Goal: Task Accomplishment & Management: Manage account settings

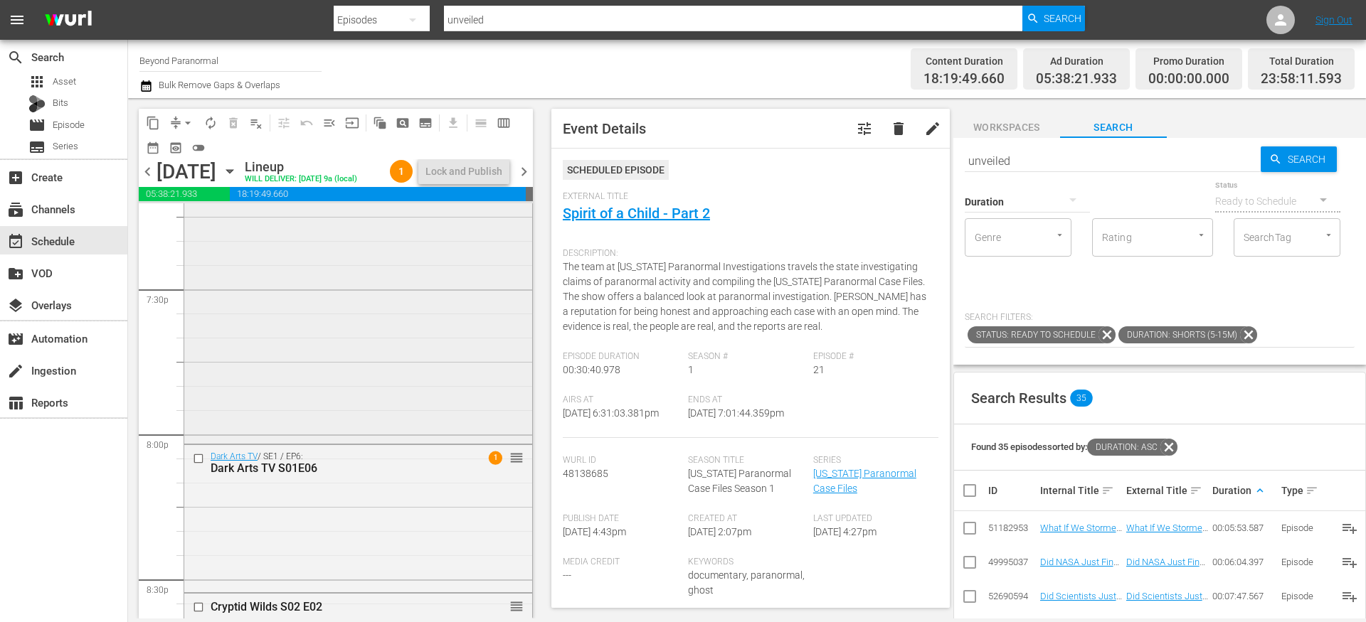
scroll to position [5589, 0]
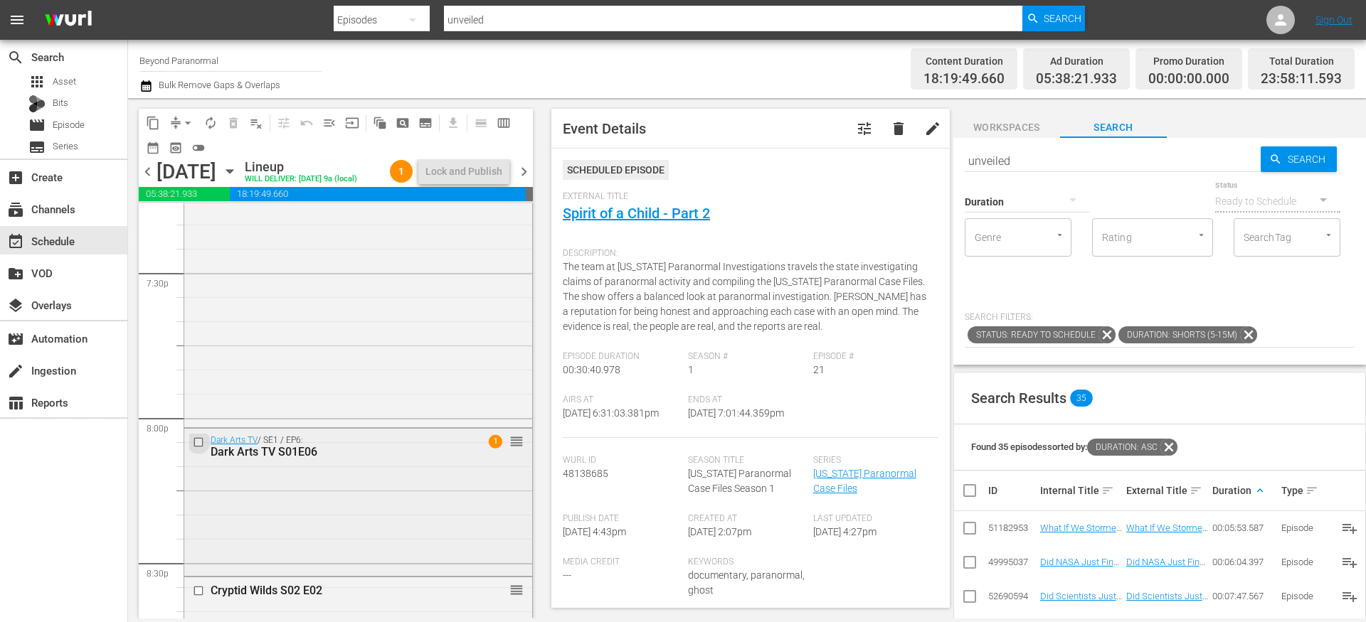
click at [199, 440] on input "checkbox" at bounding box center [200, 442] width 15 height 12
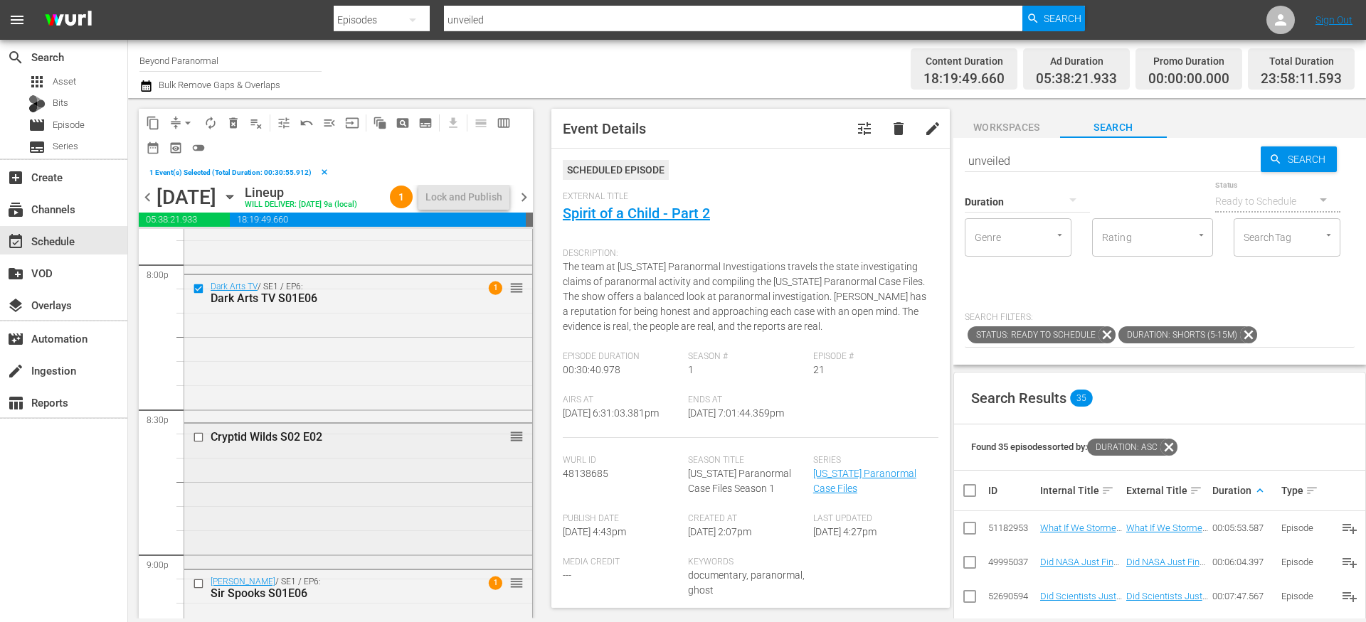
scroll to position [5769, 0]
click at [198, 432] on input "checkbox" at bounding box center [200, 436] width 15 height 12
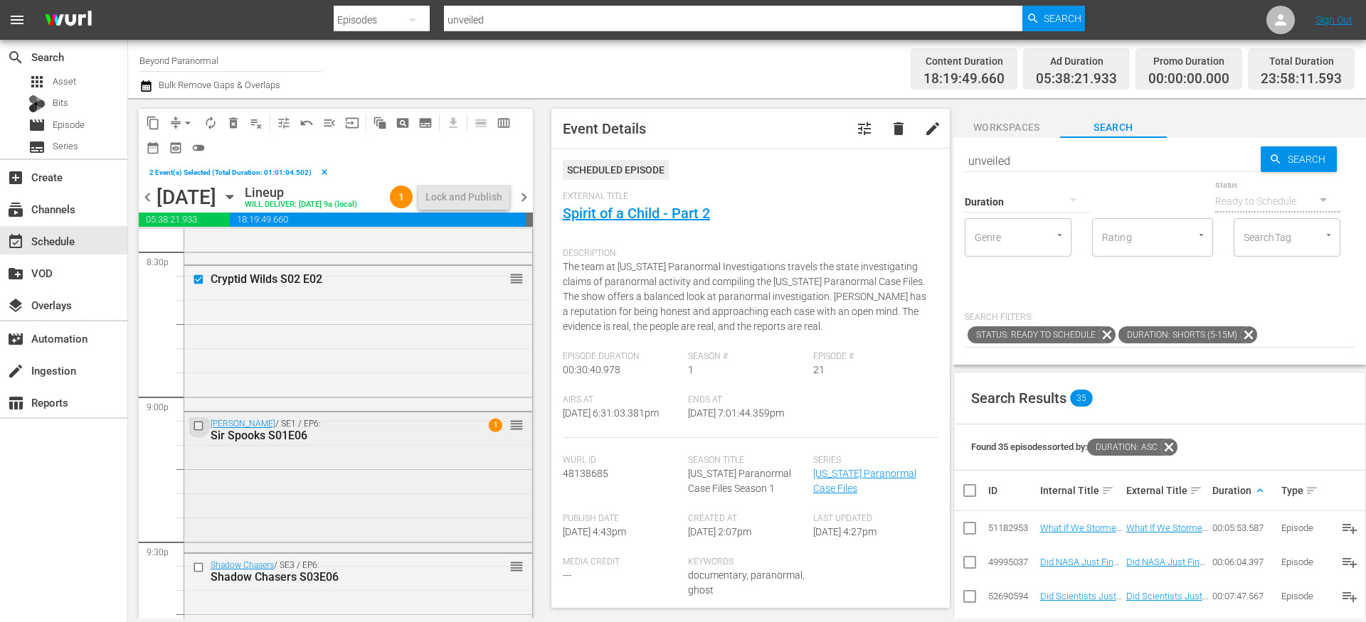
click at [202, 424] on input "checkbox" at bounding box center [200, 426] width 15 height 12
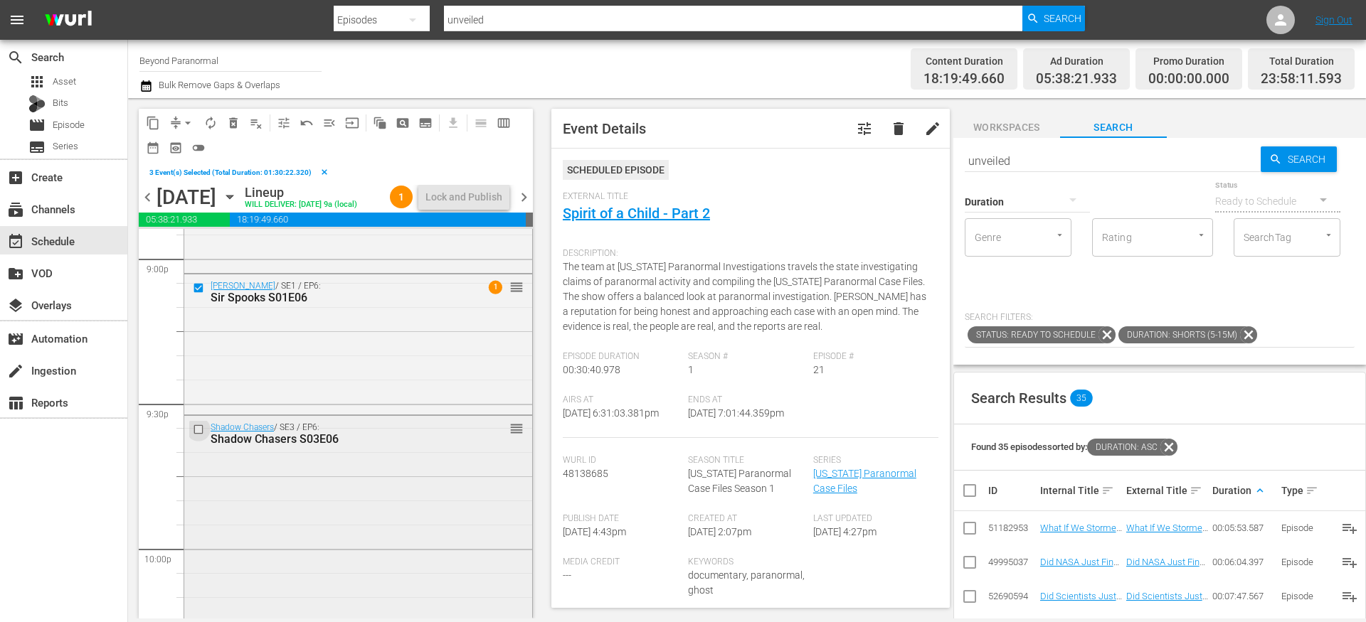
click at [202, 429] on input "checkbox" at bounding box center [200, 429] width 15 height 12
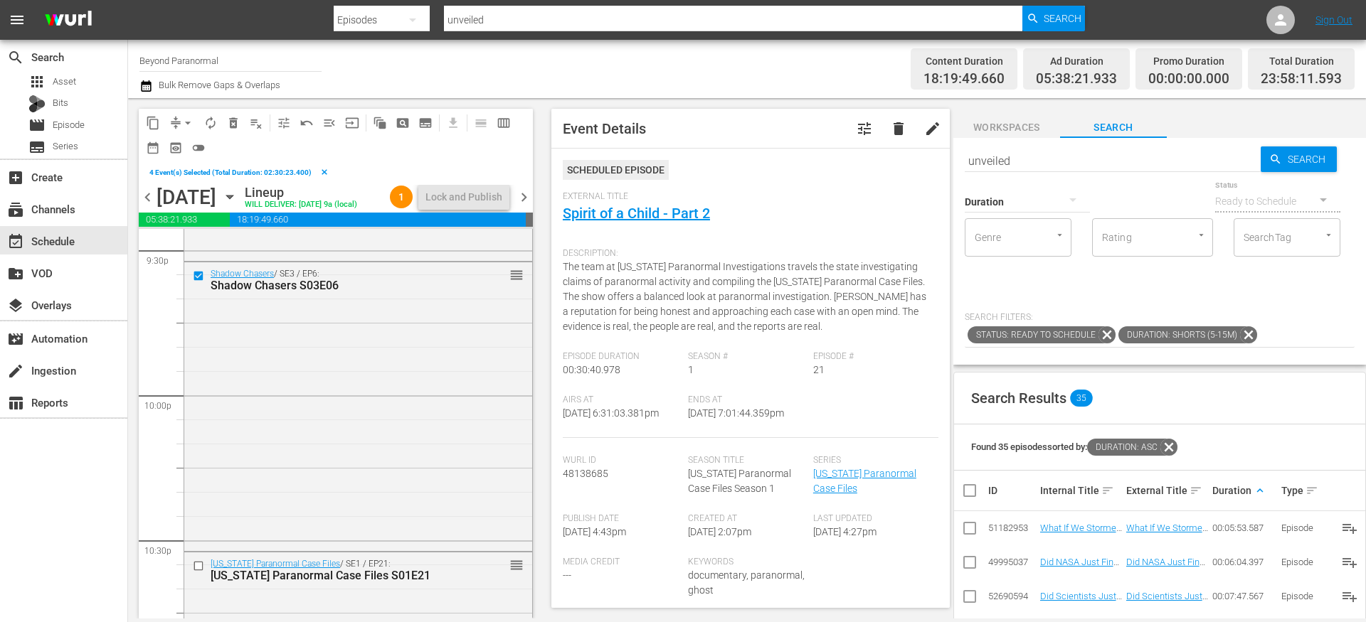
scroll to position [6269, 0]
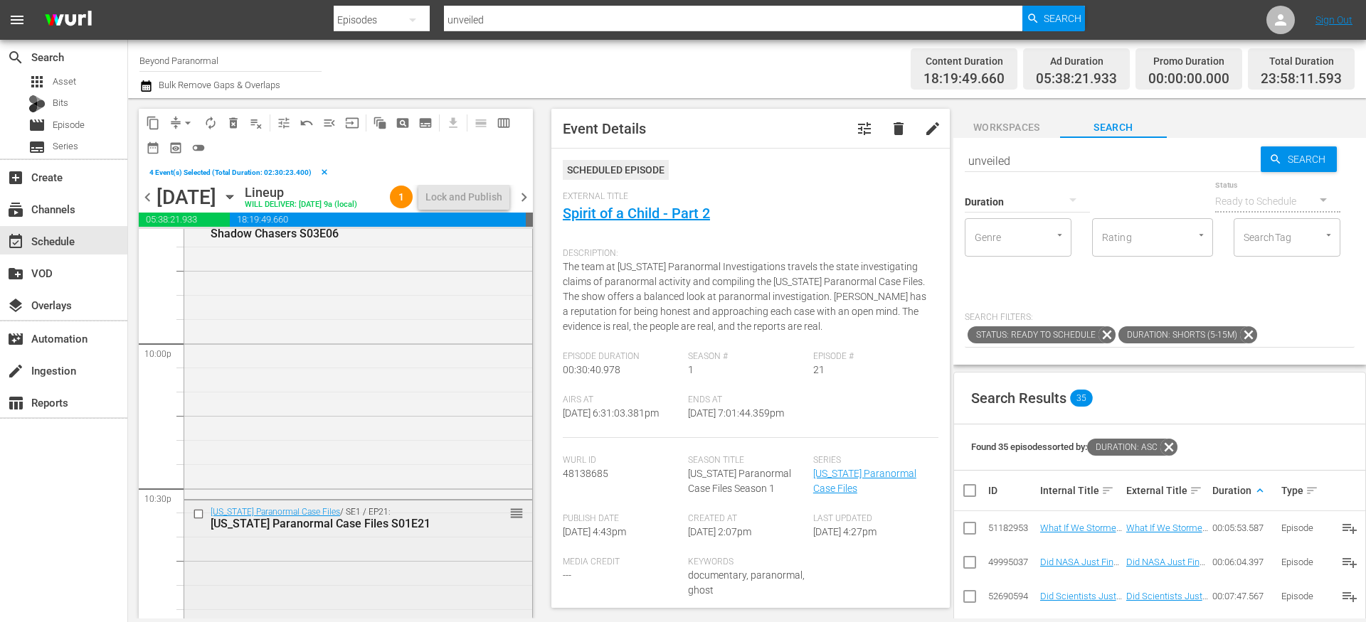
click at [199, 511] on input "checkbox" at bounding box center [200, 514] width 15 height 12
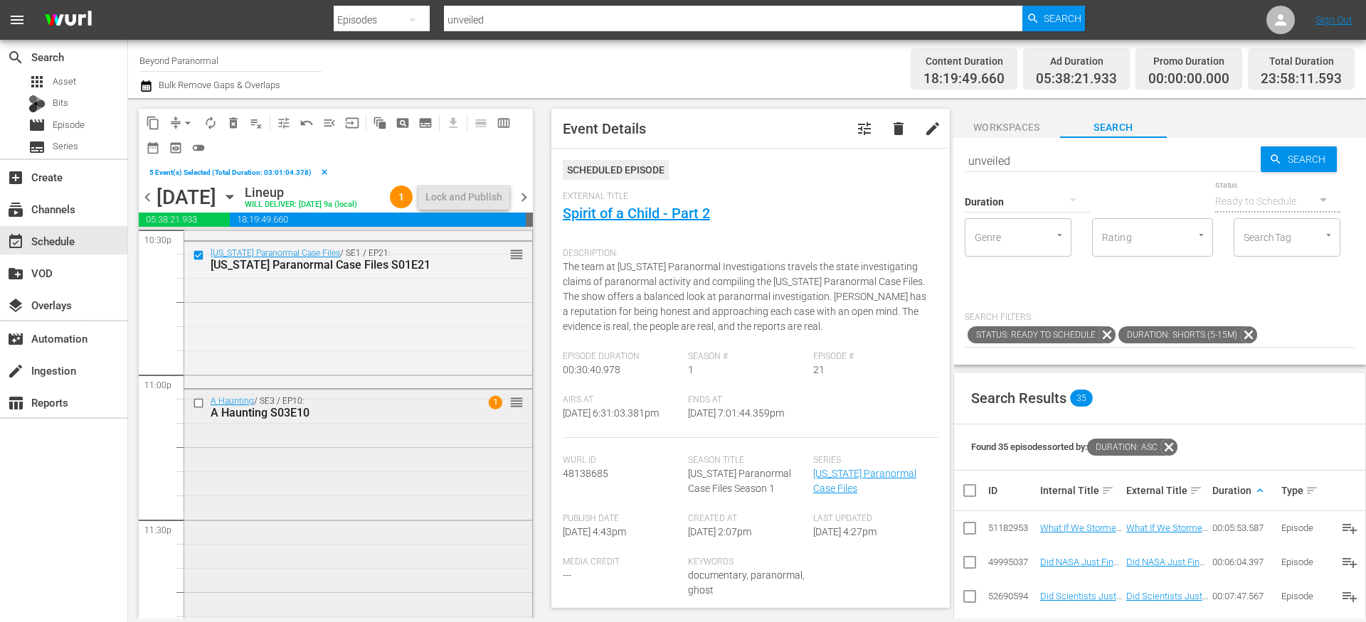
scroll to position [6539, 0]
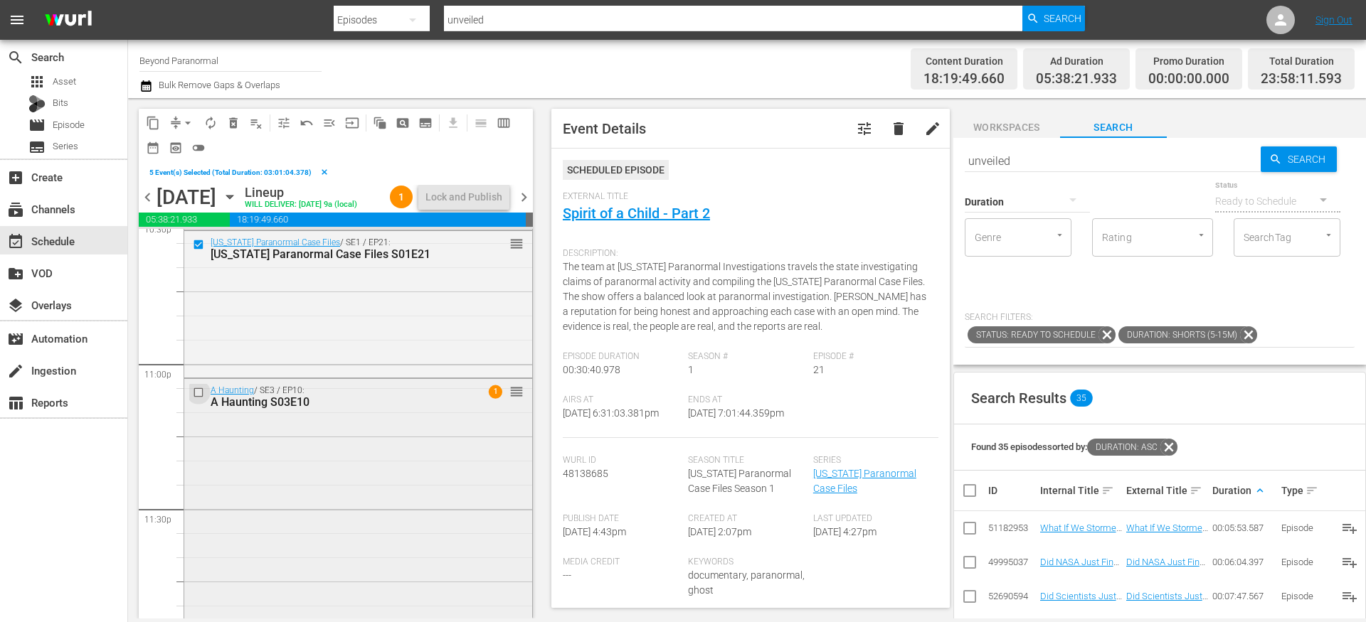
click at [198, 394] on input "checkbox" at bounding box center [200, 393] width 15 height 12
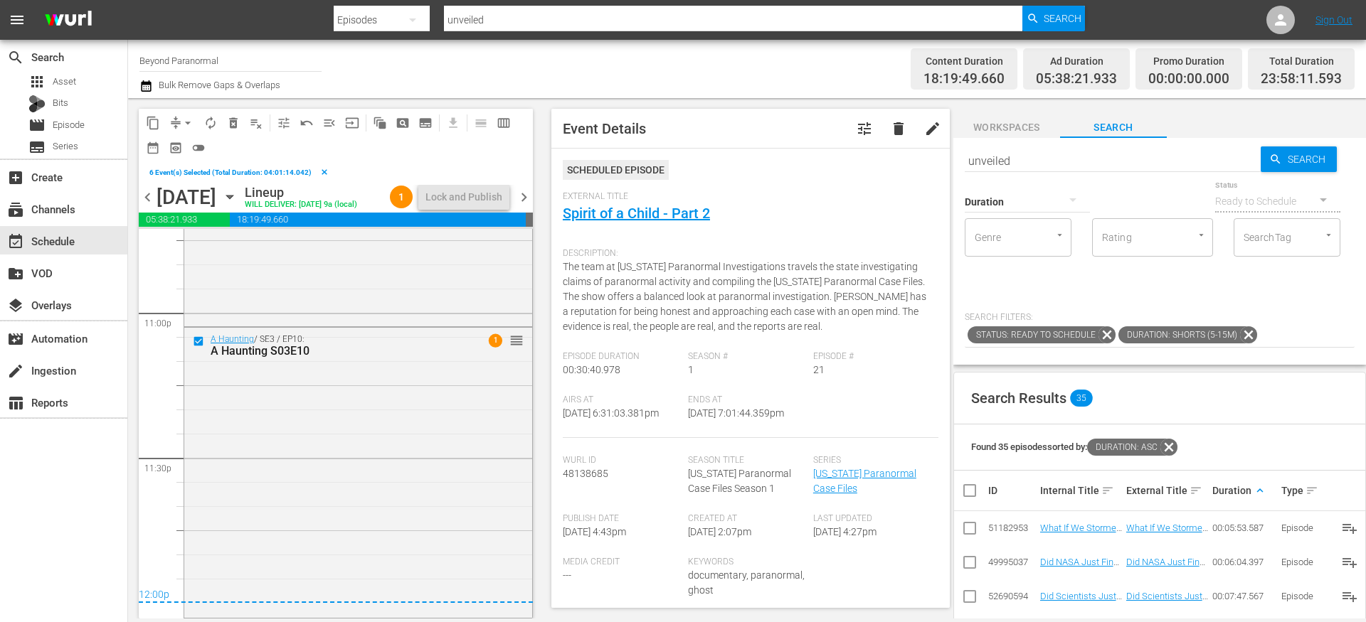
click at [156, 125] on span "content_copy" at bounding box center [153, 123] width 14 height 14
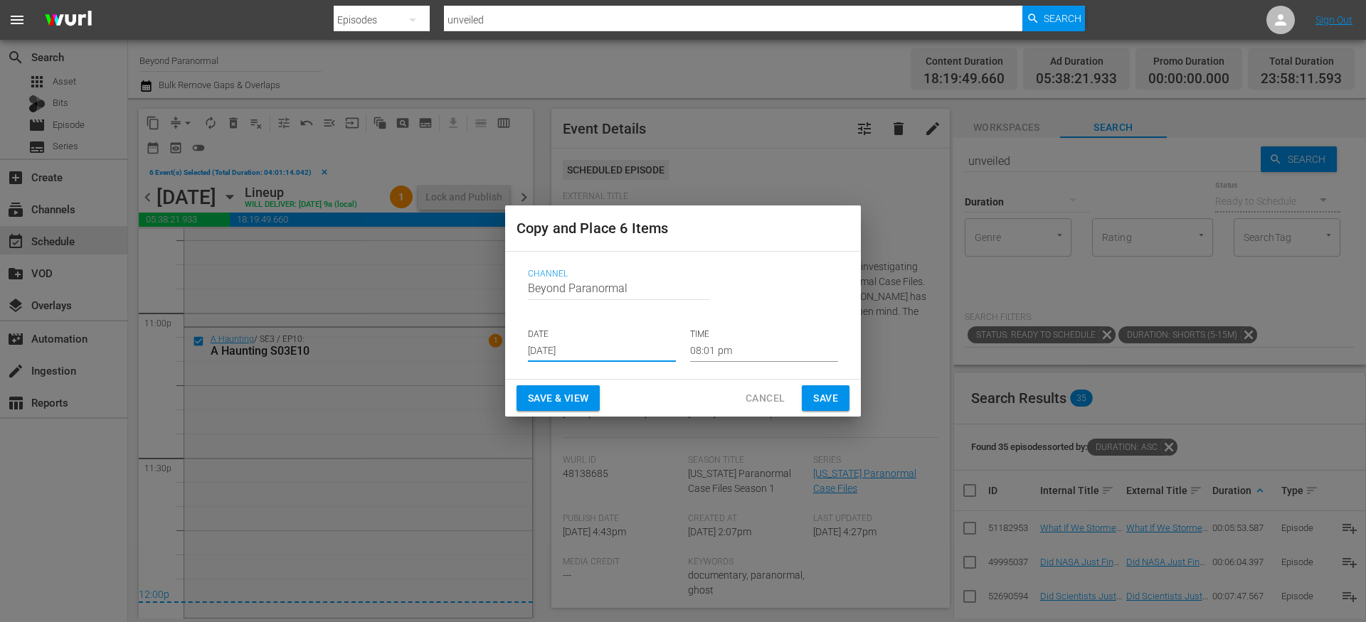
click at [575, 352] on input "[DATE]" at bounding box center [602, 351] width 148 height 21
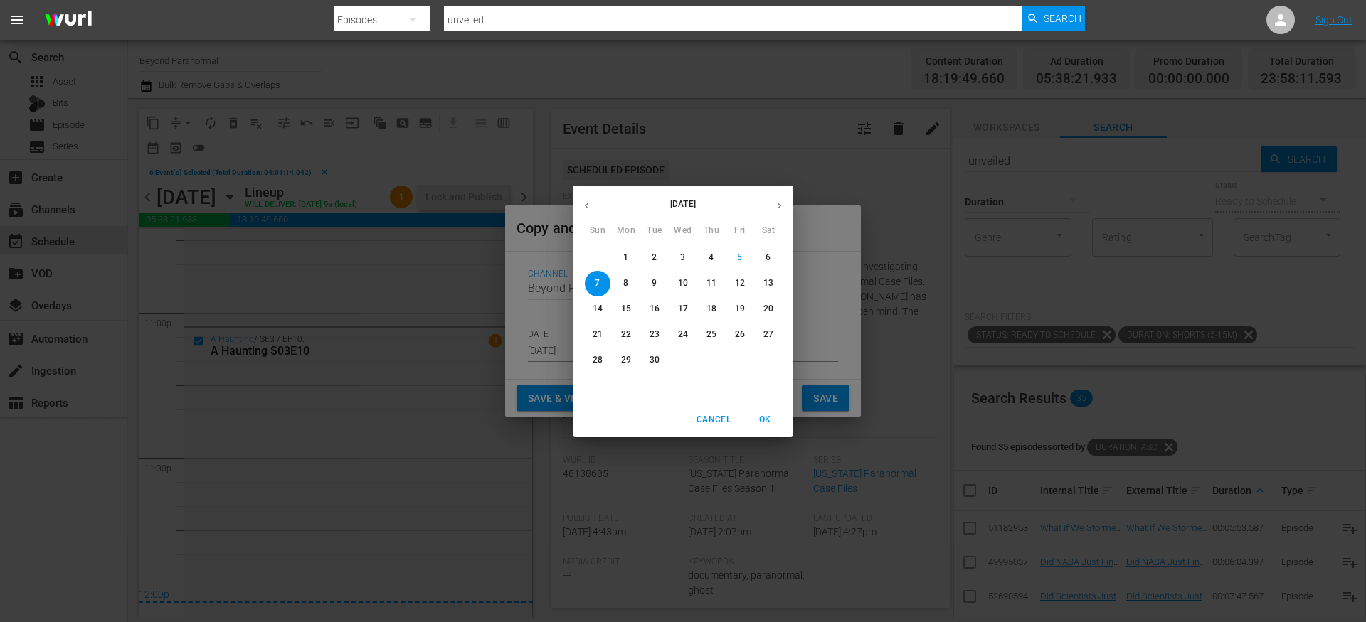
click at [784, 203] on icon "button" at bounding box center [779, 206] width 11 height 11
click at [656, 283] on p "7" at bounding box center [653, 283] width 5 height 12
type input "Oct 7th 2025"
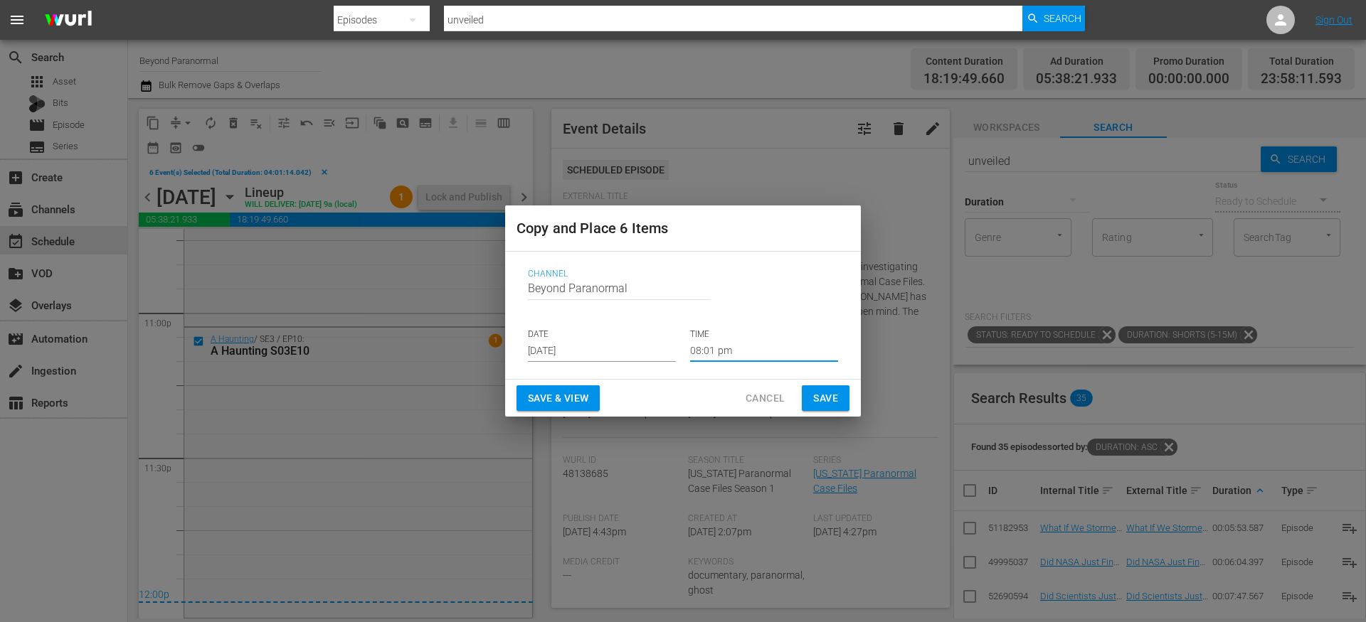
click at [710, 351] on input "08:01 pm" at bounding box center [764, 351] width 148 height 21
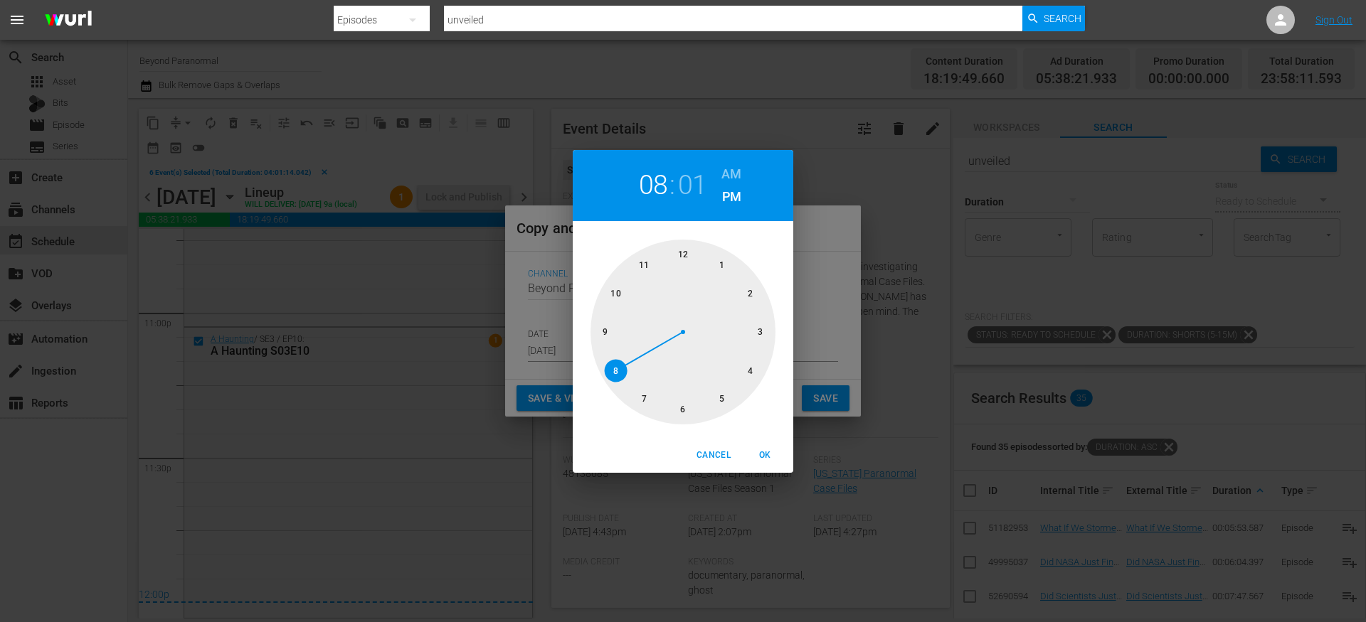
click at [686, 252] on div at bounding box center [682, 332] width 185 height 185
click at [740, 166] on h6 "AM" at bounding box center [731, 174] width 20 height 23
click at [776, 454] on span "OK" at bounding box center [764, 455] width 34 height 15
type input "12:00 am"
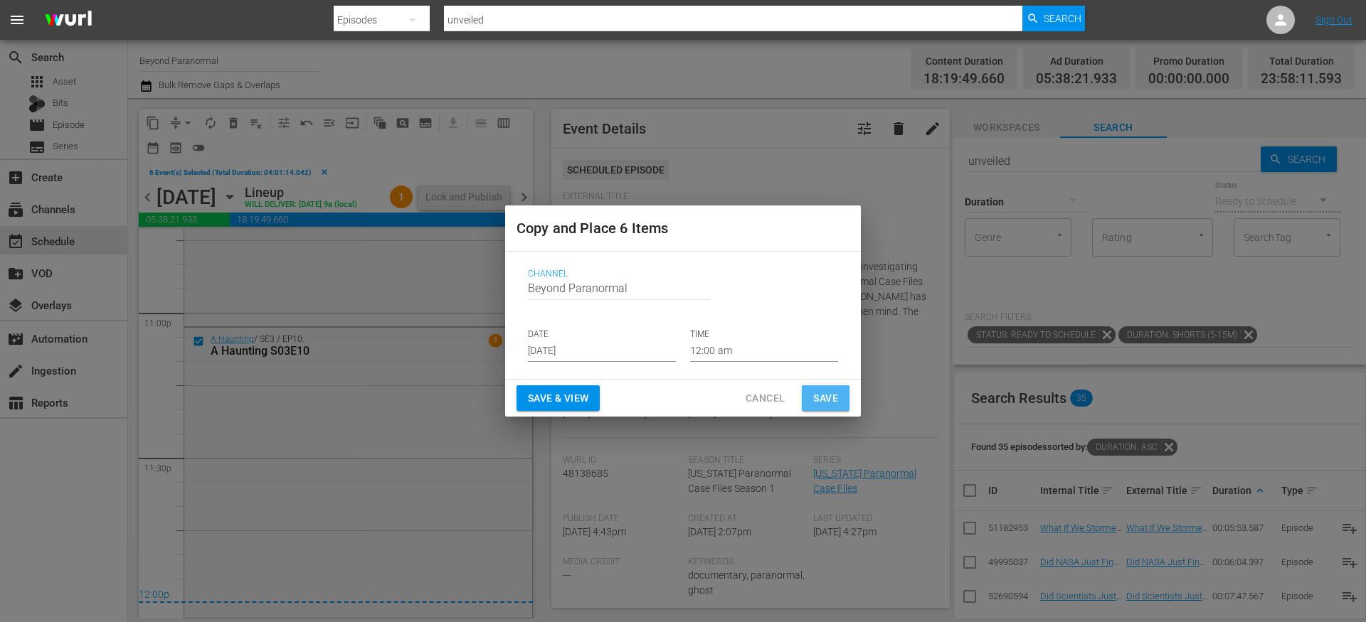
click at [839, 390] on button "Save" at bounding box center [826, 398] width 48 height 26
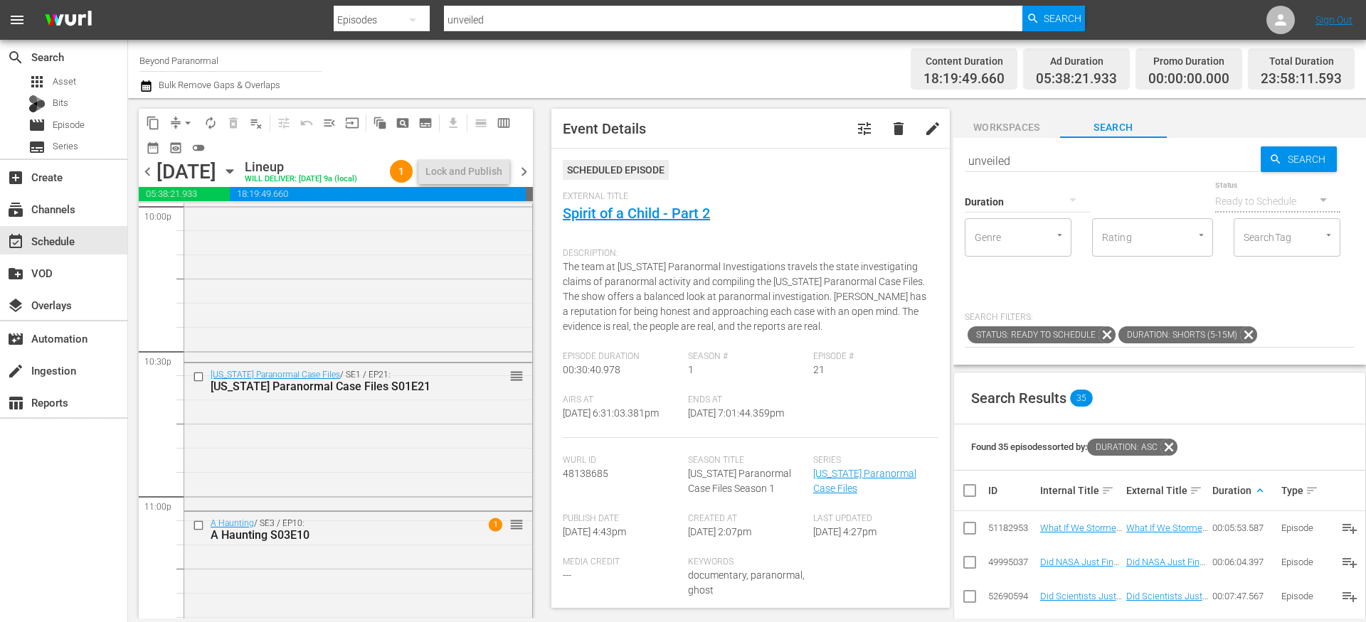
scroll to position [6303, 0]
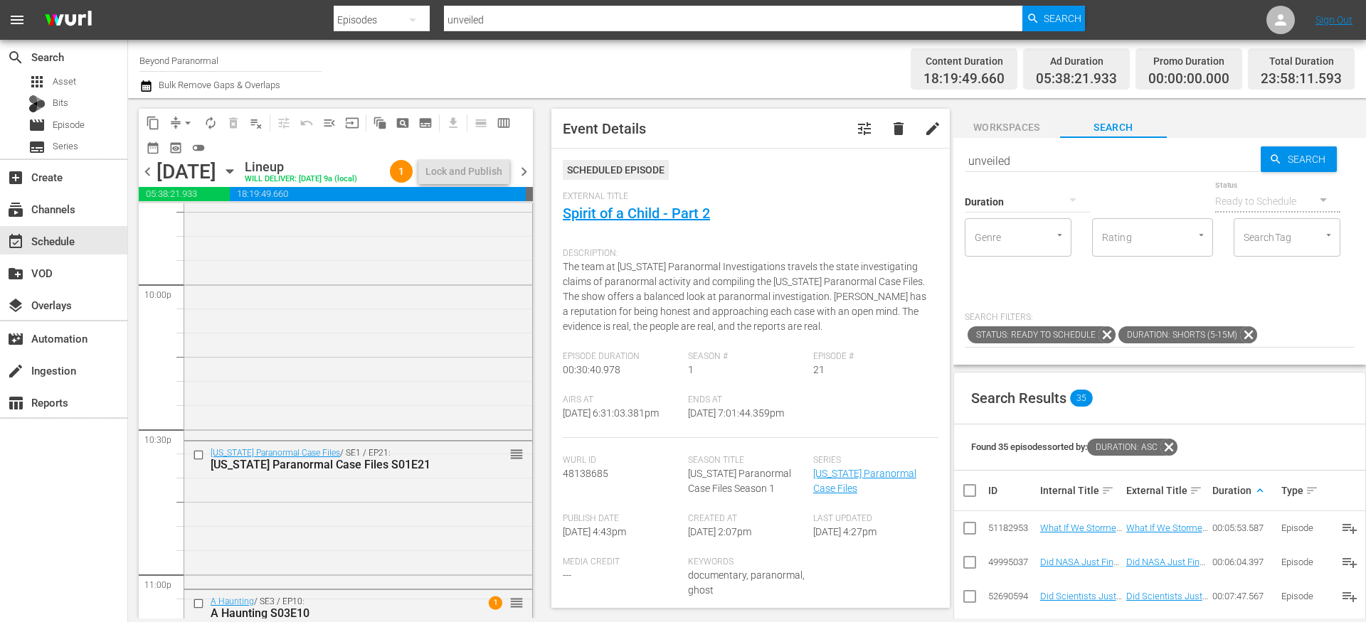
click at [526, 169] on span "chevron_right" at bounding box center [524, 172] width 18 height 18
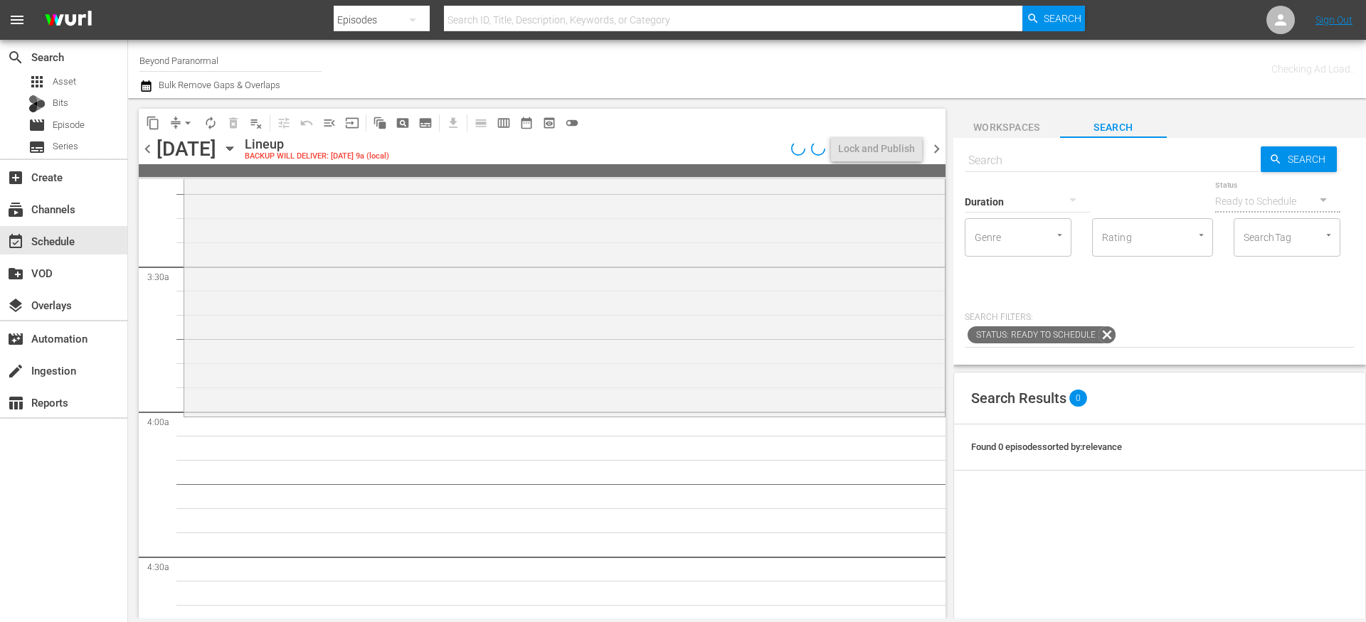
scroll to position [967, 0]
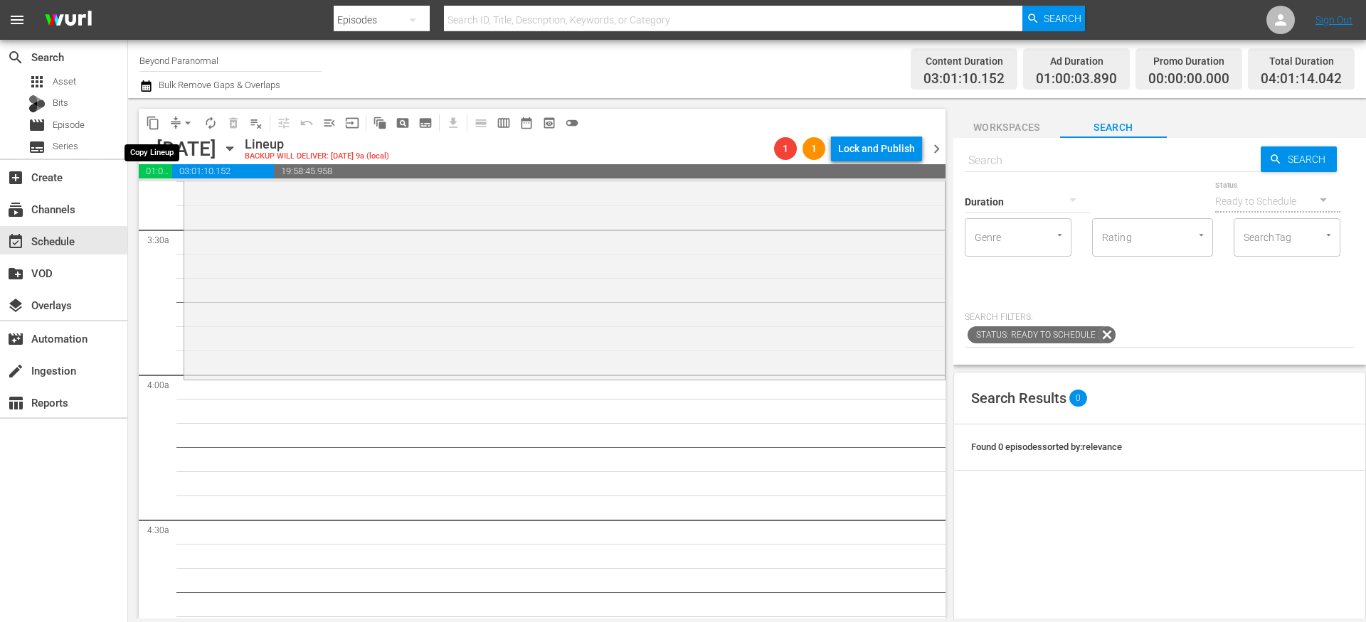
click at [148, 119] on span "content_copy" at bounding box center [153, 123] width 14 height 14
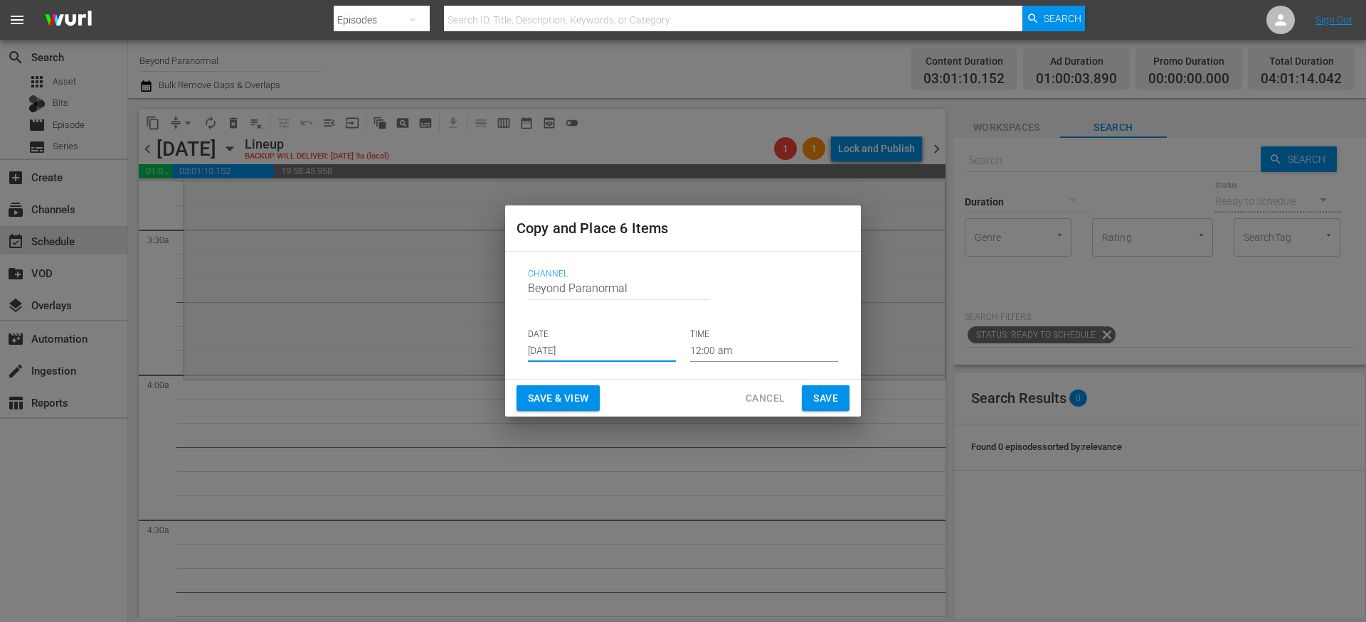
click at [563, 346] on input "[DATE]" at bounding box center [602, 351] width 148 height 21
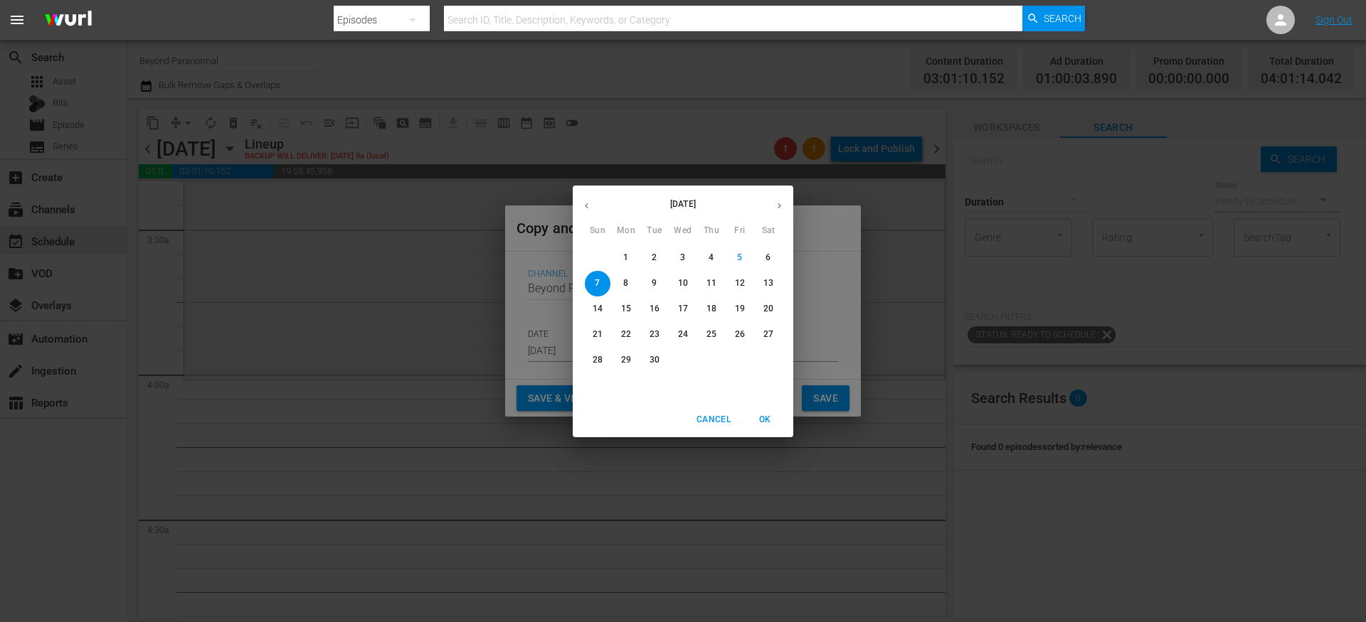
click at [777, 206] on icon "button" at bounding box center [779, 206] width 11 height 11
click at [651, 288] on span "7" at bounding box center [655, 283] width 26 height 12
type input "Oct 7th 2025"
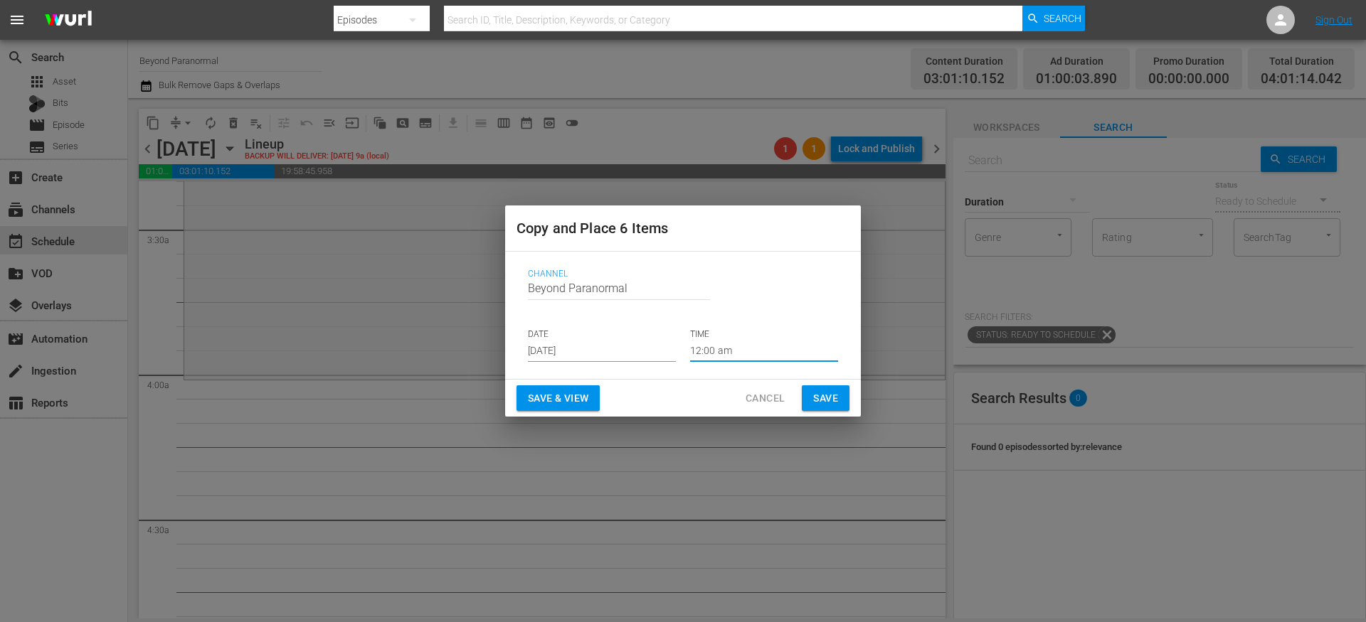
click at [718, 354] on input "12:00 am" at bounding box center [764, 351] width 148 height 21
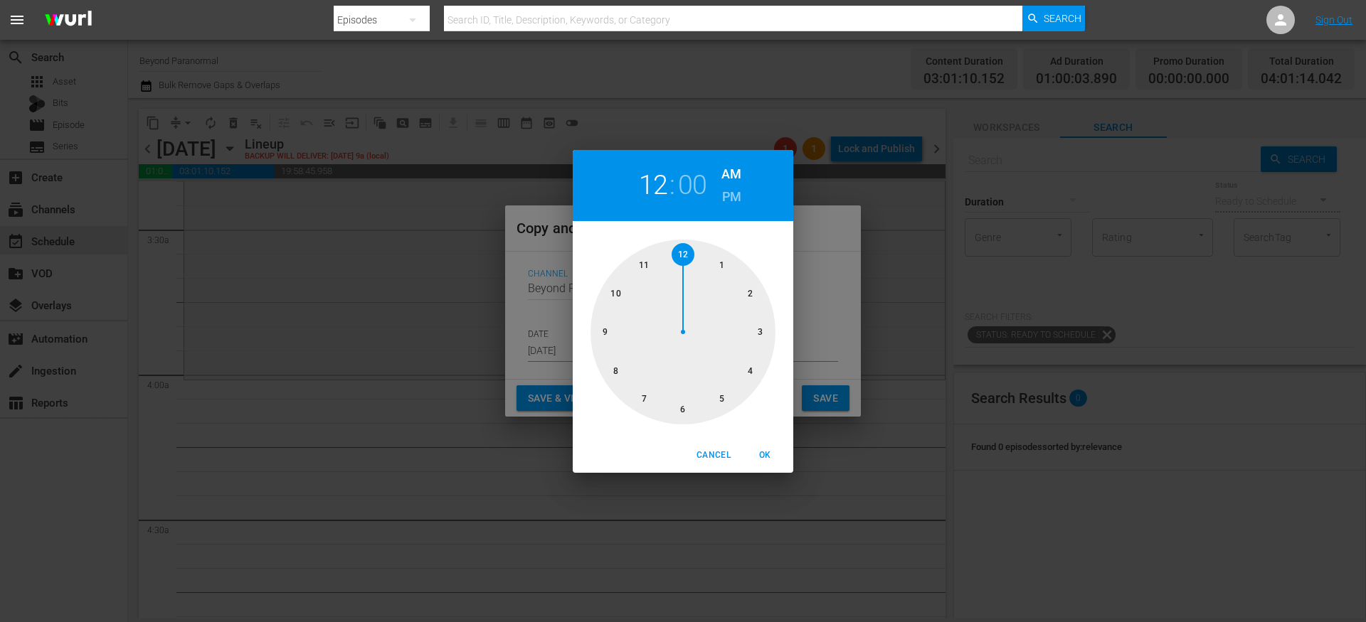
click at [750, 371] on div at bounding box center [682, 332] width 185 height 185
click at [770, 451] on span "OK" at bounding box center [764, 455] width 34 height 15
type input "04:00 am"
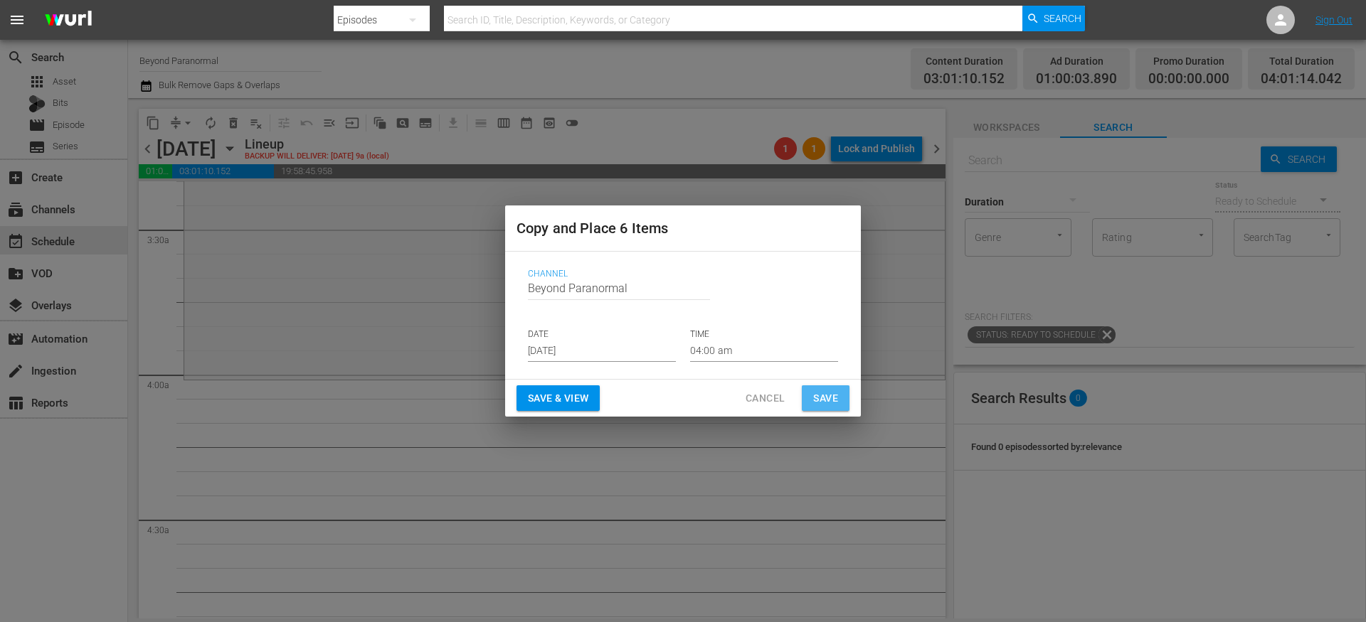
click at [829, 396] on span "Save" at bounding box center [825, 399] width 25 height 18
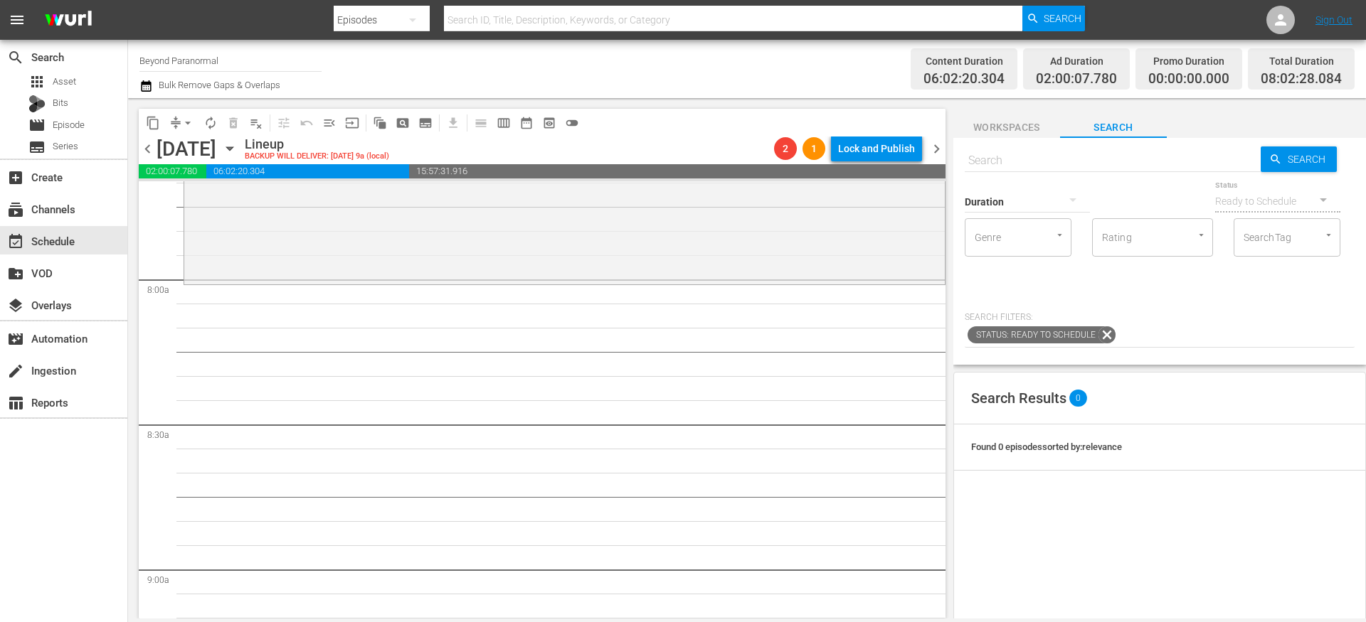
scroll to position [2218, 0]
click at [152, 117] on span "content_copy" at bounding box center [153, 123] width 14 height 14
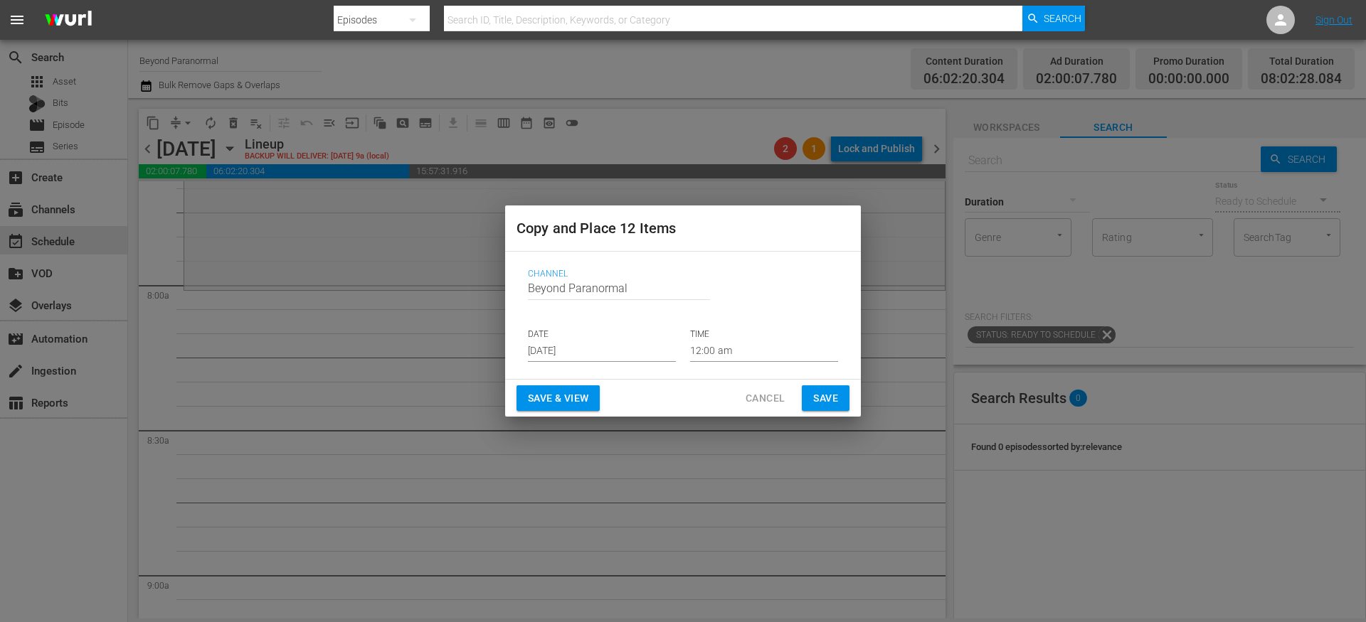
click at [590, 348] on input "[DATE]" at bounding box center [602, 351] width 148 height 21
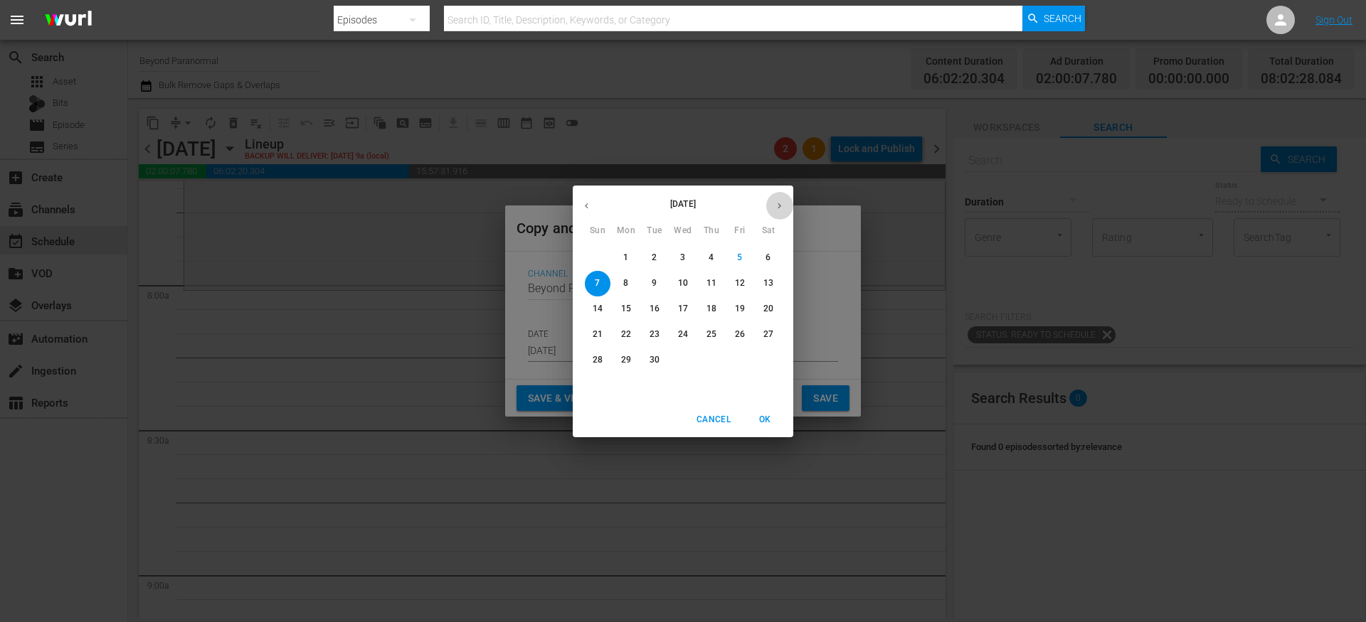
click at [771, 201] on button "button" at bounding box center [779, 206] width 28 height 28
click at [659, 286] on span "7" at bounding box center [655, 283] width 26 height 12
type input "Oct 7th 2025"
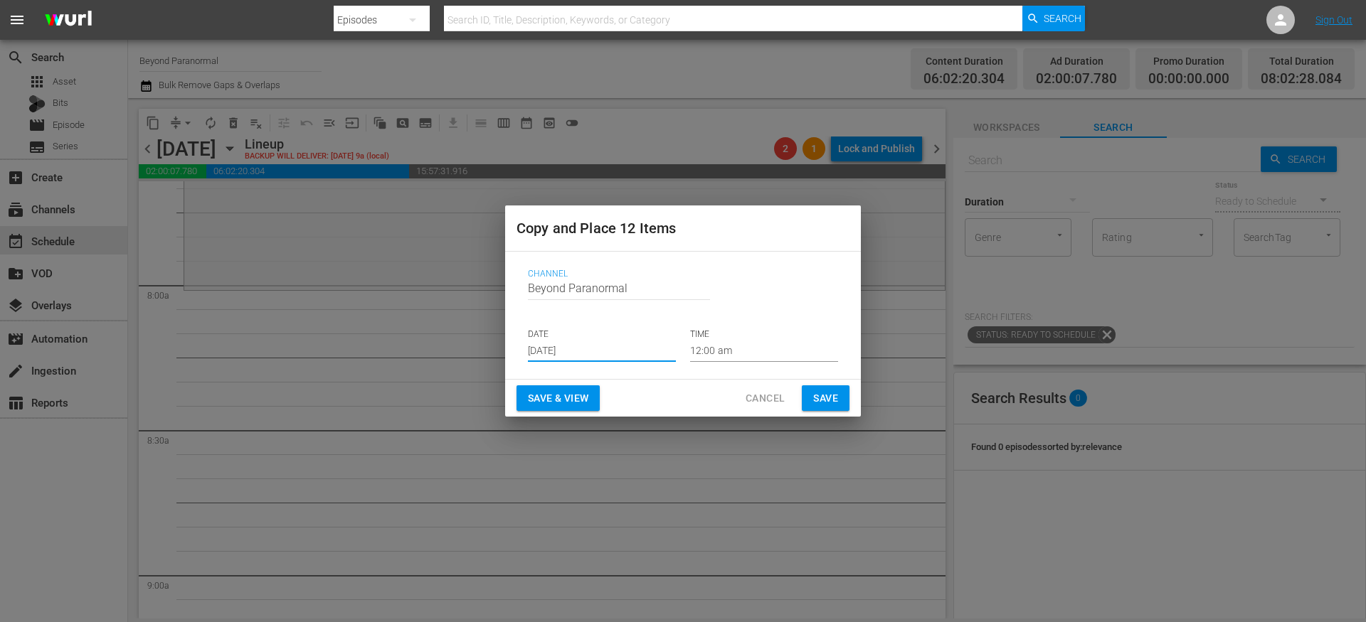
click at [723, 356] on input "12:00 am" at bounding box center [764, 351] width 148 height 21
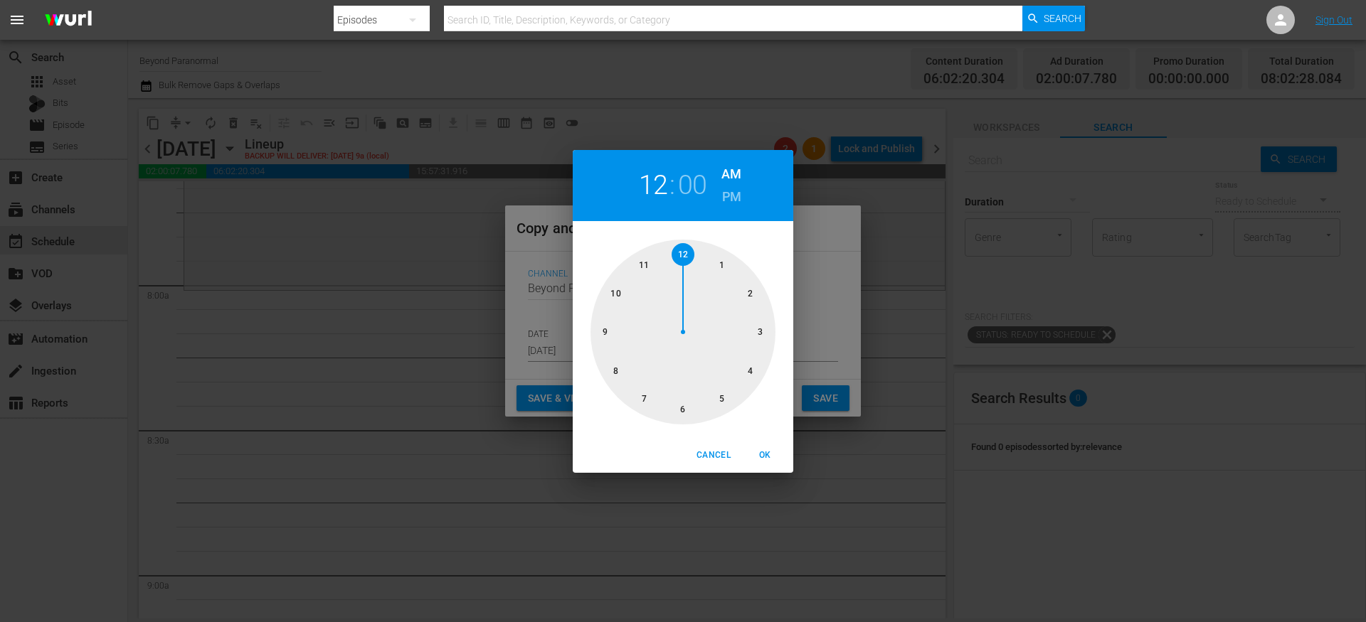
click at [616, 368] on div at bounding box center [682, 332] width 185 height 185
click at [763, 454] on span "OK" at bounding box center [764, 455] width 34 height 15
type input "08:00 am"
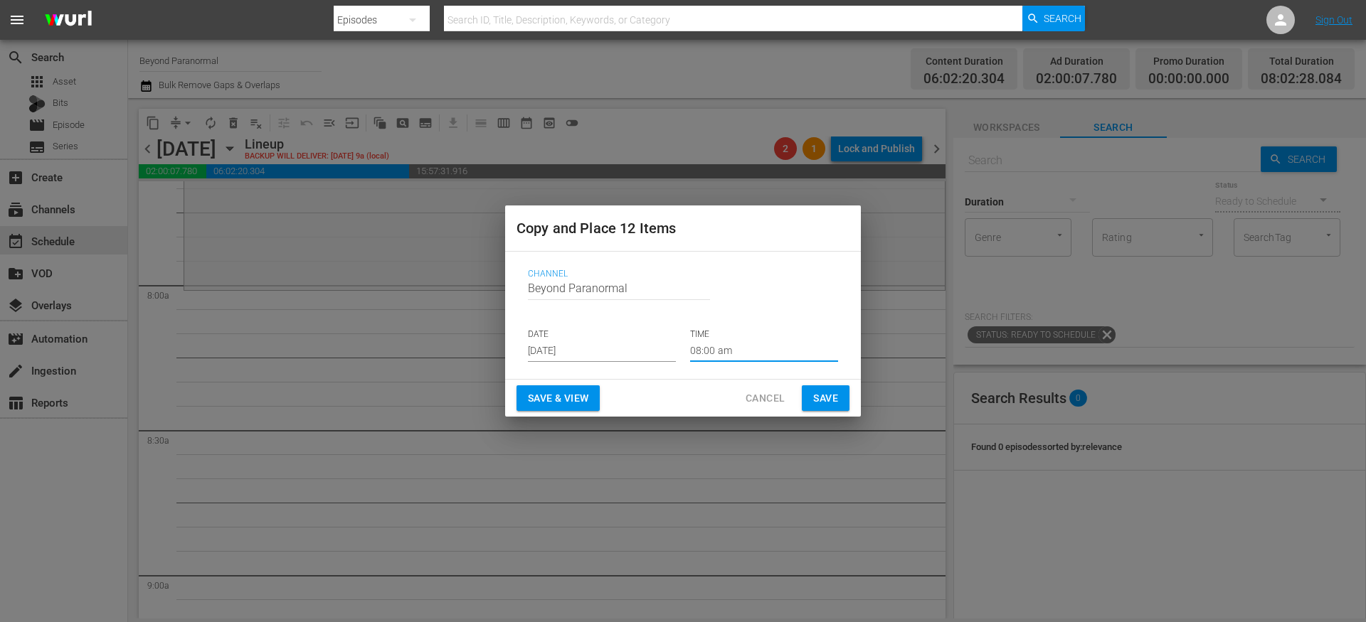
click at [826, 399] on span "Save" at bounding box center [825, 399] width 25 height 18
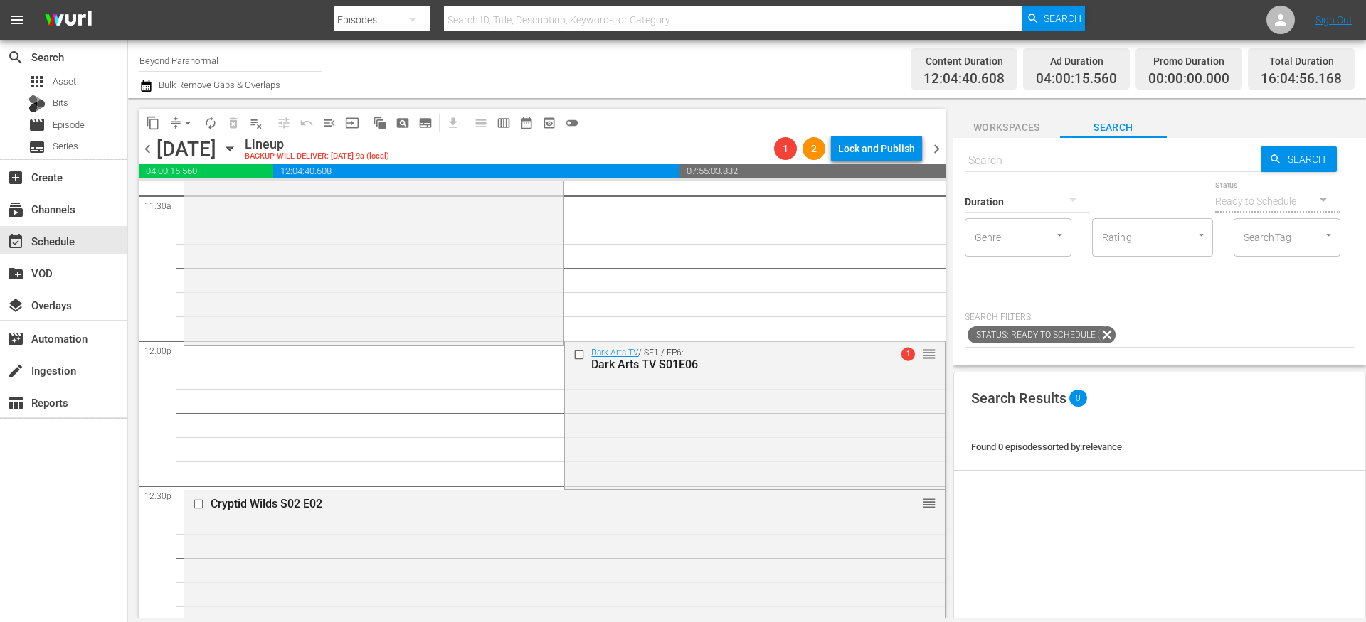
scroll to position [3324, 0]
click at [198, 505] on input "checkbox" at bounding box center [200, 503] width 15 height 12
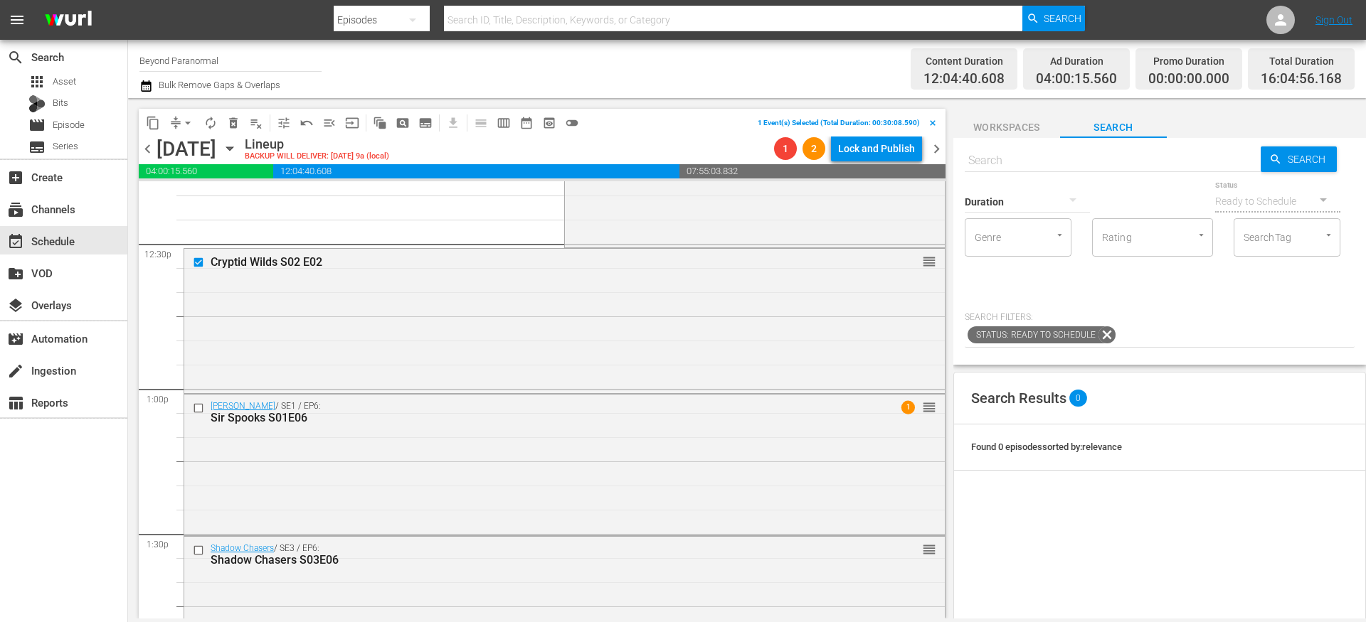
scroll to position [3597, 0]
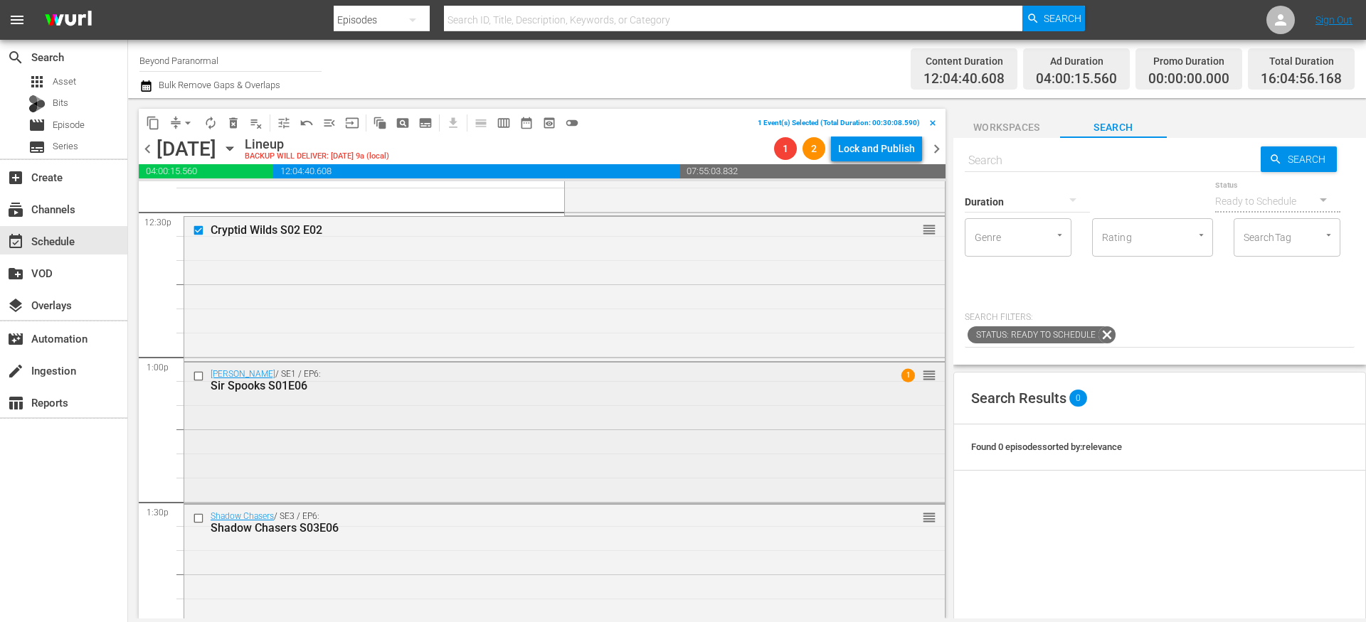
click at [197, 378] on input "checkbox" at bounding box center [200, 376] width 15 height 12
click at [198, 516] on input "checkbox" at bounding box center [200, 518] width 15 height 12
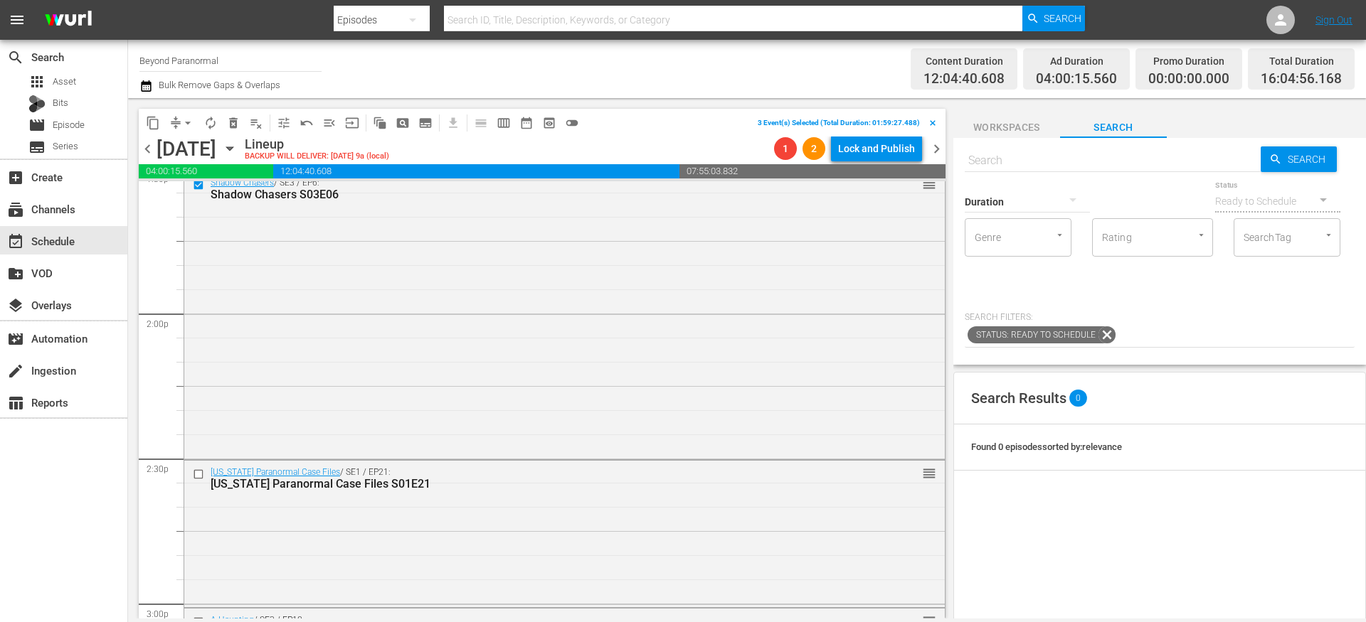
scroll to position [3933, 0]
click at [201, 471] on input "checkbox" at bounding box center [200, 471] width 15 height 12
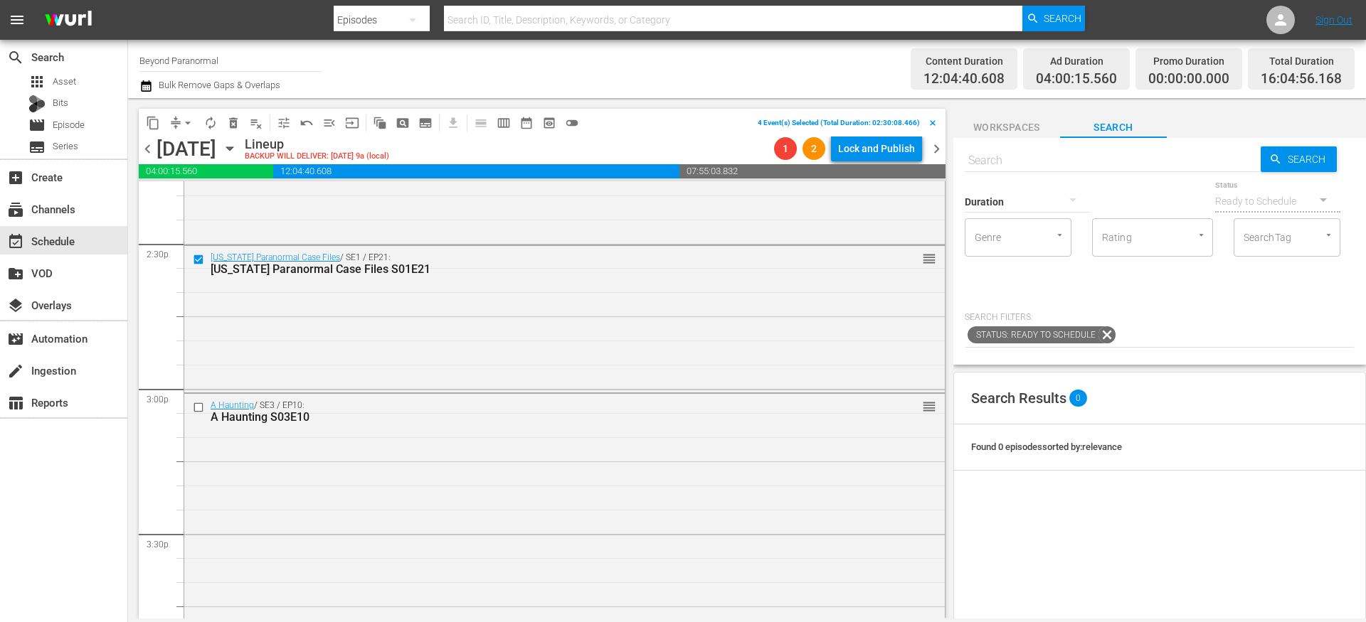
scroll to position [4168, 0]
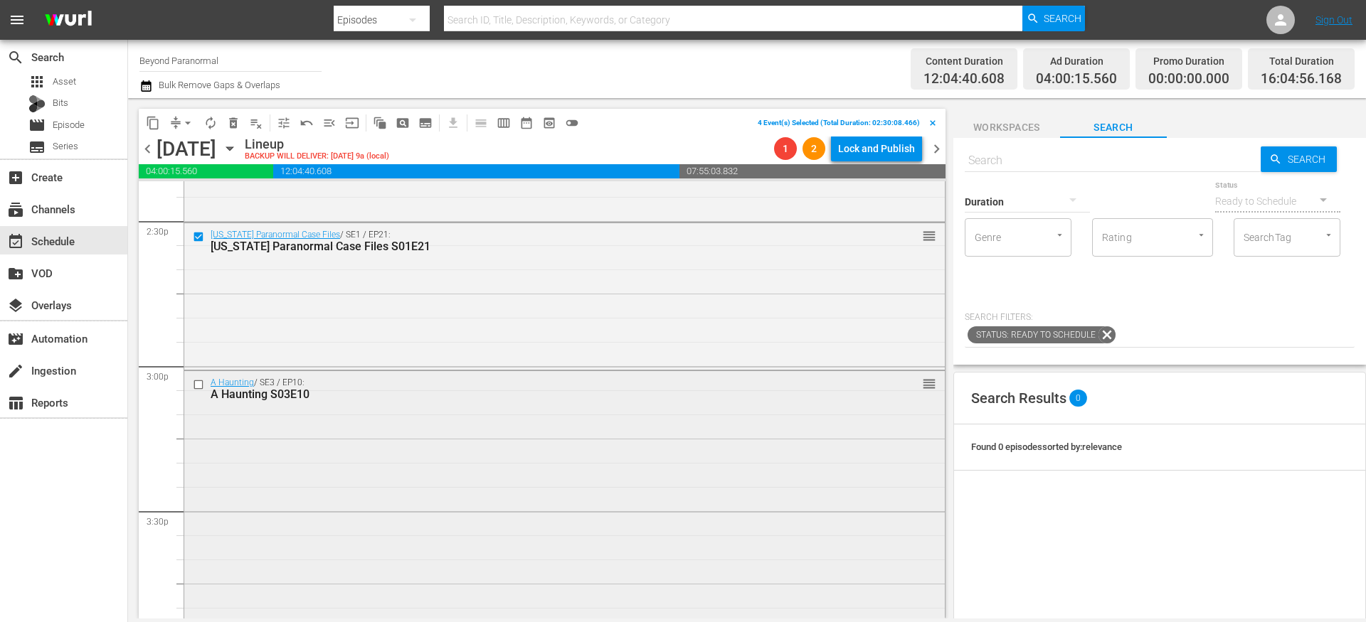
click at [197, 385] on input "checkbox" at bounding box center [200, 385] width 15 height 12
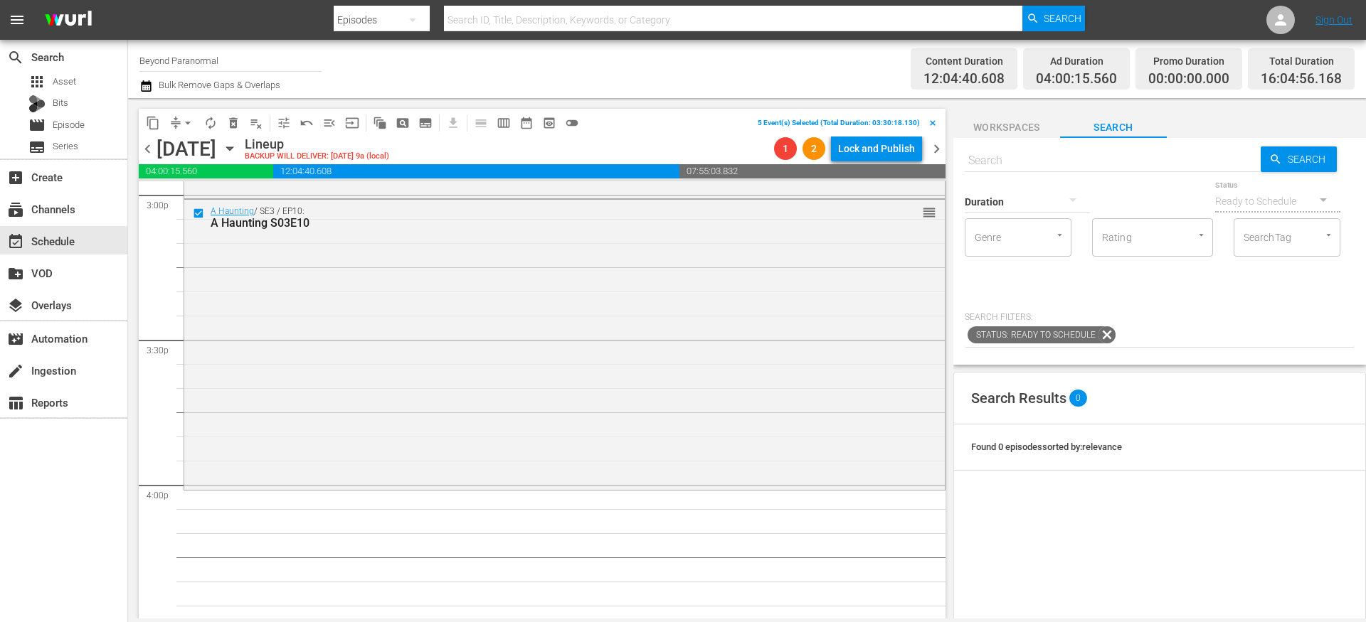
scroll to position [4341, 0]
click at [236, 126] on span "delete_forever_outlined" at bounding box center [233, 123] width 14 height 14
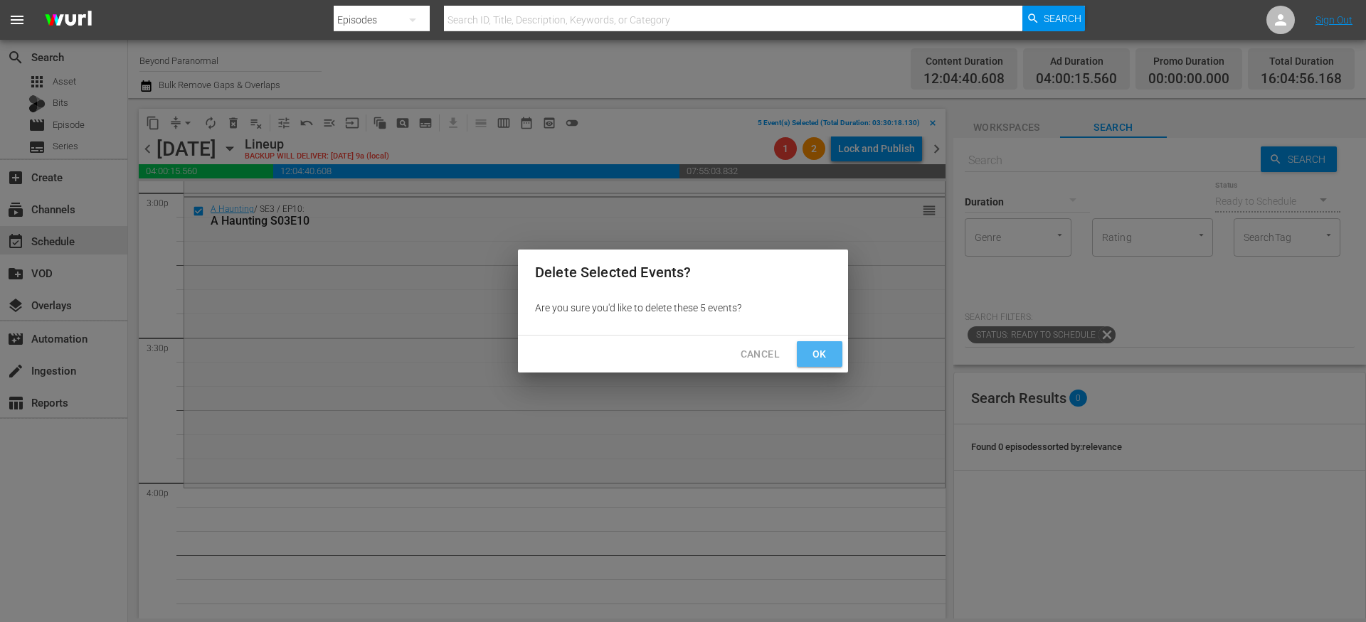
click at [825, 350] on span "Ok" at bounding box center [819, 355] width 23 height 18
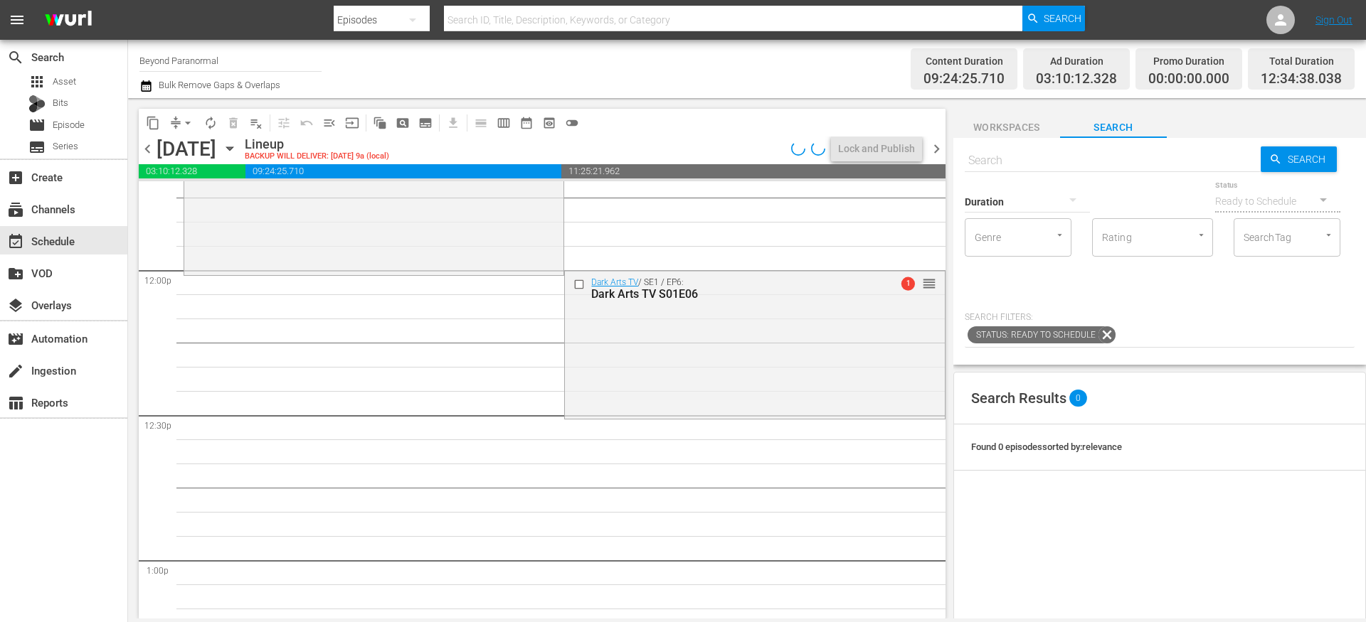
scroll to position [3417, 0]
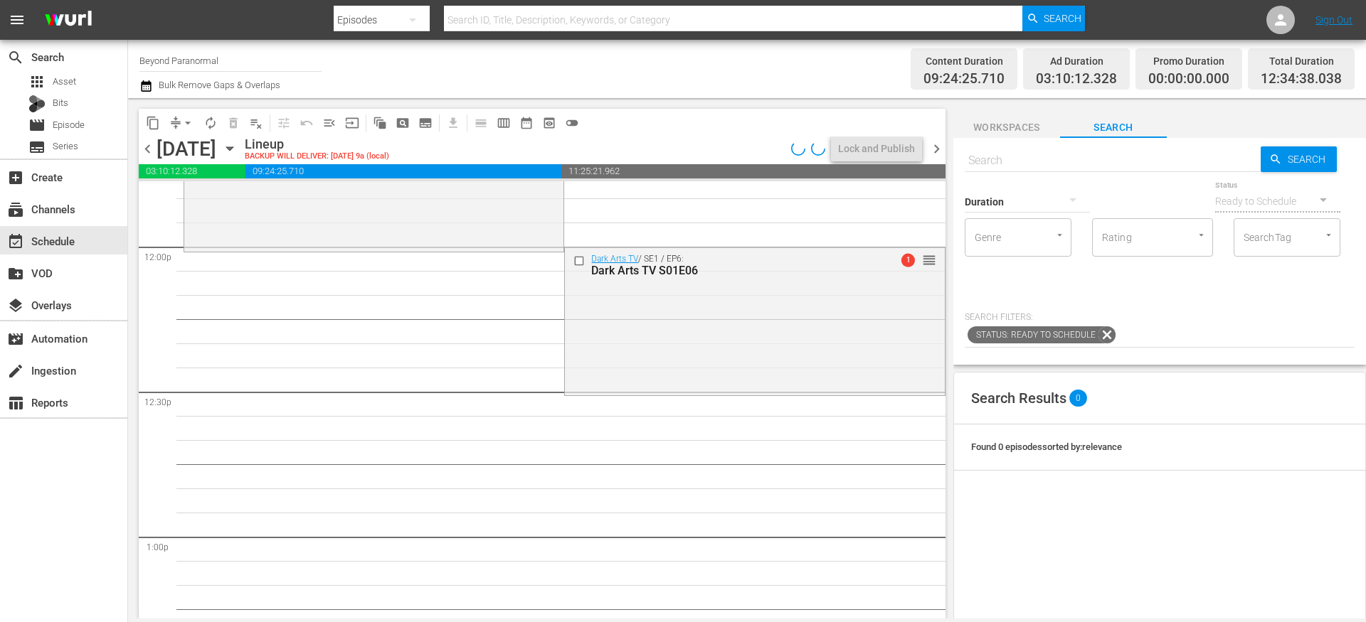
click at [1011, 160] on input "text" at bounding box center [1112, 161] width 296 height 34
paste input "Weird World Adventures 101"
type input "Weird World Adventures 101"
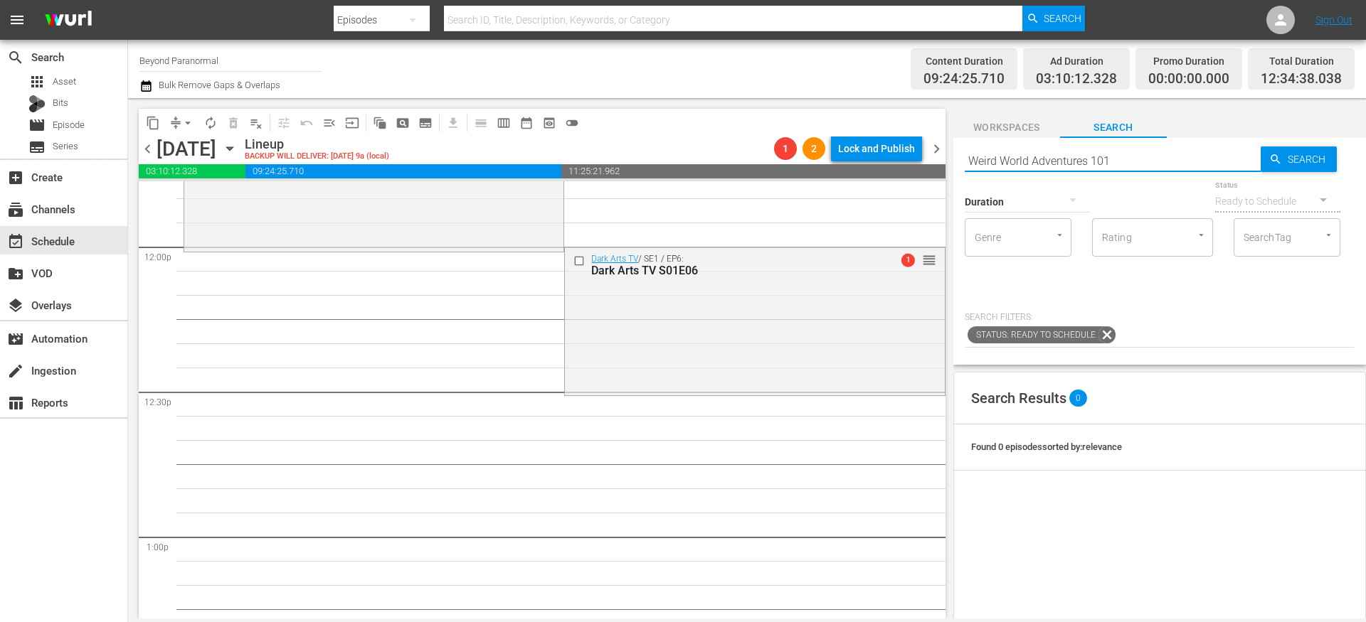
type input "Weird World Adventures 101"
type input "Weird World Adventures s01e01"
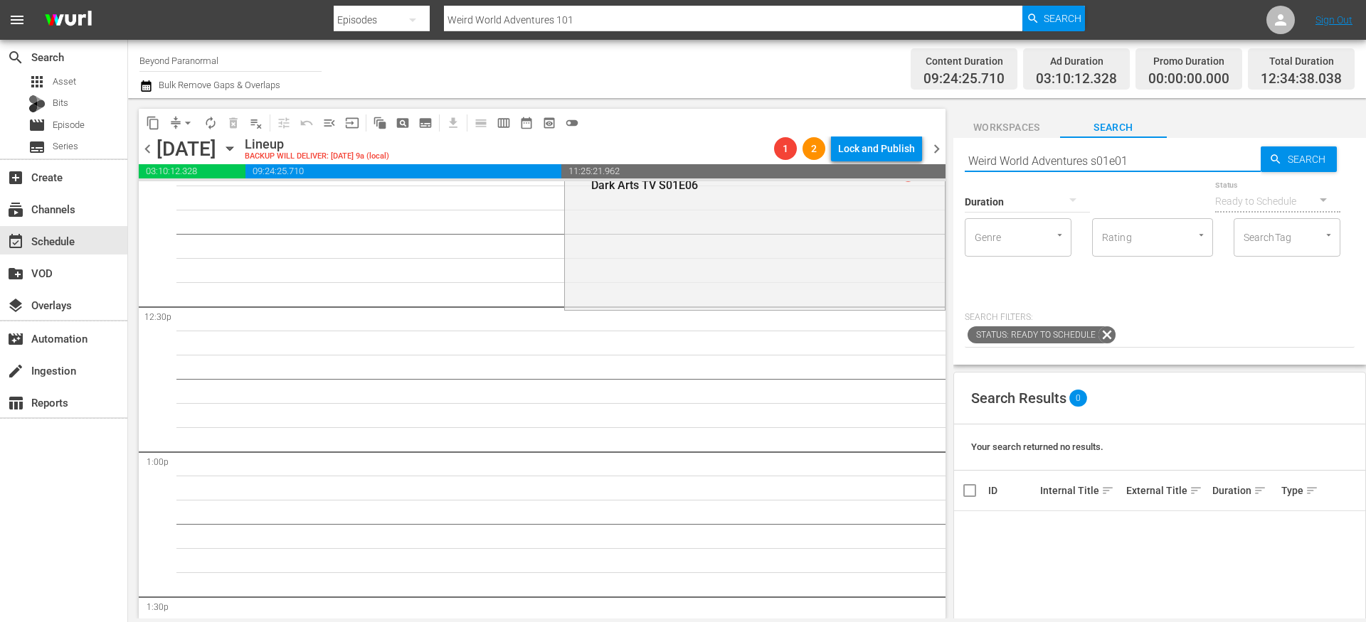
type input "Weird World Adventures s01e01"
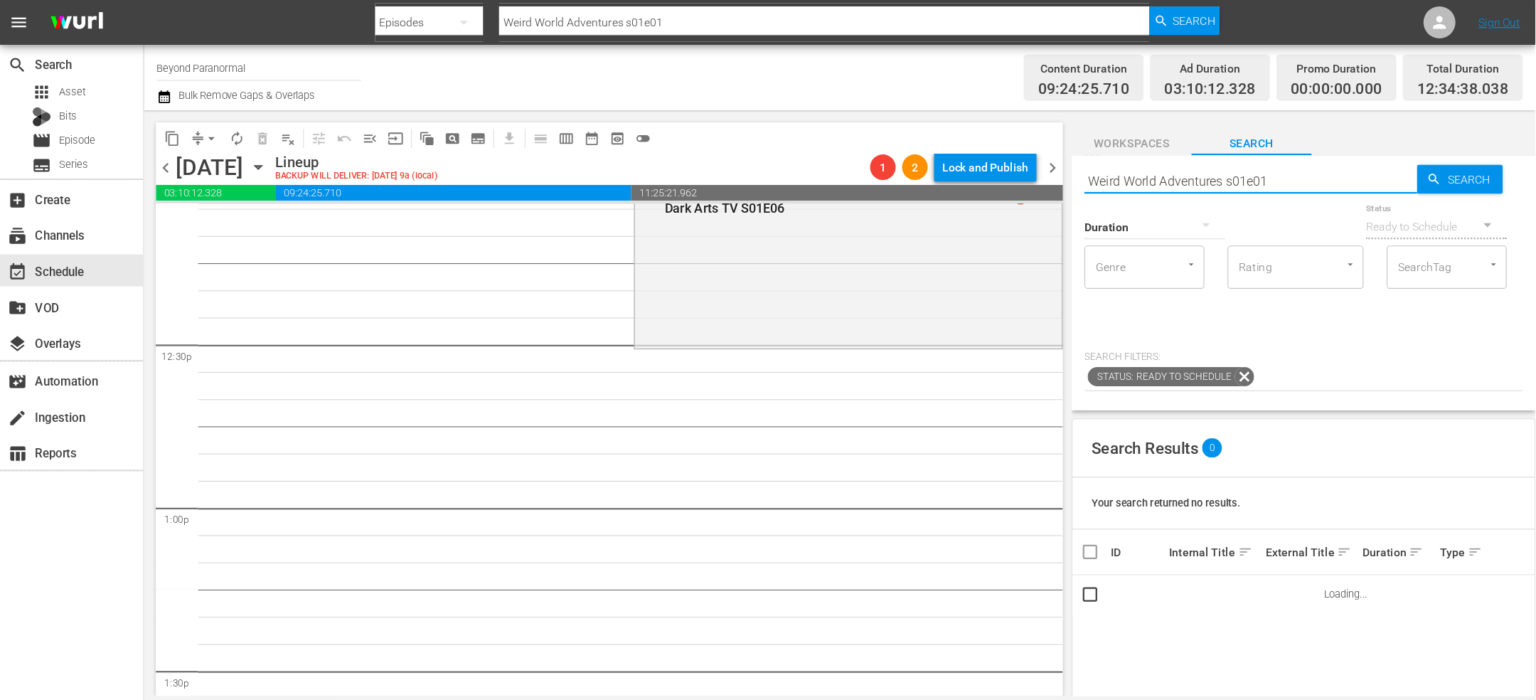
scroll to position [3548, 0]
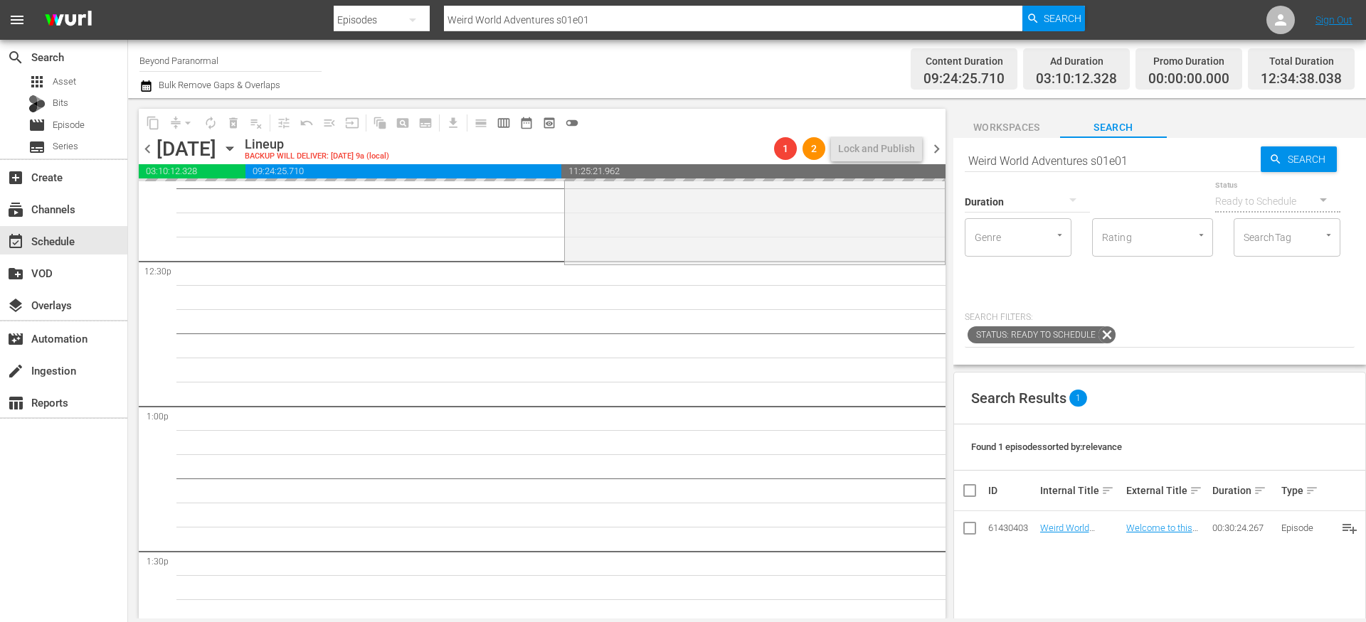
click at [1140, 159] on input "Weird World Adventures s01e01" at bounding box center [1112, 161] width 296 height 34
type input "Weird World Adventures s01e02"
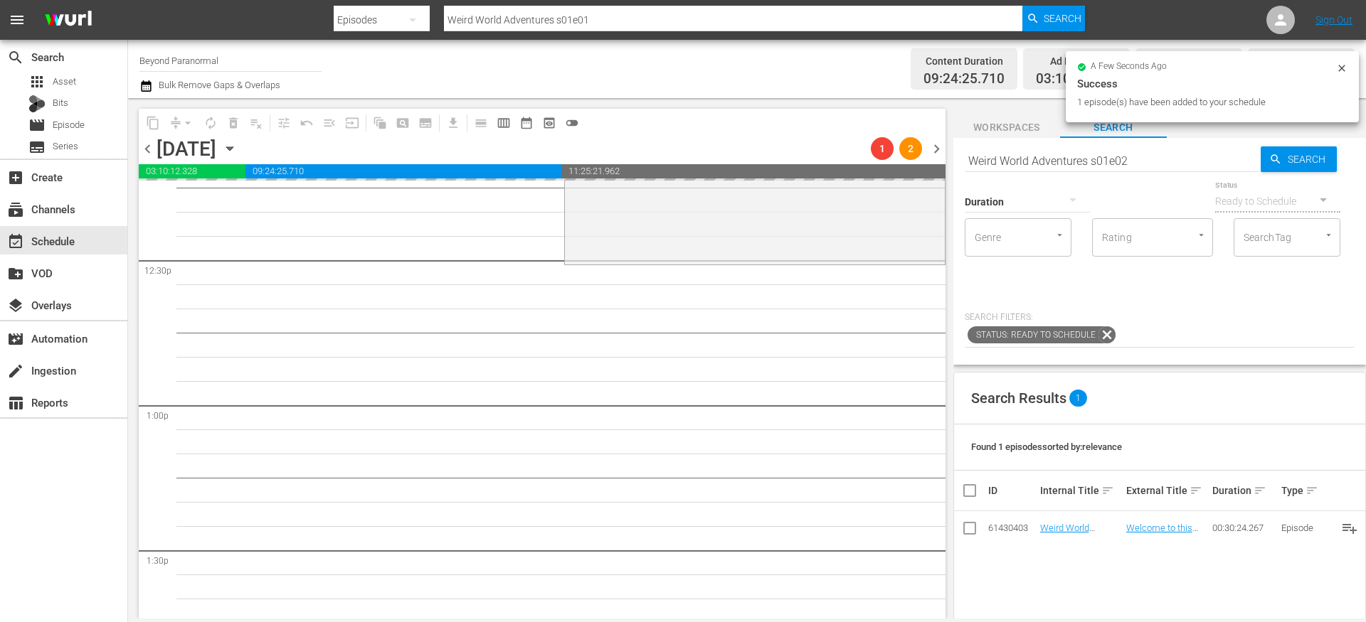
type input "Weird World Adventures s01e02"
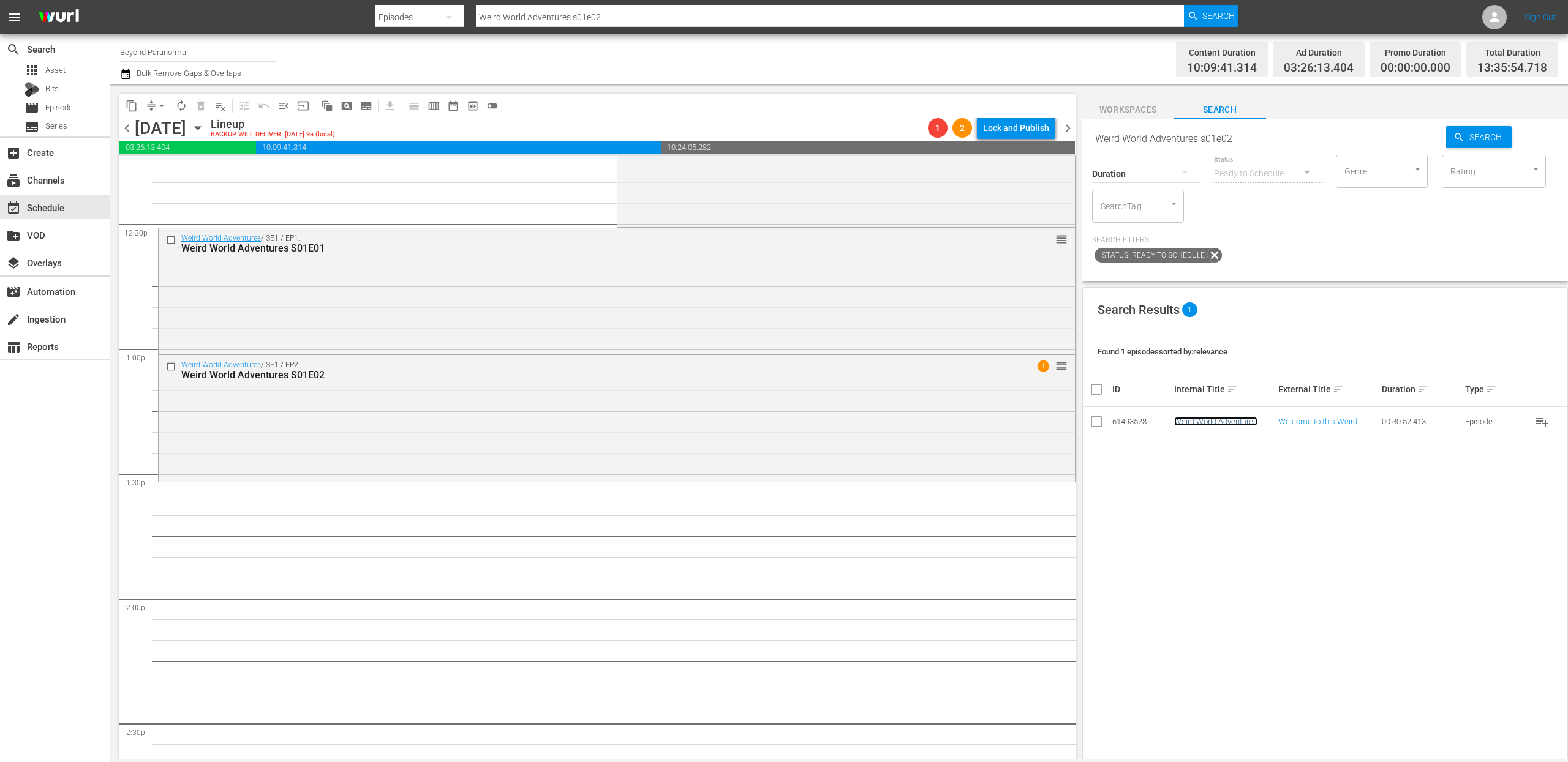
scroll to position [3055, 0]
click at [1175, 484] on div "Search Results 1 Found 1 episodes sorted by: relevance ID Internal Title sort E…" at bounding box center [1325, 608] width 486 height 641
click at [1175, 146] on input "Weird World Adventures s01e02" at bounding box center [1269, 139] width 355 height 29
type input "Weird World Adventures s01e03"
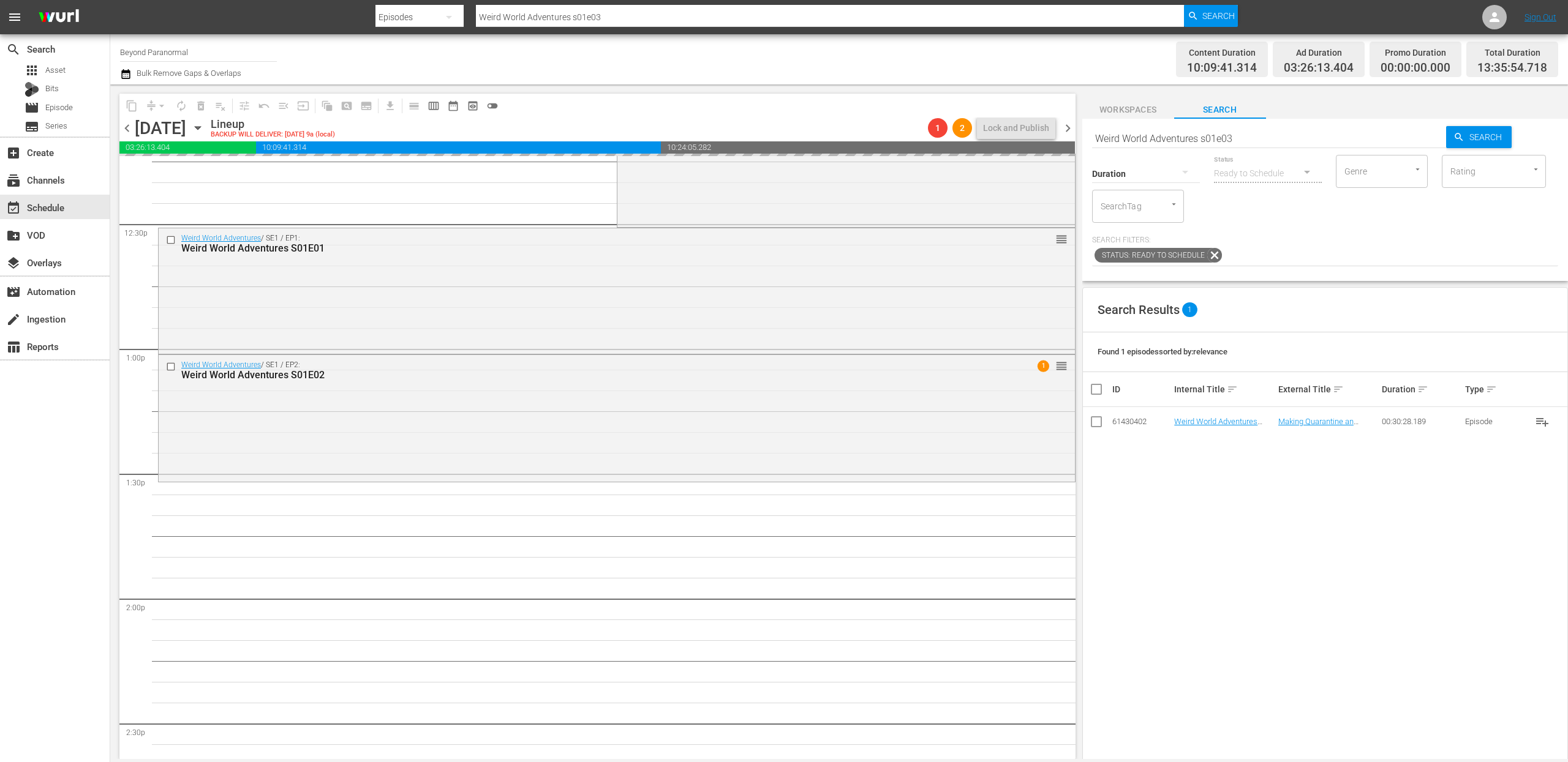
click at [1175, 147] on hr at bounding box center [1269, 147] width 355 height 1
click at [1175, 141] on input "Weird World Adventures s01e03" at bounding box center [1269, 139] width 355 height 29
type input "Weird World Adventures s01e04"
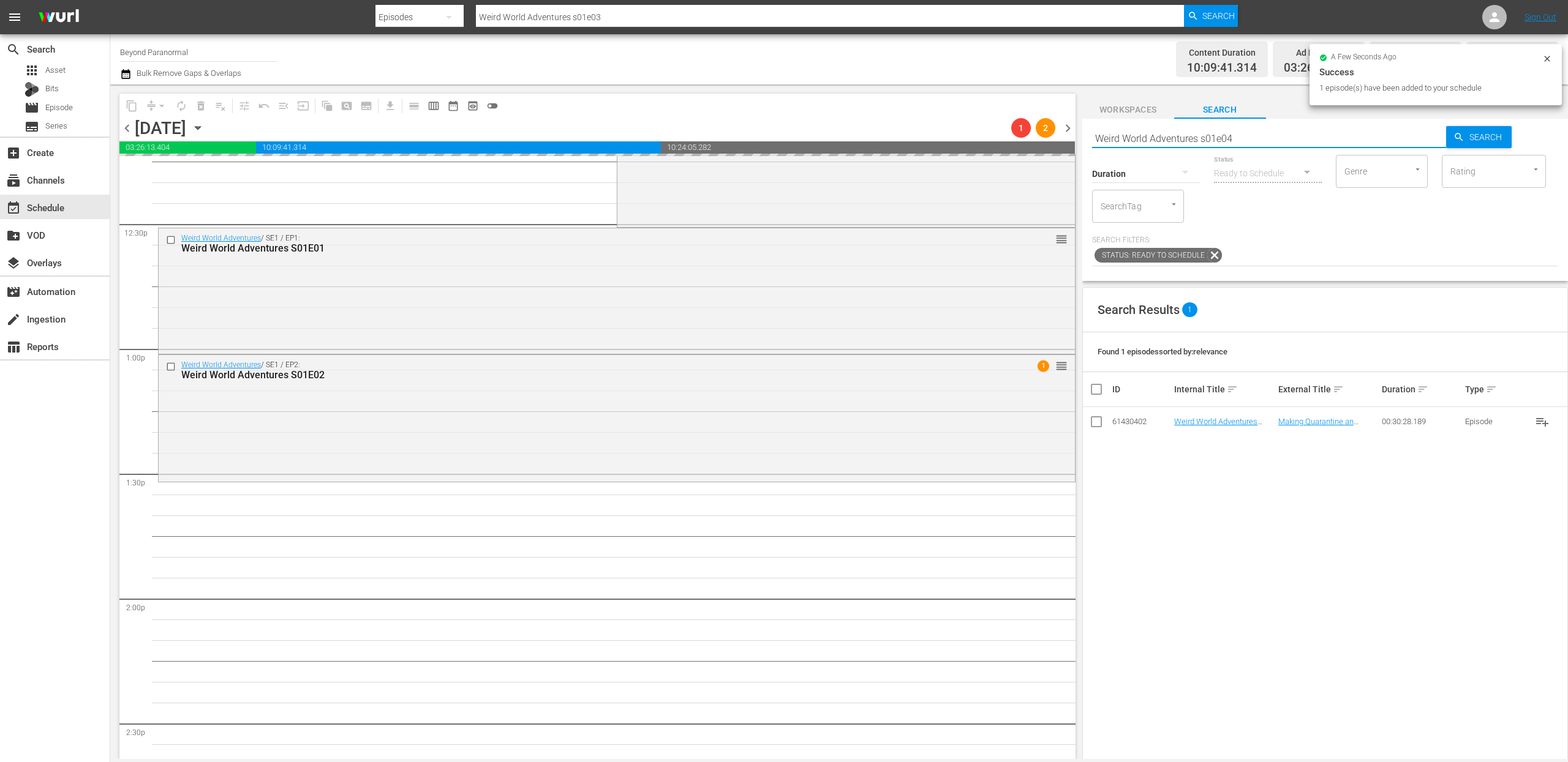
type input "Weird World Adventures s01e04"
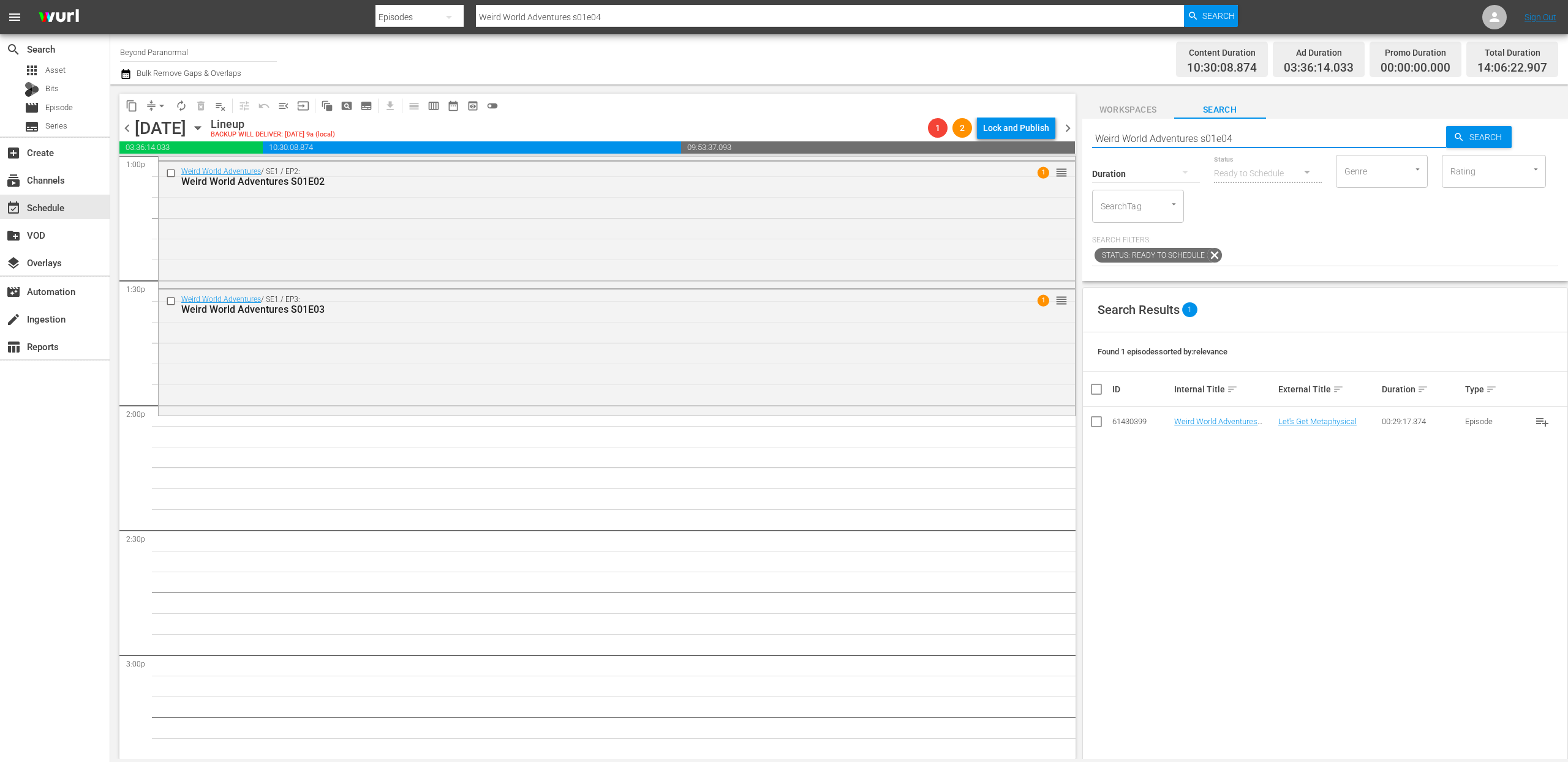
scroll to position [3254, 0]
click at [1175, 133] on input "Weird World Adventures s01e04" at bounding box center [1269, 139] width 355 height 29
click at [1175, 137] on input "Weird World Adventures s01e04" at bounding box center [1269, 139] width 355 height 29
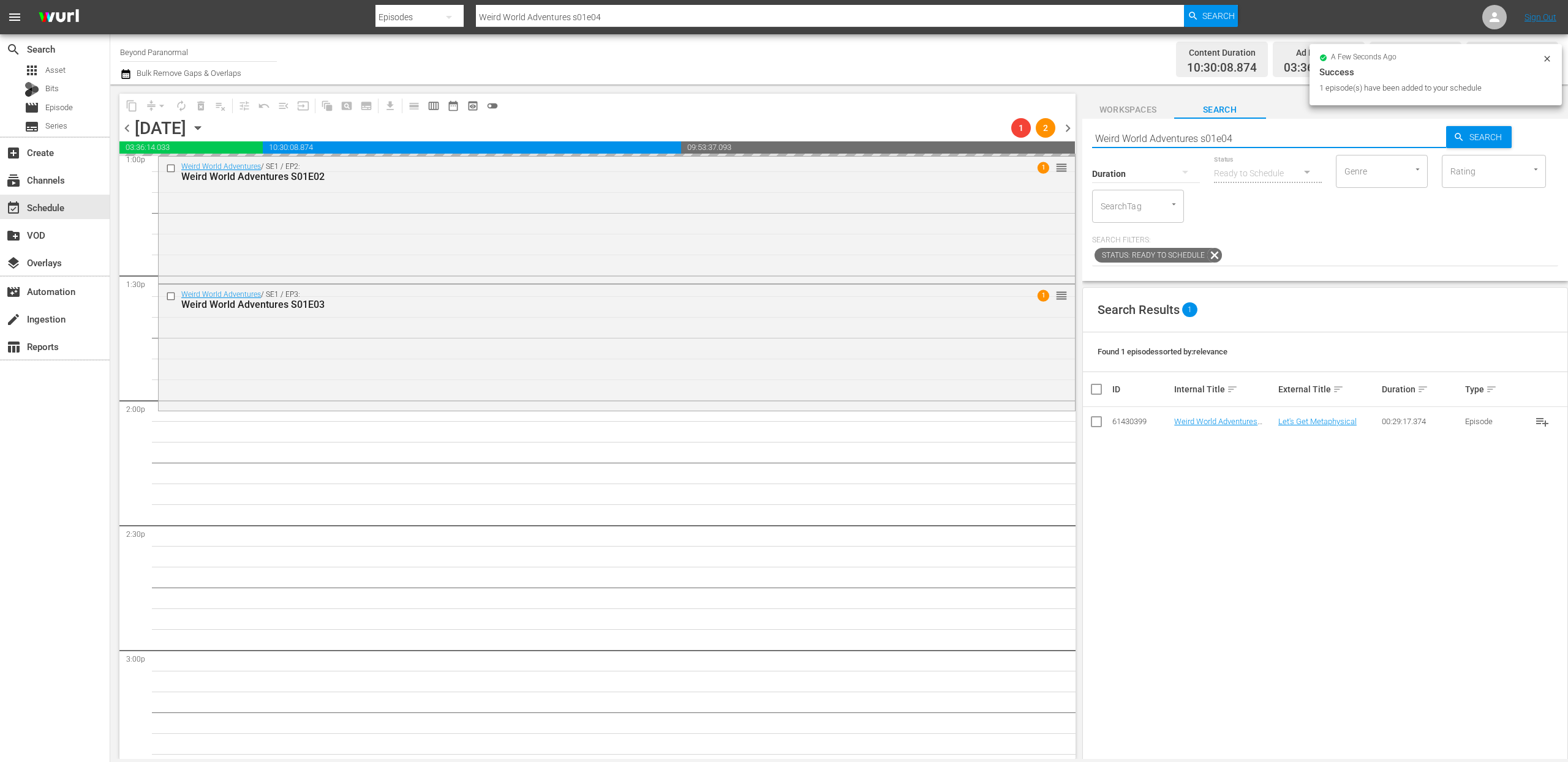
click at [1175, 137] on input "Weird World Adventures s01e04" at bounding box center [1269, 139] width 355 height 29
type input "Weird World Adventures s01e05"
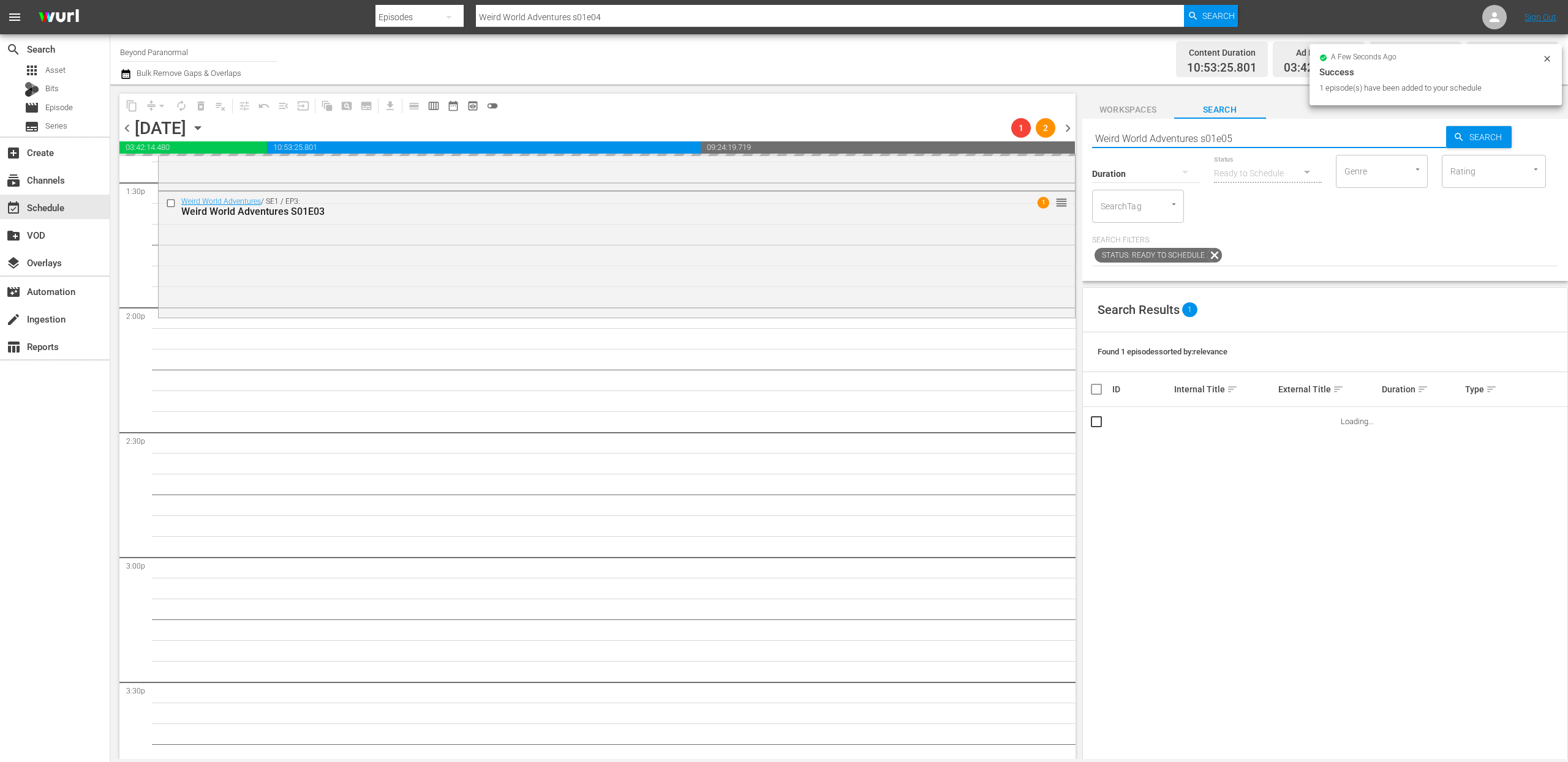
type input "Weird World Adventures s01e05"
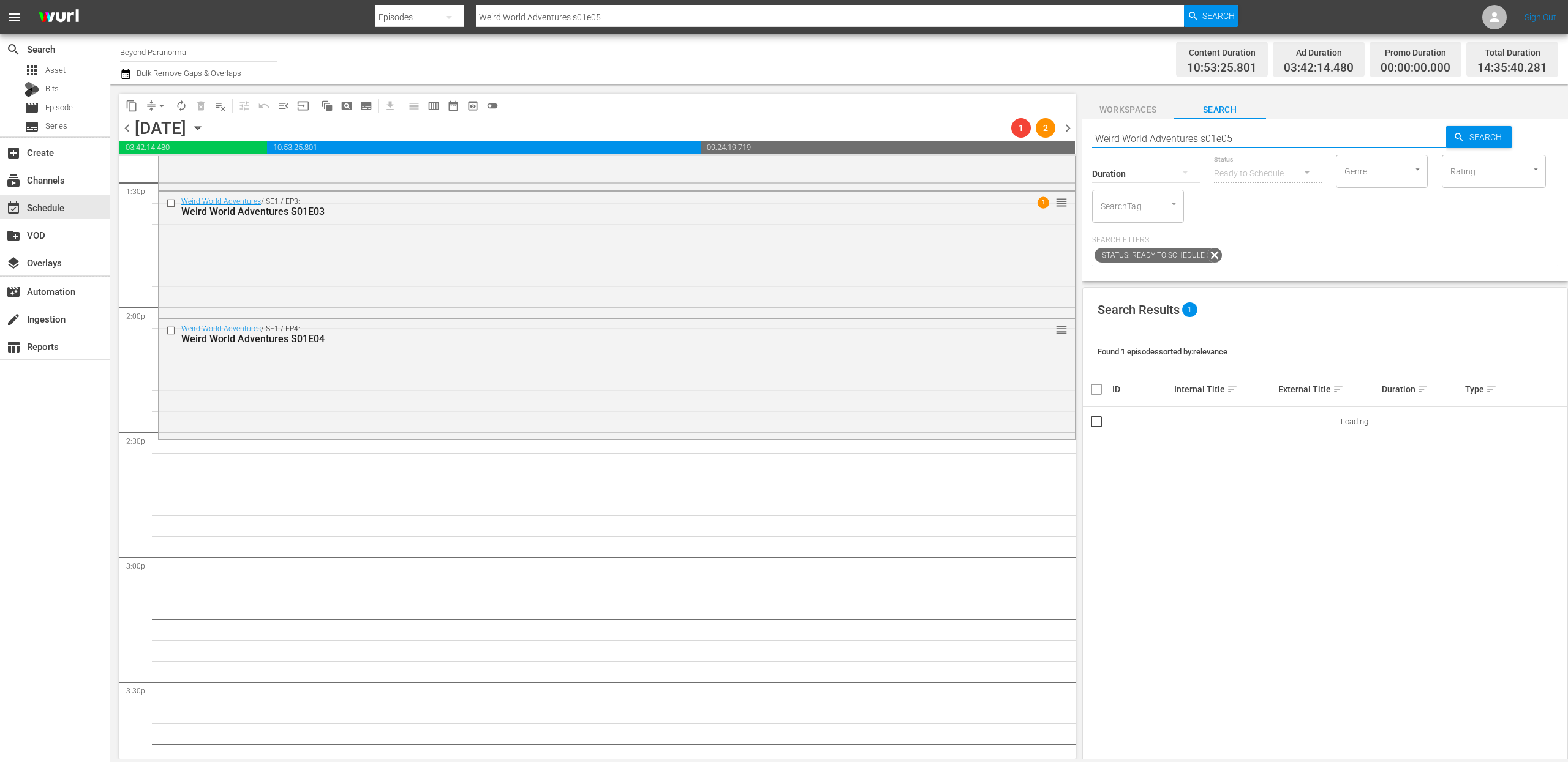
scroll to position [3359, 0]
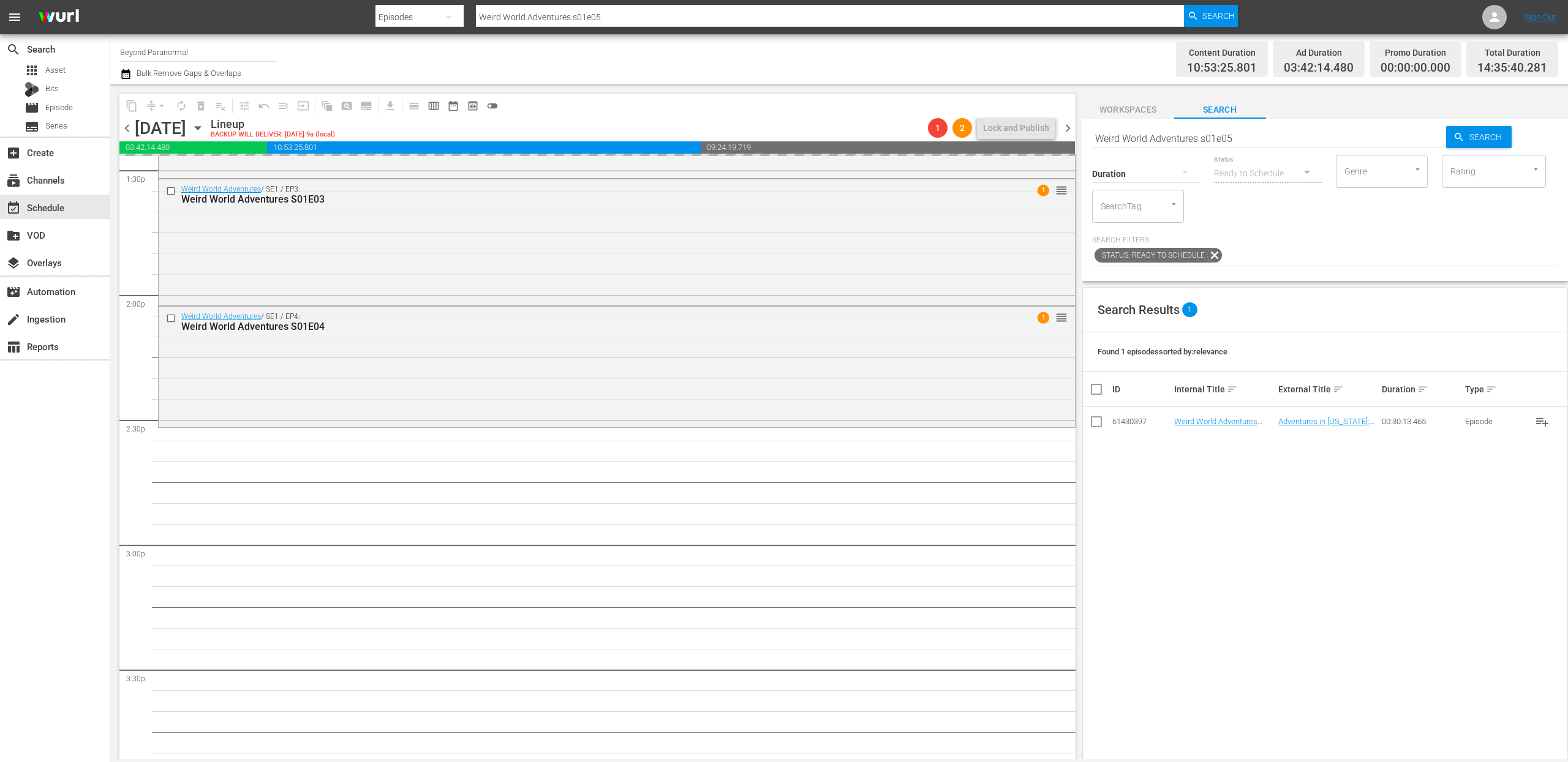
click at [1175, 135] on input "Weird World Adventures s01e05" at bounding box center [1269, 139] width 355 height 29
type input "Weird World Adventures s01e06"
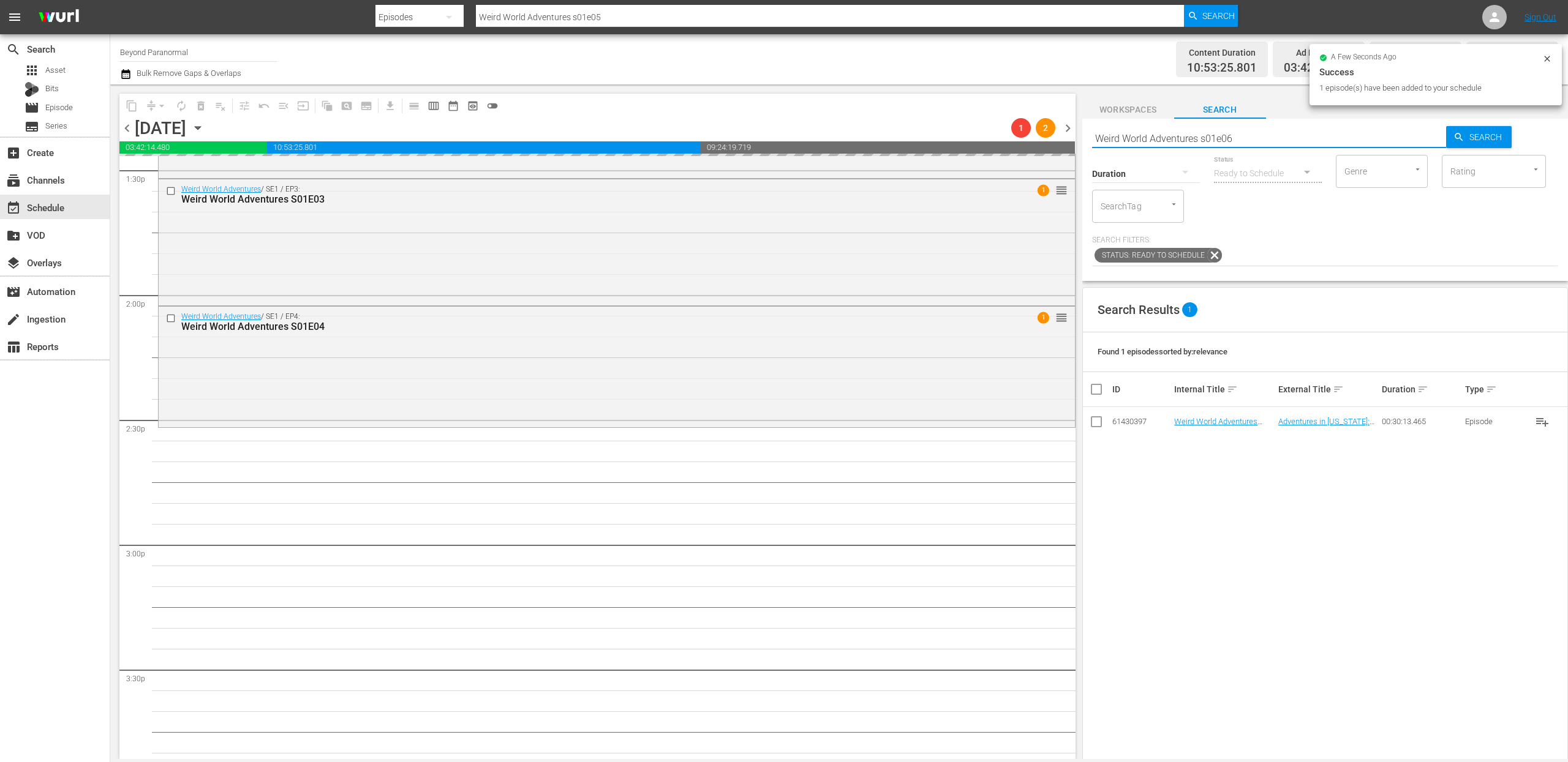
type input "Weird World Adventures s01e06"
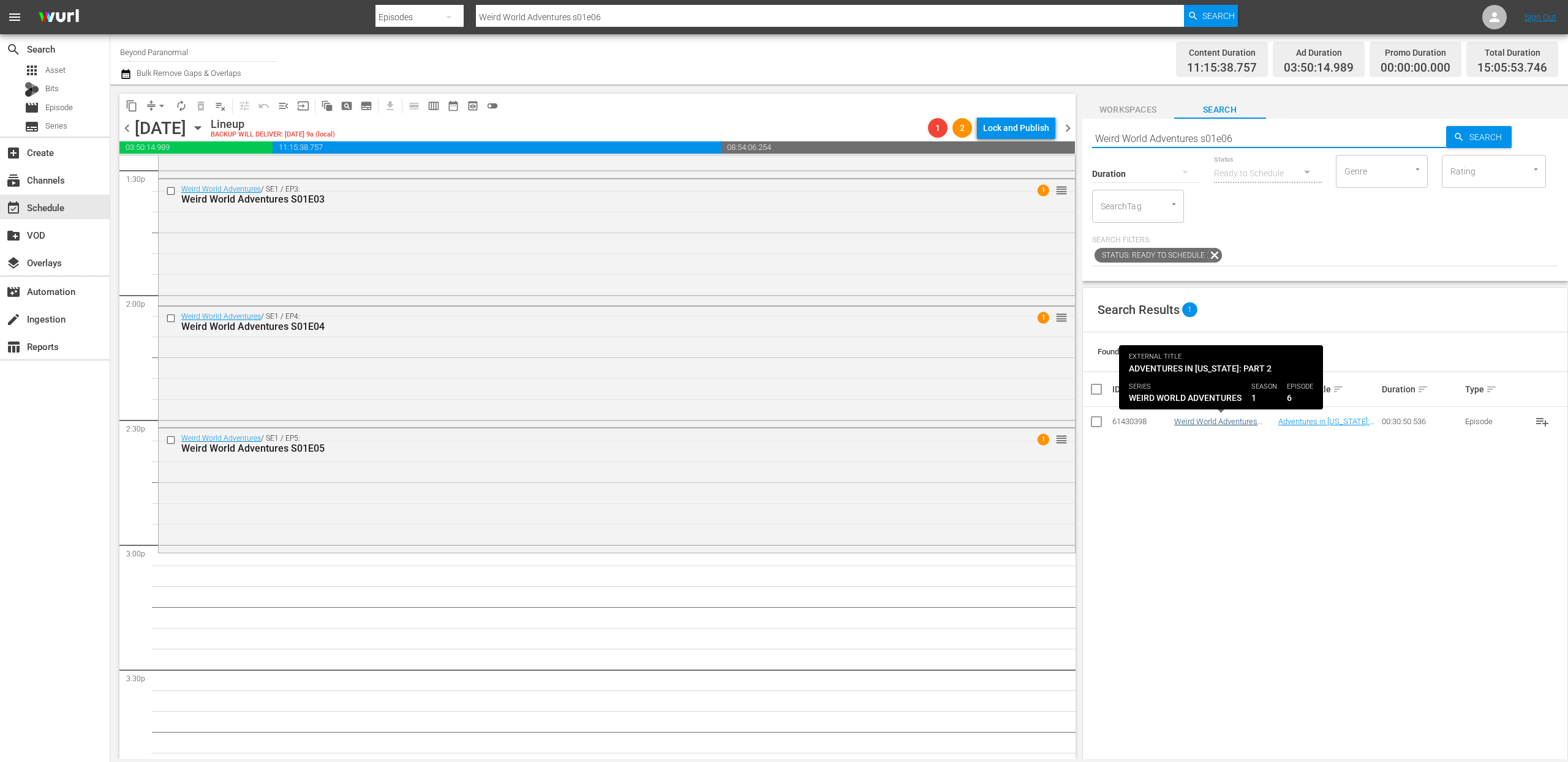
type input "Weird World Adventures s01e06"
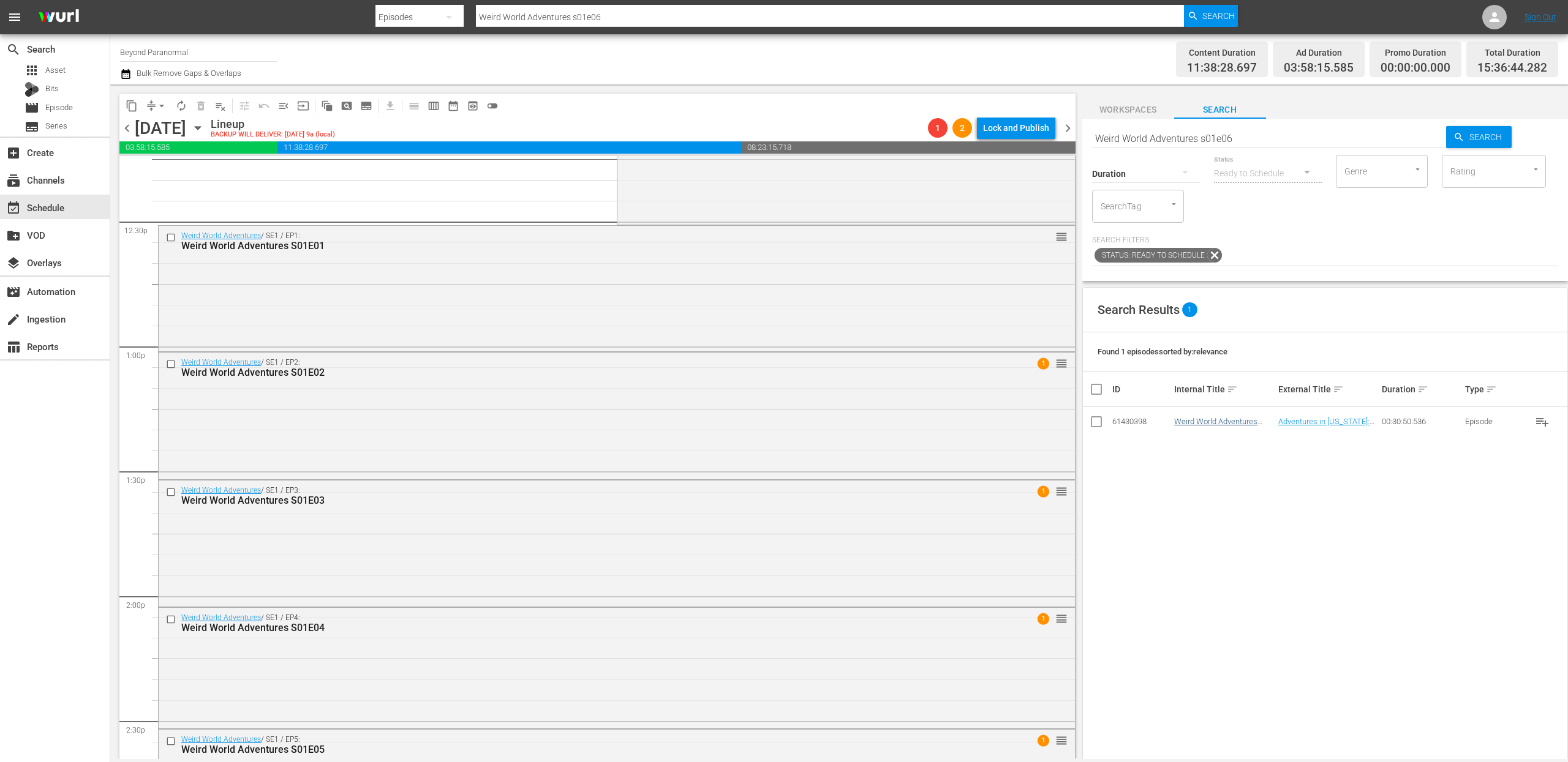
scroll to position [2977, 0]
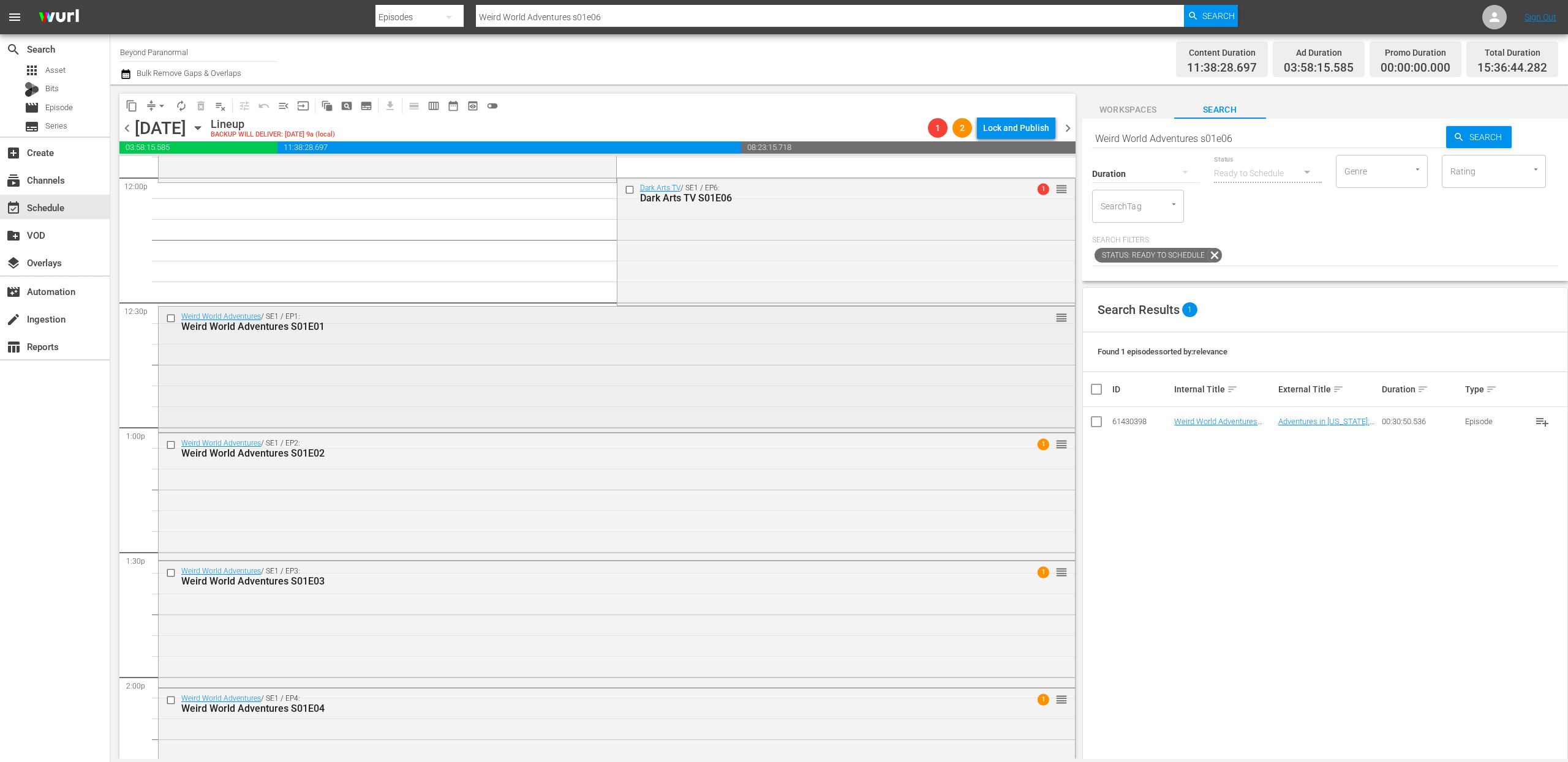
click at [173, 317] on input "checkbox" at bounding box center [172, 319] width 13 height 10
click at [174, 443] on input "checkbox" at bounding box center [172, 445] width 13 height 10
click at [173, 536] on input "checkbox" at bounding box center [172, 573] width 13 height 10
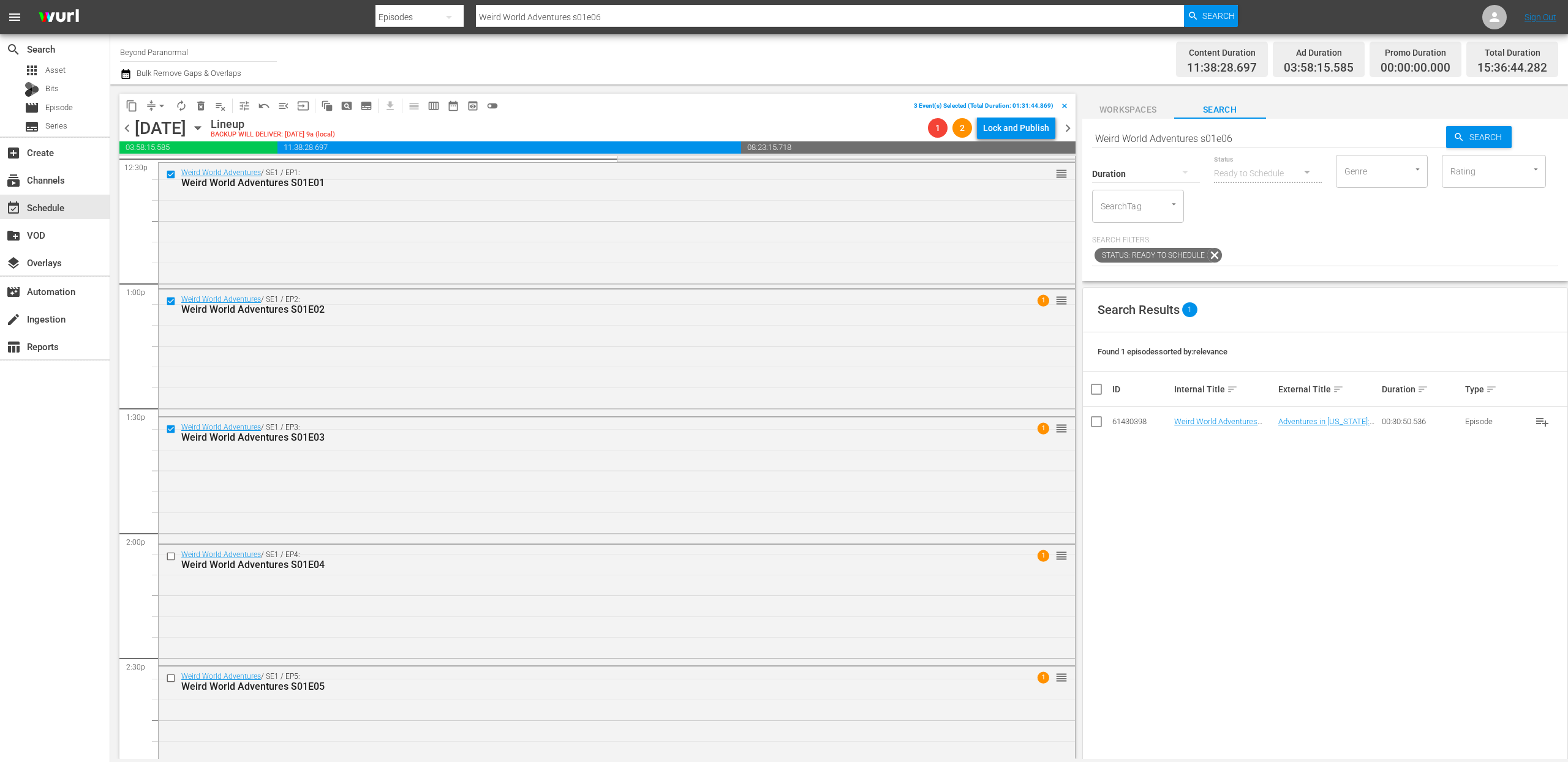
scroll to position [3138, 0]
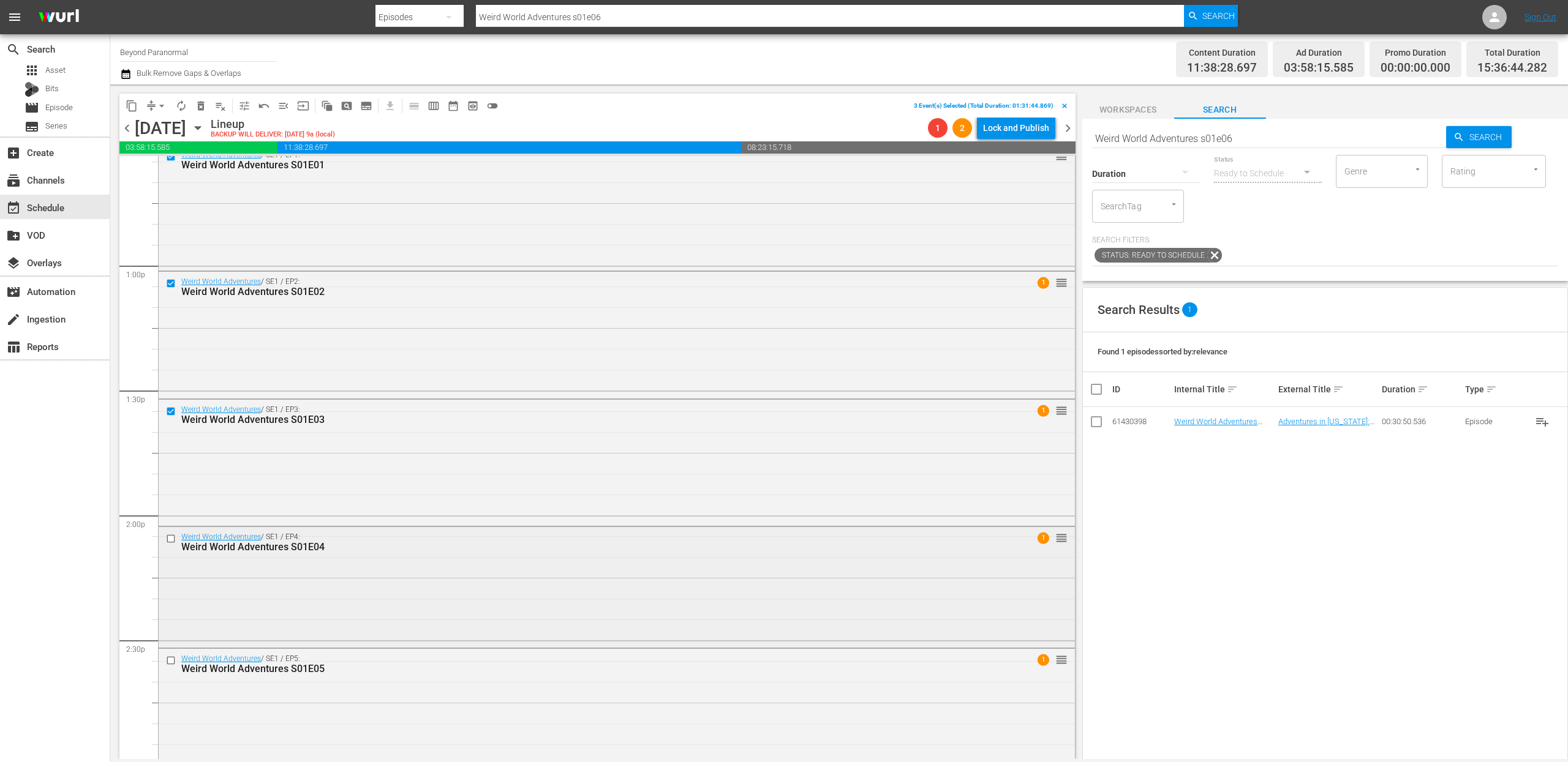
click at [171, 536] on input "checkbox" at bounding box center [172, 539] width 13 height 10
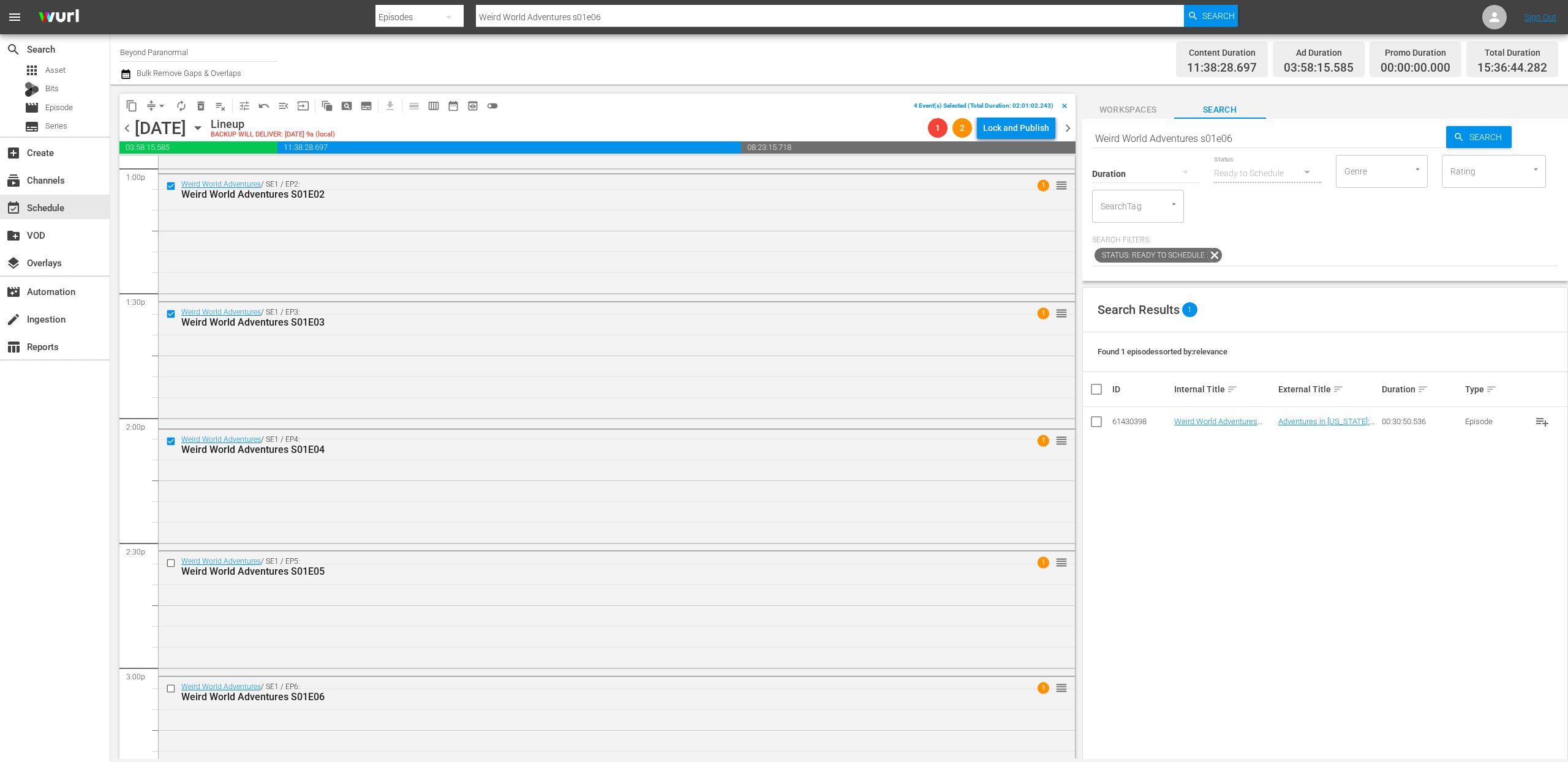
scroll to position [3238, 0]
click at [170, 536] on input "checkbox" at bounding box center [172, 561] width 13 height 10
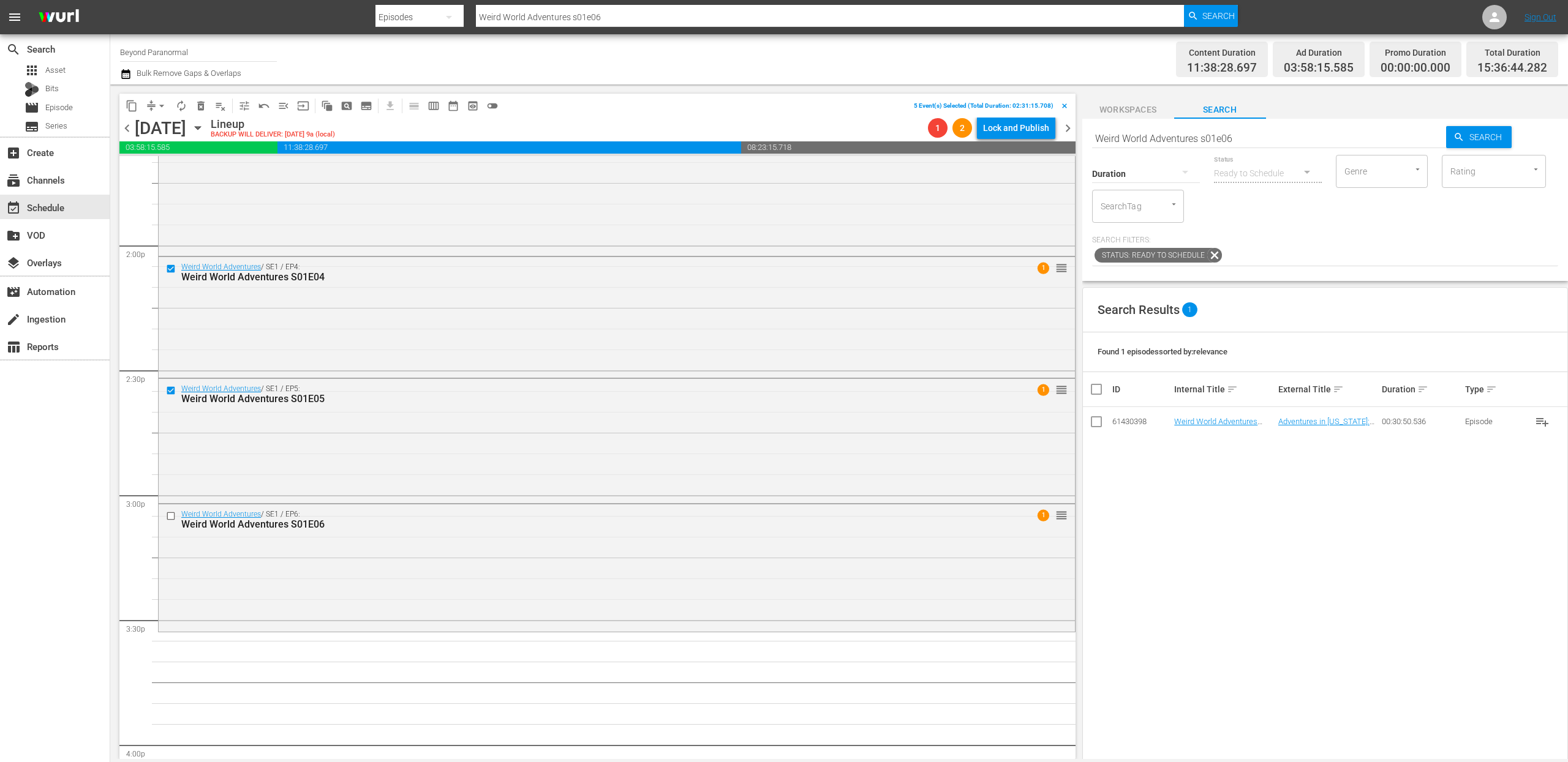
scroll to position [3416, 0]
click at [170, 510] on input "checkbox" at bounding box center [172, 509] width 13 height 10
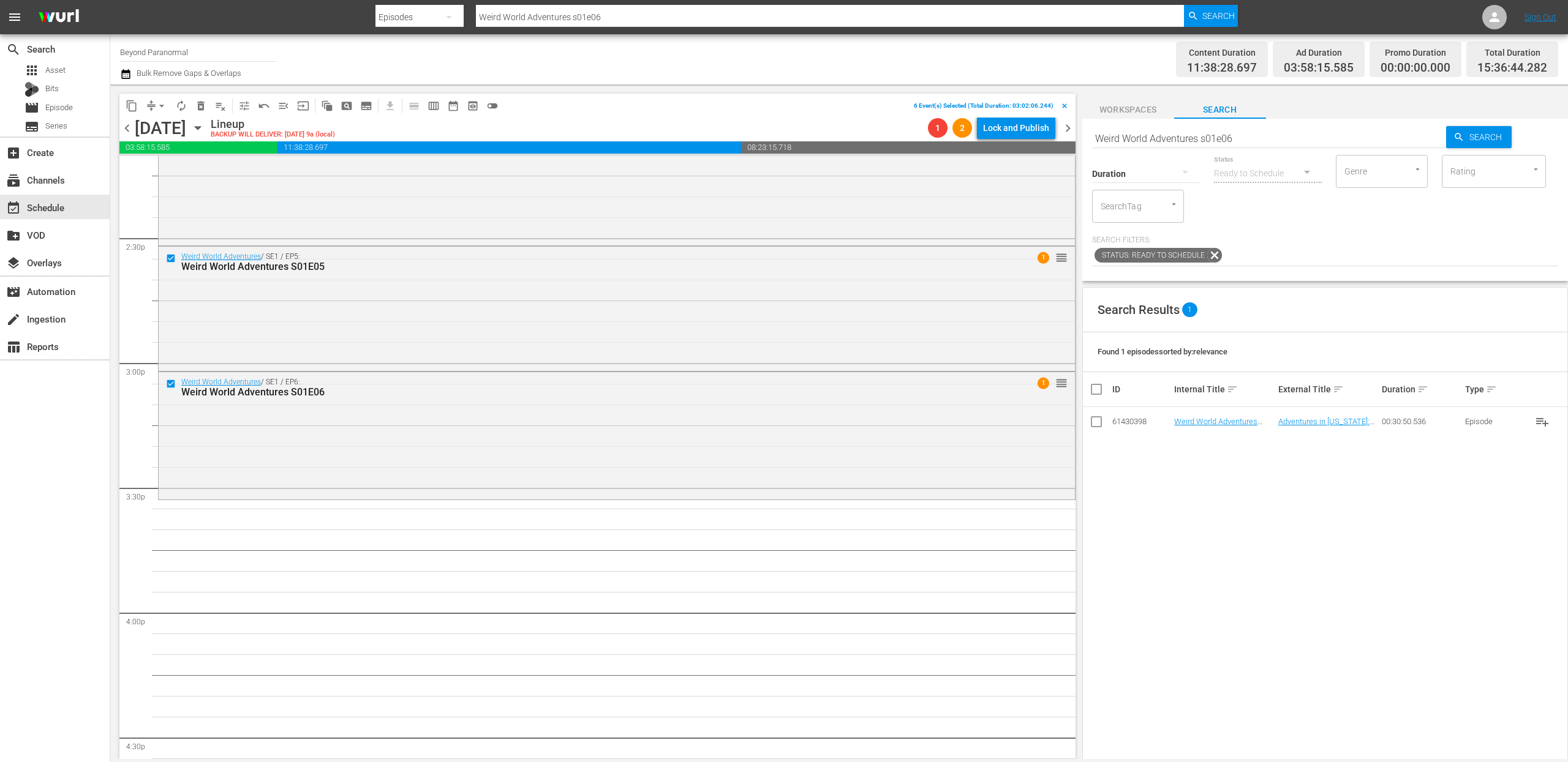
scroll to position [3553, 0]
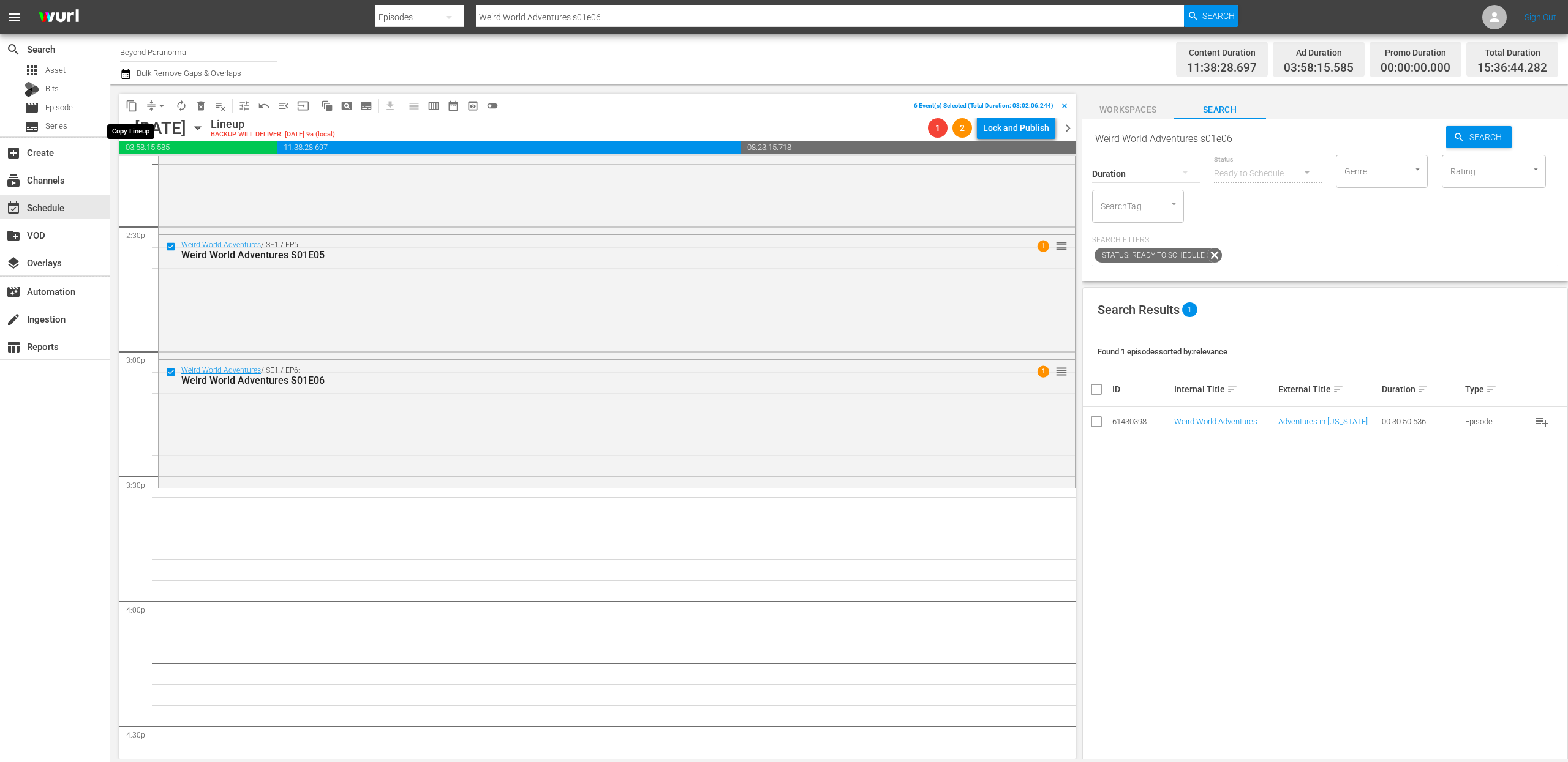
click at [133, 108] on span "content_copy" at bounding box center [132, 106] width 12 height 12
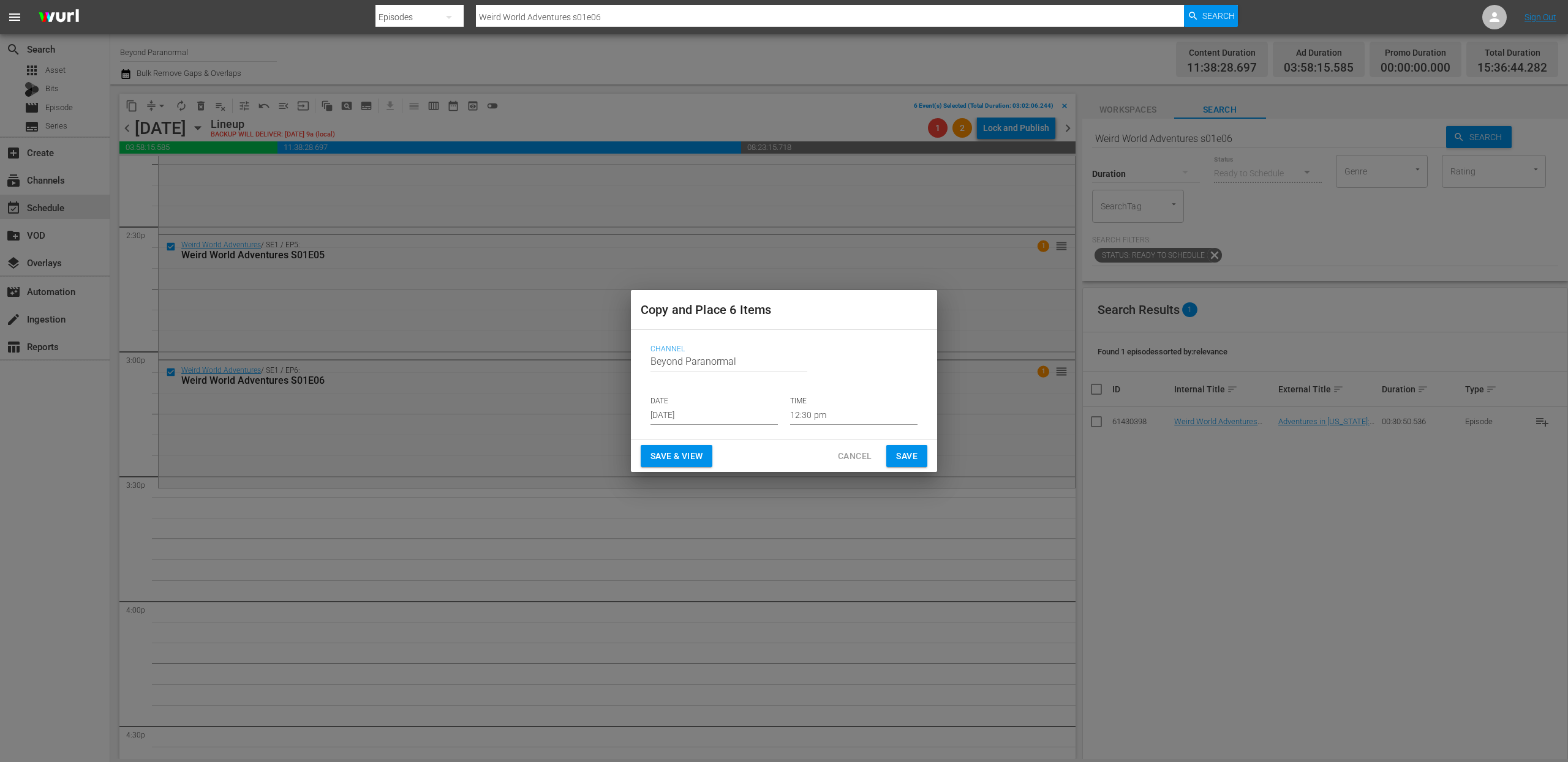
click at [695, 415] on input "[DATE]" at bounding box center [714, 415] width 127 height 18
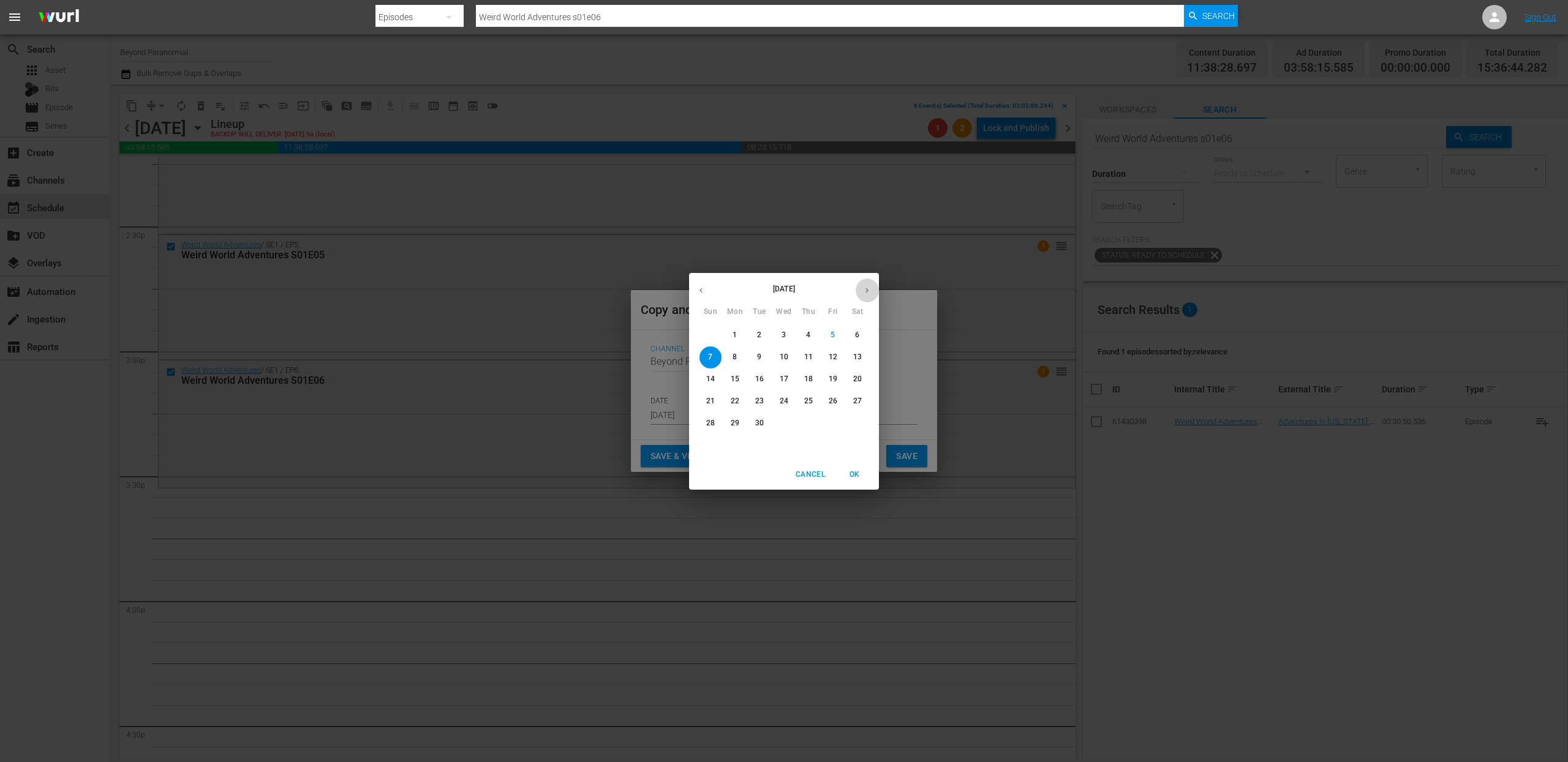
click at [871, 288] on icon "button" at bounding box center [866, 290] width 9 height 9
click at [759, 356] on p "7" at bounding box center [759, 357] width 4 height 10
type input "Oct 7th 2025"
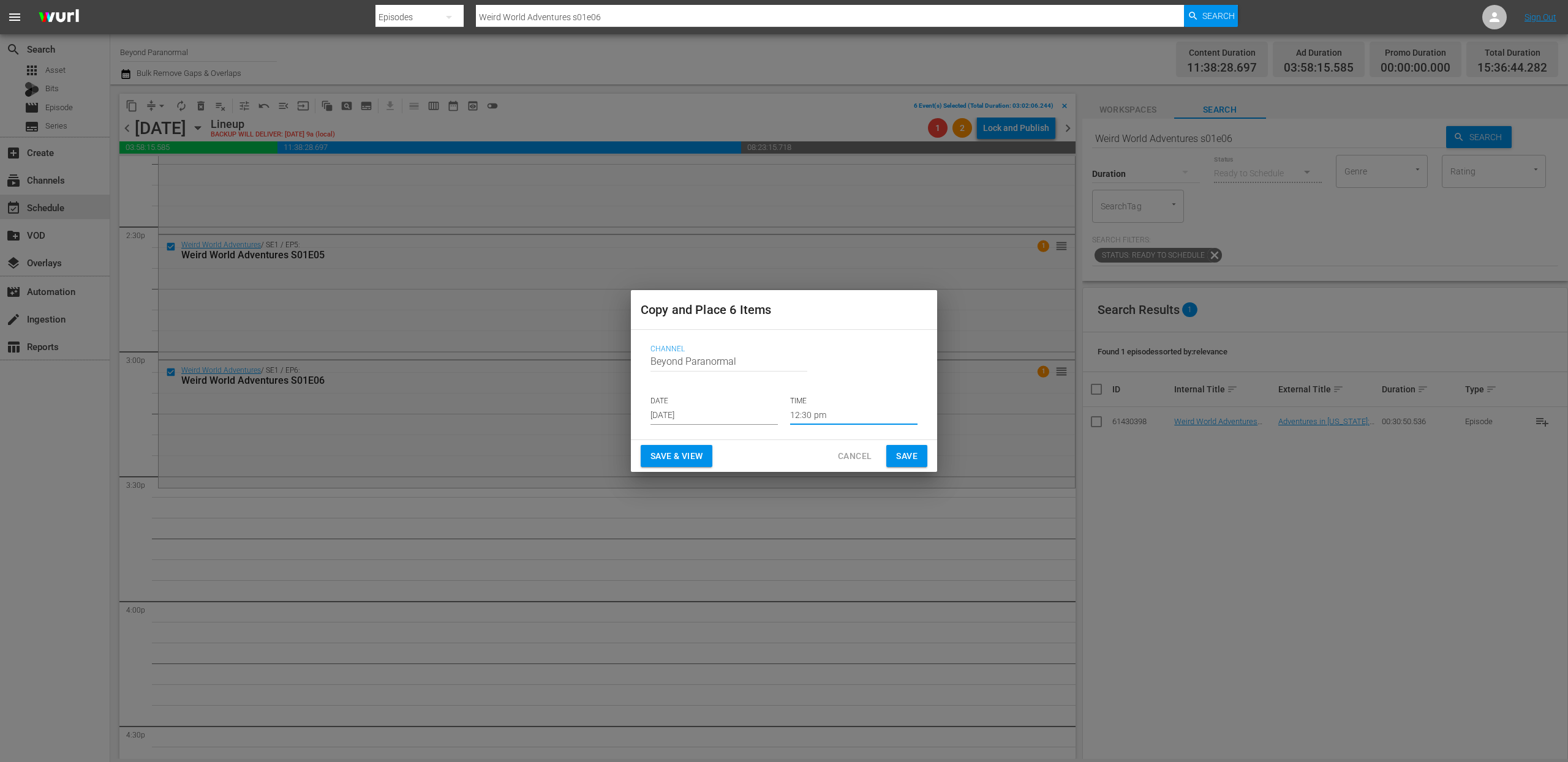
click at [815, 413] on input "12:30 pm" at bounding box center [853, 415] width 127 height 18
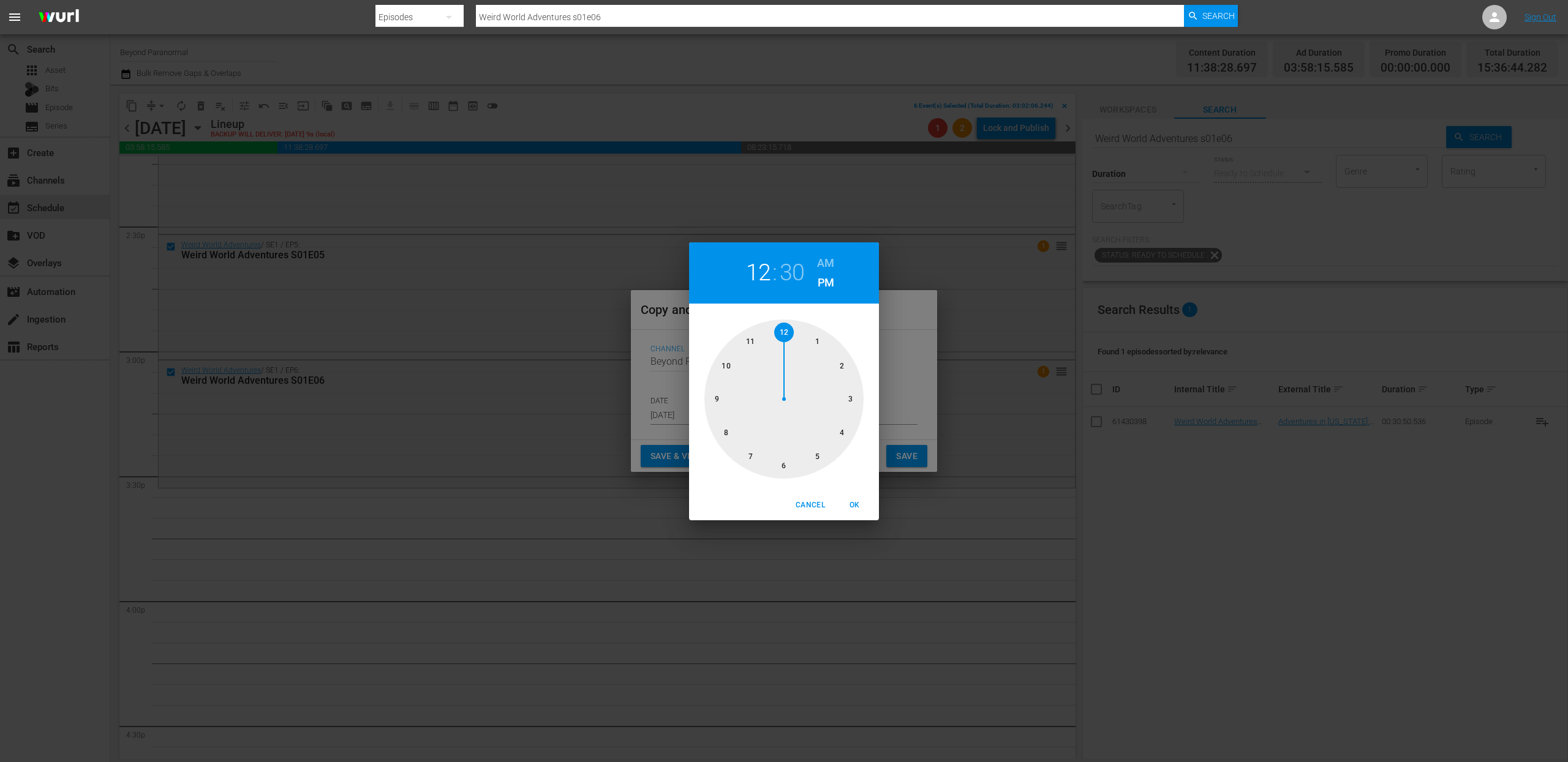
click at [851, 400] on div at bounding box center [784, 399] width 159 height 159
click at [856, 501] on span "OK" at bounding box center [854, 505] width 29 height 13
type input "03:30 pm"
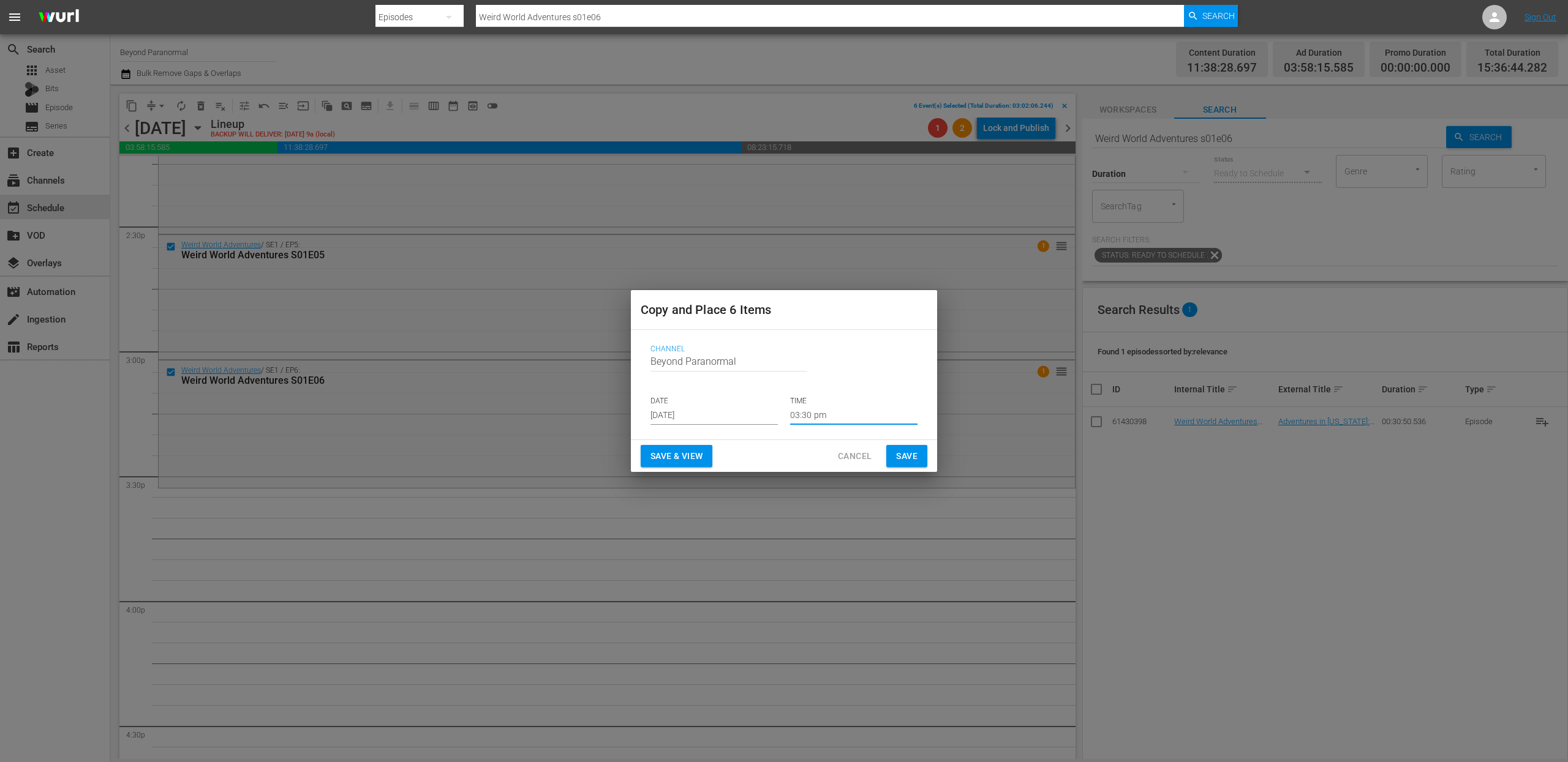
click at [911, 451] on span "Save" at bounding box center [906, 456] width 22 height 15
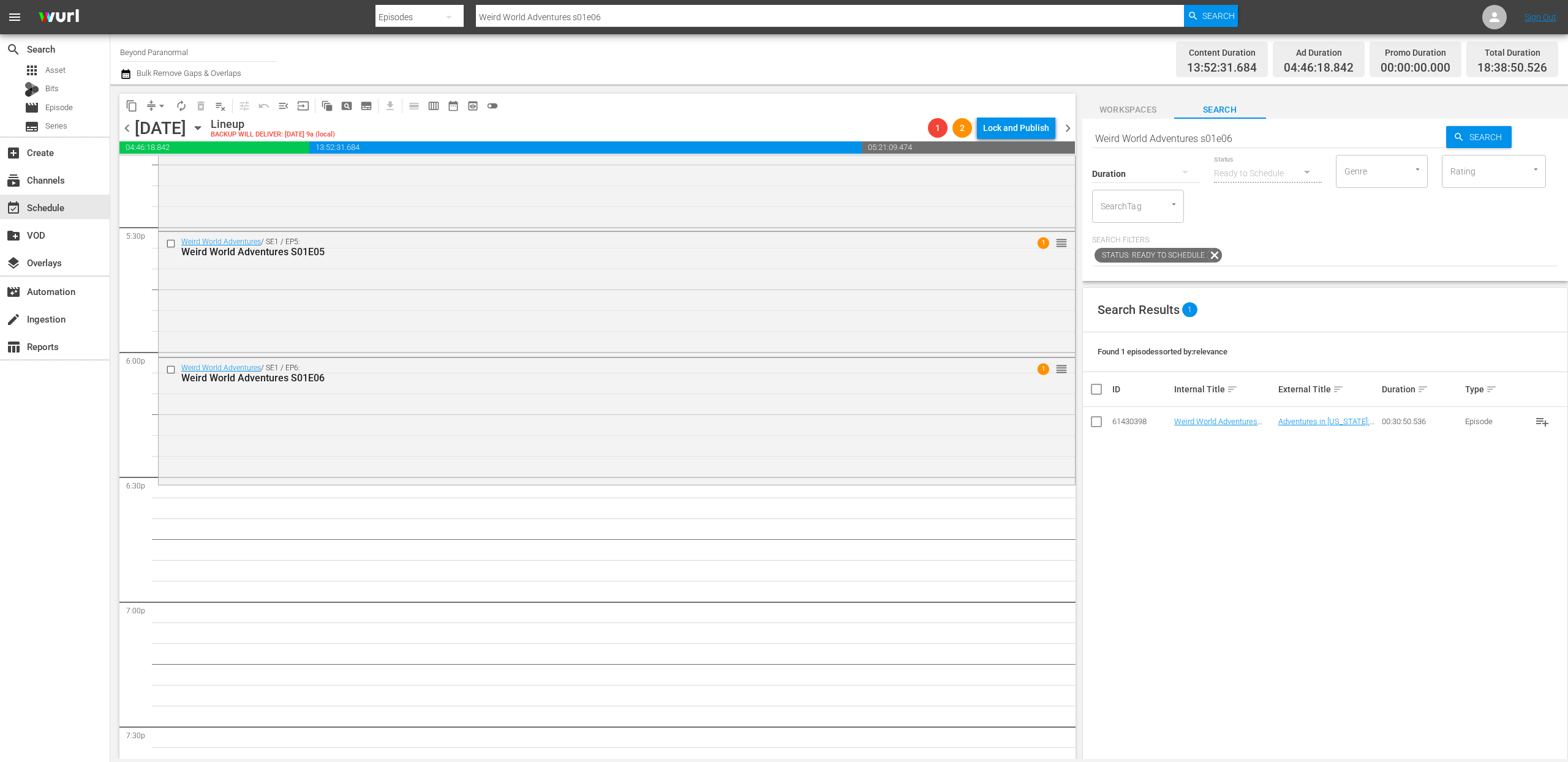
scroll to position [4325, 0]
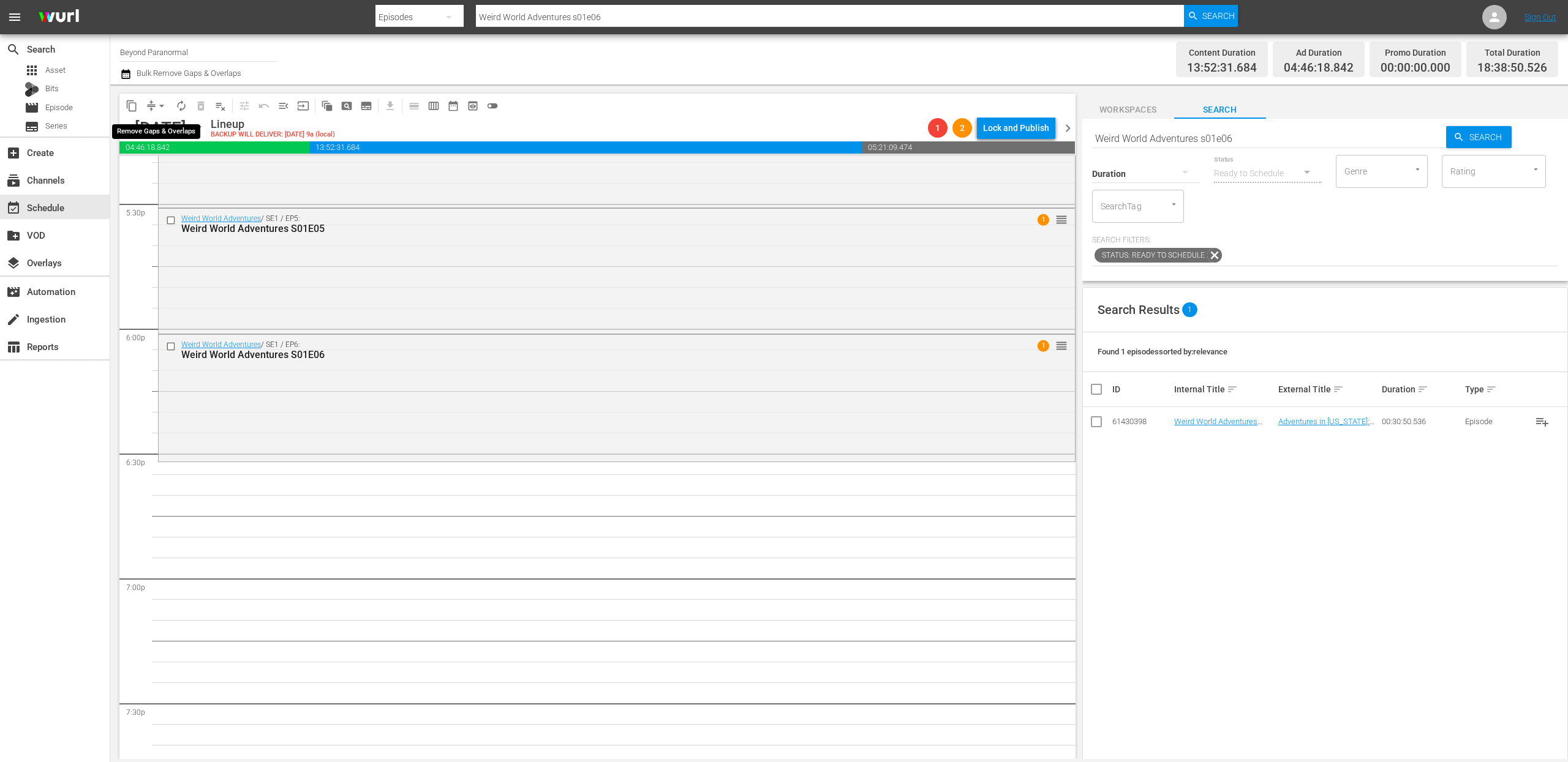
click at [156, 102] on span "arrow_drop_down" at bounding box center [162, 106] width 12 height 12
click at [173, 170] on li "Align to End of Previous Day" at bounding box center [162, 170] width 128 height 20
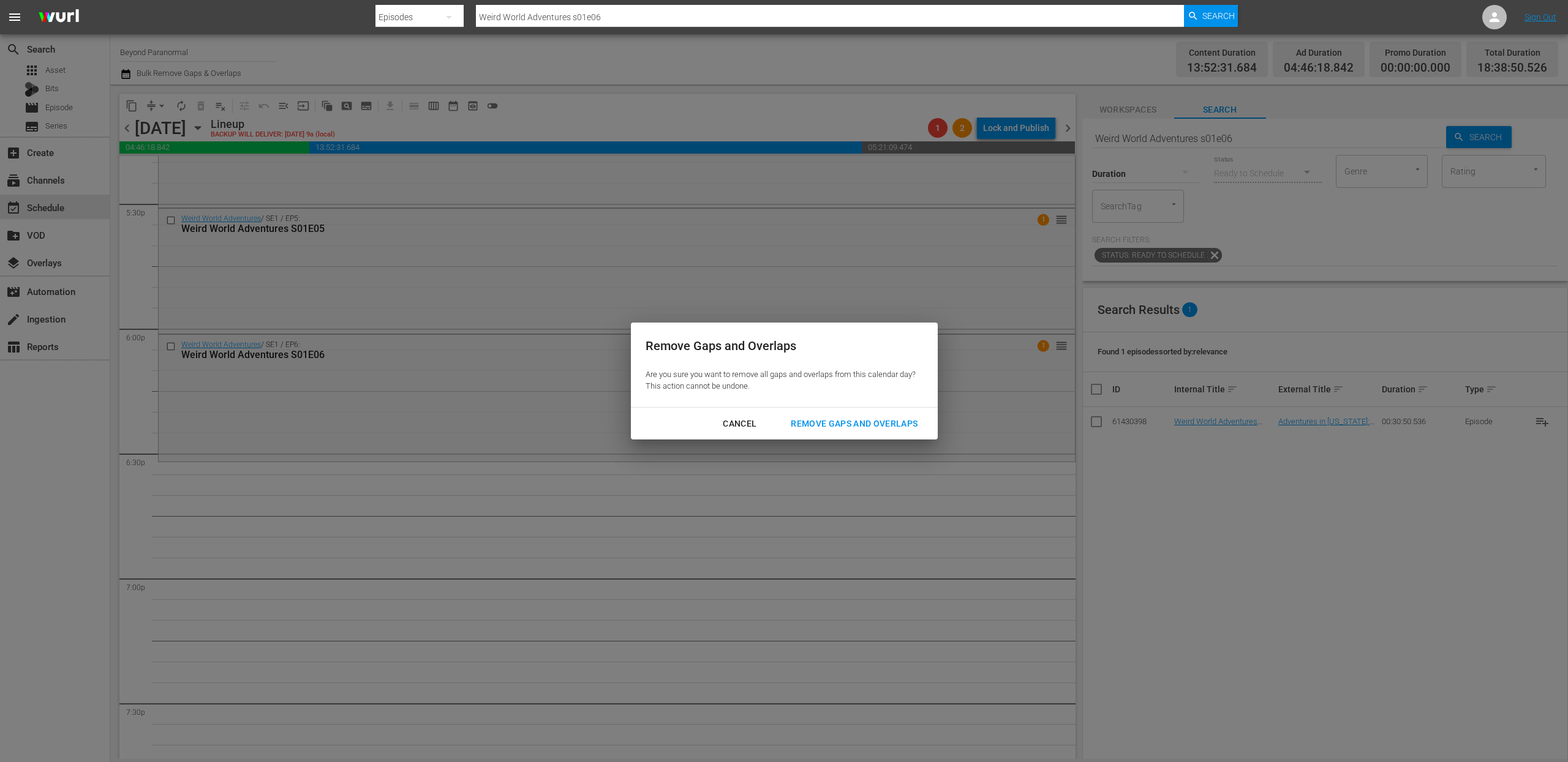
click at [826, 422] on div "Remove Gaps and Overlaps" at bounding box center [854, 424] width 146 height 15
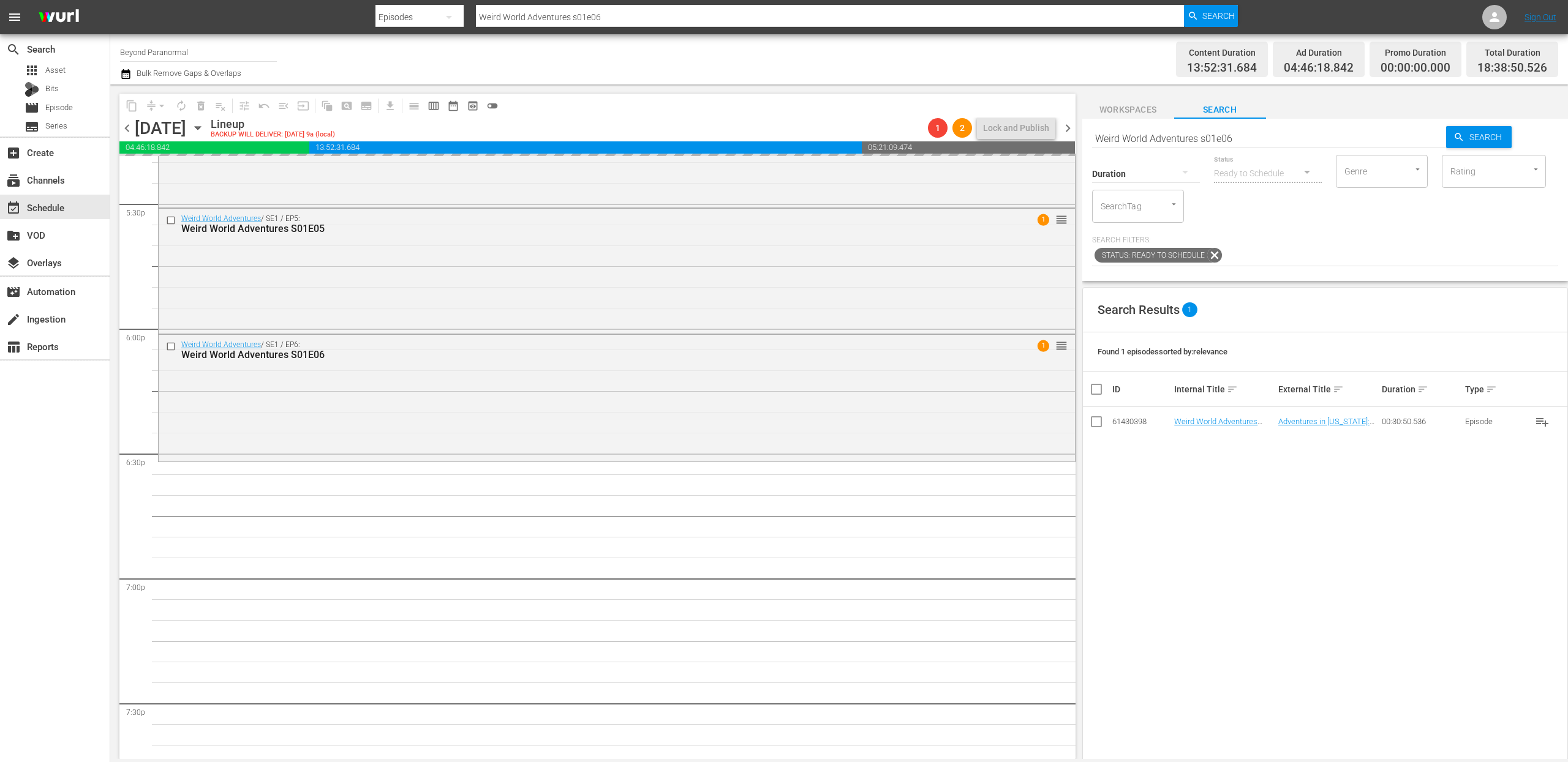
click at [1167, 134] on input "Weird World Adventures s01e06" at bounding box center [1269, 139] width 355 height 29
paste input "Virginia Paranormal Case Files S01E22"
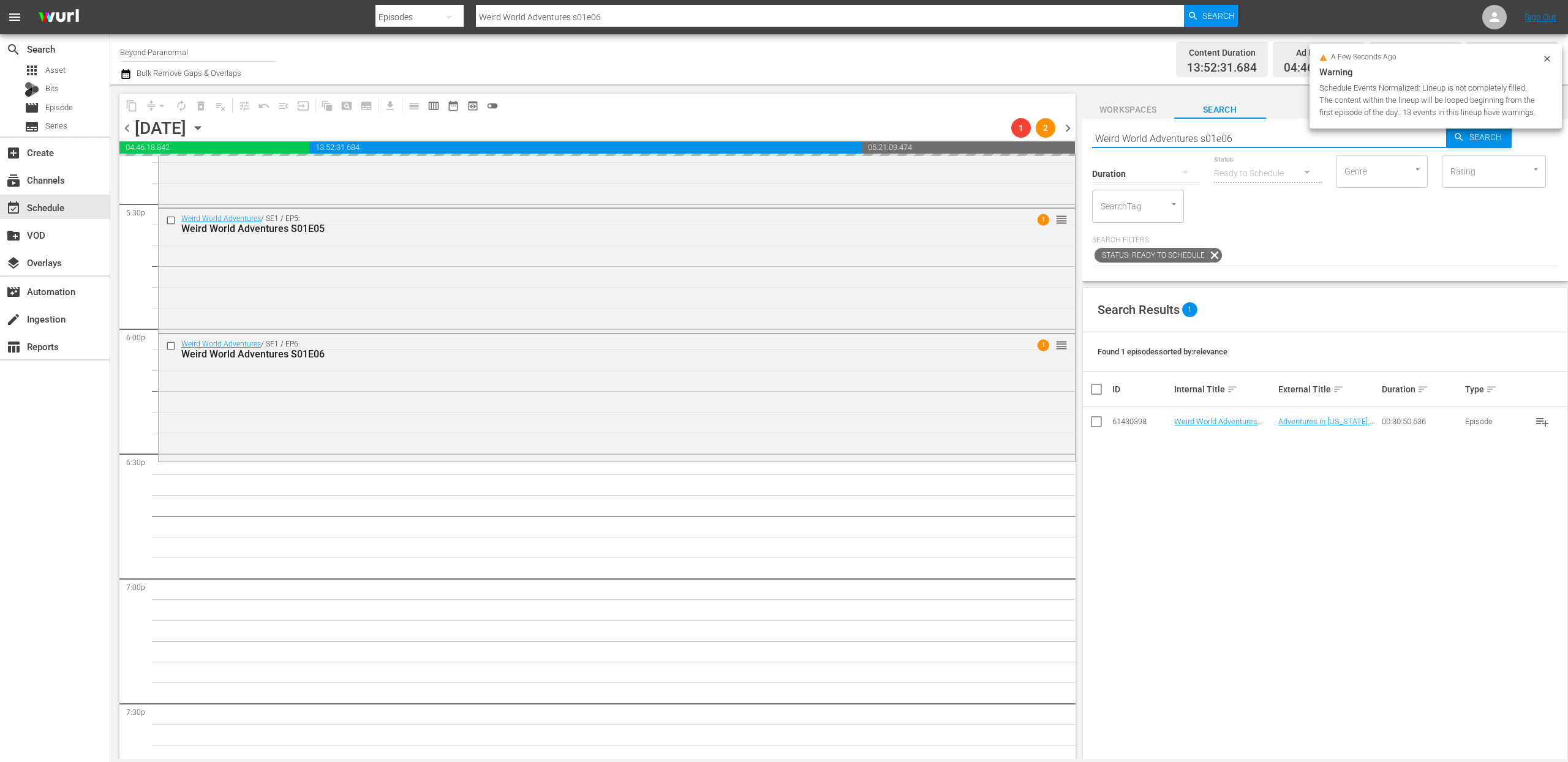
type input "Virginia Paranormal Case Files S01E22"
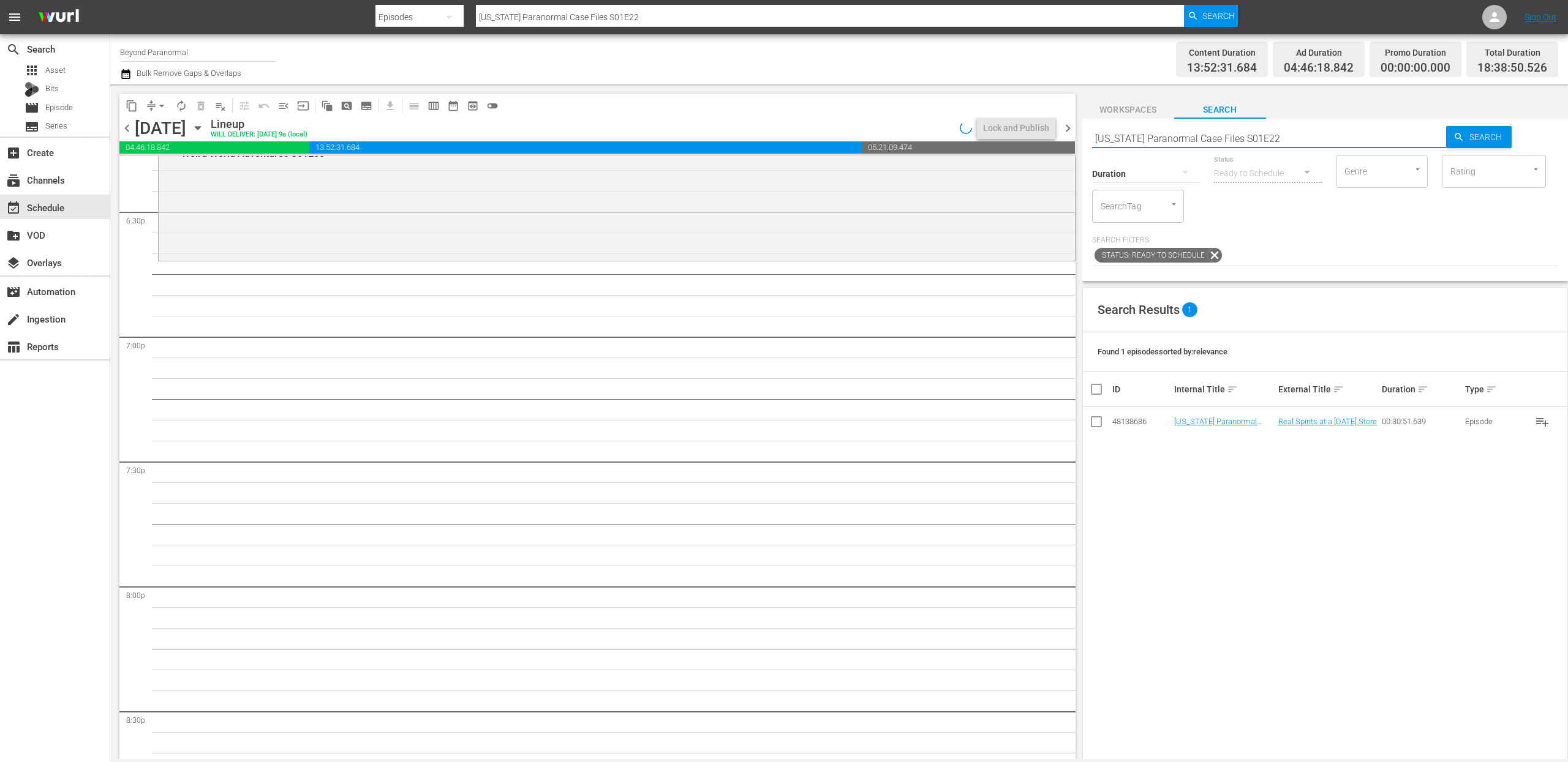
scroll to position [4474, 0]
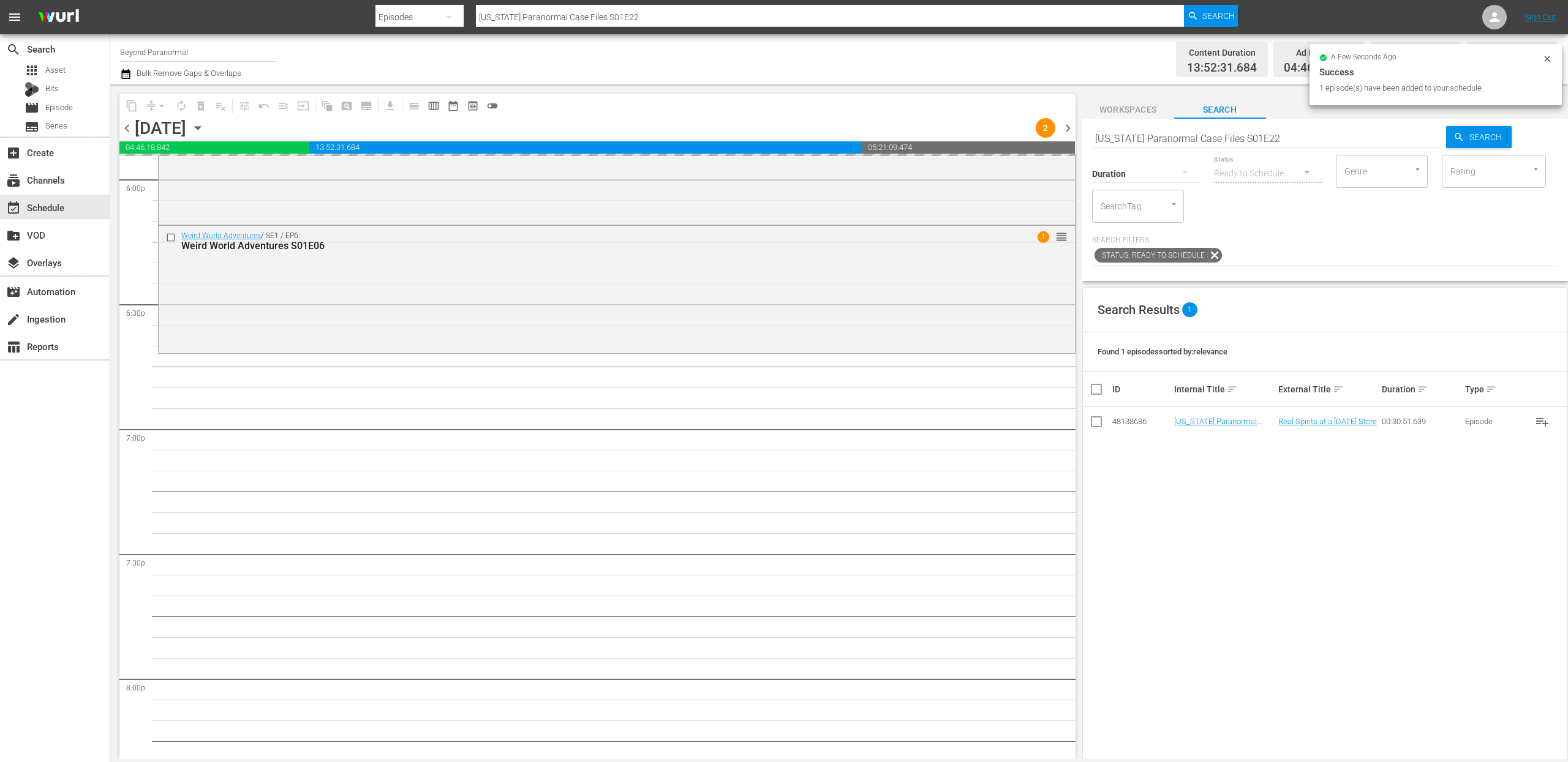
drag, startPoint x: 1207, startPoint y: 423, endPoint x: 1022, endPoint y: 12, distance: 450.7
click at [1137, 133] on input "Virginia Paranormal Case Files S01E22" at bounding box center [1269, 139] width 355 height 29
click at [1137, 134] on input "Virginia Paranormal Case Files S01E22" at bounding box center [1269, 139] width 355 height 29
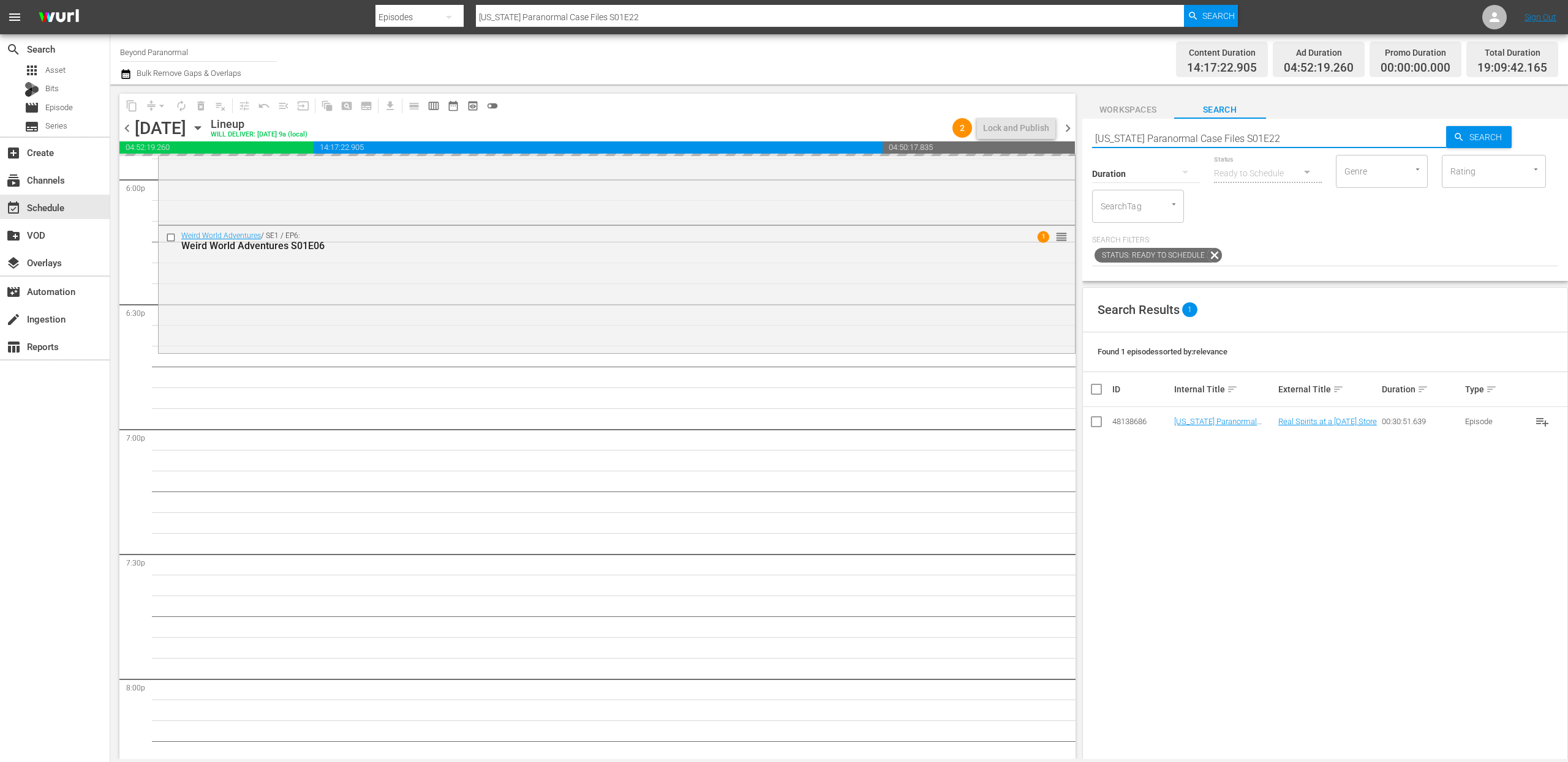
paste input "A Haunting S04E01"
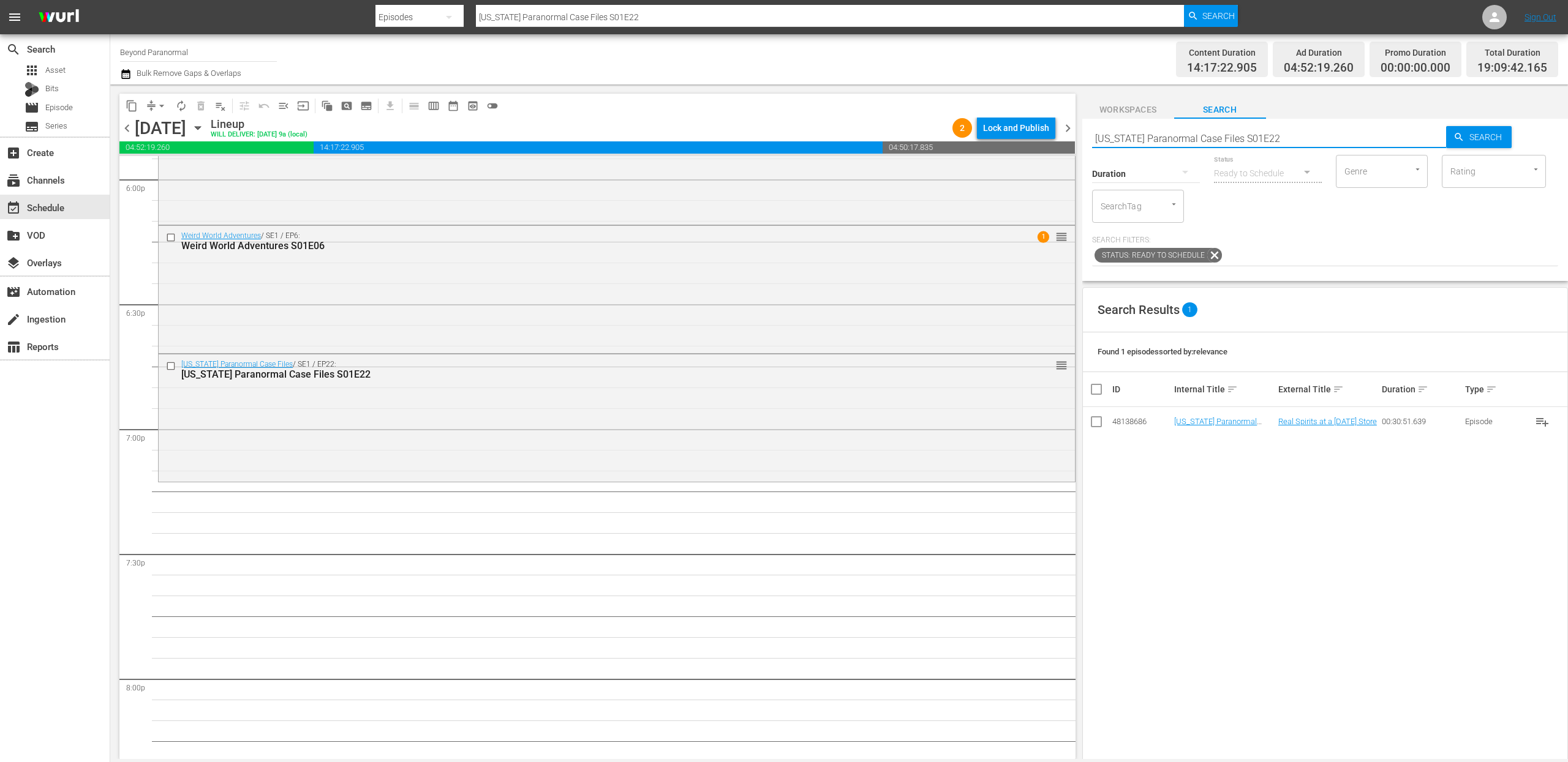
type input "A Haunting S04E01"
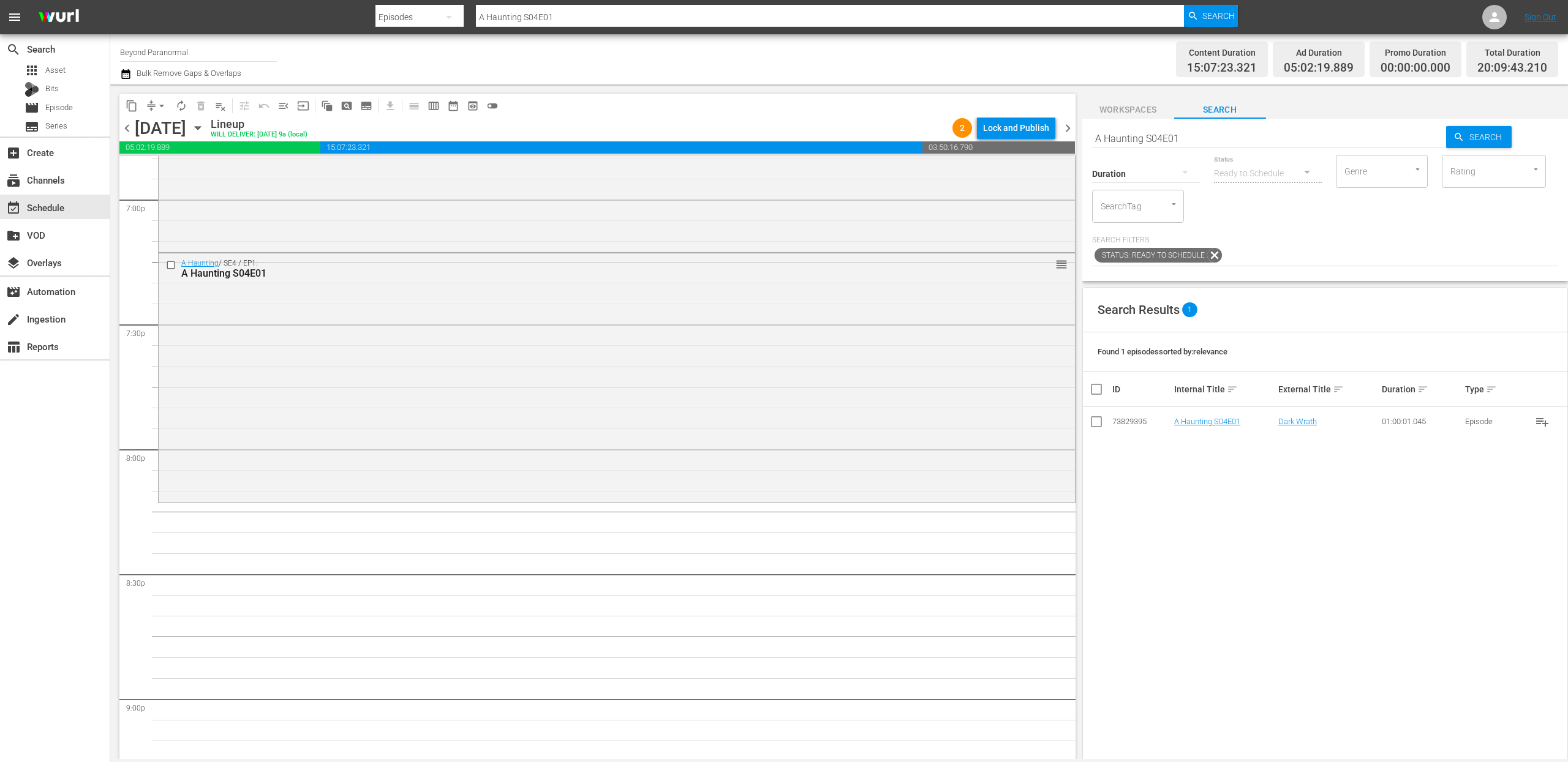
scroll to position [4705, 0]
drag, startPoint x: 1208, startPoint y: 423, endPoint x: 1553, endPoint y: 400, distance: 345.8
click at [1166, 137] on input "A Haunting S04E01" at bounding box center [1269, 139] width 355 height 29
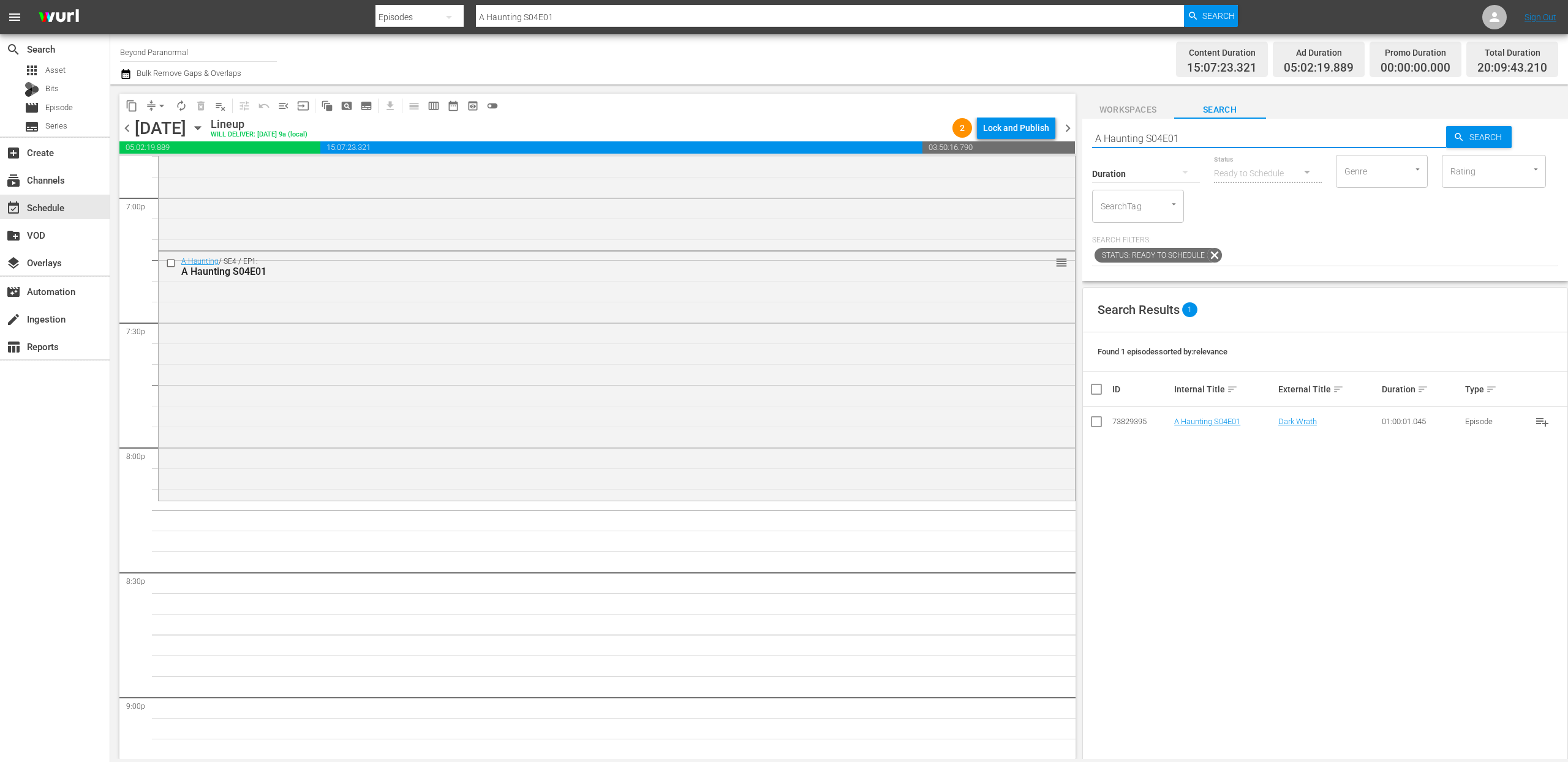
paste input "Dark Arts TV S01E07"
type input "Dark Arts TV S01E07"
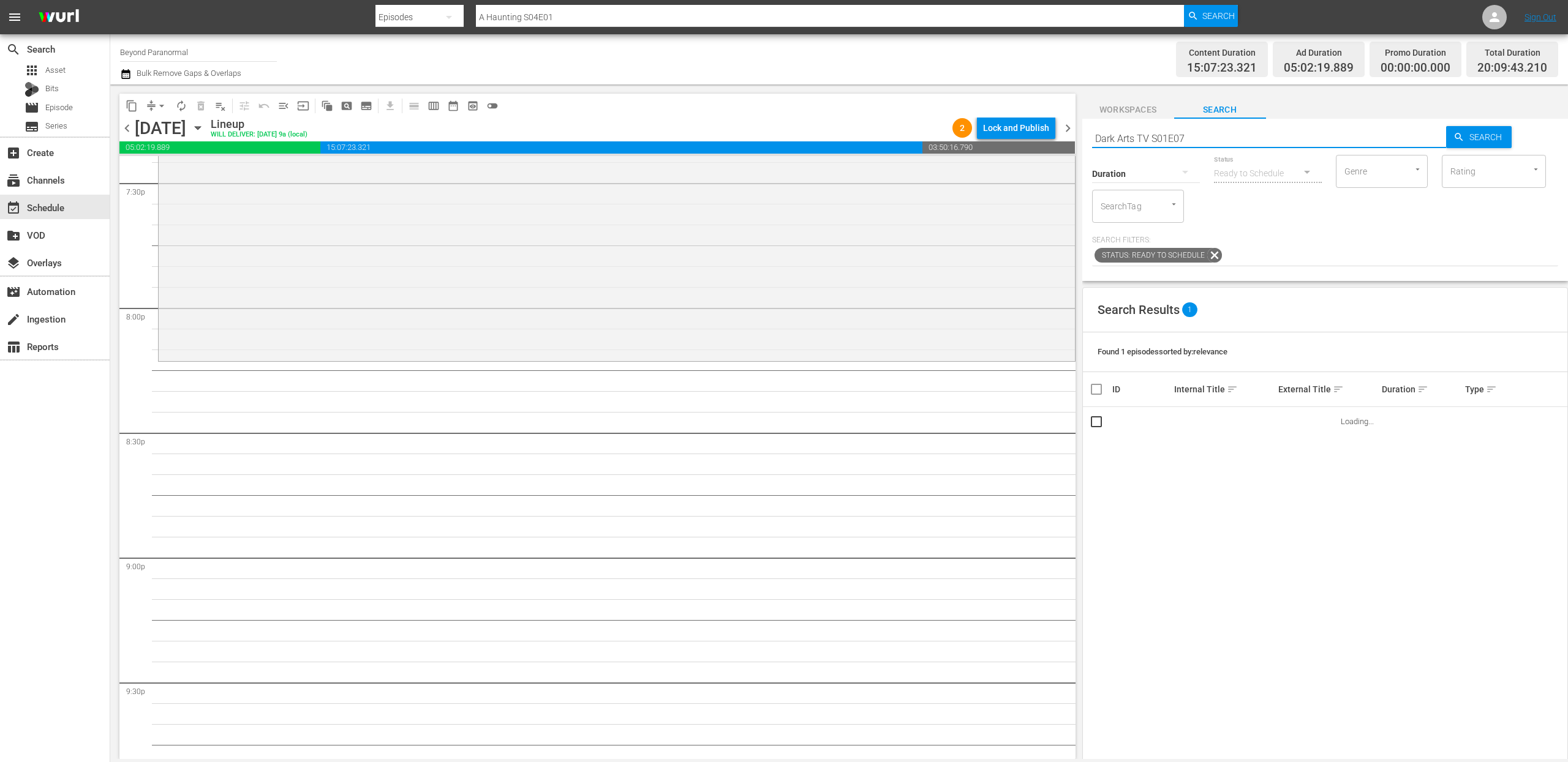
type input "Dark Arts TV S01E07"
click at [1113, 141] on input "Dark Arts TV S01E07" at bounding box center [1269, 139] width 355 height 29
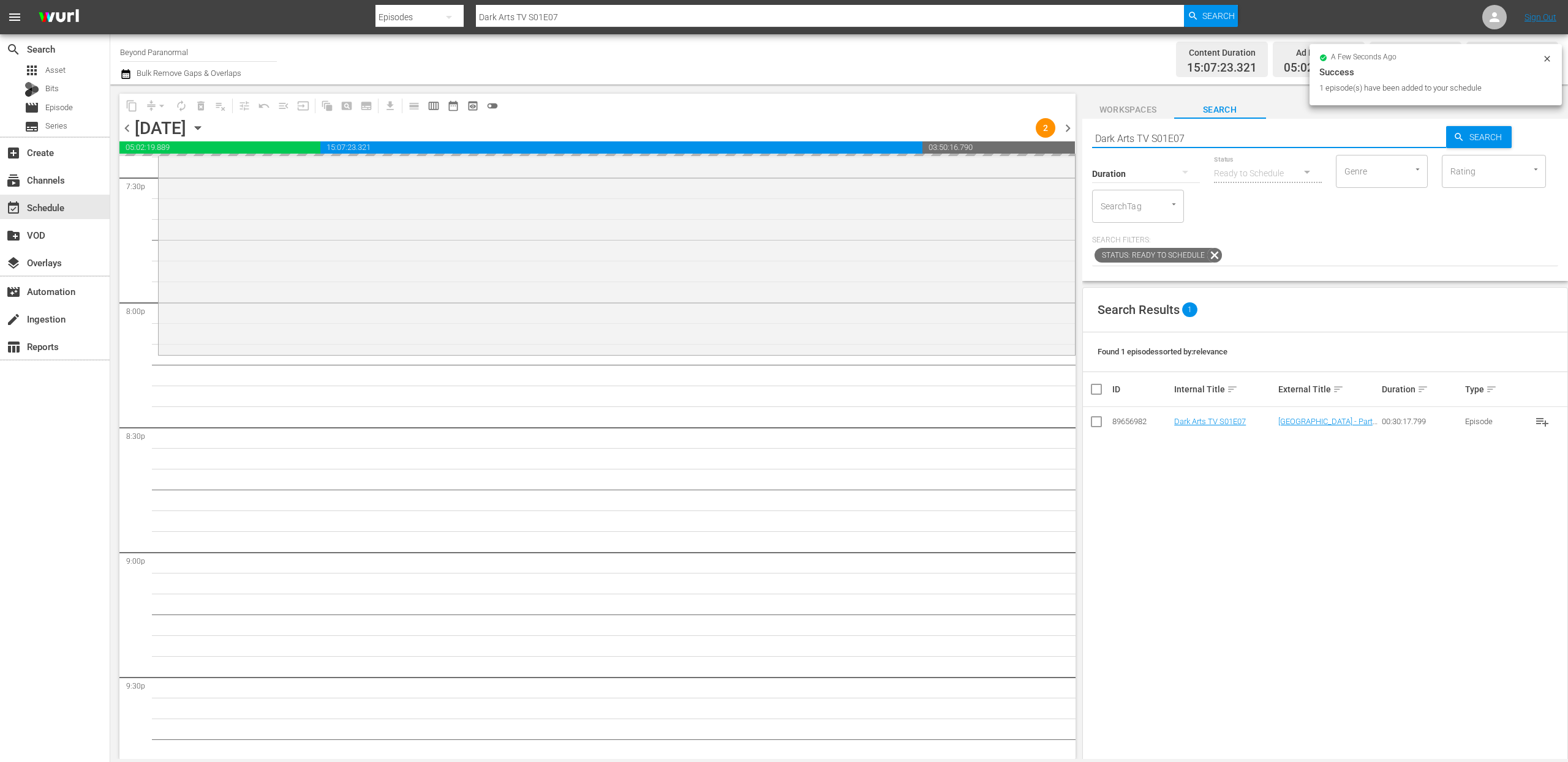
paste input "Cryptid Wilds S02 E03"
type input "Cryptid Wilds S02 E03"
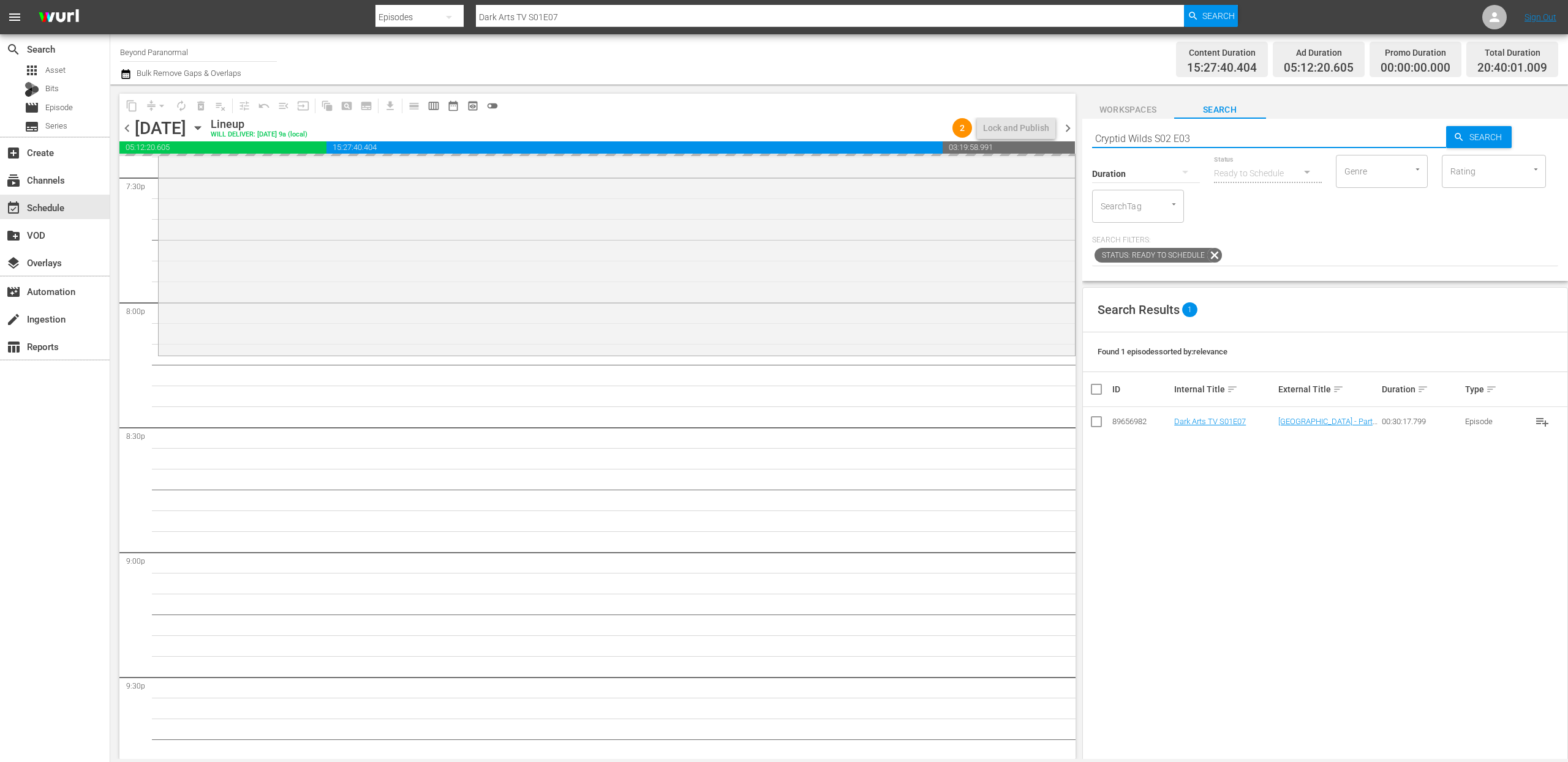
type input "Cryptid Wilds S02 E03"
click at [1165, 139] on input "Cryptid Wilds S02 E03" at bounding box center [1269, 139] width 355 height 29
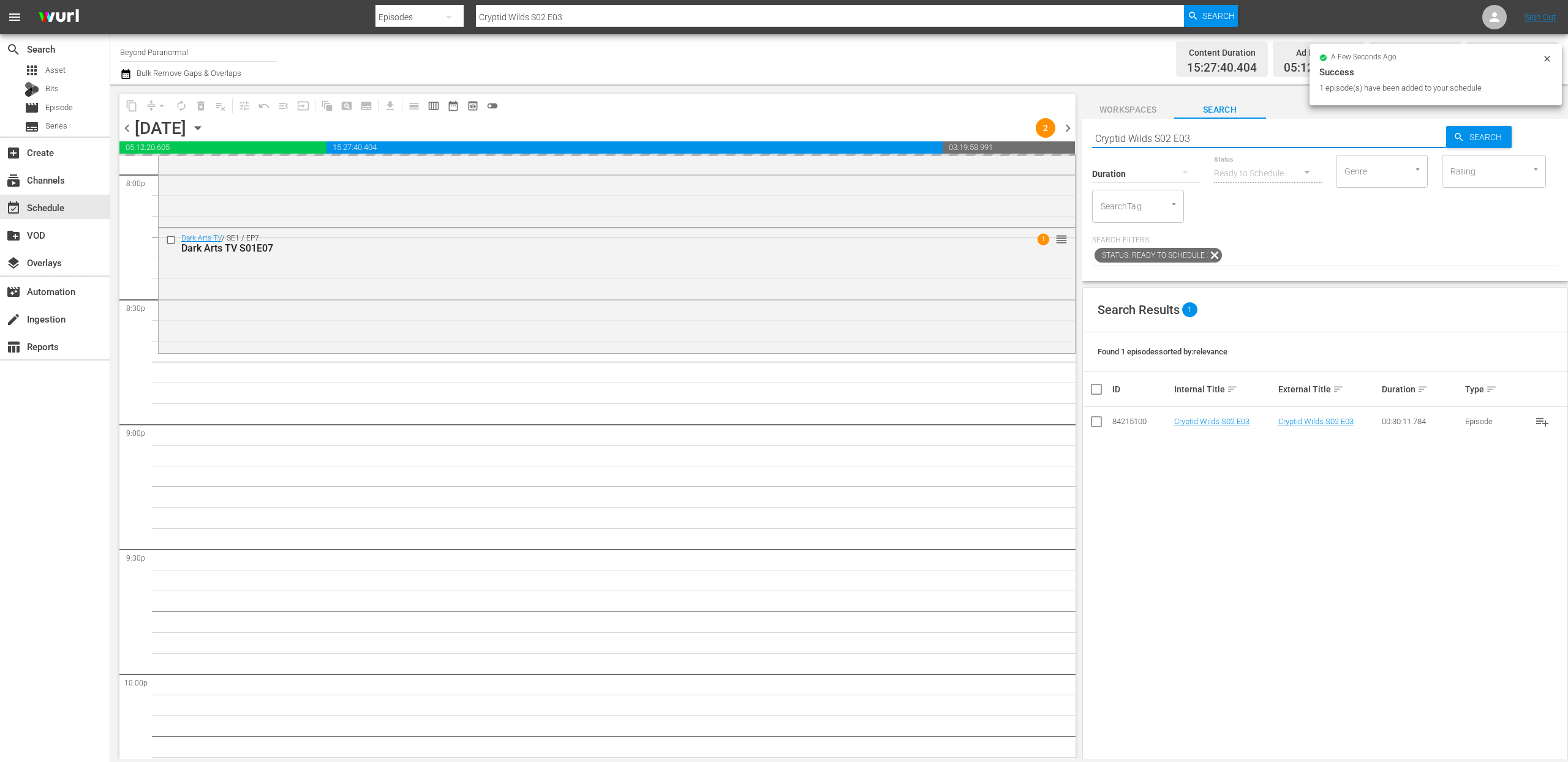
paste input "Sir Spooks S01E07"
type input "Sir Spooks S01E07"
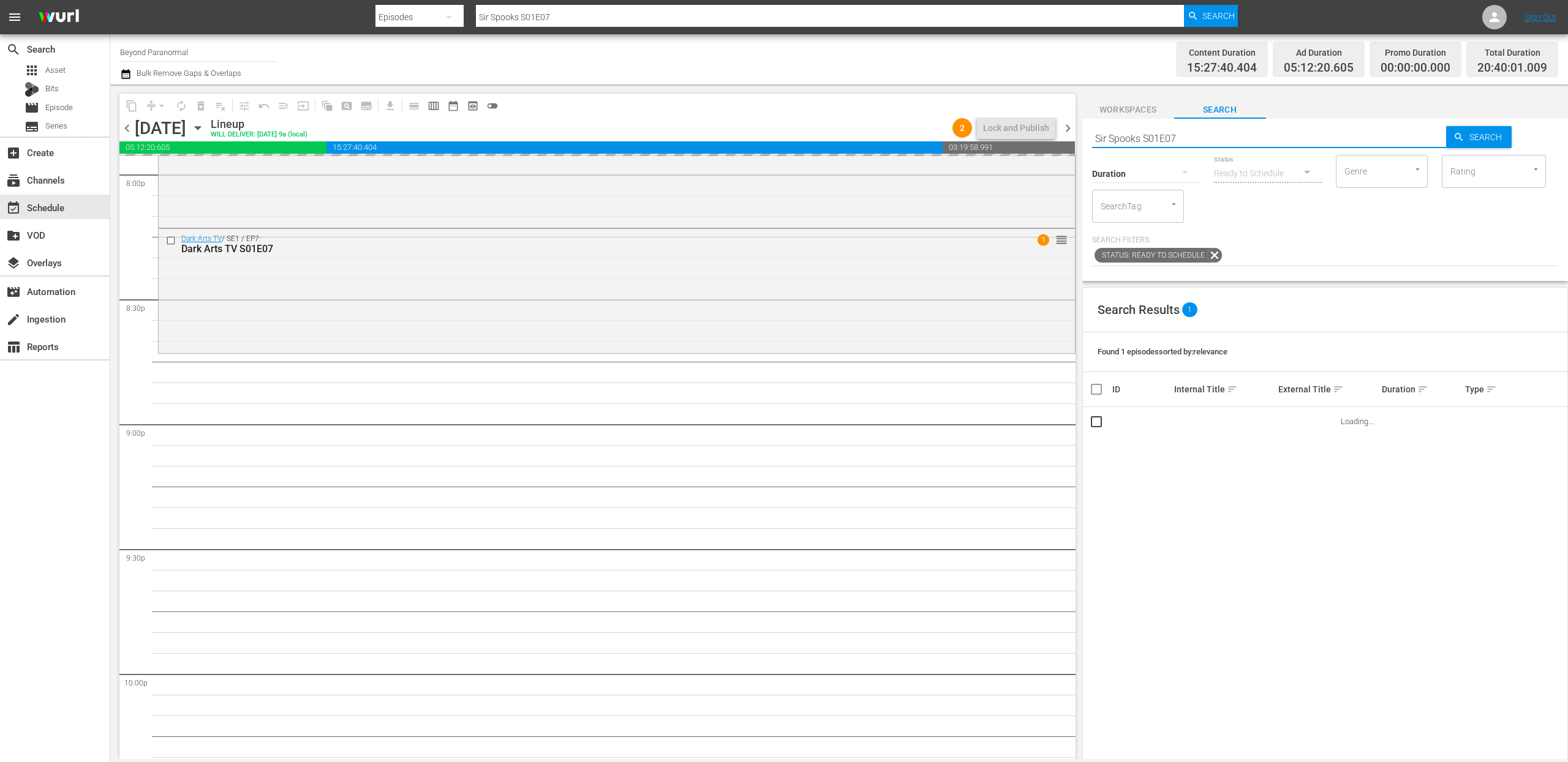
scroll to position [5035, 0]
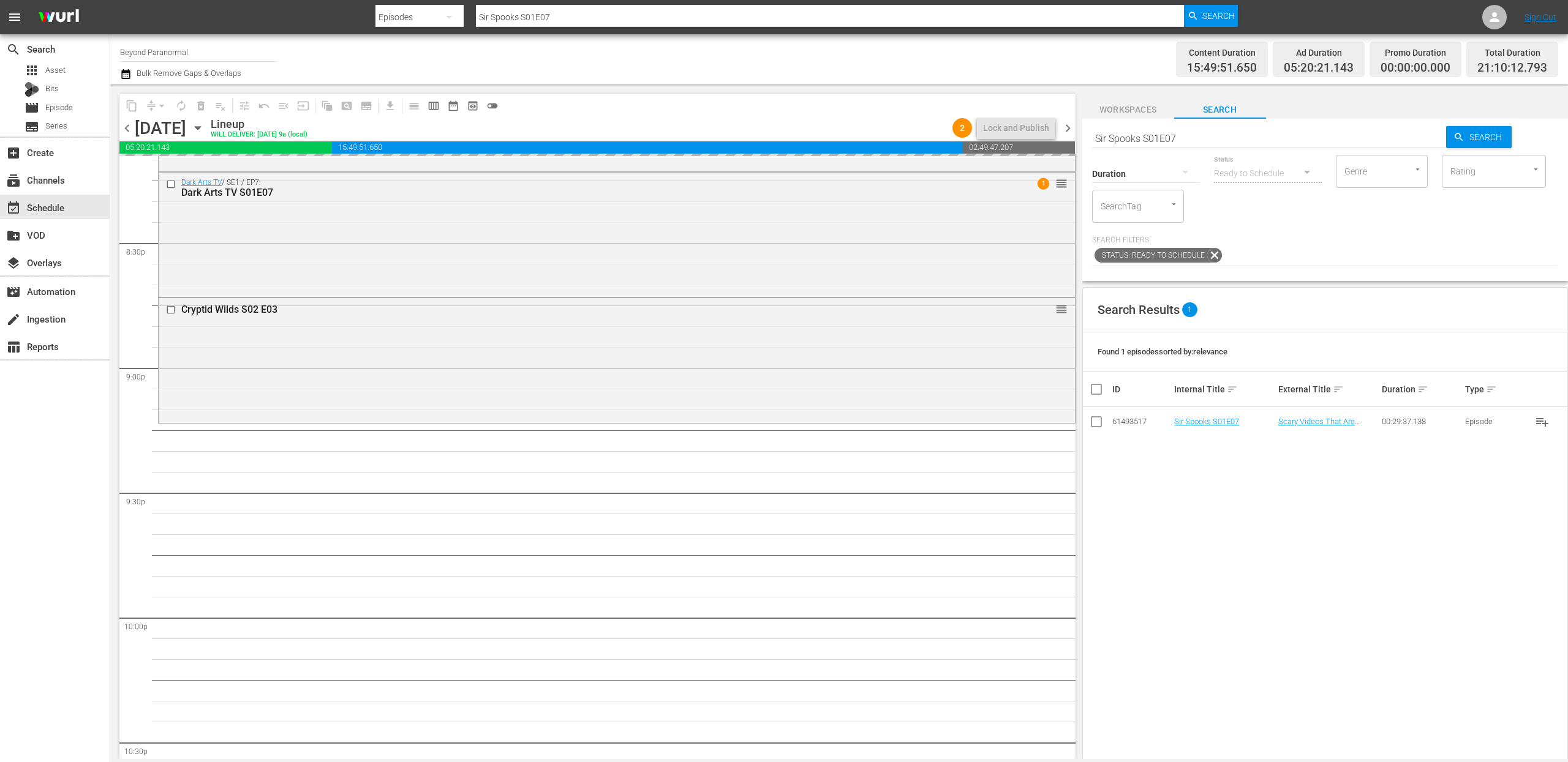
click at [1162, 139] on input "Sir Spooks S01E07" at bounding box center [1269, 139] width 355 height 29
click at [1162, 139] on input "Sir Spooks S01E07" at bounding box center [1269, 139] width 355 height 29
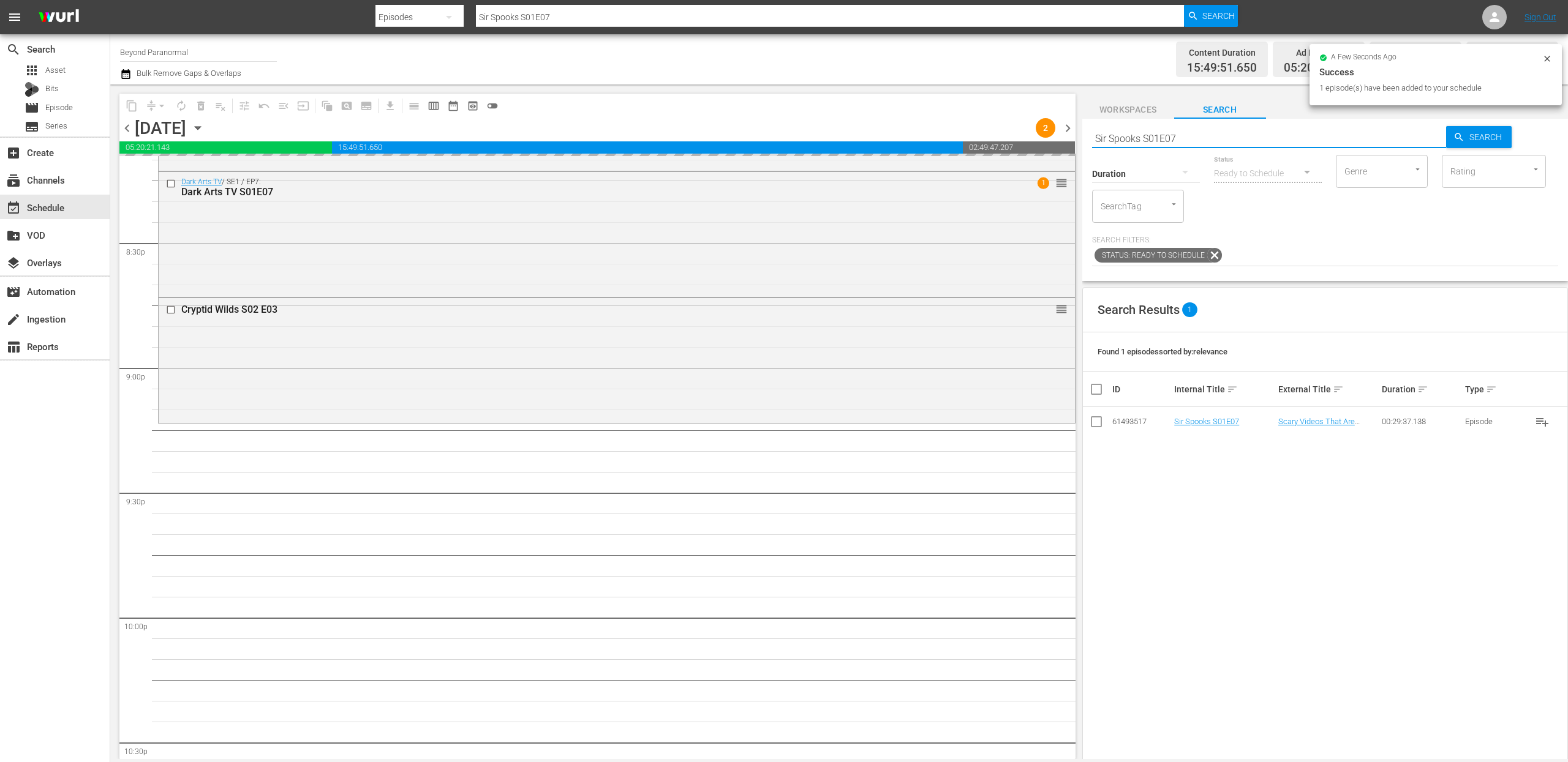
paste input "hadow Chasers S03E01"
type input "Shadow Chasers S03E01"
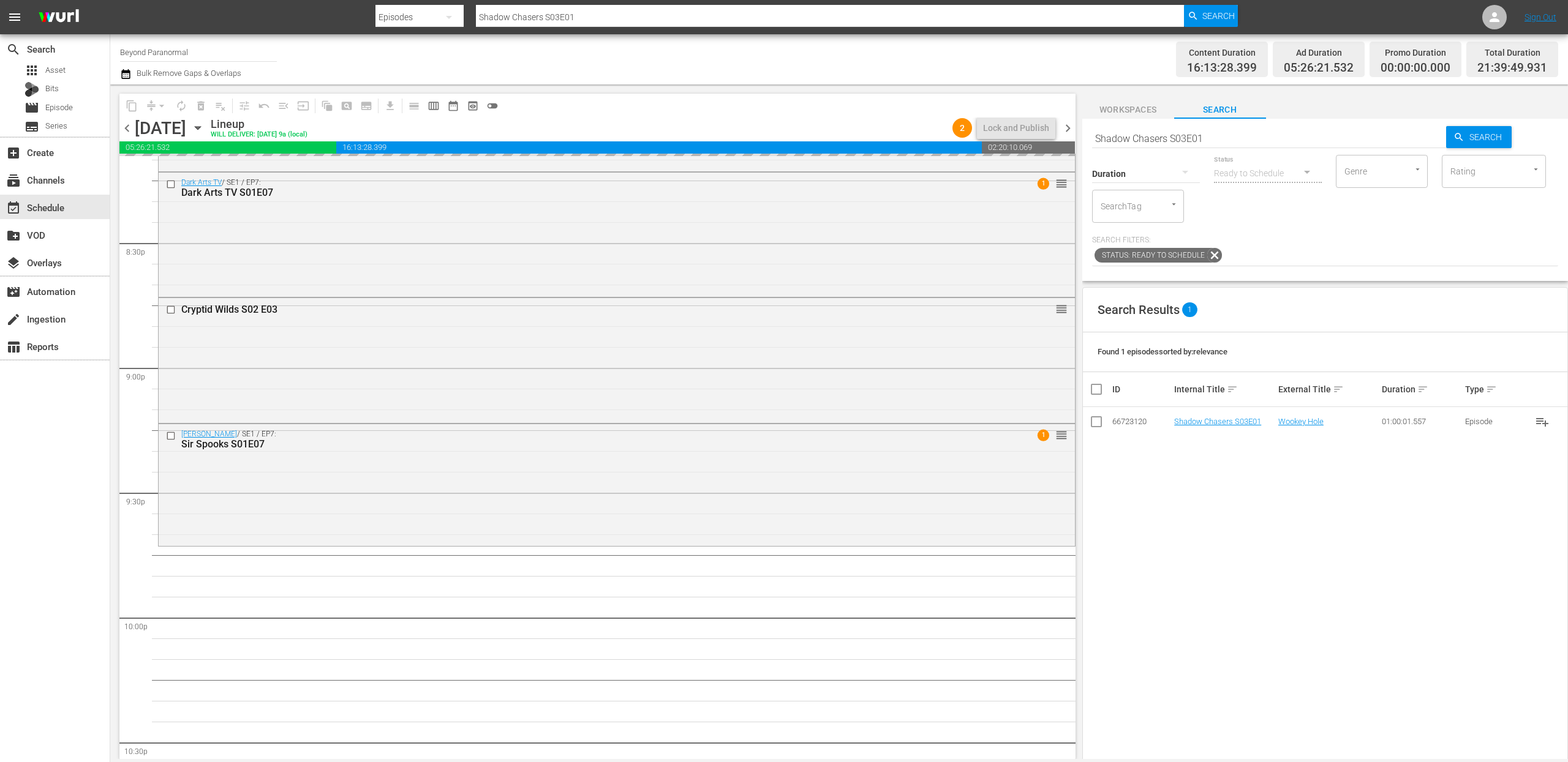
click at [1159, 134] on input "Shadow Chasers S03E01" at bounding box center [1269, 139] width 355 height 29
click at [1159, 135] on input "Shadow Chasers S03E01" at bounding box center [1269, 139] width 355 height 29
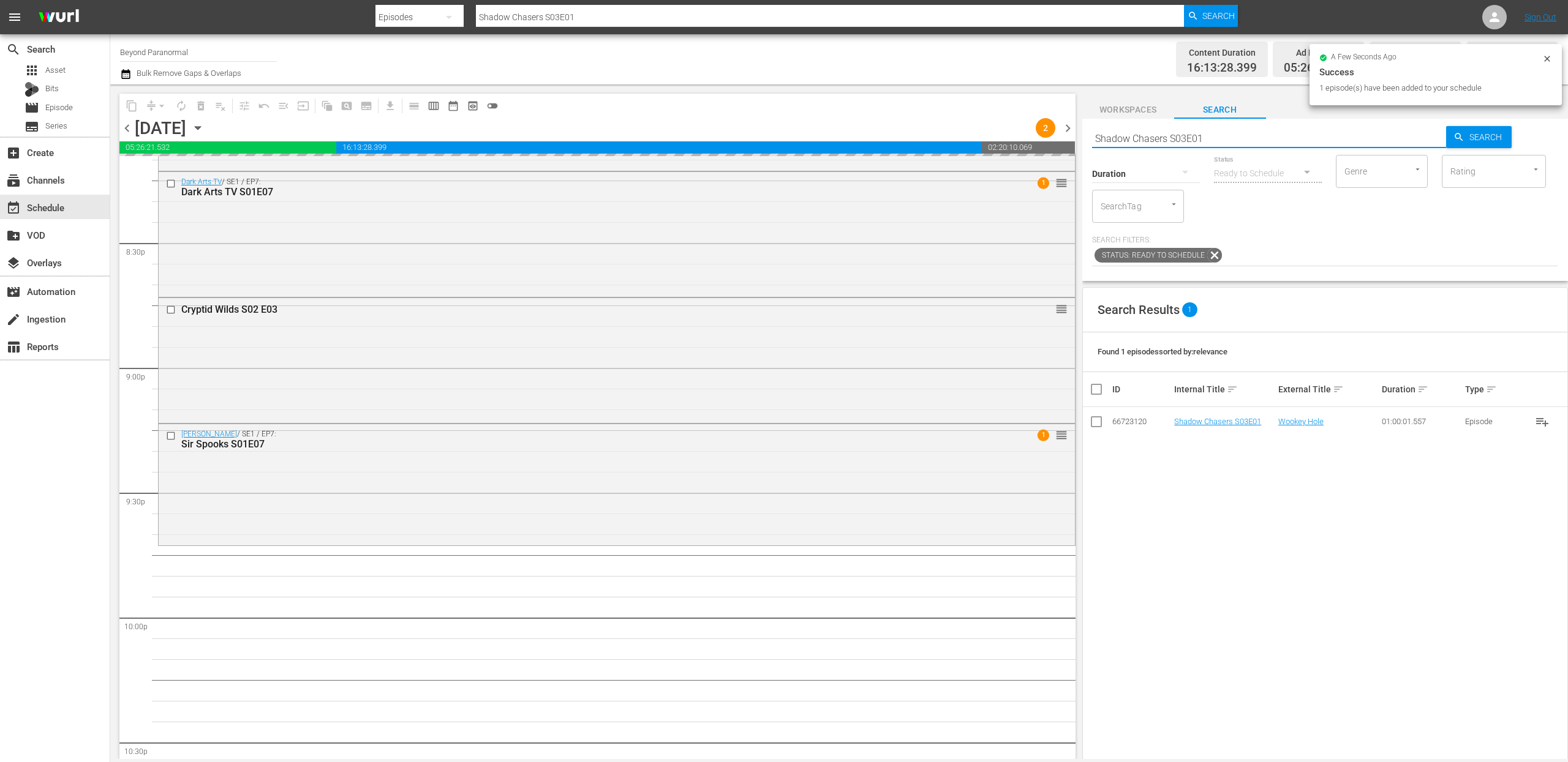
paste input "Virginia Paranormal Case Files S01E22"
type input "Virginia Paranormal Case Files S01E22"
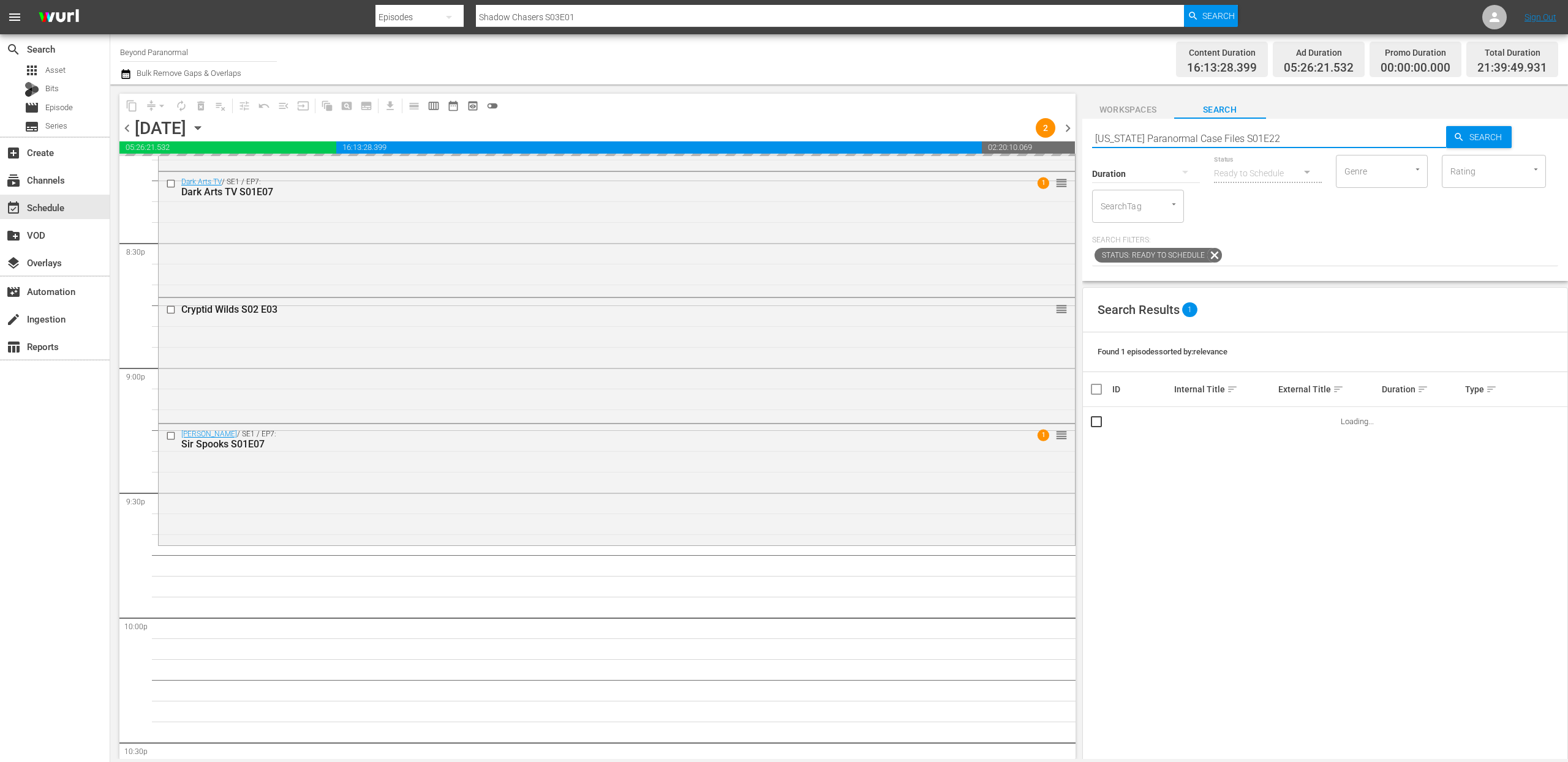
type input "Virginia Paranormal Case Files S01E22"
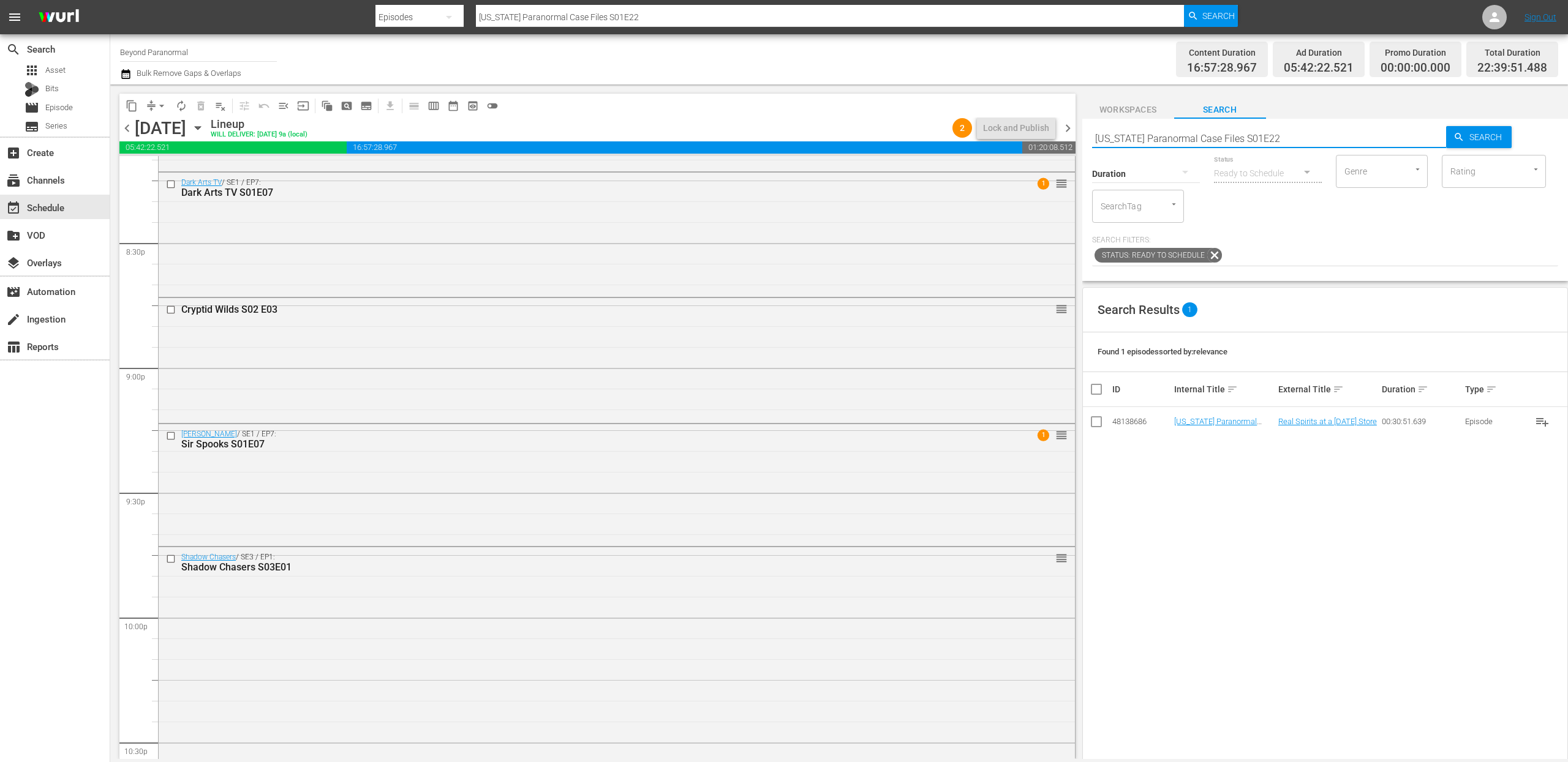
scroll to position [5393, 0]
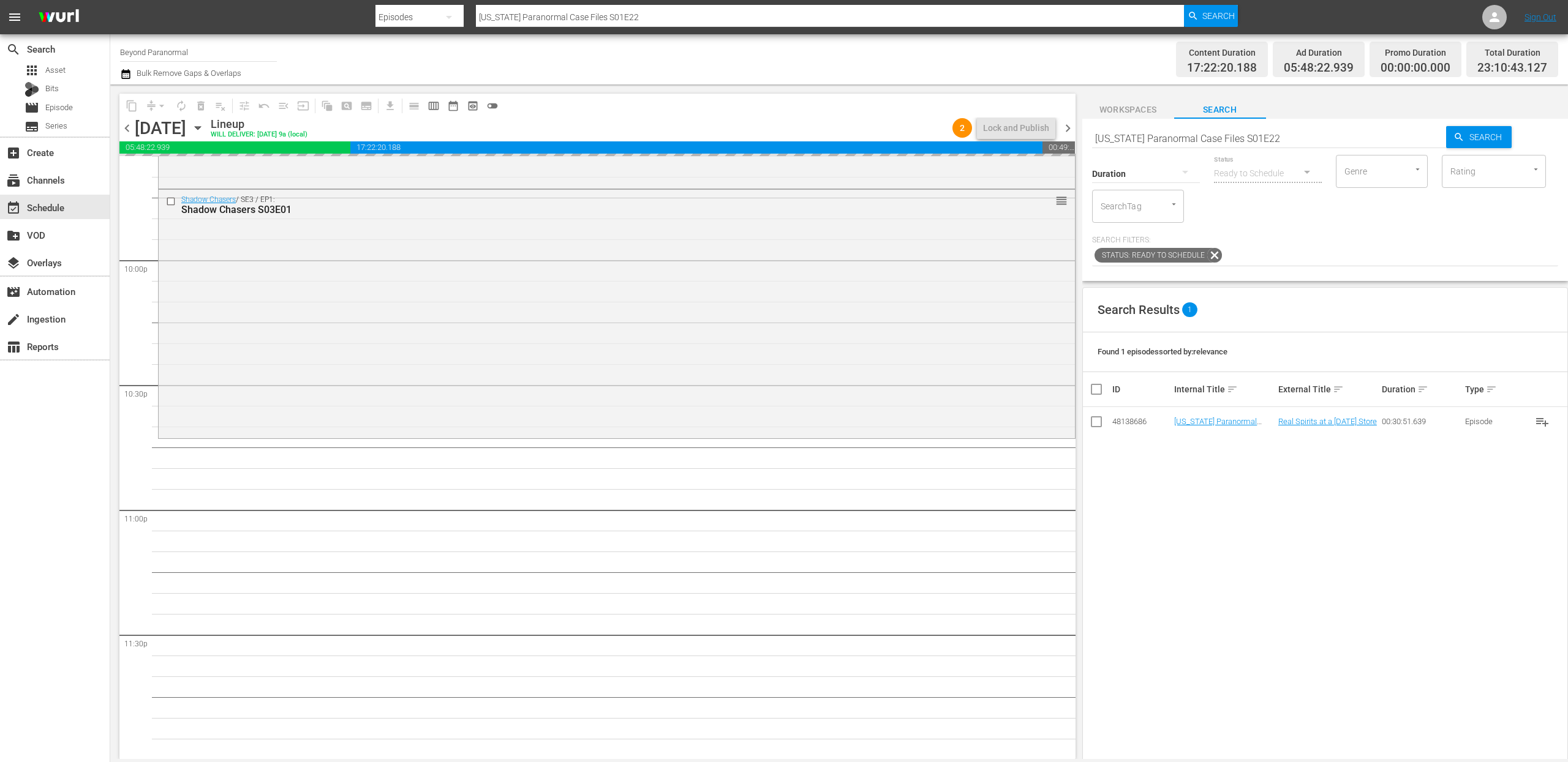
click at [1142, 139] on input "Virginia Paranormal Case Files S01E22" at bounding box center [1269, 139] width 355 height 29
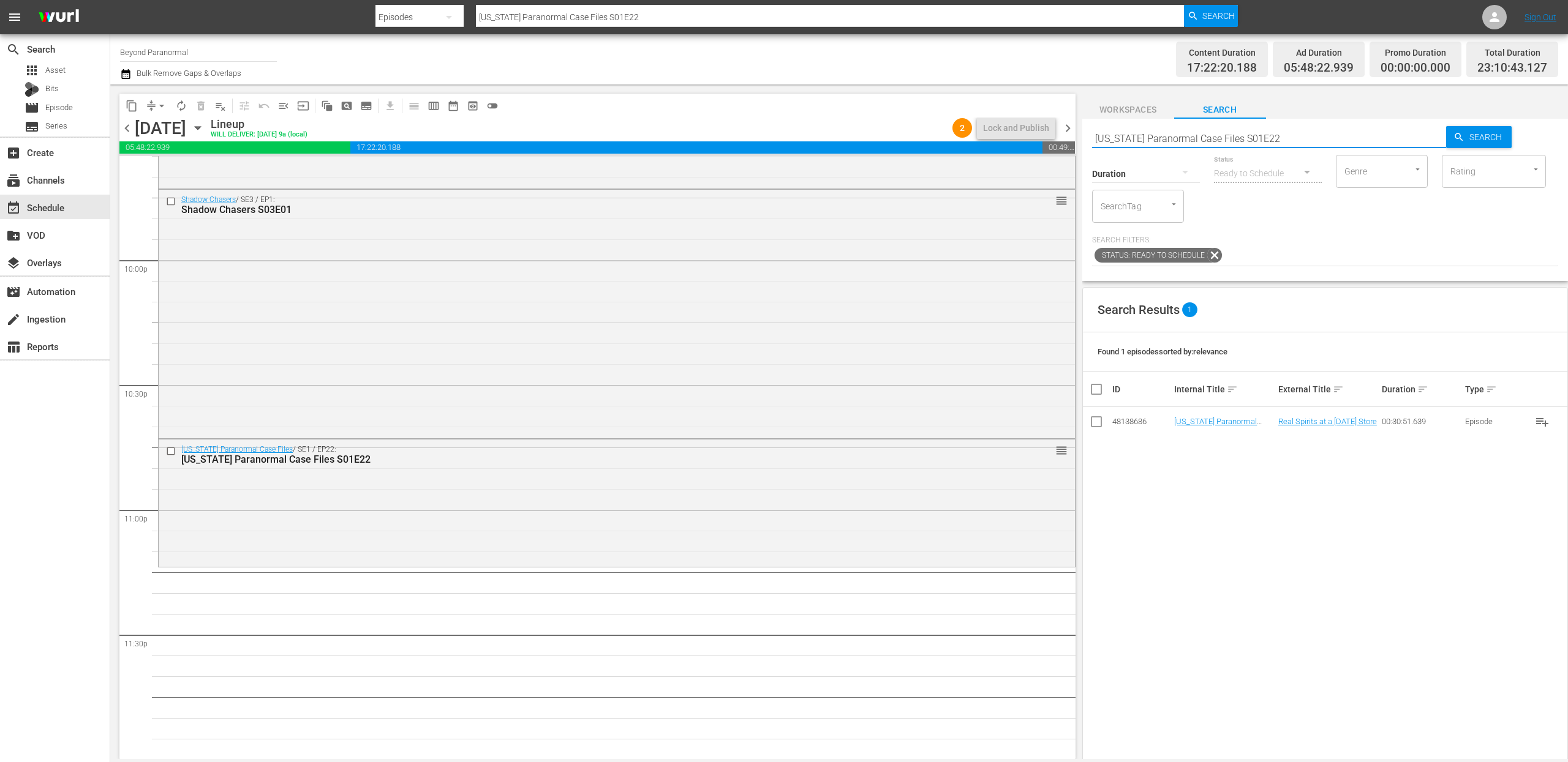
paste input "A Haunting S04E01"
type input "A Haunting S04E01"
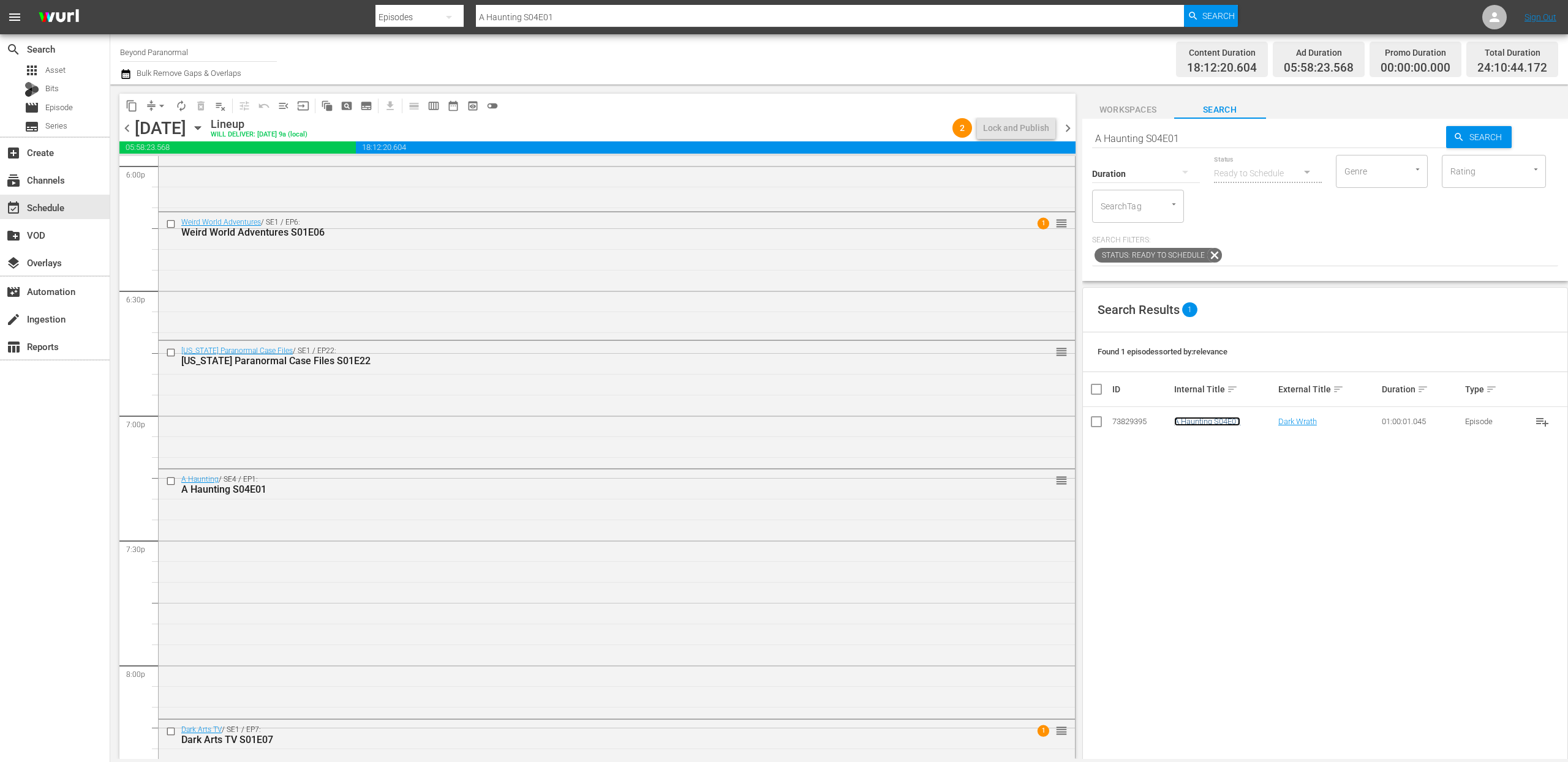
scroll to position [4486, 0]
click at [531, 379] on div "Virginia Paranormal Case Files / SE1 / EP22: Virginia Paranormal Case Files S01…" at bounding box center [617, 405] width 916 height 125
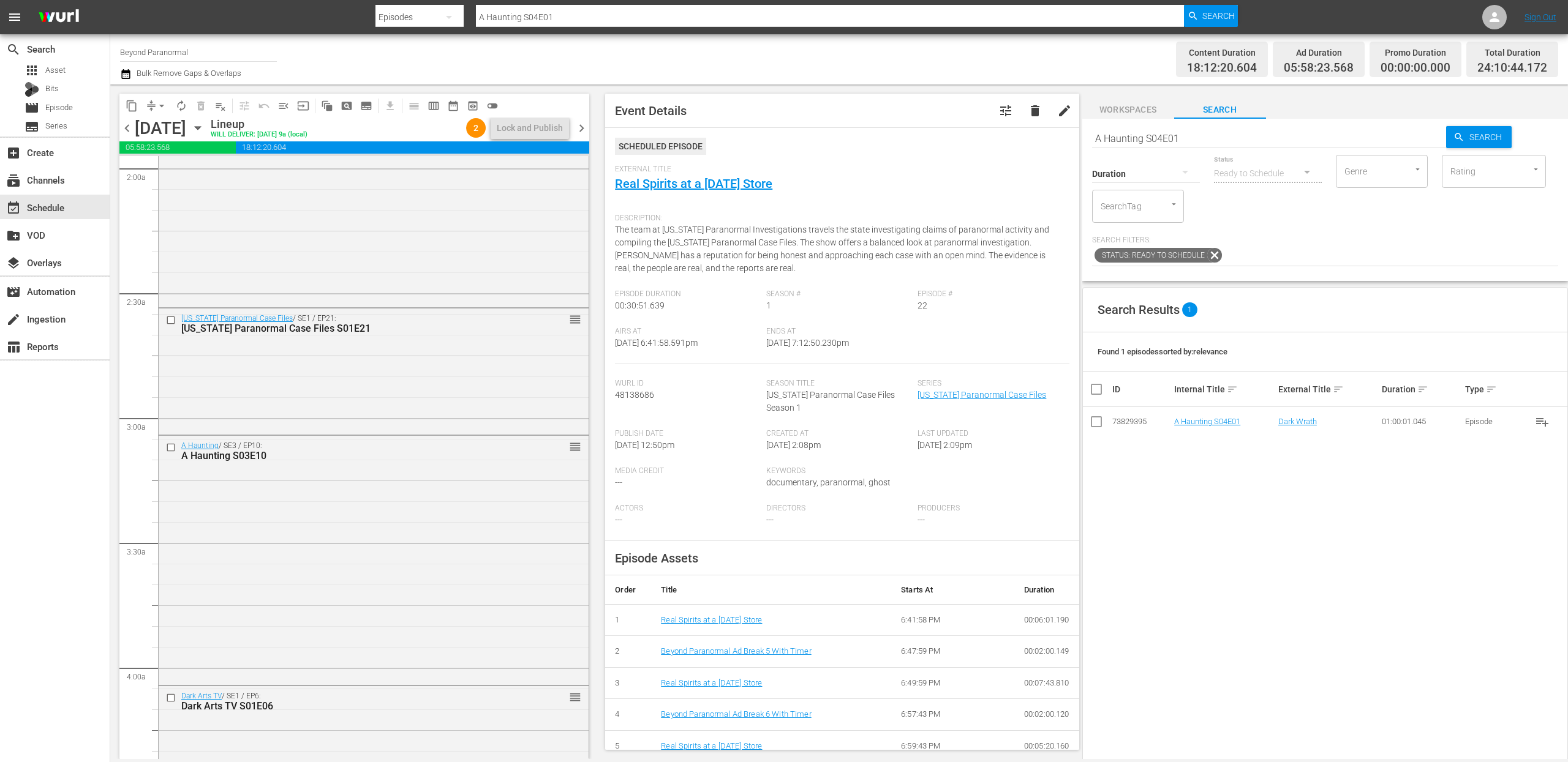
scroll to position [463, 0]
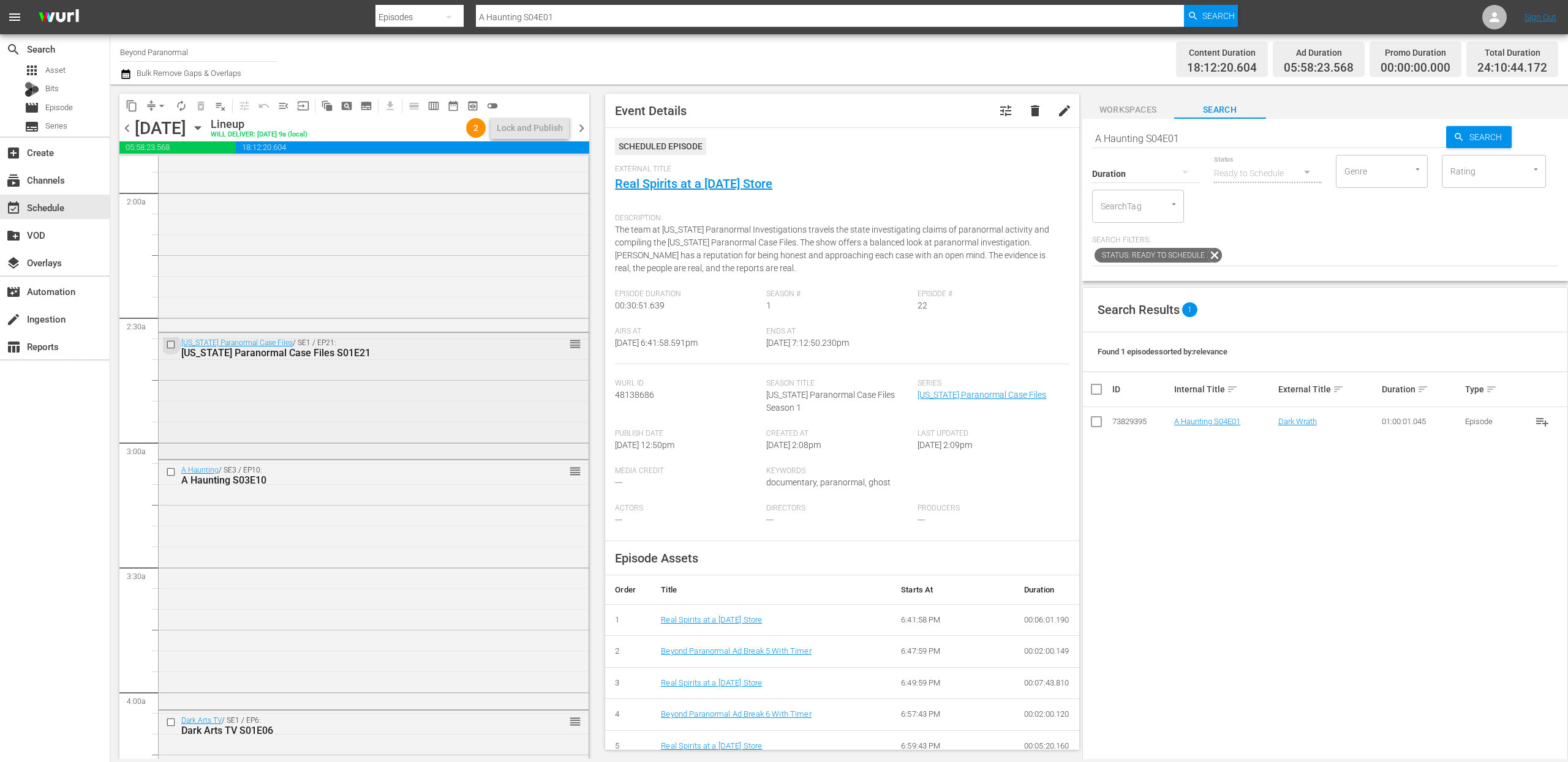
click at [173, 344] on input "checkbox" at bounding box center [172, 344] width 13 height 10
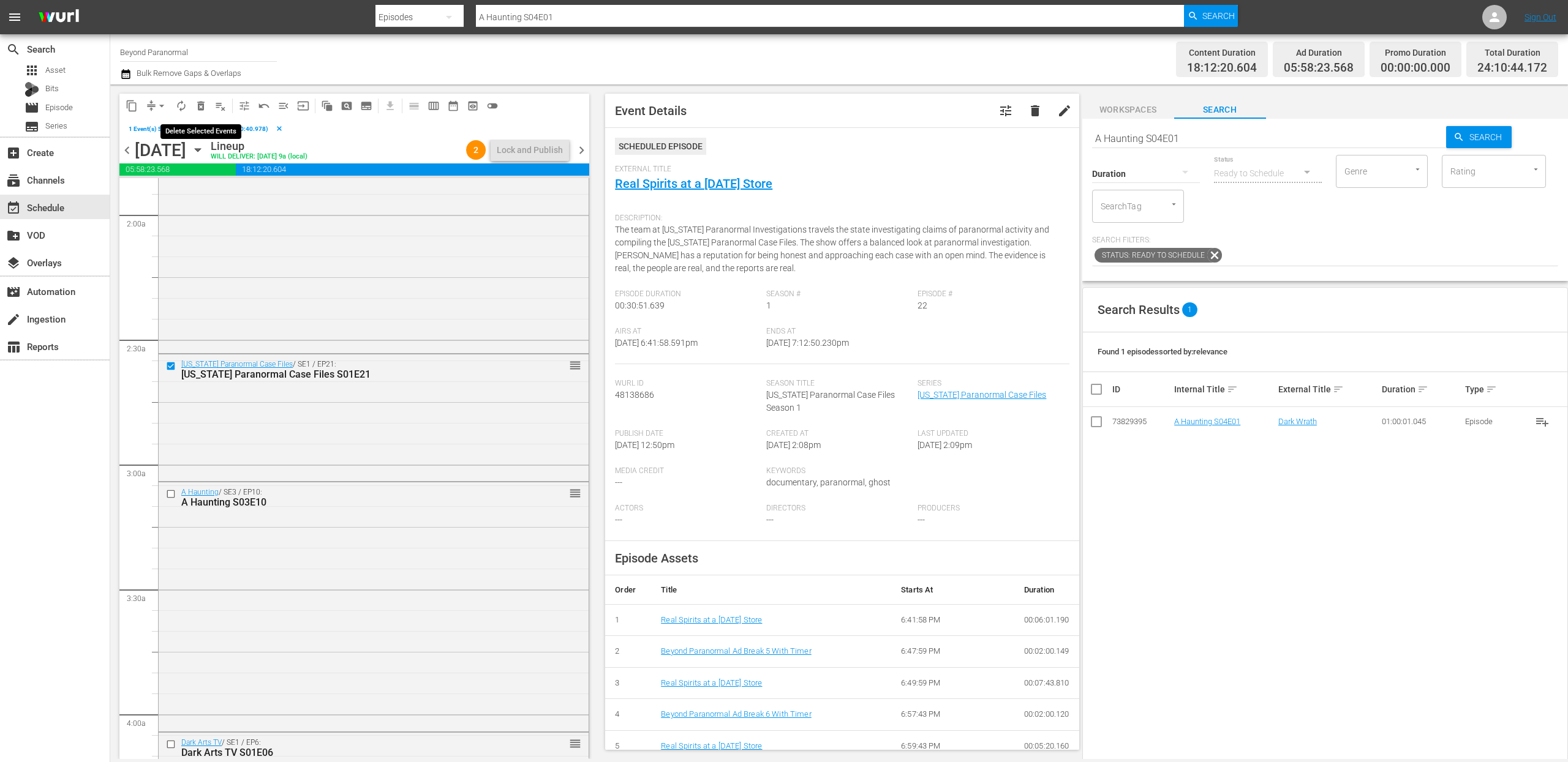
click at [205, 107] on span "delete_forever_outlined" at bounding box center [201, 106] width 12 height 12
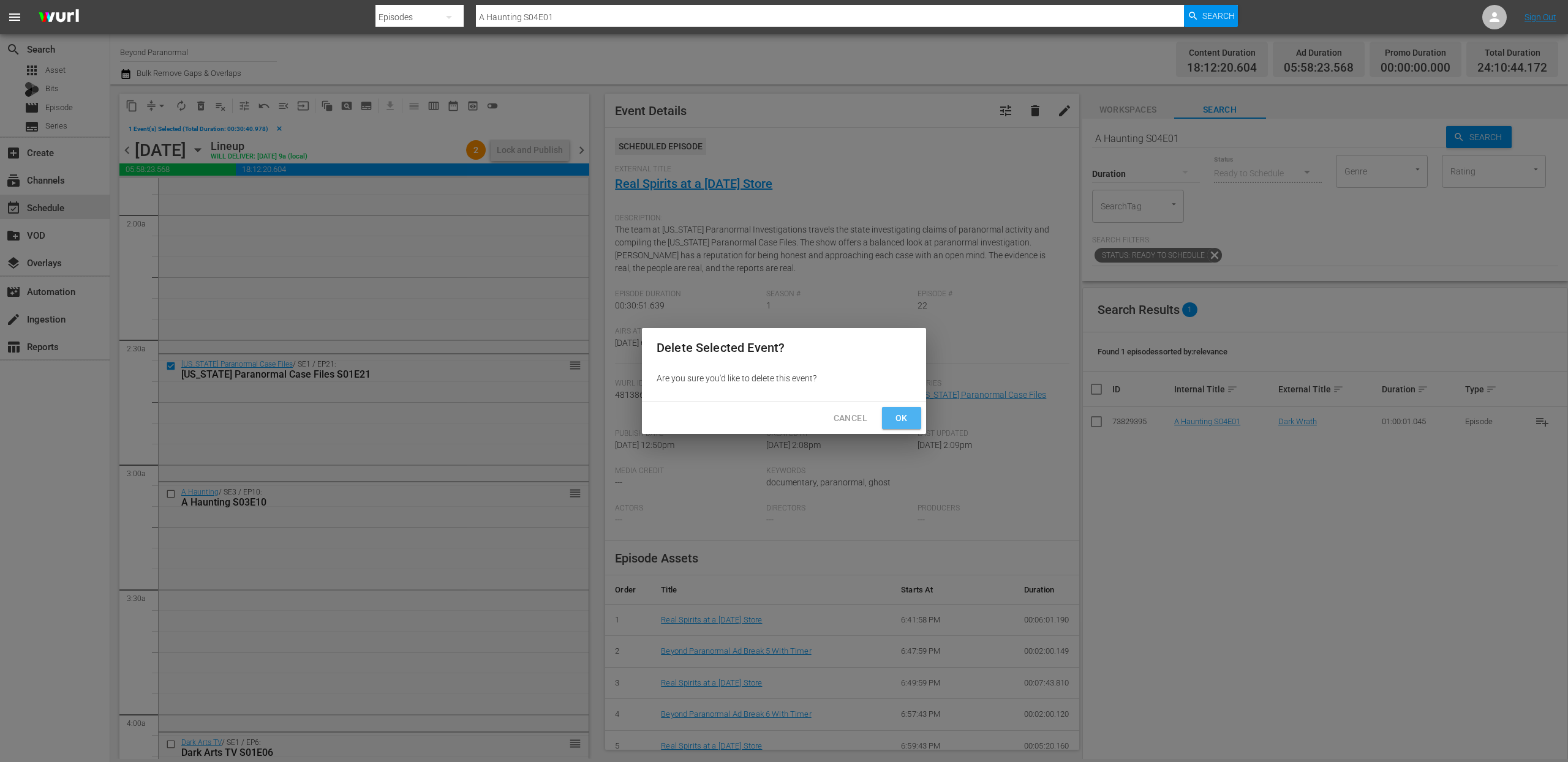
click at [912, 422] on button "Ok" at bounding box center [902, 418] width 40 height 22
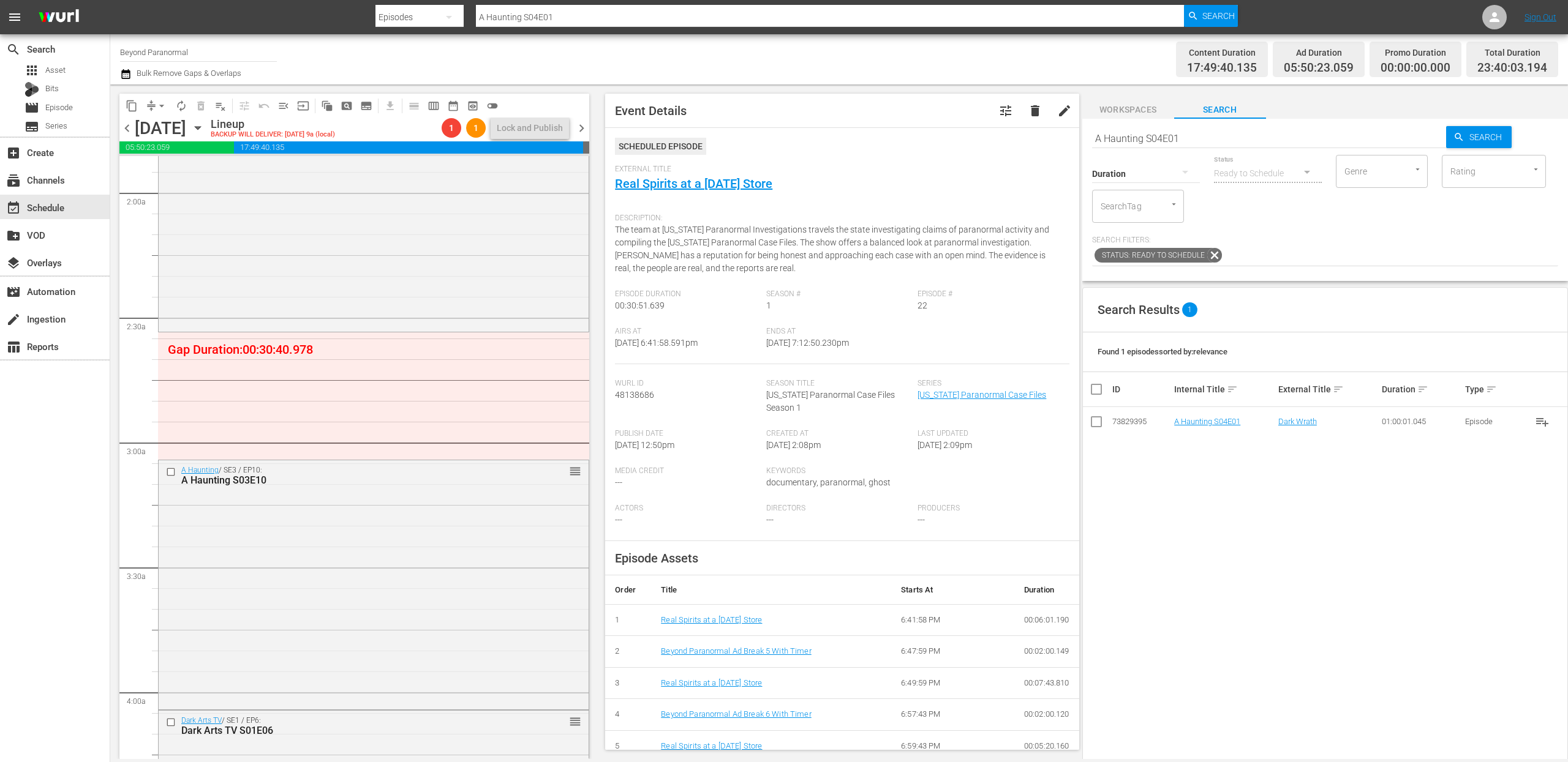
click at [1175, 143] on input "A Haunting S04E01" at bounding box center [1269, 139] width 355 height 29
click at [1163, 143] on input "A Haunting S04E01" at bounding box center [1269, 139] width 355 height 29
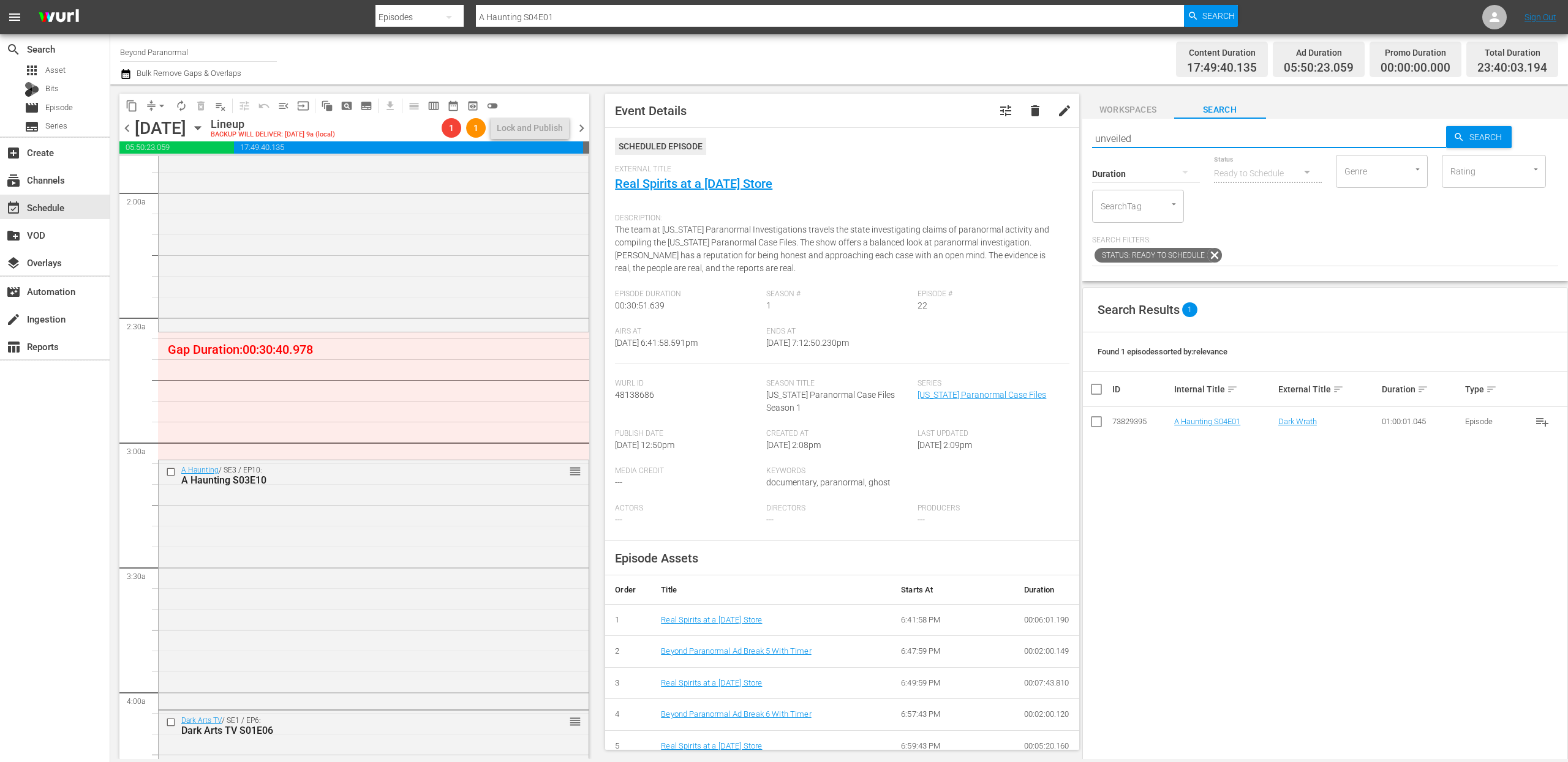
type input "unveiled"
click at [1175, 175] on icon "button" at bounding box center [1185, 171] width 15 height 15
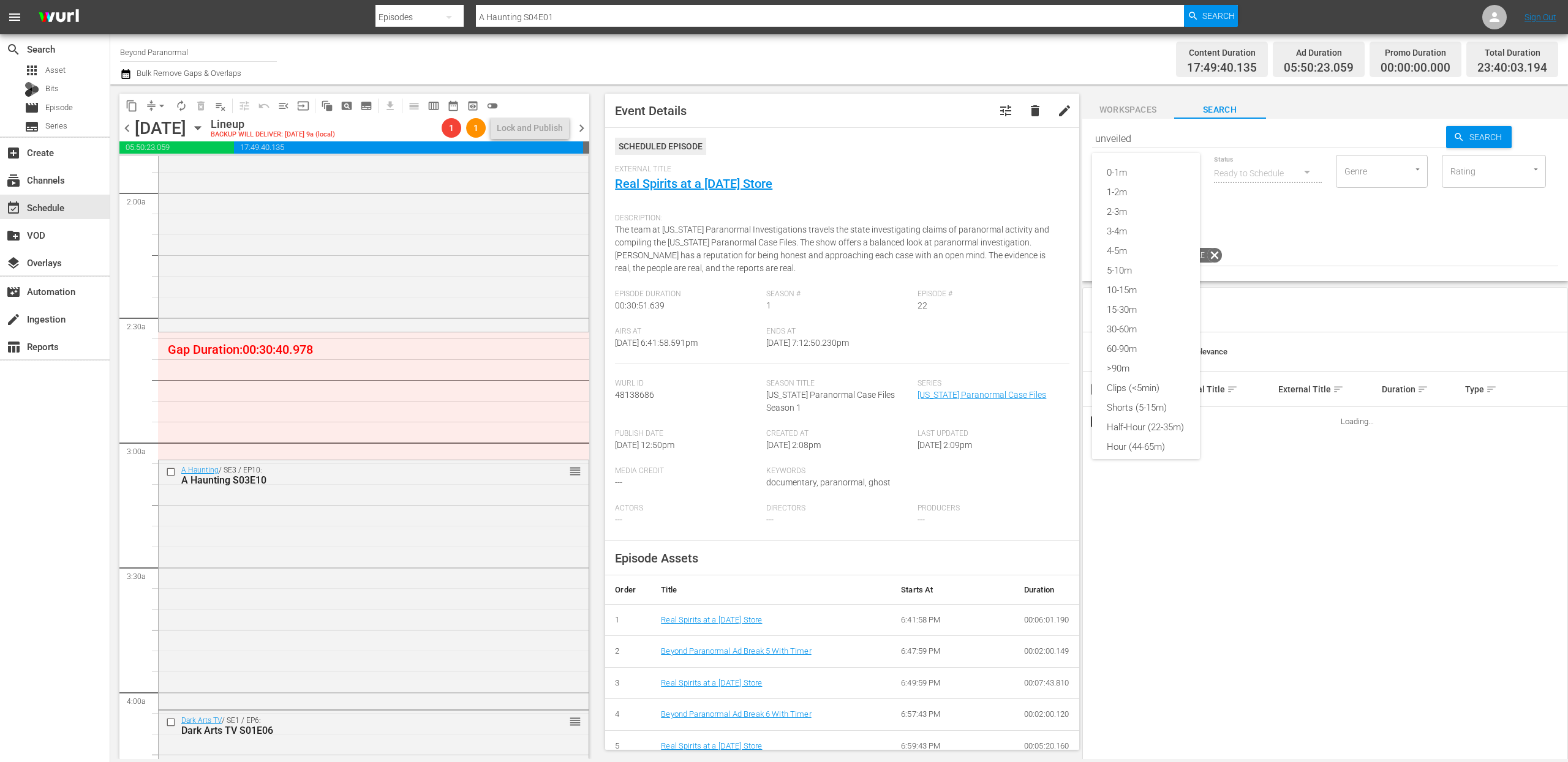
type input "unveiled"
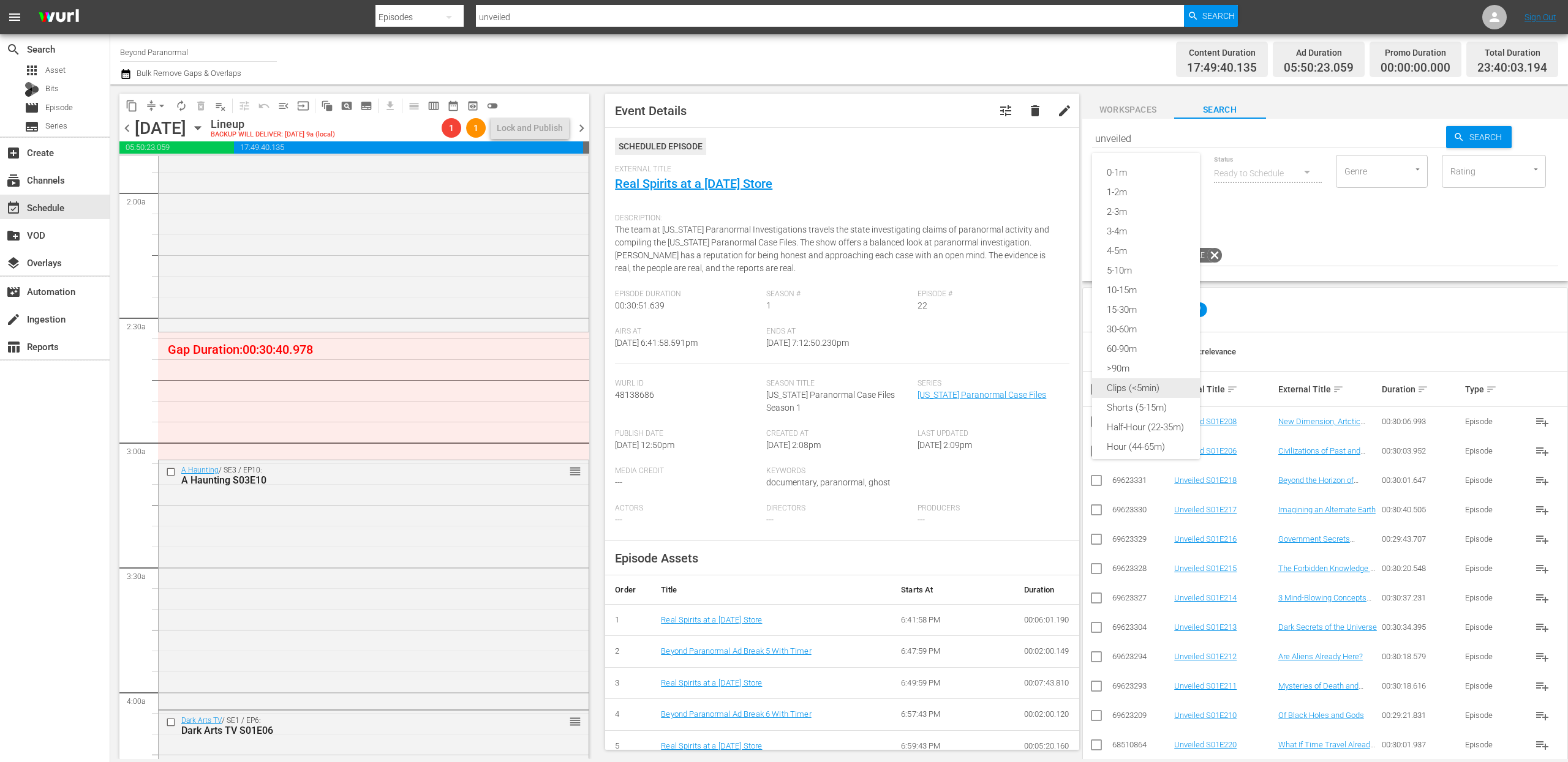
click at [1142, 404] on div "Shorts (5-15m)" at bounding box center [1145, 407] width 108 height 20
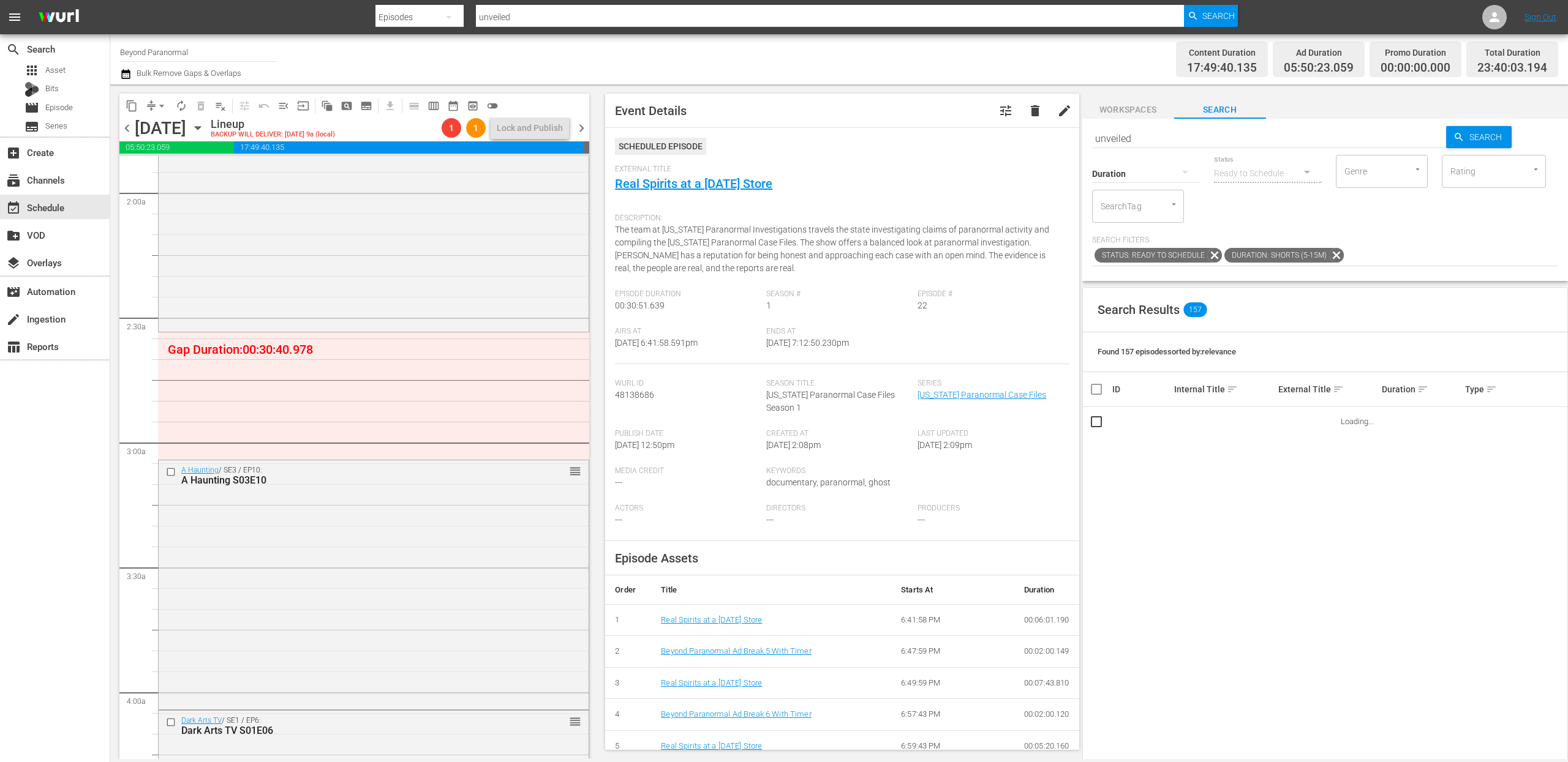
click at [1175, 387] on span "sort" at bounding box center [1422, 389] width 11 height 11
click at [1175, 389] on span "keyboard_arrow_up" at bounding box center [1422, 389] width 11 height 11
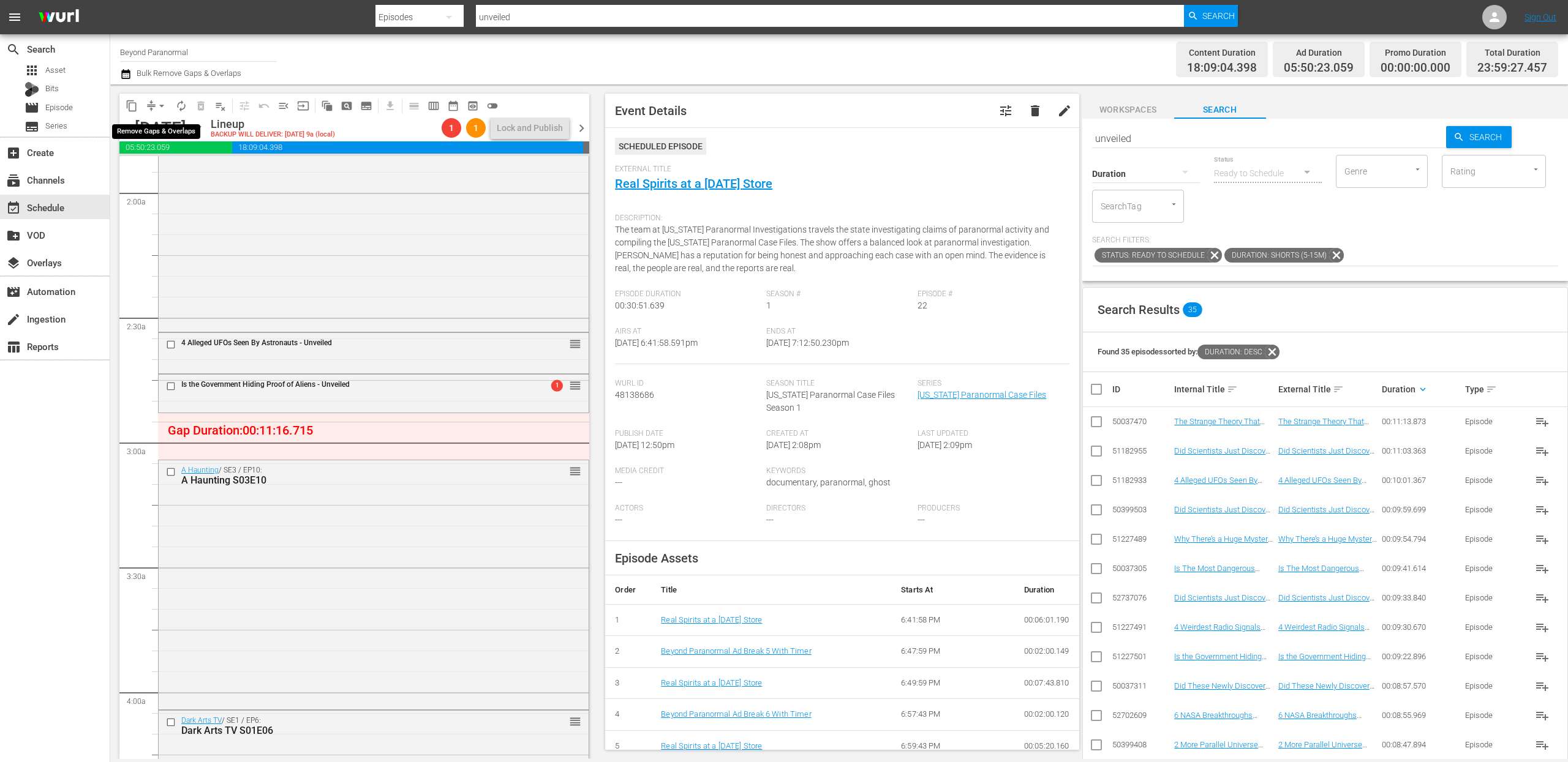
click at [158, 105] on span "arrow_drop_down" at bounding box center [162, 106] width 12 height 12
click at [163, 178] on li "Align to End of Previous Day" at bounding box center [162, 170] width 128 height 20
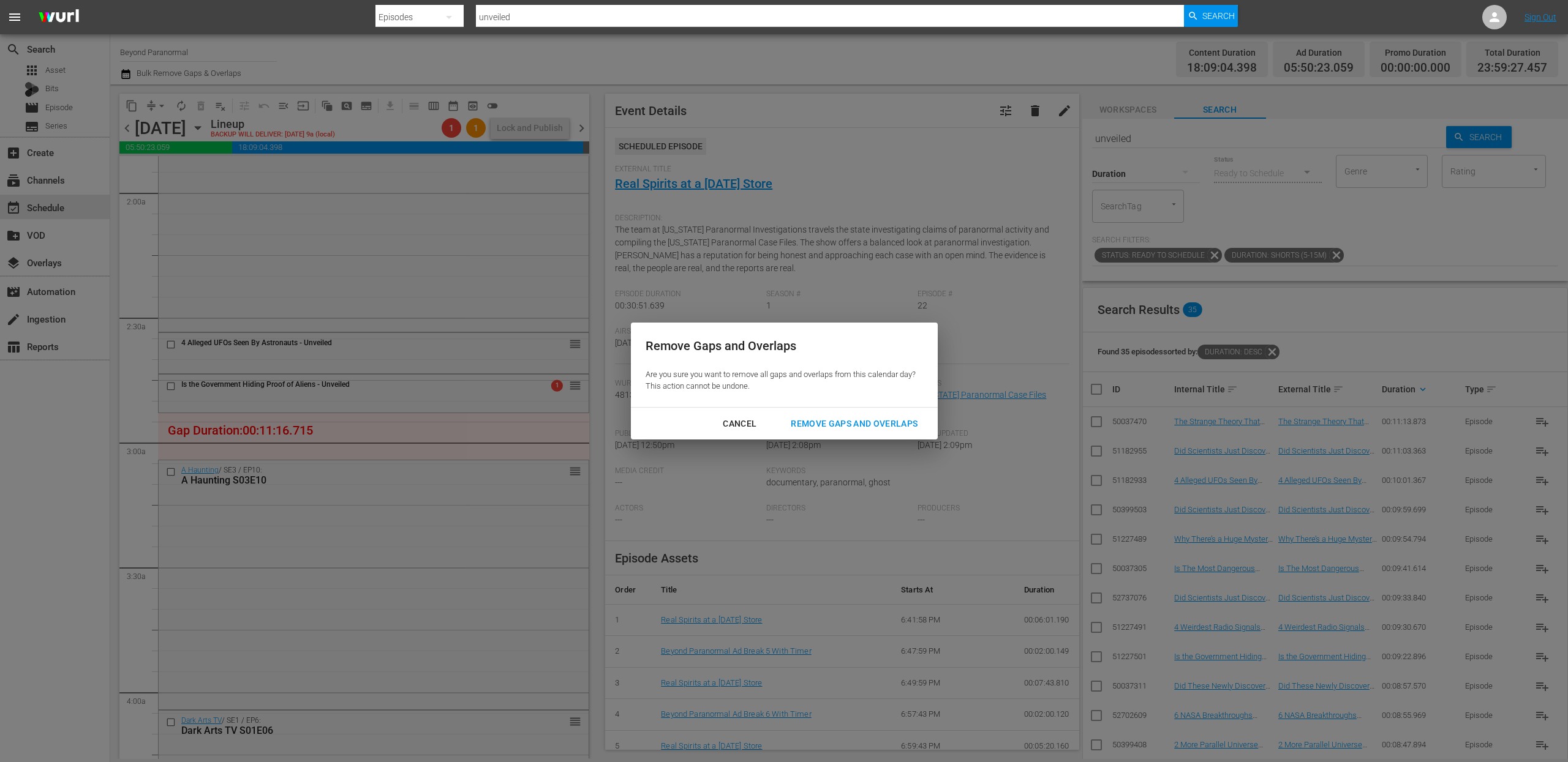
click at [869, 424] on div "Remove Gaps and Overlaps" at bounding box center [854, 424] width 146 height 15
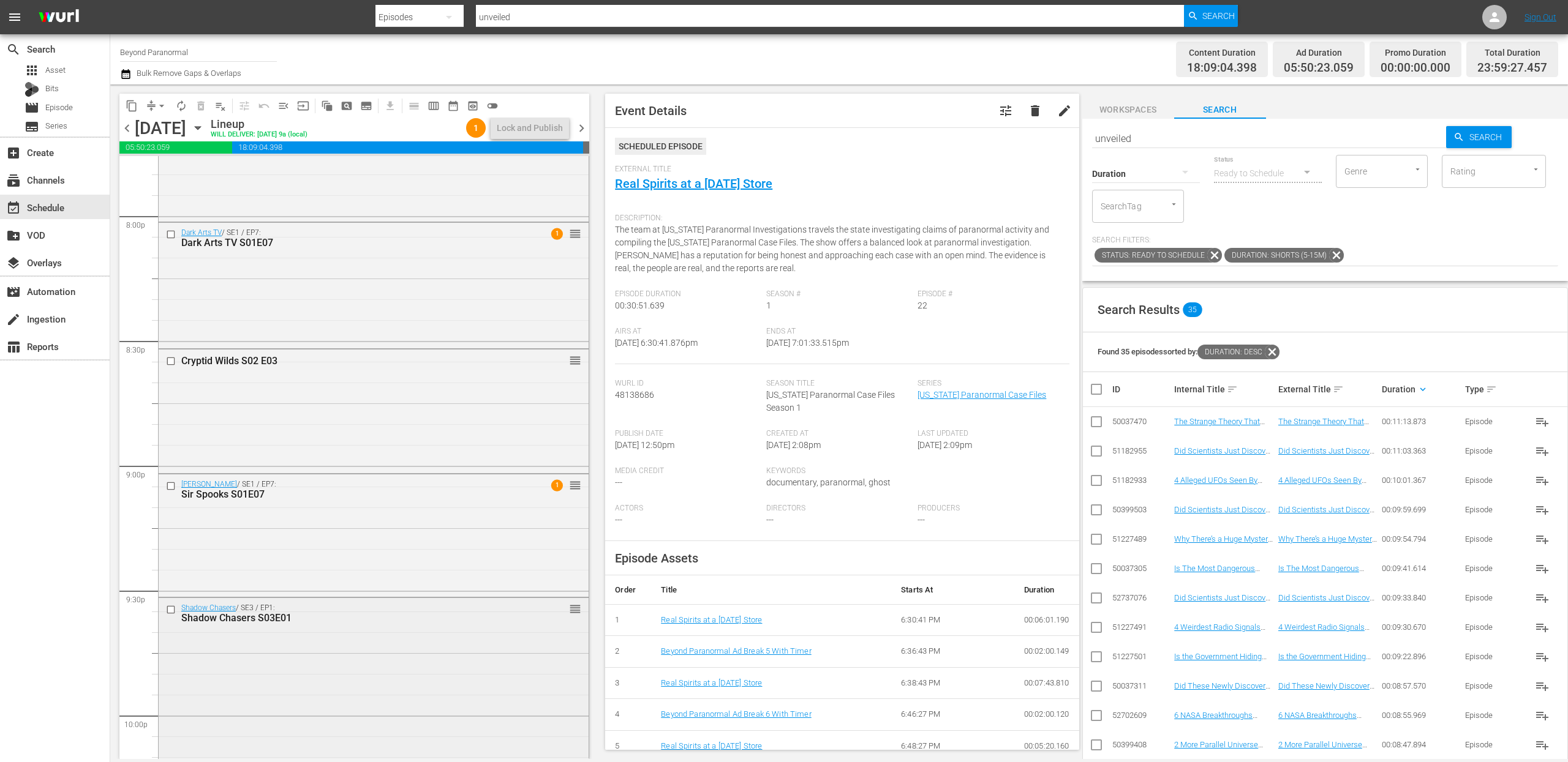
scroll to position [4941, 0]
click at [172, 231] on input "checkbox" at bounding box center [172, 231] width 13 height 10
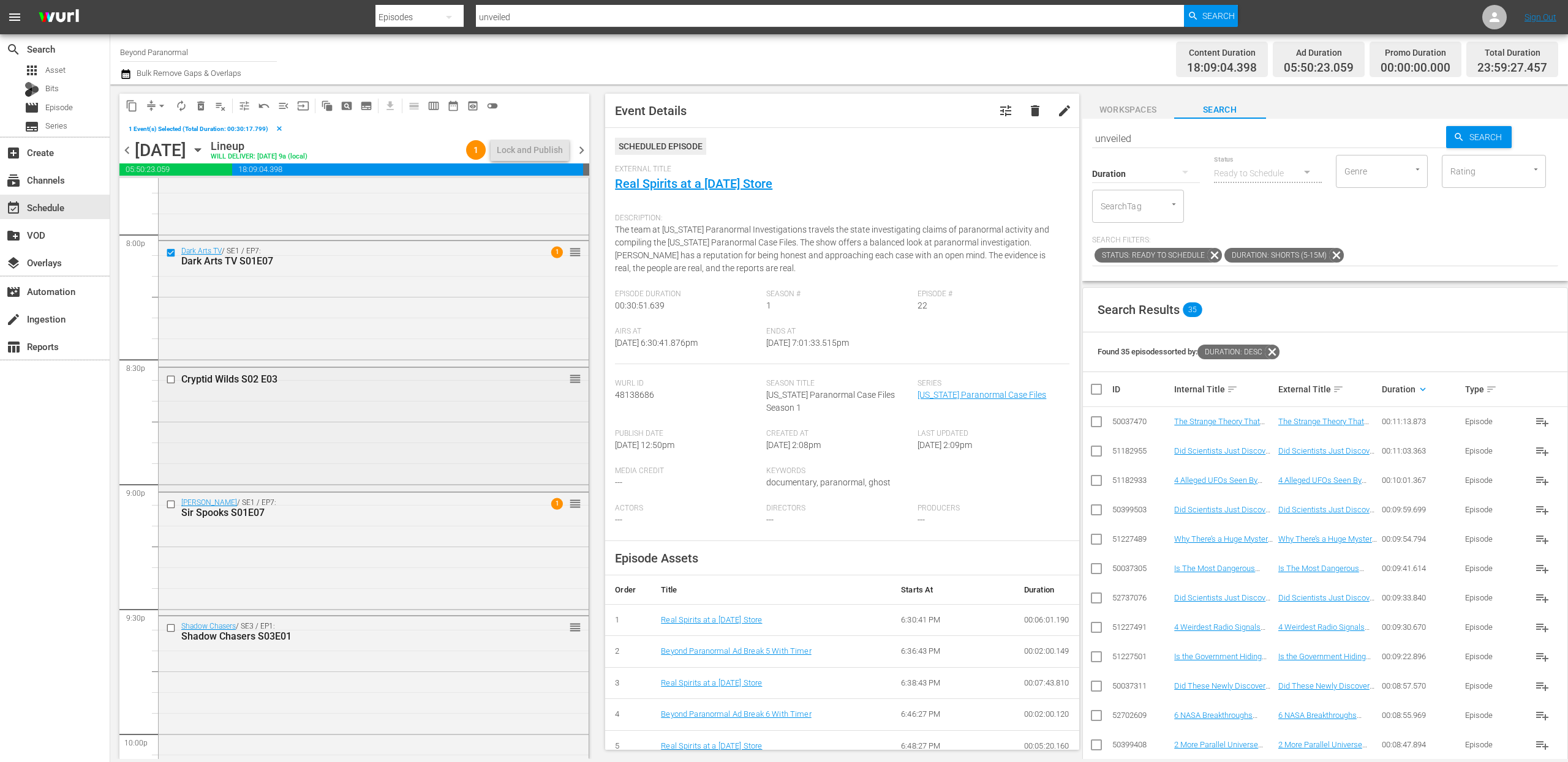
click at [171, 381] on input "checkbox" at bounding box center [172, 380] width 13 height 10
click at [173, 505] on input "checkbox" at bounding box center [172, 505] width 13 height 10
click at [172, 536] on input "checkbox" at bounding box center [172, 629] width 13 height 10
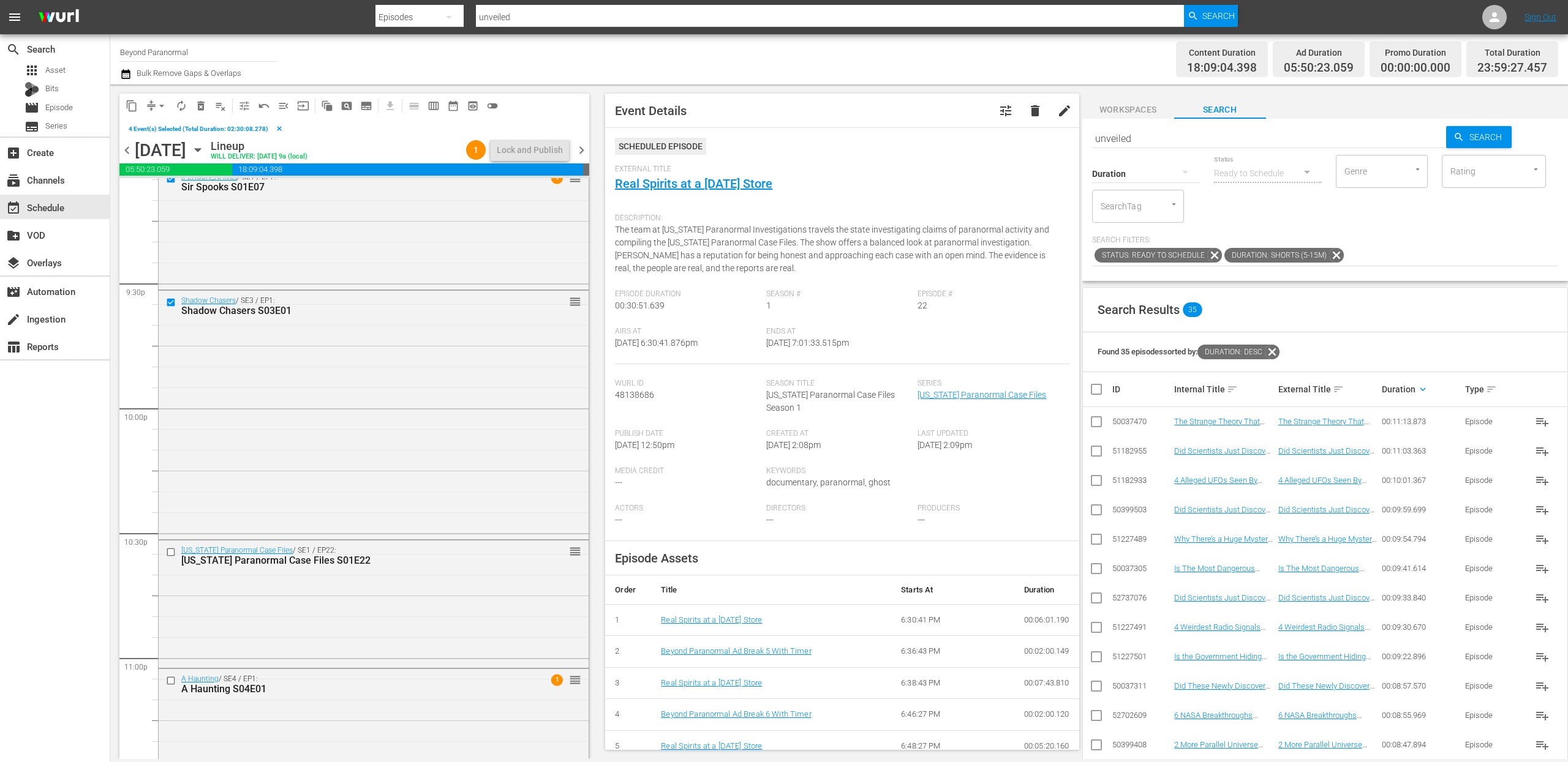
scroll to position [5283, 0]
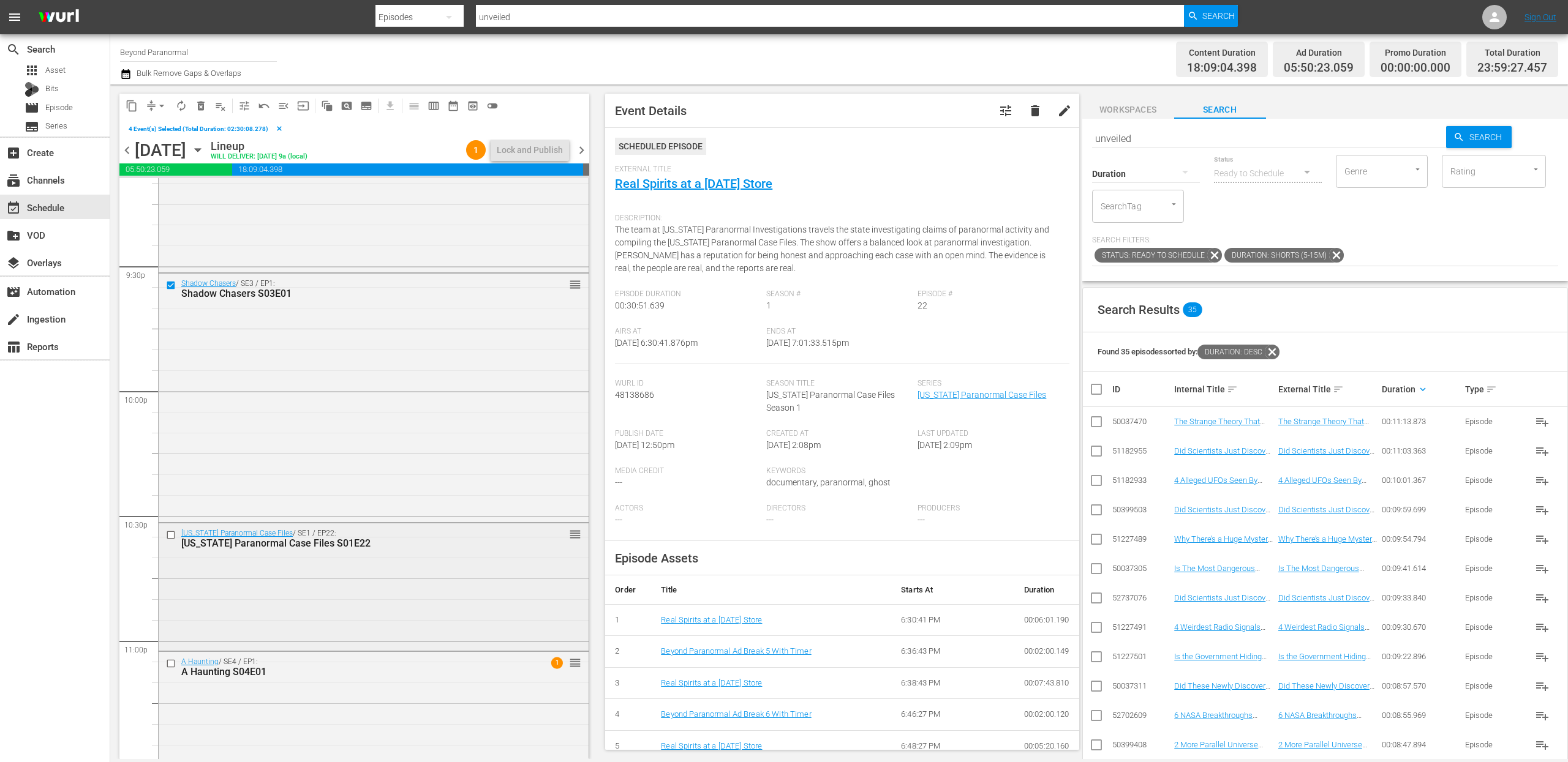
click at [172, 536] on input "checkbox" at bounding box center [172, 536] width 13 height 10
click at [172, 536] on input "checkbox" at bounding box center [172, 664] width 13 height 10
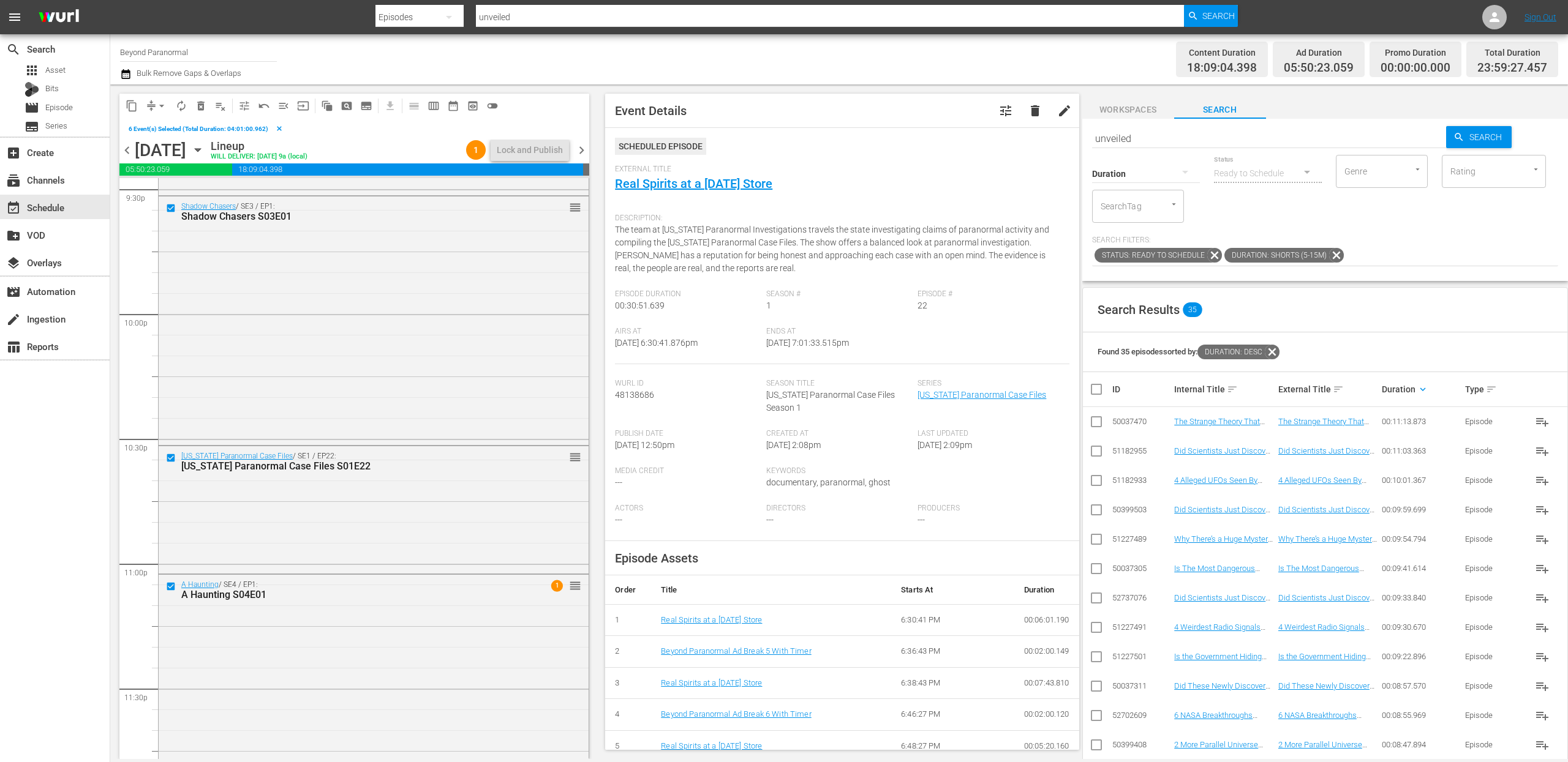
scroll to position [5425, 0]
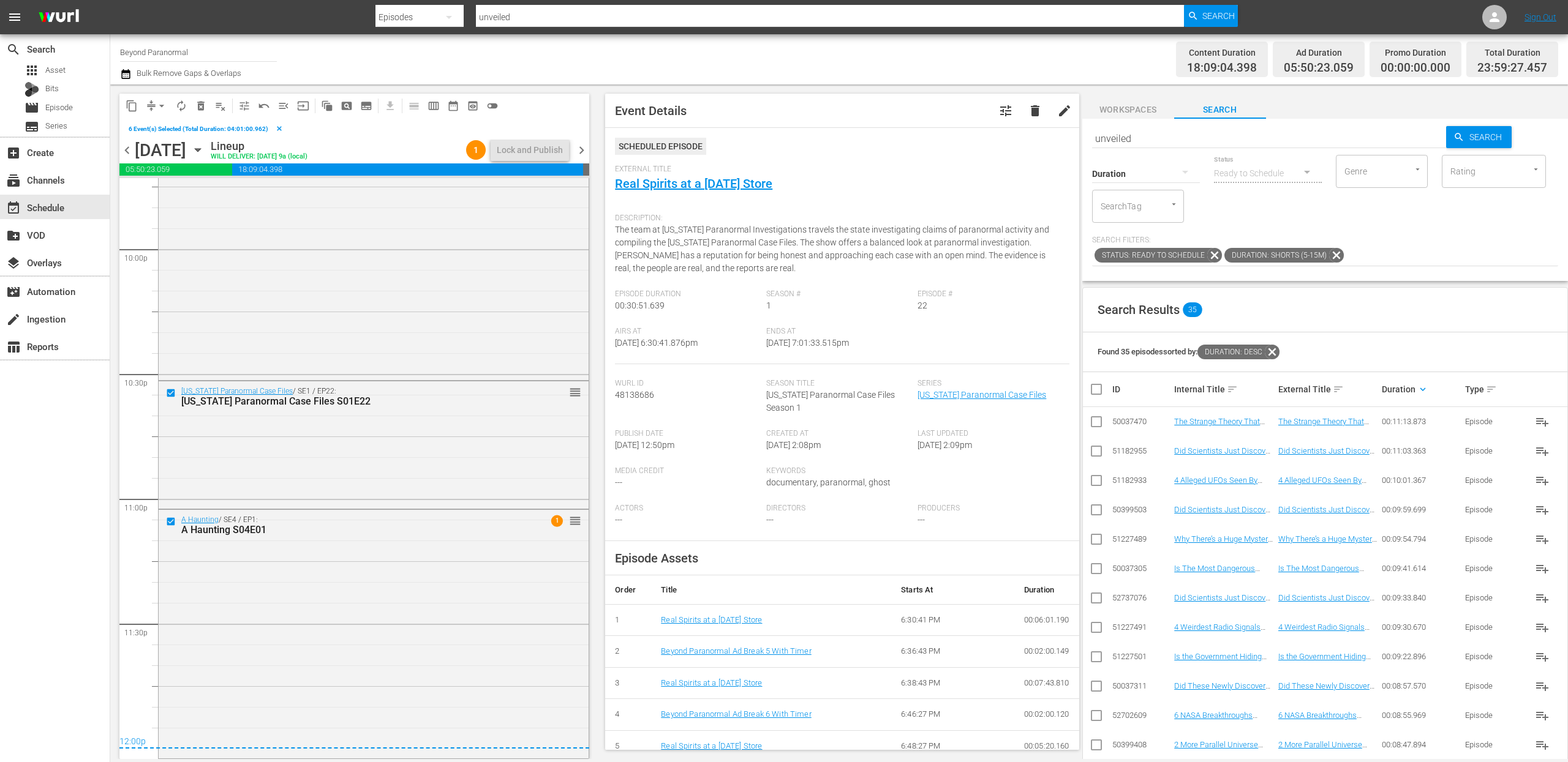
click at [133, 105] on span "content_copy" at bounding box center [132, 106] width 12 height 12
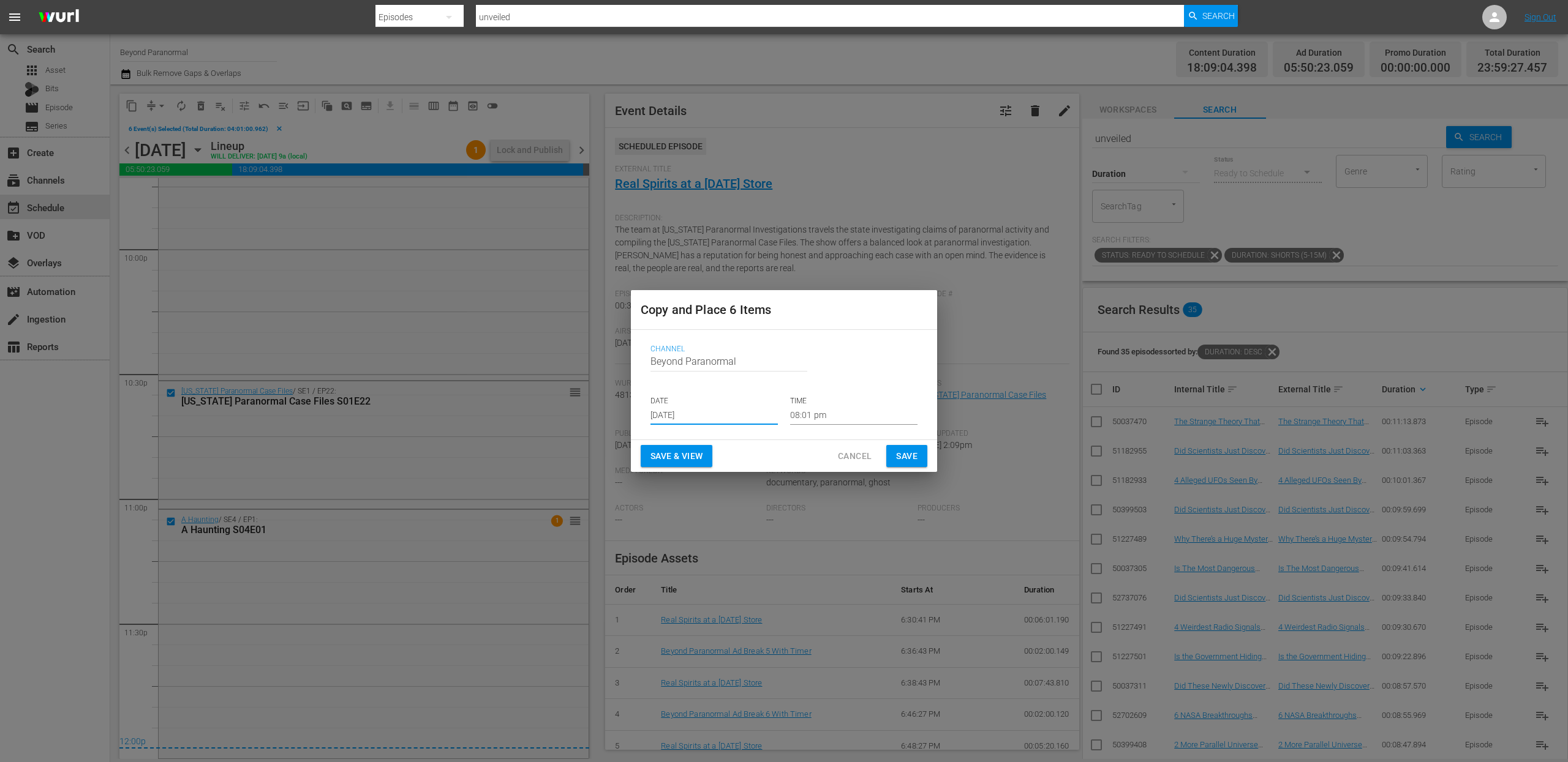
click at [683, 411] on input "[DATE]" at bounding box center [714, 415] width 127 height 18
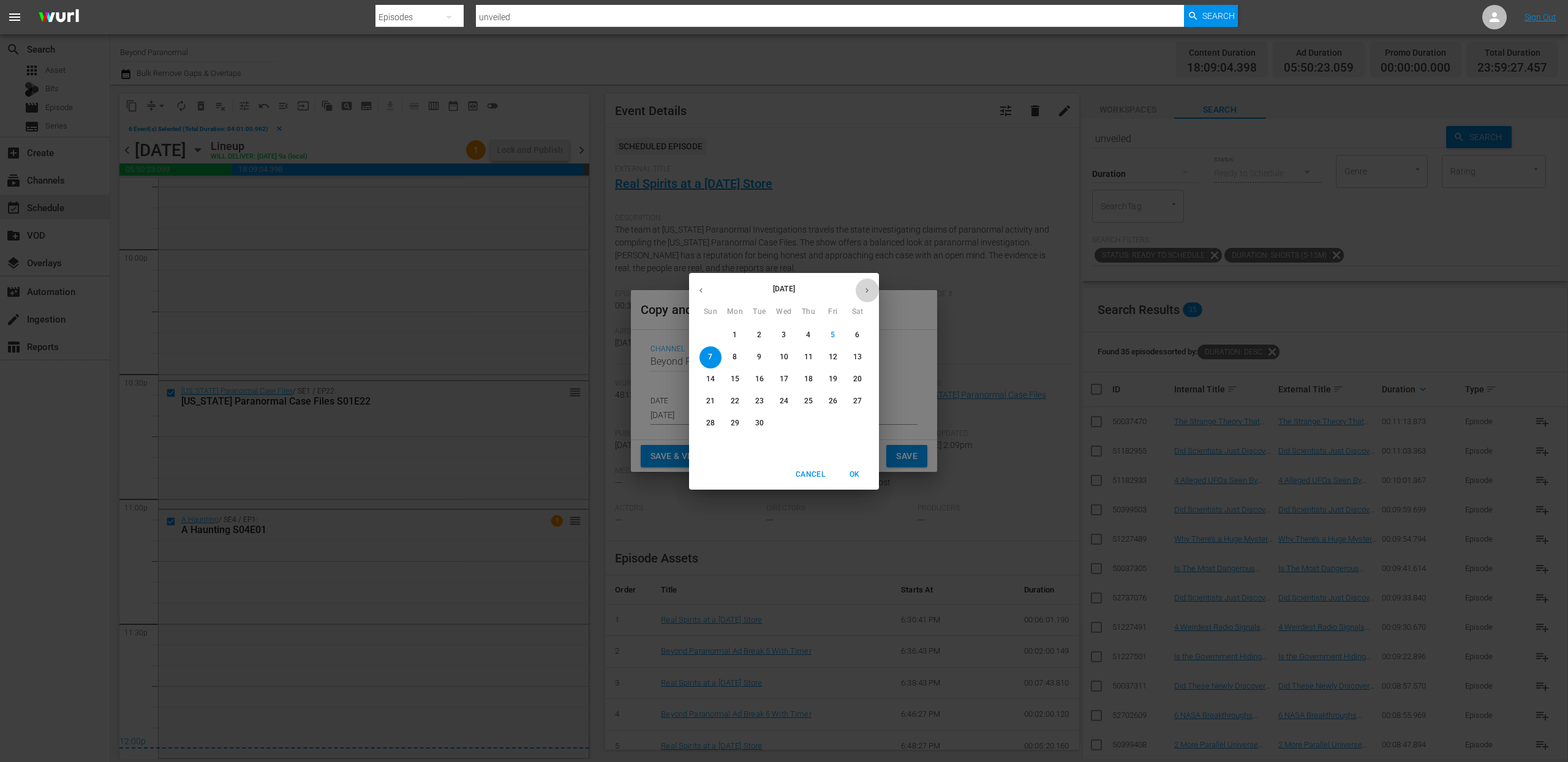
click at [866, 288] on icon "button" at bounding box center [866, 290] width 9 height 9
click at [790, 358] on span "8" at bounding box center [784, 357] width 22 height 10
type input "Oct 8th 2025"
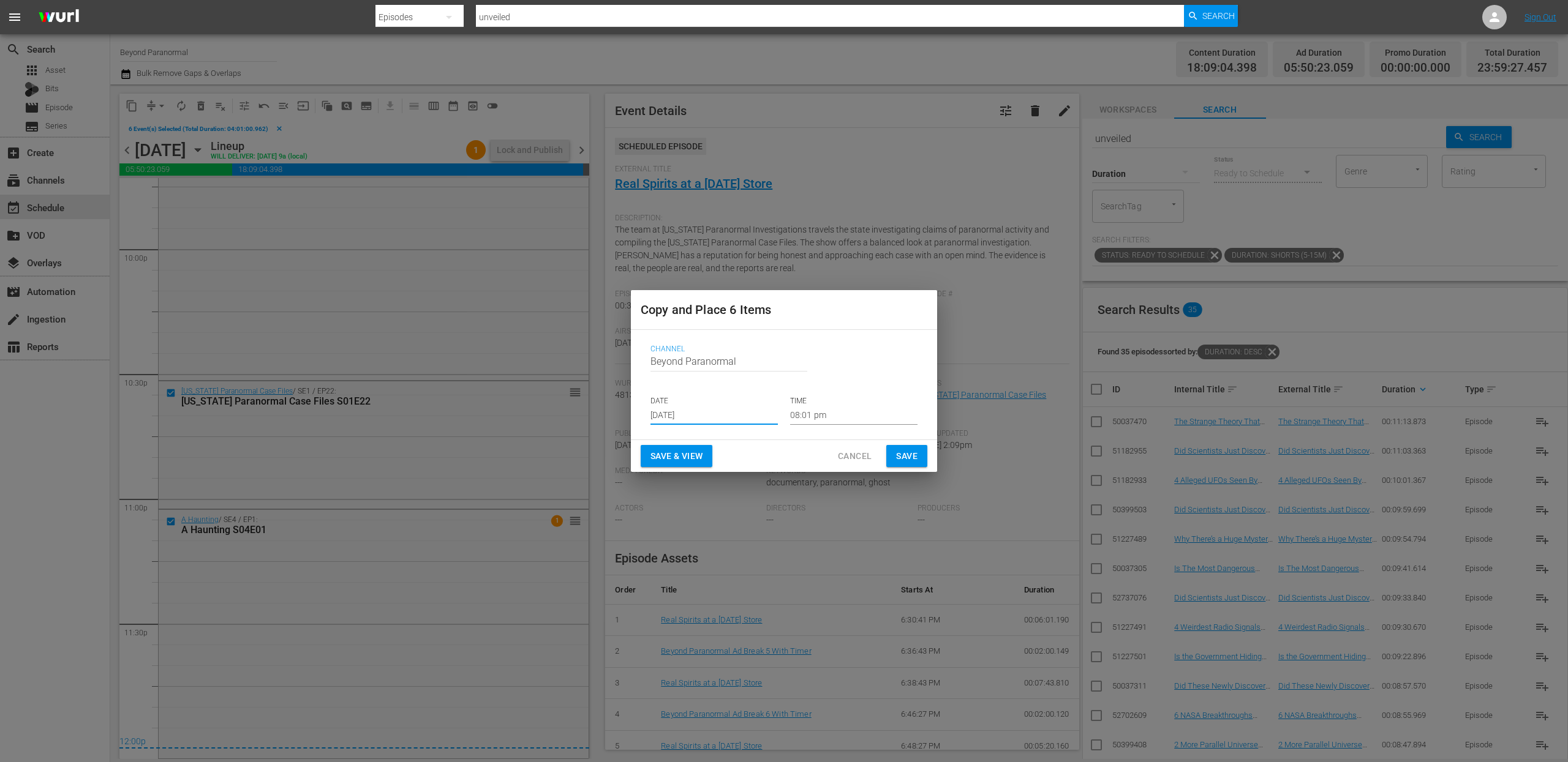
click at [820, 414] on input "08:01 pm" at bounding box center [853, 415] width 127 height 18
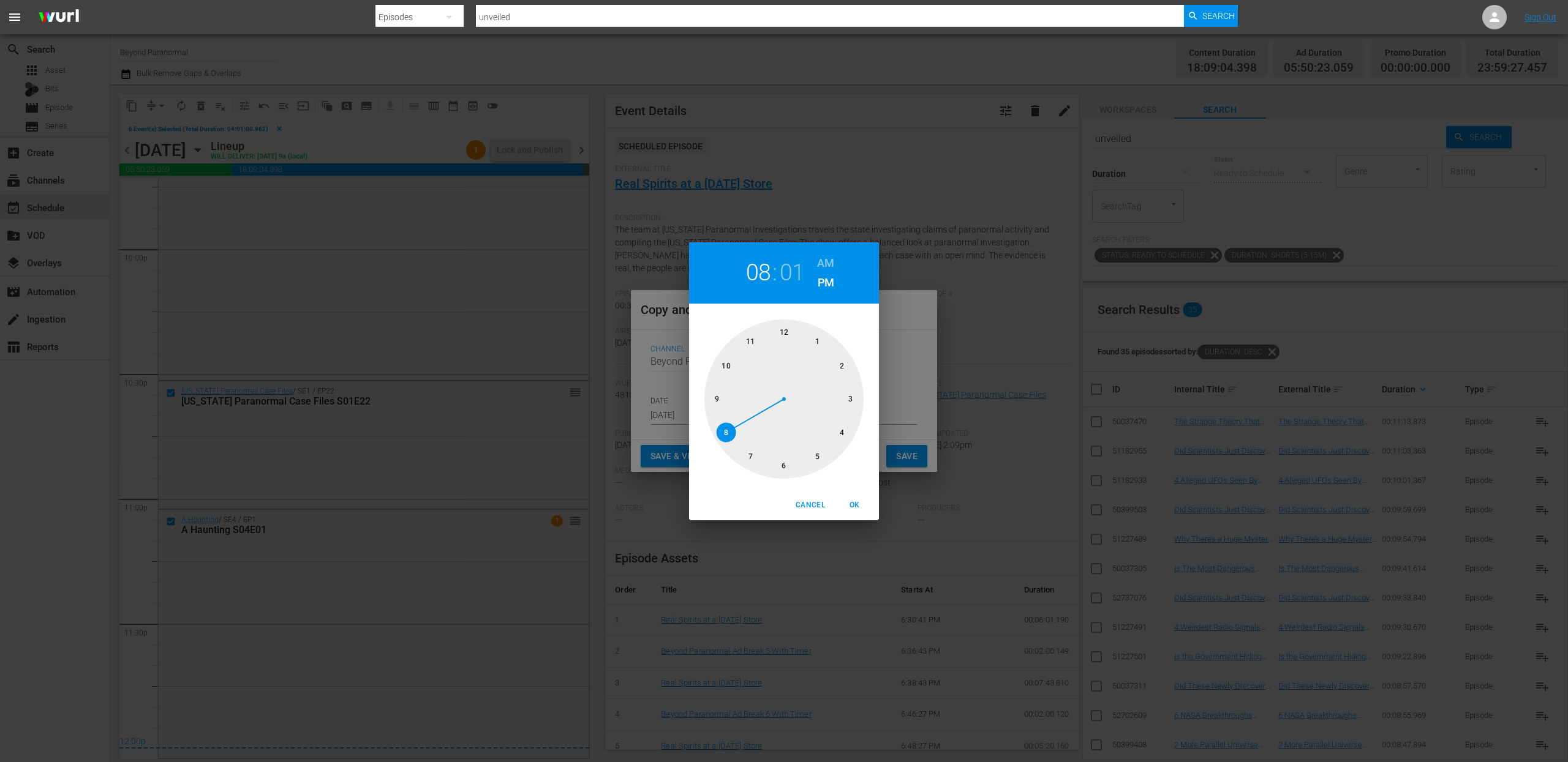
click at [779, 325] on div at bounding box center [784, 399] width 159 height 159
drag, startPoint x: 837, startPoint y: 263, endPoint x: 828, endPoint y: 263, distance: 9.0
click at [833, 263] on div "12 : 01 AM PM" at bounding box center [784, 273] width 189 height 61
click at [828, 263] on h6 "AM" at bounding box center [826, 263] width 17 height 20
click at [852, 503] on span "OK" at bounding box center [854, 505] width 29 height 13
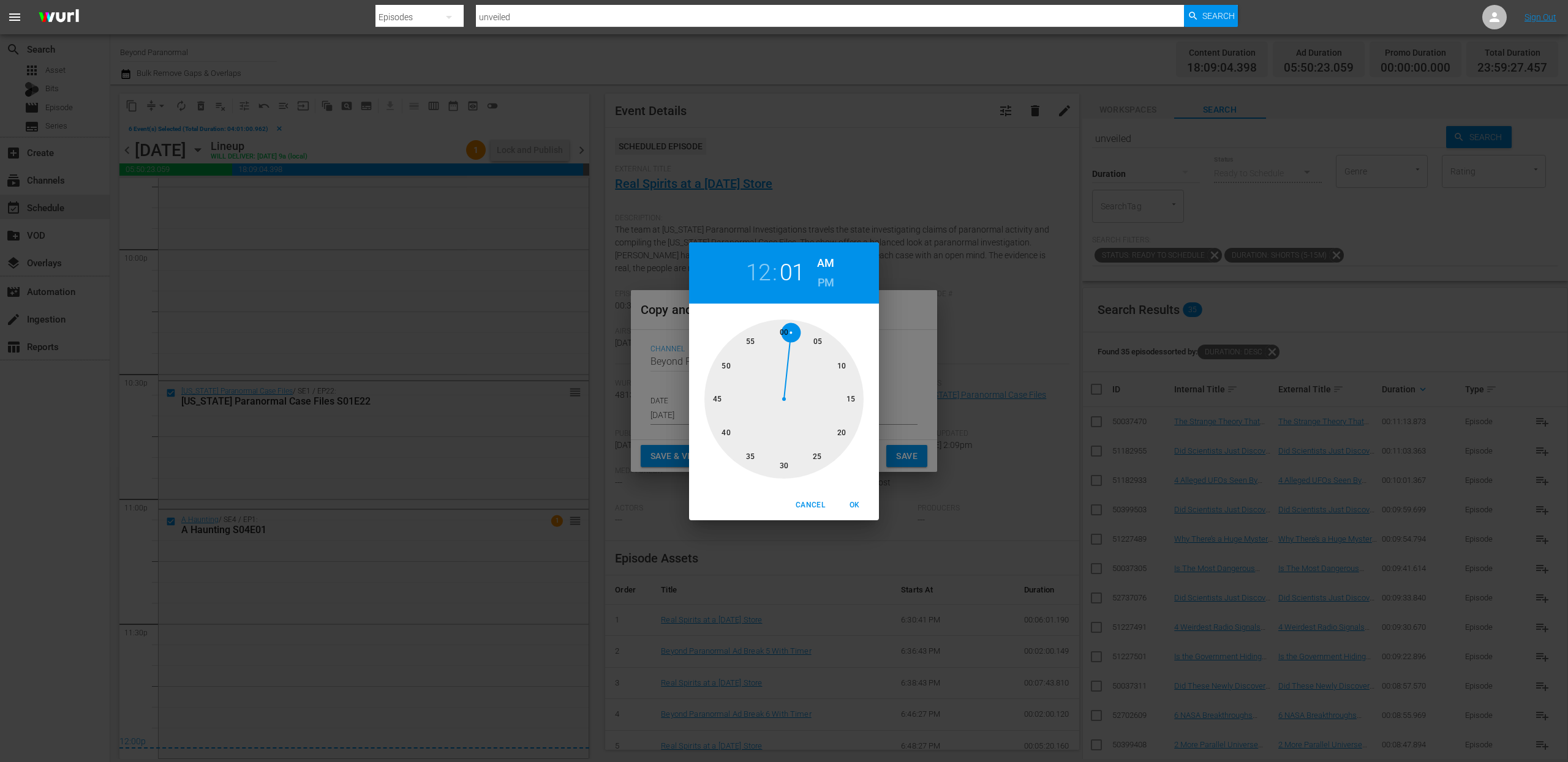
type input "12:01 am"
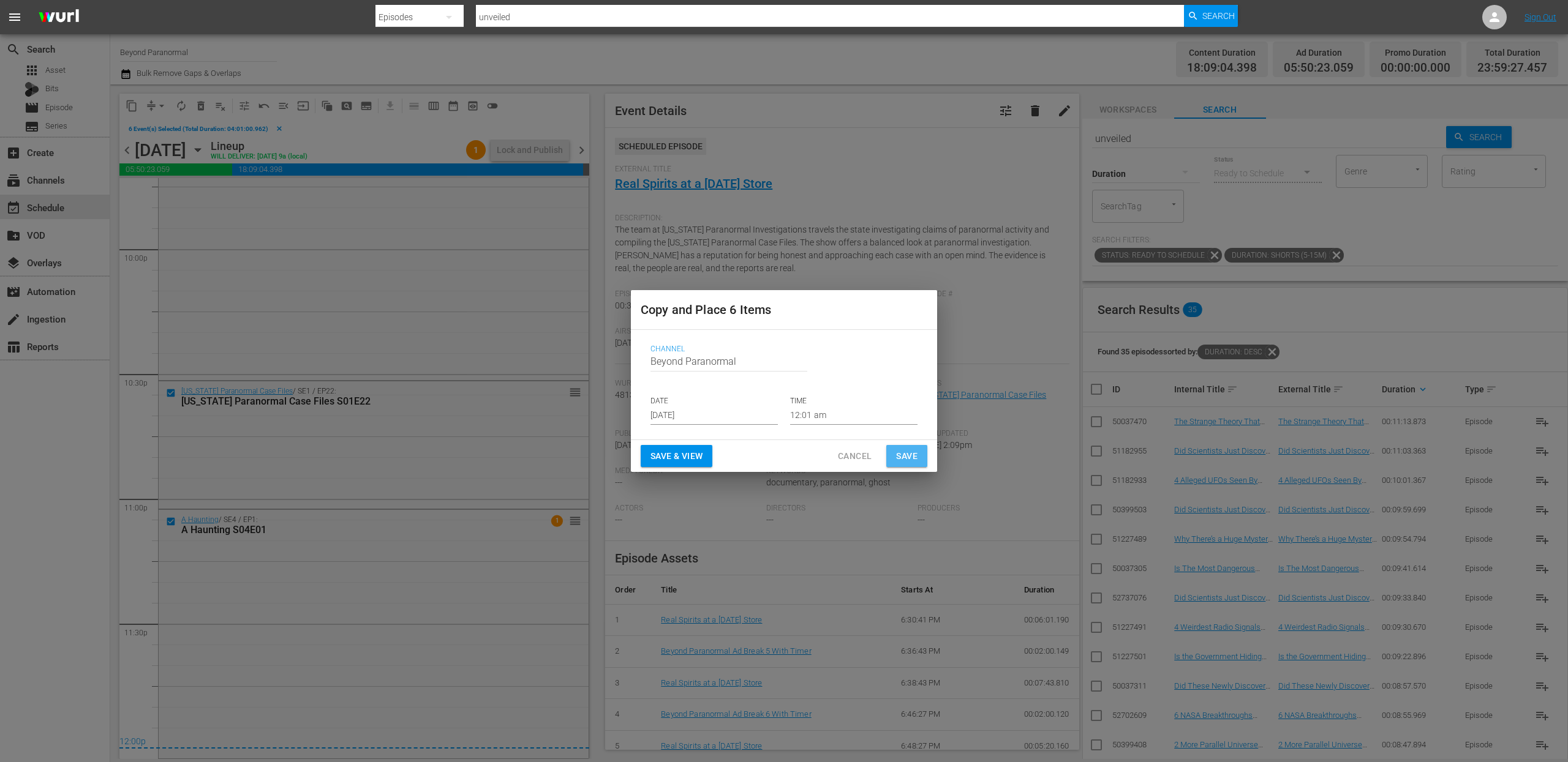
click at [917, 458] on button "Save" at bounding box center [907, 456] width 41 height 22
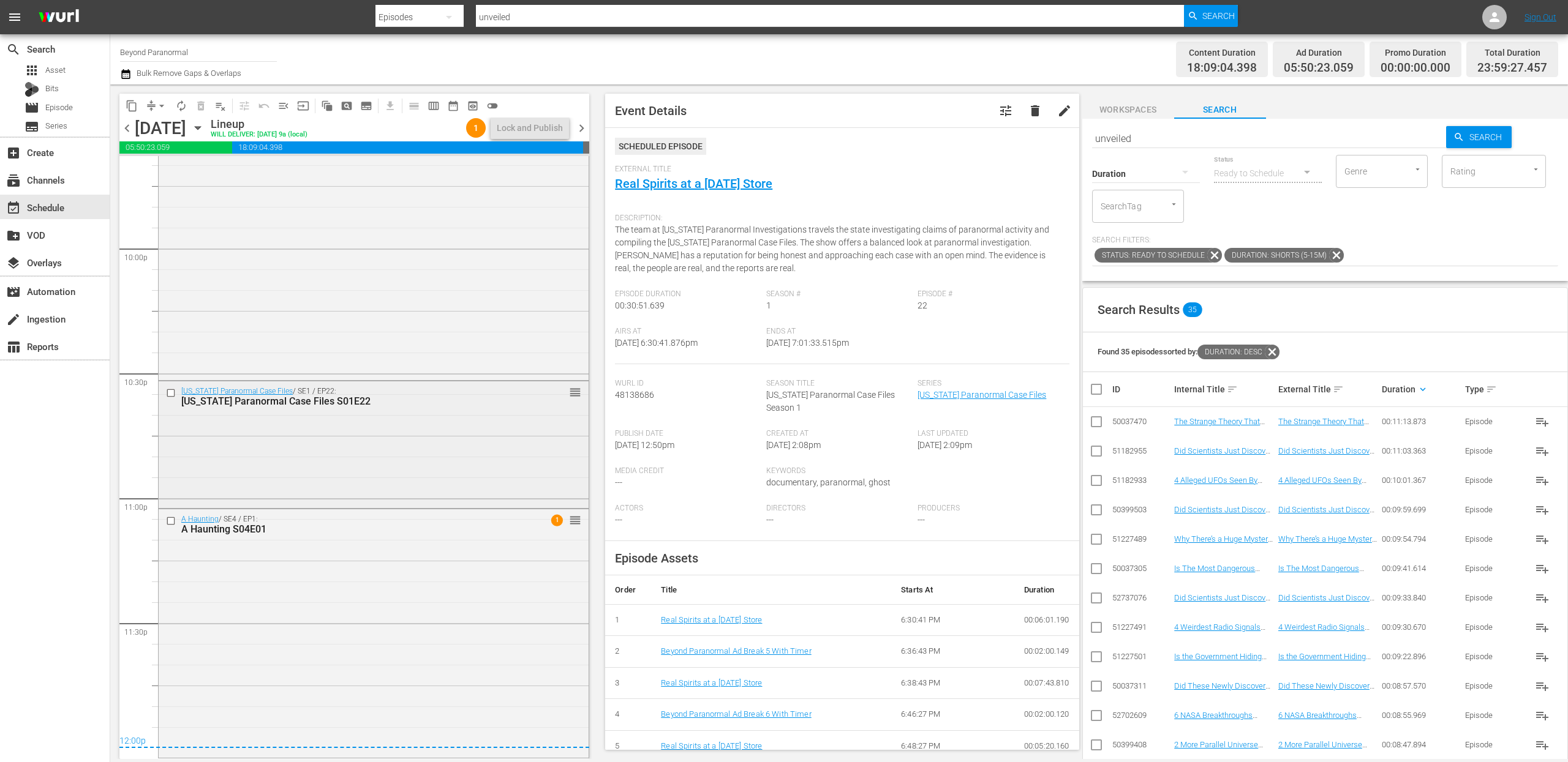
scroll to position [5404, 0]
click at [582, 127] on span "chevron_right" at bounding box center [581, 128] width 15 height 15
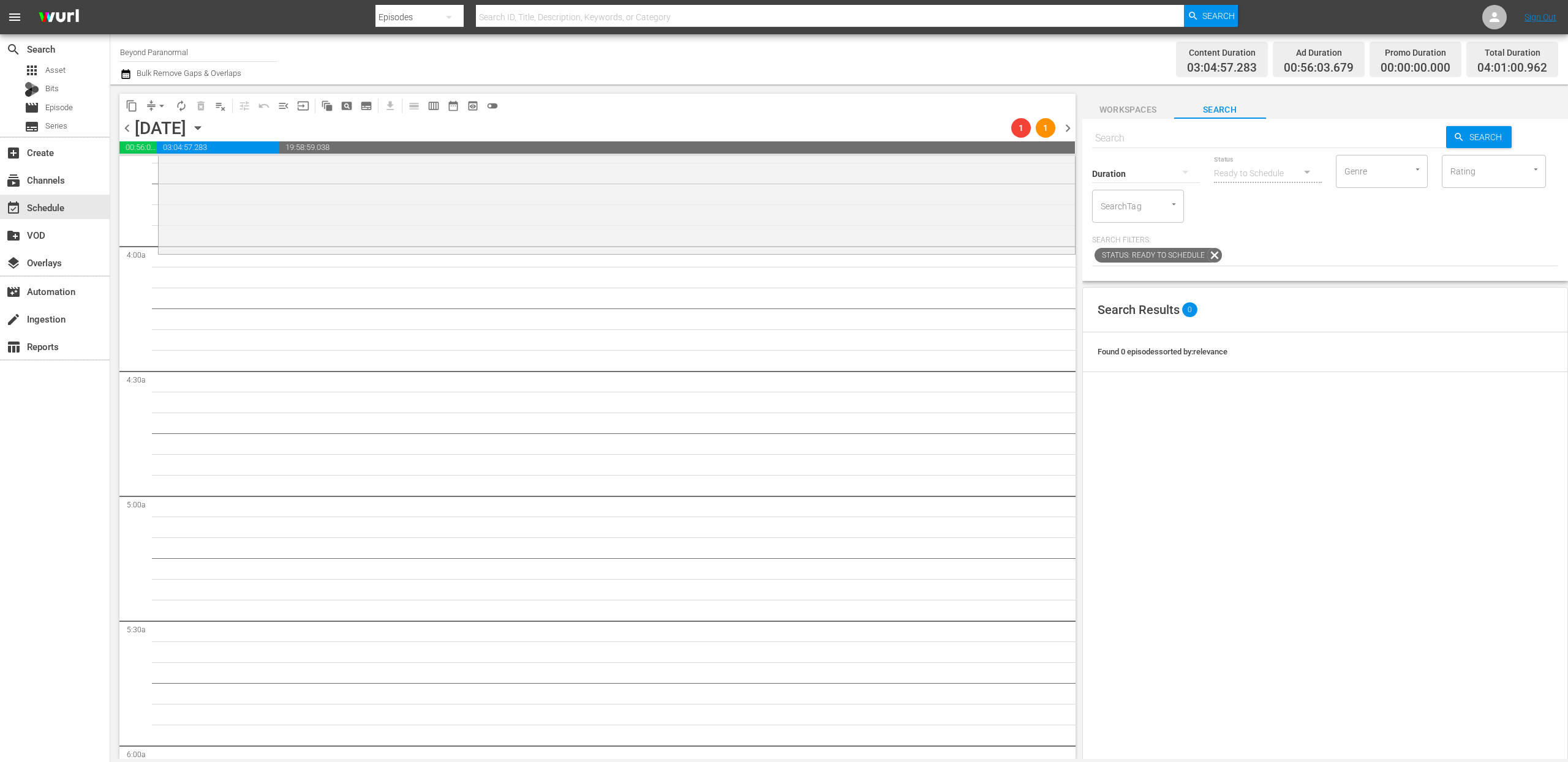
scroll to position [905, 0]
click at [133, 102] on span "content_copy" at bounding box center [132, 106] width 12 height 12
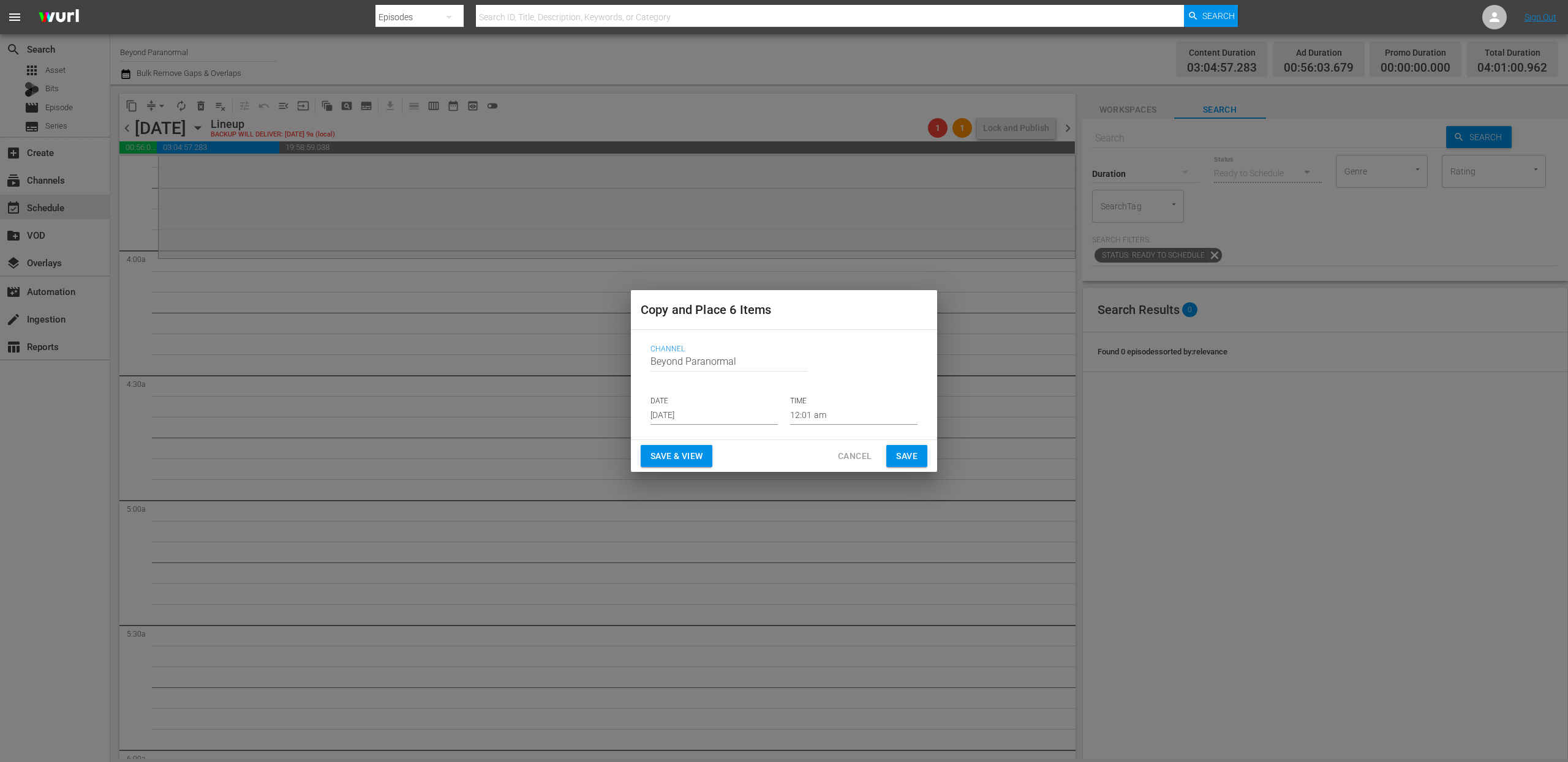
click at [687, 417] on input "[DATE]" at bounding box center [714, 415] width 127 height 18
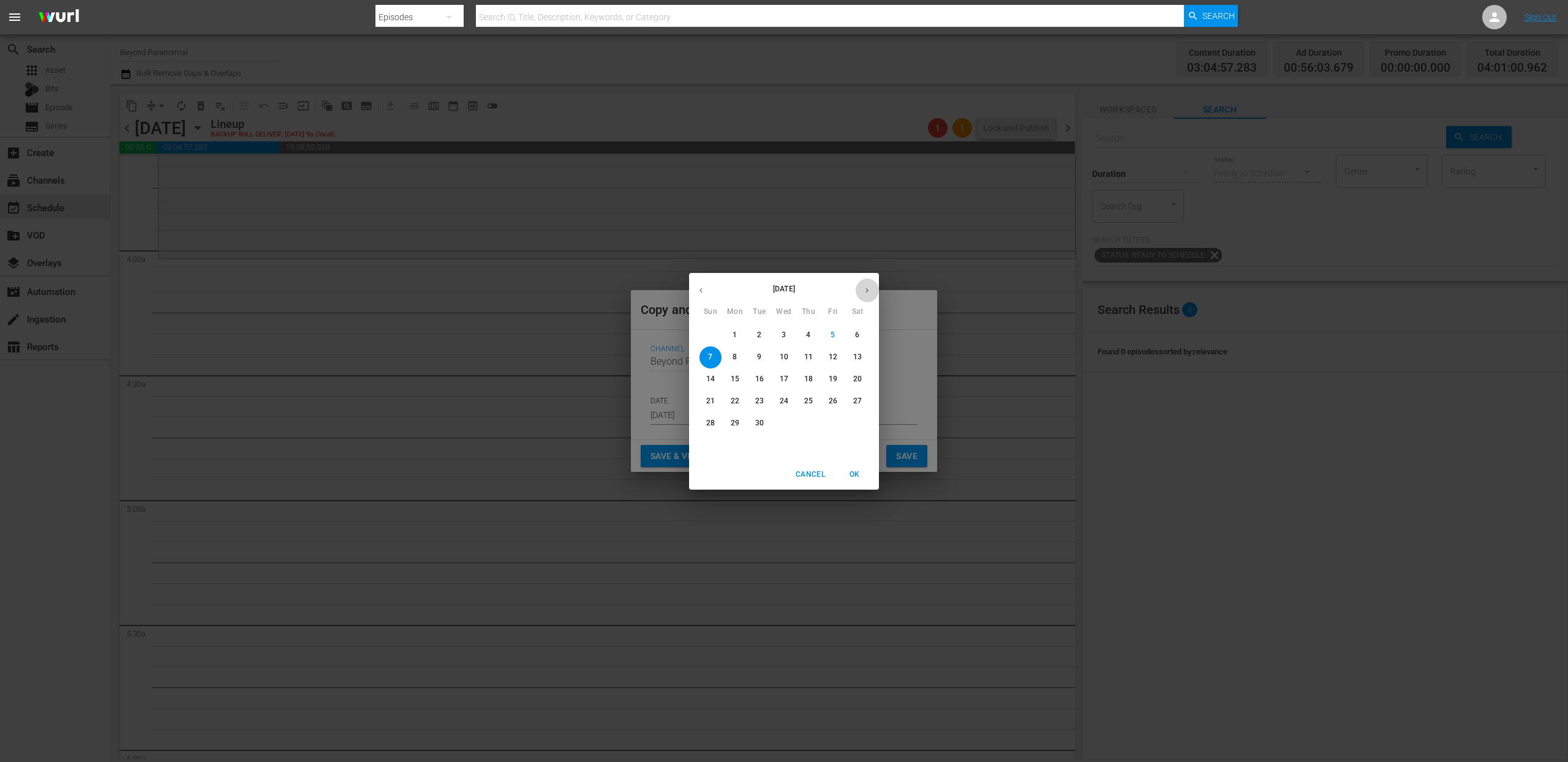
click at [868, 286] on icon "button" at bounding box center [866, 290] width 9 height 9
click at [788, 358] on span "8" at bounding box center [784, 357] width 22 height 10
type input "Oct 8th 2025"
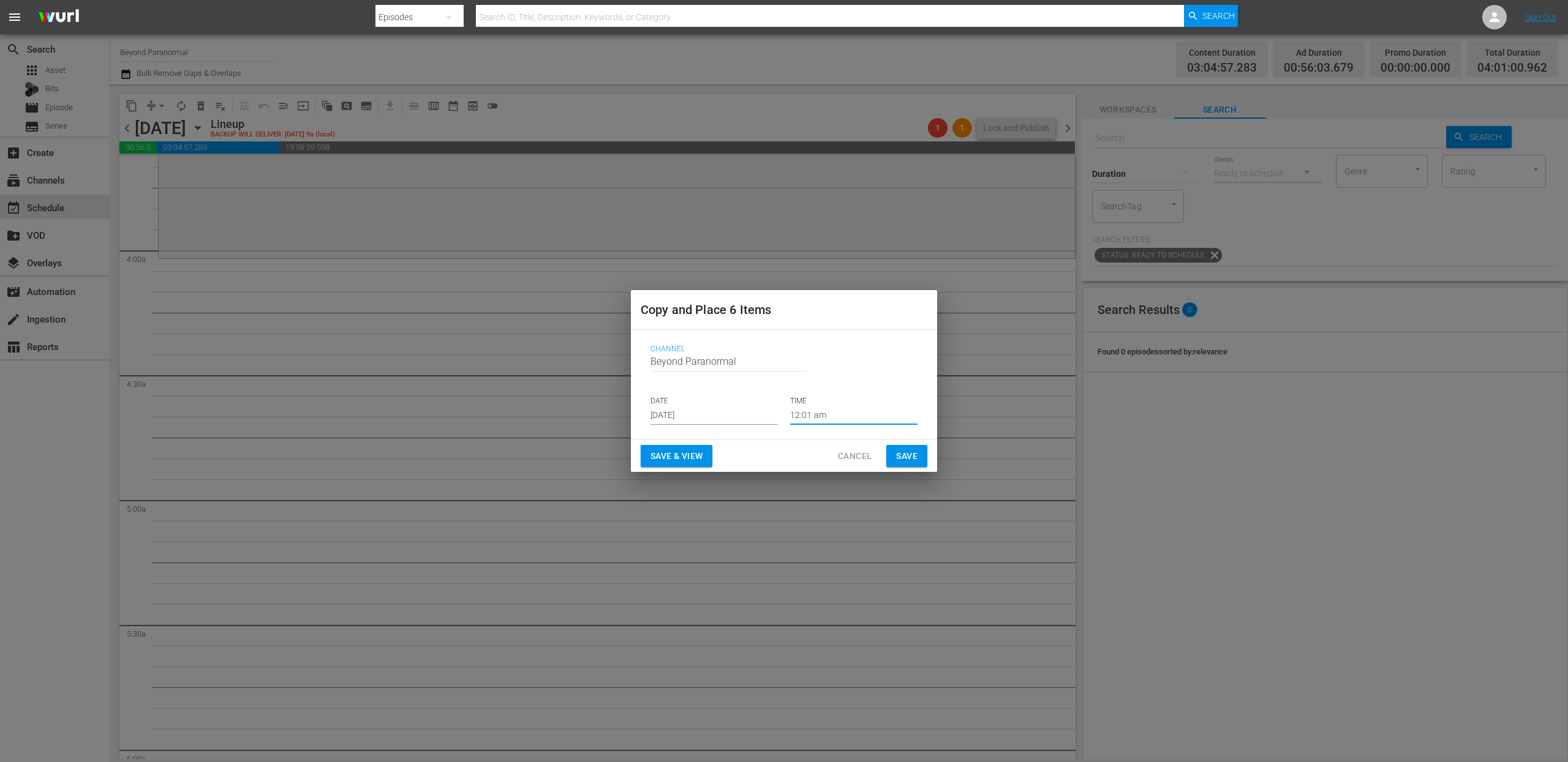
click at [818, 419] on input "12:01 am" at bounding box center [853, 415] width 127 height 18
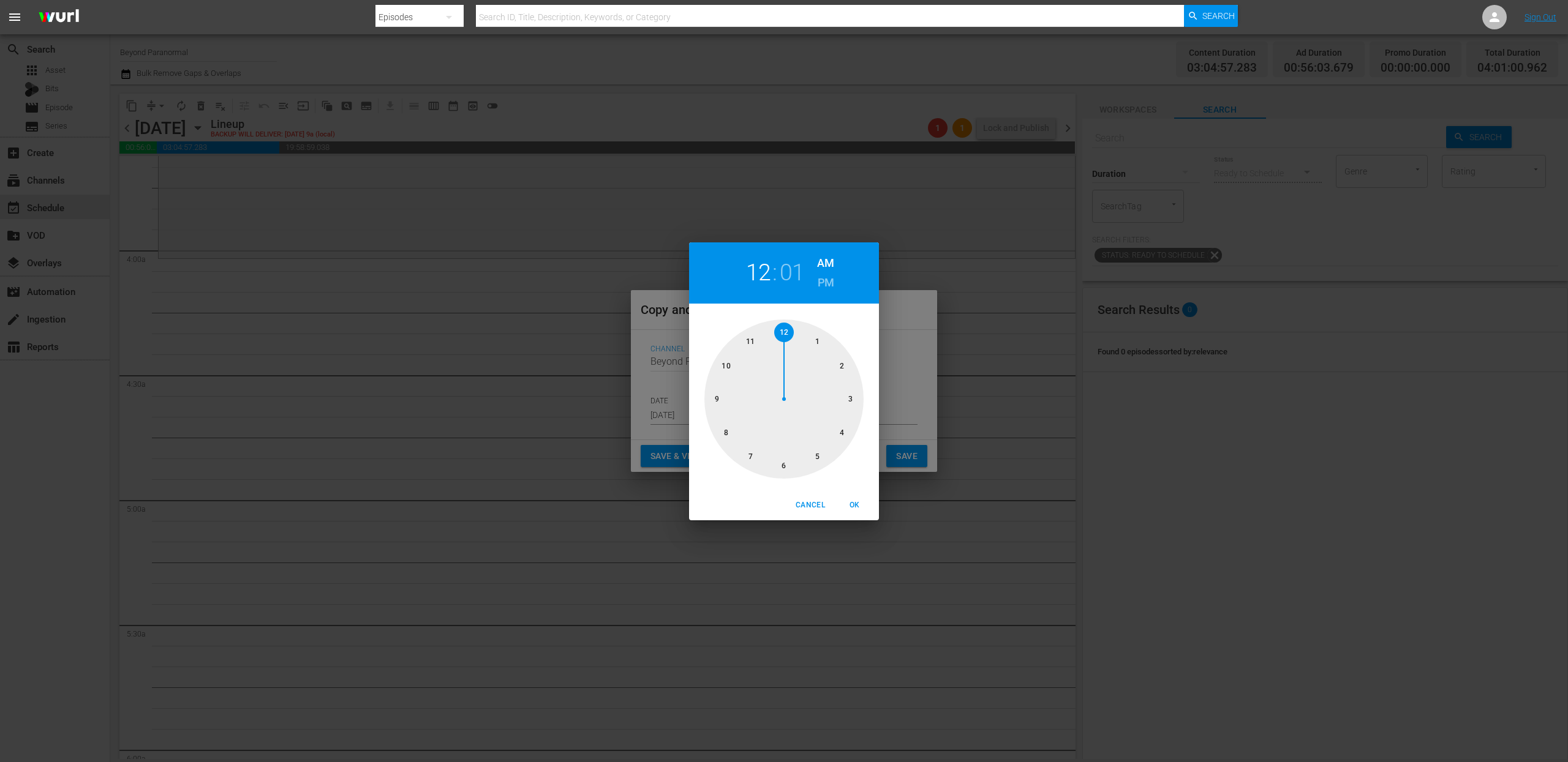
click at [845, 433] on div at bounding box center [784, 399] width 159 height 159
click at [857, 501] on span "OK" at bounding box center [854, 505] width 29 height 13
type input "04:01 am"
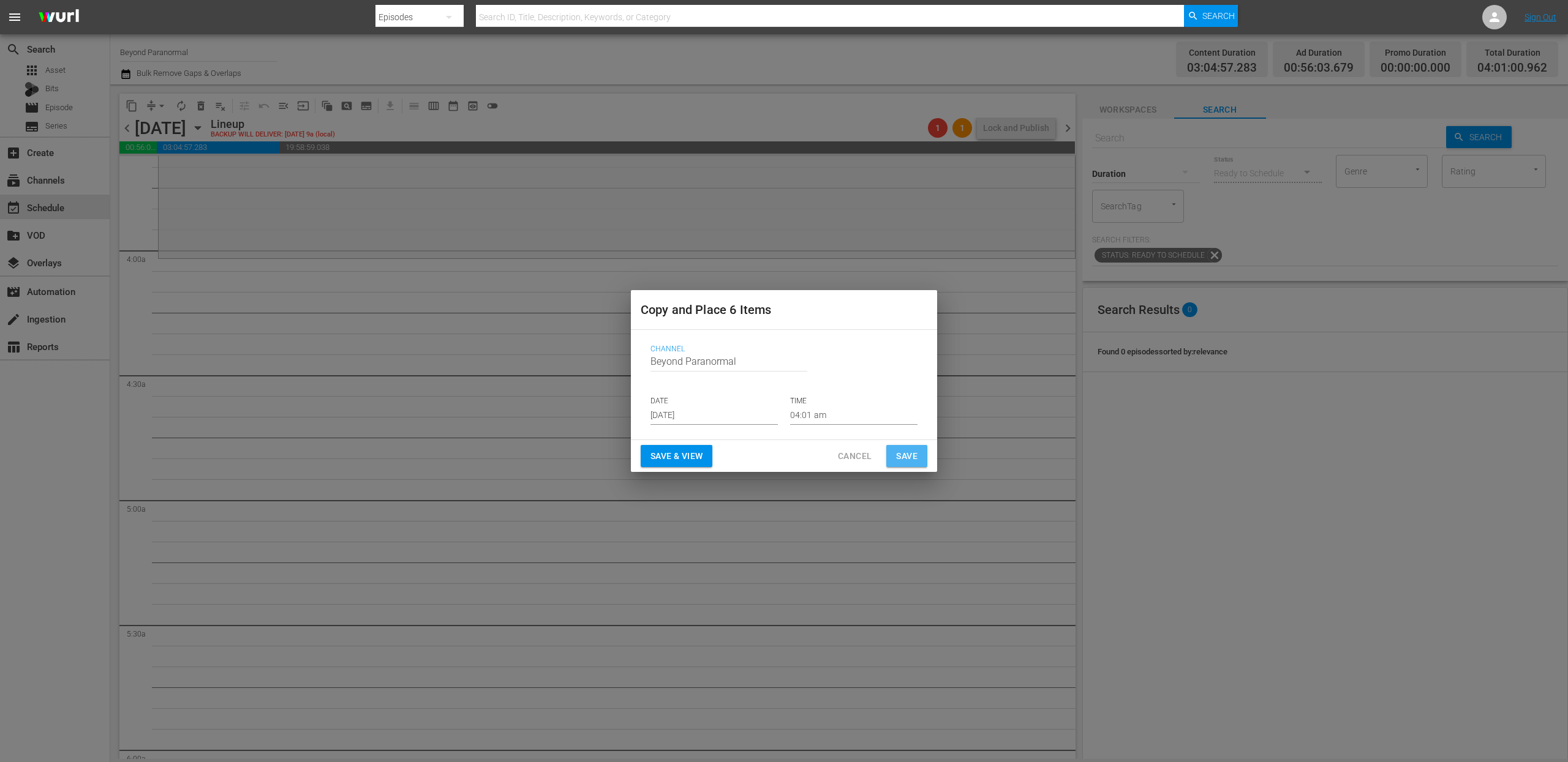
click at [899, 463] on span "Save" at bounding box center [906, 456] width 22 height 15
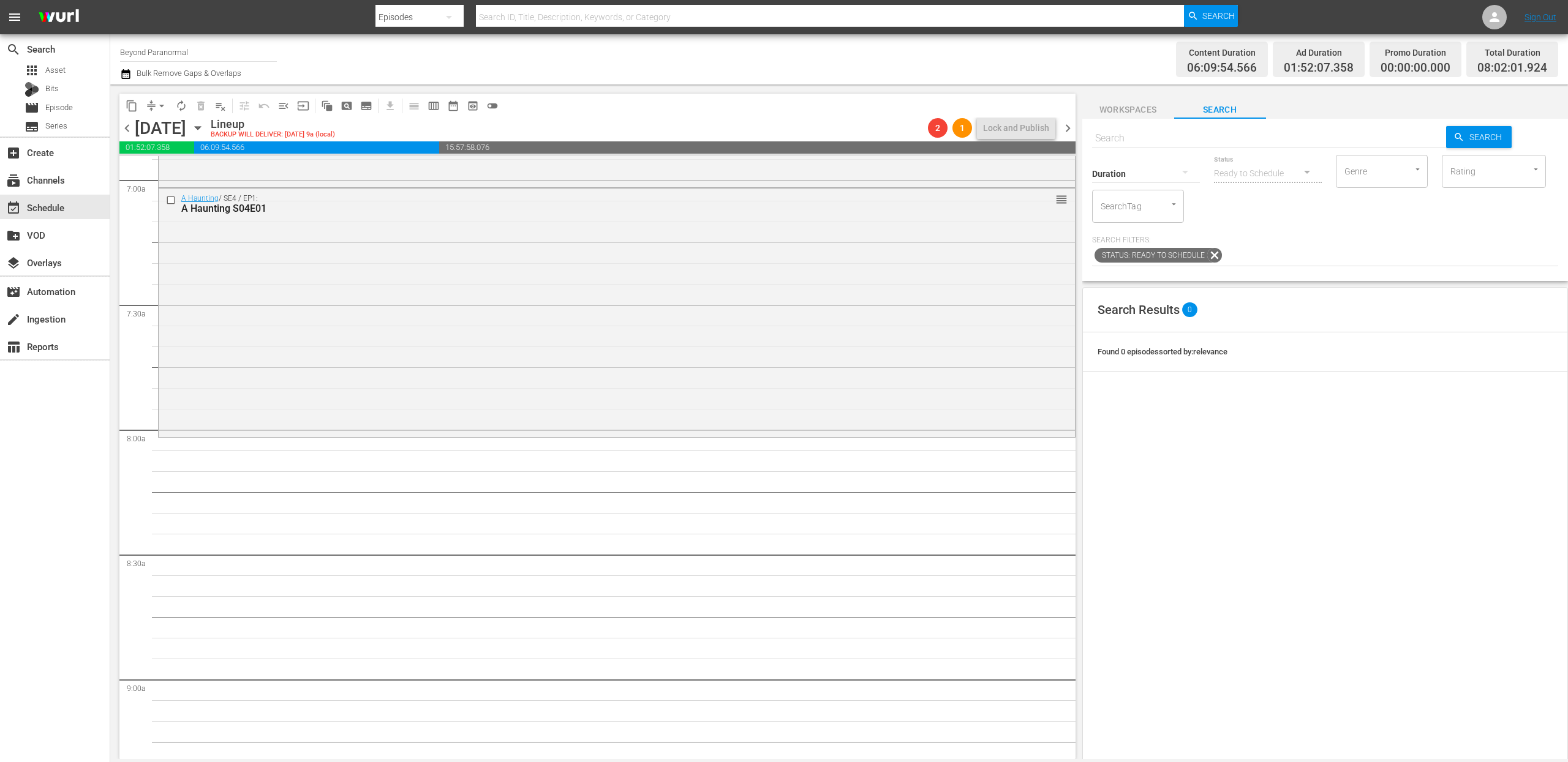
scroll to position [1740, 0]
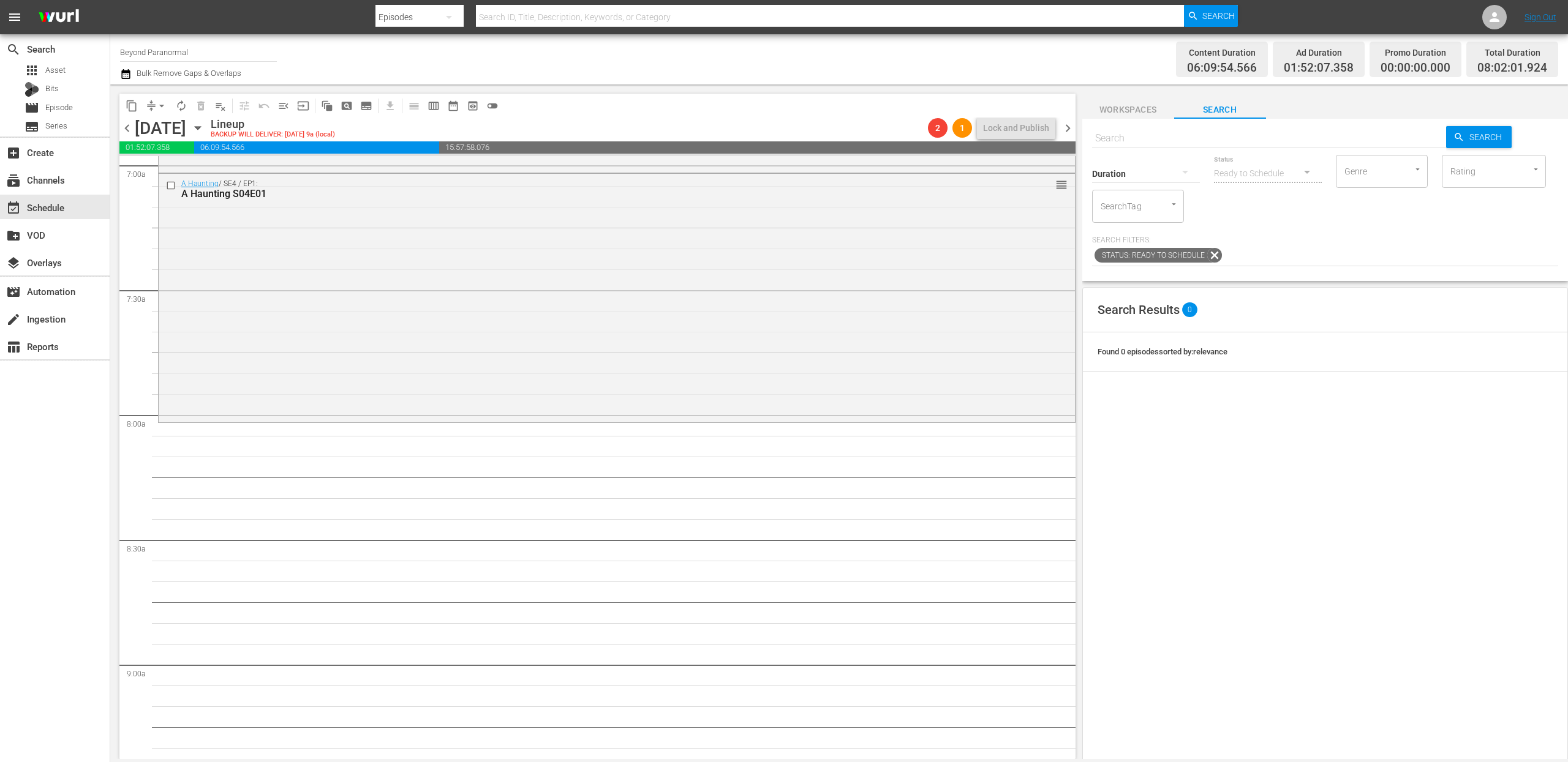
click at [135, 102] on span "content_copy" at bounding box center [132, 106] width 12 height 12
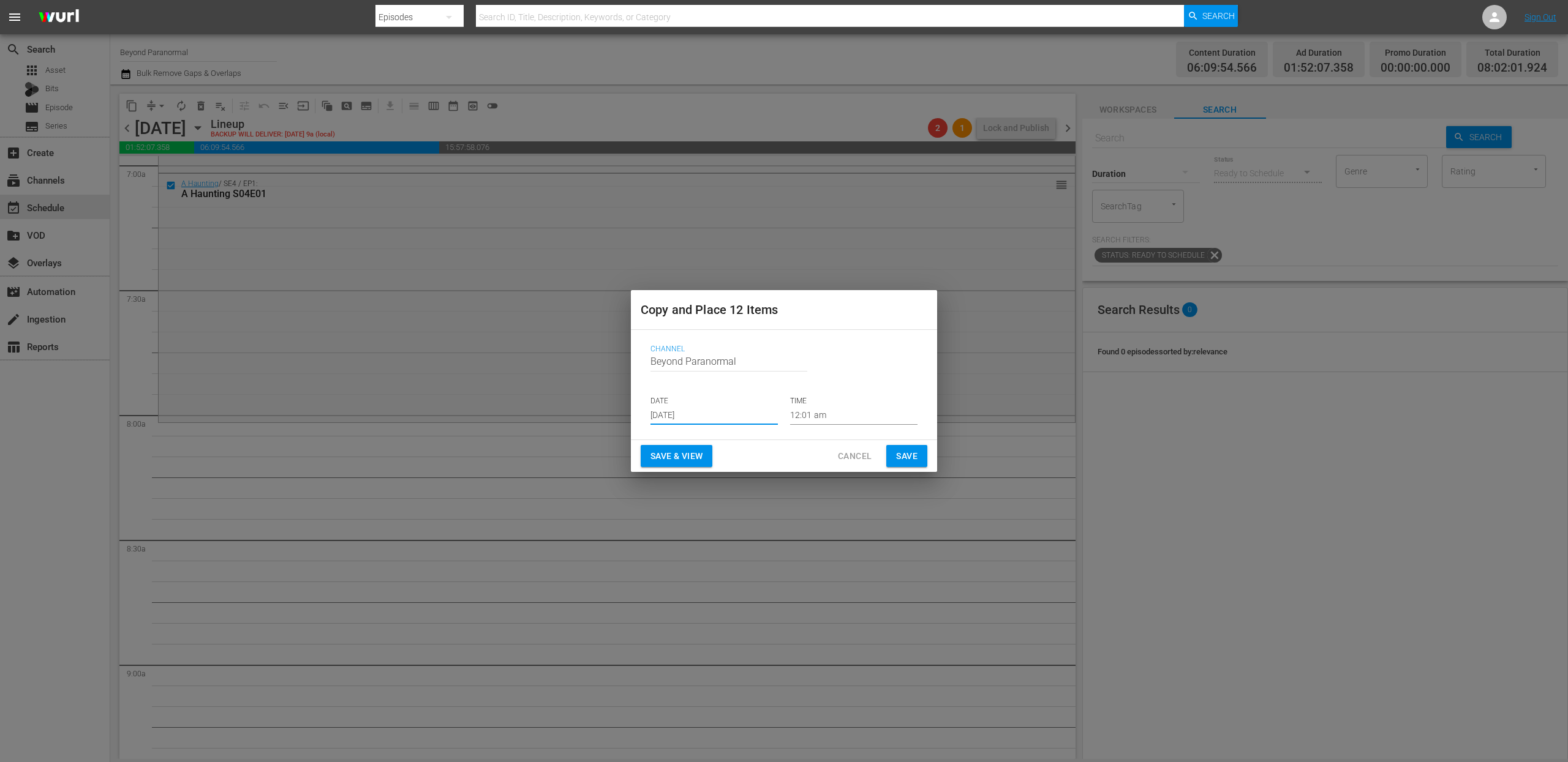
click at [680, 410] on input "[DATE]" at bounding box center [714, 415] width 127 height 18
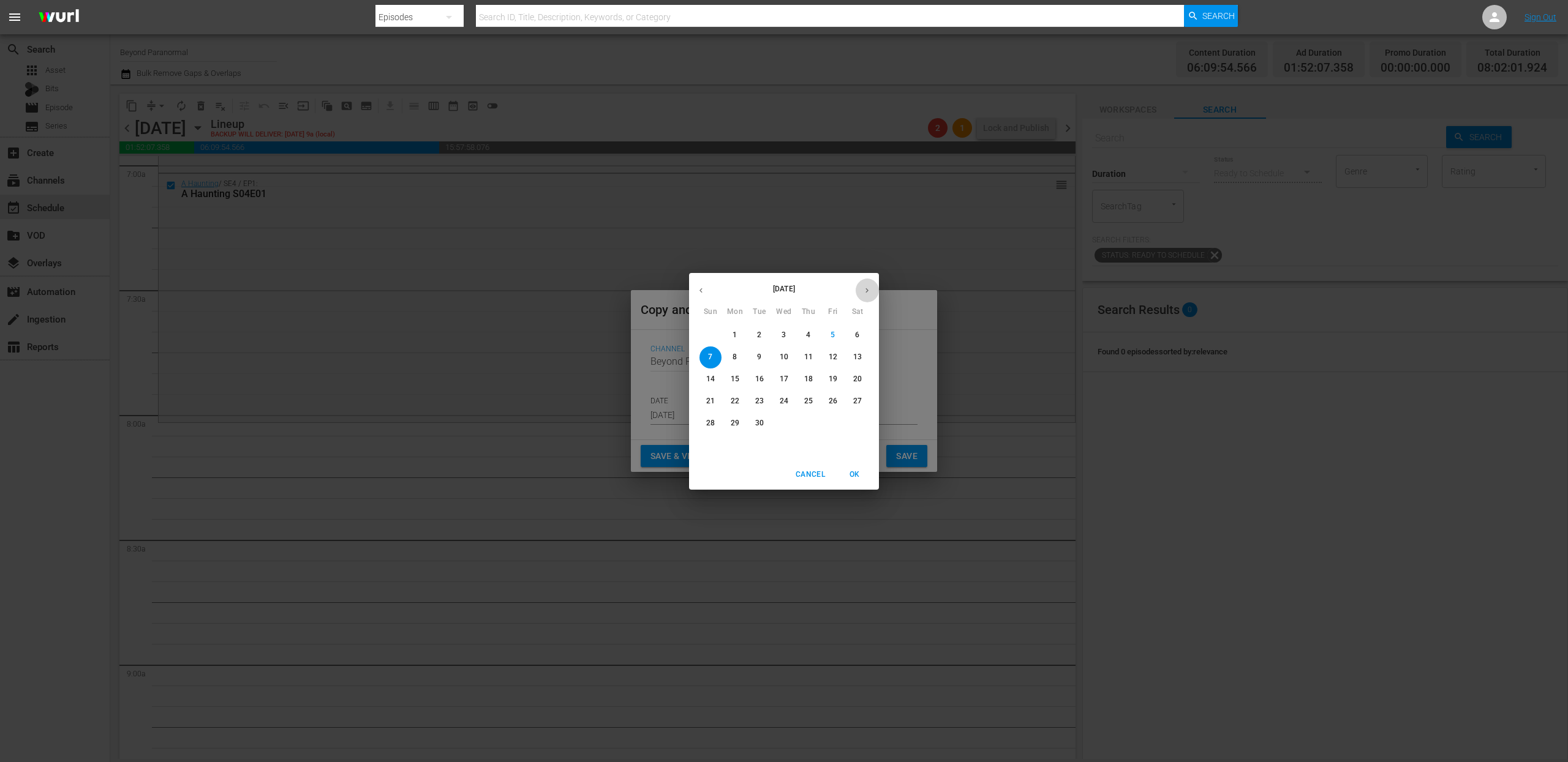
click at [868, 292] on icon "button" at bounding box center [866, 290] width 9 height 9
click at [784, 354] on p "8" at bounding box center [784, 357] width 4 height 10
type input "Oct 8th 2025"
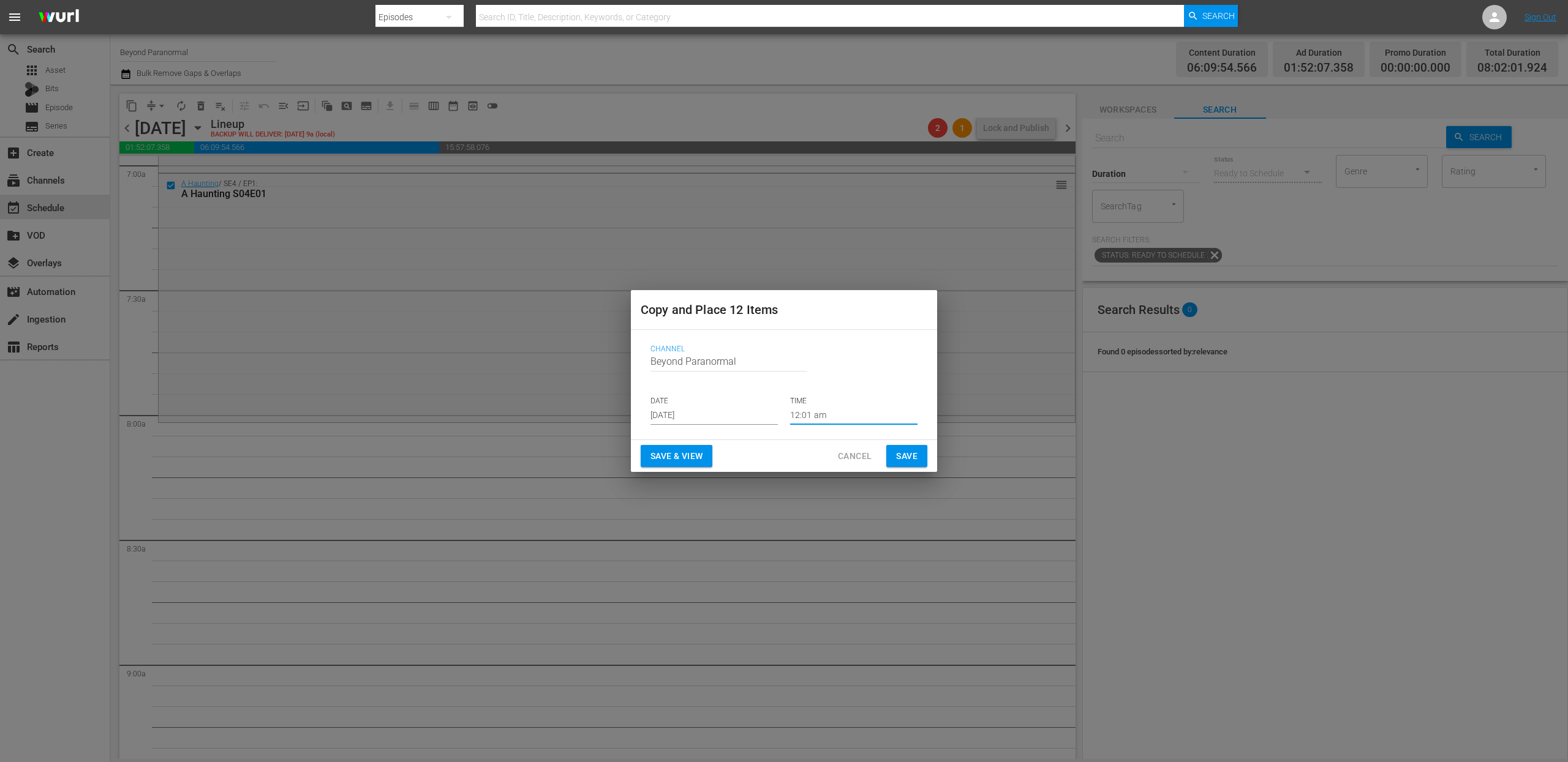
click at [807, 417] on input "12:01 am" at bounding box center [853, 415] width 127 height 18
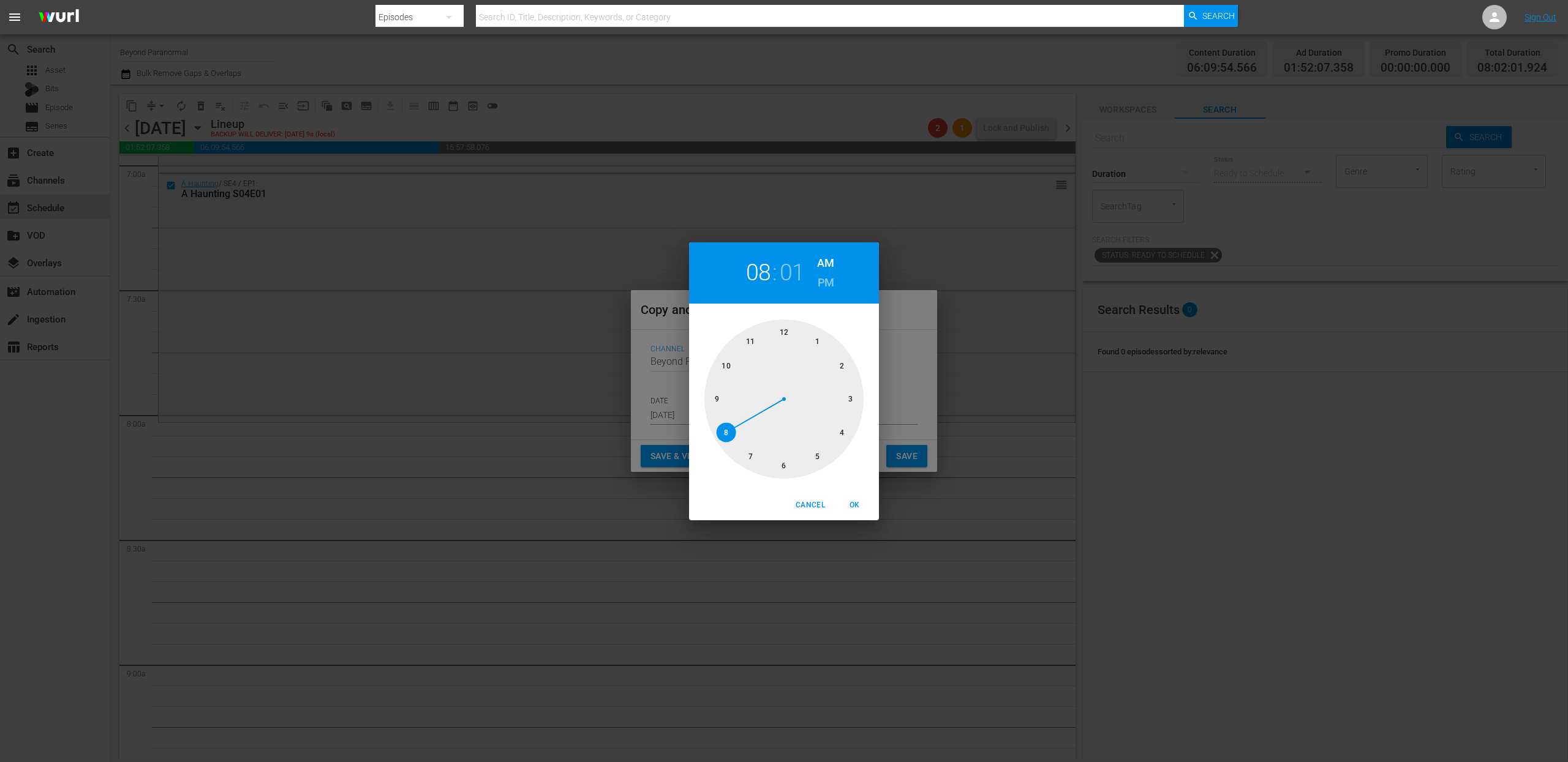
click at [723, 431] on div at bounding box center [784, 399] width 159 height 159
click at [859, 505] on span "OK" at bounding box center [854, 505] width 29 height 13
type input "08:01 am"
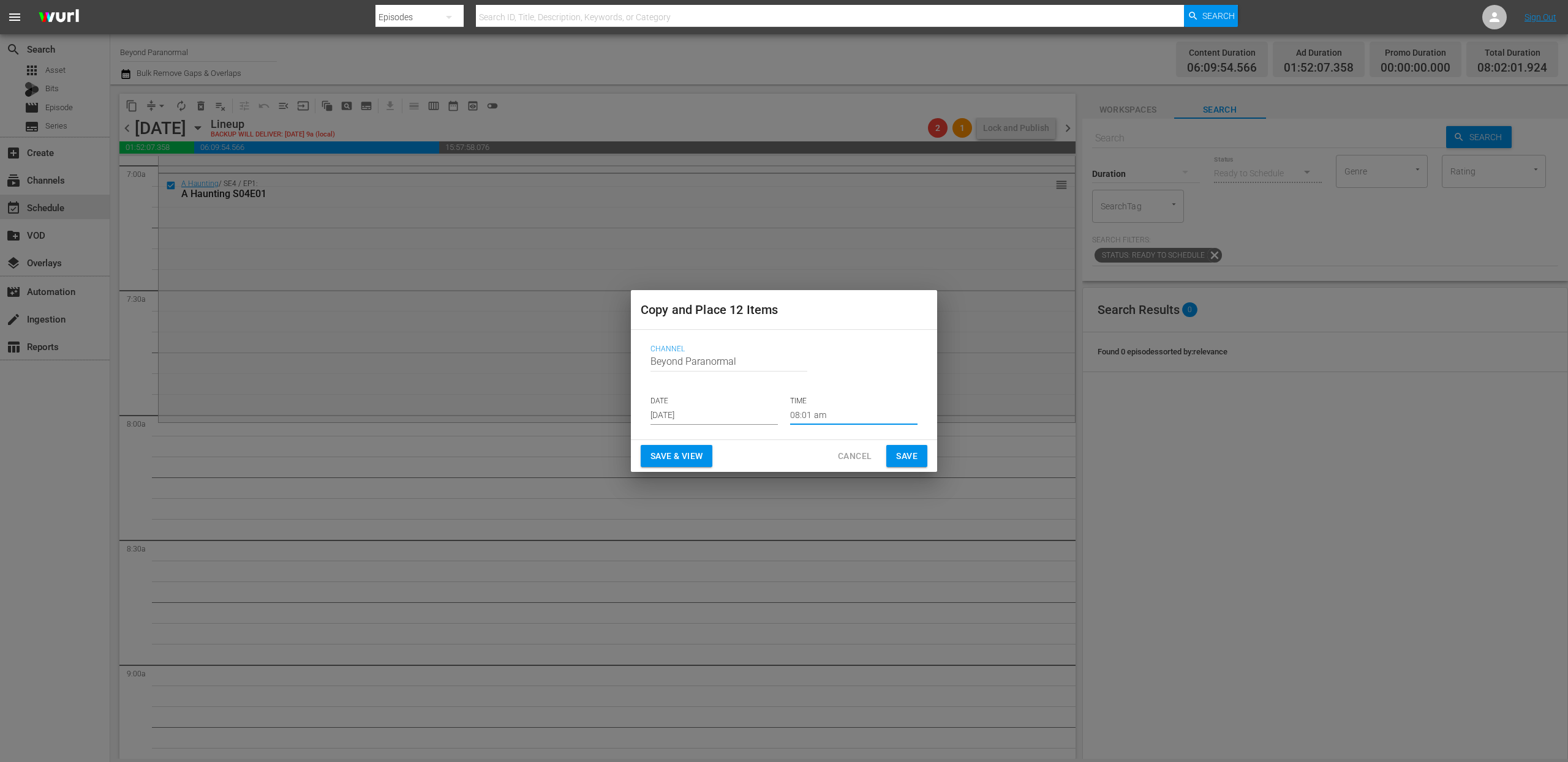
click at [911, 450] on span "Save" at bounding box center [906, 456] width 22 height 15
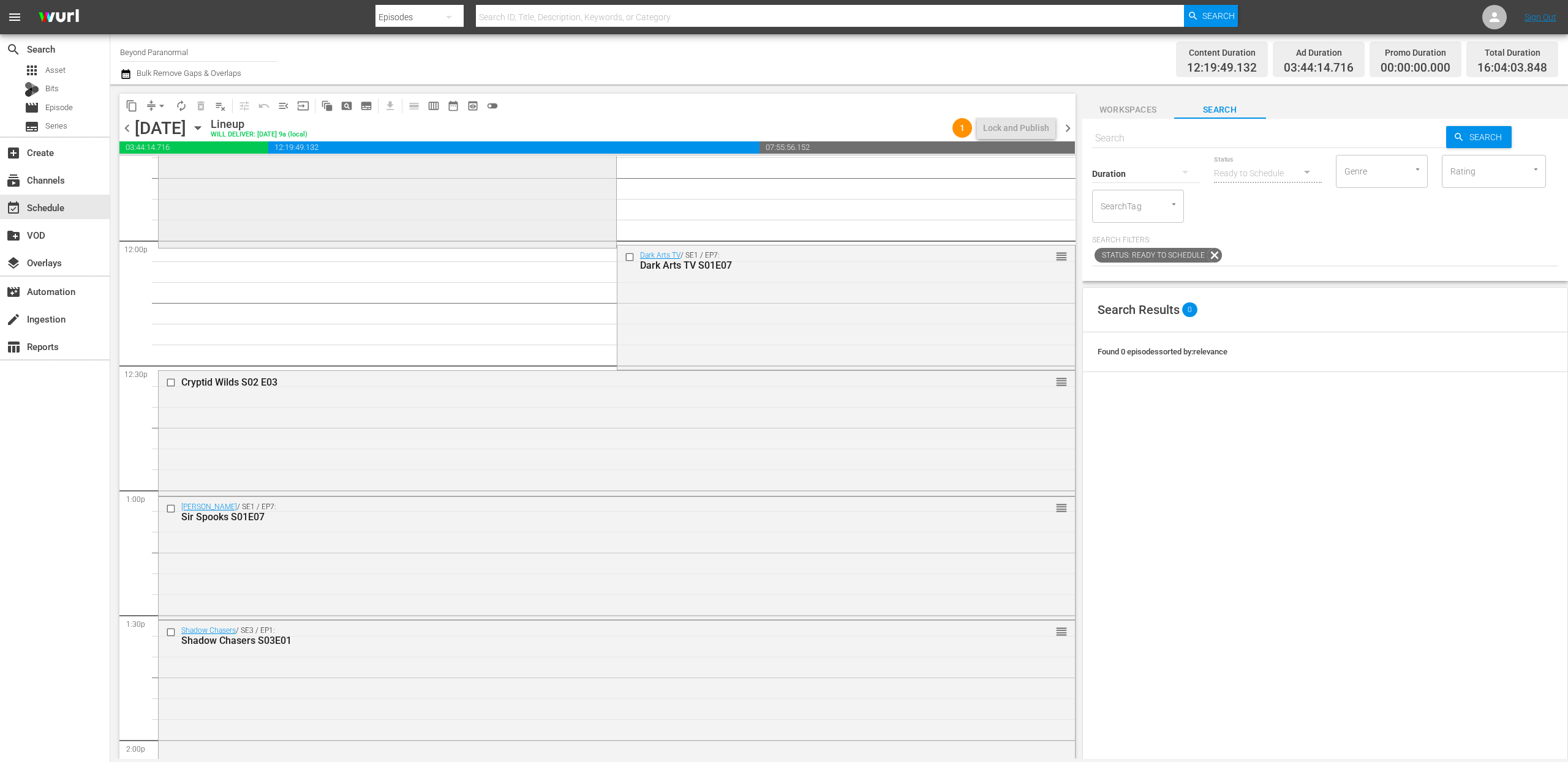
scroll to position [3105, 0]
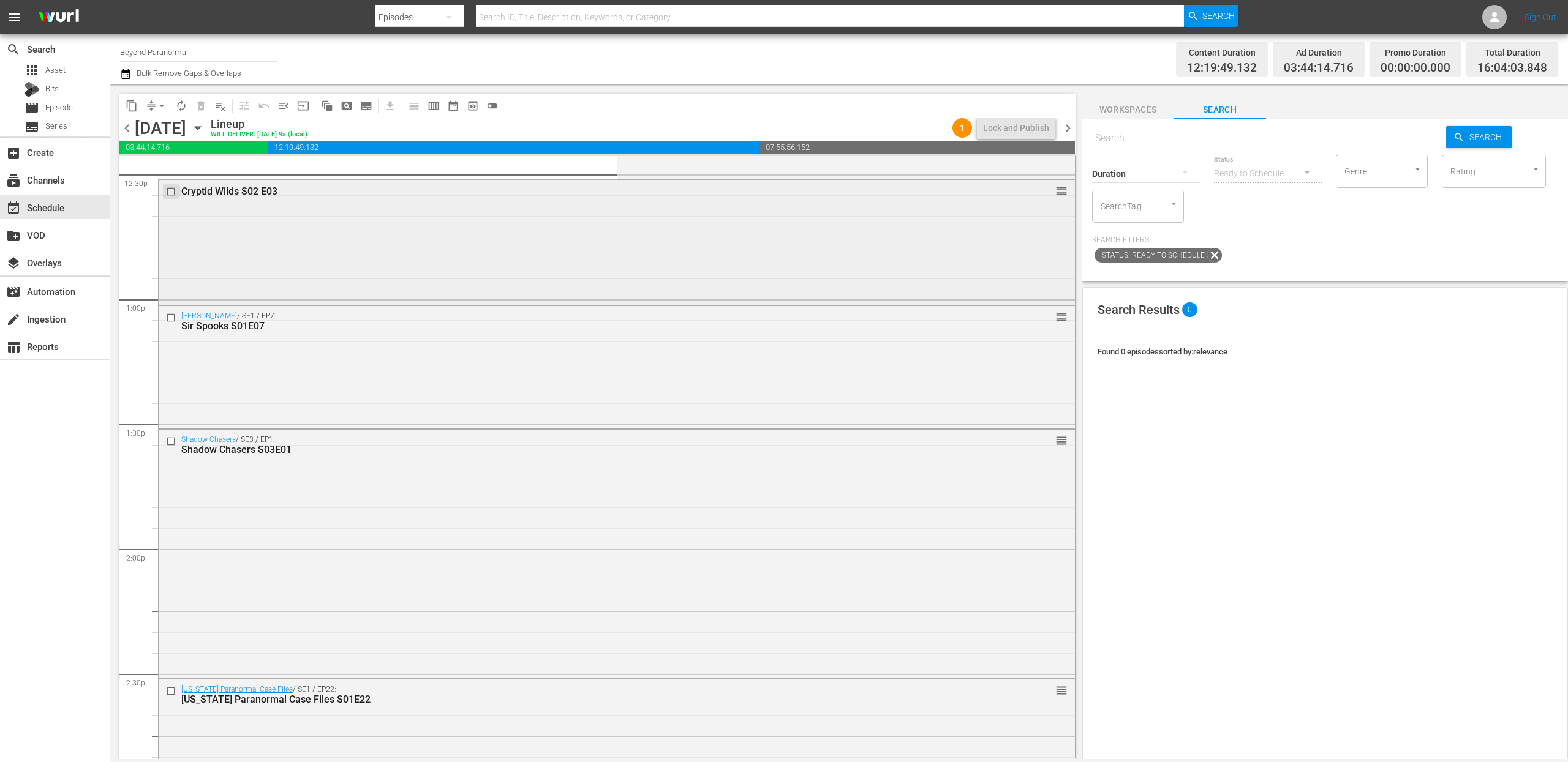
click at [172, 195] on input "checkbox" at bounding box center [172, 192] width 13 height 10
click at [170, 319] on input "checkbox" at bounding box center [172, 318] width 13 height 10
click at [172, 444] on input "checkbox" at bounding box center [172, 441] width 13 height 10
click at [170, 536] on input "checkbox" at bounding box center [172, 691] width 13 height 10
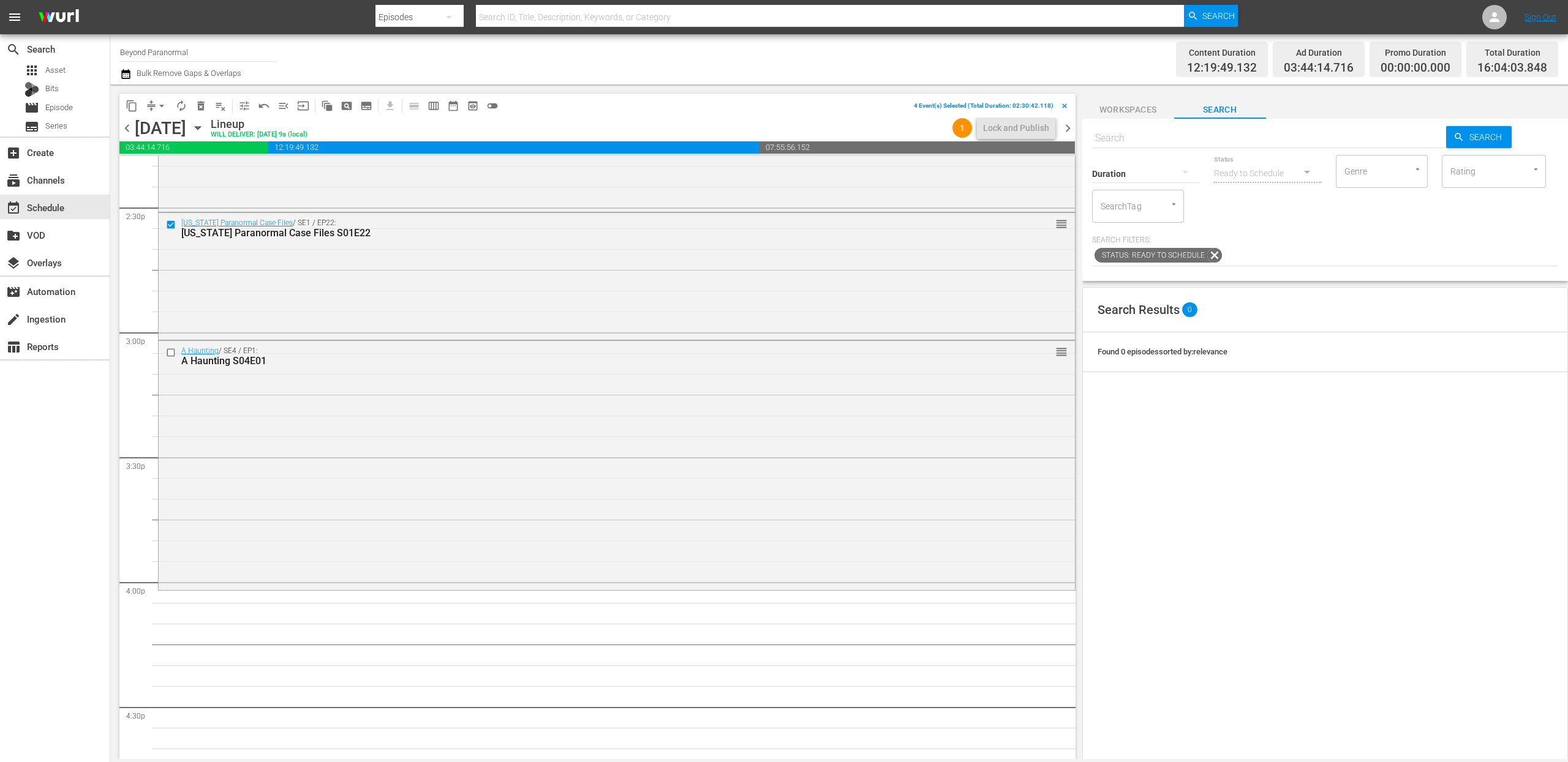
scroll to position [3623, 0]
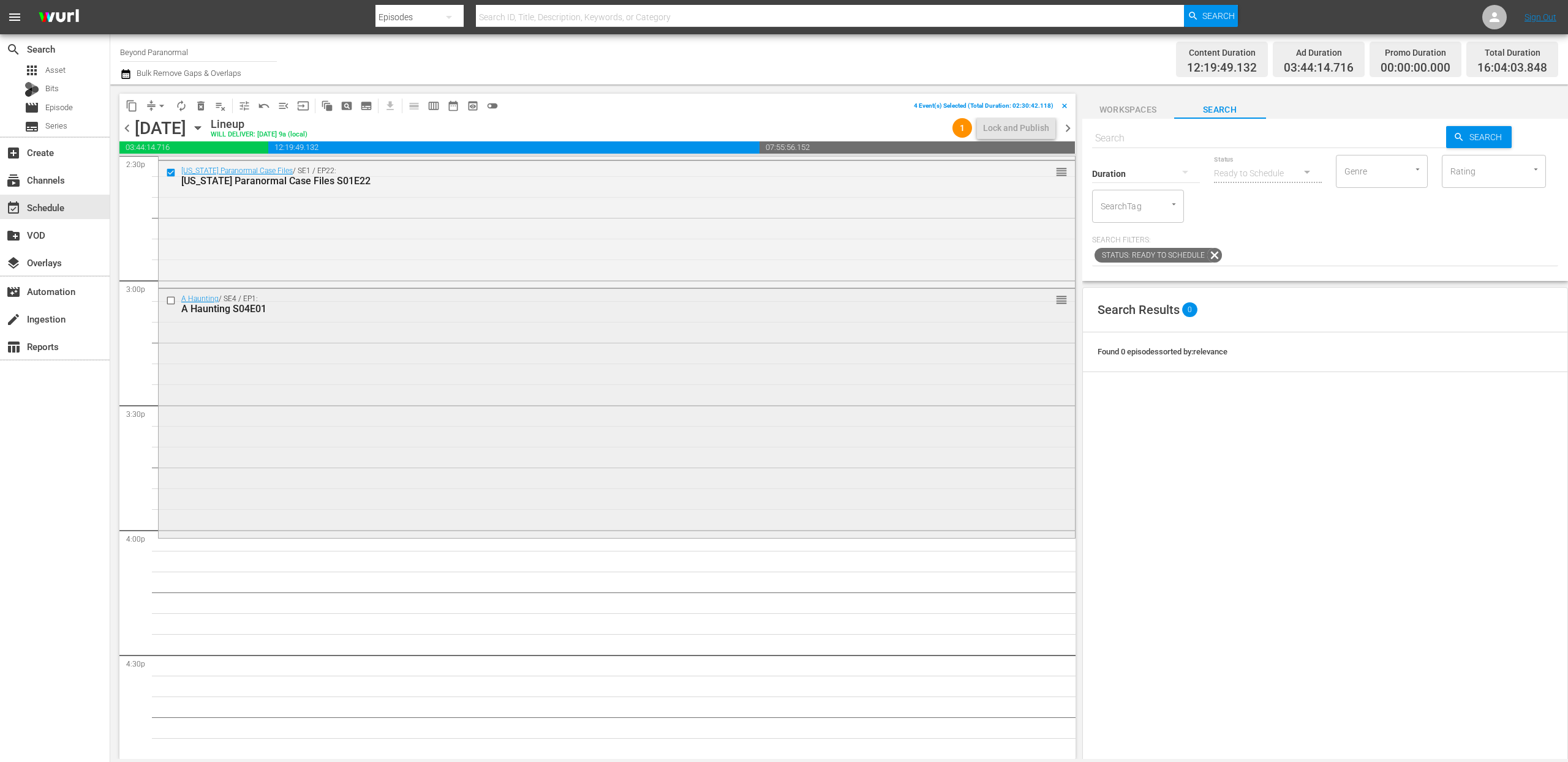
click at [171, 303] on input "checkbox" at bounding box center [172, 301] width 13 height 10
click at [201, 109] on span "delete_forever_outlined" at bounding box center [201, 106] width 12 height 12
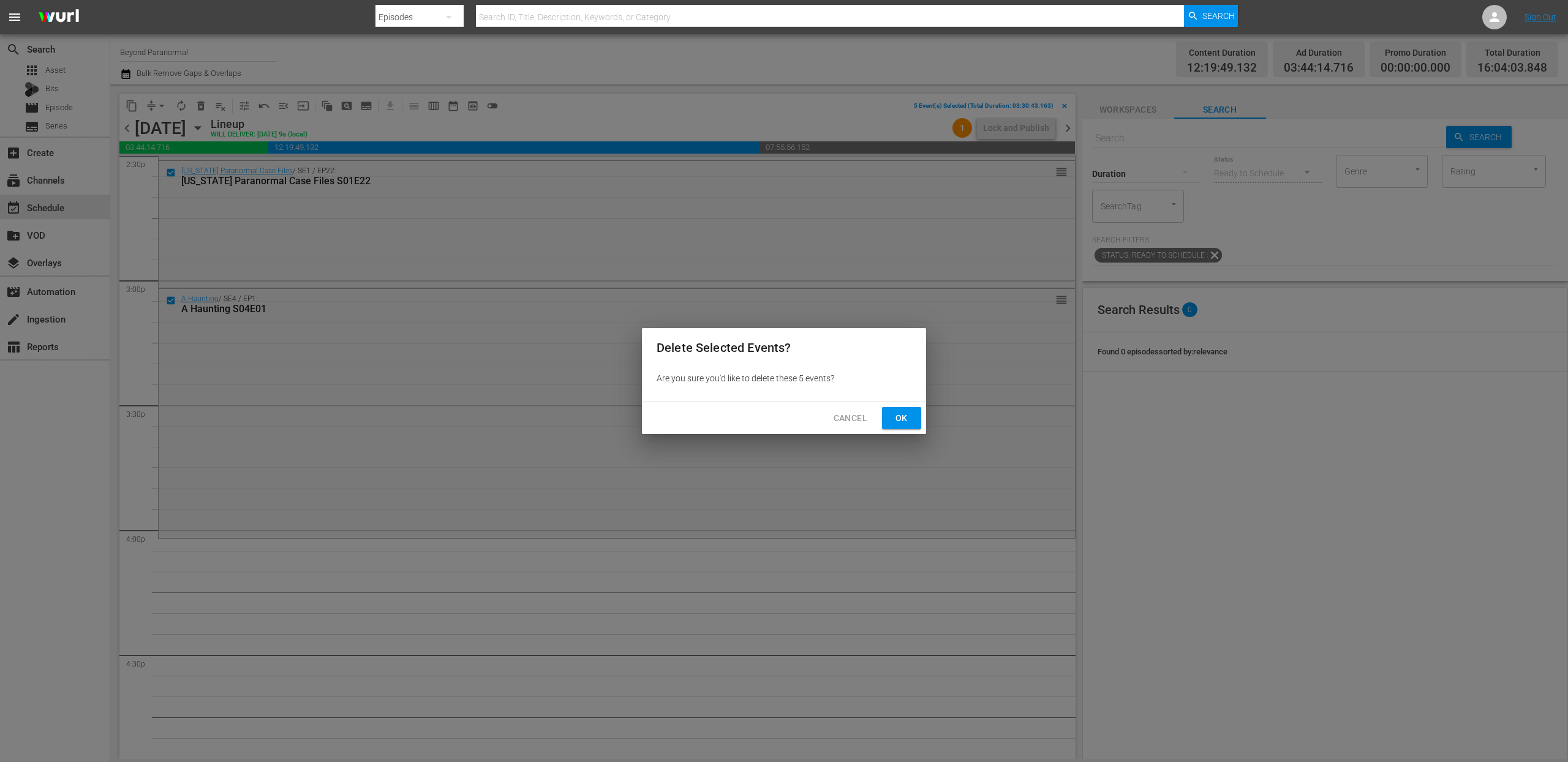
click at [902, 424] on span "Ok" at bounding box center [902, 418] width 20 height 15
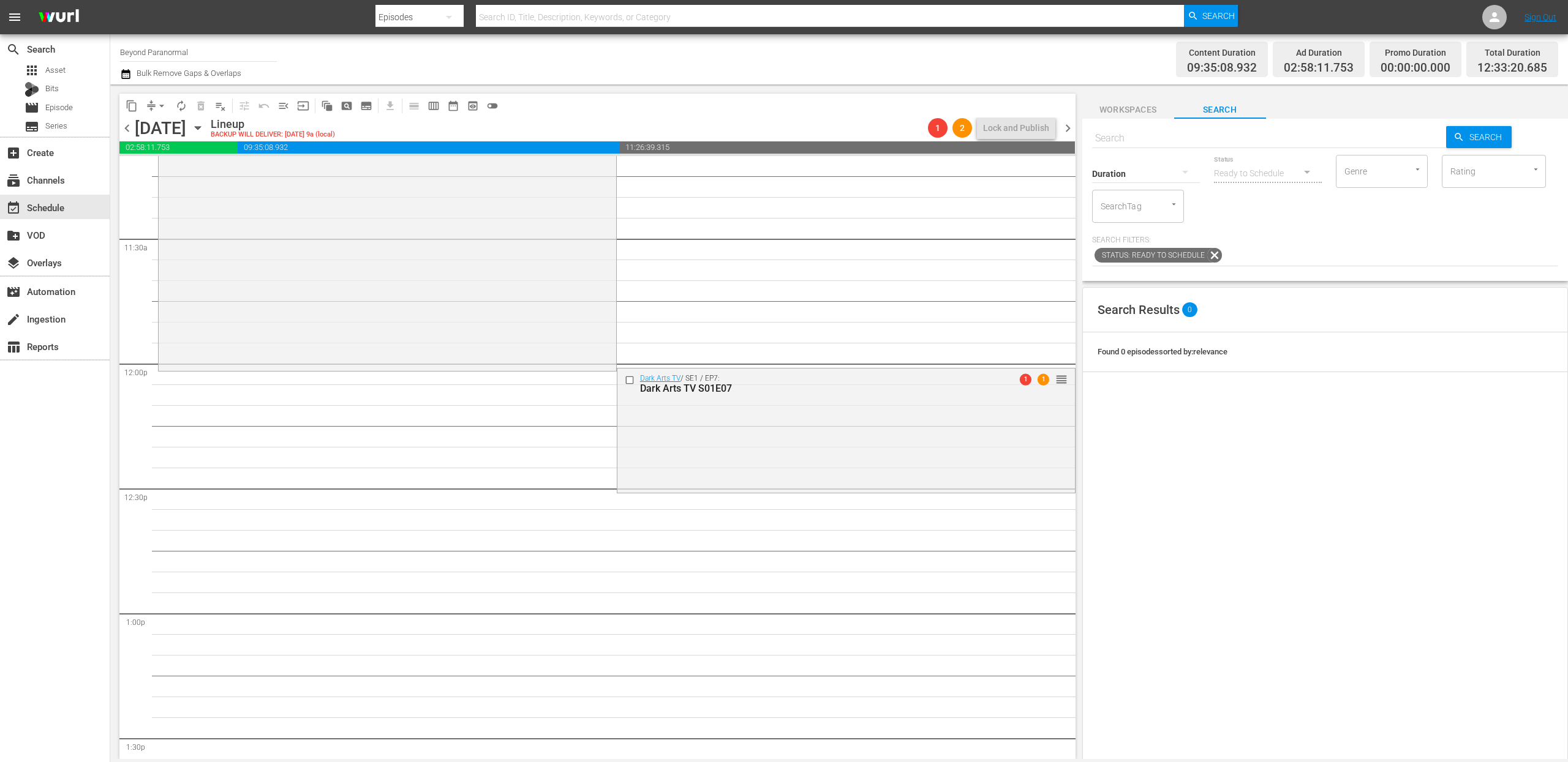
scroll to position [2805, 0]
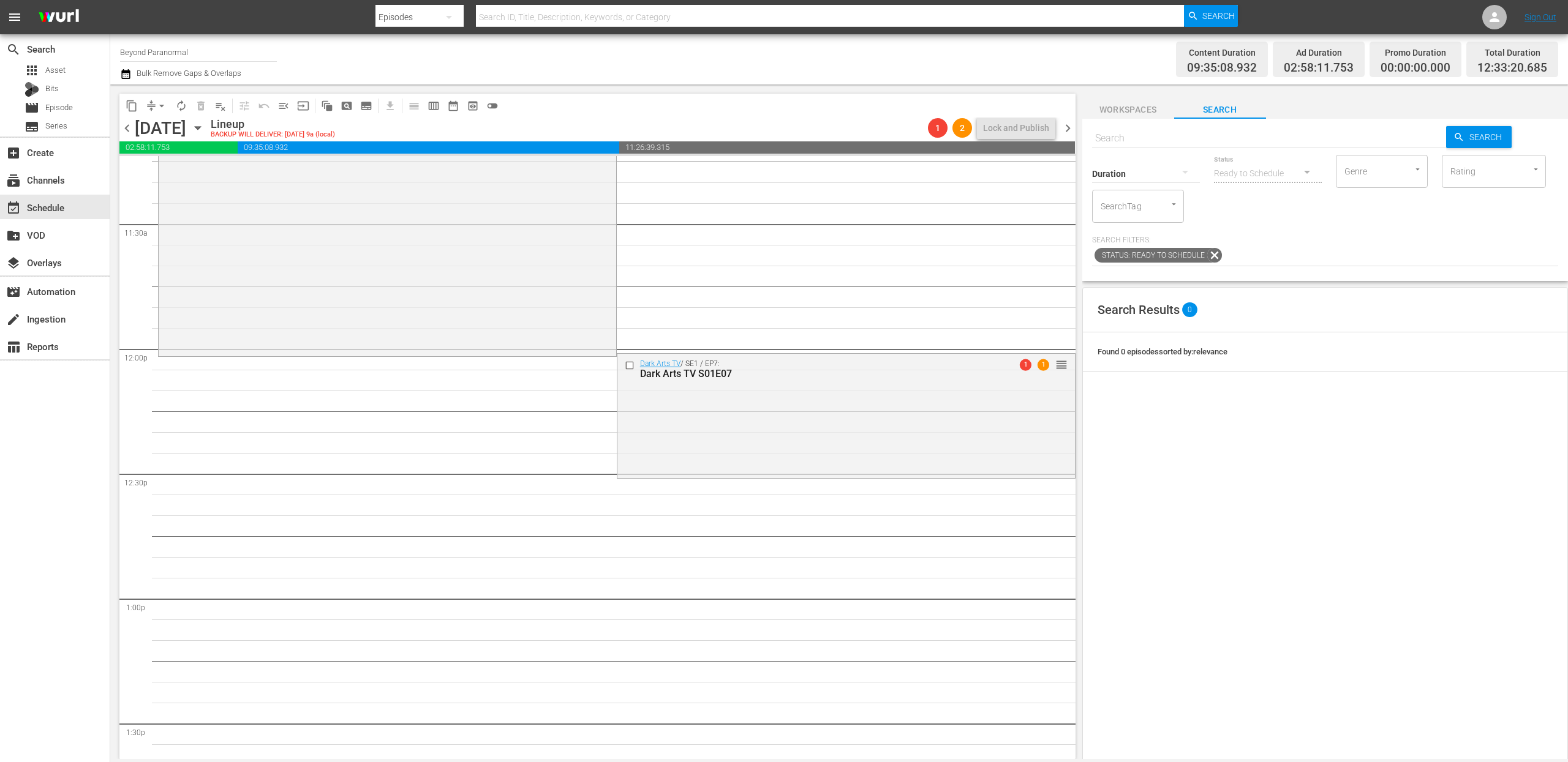
click at [1142, 137] on input "text" at bounding box center [1269, 139] width 355 height 29
paste input "Monsters and Mysteries S03E01"
type input "Monsters and Mysteries S03E01"
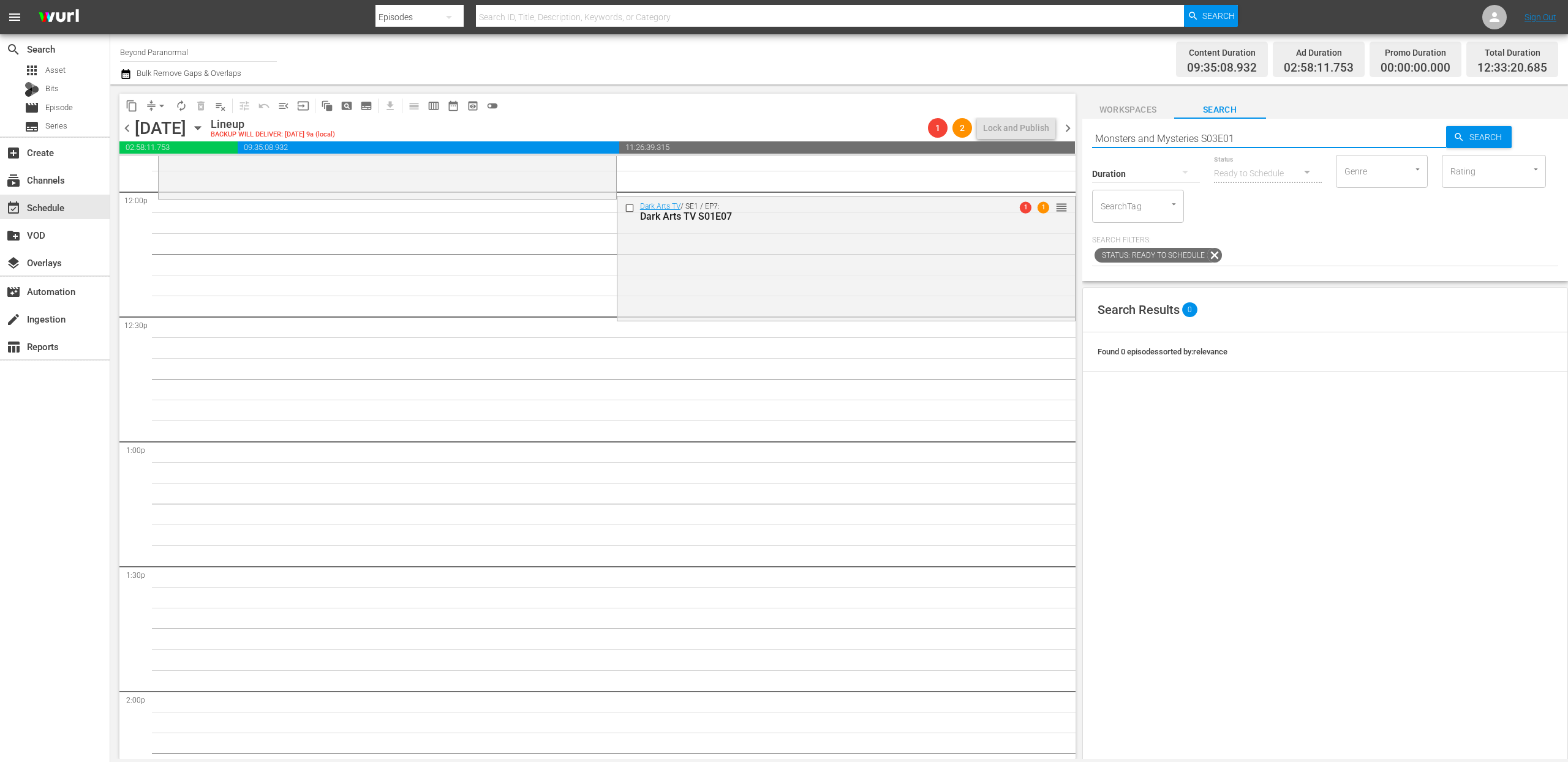
scroll to position [2964, 0]
type input "Monsters and Mysteries S03E01"
click at [1175, 137] on input "Monsters and Mysteries S03E01" at bounding box center [1269, 139] width 355 height 29
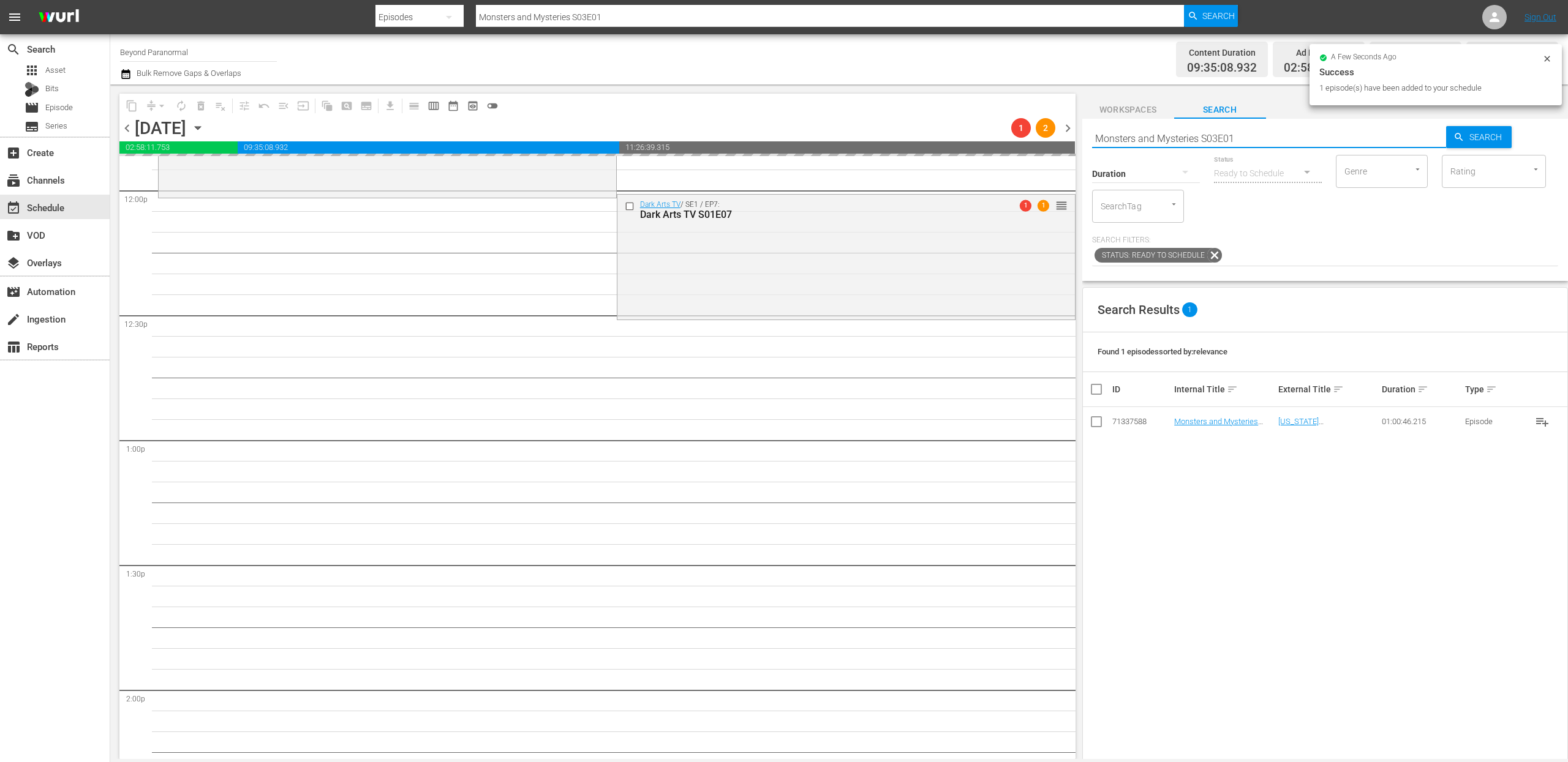
click at [1175, 135] on input "Monsters and Mysteries S03E01" at bounding box center [1269, 139] width 355 height 29
type input "Monsters and Mysteries S03E02"
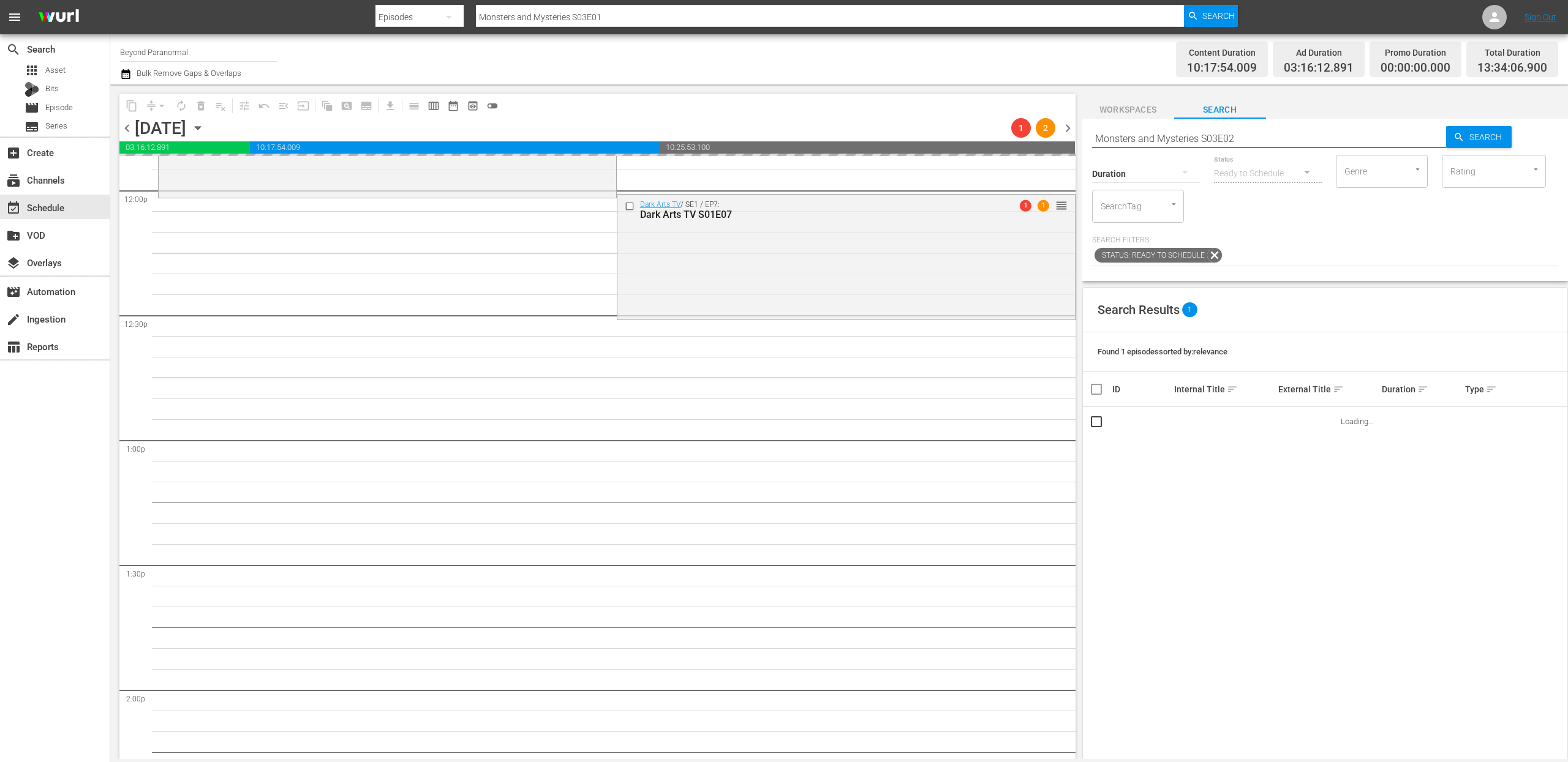
type input "Monsters and Mysteries S03E02"
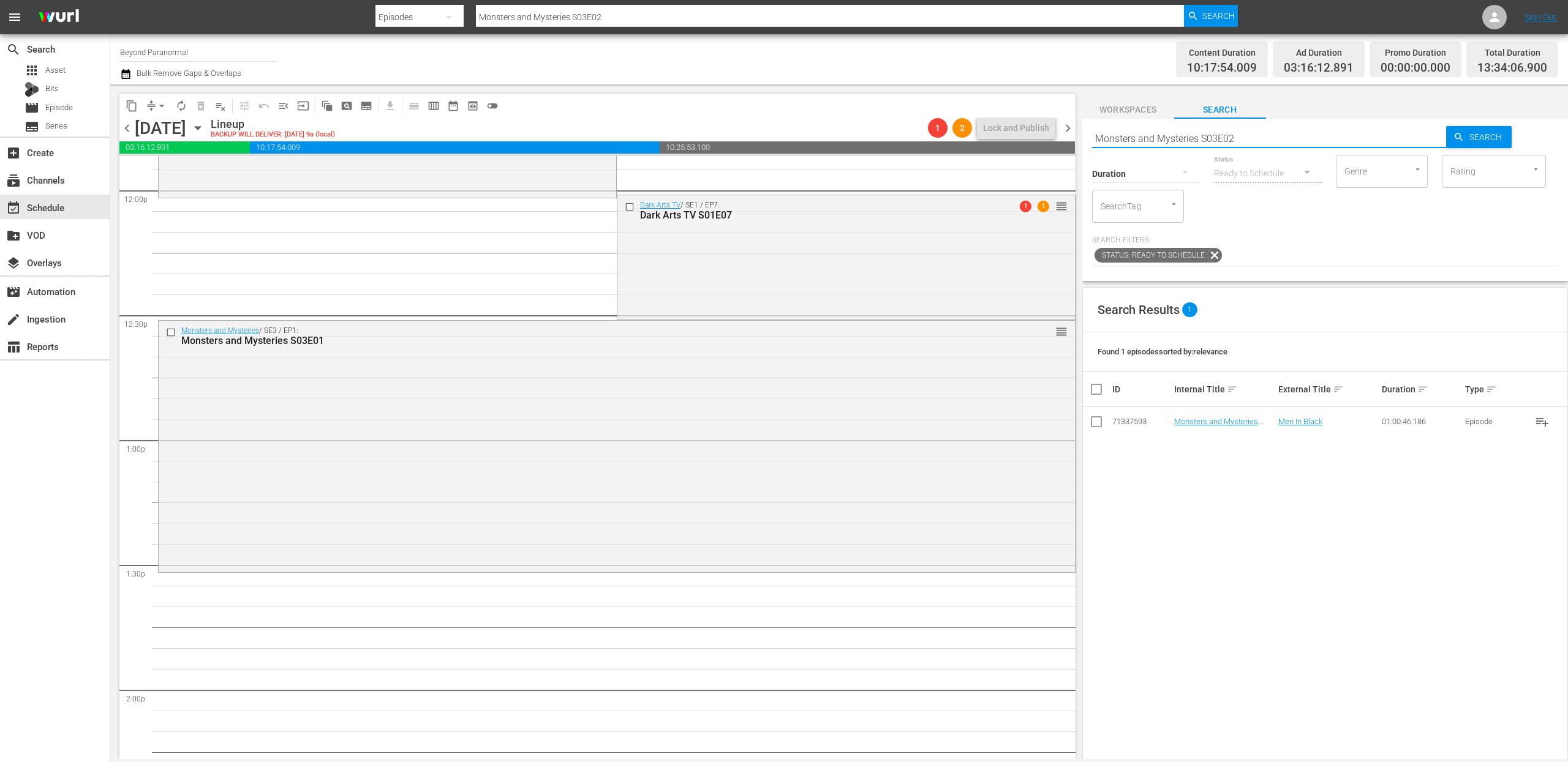
scroll to position [3035, 0]
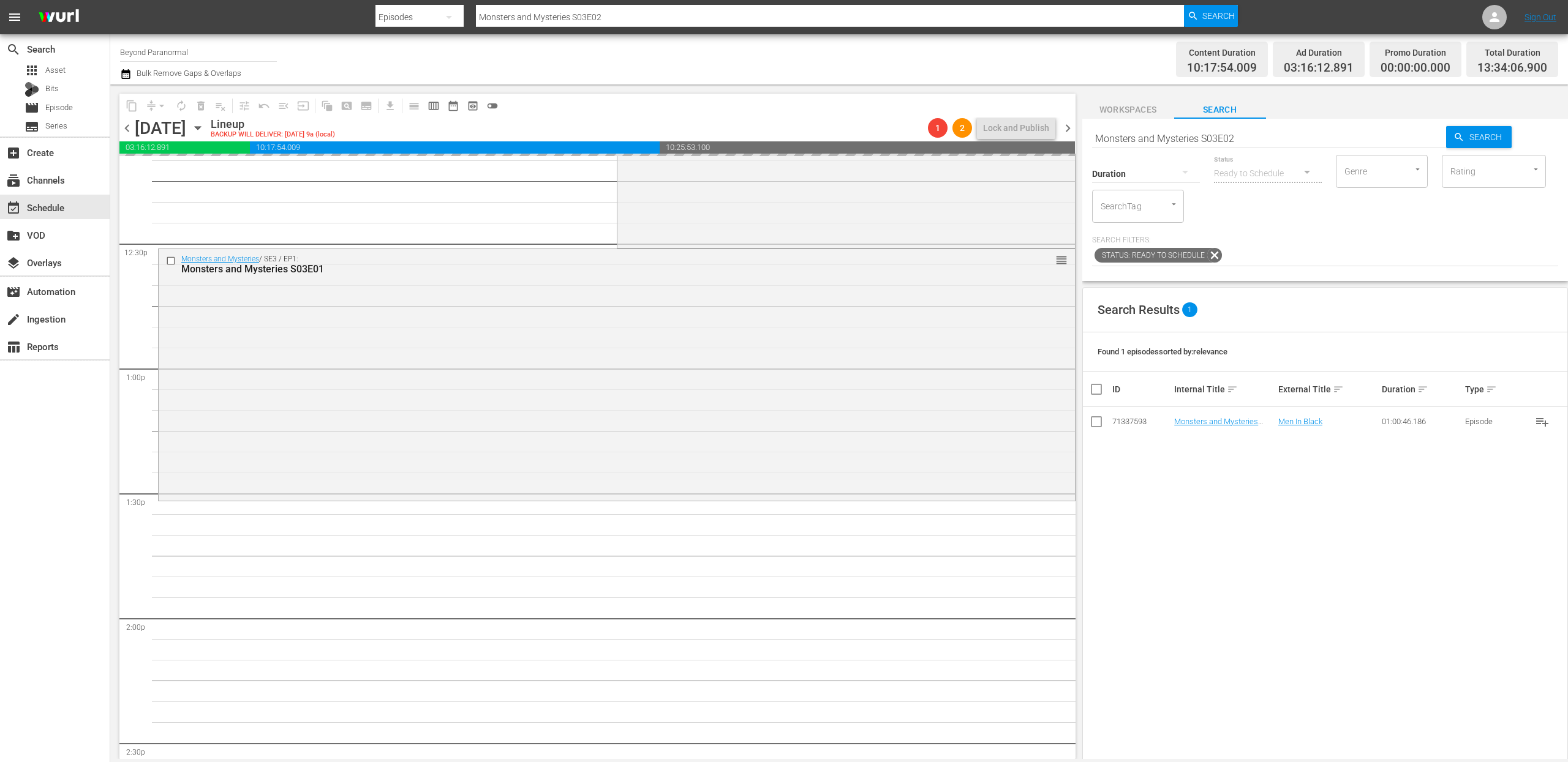
click at [1175, 139] on input "Monsters and Mysteries S03E02" at bounding box center [1269, 139] width 355 height 29
type input "Monsters and Mysteries S03E03"
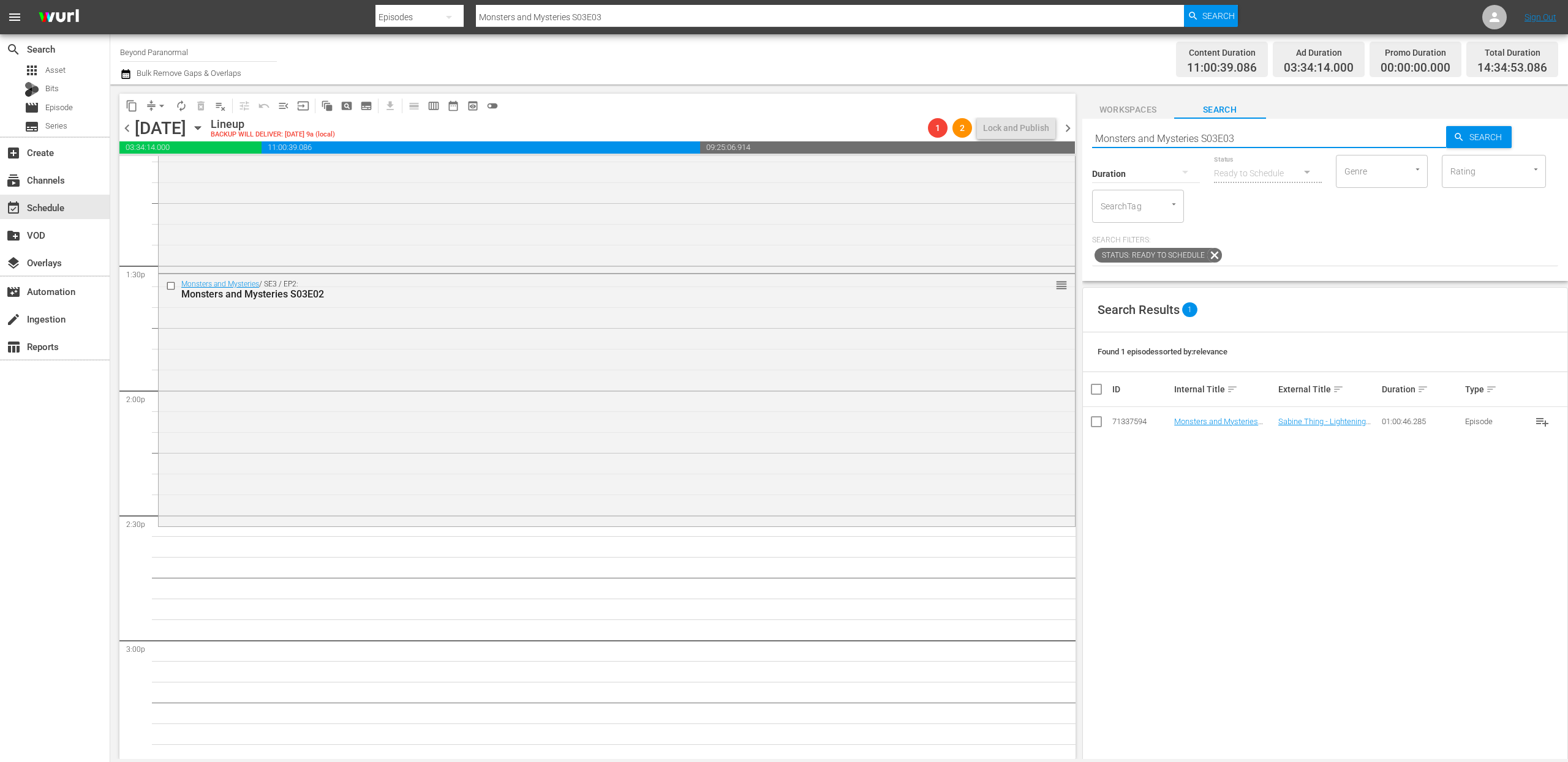
scroll to position [3275, 0]
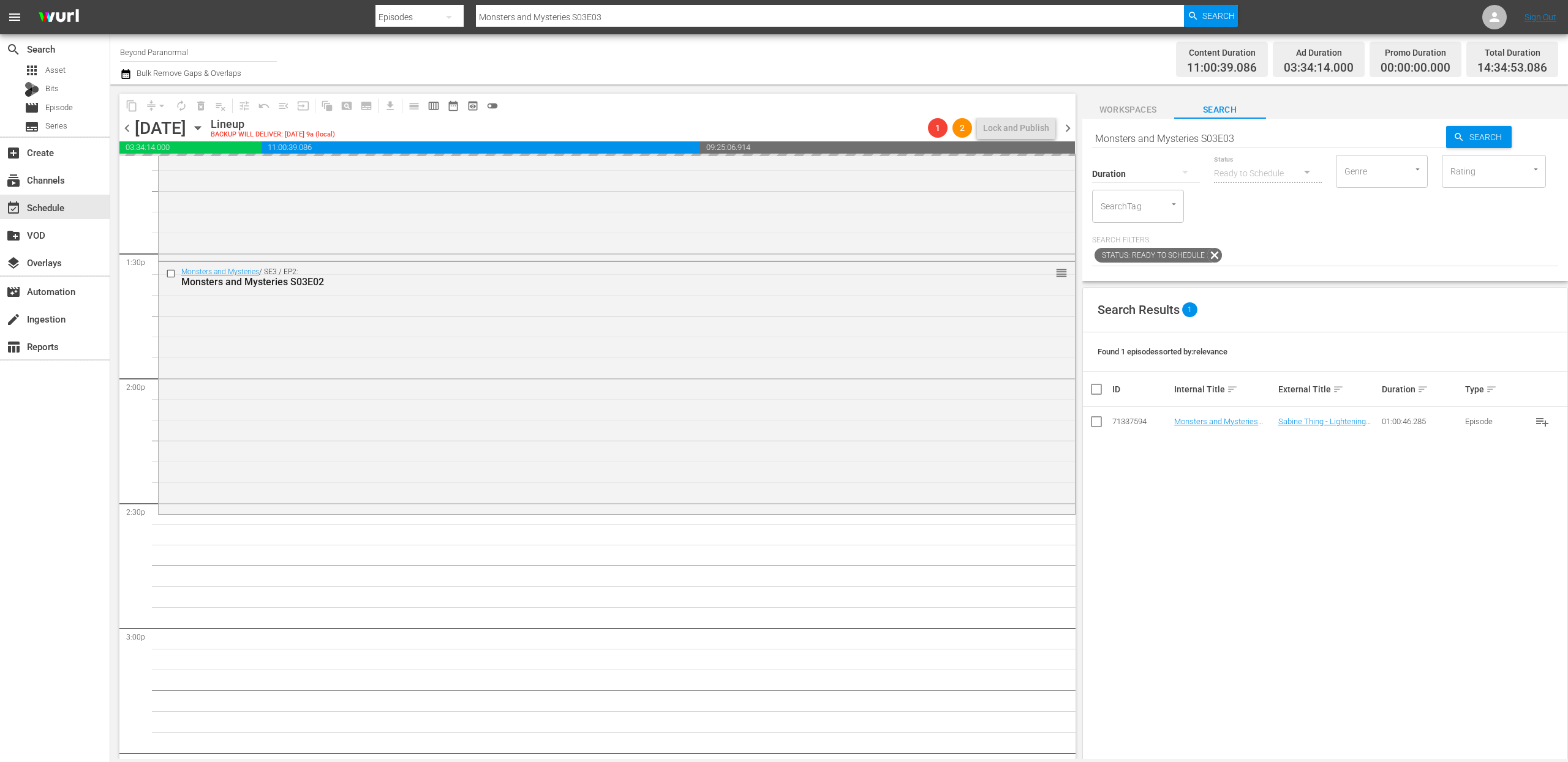
click at [1175, 137] on input "Monsters and Mysteries S03E03" at bounding box center [1269, 139] width 355 height 29
type input "Monsters and Mysteries S03E04"
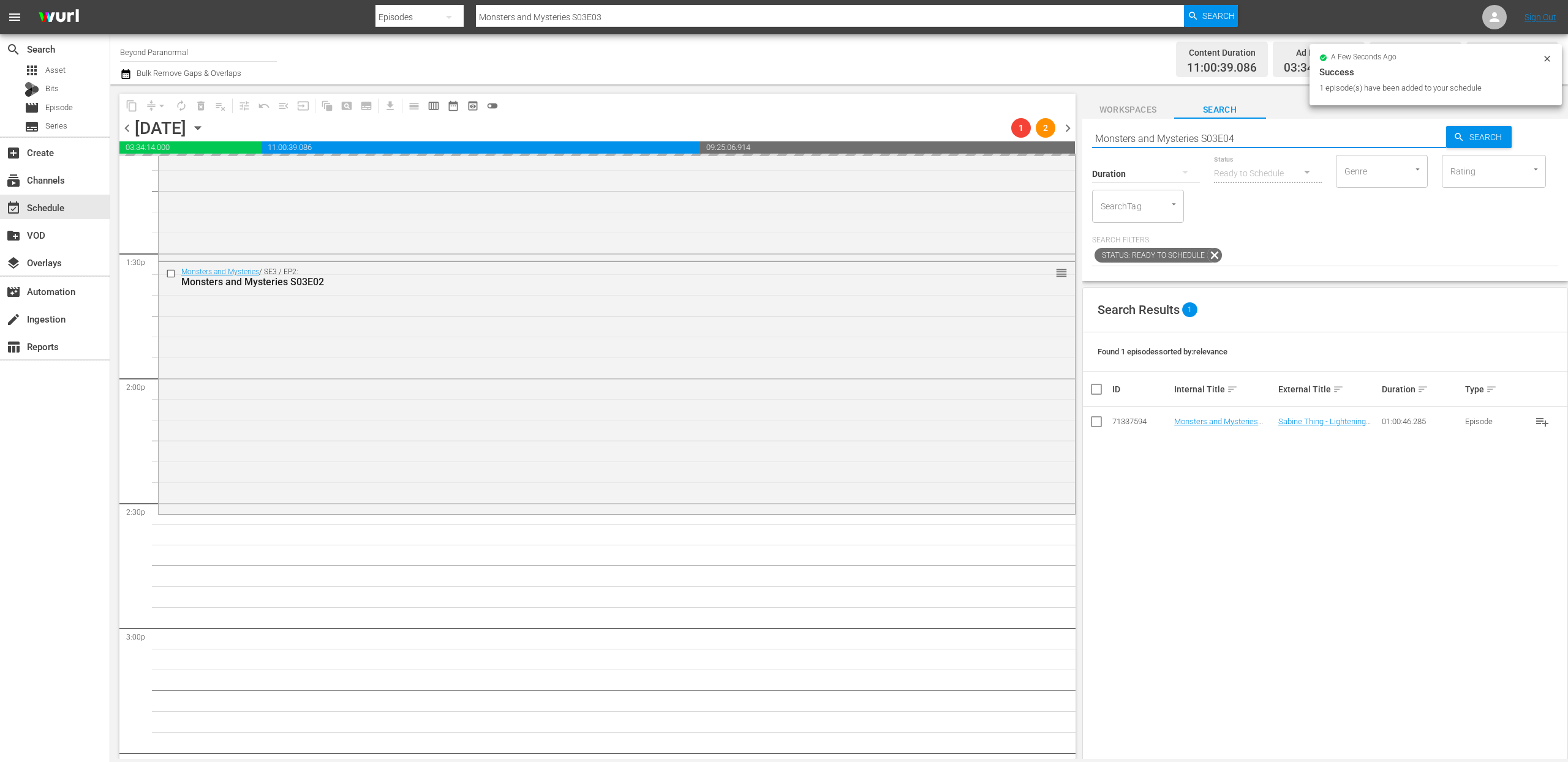
type input "Monsters and Mysteries S03E04"
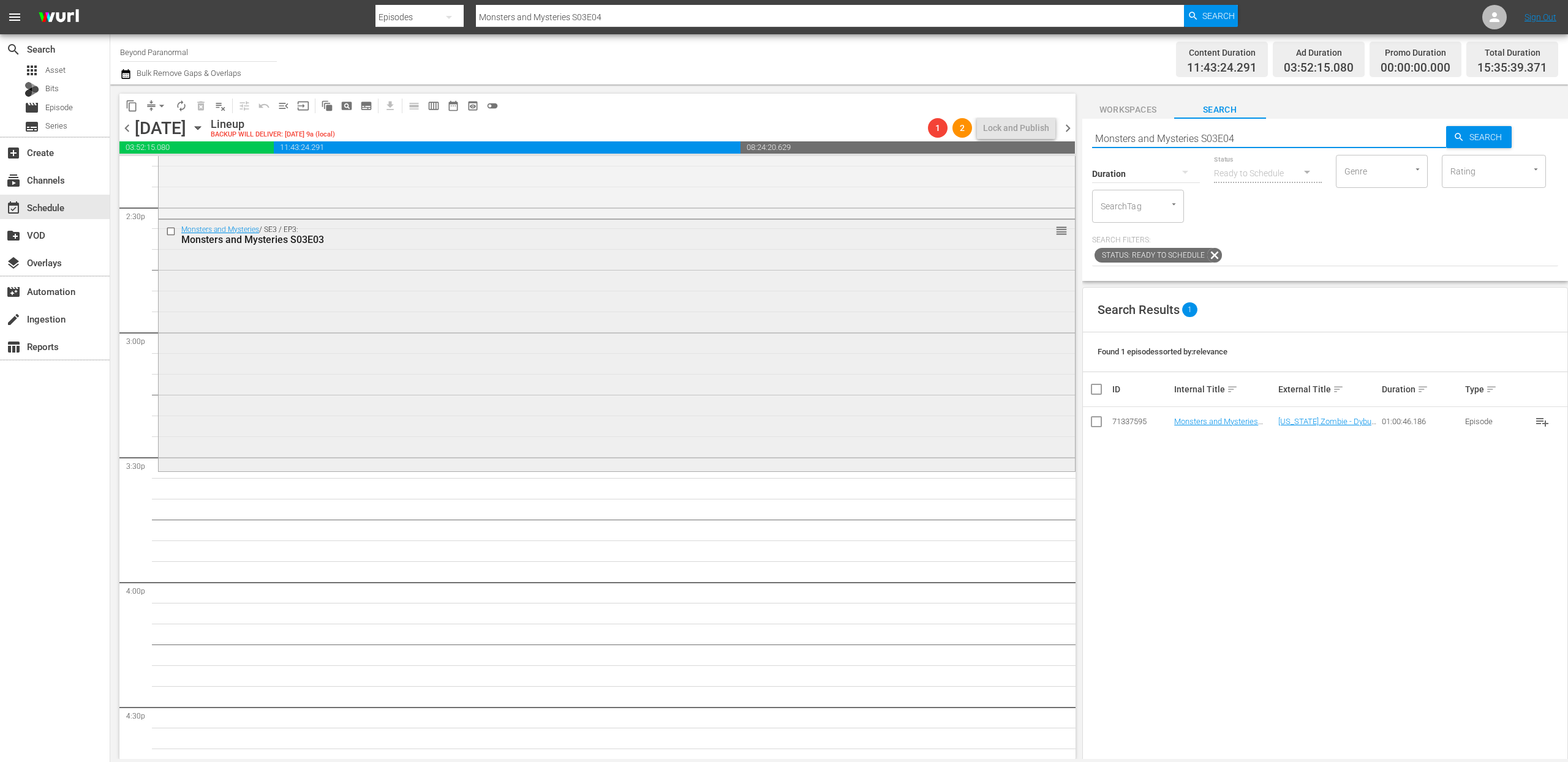
scroll to position [3586, 0]
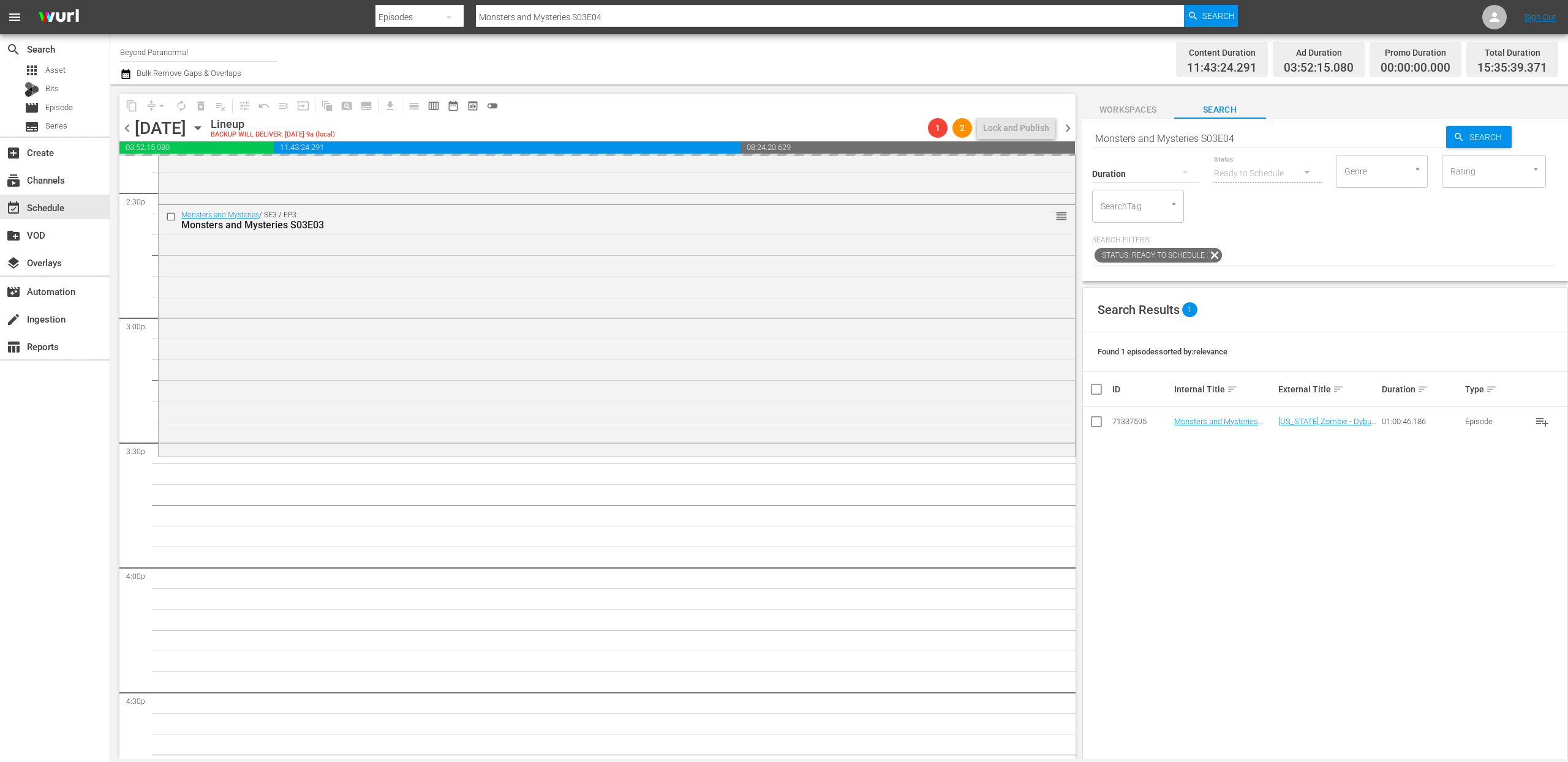
click at [1175, 137] on input "Monsters and Mysteries S03E04" at bounding box center [1269, 139] width 355 height 29
type input "Monsters and Mysteries S03E05"
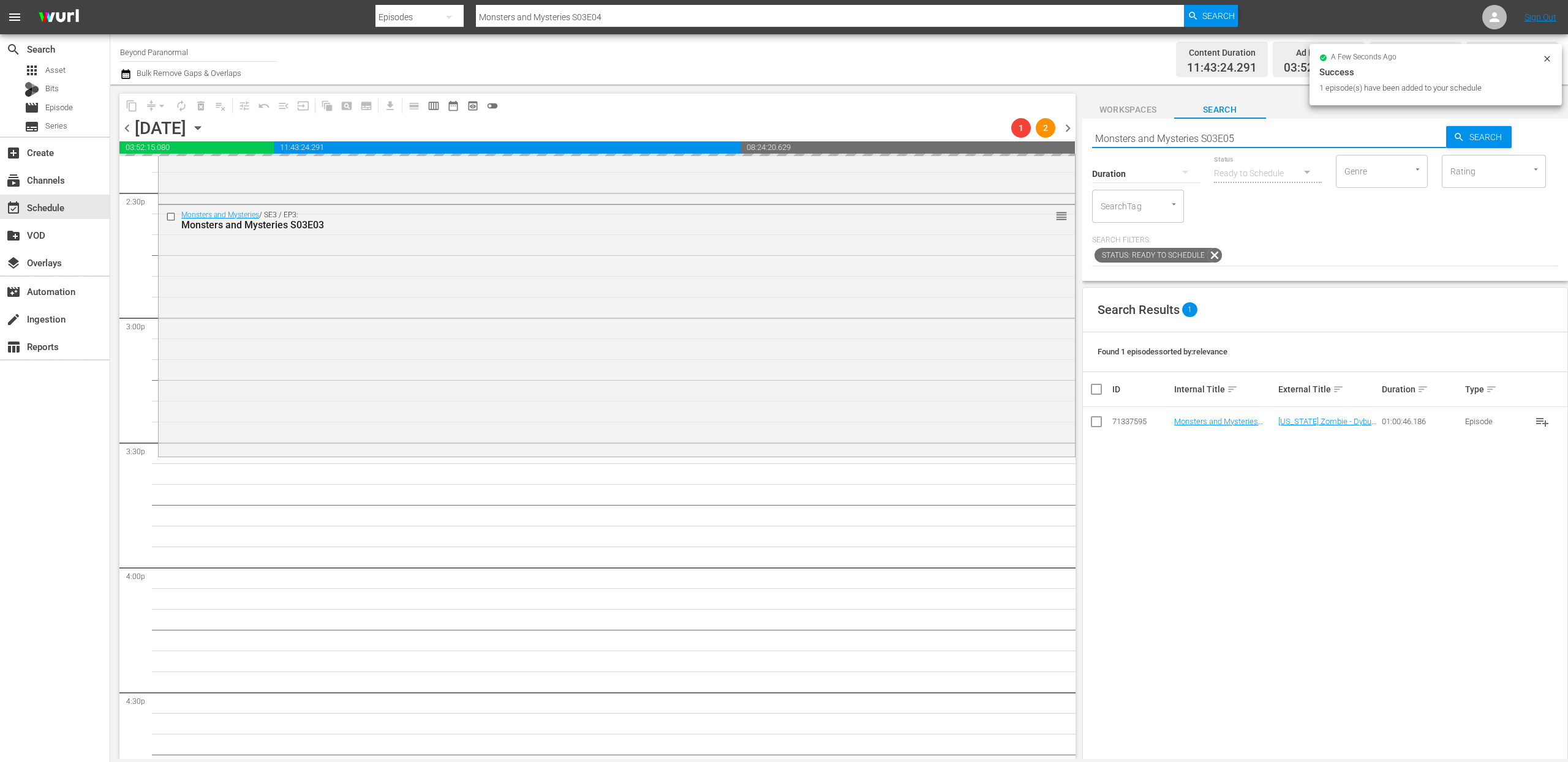
type input "Monsters and Mysteries S03E05"
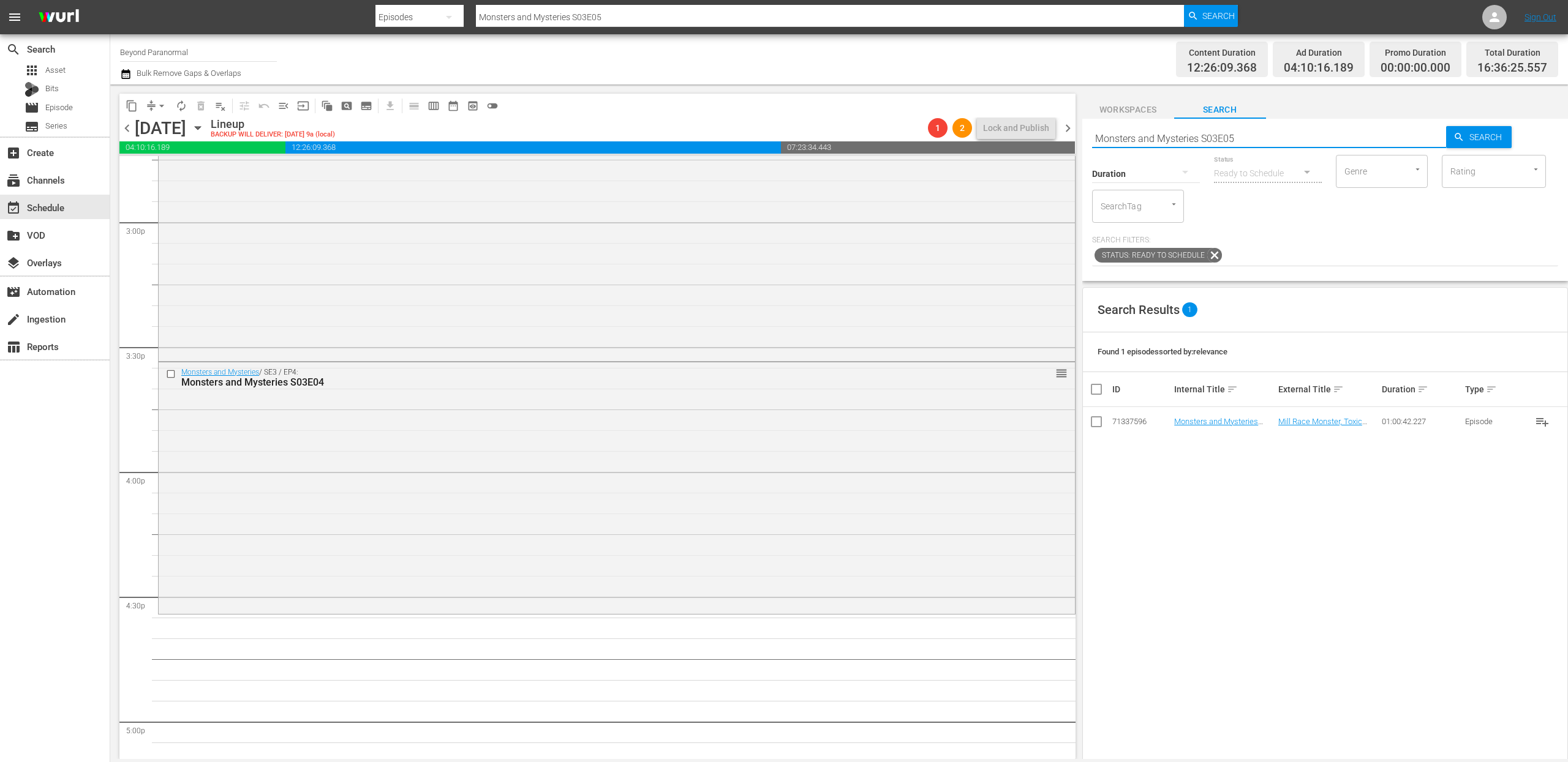
scroll to position [3760, 0]
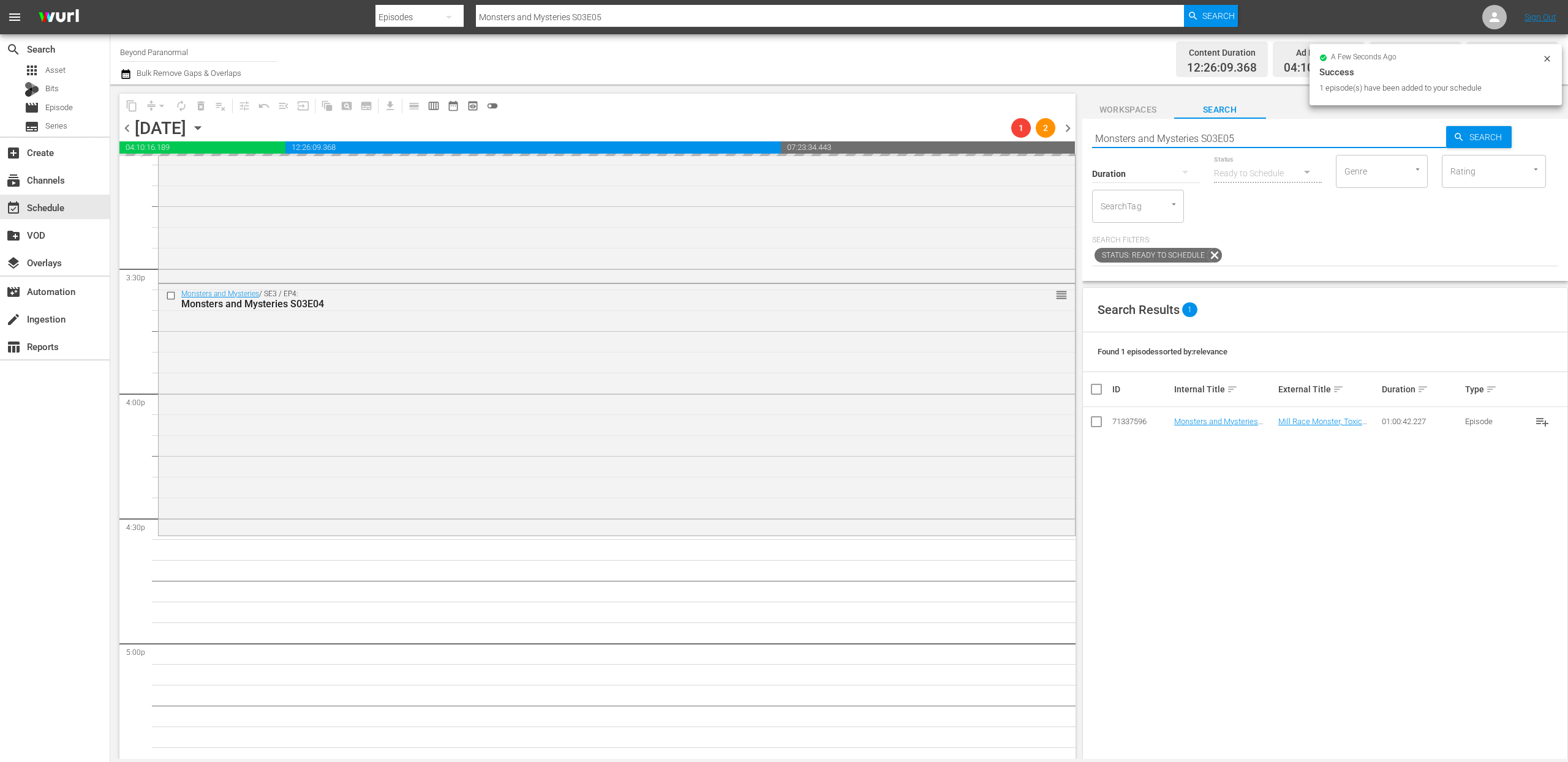
click at [1133, 139] on input "Monsters and Mysteries S03E05" at bounding box center [1269, 139] width 355 height 29
paste input "Virginia Paranormal Case Files S01E23"
type input "Virginia Paranormal Case Files S01E23"
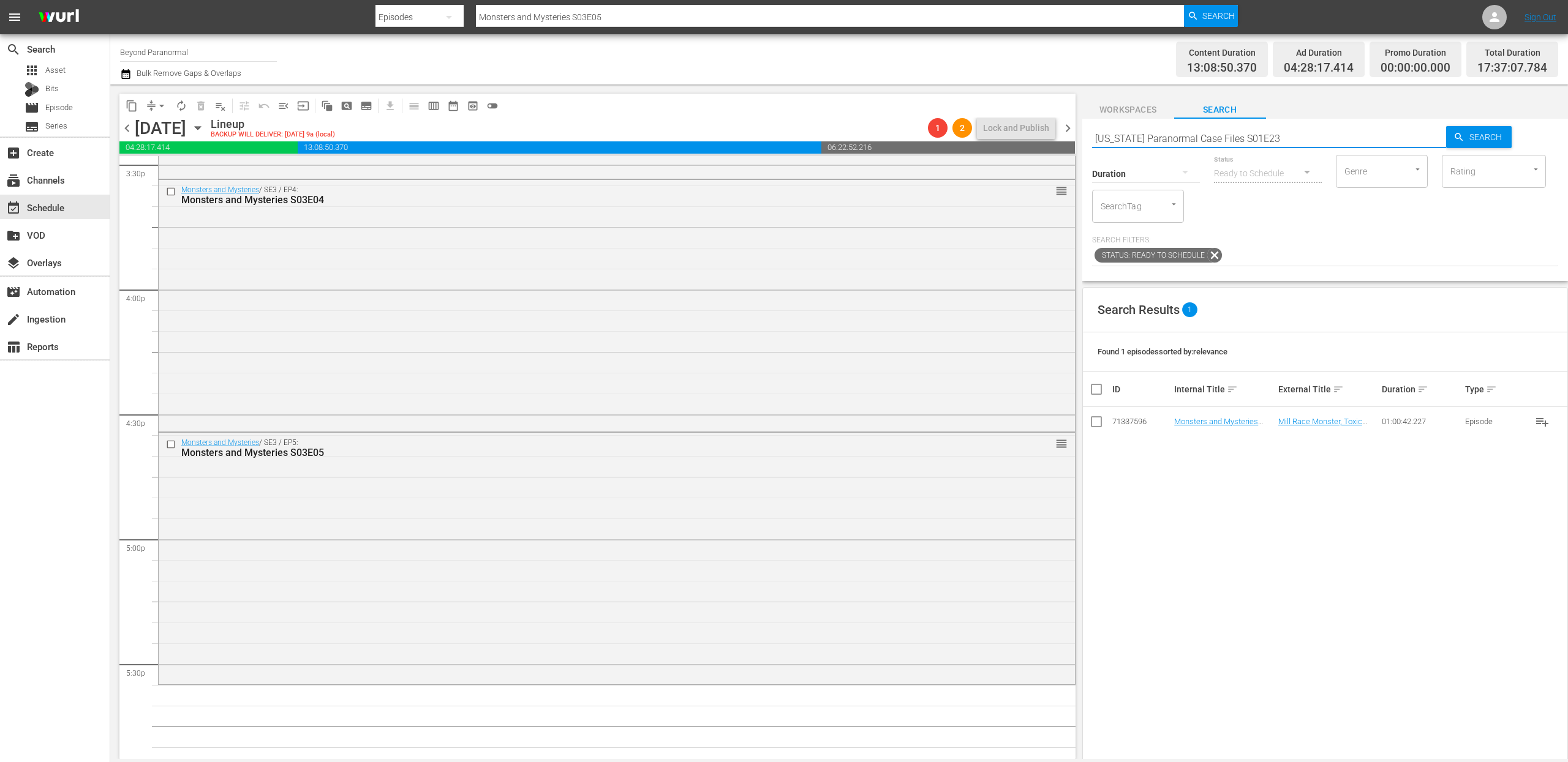
type input "Virginia Paranormal Case Files S01E23"
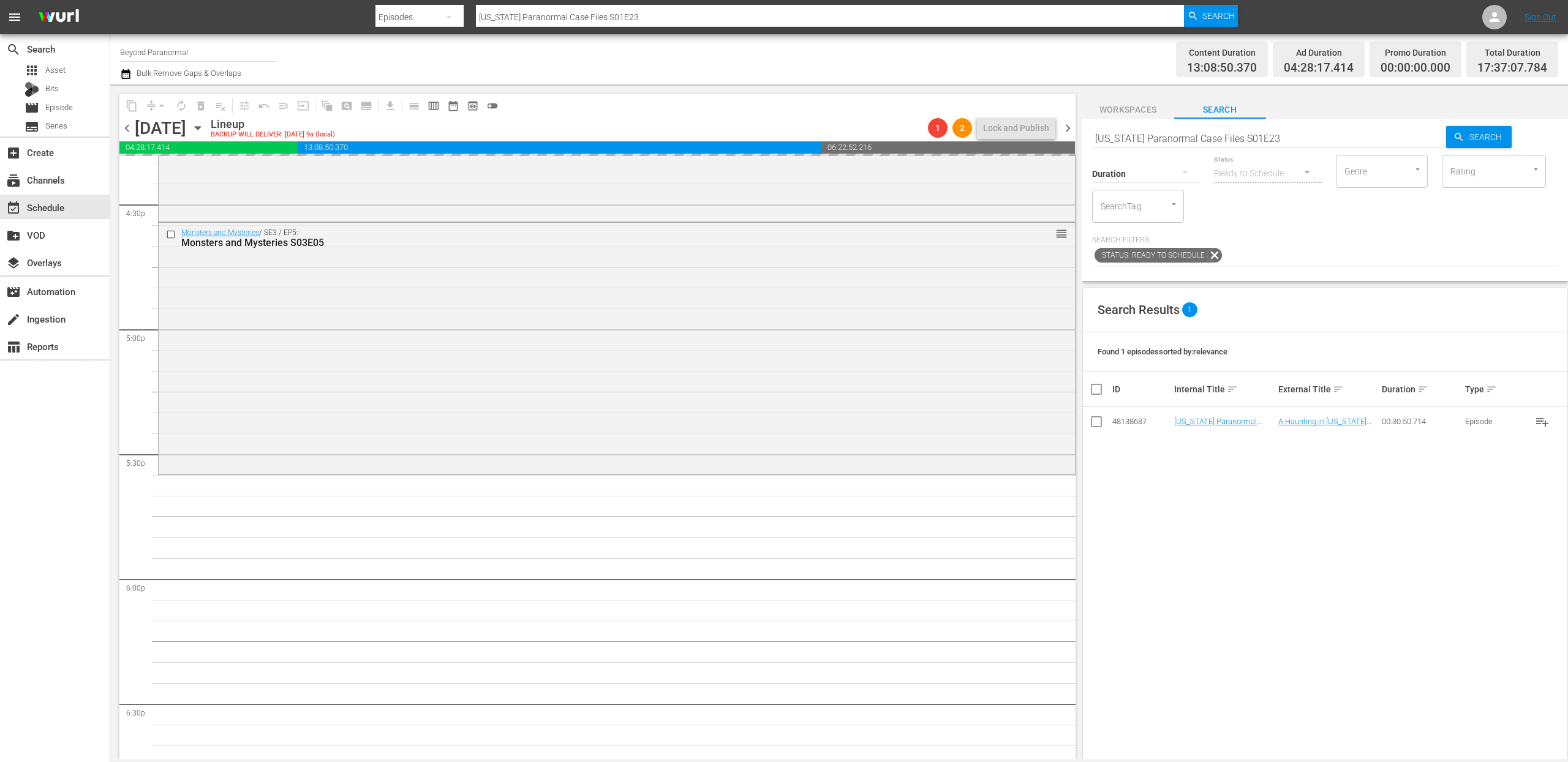
click at [1175, 133] on input "Virginia Paranormal Case Files S01E23" at bounding box center [1269, 139] width 355 height 29
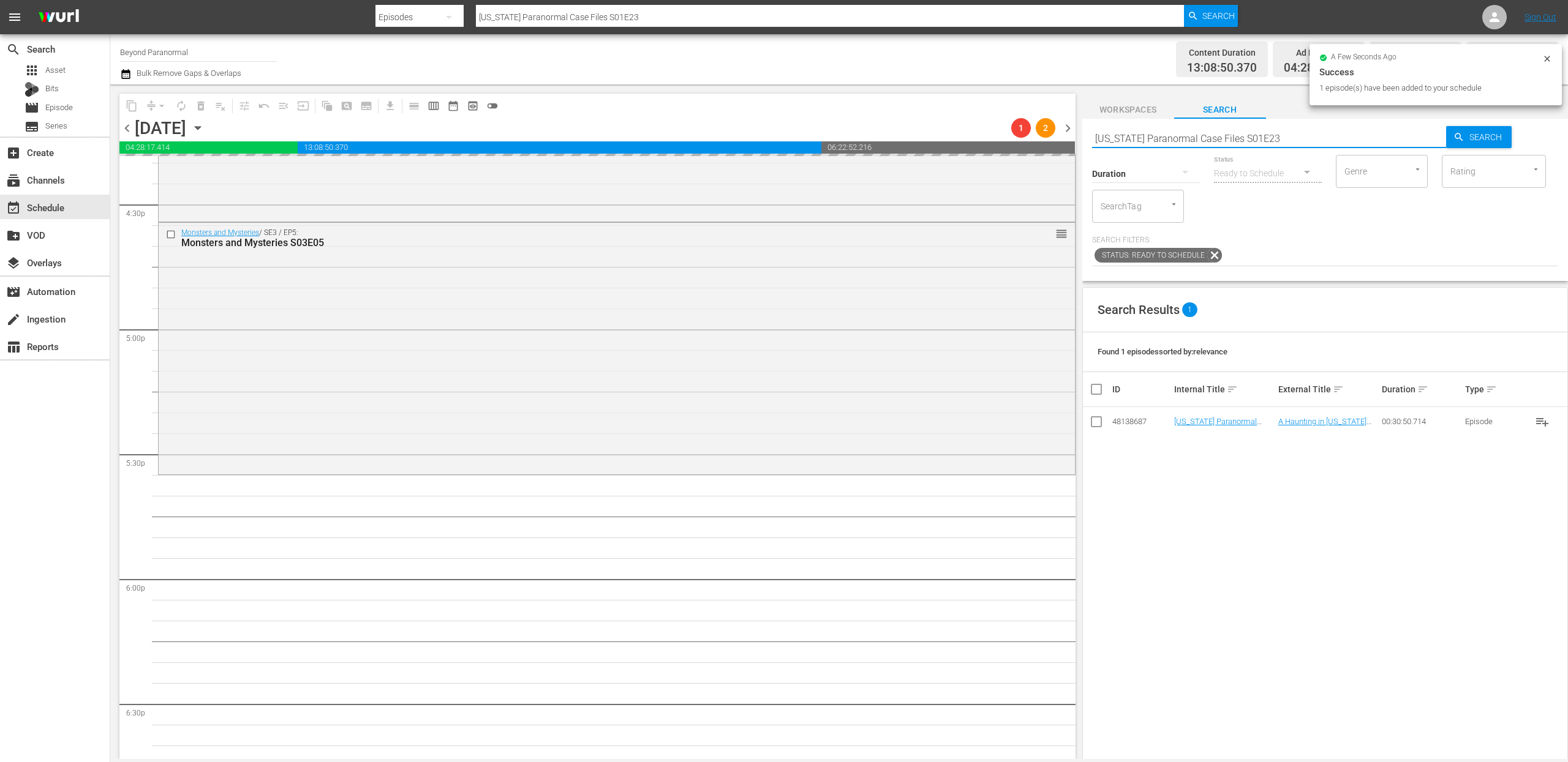
paste input "A Haunting S04E02"
type input "A Haunting S04E02"
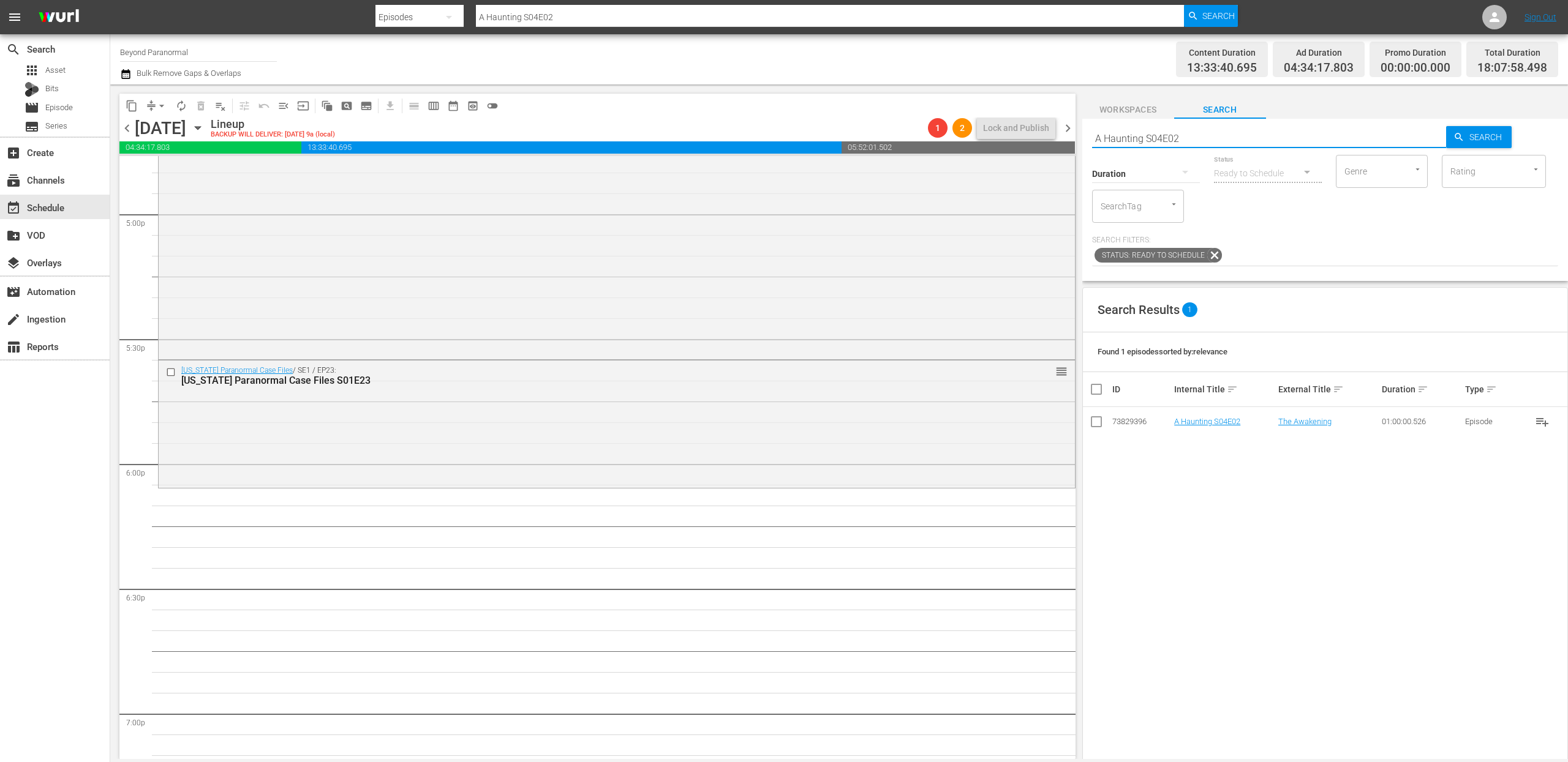
scroll to position [4202, 0]
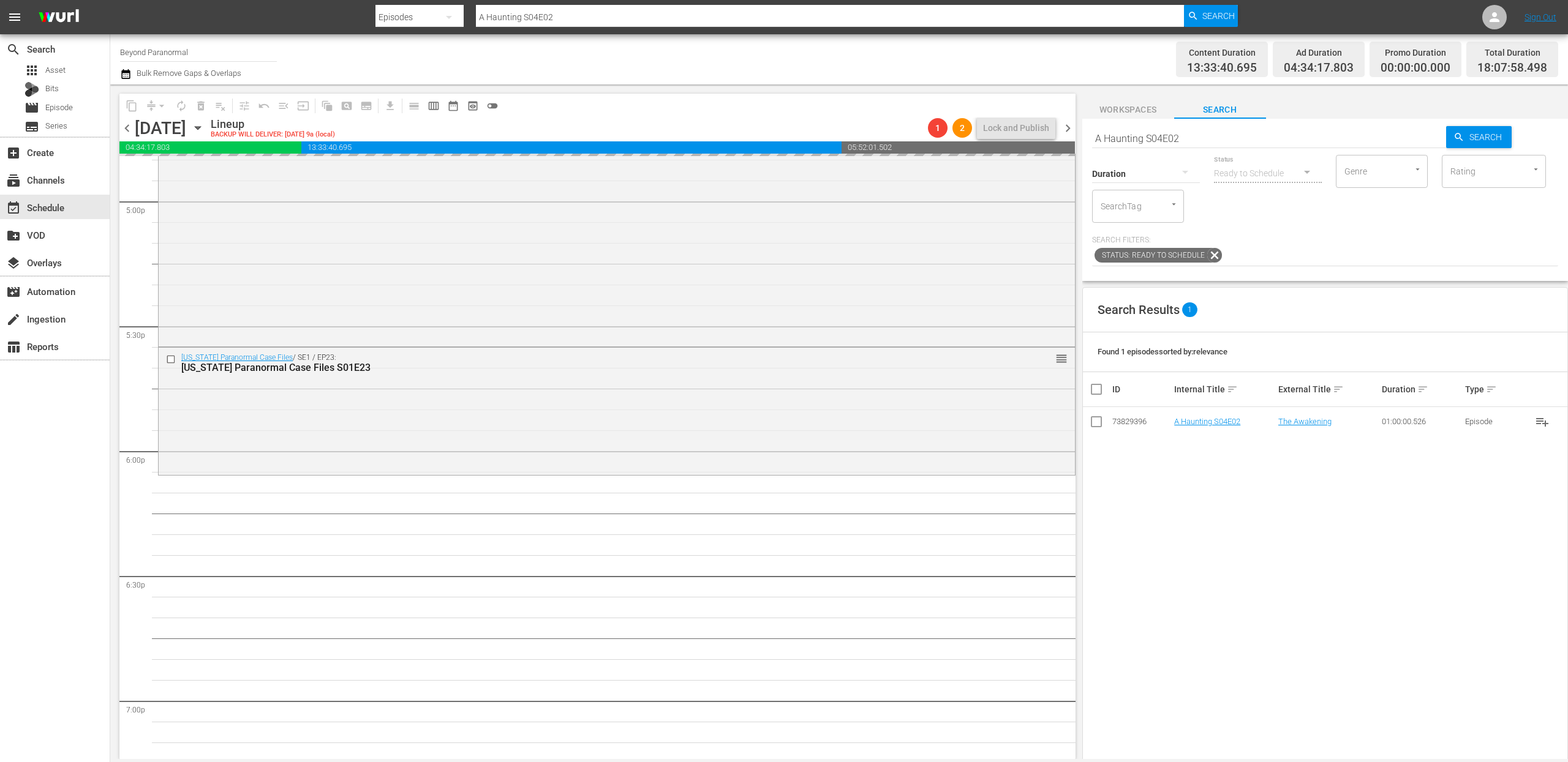
click at [1148, 129] on input "A Haunting S04E02" at bounding box center [1269, 139] width 355 height 29
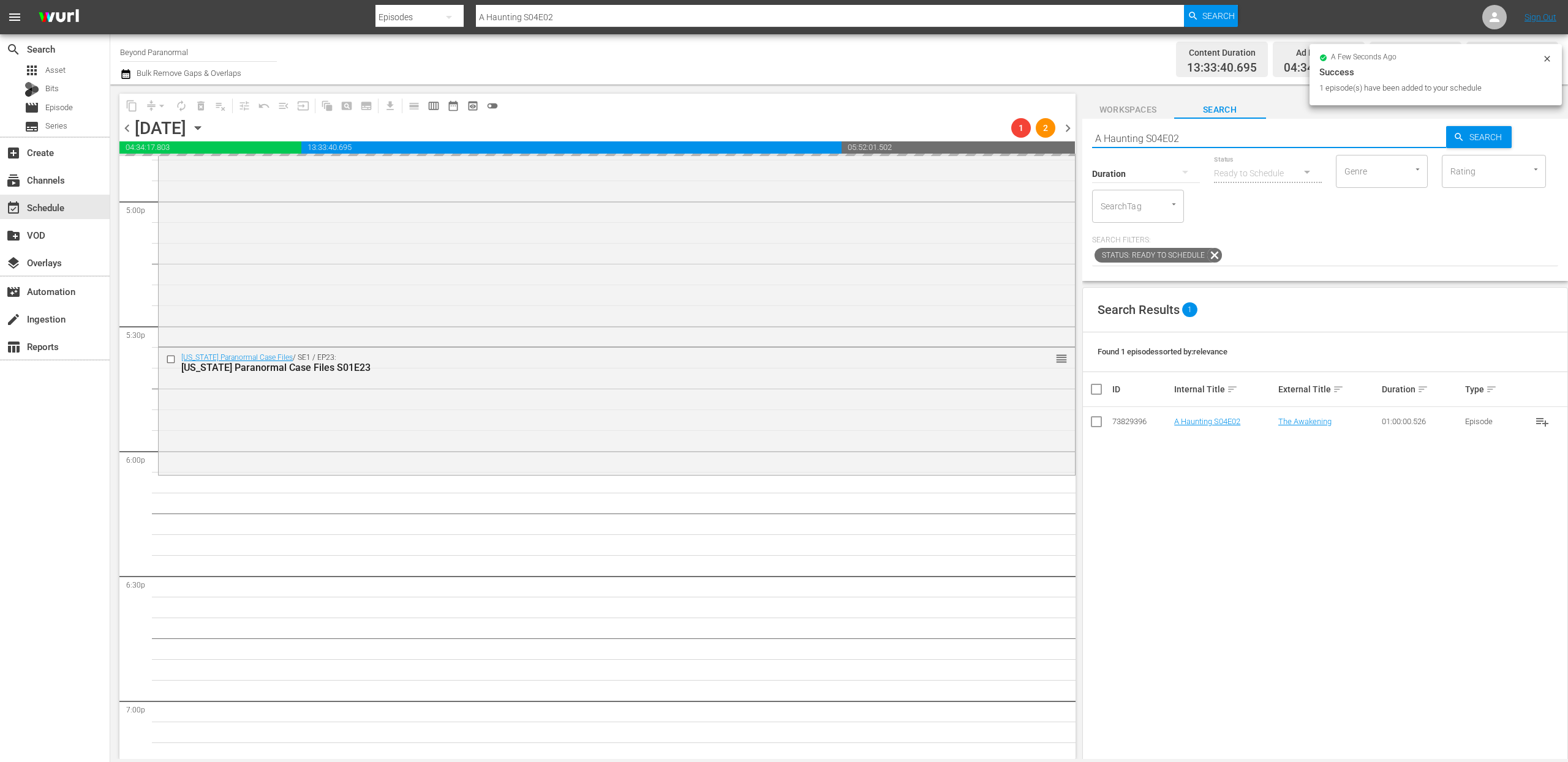
paste input "Dark Arts TV S01E08"
type input "Dark Arts TV S01E08"
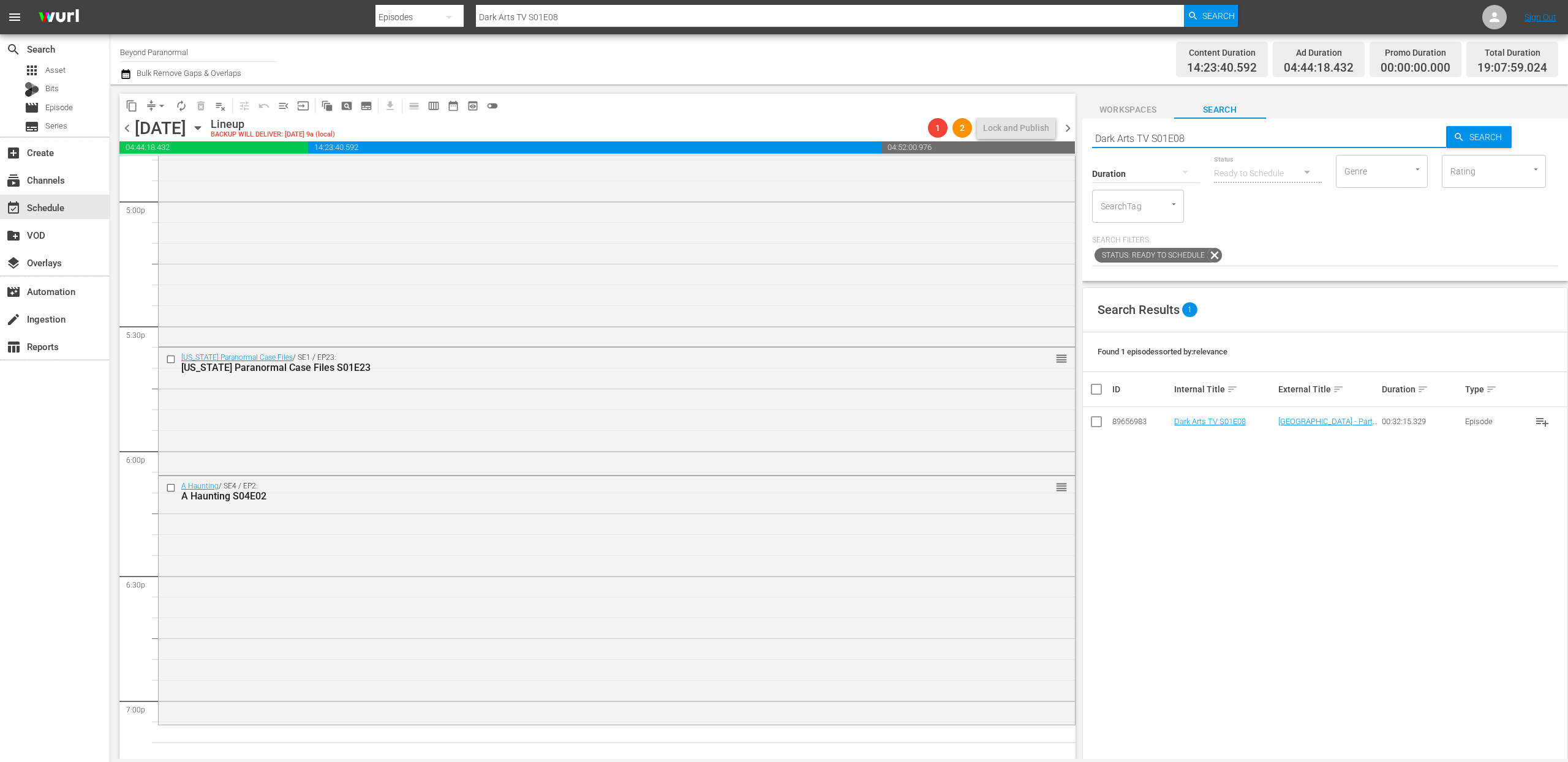
scroll to position [4312, 0]
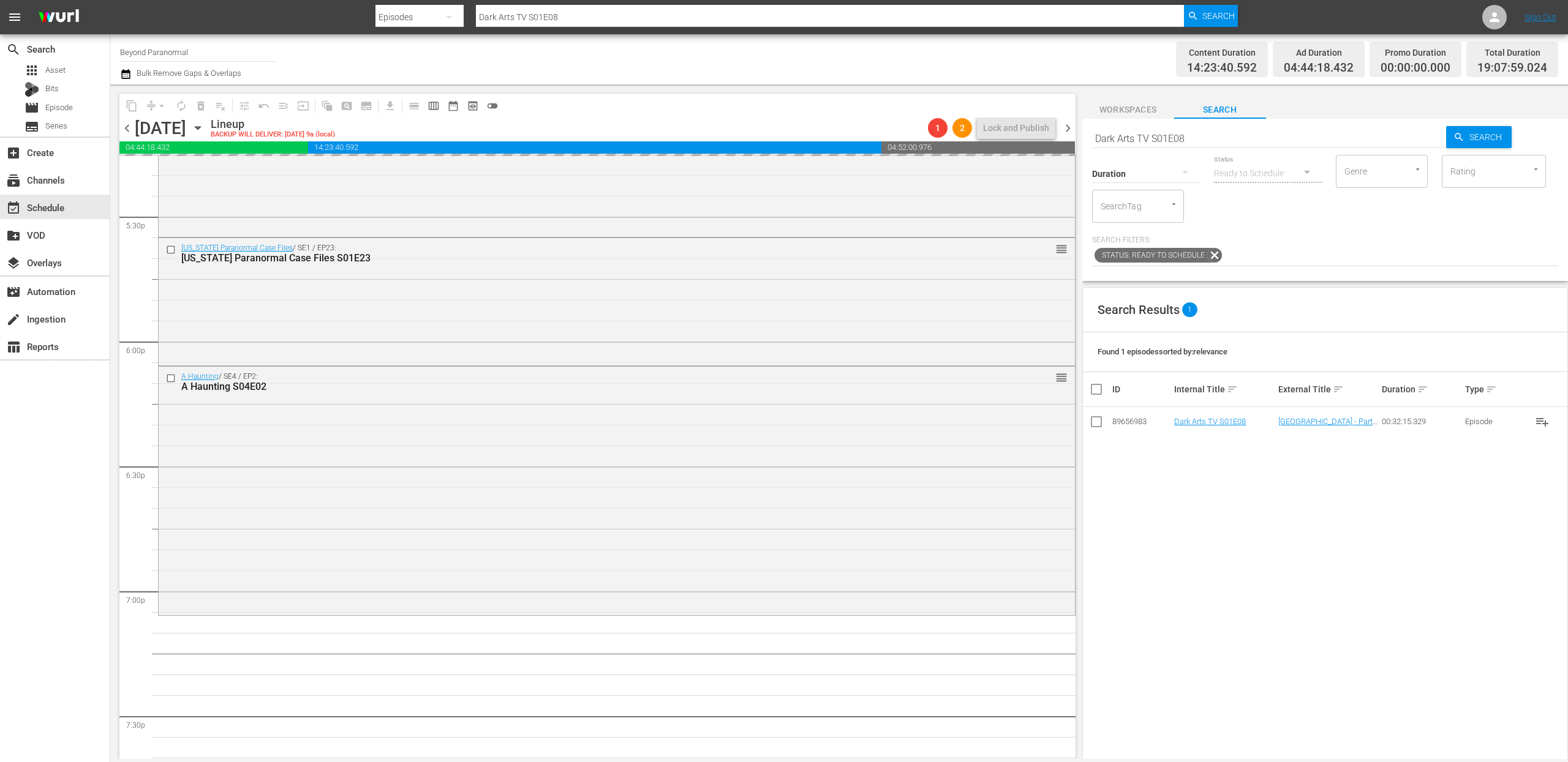
drag, startPoint x: 1199, startPoint y: 422, endPoint x: 1257, endPoint y: 31, distance: 395.3
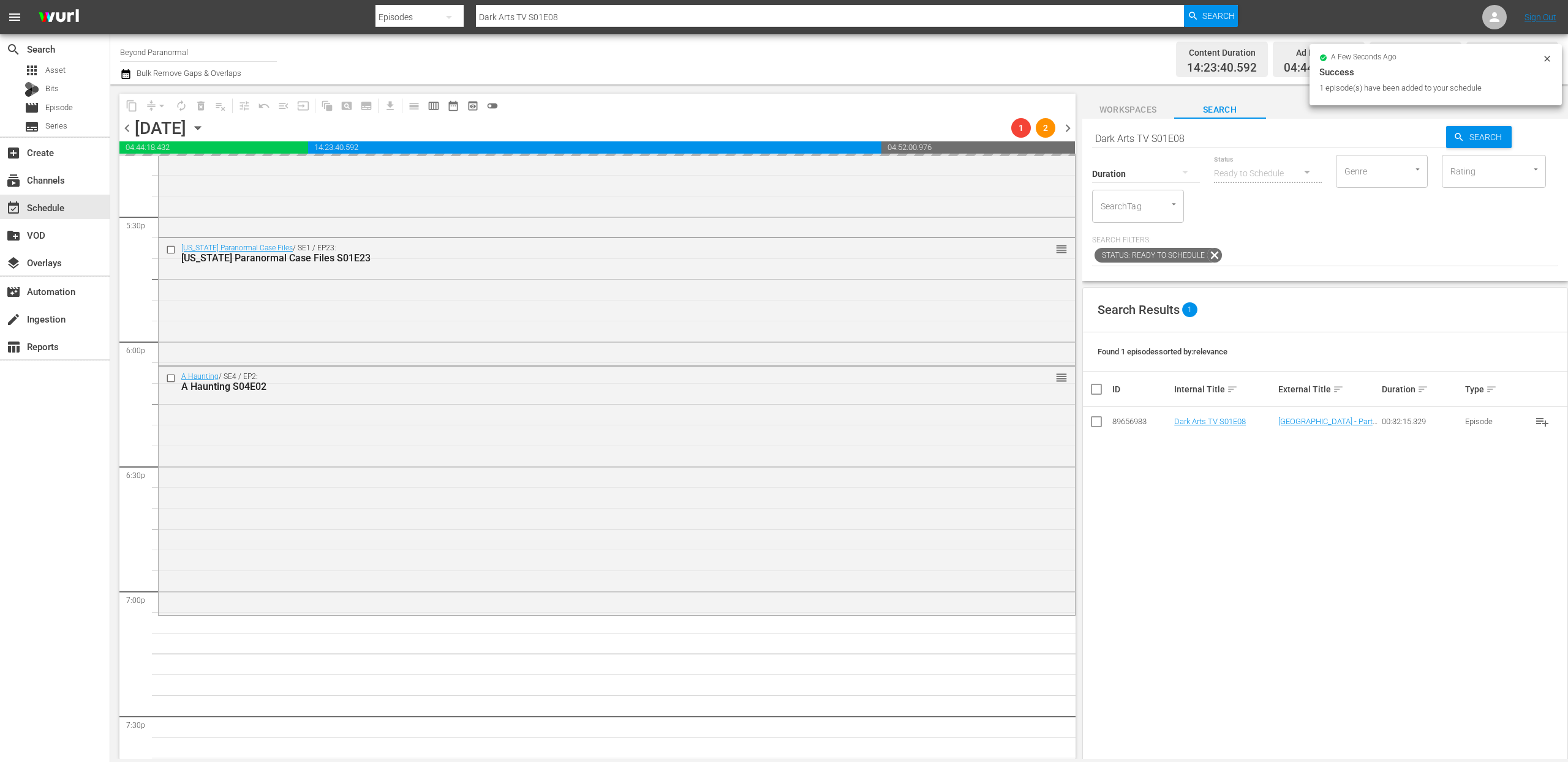
click at [1156, 139] on input "Dark Arts TV S01E08" at bounding box center [1269, 139] width 355 height 29
click at [1155, 139] on input "Dark Arts TV S01E08" at bounding box center [1269, 139] width 355 height 29
paste input "Cryptid Wilds S02 E04"
type input "Cryptid Wilds S02 E04"
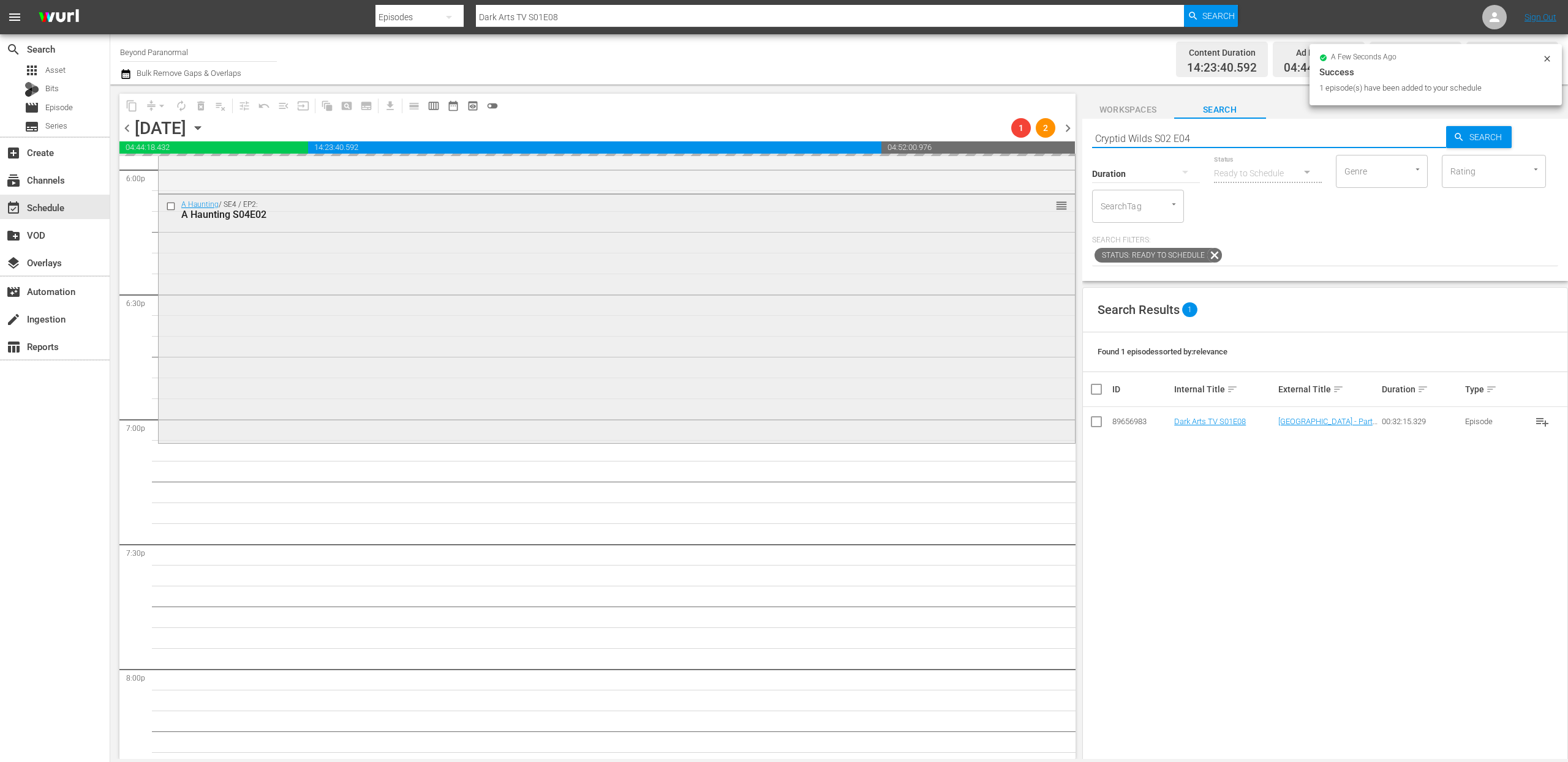
scroll to position [4519, 0]
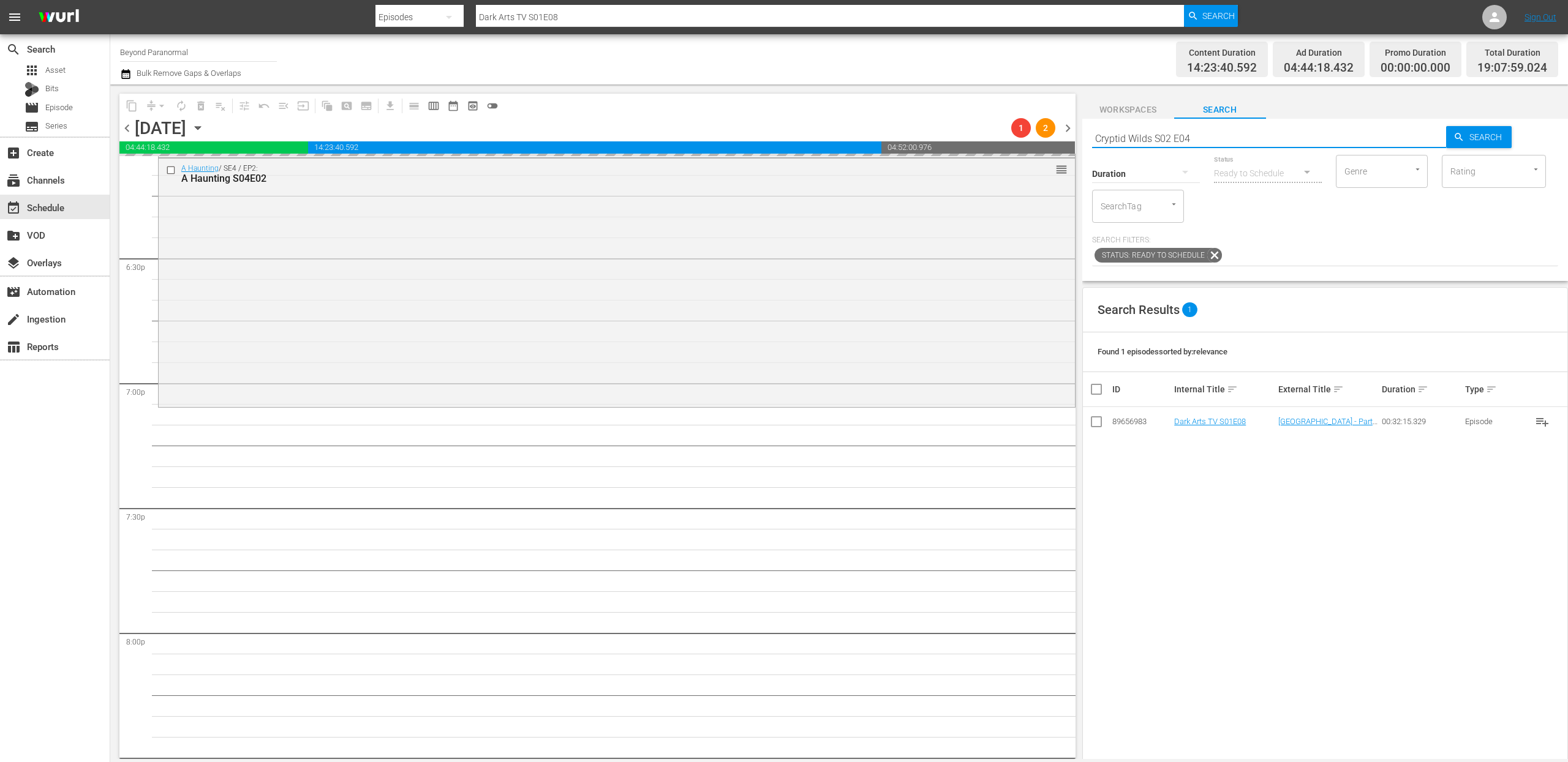
type input "Cryptid Wilds S02 E04"
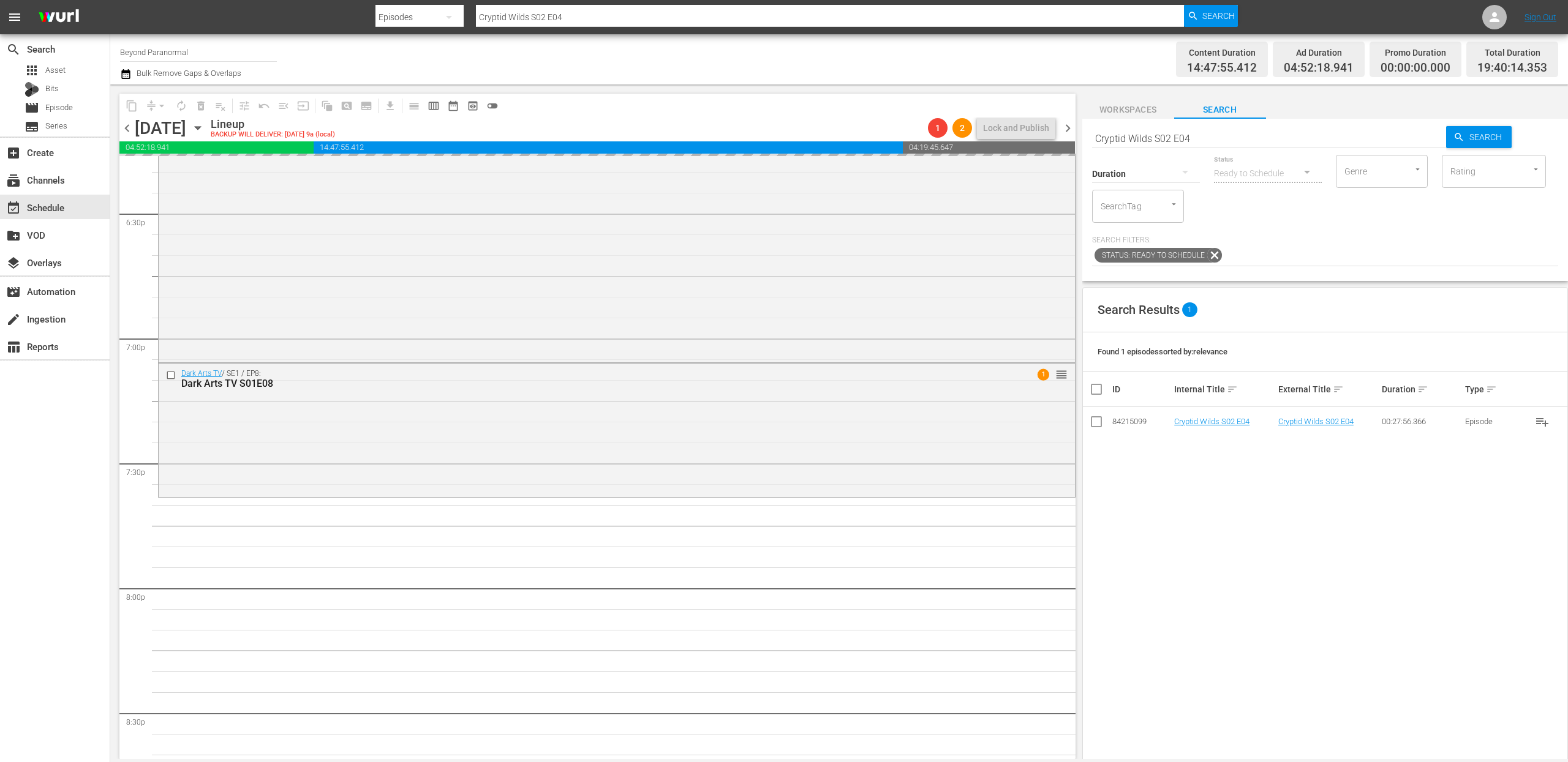
click at [1160, 133] on input "Cryptid Wilds S02 E04" at bounding box center [1269, 139] width 355 height 29
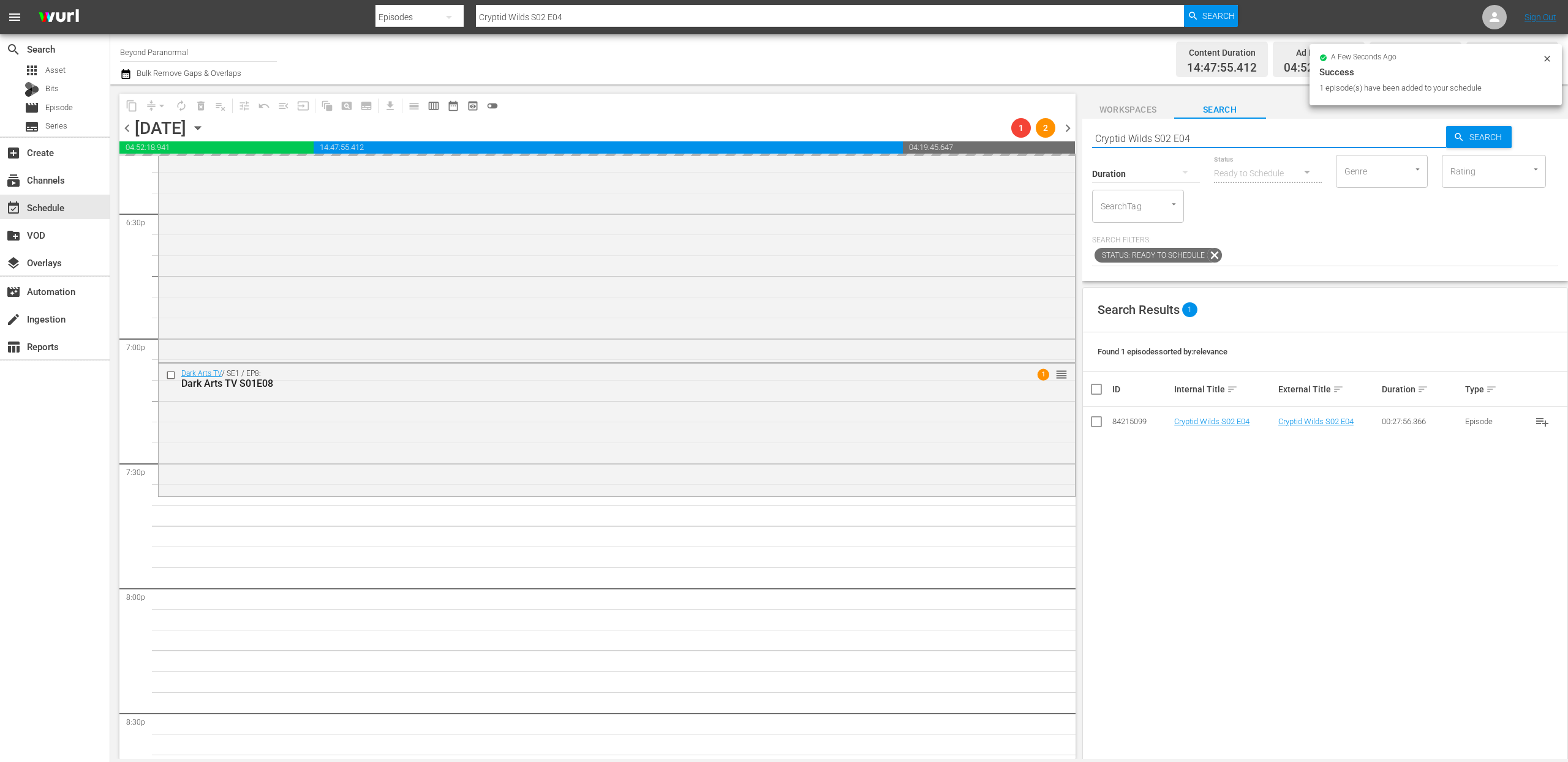
paste input "Sir Spooks S01E08"
type input "Sir Spooks S01E08"
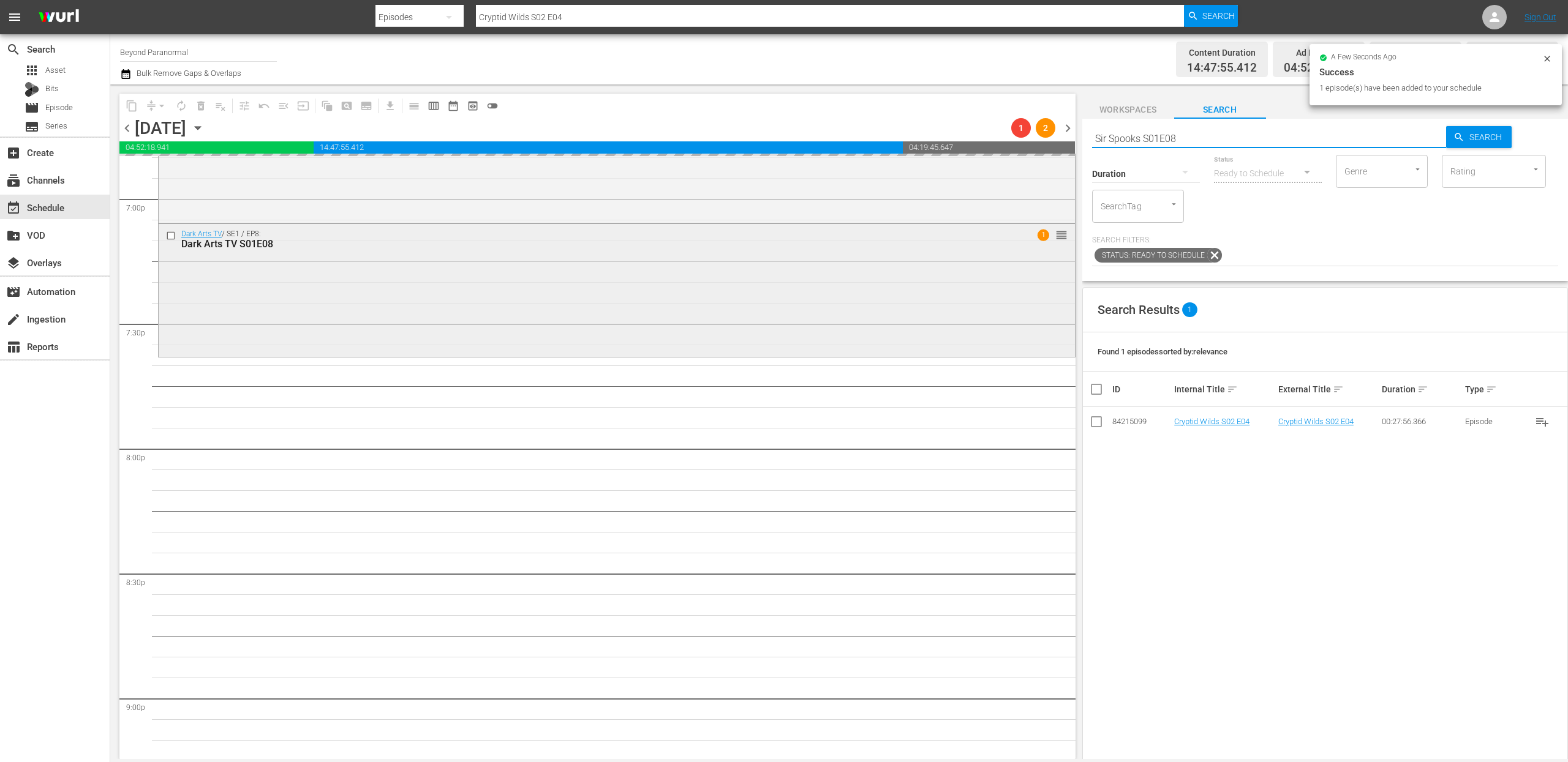
scroll to position [4736, 0]
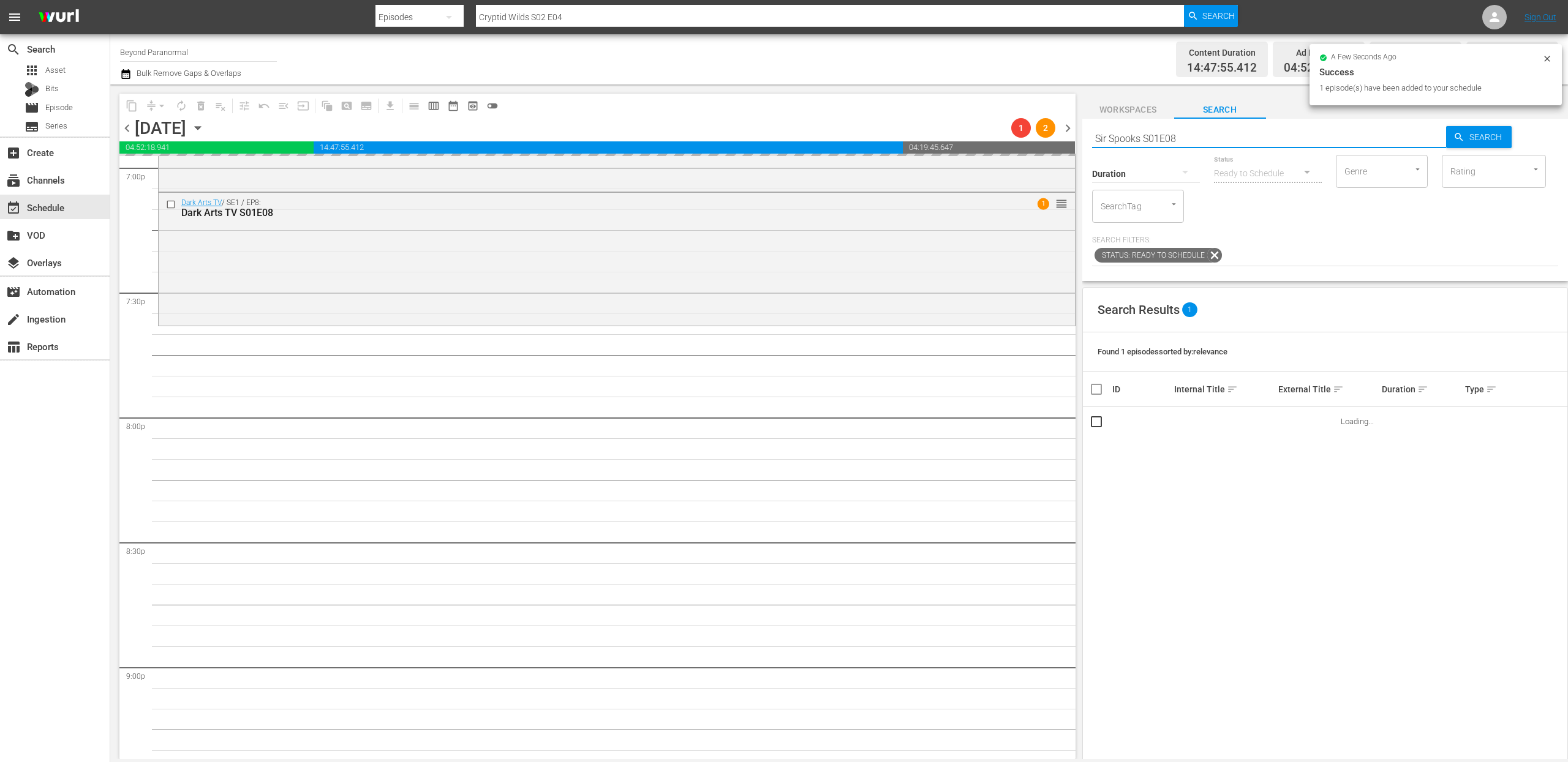
type input "Sir Spooks S01E08"
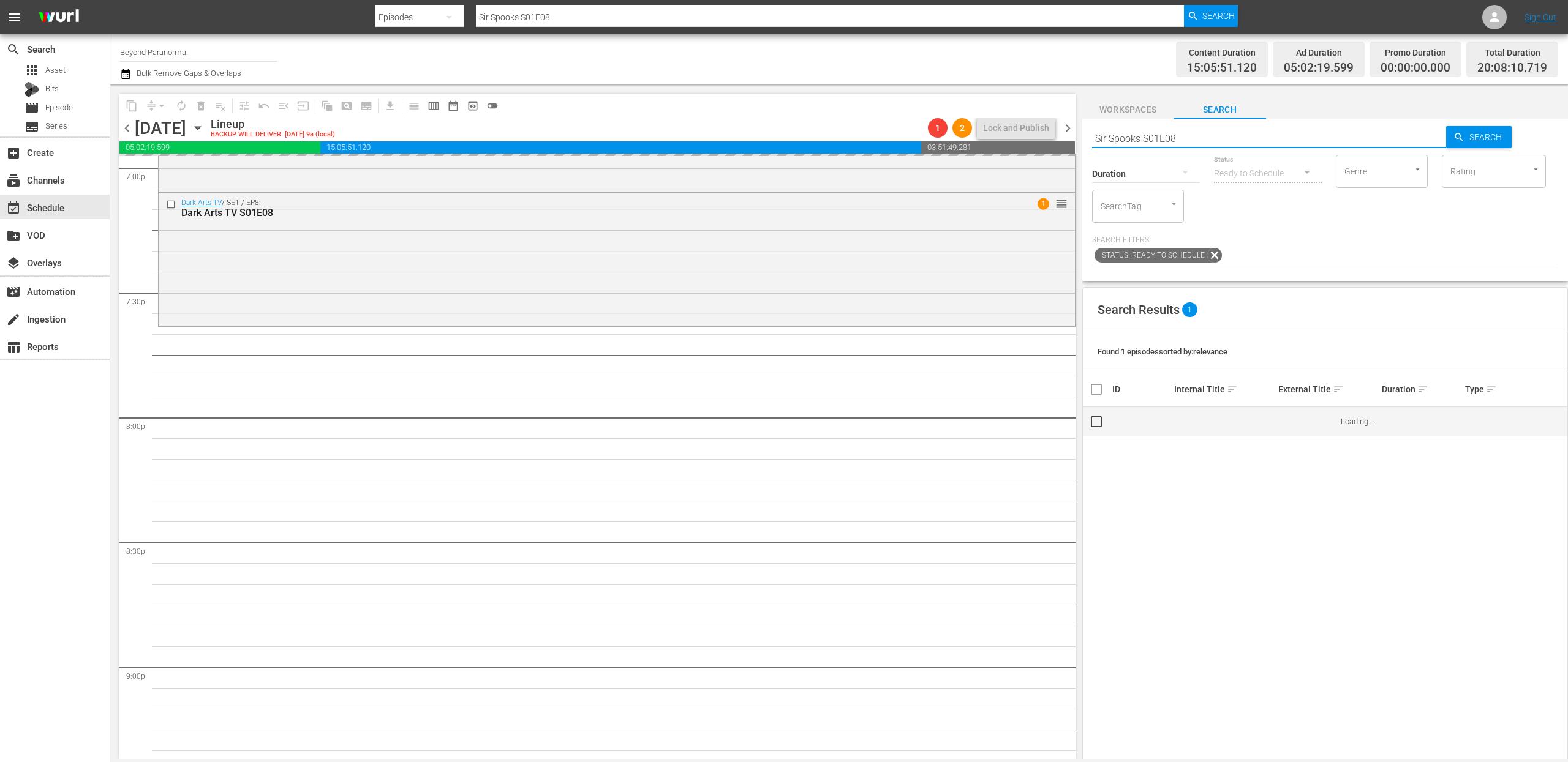
scroll to position [4743, 0]
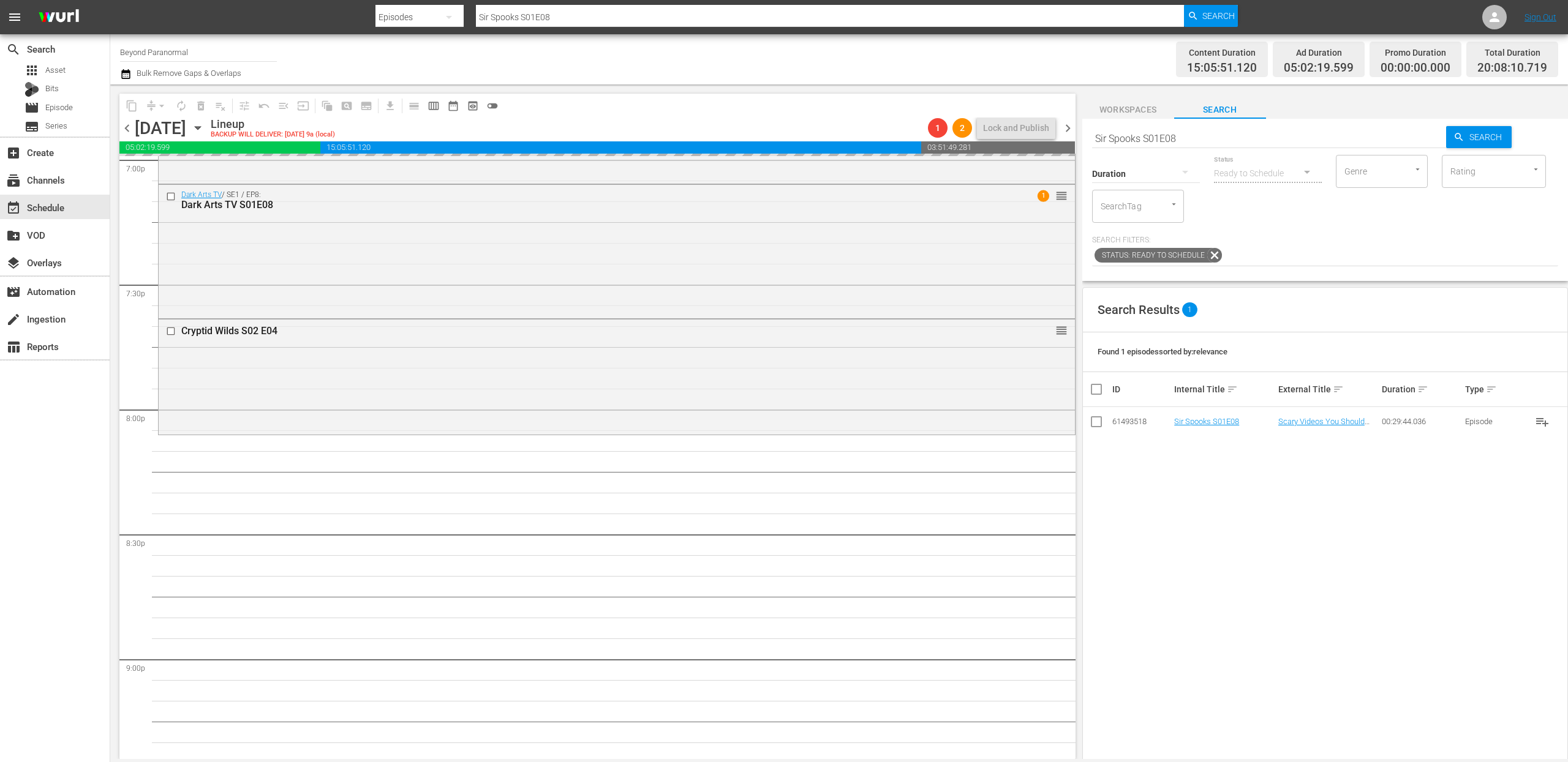
click at [1165, 133] on input "Sir Spooks S01E08" at bounding box center [1269, 139] width 355 height 29
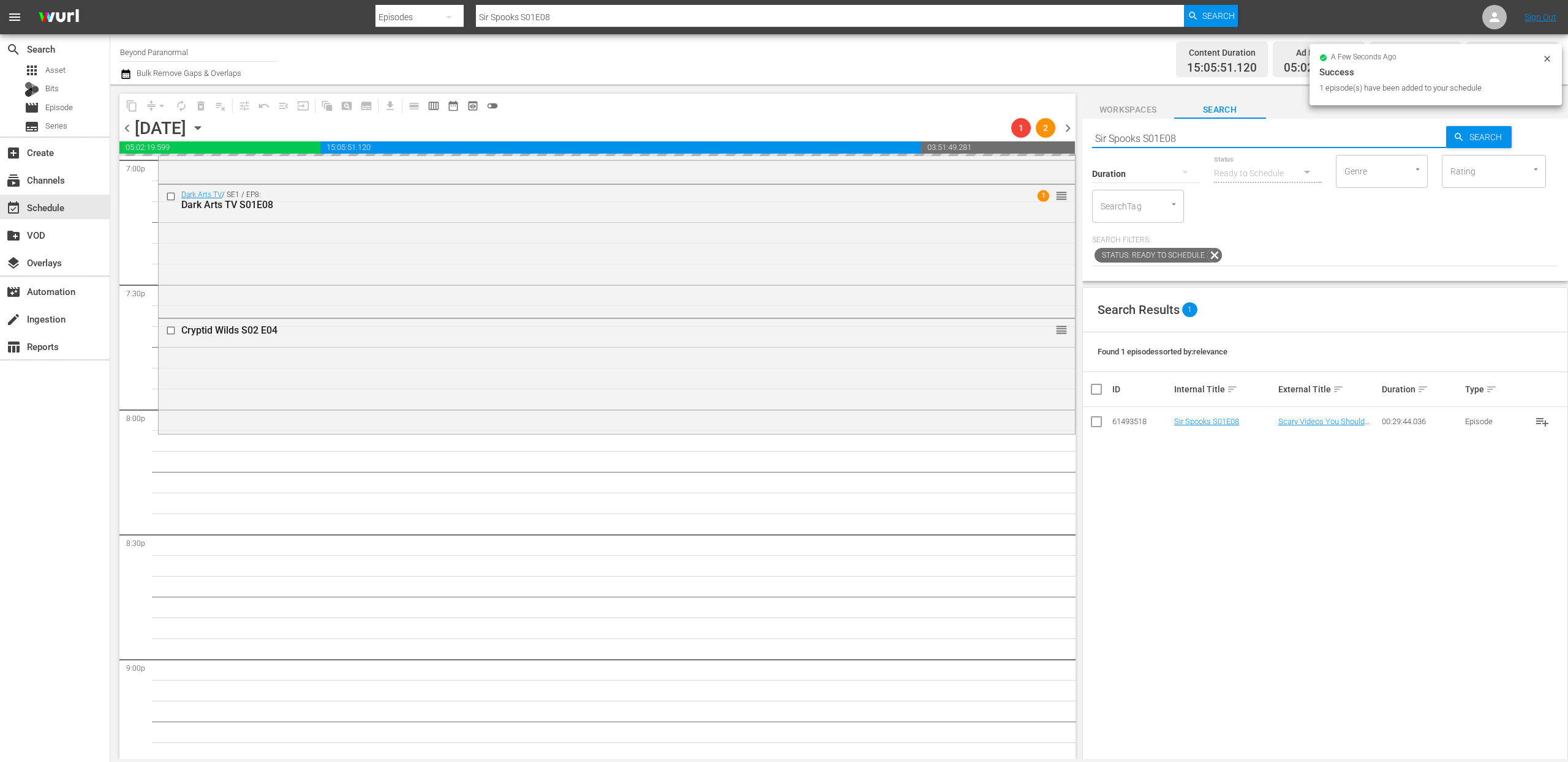
paste input "hadow Chasers S03E03"
type input "Shadow Chasers S03E03"
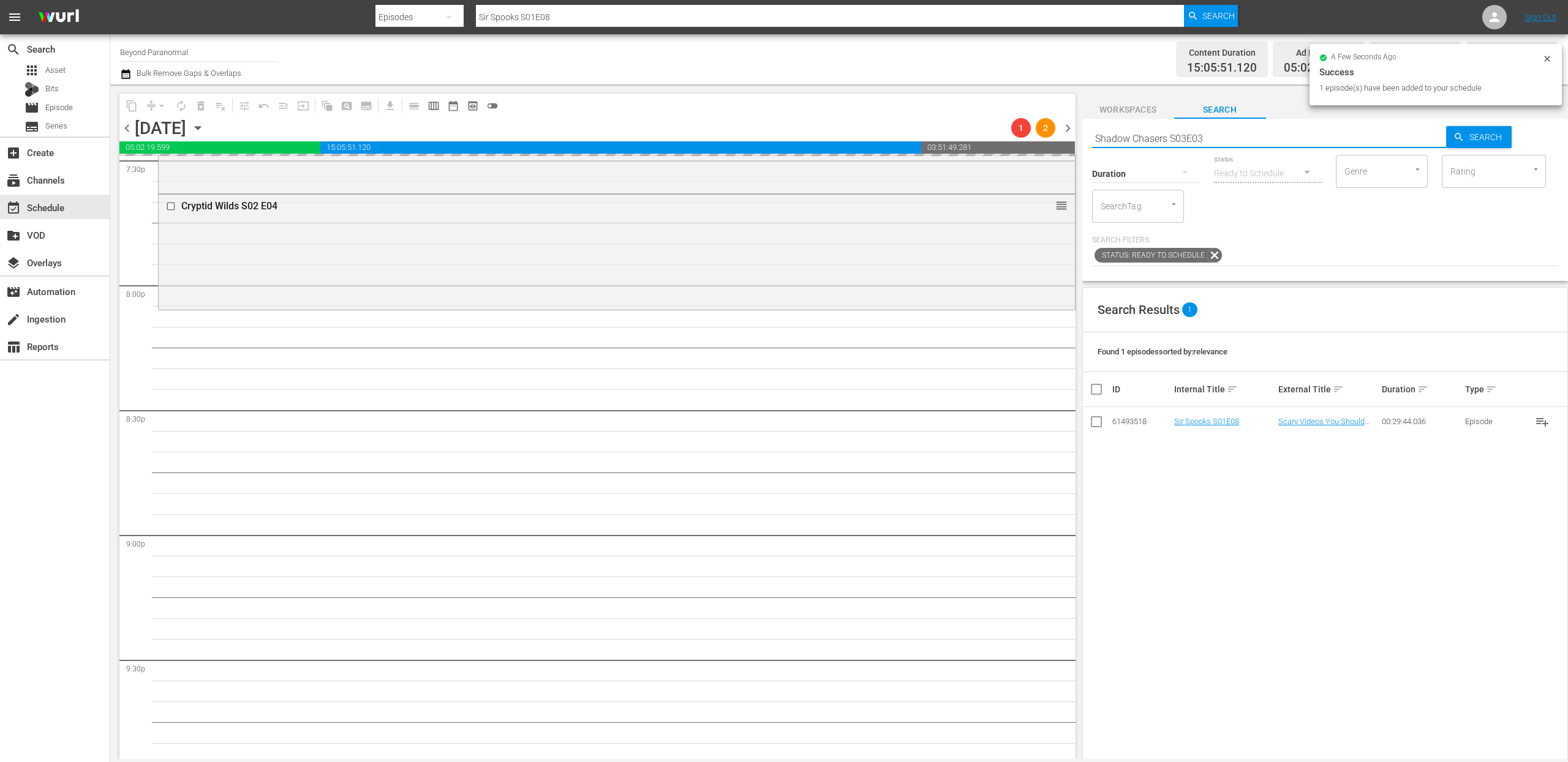
scroll to position [4873, 0]
type input "Shadow Chasers S03E03"
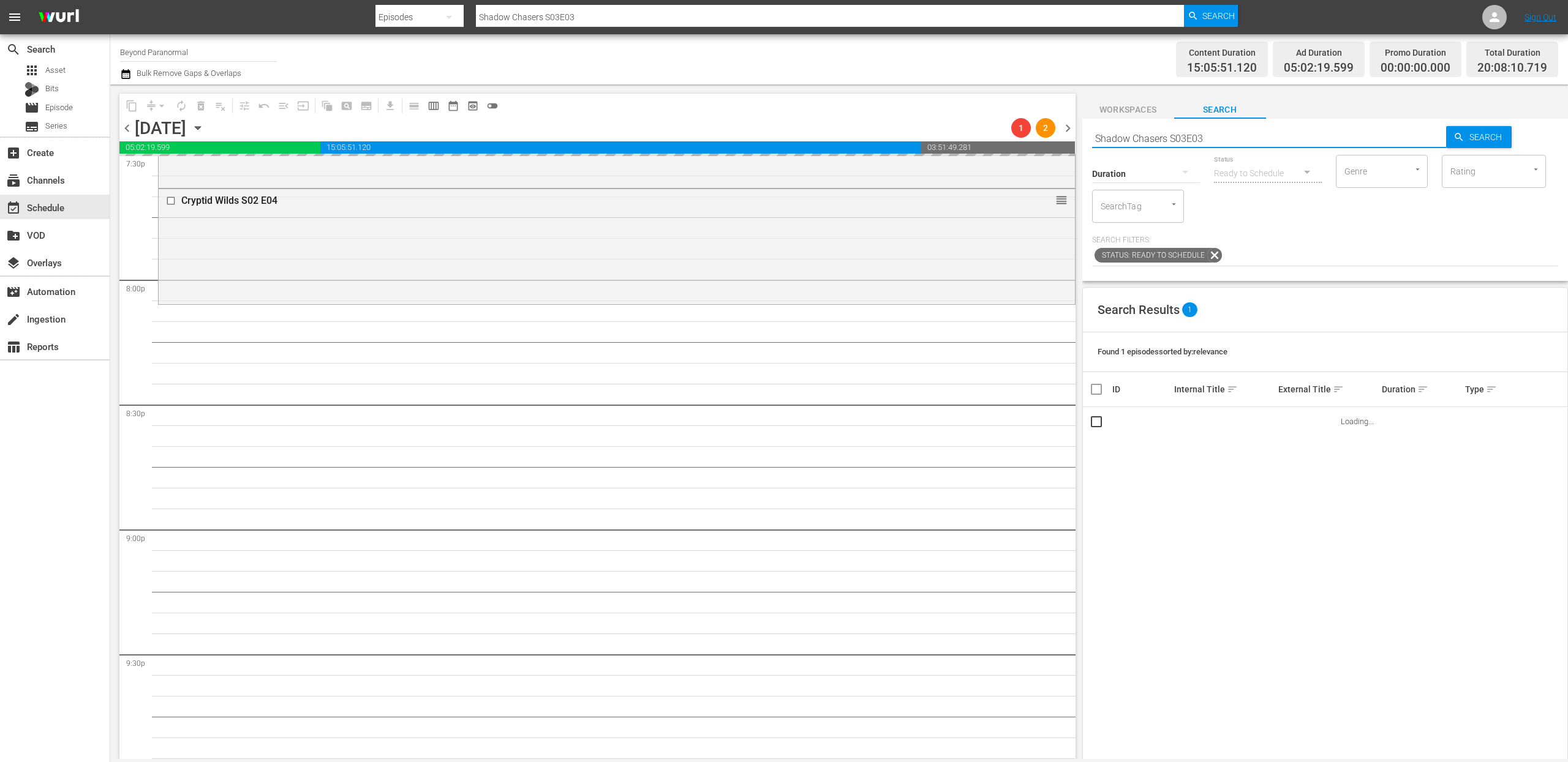
scroll to position [4921, 0]
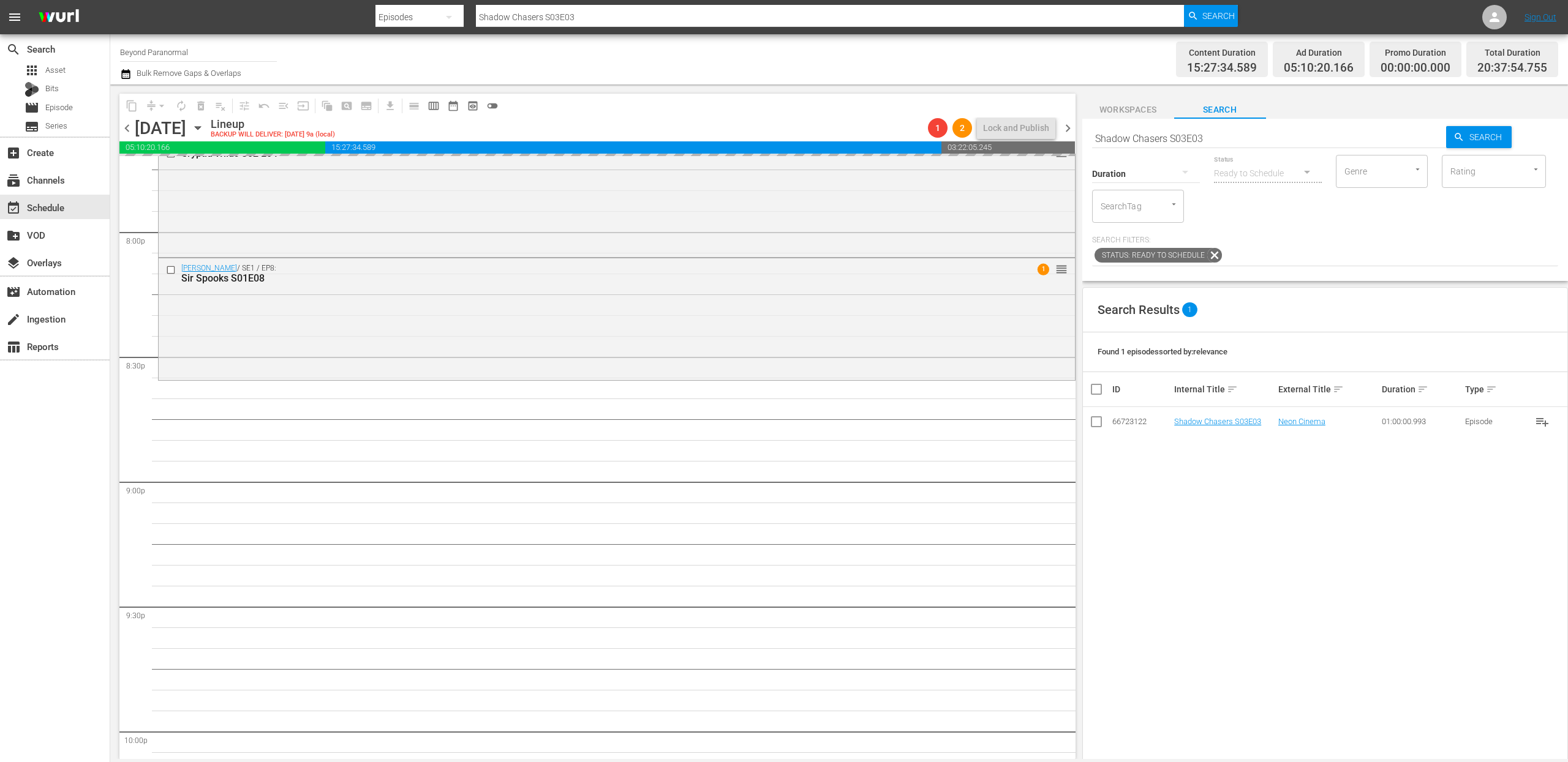
click at [1142, 141] on input "Shadow Chasers S03E03" at bounding box center [1269, 139] width 355 height 29
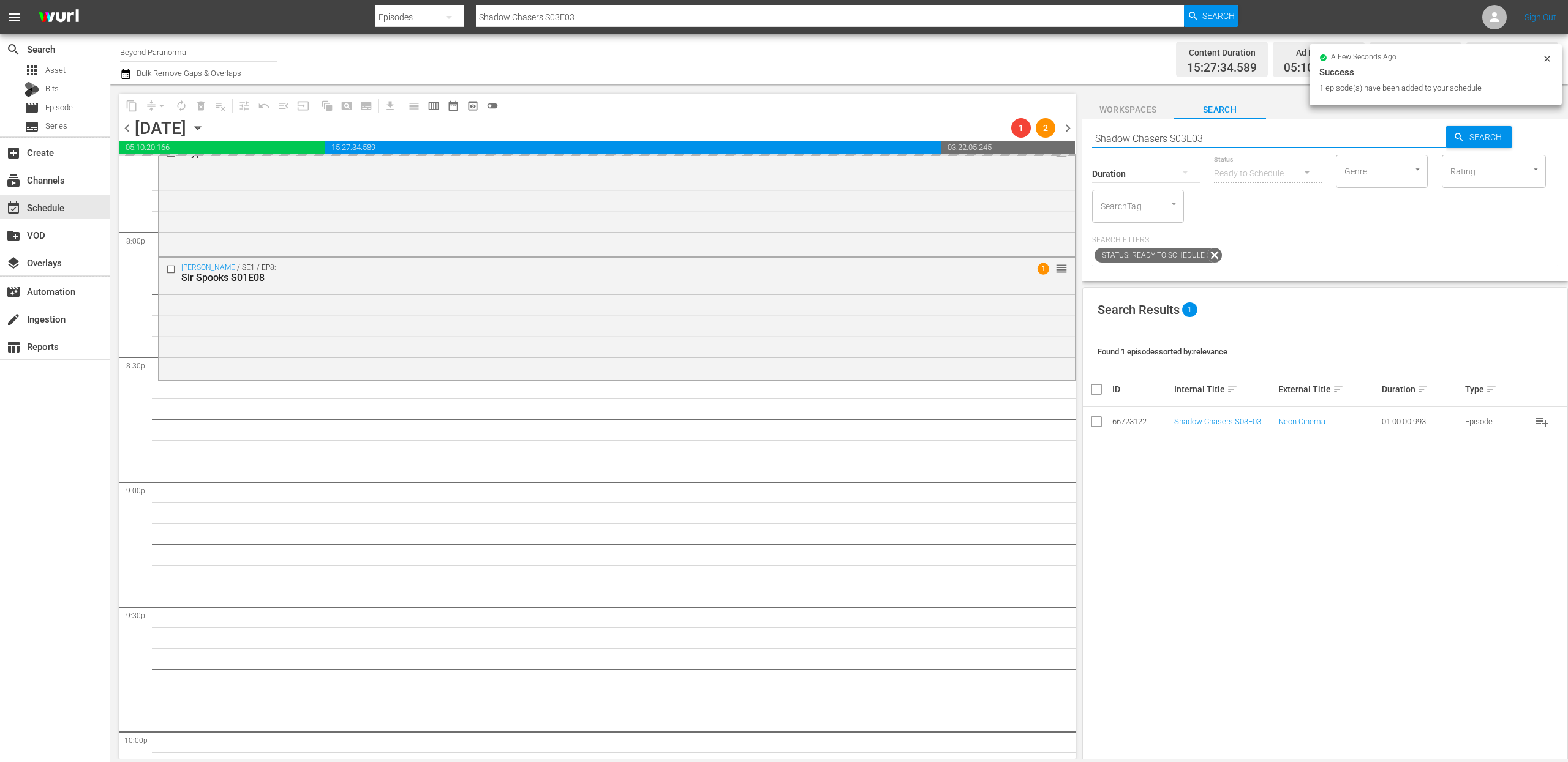
paste input "Virginia Paranormal Case Files S01E2"
type input "Virginia Paranormal Case Files S01E23"
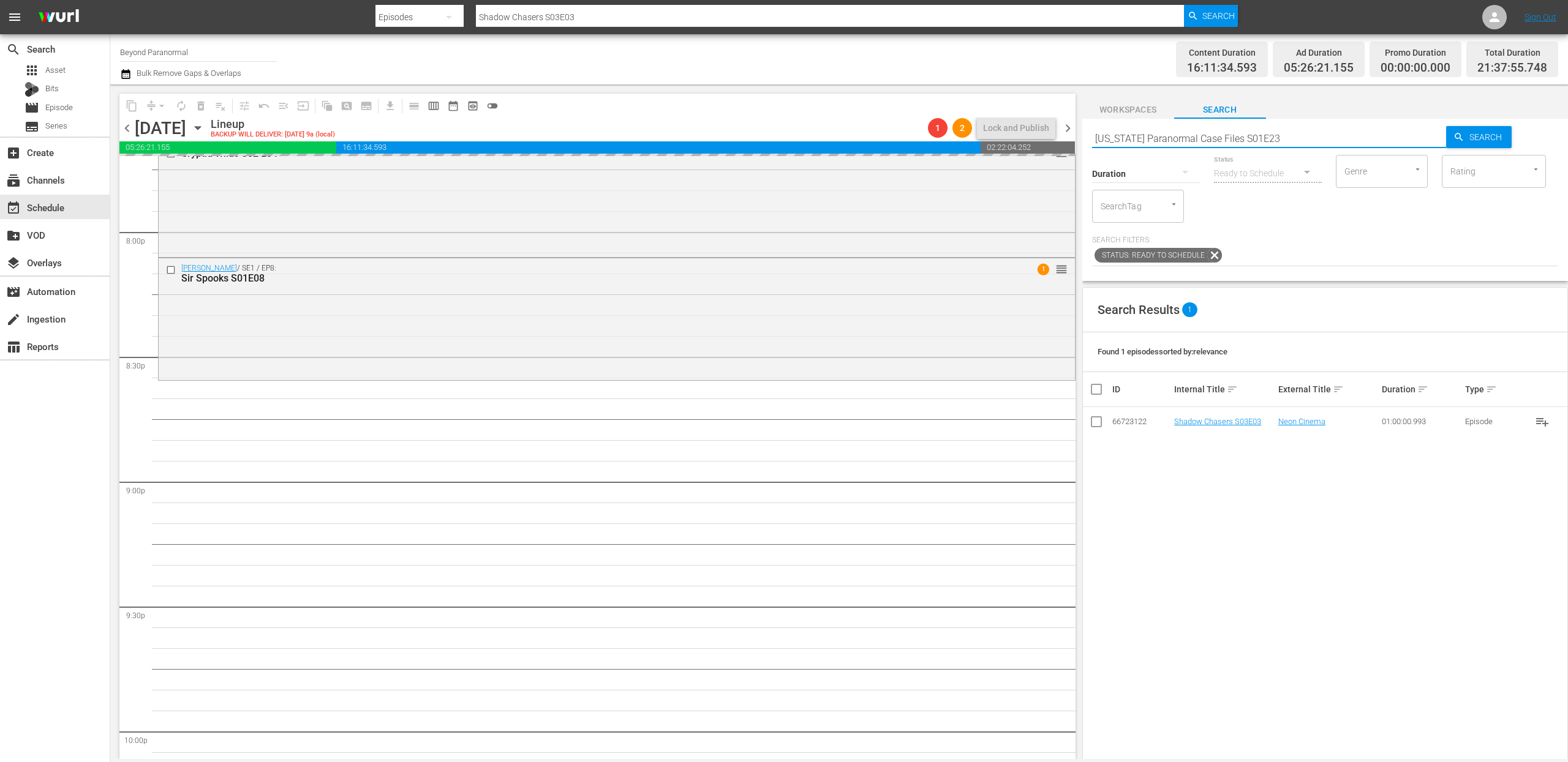
scroll to position [5049, 0]
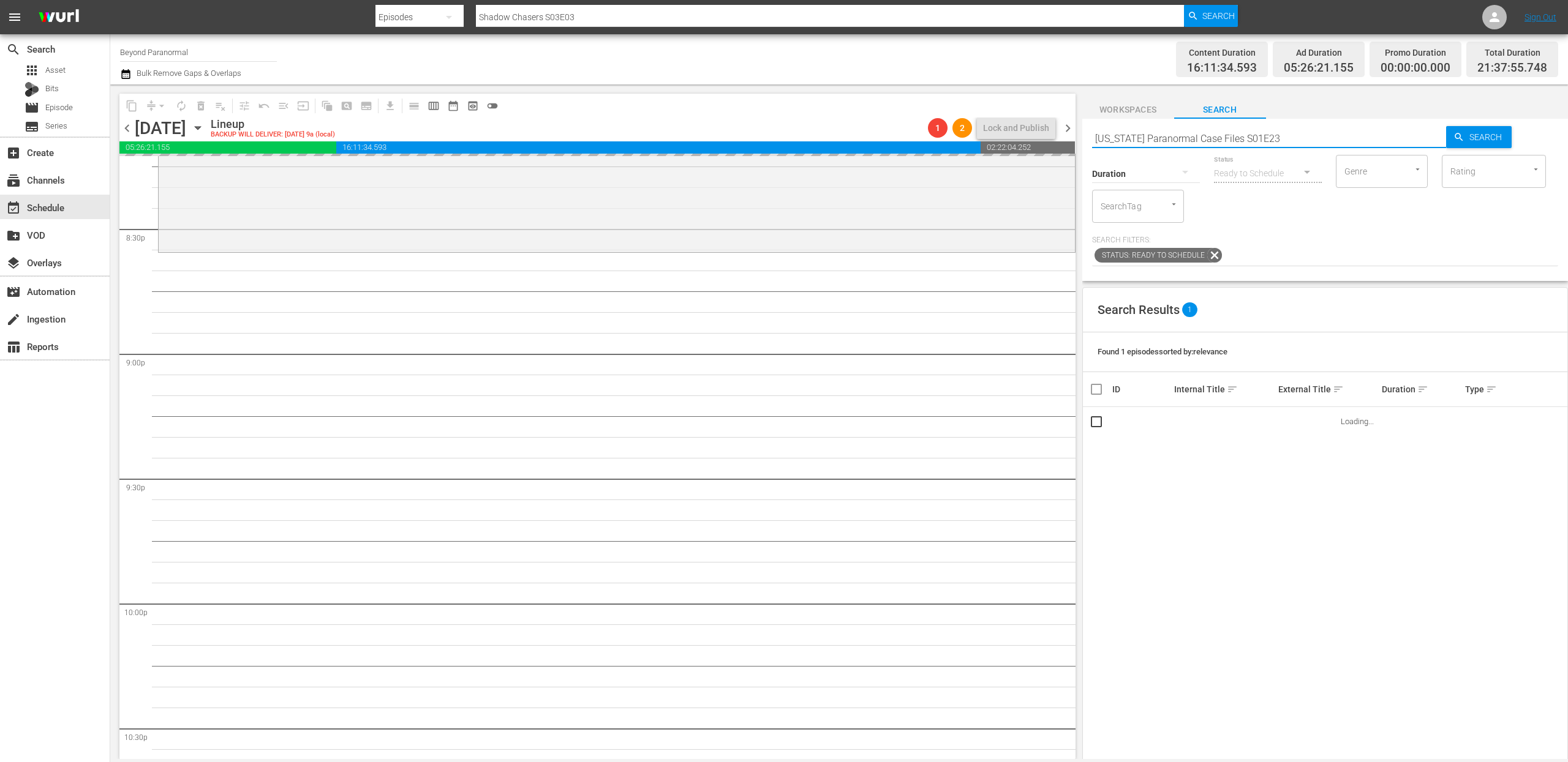
type input "Virginia Paranormal Case Files S01E23"
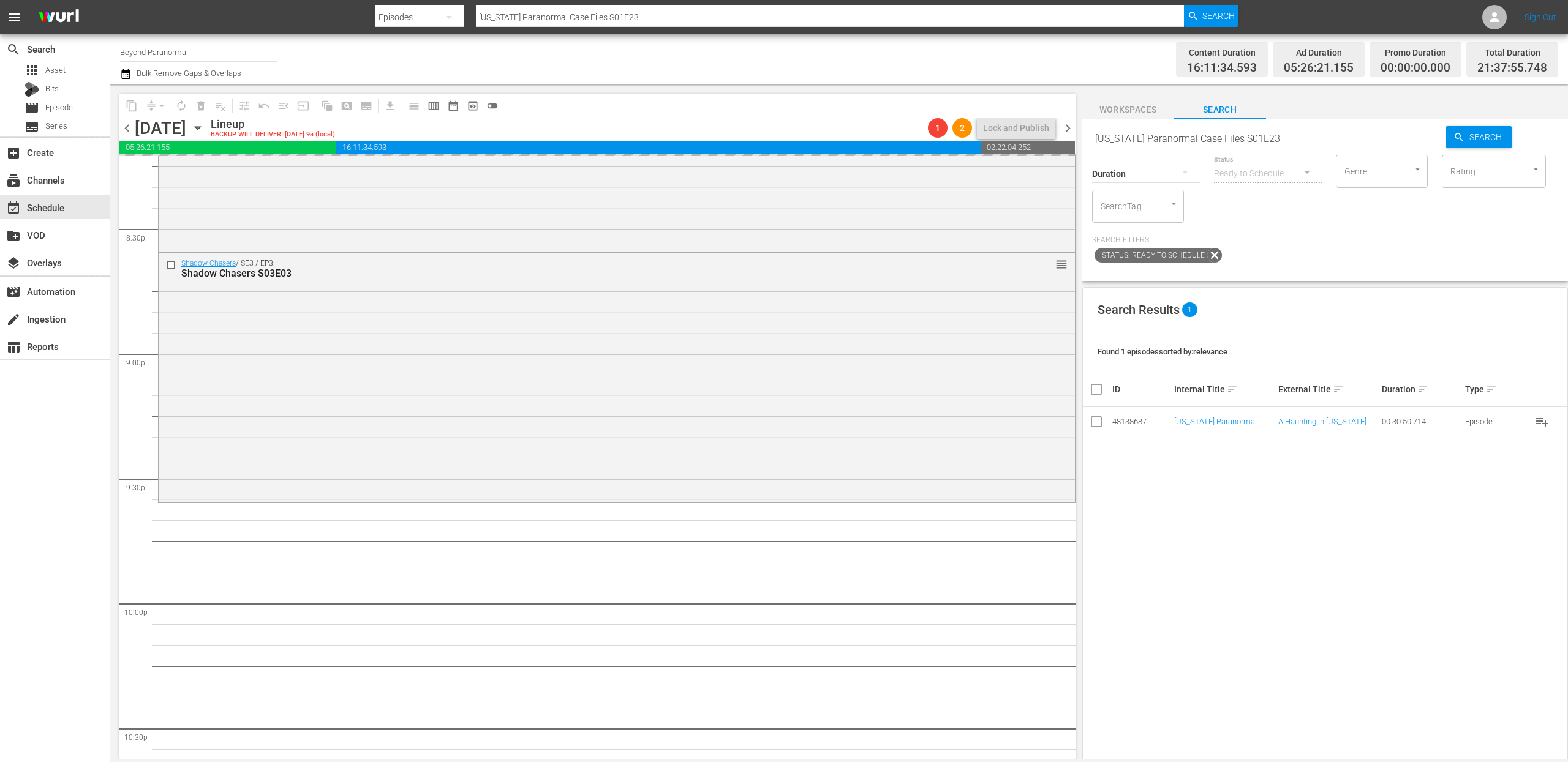
click at [1131, 141] on input "Virginia Paranormal Case Files S01E23" at bounding box center [1269, 139] width 355 height 29
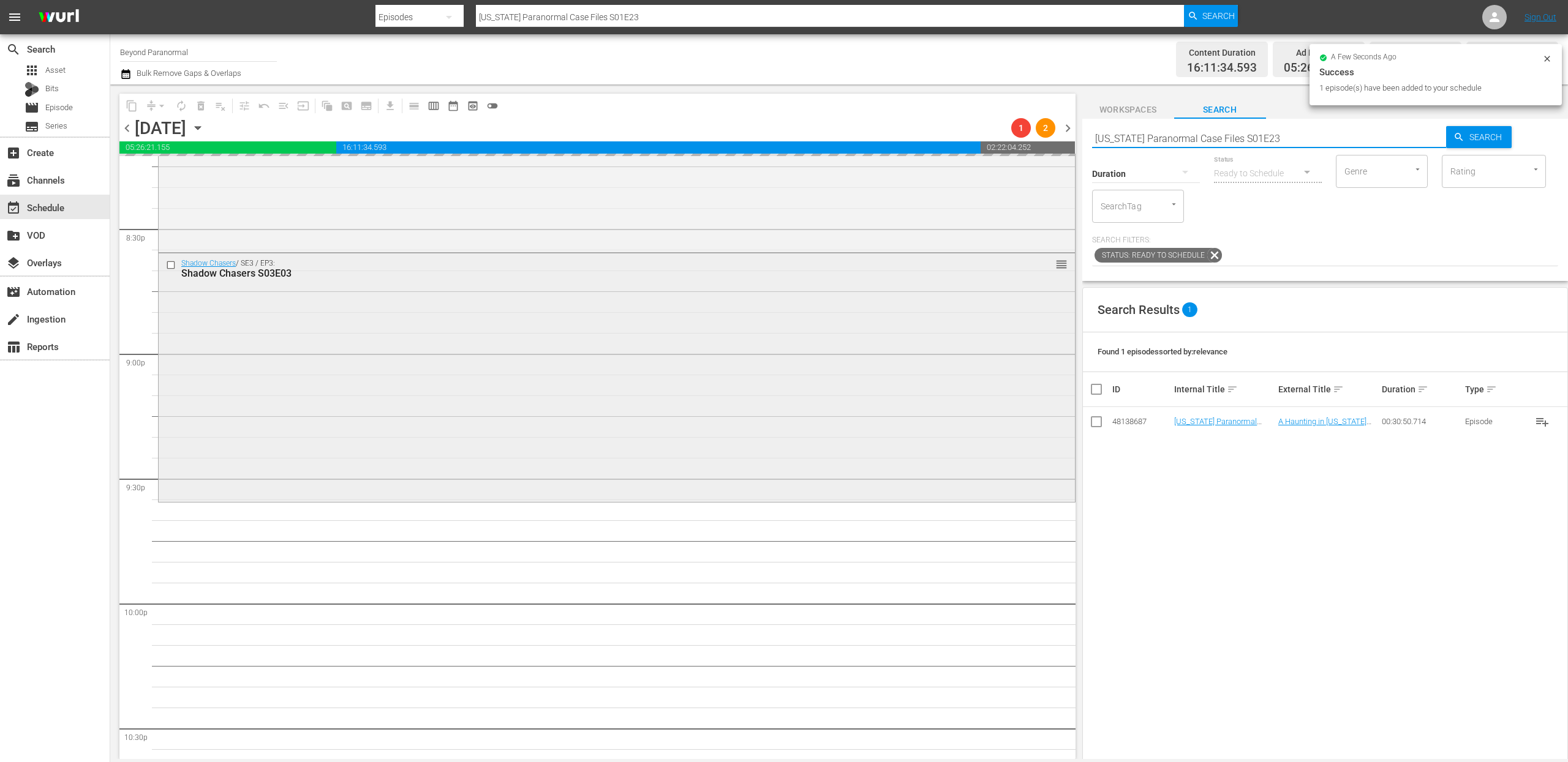
paste input "A Haunting S04E02"
type input "A Haunting S04E02"
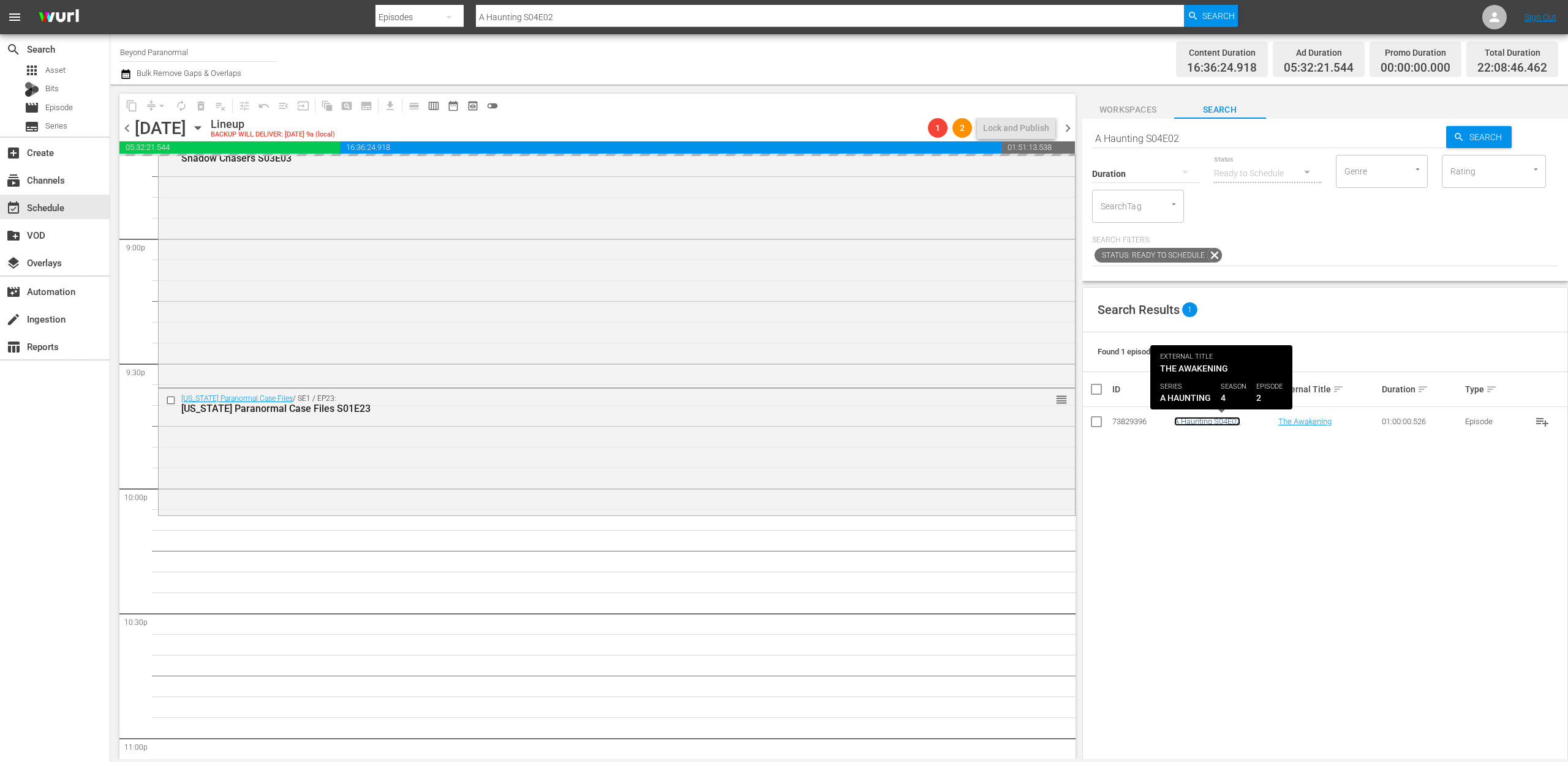
scroll to position [5393, 0]
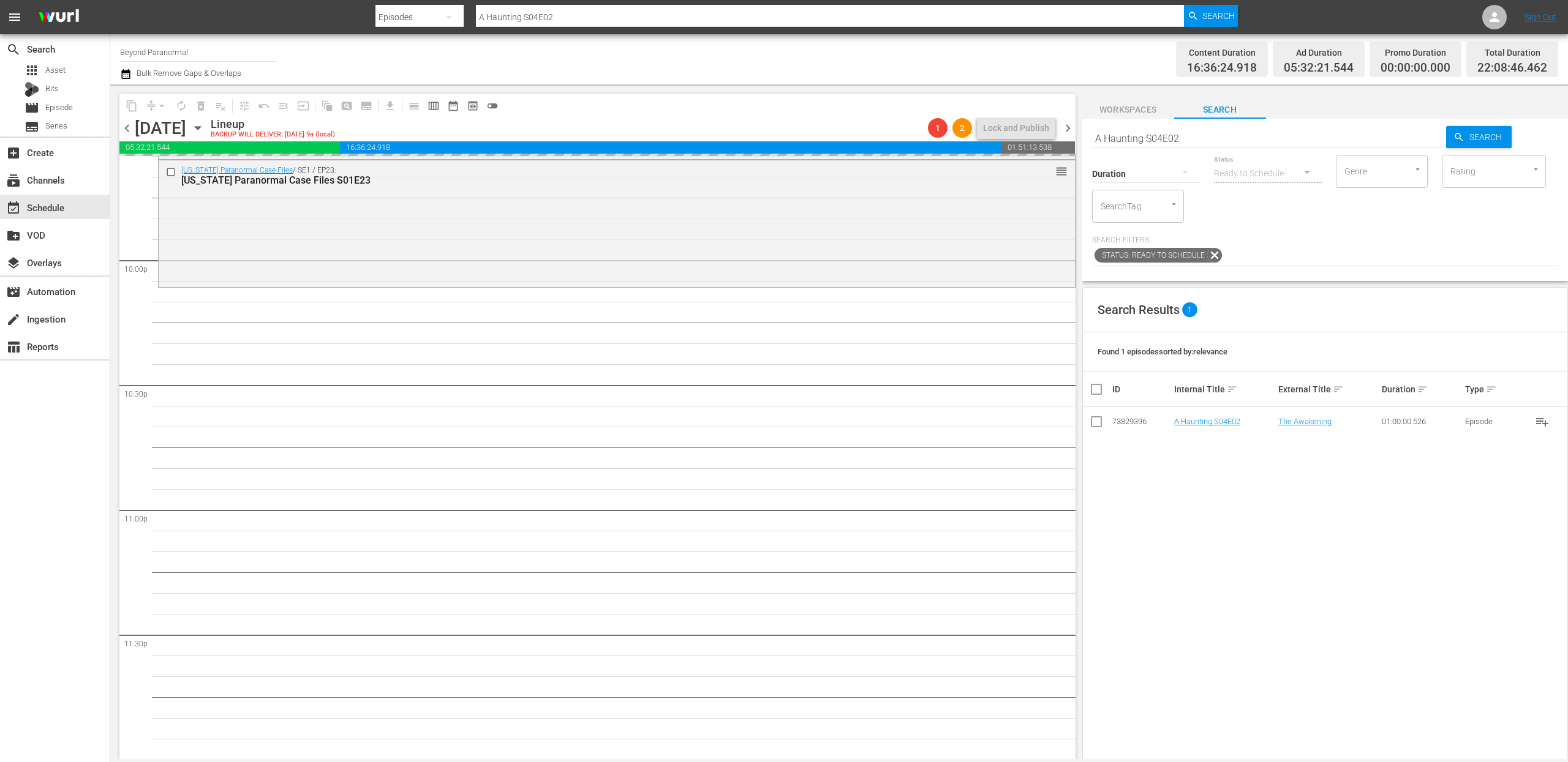
drag, startPoint x: 1200, startPoint y: 424, endPoint x: 1280, endPoint y: 2, distance: 429.5
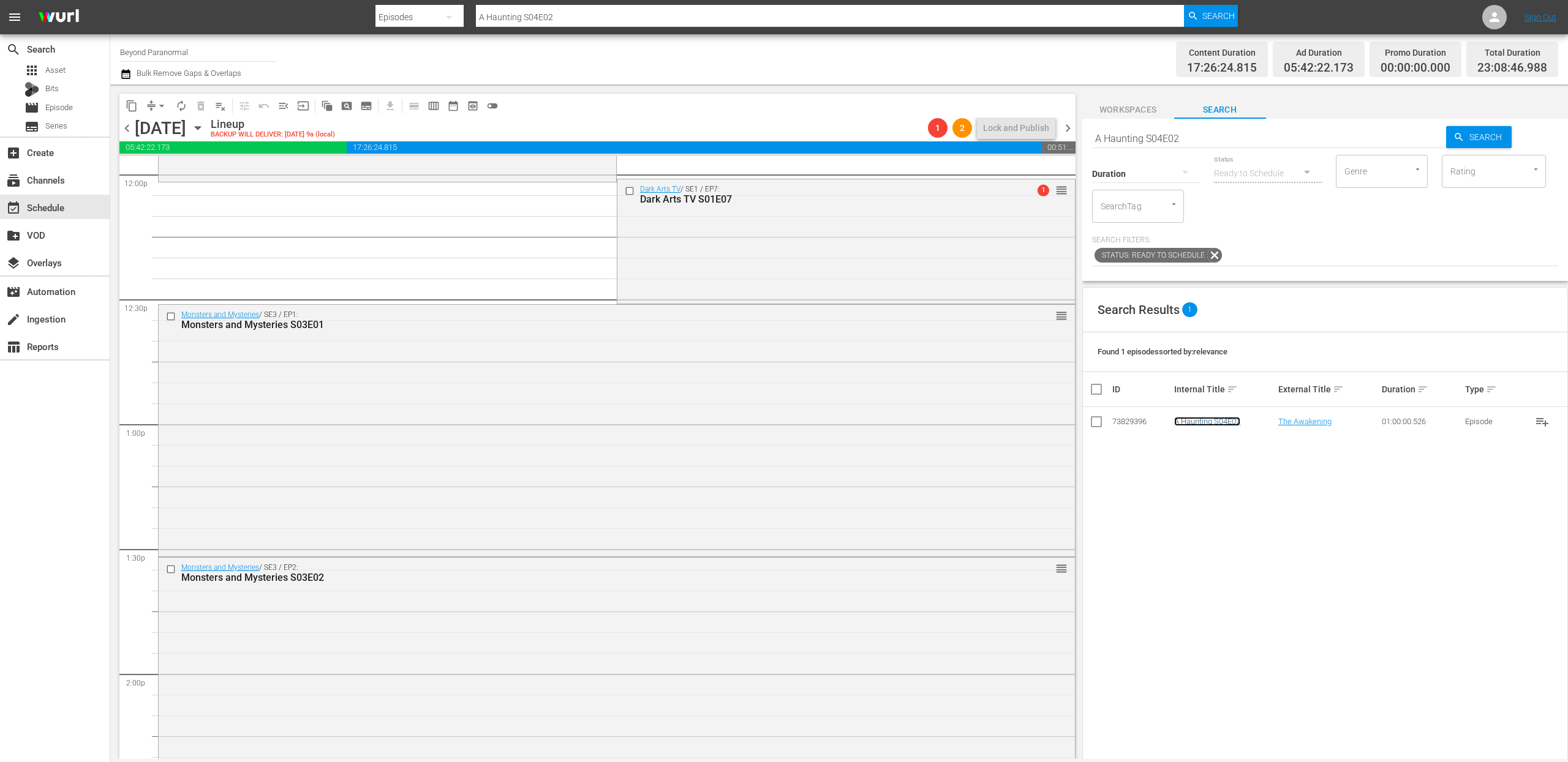
scroll to position [2867, 0]
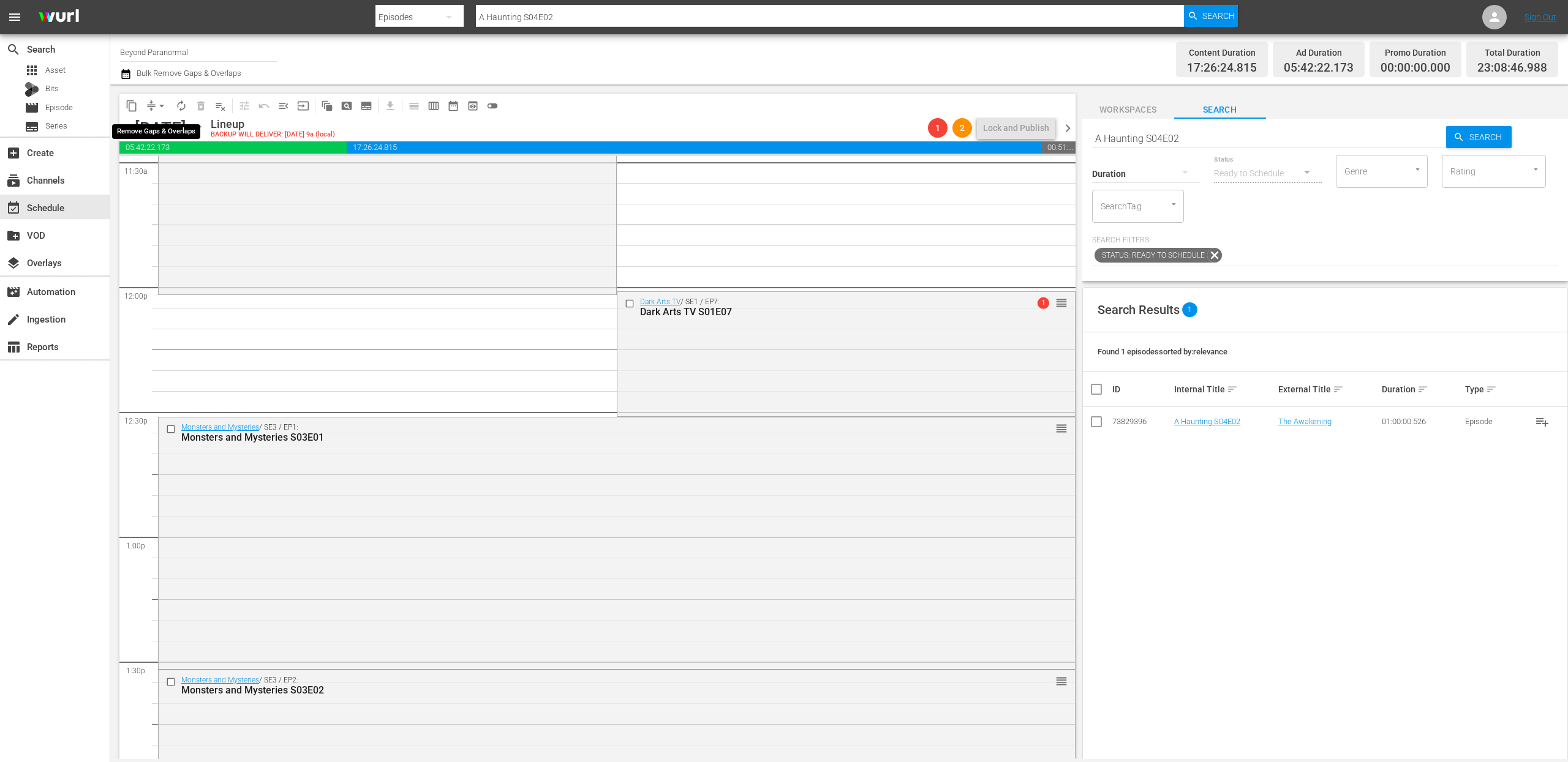
click at [157, 105] on span "arrow_drop_down" at bounding box center [162, 106] width 12 height 12
click at [173, 177] on li "Align to End of Previous Day" at bounding box center [162, 170] width 128 height 20
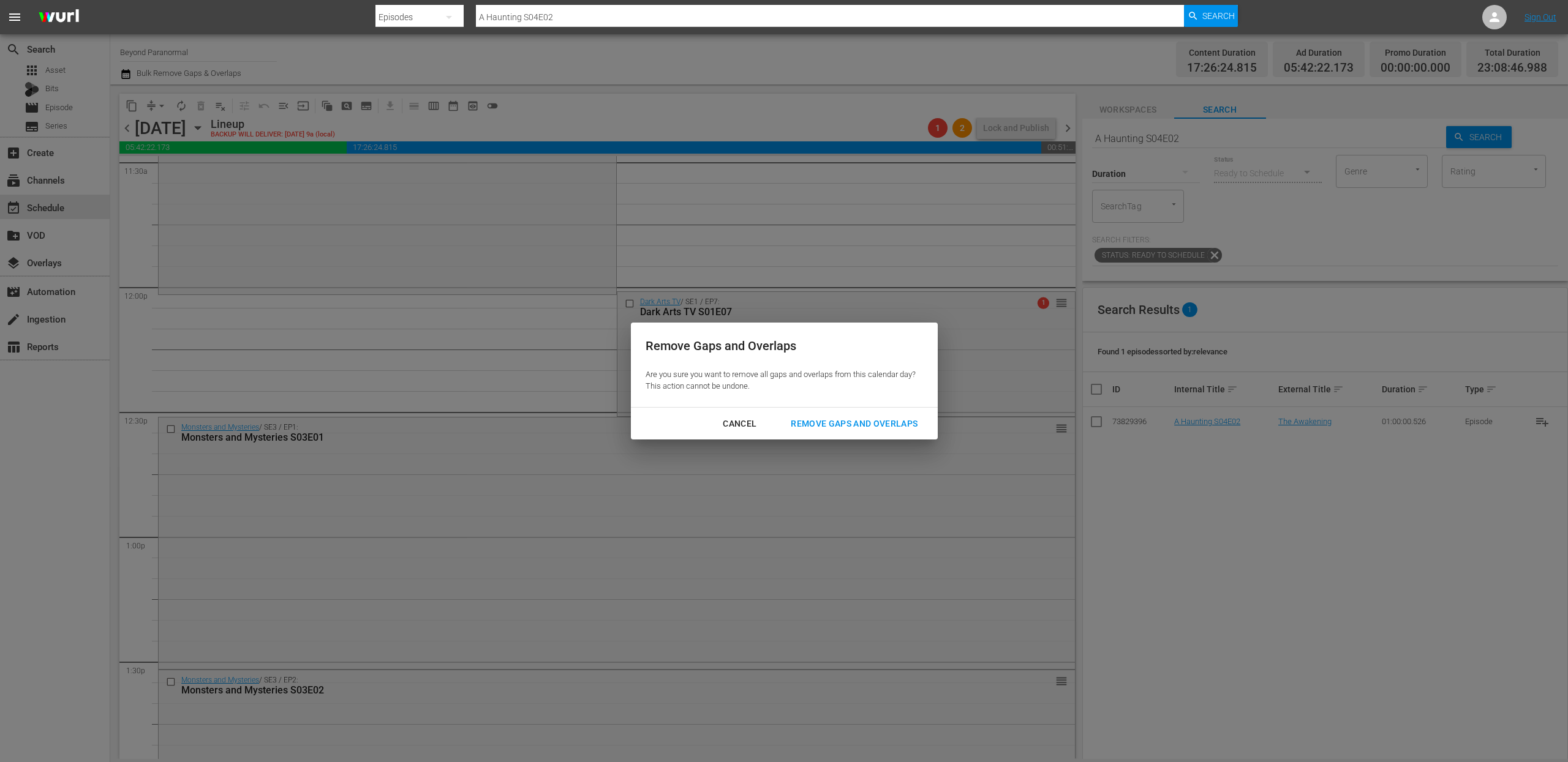
click at [821, 418] on div "Remove Gaps and Overlaps" at bounding box center [854, 424] width 146 height 15
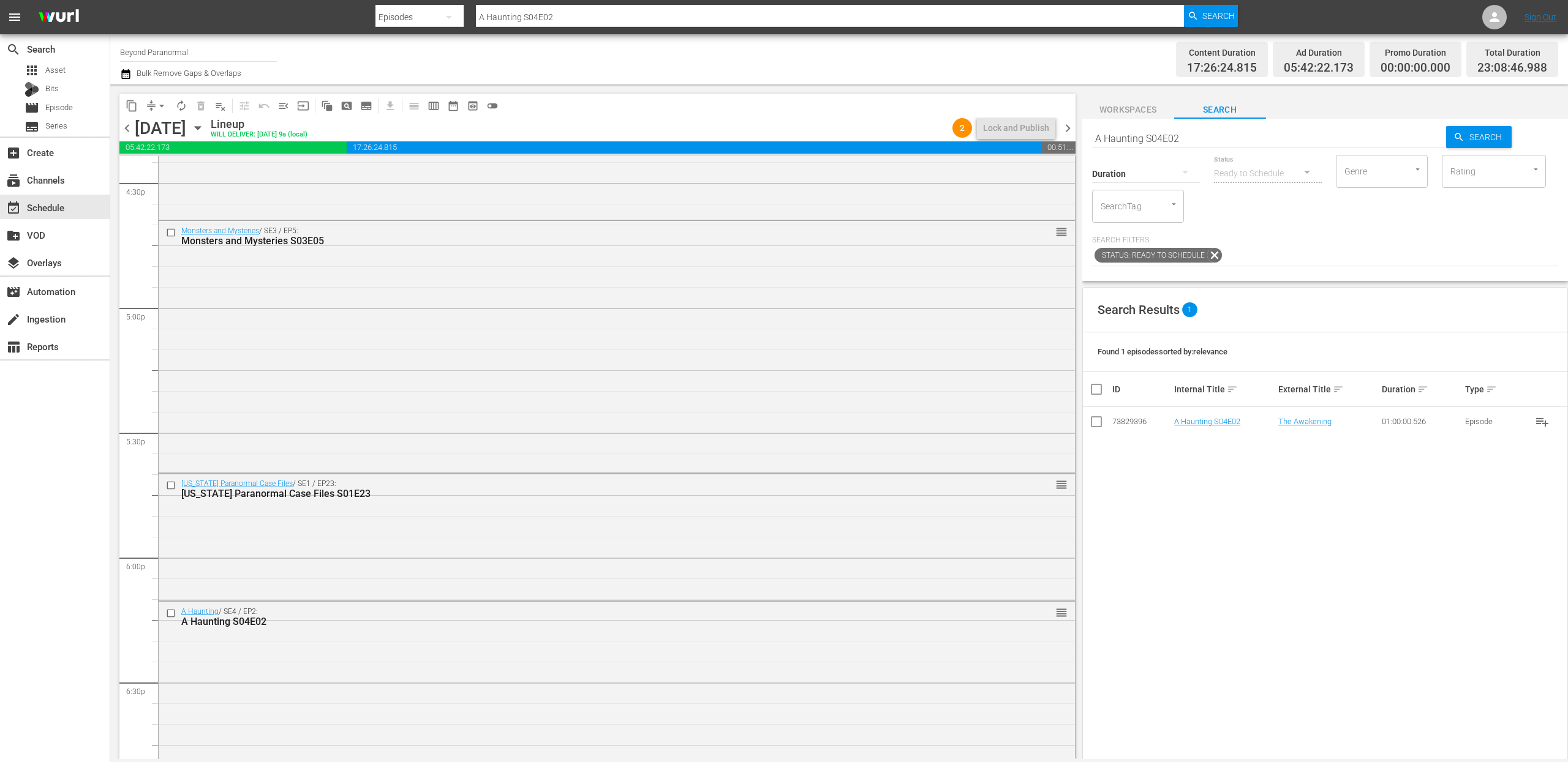
scroll to position [4077, 0]
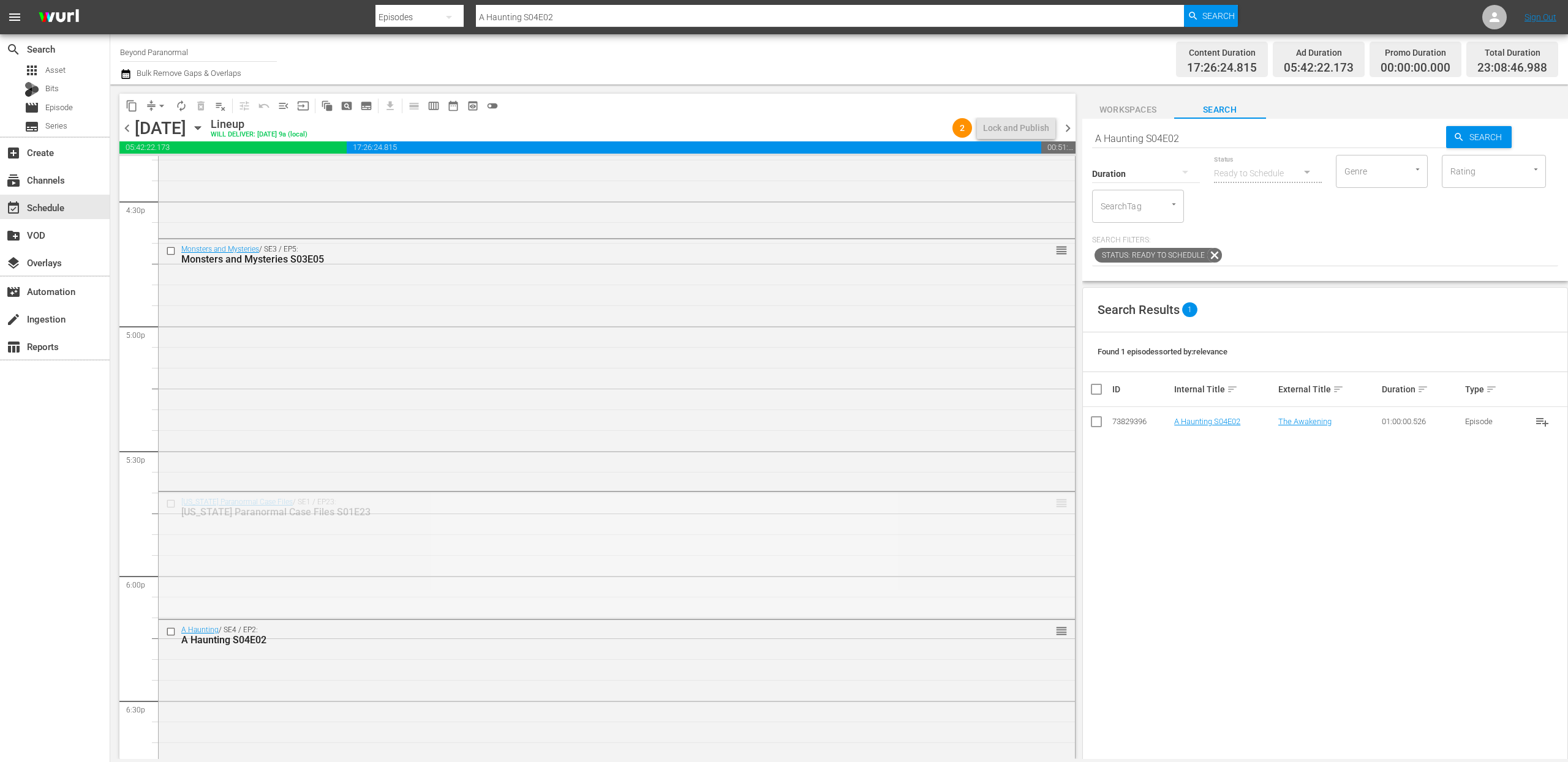
drag, startPoint x: 1050, startPoint y: 505, endPoint x: 1291, endPoint y: 9, distance: 551.4
click at [1152, 136] on input "A Haunting S04E02" at bounding box center [1269, 139] width 355 height 29
click at [1152, 135] on input "A Haunting S04E02" at bounding box center [1269, 139] width 355 height 29
paste input "Monsters and Mysteries S03E06"
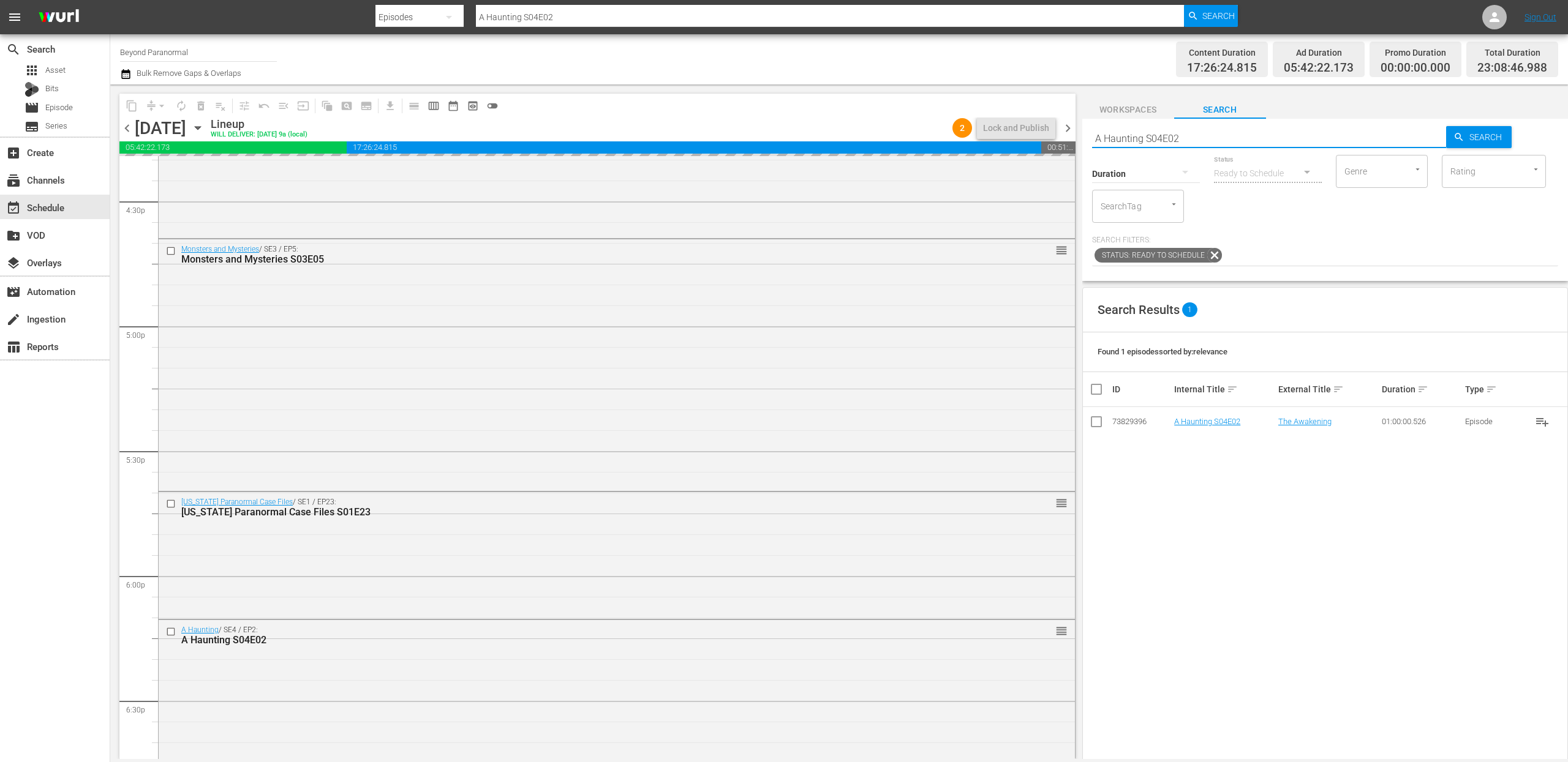
type input "Monsters and Mysteries S03E06"
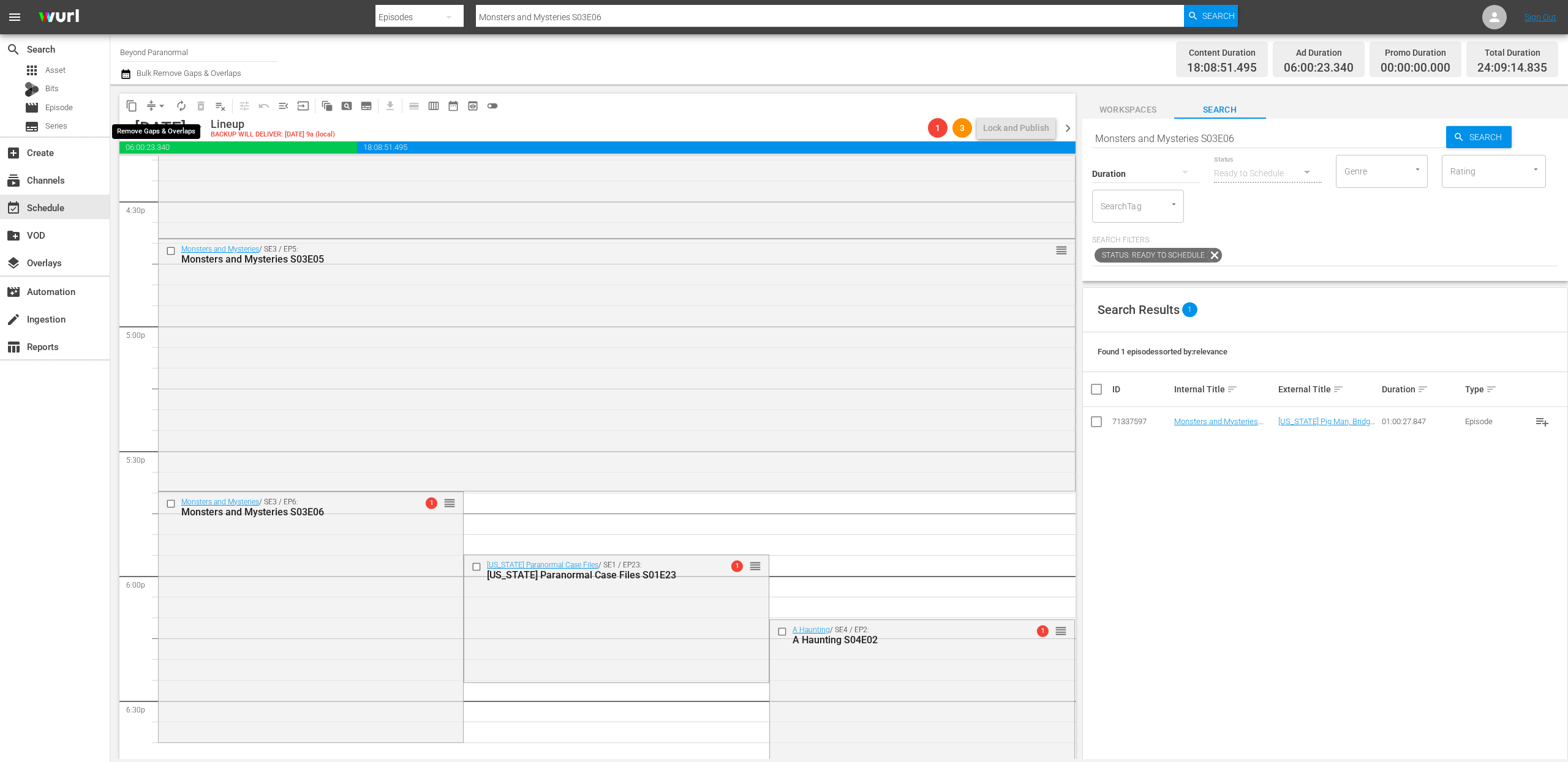
click at [157, 107] on span "arrow_drop_down" at bounding box center [162, 106] width 12 height 12
click at [160, 170] on li "Align to End of Previous Day" at bounding box center [162, 170] width 128 height 20
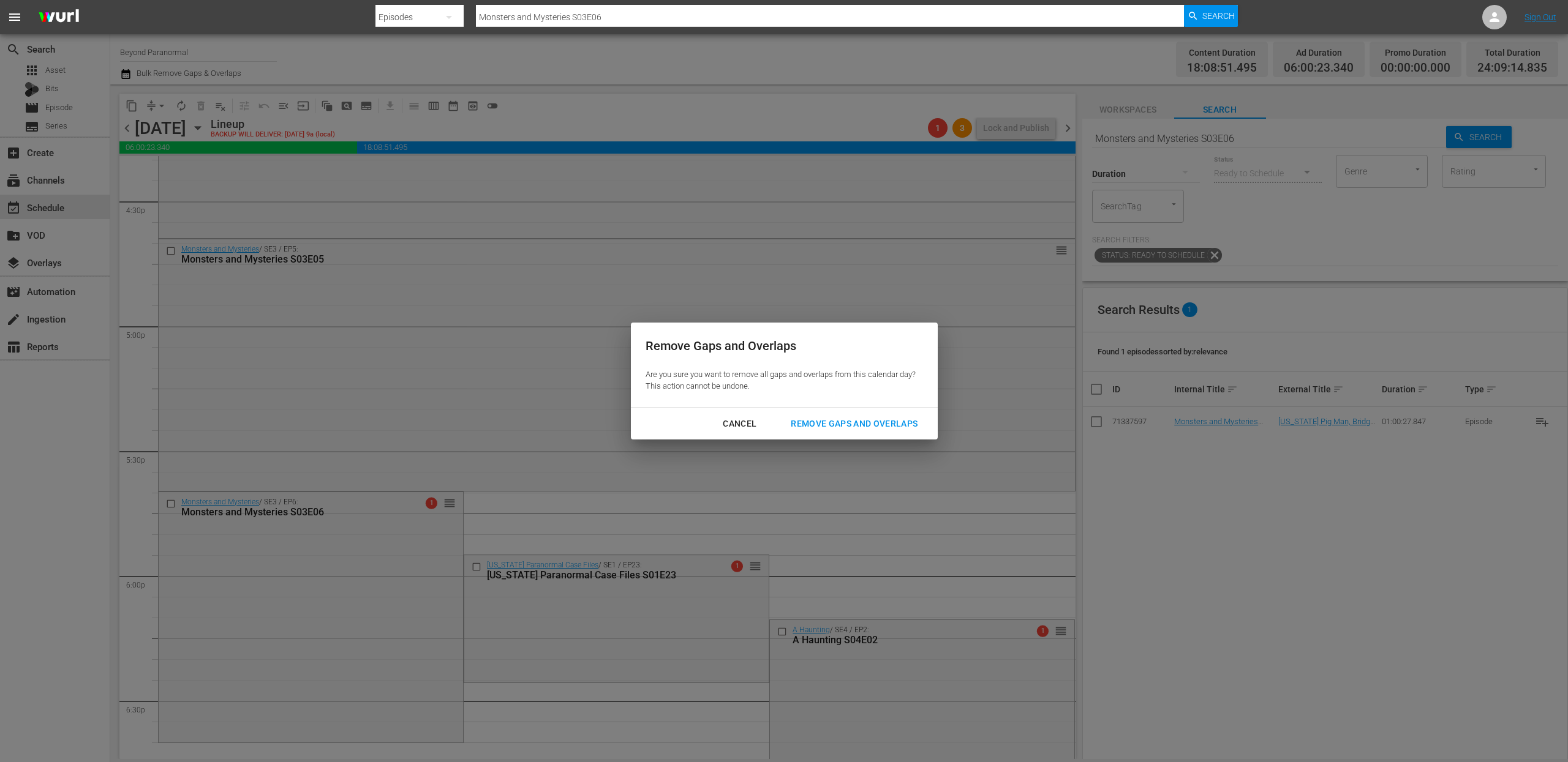
click at [826, 427] on div "Remove Gaps and Overlaps" at bounding box center [854, 424] width 146 height 15
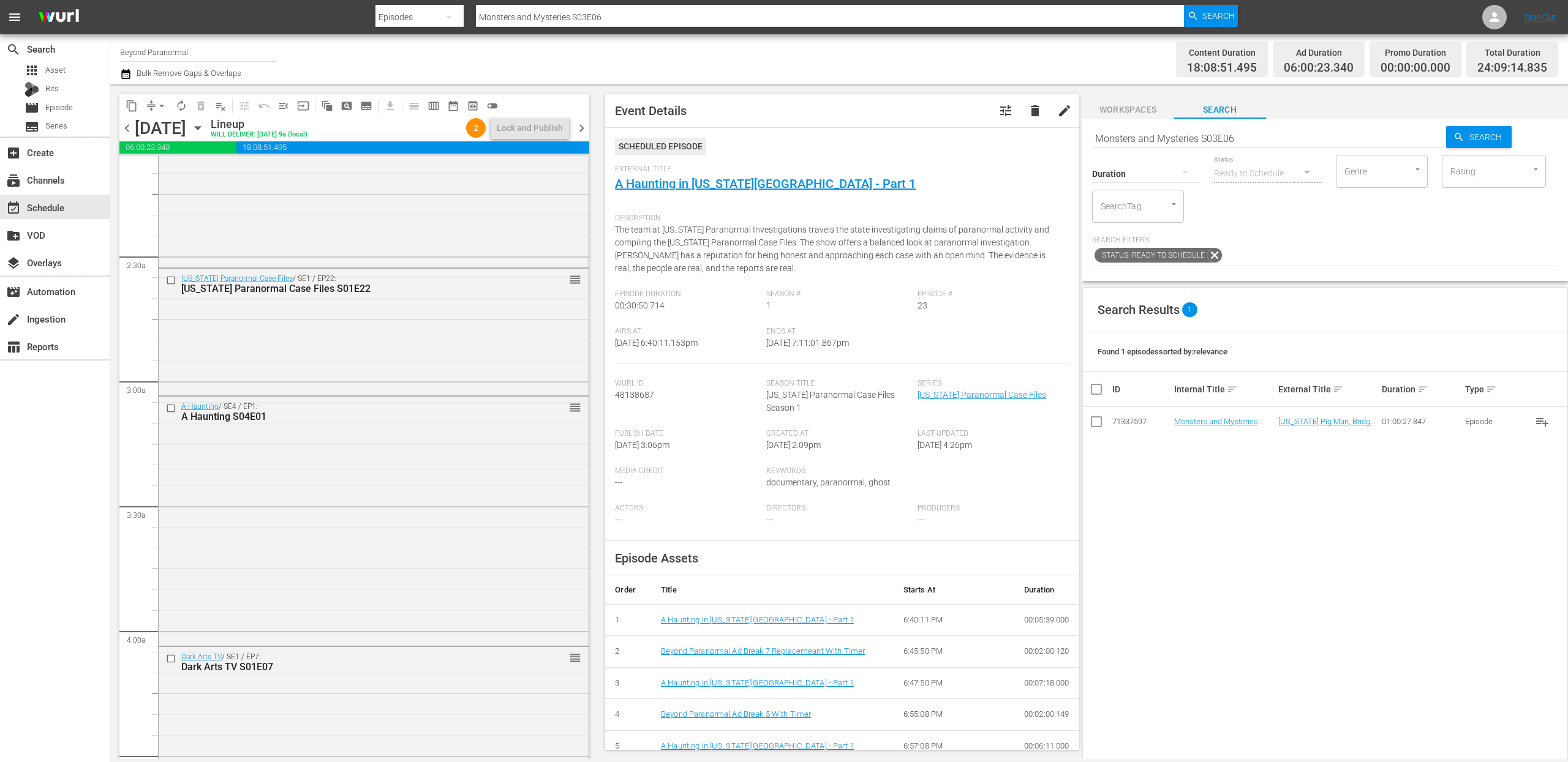
scroll to position [533, 0]
click at [170, 272] on input "checkbox" at bounding box center [172, 271] width 13 height 10
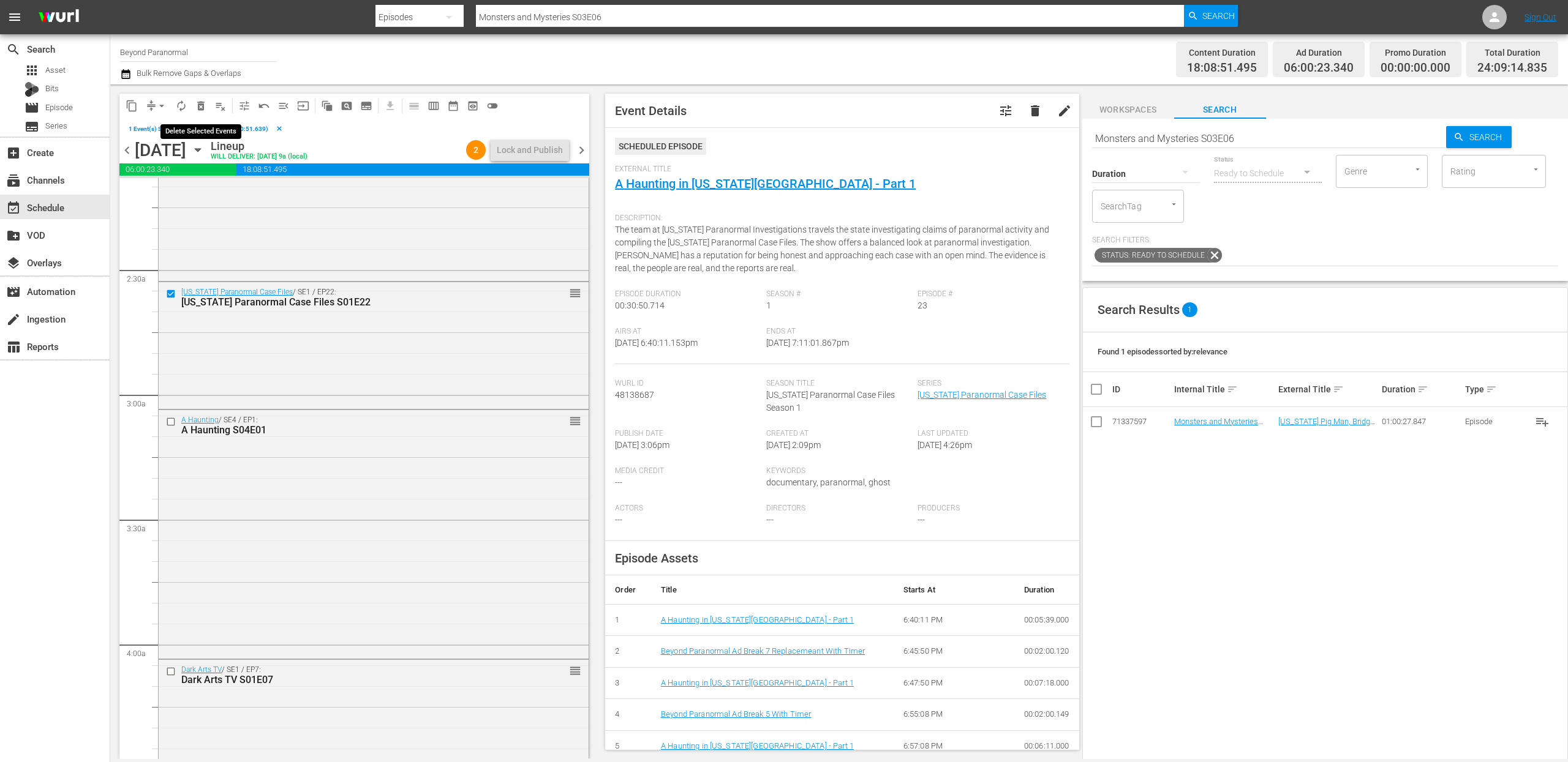
click at [205, 108] on span "delete_forever_outlined" at bounding box center [201, 106] width 12 height 12
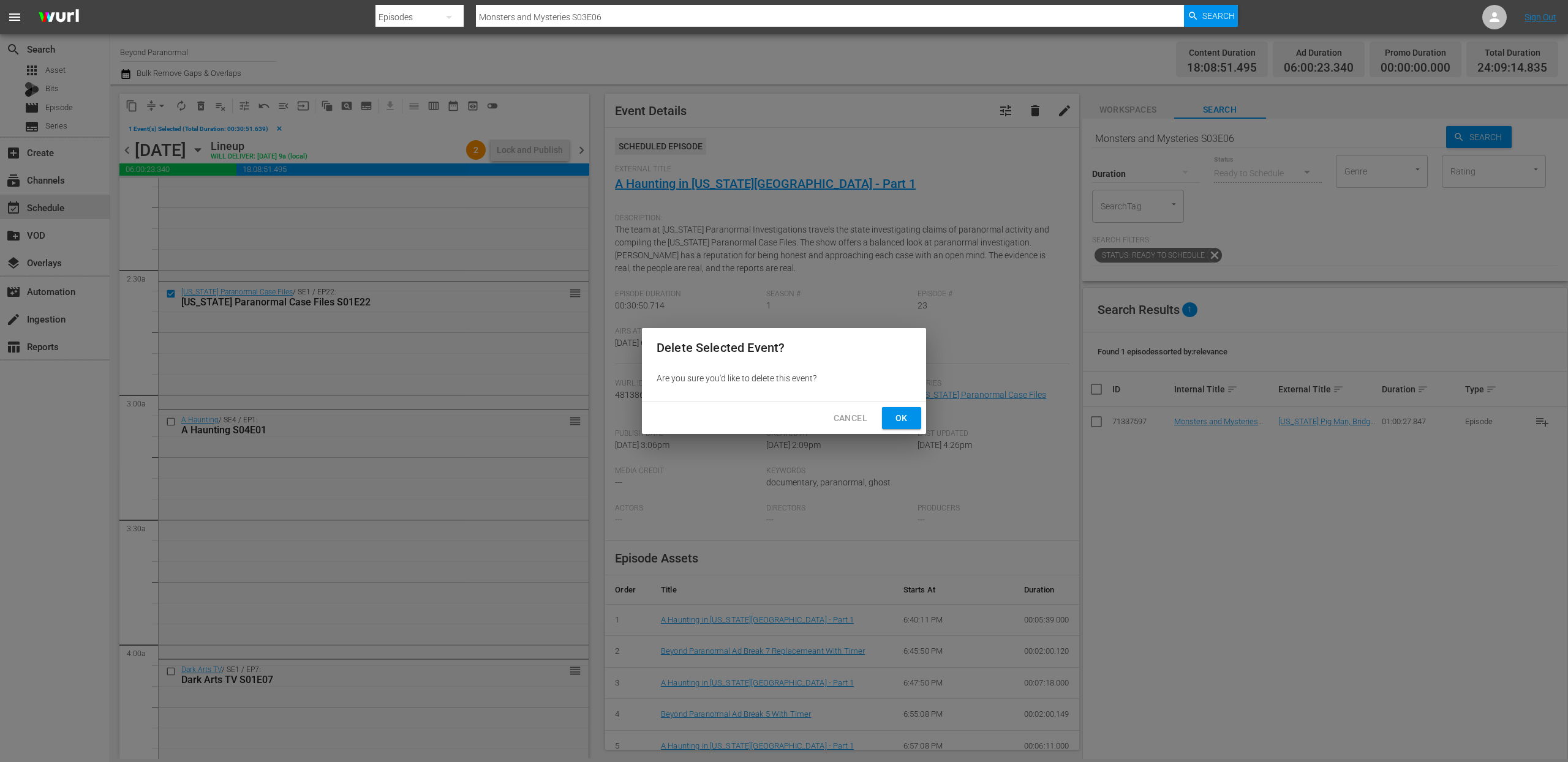
click at [919, 411] on button "Ok" at bounding box center [902, 418] width 40 height 22
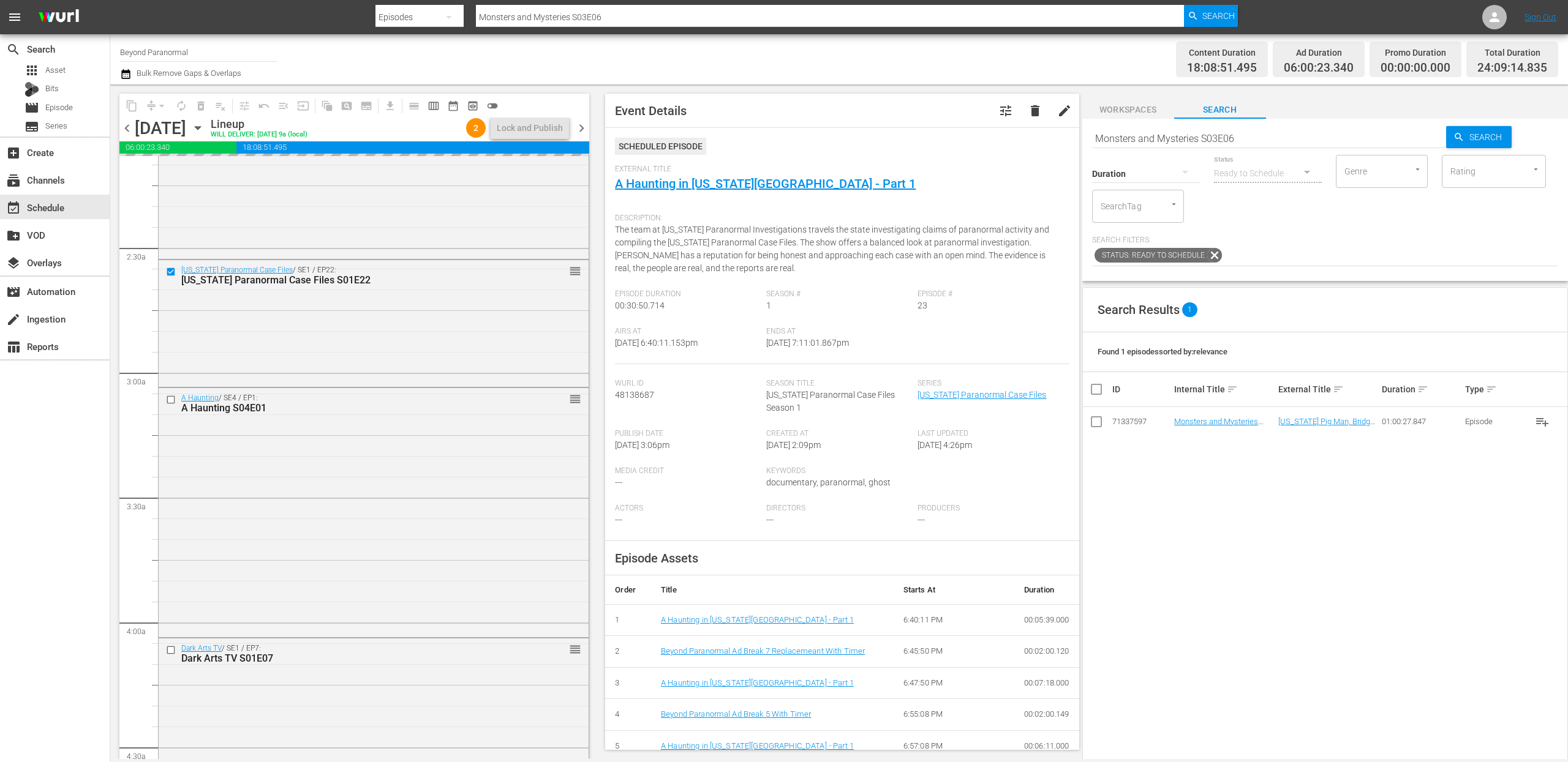
click at [1132, 146] on div "Duration" at bounding box center [1145, 165] width 108 height 44
click at [1132, 139] on input "Monsters and Mysteries S03E06" at bounding box center [1269, 139] width 355 height 29
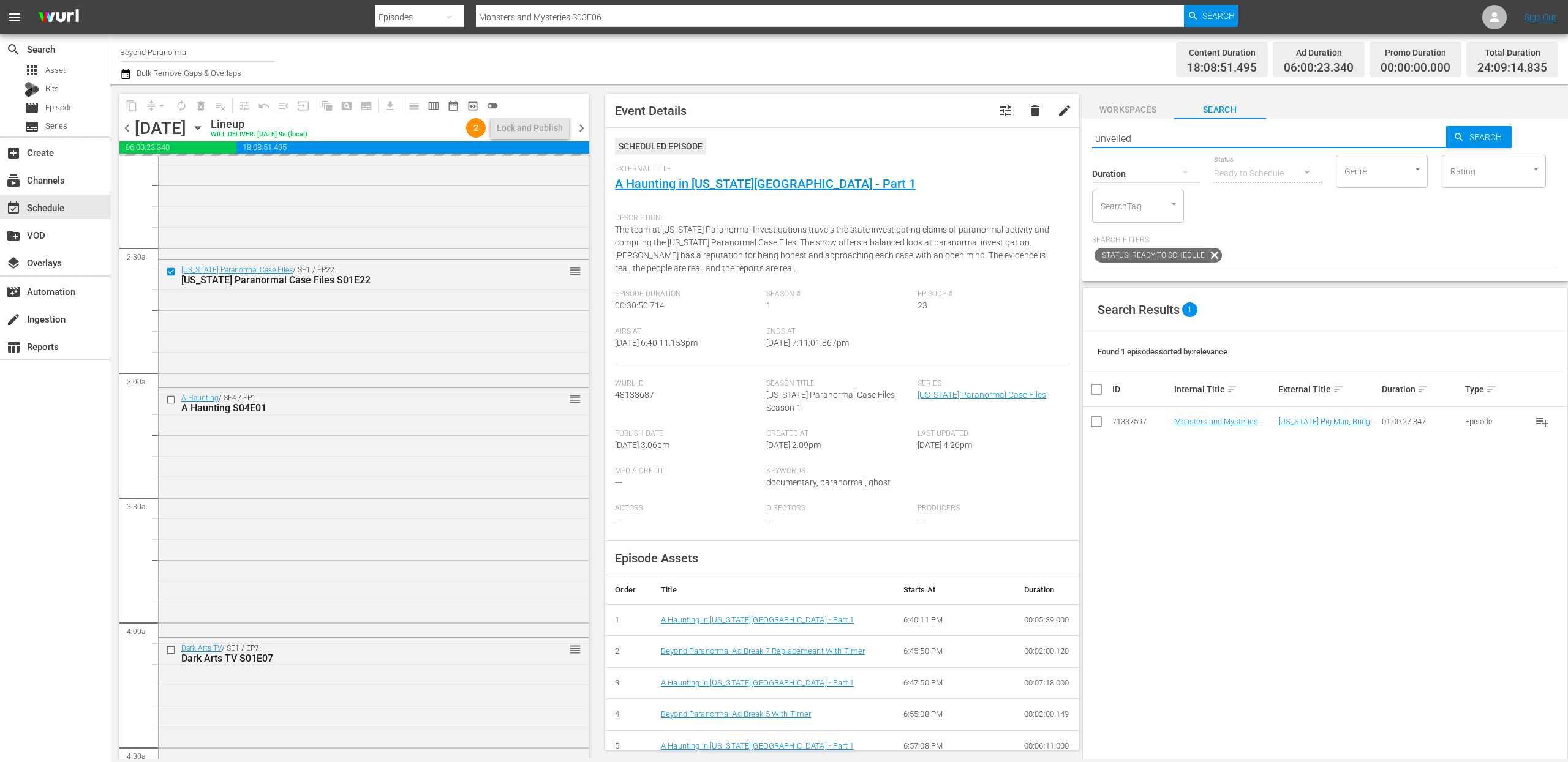
type input "unveiled"
click at [1175, 171] on icon "button" at bounding box center [1185, 171] width 15 height 15
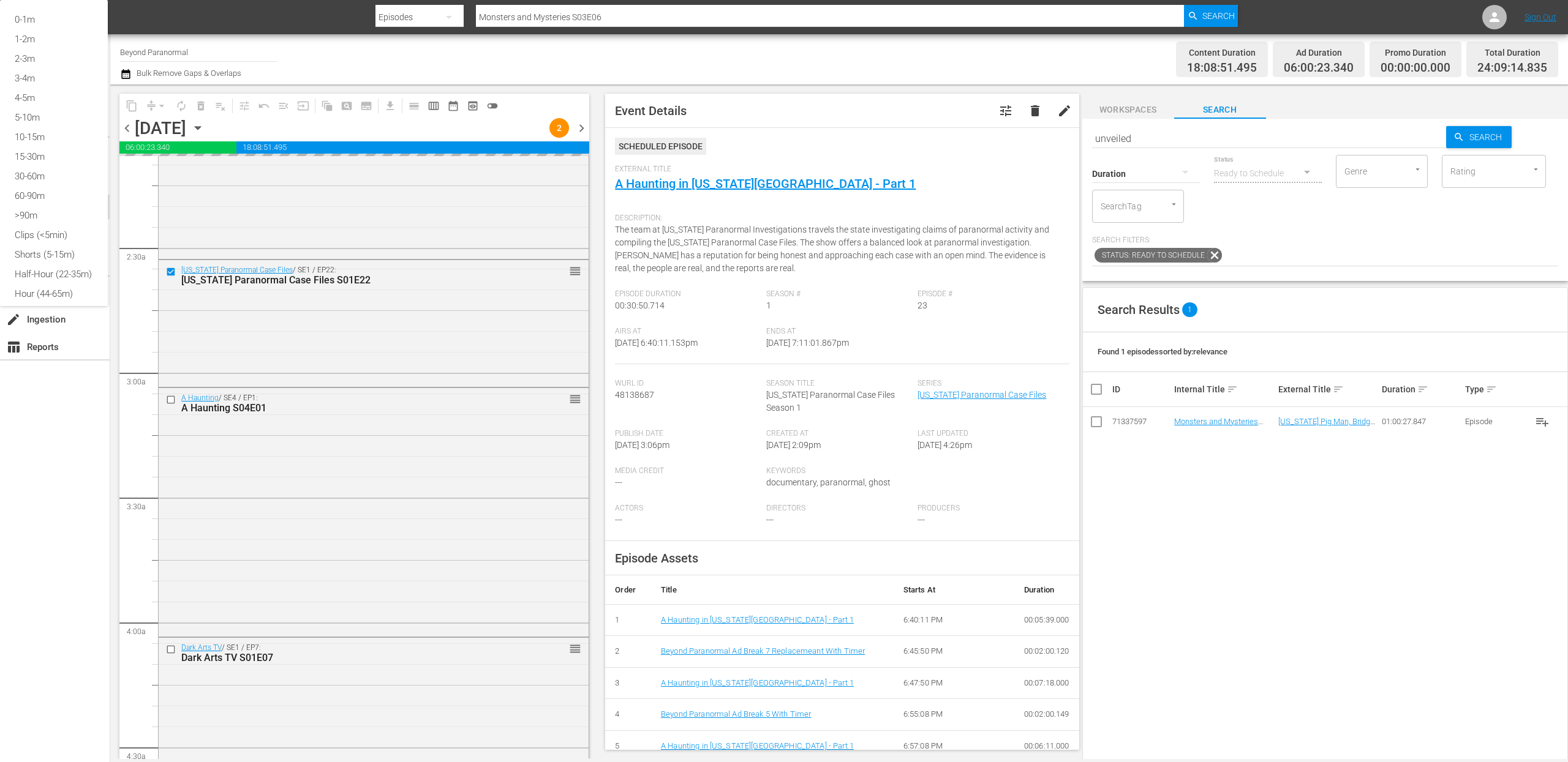
type input "unveiled"
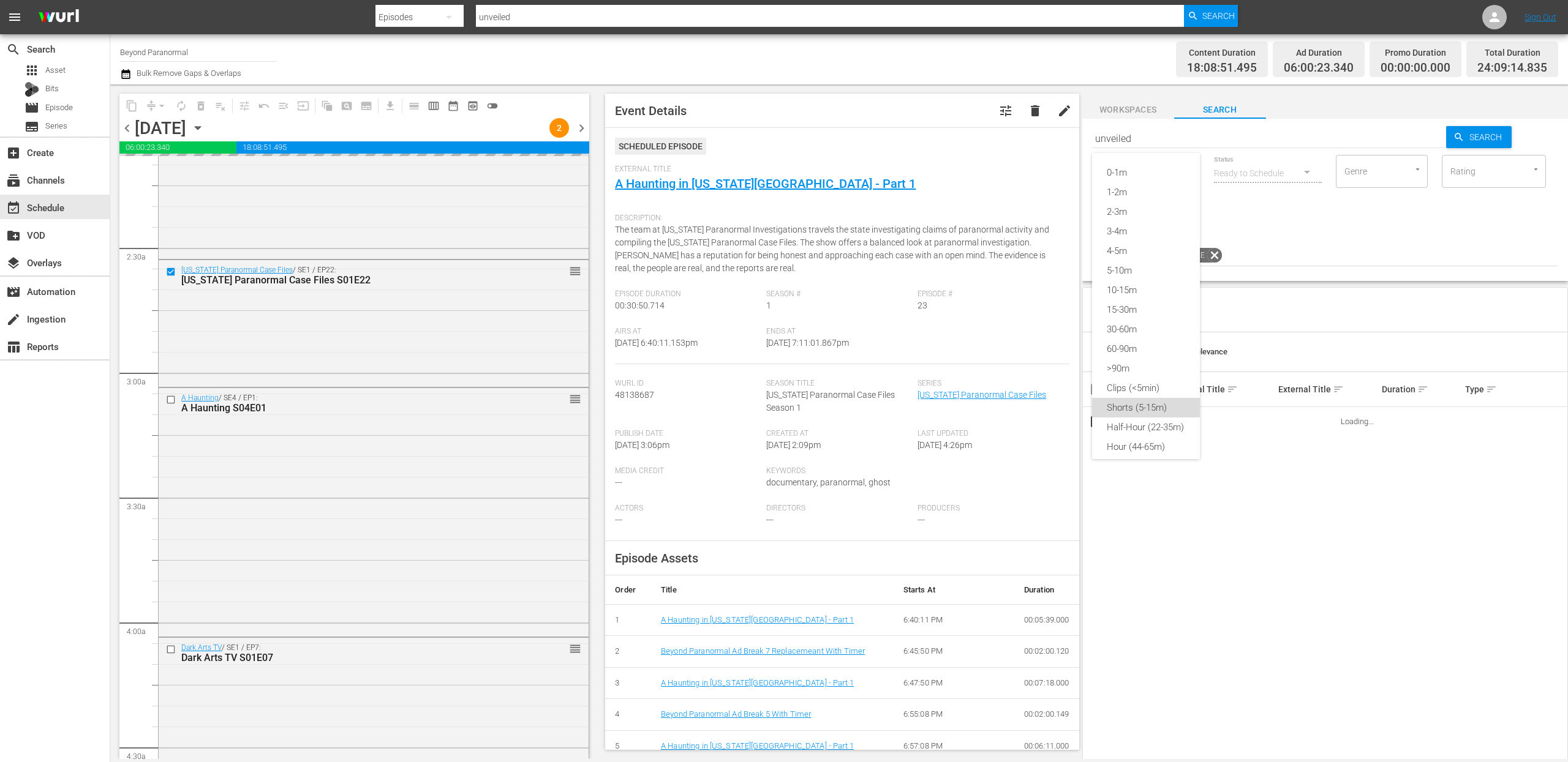
click at [1160, 406] on div "Shorts (5-15m)" at bounding box center [1145, 407] width 108 height 20
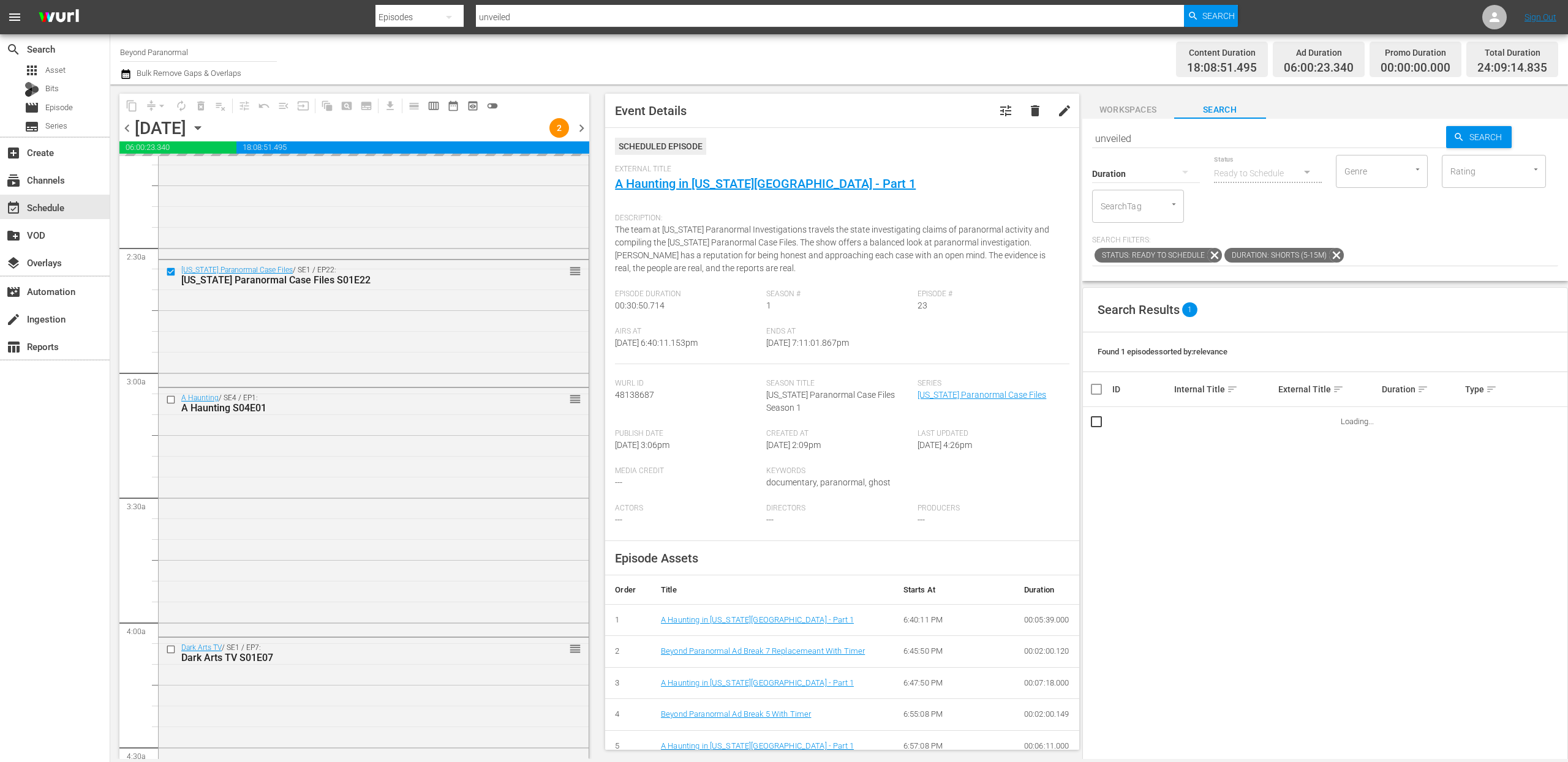
click at [1175, 391] on span "sort" at bounding box center [1422, 389] width 11 height 11
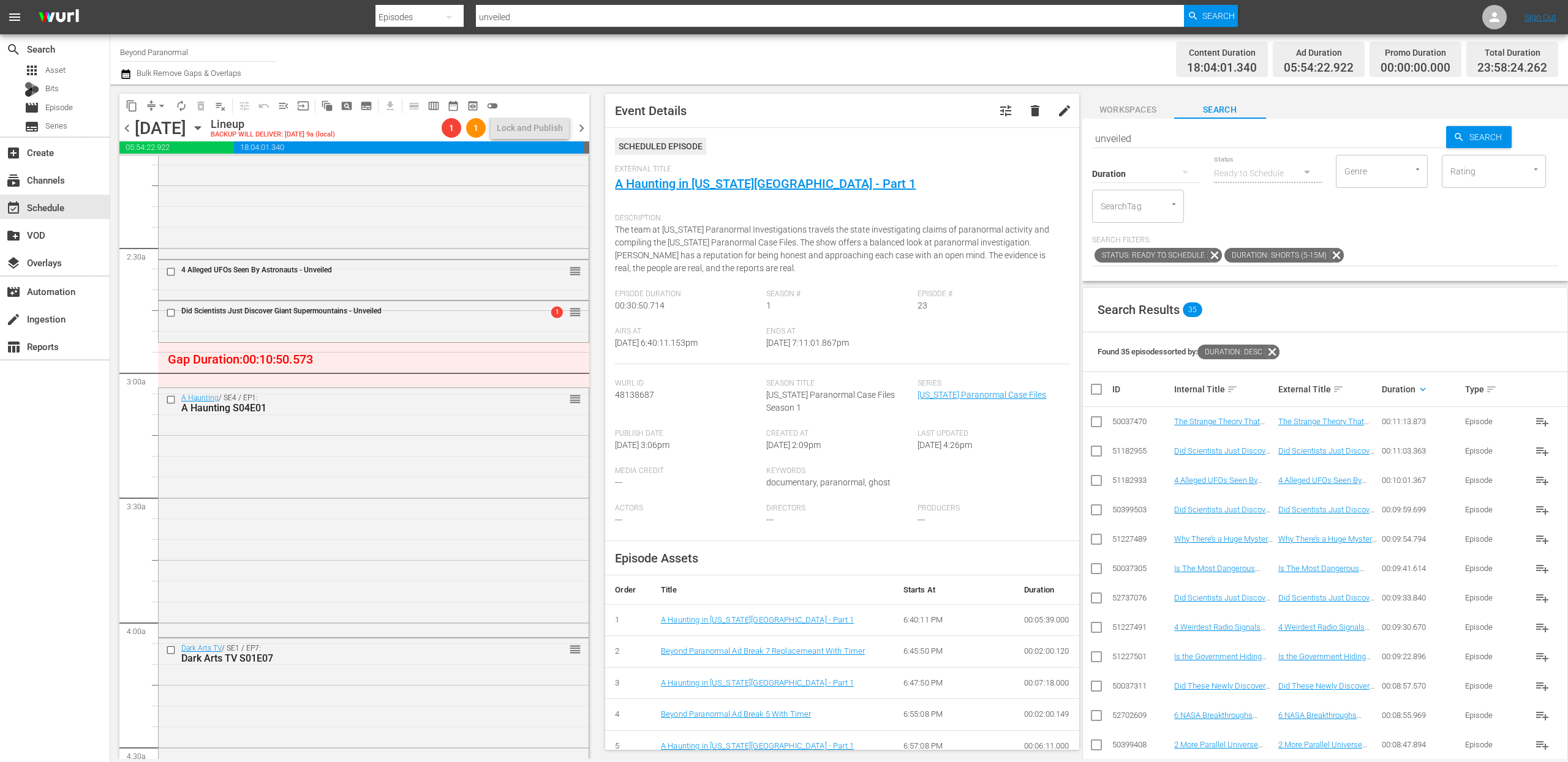
click at [158, 100] on span "arrow_drop_down" at bounding box center [162, 106] width 12 height 12
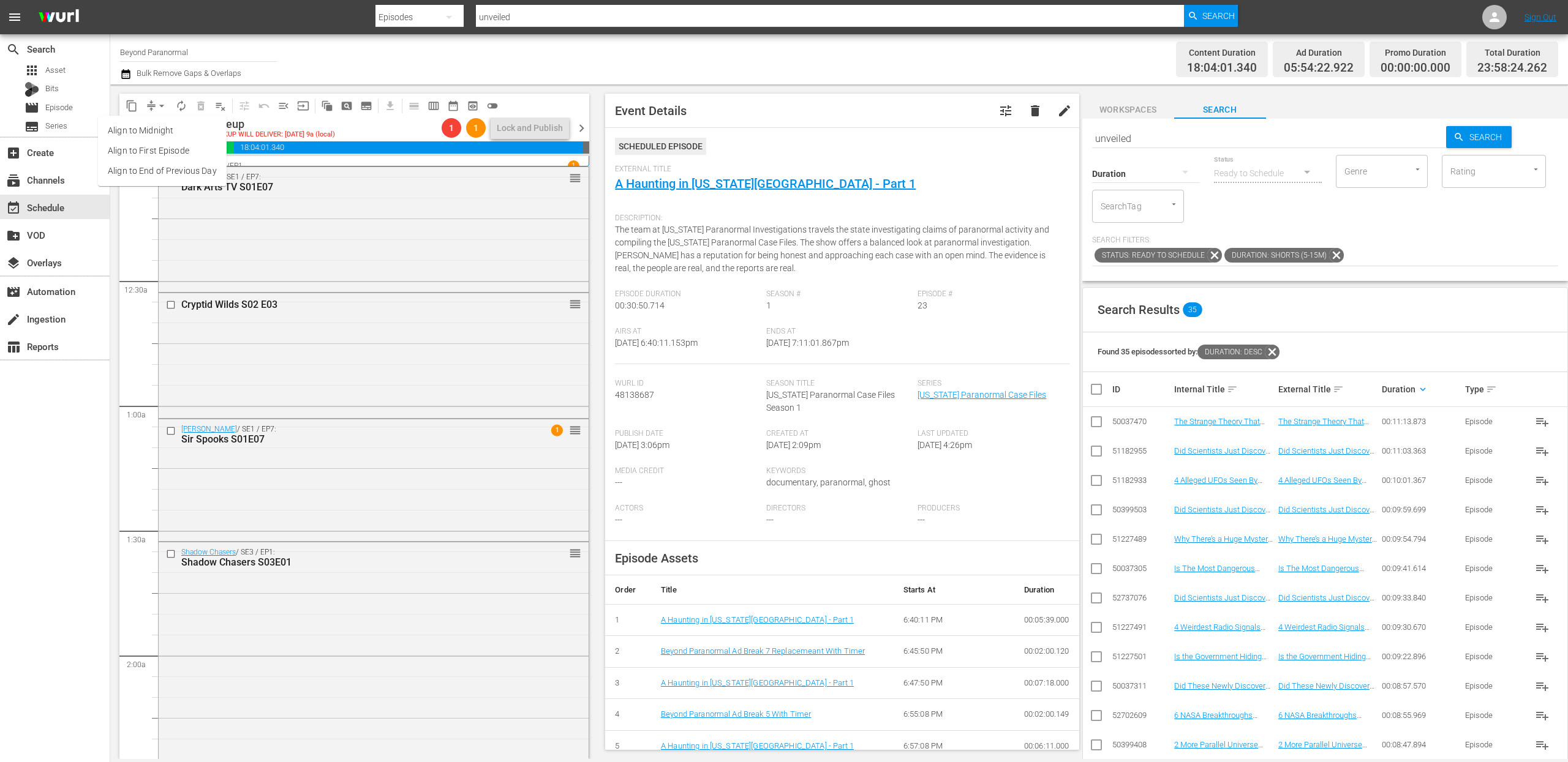
scroll to position [533, 0]
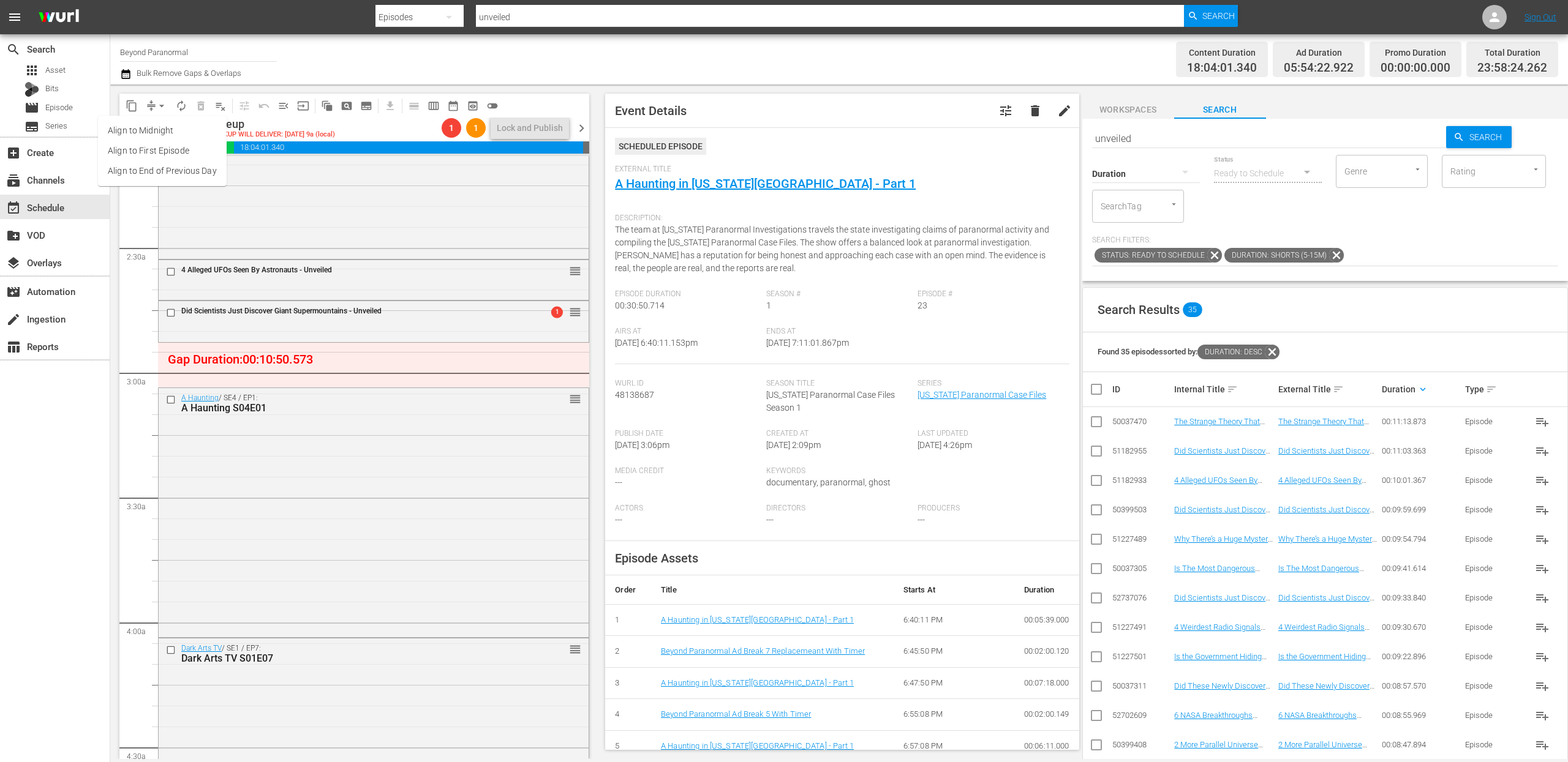
click at [158, 164] on li "Align to End of Previous Day" at bounding box center [162, 170] width 128 height 20
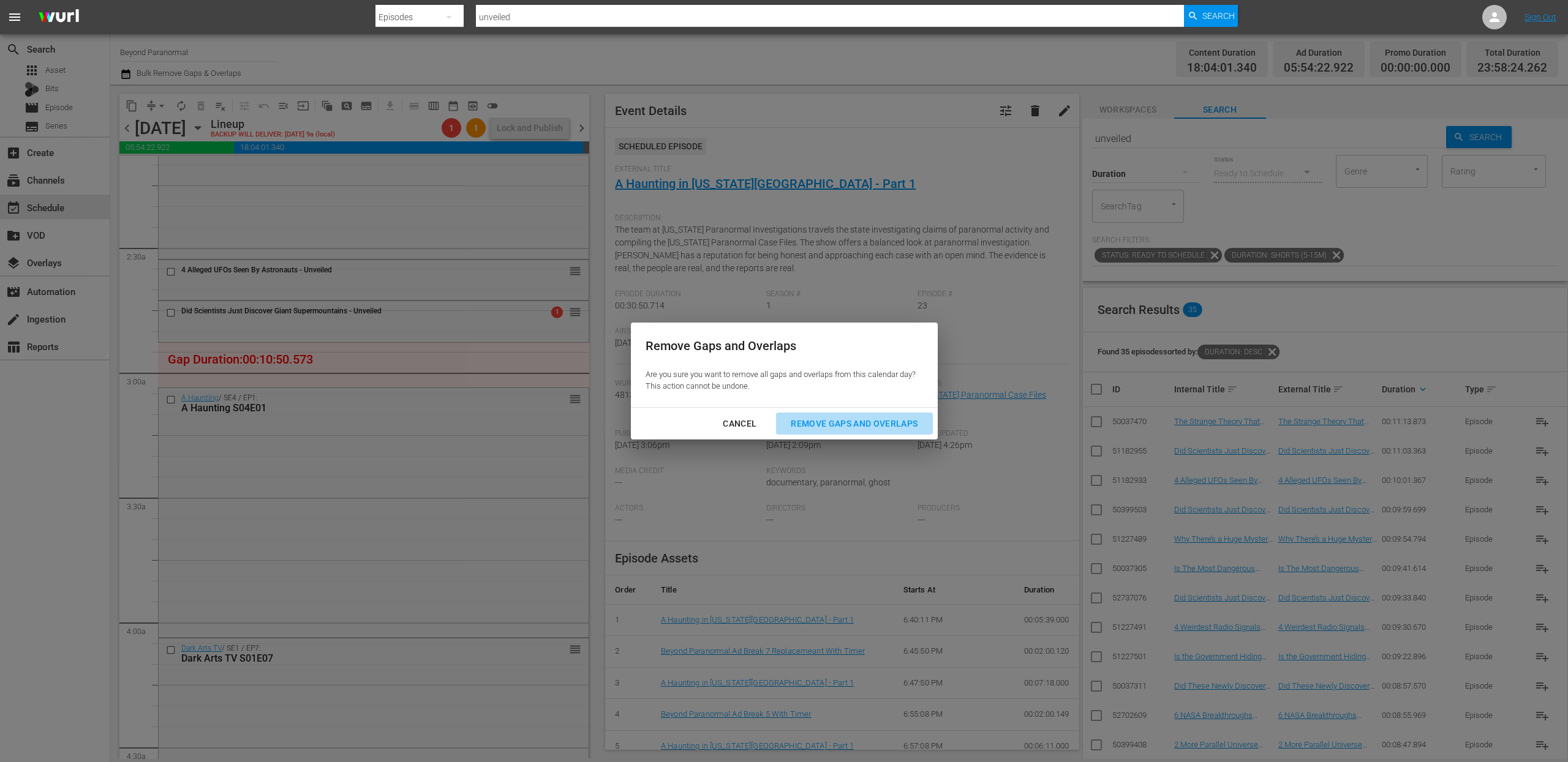
click at [854, 424] on div "Remove Gaps and Overlaps" at bounding box center [854, 424] width 146 height 15
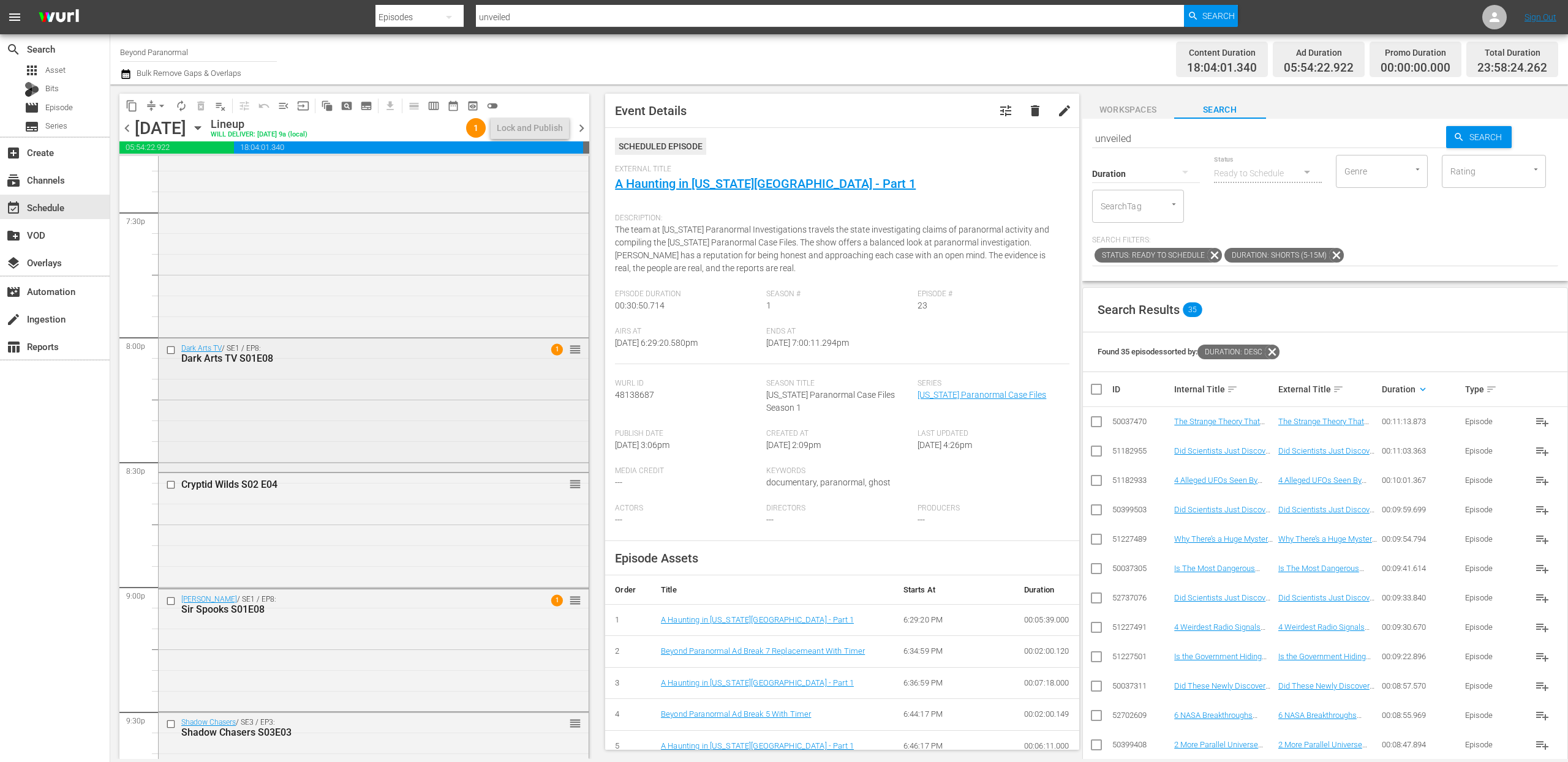
scroll to position [4810, 0]
click at [169, 359] on input "checkbox" at bounding box center [172, 356] width 13 height 10
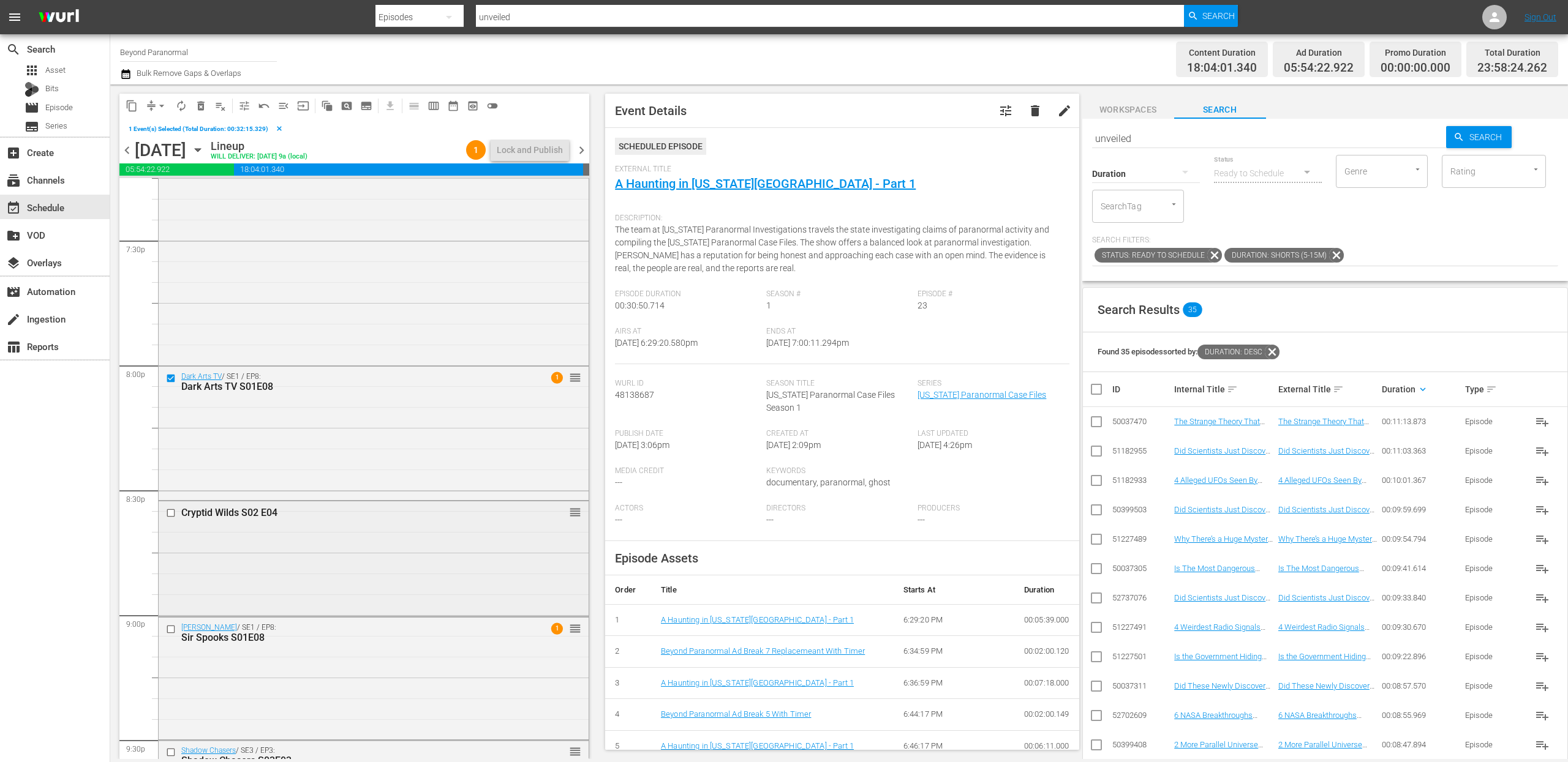
click at [171, 514] on input "checkbox" at bounding box center [172, 513] width 13 height 10
click at [173, 630] on input "checkbox" at bounding box center [172, 629] width 13 height 10
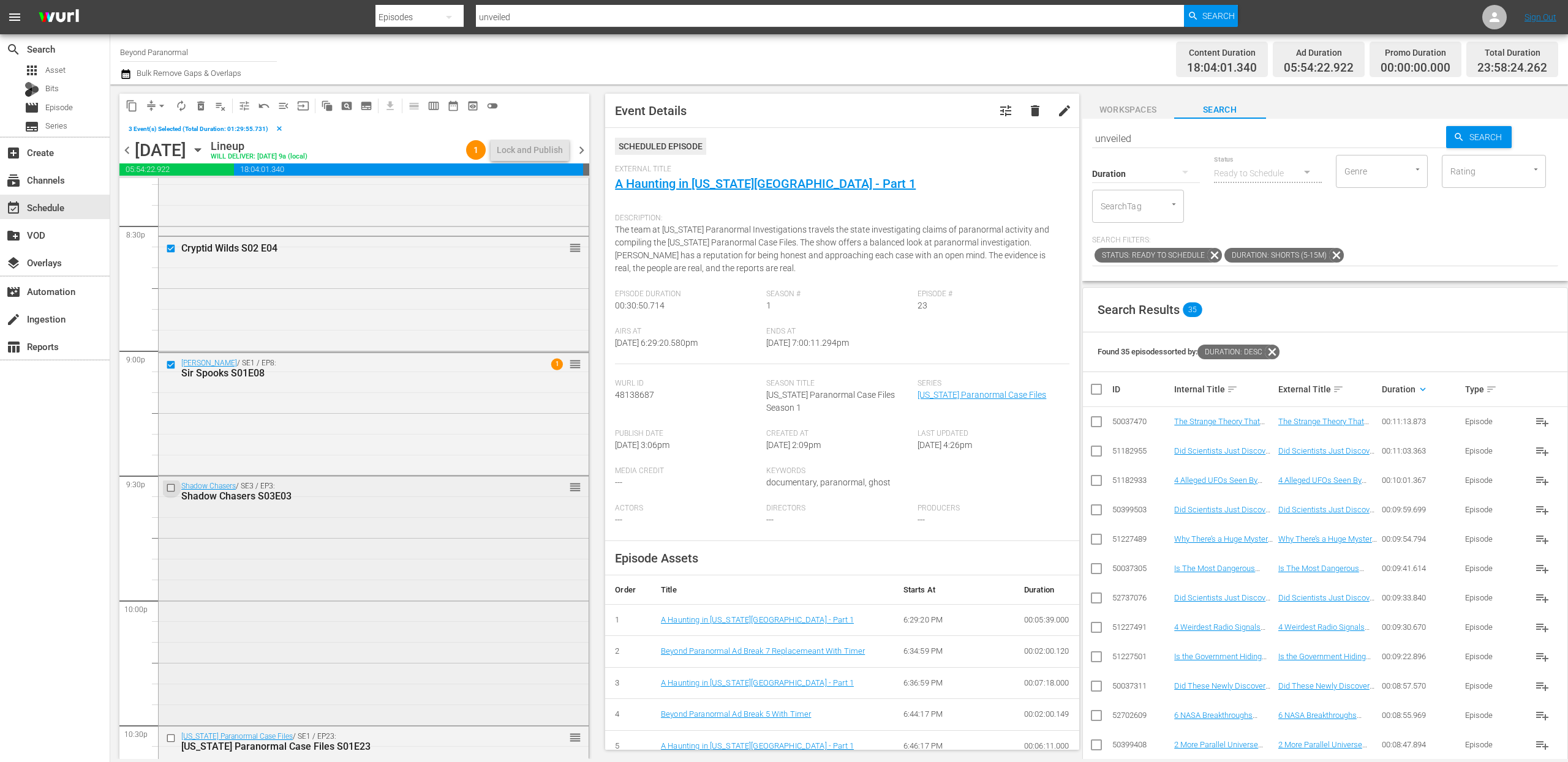
click at [173, 487] on input "checkbox" at bounding box center [172, 488] width 13 height 10
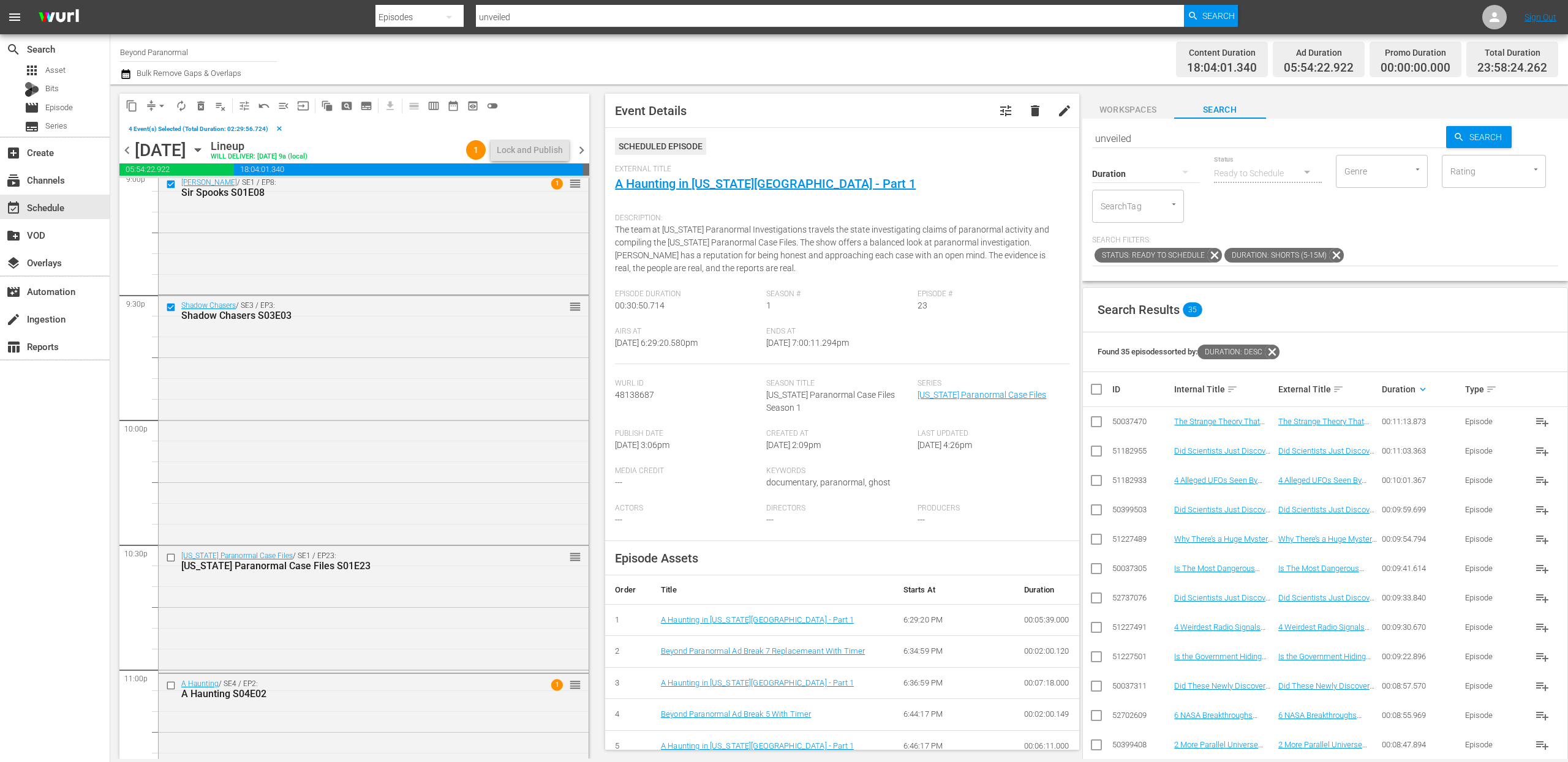
scroll to position [5257, 0]
click at [170, 559] on input "checkbox" at bounding box center [172, 555] width 13 height 10
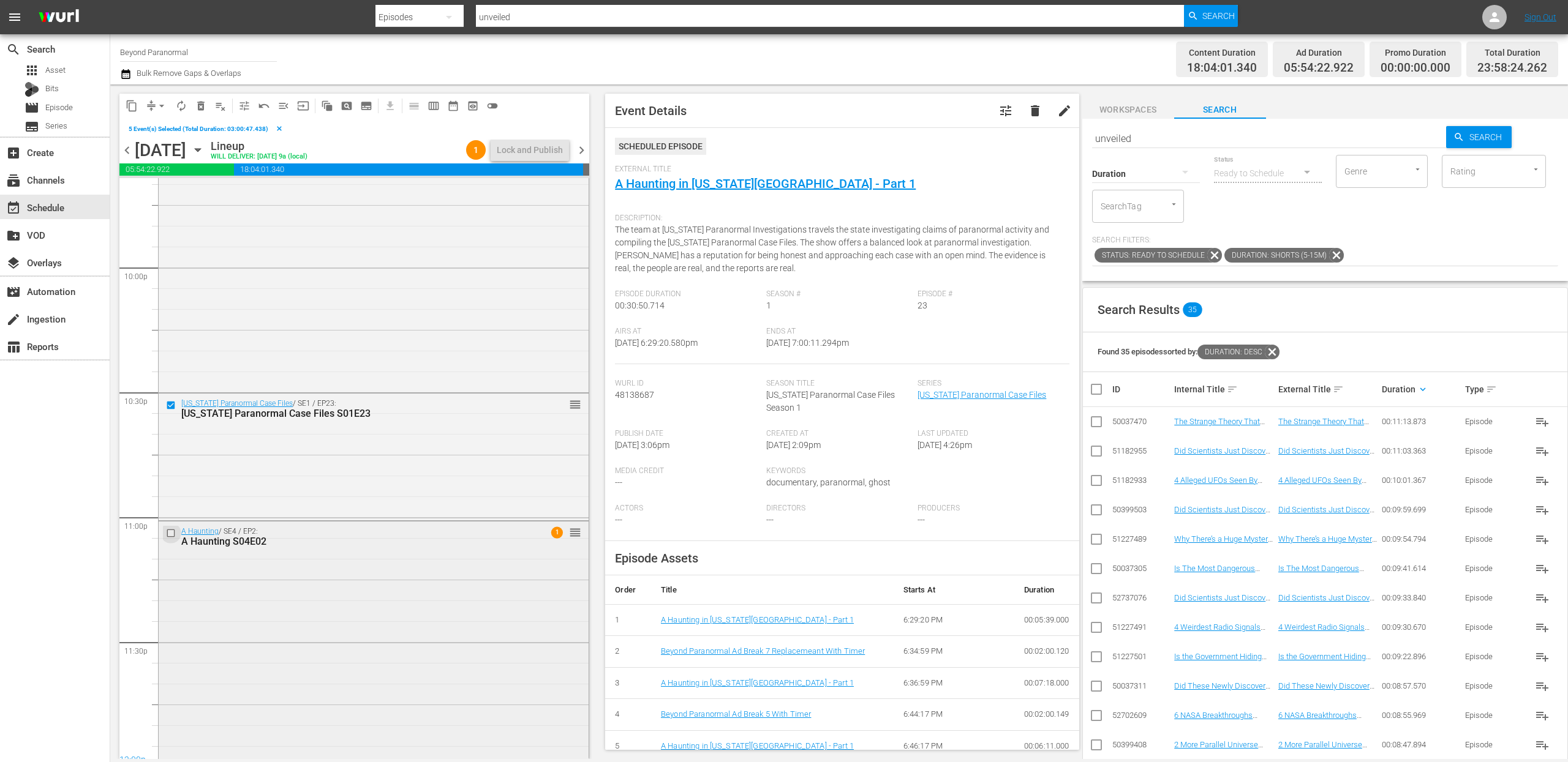
click at [172, 535] on input "checkbox" at bounding box center [172, 534] width 13 height 10
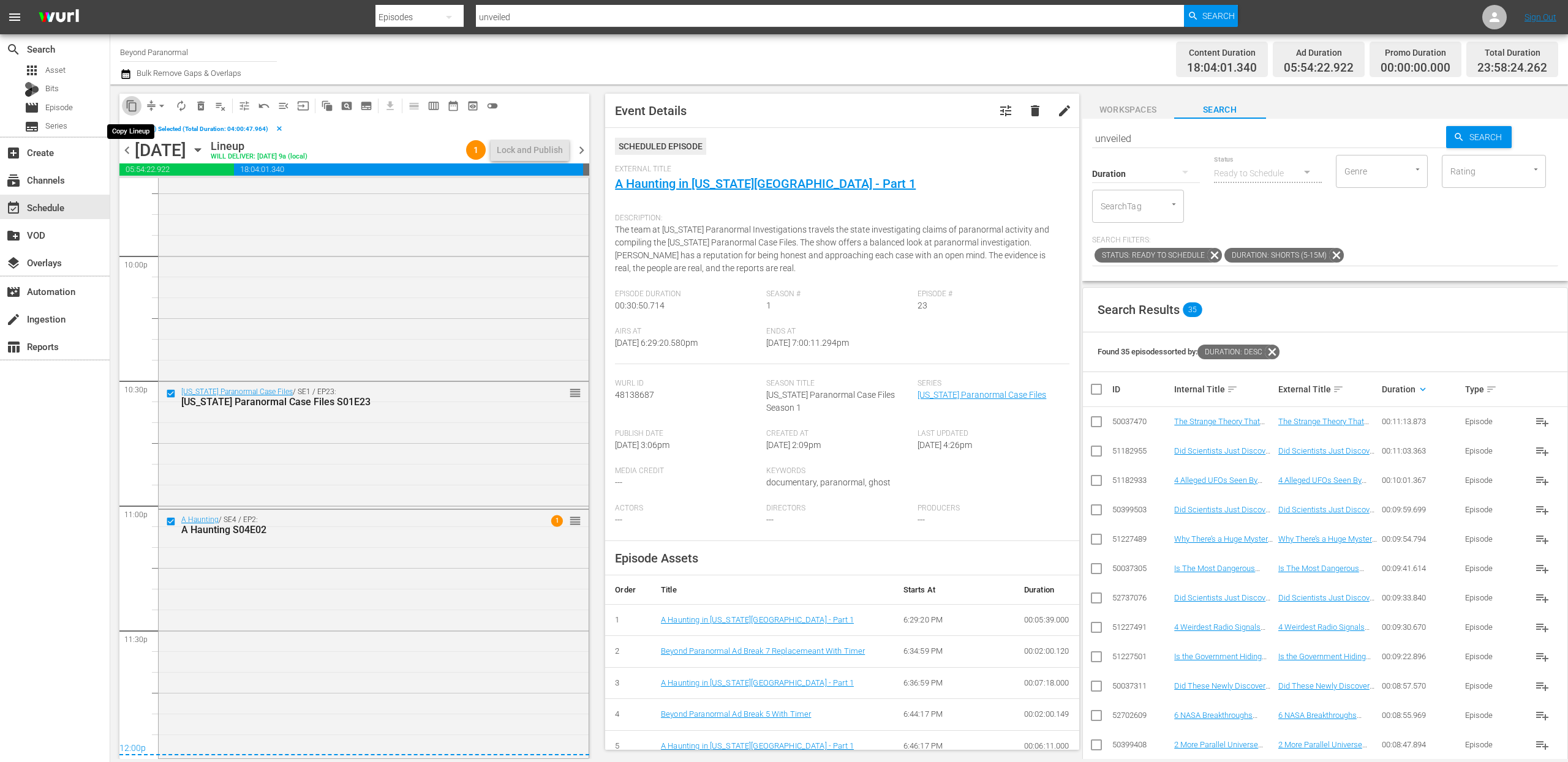
click at [130, 110] on span "content_copy" at bounding box center [132, 106] width 12 height 12
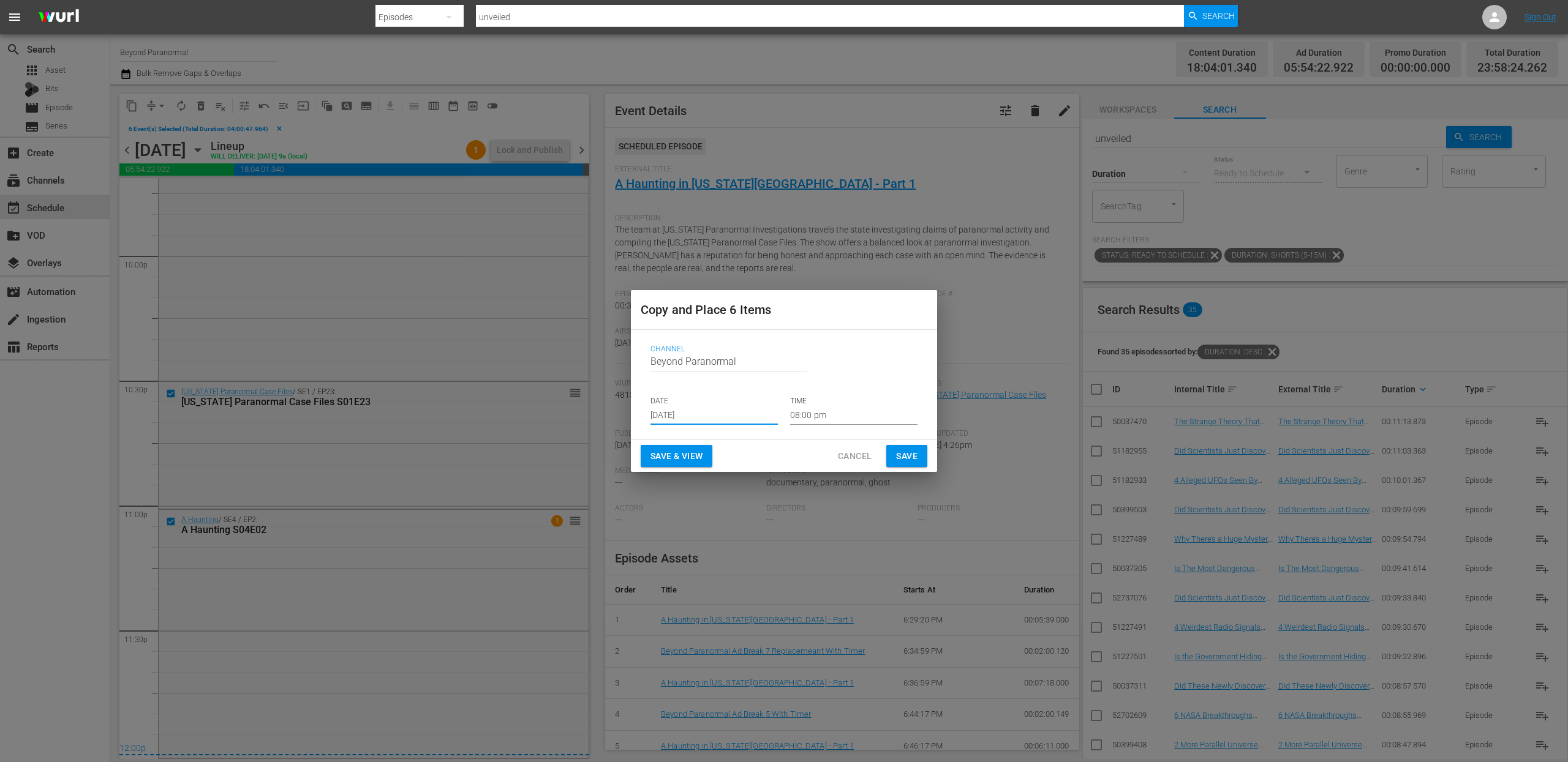
click at [672, 412] on input "[DATE]" at bounding box center [714, 415] width 127 height 18
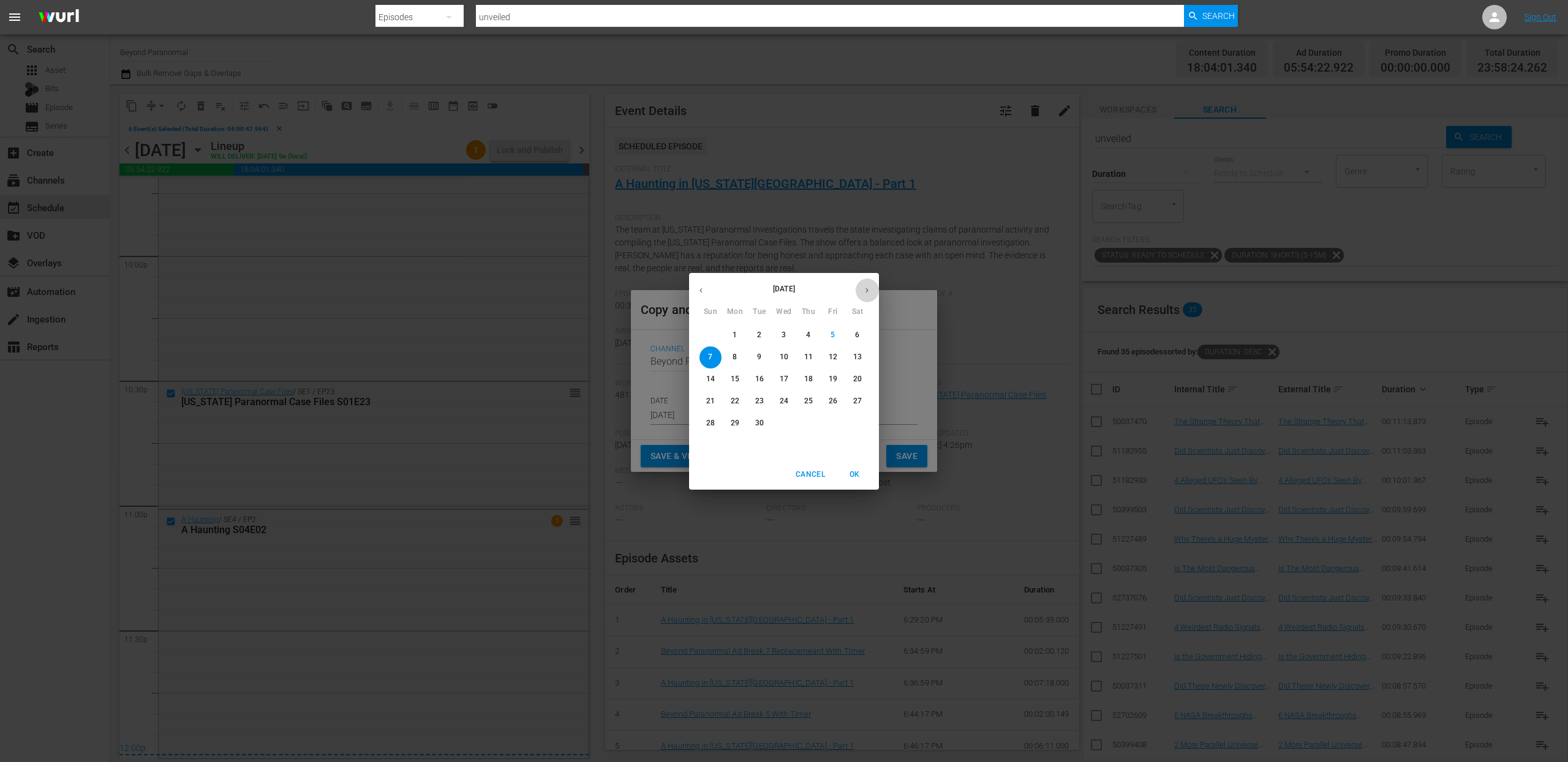
click at [872, 291] on button "button" at bounding box center [867, 291] width 24 height 24
click at [806, 357] on p "9" at bounding box center [808, 357] width 4 height 10
type input "Oct 9th 2025"
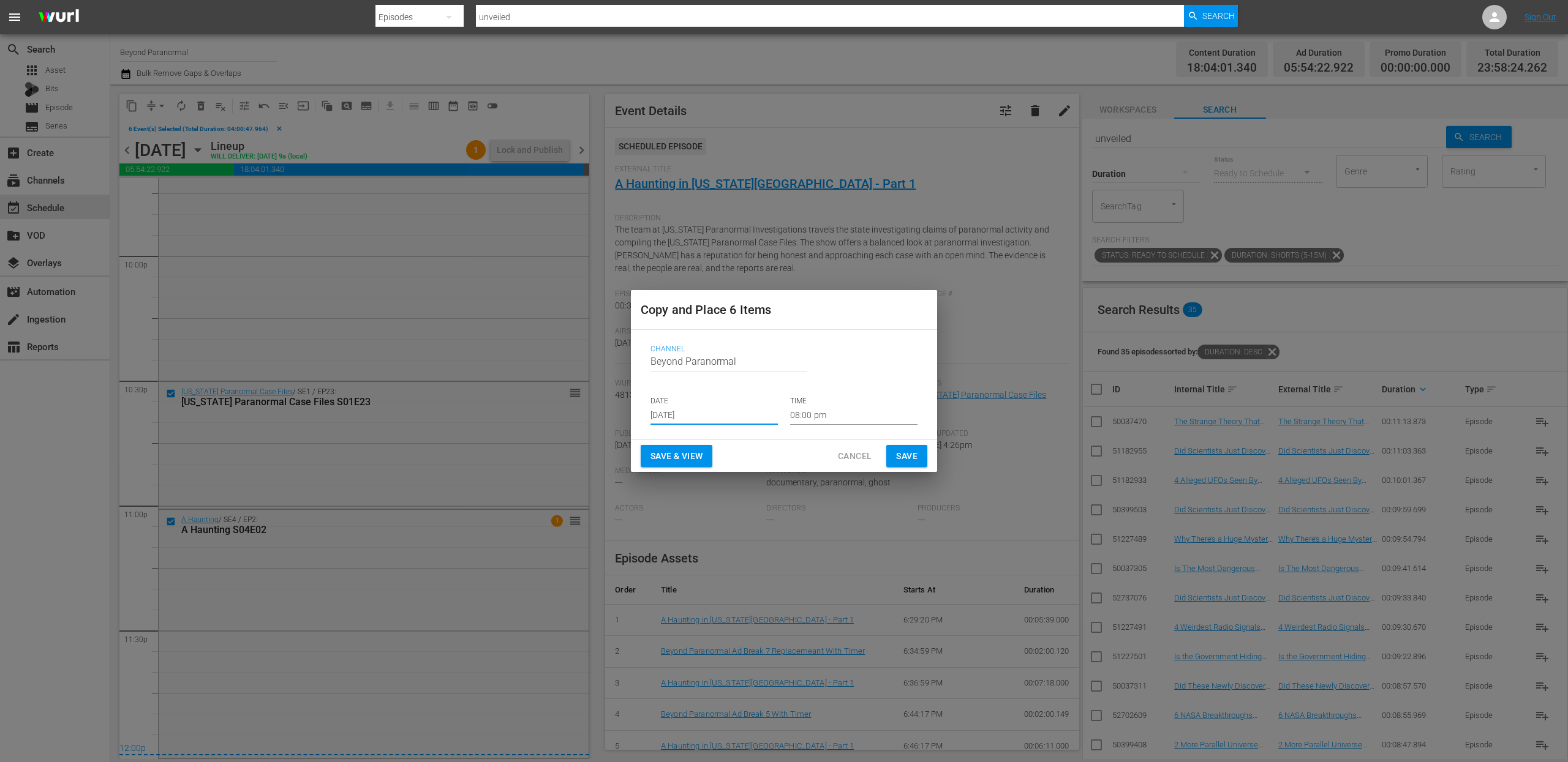
click at [815, 417] on input "08:00 pm" at bounding box center [853, 415] width 127 height 18
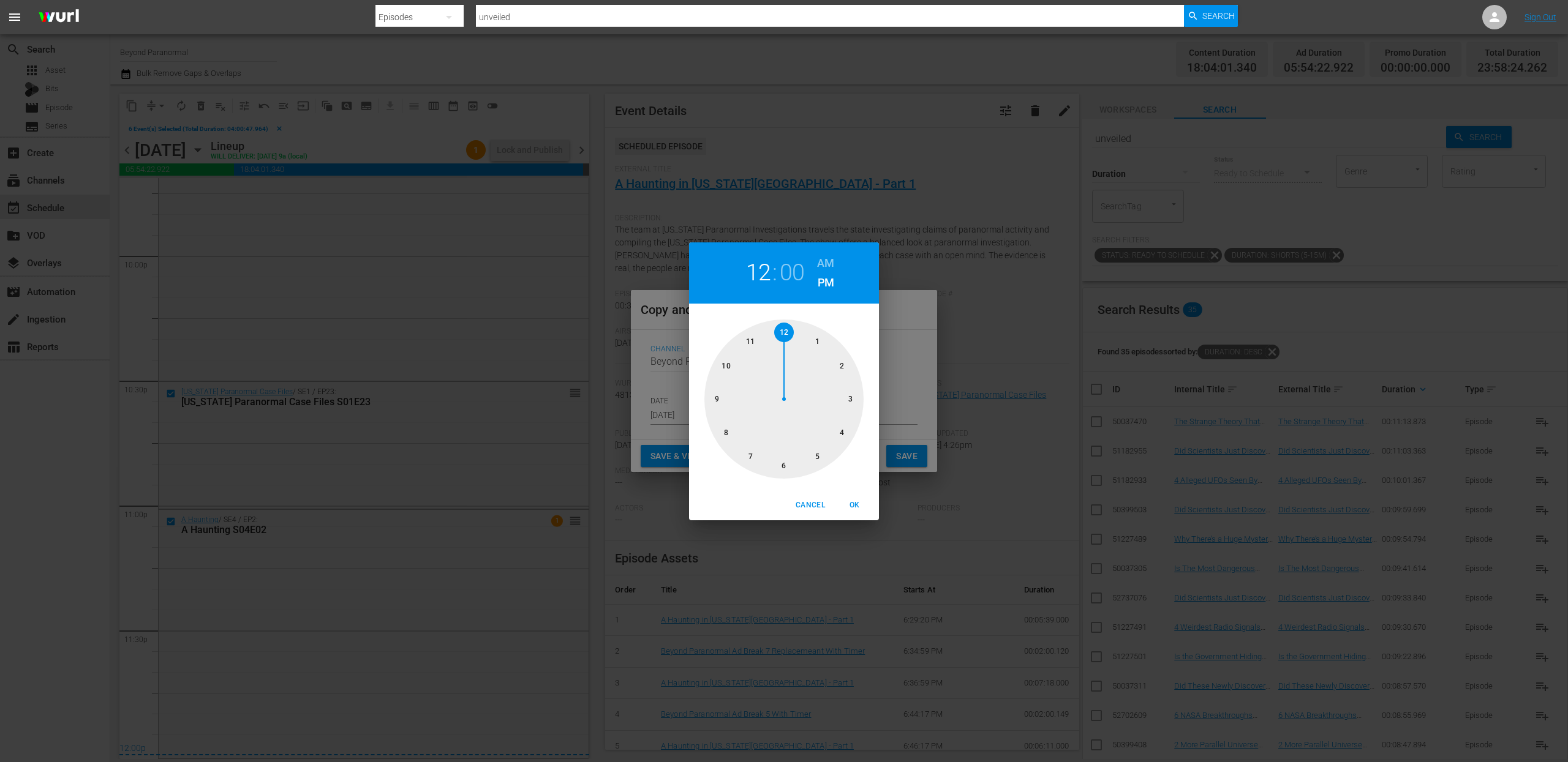
click at [788, 337] on div at bounding box center [784, 399] width 159 height 159
click at [828, 264] on h6 "AM" at bounding box center [826, 263] width 17 height 20
click at [858, 510] on span "OK" at bounding box center [854, 505] width 29 height 13
type input "12:00 am"
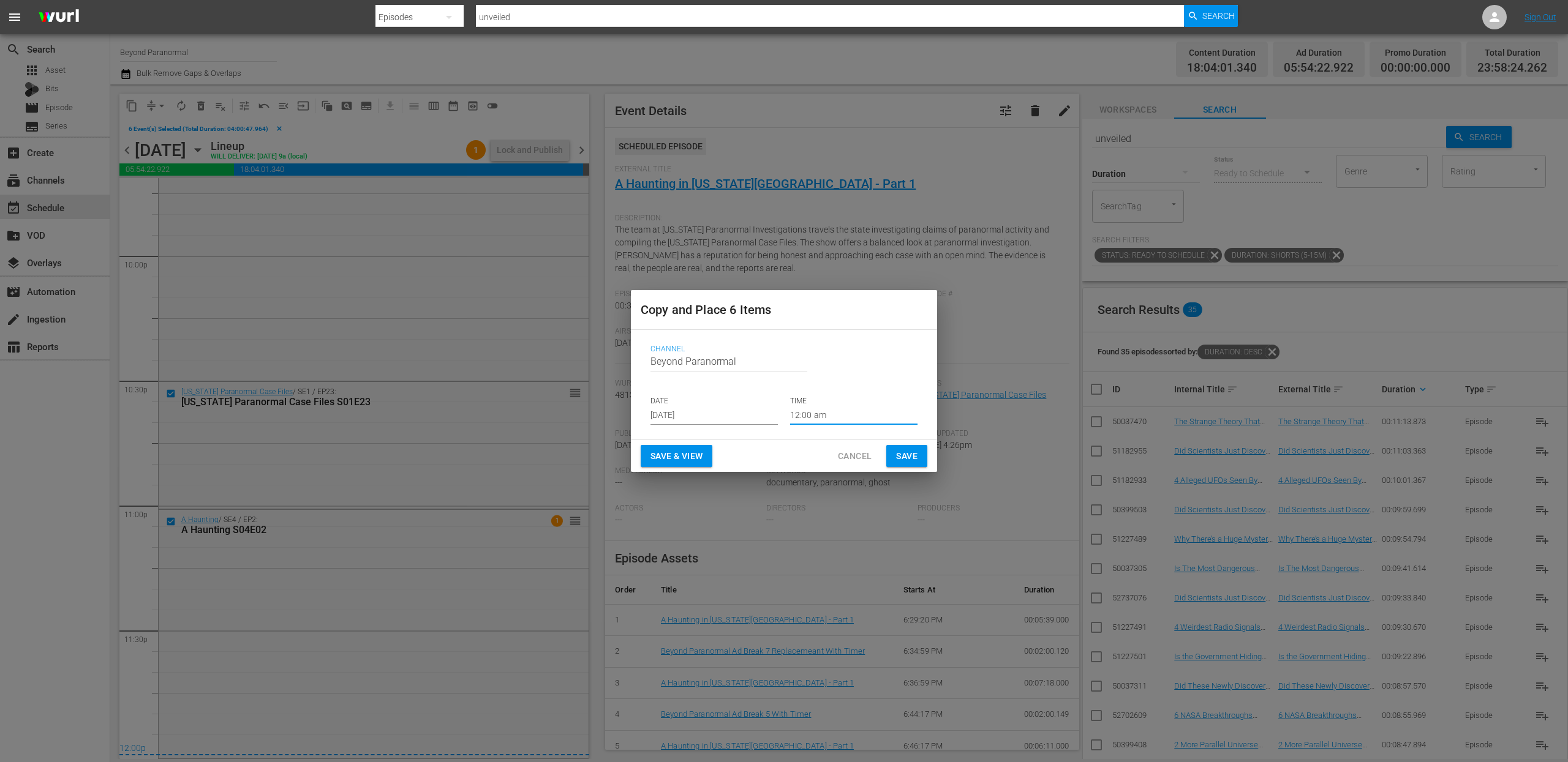
click at [914, 462] on span "Save" at bounding box center [906, 456] width 22 height 15
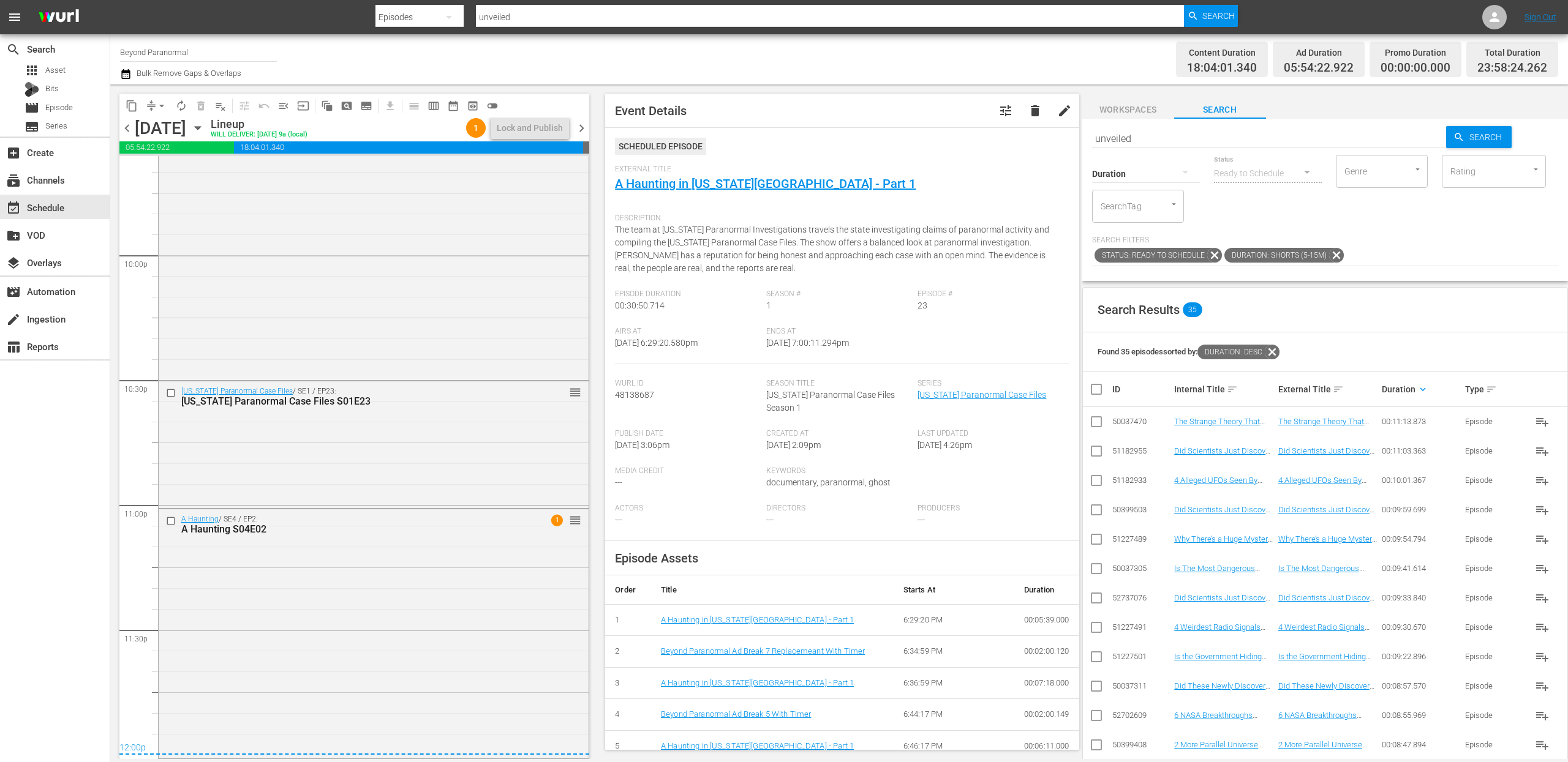
scroll to position [5397, 0]
click at [588, 125] on span "chevron_right" at bounding box center [581, 128] width 15 height 15
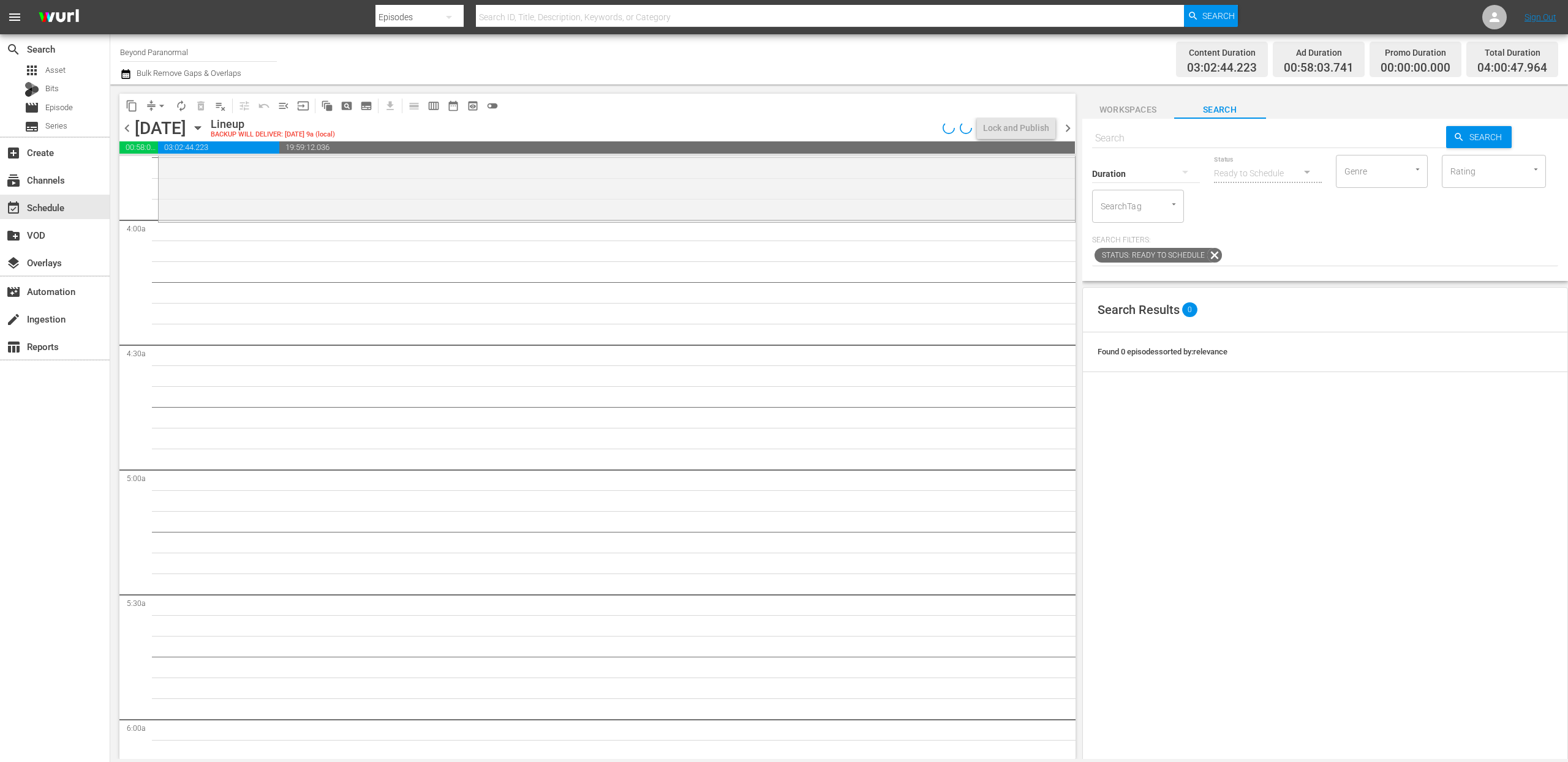
scroll to position [939, 0]
click at [134, 107] on span "content_copy" at bounding box center [132, 106] width 12 height 12
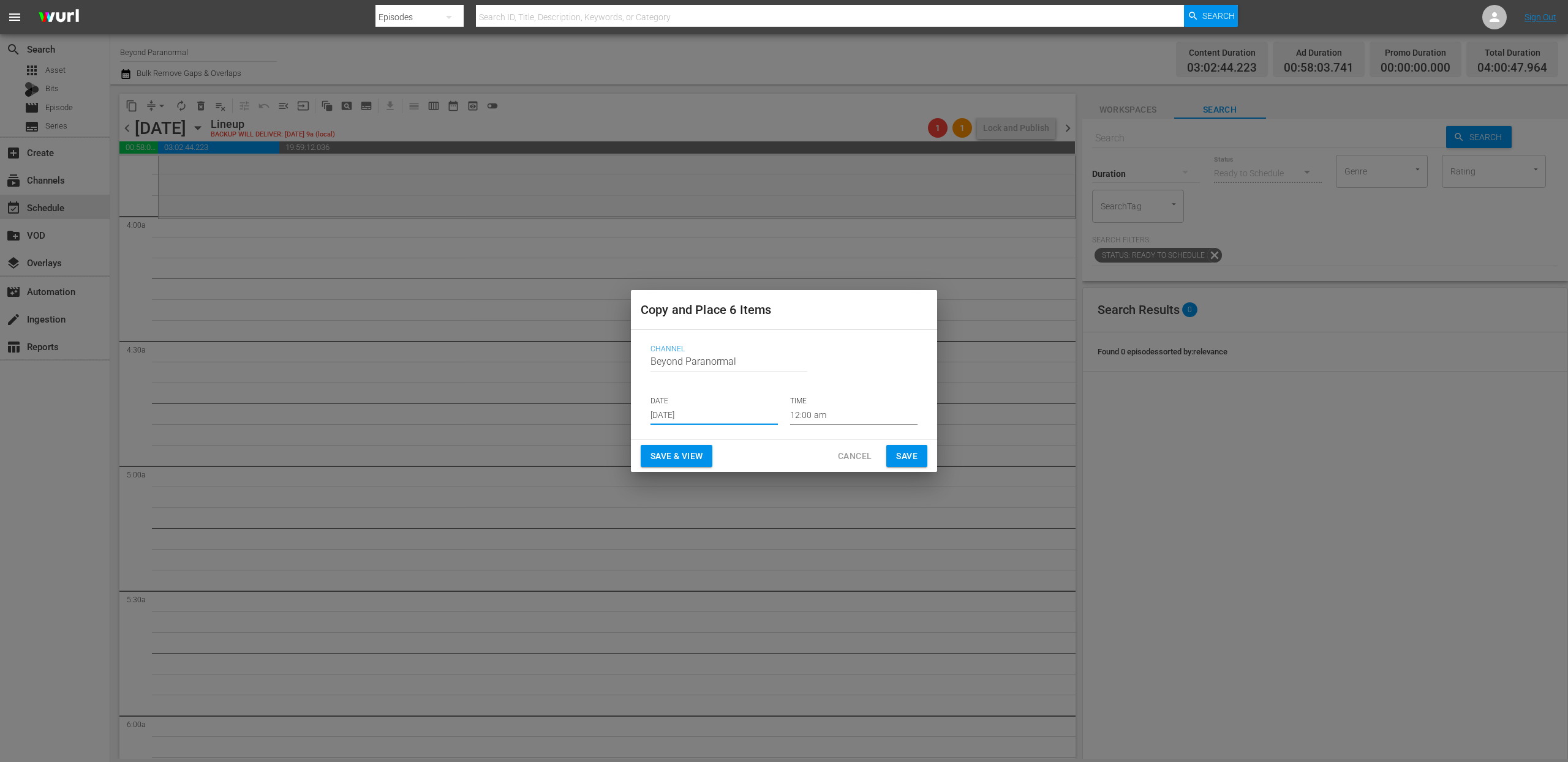
click at [710, 412] on input "[DATE]" at bounding box center [714, 415] width 127 height 18
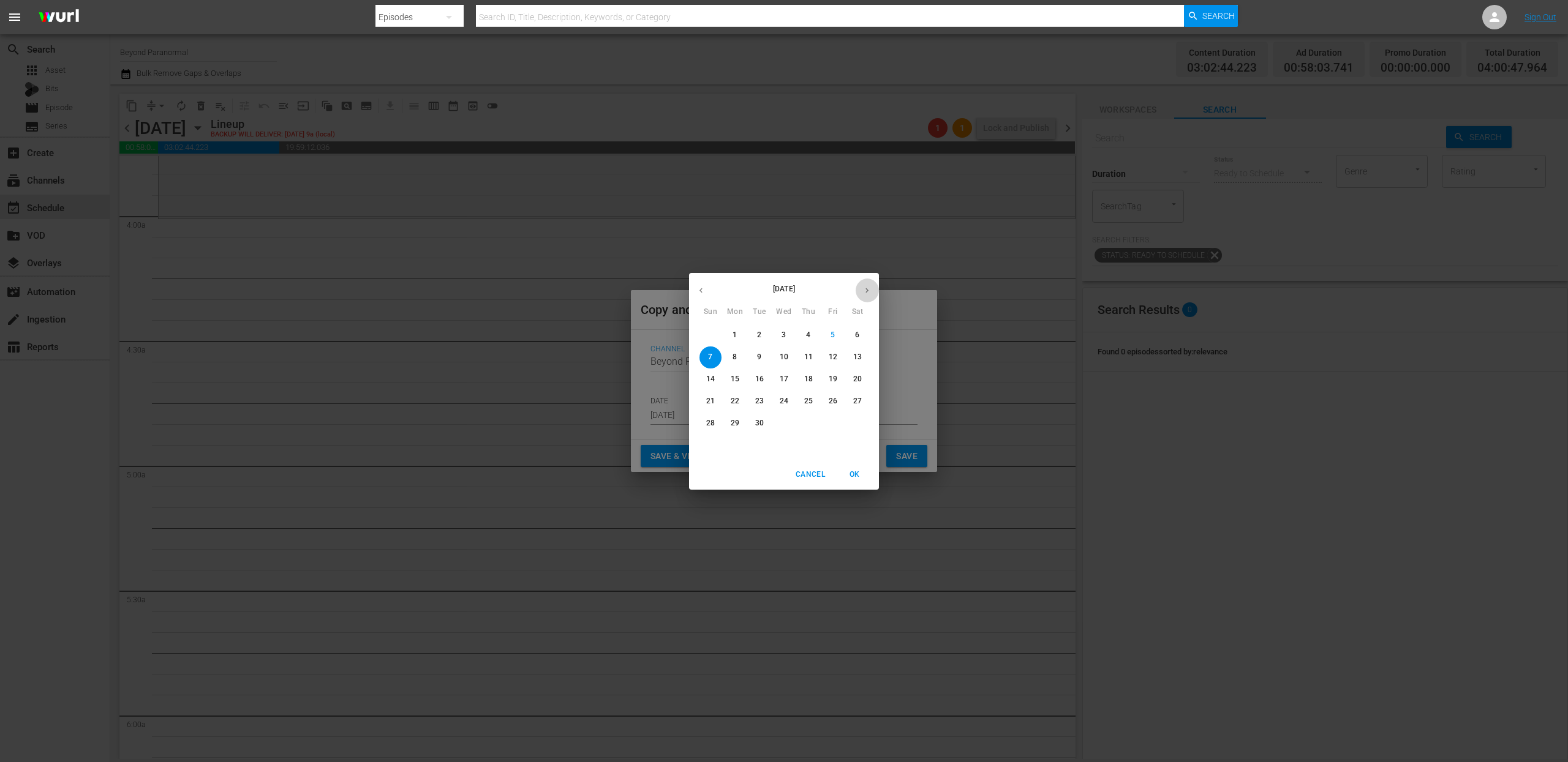
click at [866, 282] on button "button" at bounding box center [867, 291] width 24 height 24
click at [809, 362] on p "9" at bounding box center [808, 357] width 4 height 10
type input "Oct 9th 2025"
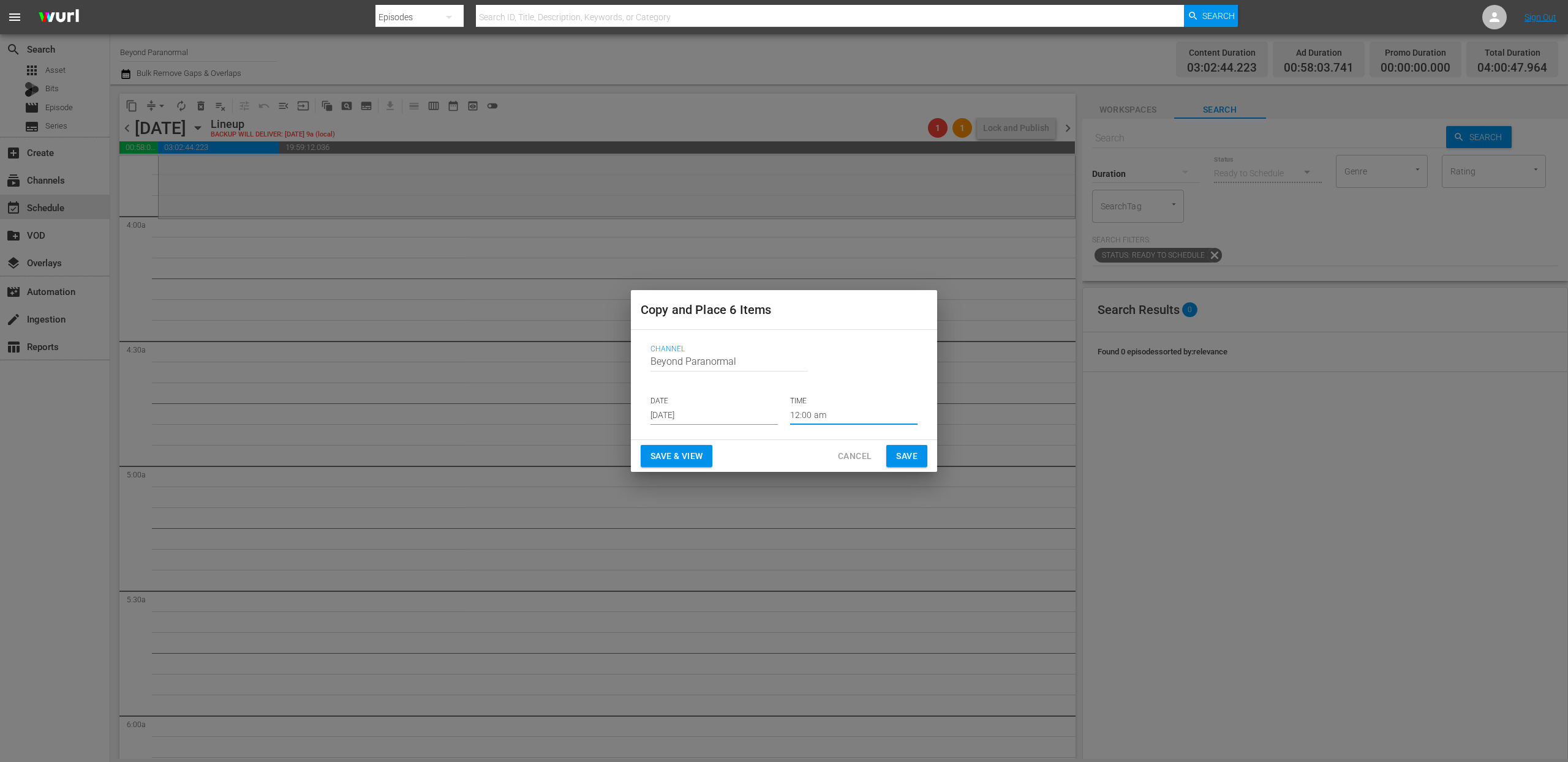
click at [813, 414] on input "12:00 am" at bounding box center [853, 415] width 127 height 18
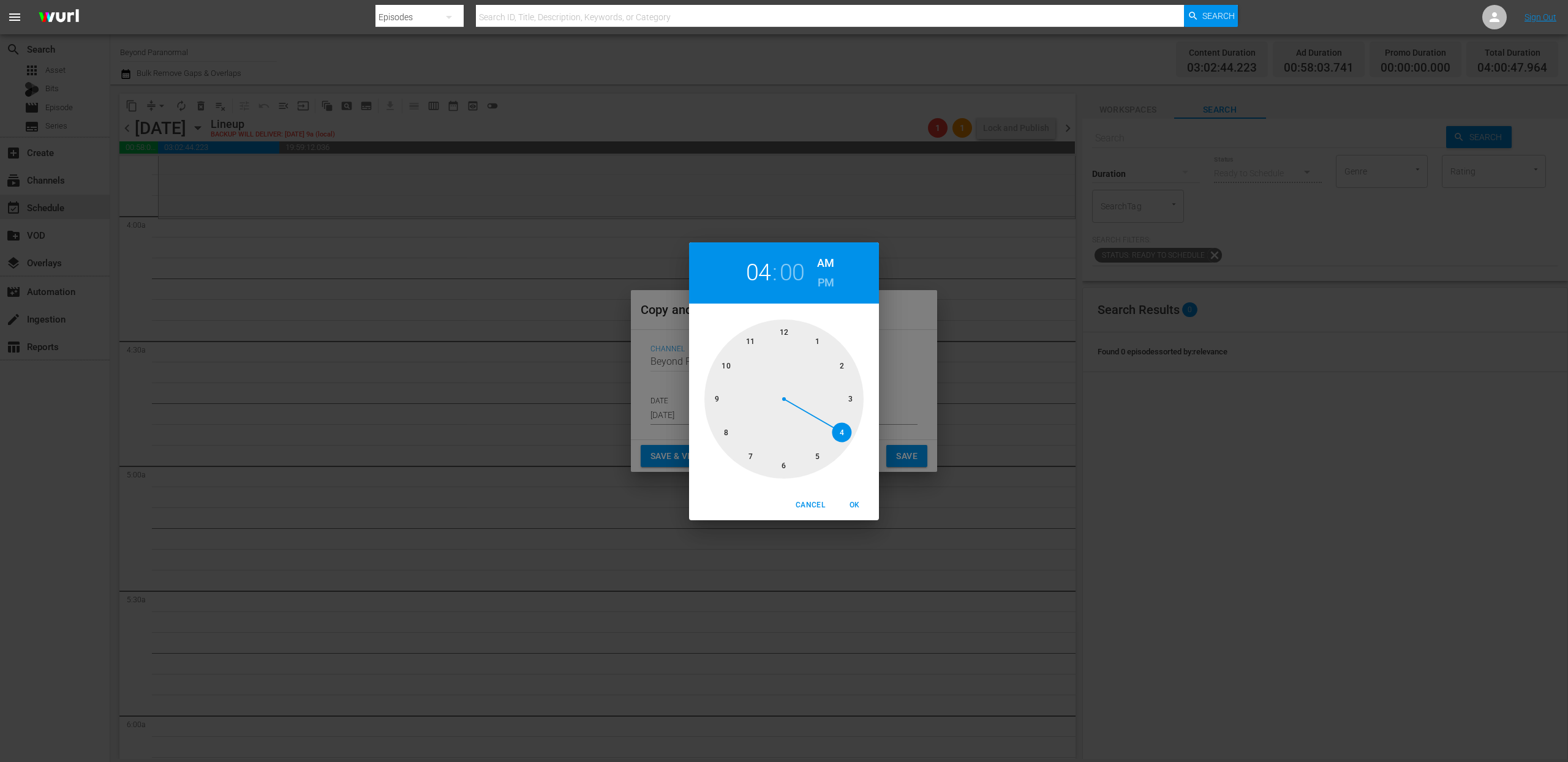
click at [840, 434] on div at bounding box center [784, 399] width 159 height 159
click at [853, 505] on span "OK" at bounding box center [854, 505] width 29 height 13
type input "04:00 am"
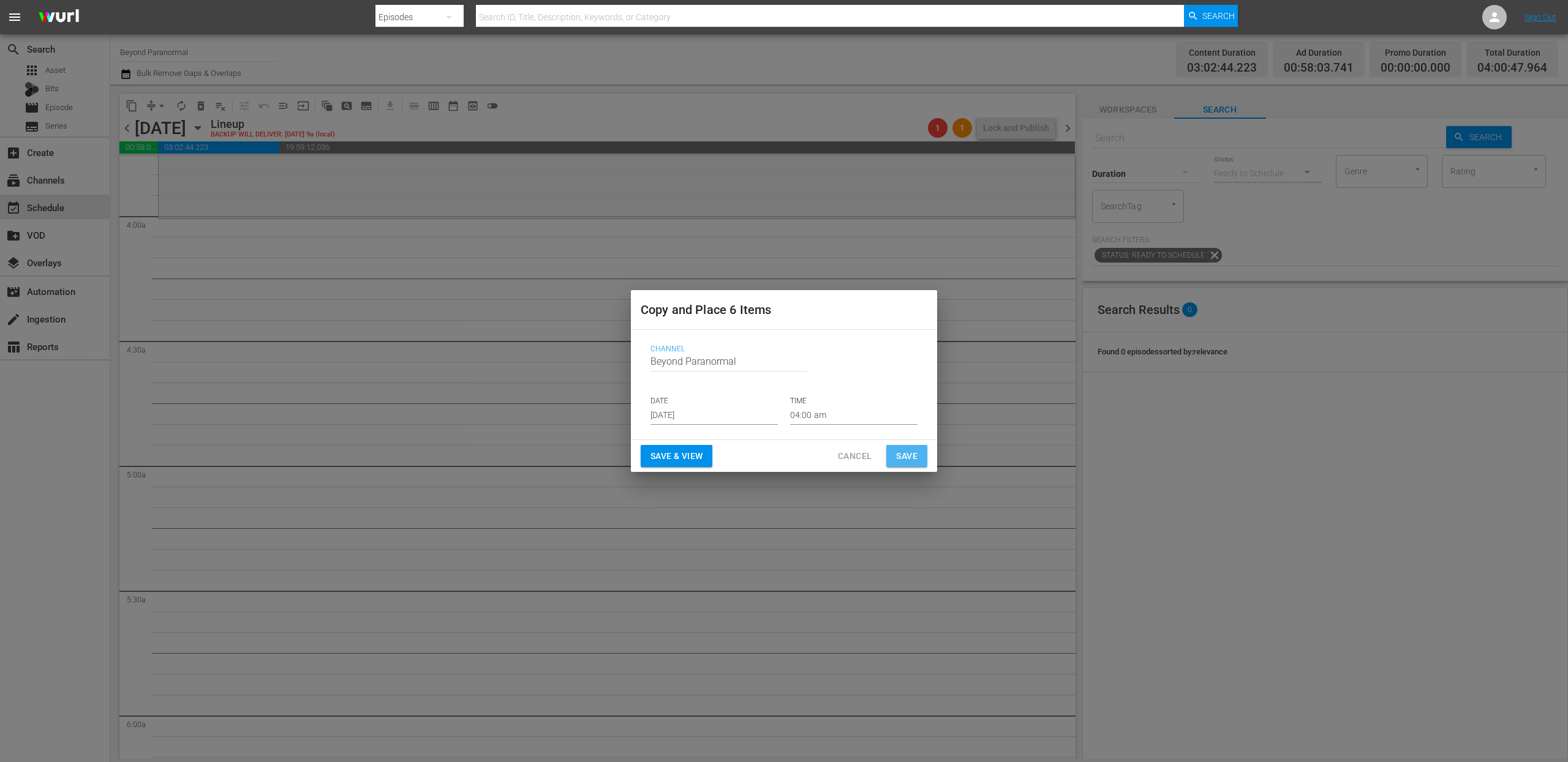
click at [908, 455] on span "Save" at bounding box center [906, 456] width 22 height 15
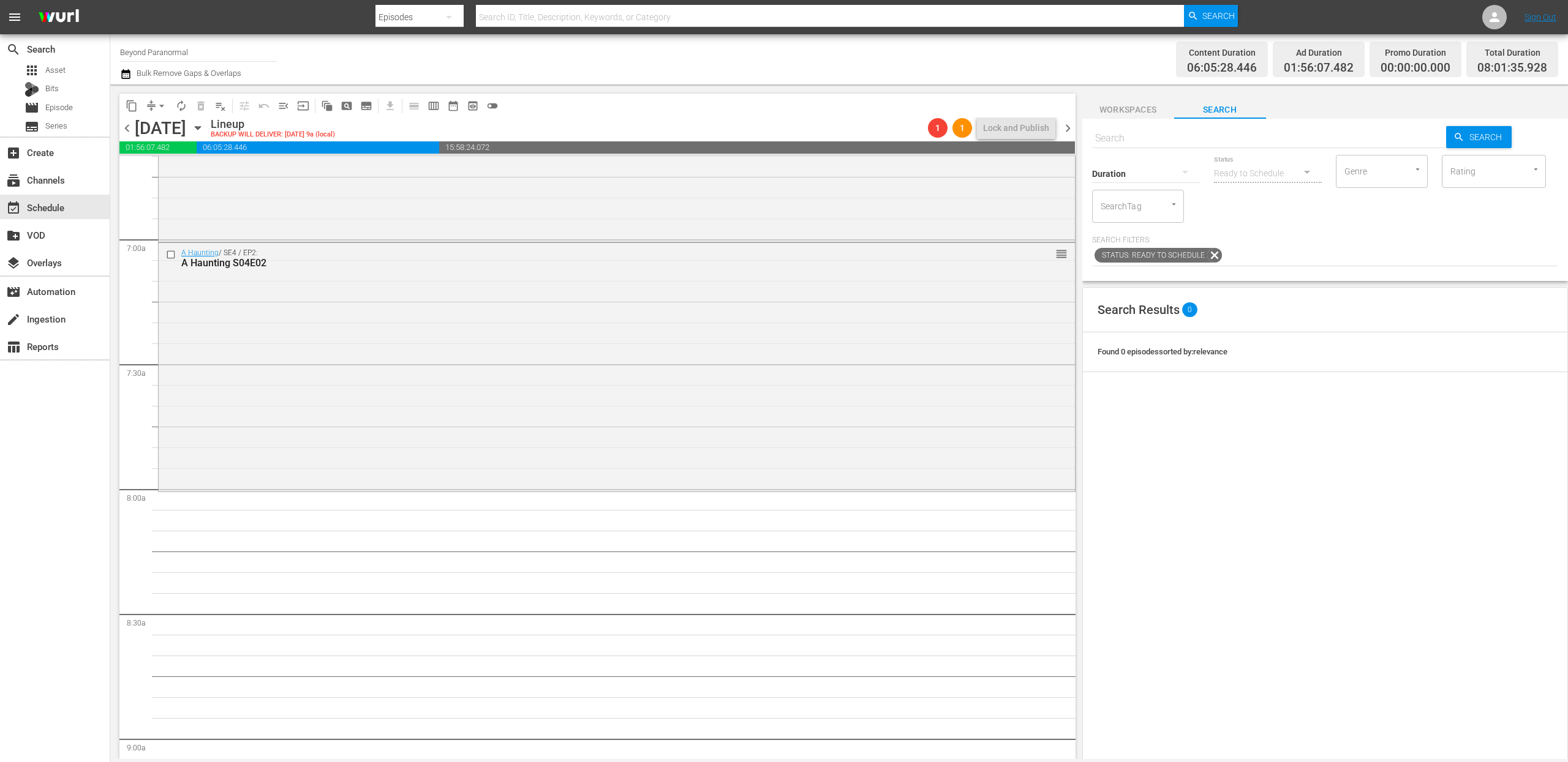
scroll to position [1672, 0]
click at [134, 111] on span "content_copy" at bounding box center [132, 106] width 12 height 12
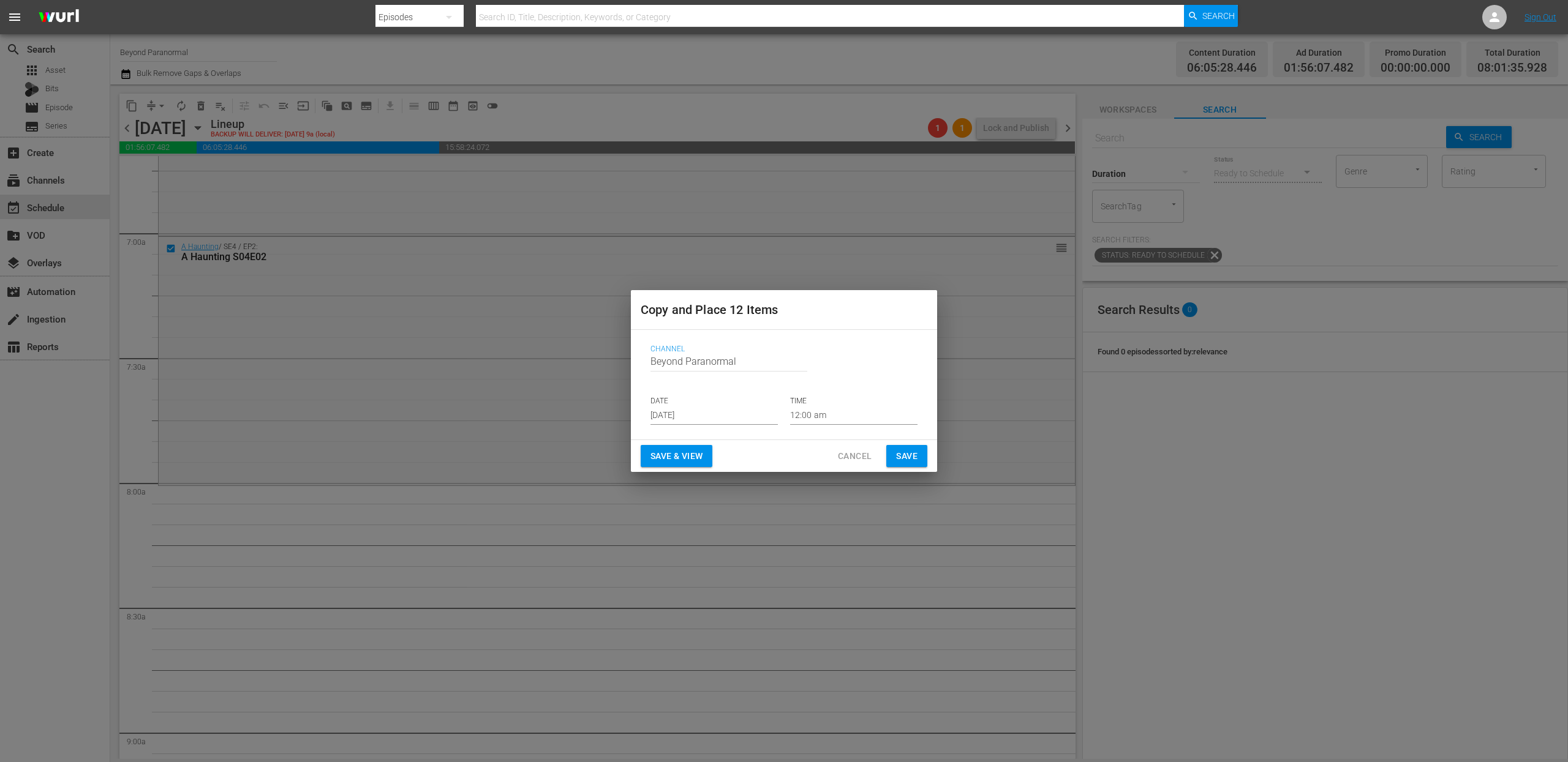
click at [679, 417] on input "[DATE]" at bounding box center [714, 415] width 127 height 18
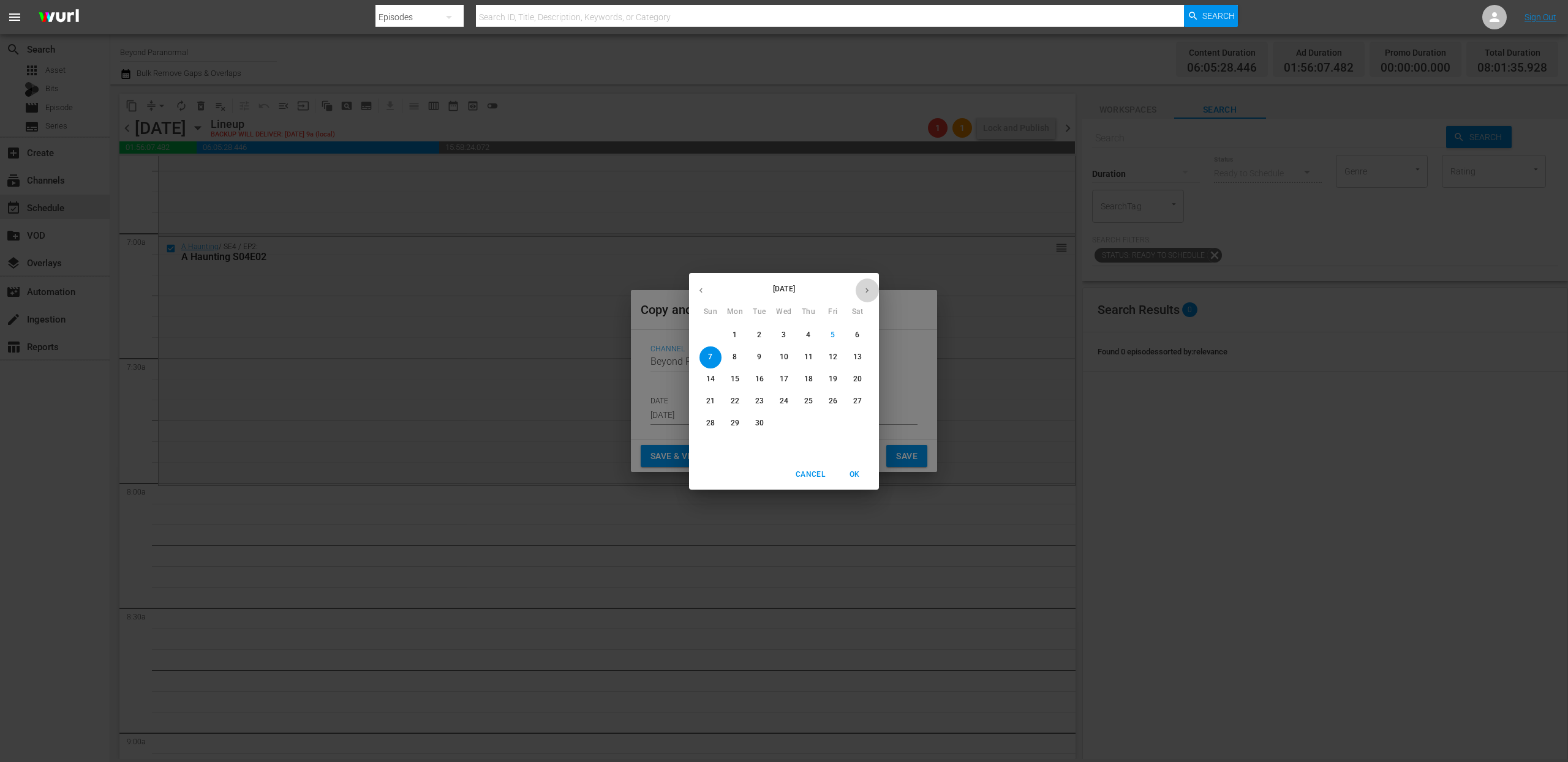
click at [868, 288] on icon "button" at bounding box center [866, 290] width 9 height 9
click at [809, 356] on p "9" at bounding box center [808, 357] width 4 height 10
type input "Oct 9th 2025"
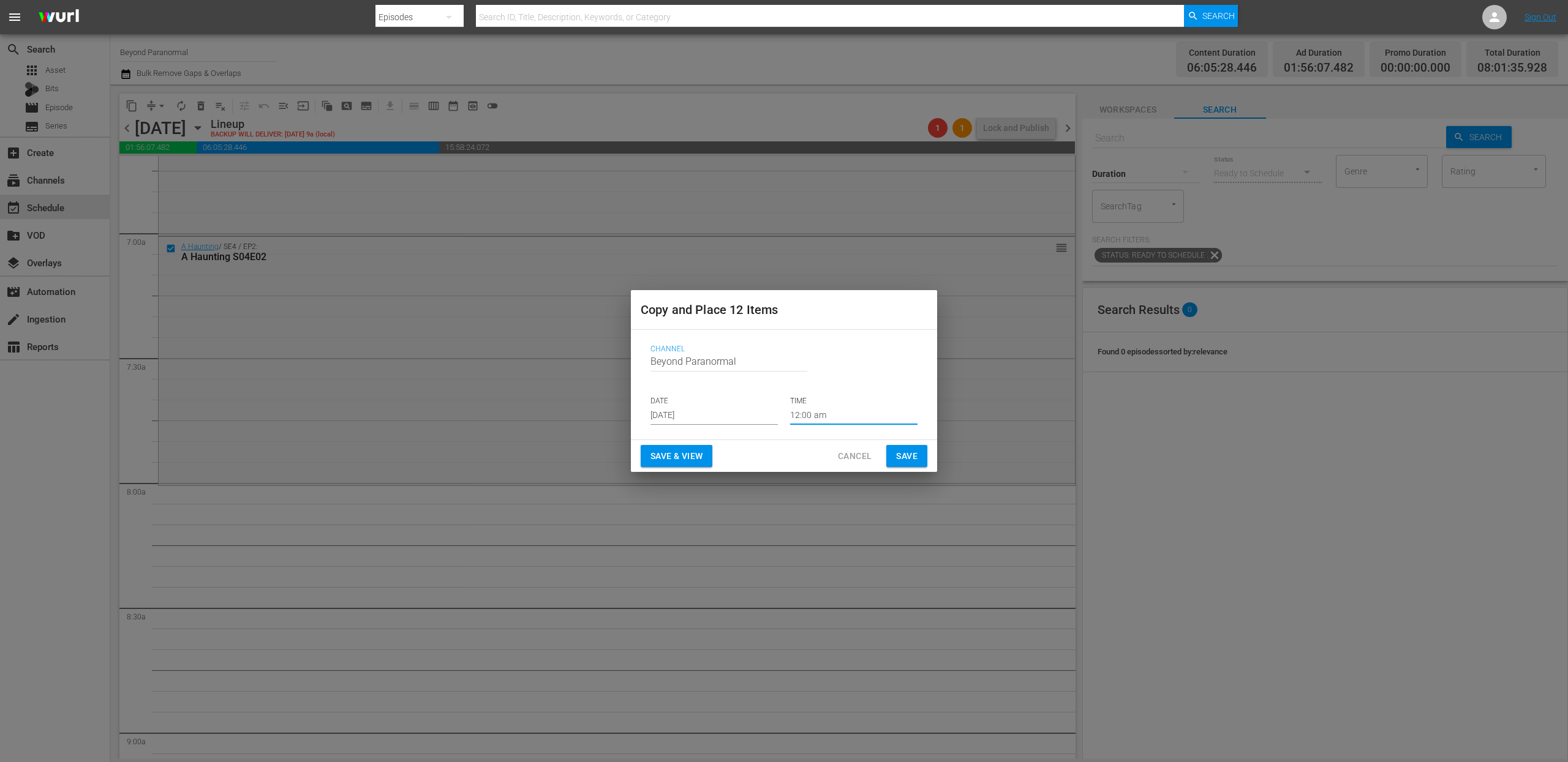
click at [809, 417] on input "12:00 am" at bounding box center [853, 415] width 127 height 18
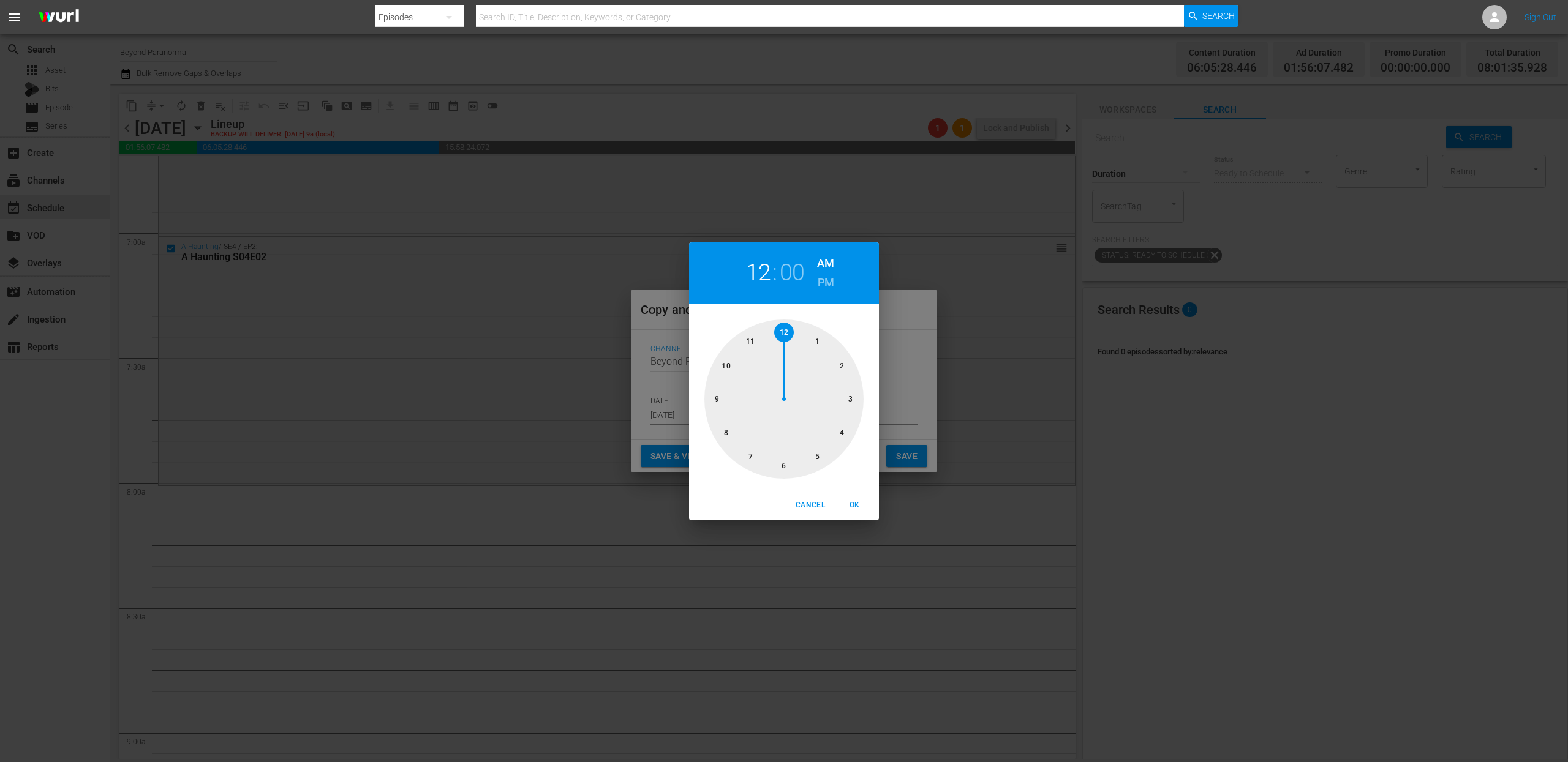
click at [728, 431] on div at bounding box center [784, 399] width 159 height 159
click at [863, 505] on span "OK" at bounding box center [854, 505] width 29 height 13
type input "08:00 am"
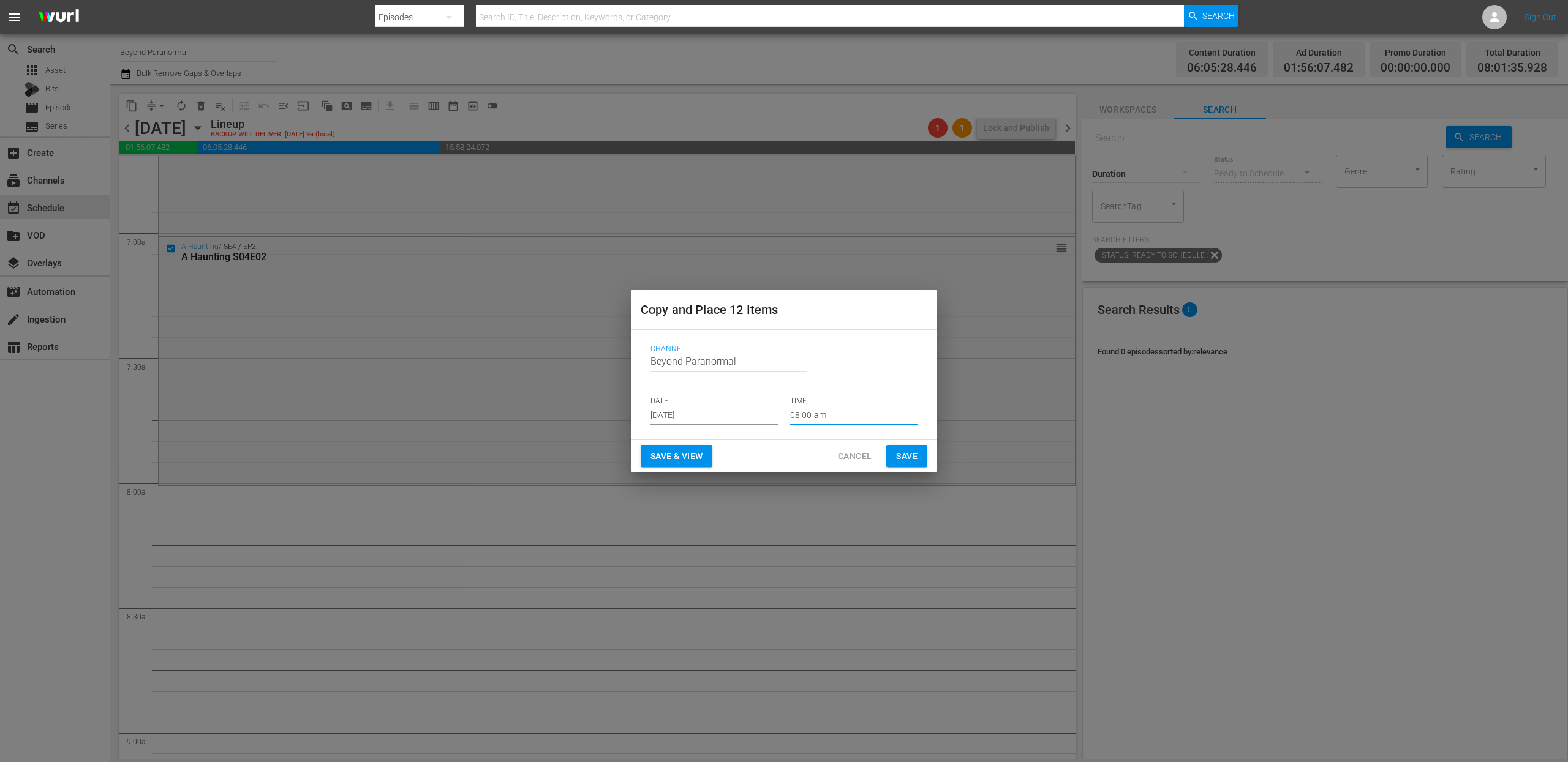
click at [908, 463] on span "Save" at bounding box center [906, 456] width 22 height 15
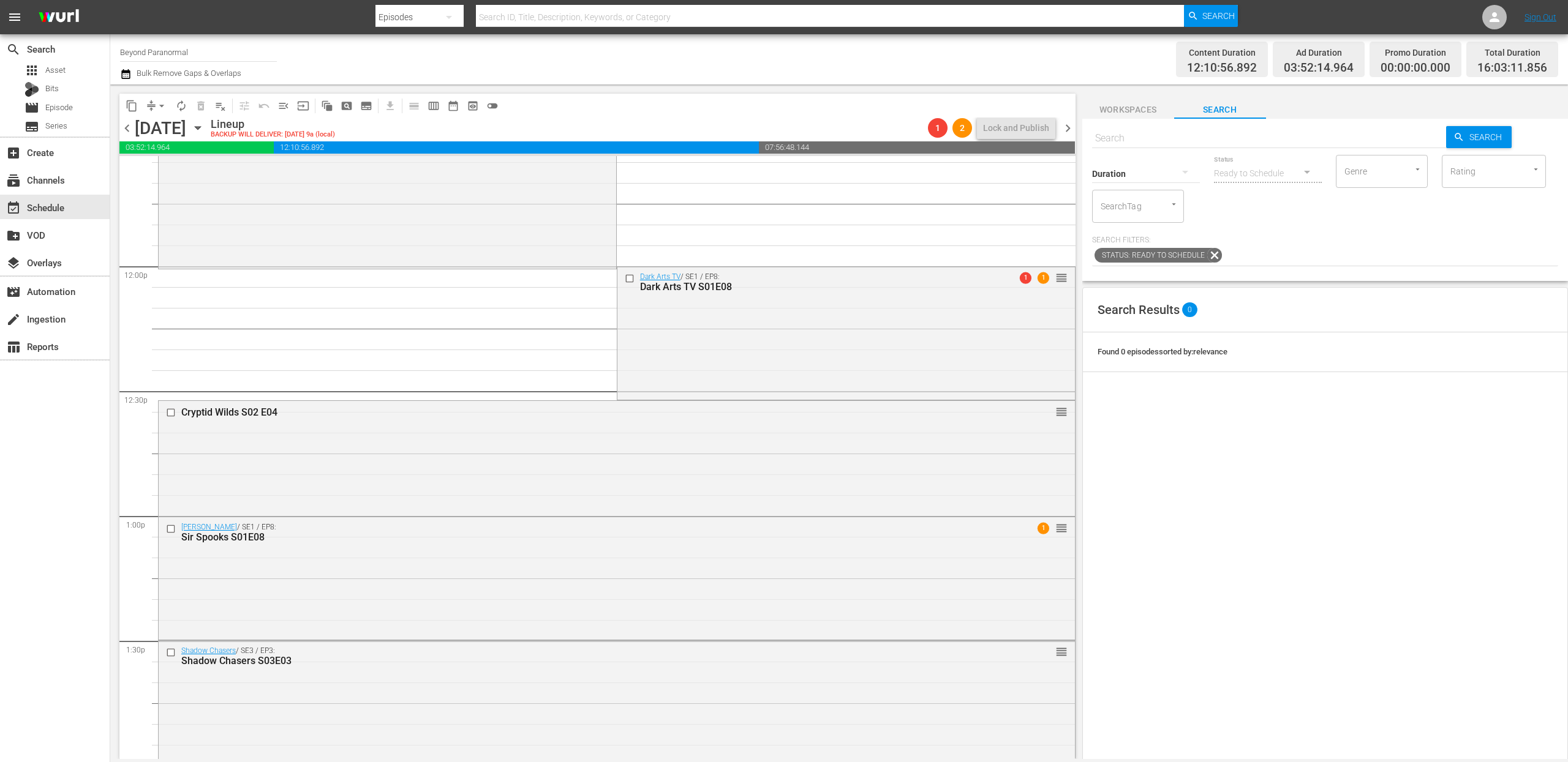
scroll to position [2943, 0]
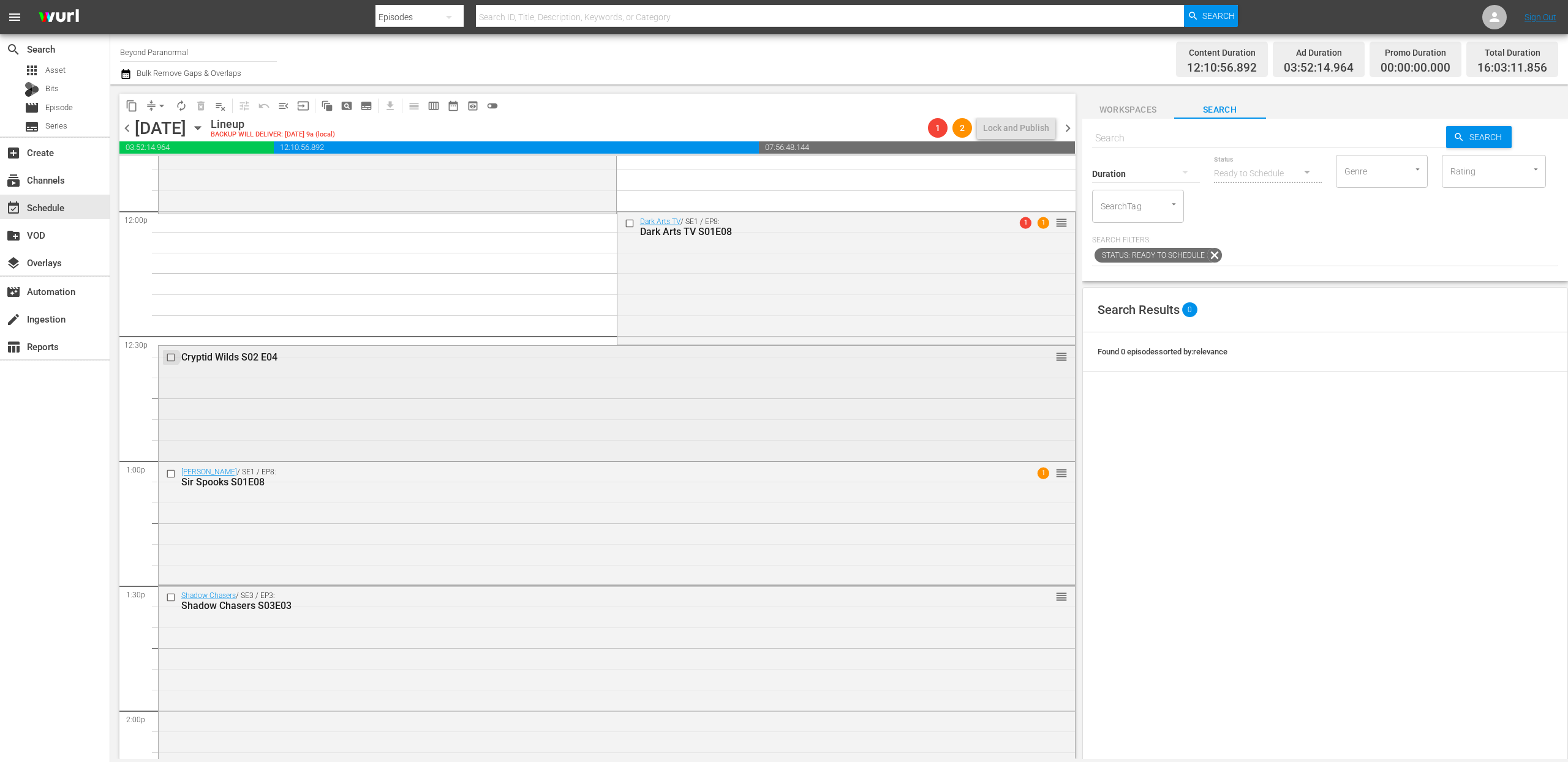
click at [171, 360] on input "checkbox" at bounding box center [172, 358] width 13 height 10
click at [170, 474] on input "checkbox" at bounding box center [172, 474] width 13 height 10
click at [171, 597] on input "checkbox" at bounding box center [172, 598] width 13 height 10
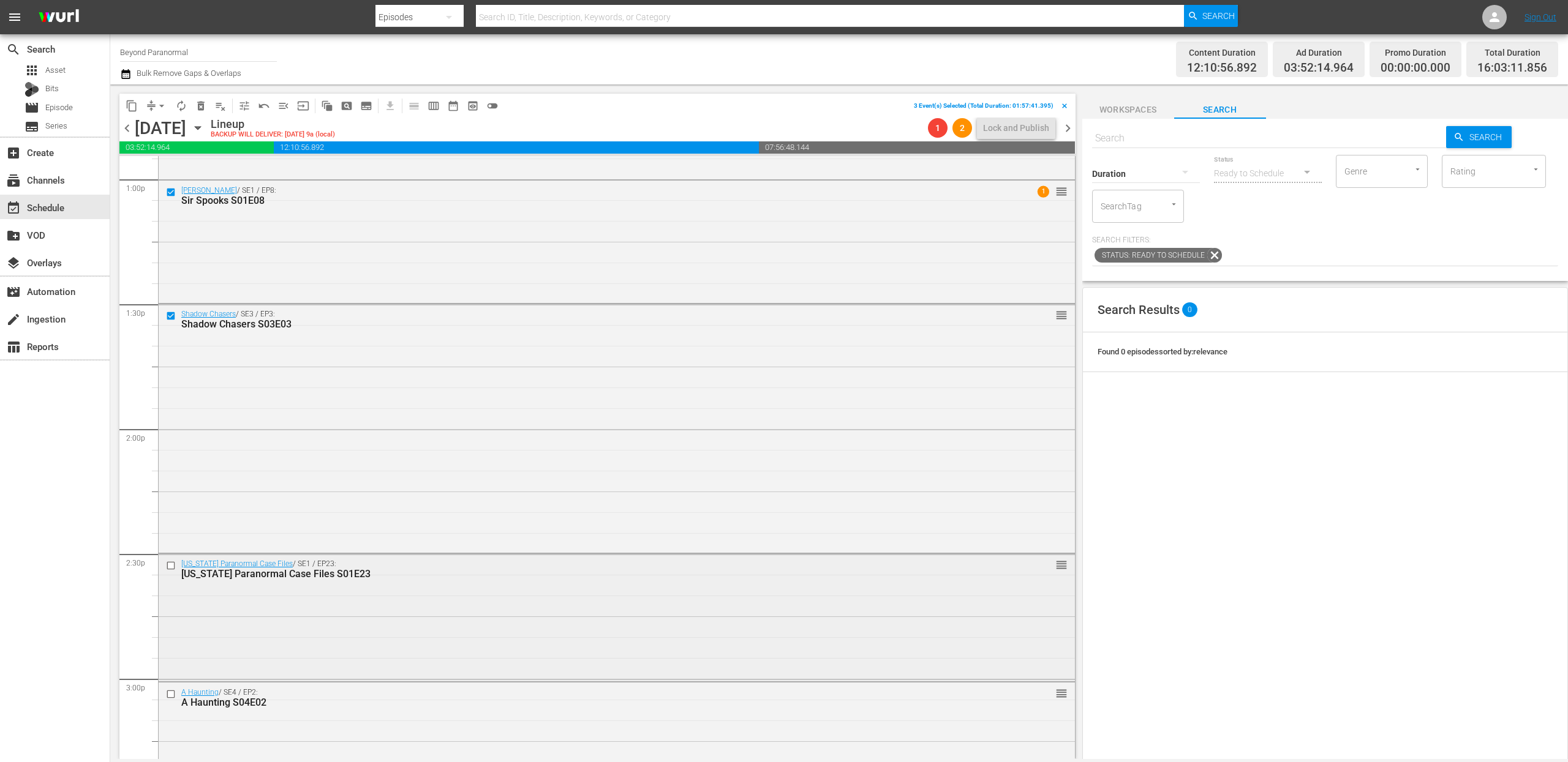
scroll to position [3243, 0]
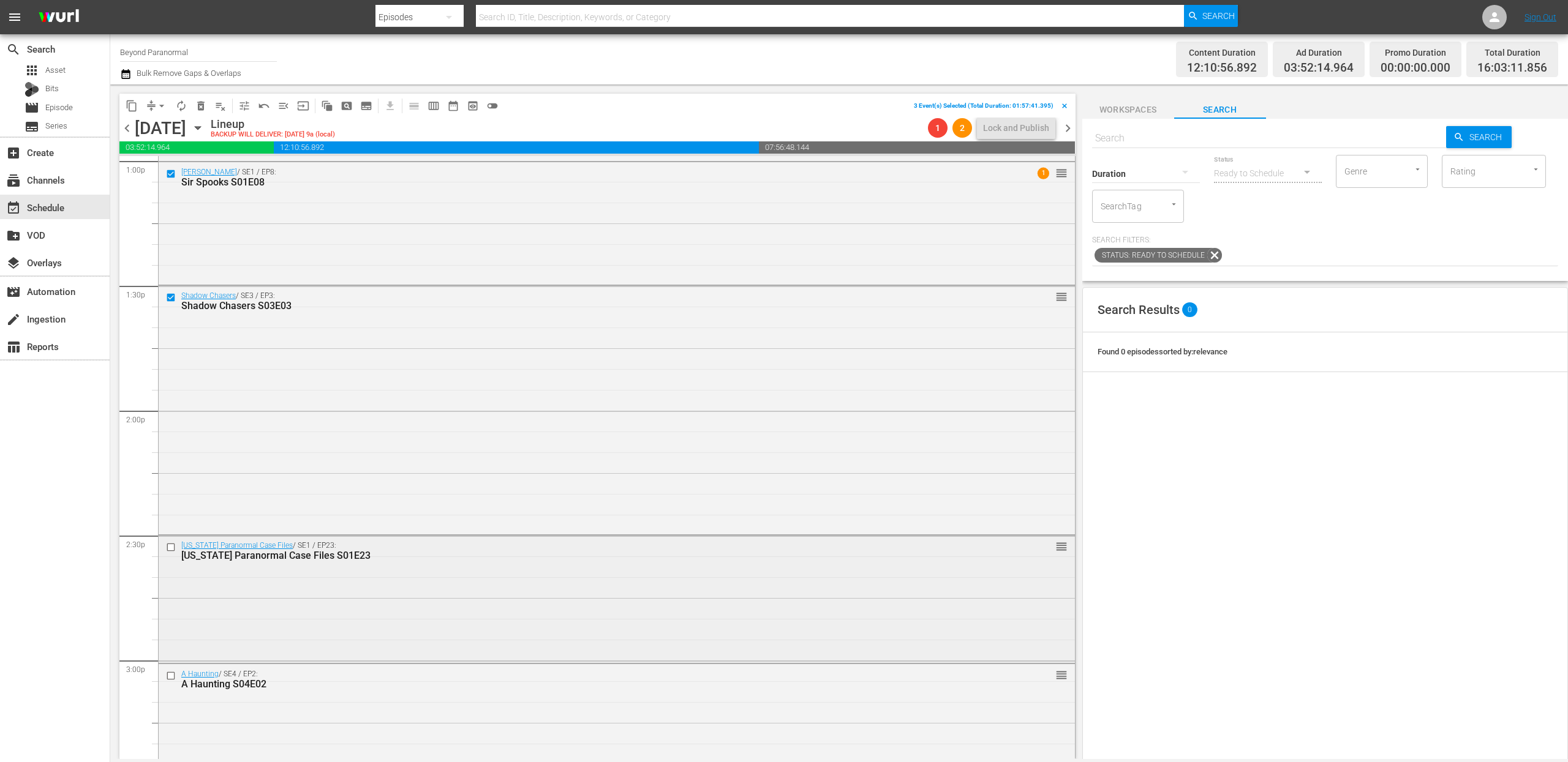
click at [171, 547] on input "checkbox" at bounding box center [172, 548] width 13 height 10
click at [173, 678] on input "checkbox" at bounding box center [172, 676] width 13 height 10
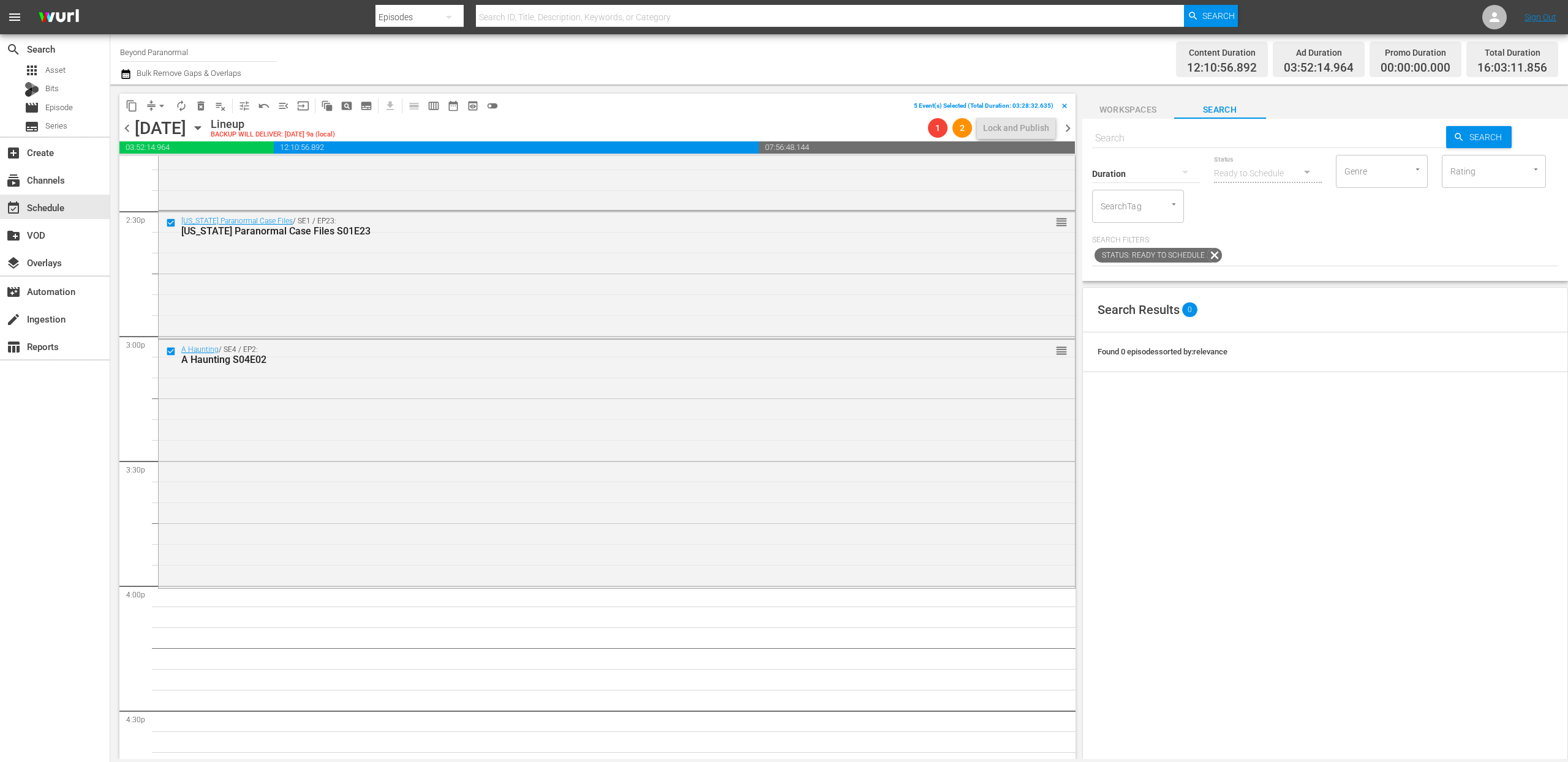
scroll to position [3621, 0]
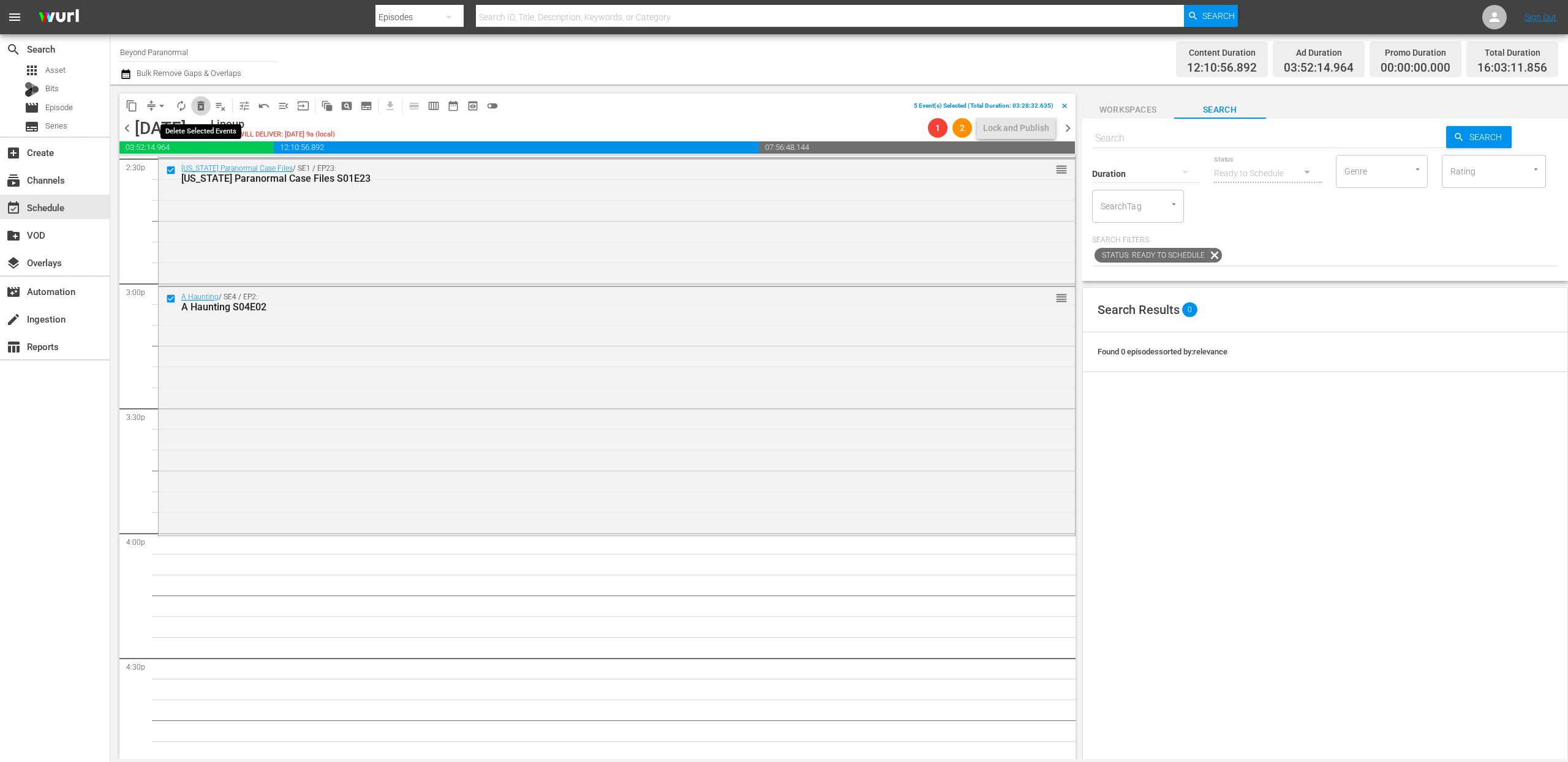
click at [201, 102] on span "delete_forever_outlined" at bounding box center [201, 106] width 12 height 12
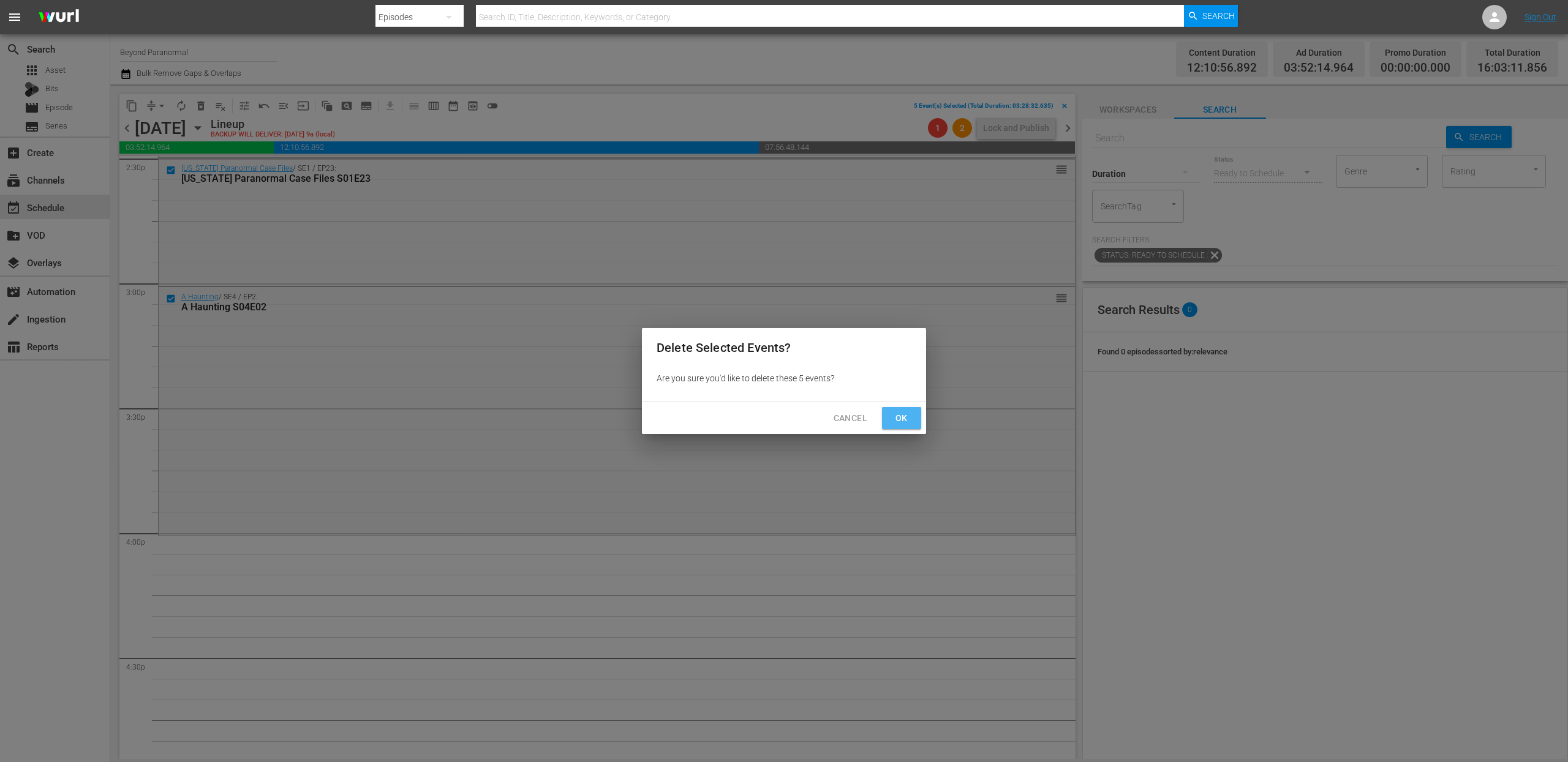
click at [889, 416] on button "Ok" at bounding box center [902, 418] width 40 height 22
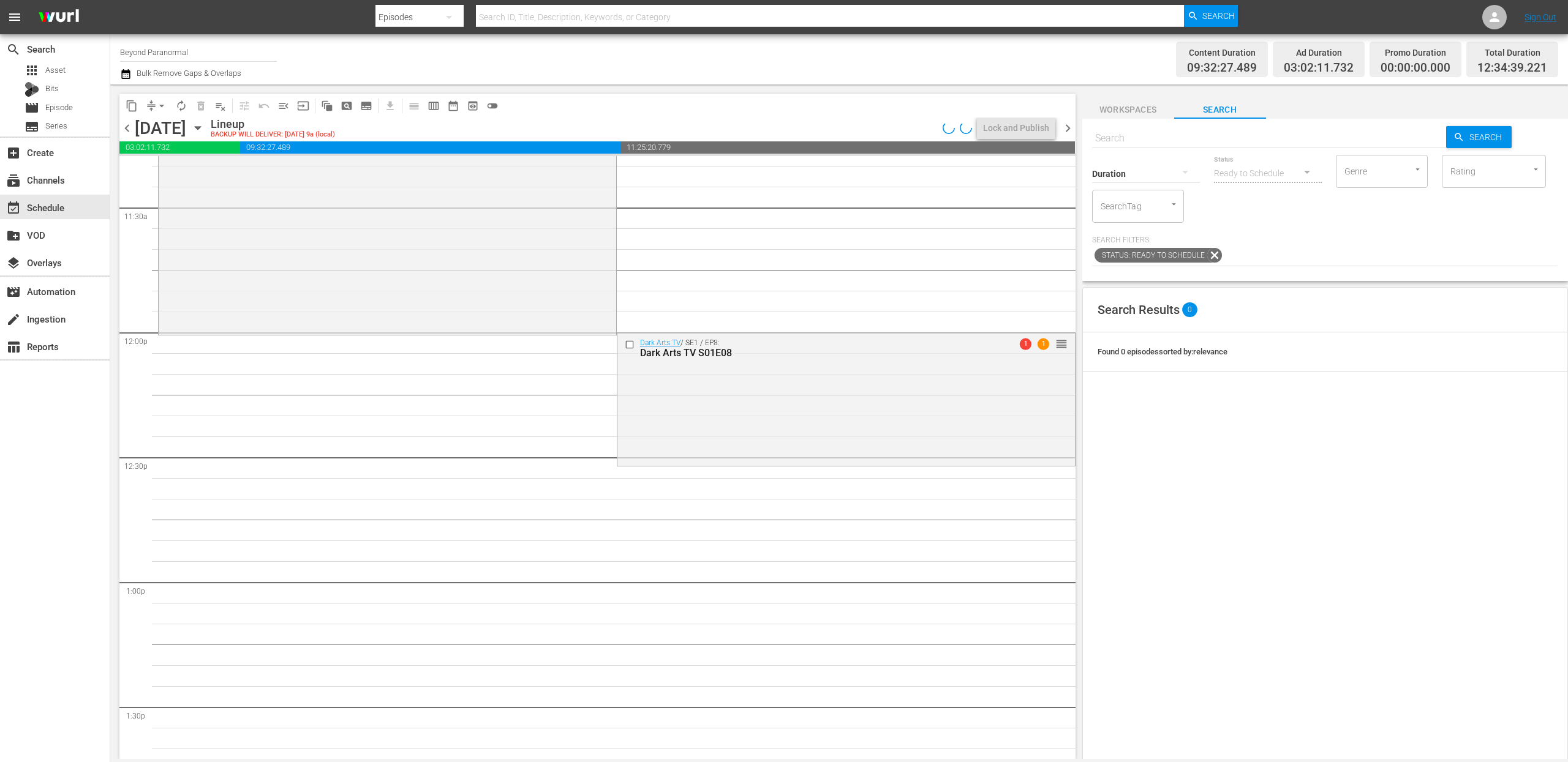
scroll to position [2825, 0]
click at [1168, 143] on input "text" at bounding box center [1269, 139] width 355 height 29
paste input "A Haunting S03E01"
type input "A Haunting S03E01"
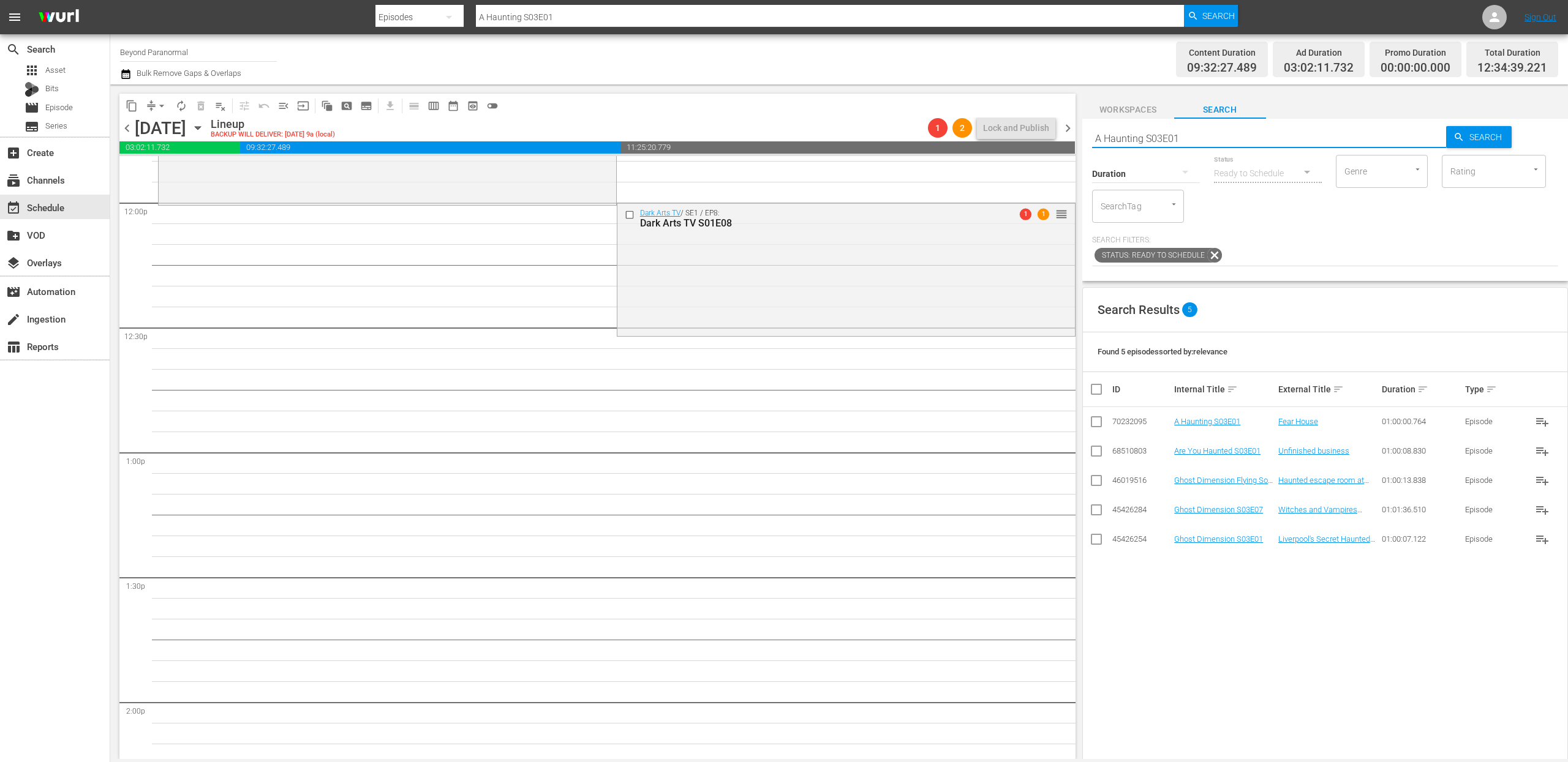
scroll to position [2955, 0]
click at [1208, 137] on input "A Haunting S03E01" at bounding box center [1269, 139] width 355 height 29
type input "A Haunting S03E02"
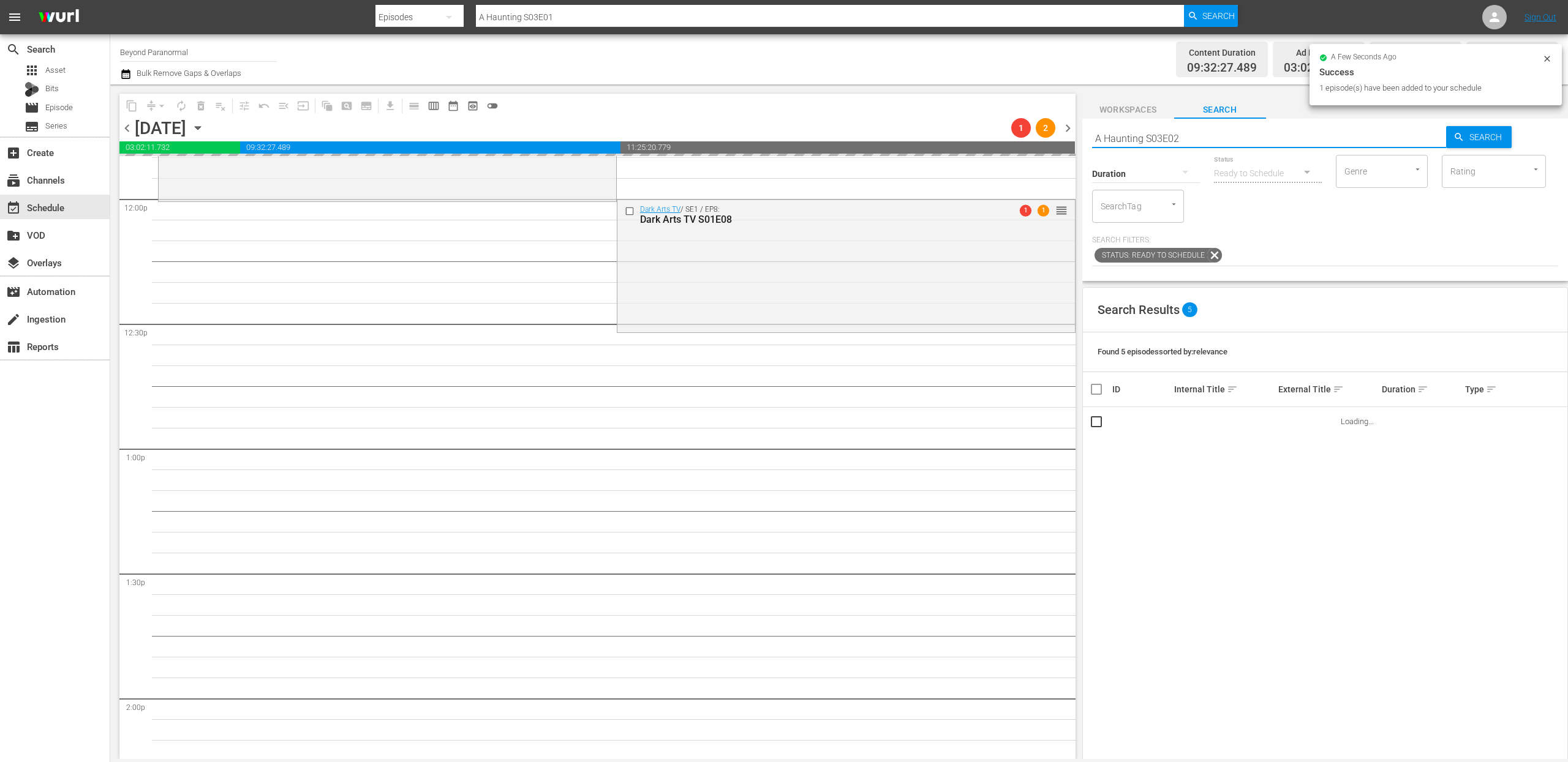
type input "A Haunting S03E02"
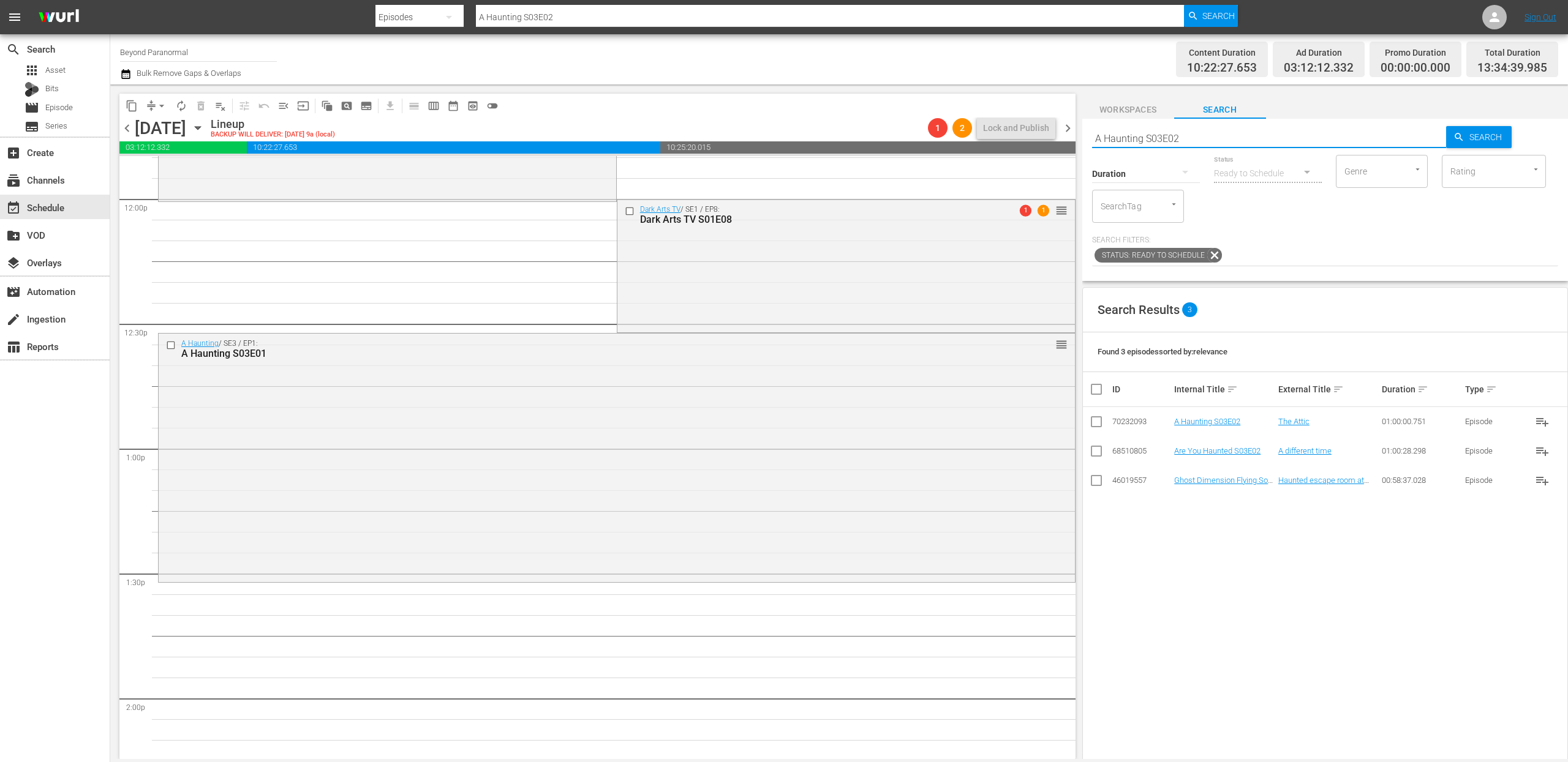
scroll to position [3118, 0]
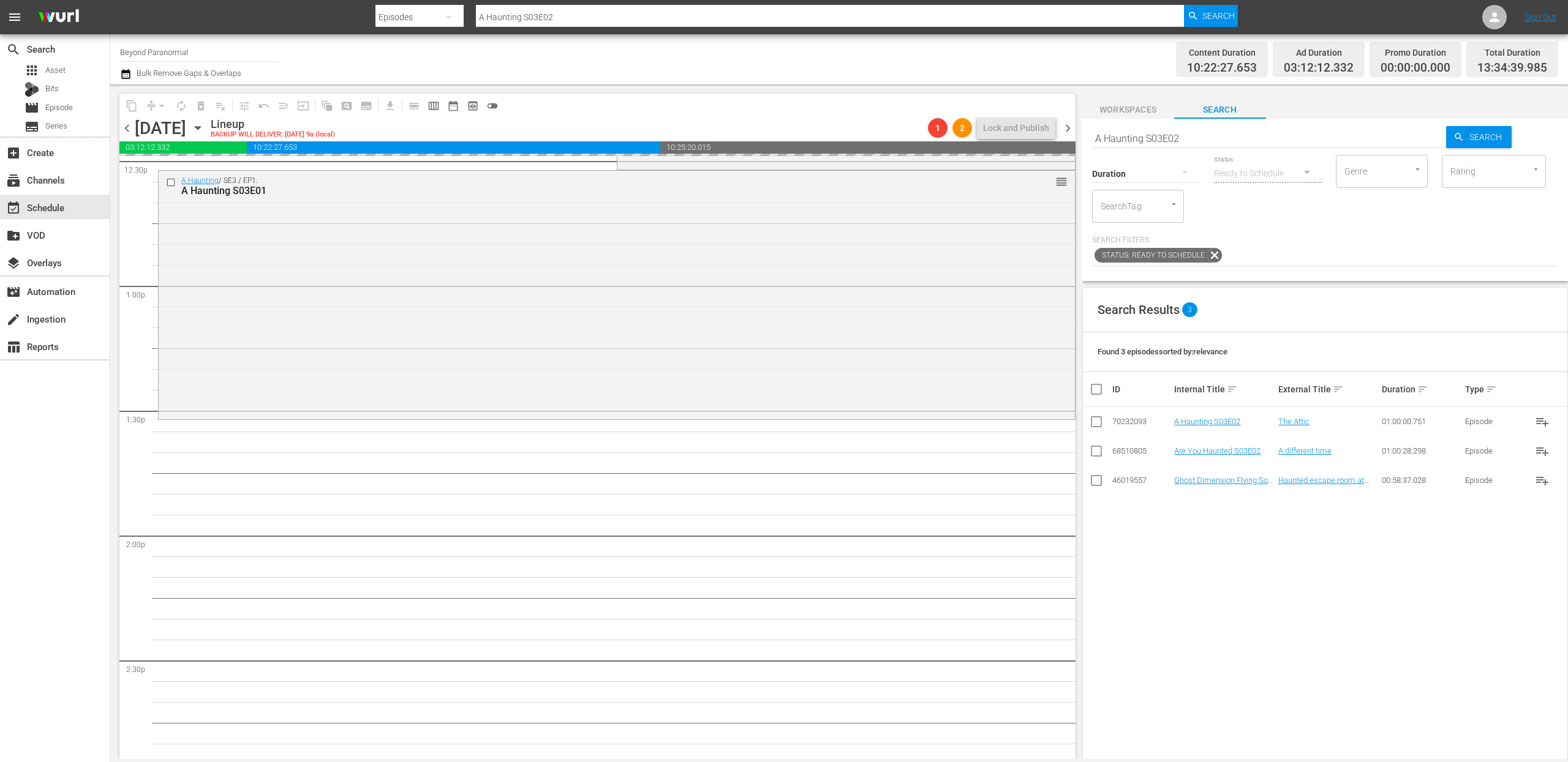
click at [1204, 135] on input "A Haunting S03E02" at bounding box center [1269, 139] width 355 height 29
type input "A Haunting S03E03"
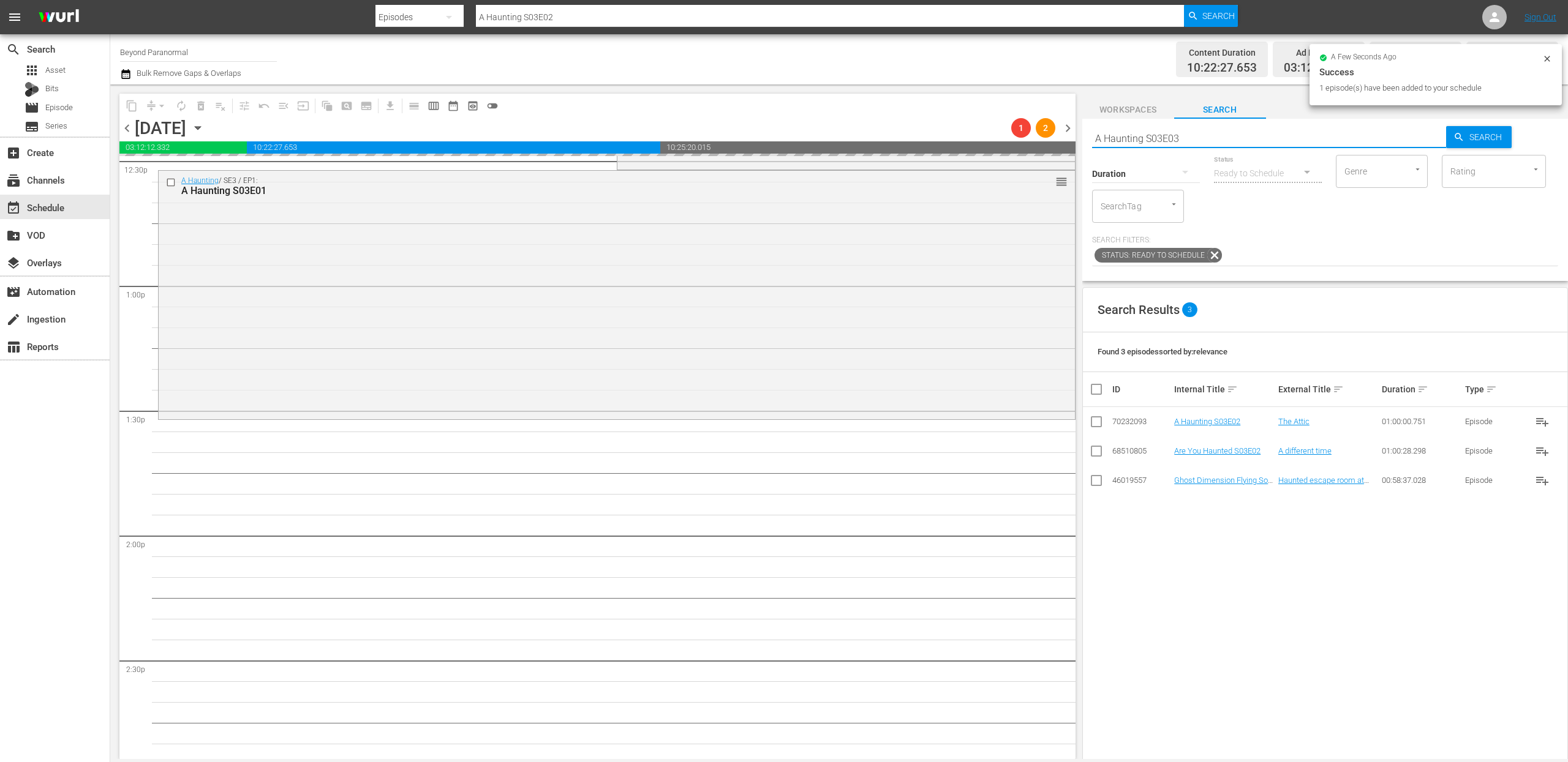
type input "A Haunting S03E03"
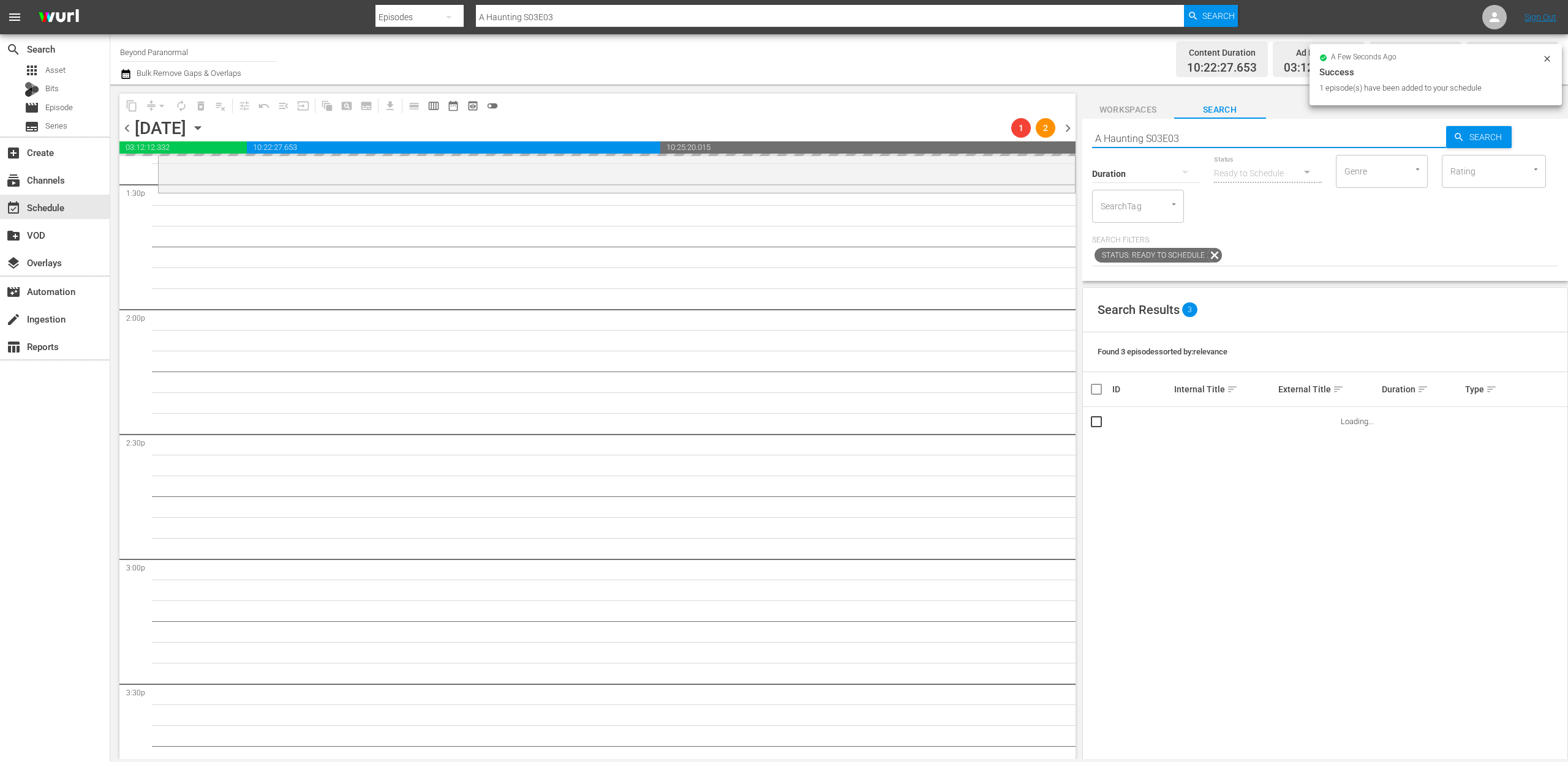
scroll to position [3356, 0]
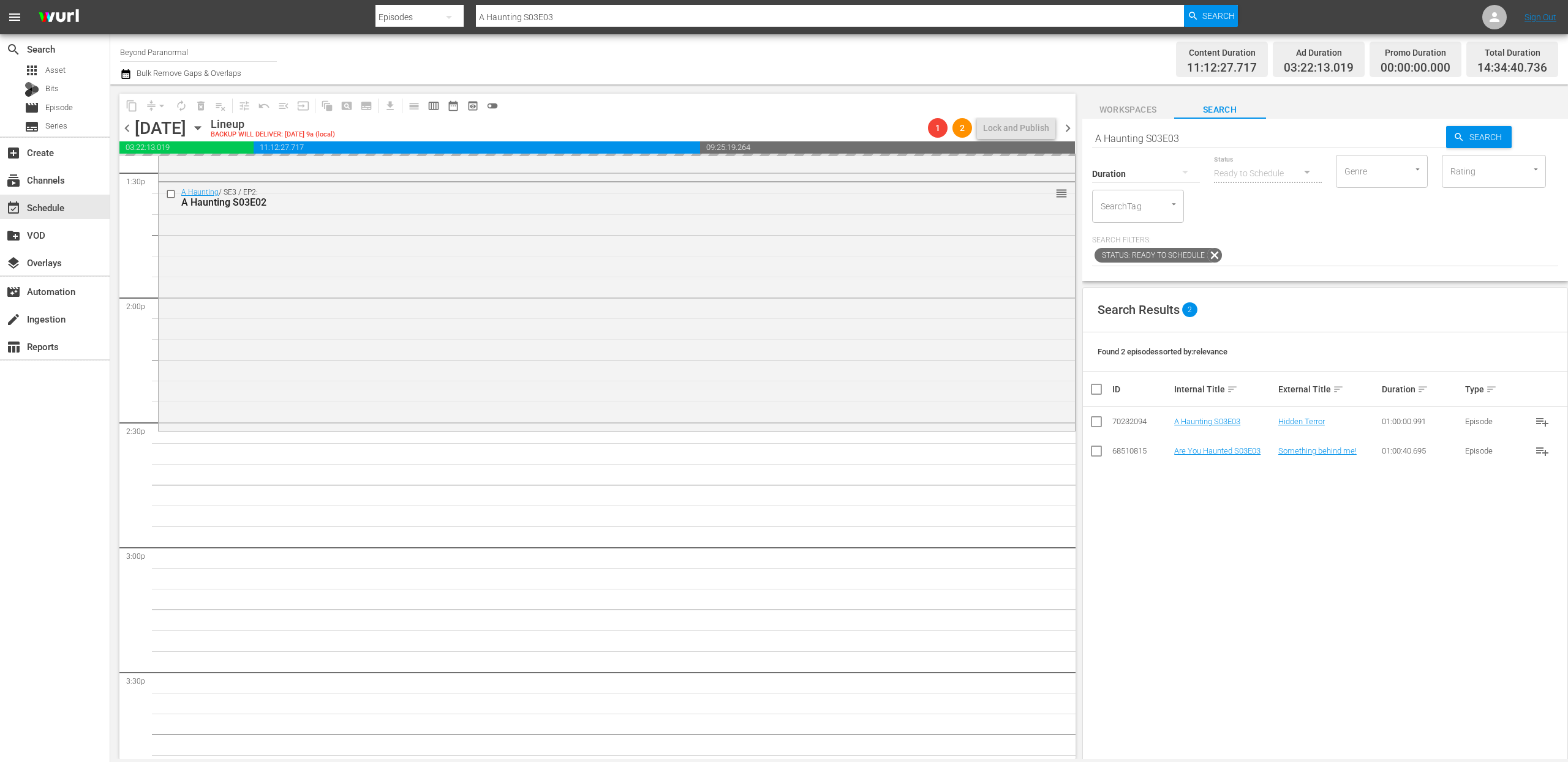
click at [1220, 139] on input "A Haunting S03E03" at bounding box center [1269, 139] width 355 height 29
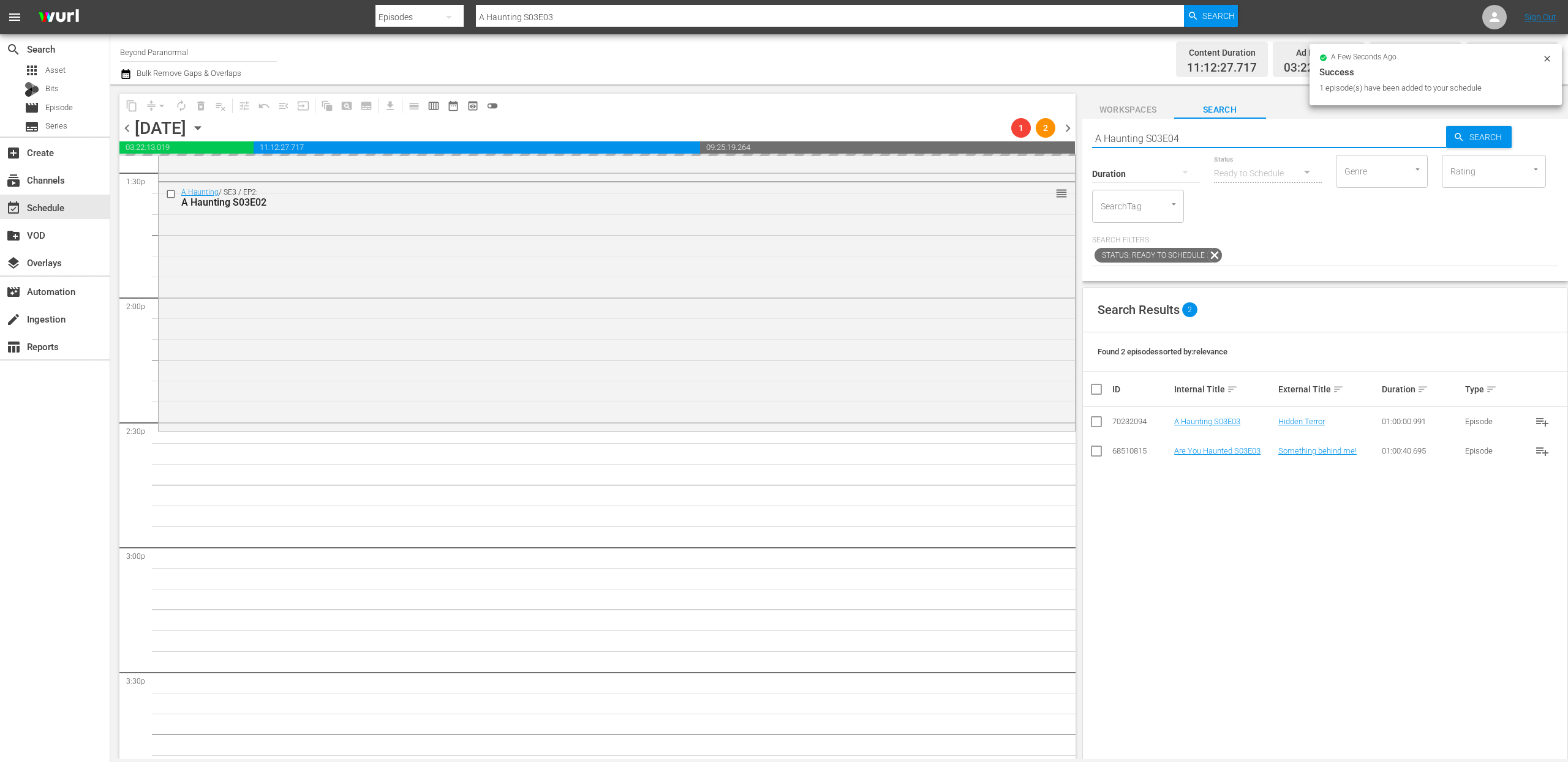
type input "A Haunting S03E04"
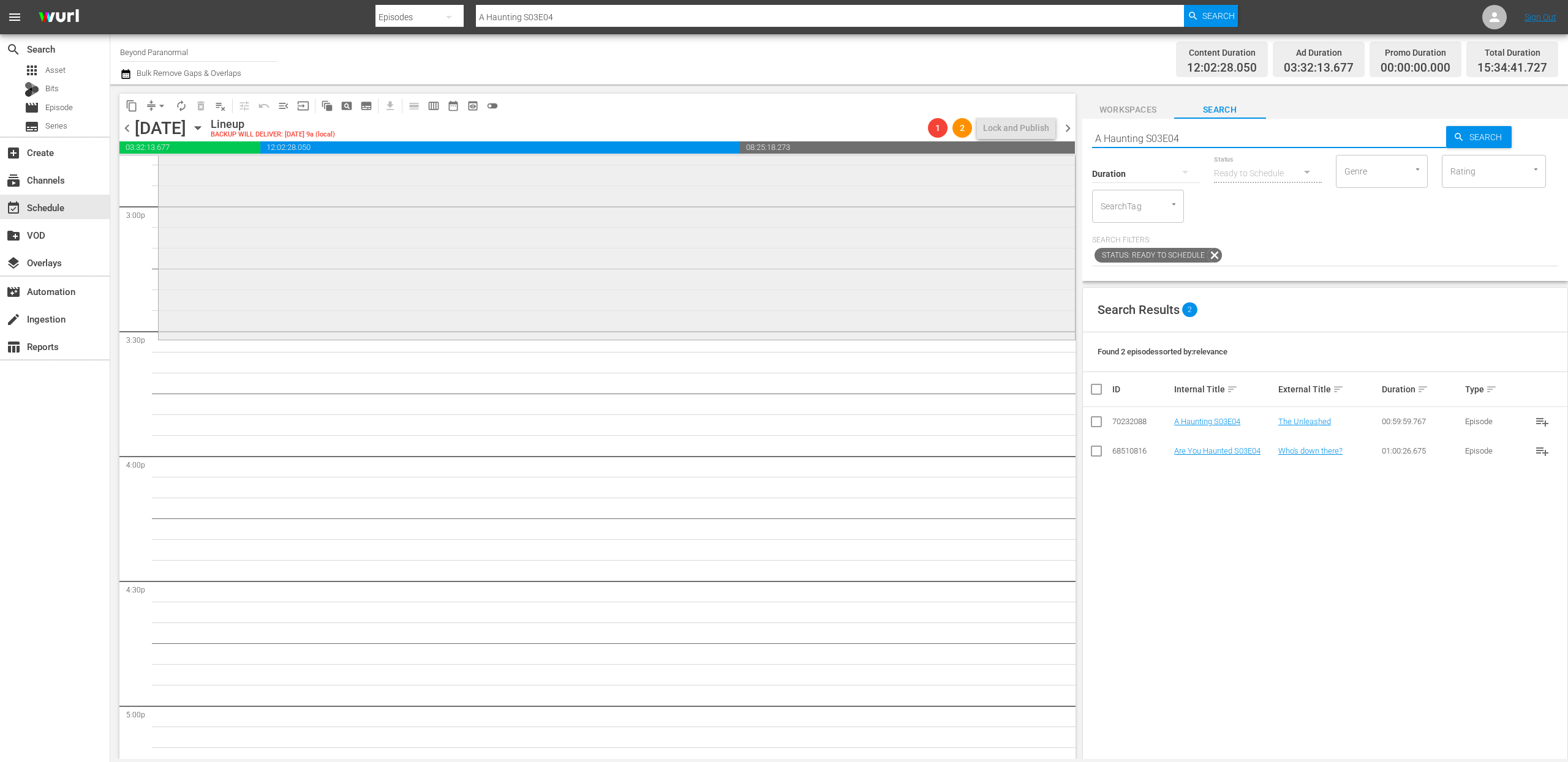
scroll to position [3723, 0]
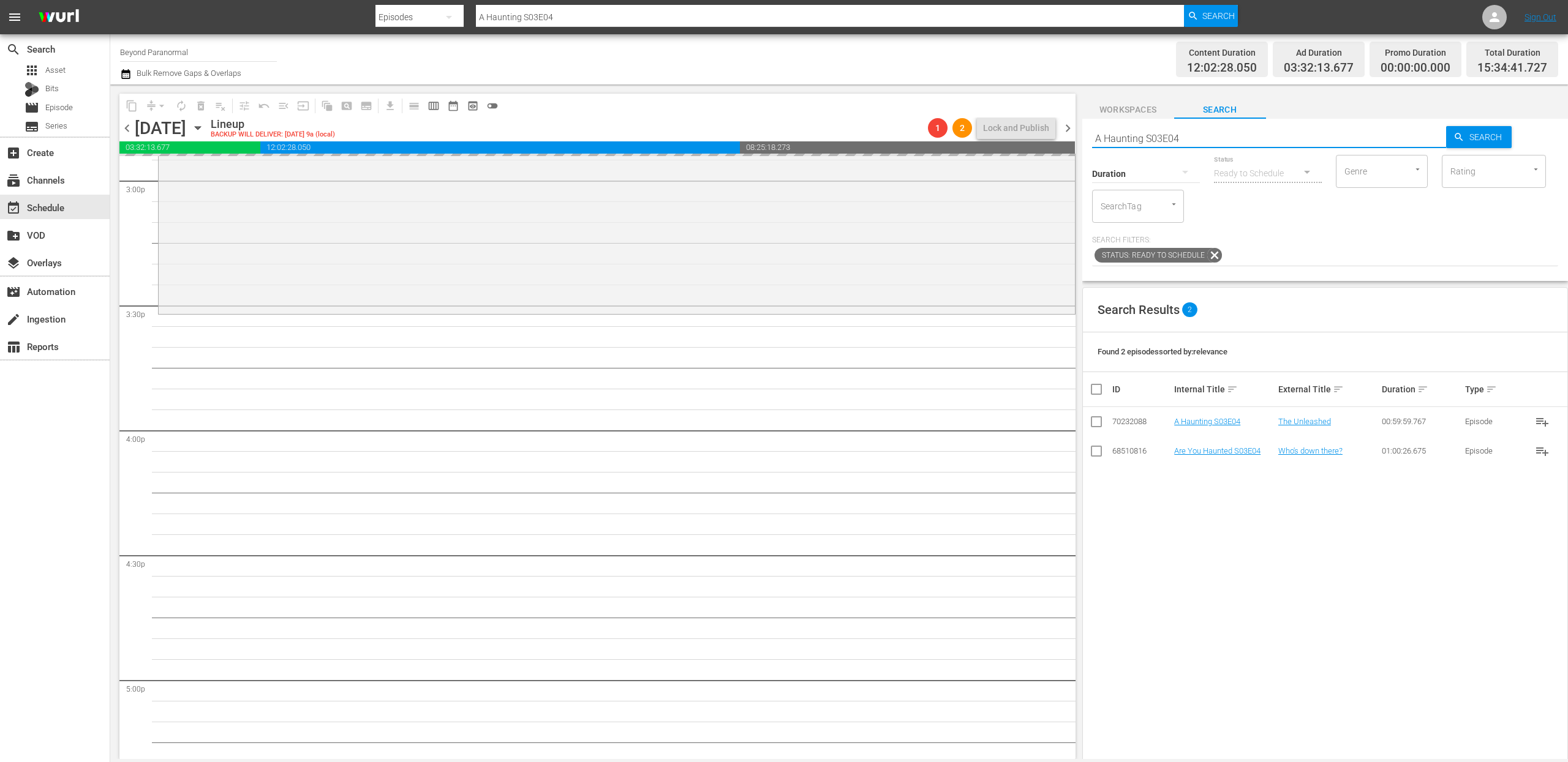
click at [1229, 132] on input "A Haunting S03E04" at bounding box center [1269, 139] width 355 height 29
click at [1237, 139] on input "A Haunting S03E04" at bounding box center [1269, 139] width 355 height 29
click at [1218, 138] on input "A Haunting S03E04" at bounding box center [1269, 139] width 355 height 29
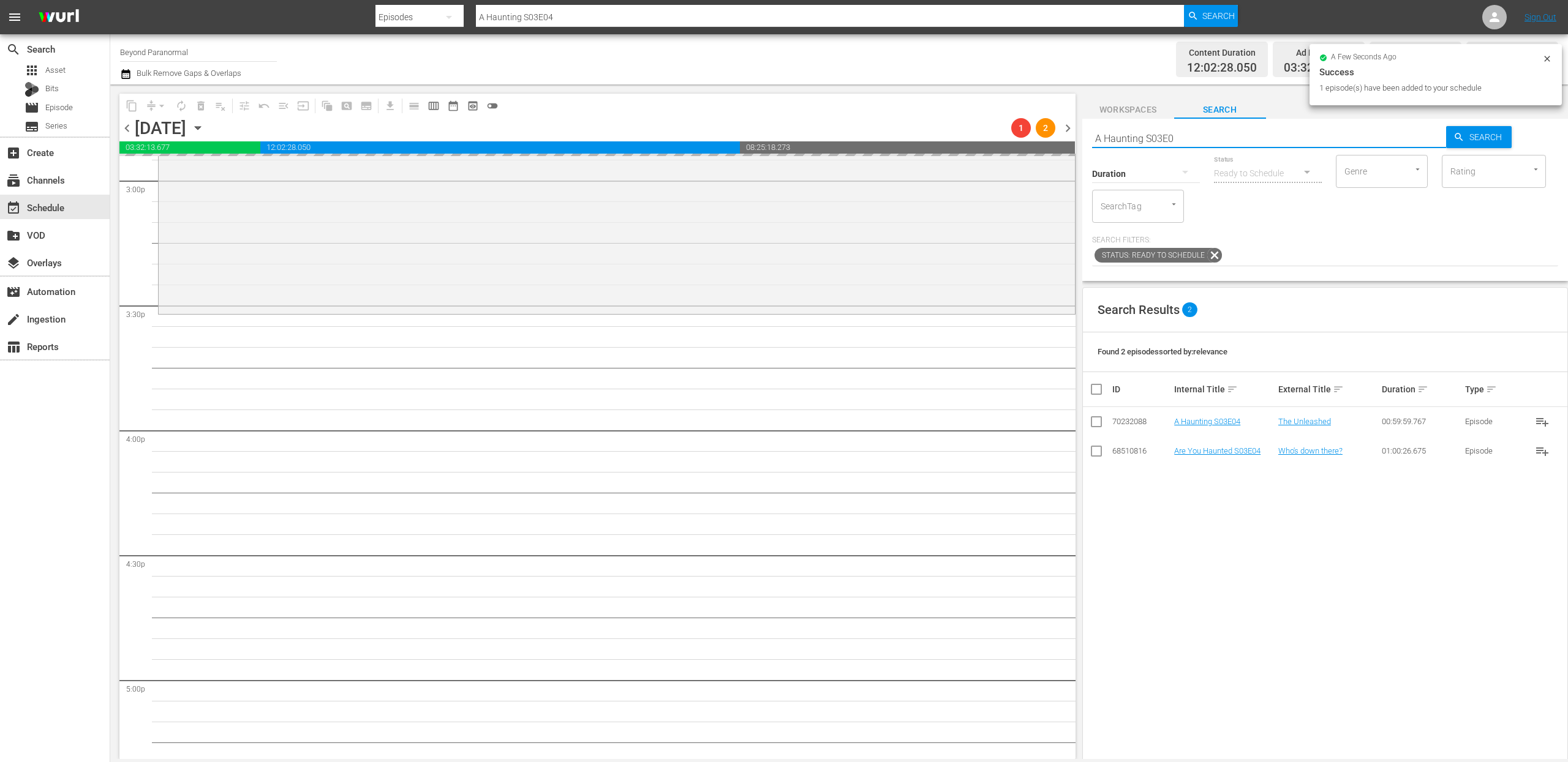
type input "A Haunting S03E05"
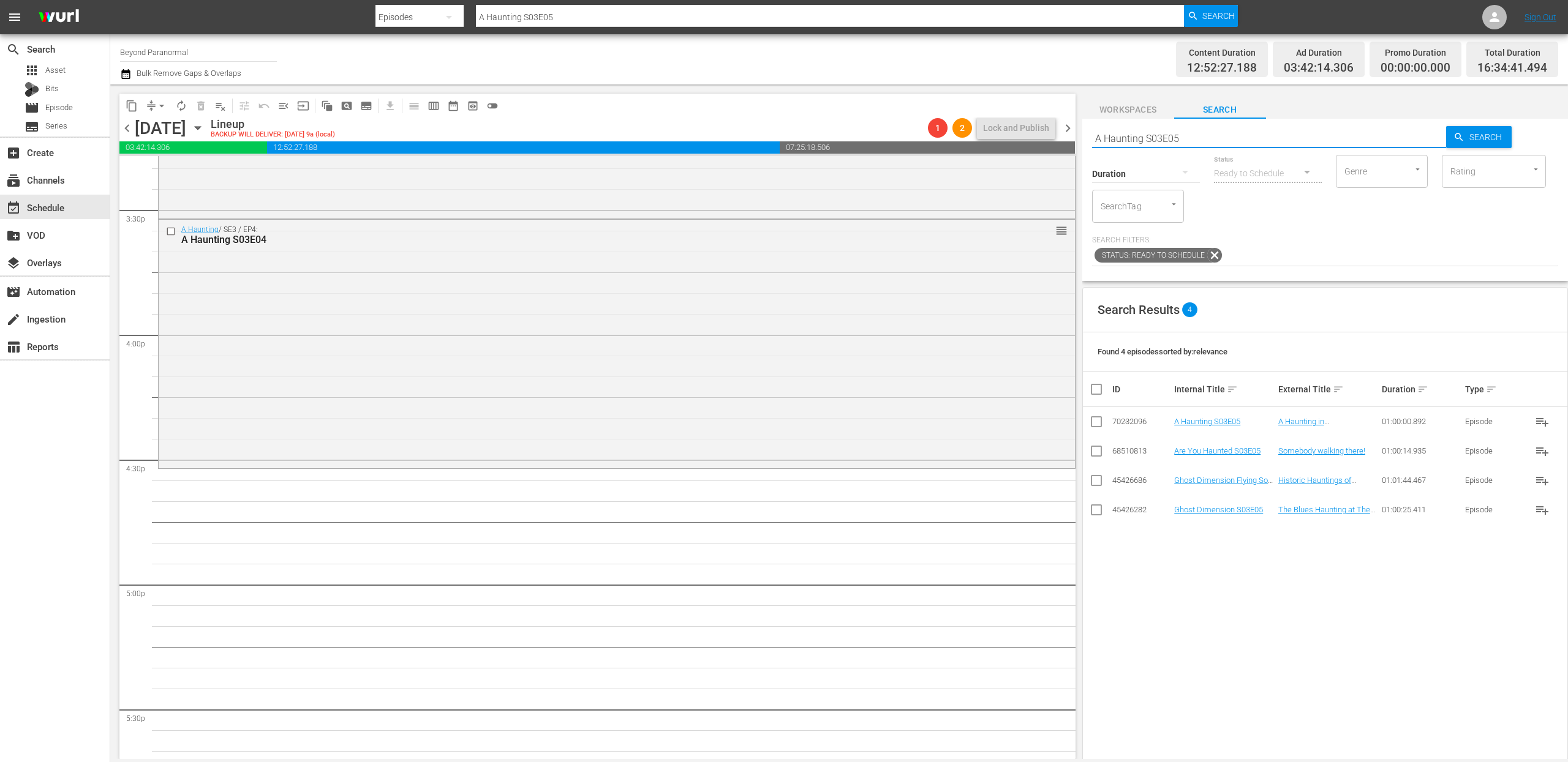
scroll to position [3832, 0]
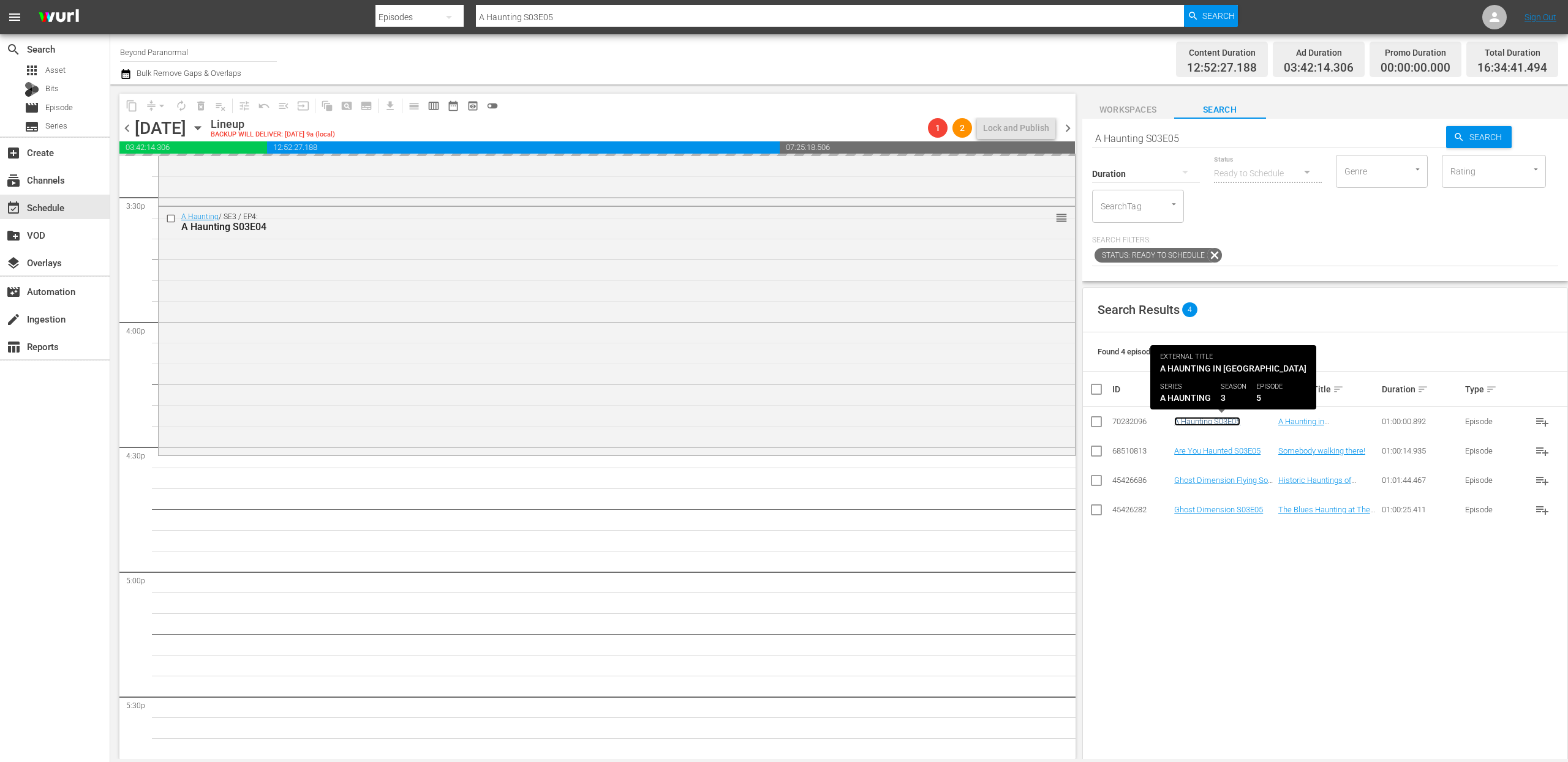
drag, startPoint x: 1208, startPoint y: 424, endPoint x: 1201, endPoint y: 424, distance: 7.0
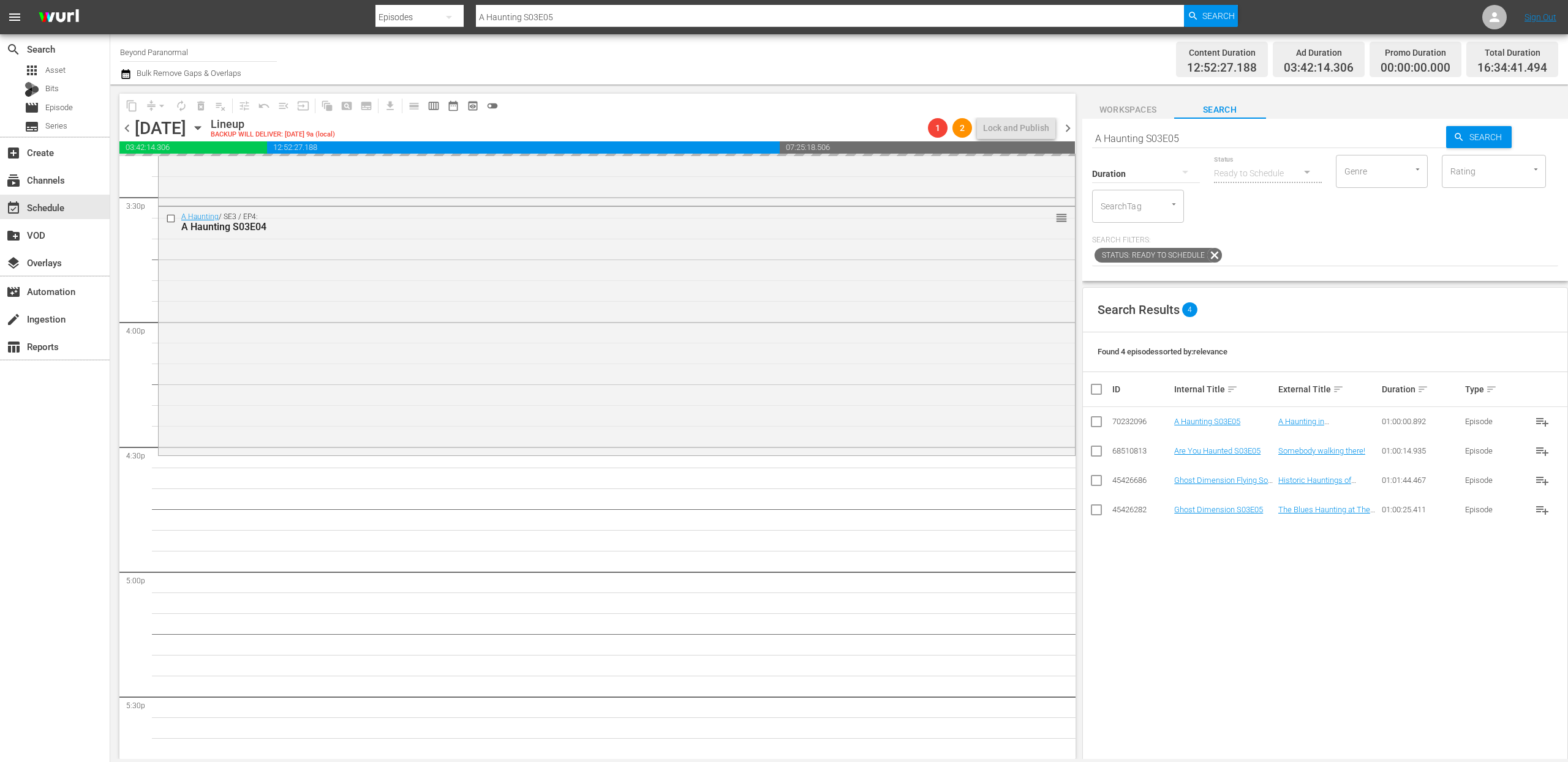
click at [1216, 139] on input "A Haunting S03E05" at bounding box center [1269, 139] width 355 height 29
type input "A Haunting S03E06"
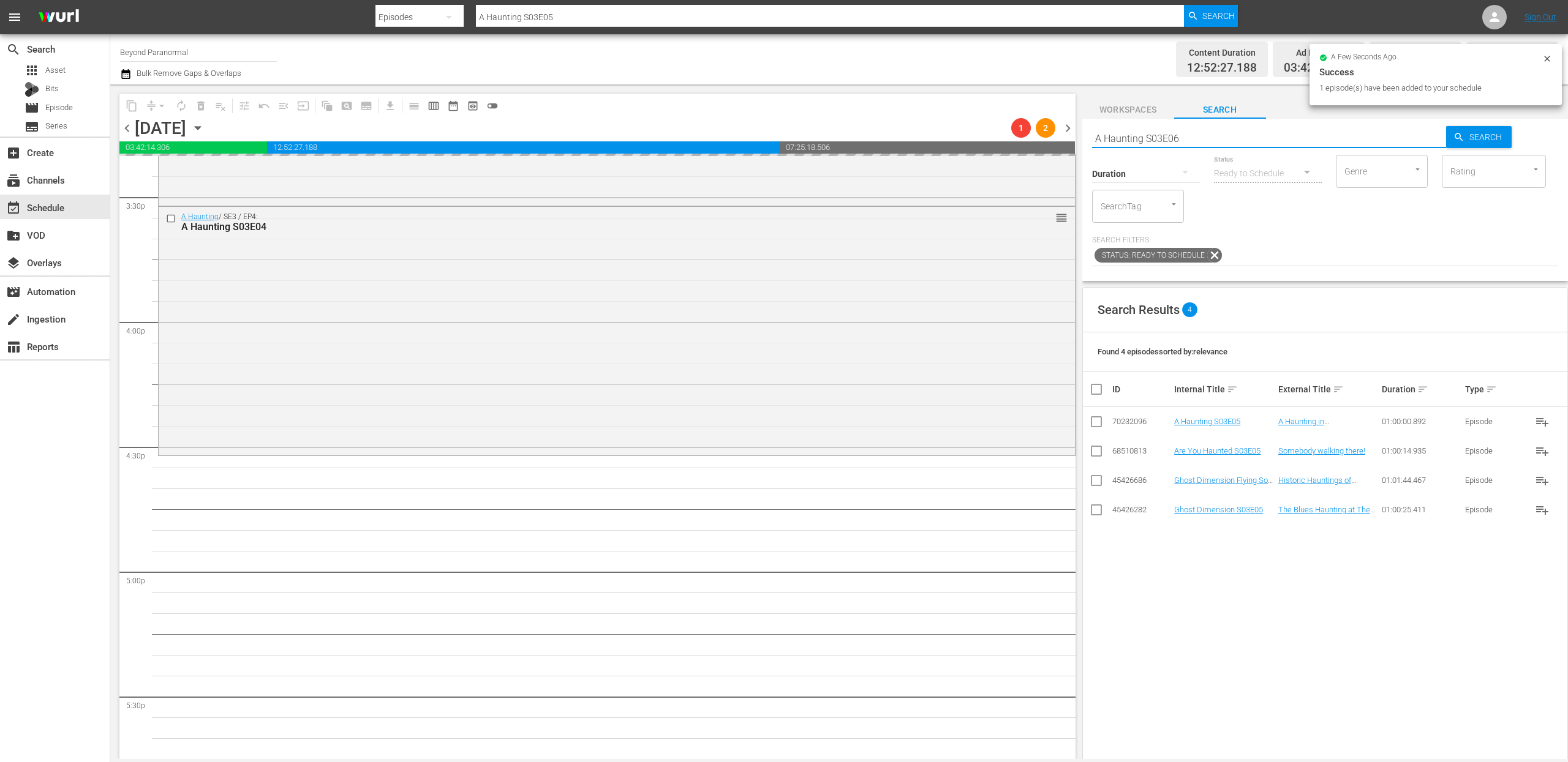
type input "A Haunting S03E06"
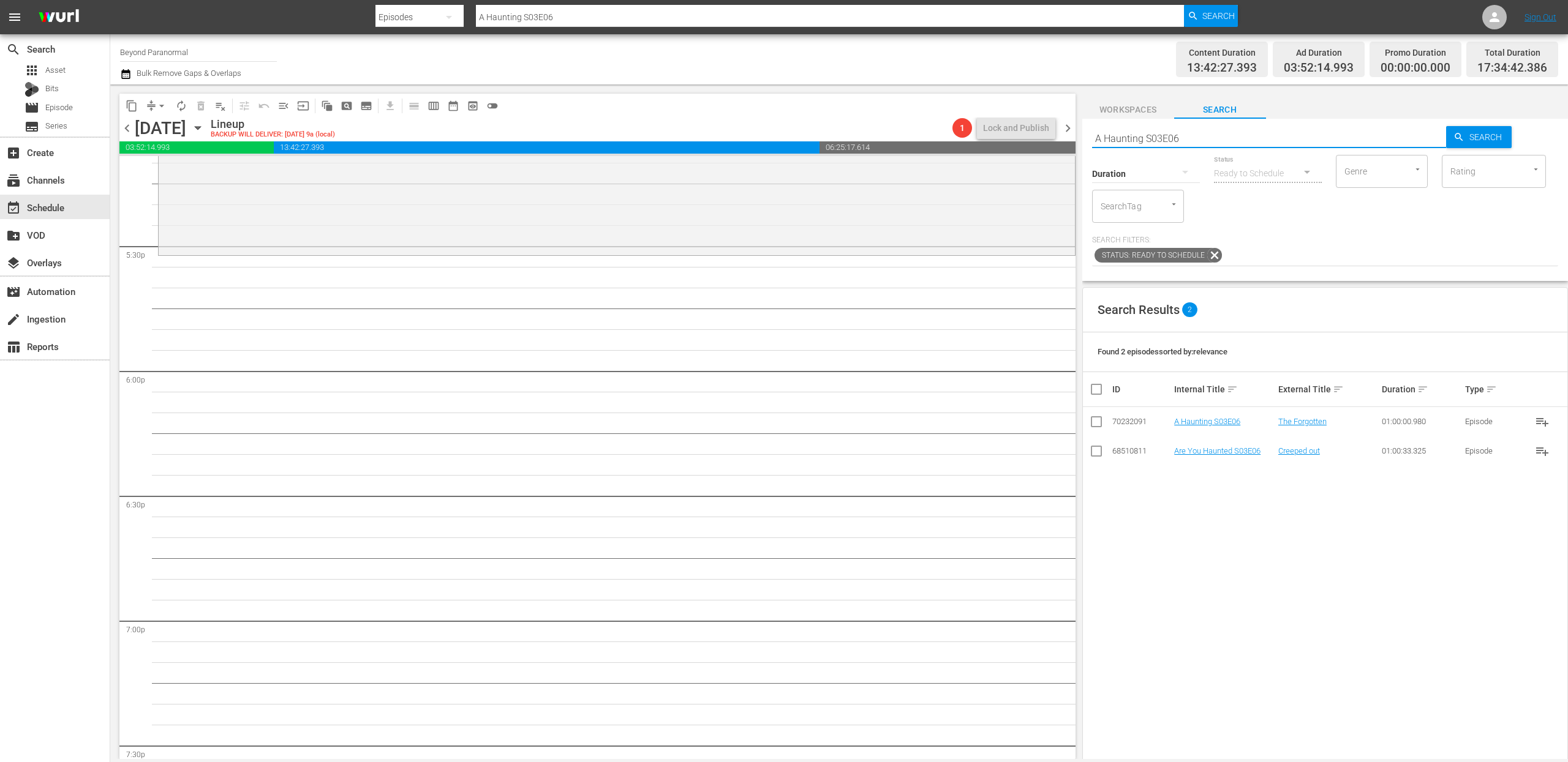
scroll to position [4284, 0]
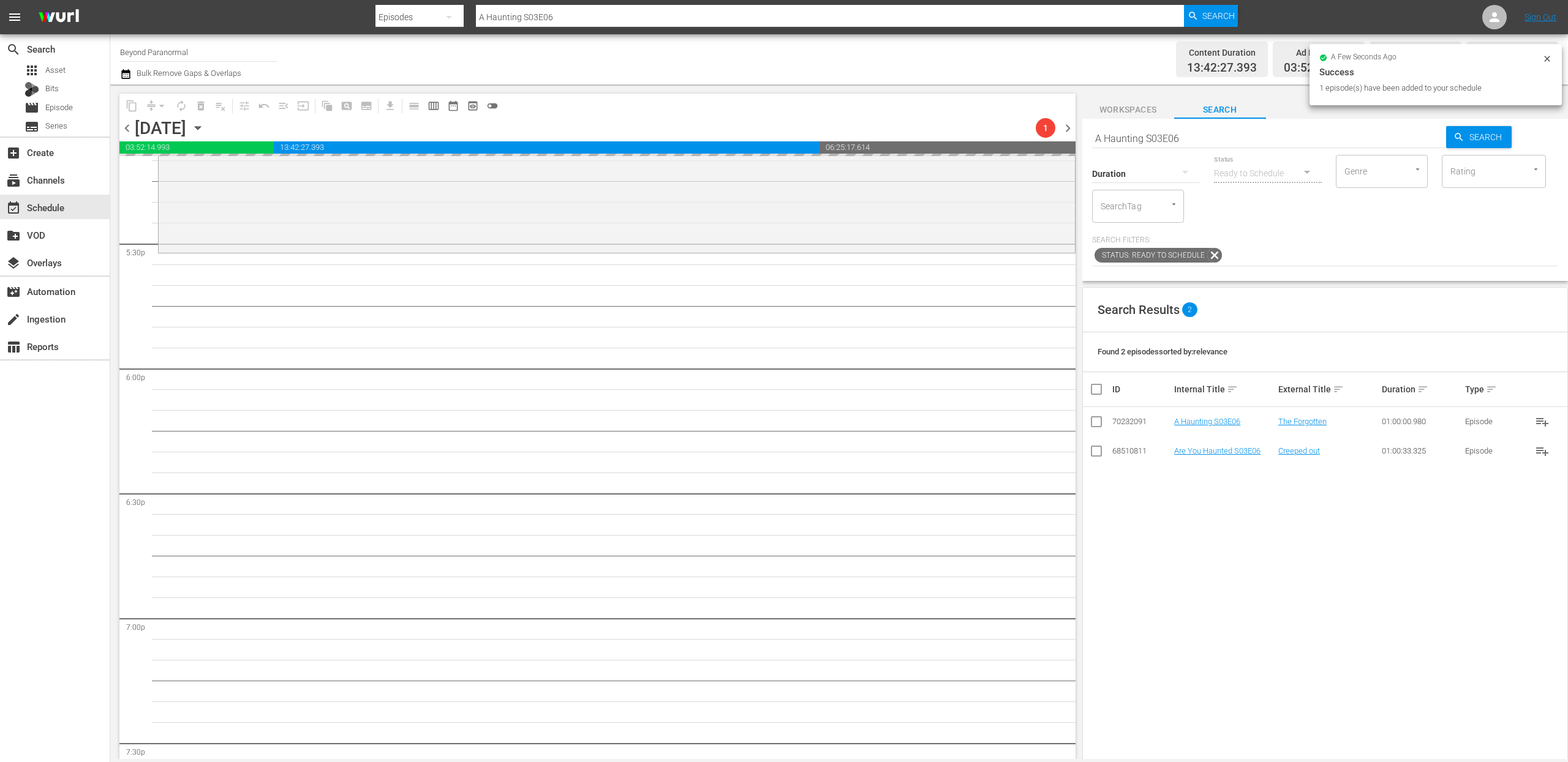
click at [1146, 134] on input "A Haunting S03E06" at bounding box center [1269, 139] width 355 height 29
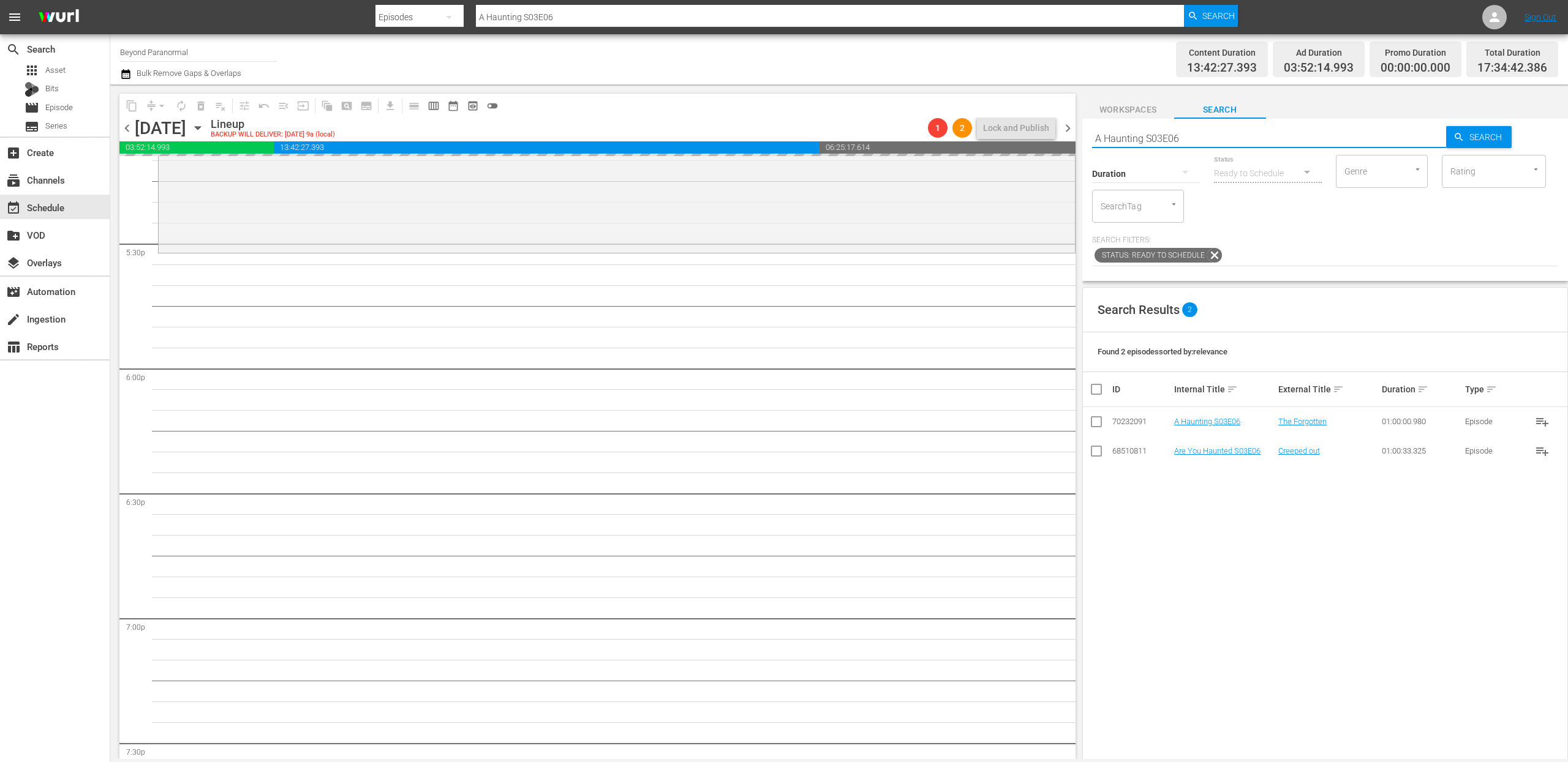
click at [1146, 134] on input "A Haunting S03E06" at bounding box center [1269, 139] width 355 height 29
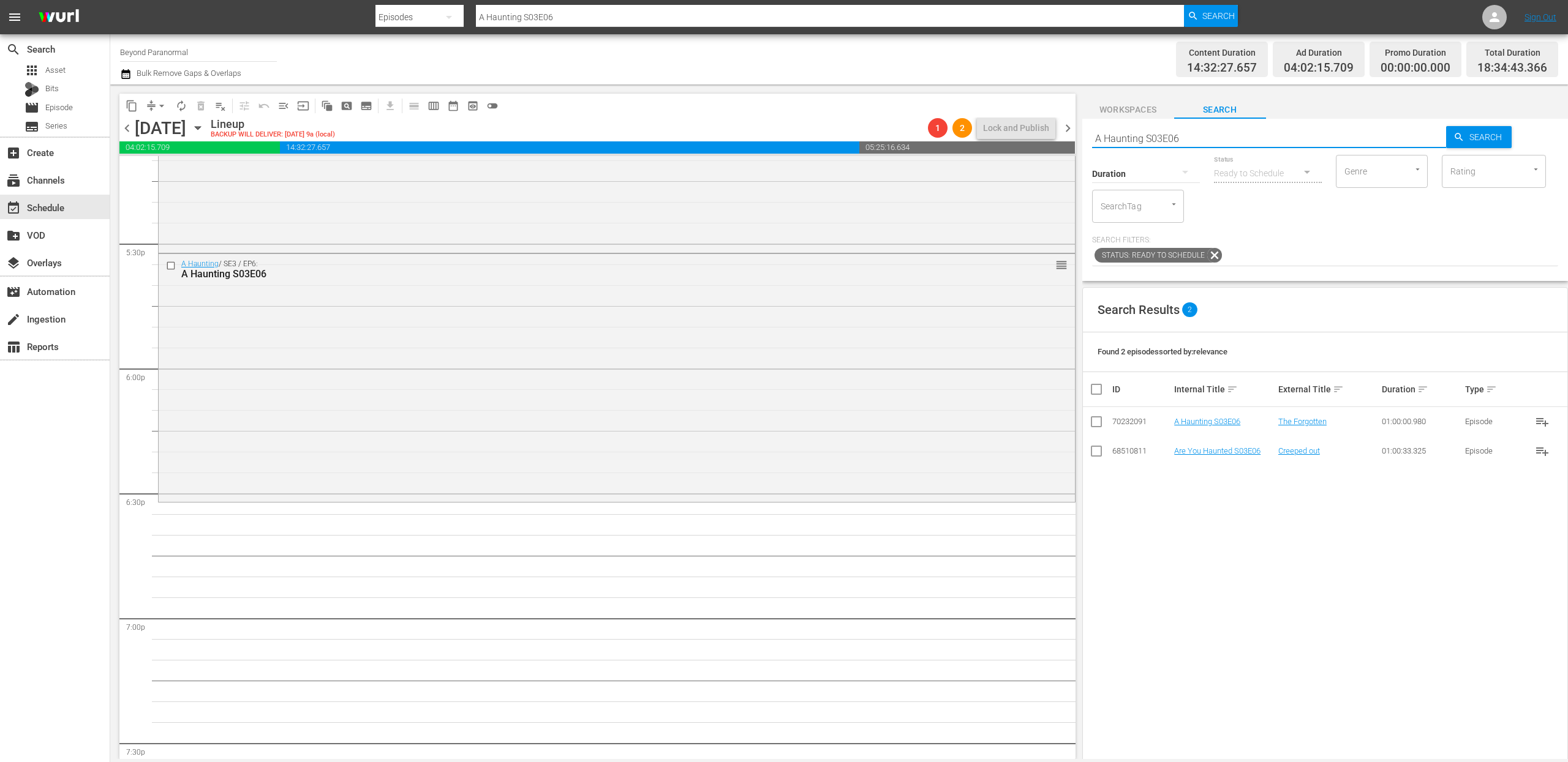
paste input "Virginia Paranormal Case Files S01E24"
type input "Virginia Paranormal Case Files S01E24"
click at [1180, 133] on input "Virginia Paranormal Case Files S01E24" at bounding box center [1269, 139] width 355 height 29
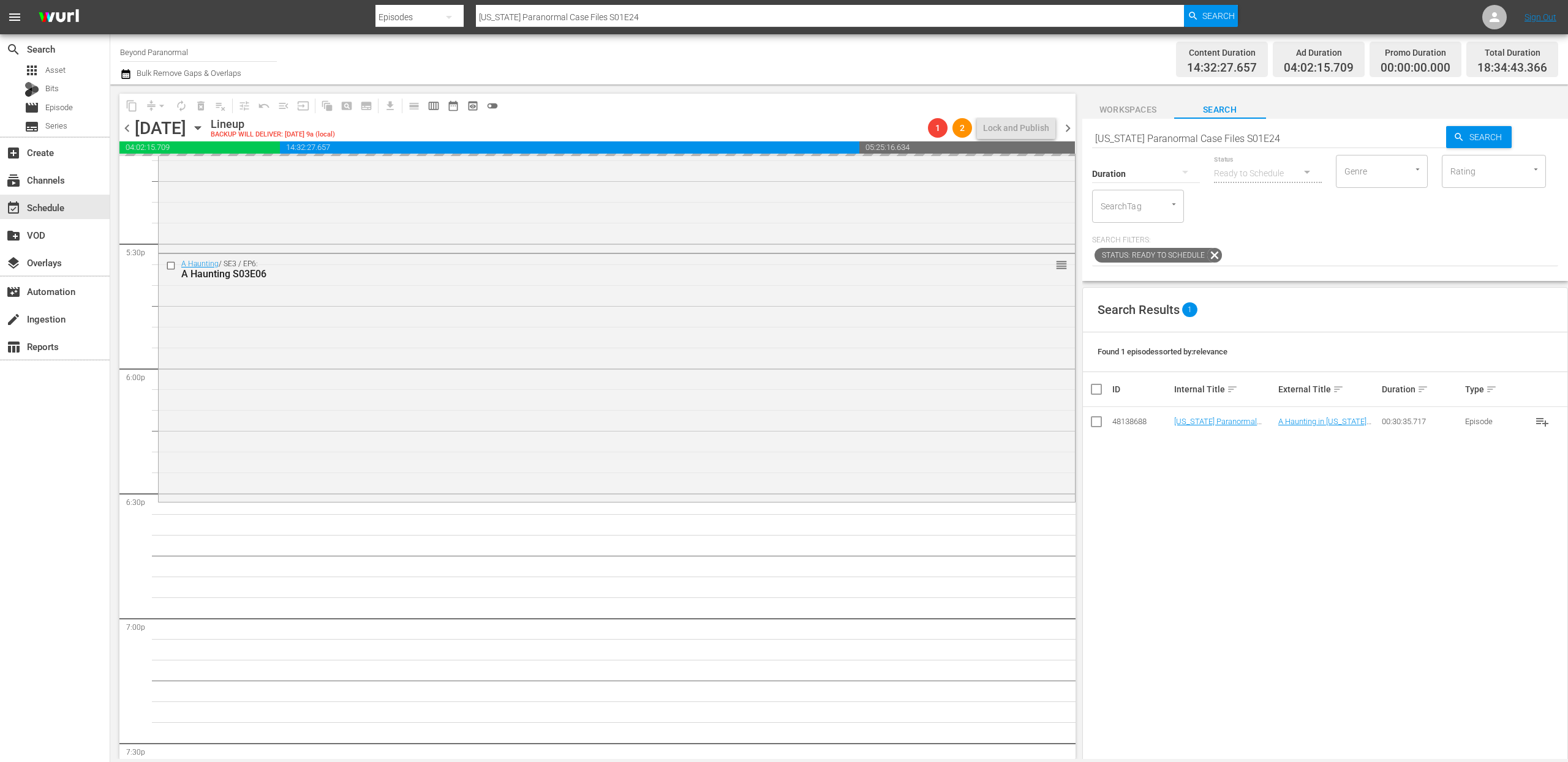
click at [1180, 133] on input "Virginia Paranormal Case Files S01E24" at bounding box center [1269, 139] width 355 height 29
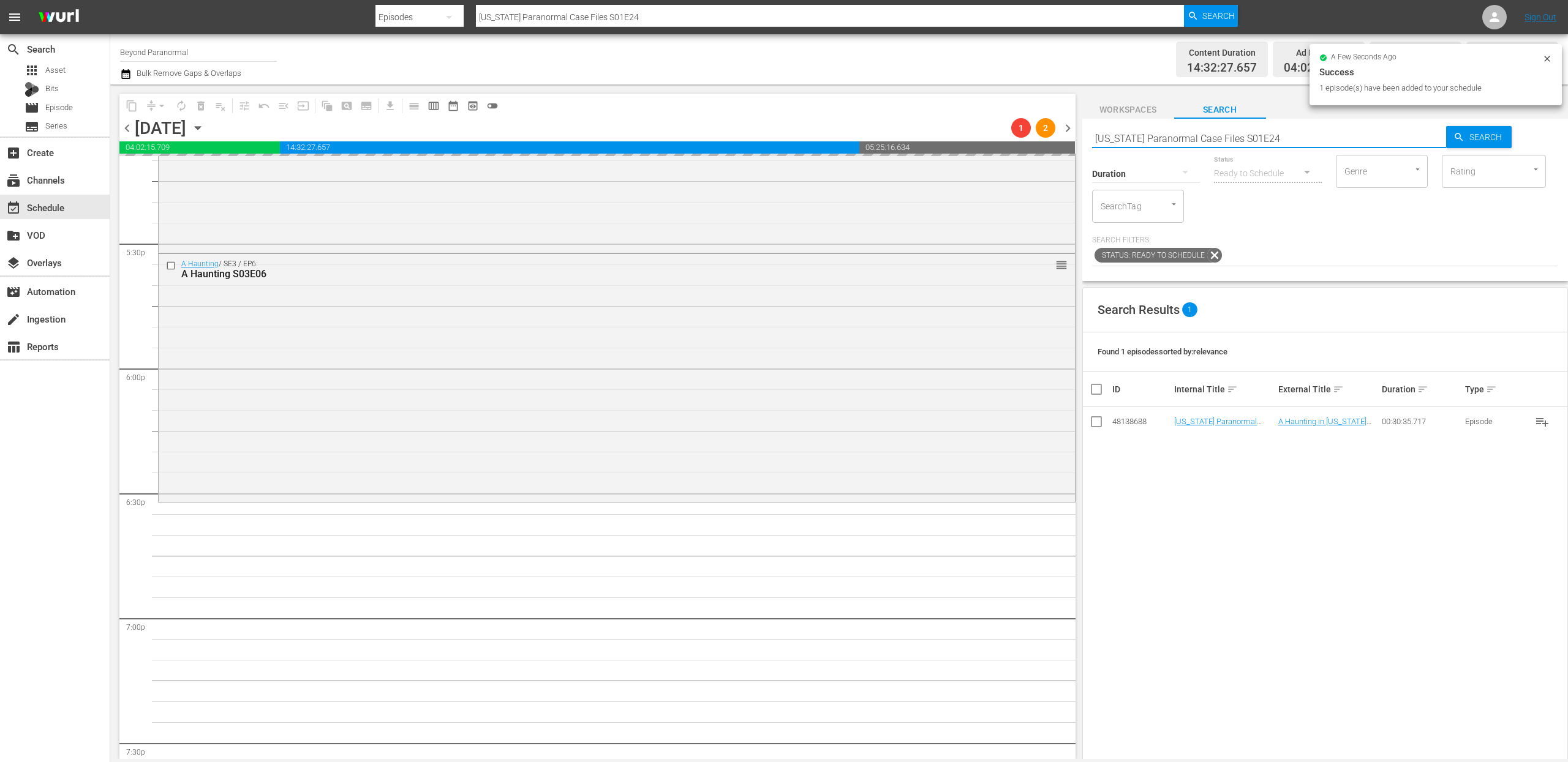
paste input "A Haunting S04E03"
type input "A Haunting S04E03"
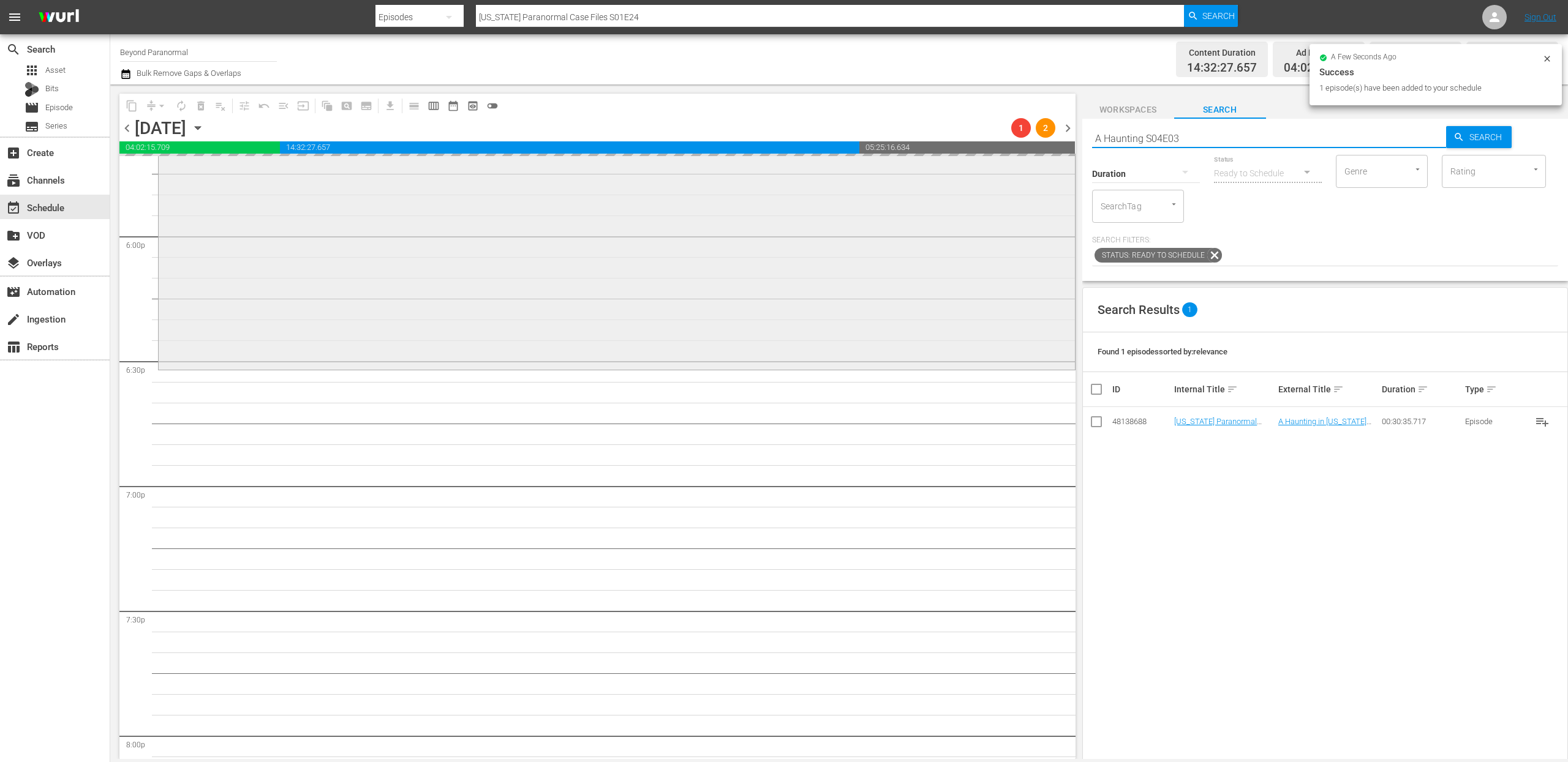
scroll to position [4419, 0]
type input "A Haunting S04E03"
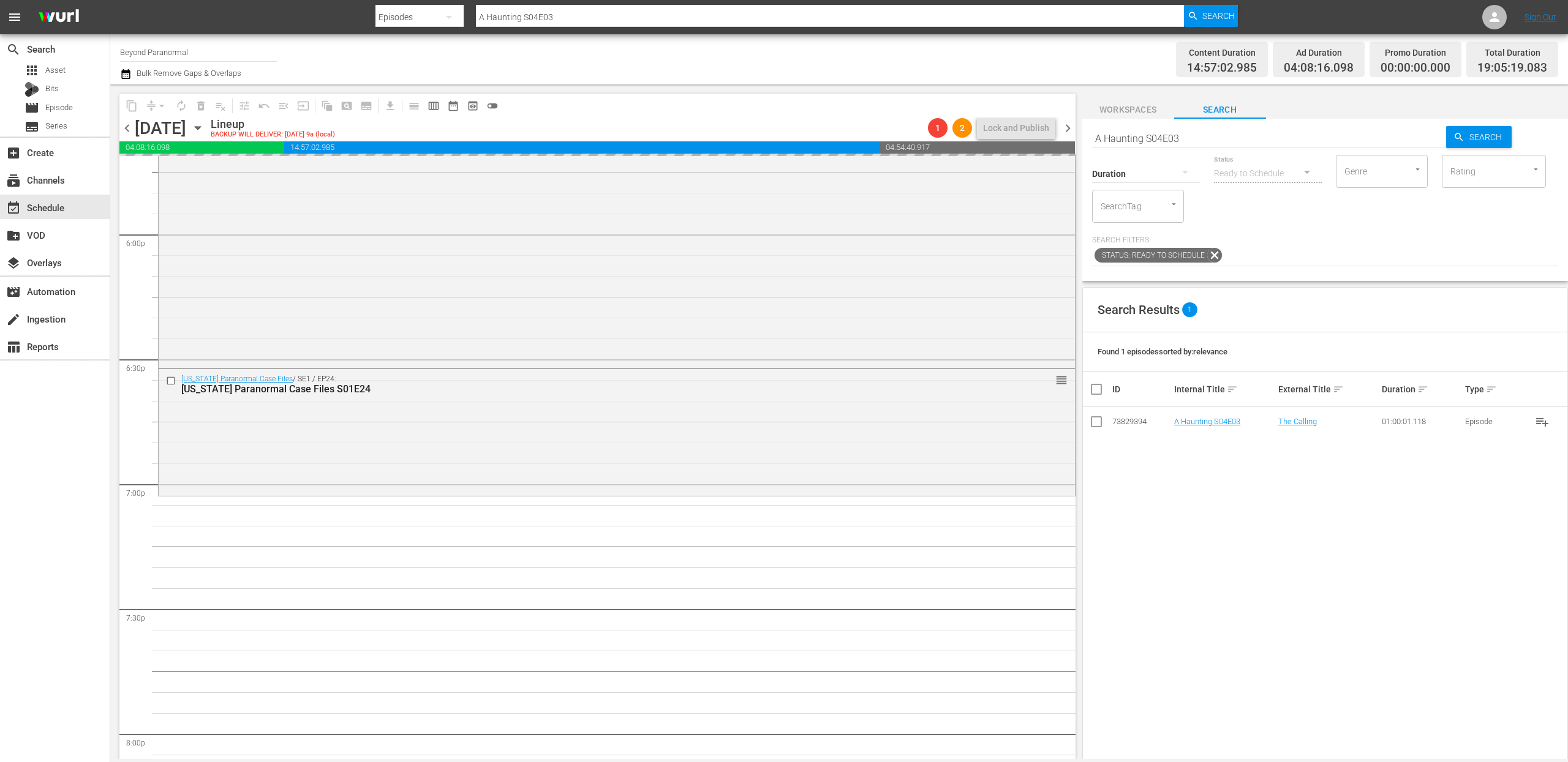
click at [1150, 143] on input "A Haunting S04E03" at bounding box center [1269, 139] width 355 height 29
click at [1150, 142] on input "A Haunting S04E03" at bounding box center [1269, 139] width 355 height 29
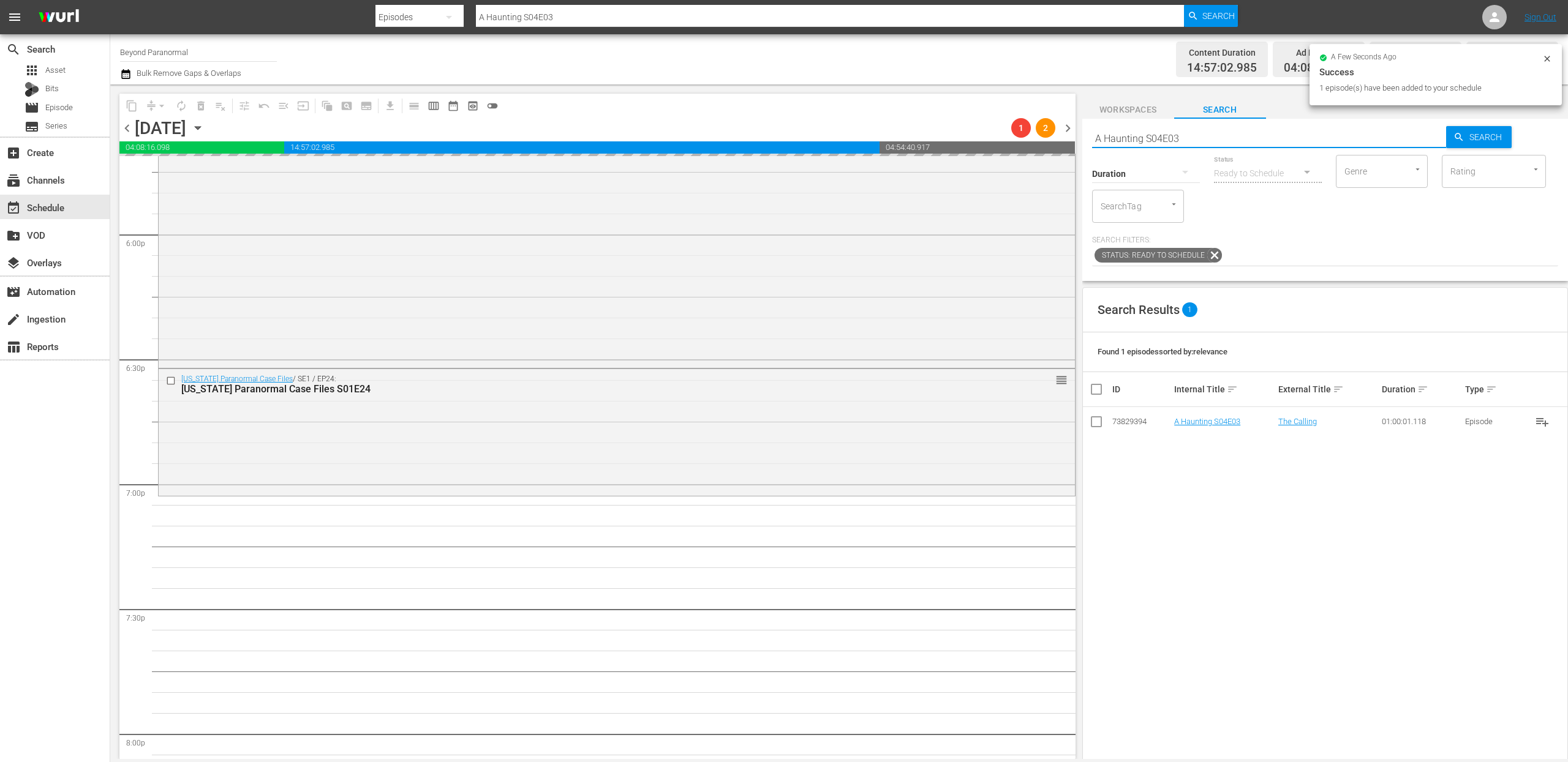
paste input "Dark Arts TV S01E02"
type input "Dark Arts TV S01E02"
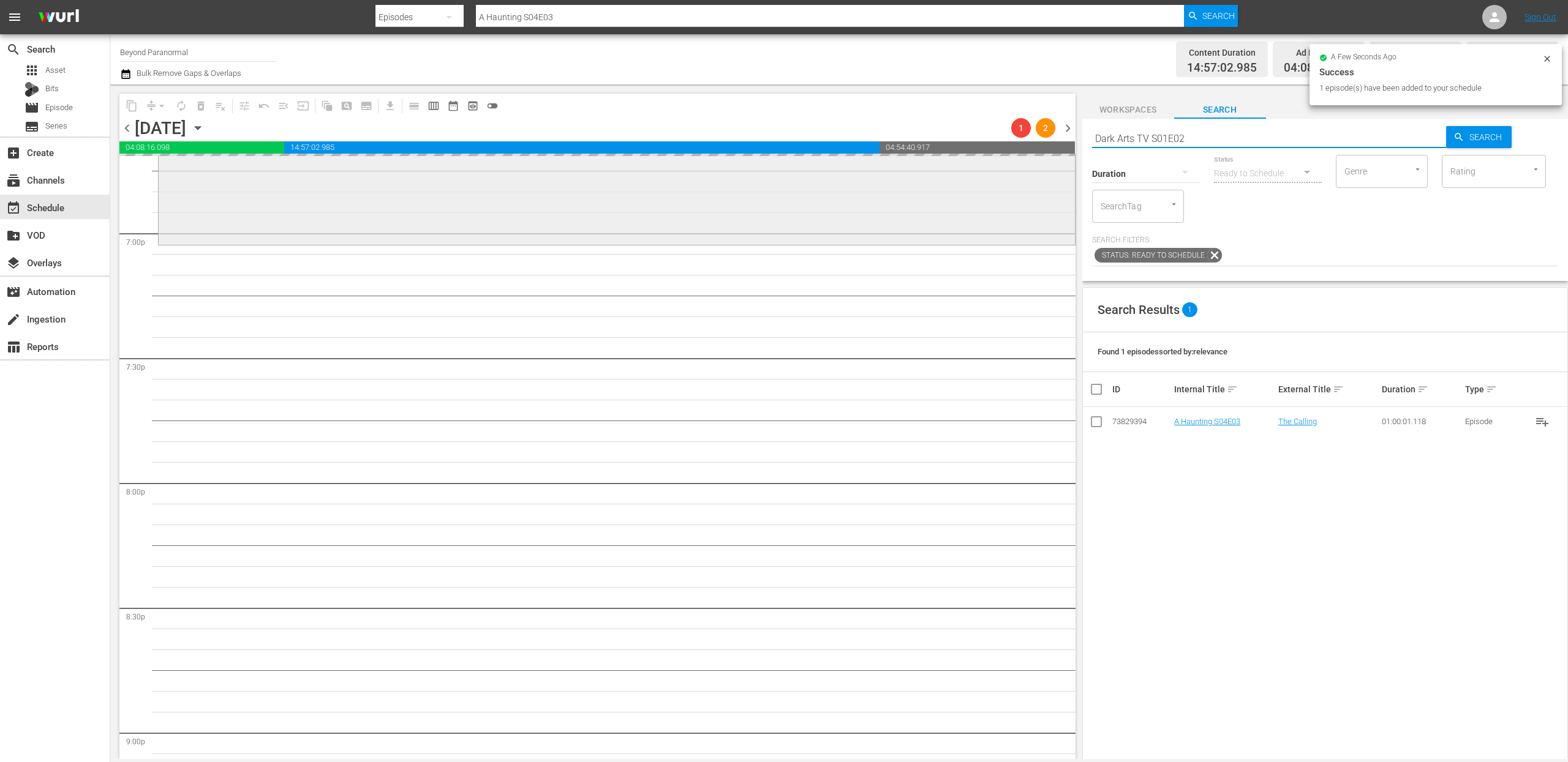
scroll to position [4671, 0]
type input "Dark Arts TV S01E02"
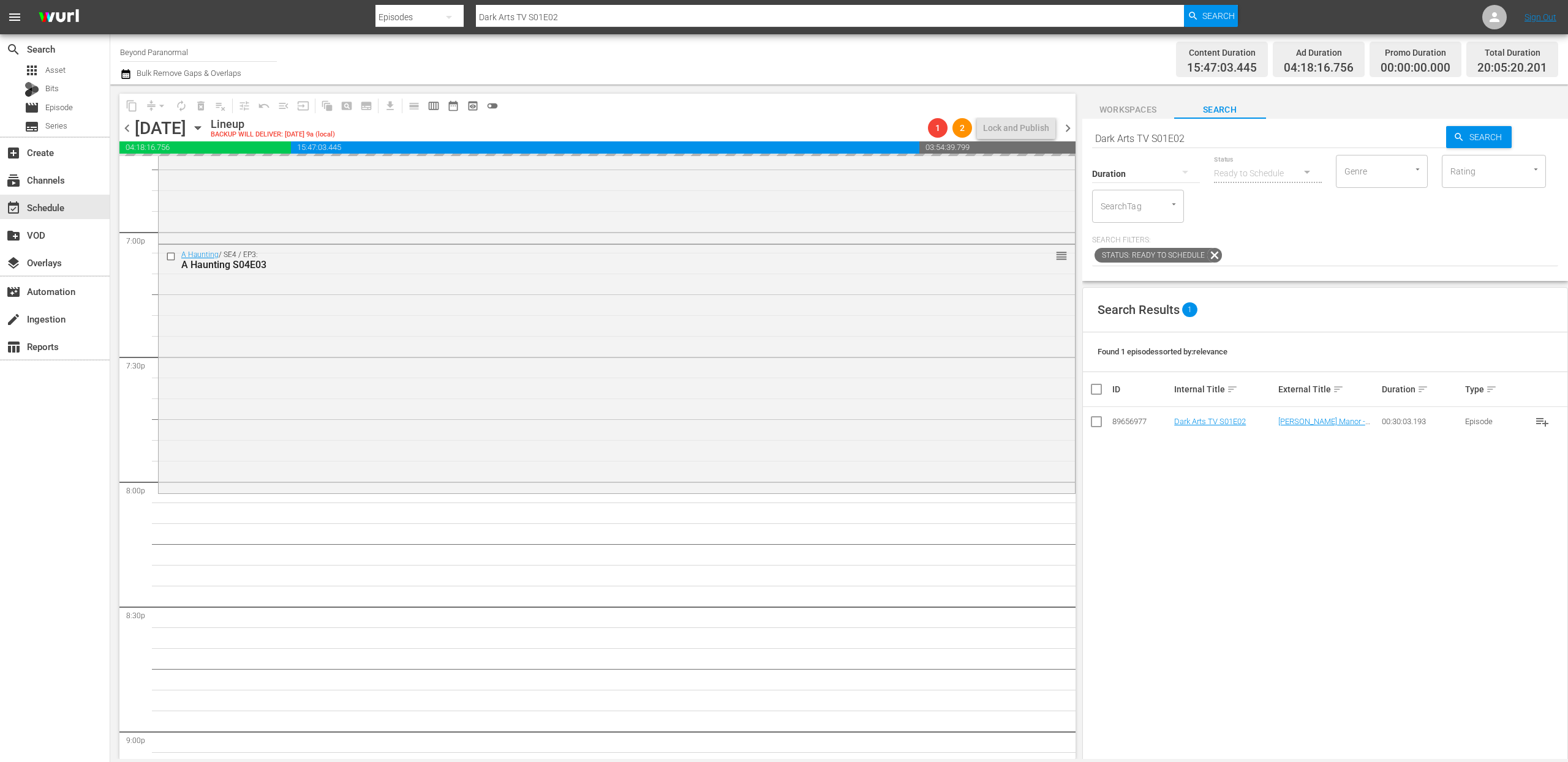
click at [1145, 137] on input "Dark Arts TV S01E02" at bounding box center [1269, 139] width 355 height 29
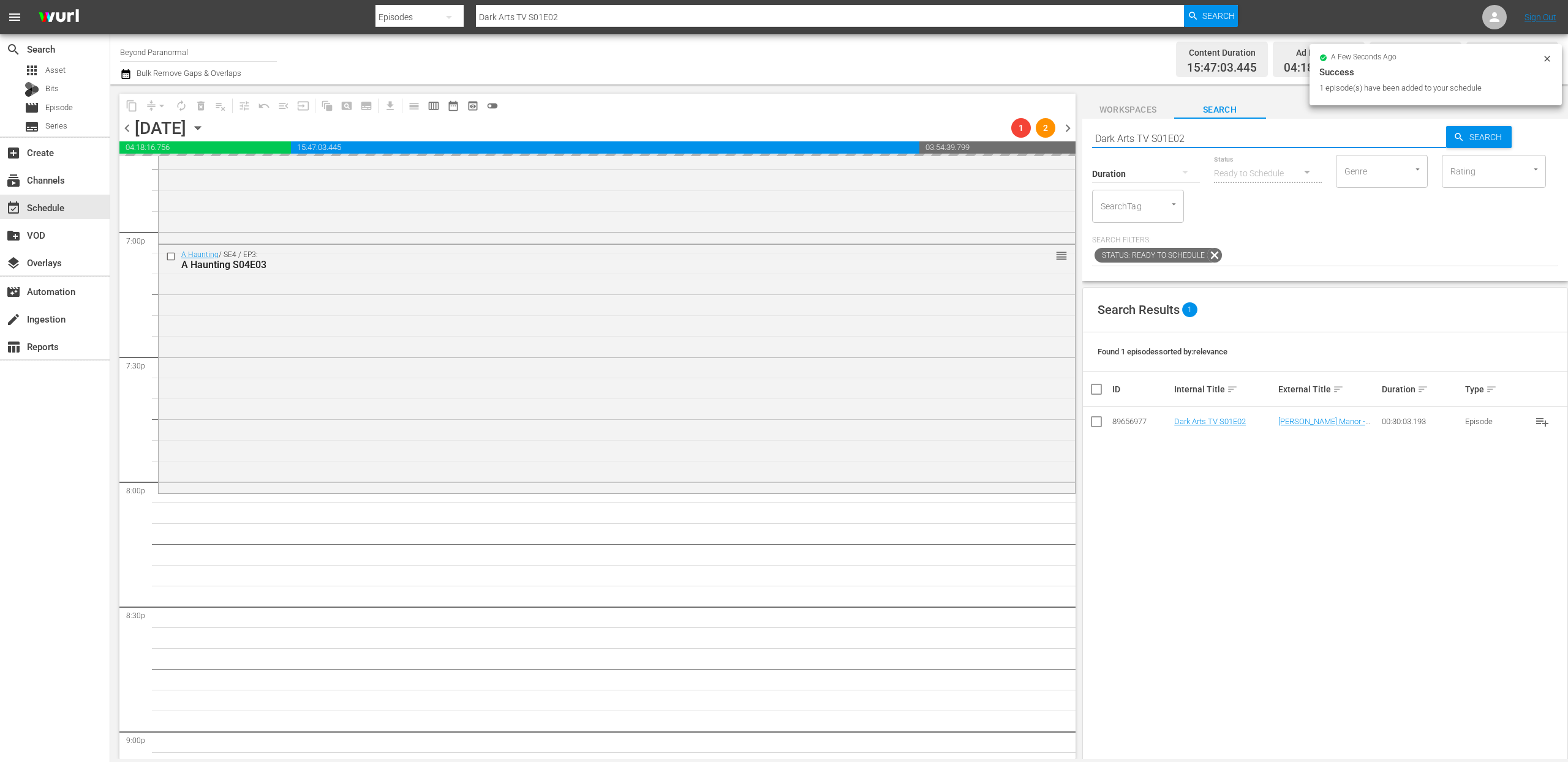
paste input "Cryptid Wilds S01"
type input "Cryptid Wilds S01 E02"
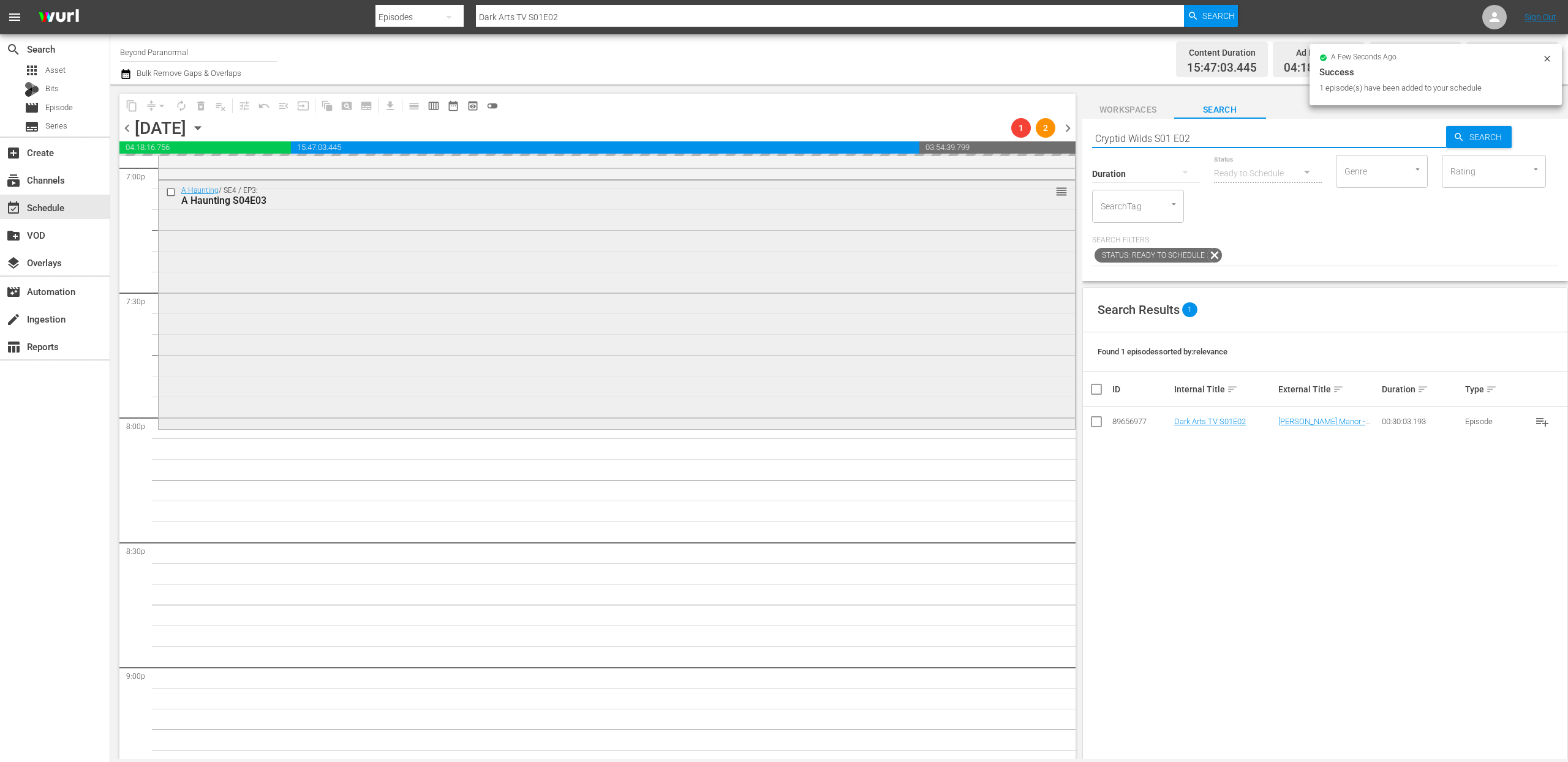
scroll to position [4802, 0]
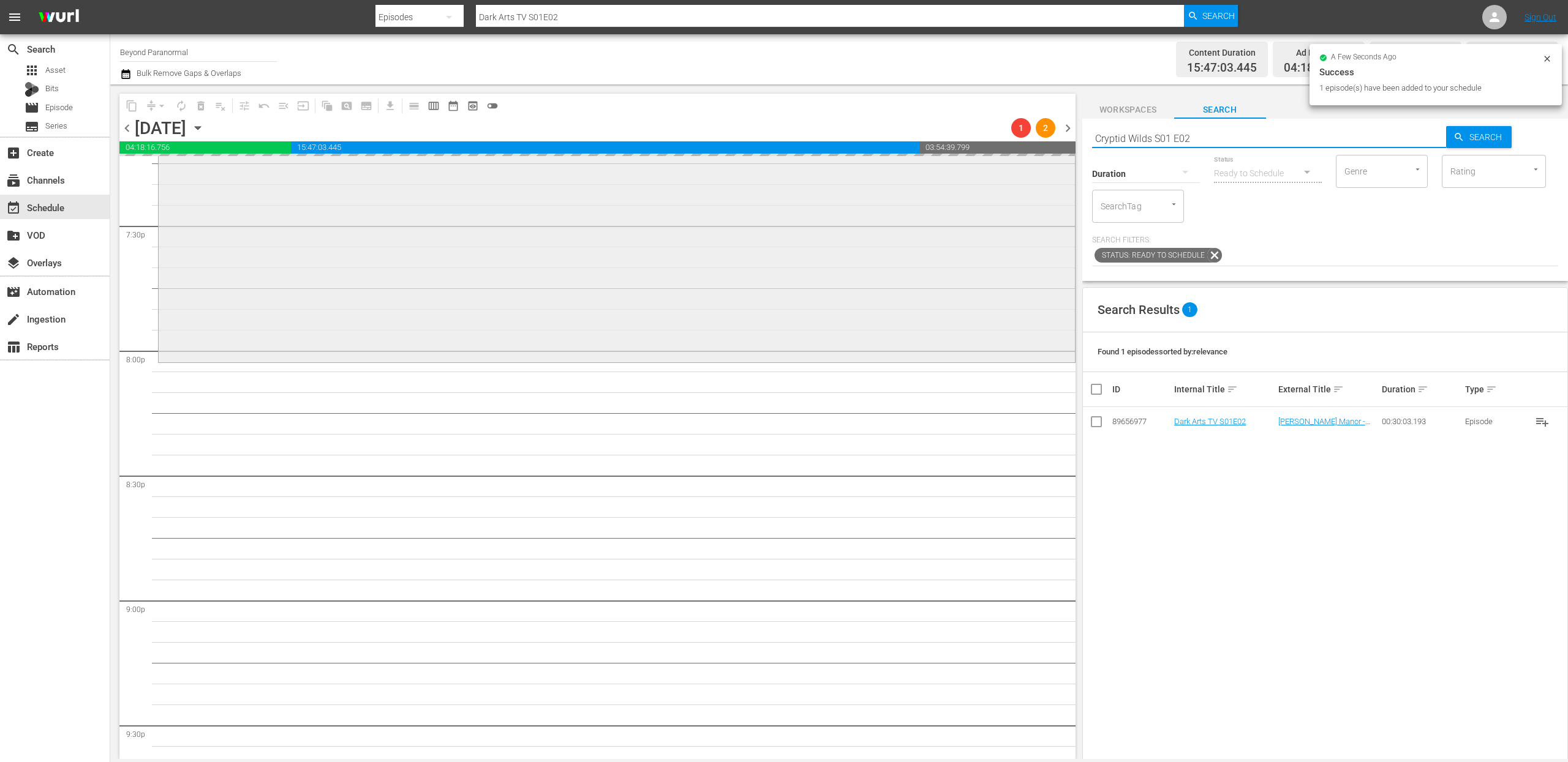
type input "Cryptid Wilds S01 E02"
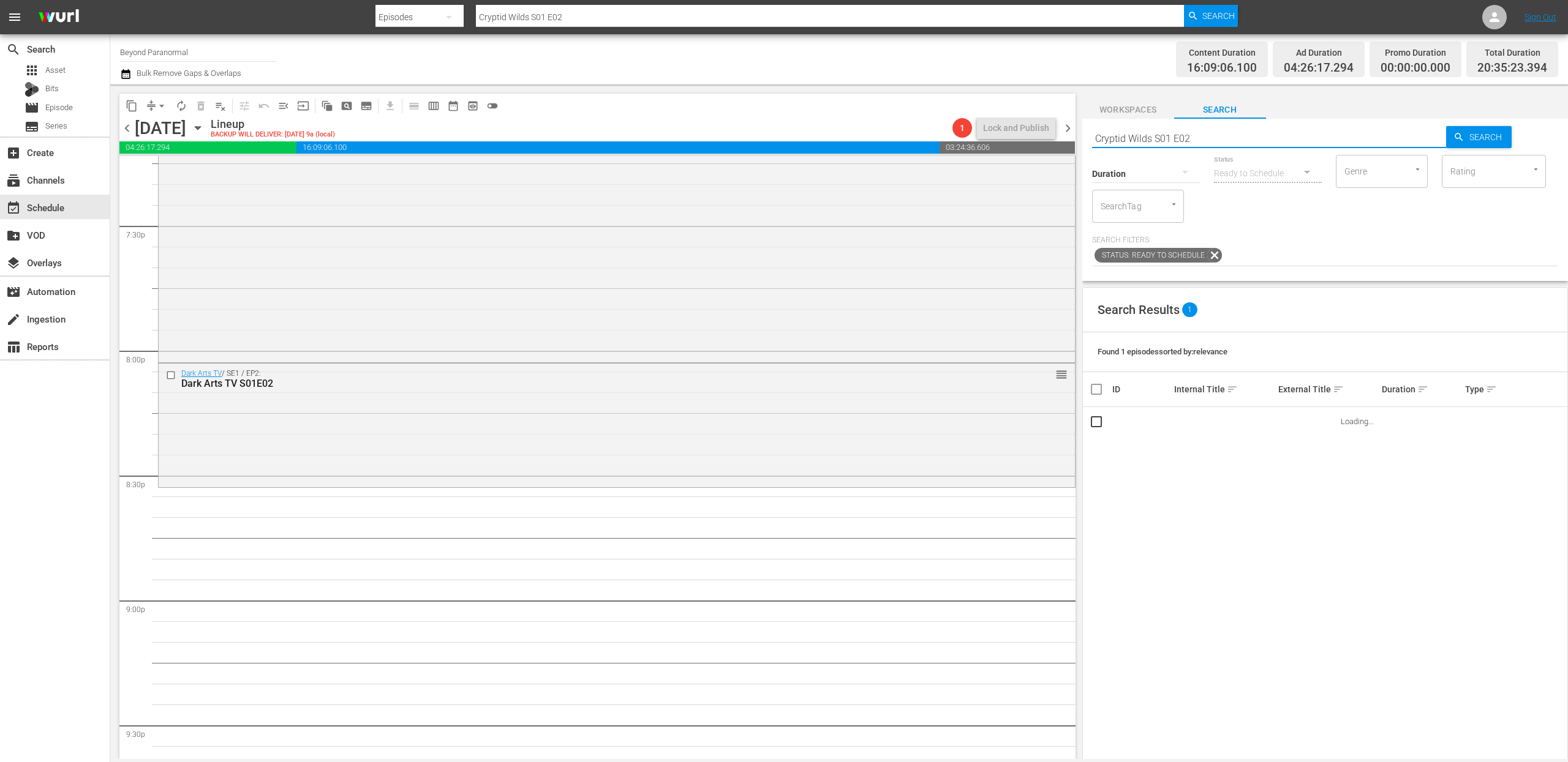
scroll to position [4863, 0]
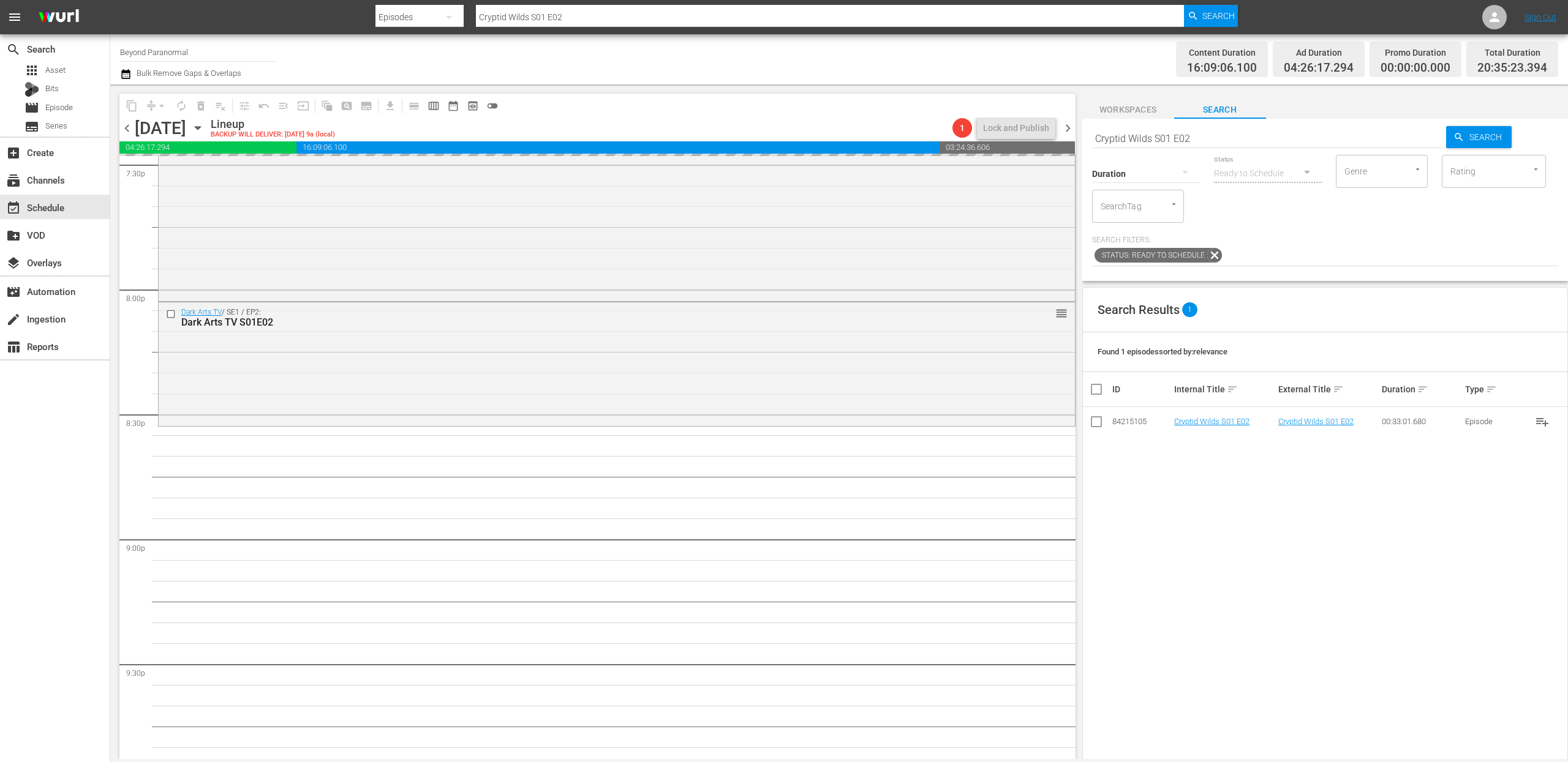
click at [1155, 139] on input "Cryptid Wilds S01 E02" at bounding box center [1269, 139] width 355 height 29
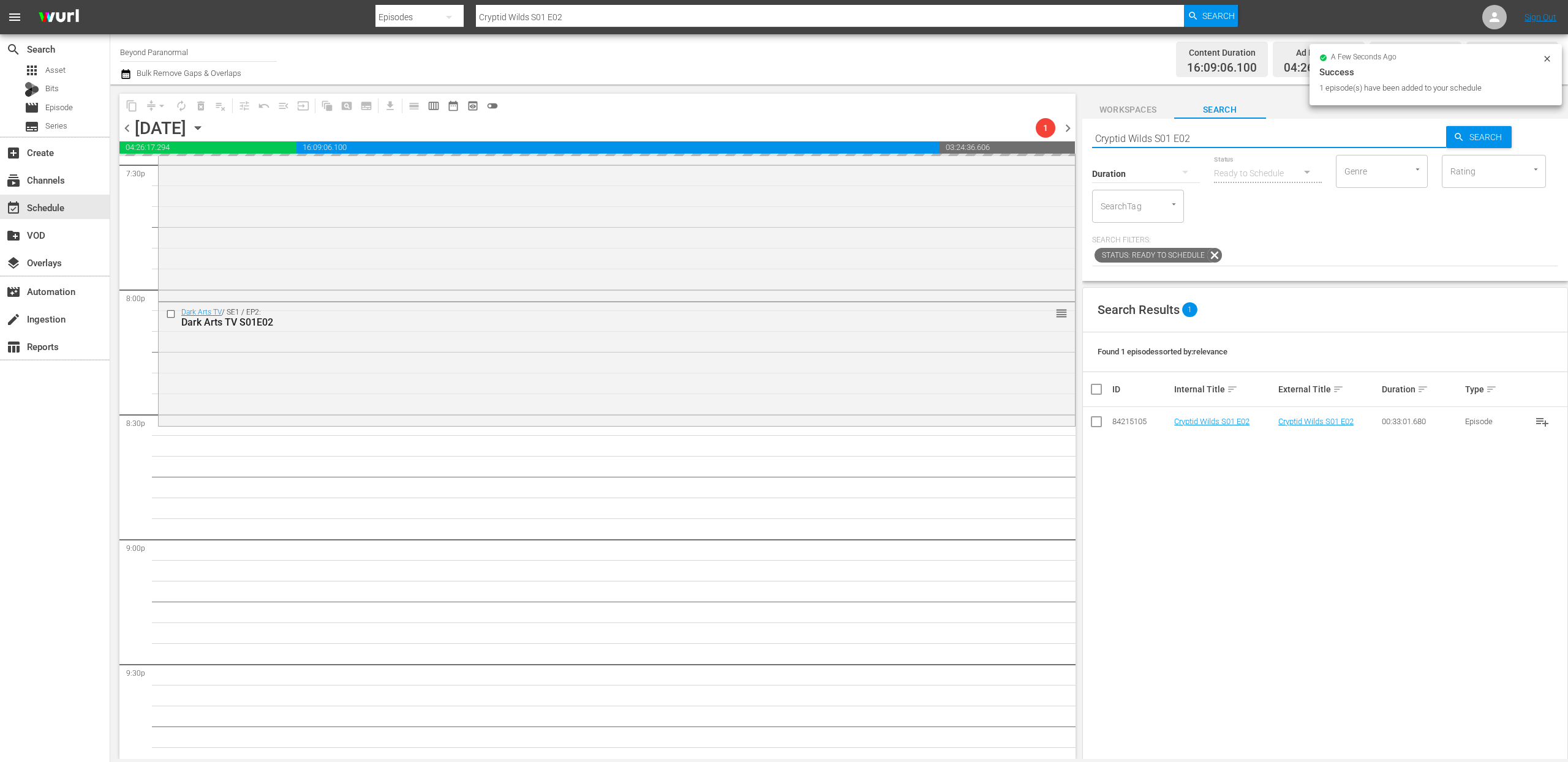
paste input "Sir Spooks S01E09"
type input "Sir Spooks S01E09"
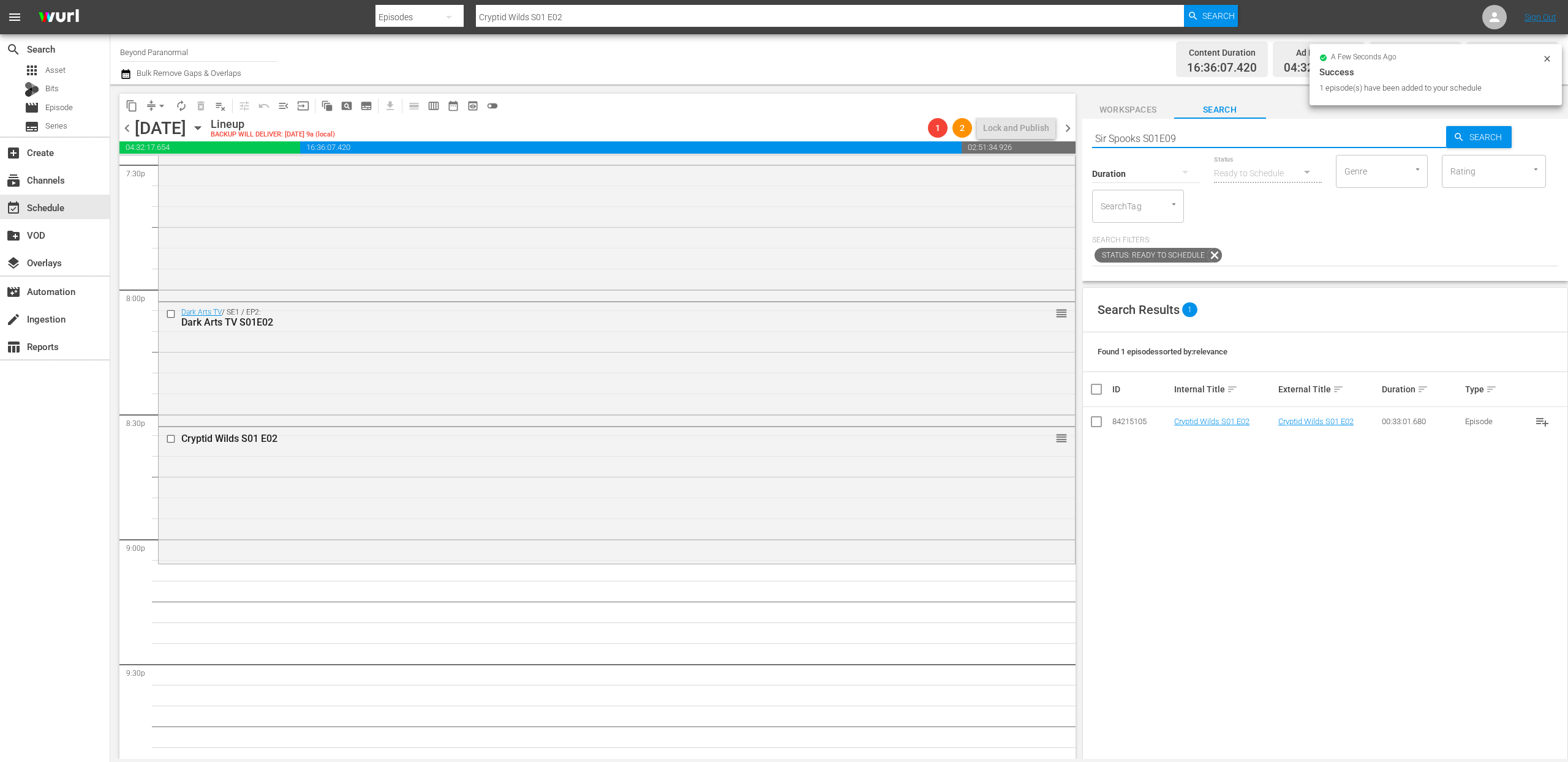
scroll to position [4998, 0]
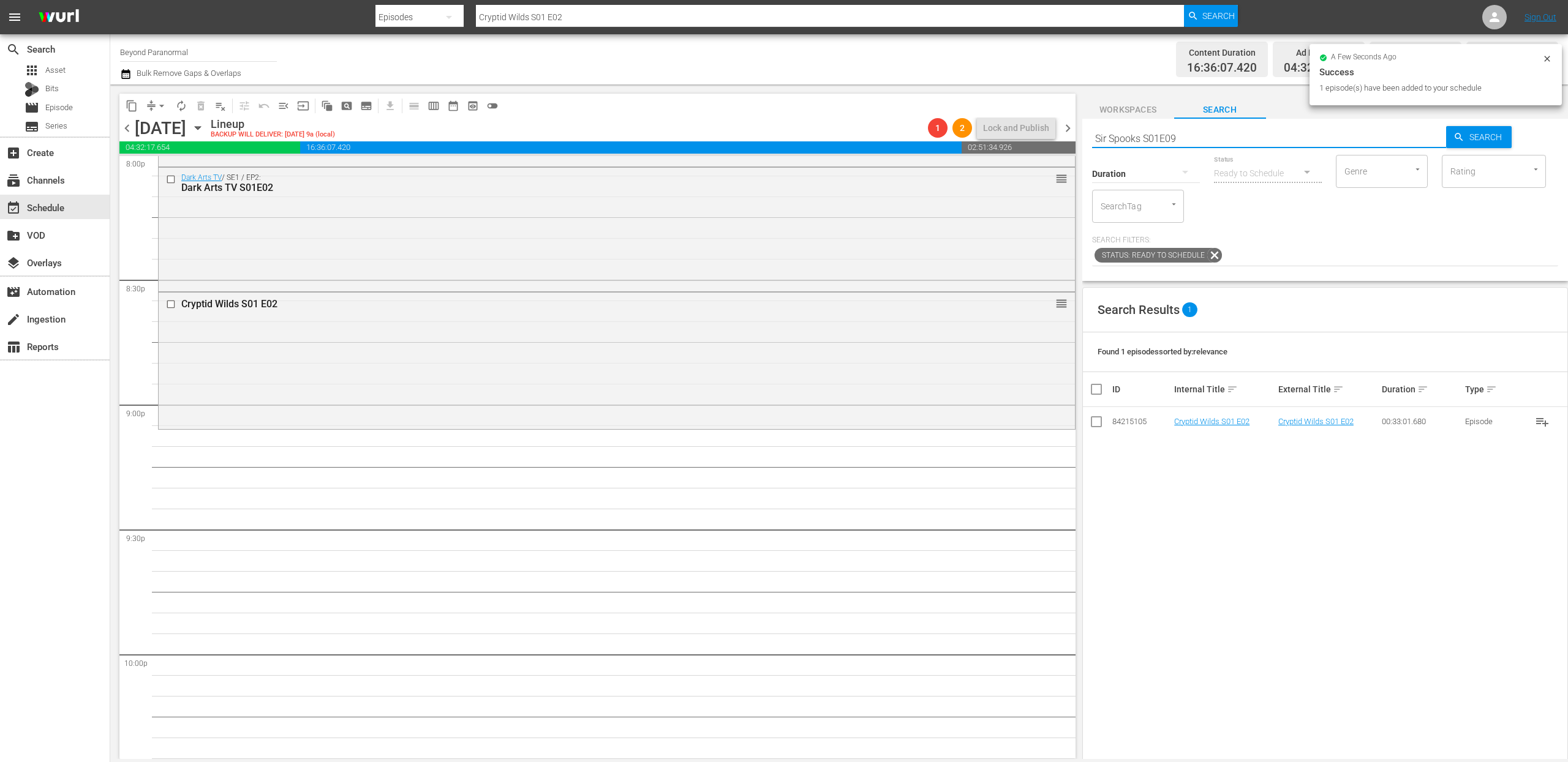
type input "Sir Spooks S01E09"
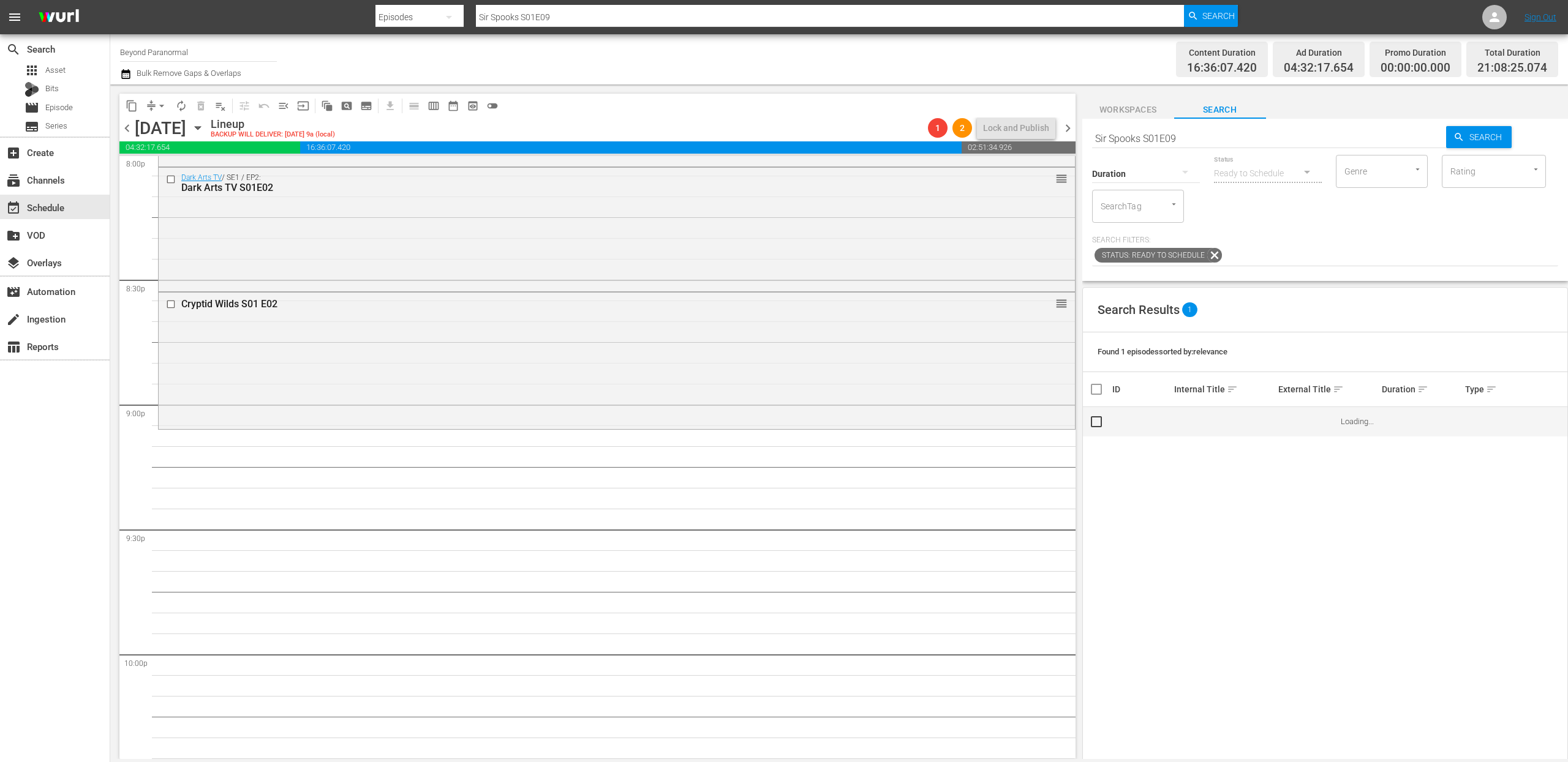
drag, startPoint x: 1218, startPoint y: 426, endPoint x: 1194, endPoint y: 494, distance: 72.1
click at [1195, 491] on div "Search Results 1 Found 1 episodes sorted by: relevance ID Internal Title sort E…" at bounding box center [1325, 608] width 486 height 641
click at [1158, 132] on input "Sir Spooks S01E09" at bounding box center [1269, 139] width 355 height 29
click at [1157, 132] on input "Sir Spooks S01E09" at bounding box center [1269, 139] width 355 height 29
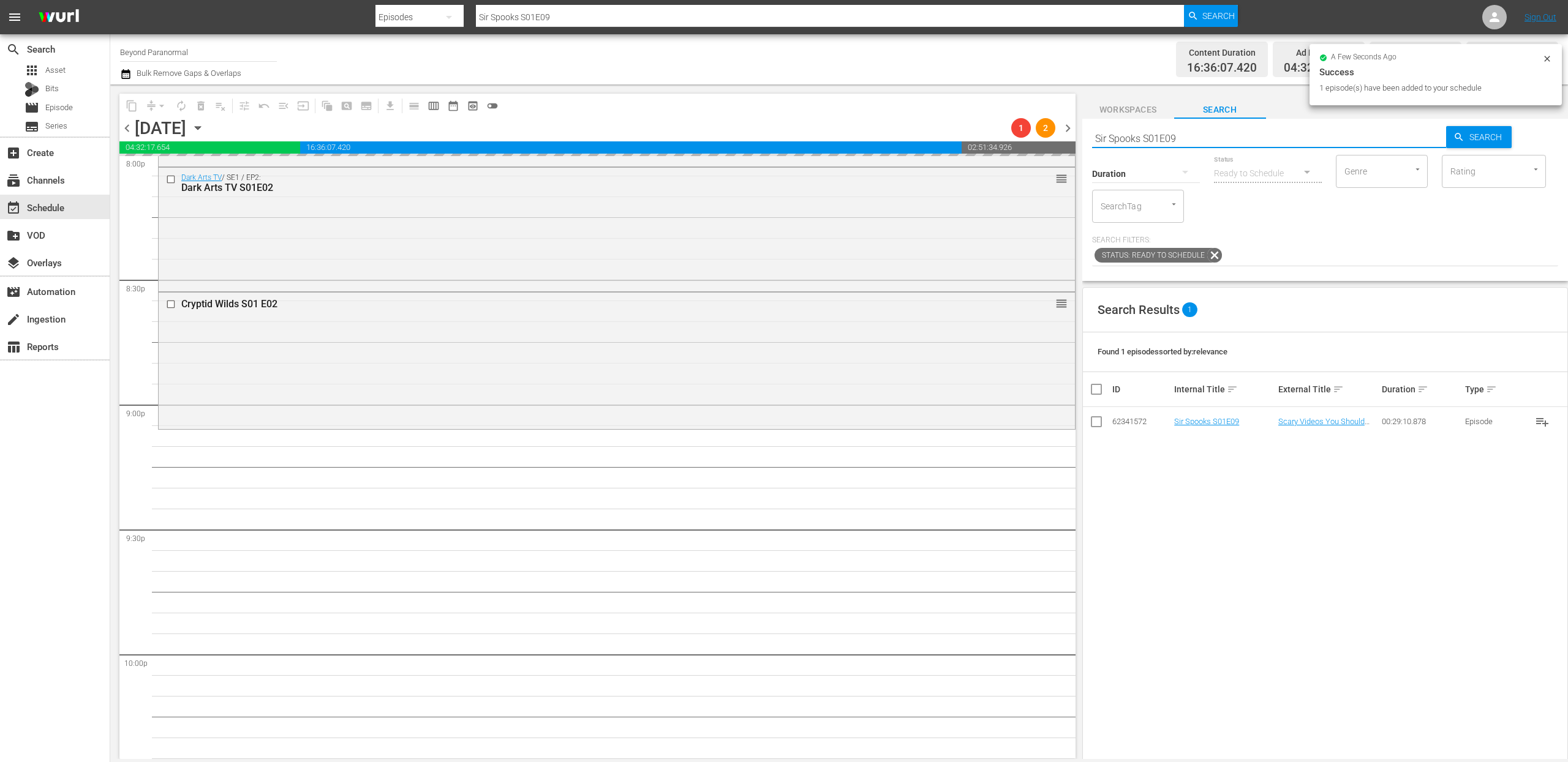
paste input "hadow Chasers S03E05"
type input "Shadow Chasers S03E05"
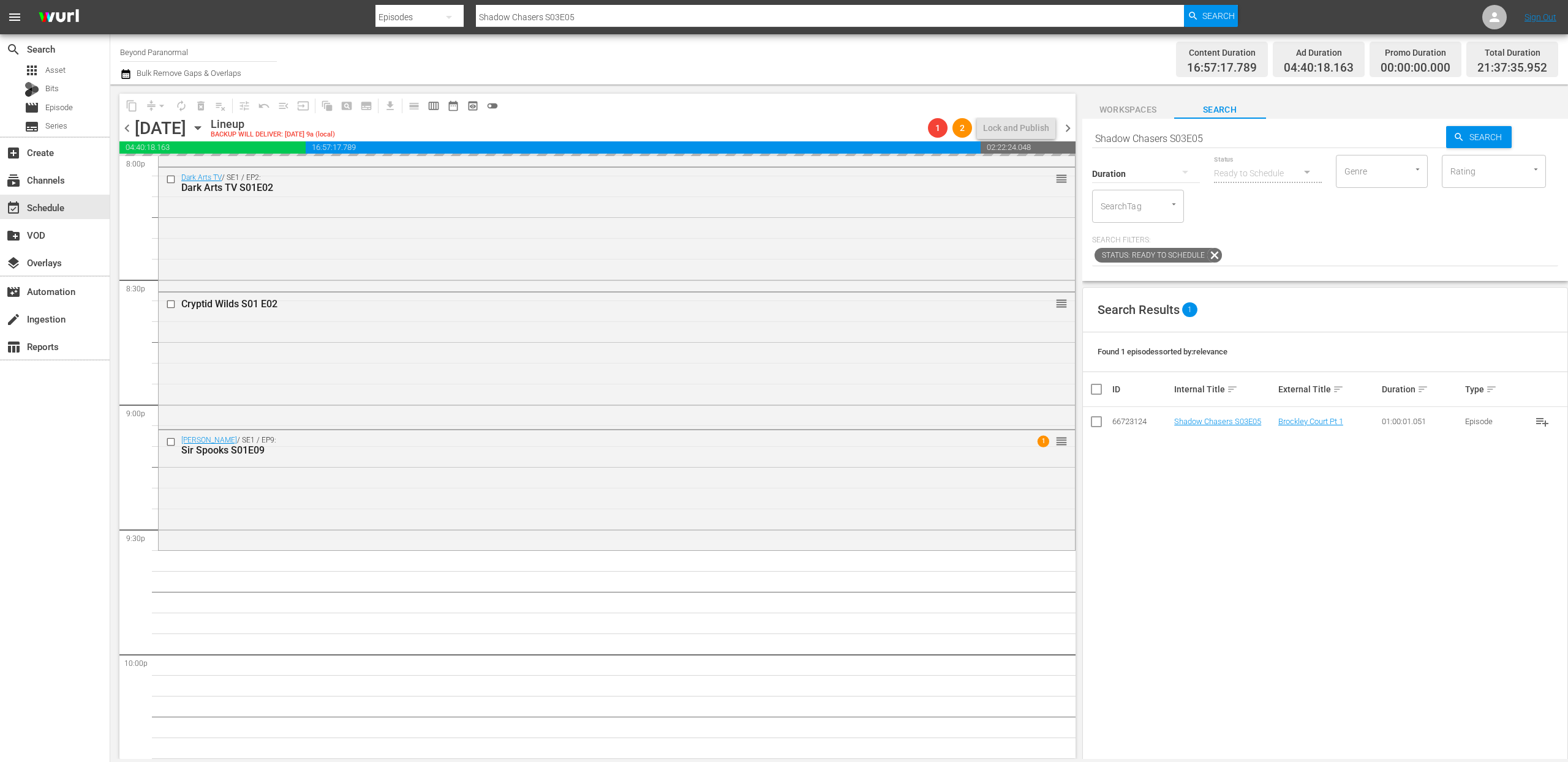
click at [1131, 146] on div "Duration" at bounding box center [1145, 165] width 108 height 44
click at [1131, 145] on div "Duration" at bounding box center [1145, 165] width 108 height 44
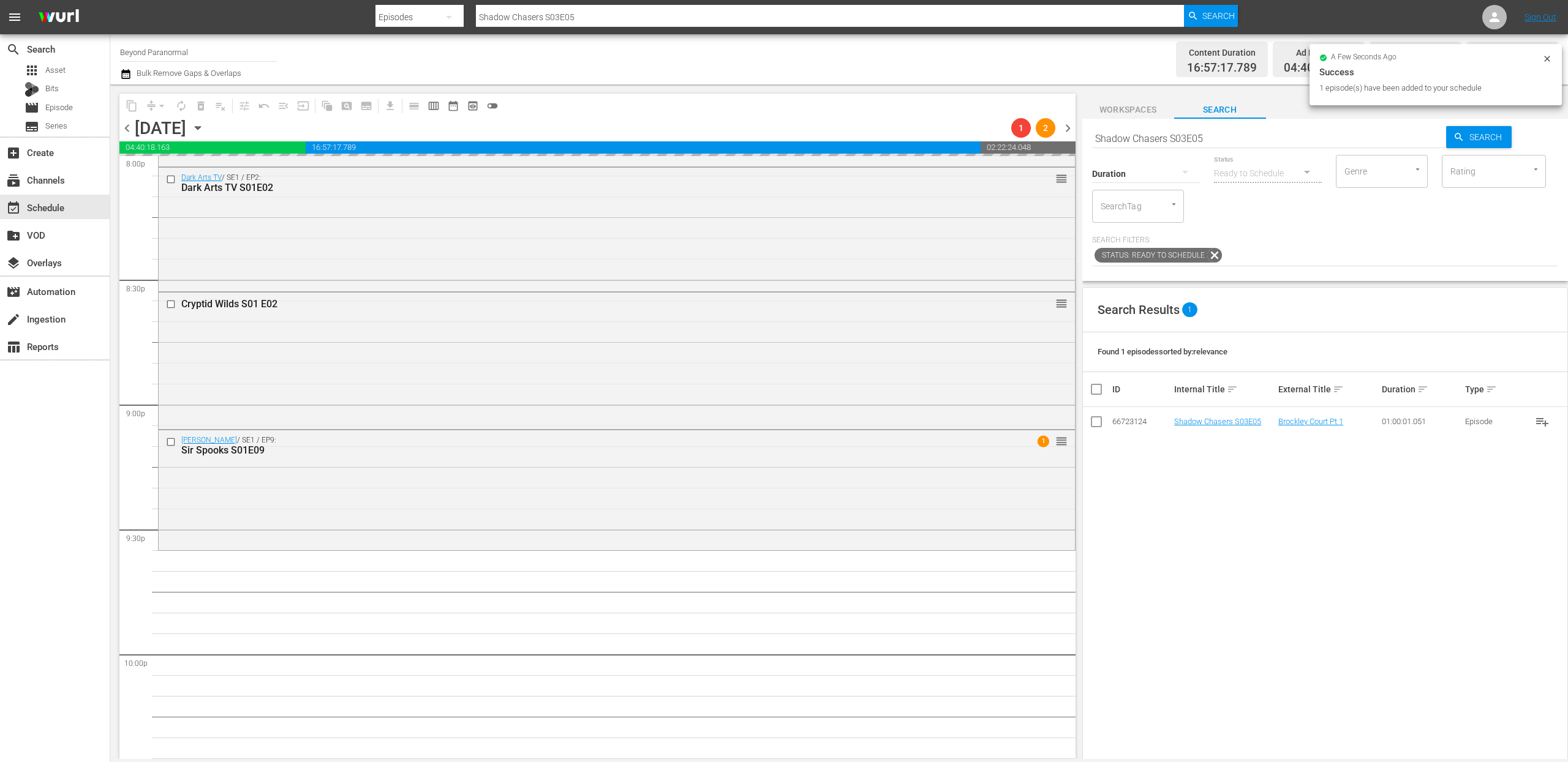
click at [1140, 139] on input "Shadow Chasers S03E05" at bounding box center [1269, 139] width 355 height 29
paste input "Virginia Paranormal Case Files S01E24"
type input "Virginia Paranormal Case Files S01E24"
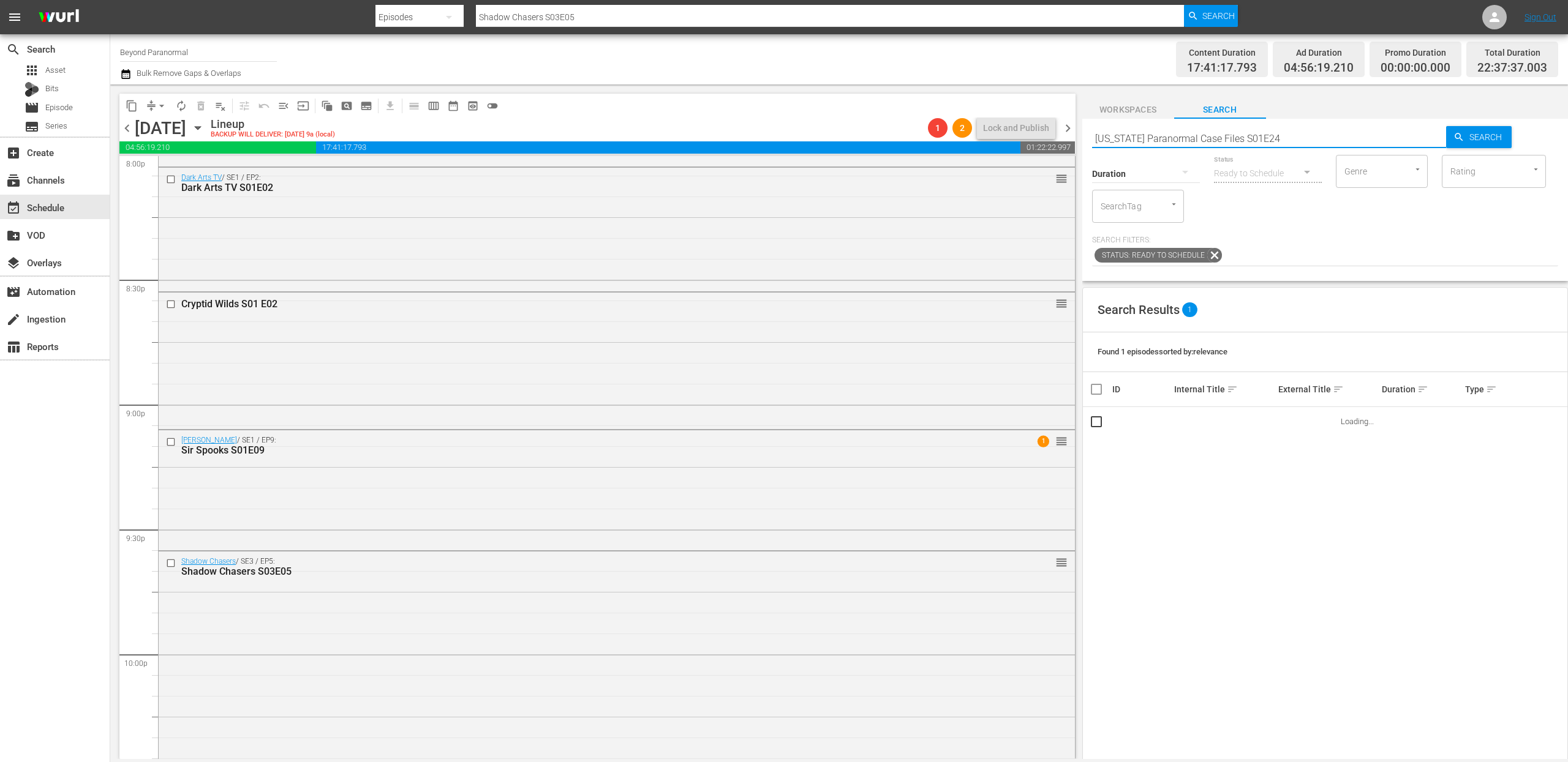
type input "Virginia Paranormal Case Files S01E24"
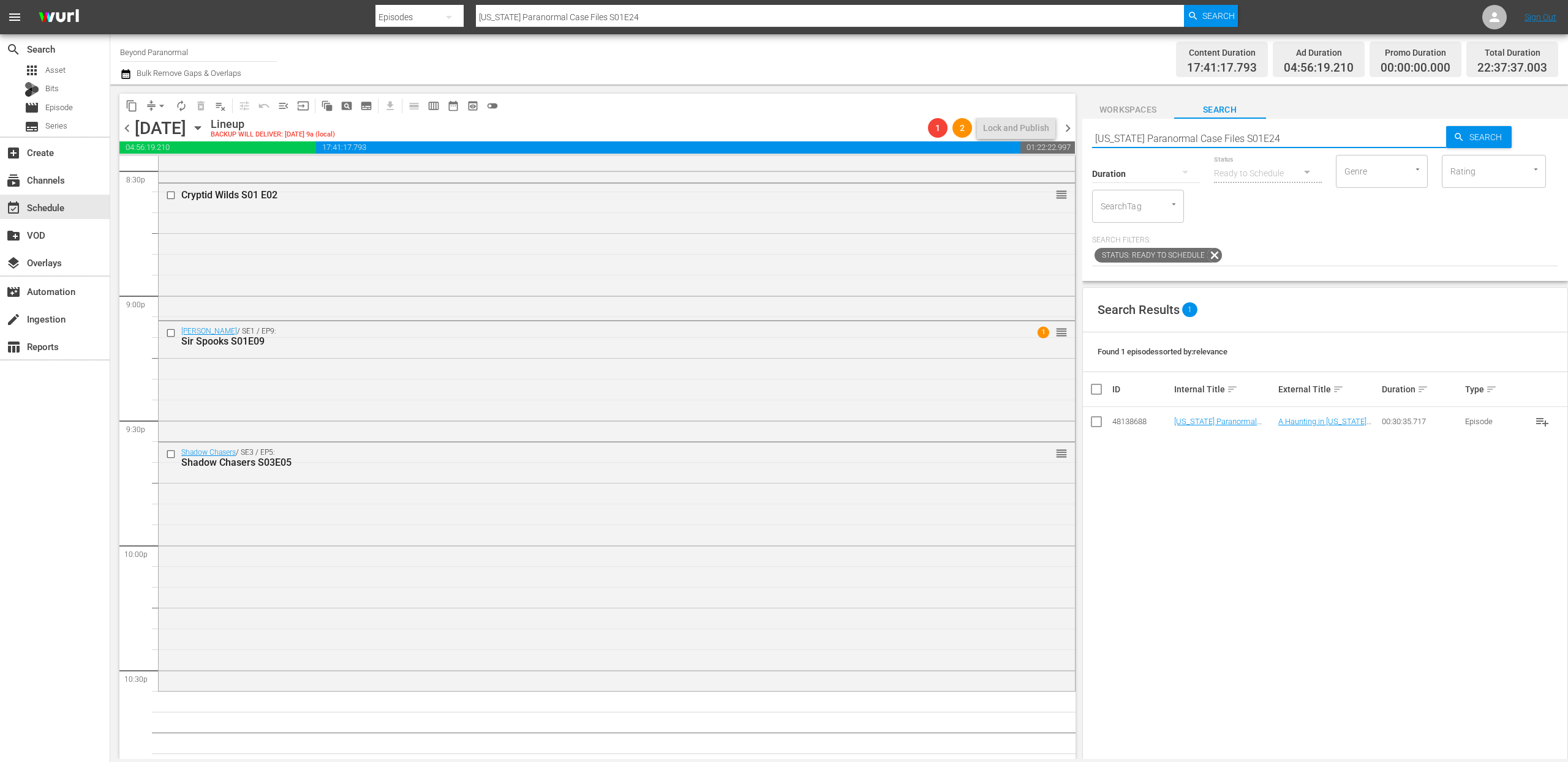
scroll to position [5393, 0]
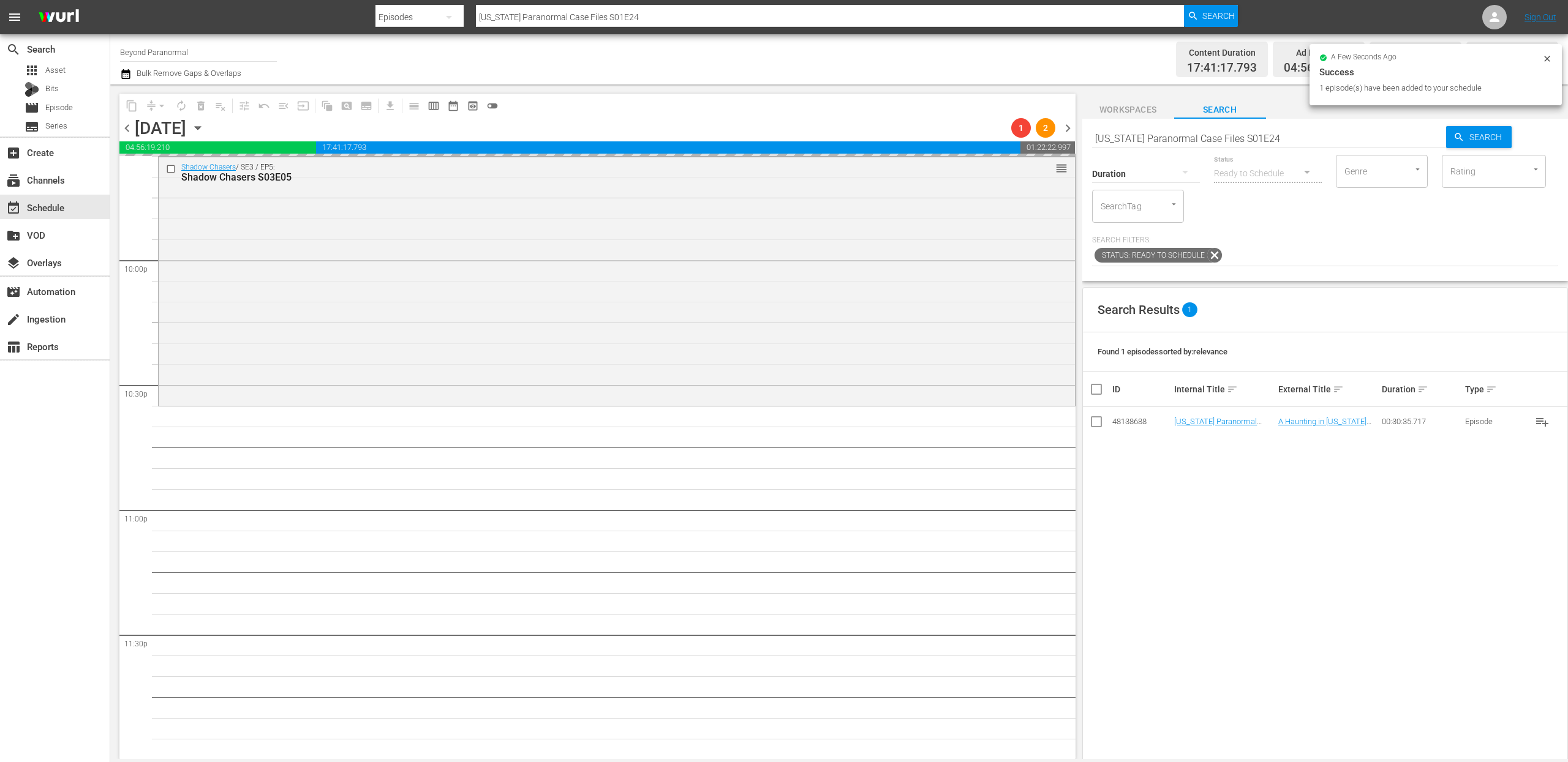
click at [1176, 121] on div "Search Virginia Paranormal Case Files S01E24 Search Duration Status Ready to Sc…" at bounding box center [1325, 200] width 486 height 162
click at [1165, 139] on input "Virginia Paranormal Case Files S01E24" at bounding box center [1269, 139] width 355 height 29
click at [1165, 140] on input "Virginia Paranormal Case Files S01E24" at bounding box center [1269, 139] width 355 height 29
paste input "A Haunting S04E03"
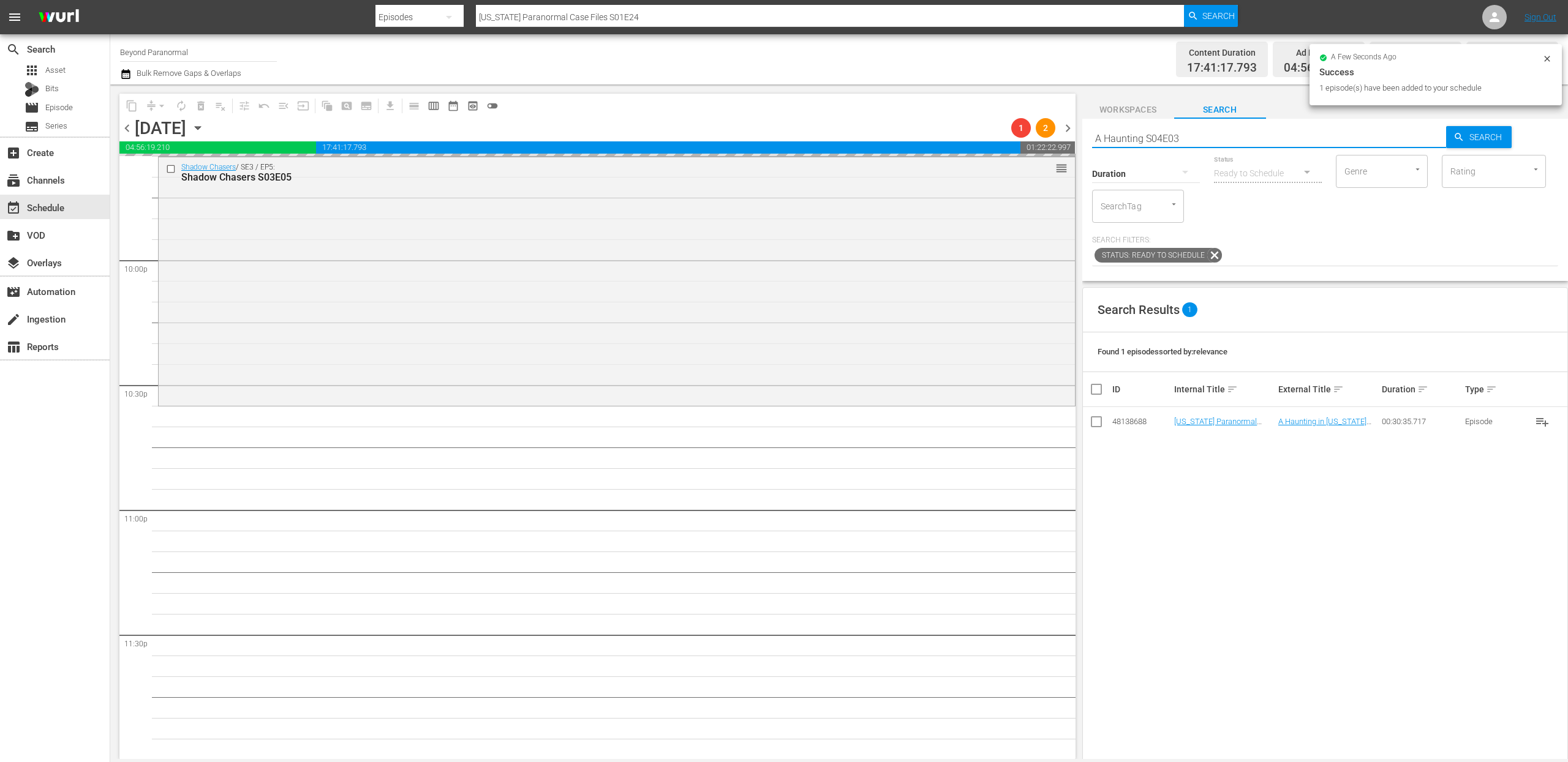
type input "A Haunting S04E03"
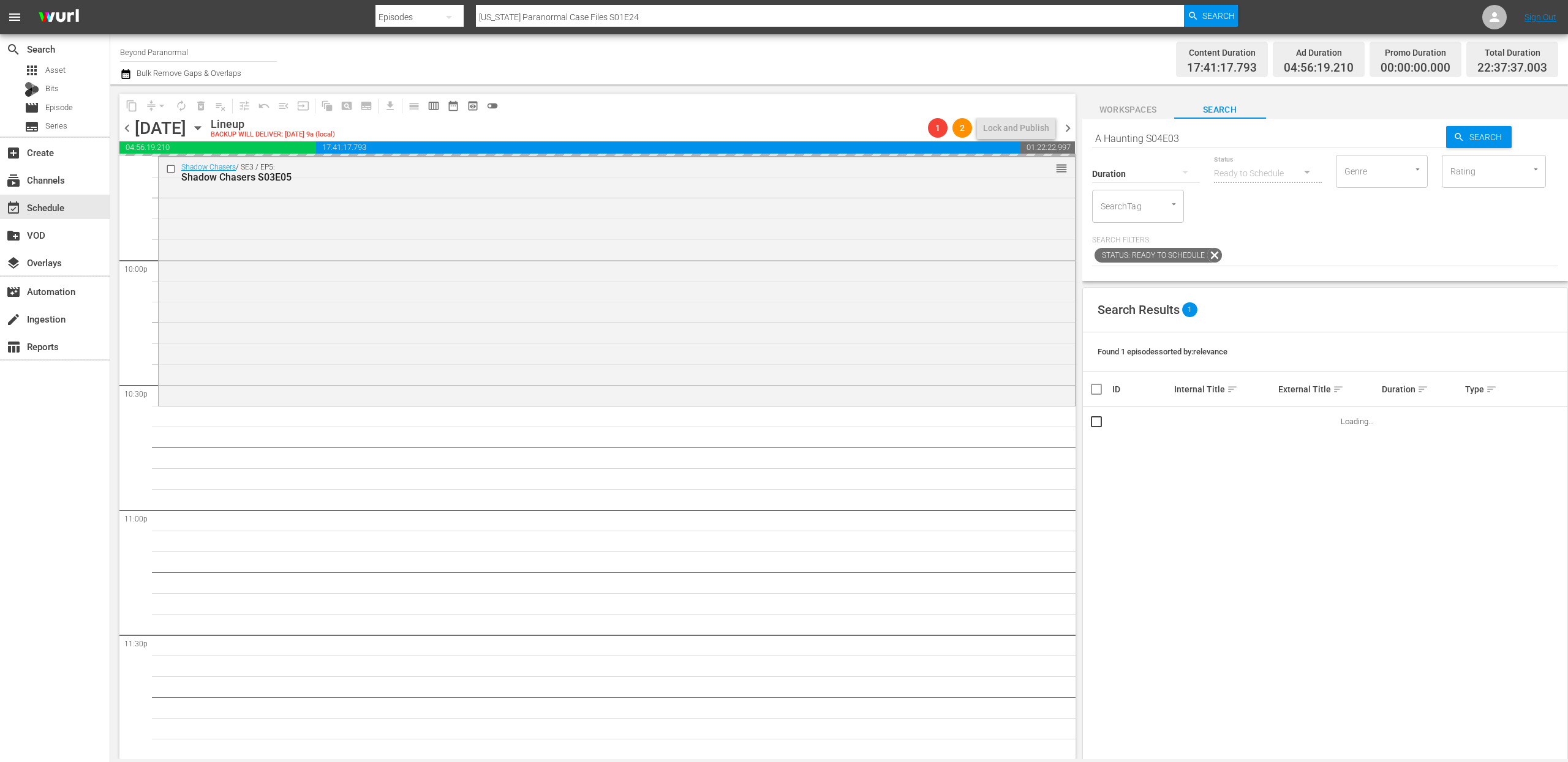
type input "A Haunting S04E03"
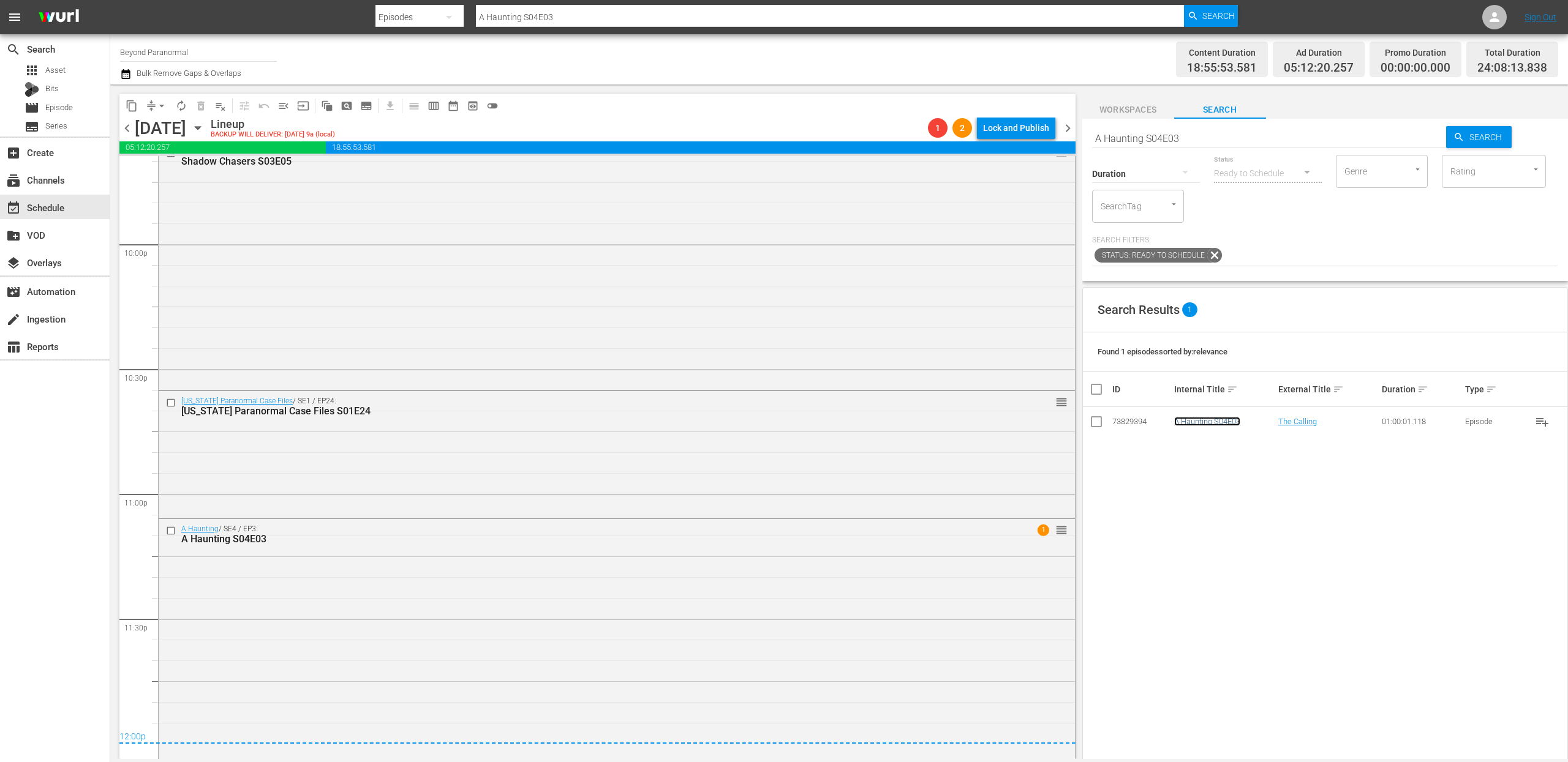
scroll to position [5417, 0]
click at [150, 107] on span "compress" at bounding box center [152, 106] width 12 height 12
click at [154, 111] on button "arrow_drop_down" at bounding box center [161, 106] width 20 height 20
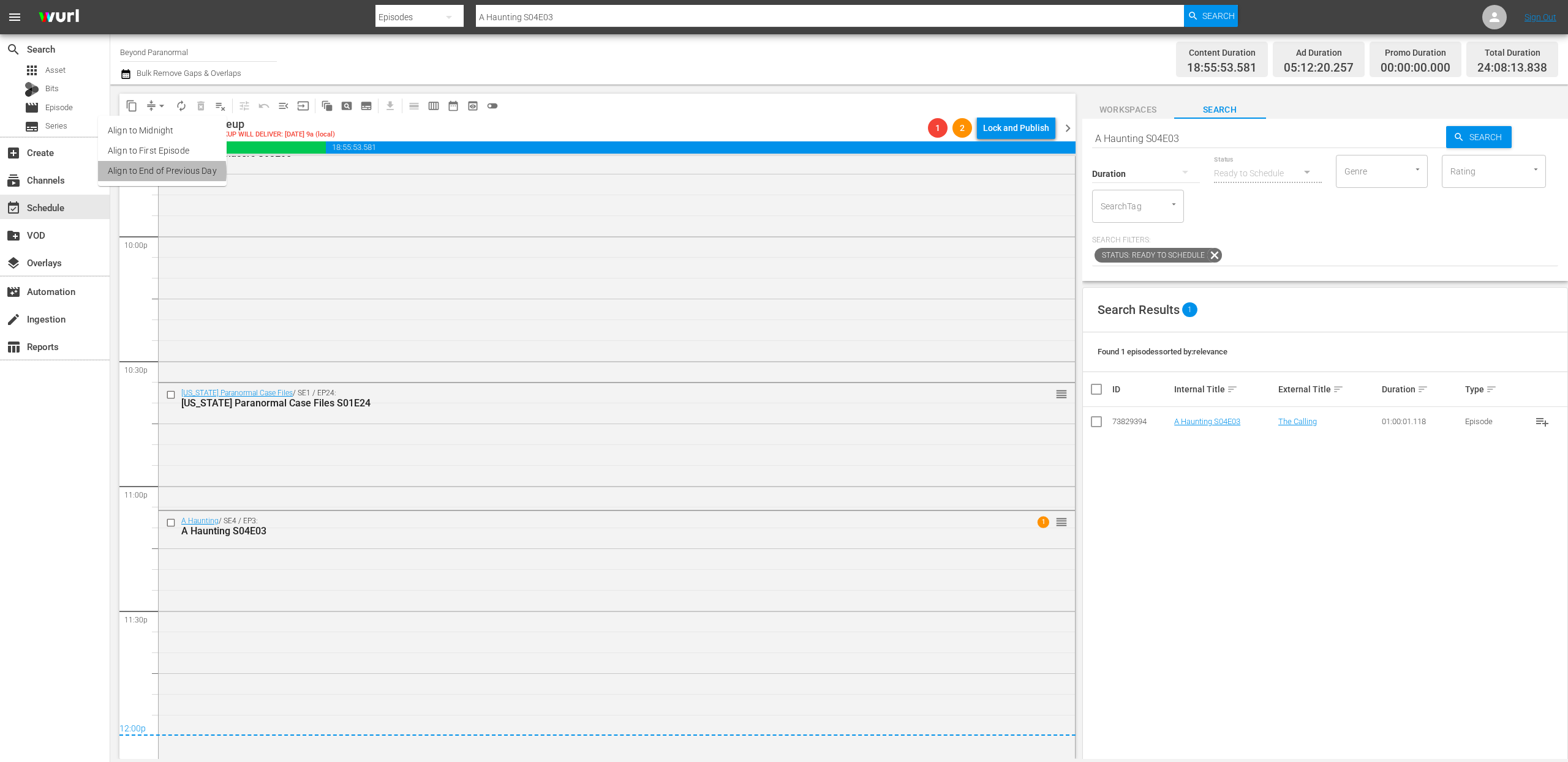
click at [157, 172] on li "Align to End of Previous Day" at bounding box center [162, 170] width 128 height 20
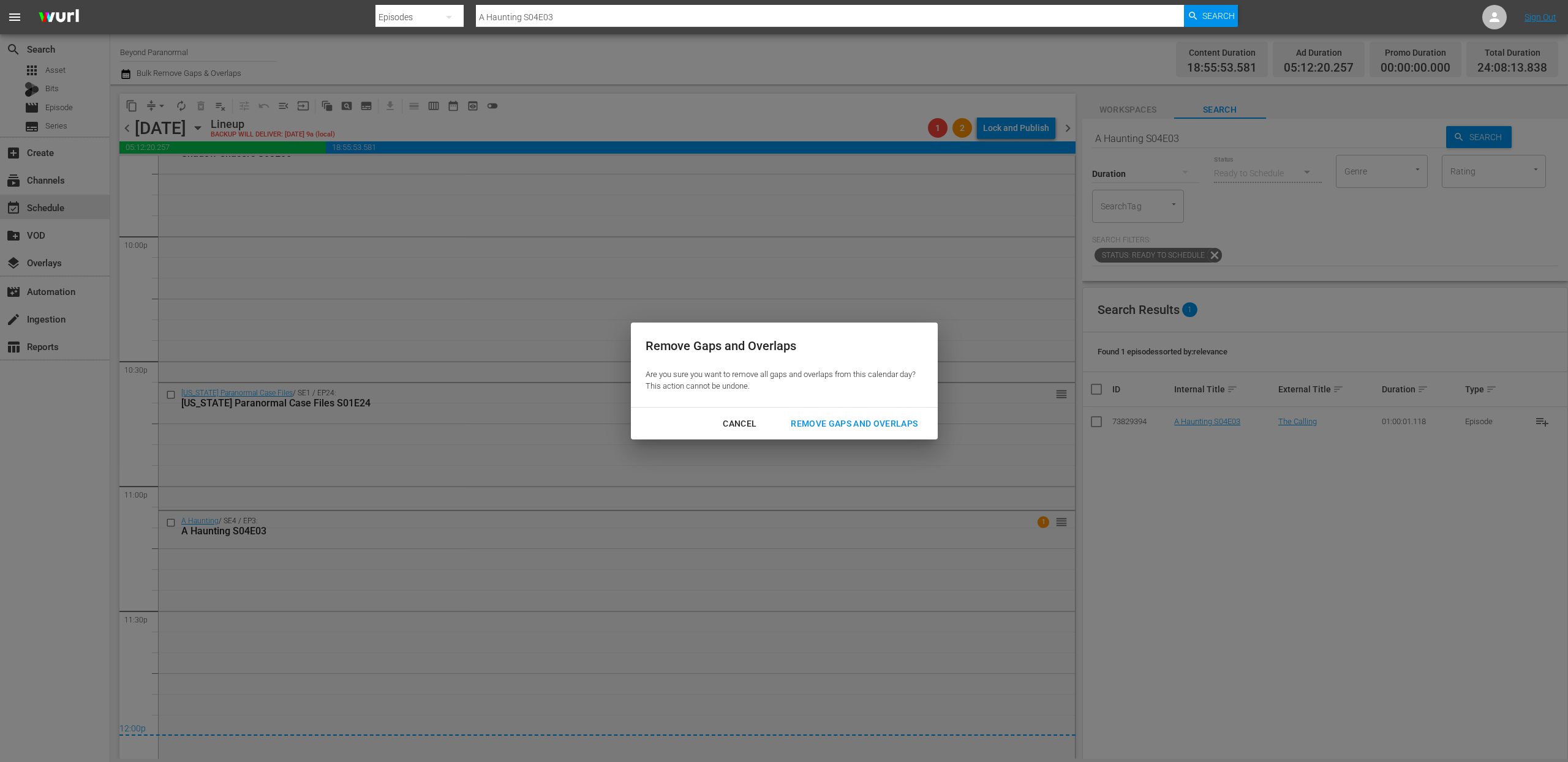
click at [823, 417] on div "Remove Gaps and Overlaps" at bounding box center [854, 424] width 146 height 15
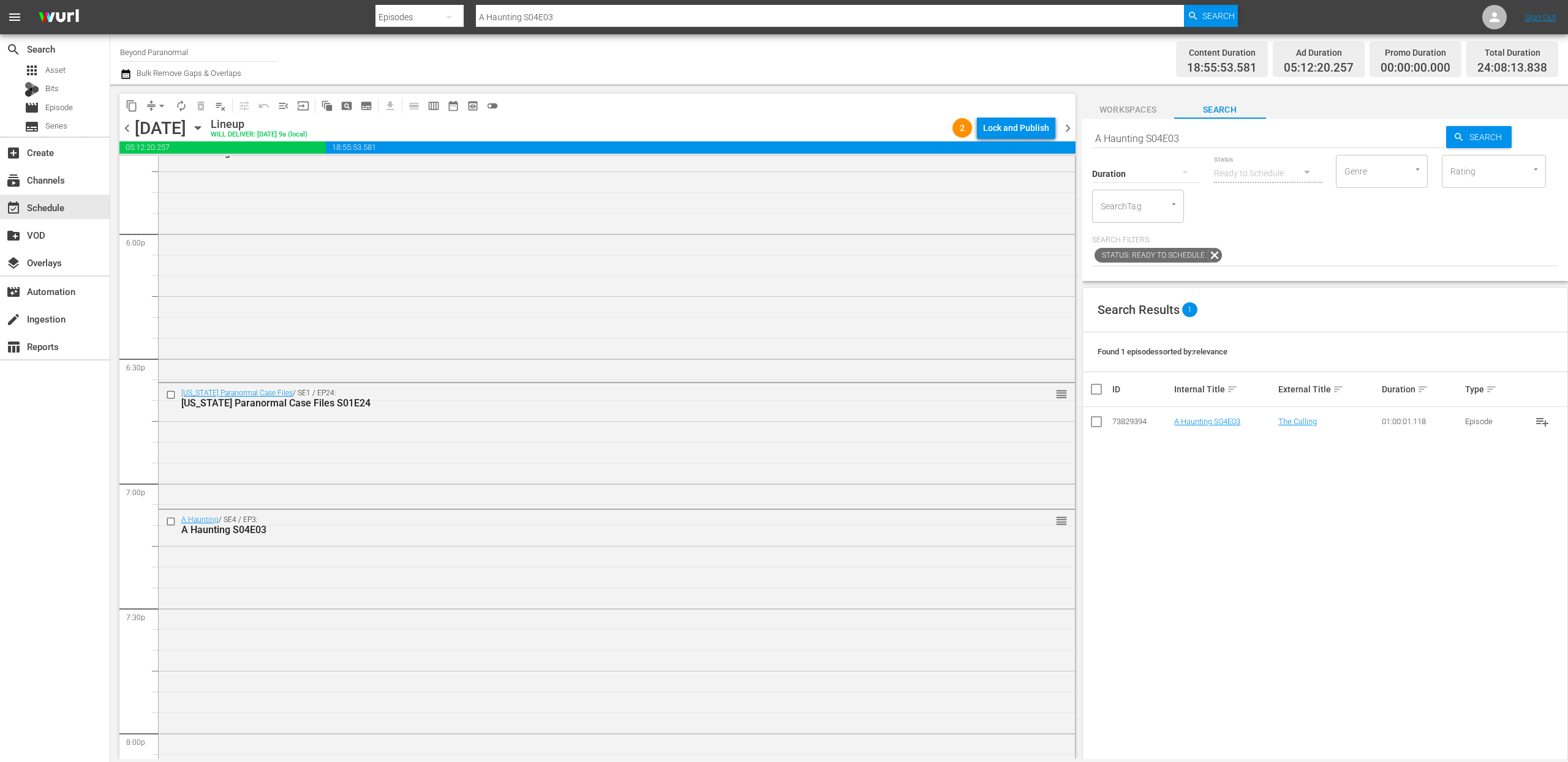
scroll to position [4422, 0]
click at [663, 436] on div "Virginia Paranormal Case Files / SE1 / EP24: Virginia Paranormal Case Files S01…" at bounding box center [617, 443] width 916 height 124
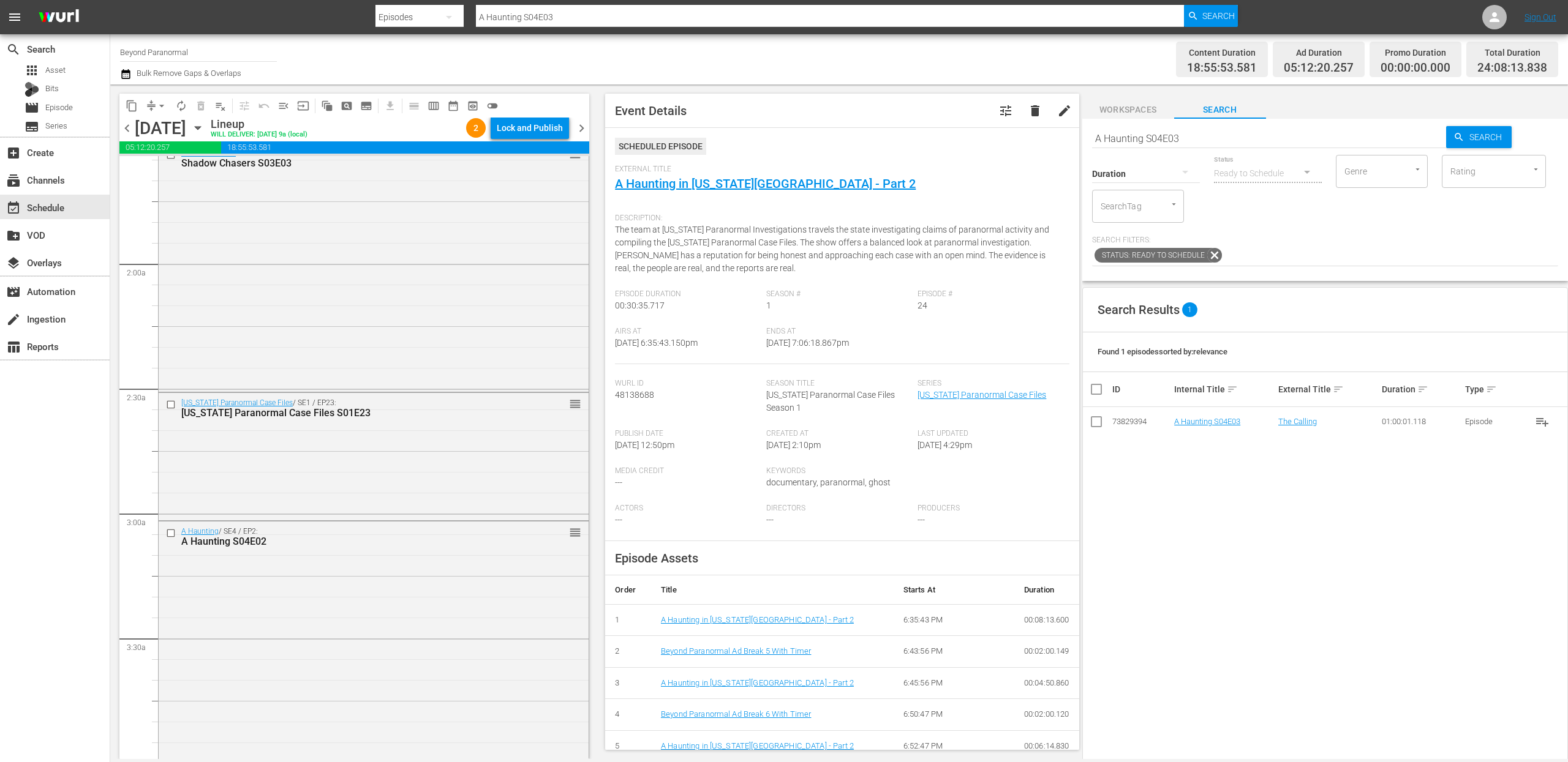
scroll to position [450, 0]
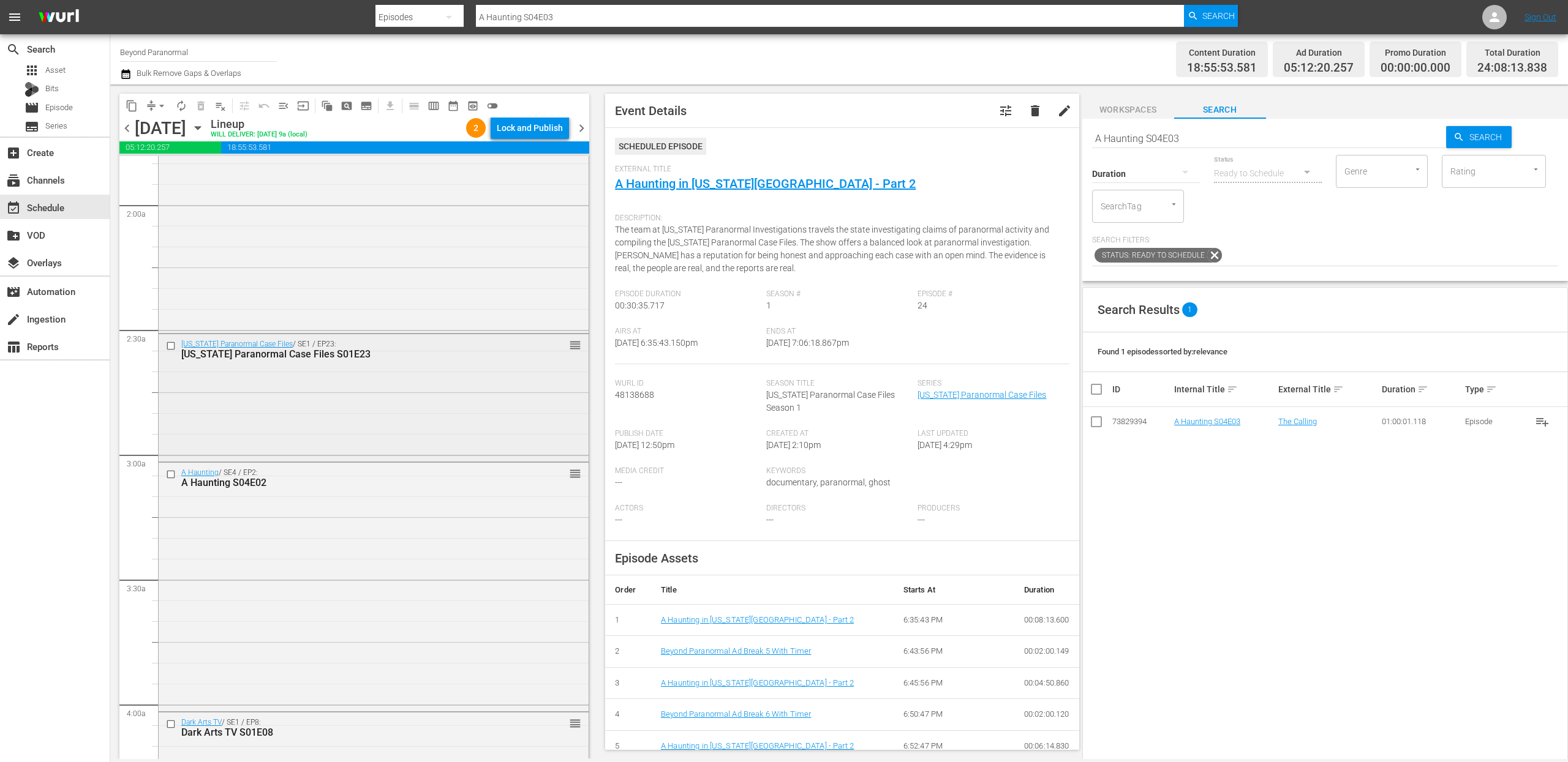
click at [172, 347] on input "checkbox" at bounding box center [172, 346] width 13 height 10
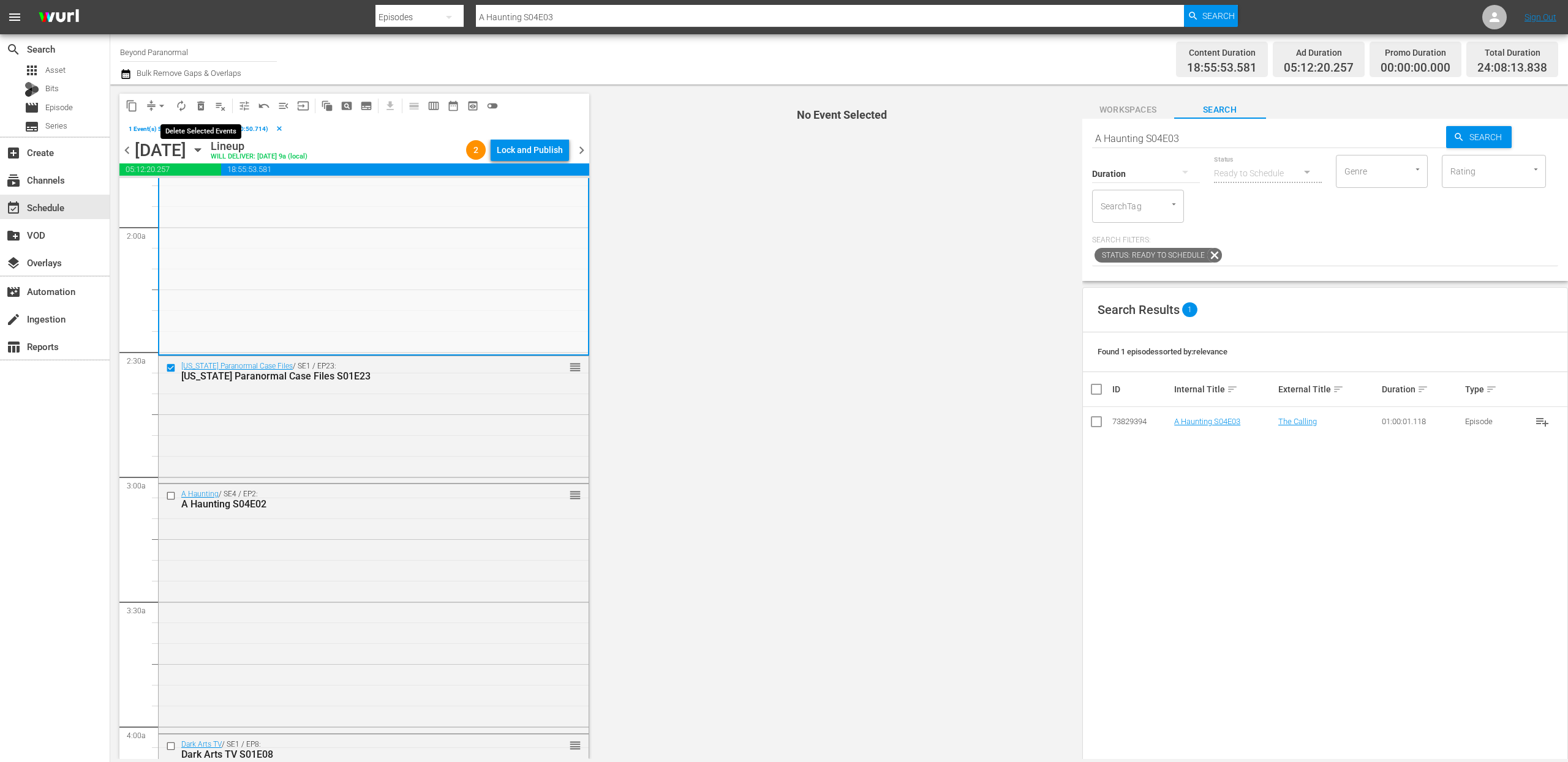
click at [201, 107] on span "delete_forever_outlined" at bounding box center [201, 106] width 12 height 12
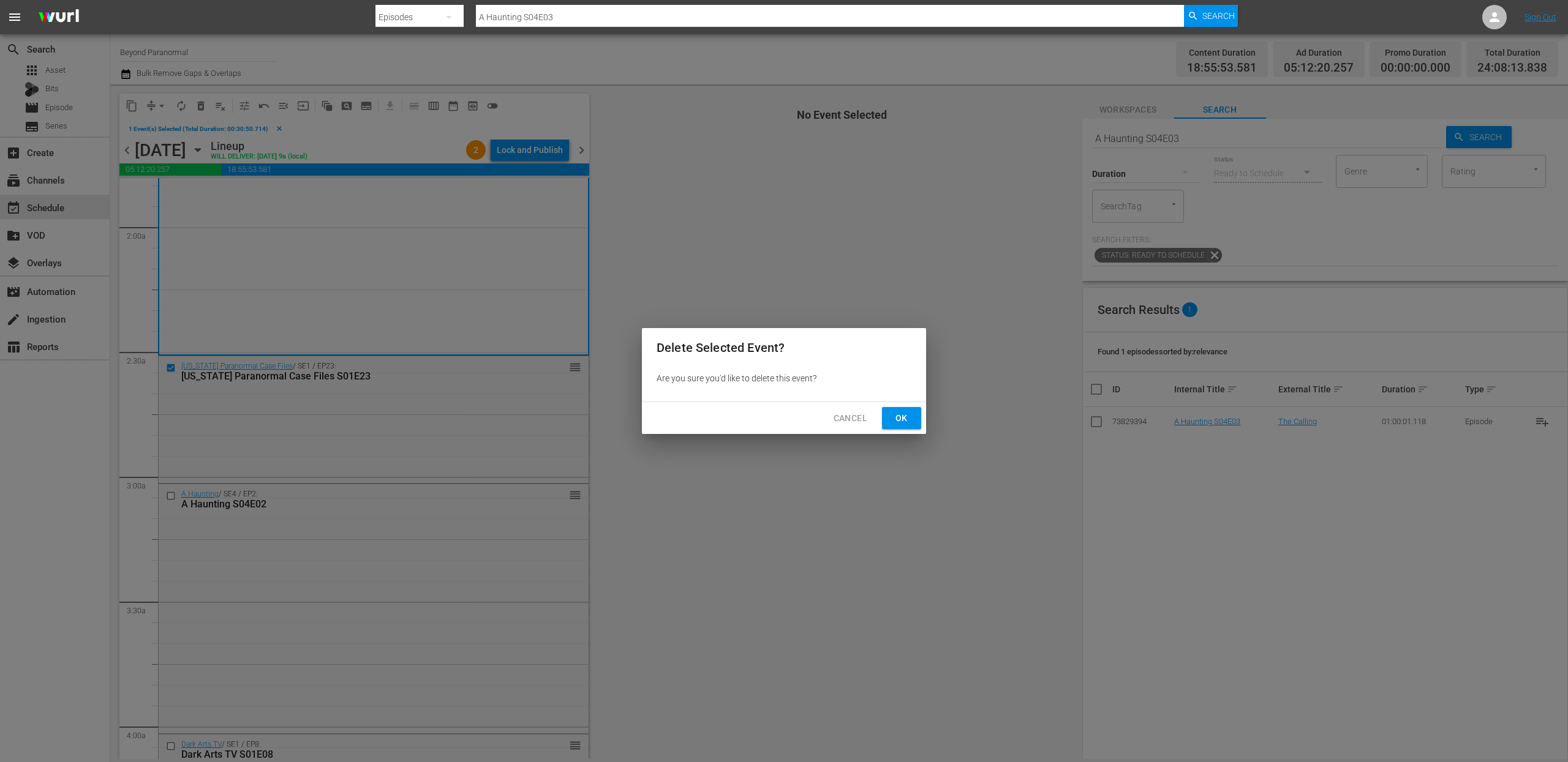
click at [901, 431] on div "Cancel Ok" at bounding box center [784, 418] width 284 height 33
click at [905, 424] on span "Ok" at bounding box center [902, 418] width 20 height 15
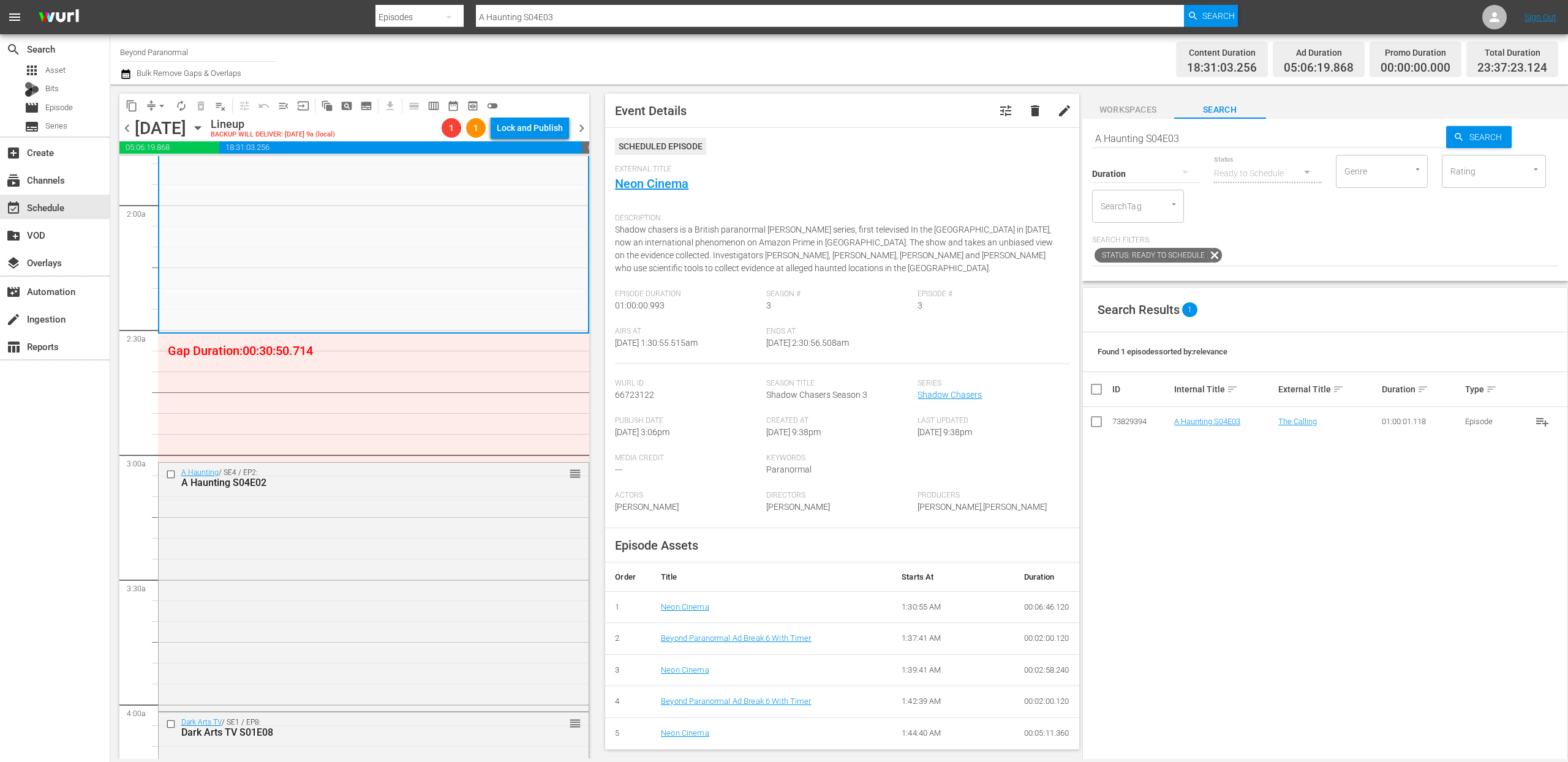
click at [1168, 140] on input "A Haunting S04E03" at bounding box center [1269, 139] width 355 height 29
type input "unveiled"
click at [1162, 173] on div at bounding box center [1145, 173] width 108 height 34
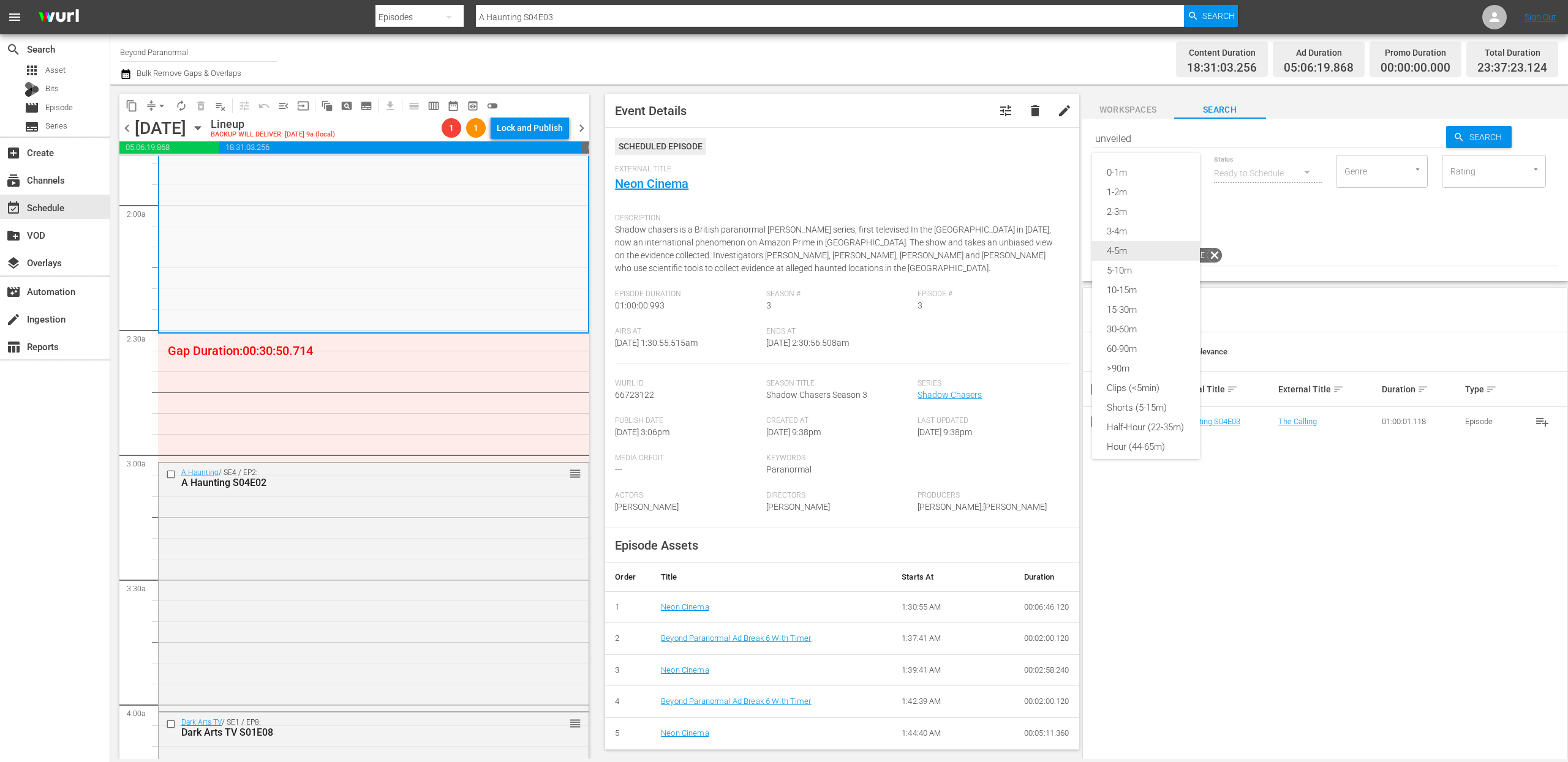
click at [1144, 402] on div "Shorts (5-15m)" at bounding box center [1145, 407] width 108 height 20
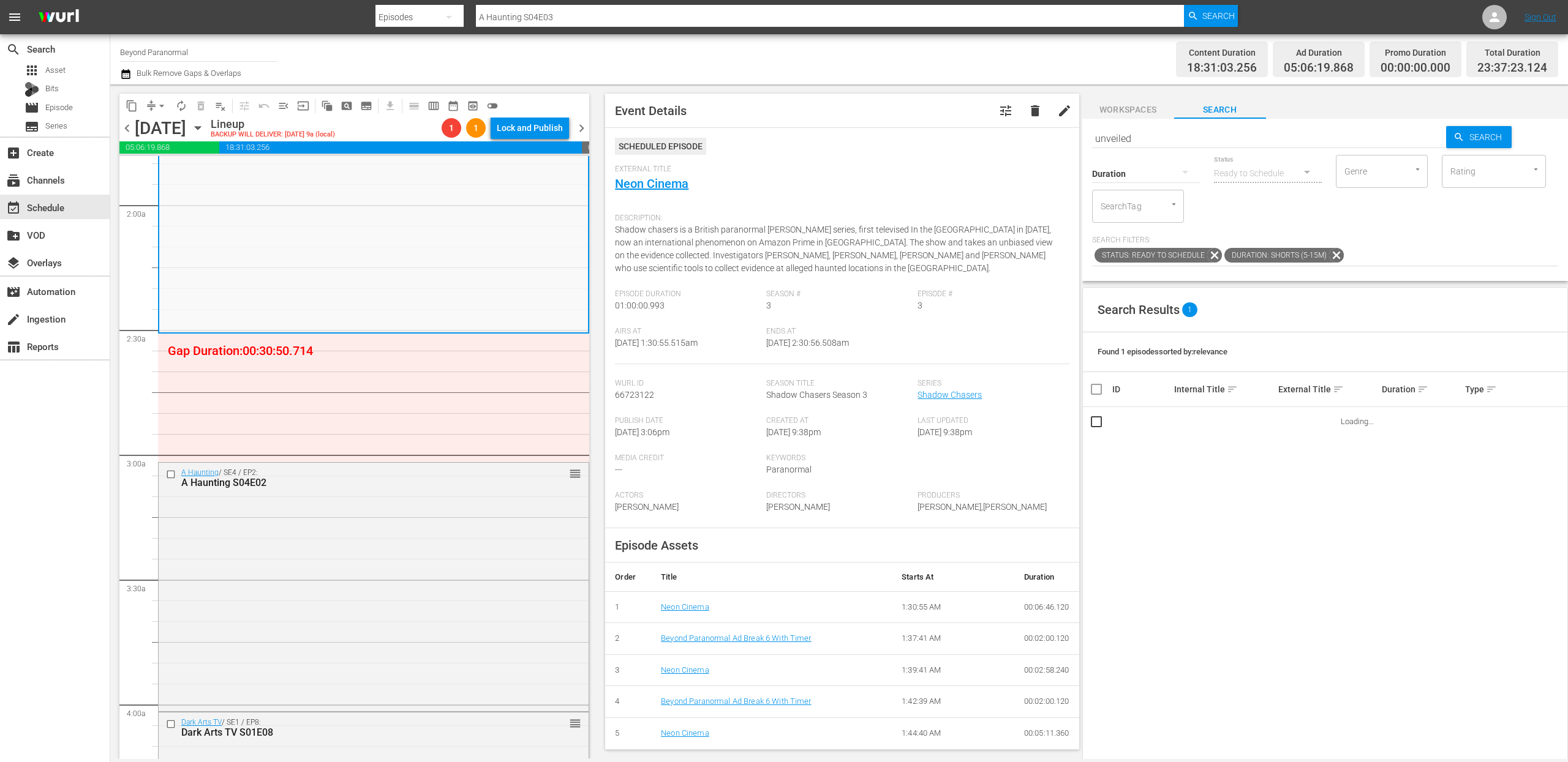
type input "unveiled"
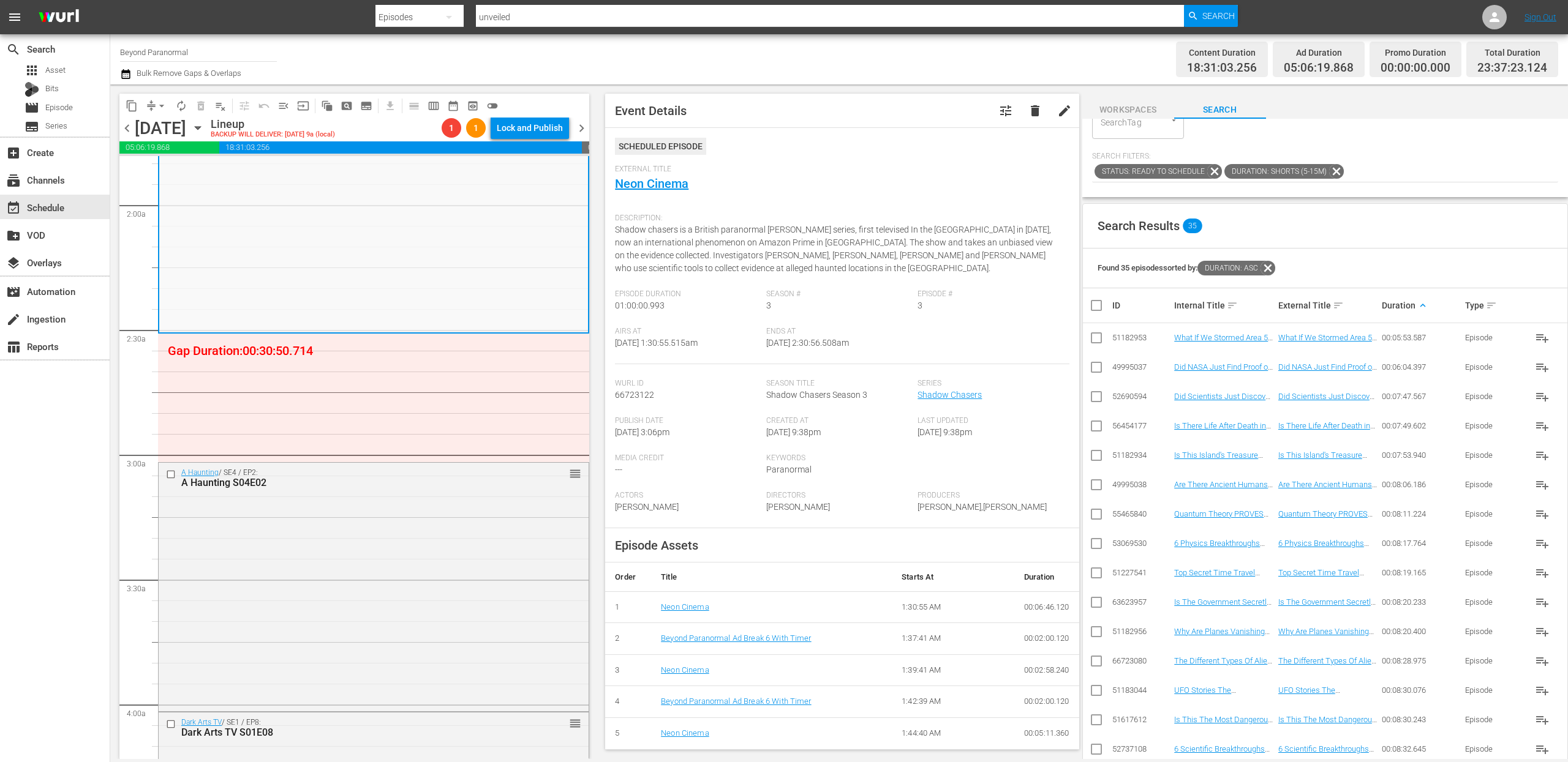
scroll to position [111, 0]
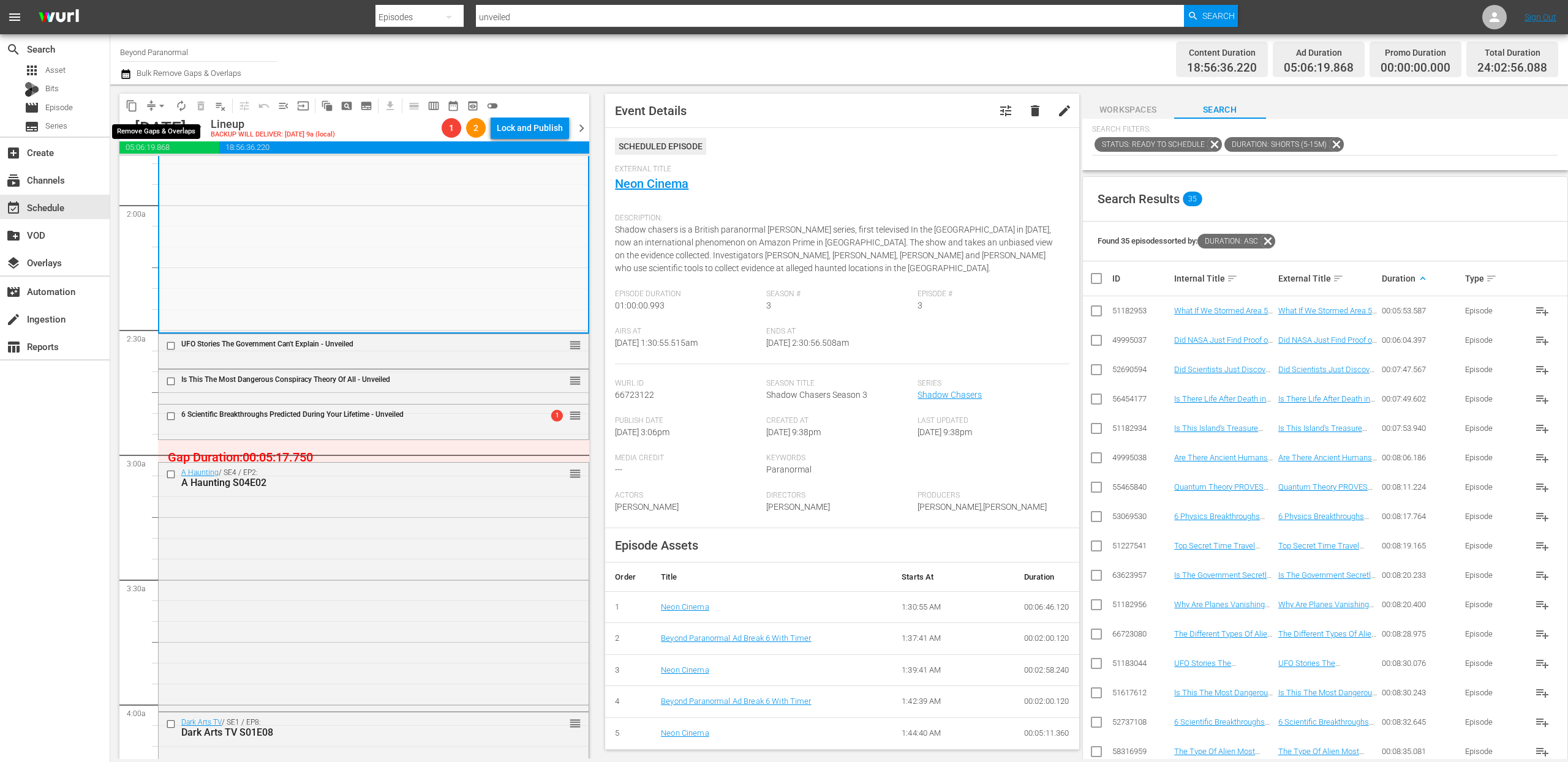
click at [156, 105] on span "arrow_drop_down" at bounding box center [162, 106] width 12 height 12
click at [162, 170] on li "Align to End of Previous Day" at bounding box center [162, 170] width 128 height 20
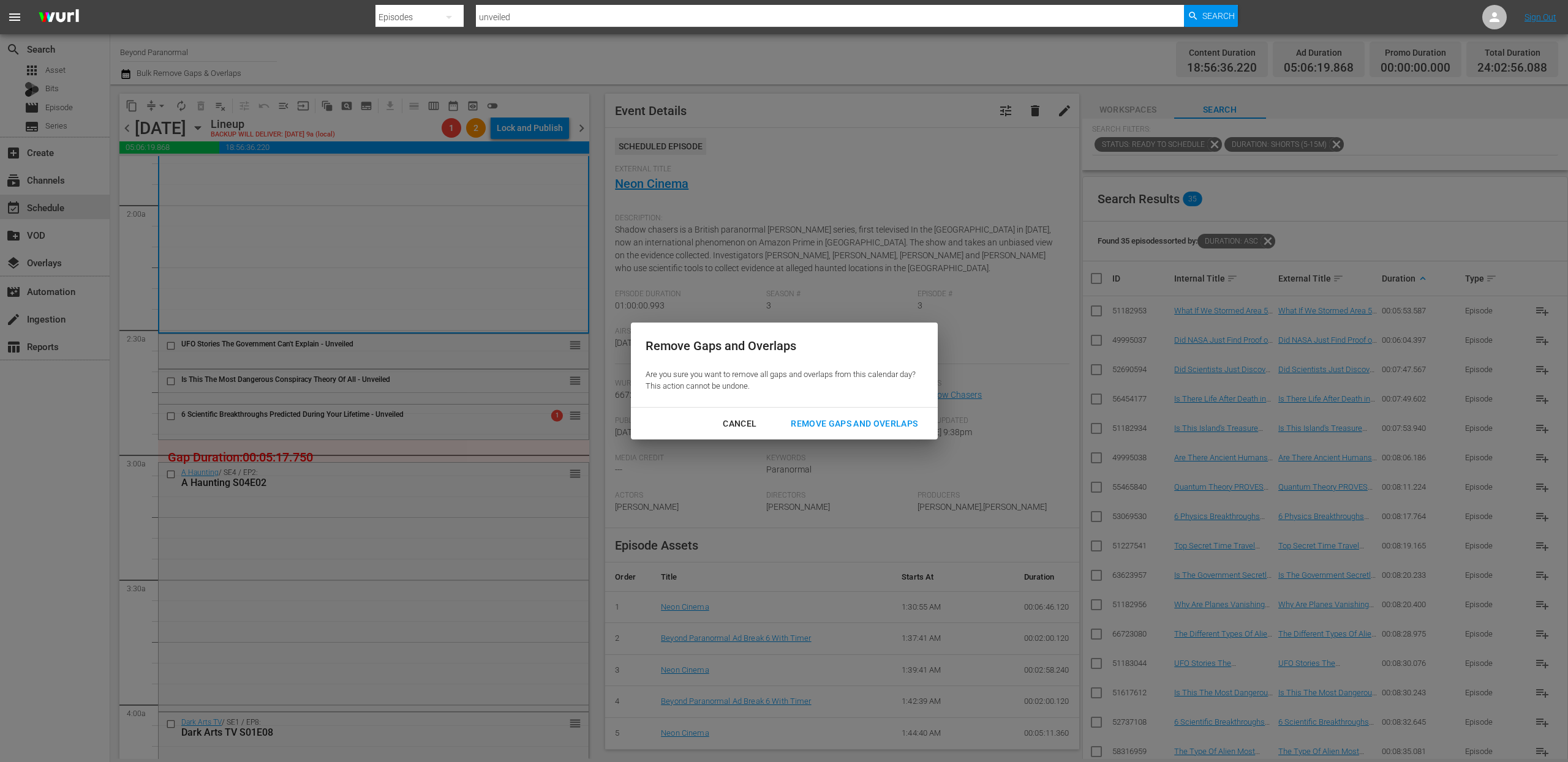
click at [847, 417] on div "Remove Gaps and Overlaps" at bounding box center [854, 424] width 146 height 15
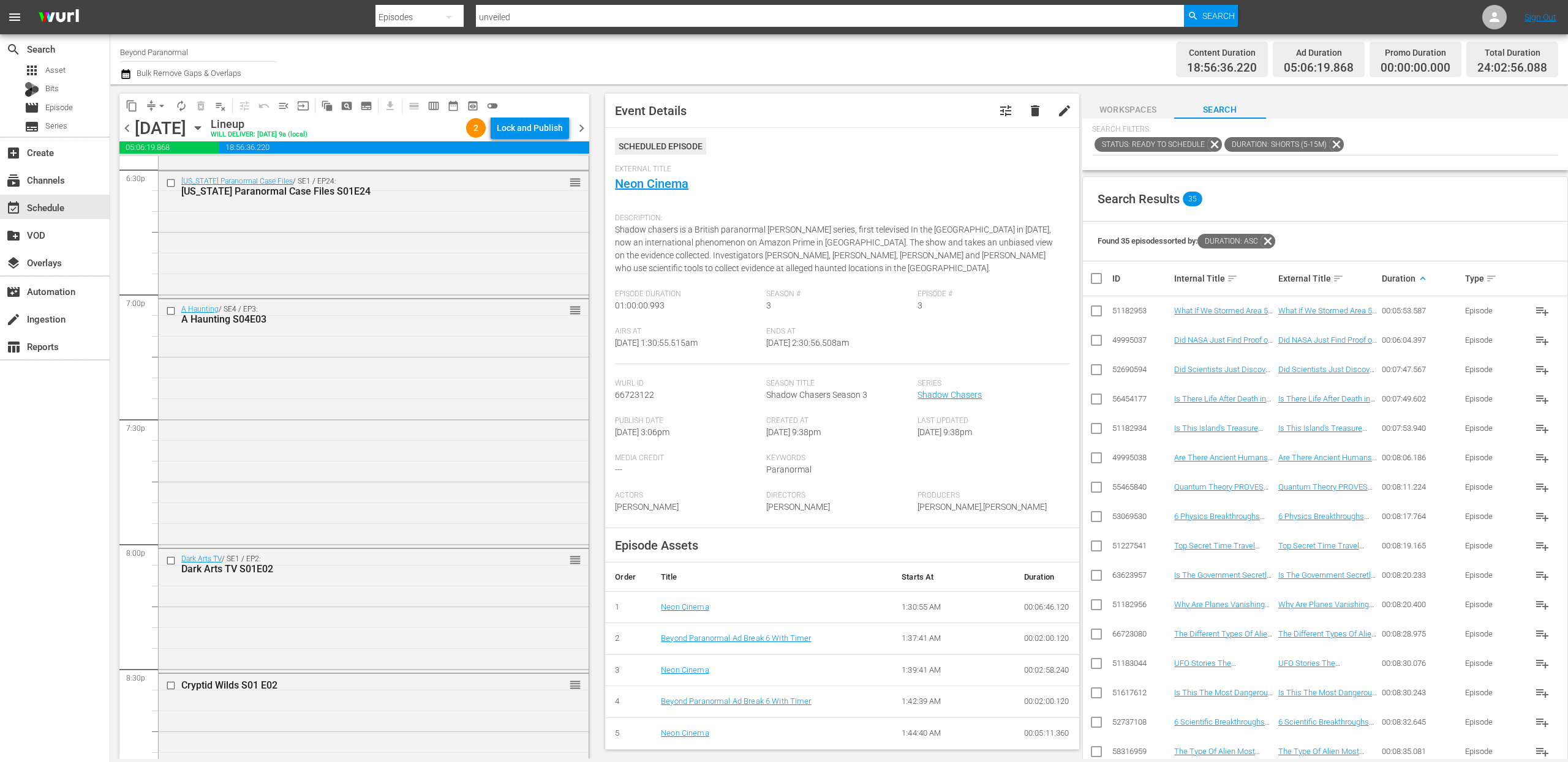
scroll to position [4604, 0]
click at [172, 566] on input "checkbox" at bounding box center [172, 566] width 13 height 10
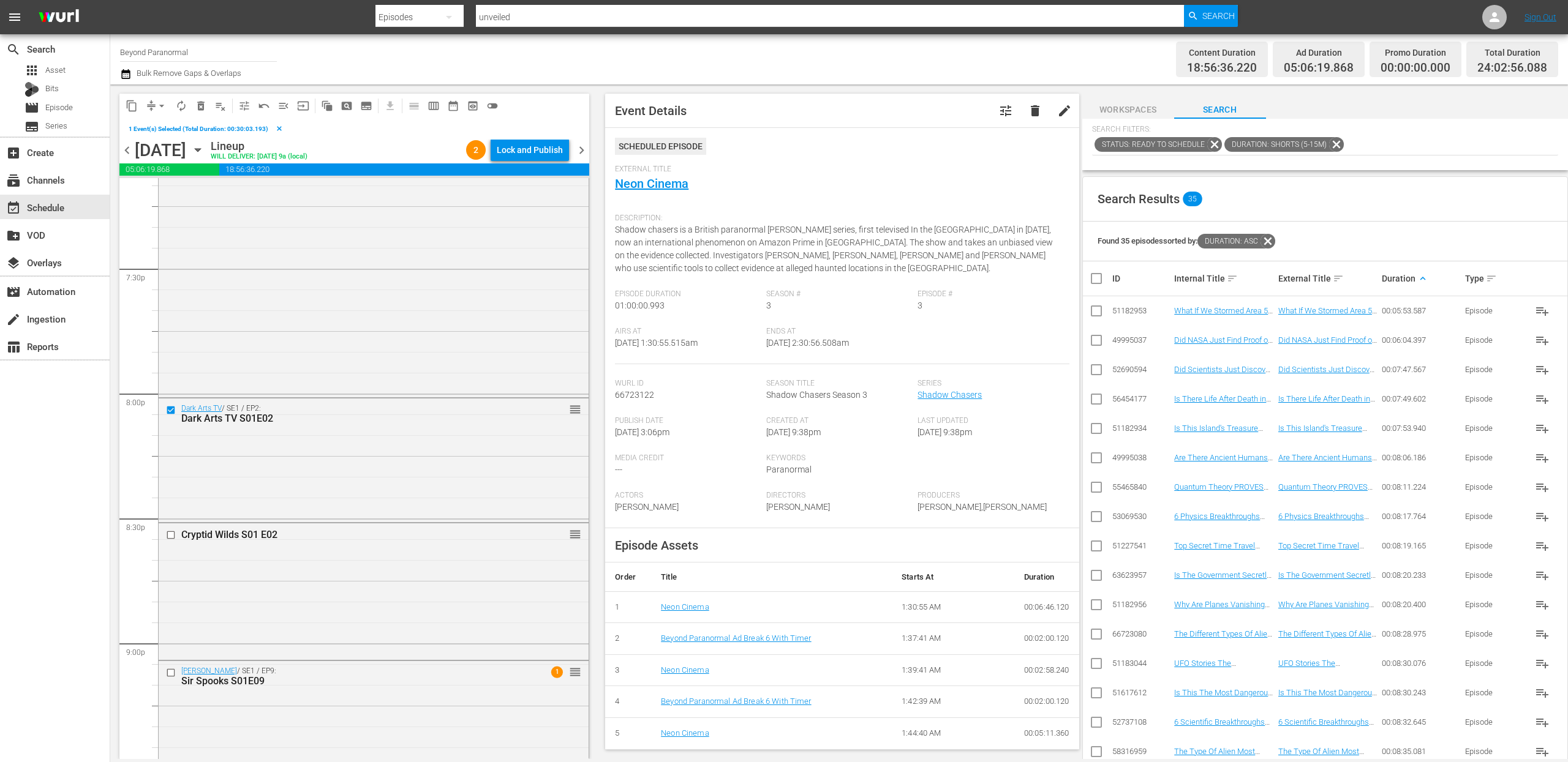
scroll to position [4789, 0]
click at [172, 527] on input "checkbox" at bounding box center [172, 528] width 13 height 10
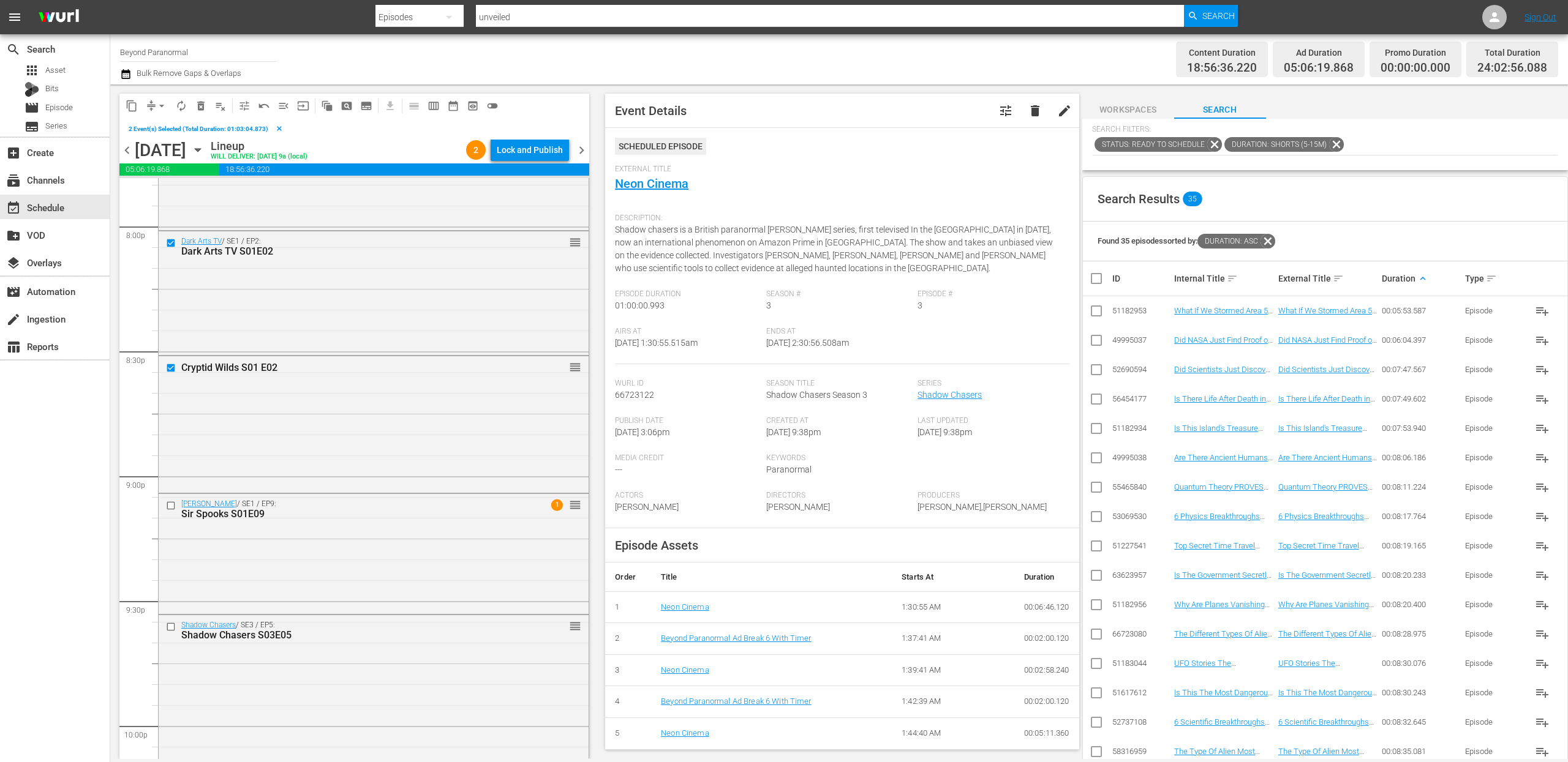
scroll to position [4961, 0]
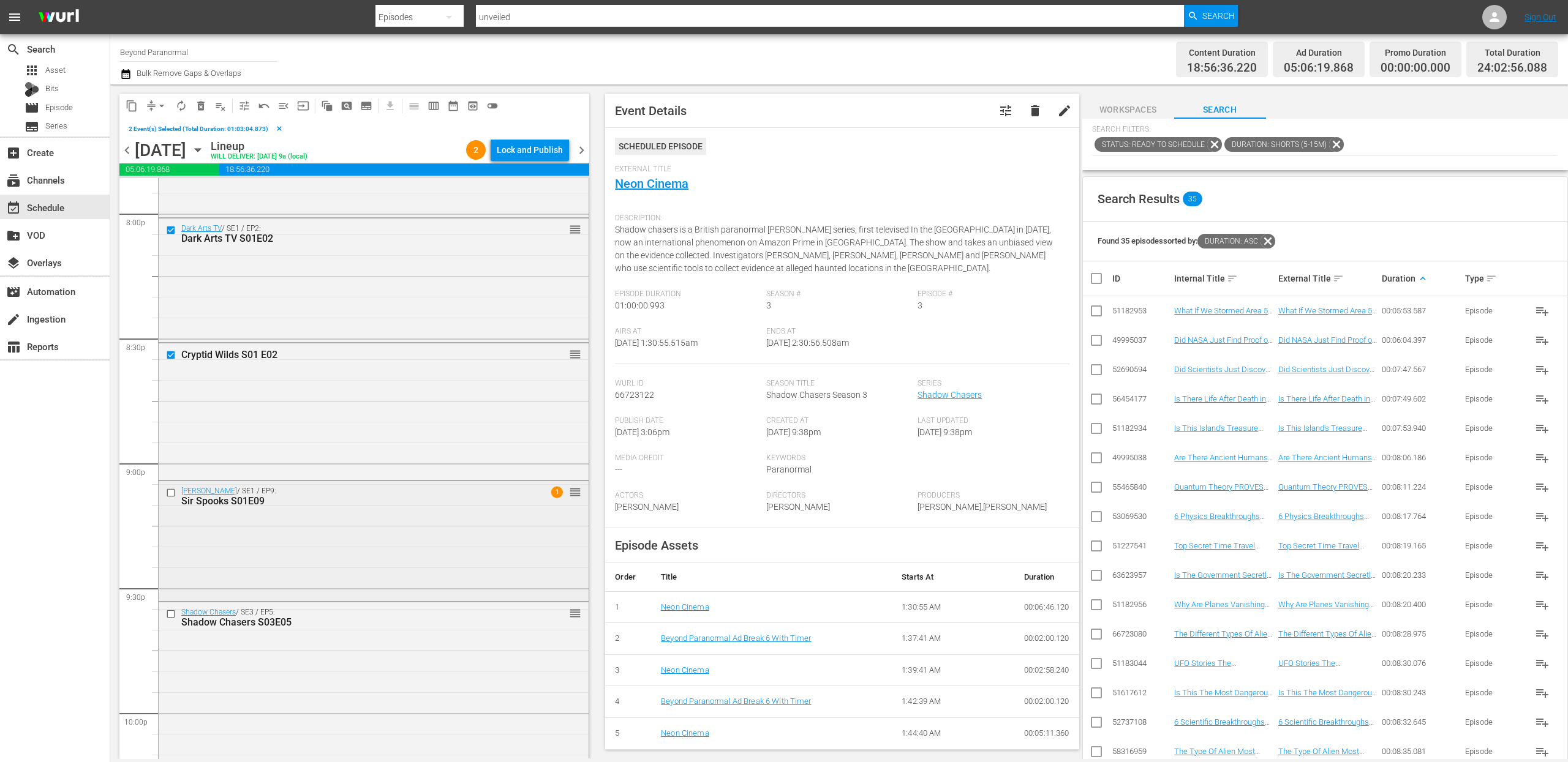
click at [174, 496] on input "checkbox" at bounding box center [172, 493] width 13 height 10
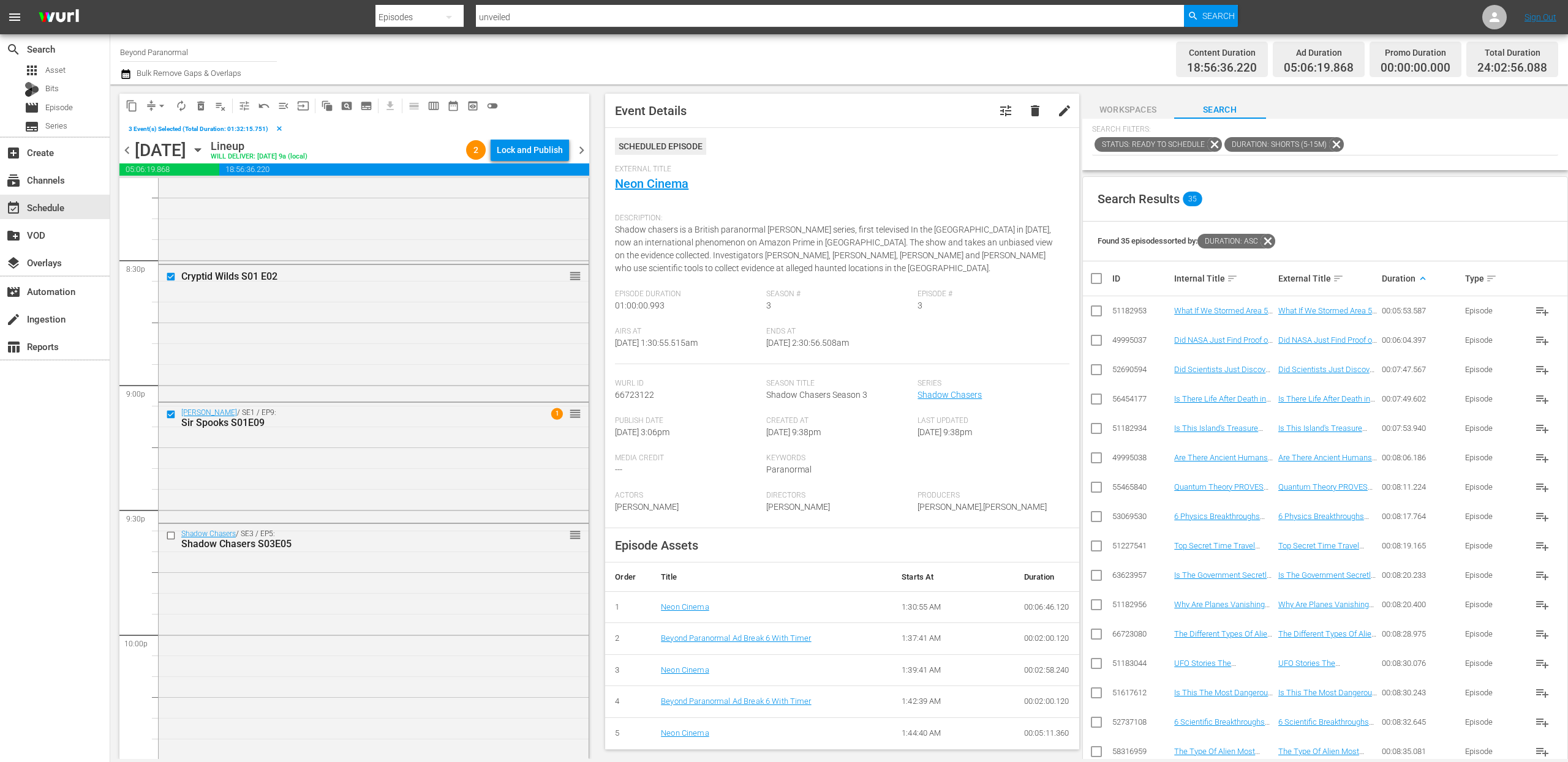
scroll to position [5086, 0]
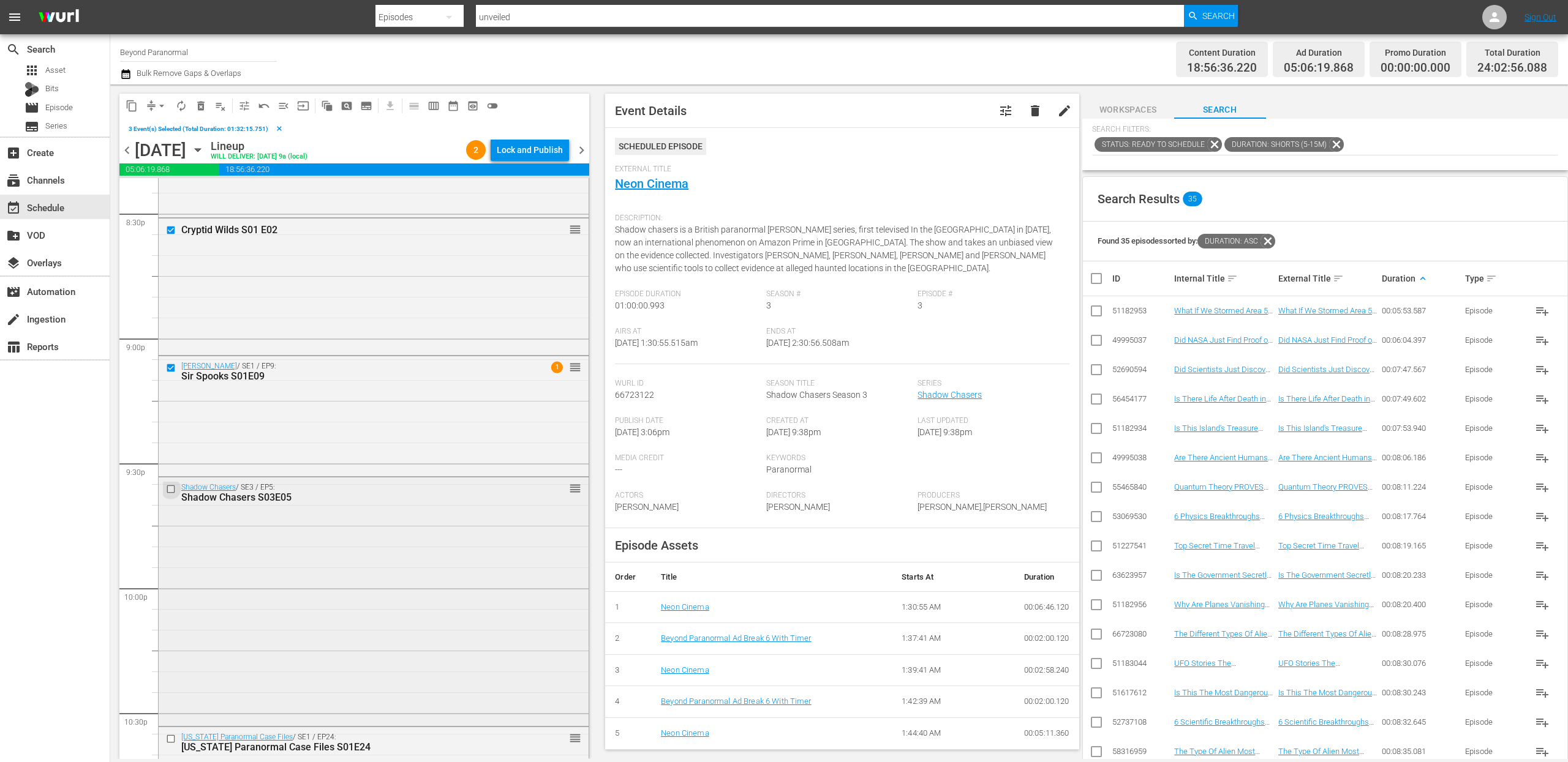
click at [174, 491] on input "checkbox" at bounding box center [172, 489] width 13 height 10
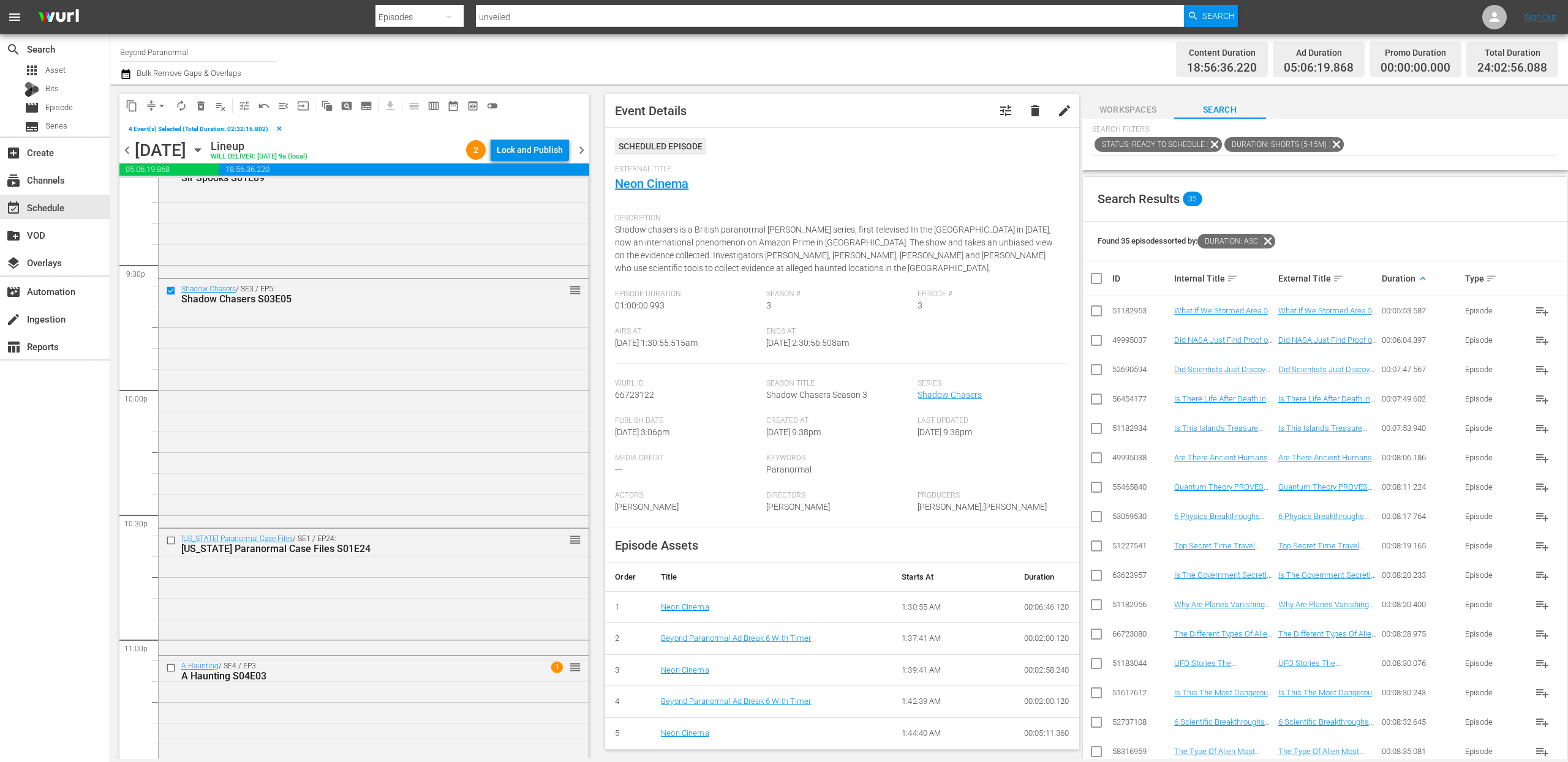
scroll to position [5304, 0]
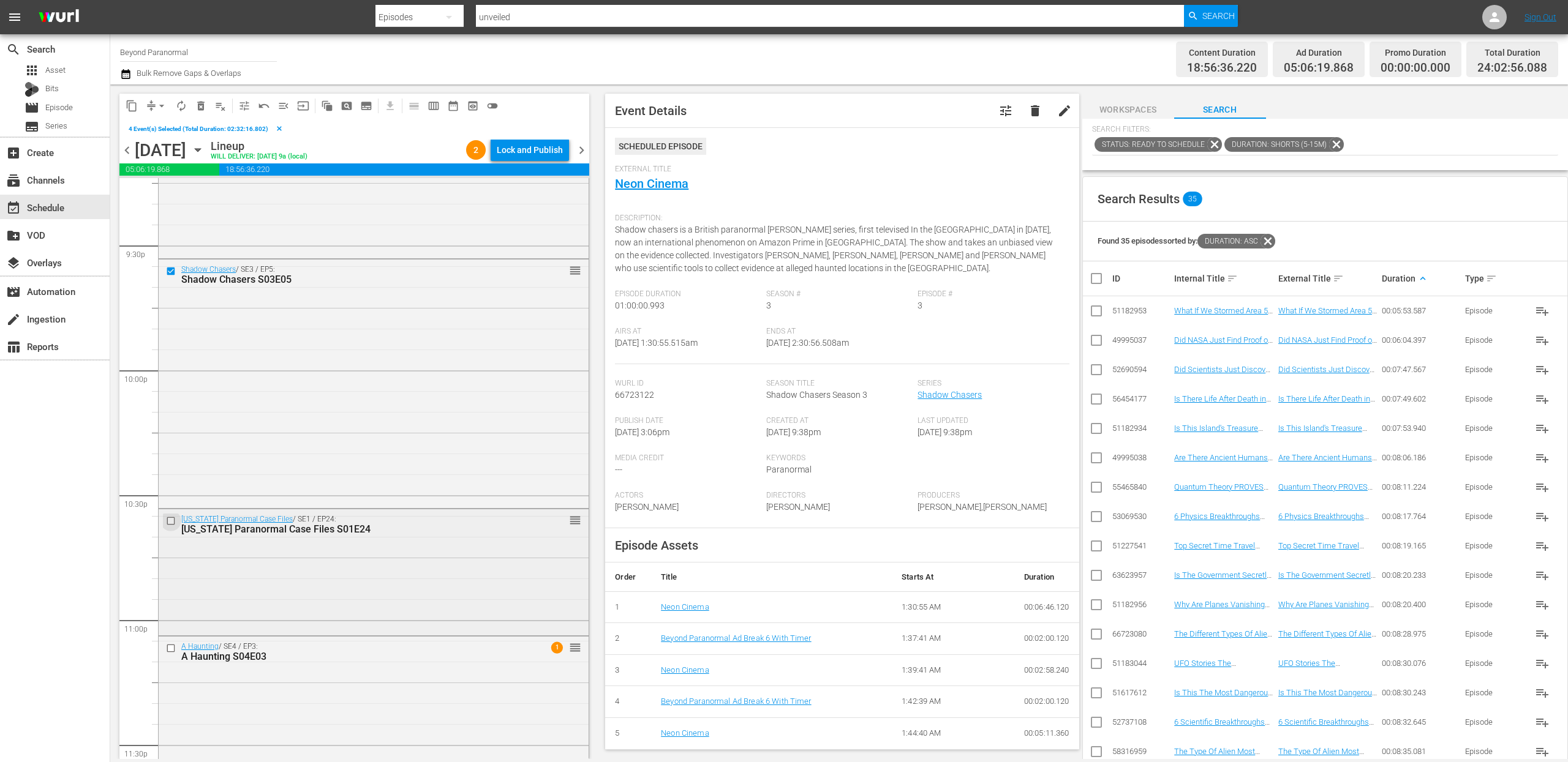
click at [173, 521] on input "checkbox" at bounding box center [172, 522] width 13 height 10
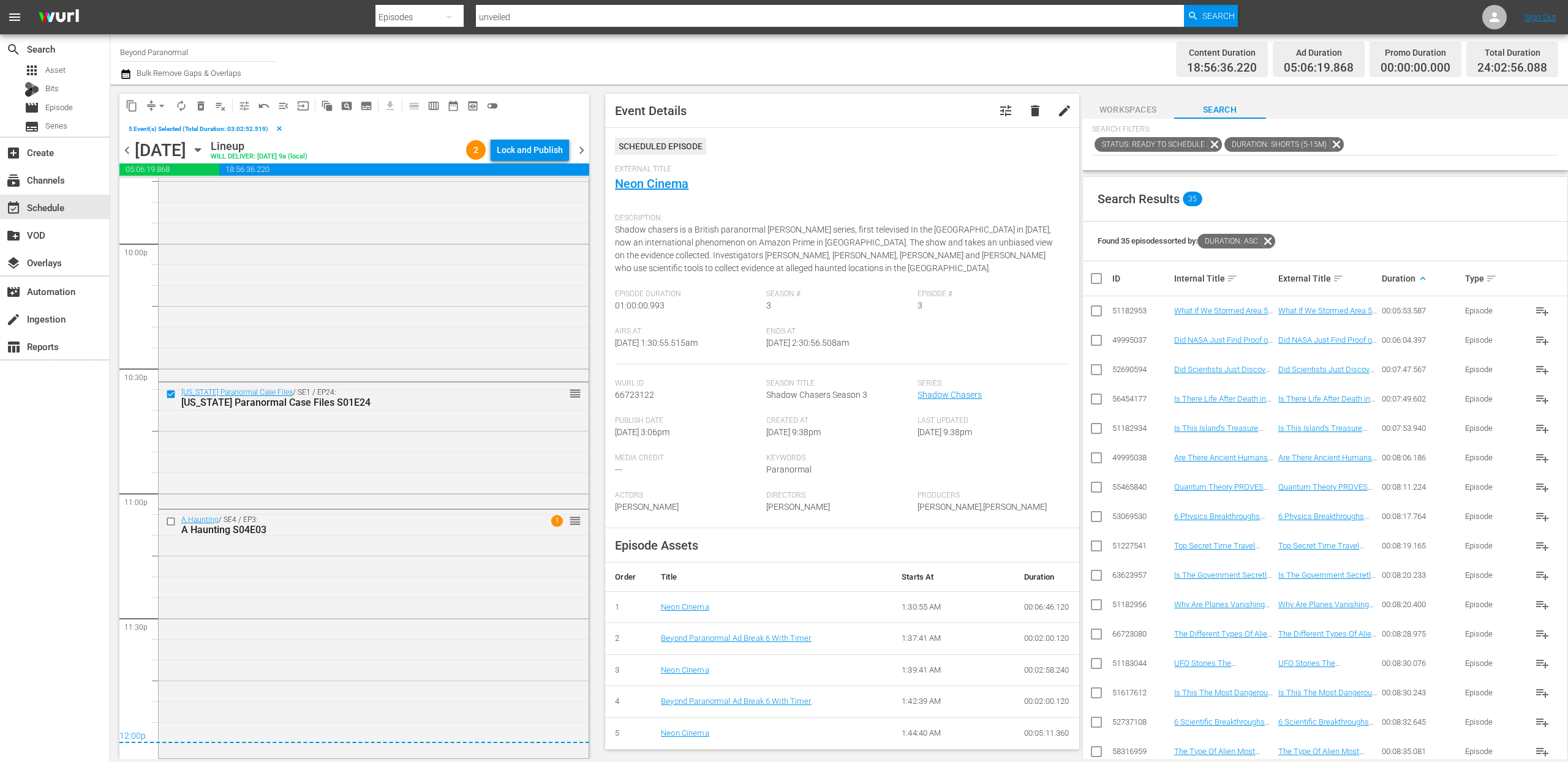
click at [173, 521] on input "checkbox" at bounding box center [172, 522] width 13 height 10
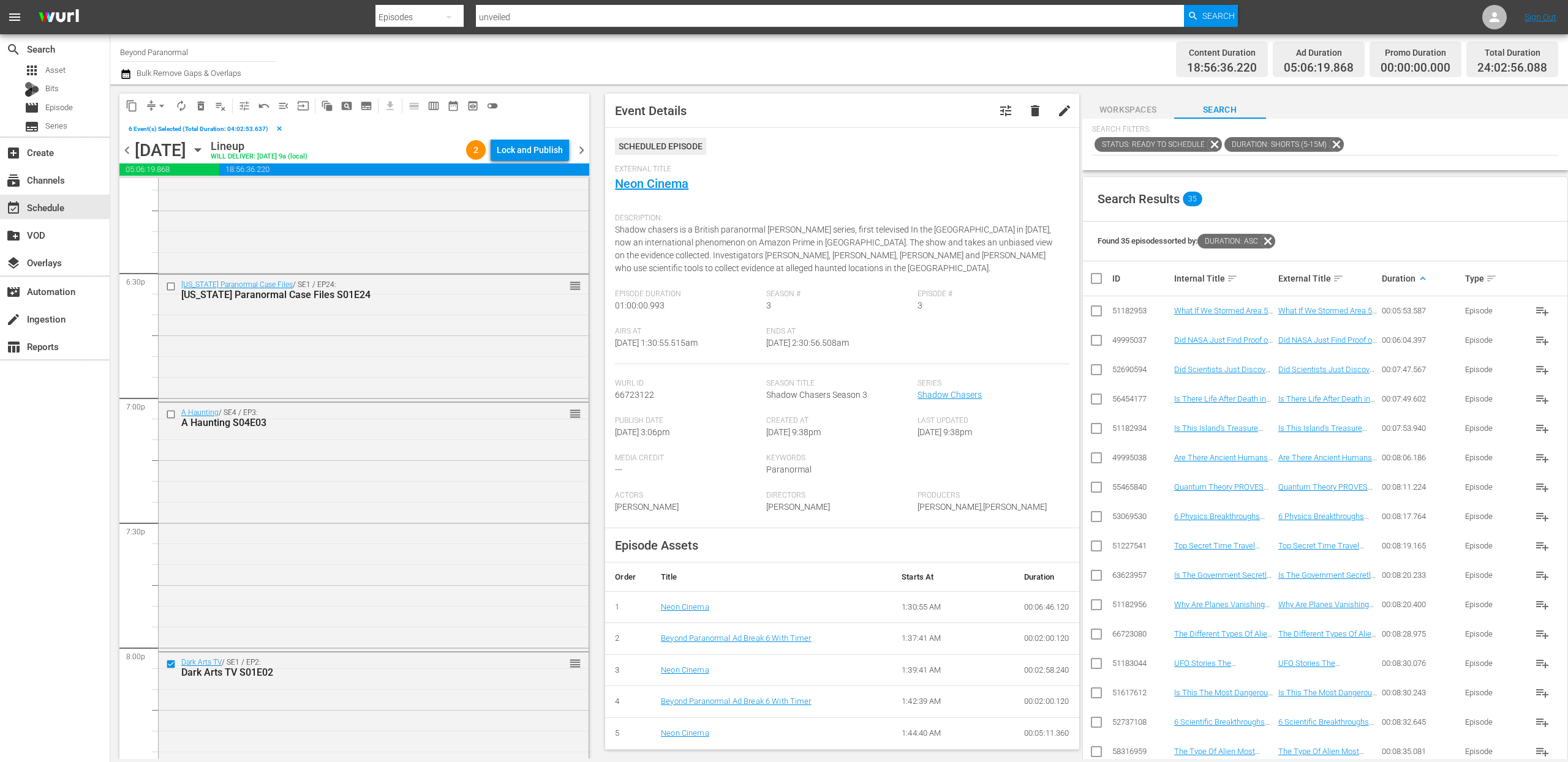
scroll to position [4523, 0]
click at [135, 114] on button "content_copy" at bounding box center [132, 106] width 20 height 20
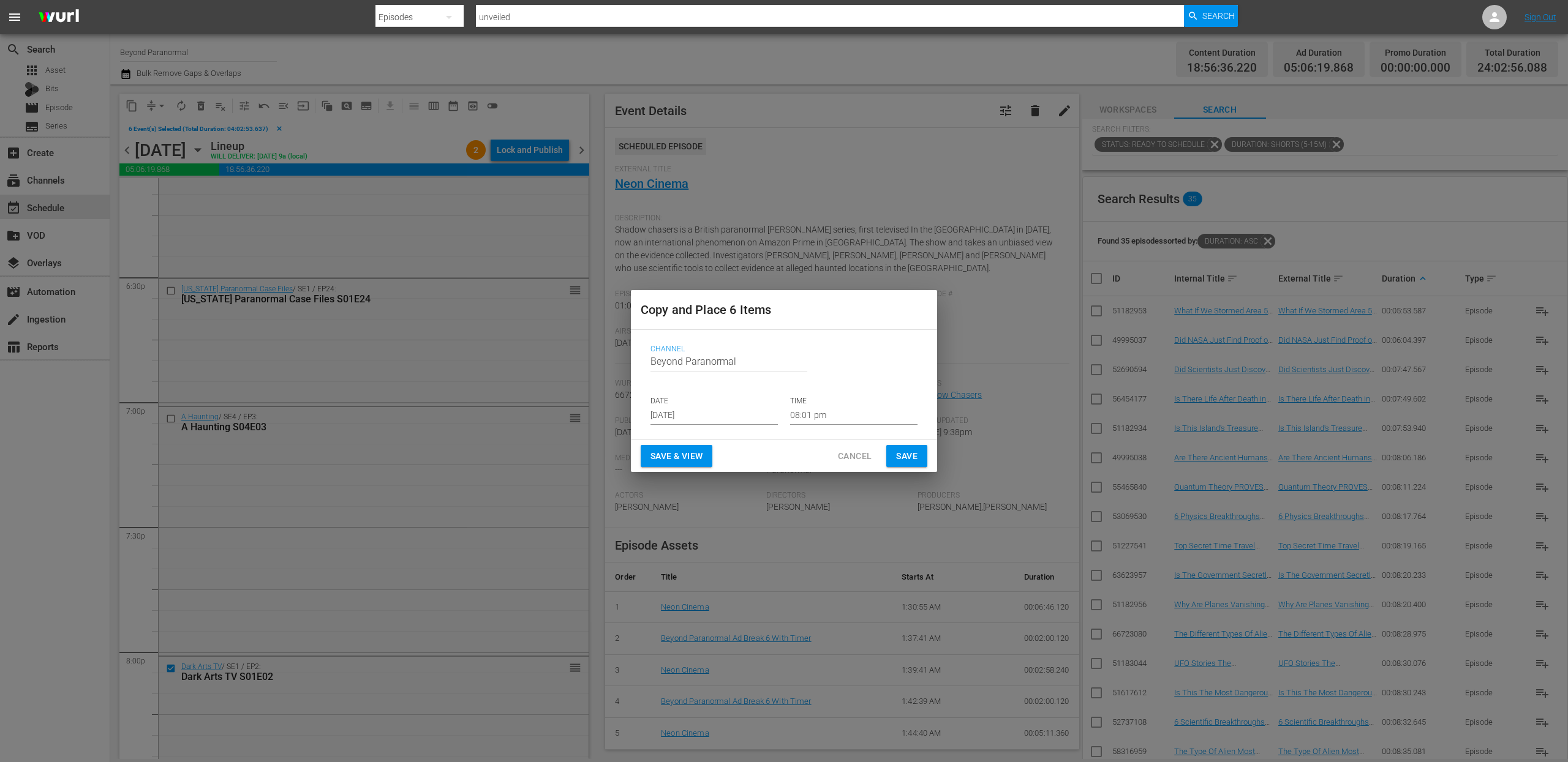
click at [692, 419] on input "[DATE]" at bounding box center [714, 415] width 127 height 18
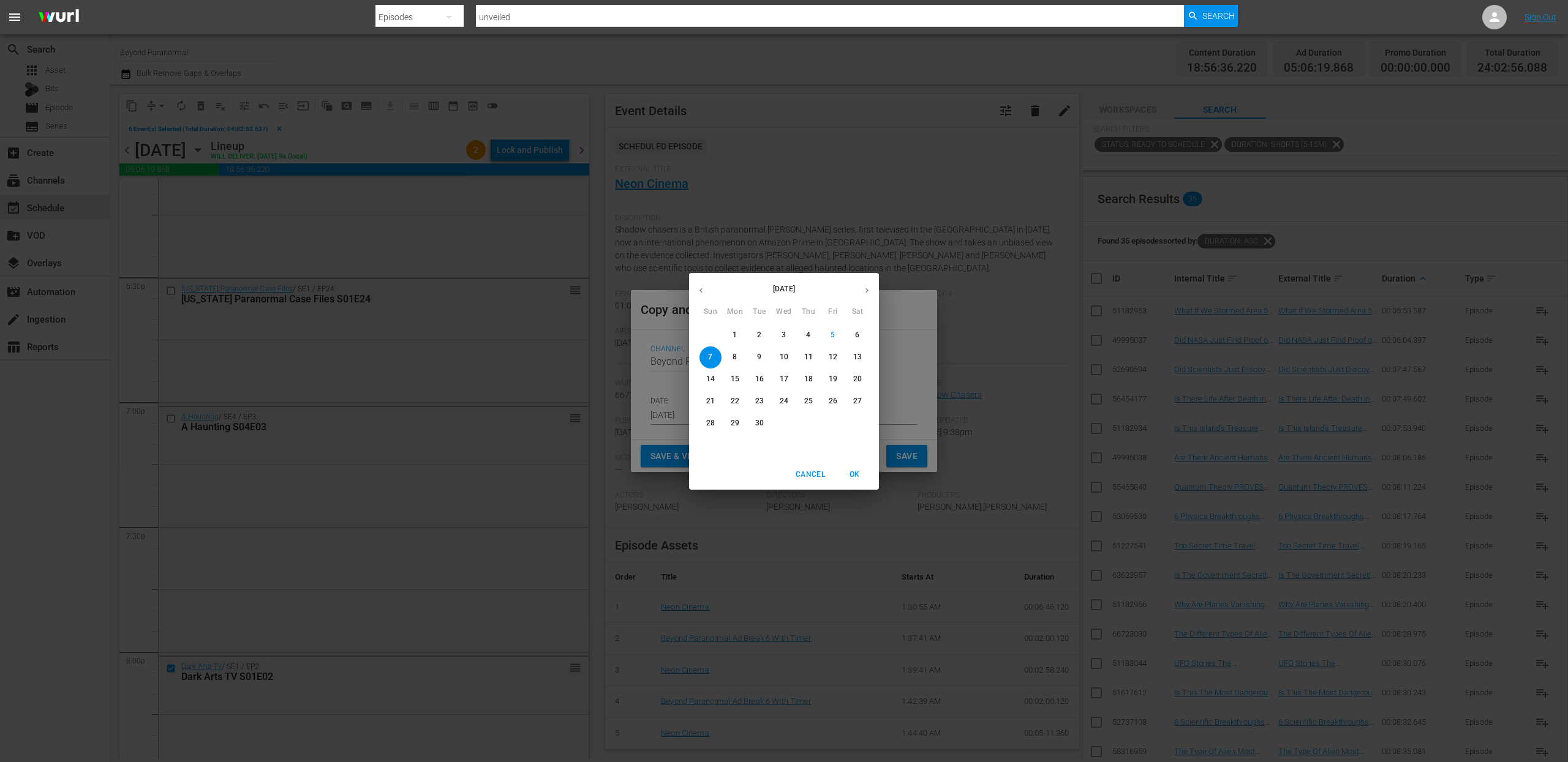
click at [871, 288] on button "button" at bounding box center [867, 291] width 24 height 24
click at [831, 362] on p "10" at bounding box center [833, 357] width 9 height 10
type input "Oct 10th 2025"
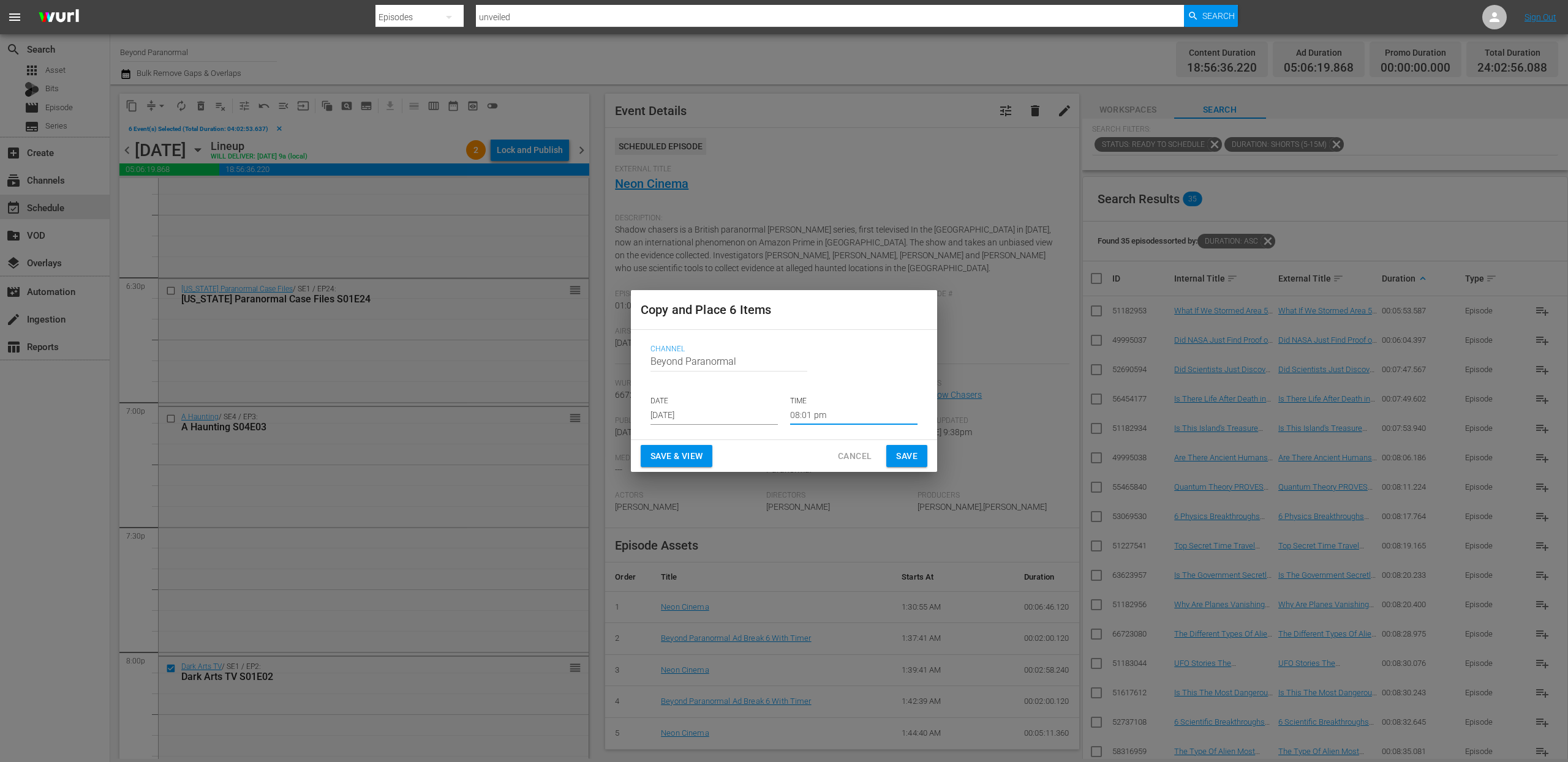
click at [821, 421] on input "08:01 pm" at bounding box center [853, 415] width 127 height 18
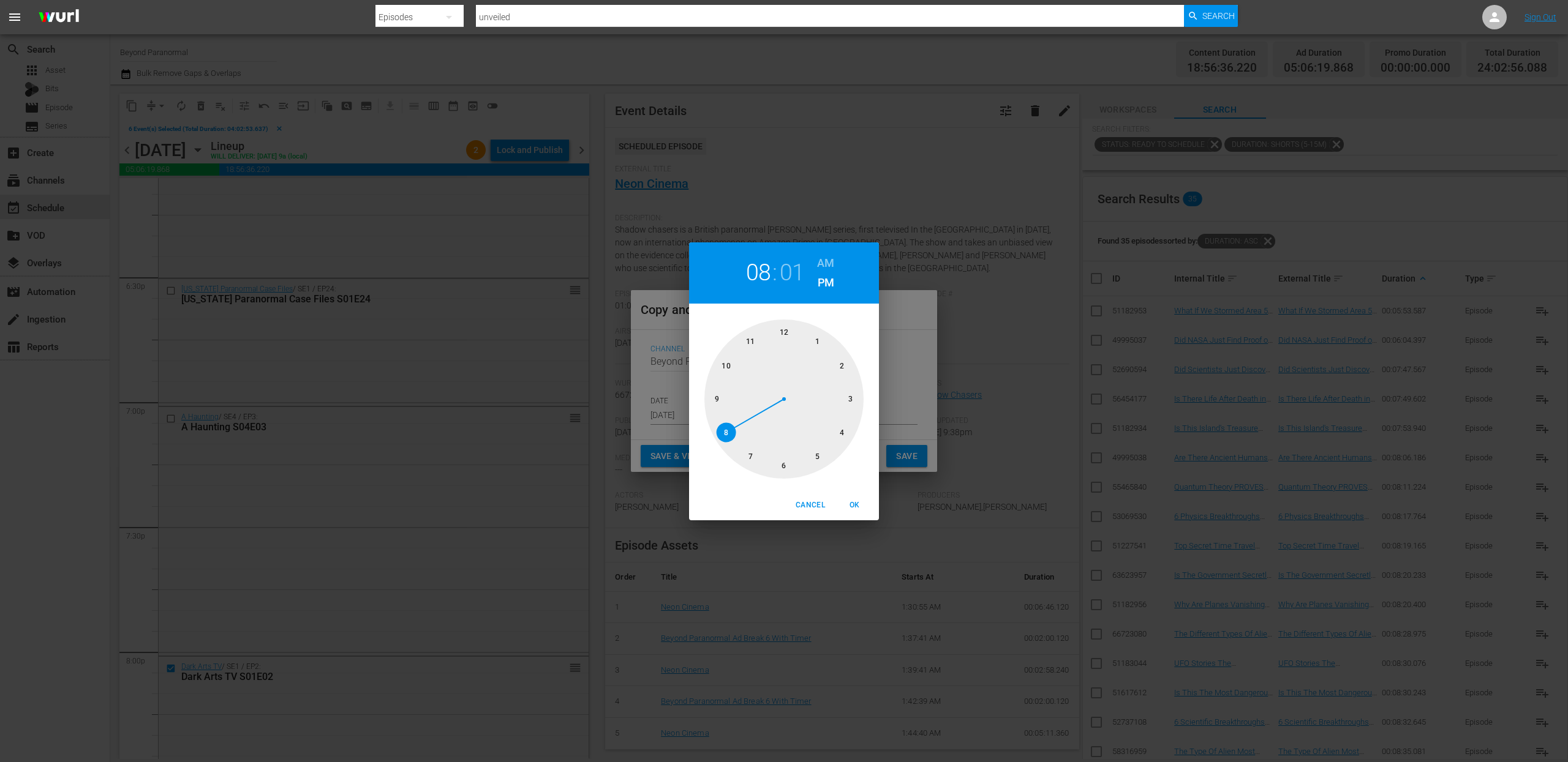
click at [783, 327] on div at bounding box center [784, 399] width 159 height 159
click at [784, 327] on div at bounding box center [784, 399] width 159 height 159
click at [830, 260] on h6 "AM" at bounding box center [826, 263] width 17 height 20
click at [853, 496] on button "OK" at bounding box center [854, 505] width 40 height 20
type input "12:00 am"
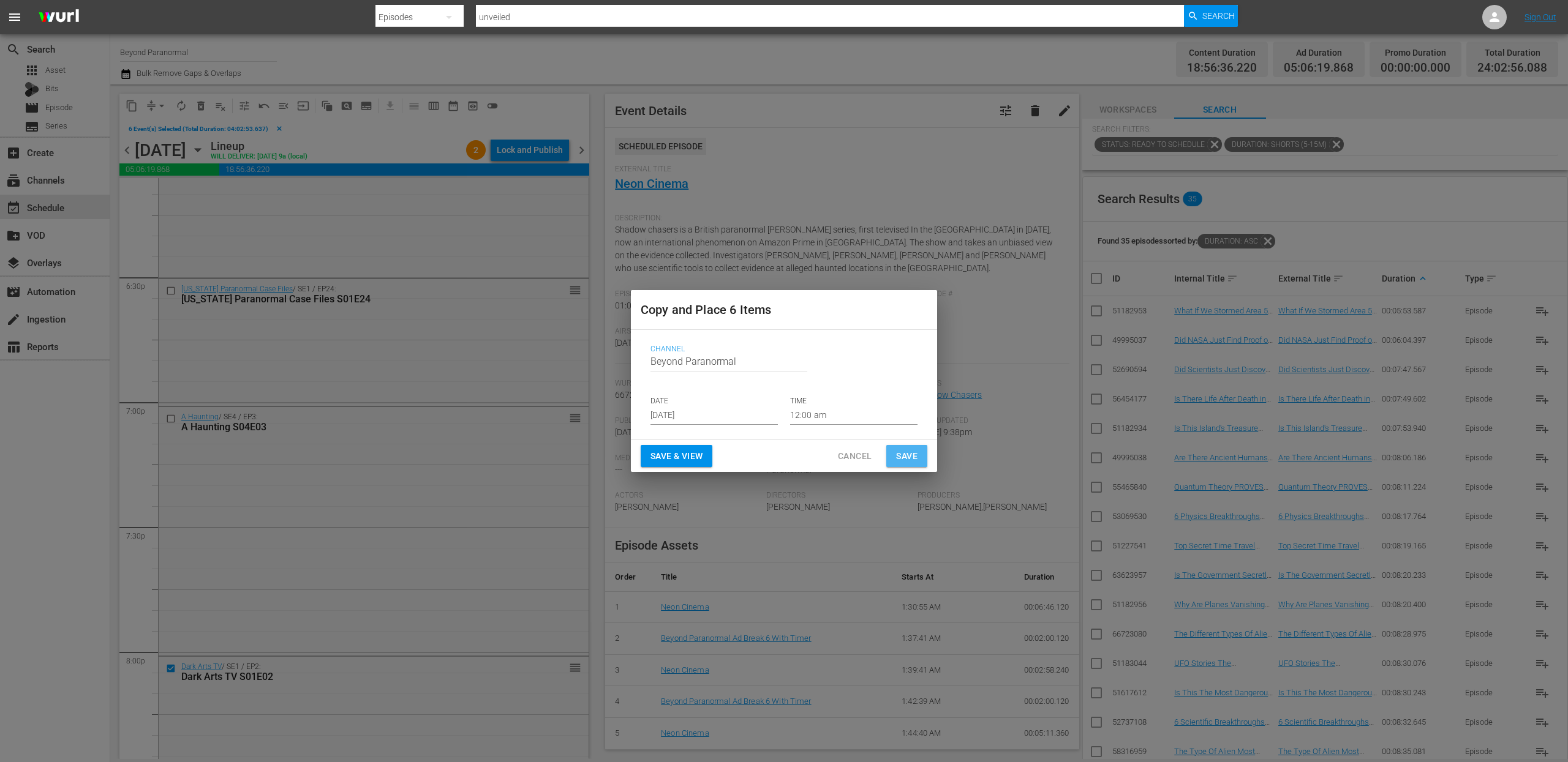
click at [911, 450] on span "Save" at bounding box center [906, 456] width 22 height 15
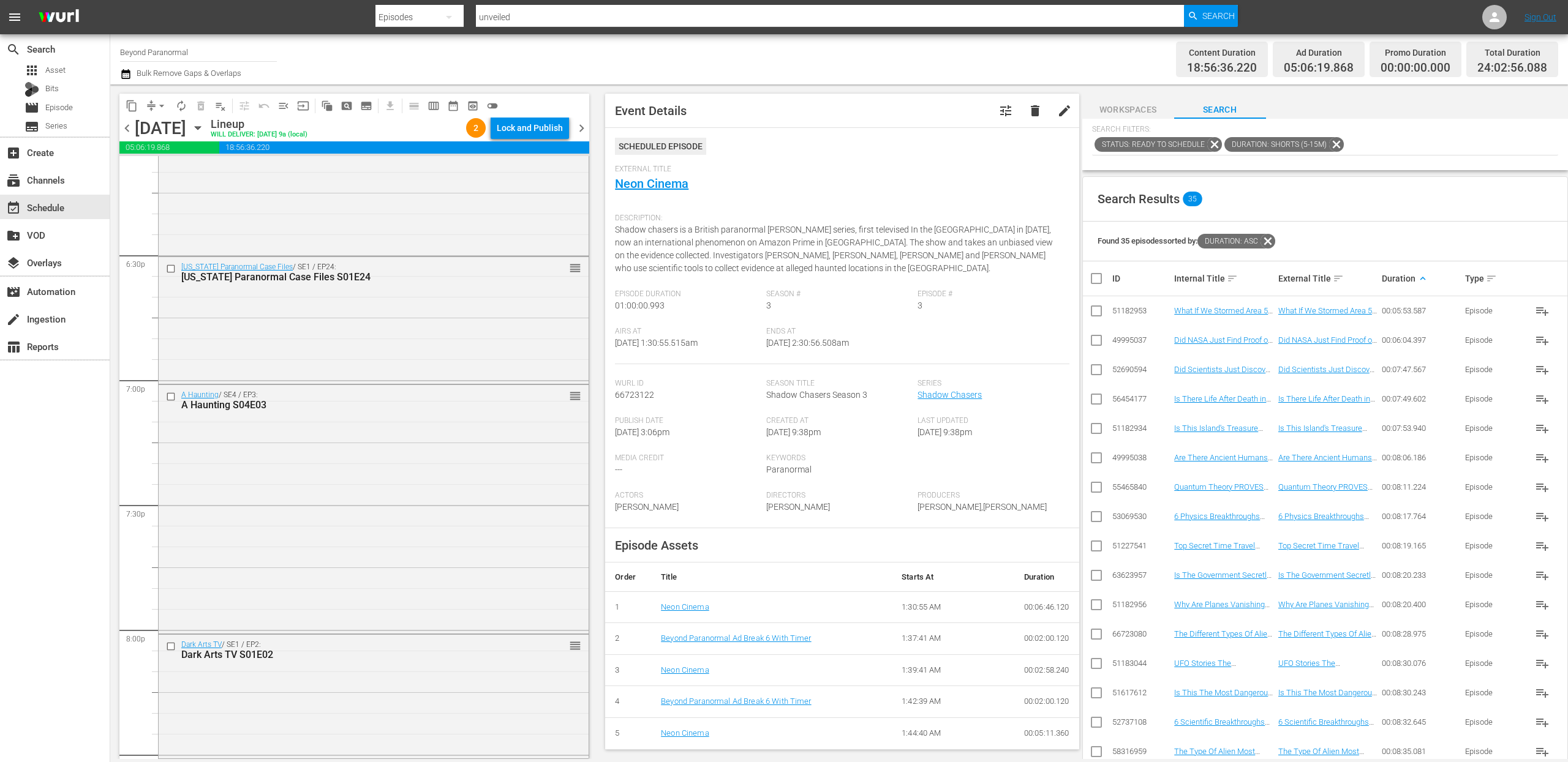
click at [581, 127] on span "chevron_right" at bounding box center [581, 128] width 15 height 15
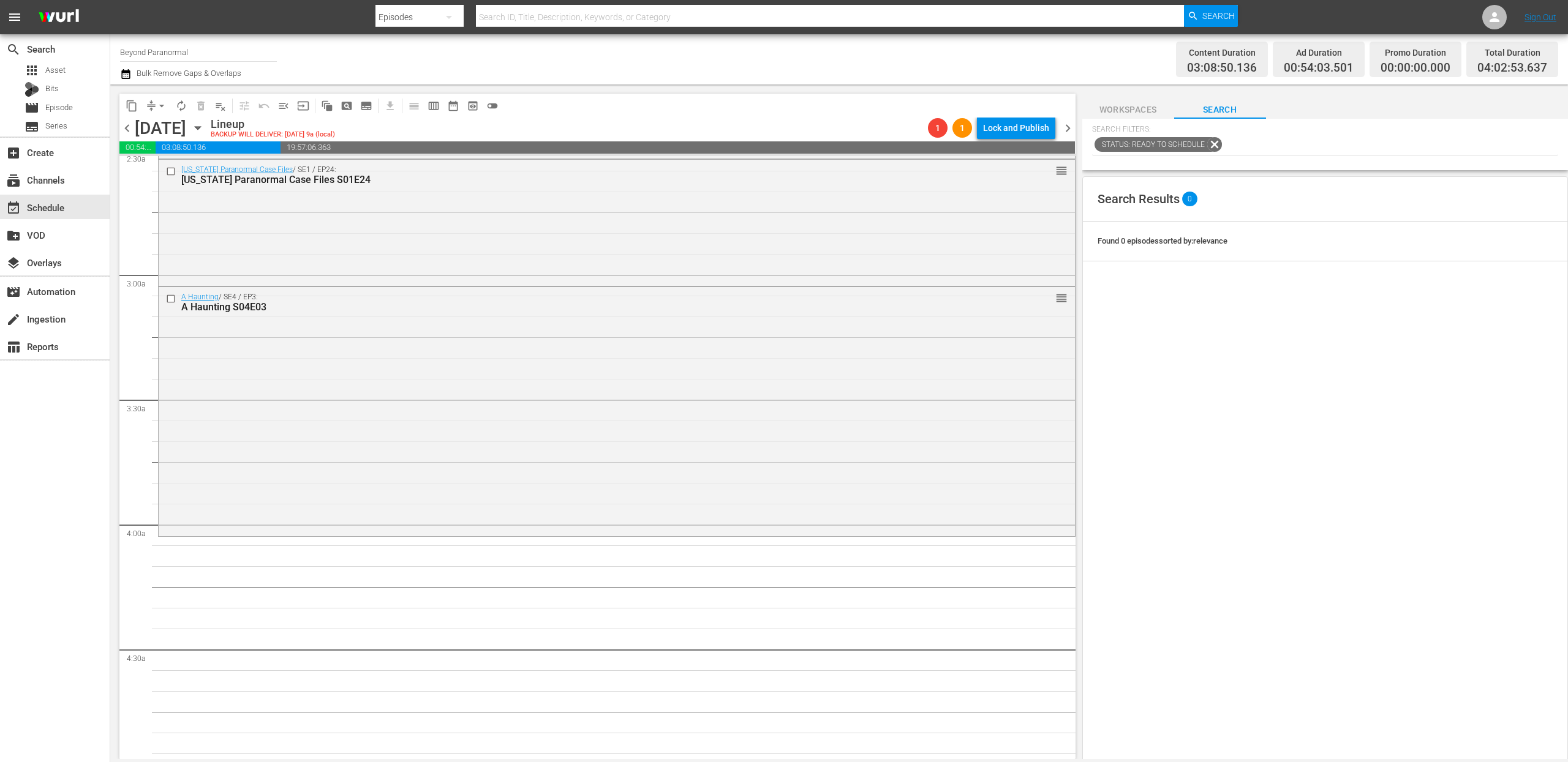
scroll to position [650, 0]
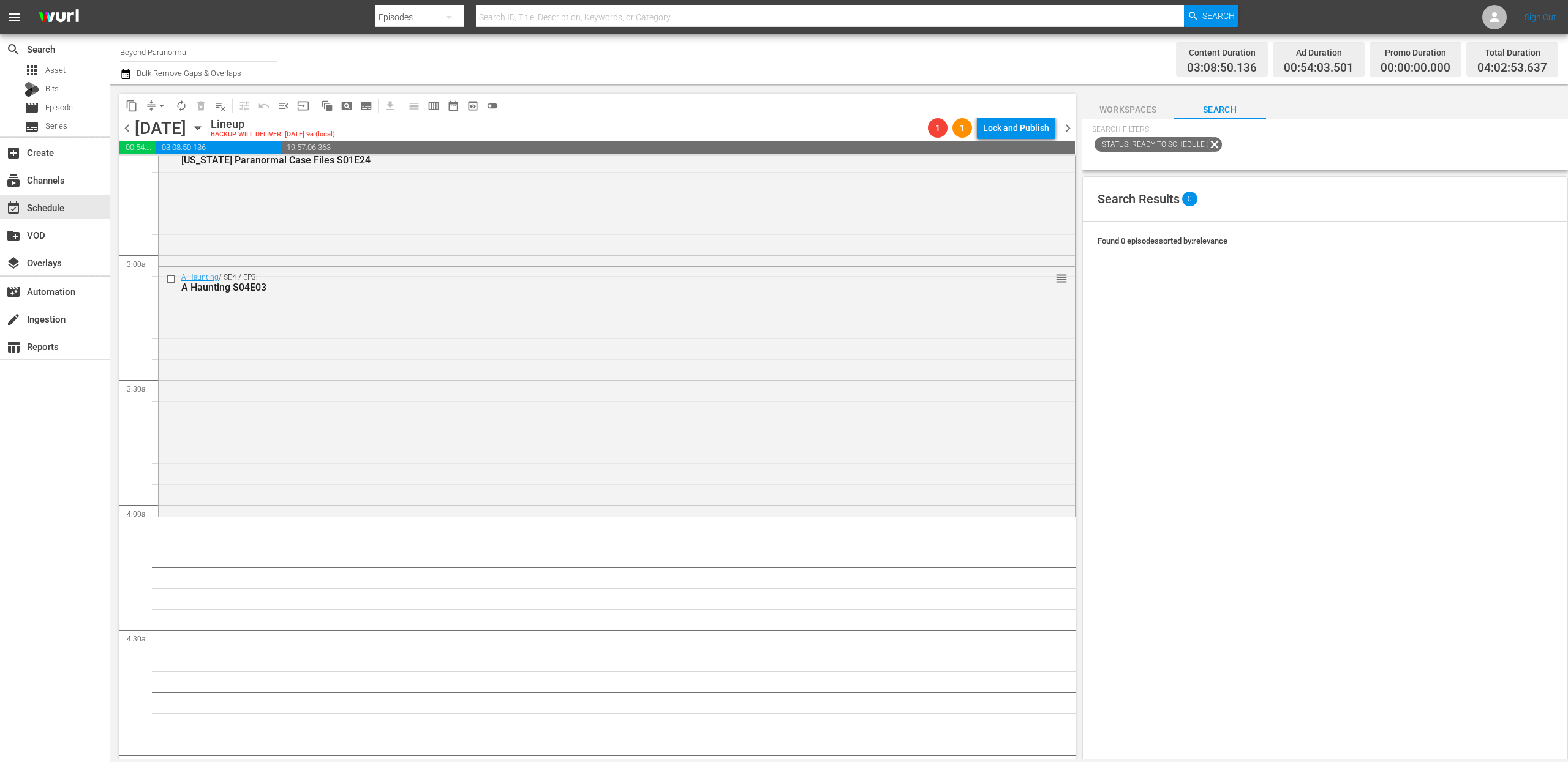
click at [130, 110] on span "content_copy" at bounding box center [132, 106] width 12 height 12
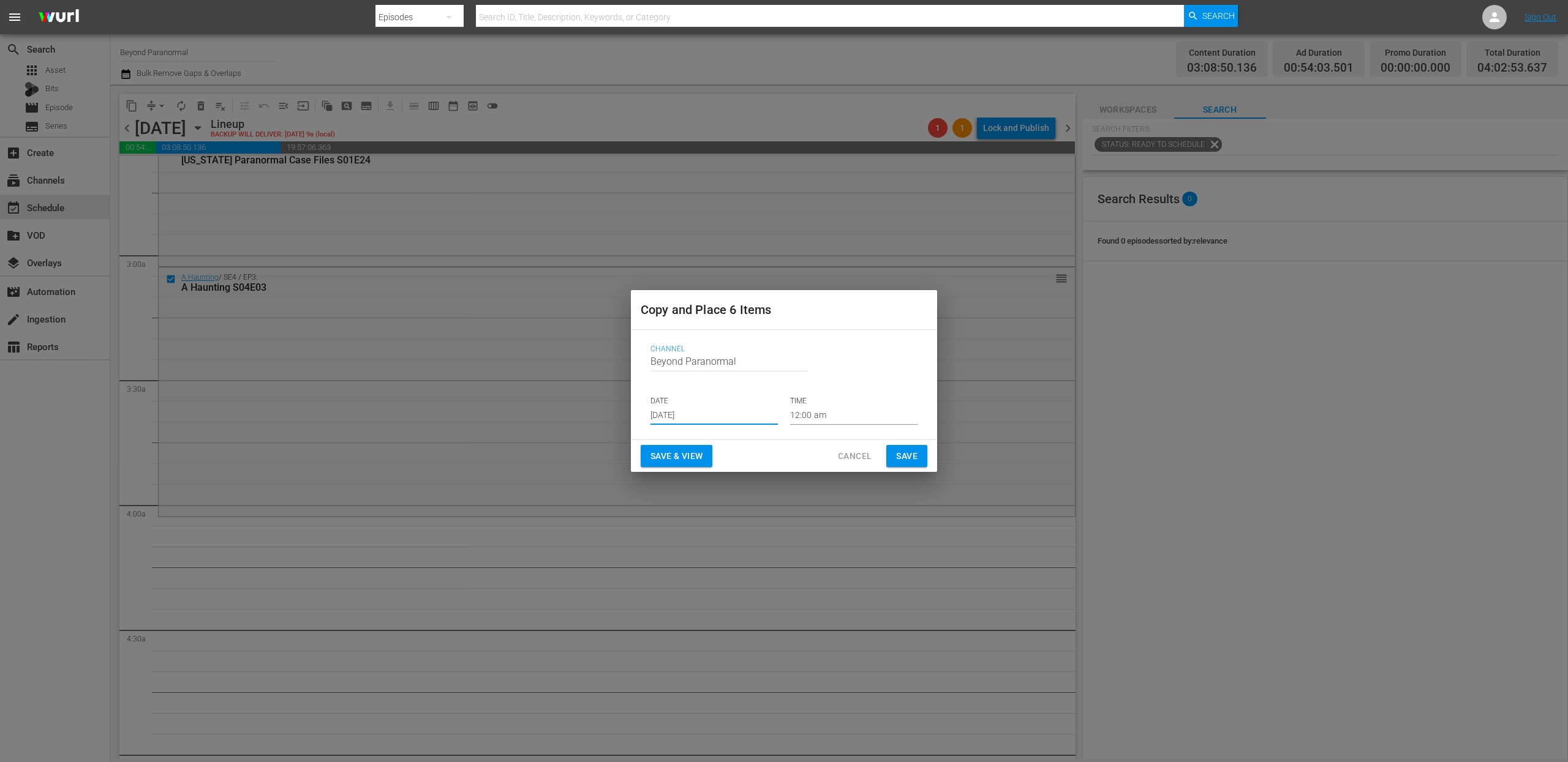
click at [677, 409] on input "[DATE]" at bounding box center [714, 415] width 127 height 18
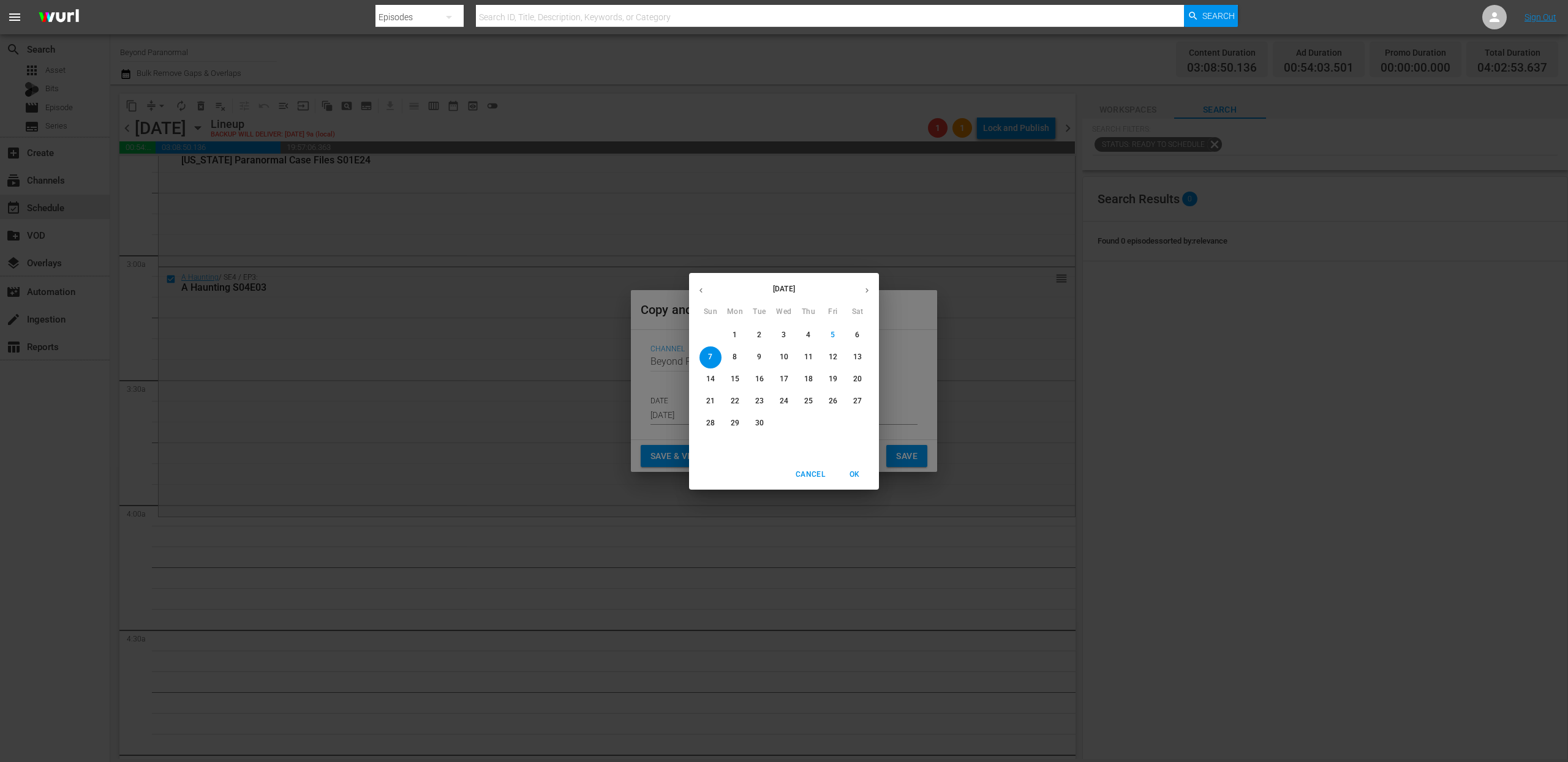
click at [871, 290] on icon "button" at bounding box center [866, 290] width 9 height 9
click at [826, 356] on span "10" at bounding box center [833, 357] width 22 height 10
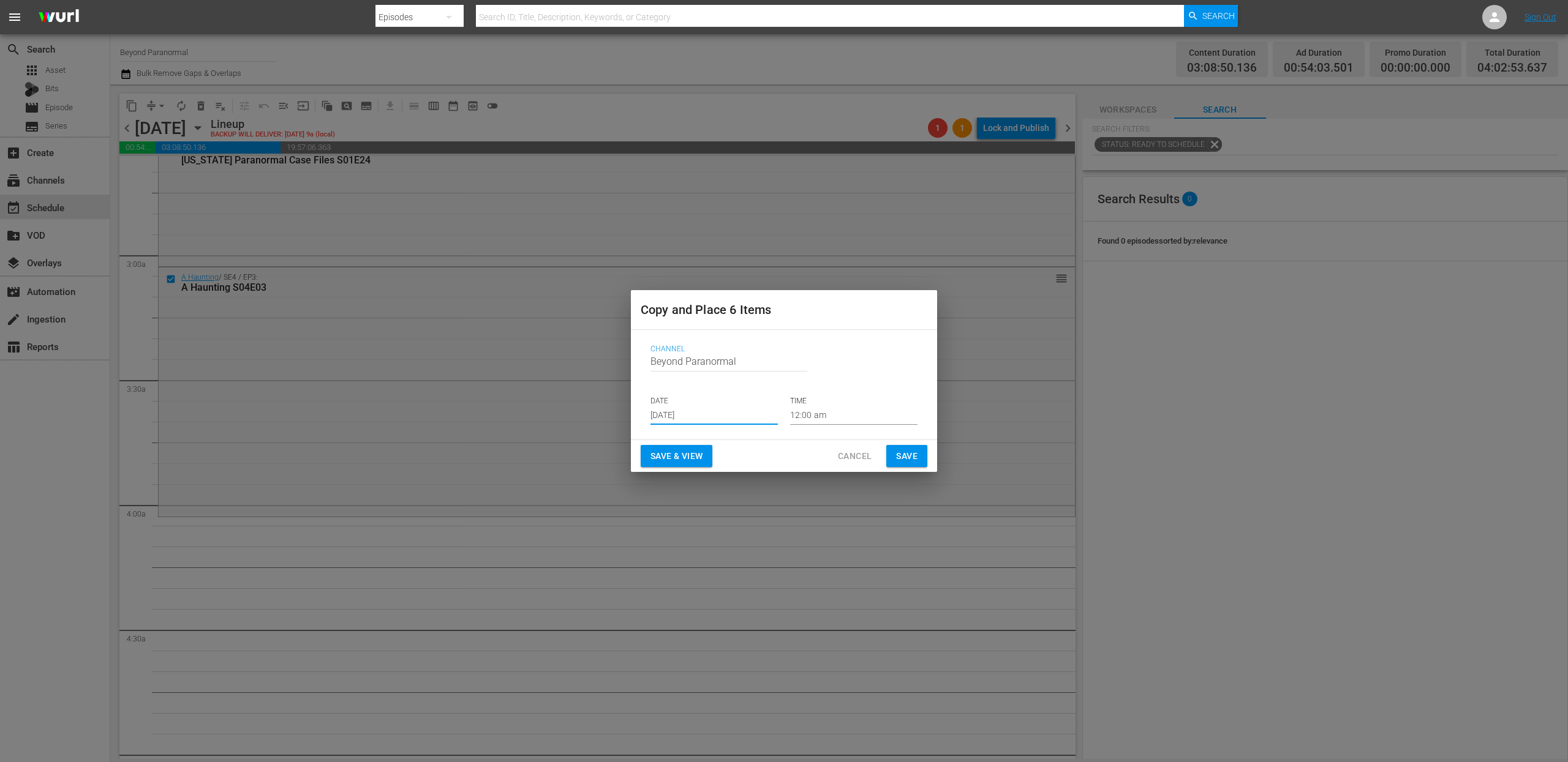
type input "Oct 10th 2025"
click at [809, 417] on input "12:00 am" at bounding box center [853, 415] width 127 height 18
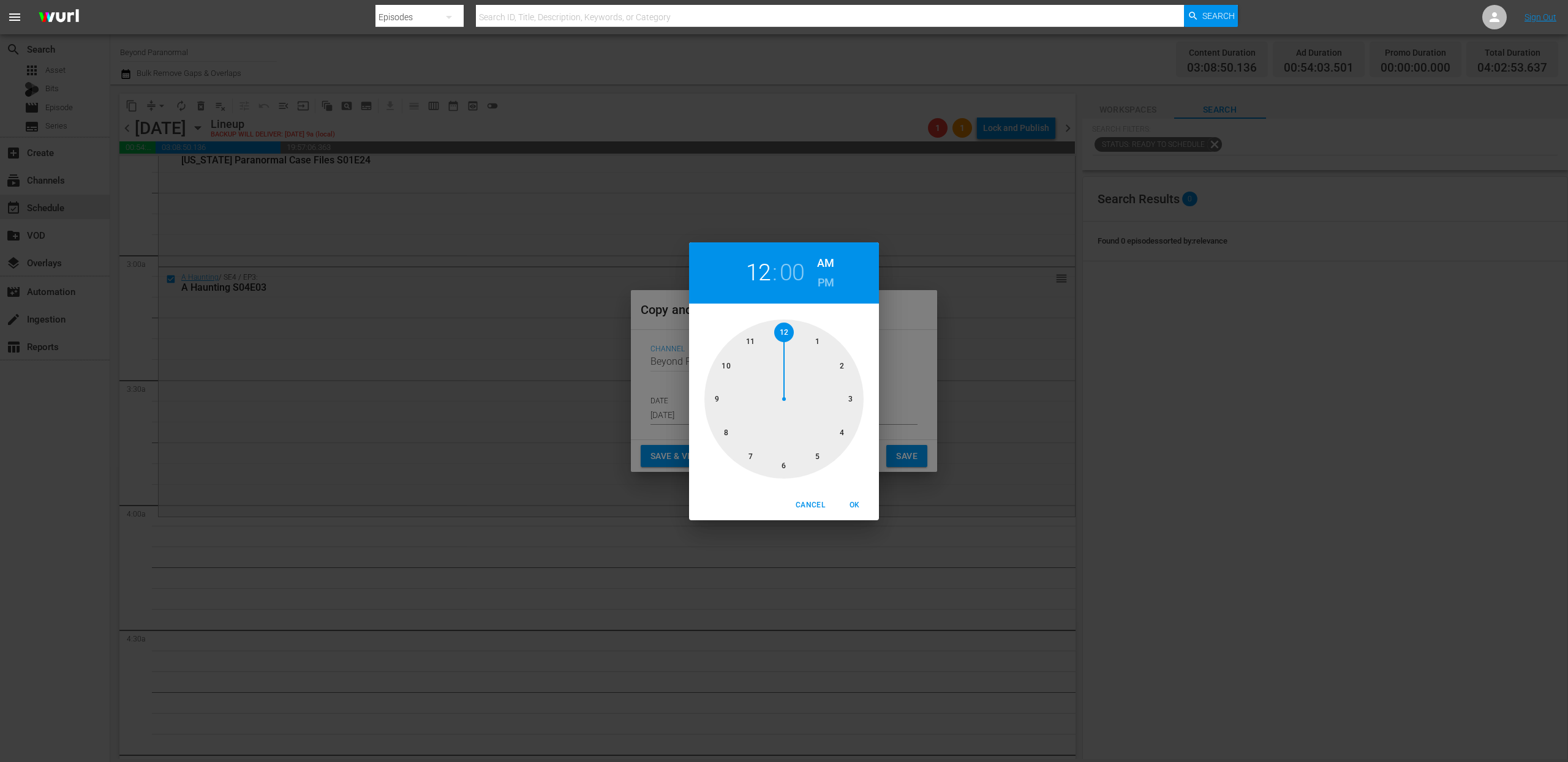
click at [842, 432] on div at bounding box center [784, 399] width 159 height 159
click at [857, 504] on span "OK" at bounding box center [854, 505] width 29 height 13
type input "04:00 am"
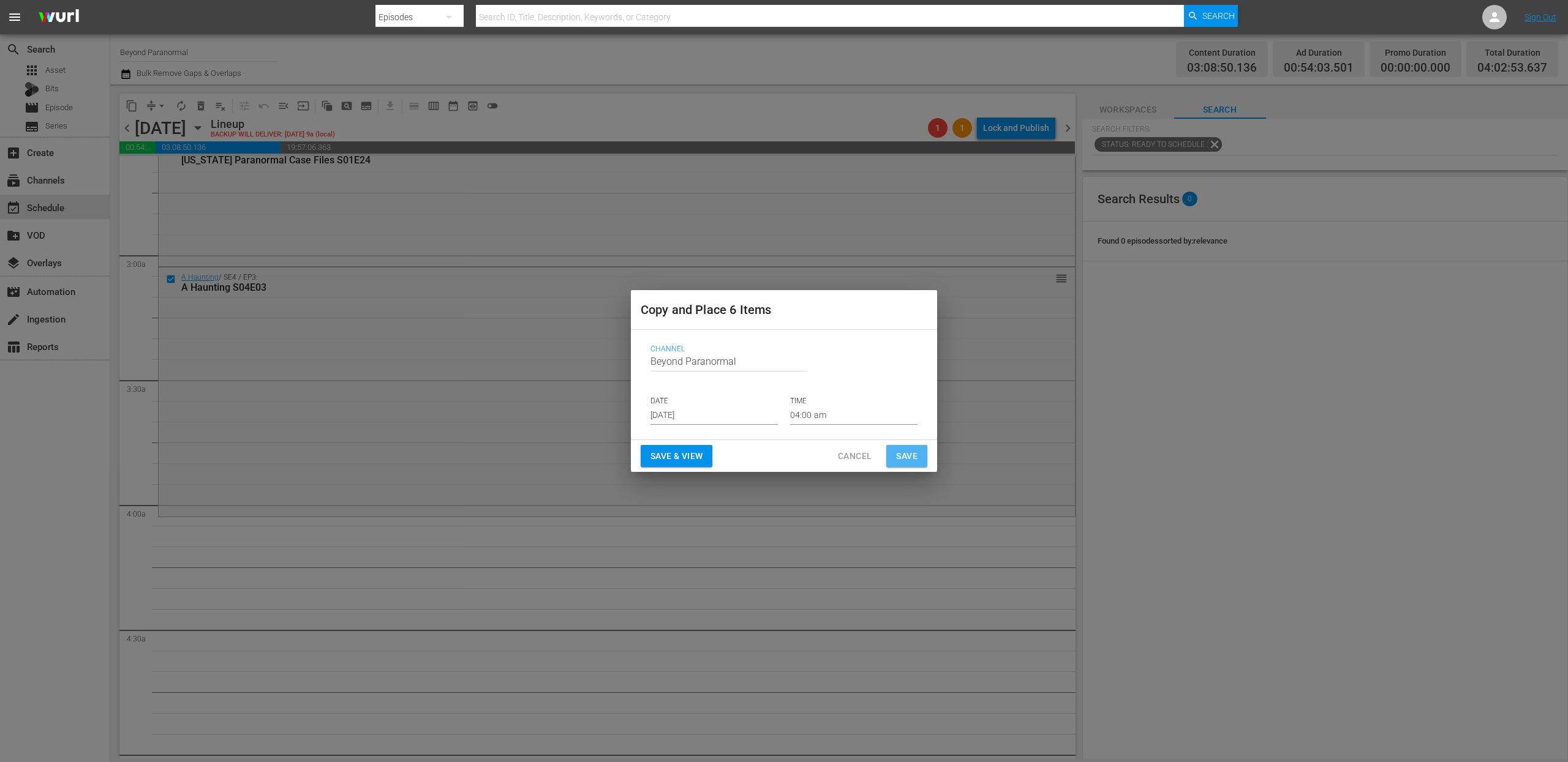
click at [900, 462] on span "Save" at bounding box center [906, 456] width 22 height 15
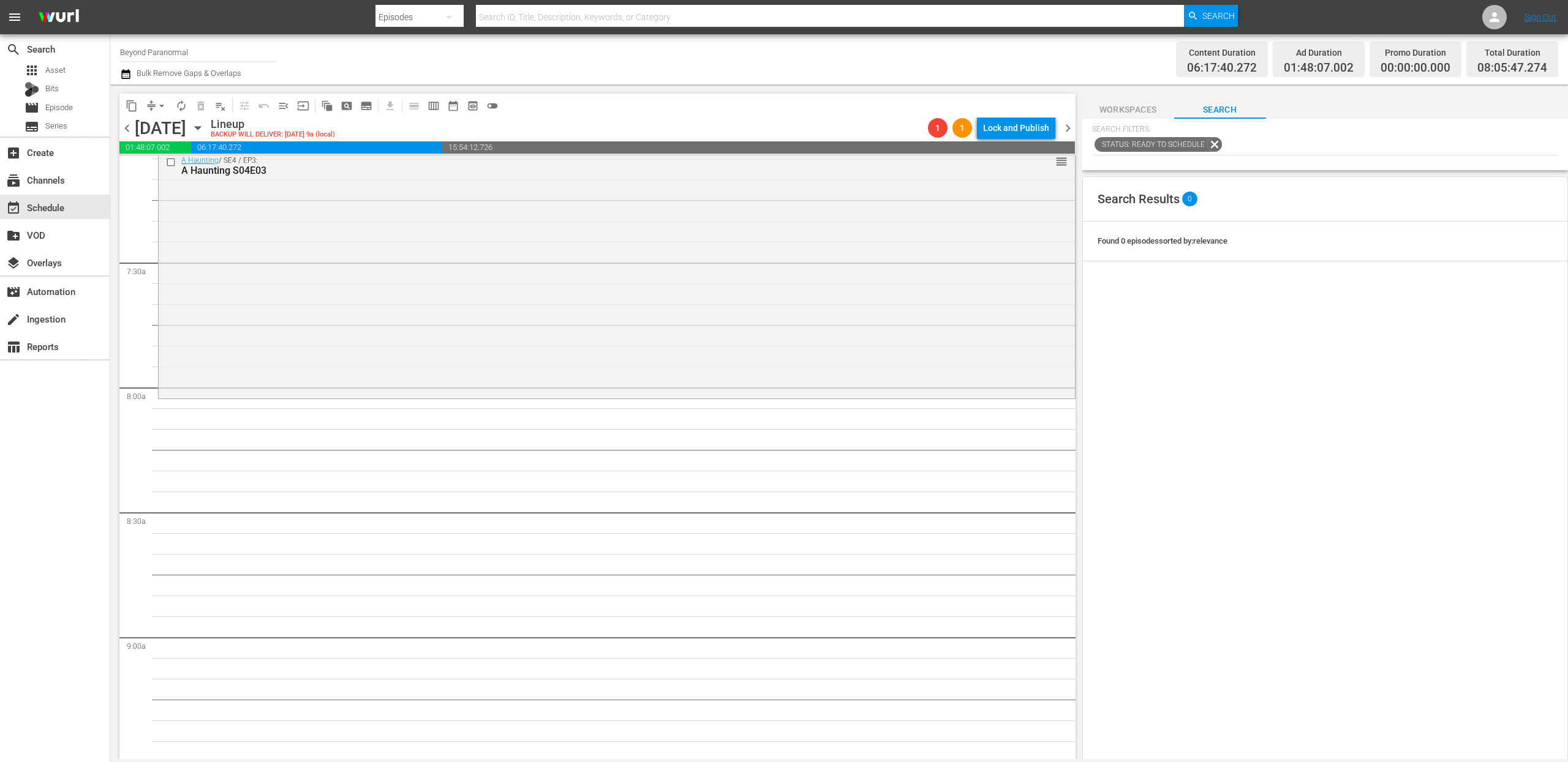
scroll to position [1771, 0]
click at [130, 108] on span "content_copy" at bounding box center [132, 106] width 12 height 12
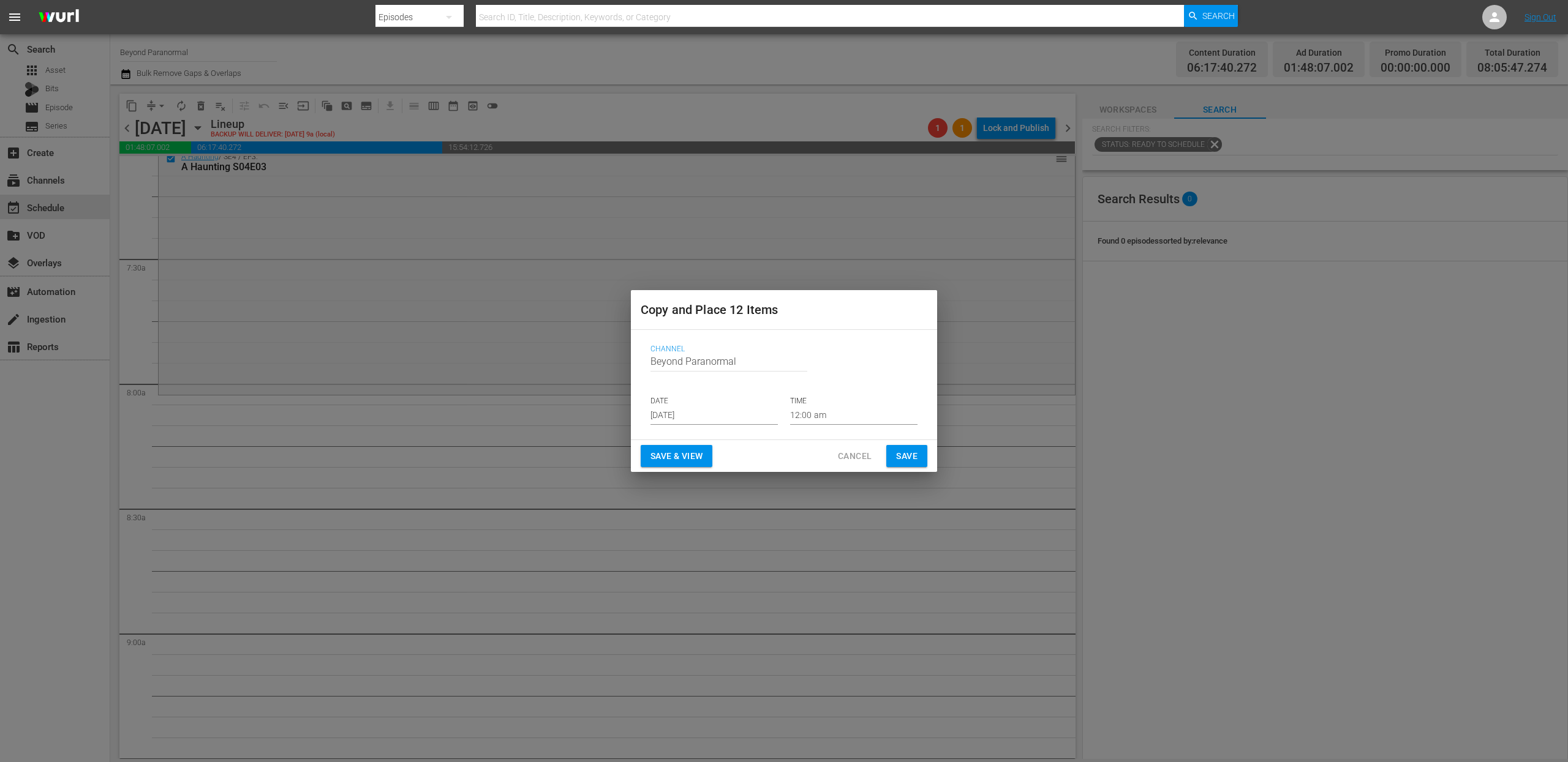
click at [695, 414] on input "[DATE]" at bounding box center [714, 415] width 127 height 18
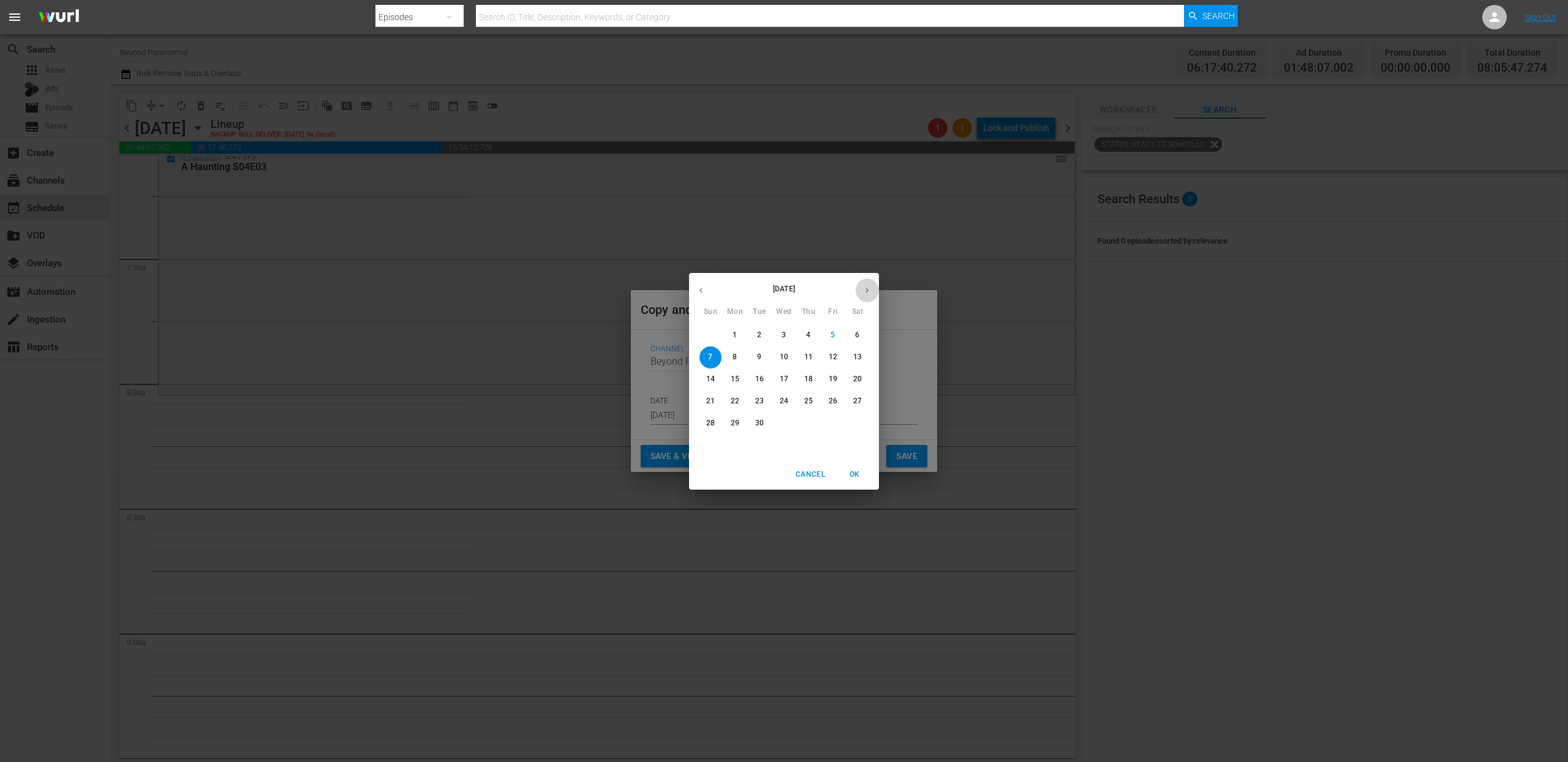
click at [869, 282] on button "button" at bounding box center [867, 291] width 24 height 24
click at [834, 362] on button "10" at bounding box center [833, 358] width 22 height 22
type input "Oct 10th 2025"
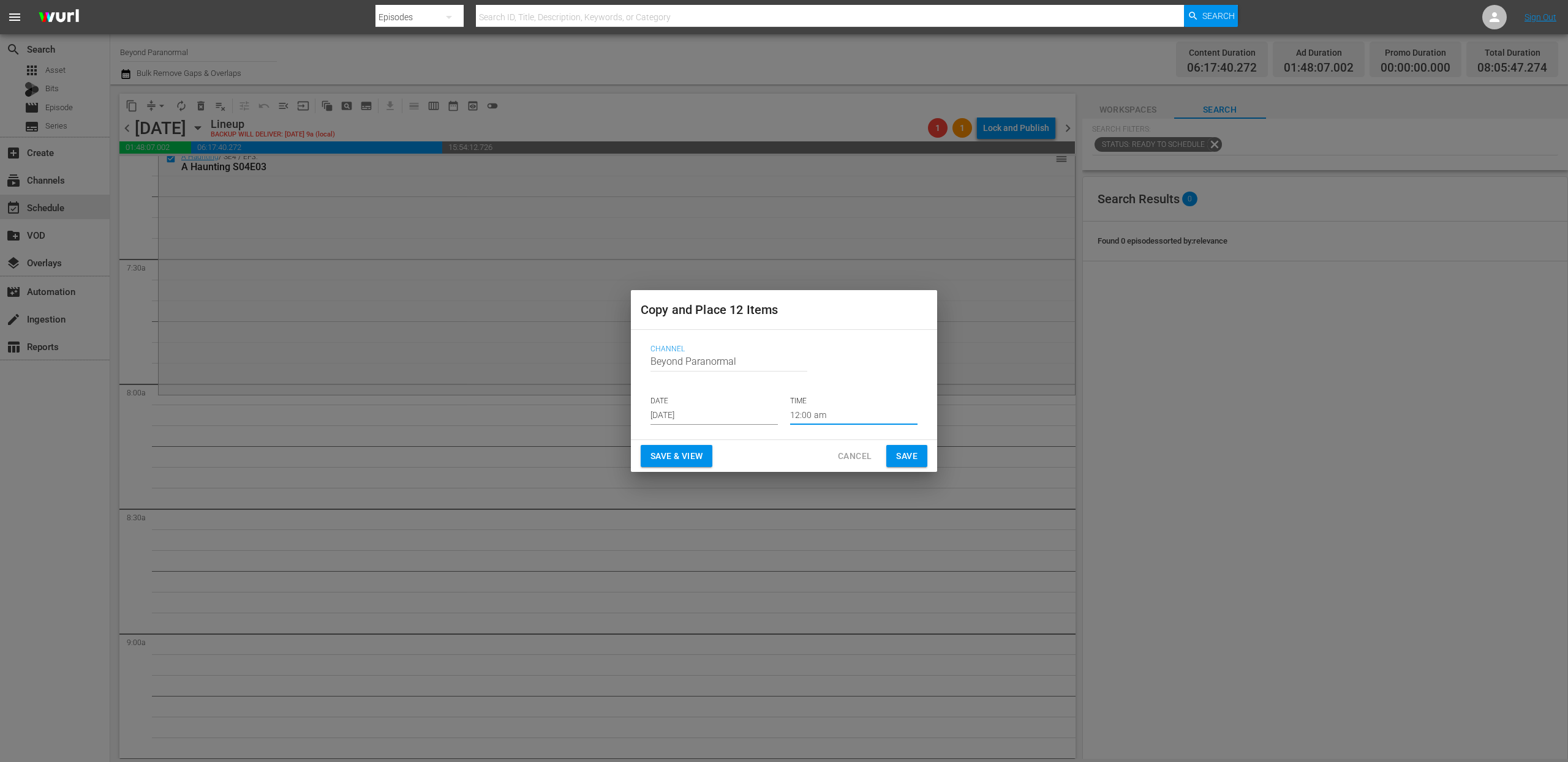
click at [820, 420] on input "12:00 am" at bounding box center [853, 415] width 127 height 18
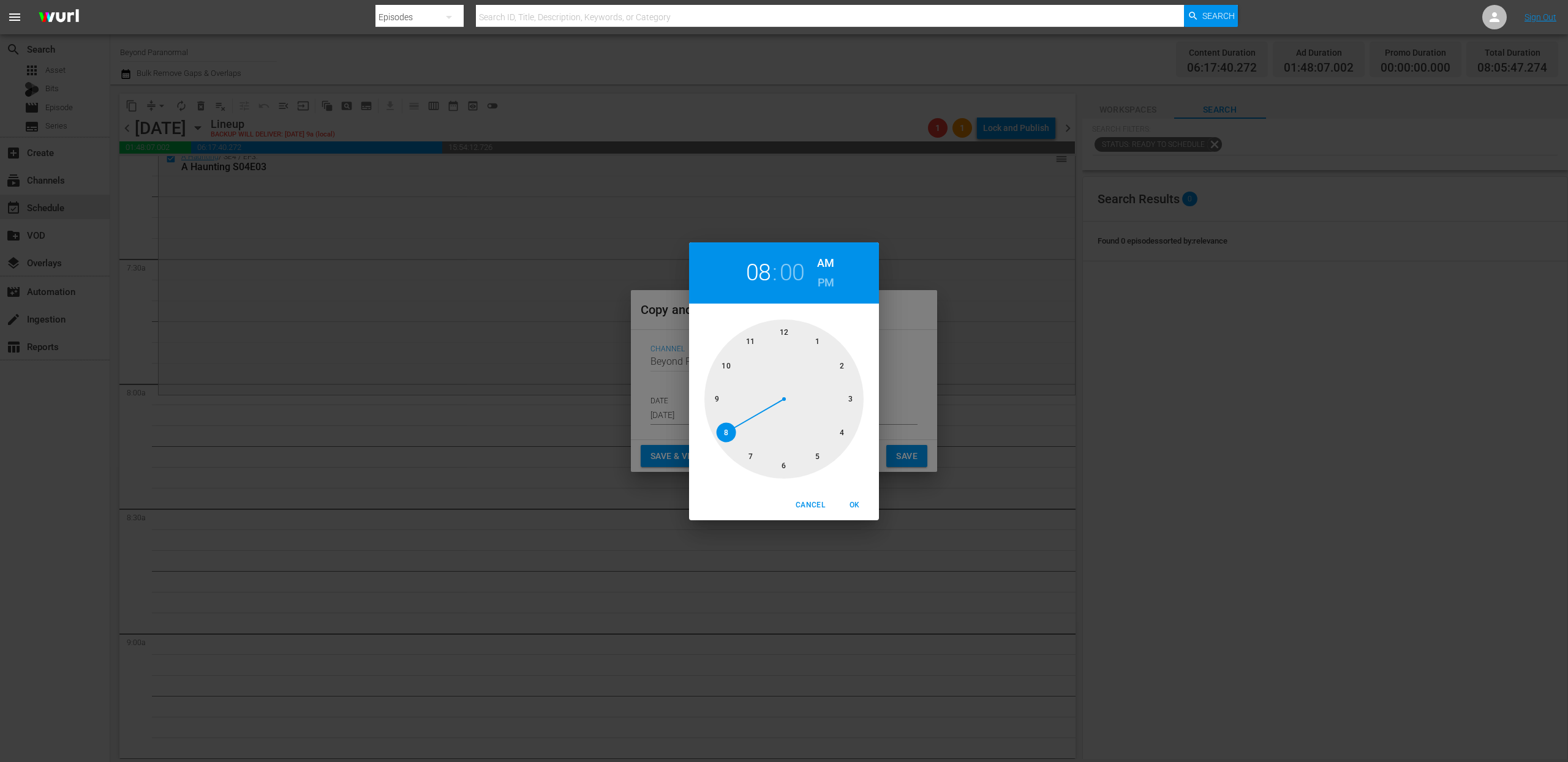
click at [728, 427] on div at bounding box center [784, 399] width 159 height 159
click at [858, 505] on span "OK" at bounding box center [854, 505] width 29 height 13
type input "08:00 am"
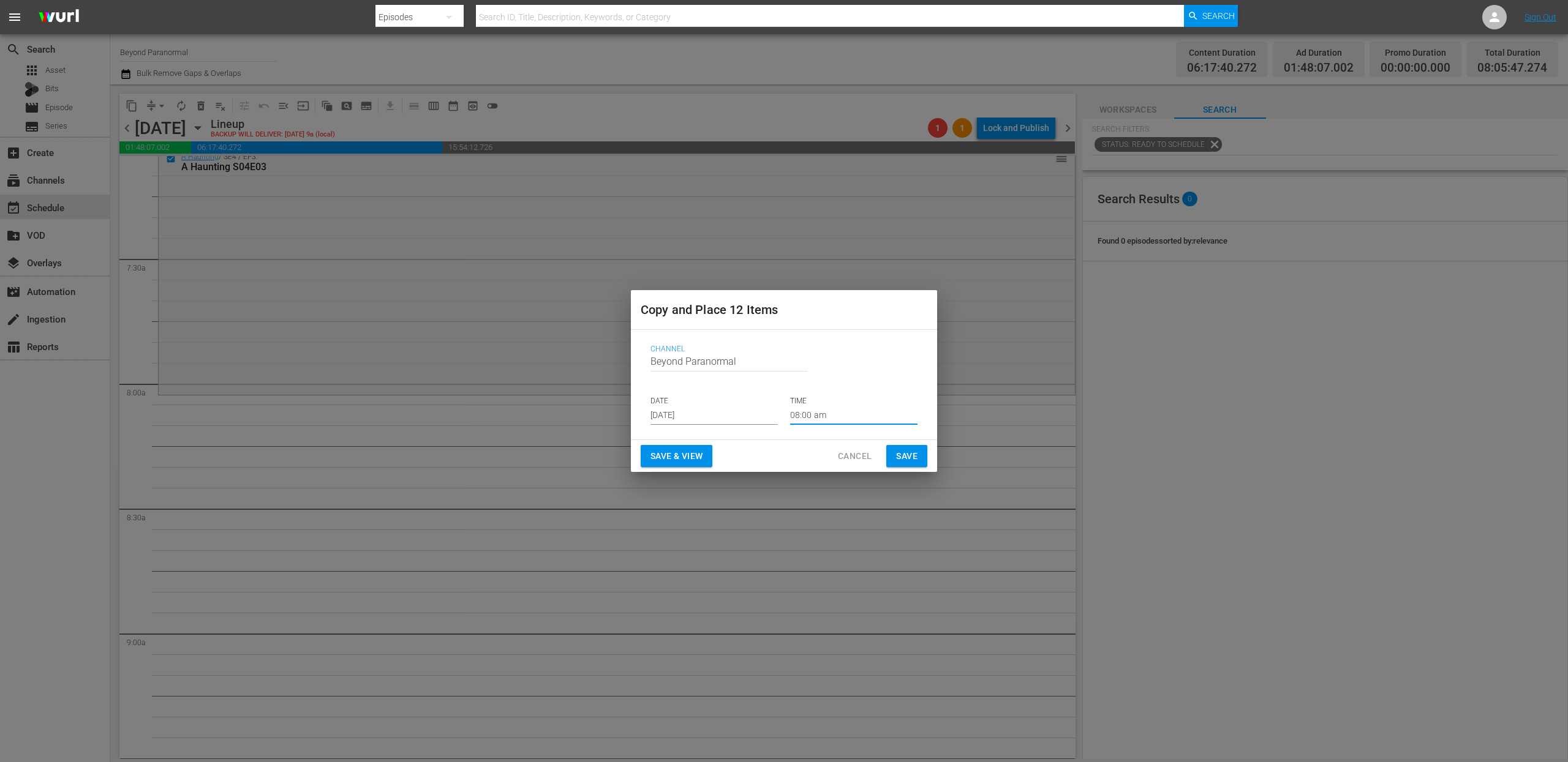
click at [911, 450] on span "Save" at bounding box center [906, 456] width 22 height 15
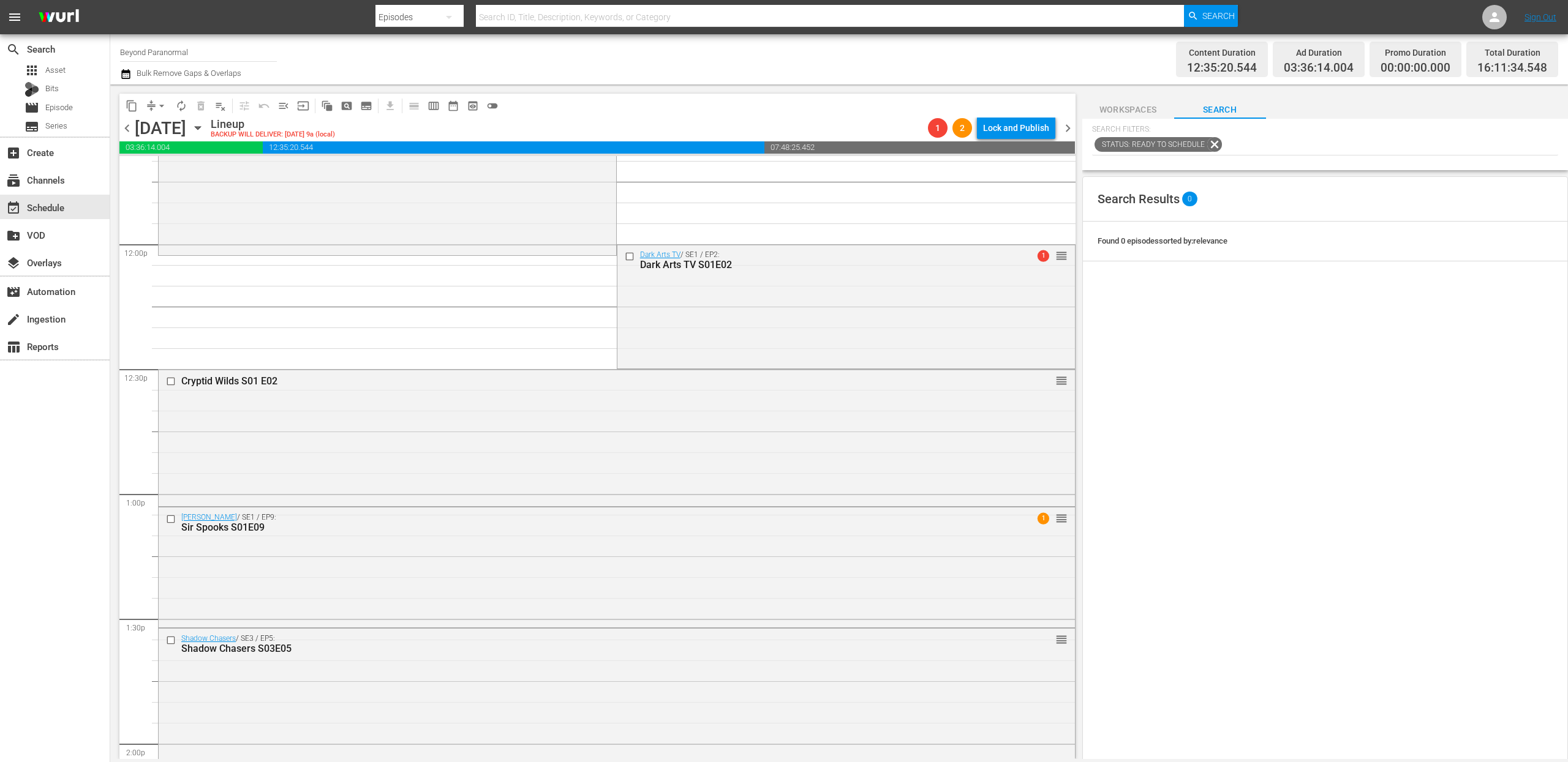
scroll to position [2927, 0]
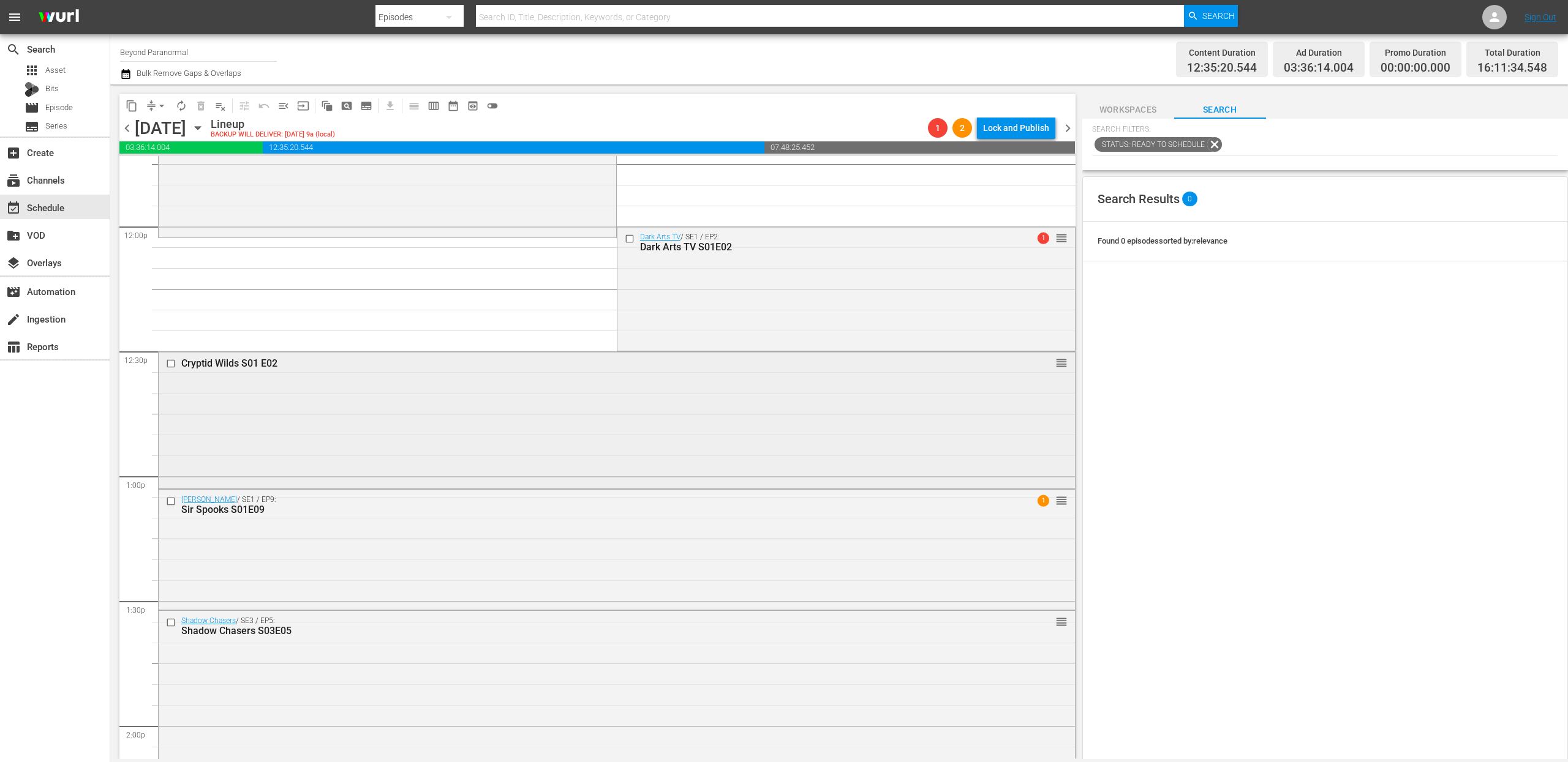
click at [171, 364] on input "checkbox" at bounding box center [172, 364] width 13 height 10
click at [173, 504] on input "checkbox" at bounding box center [172, 501] width 13 height 10
click at [172, 626] on input "checkbox" at bounding box center [172, 623] width 13 height 10
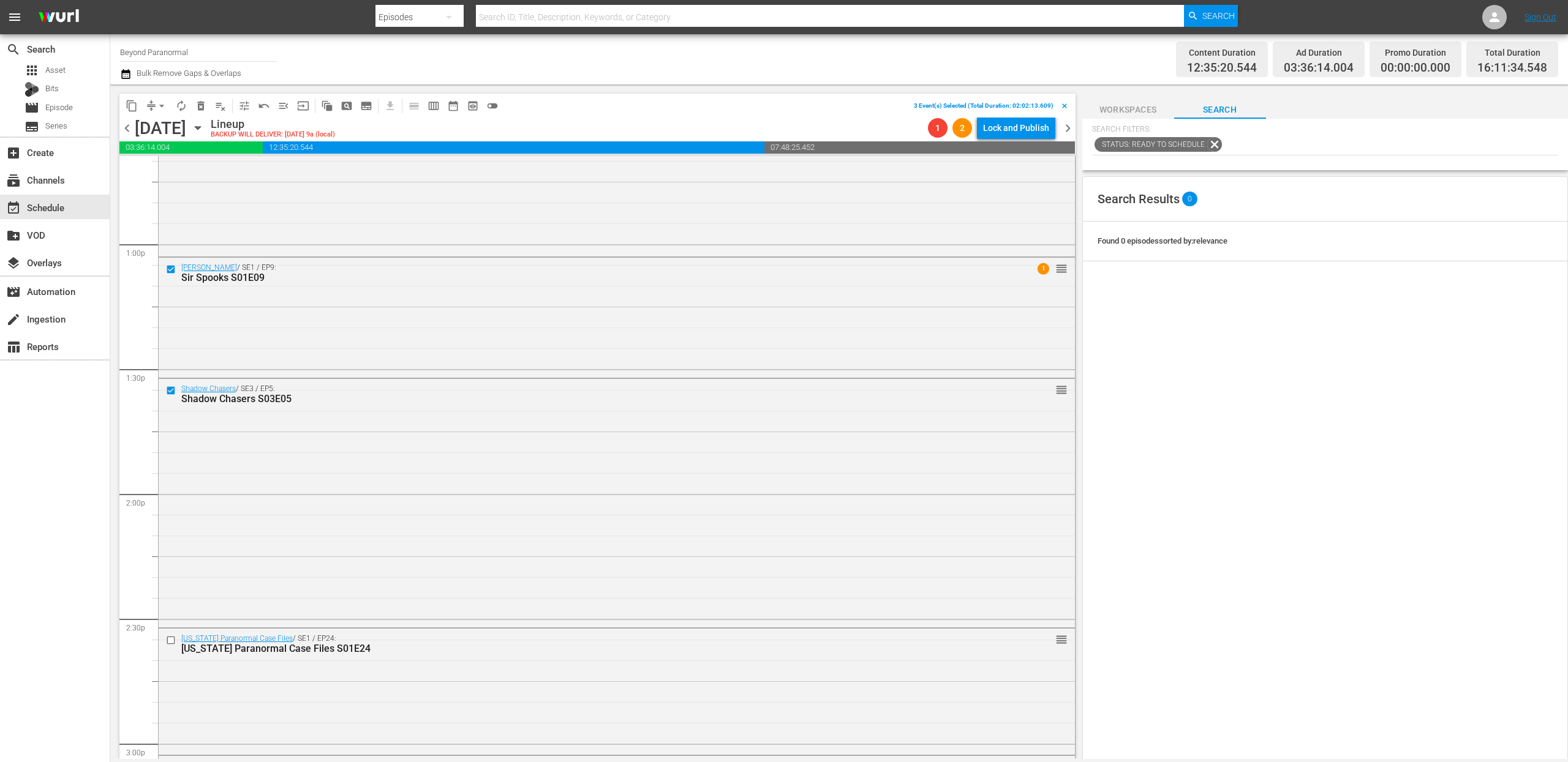
scroll to position [3256, 0]
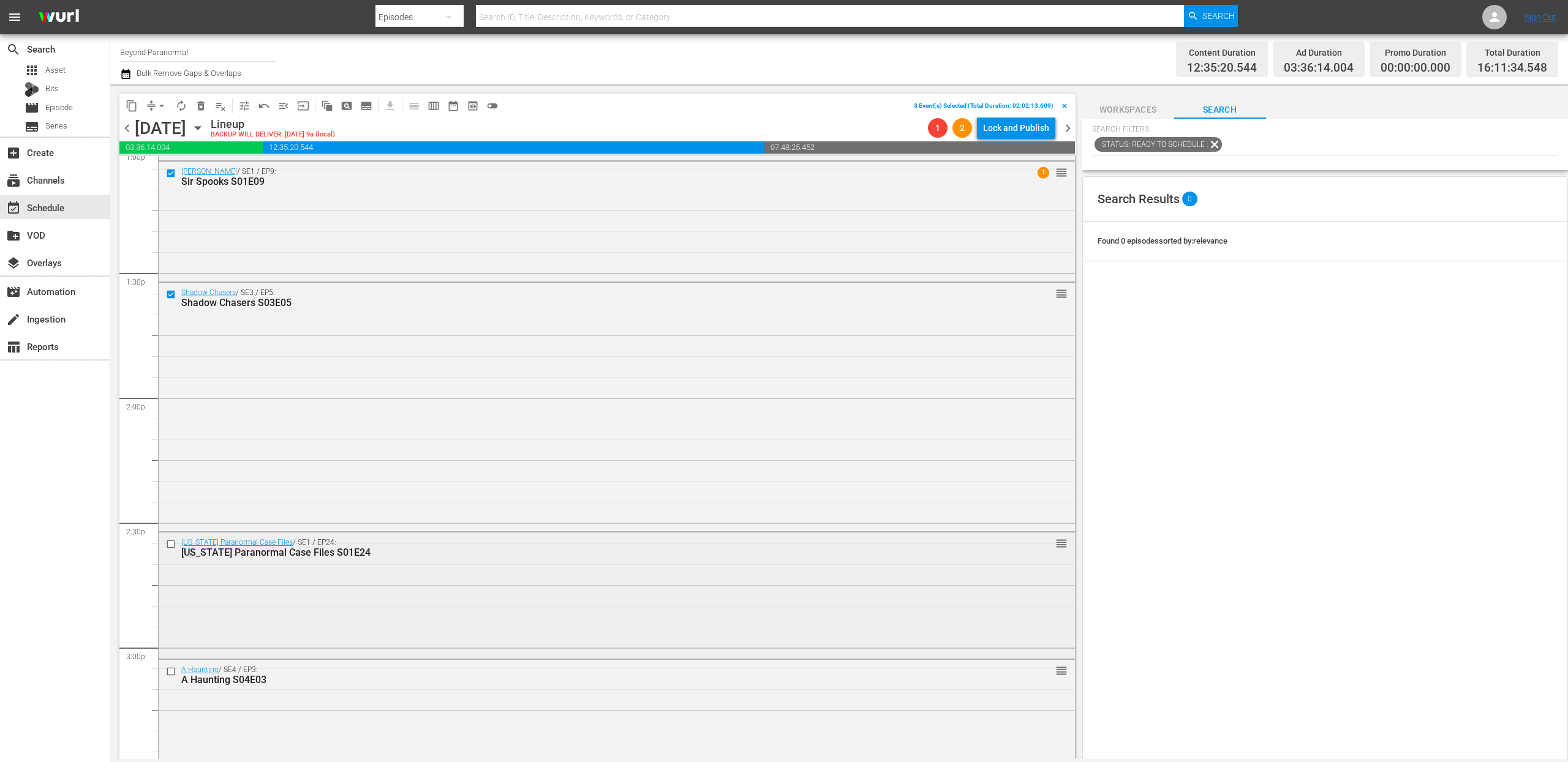
click at [172, 546] on input "checkbox" at bounding box center [172, 544] width 13 height 10
click at [173, 673] on input "checkbox" at bounding box center [172, 672] width 13 height 10
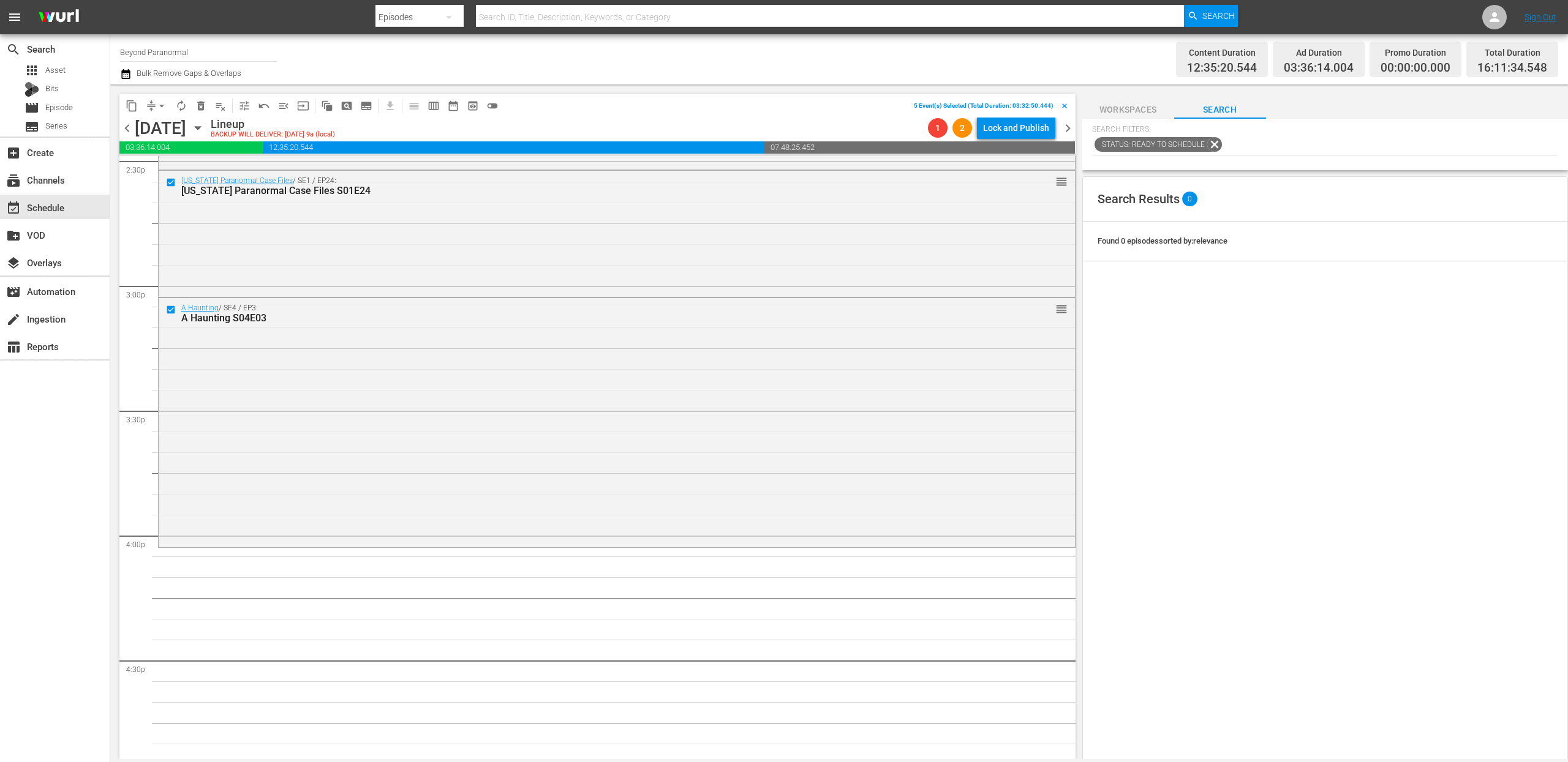
scroll to position [3639, 0]
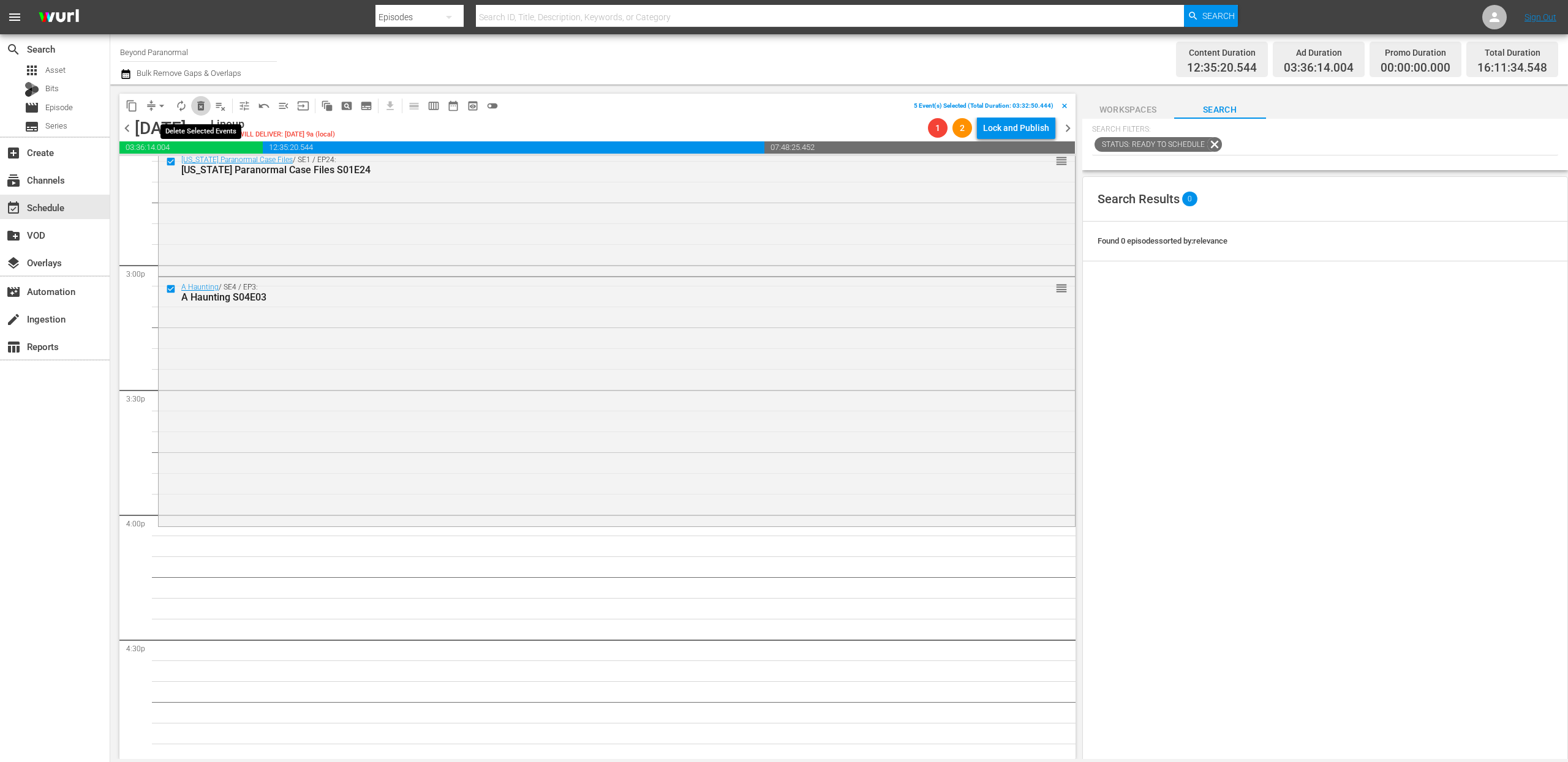
click at [205, 103] on span "delete_forever_outlined" at bounding box center [201, 106] width 12 height 12
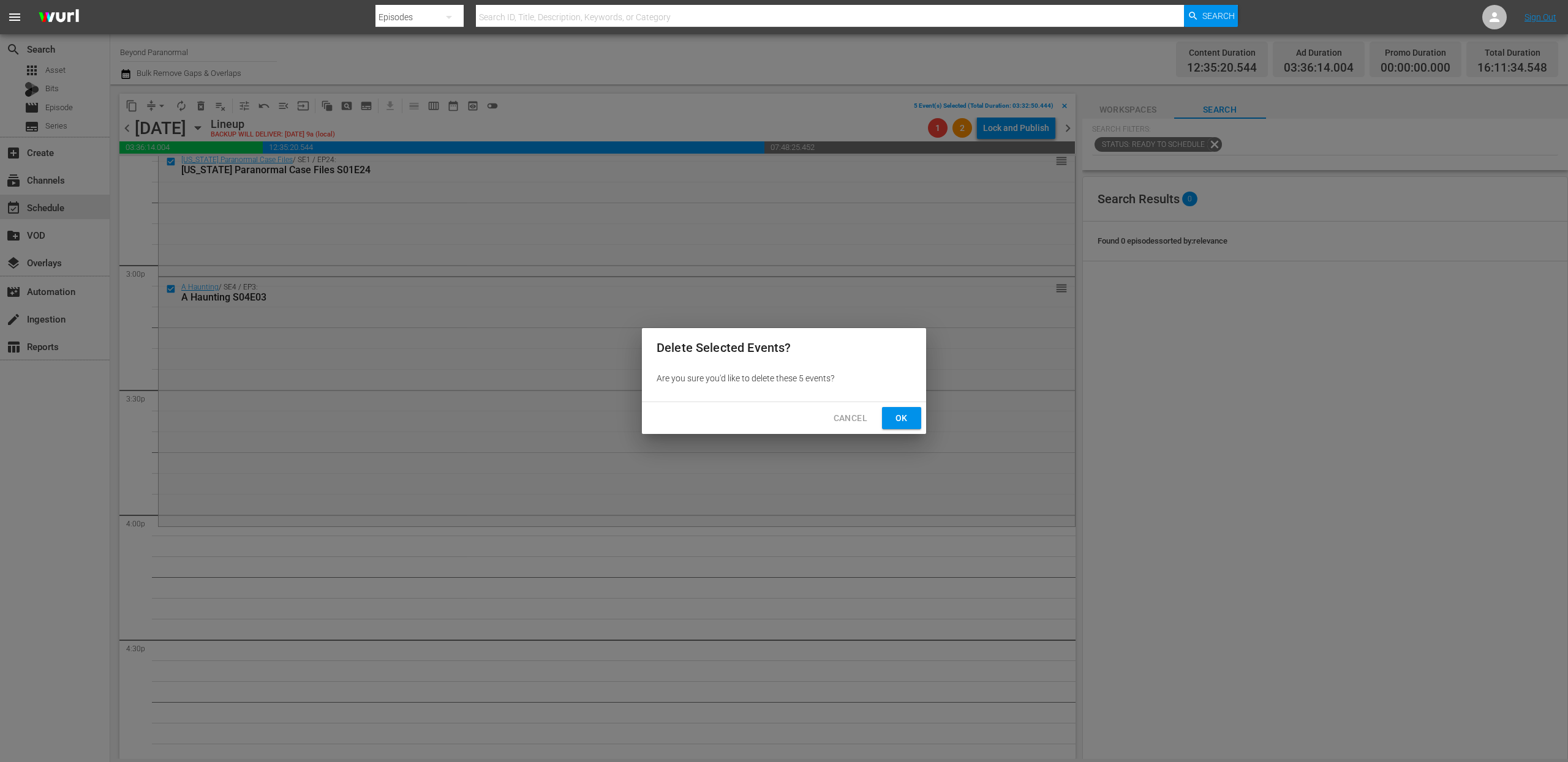
click at [904, 426] on button "Ok" at bounding box center [902, 418] width 40 height 22
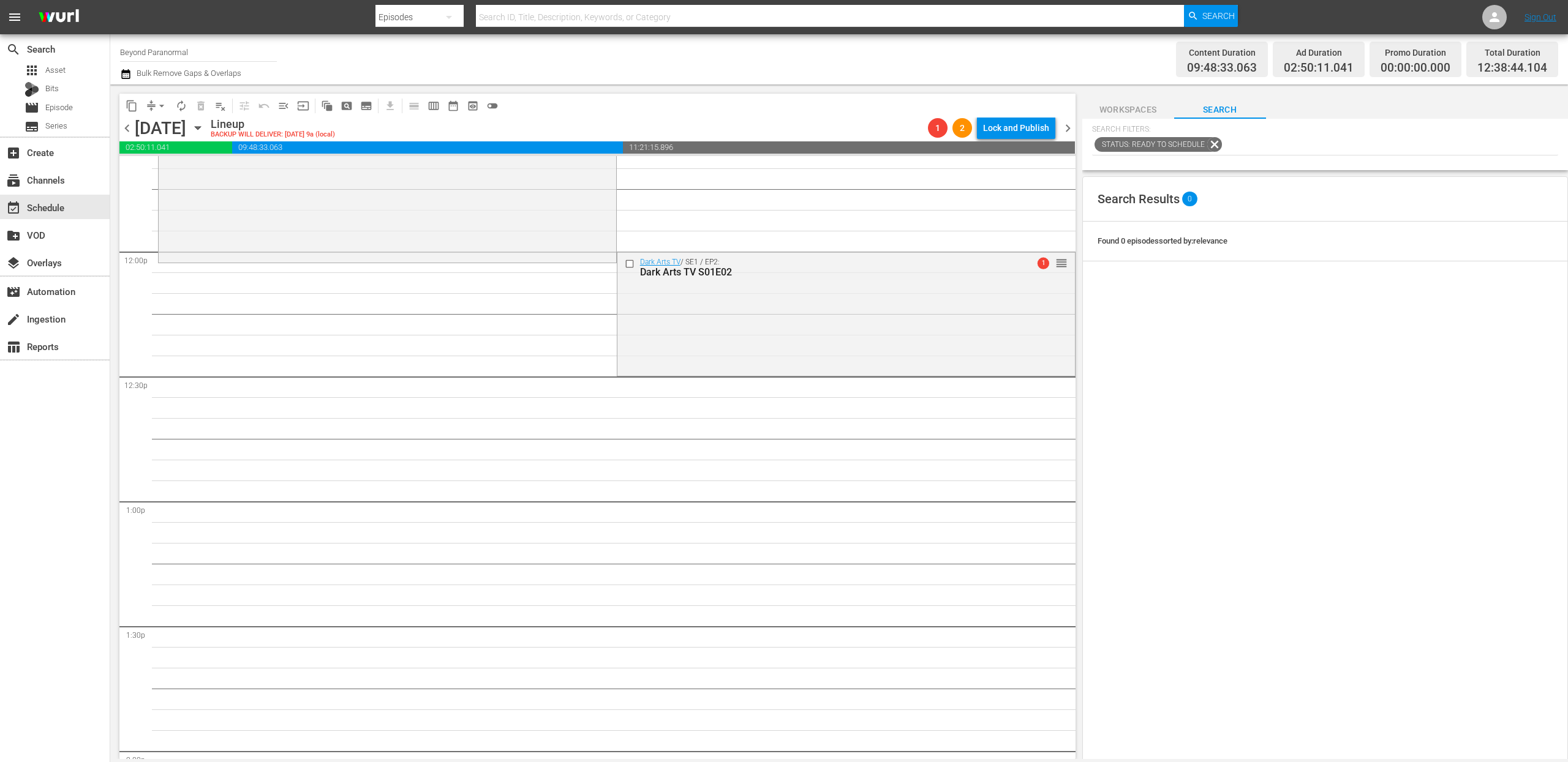
scroll to position [0, 0]
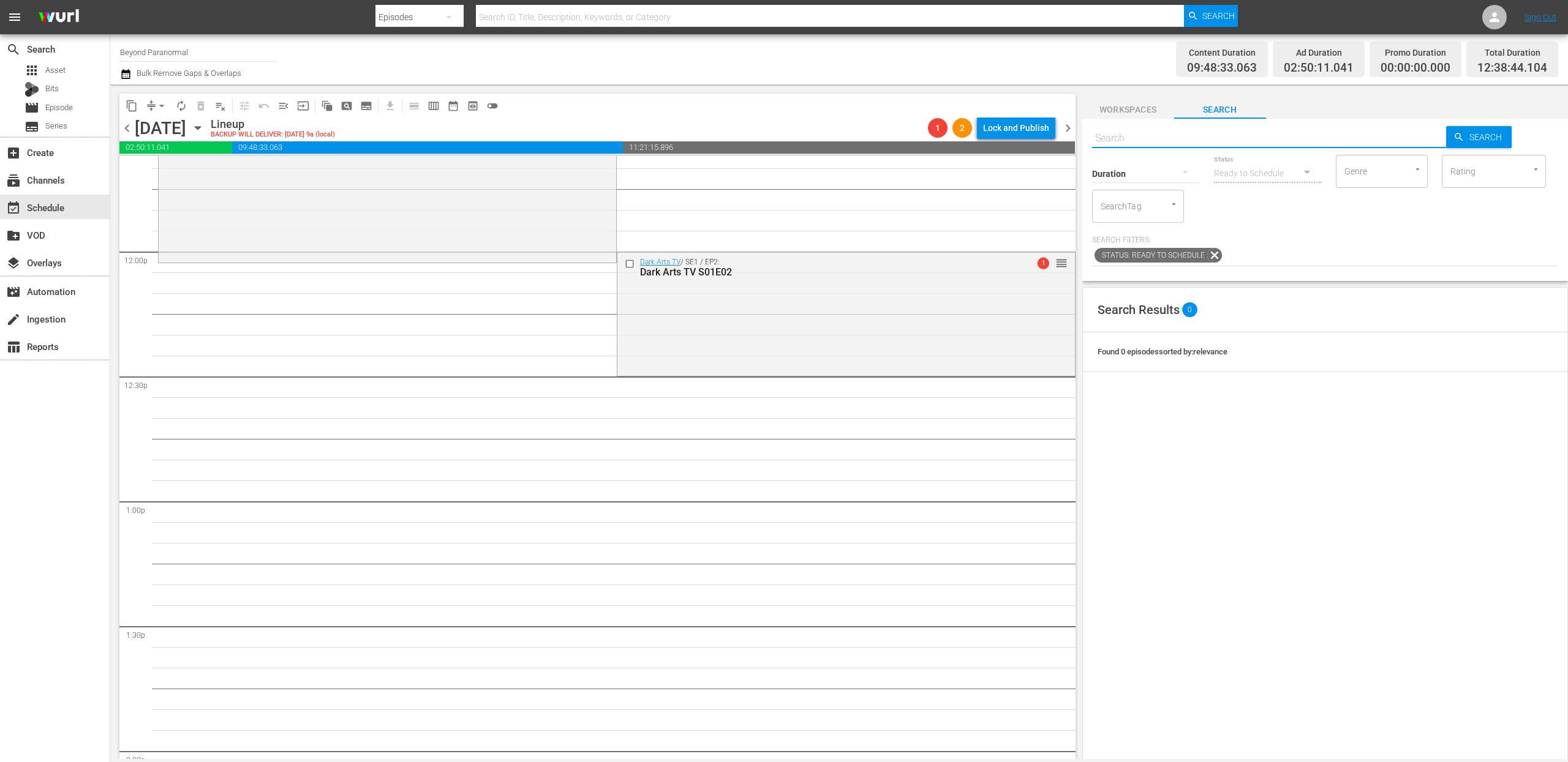
click at [1159, 133] on input "text" at bounding box center [1269, 139] width 355 height 29
paste input "A Haunting S03E07"
type input "A Haunting S03E07"
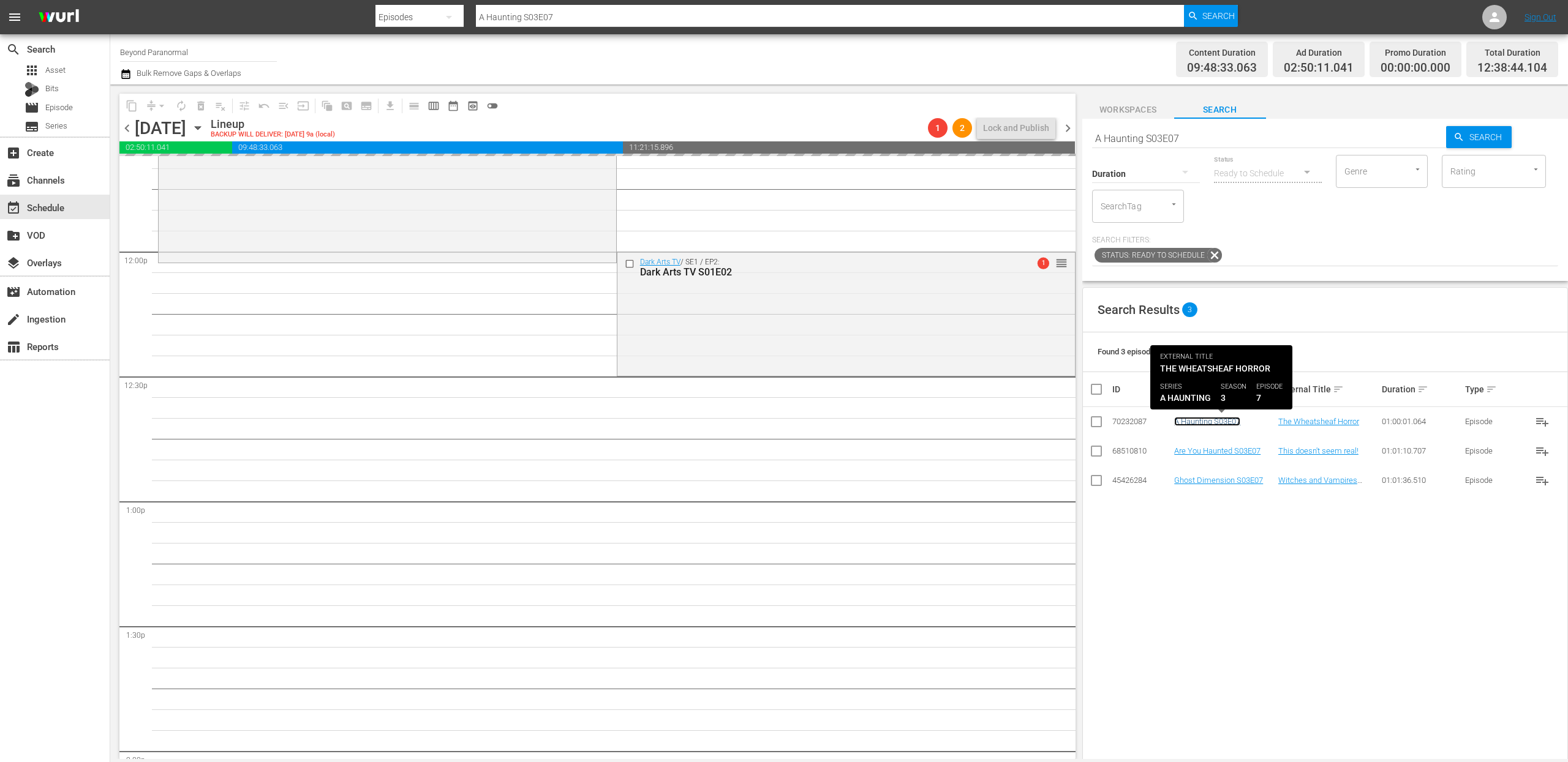
drag, startPoint x: 1211, startPoint y: 423, endPoint x: 1196, endPoint y: 420, distance: 15.3
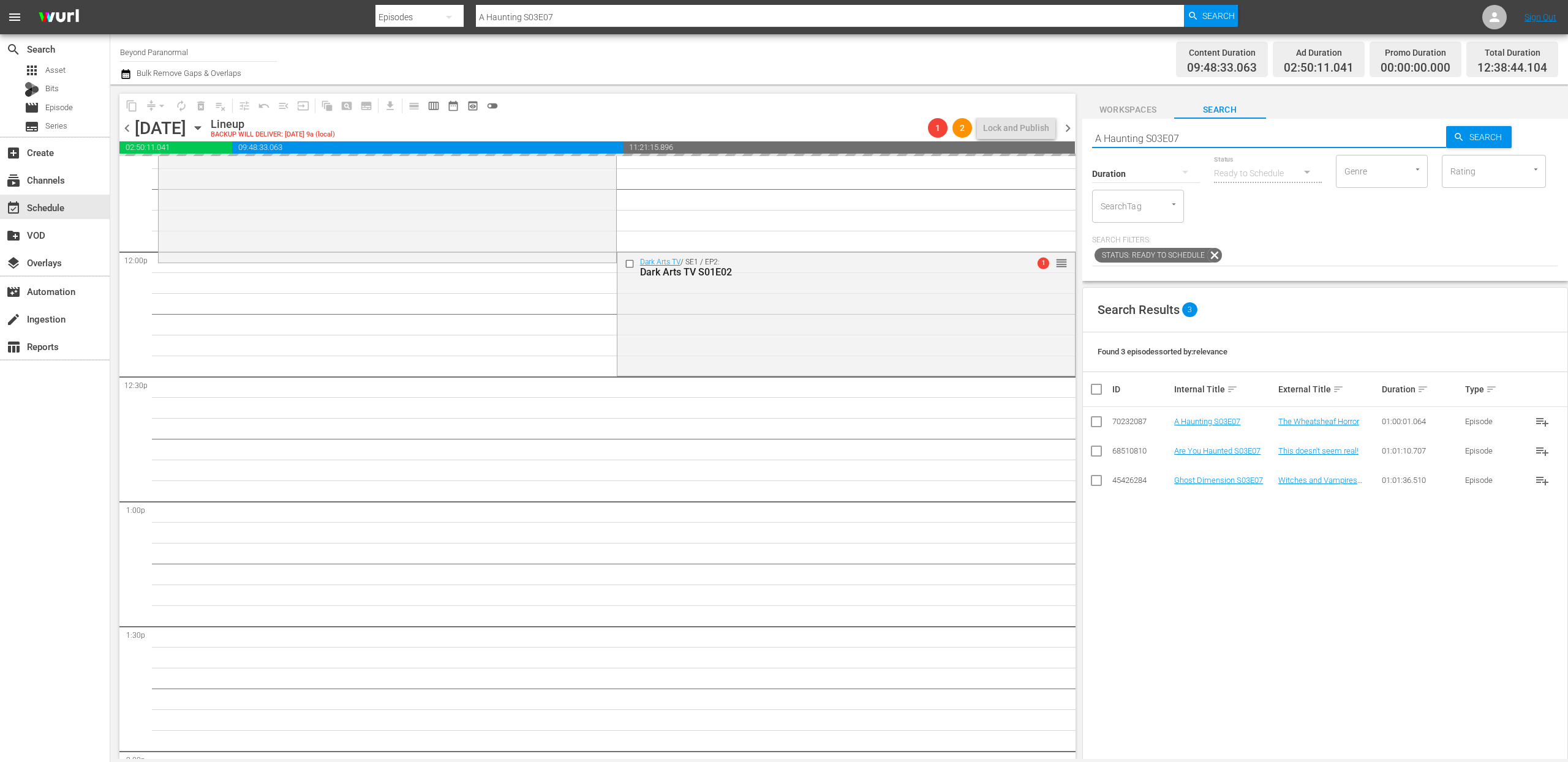
click at [1230, 137] on input "A Haunting S03E07" at bounding box center [1269, 139] width 355 height 29
type input "A Haunting S03E08"
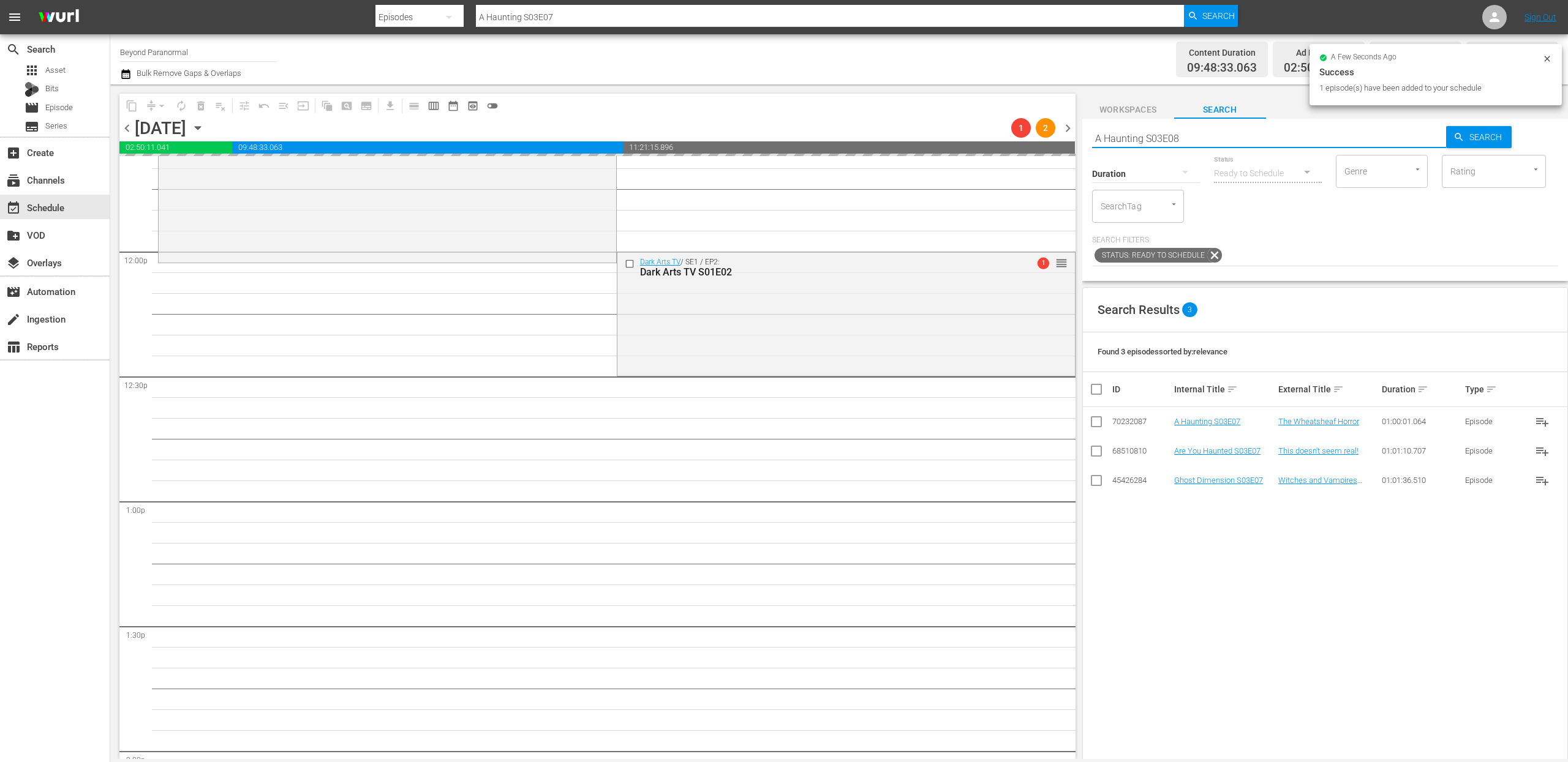
type input "A Haunting S03E08"
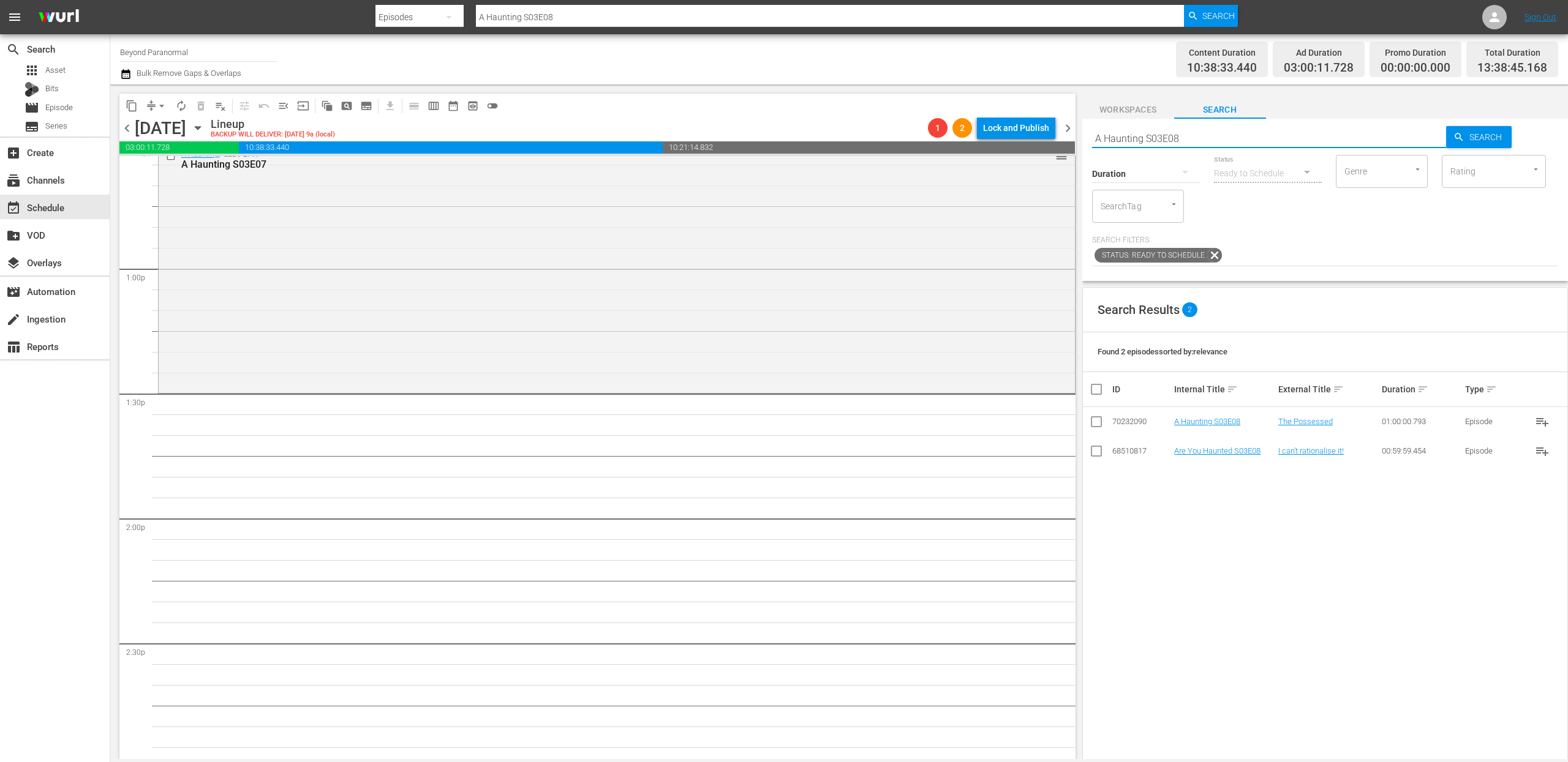
scroll to position [3152, 0]
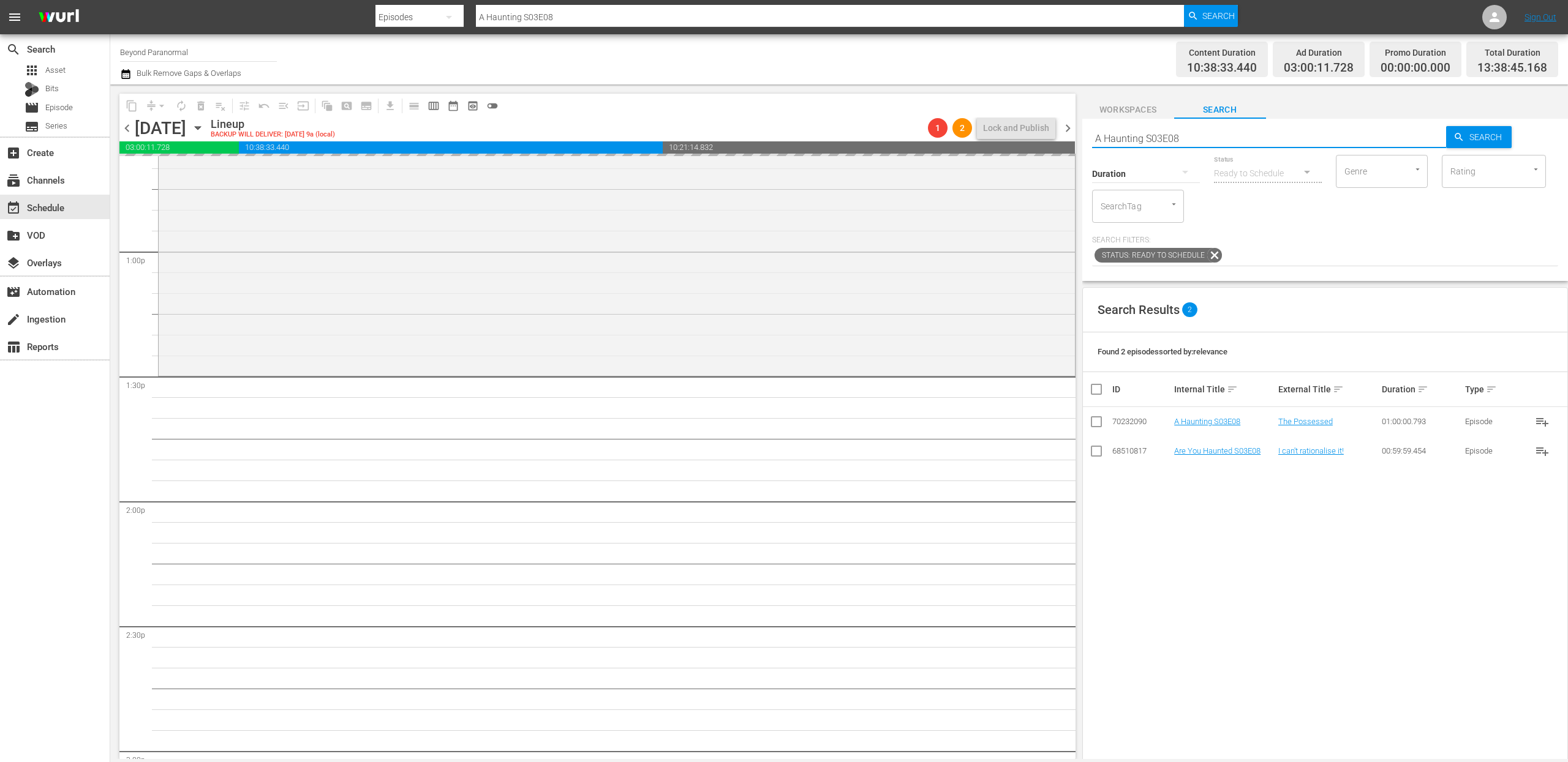
click at [1205, 141] on input "A Haunting S03E08" at bounding box center [1269, 139] width 355 height 29
type input "A Haunting S03E09"
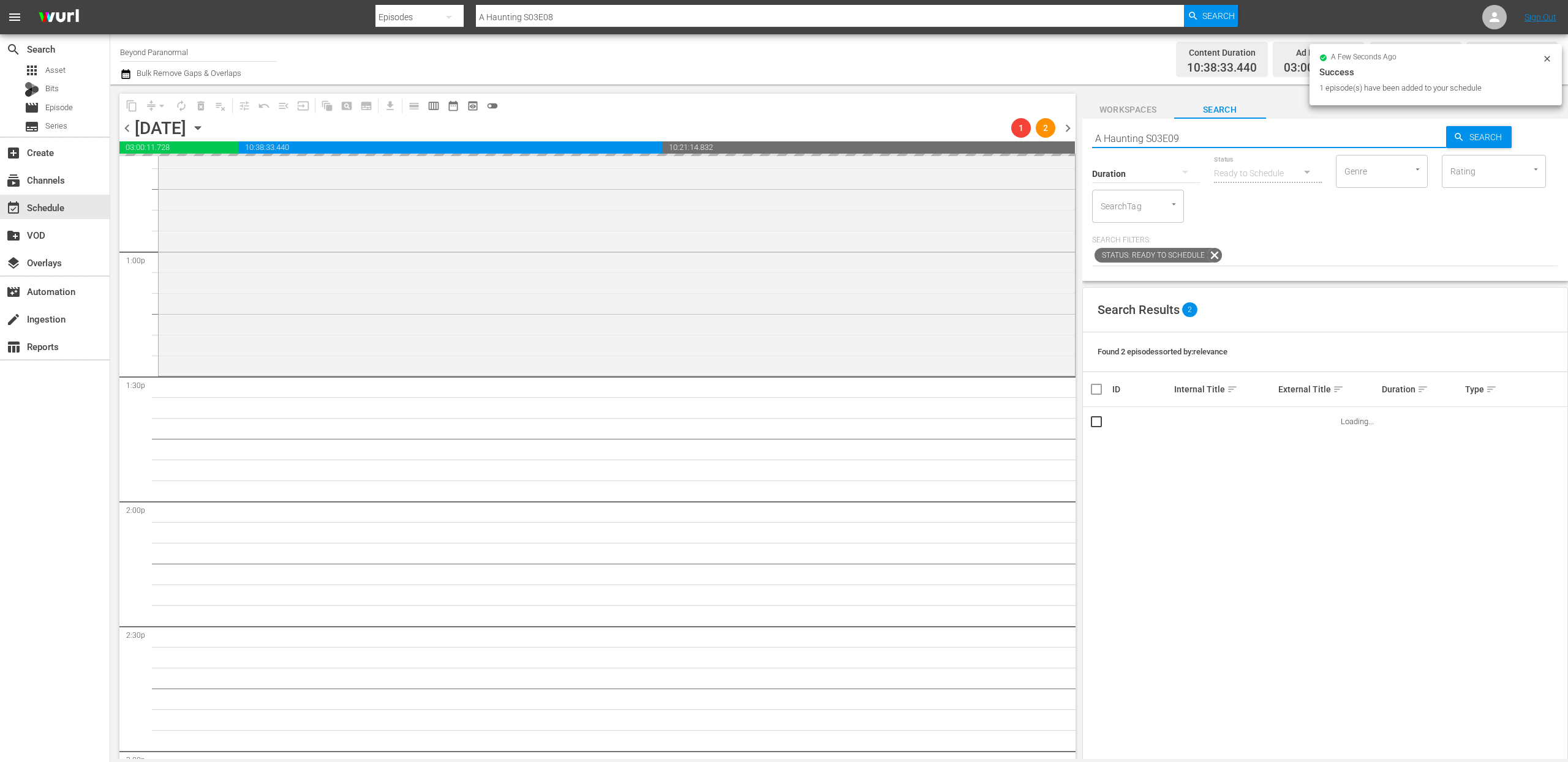
type input "A Haunting S03E09"
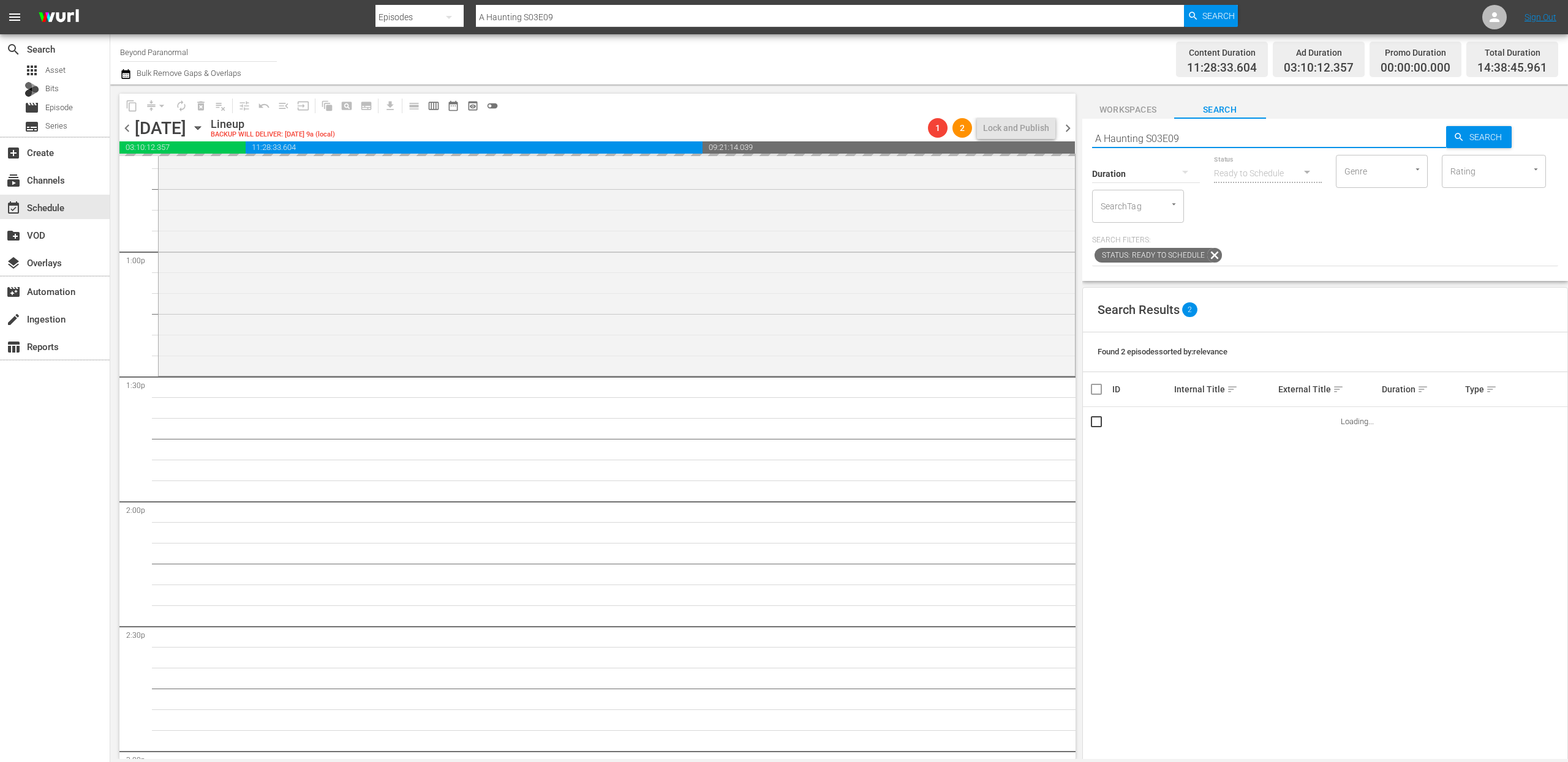
scroll to position [3271, 0]
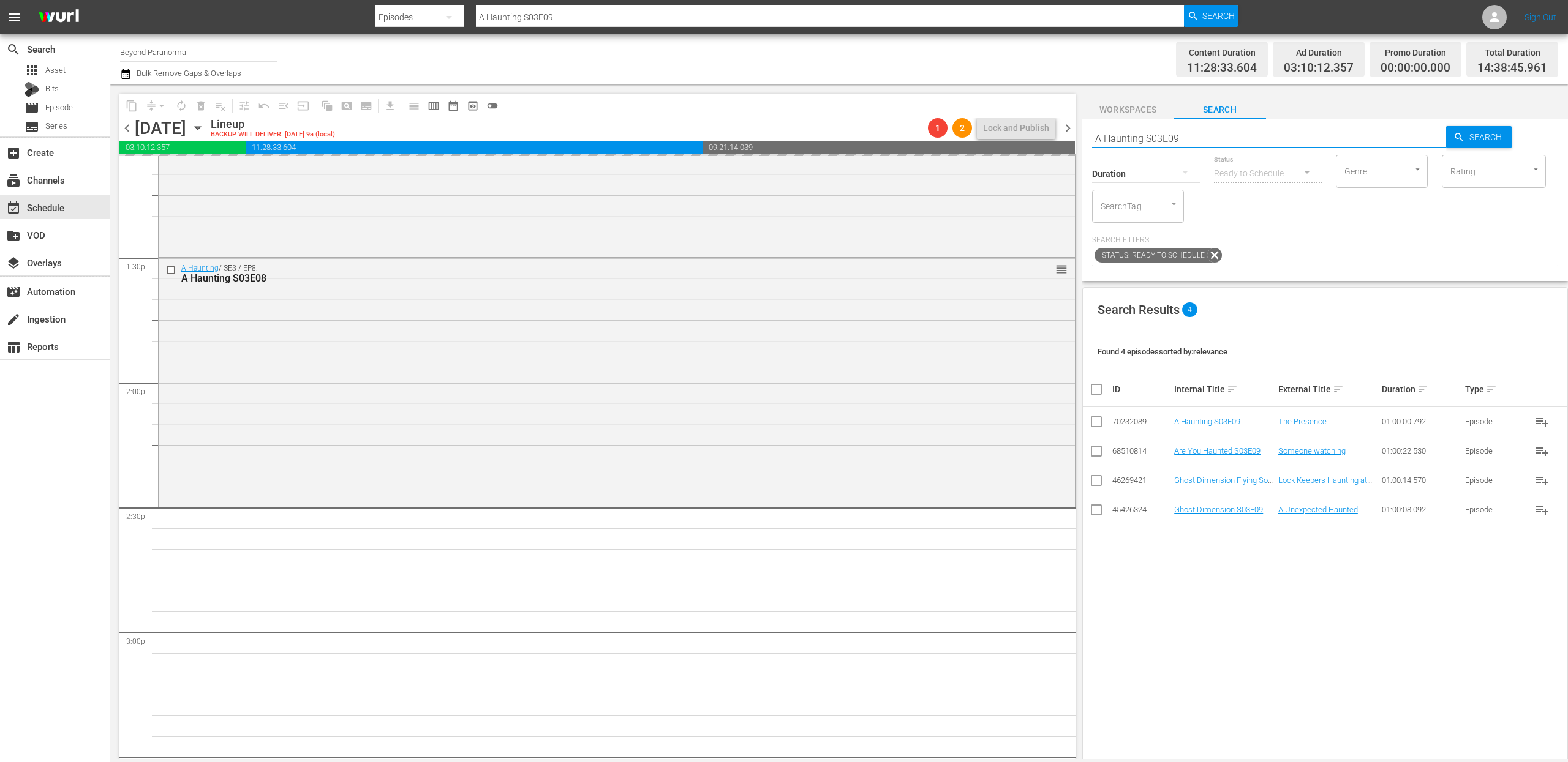
click at [1199, 135] on input "A Haunting S03E09" at bounding box center [1269, 139] width 355 height 29
type input "A Haunting S03E10"
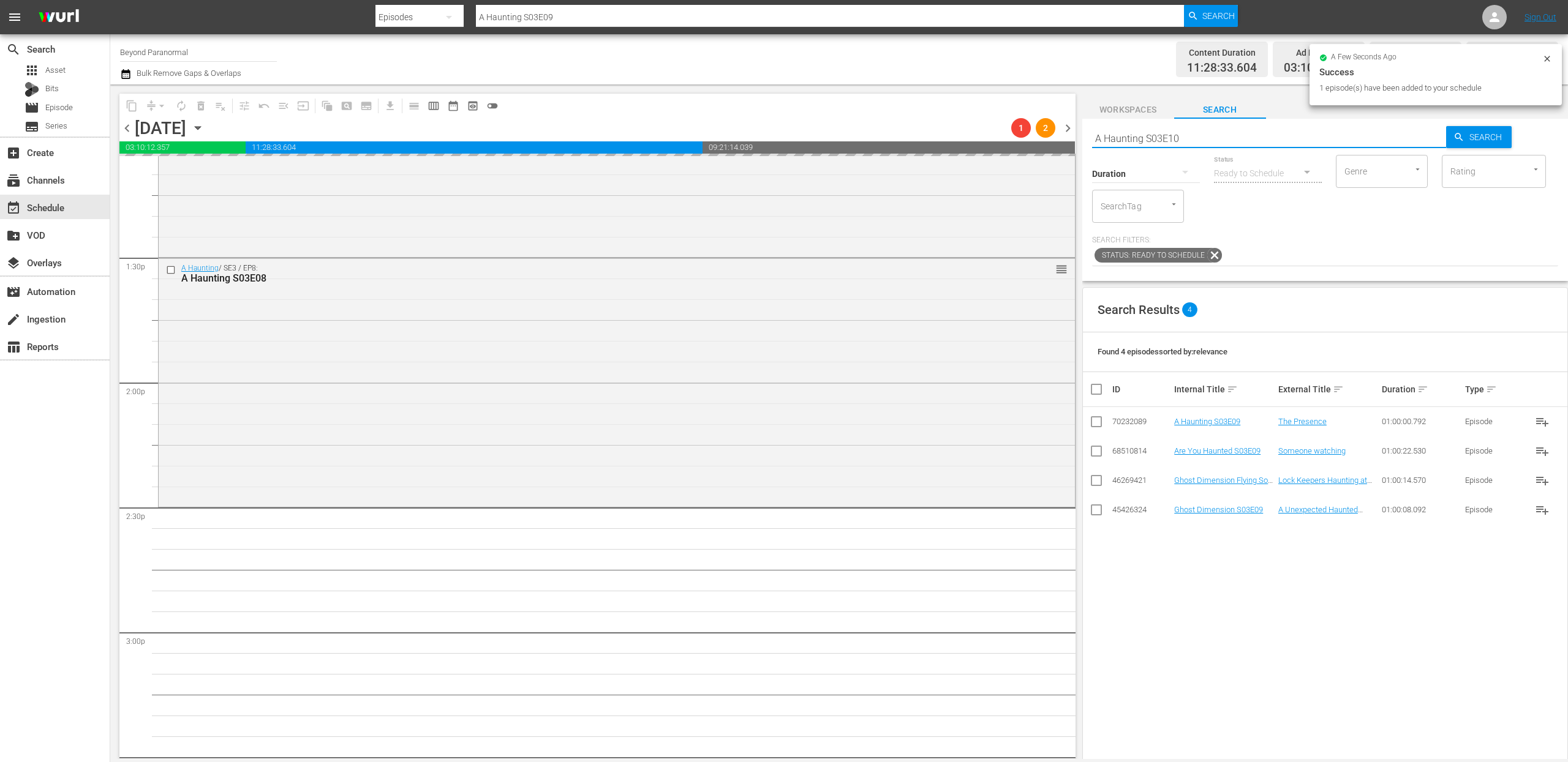
type input "A Haunting S03E10"
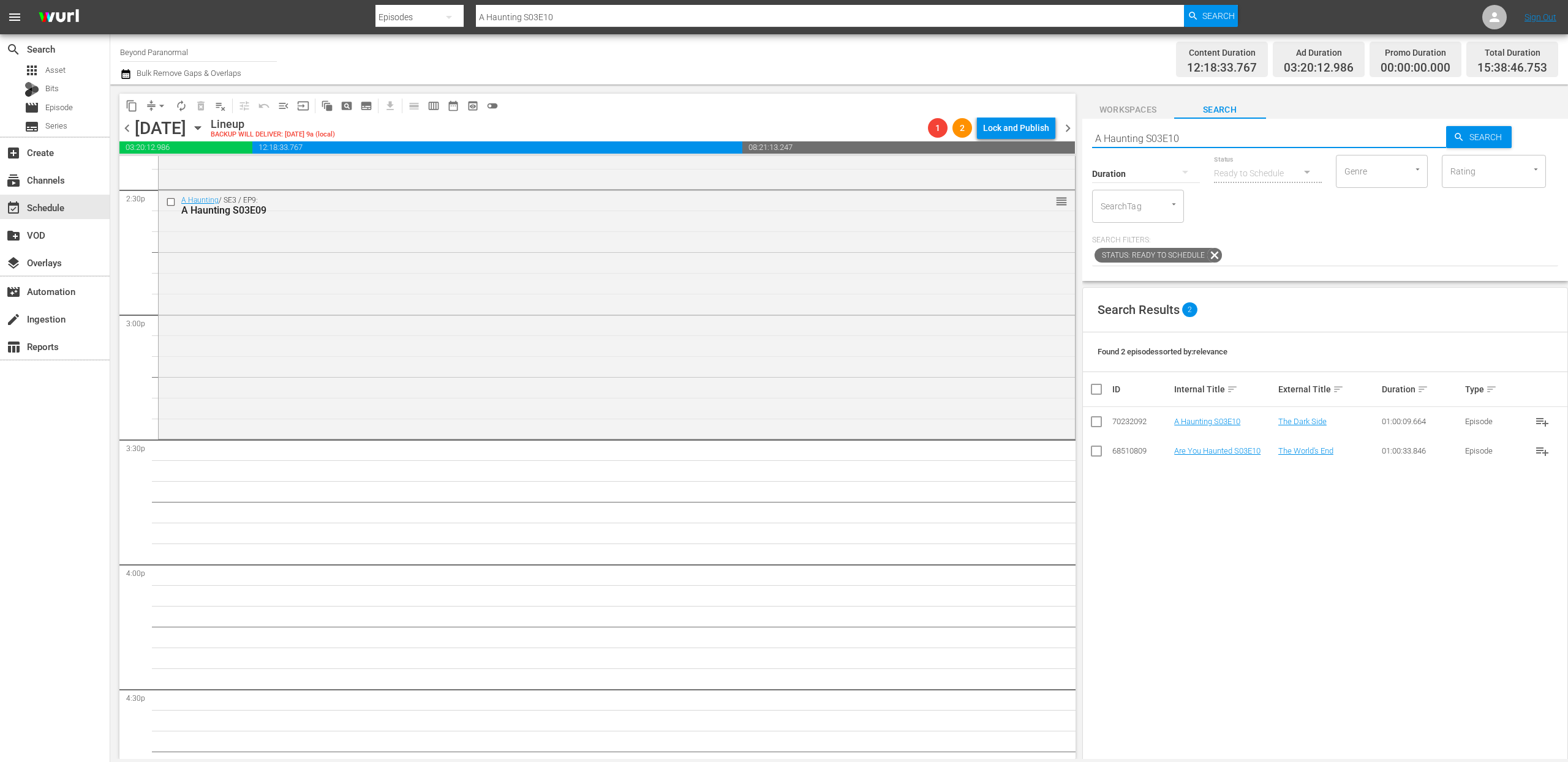
scroll to position [3711, 0]
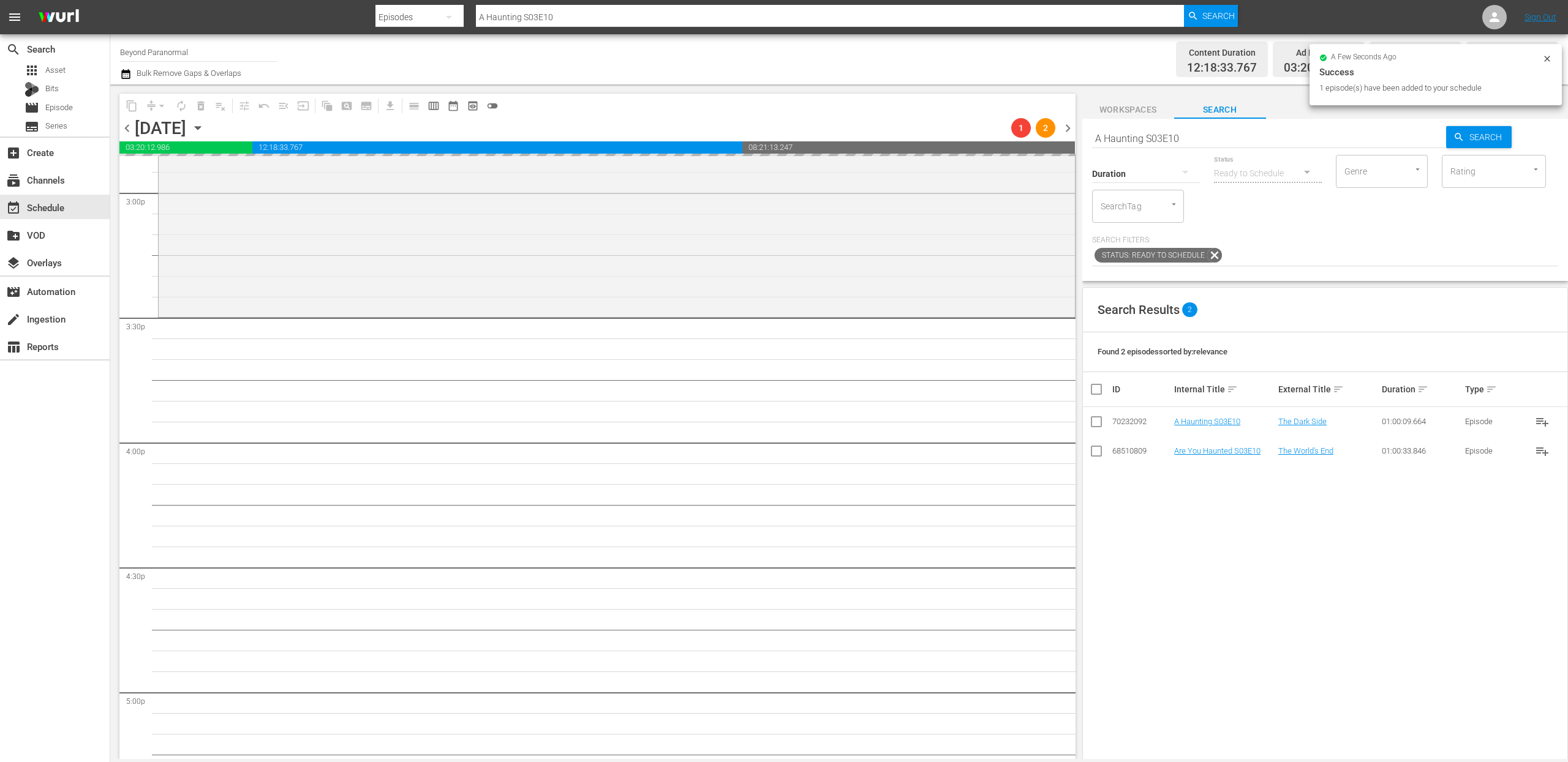
click at [1147, 139] on input "A Haunting S03E10" at bounding box center [1269, 139] width 355 height 29
paste input "4E01"
type input "A Haunting S04E01"
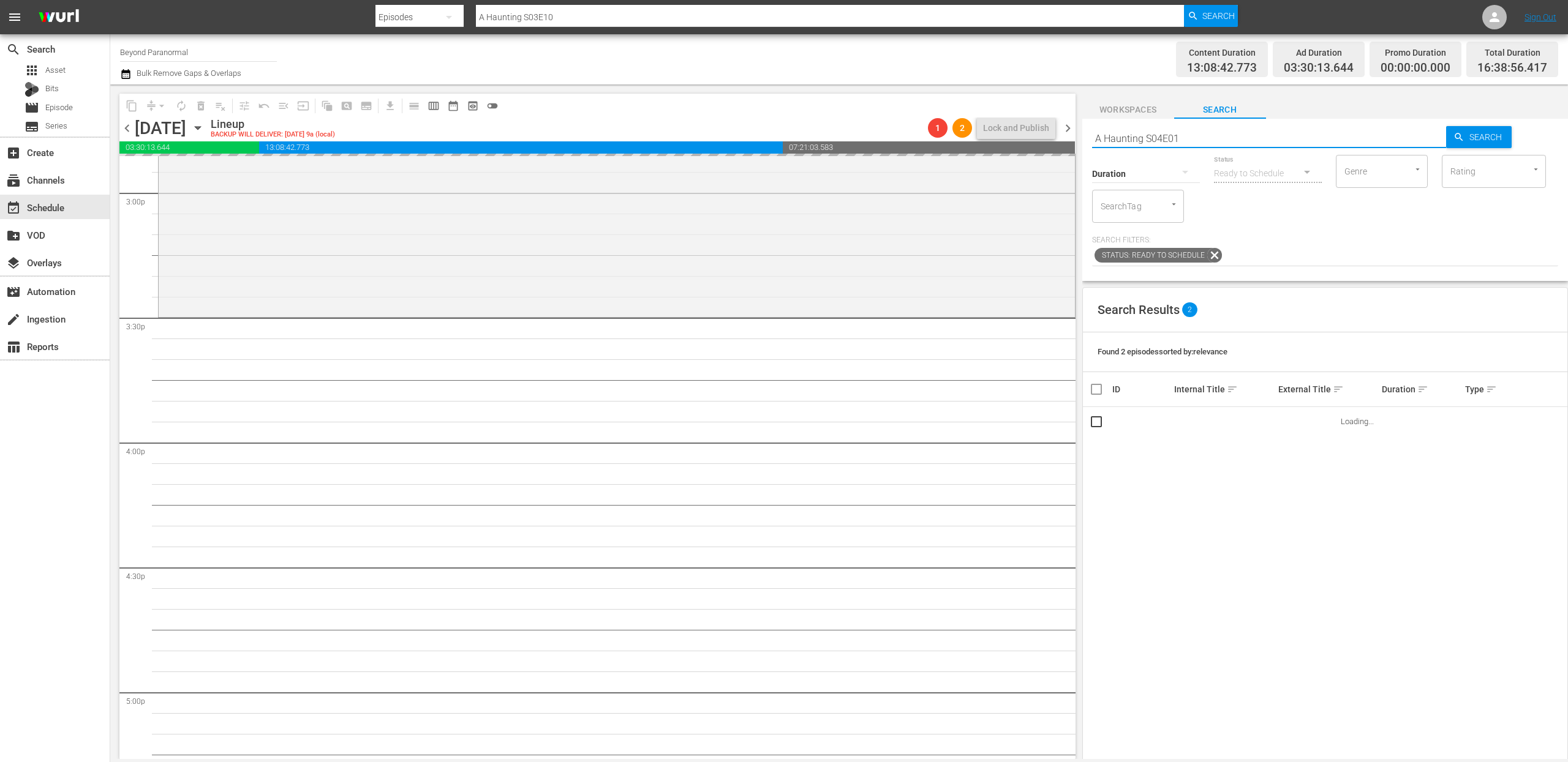
type input "A Haunting S04E01"
click at [1197, 139] on input "A Haunting S04E01" at bounding box center [1269, 139] width 355 height 29
type input "A Haunting S04E02"
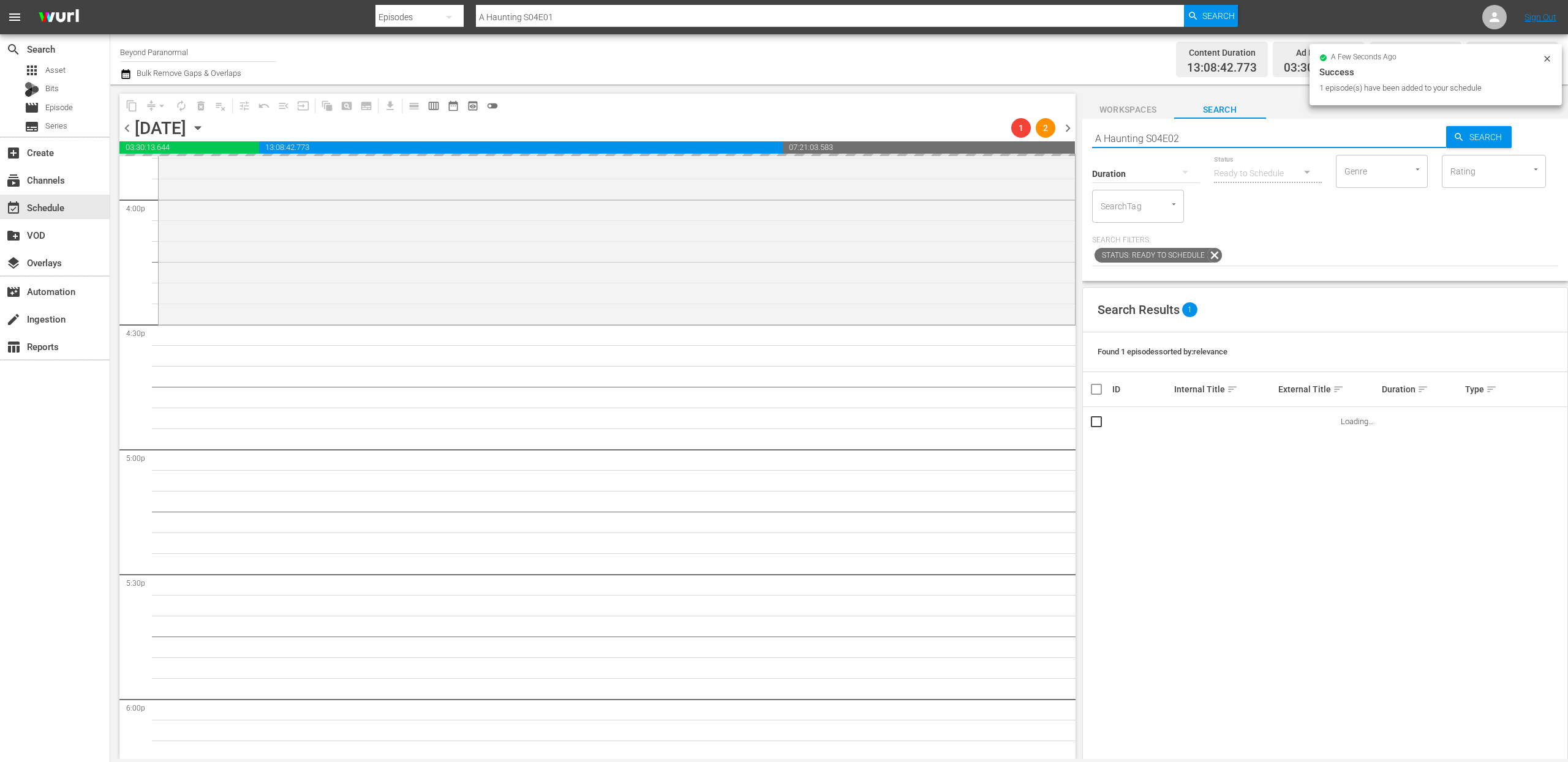
type input "A Haunting S04E02"
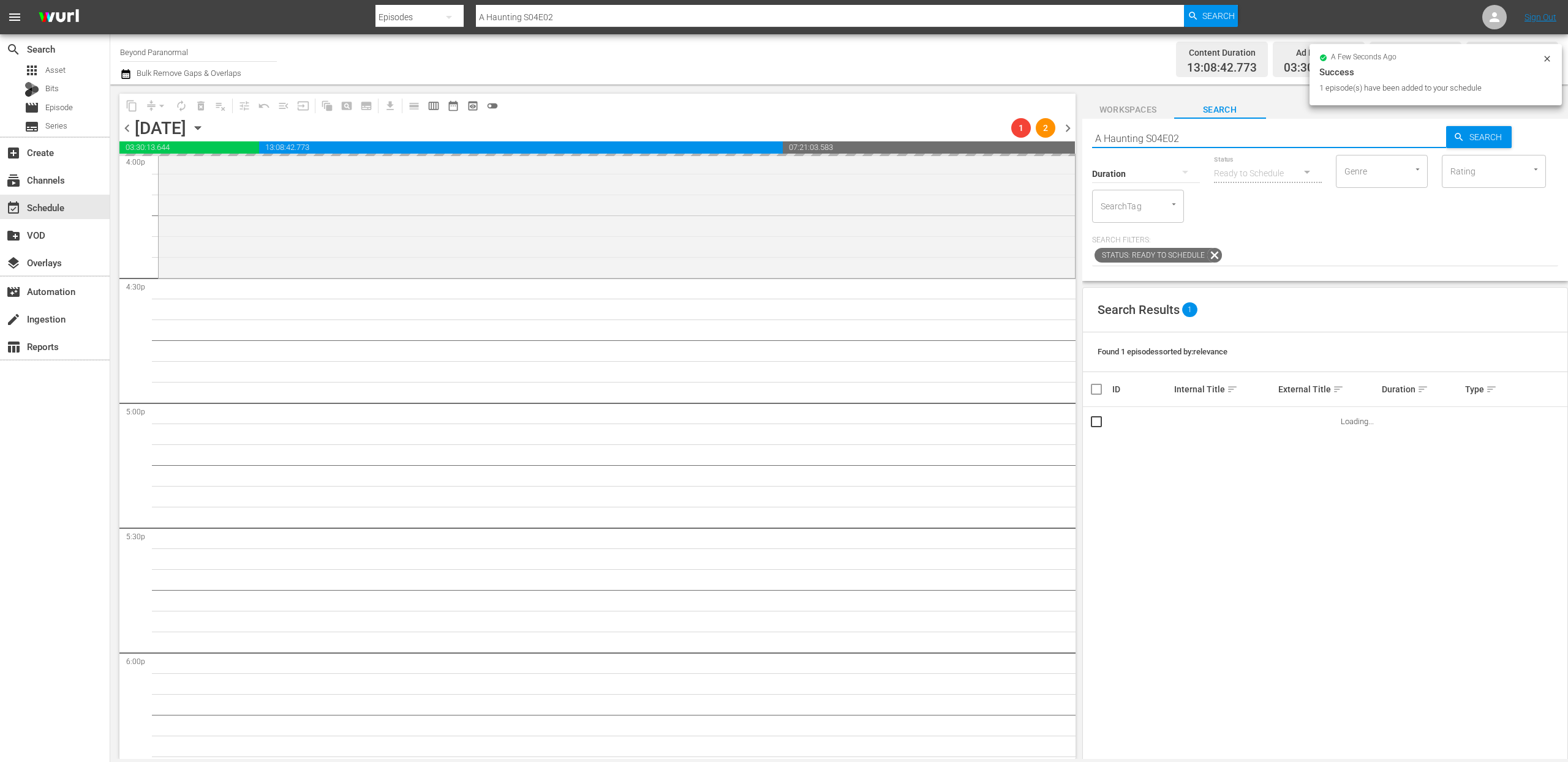
scroll to position [4005, 0]
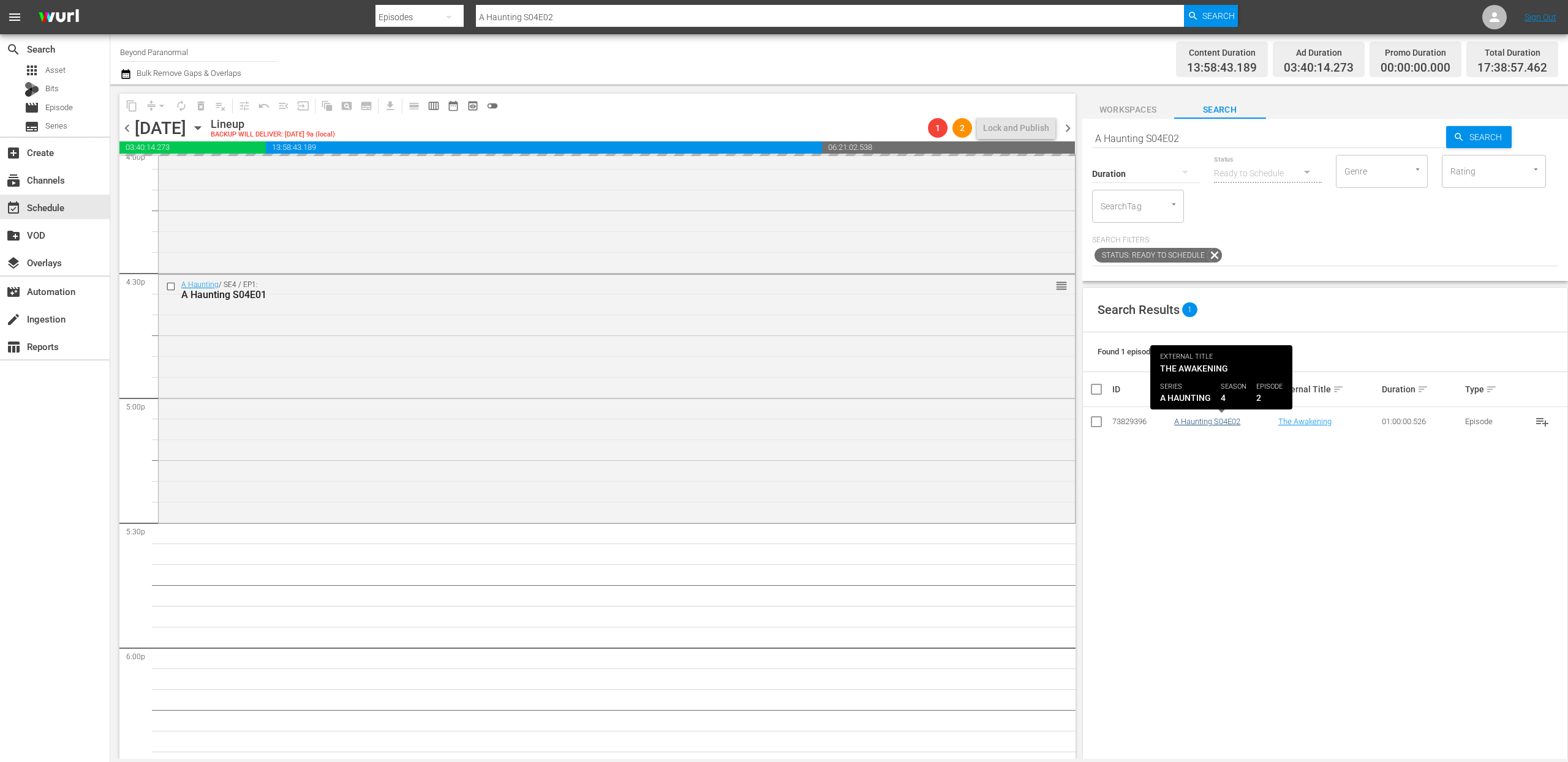
drag, startPoint x: 1212, startPoint y: 423, endPoint x: 1200, endPoint y: 423, distance: 12.0
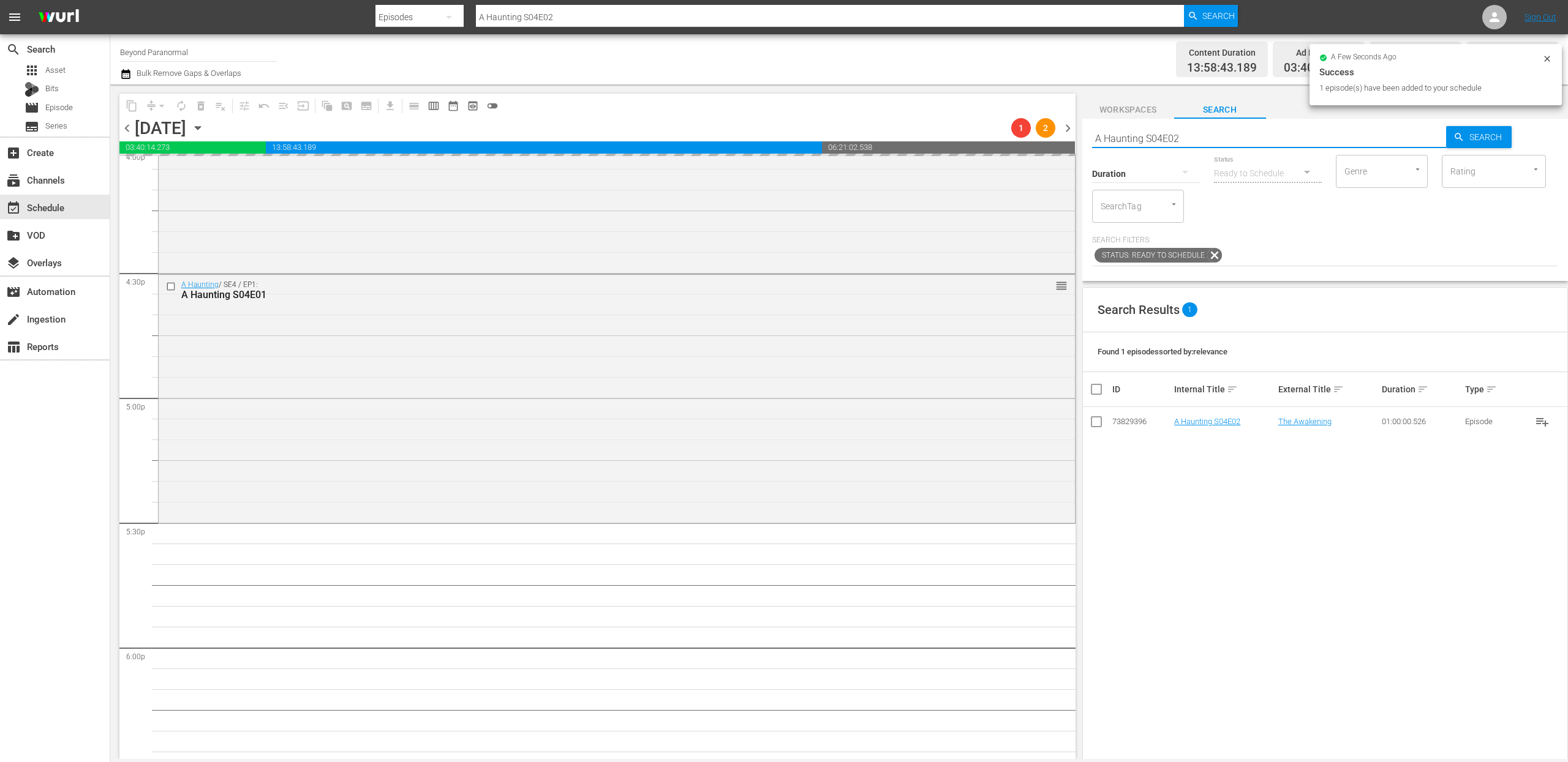
click at [1132, 137] on input "A Haunting S04E02" at bounding box center [1269, 139] width 355 height 29
paste input "Virginia Paranormal Case Files S01E25"
type input "Virginia Paranormal Case Files S01E25"
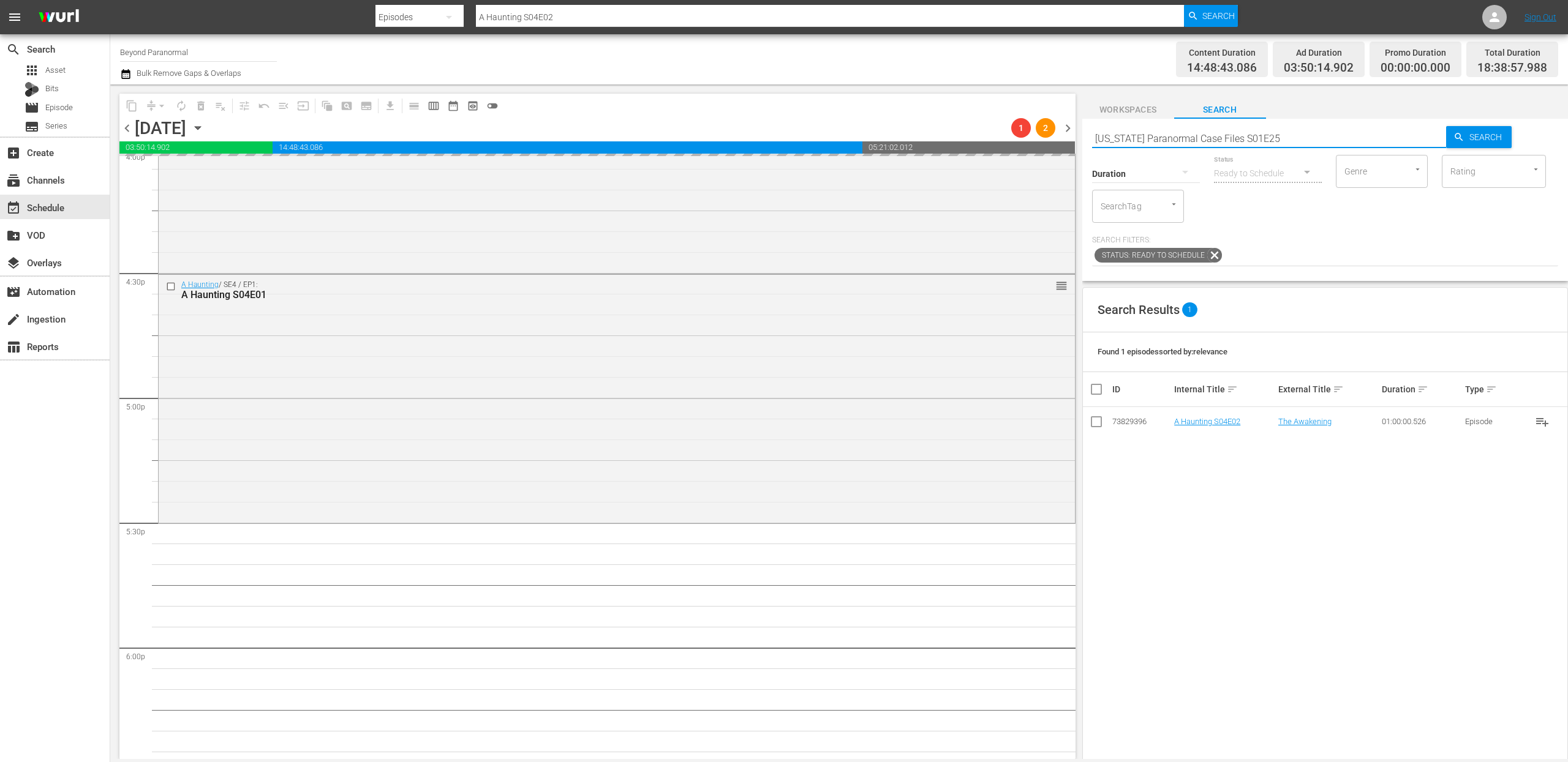
type input "Virginia Paranormal Case Files S01E25"
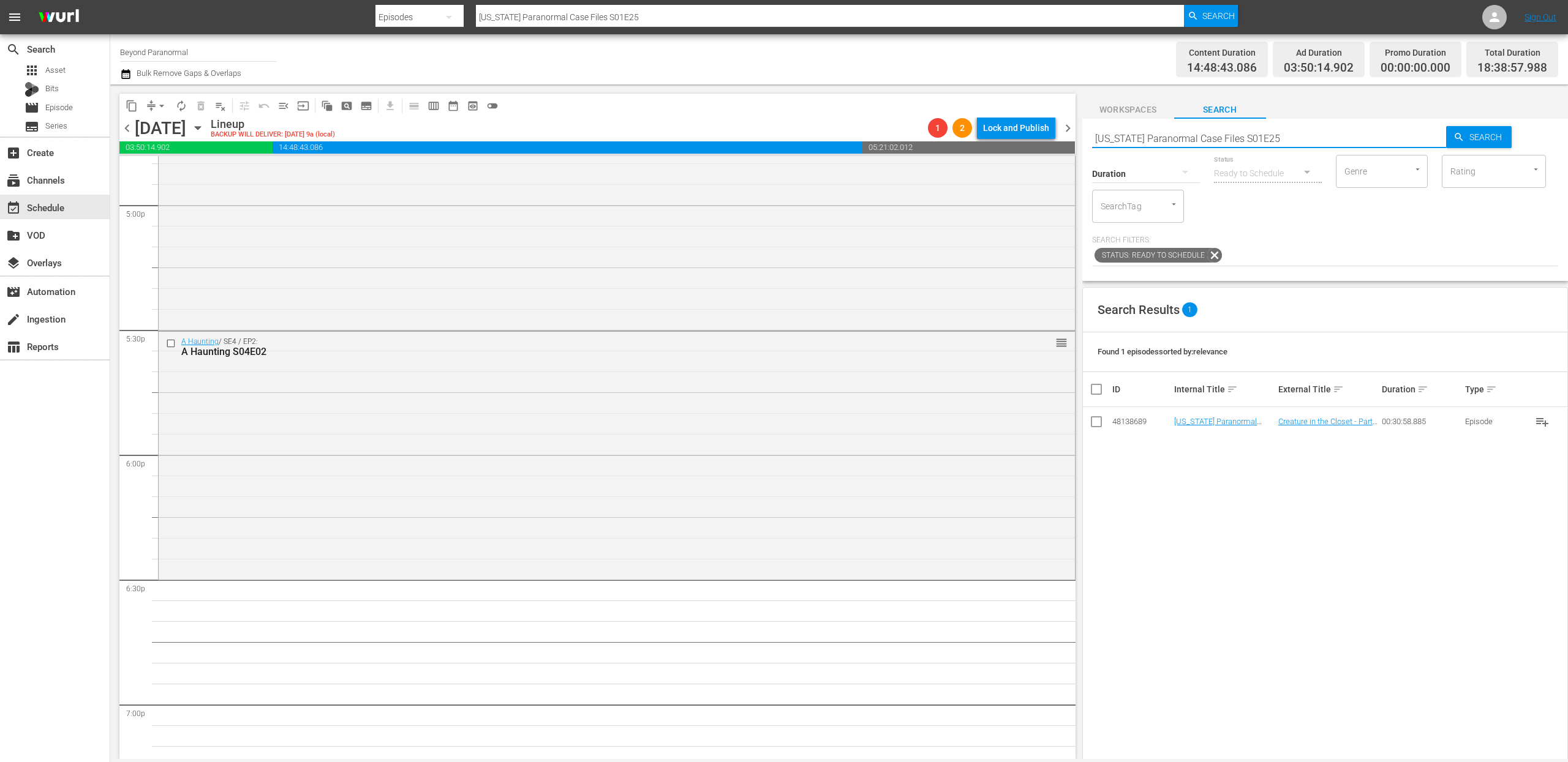
scroll to position [4428, 0]
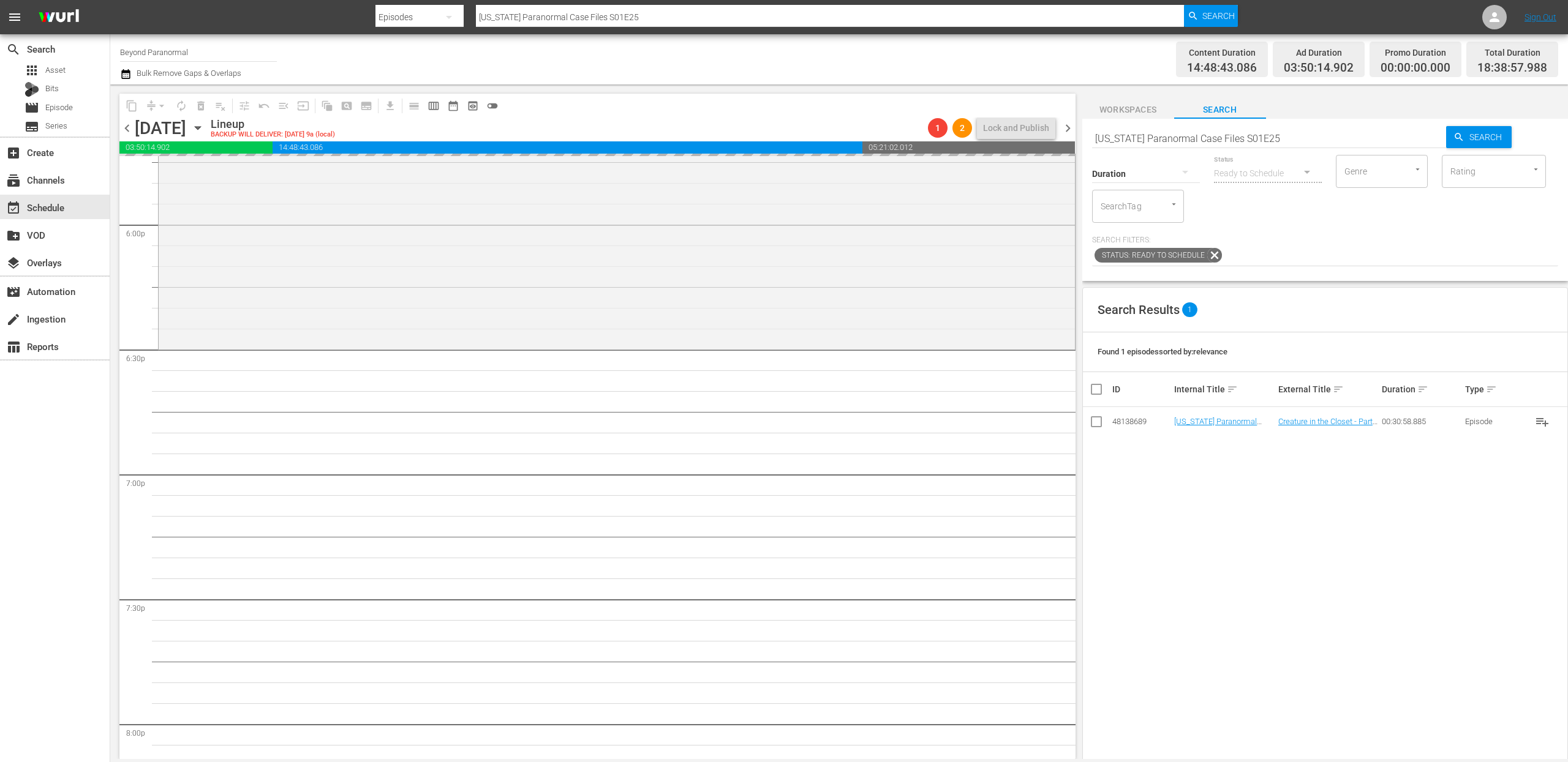
click at [1116, 131] on input "Virginia Paranormal Case Files S01E25" at bounding box center [1269, 139] width 355 height 29
click at [1116, 132] on input "Virginia Paranormal Case Files S01E25" at bounding box center [1269, 139] width 355 height 29
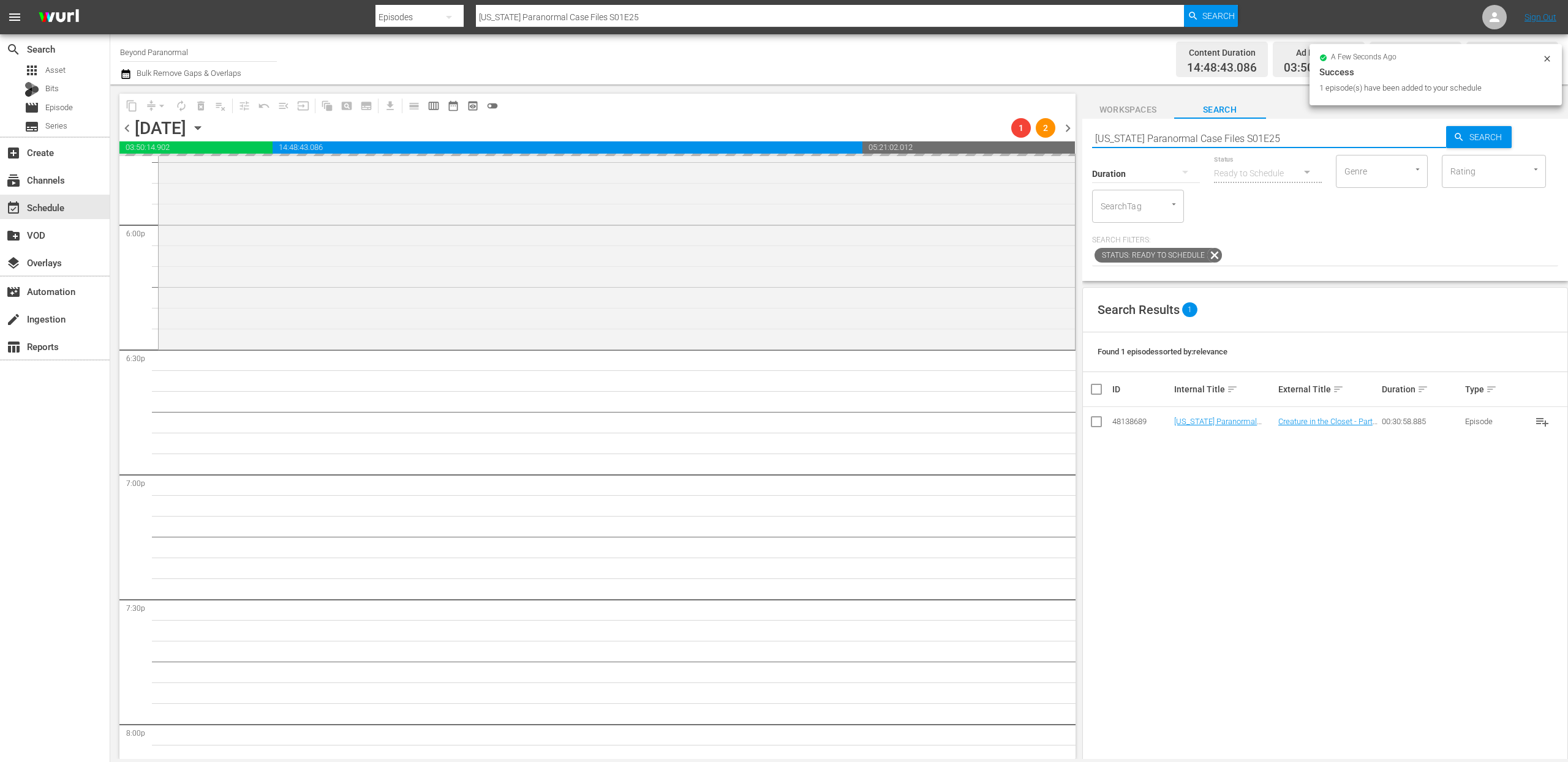
paste input "A Haunting S04E04"
type input "A Haunting S04E04"
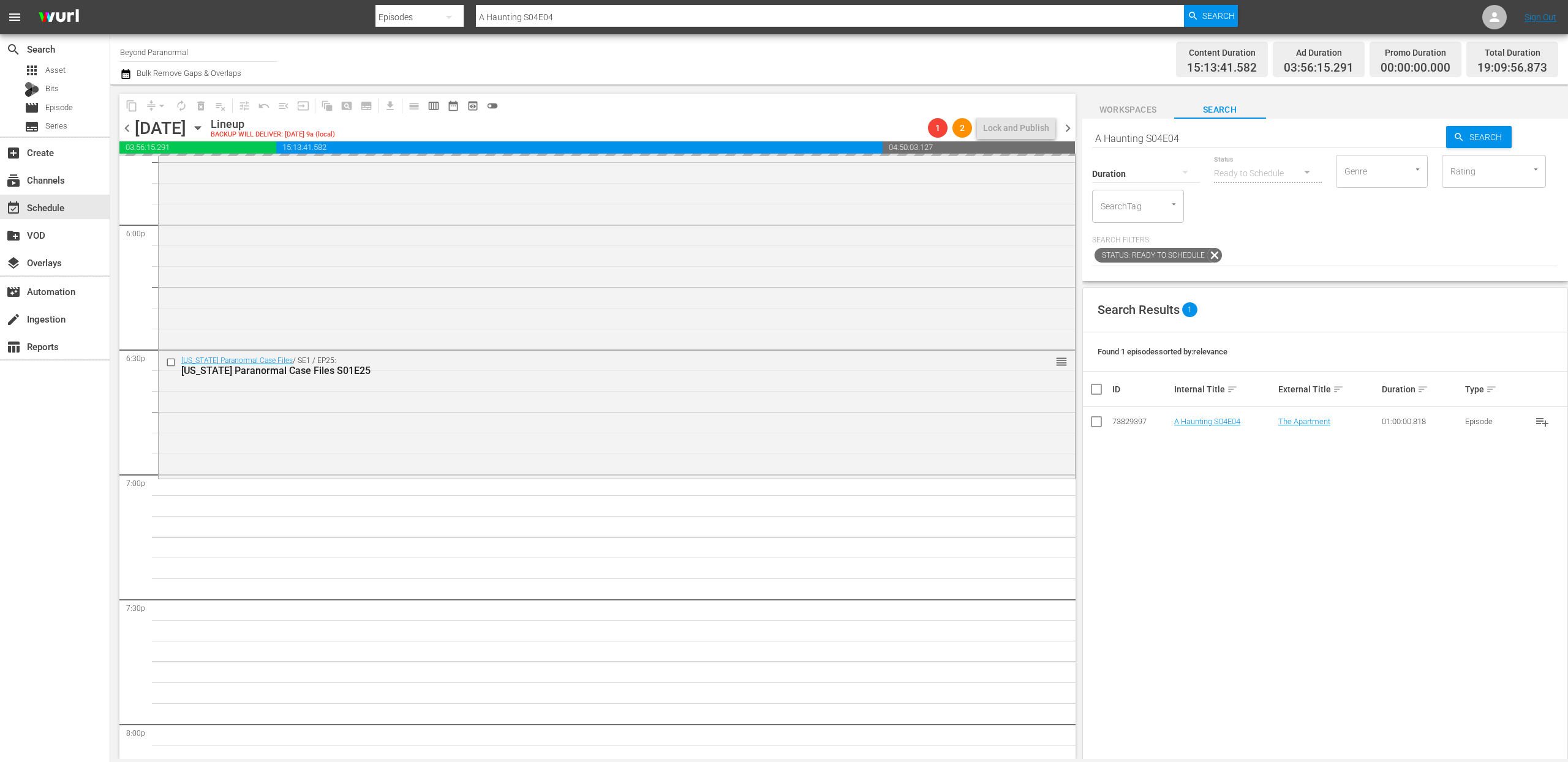
click at [1159, 136] on input "A Haunting S04E04" at bounding box center [1269, 139] width 355 height 29
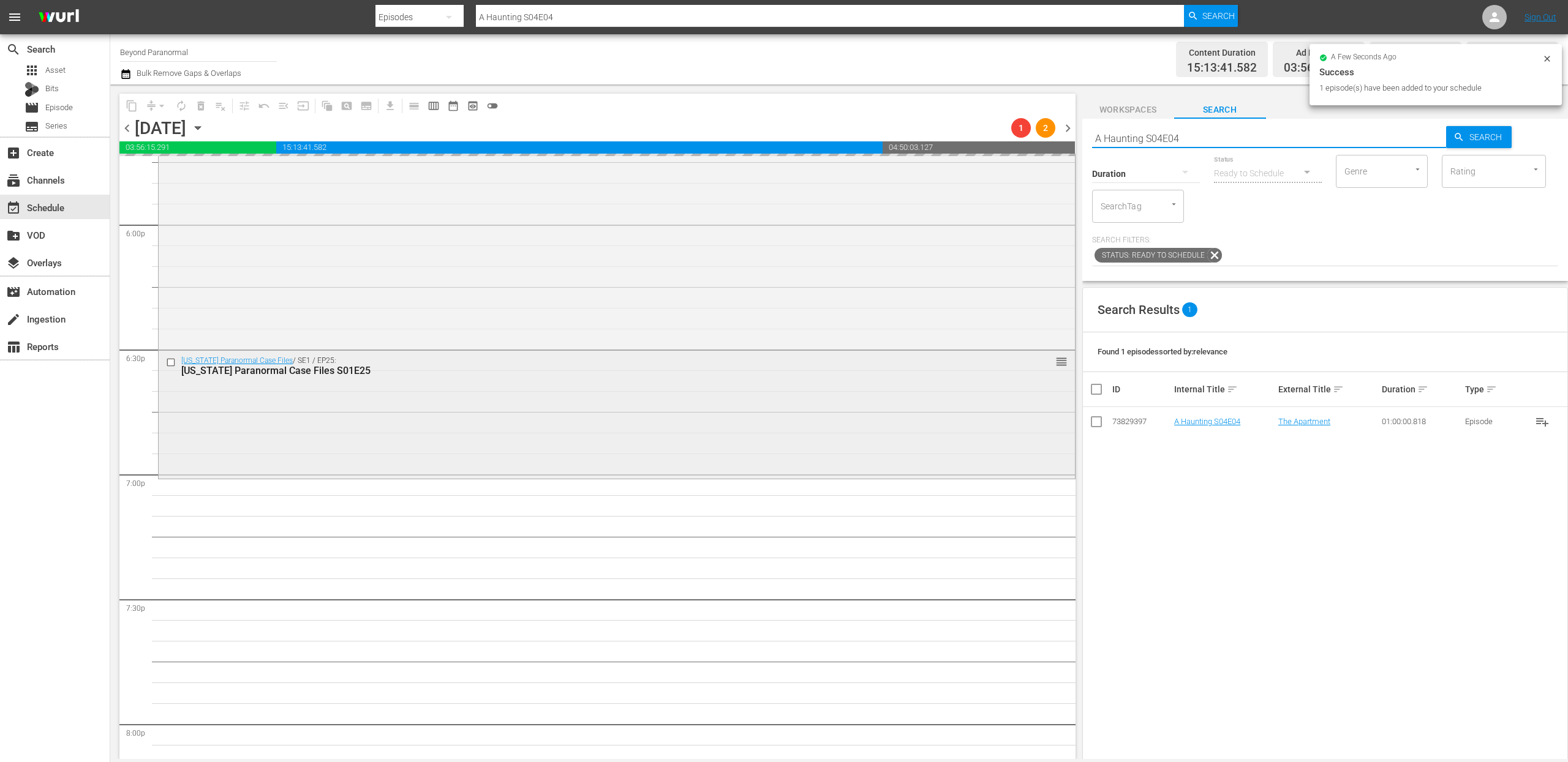
paste input "Dark Arts TV S01"
type input "Dark Arts TV S01E04"
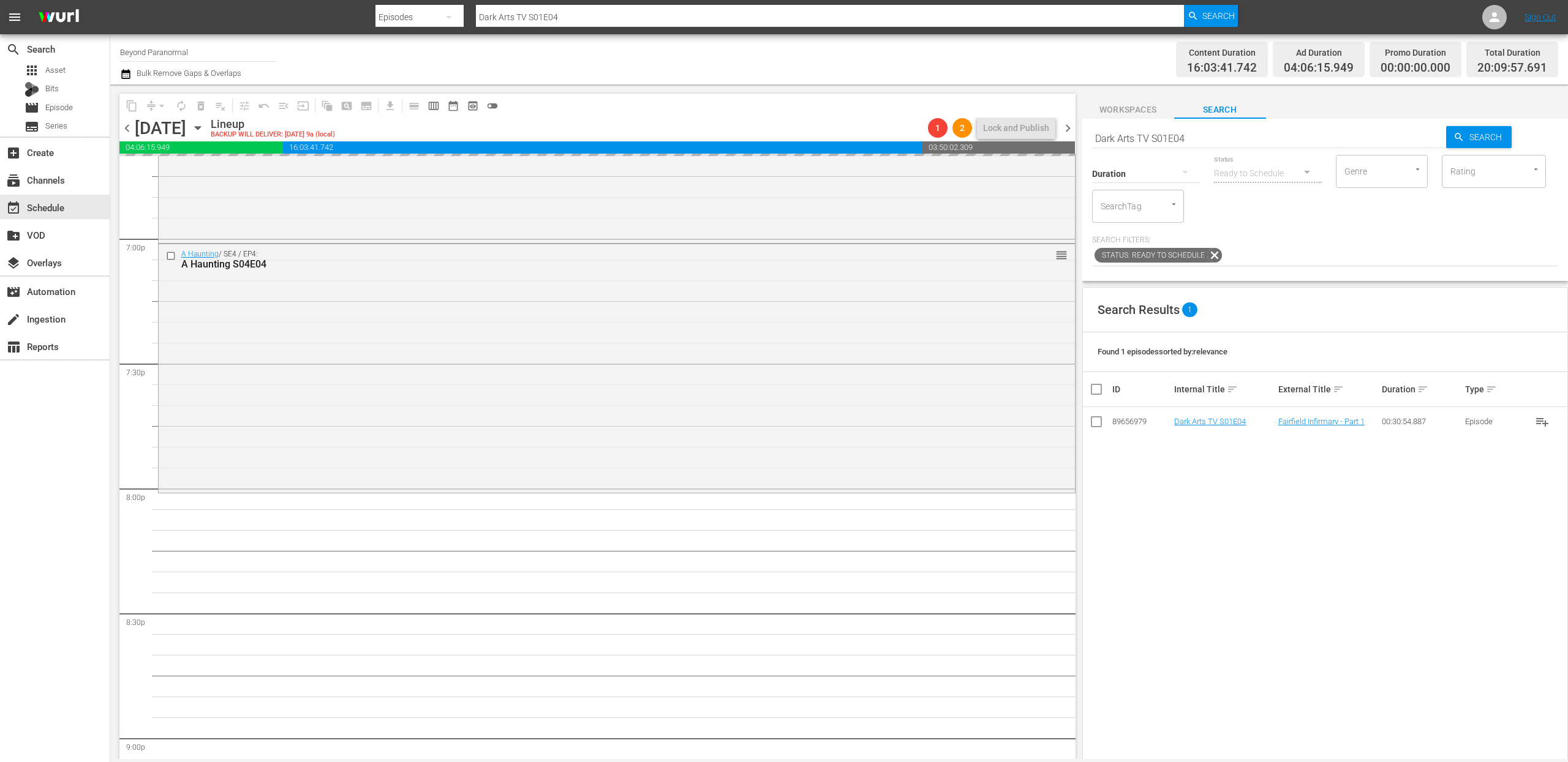
click at [1131, 135] on input "Dark Arts TV S01E04" at bounding box center [1269, 139] width 355 height 29
paste input "Cryptid Wilds S01 E03"
type input "Cryptid Wilds S01 E03"
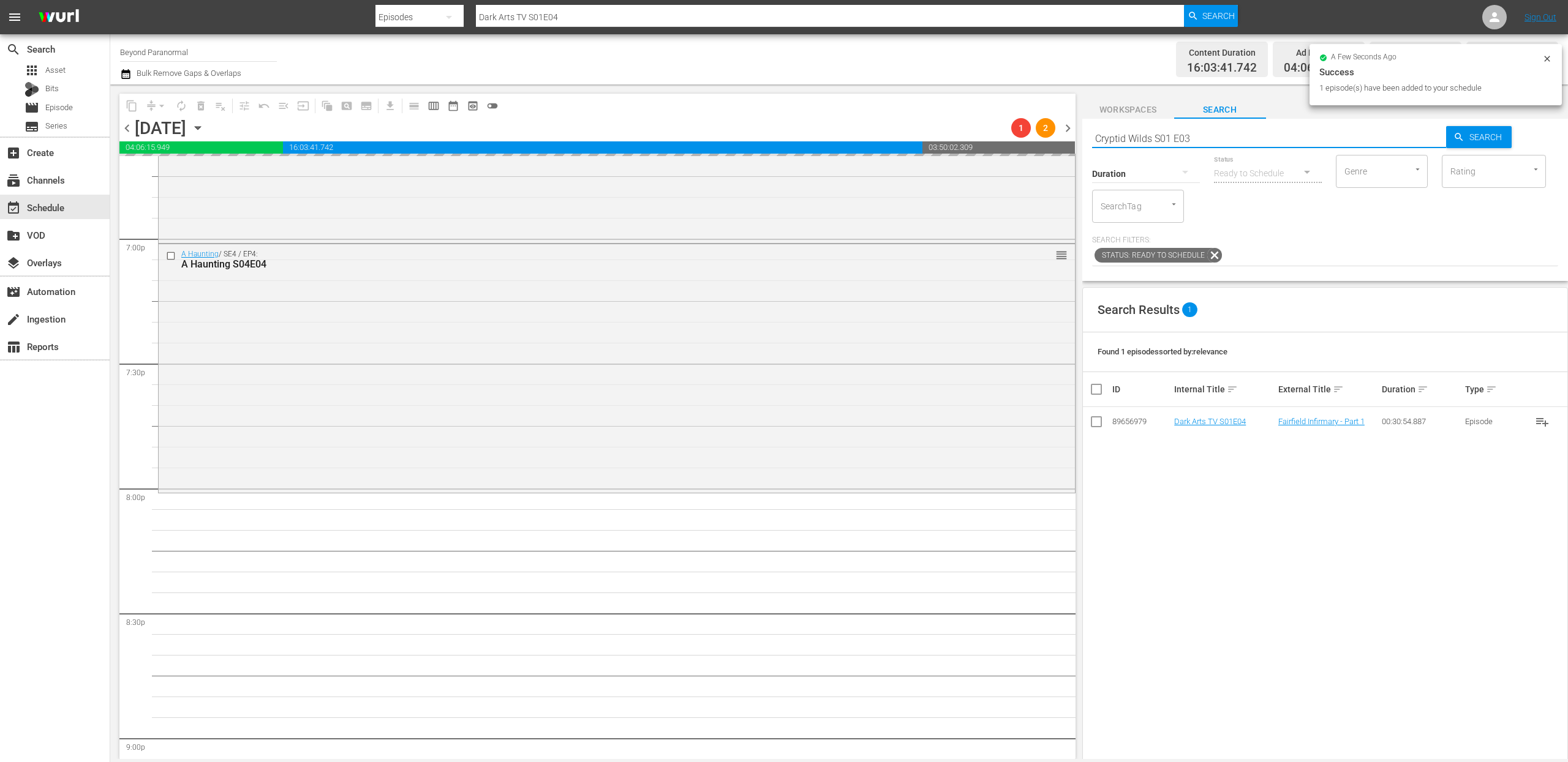
type input "Cryptid Wilds S01 E03"
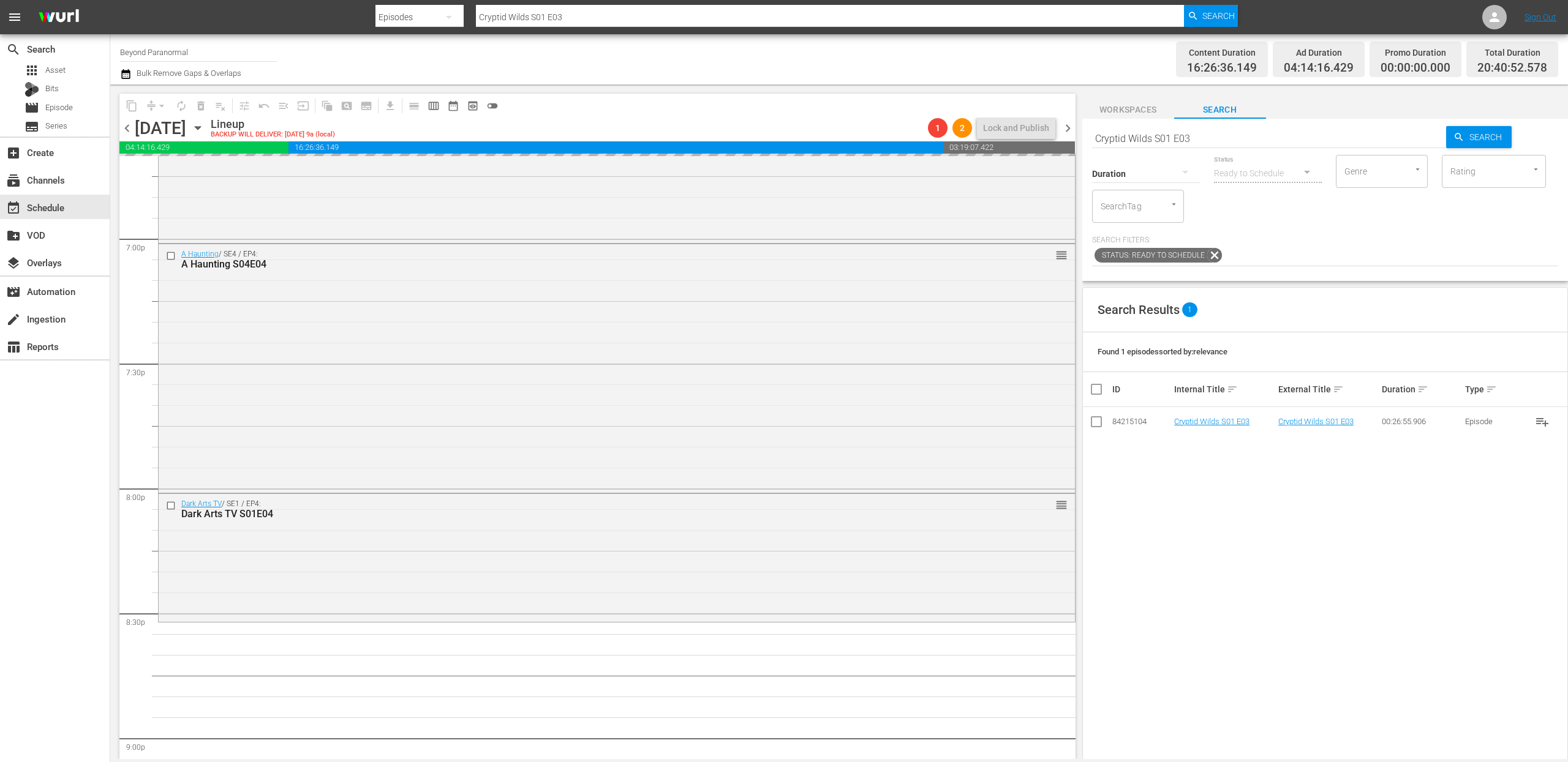
click at [1133, 141] on input "Cryptid Wilds S01 E03" at bounding box center [1269, 139] width 355 height 29
paste input "Sir Spooks S01E10"
type input "Sir Spooks S01E10"
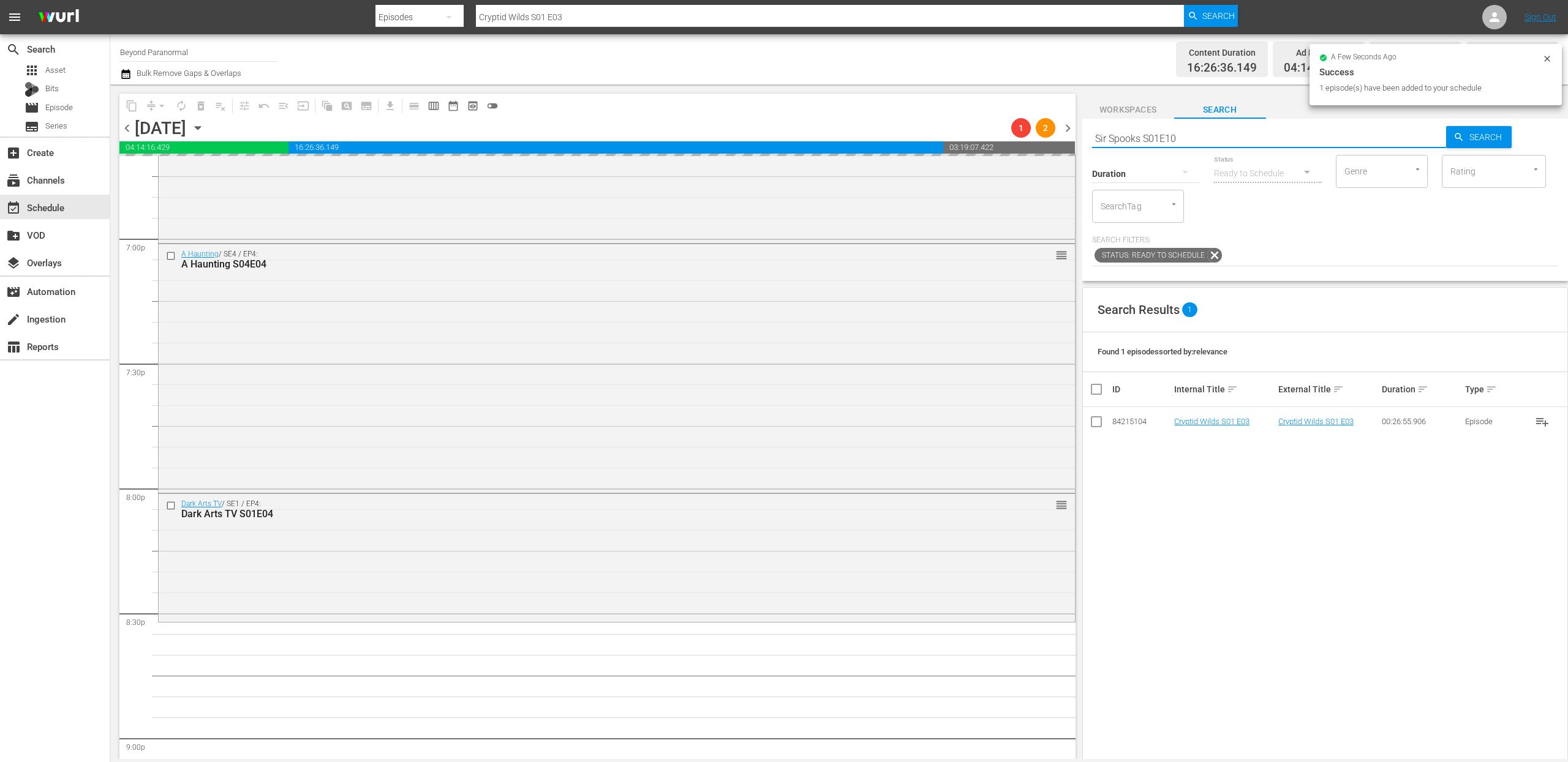
type input "Sir Spooks S01E10"
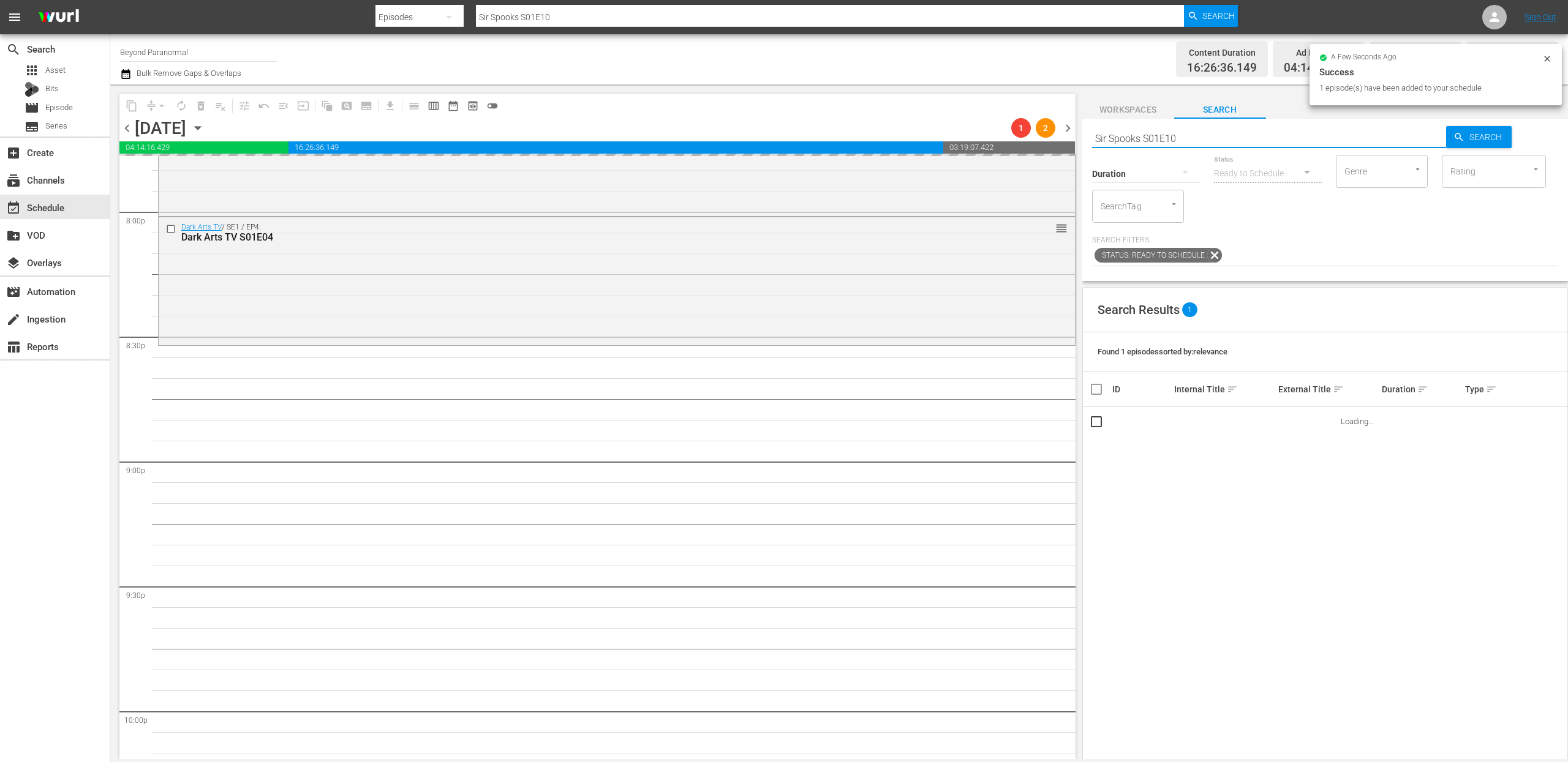
scroll to position [4949, 0]
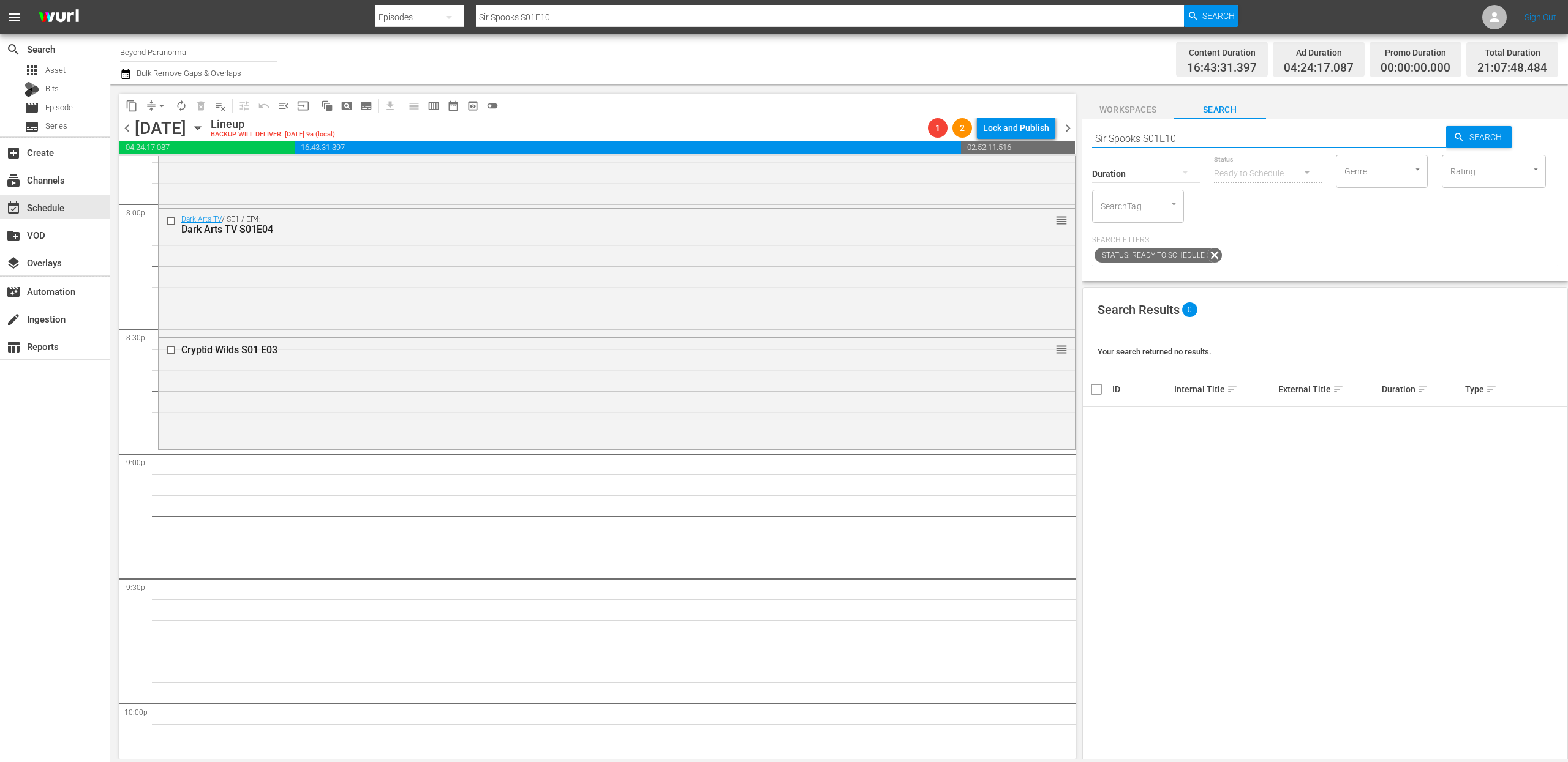
type input "Sir Spooks S01E10"
click at [77, 71] on div "apps Asset" at bounding box center [54, 71] width 109 height 17
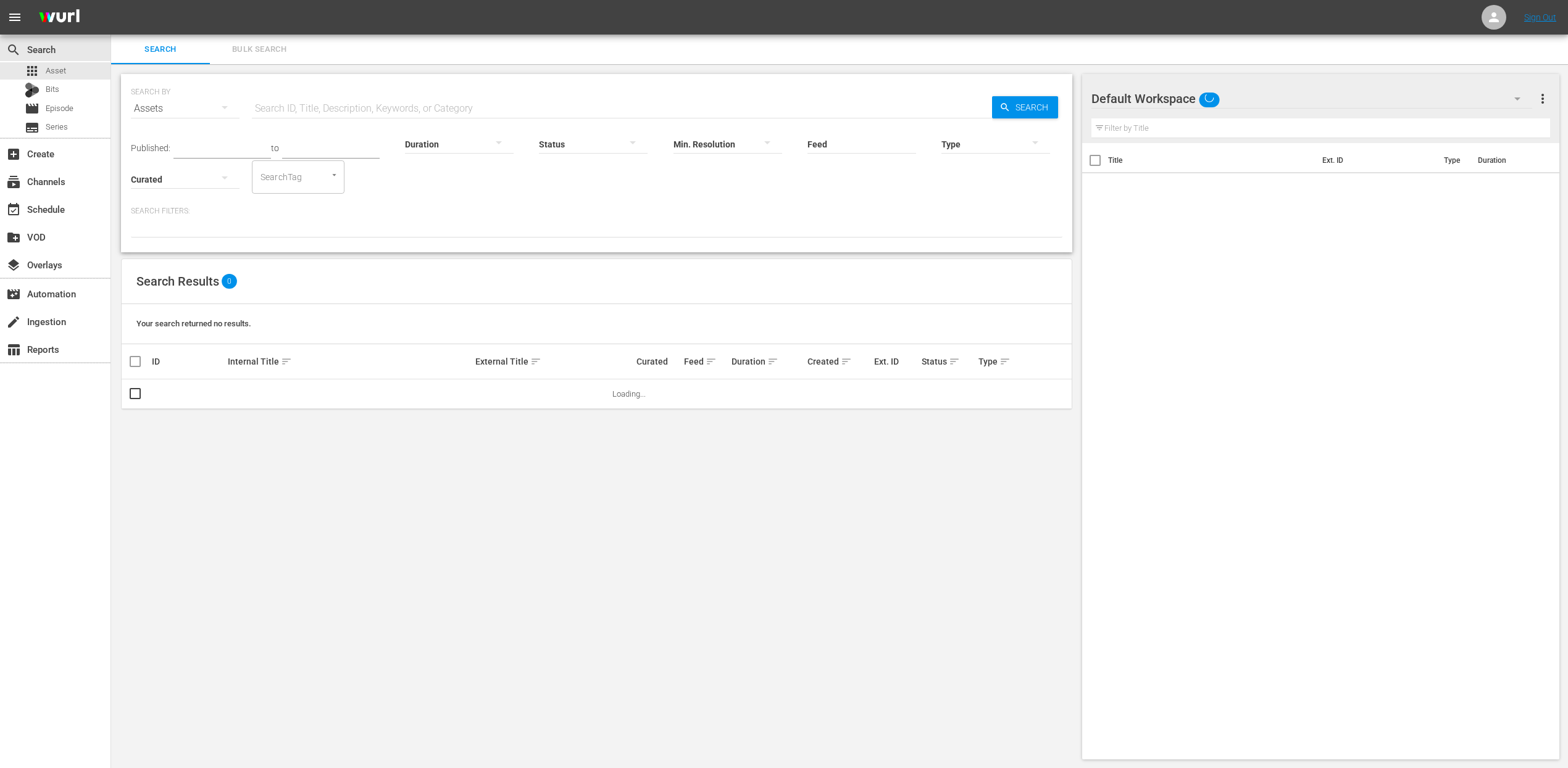
click at [407, 108] on input "text" at bounding box center [622, 108] width 741 height 30
paste input "Sir Spooks S01E10"
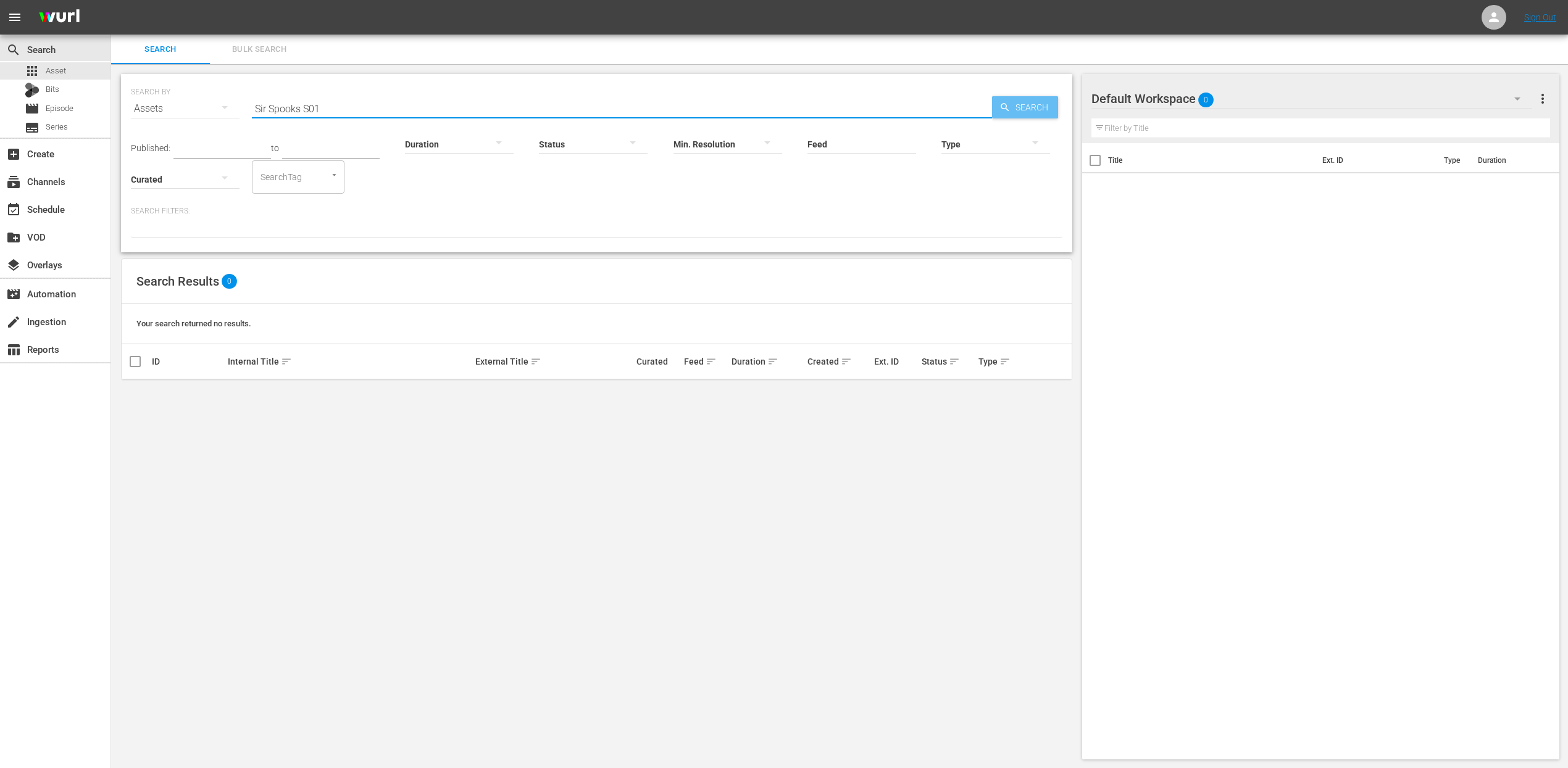
type input "Sir Spooks S01"
click at [1036, 104] on span "Search" at bounding box center [1034, 108] width 48 height 23
click at [1036, 106] on span "Search" at bounding box center [1034, 108] width 48 height 23
click at [90, 72] on div "apps Asset" at bounding box center [55, 71] width 110 height 17
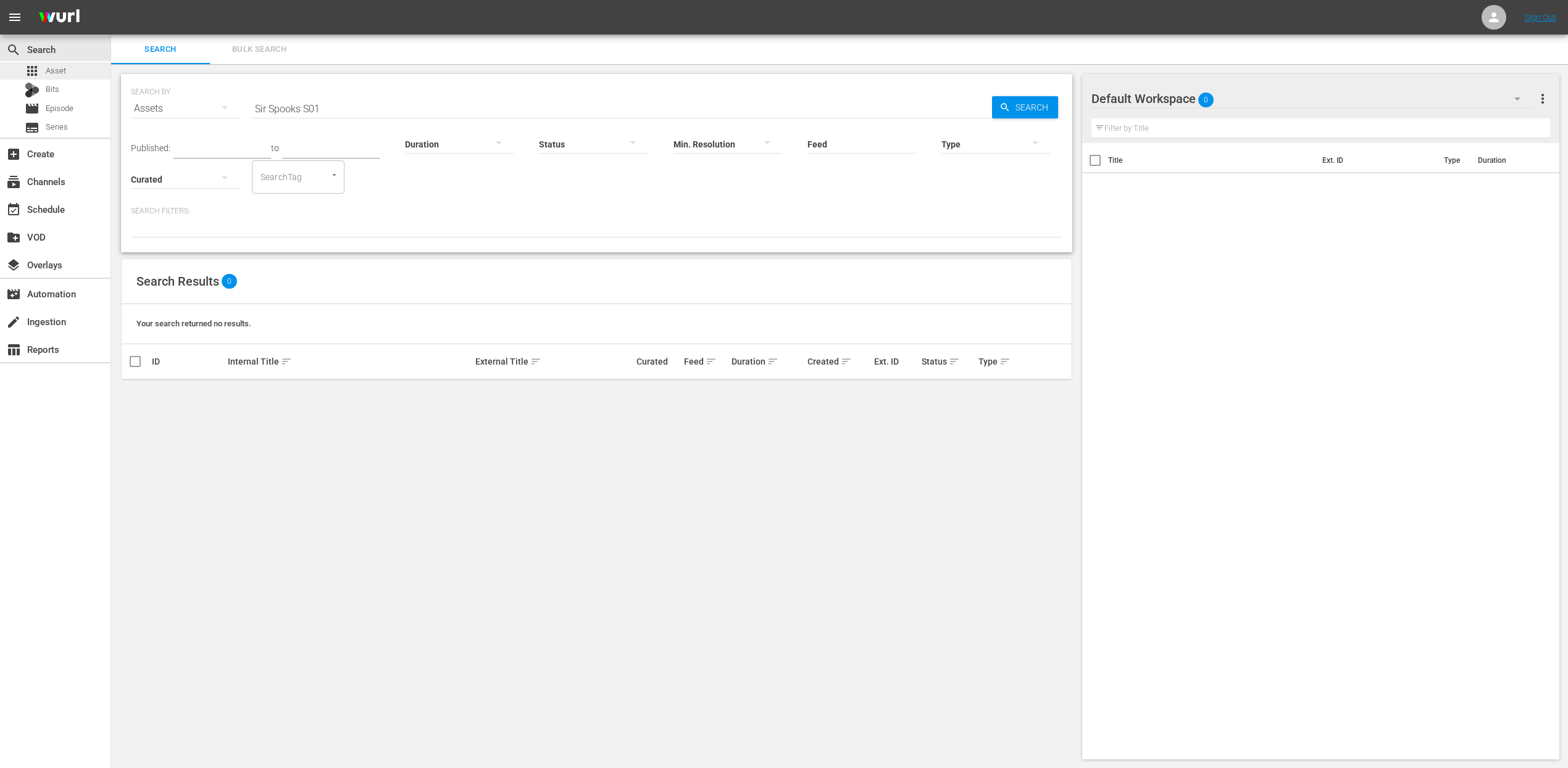
click at [102, 62] on div "apps Asset" at bounding box center [55, 71] width 110 height 17
click at [366, 106] on input "Sir Spooks S01" at bounding box center [622, 108] width 741 height 30
click at [998, 101] on div "Search" at bounding box center [1025, 108] width 66 height 23
click at [999, 102] on icon "button" at bounding box center [1005, 107] width 11 height 11
click at [74, 208] on div "event_available Schedule" at bounding box center [55, 208] width 110 height 24
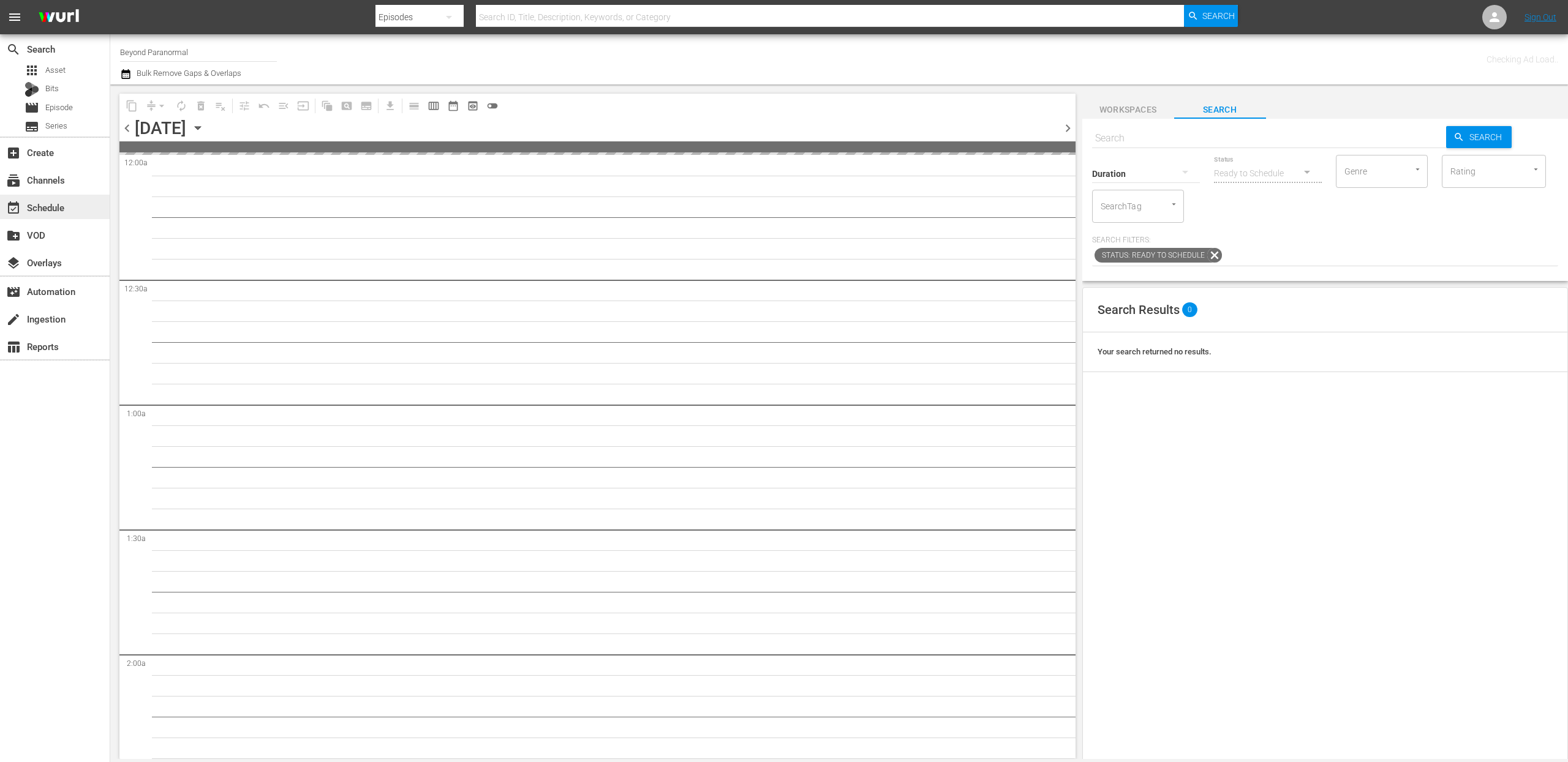
click at [68, 202] on div "event_available Schedule" at bounding box center [34, 206] width 69 height 11
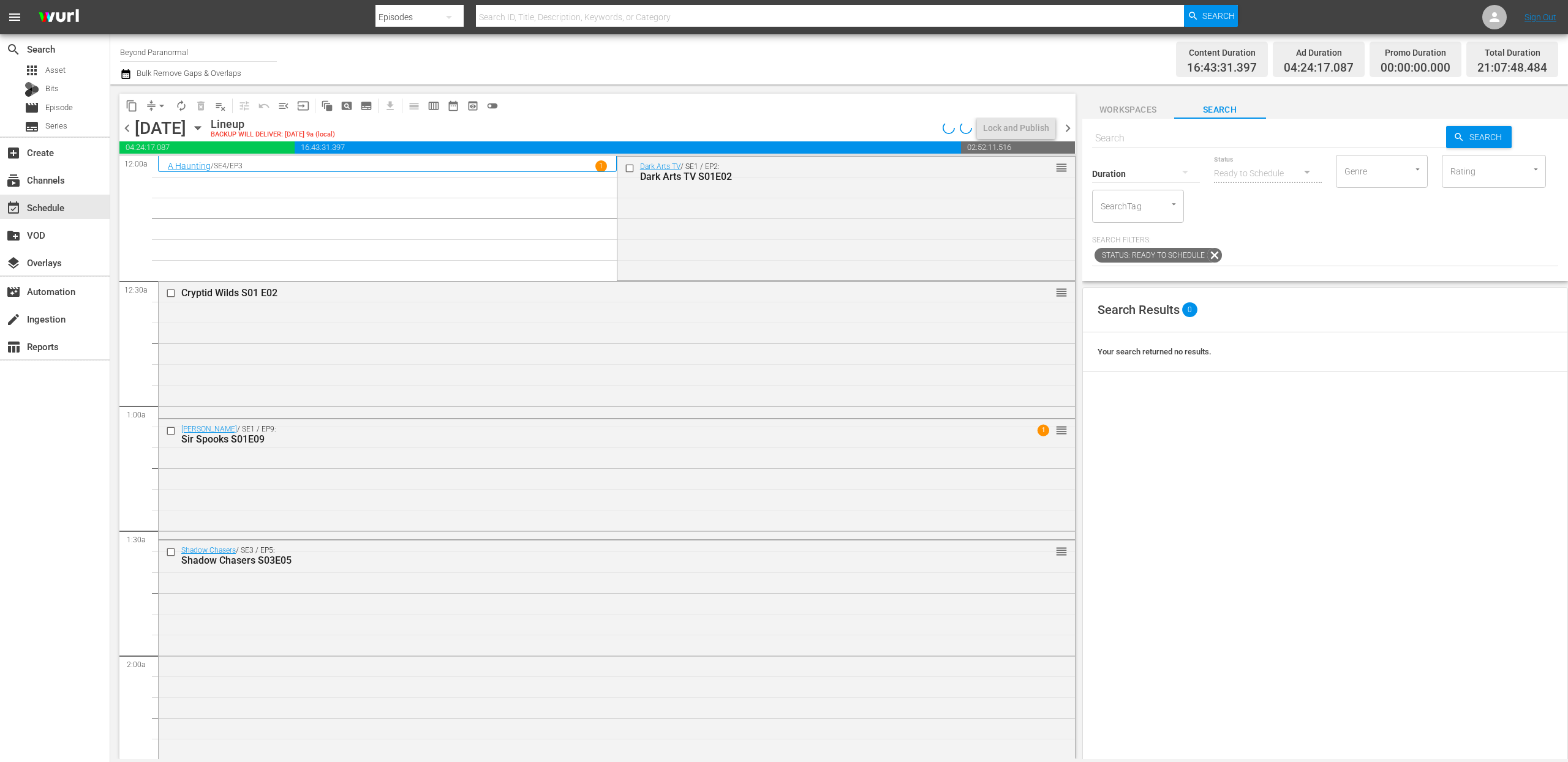
click at [1142, 139] on input "text" at bounding box center [1269, 139] width 355 height 29
click at [1119, 139] on input "text" at bounding box center [1269, 139] width 355 height 29
click at [1123, 138] on input "text" at bounding box center [1269, 139] width 355 height 29
paste input "Sir Spooks S01E10"
type input "Sir Spooks S01E10"
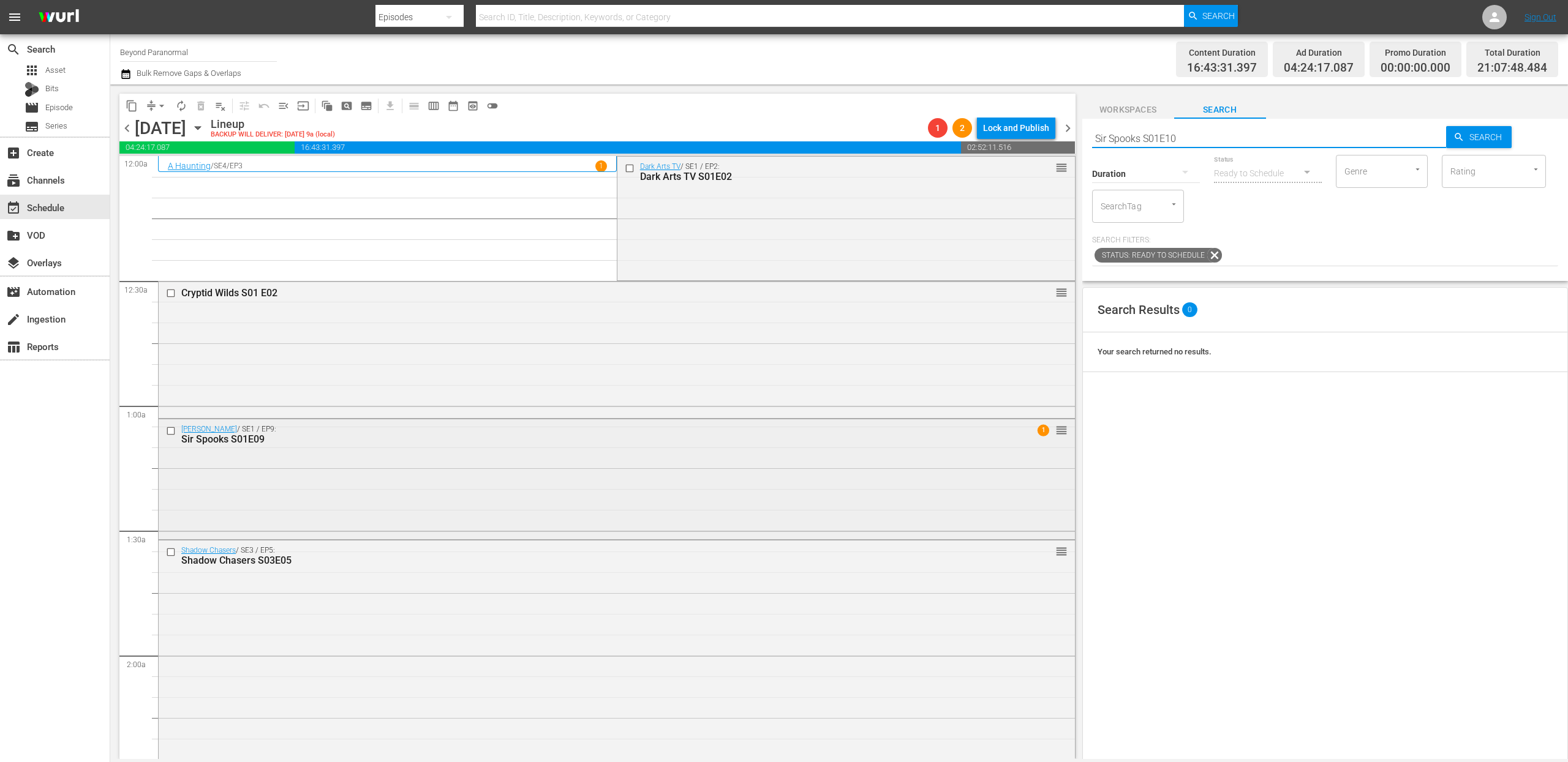
type input "Sir Spooks S01E10"
type input "Sir Spooks S01"
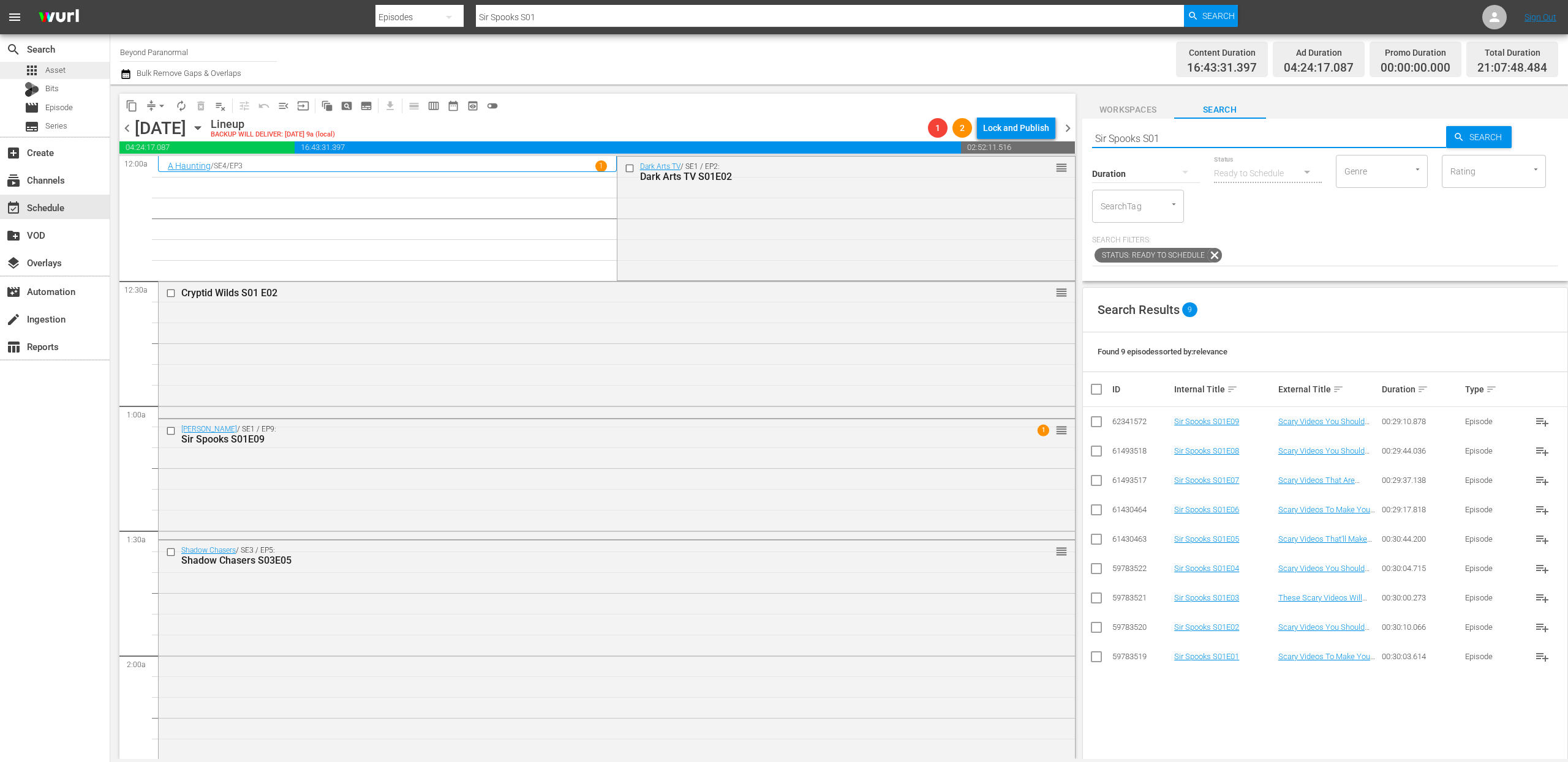
type input "Sir Spooks S01"
click at [80, 71] on div "apps Asset" at bounding box center [54, 71] width 109 height 17
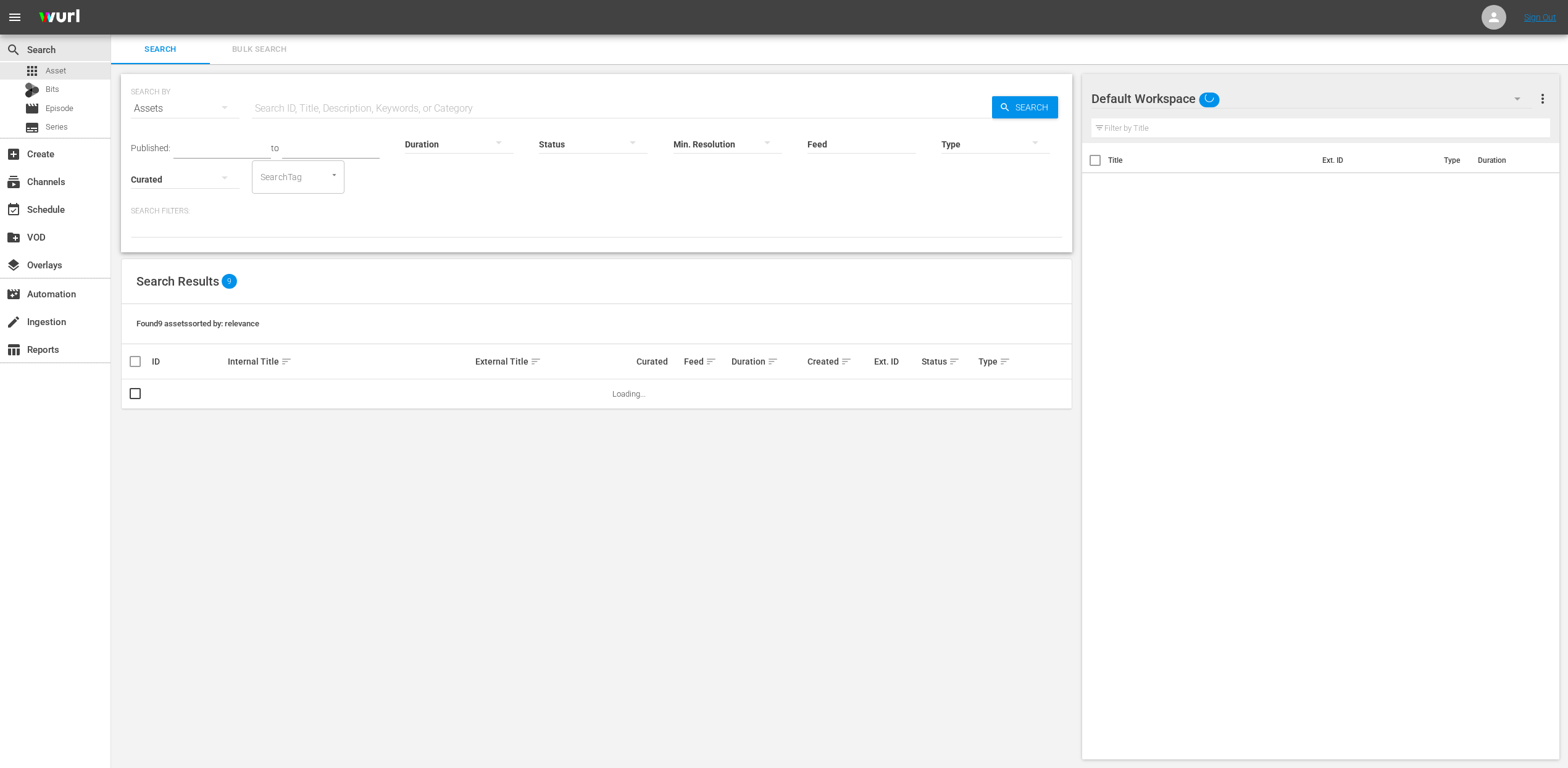
click at [386, 106] on input "text" at bounding box center [622, 108] width 741 height 30
paste input "Sir Spooks S01E10"
type input "Sir Spooks S01"
click at [503, 208] on p "Search Filters:" at bounding box center [596, 212] width 932 height 10
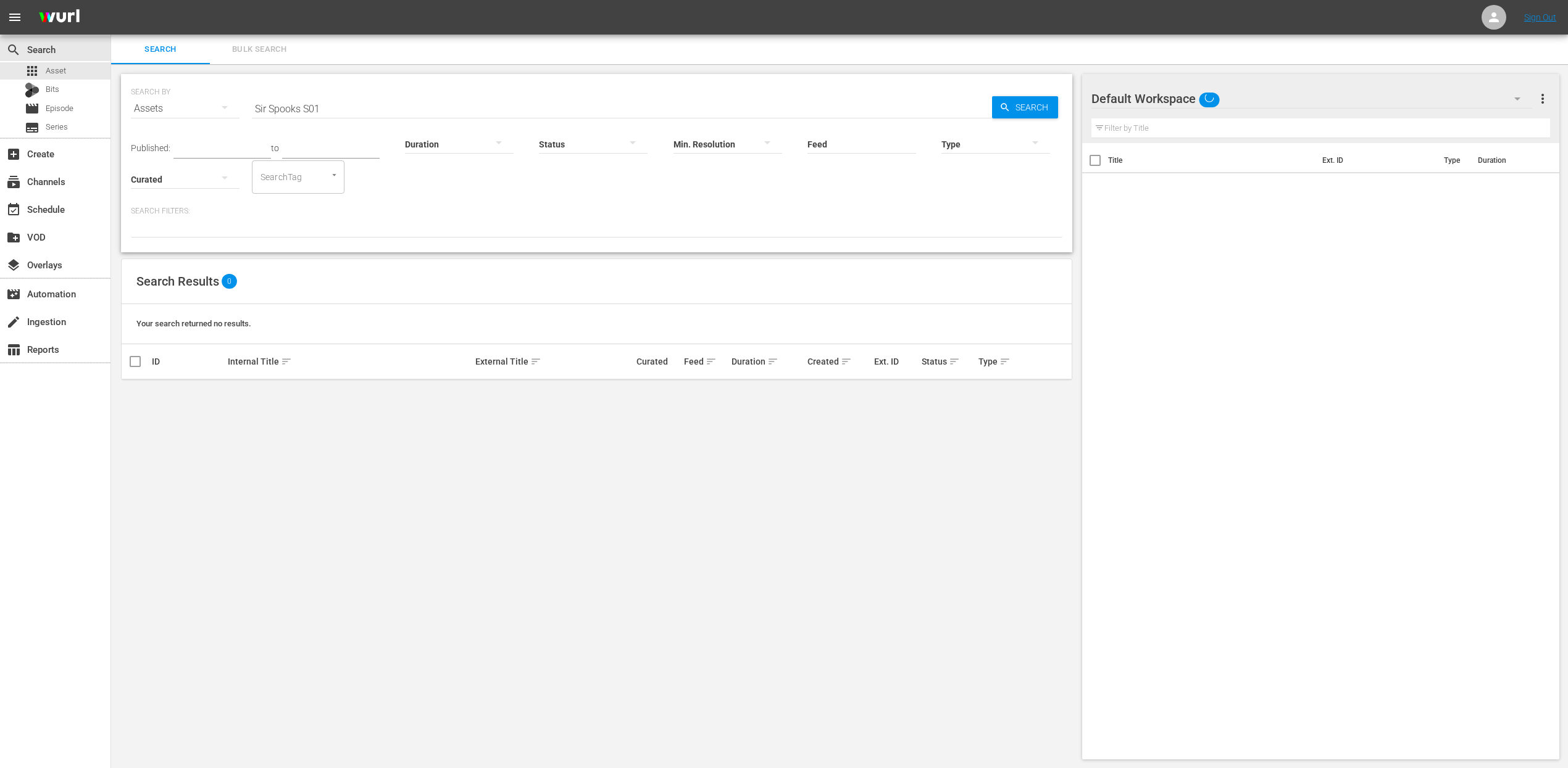
click at [1004, 102] on icon "button" at bounding box center [1005, 107] width 11 height 11
click at [80, 204] on div "event_available Schedule" at bounding box center [55, 208] width 110 height 24
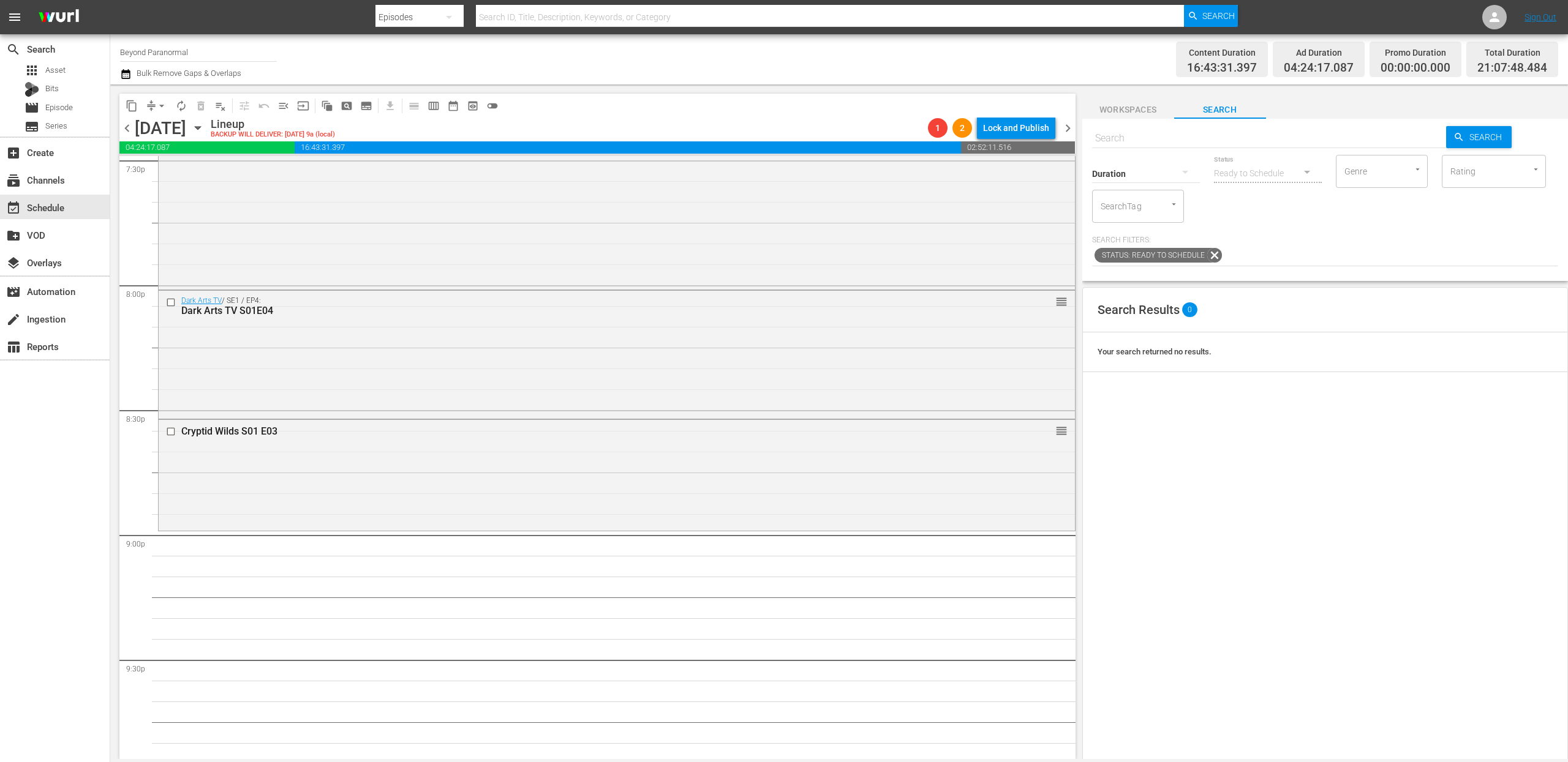
scroll to position [4897, 0]
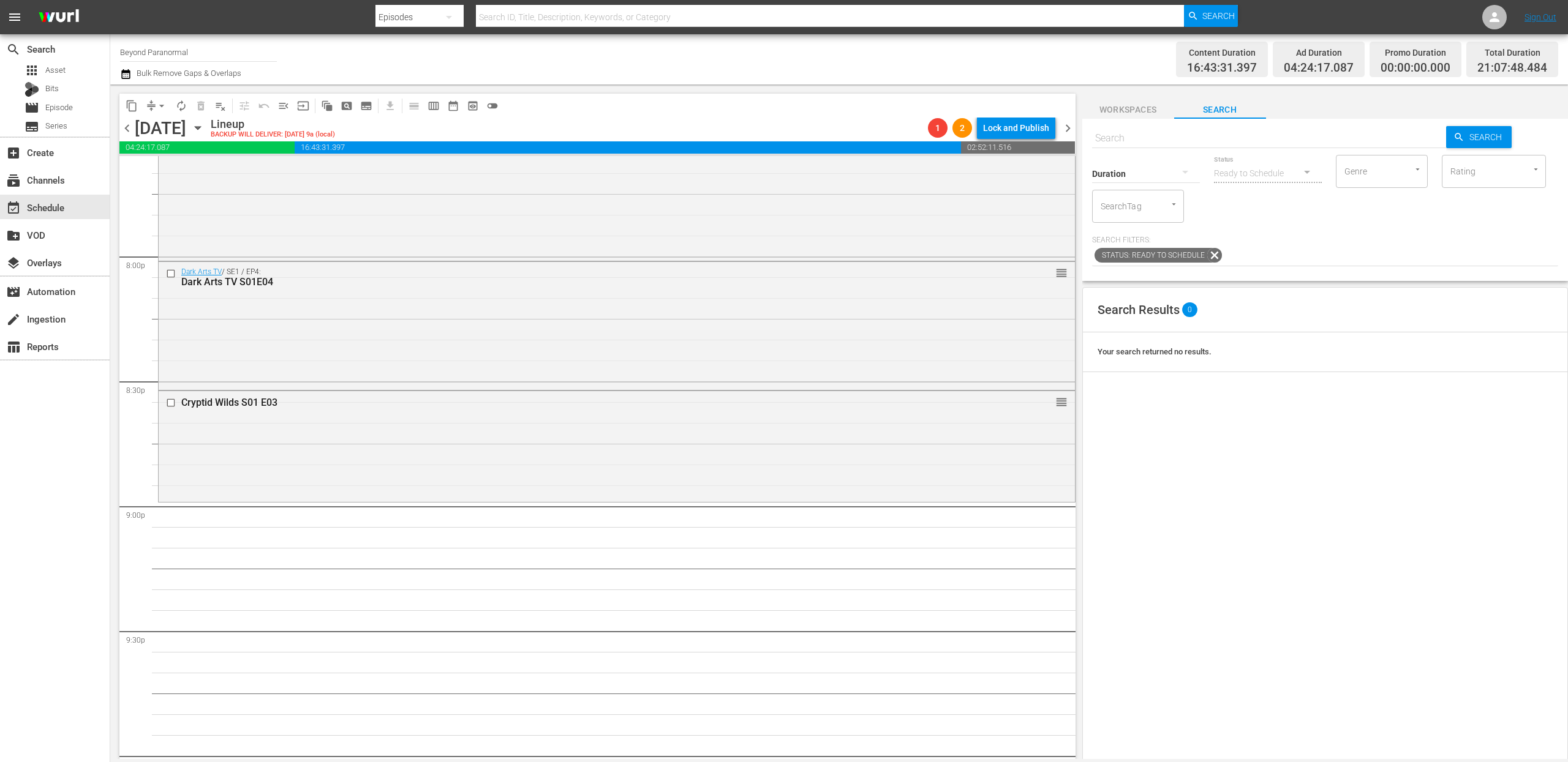
click at [1206, 139] on input "text" at bounding box center [1269, 139] width 355 height 29
paste input "Sir Spooks S01E10"
type input "Sir Spooks S01E01"
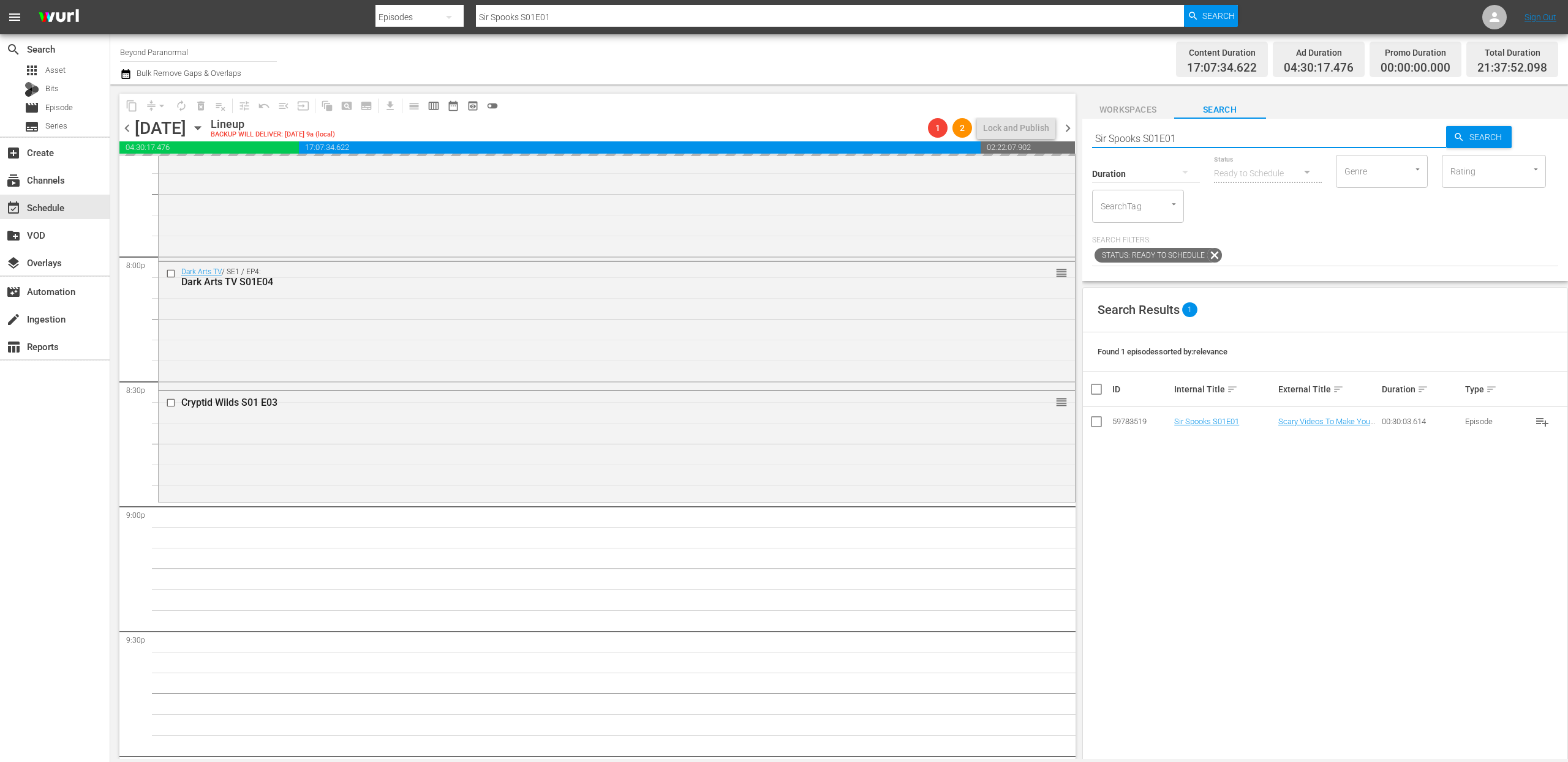
click at [1150, 137] on input "Sir Spooks S01E01" at bounding box center [1269, 139] width 355 height 29
click at [1150, 136] on input "Sir Spooks S01E01" at bounding box center [1269, 139] width 355 height 29
paste input "hadow Chasers S03E02"
type input "Shadow Chasers S03E02"
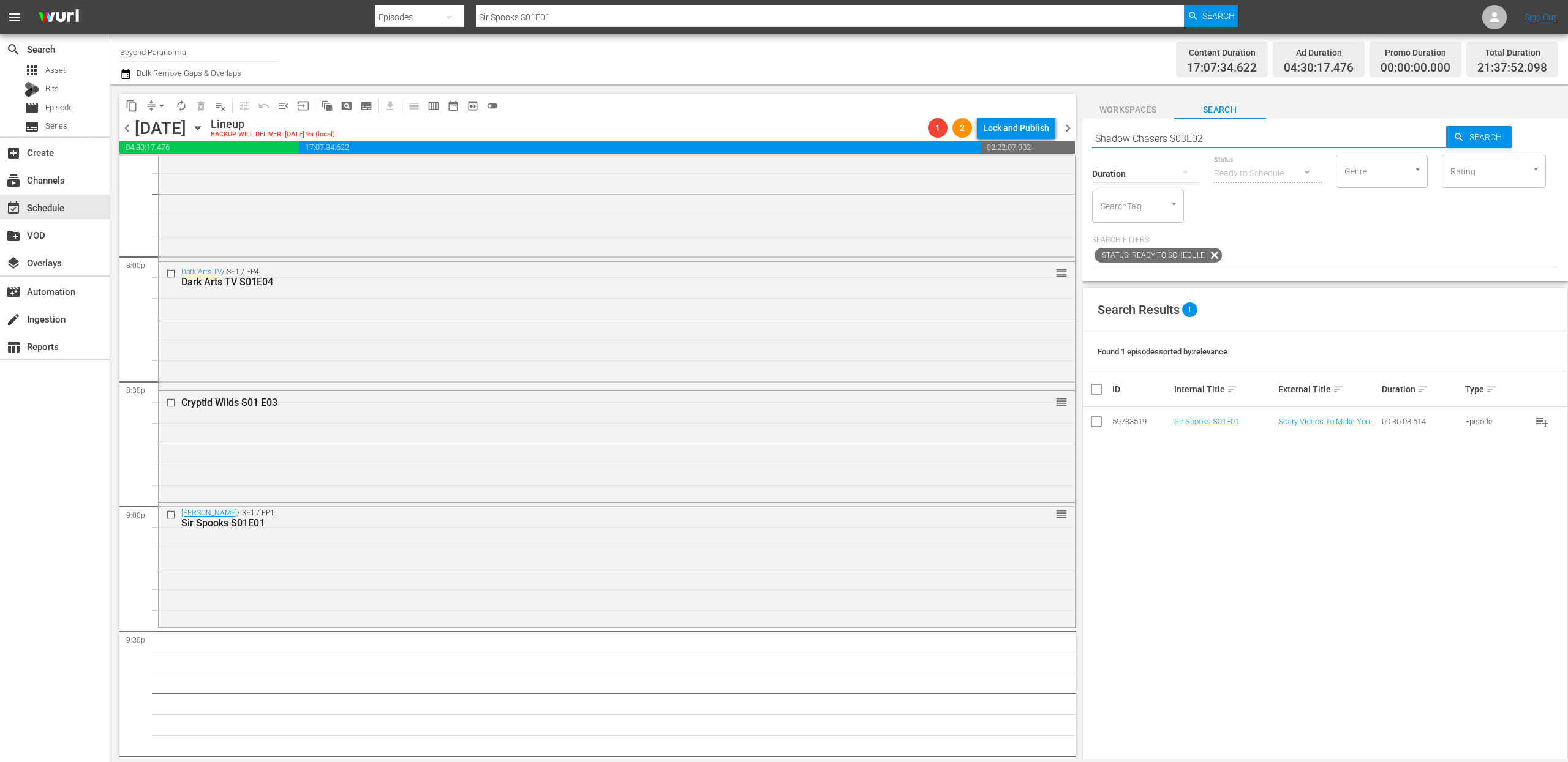
type input "Shadow Chasers S03E02"
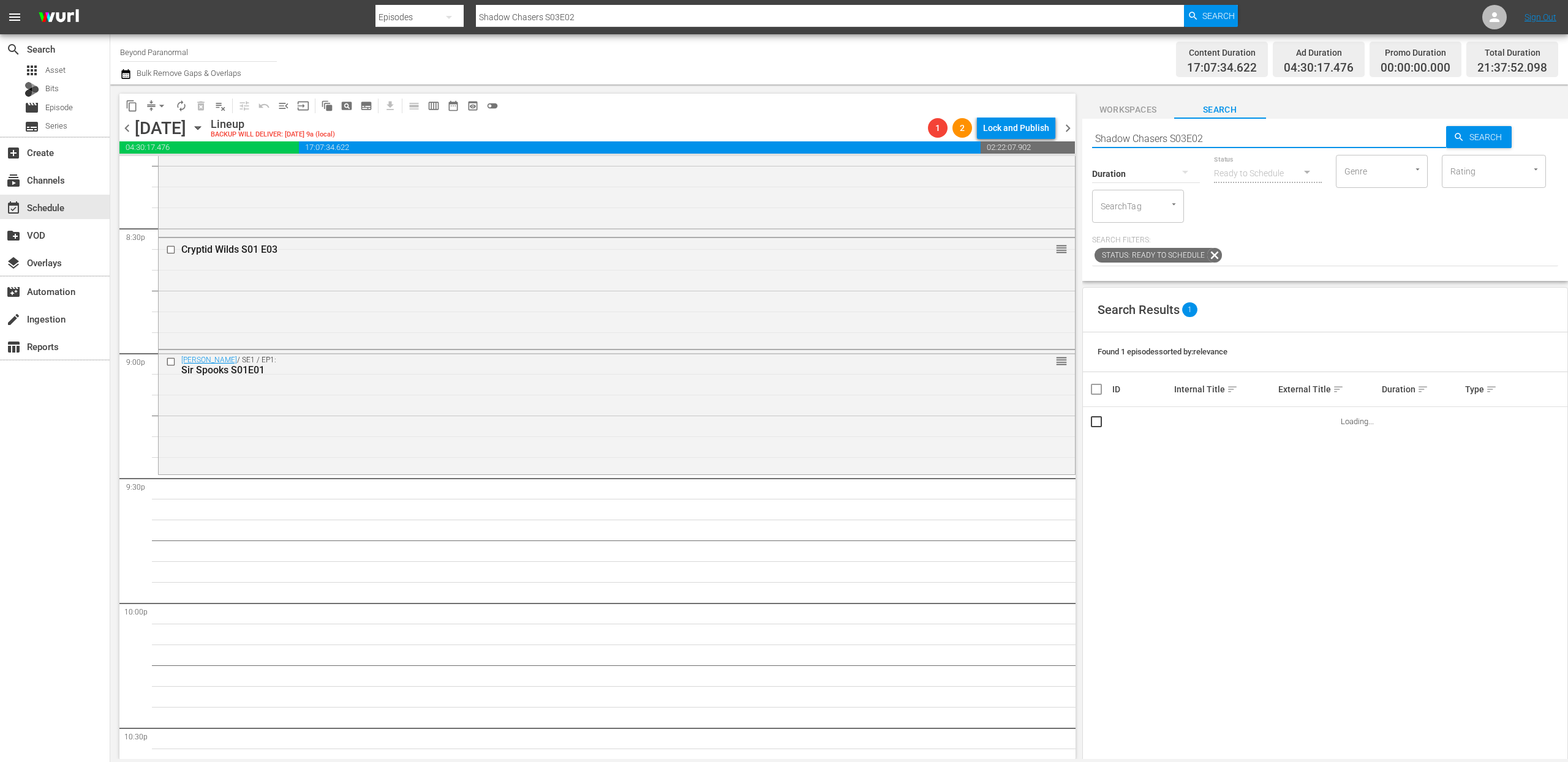
scroll to position [5053, 0]
click at [1166, 142] on input "Shadow Chasers S03E02" at bounding box center [1269, 139] width 355 height 29
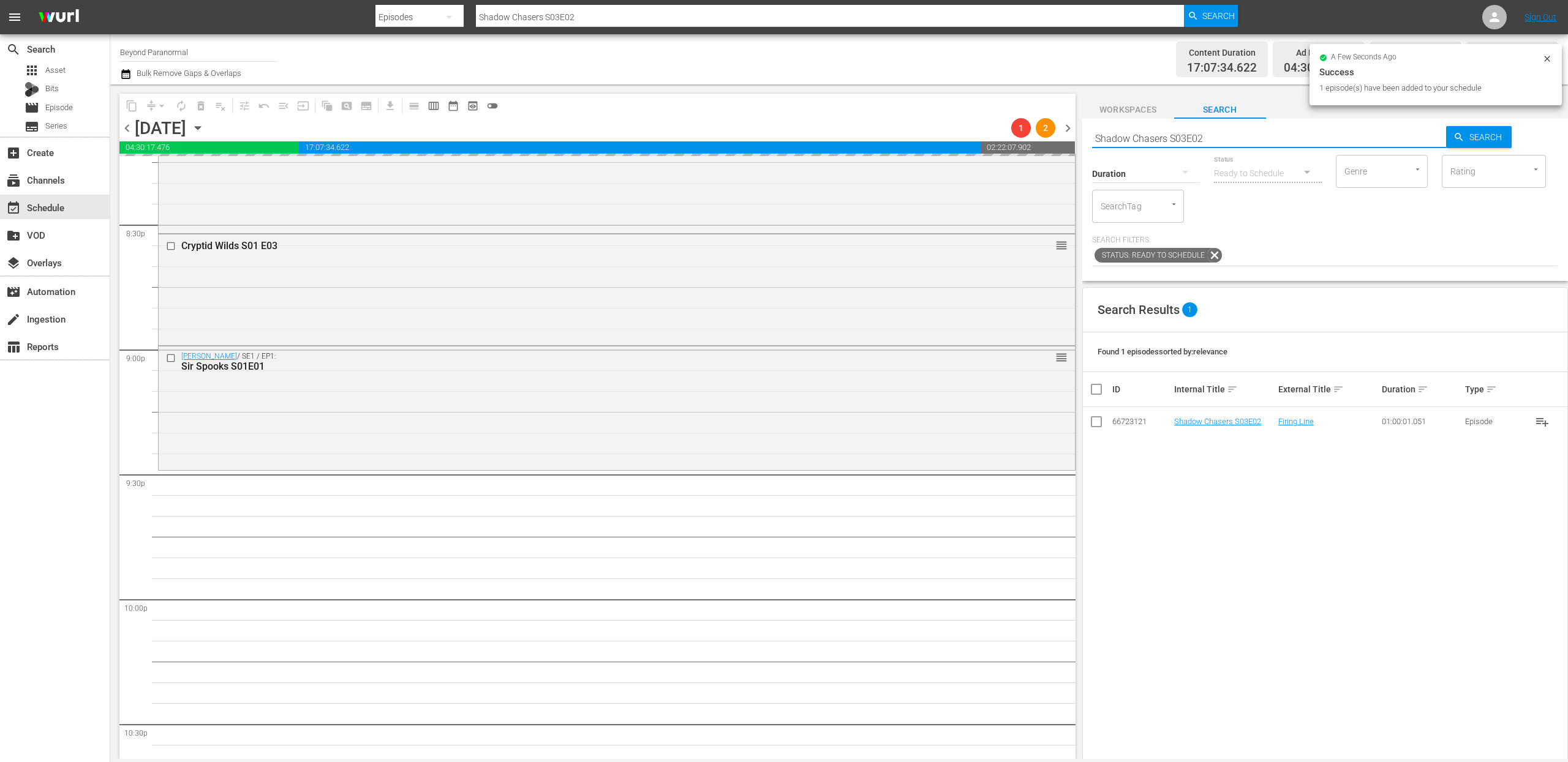
paste input "Virginia Paranormal Case Files S01E25"
type input "Virginia Paranormal Case Files S01E25"
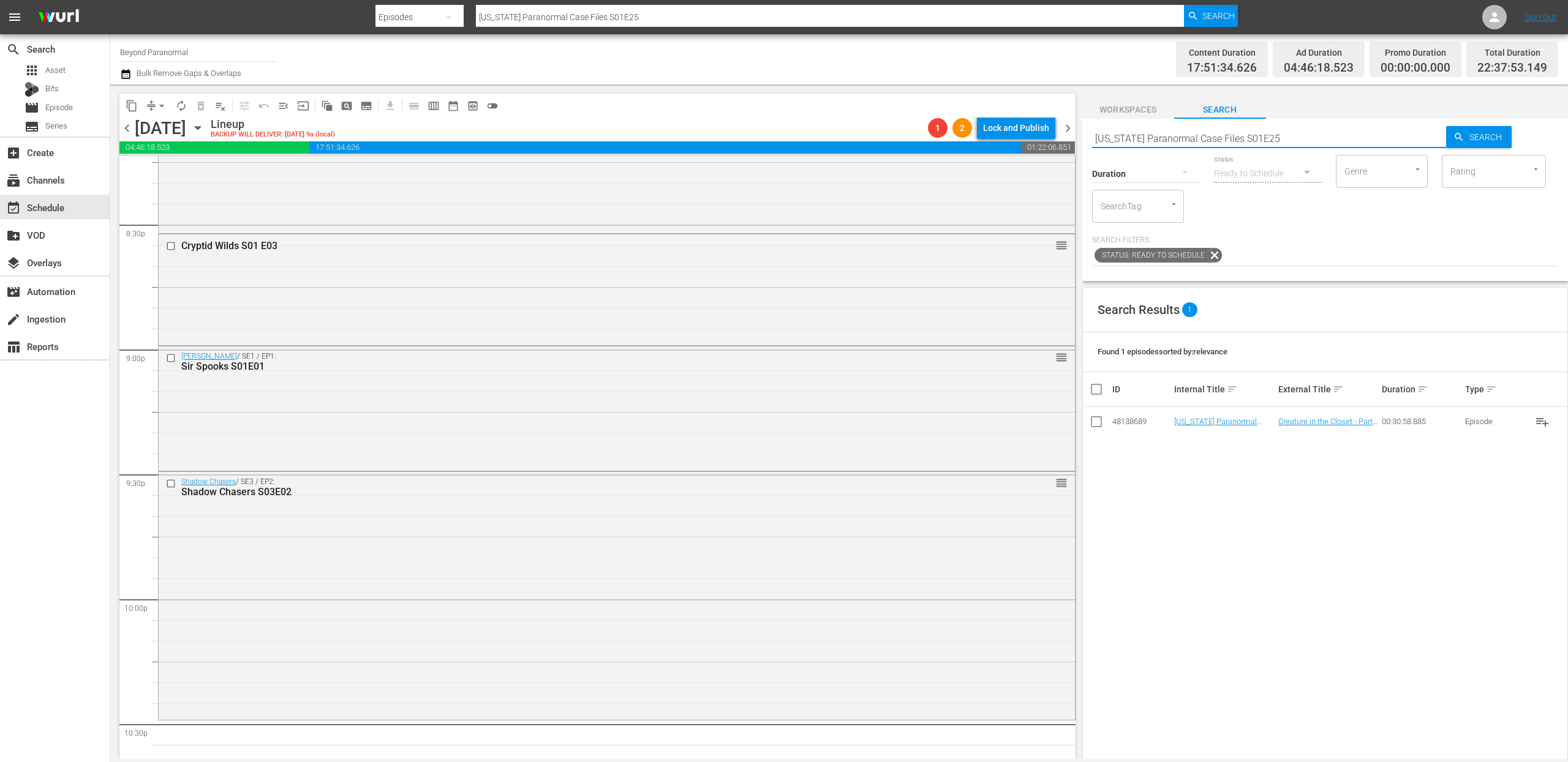
scroll to position [5210, 0]
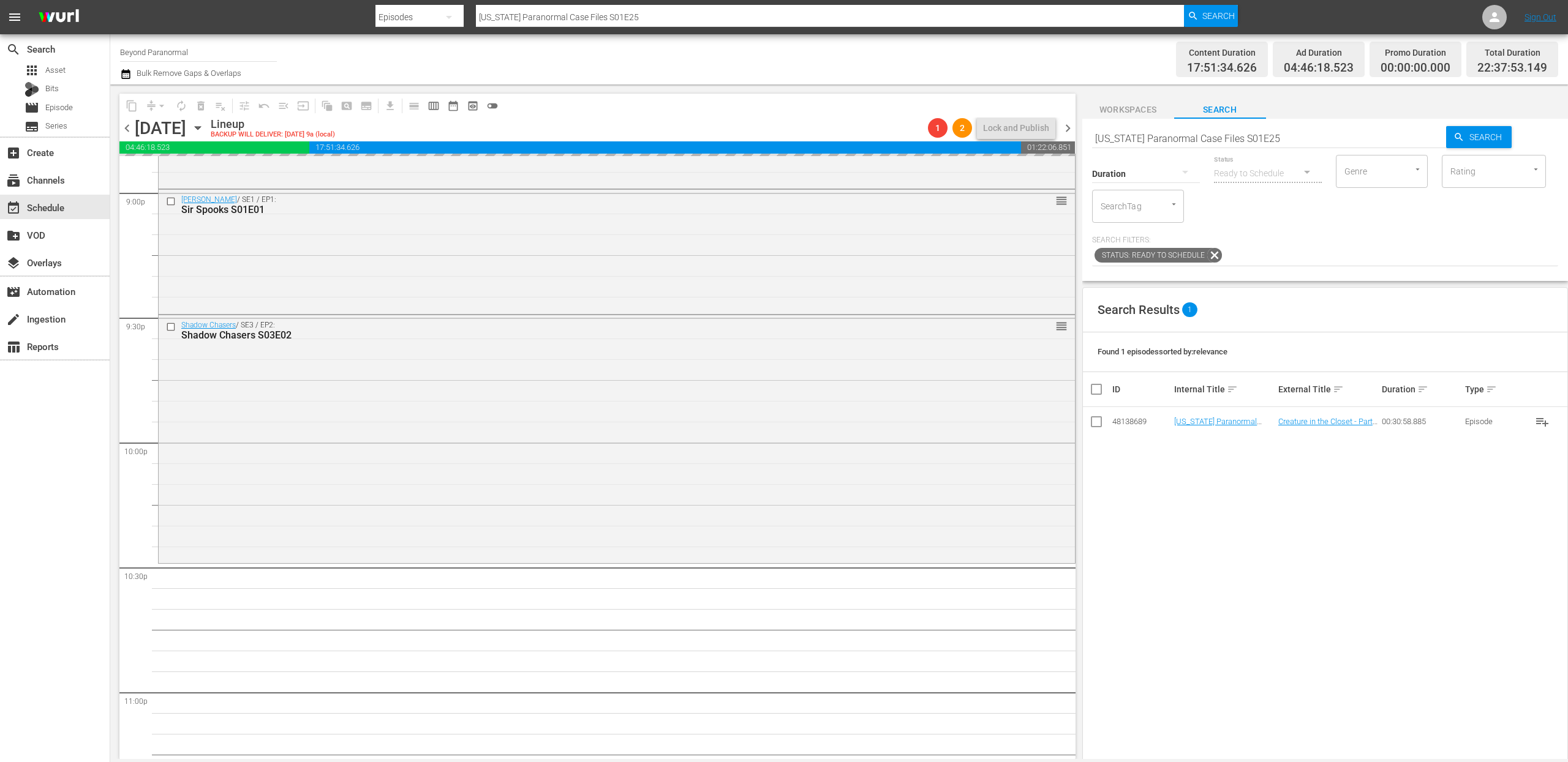
click at [1208, 140] on input "Virginia Paranormal Case Files S01E25" at bounding box center [1269, 139] width 355 height 29
click at [1208, 139] on input "Virginia Paranormal Case Files S01E25" at bounding box center [1269, 139] width 355 height 29
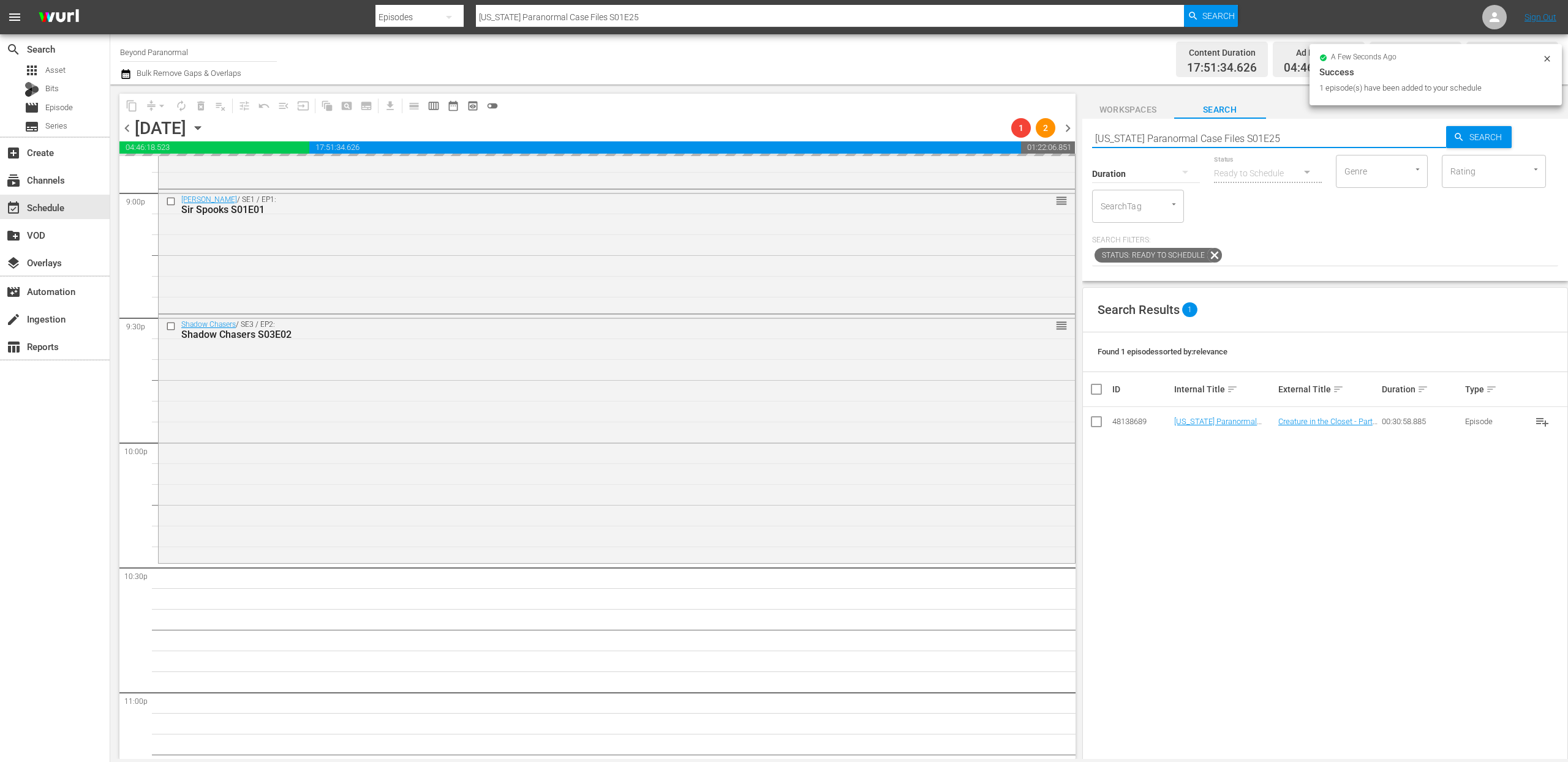
paste input "A Haunting S04E04"
type input "A Haunting S04E04"
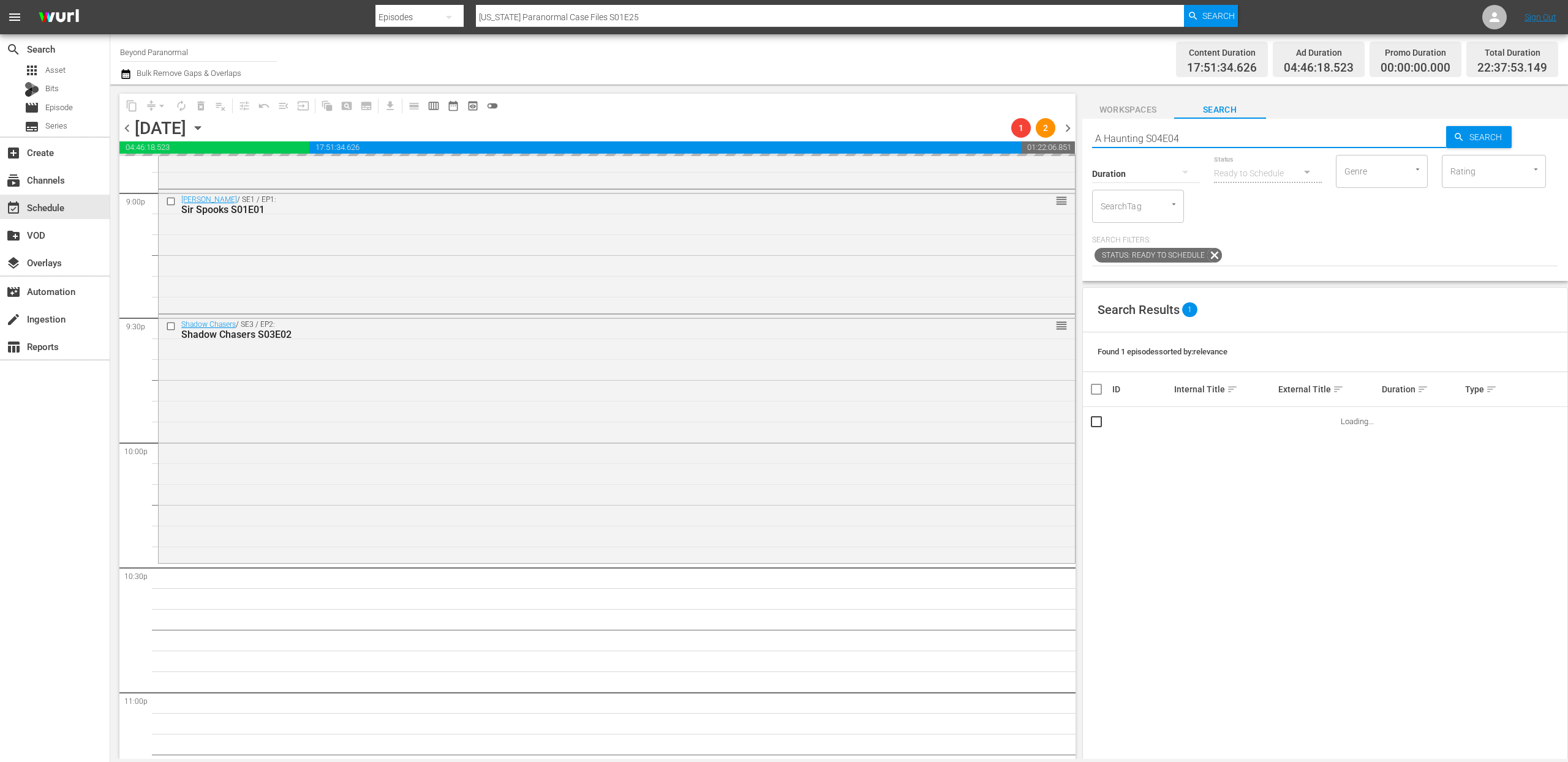
type input "A Haunting S04E04"
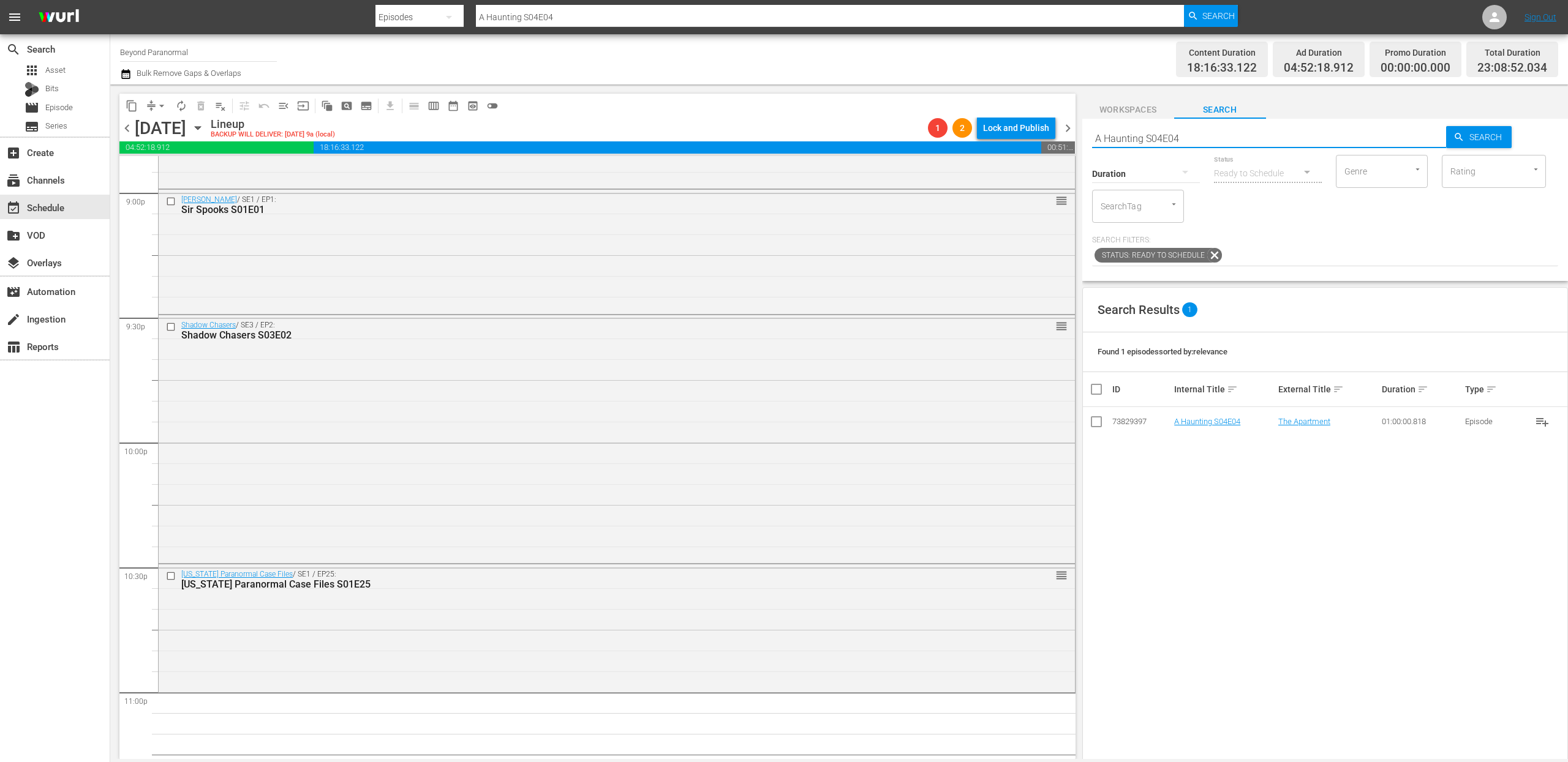
scroll to position [5393, 0]
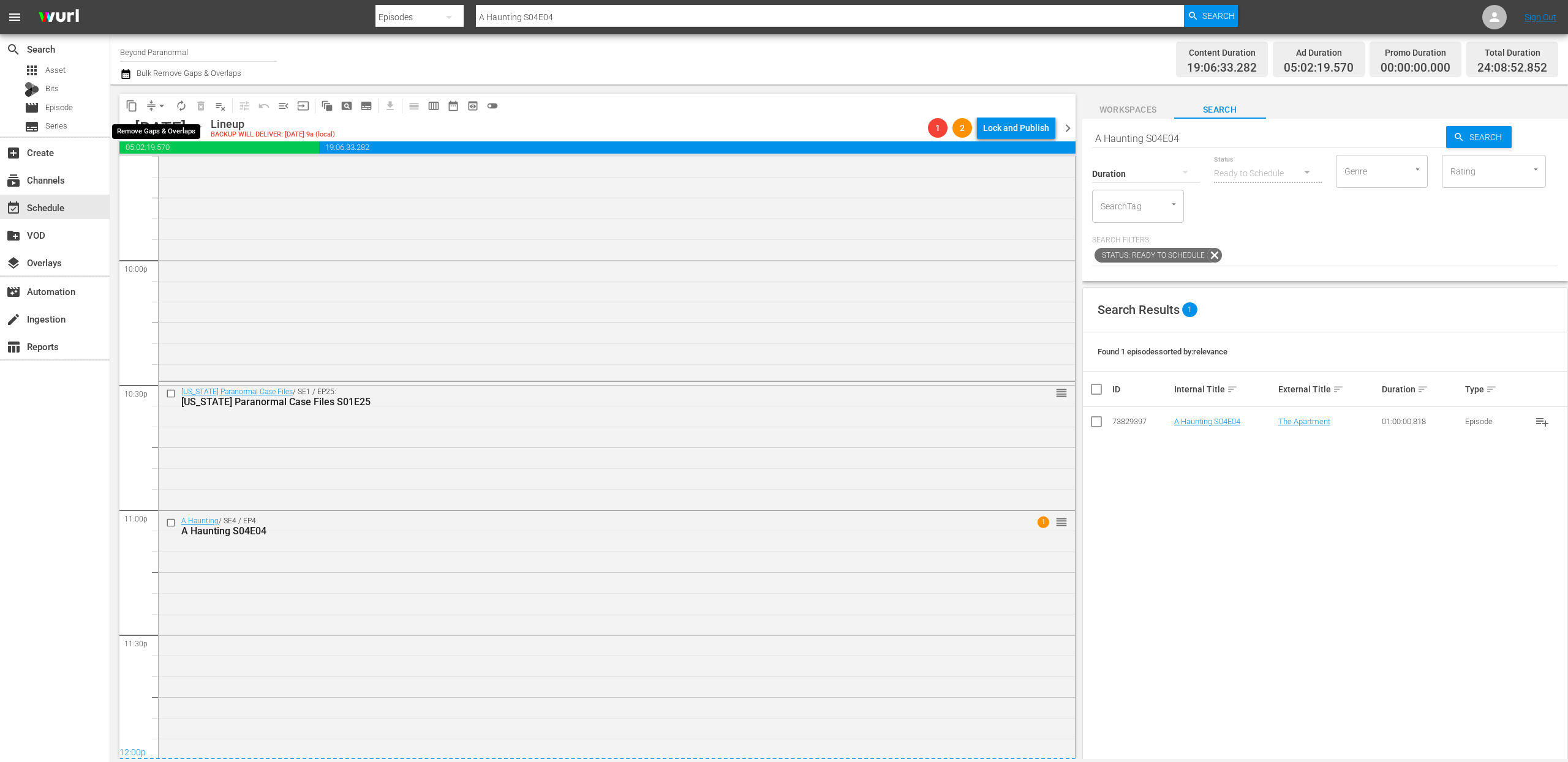
click at [152, 106] on button "arrow_drop_down" at bounding box center [161, 106] width 20 height 20
click at [164, 170] on li "Align to End of Previous Day" at bounding box center [162, 170] width 128 height 20
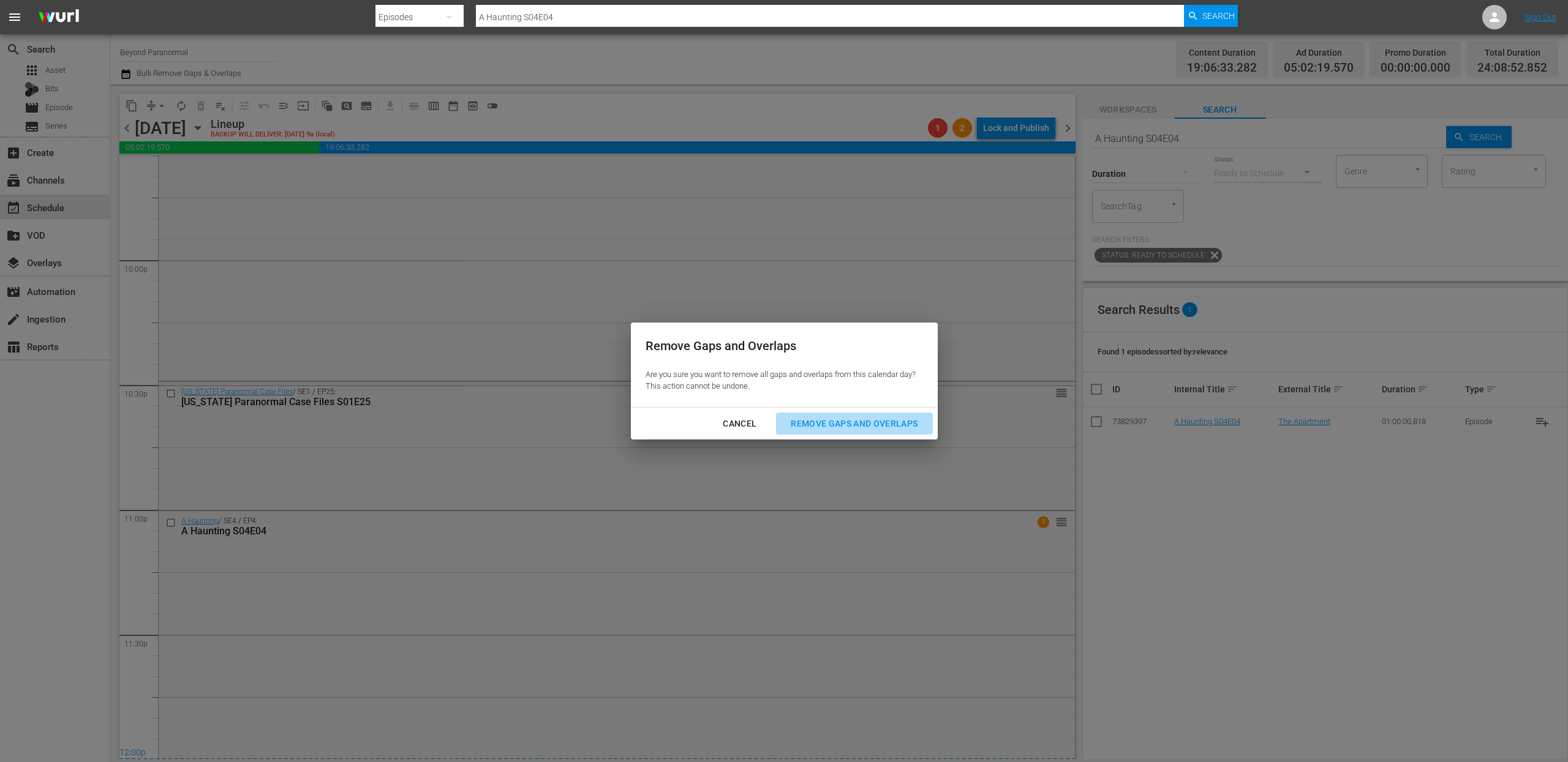
click at [829, 417] on div "Remove Gaps and Overlaps" at bounding box center [854, 424] width 146 height 15
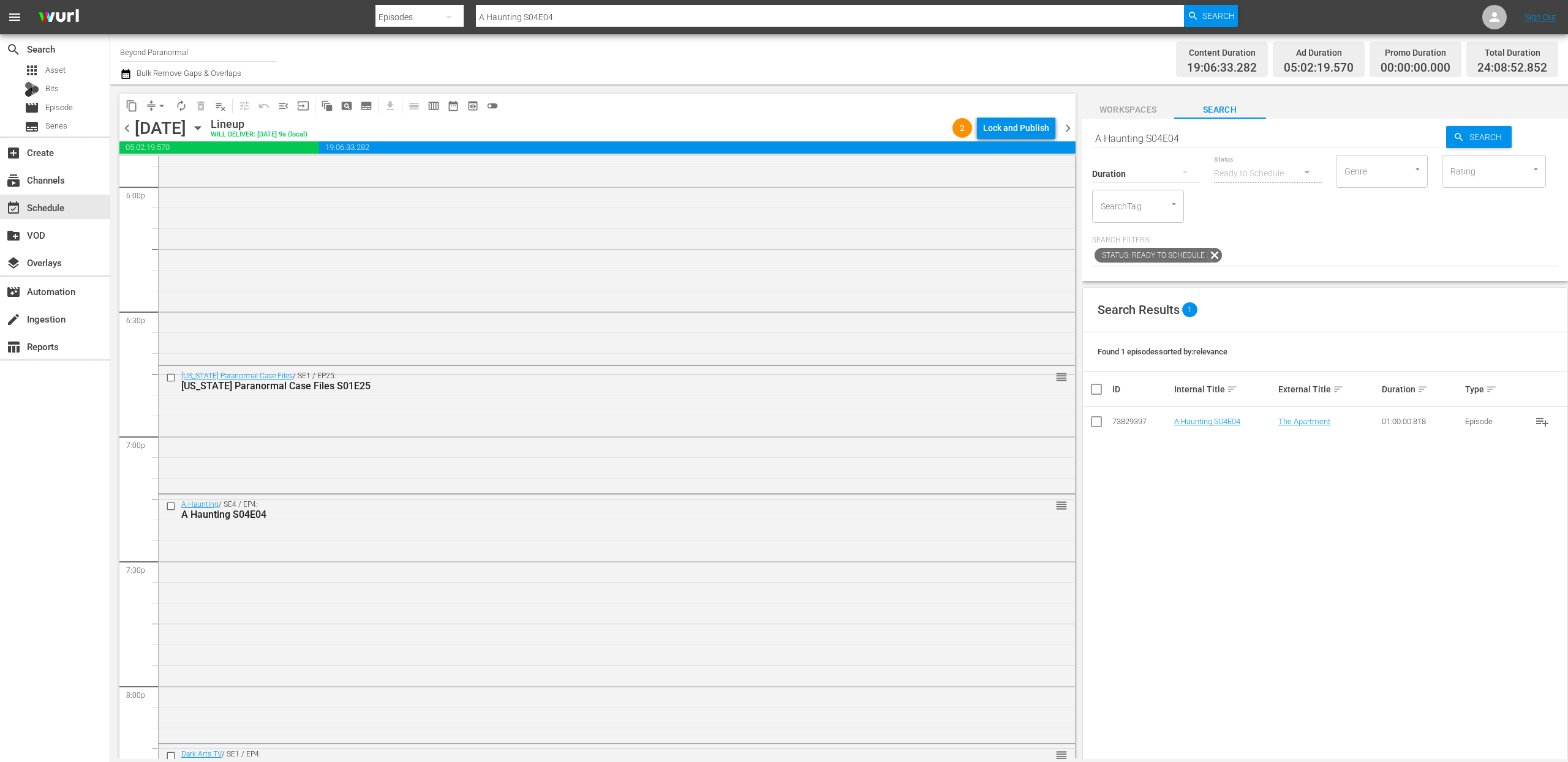
scroll to position [4507, 0]
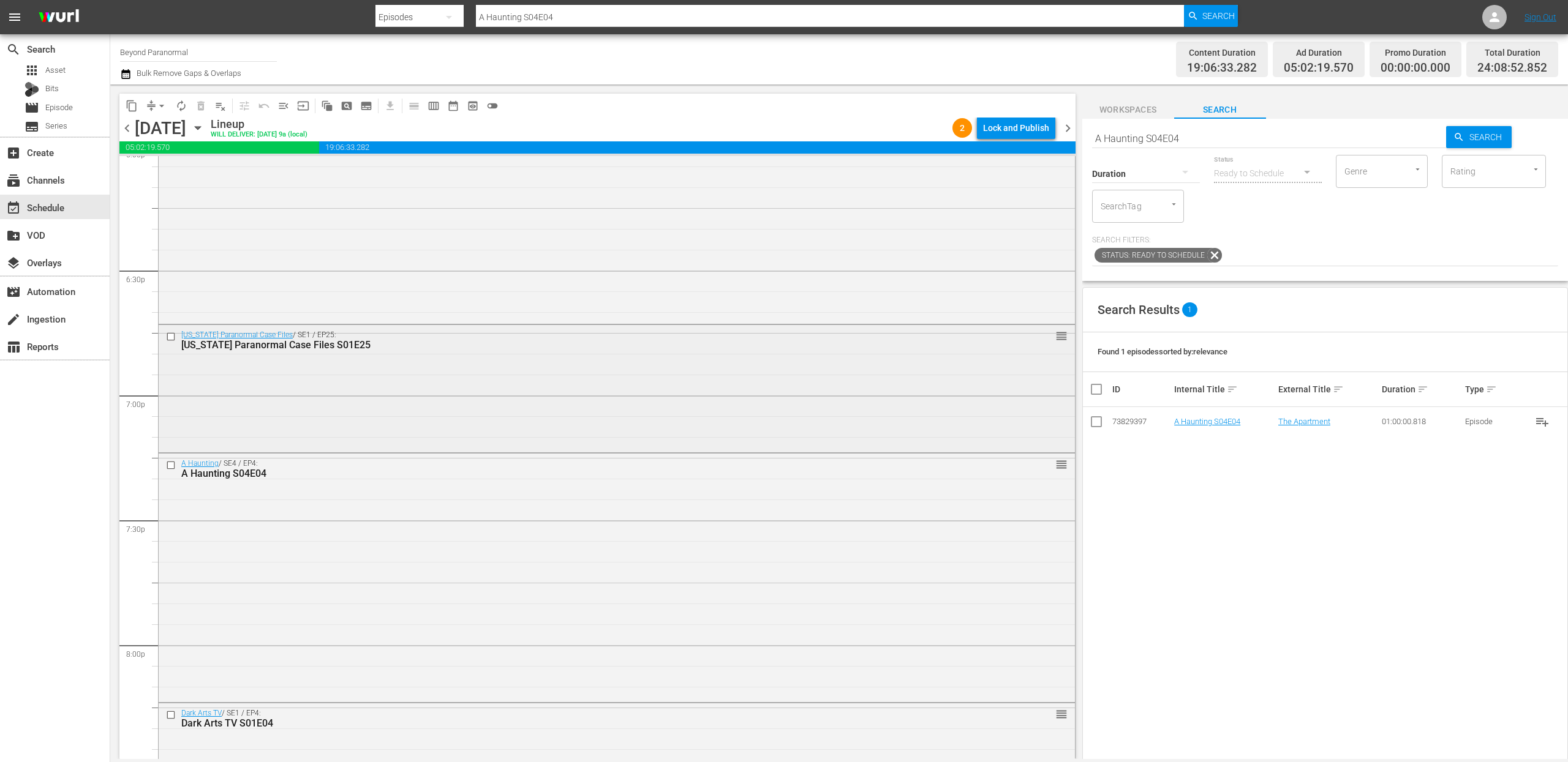
click at [438, 375] on div "Virginia Paranormal Case Files / SE1 / EP25: Virginia Paranormal Case Files S01…" at bounding box center [617, 388] width 916 height 126
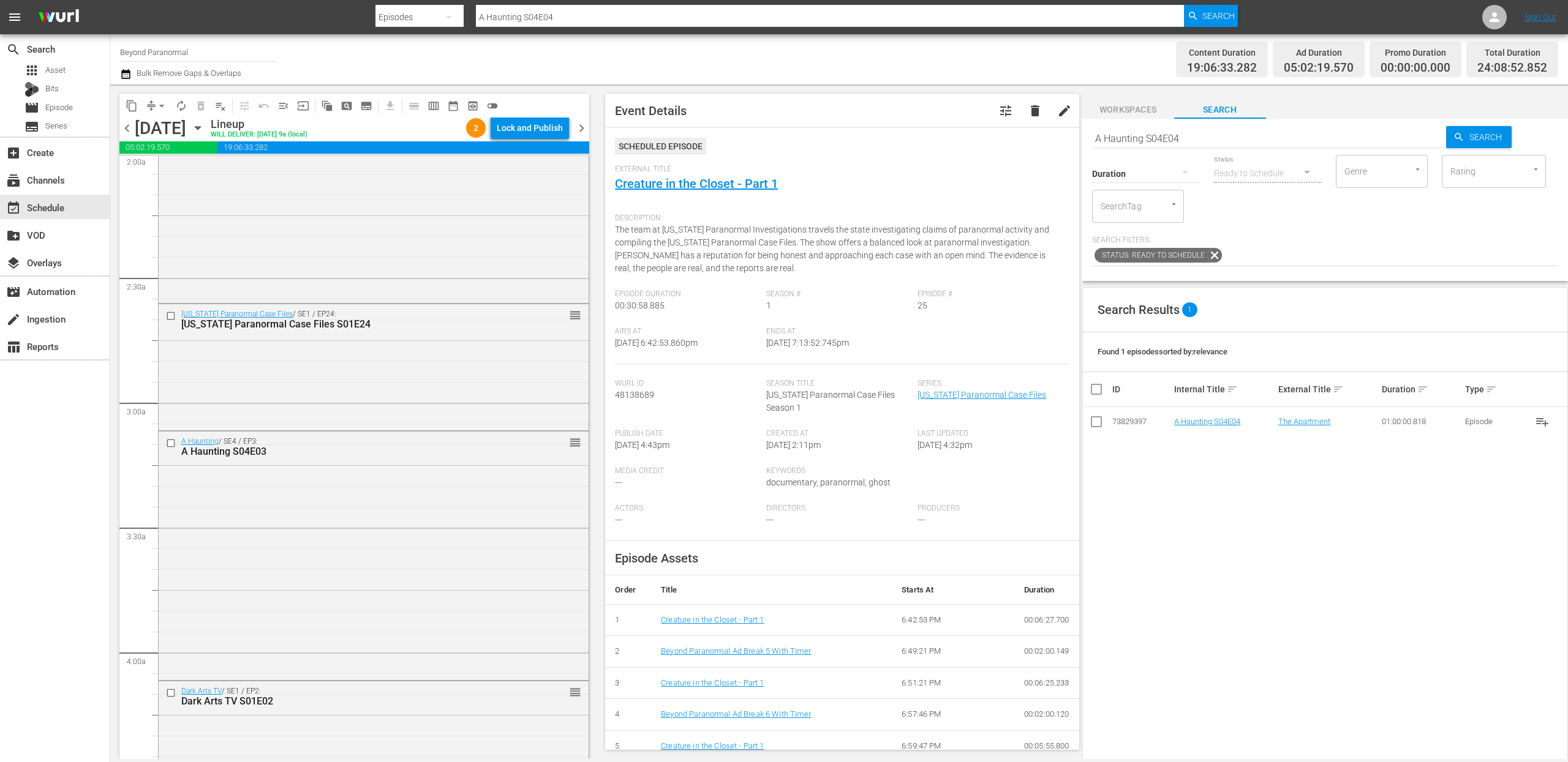
scroll to position [489, 0]
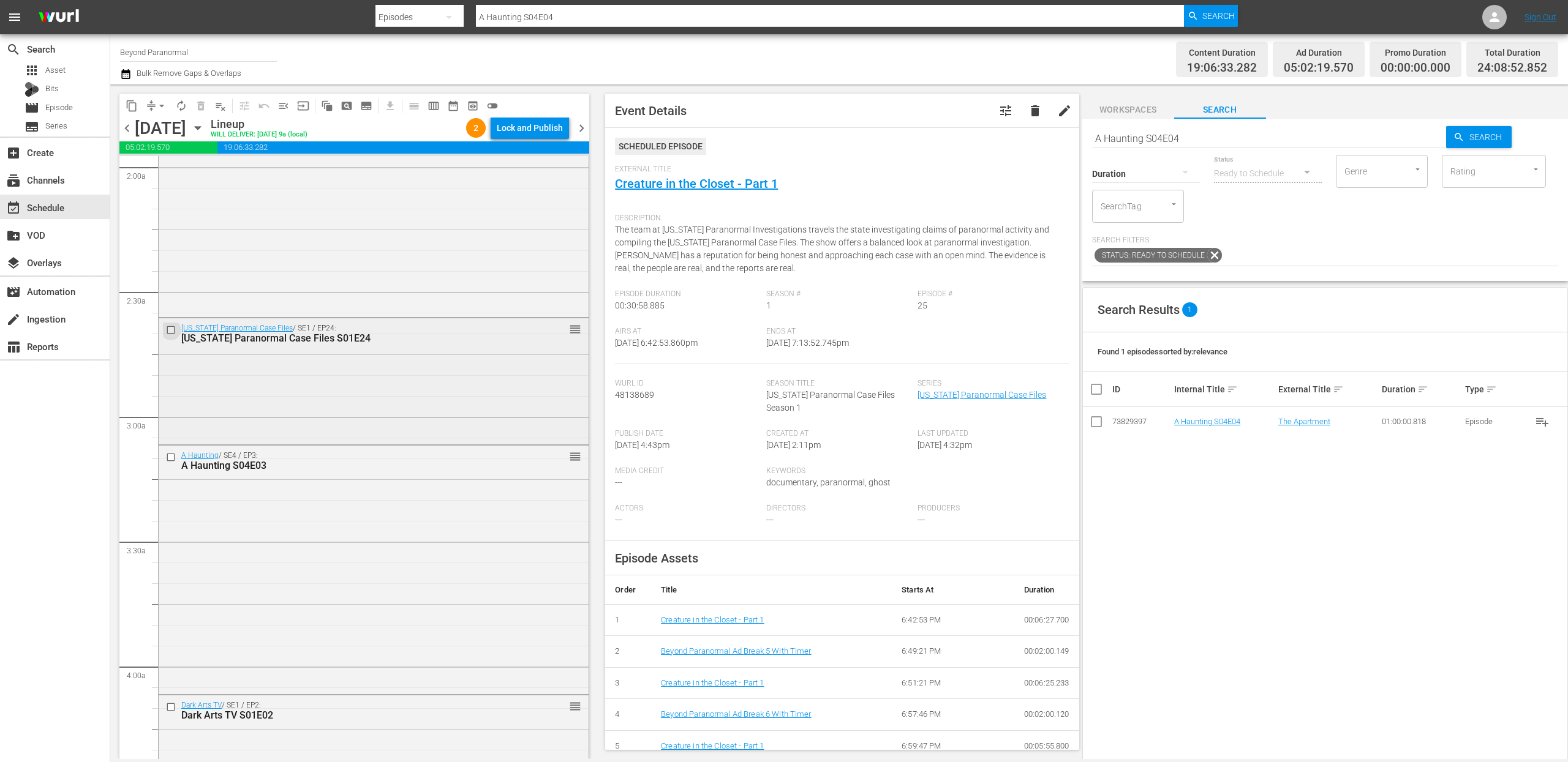
click at [169, 331] on input "checkbox" at bounding box center [172, 331] width 13 height 10
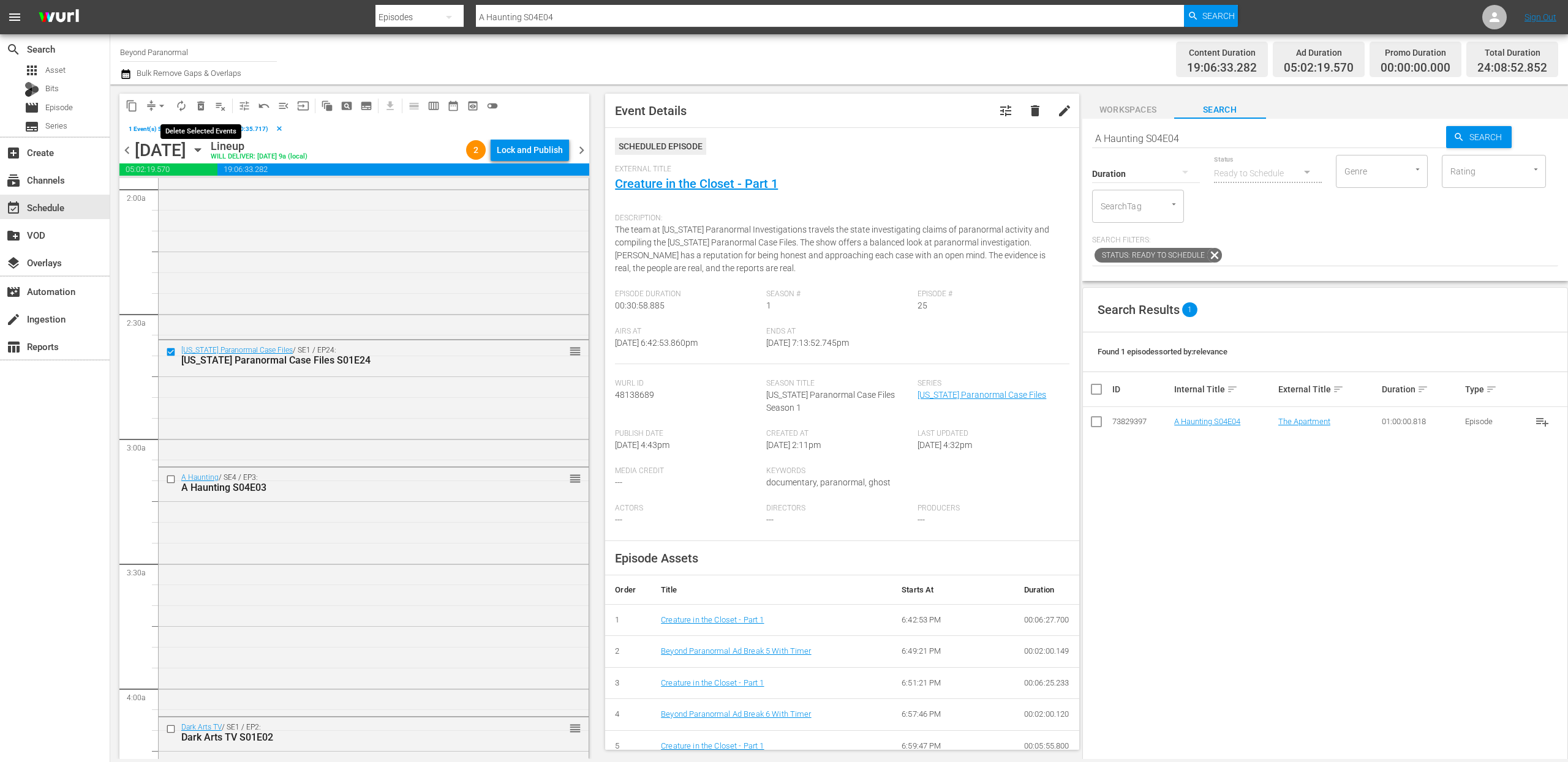
click at [202, 104] on span "delete_forever_outlined" at bounding box center [201, 106] width 12 height 12
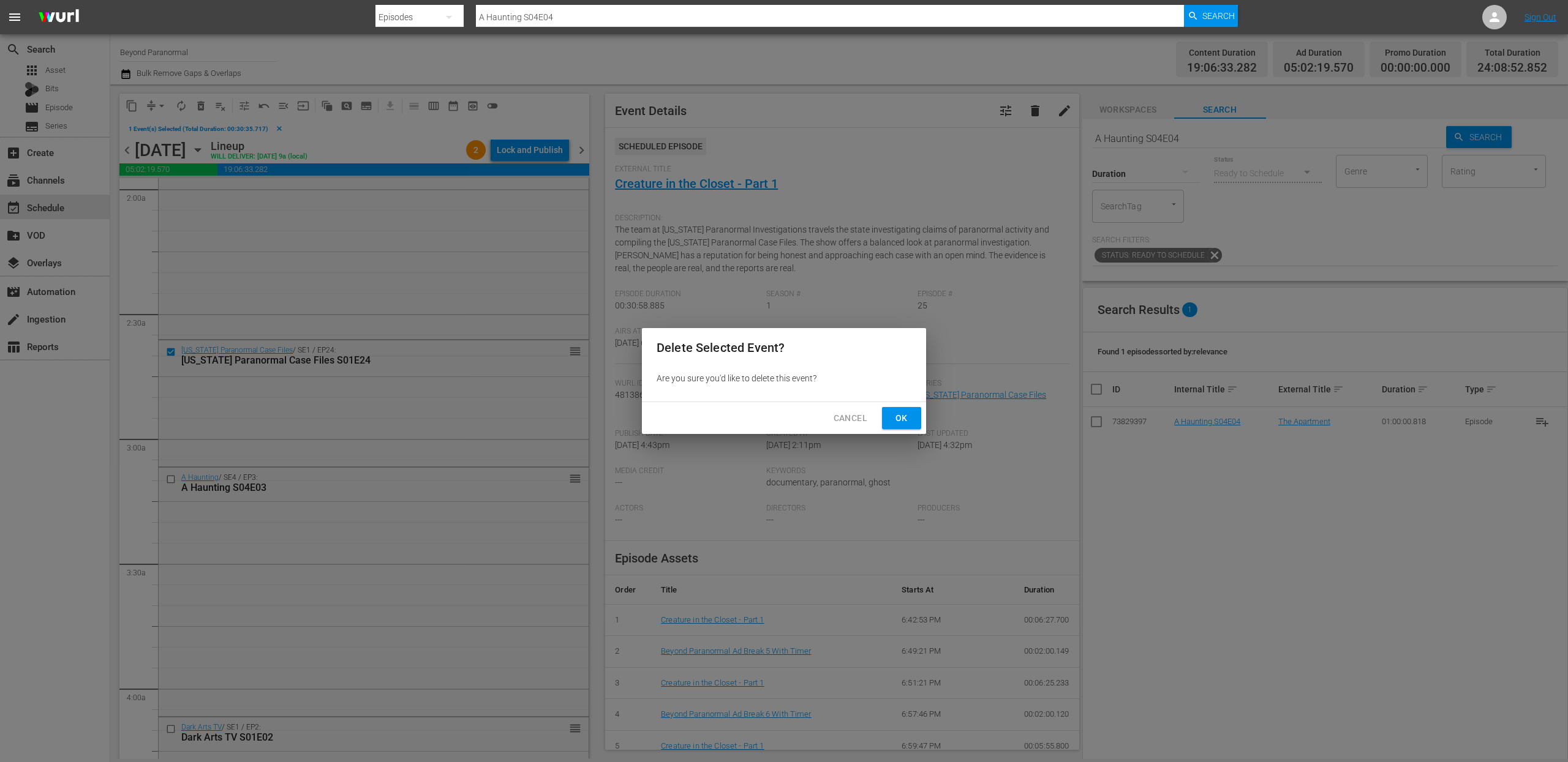
click at [904, 411] on span "Ok" at bounding box center [902, 418] width 20 height 15
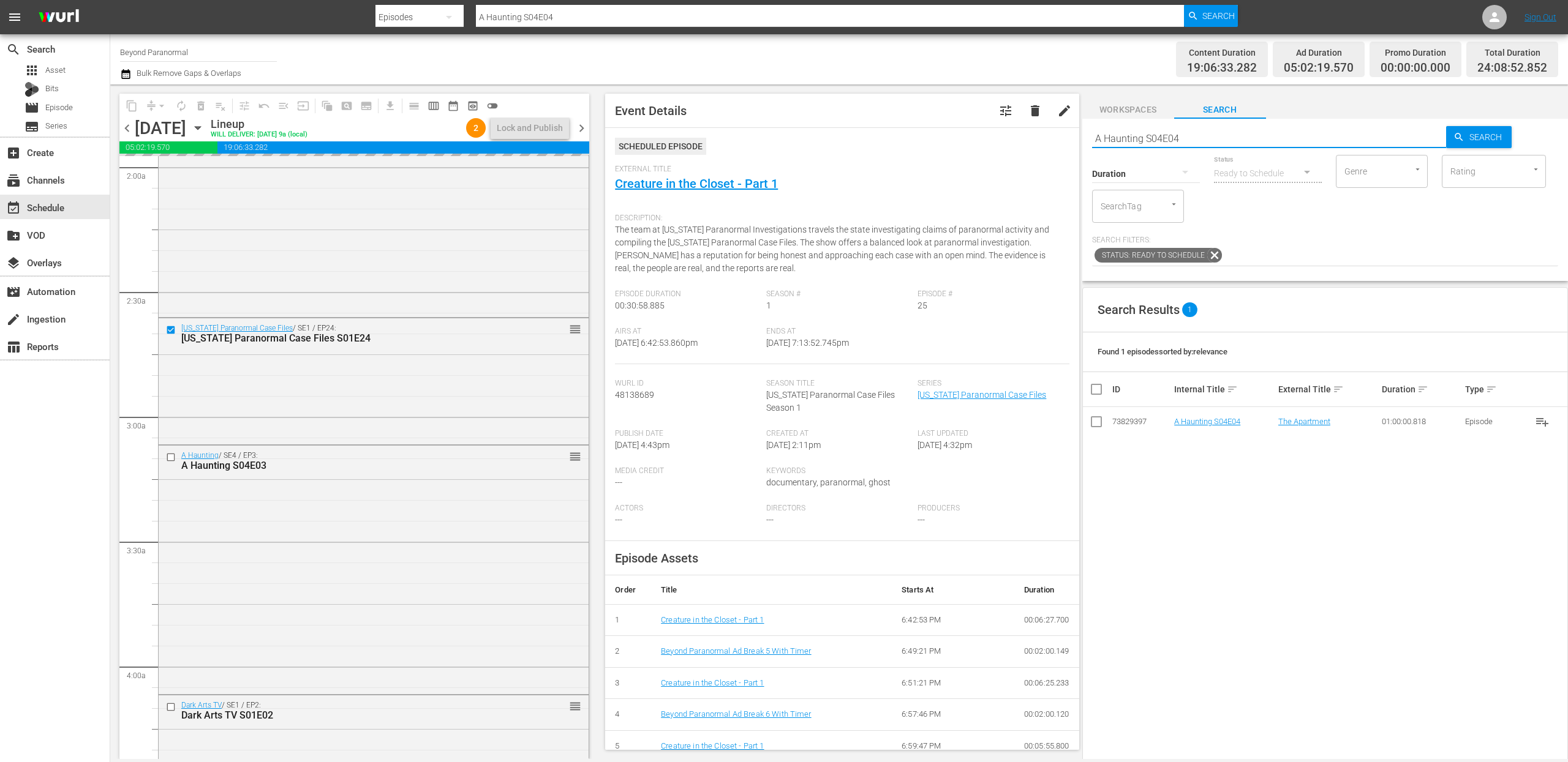
click at [1159, 133] on input "A Haunting S04E04" at bounding box center [1269, 139] width 355 height 29
click at [1168, 176] on div at bounding box center [1145, 173] width 108 height 34
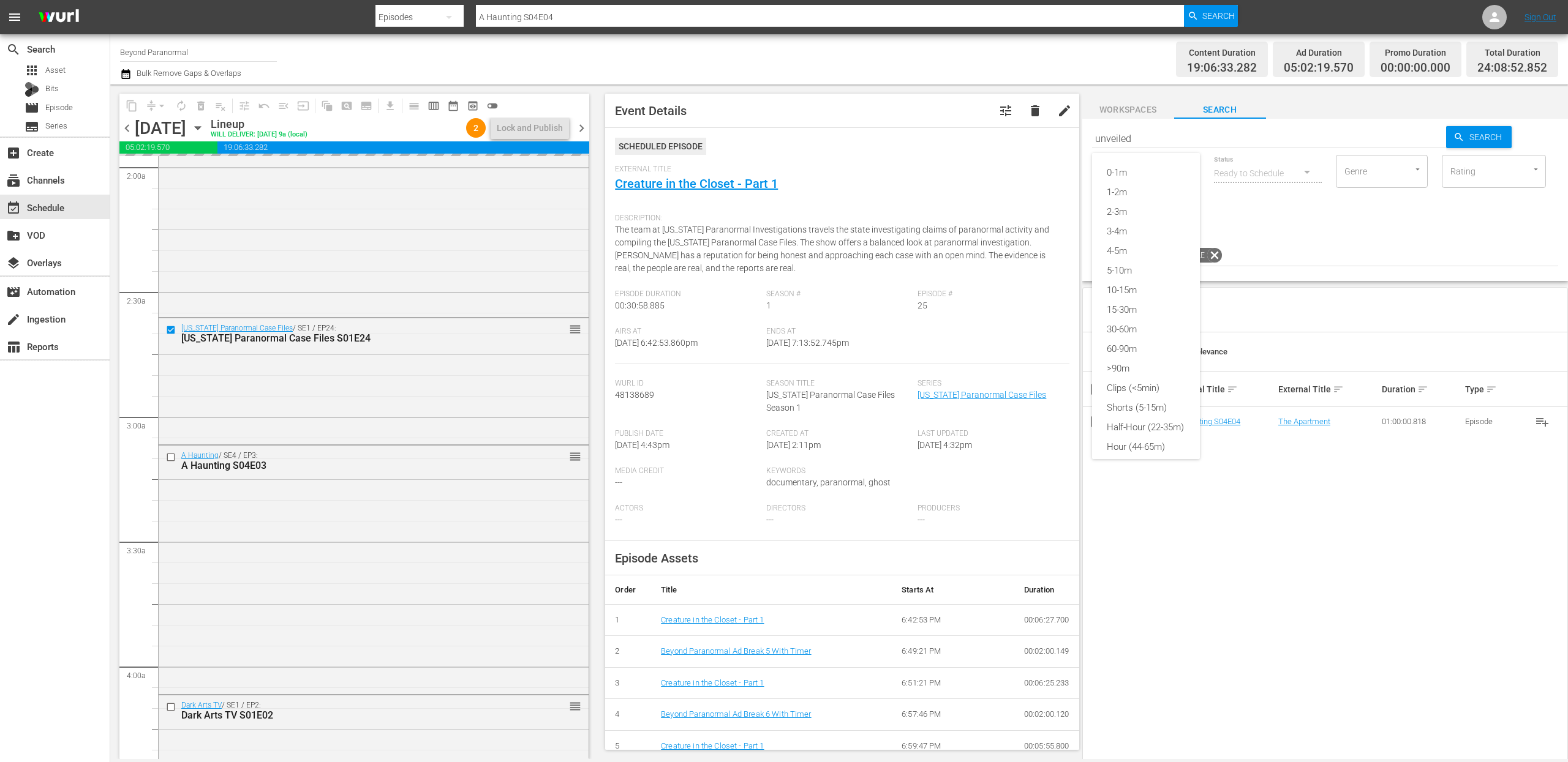
click at [1129, 406] on div "Shorts (5-15m)" at bounding box center [1145, 407] width 108 height 20
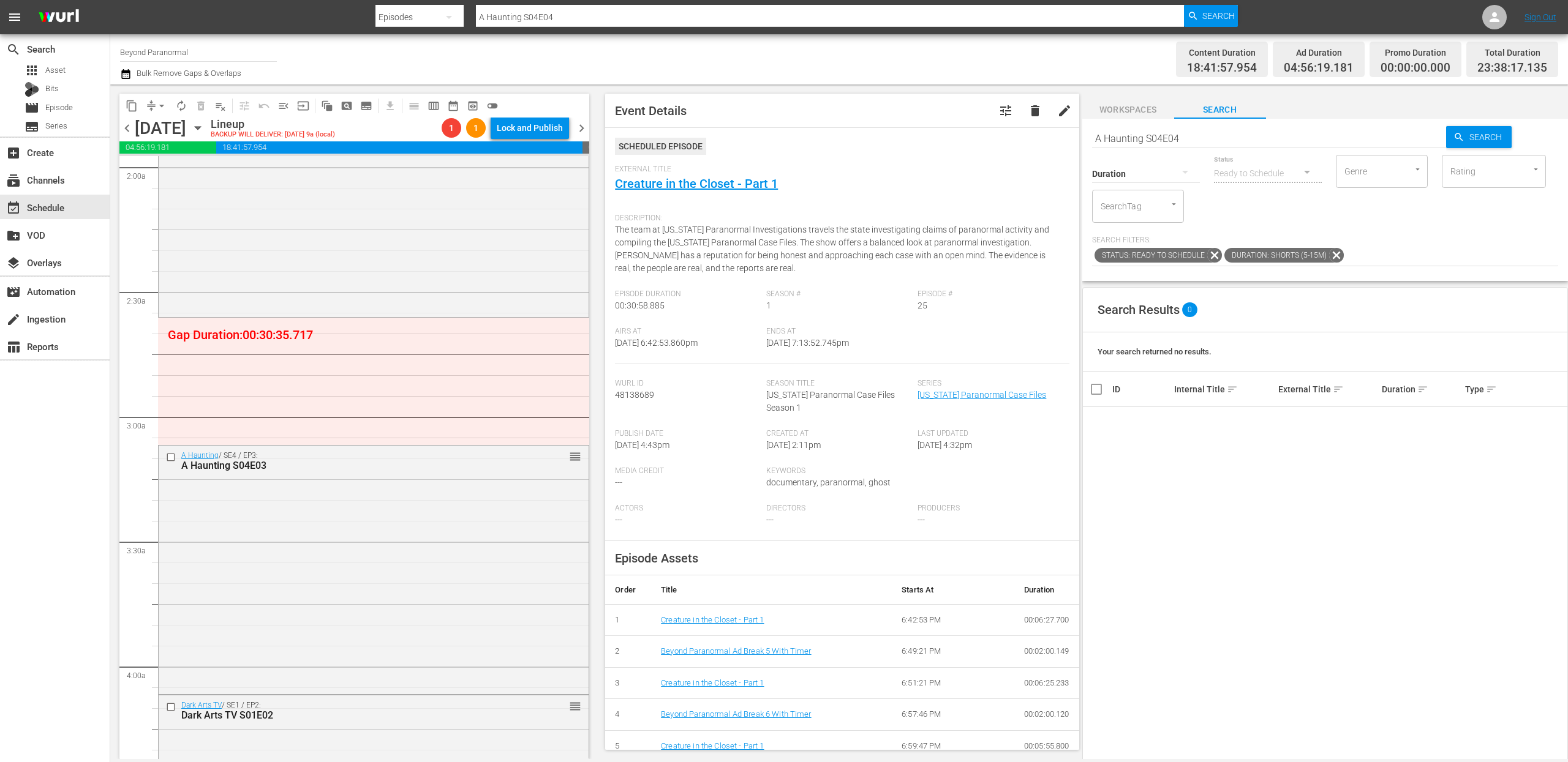
click at [1206, 138] on input "A Haunting S04E04" at bounding box center [1269, 139] width 355 height 29
type input "unveiled"
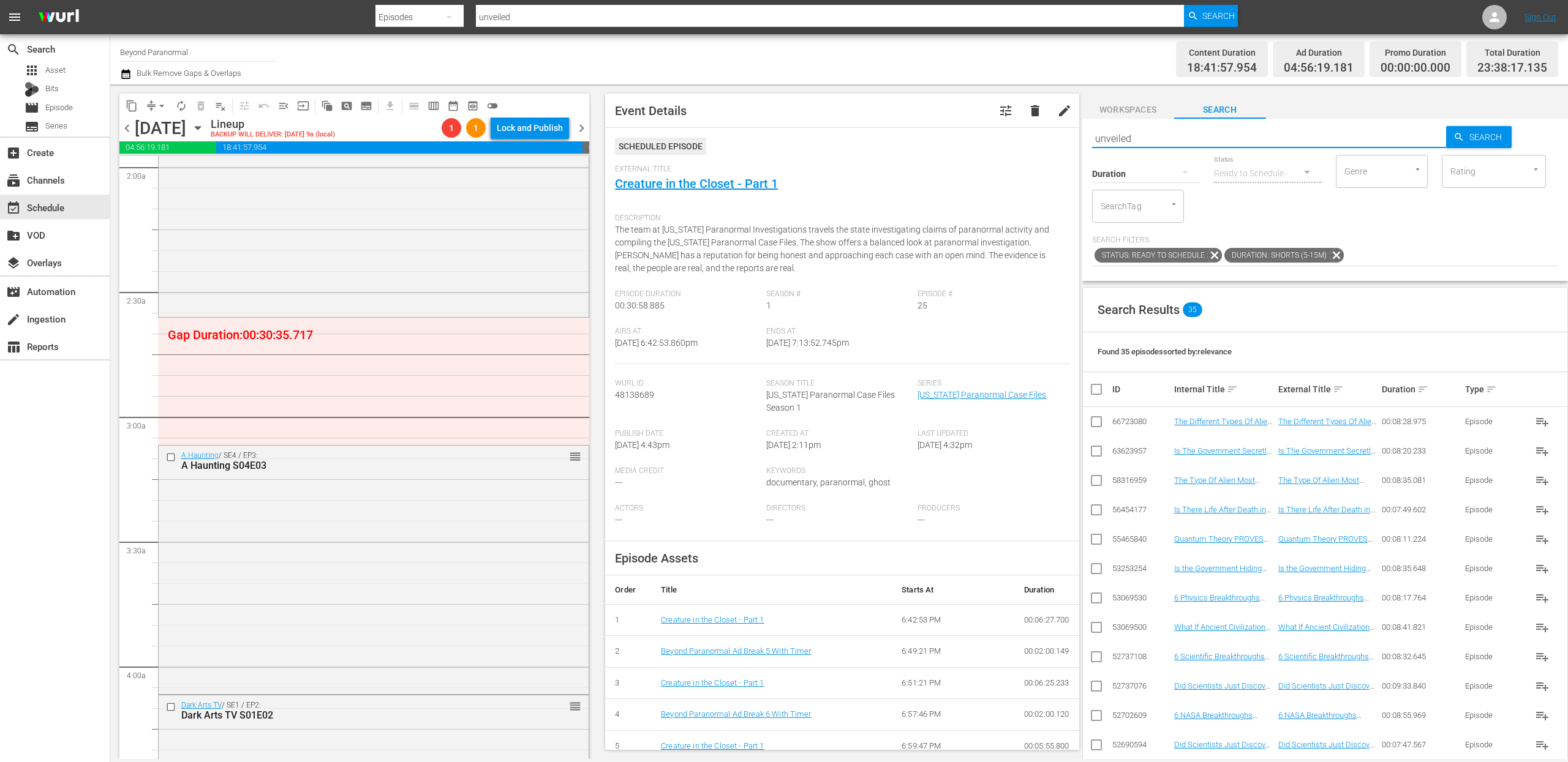
type input "unveiled"
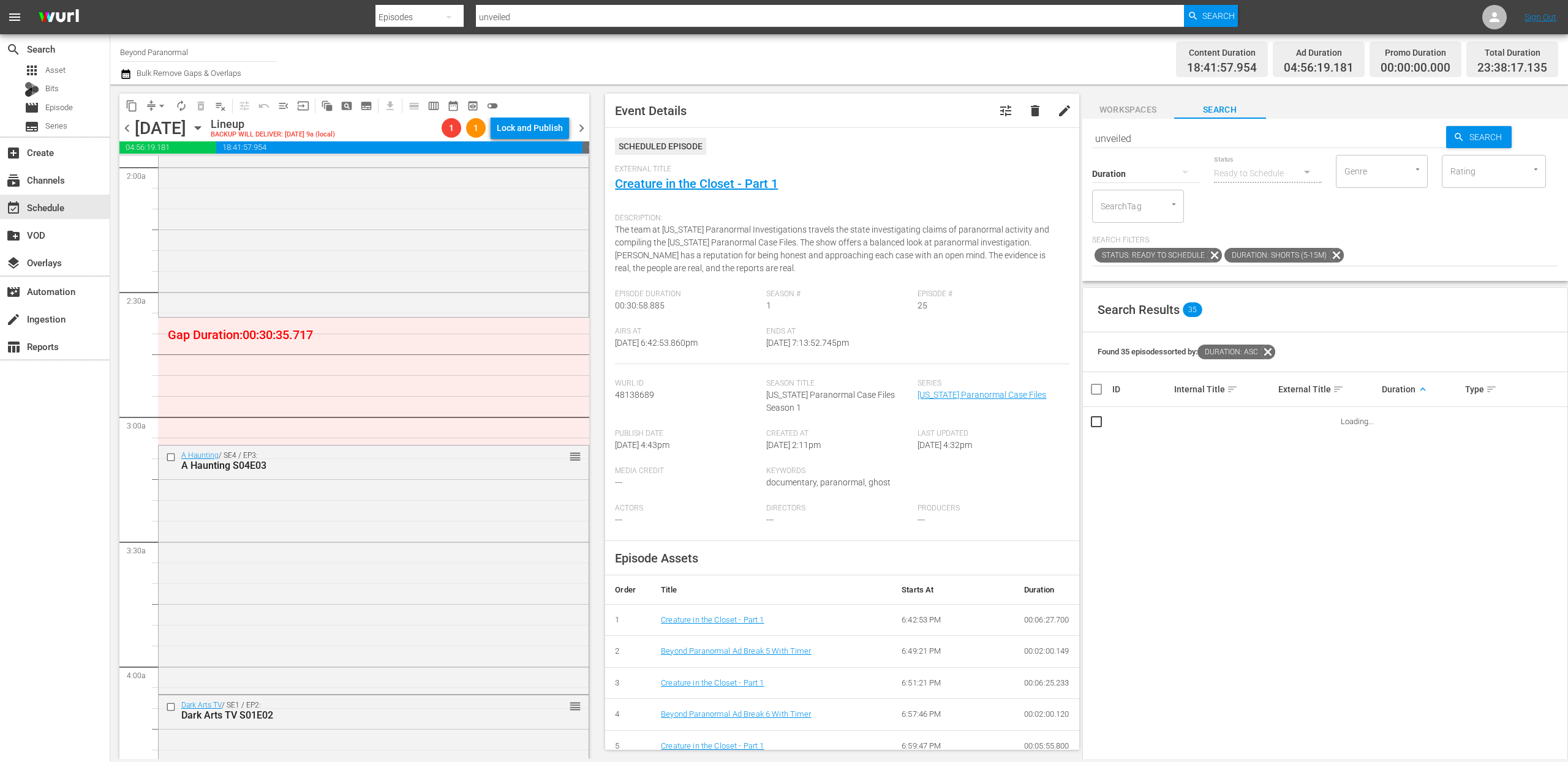
click at [1417, 393] on span "keyboard_arrow_up" at bounding box center [1422, 389] width 11 height 11
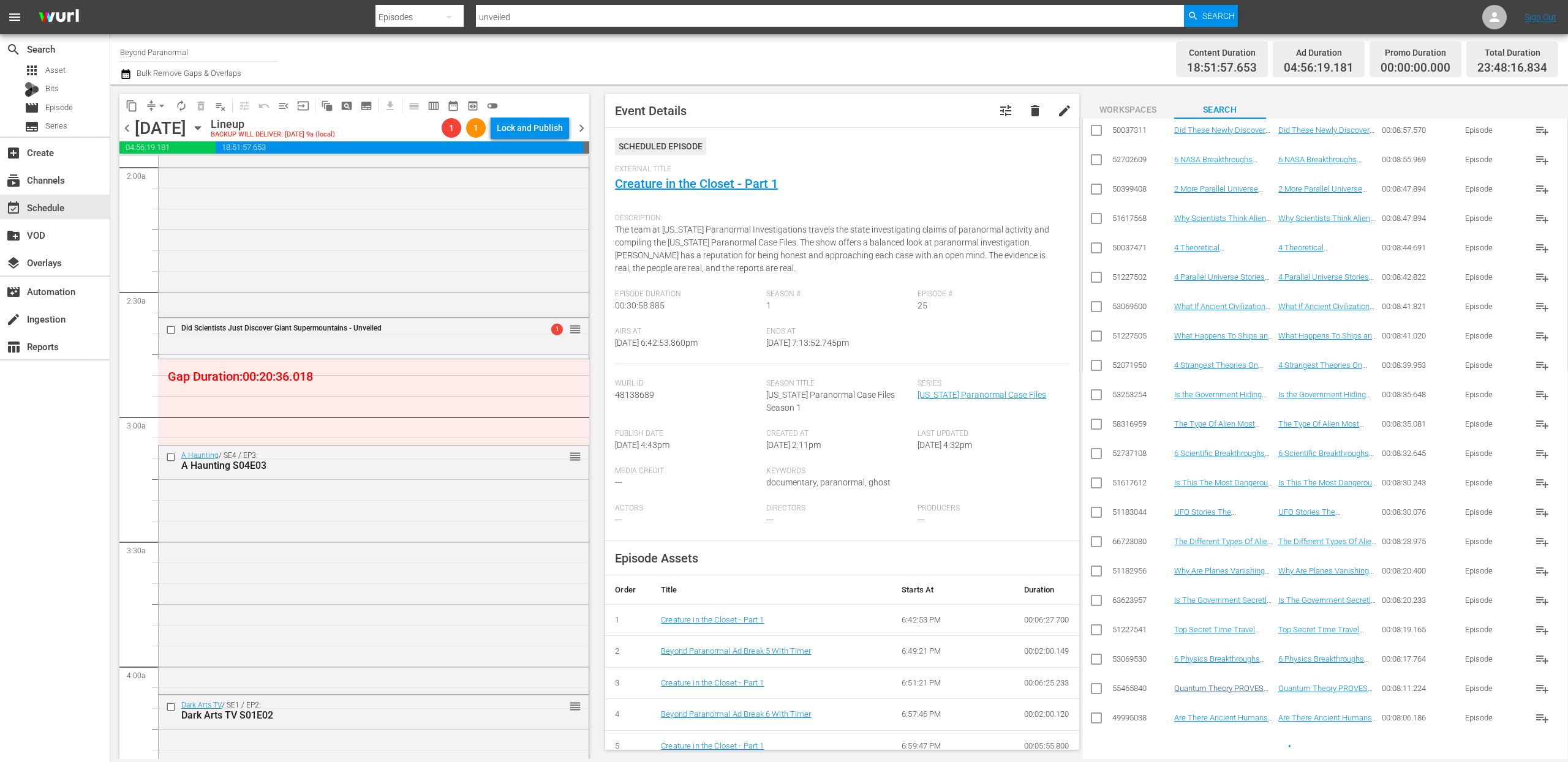
scroll to position [537, 0]
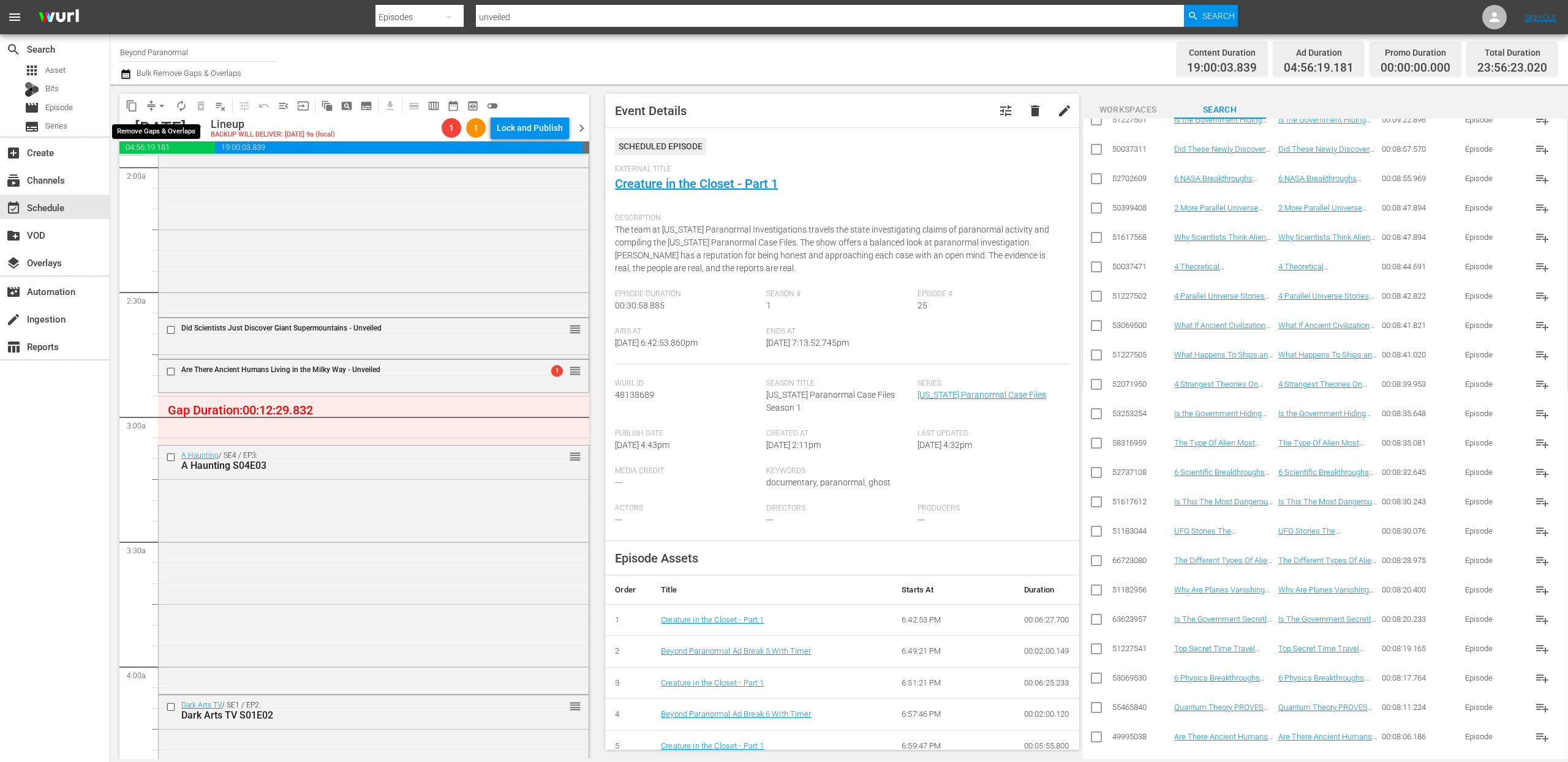
click at [154, 105] on button "arrow_drop_down" at bounding box center [161, 106] width 20 height 20
click at [162, 173] on li "Align to End of Previous Day" at bounding box center [162, 170] width 128 height 20
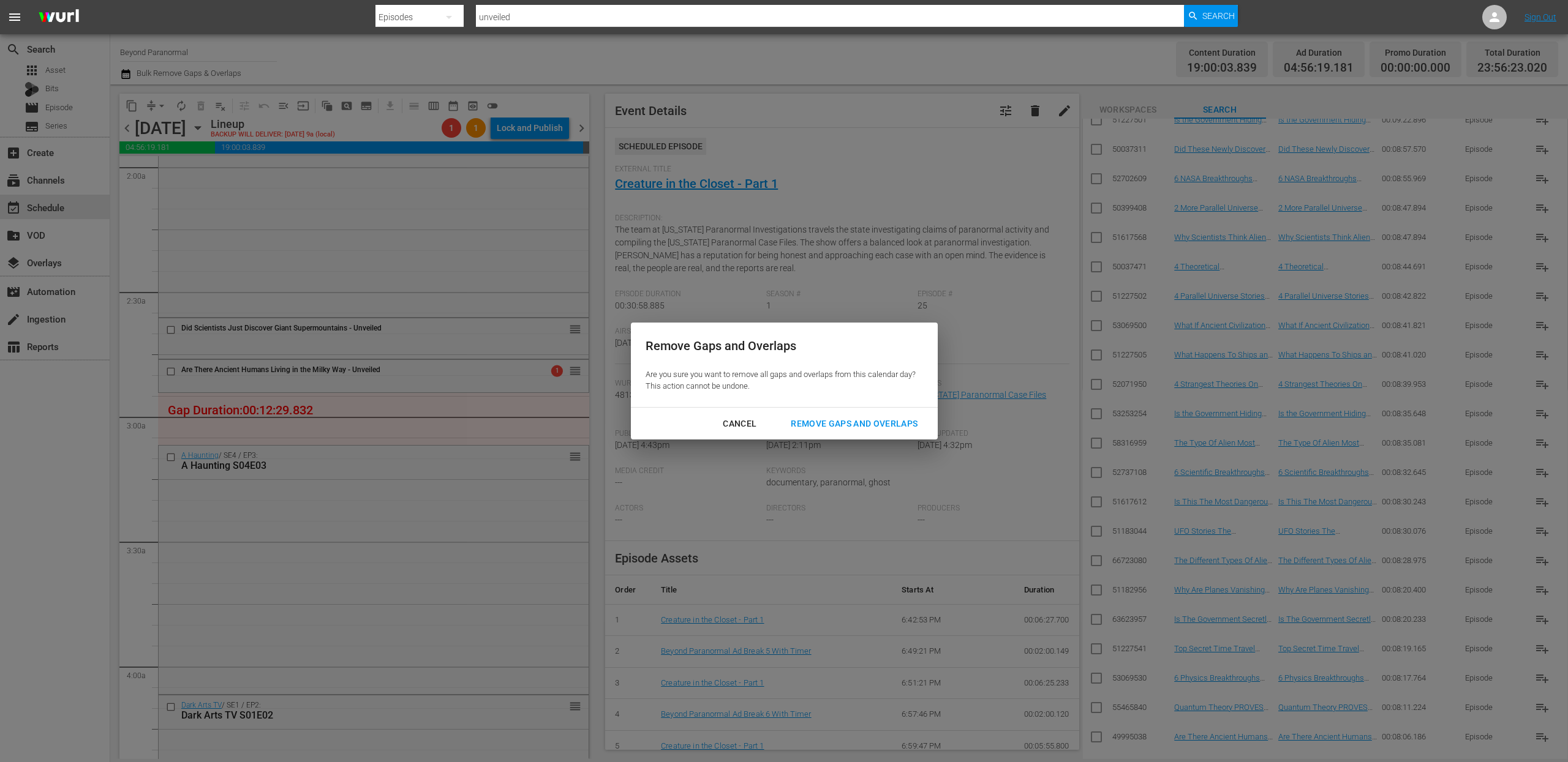
click at [843, 425] on div "Remove Gaps and Overlaps" at bounding box center [854, 424] width 146 height 15
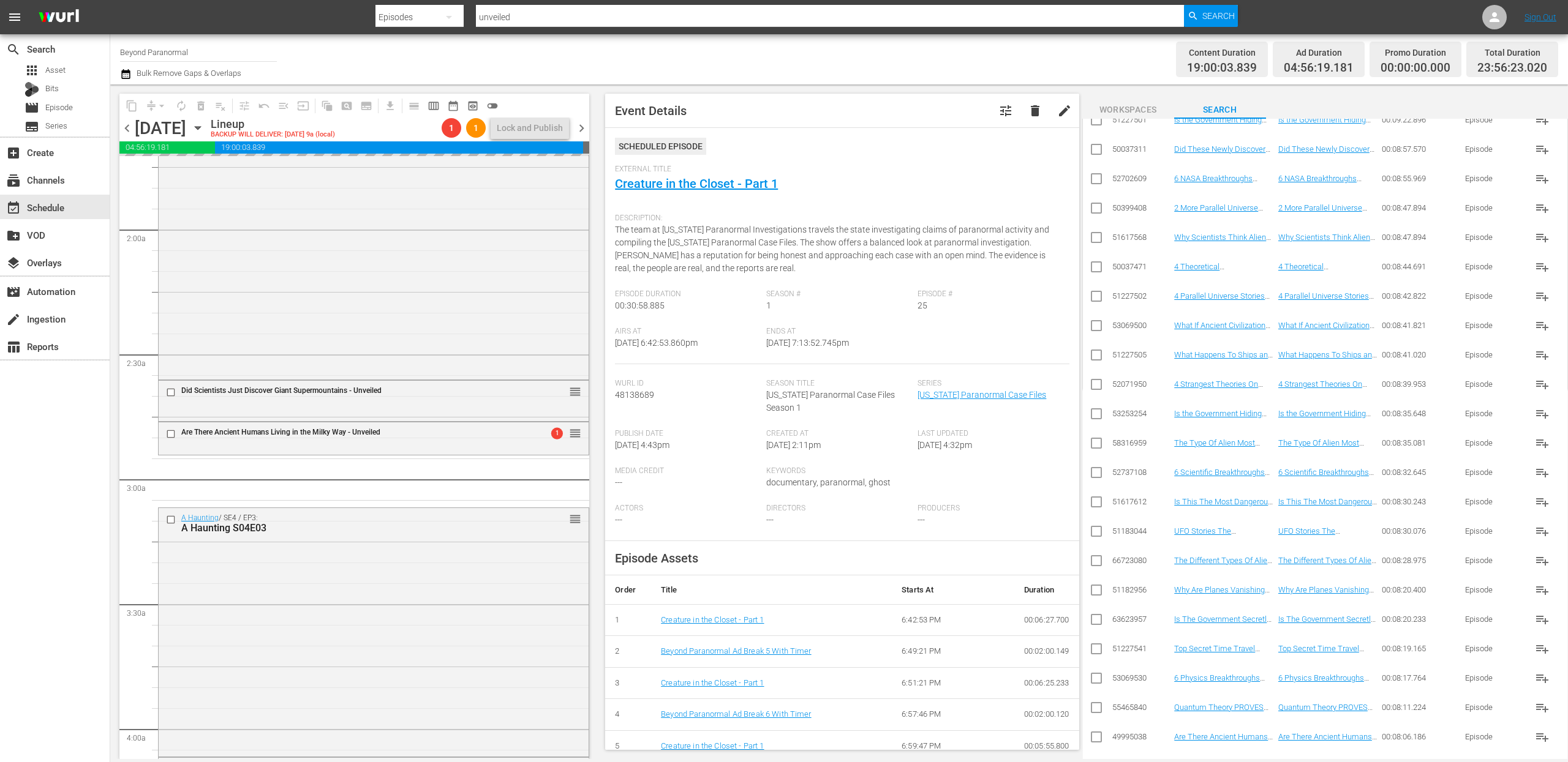
scroll to position [455, 0]
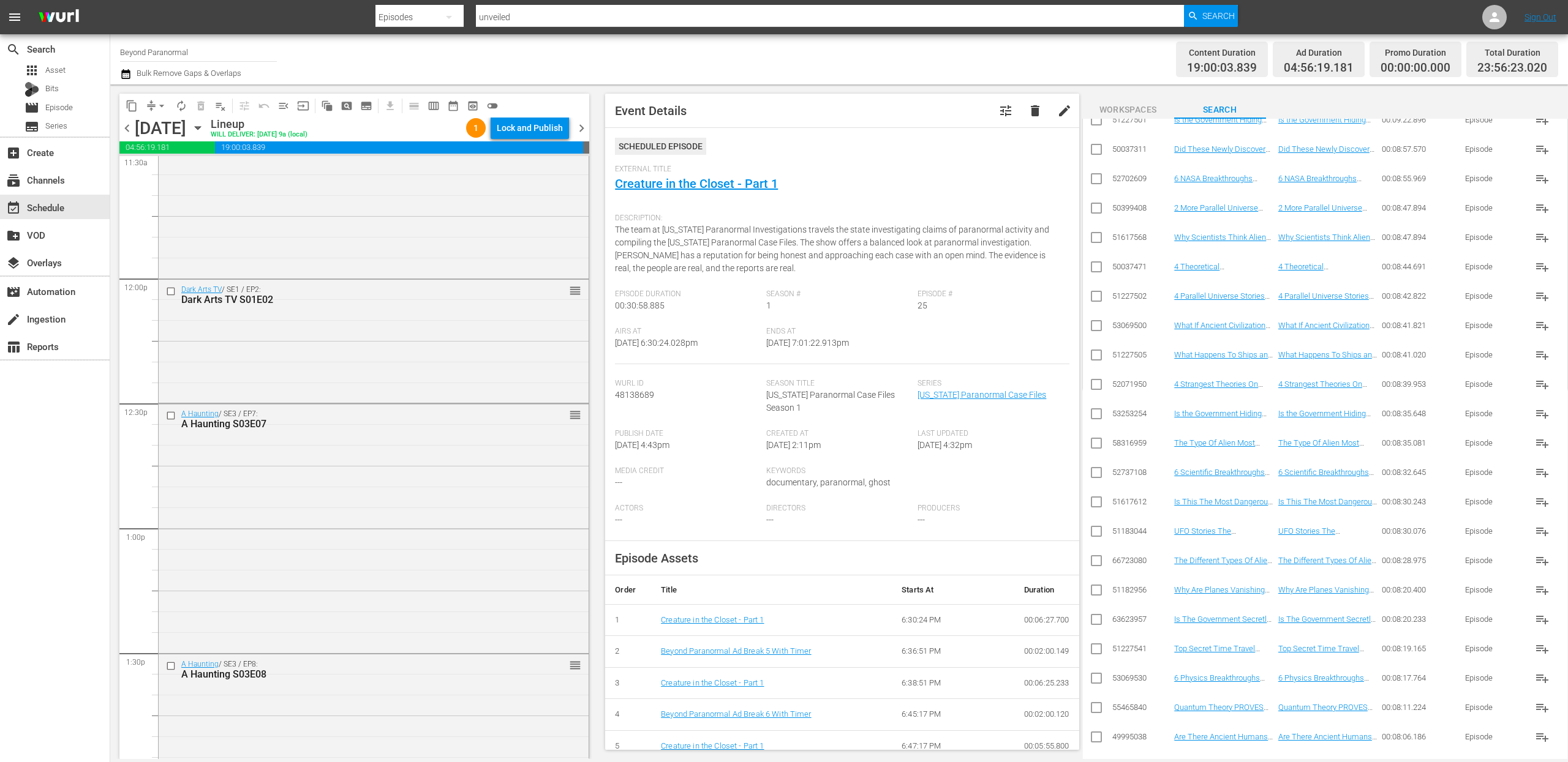
click at [601, 414] on span "Event Details tune delete edit Scheduled Episode External Title Creature in the…" at bounding box center [839, 422] width 486 height 675
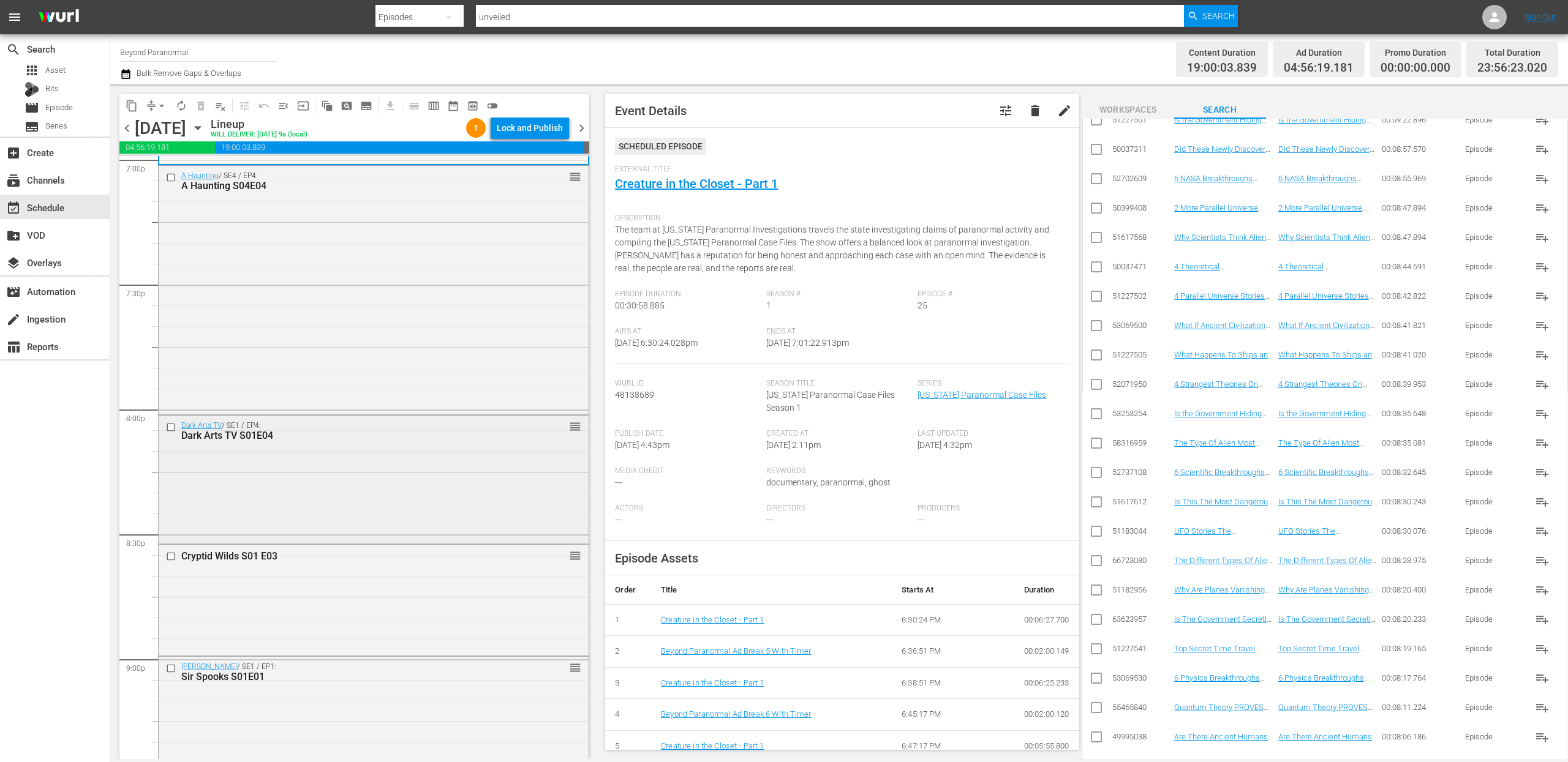
scroll to position [4752, 0]
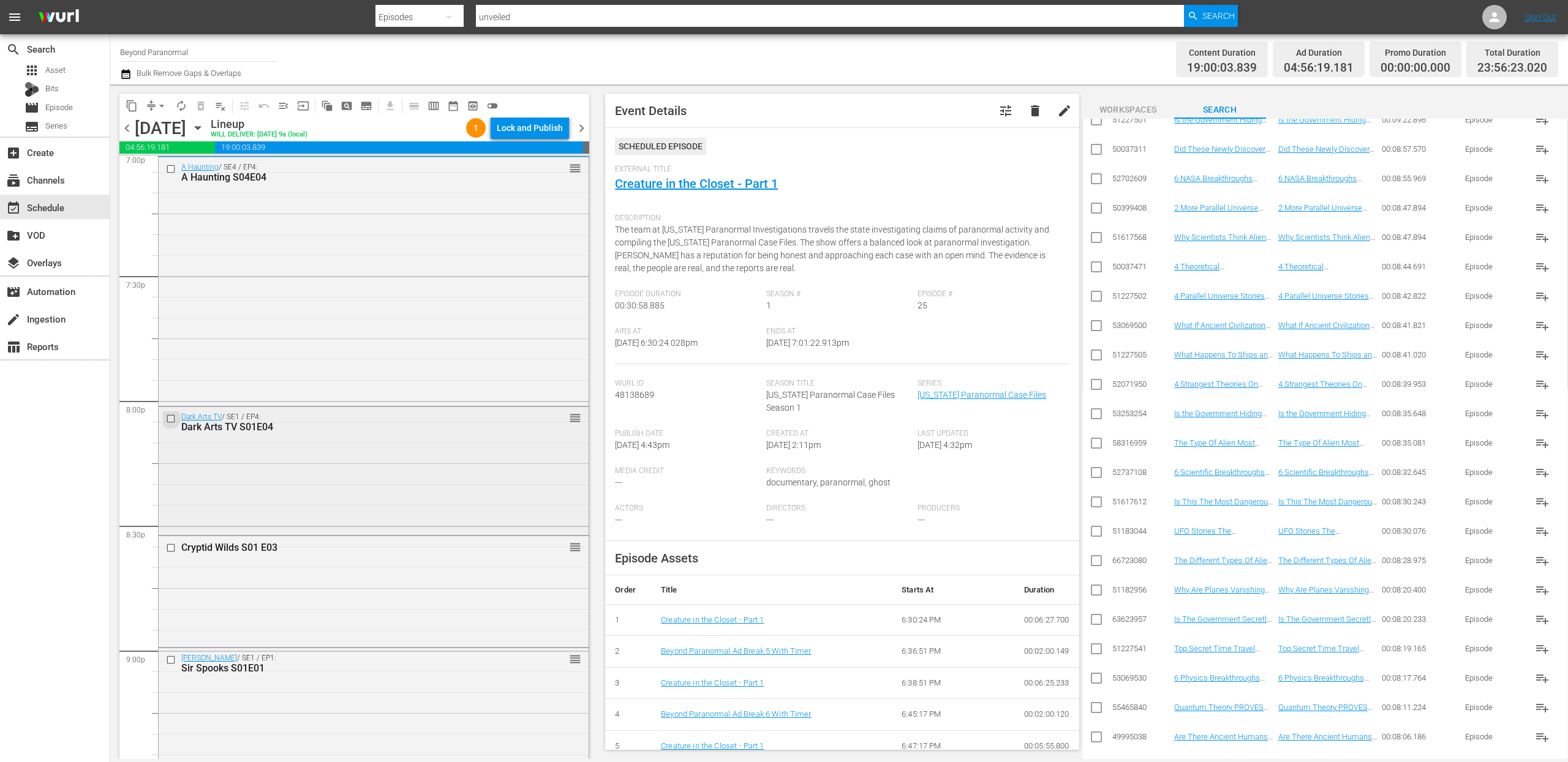
click at [173, 418] on input "checkbox" at bounding box center [172, 419] width 13 height 10
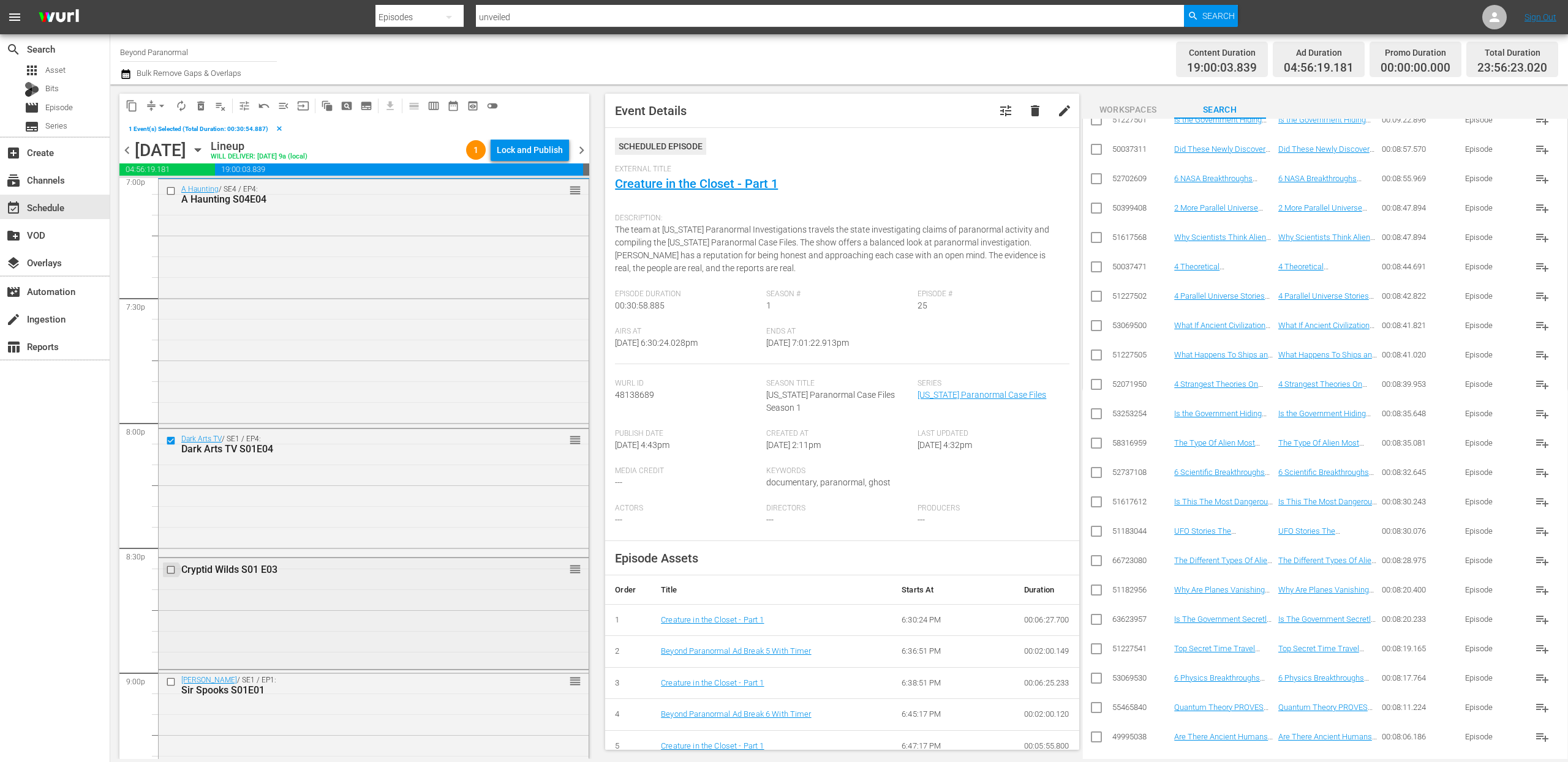
click at [170, 570] on input "checkbox" at bounding box center [172, 570] width 13 height 10
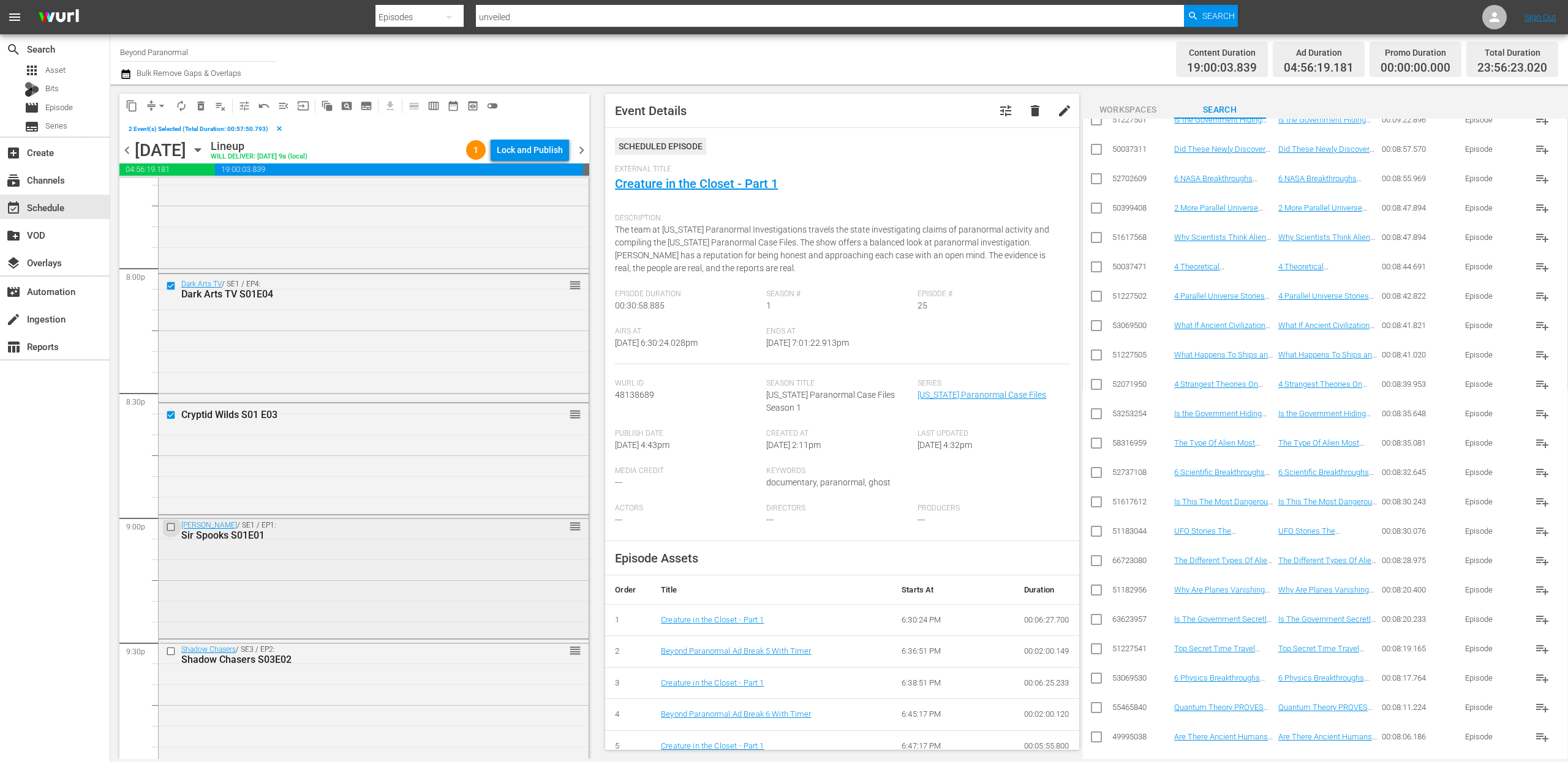
click at [173, 527] on input "checkbox" at bounding box center [172, 527] width 13 height 10
click at [170, 653] on input "checkbox" at bounding box center [172, 652] width 13 height 10
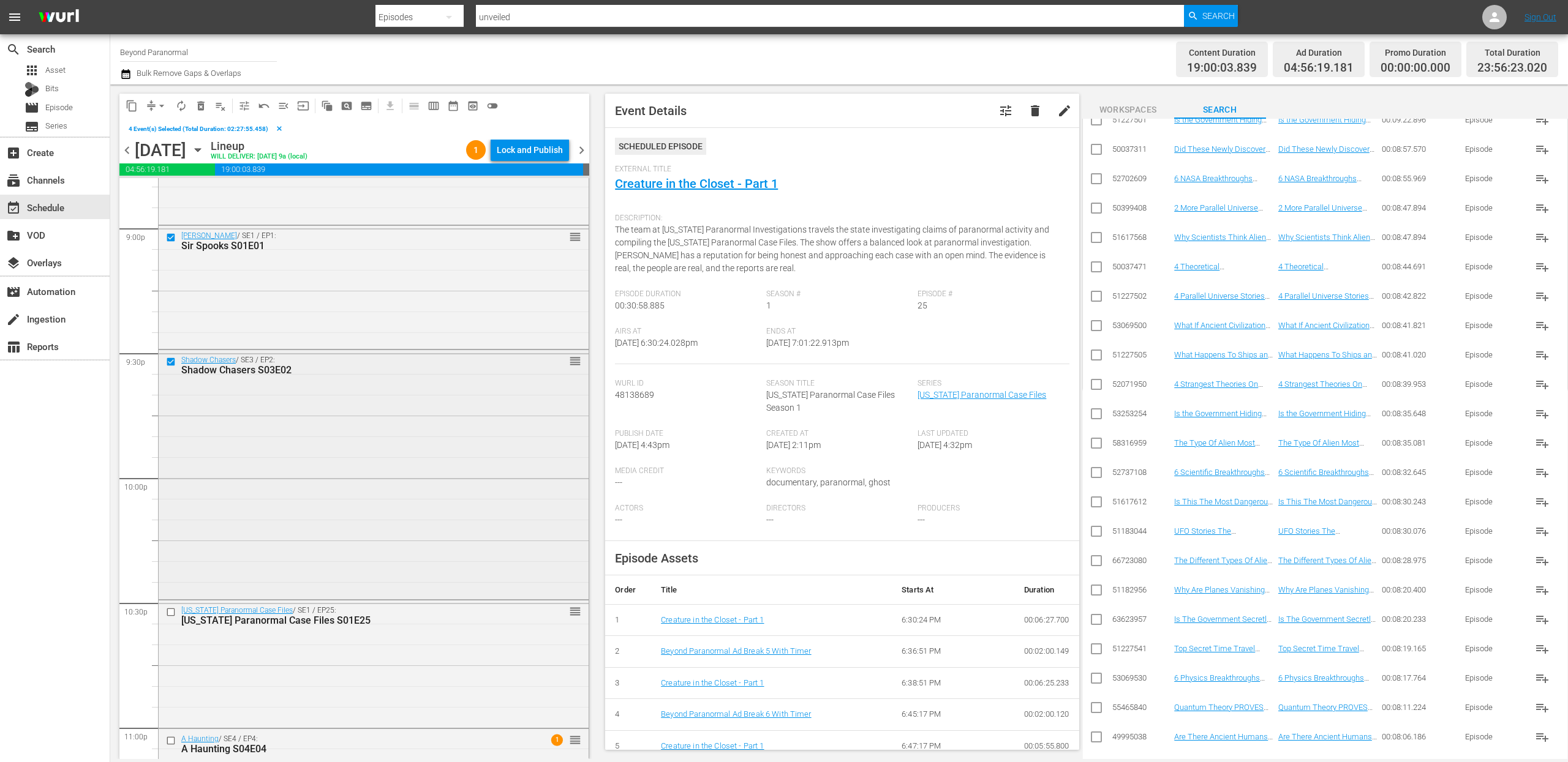
scroll to position [5276, 0]
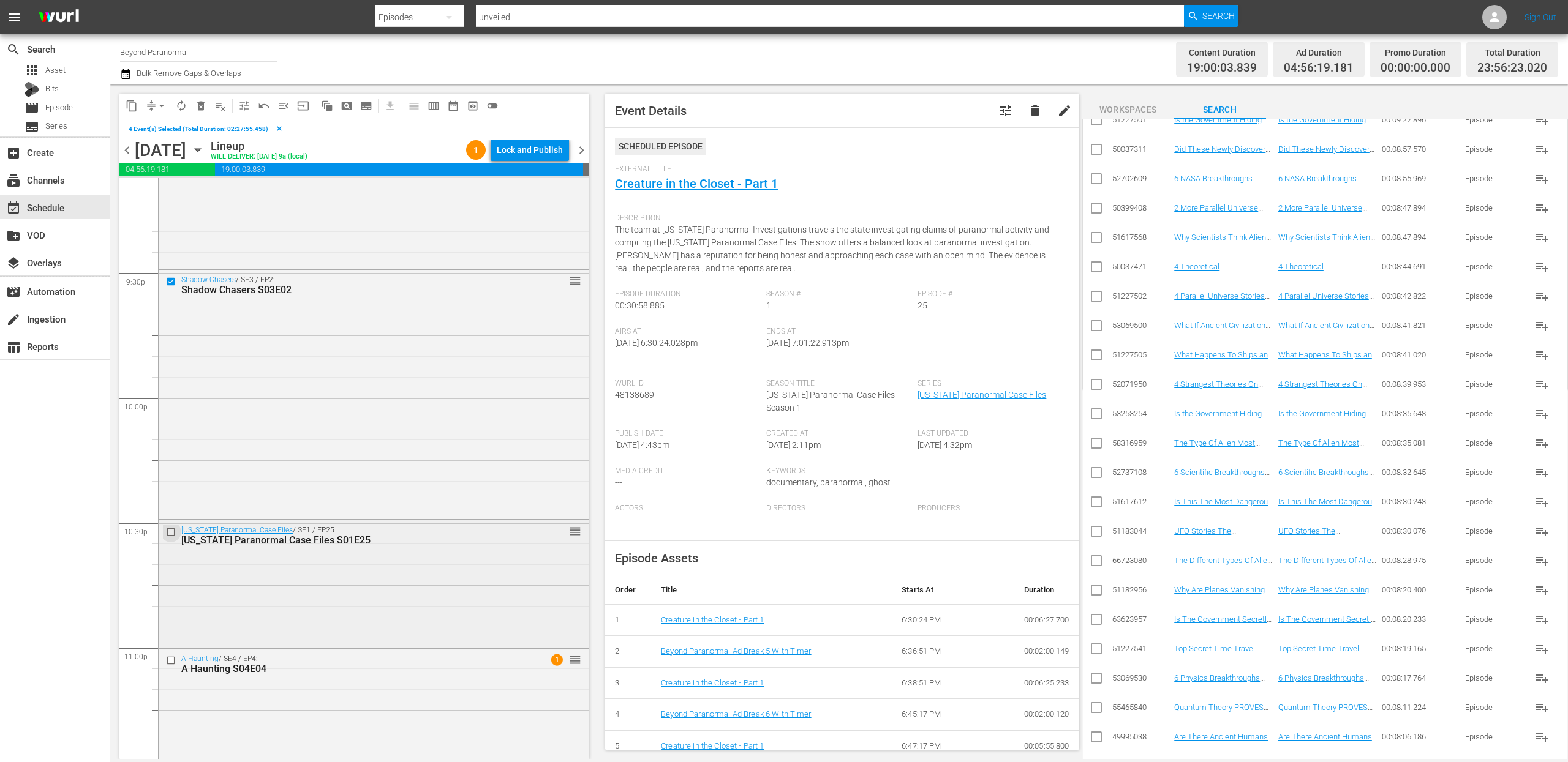
click at [171, 533] on input "checkbox" at bounding box center [172, 532] width 13 height 10
click at [170, 662] on input "checkbox" at bounding box center [172, 661] width 13 height 10
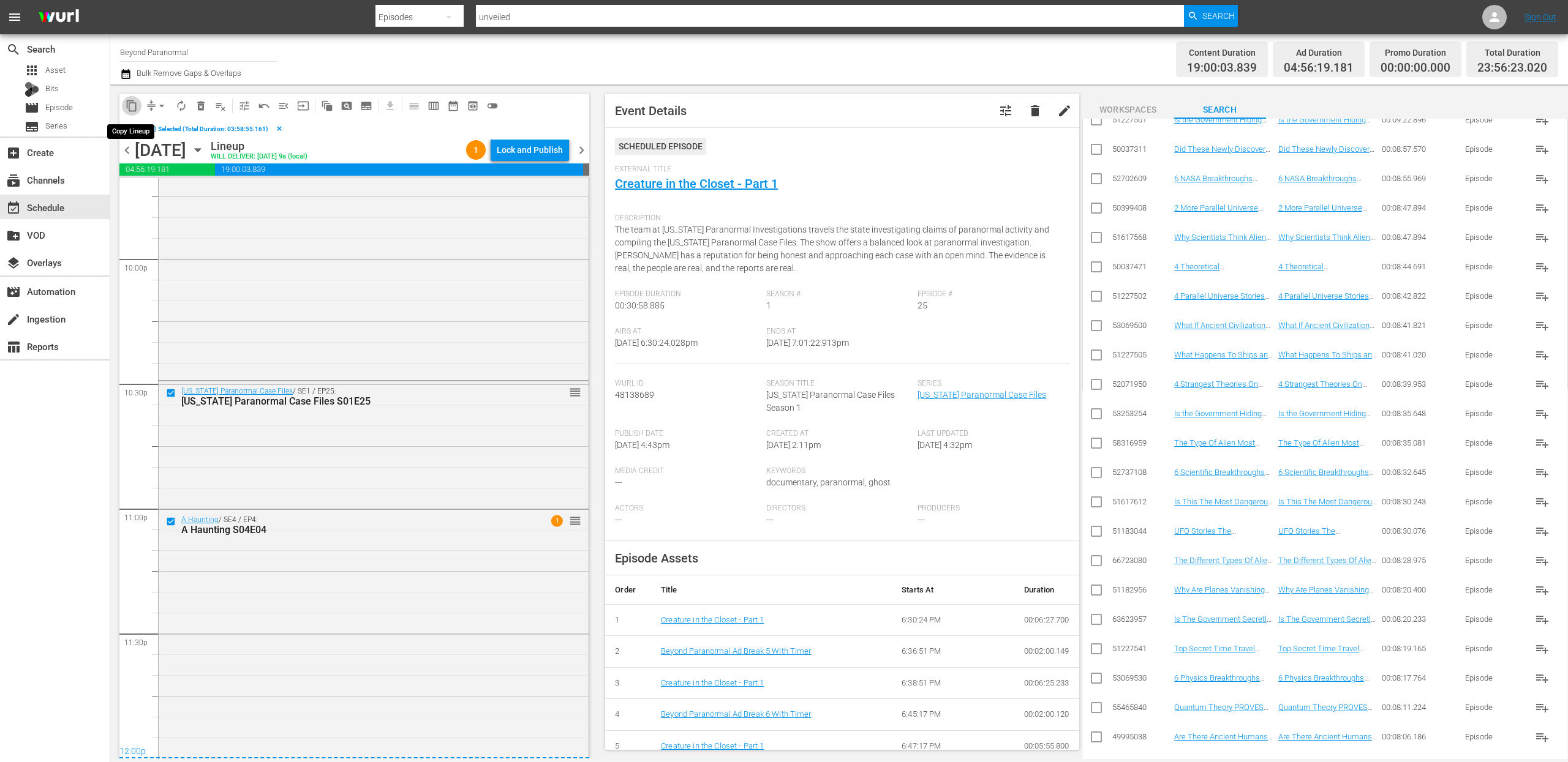
click at [134, 107] on span "content_copy" at bounding box center [132, 106] width 12 height 12
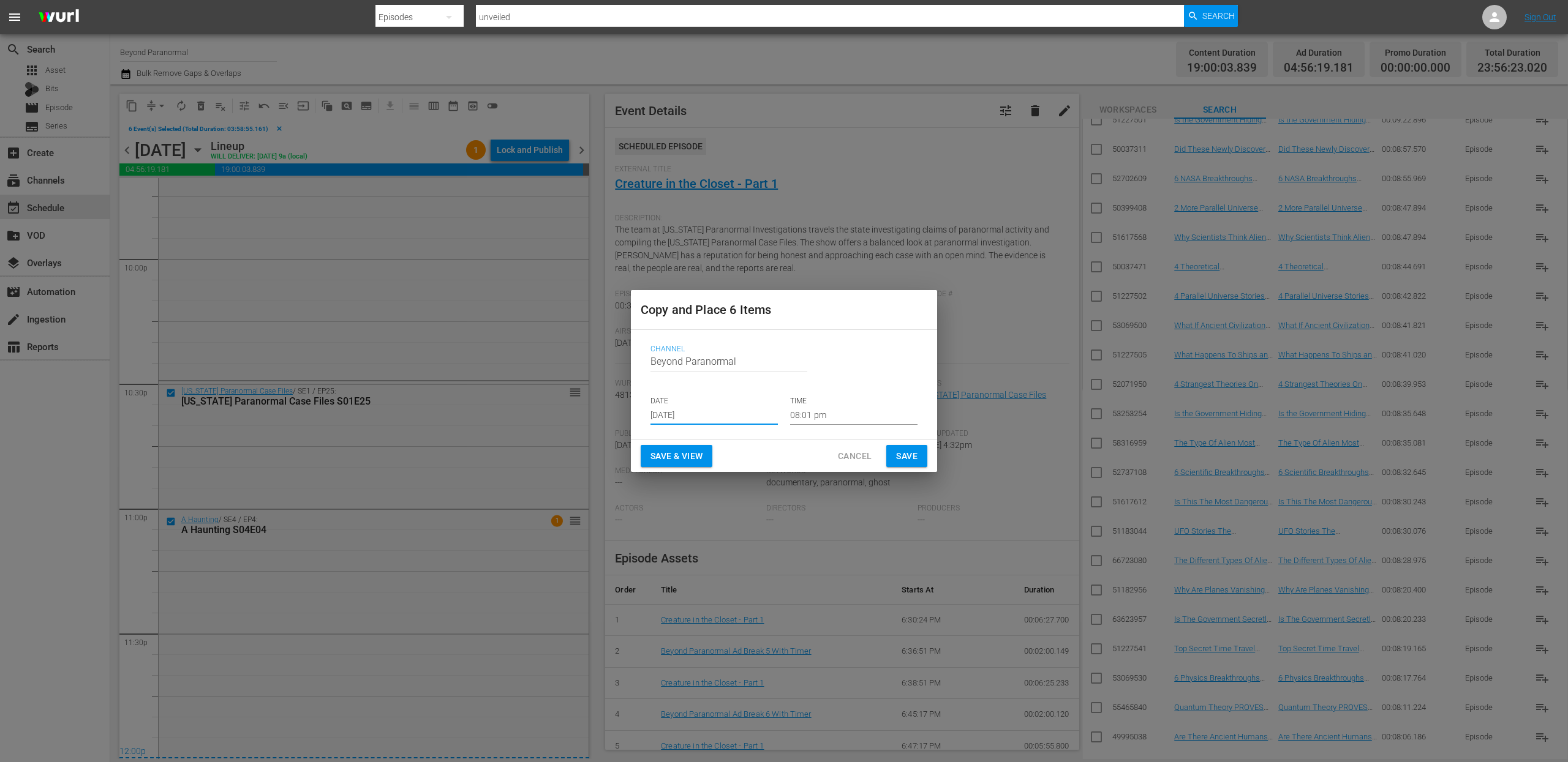
click at [679, 417] on input "[DATE]" at bounding box center [714, 415] width 127 height 18
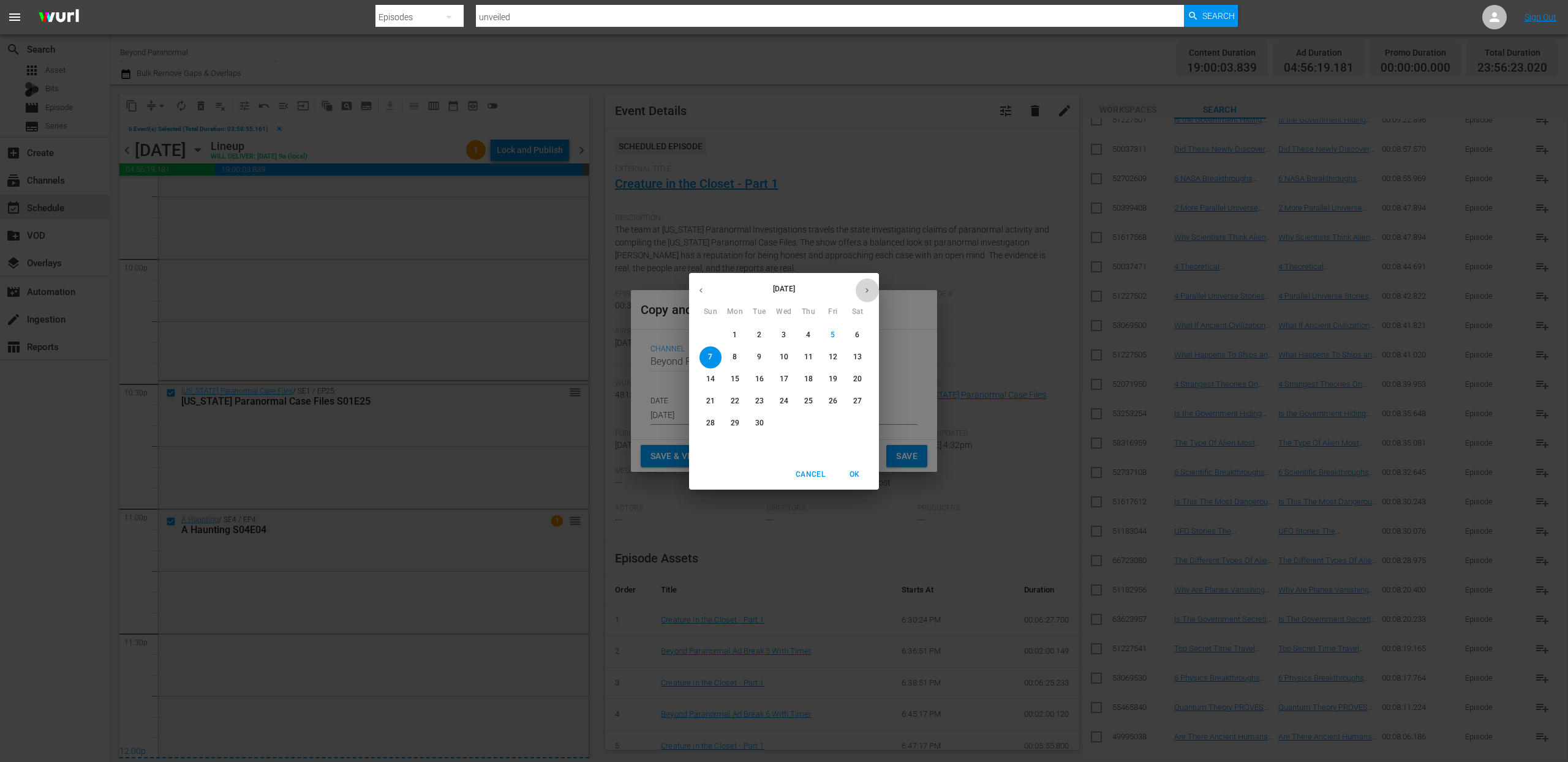
click at [866, 289] on icon "button" at bounding box center [867, 290] width 3 height 5
click at [738, 383] on p "13" at bounding box center [734, 380] width 9 height 10
type input "Oct 13th 2025"
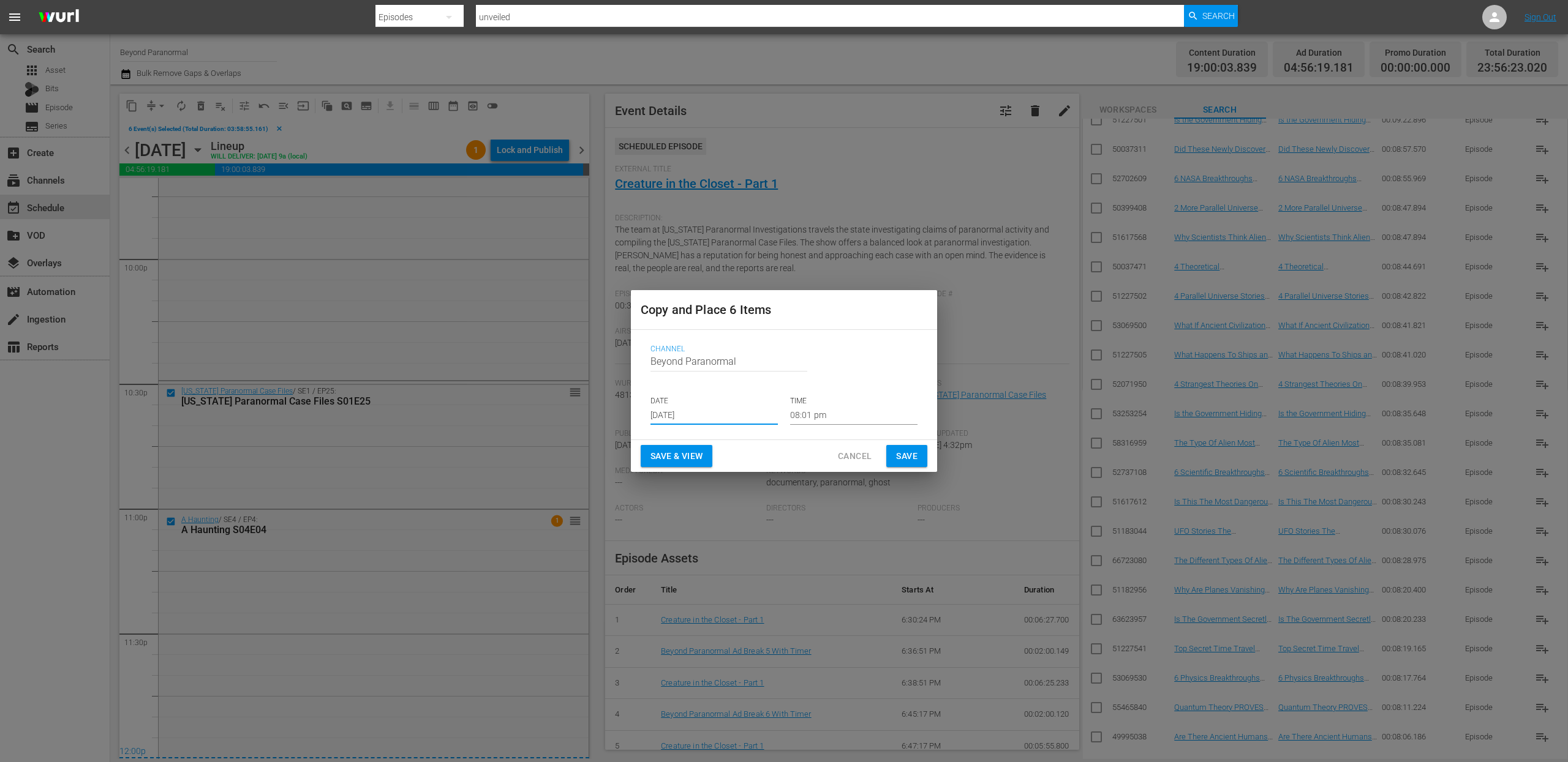
click at [804, 412] on input "08:01 pm" at bounding box center [853, 415] width 127 height 18
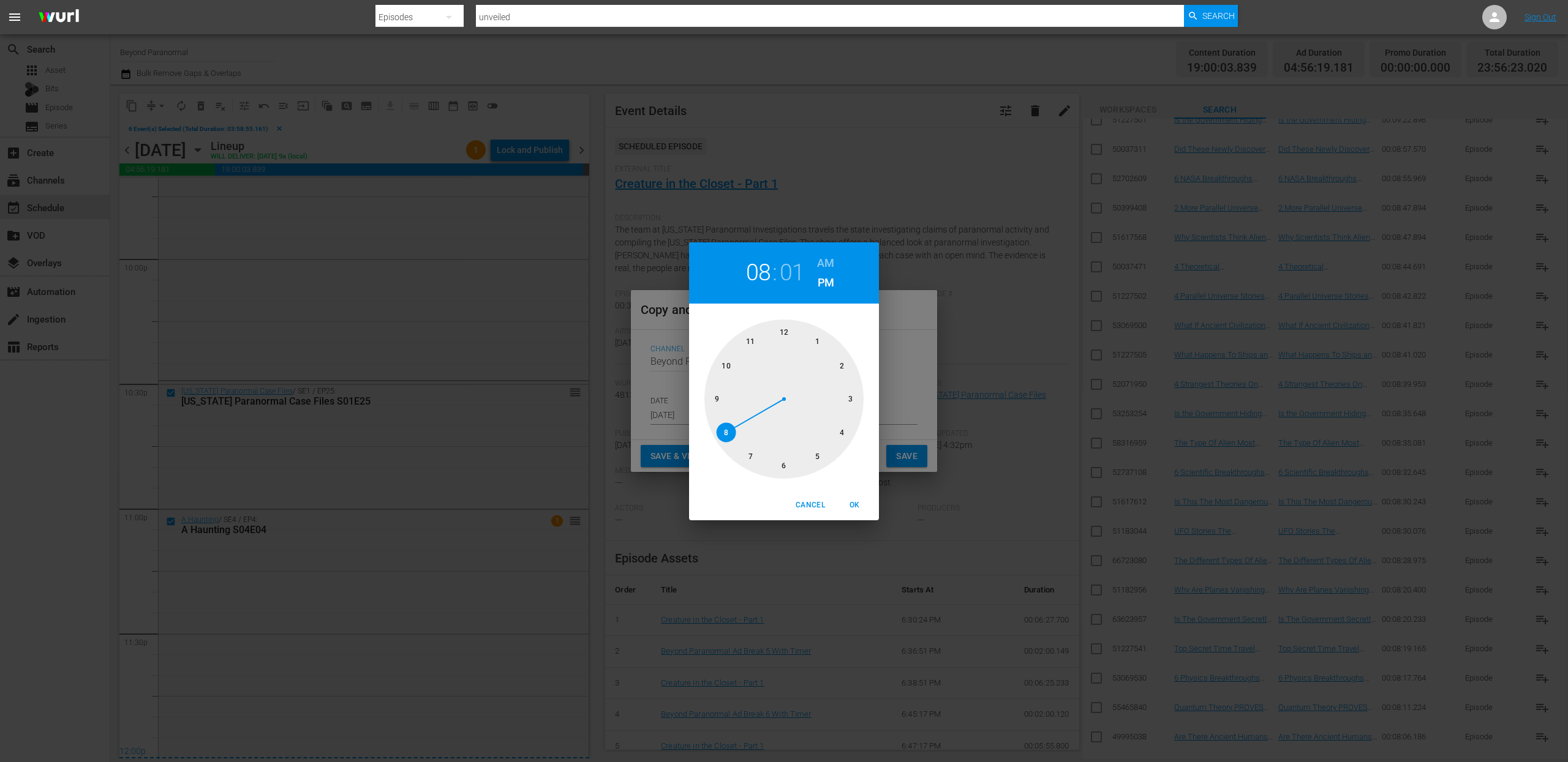
click at [784, 331] on div at bounding box center [784, 399] width 159 height 159
click at [821, 264] on h6 "AM" at bounding box center [826, 263] width 17 height 20
click at [853, 505] on span "OK" at bounding box center [854, 505] width 29 height 13
type input "12:01 am"
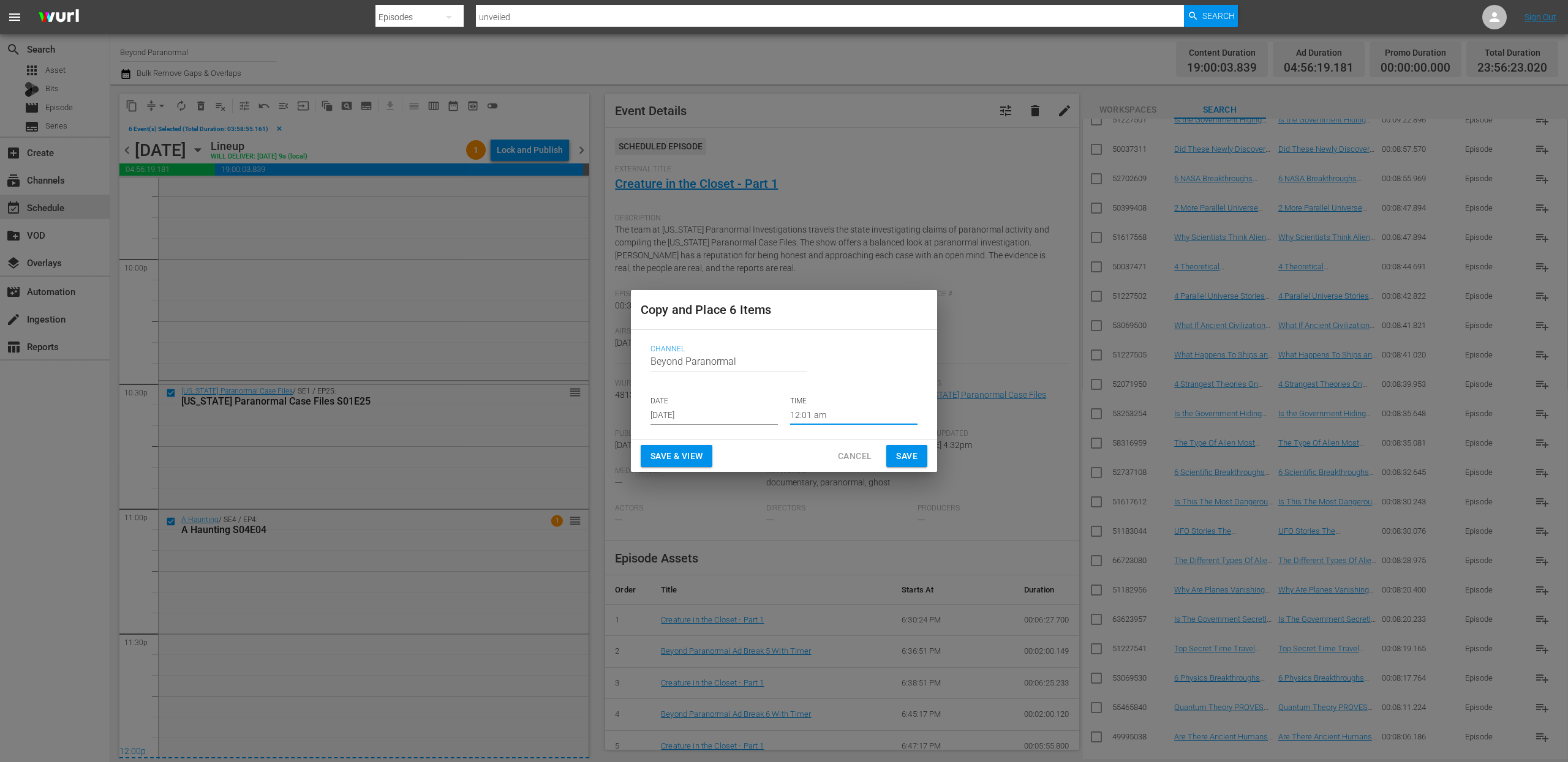
click at [907, 453] on span "Save" at bounding box center [906, 456] width 22 height 15
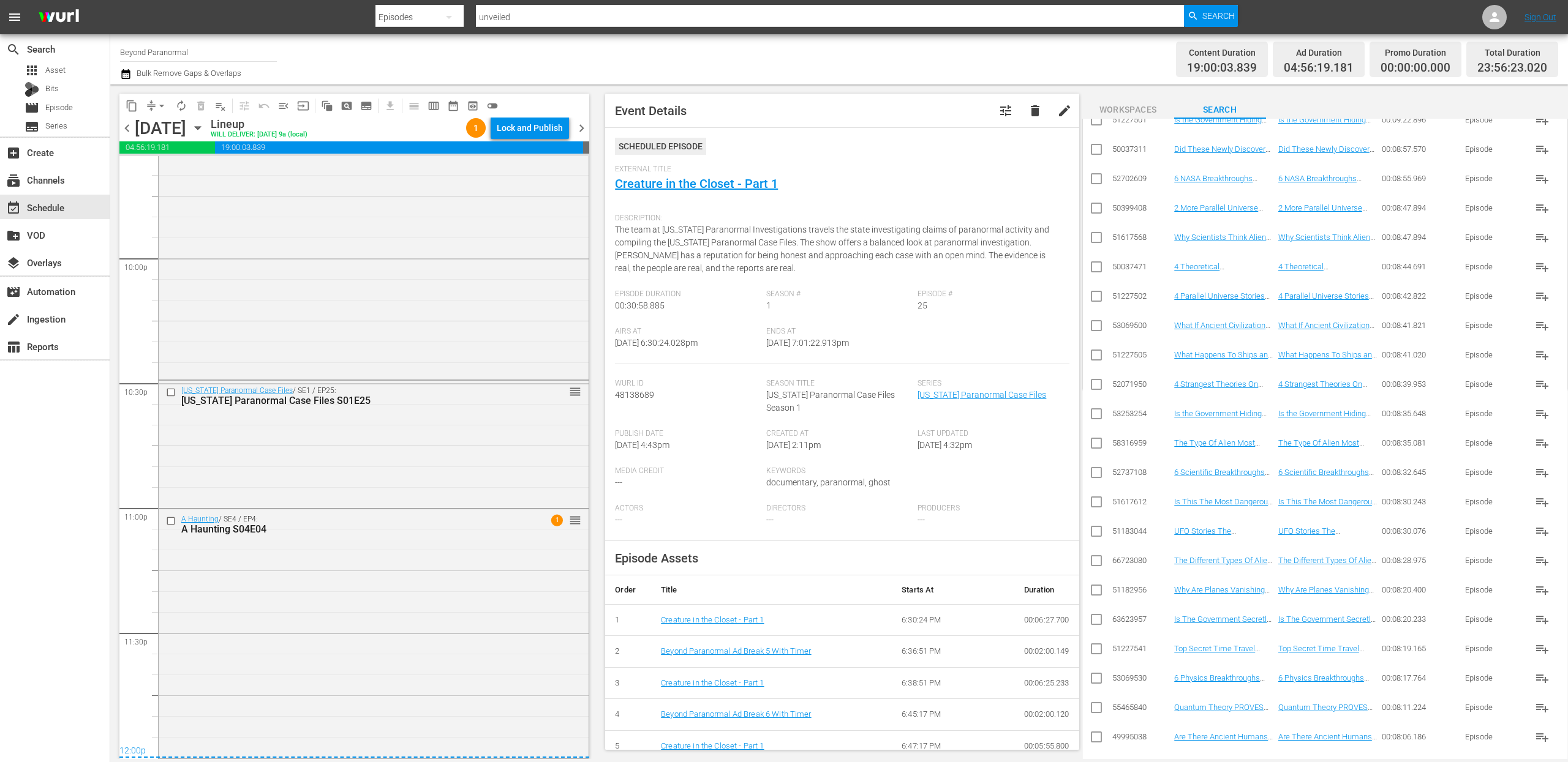
scroll to position [5393, 0]
click at [586, 121] on span "chevron_right" at bounding box center [581, 128] width 15 height 15
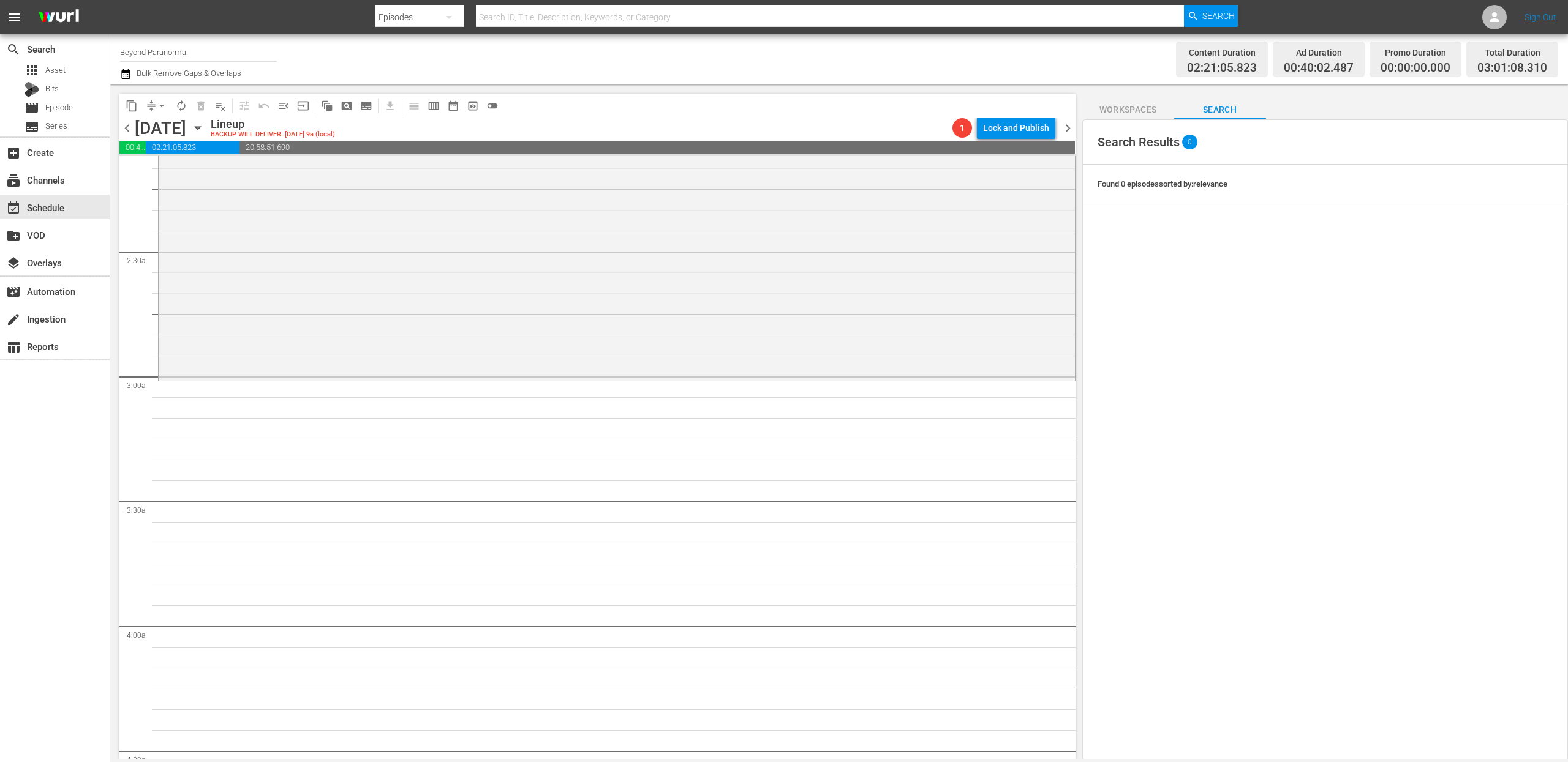
scroll to position [536, 0]
click at [134, 100] on span "content_copy" at bounding box center [132, 106] width 12 height 12
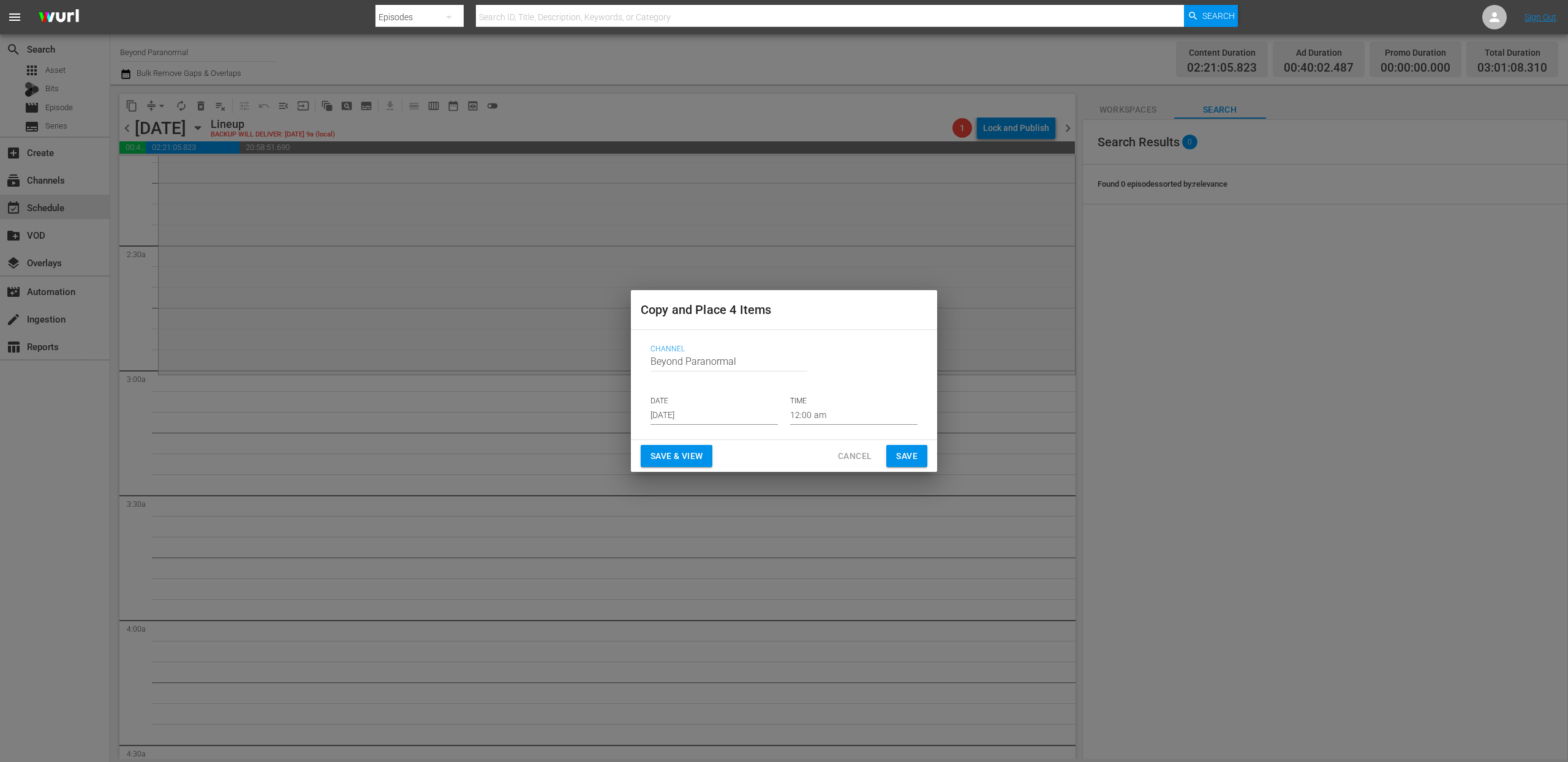
click at [694, 423] on input "[DATE]" at bounding box center [714, 415] width 127 height 18
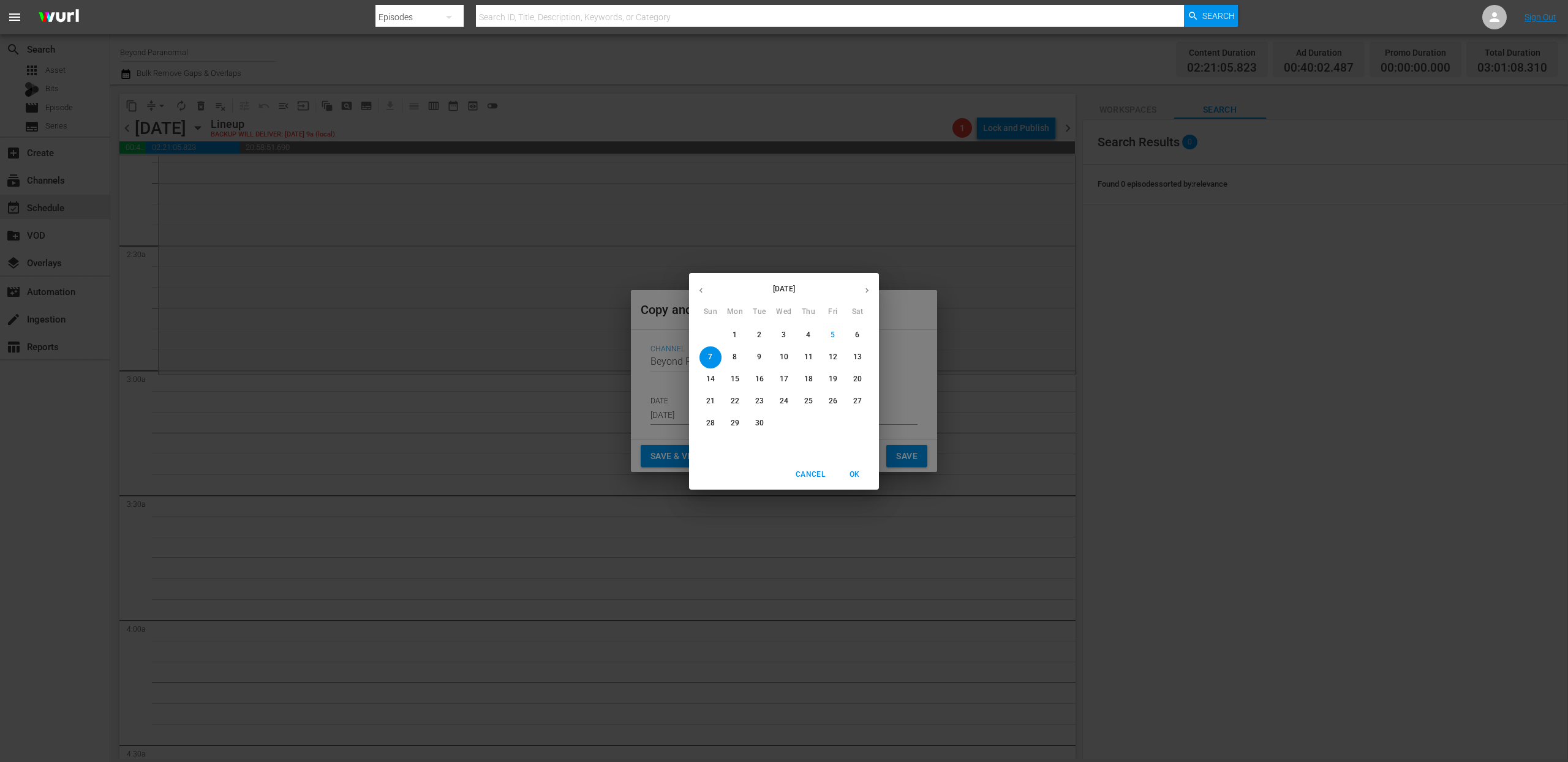
click at [866, 292] on icon "button" at bounding box center [867, 290] width 3 height 5
click at [855, 358] on p "11" at bounding box center [858, 357] width 9 height 10
type input "[DATE]"
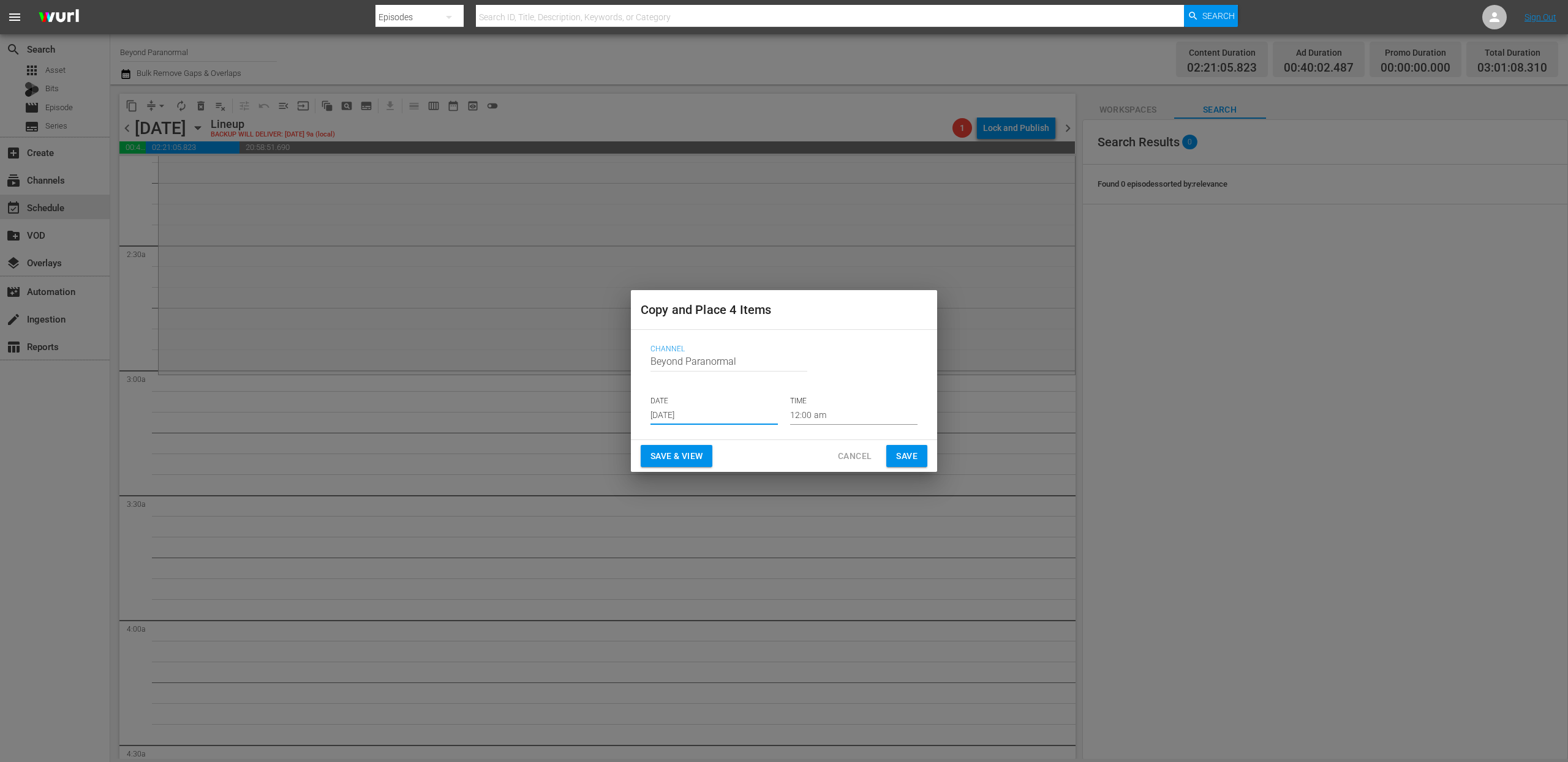
click at [812, 417] on input "12:00 am" at bounding box center [853, 415] width 127 height 18
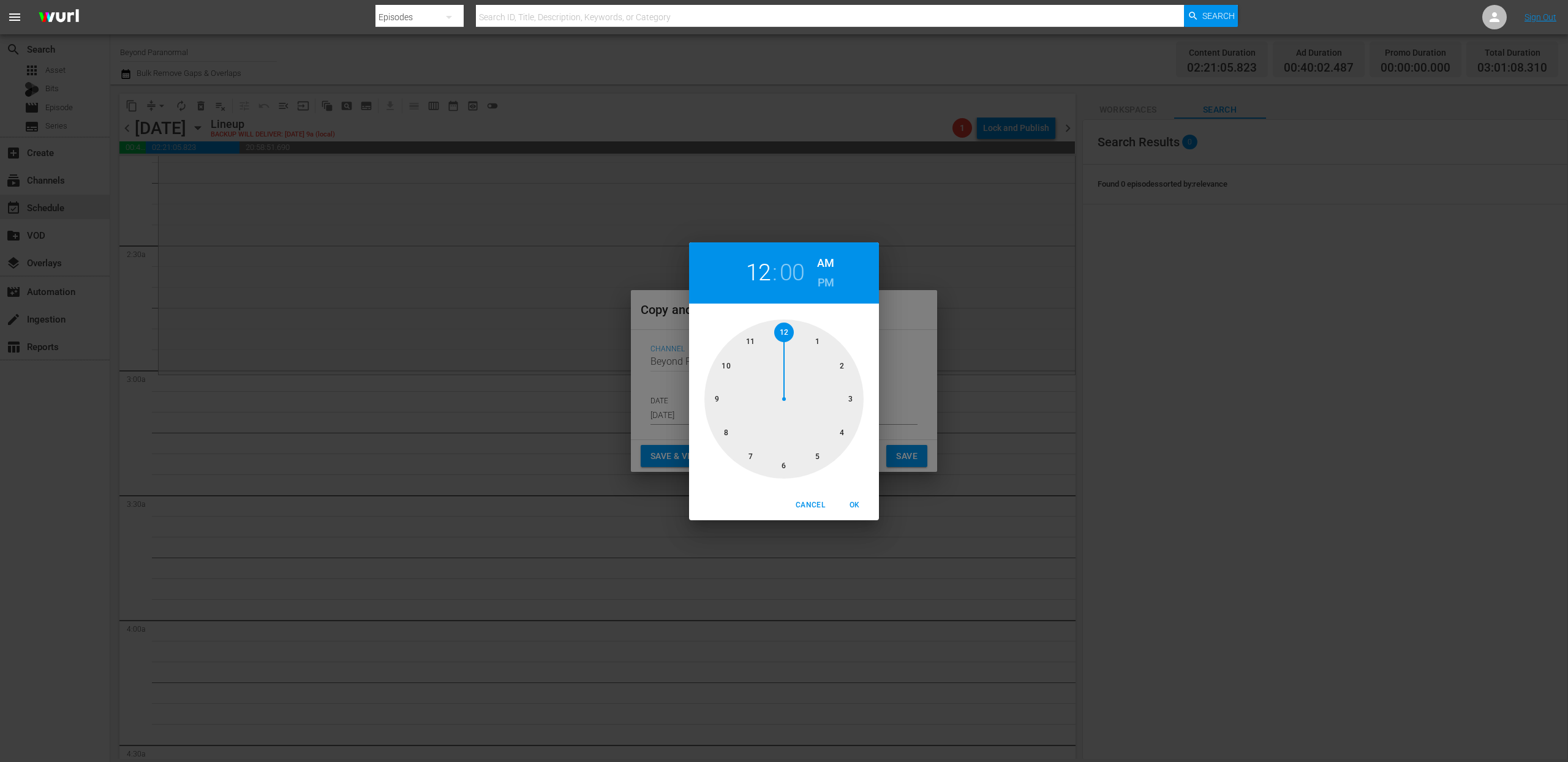
click at [856, 404] on div at bounding box center [784, 399] width 159 height 159
click at [857, 504] on span "OK" at bounding box center [854, 505] width 29 height 13
type input "03:00 am"
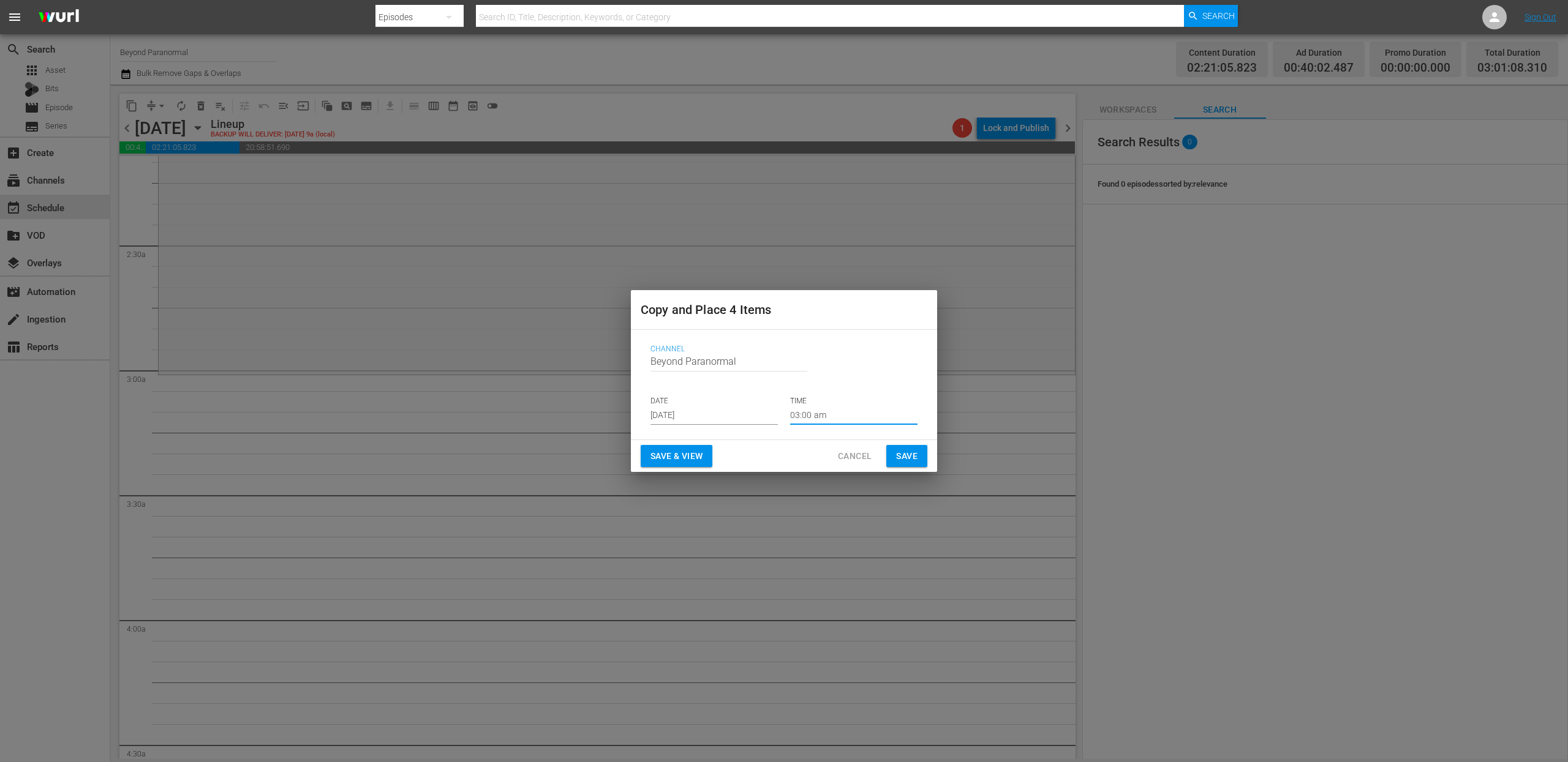
click at [905, 458] on span "Save" at bounding box center [906, 456] width 22 height 15
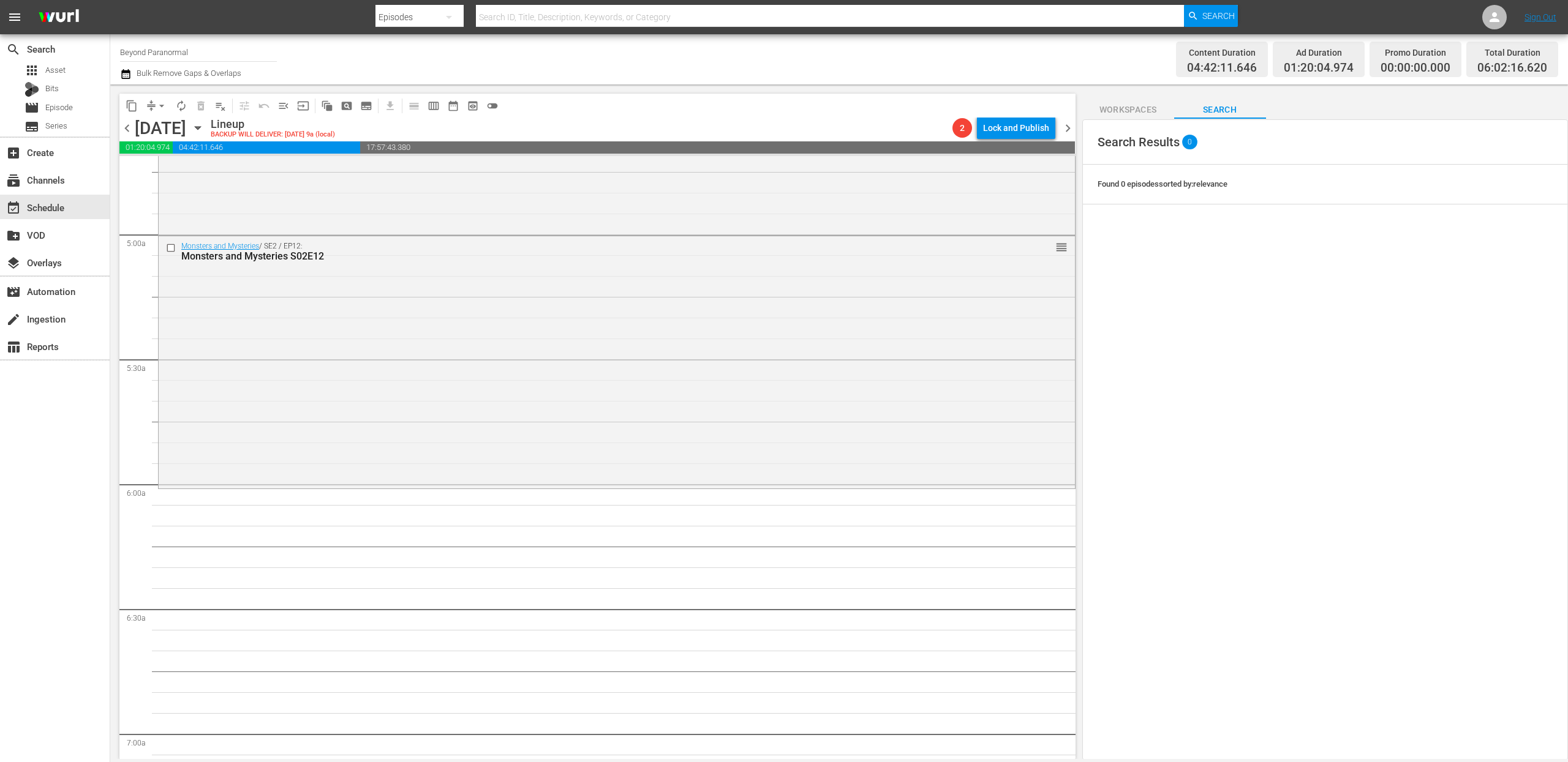
scroll to position [1208, 0]
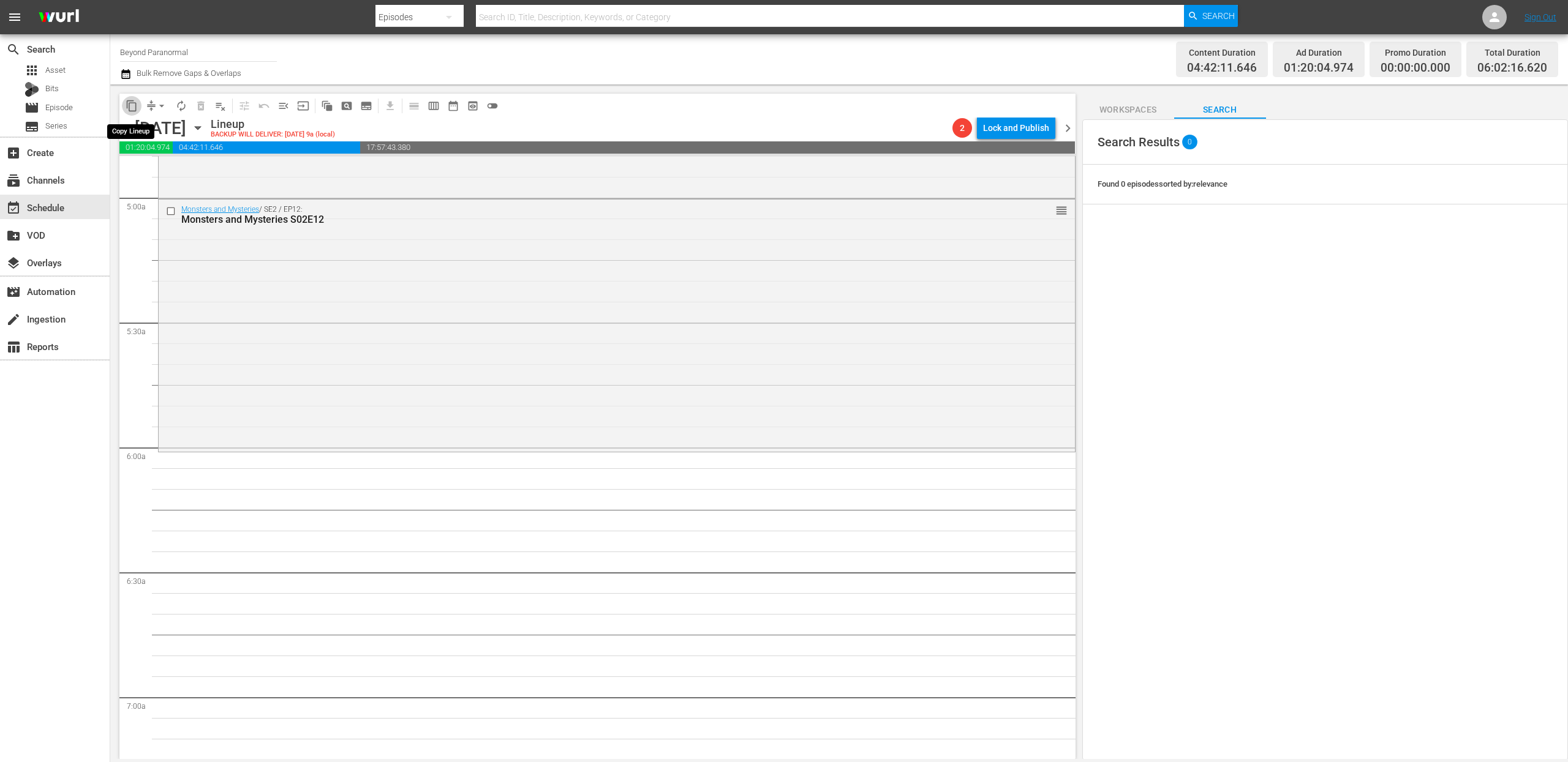
click at [127, 102] on span "content_copy" at bounding box center [132, 106] width 12 height 12
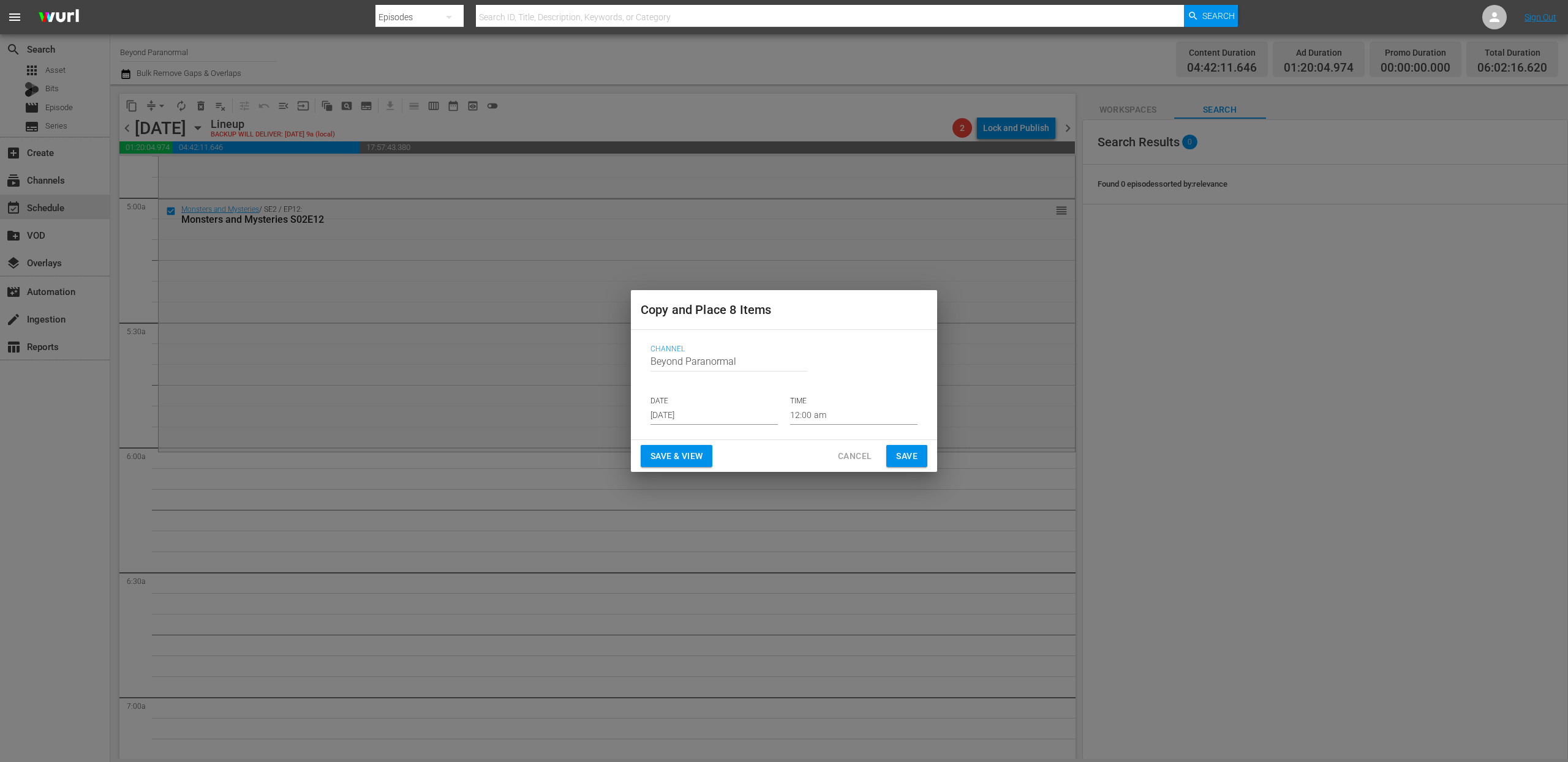
click at [686, 412] on input "[DATE]" at bounding box center [714, 415] width 127 height 18
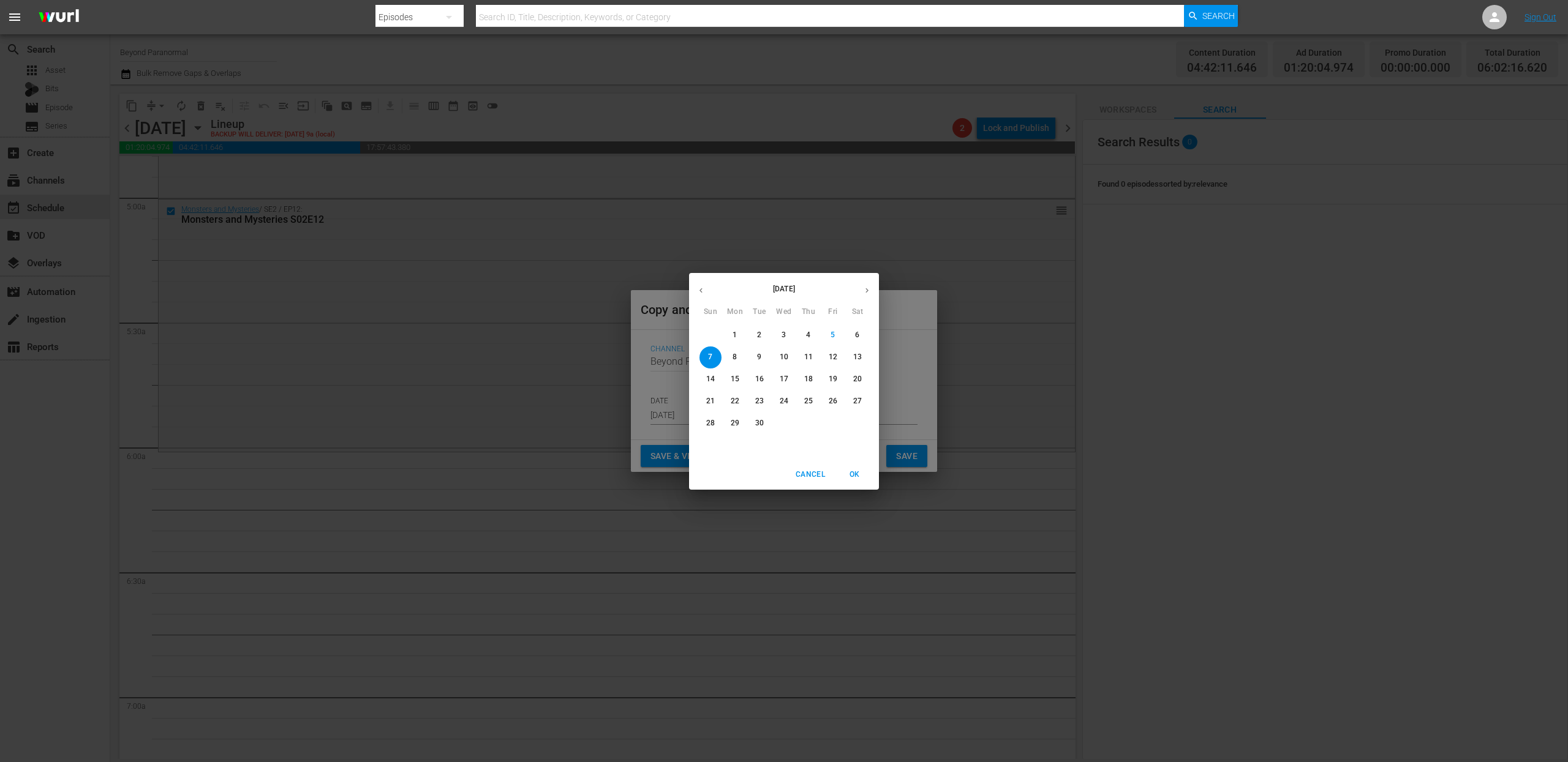
click at [863, 292] on icon "button" at bounding box center [866, 290] width 9 height 9
click at [854, 354] on p "11" at bounding box center [858, 357] width 9 height 10
type input "[DATE]"
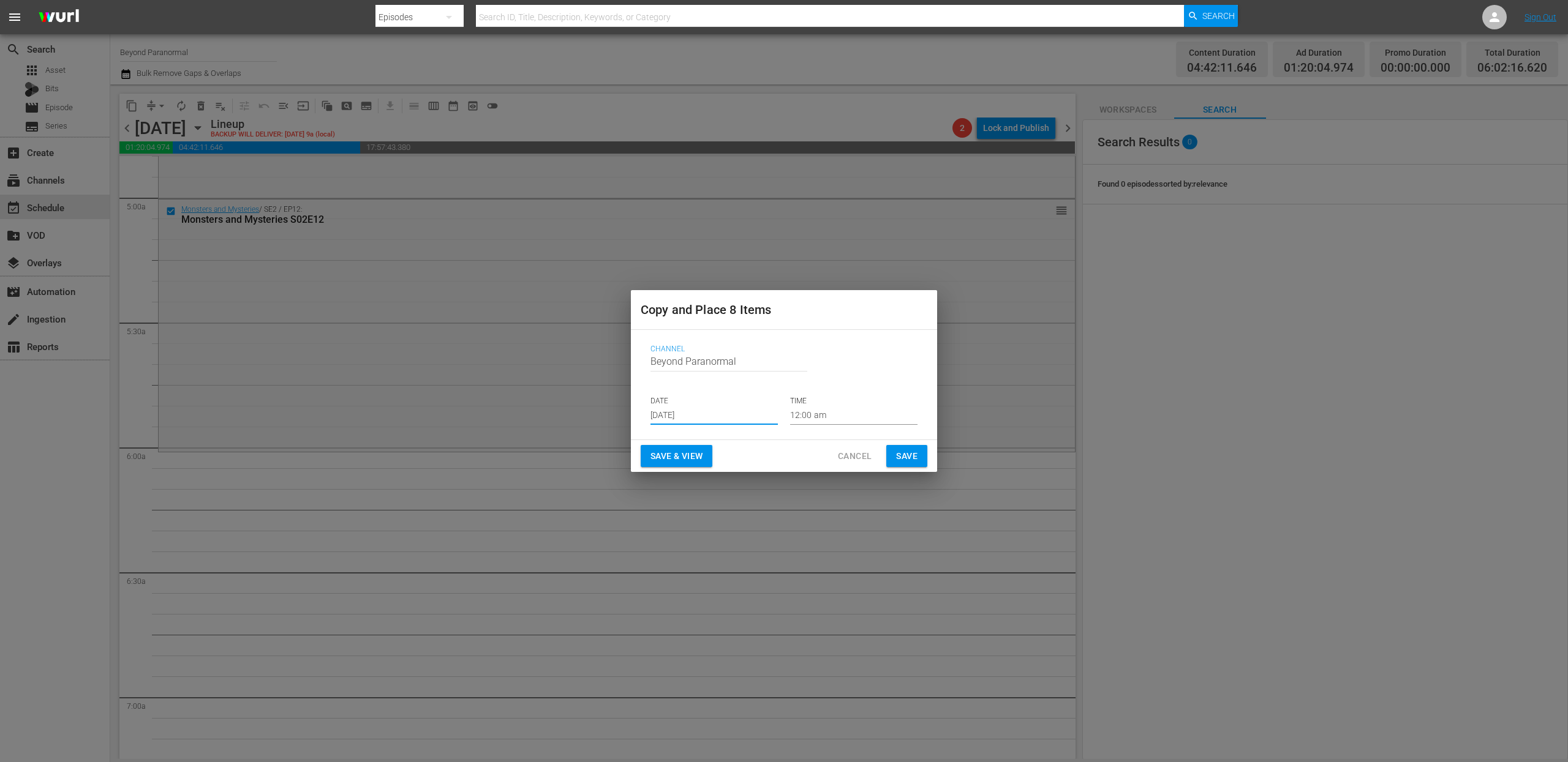
click at [809, 418] on input "12:00 am" at bounding box center [853, 415] width 127 height 18
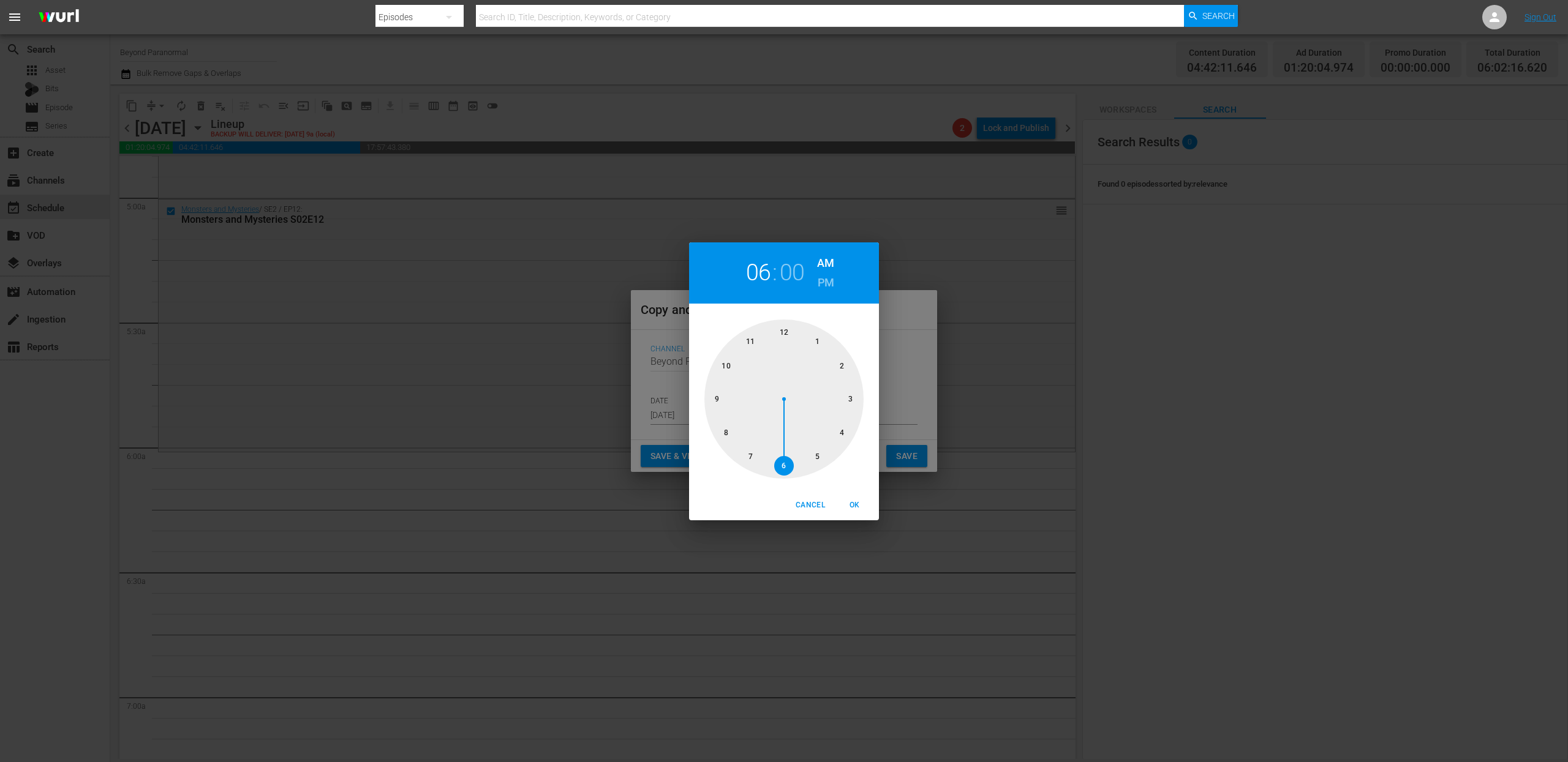
click at [788, 466] on div at bounding box center [784, 399] width 159 height 159
click at [853, 501] on span "OK" at bounding box center [854, 505] width 29 height 13
type input "06:00 am"
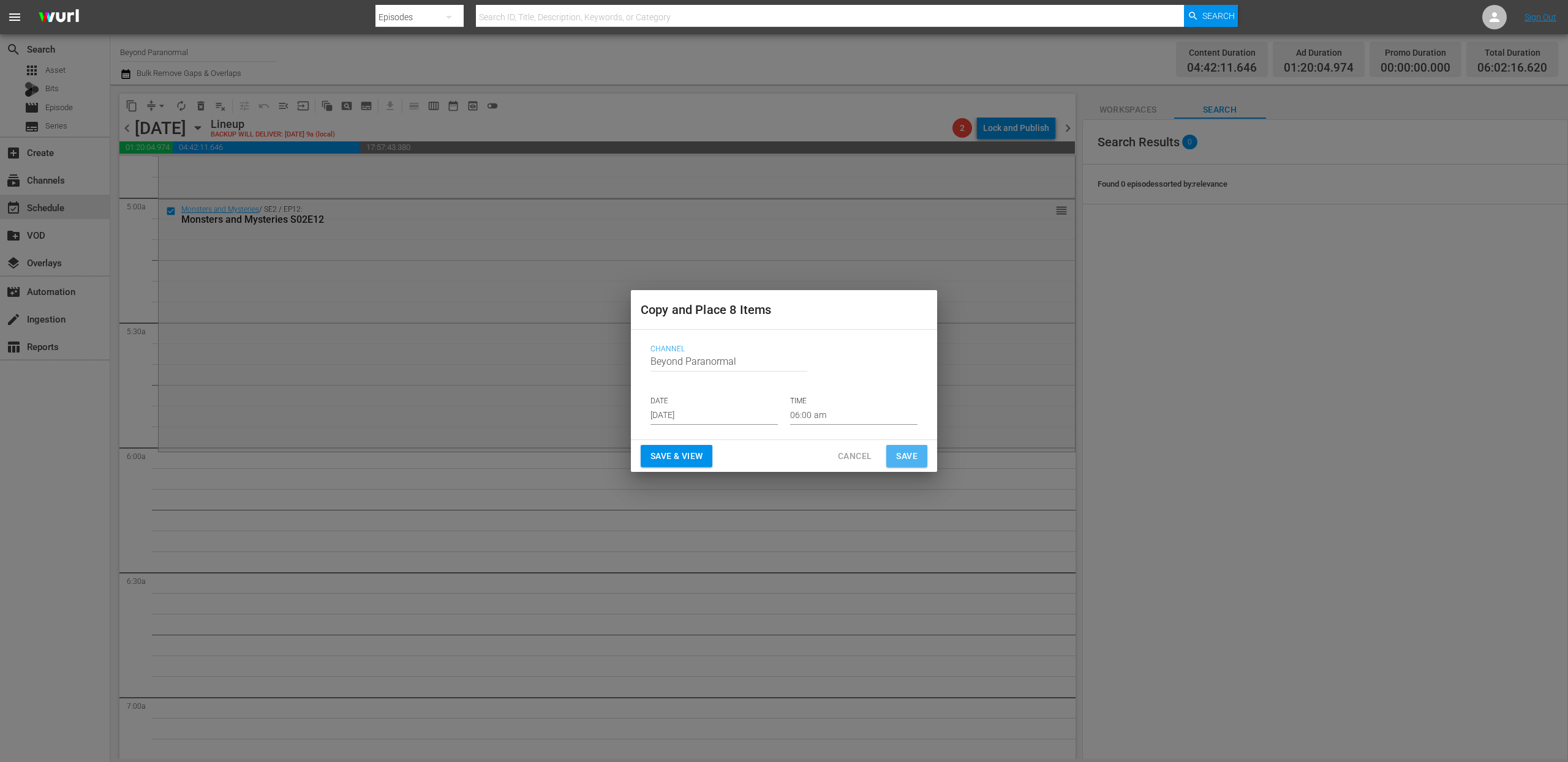
click at [904, 462] on span "Save" at bounding box center [906, 456] width 22 height 15
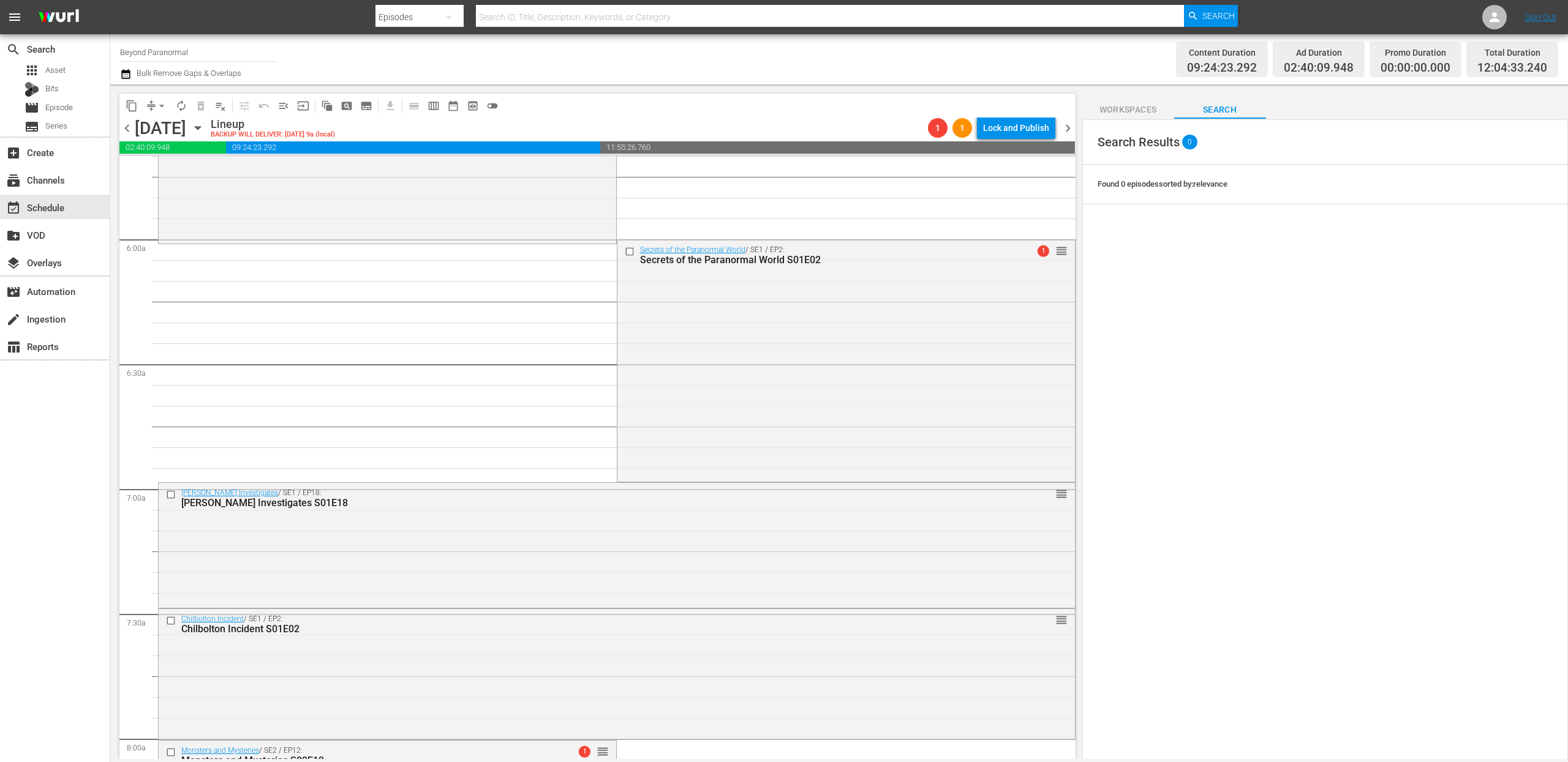
scroll to position [1493, 0]
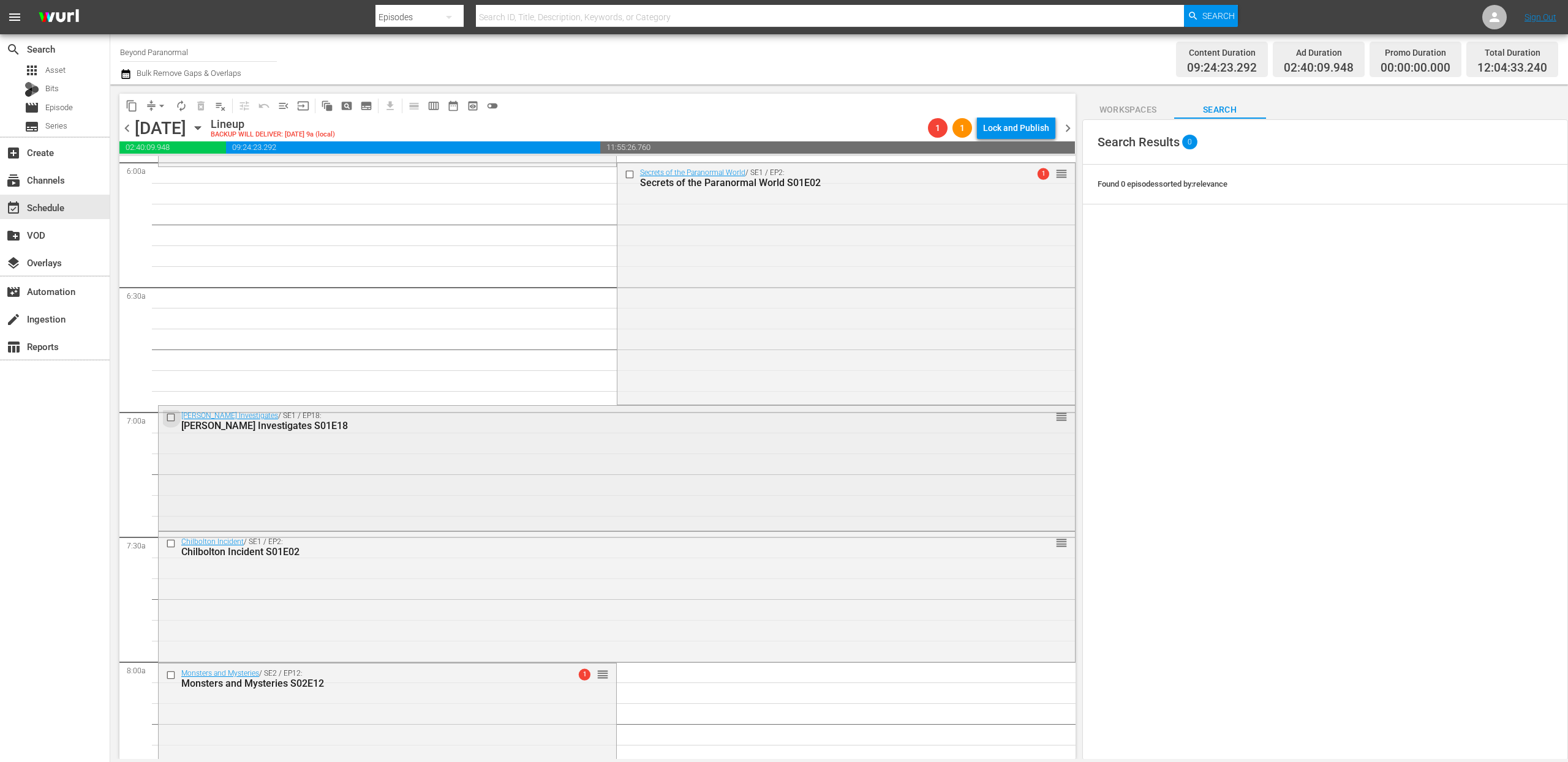
click at [170, 417] on input "checkbox" at bounding box center [172, 418] width 13 height 10
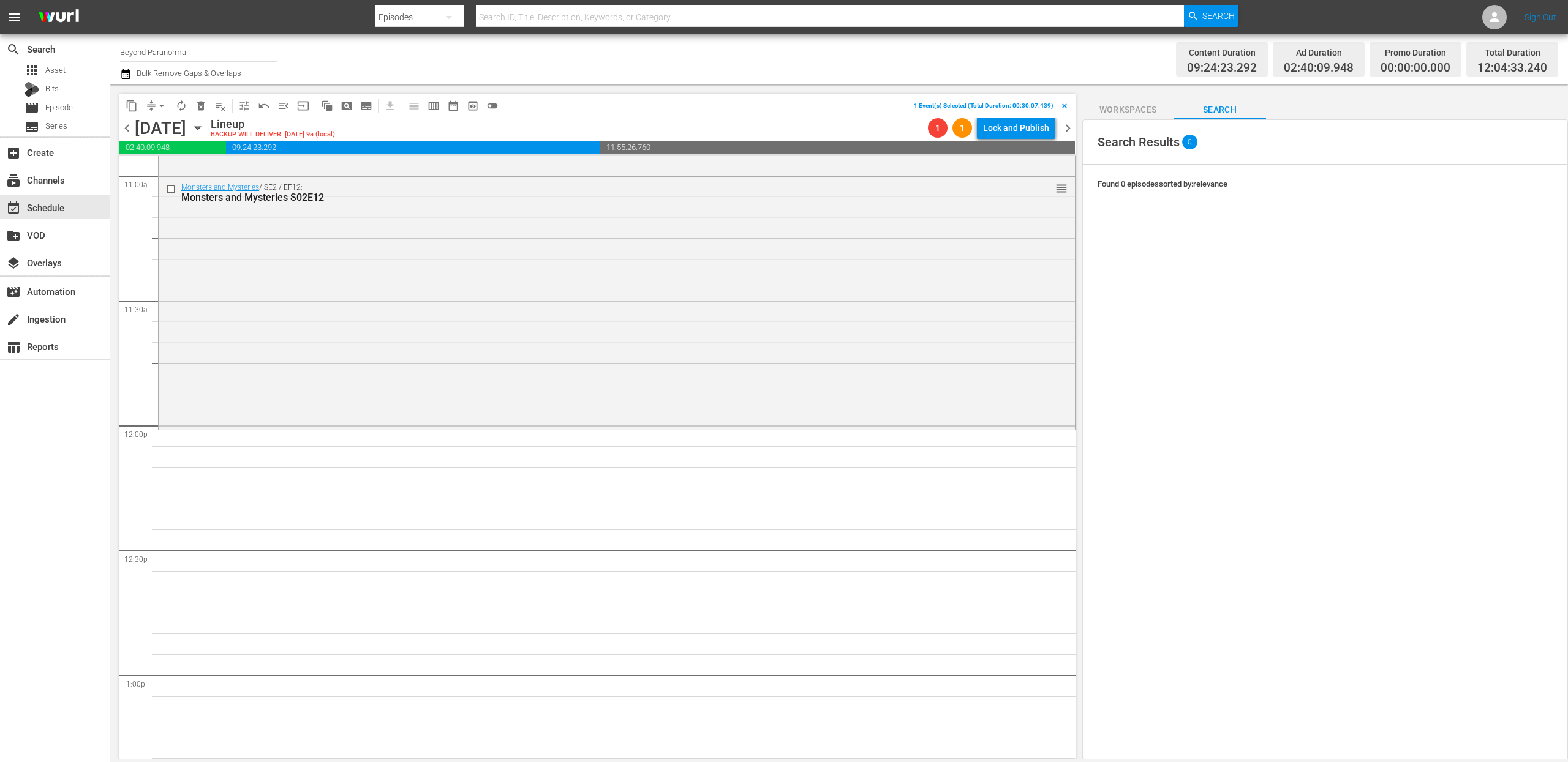
scroll to position [2741, 0]
click at [139, 114] on span "content_copy" at bounding box center [132, 106] width 20 height 20
click at [131, 108] on span "content_copy" at bounding box center [132, 106] width 12 height 12
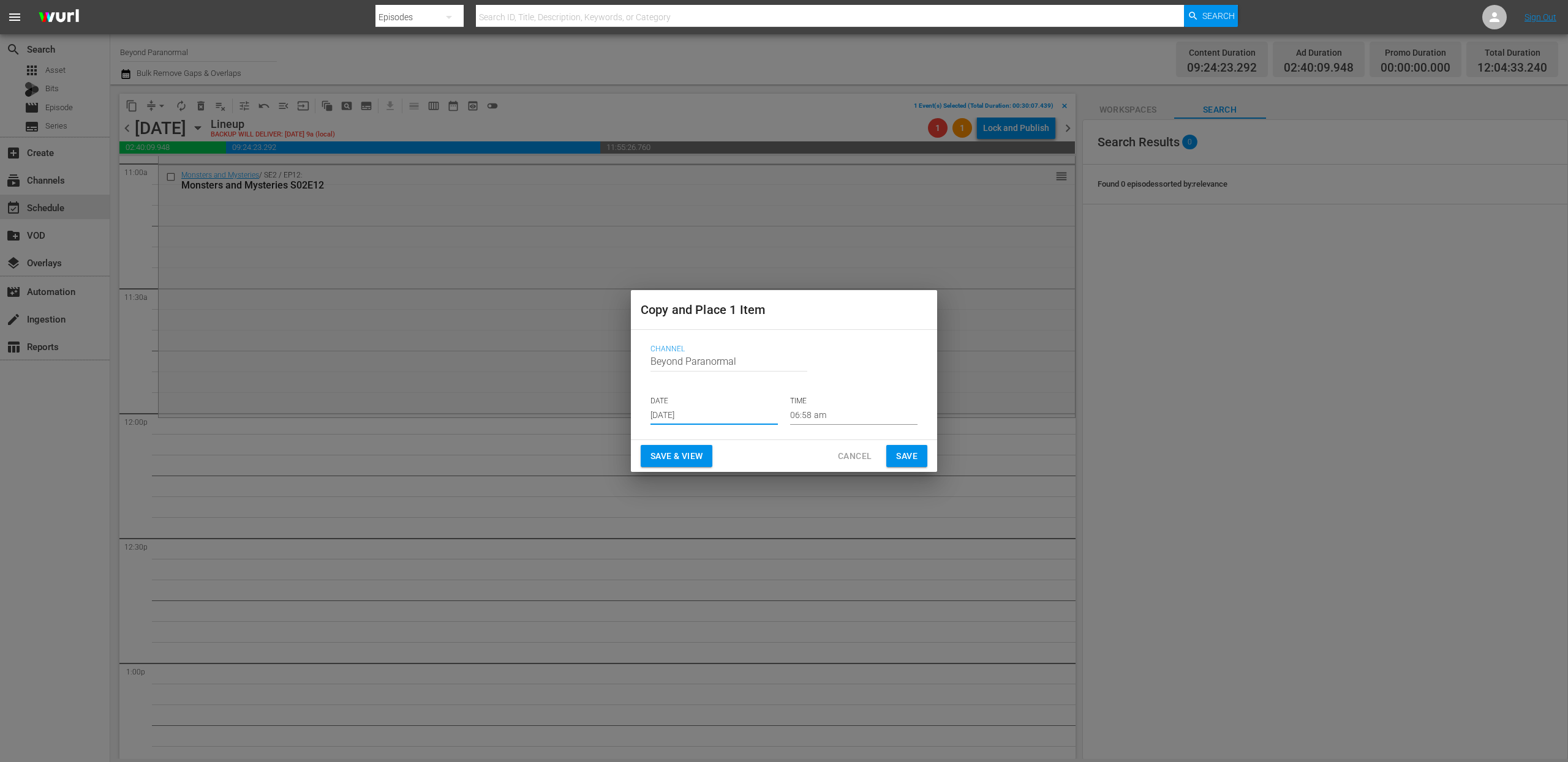
click at [697, 417] on input "[DATE]" at bounding box center [714, 415] width 127 height 18
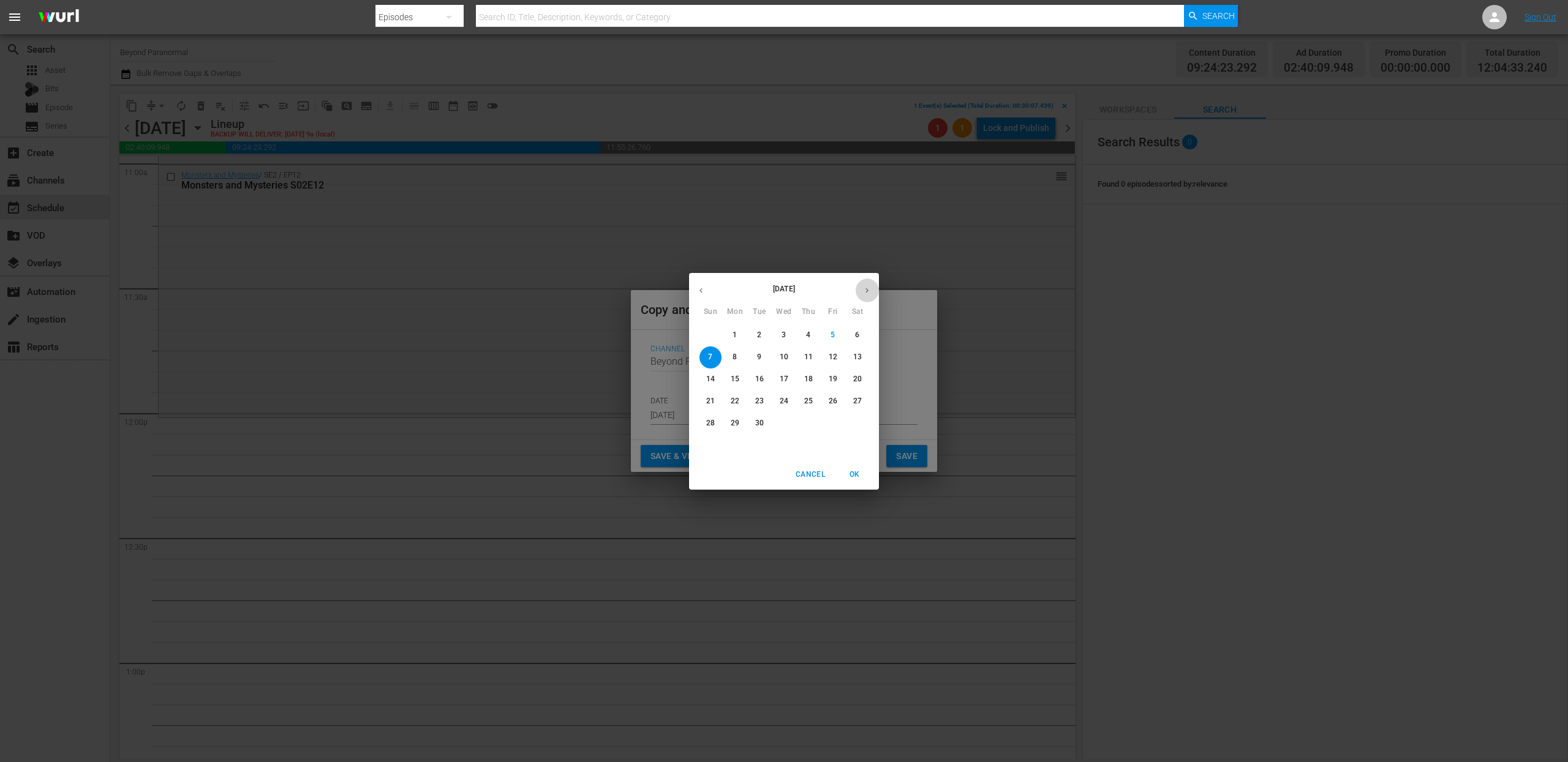
click at [868, 292] on icon "button" at bounding box center [866, 290] width 9 height 9
click at [853, 356] on p "11" at bounding box center [858, 357] width 9 height 10
type input "[DATE]"
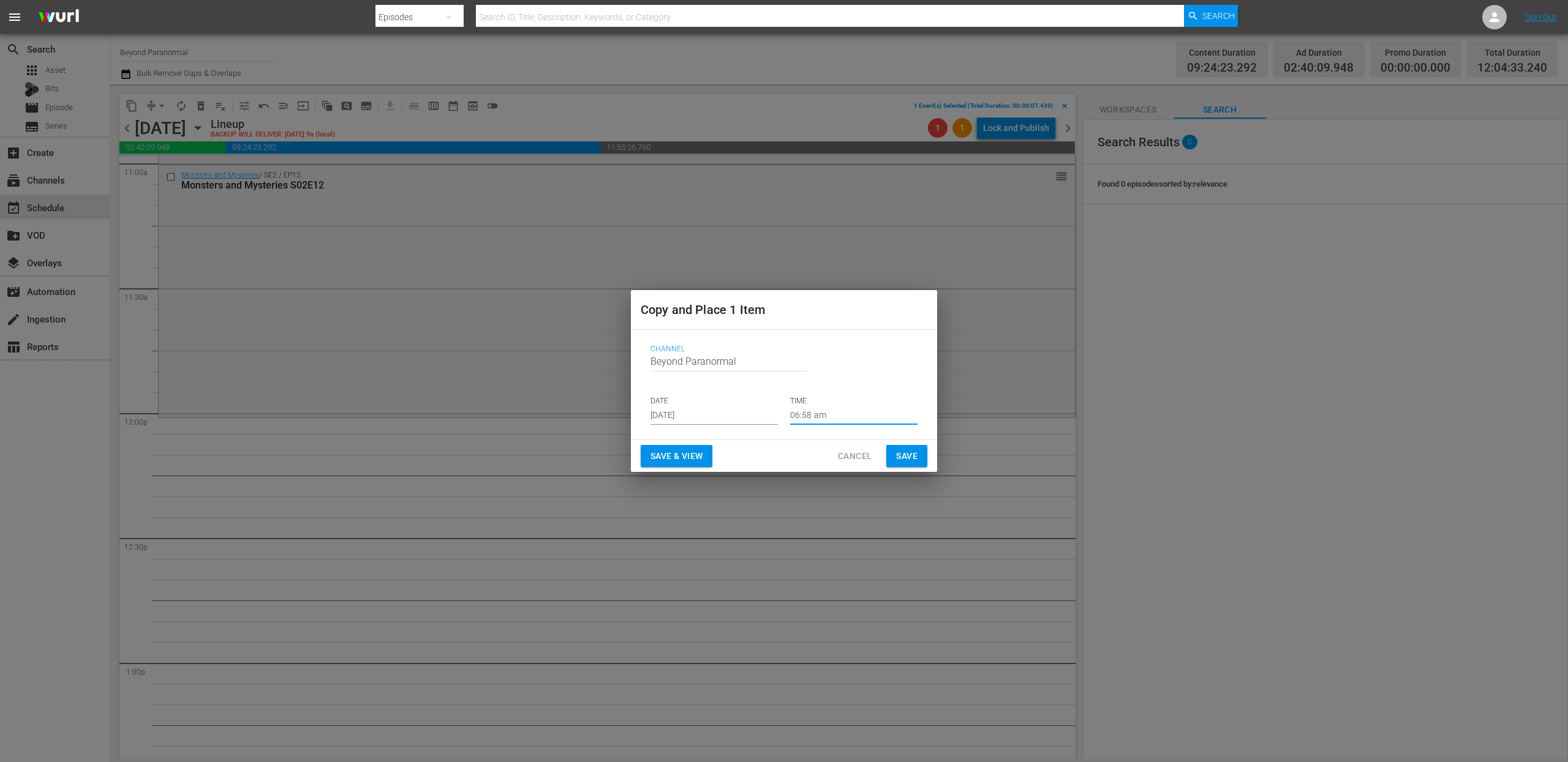
click at [809, 420] on input "06:58 am" at bounding box center [853, 415] width 127 height 18
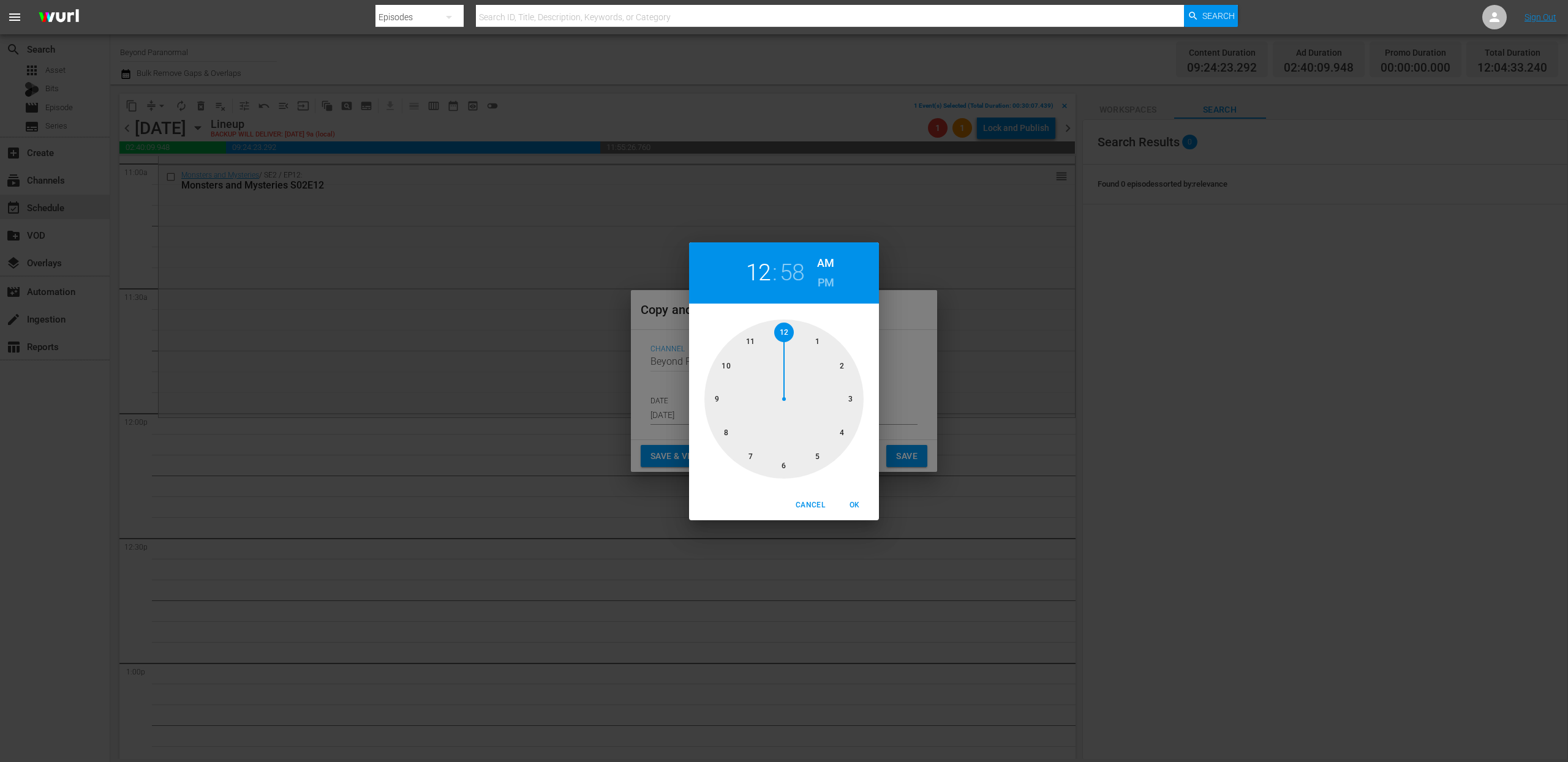
click at [791, 336] on div at bounding box center [784, 399] width 159 height 159
click at [784, 325] on div at bounding box center [784, 399] width 159 height 159
click at [828, 279] on h6 "PM" at bounding box center [825, 282] width 16 height 20
click at [858, 508] on span "OK" at bounding box center [854, 505] width 29 height 13
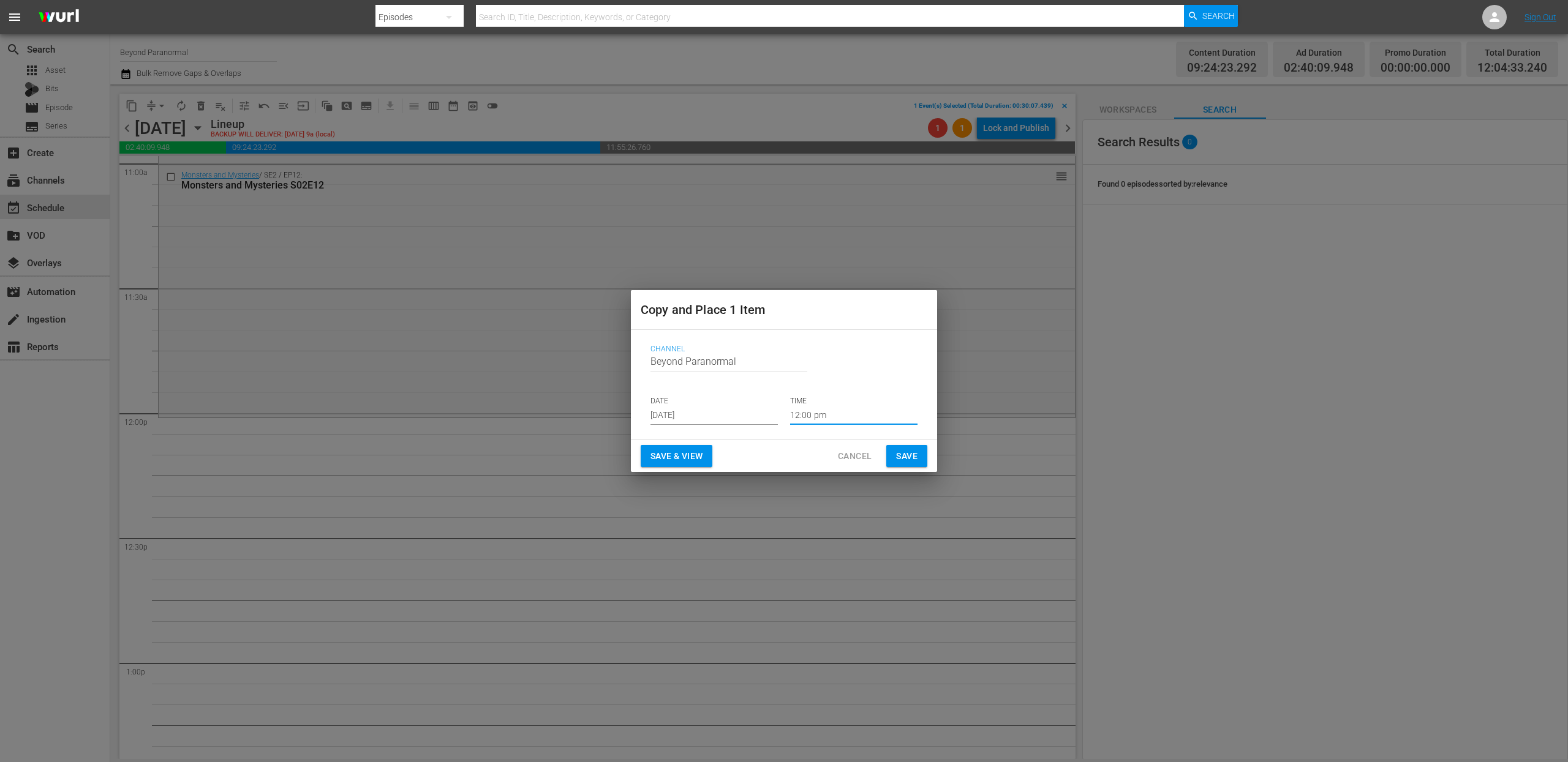
type input "12:00 pm"
click at [910, 449] on span "Save" at bounding box center [906, 456] width 22 height 15
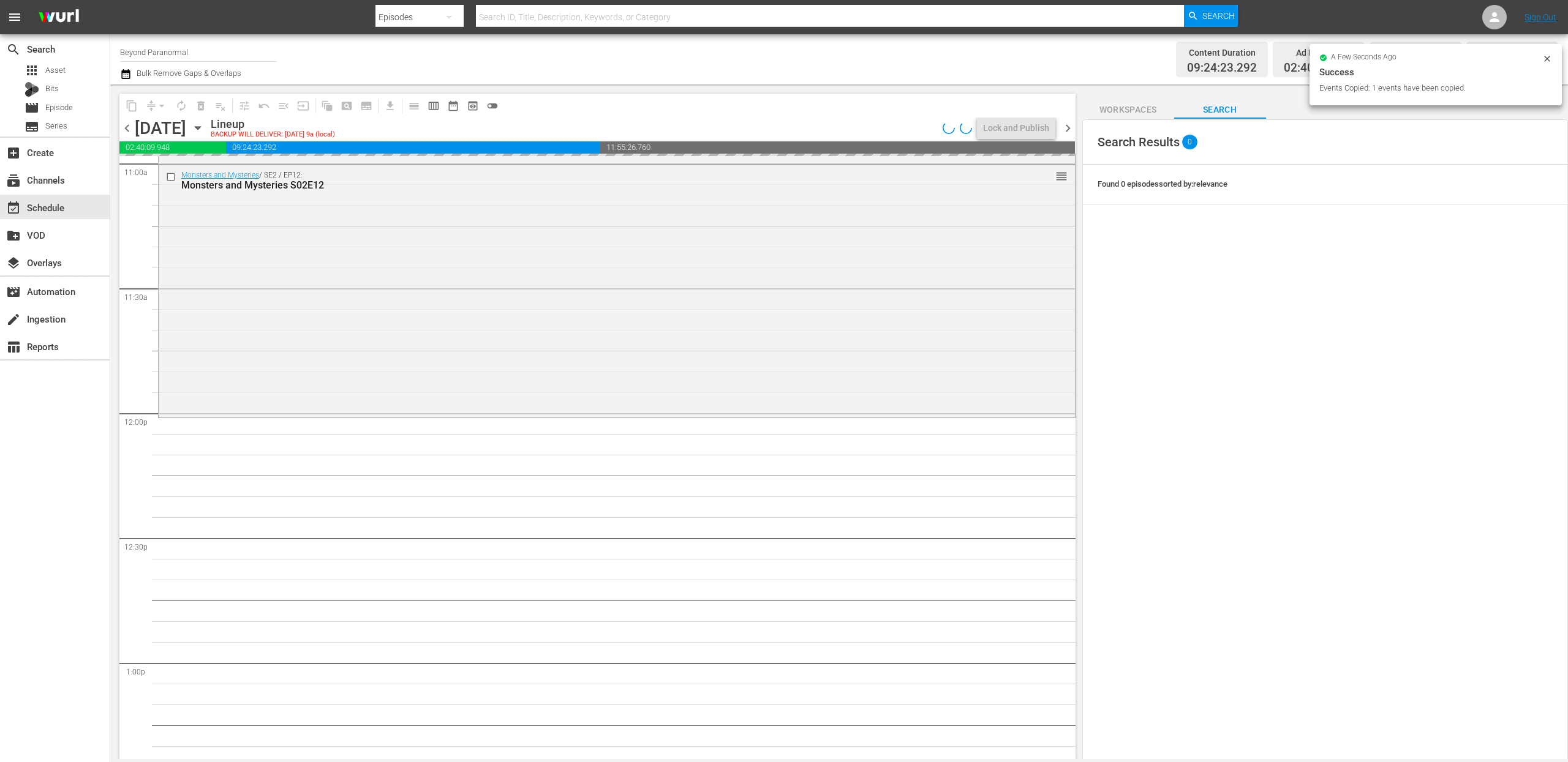
scroll to position [0, 0]
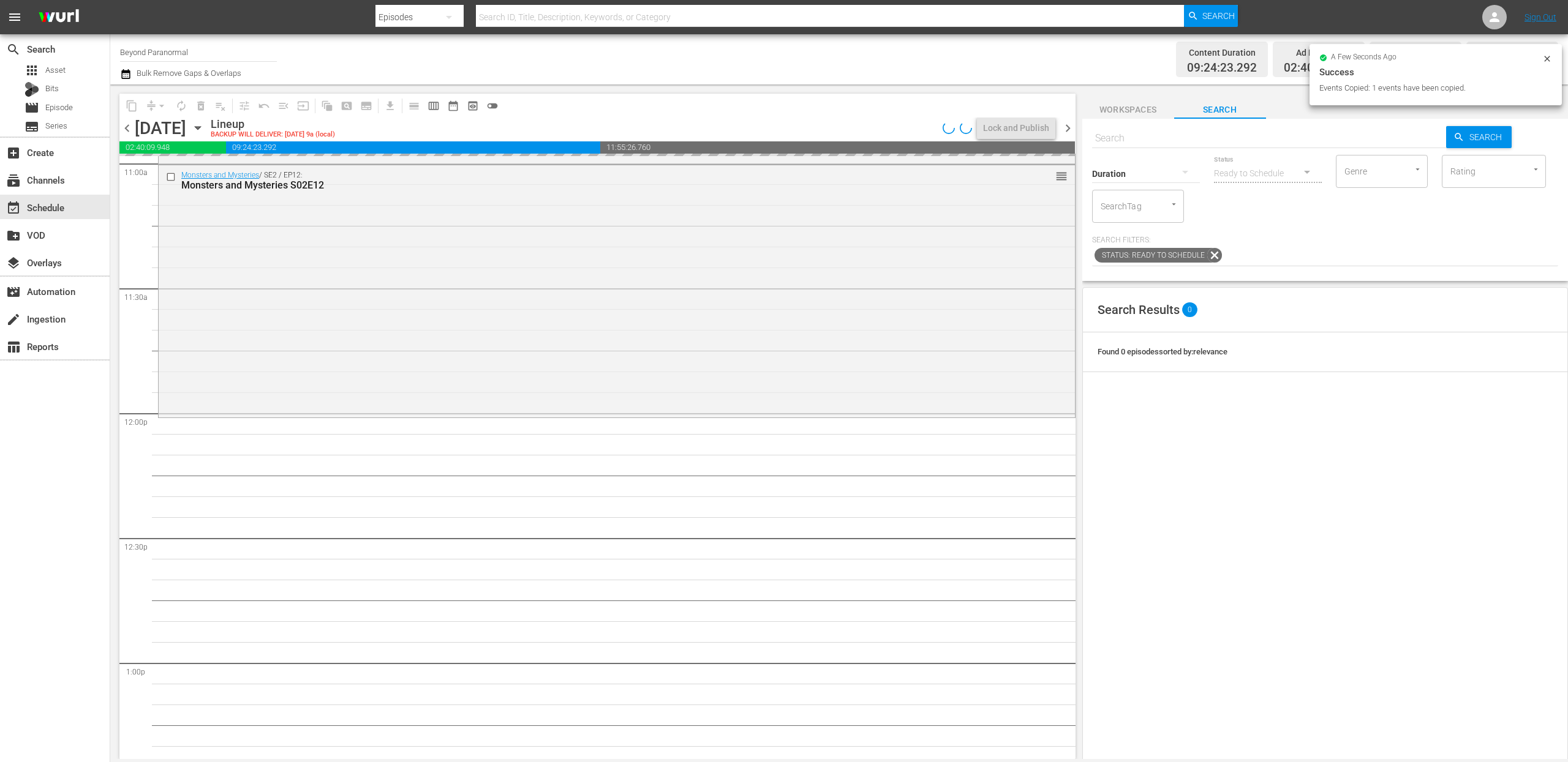
click at [1183, 142] on input "text" at bounding box center [1269, 139] width 355 height 29
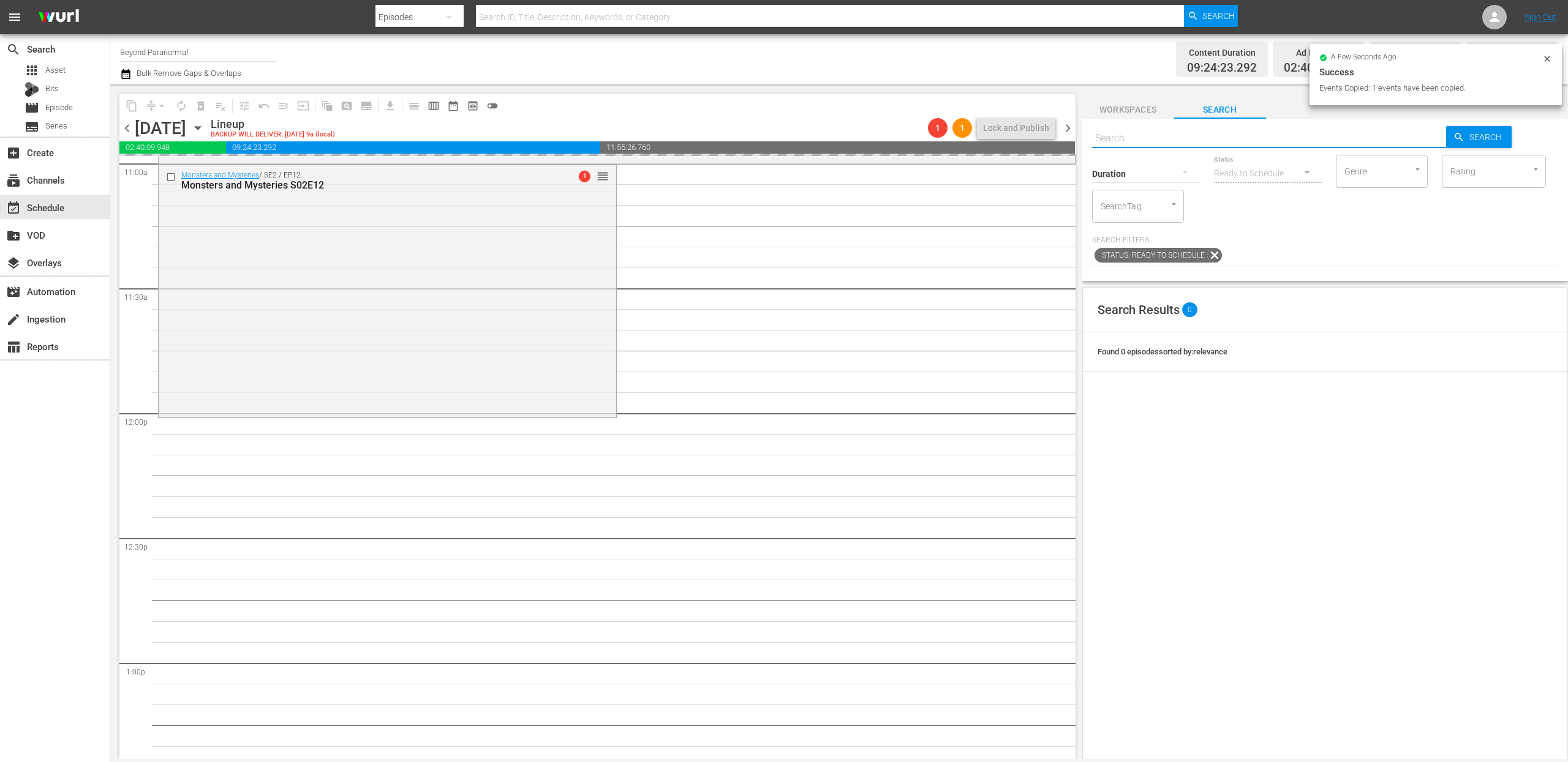
paste input "Are You Haunted S03E01"
type input "Are You Haunted S03E01"
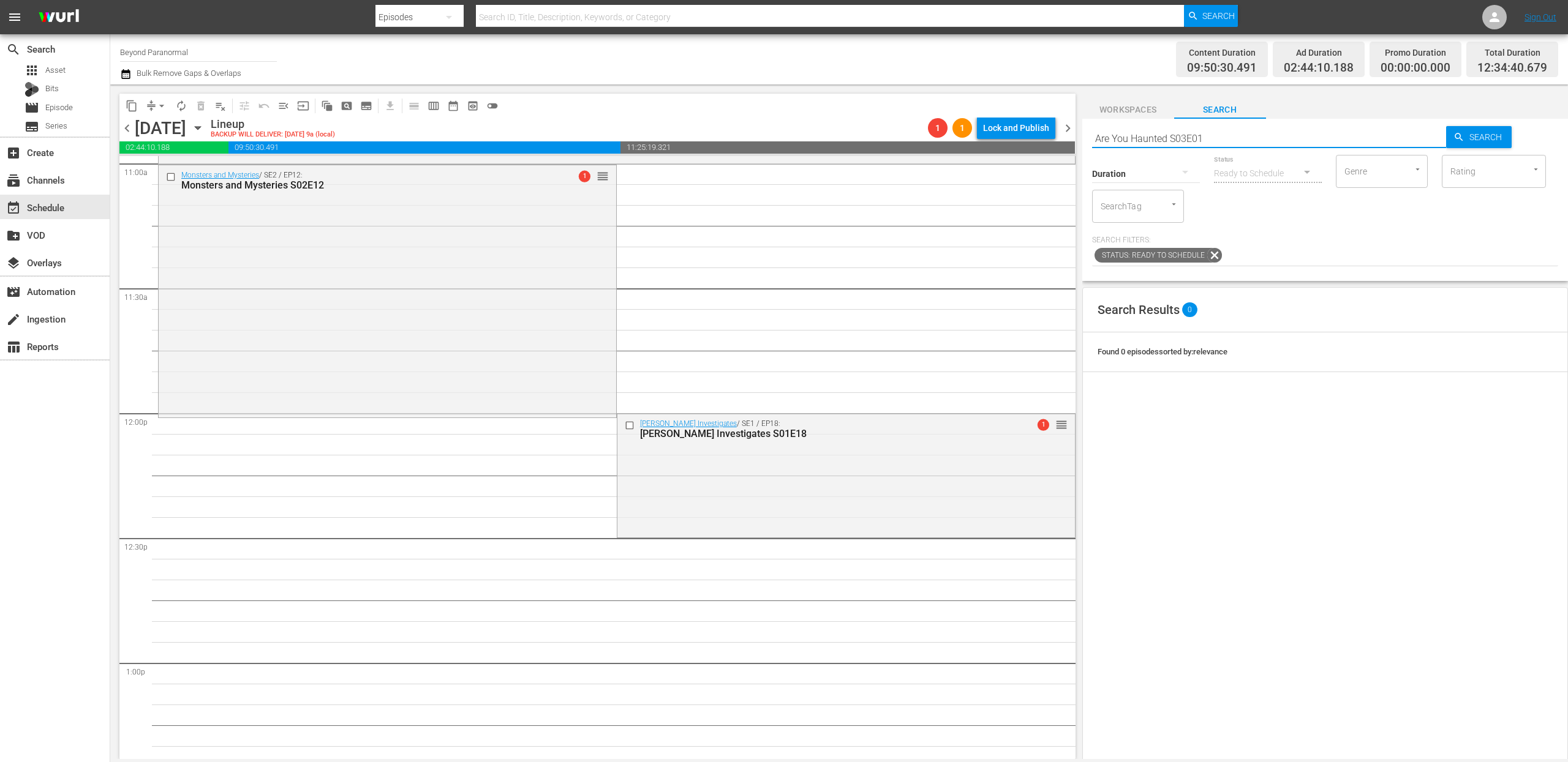
type input "Are You Haunted S03E01"
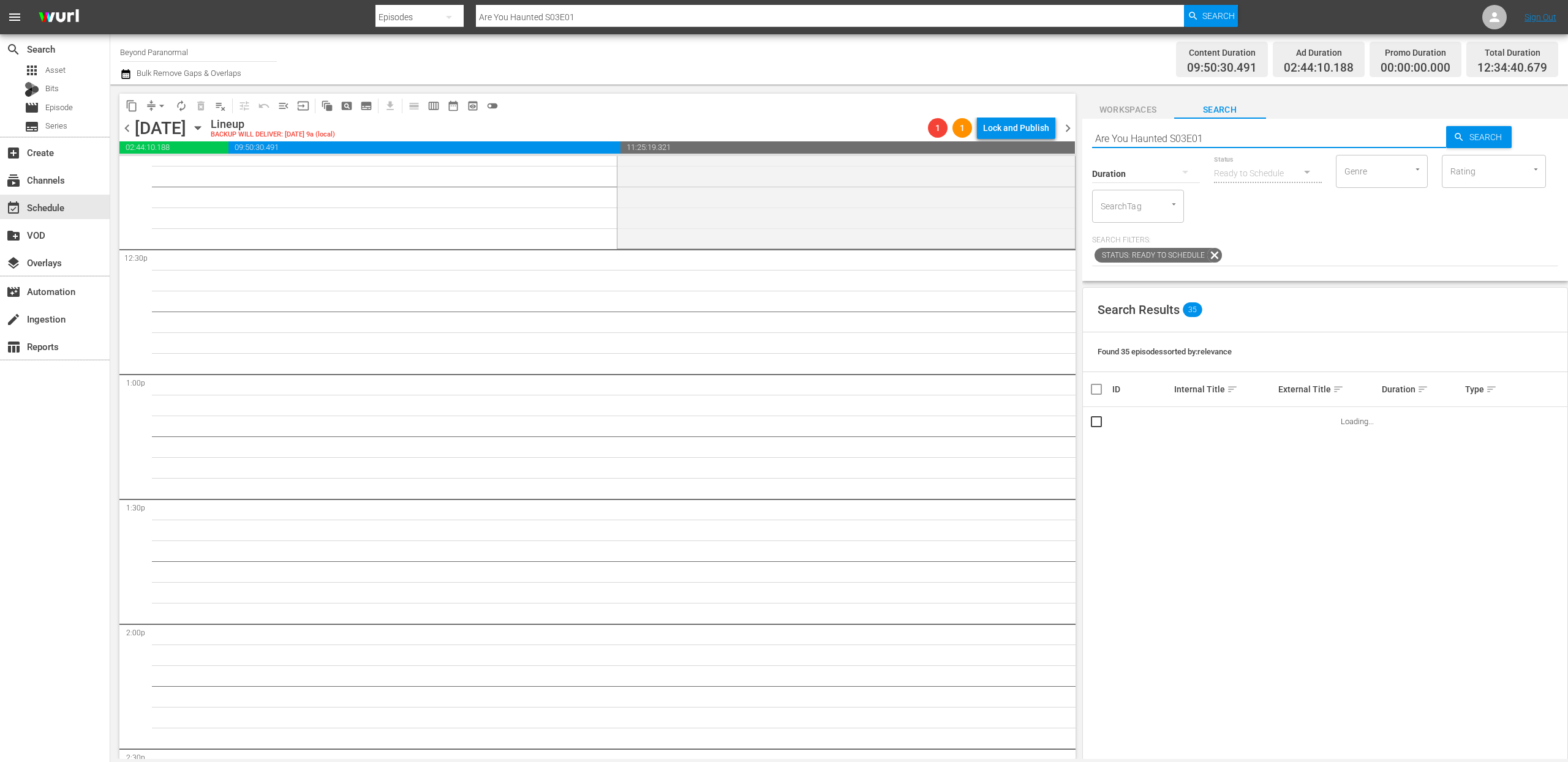
scroll to position [2995, 0]
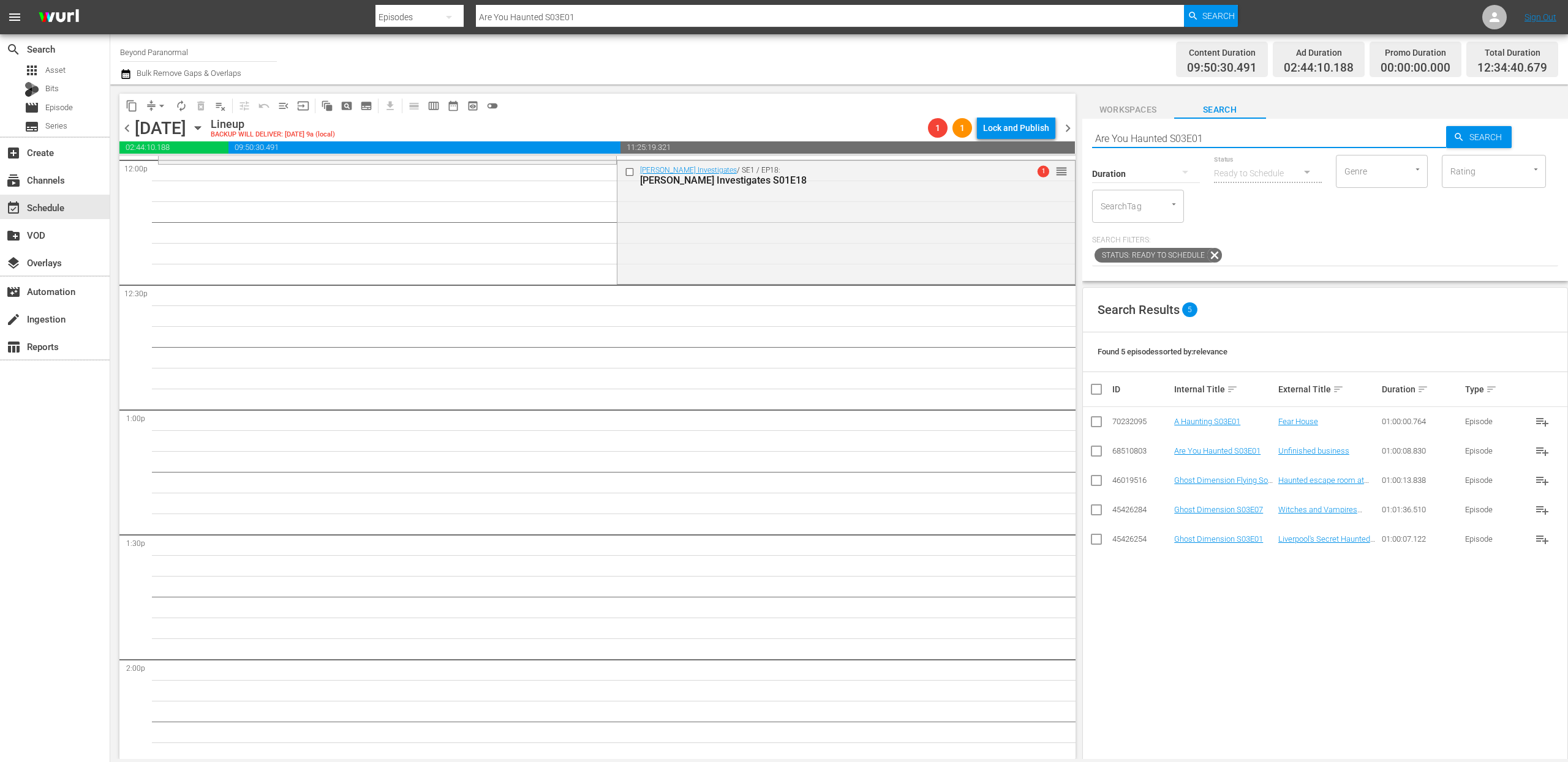
click at [1209, 609] on div "Search Results 5 Found 5 episodes sorted by: relevance ID Internal Title sort E…" at bounding box center [1325, 608] width 486 height 641
click at [1218, 136] on input "Are You Haunted S03E01" at bounding box center [1269, 139] width 355 height 29
type input "Are You Haunted S03E02"
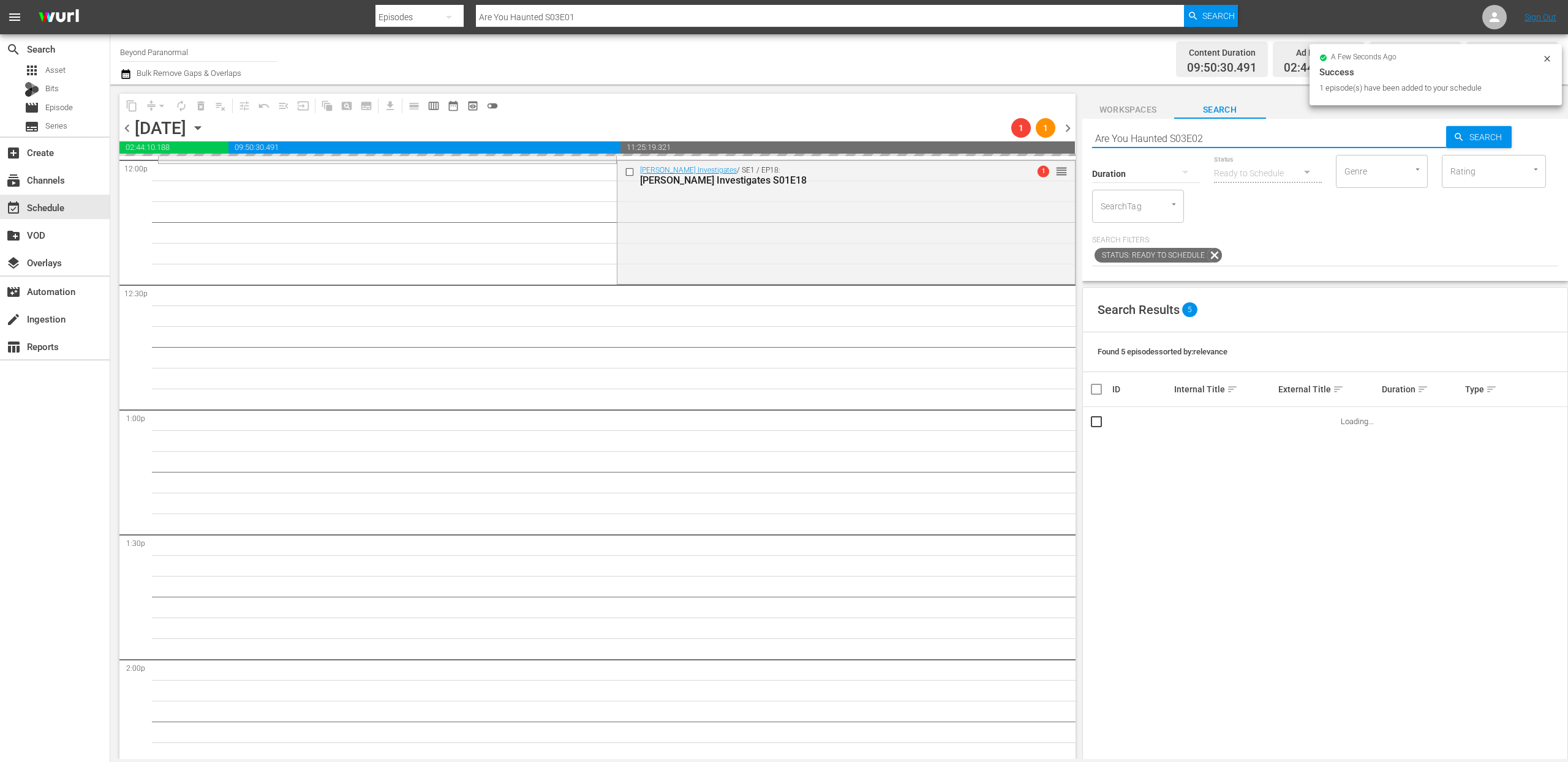
type input "Are You Haunted S03E02"
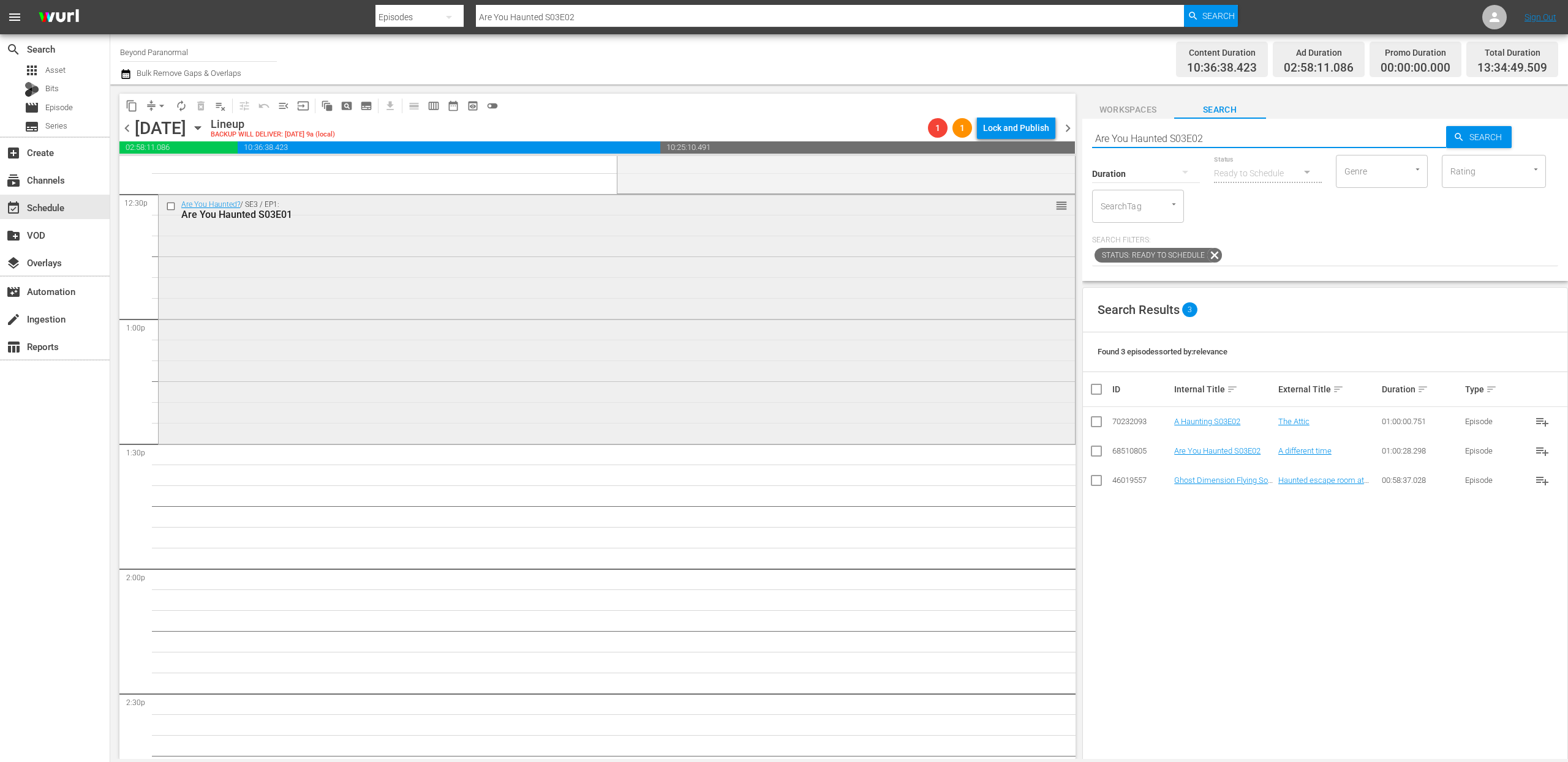
scroll to position [3090, 0]
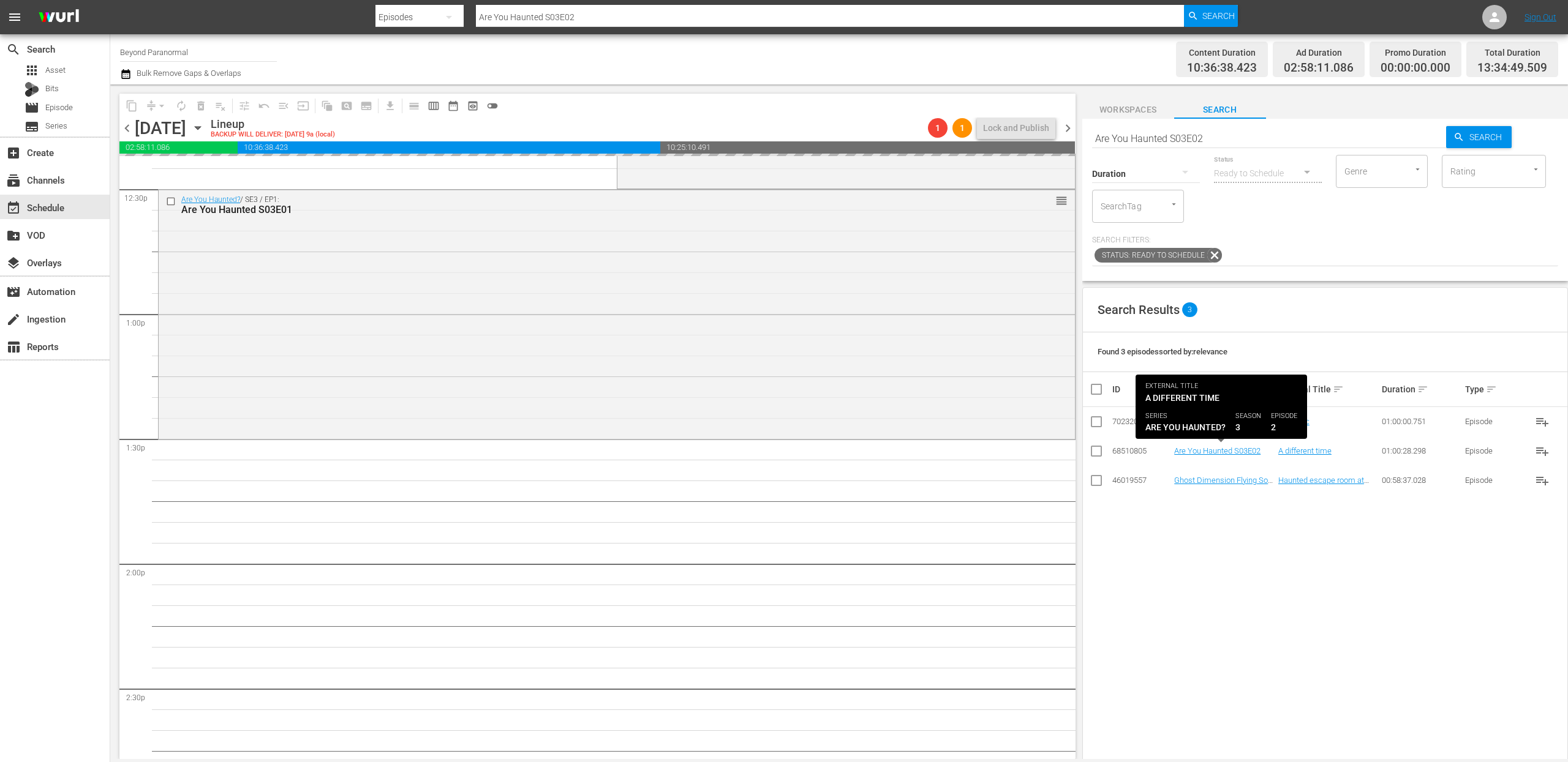
drag, startPoint x: 1214, startPoint y: 451, endPoint x: 1227, endPoint y: 137, distance: 314.3
click at [1227, 137] on input "Are You Haunted S03E02" at bounding box center [1269, 139] width 355 height 29
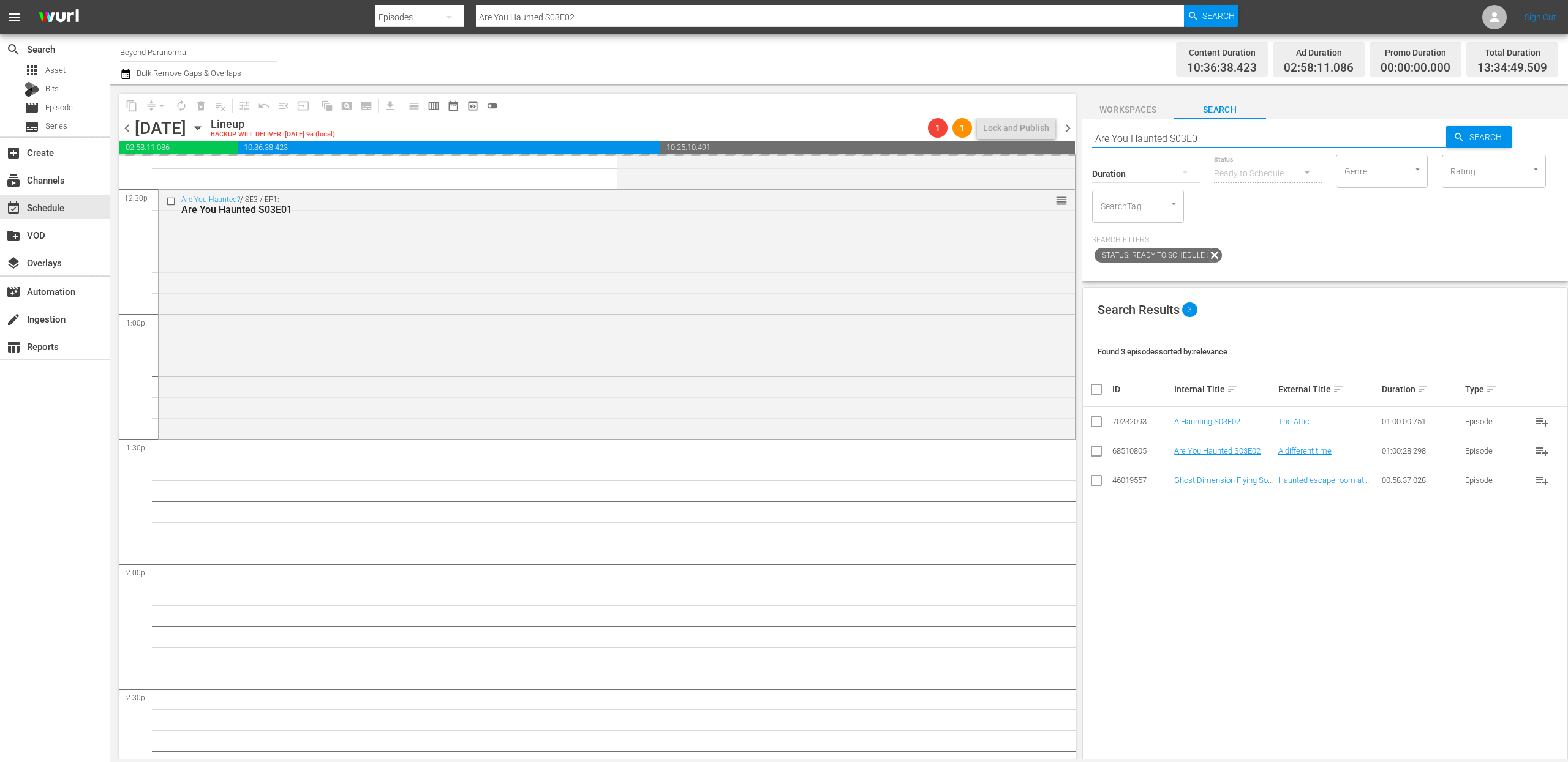
type input "Are You Haunted S03E03"
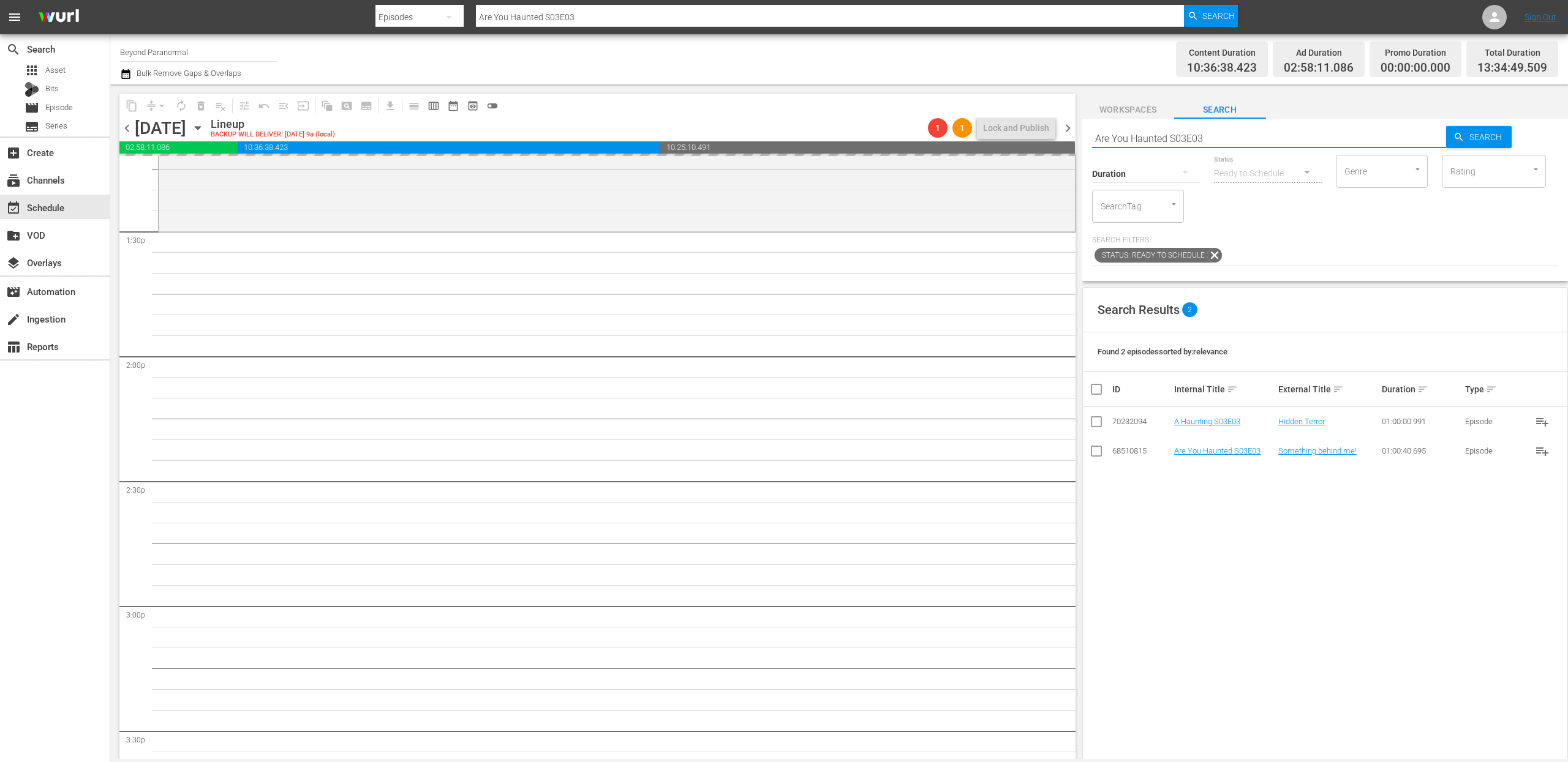
scroll to position [3305, 0]
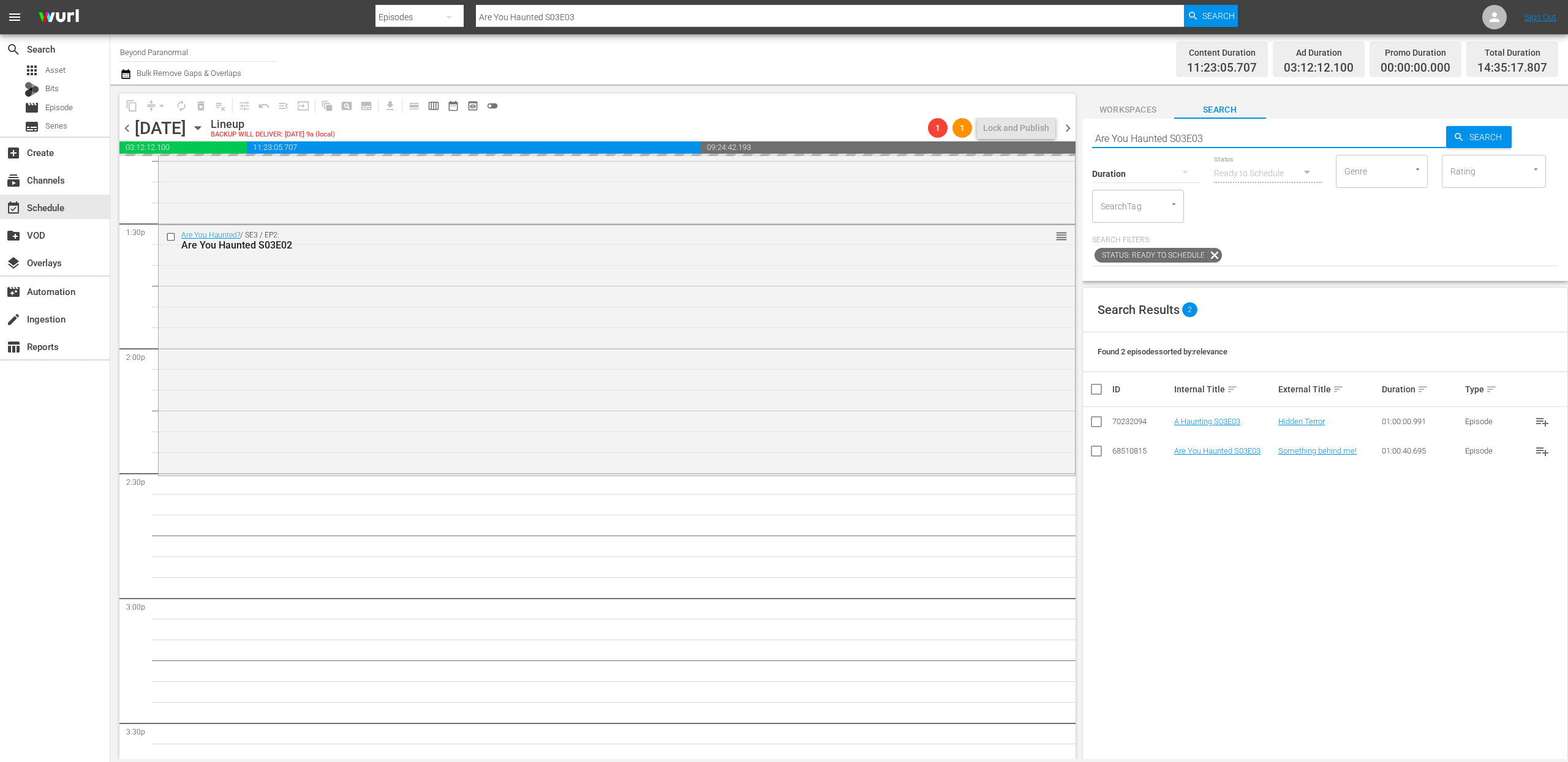
click at [1232, 138] on input "Are You Haunted S03E03" at bounding box center [1269, 139] width 355 height 29
type input "Are You Haunted S03E04"
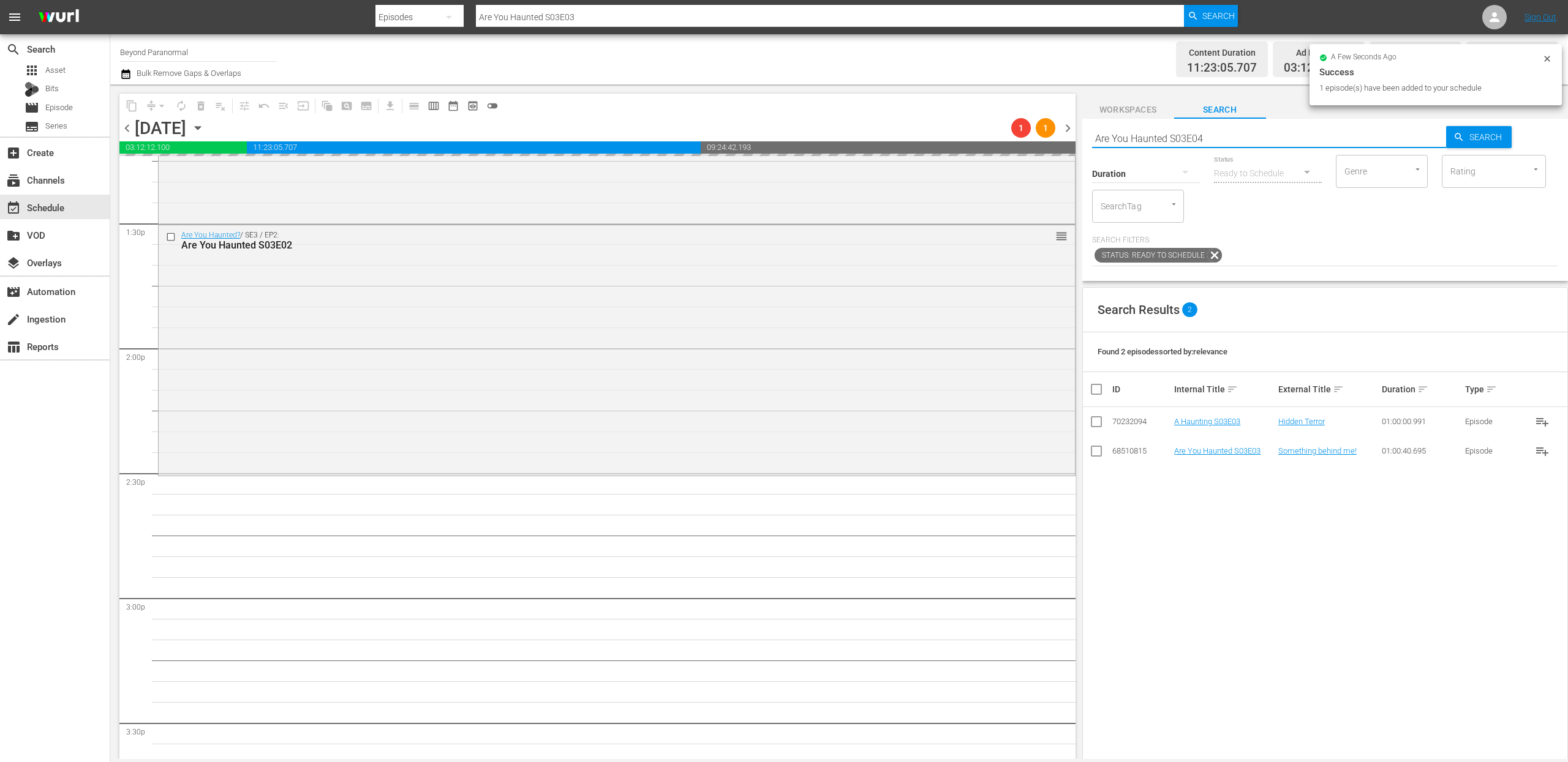
type input "Are You Haunted S03E04"
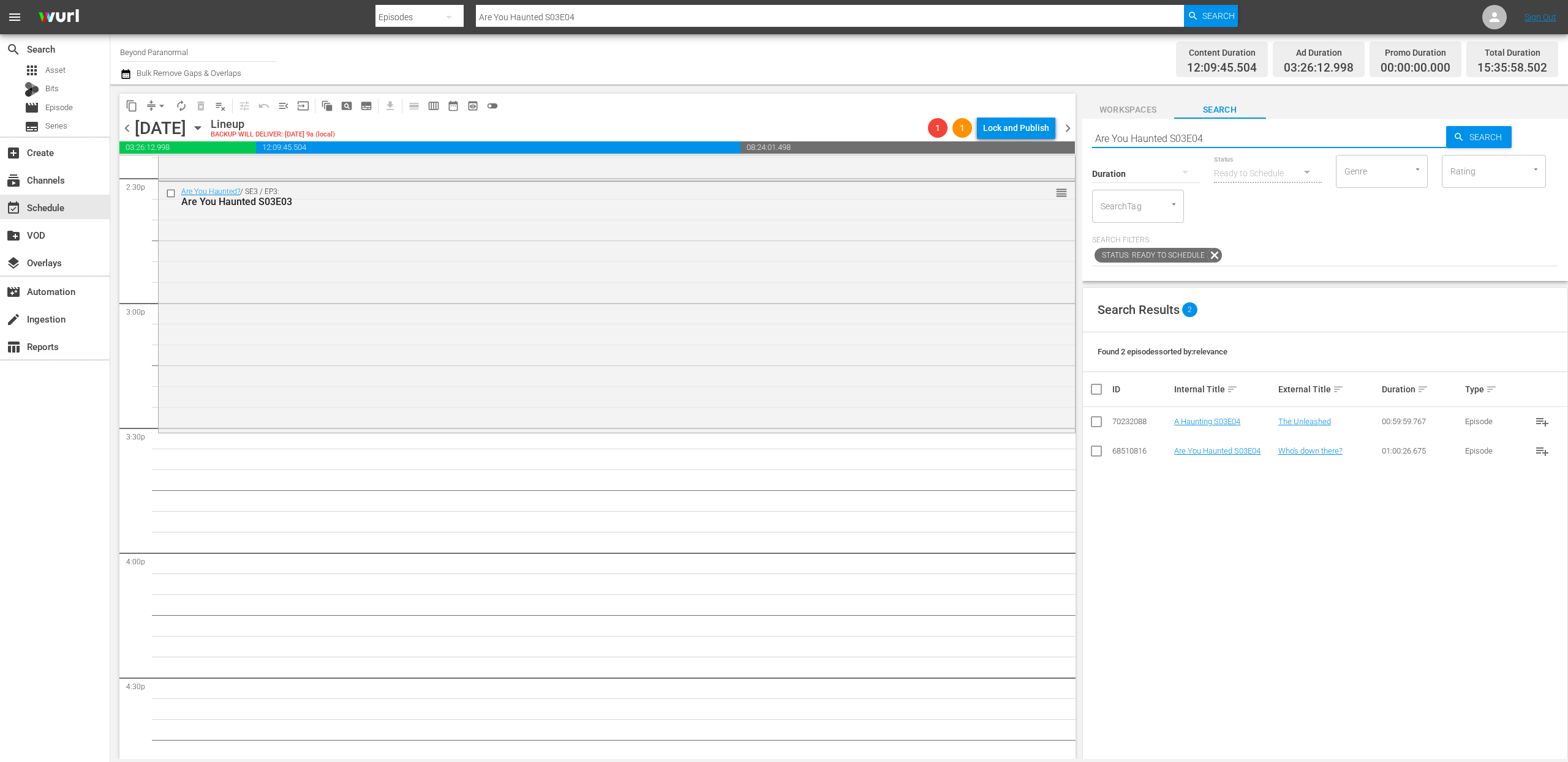
scroll to position [3615, 0]
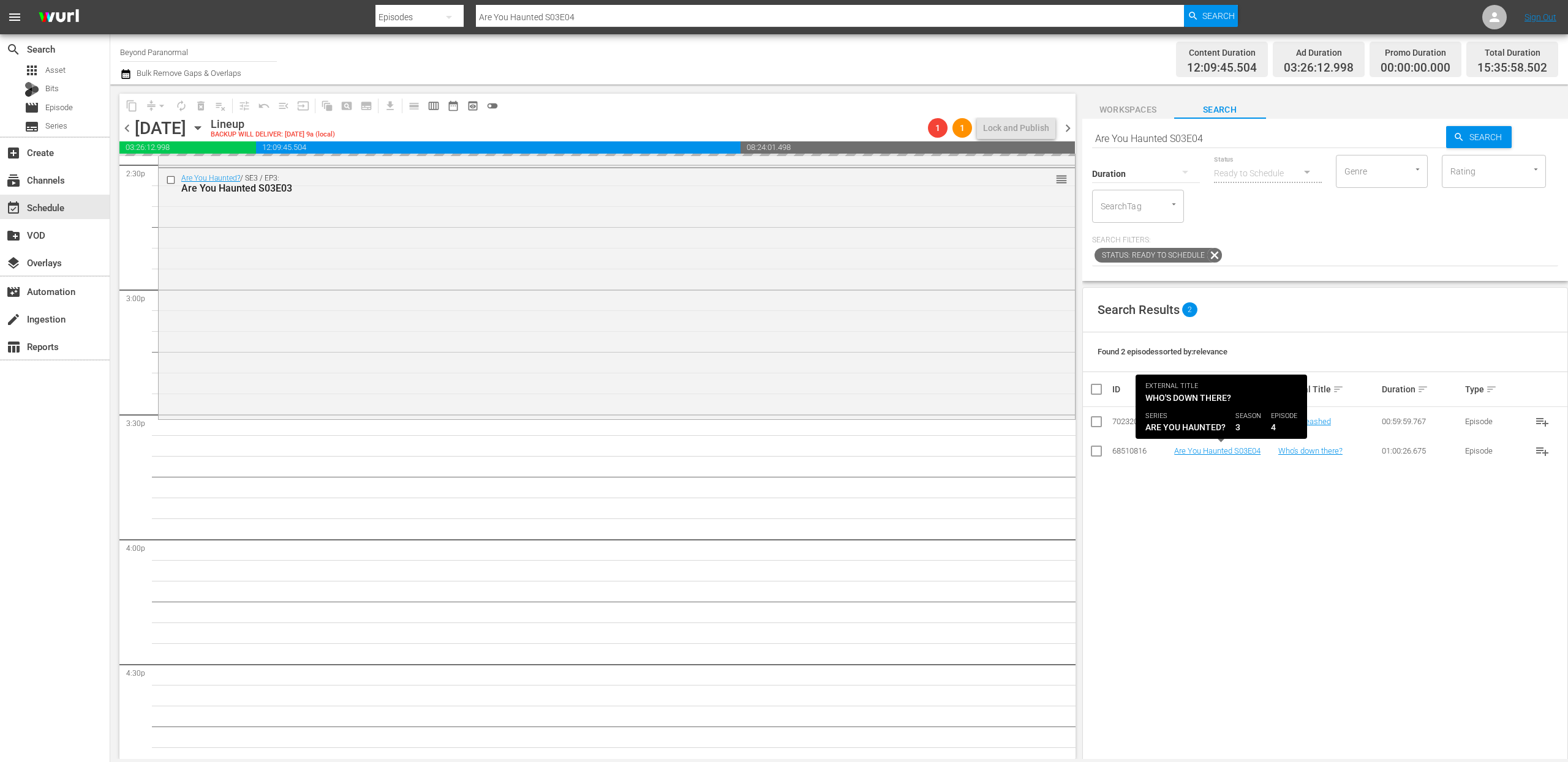
click at [1220, 138] on input "Are You Haunted S03E04" at bounding box center [1269, 139] width 355 height 29
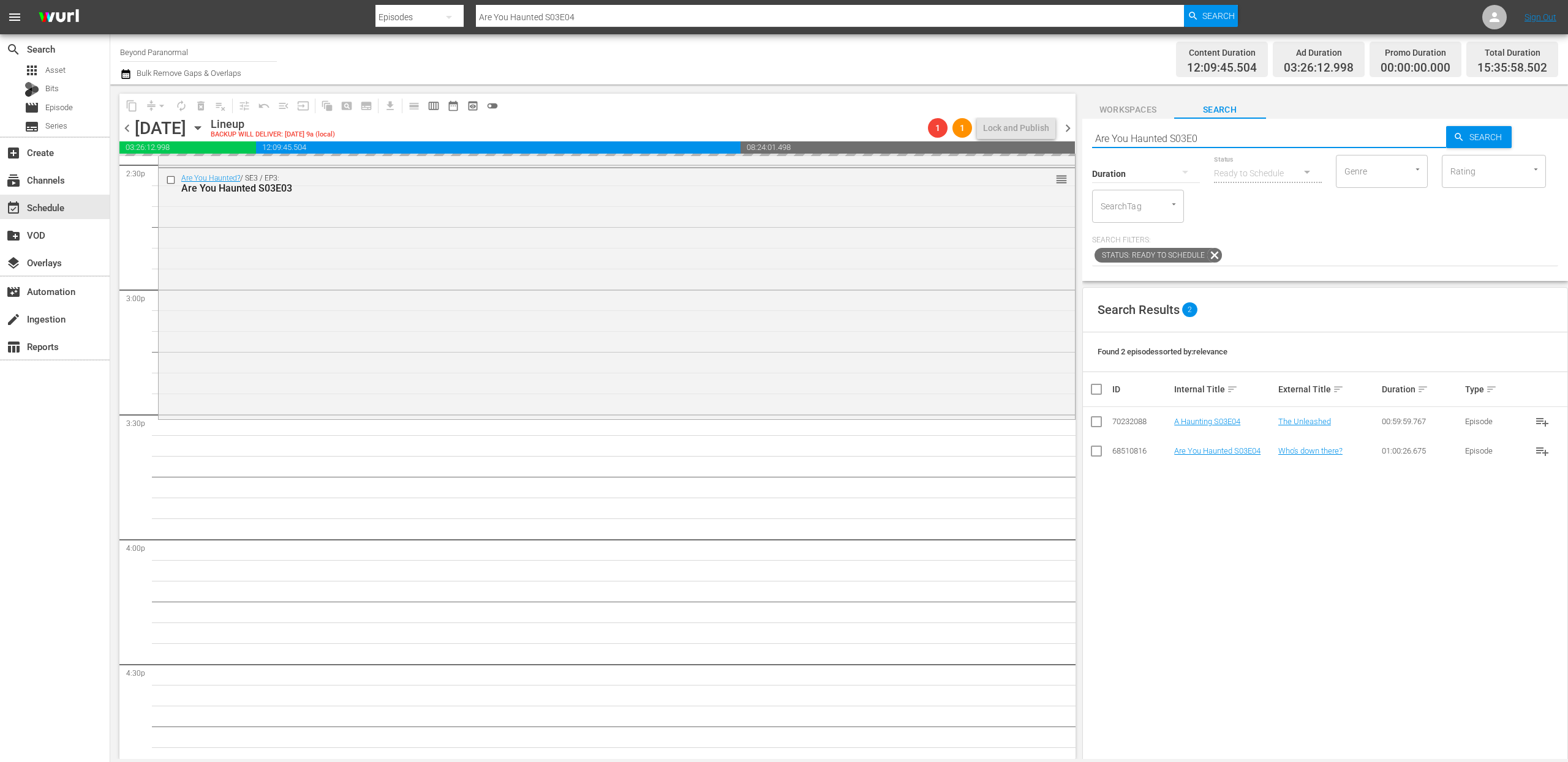
type input "Are You Haunted S03E05"
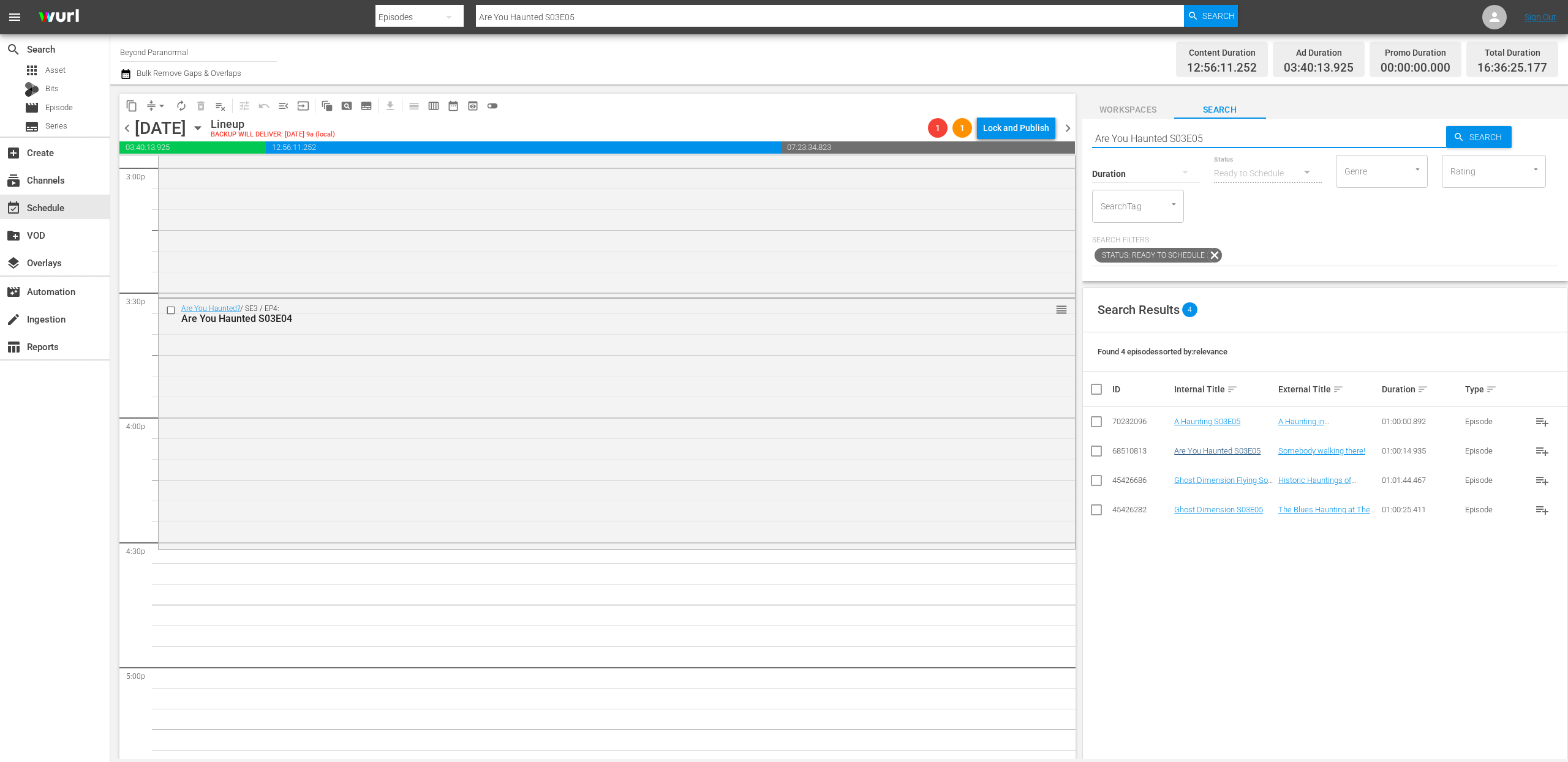
scroll to position [3740, 0]
click at [1240, 133] on input "Are You Haunted S03E05" at bounding box center [1269, 139] width 355 height 29
type input "Are You Haunted S03E06"
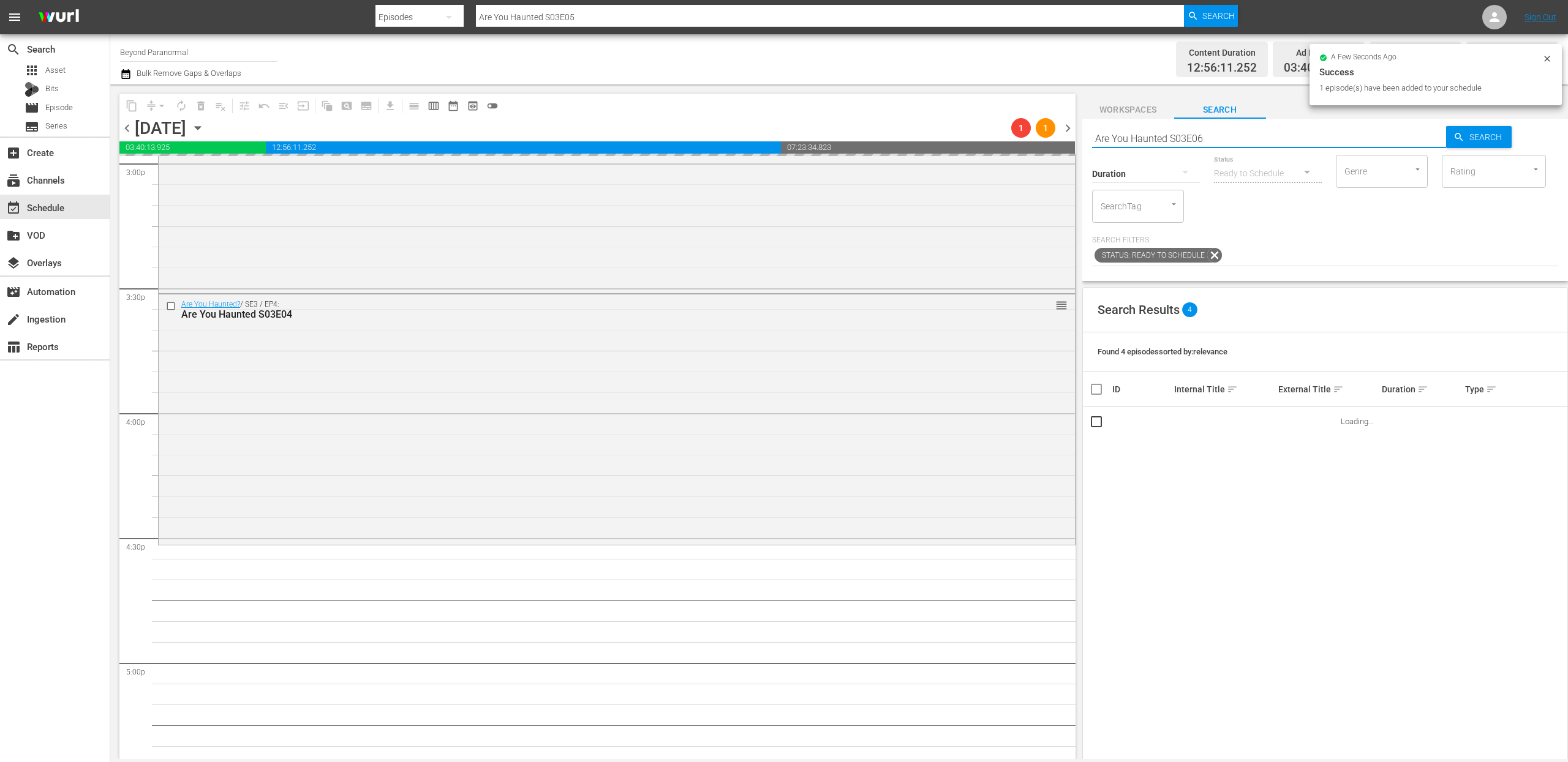
type input "Are You Haunted S03E06"
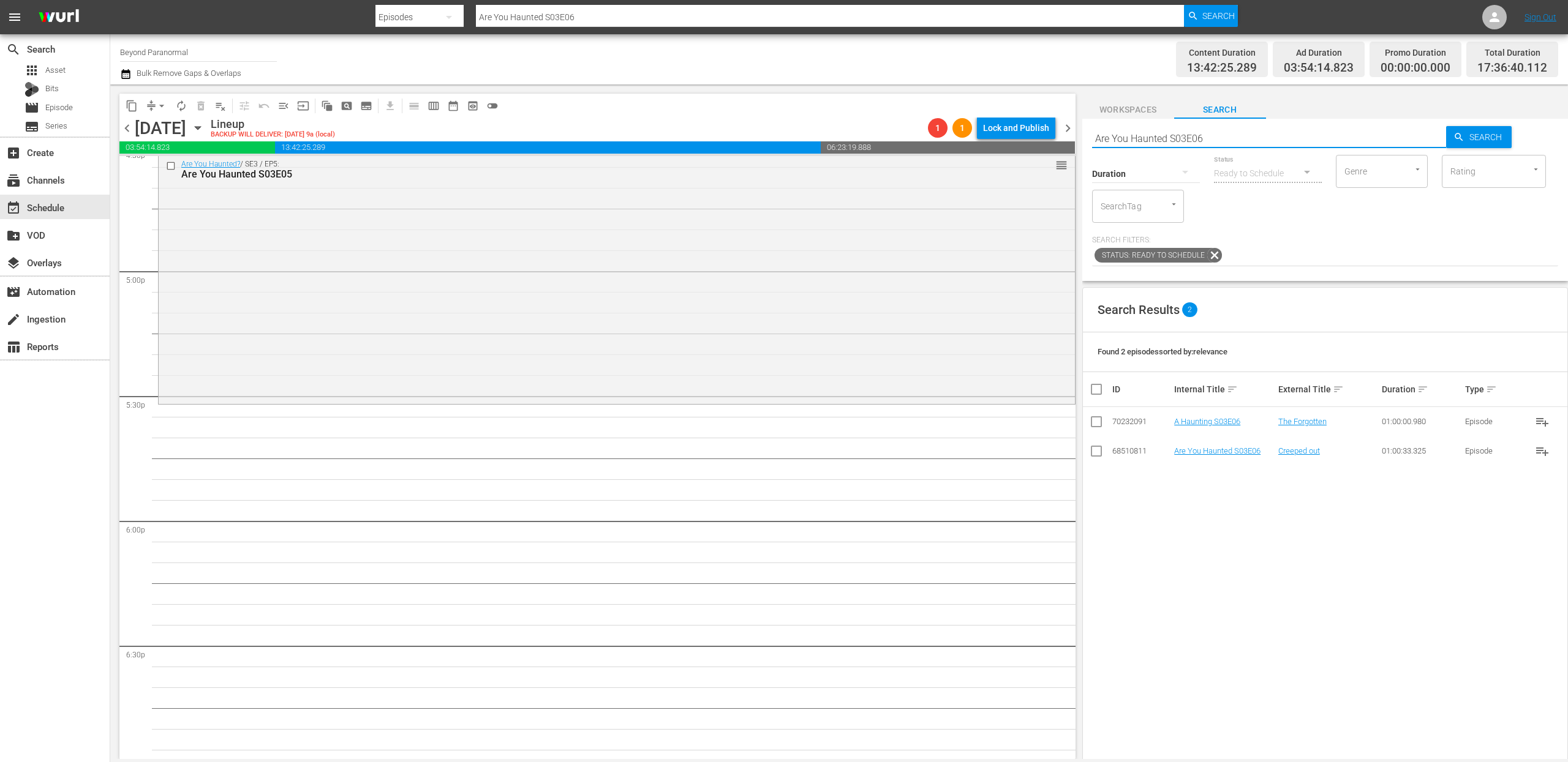
scroll to position [4117, 0]
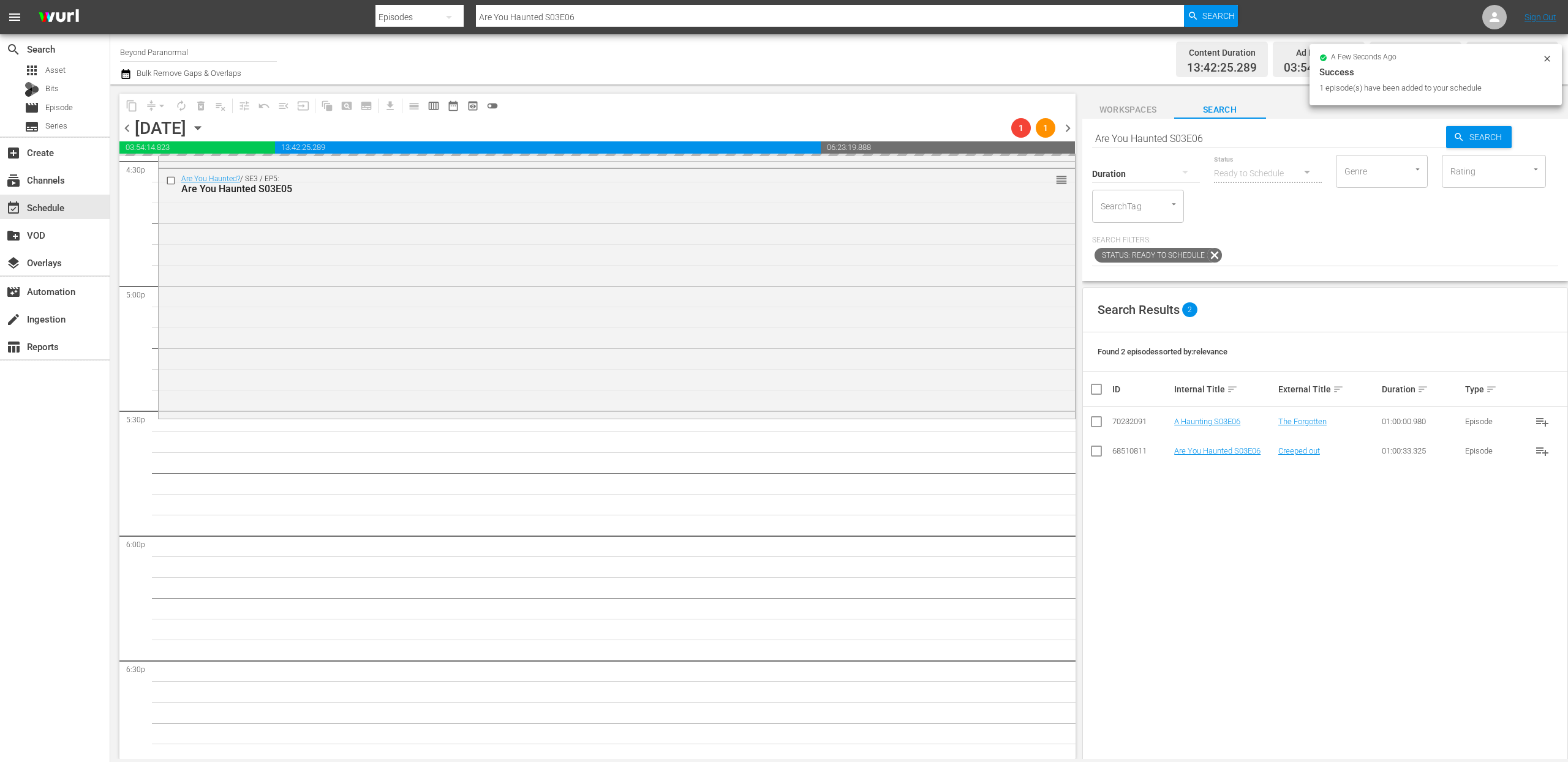
click at [1138, 139] on input "Are You Haunted S03E06" at bounding box center [1269, 139] width 355 height 29
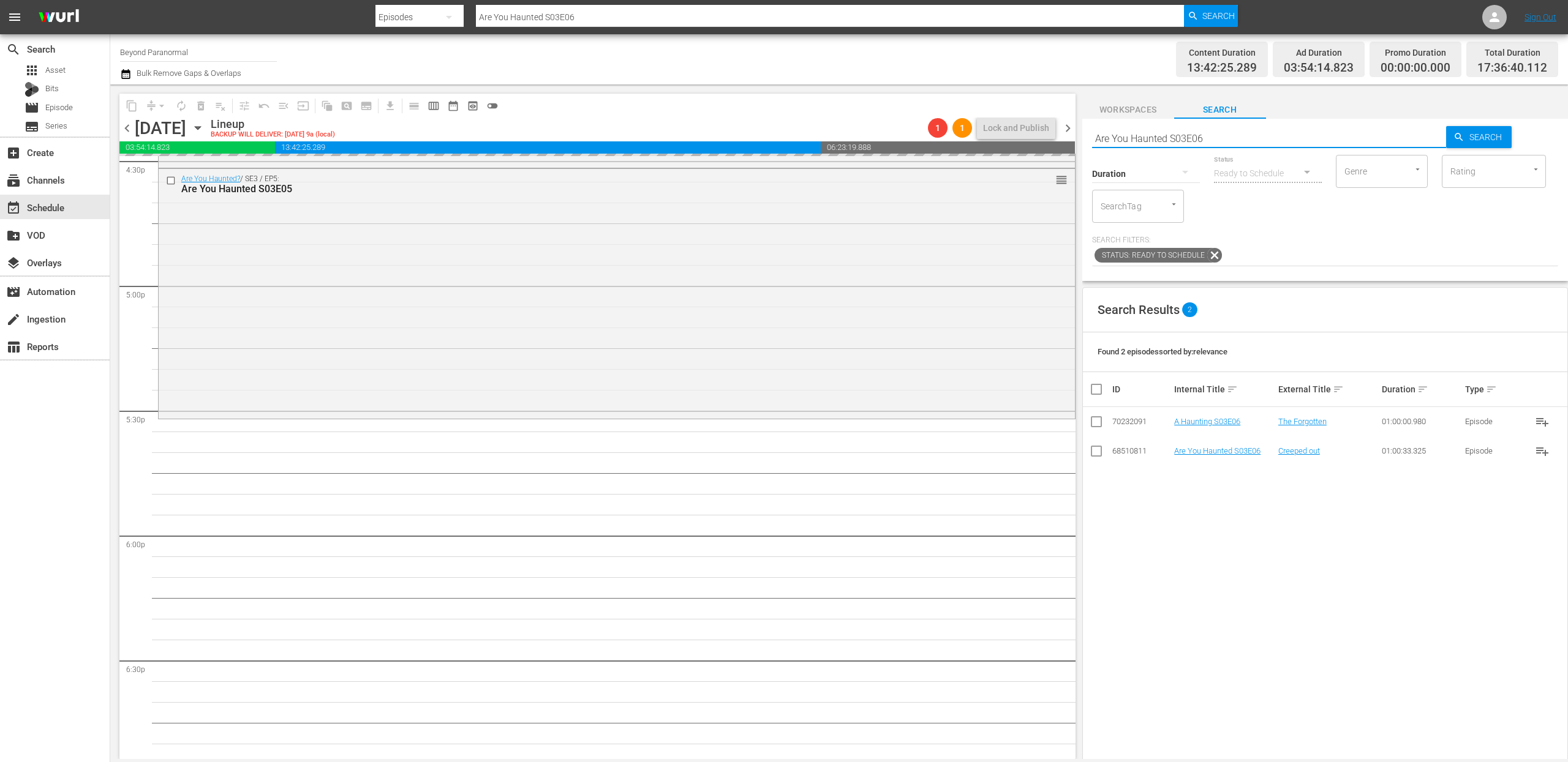
paste input "The Bridgewater Triangle S01E03"
type input "The Bridgewater Triangle S01E03"
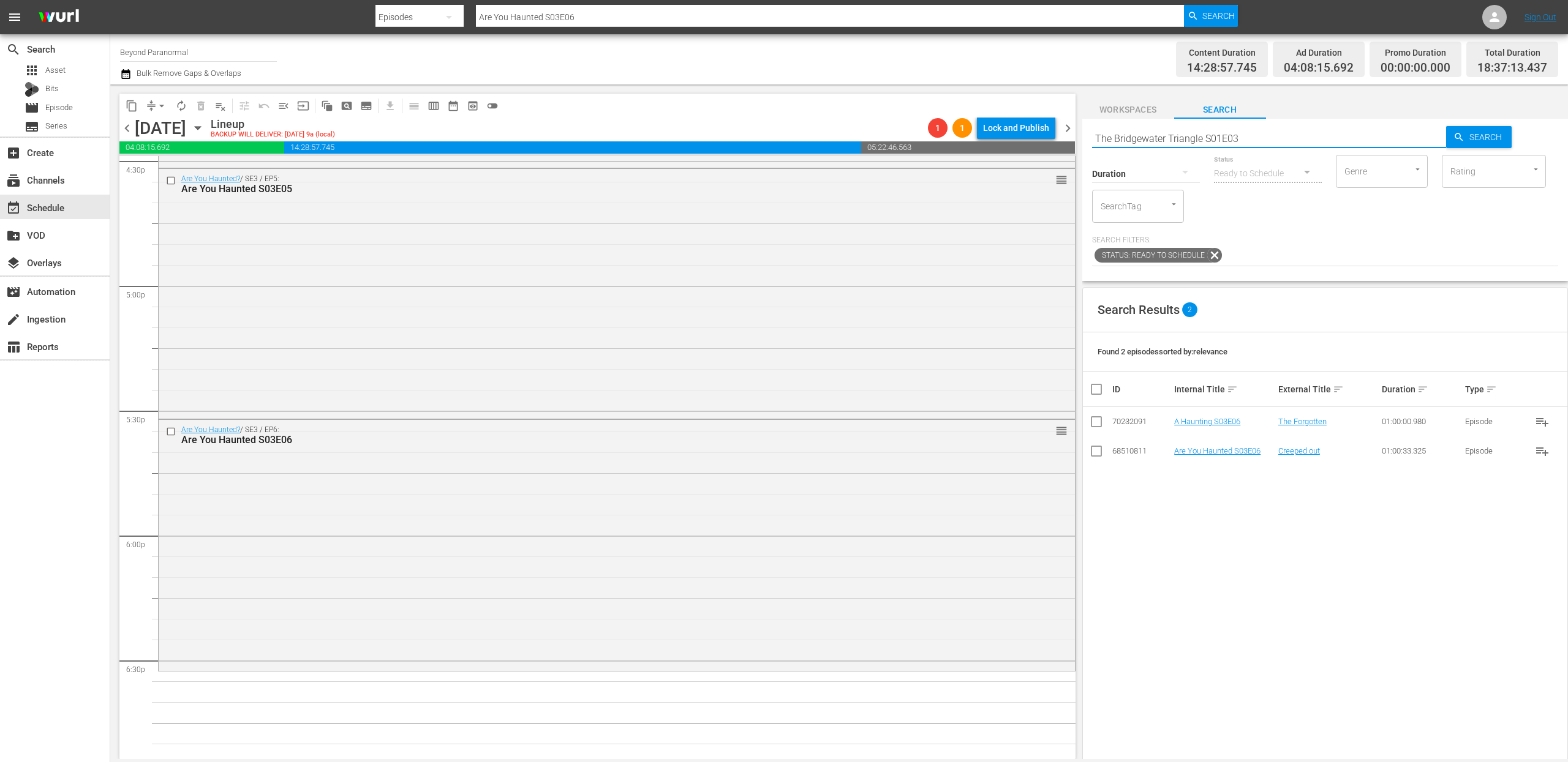
type input "The Bridgewater Triangle S01E03"
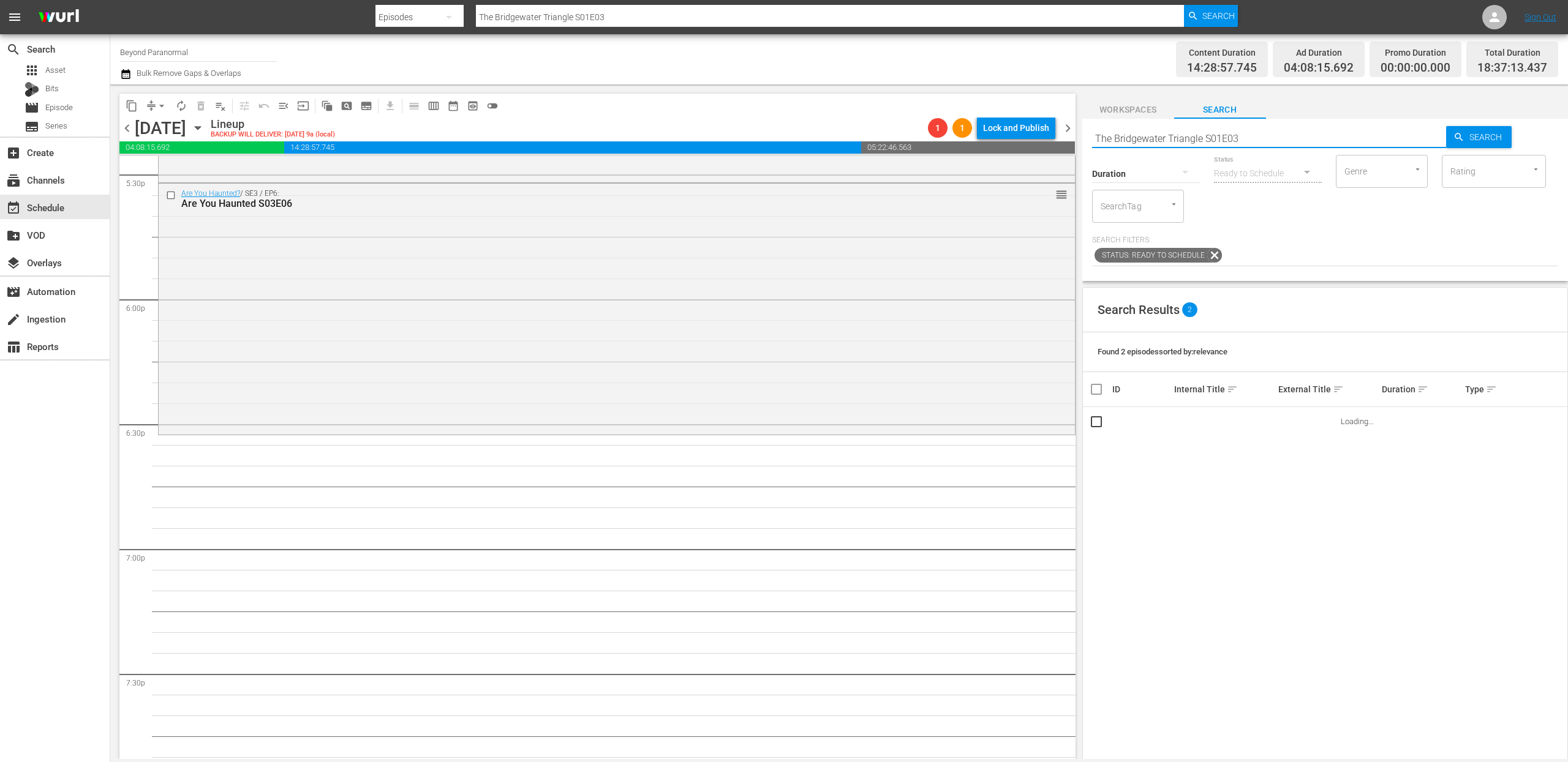
scroll to position [4382, 0]
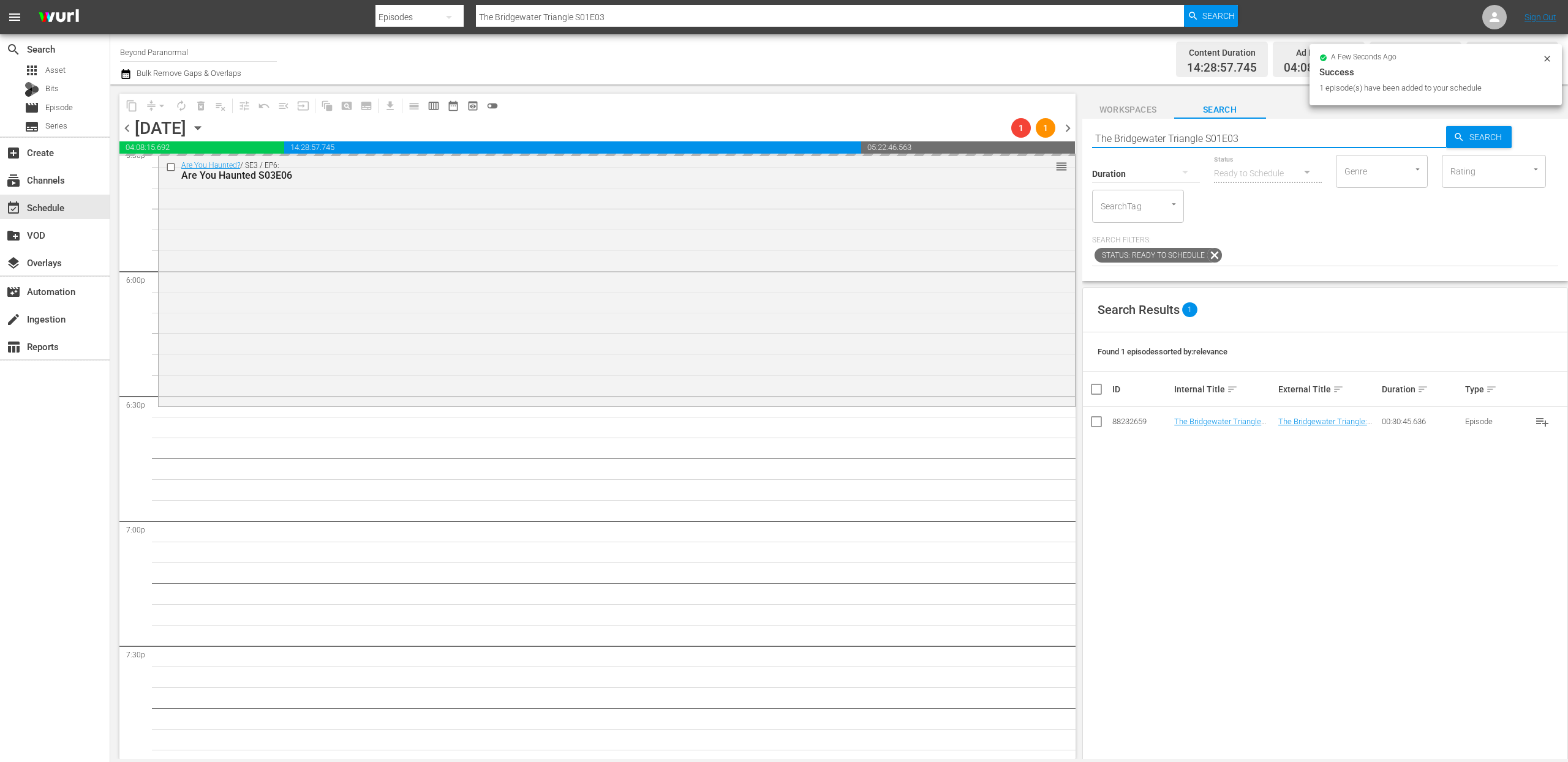
click at [1165, 141] on input "The Bridgewater Triangle S01E03" at bounding box center [1269, 139] width 355 height 29
paste input "Monsters and Mysteries S03"
type input "Monsters and Mysteries S03E03"
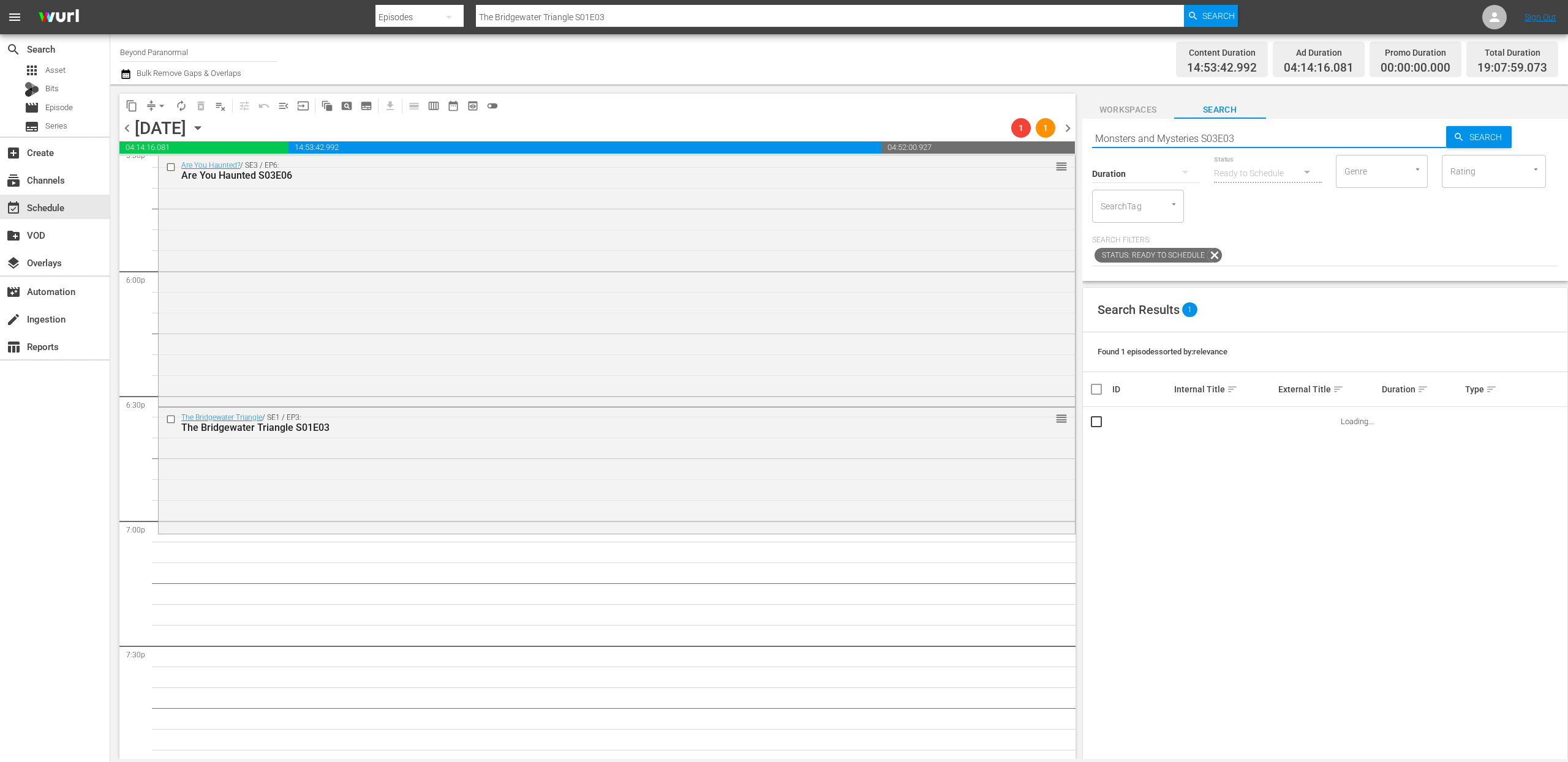
type input "Monsters and Mysteries S03E03"
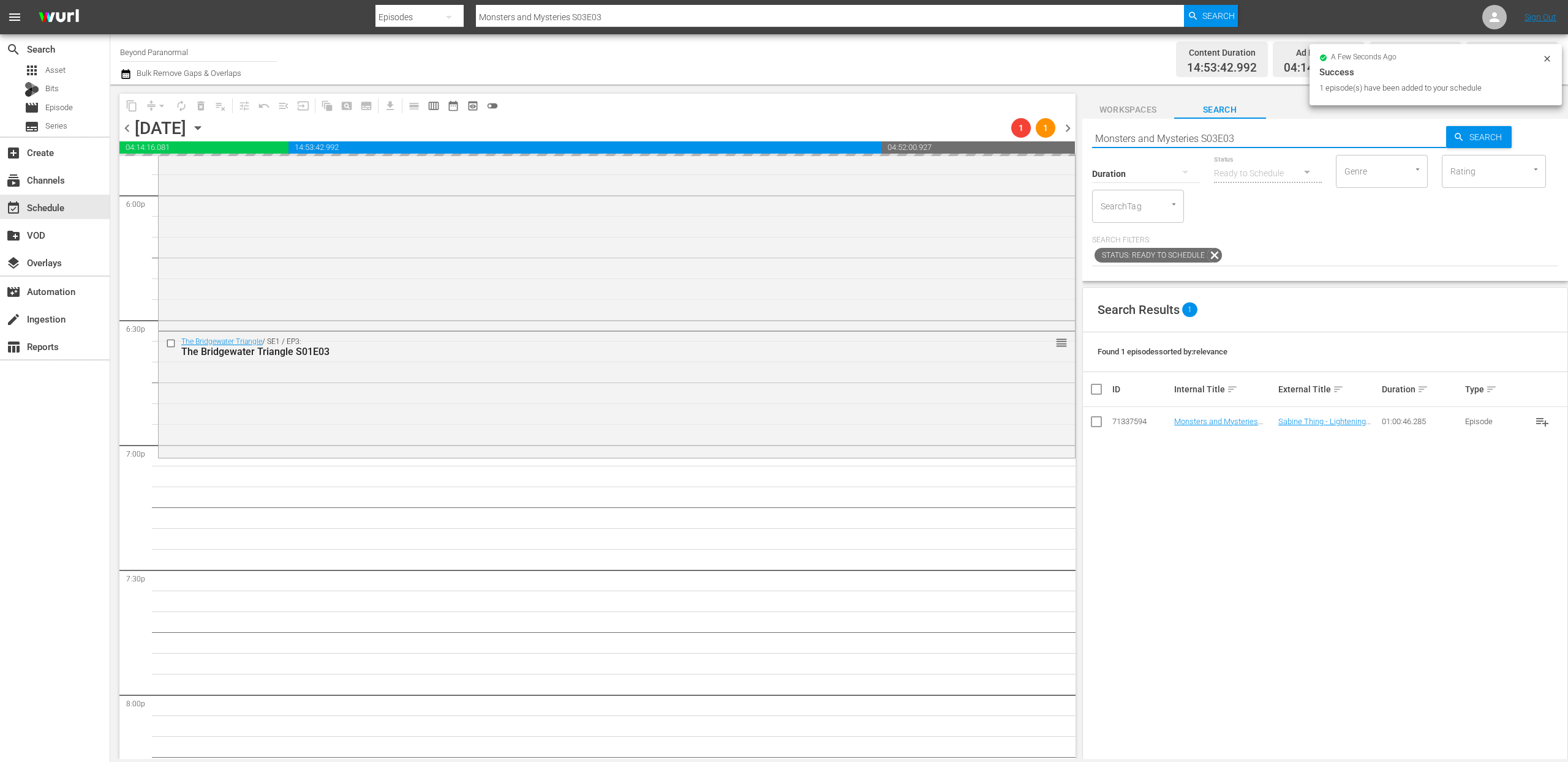
click at [1131, 142] on input "Monsters and Mysteries S03E03" at bounding box center [1269, 139] width 355 height 29
paste input "Avatars Of The Astral Worlds S01E06"
type input "Avatars Of The Astral Worlds S01E06"
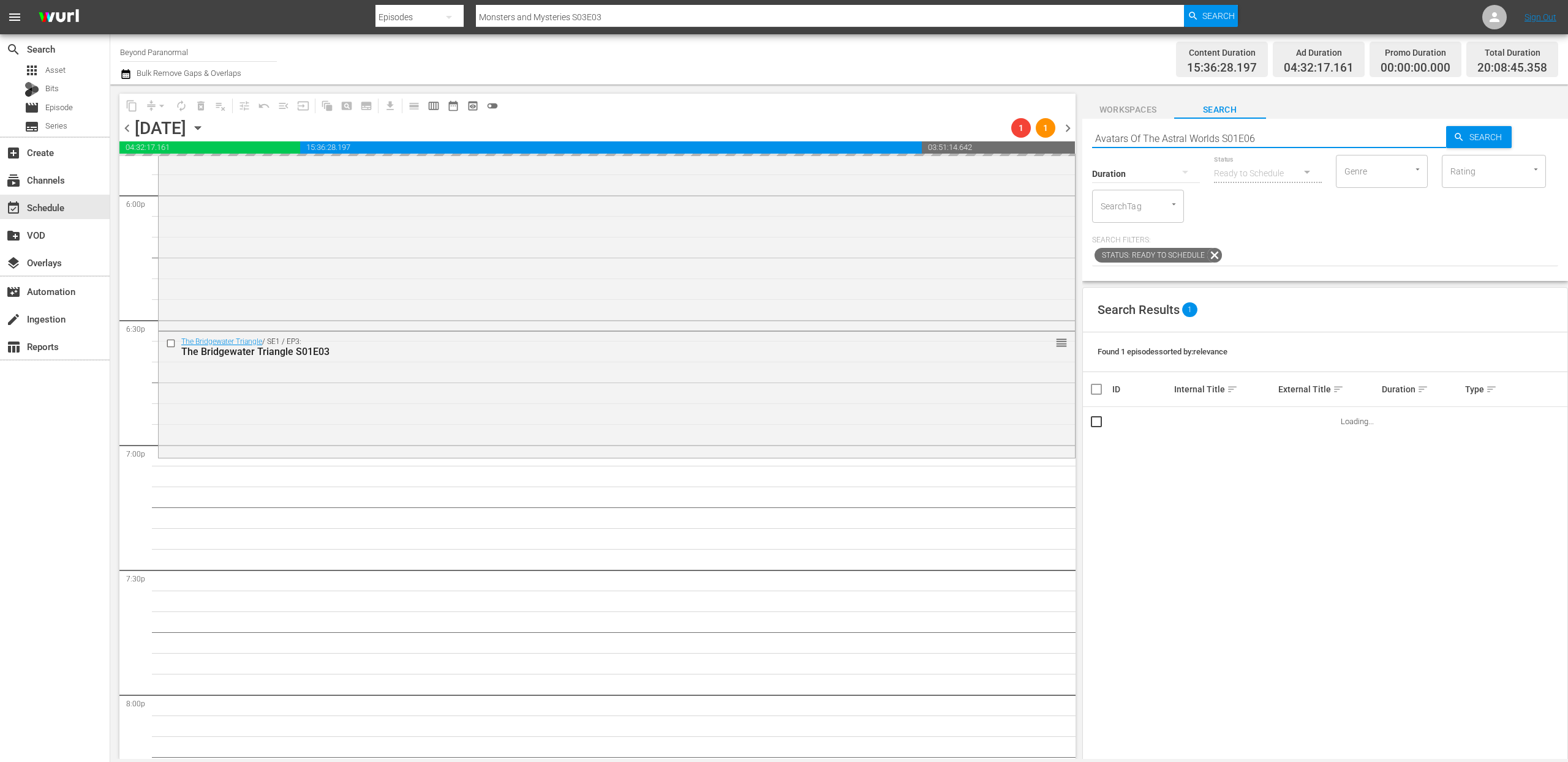
type input "Avatars Of The Astral Worlds S01E06"
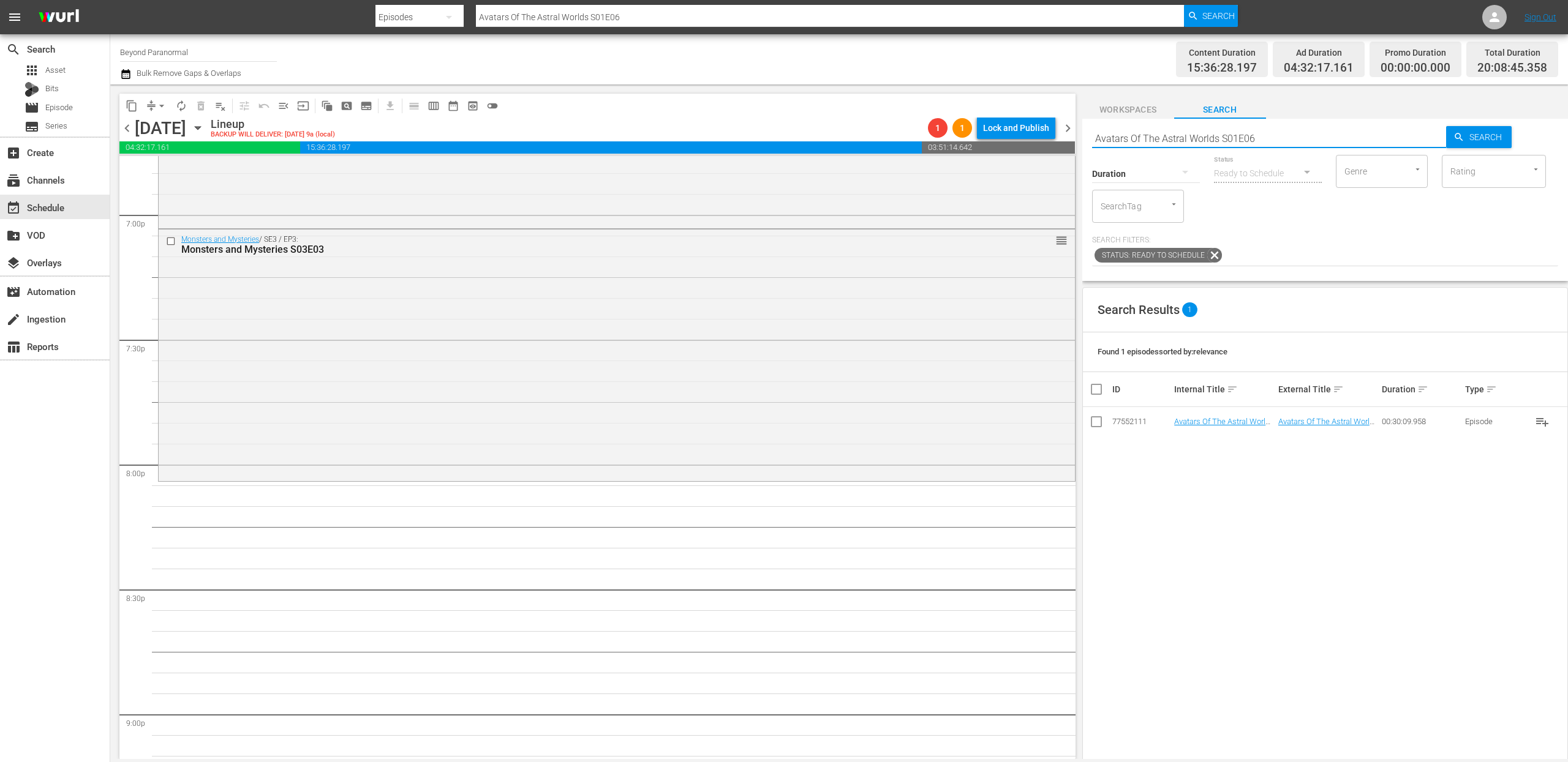
scroll to position [4689, 0]
click at [1218, 136] on input "Avatars Of The Astral Worlds S01E06" at bounding box center [1269, 139] width 355 height 29
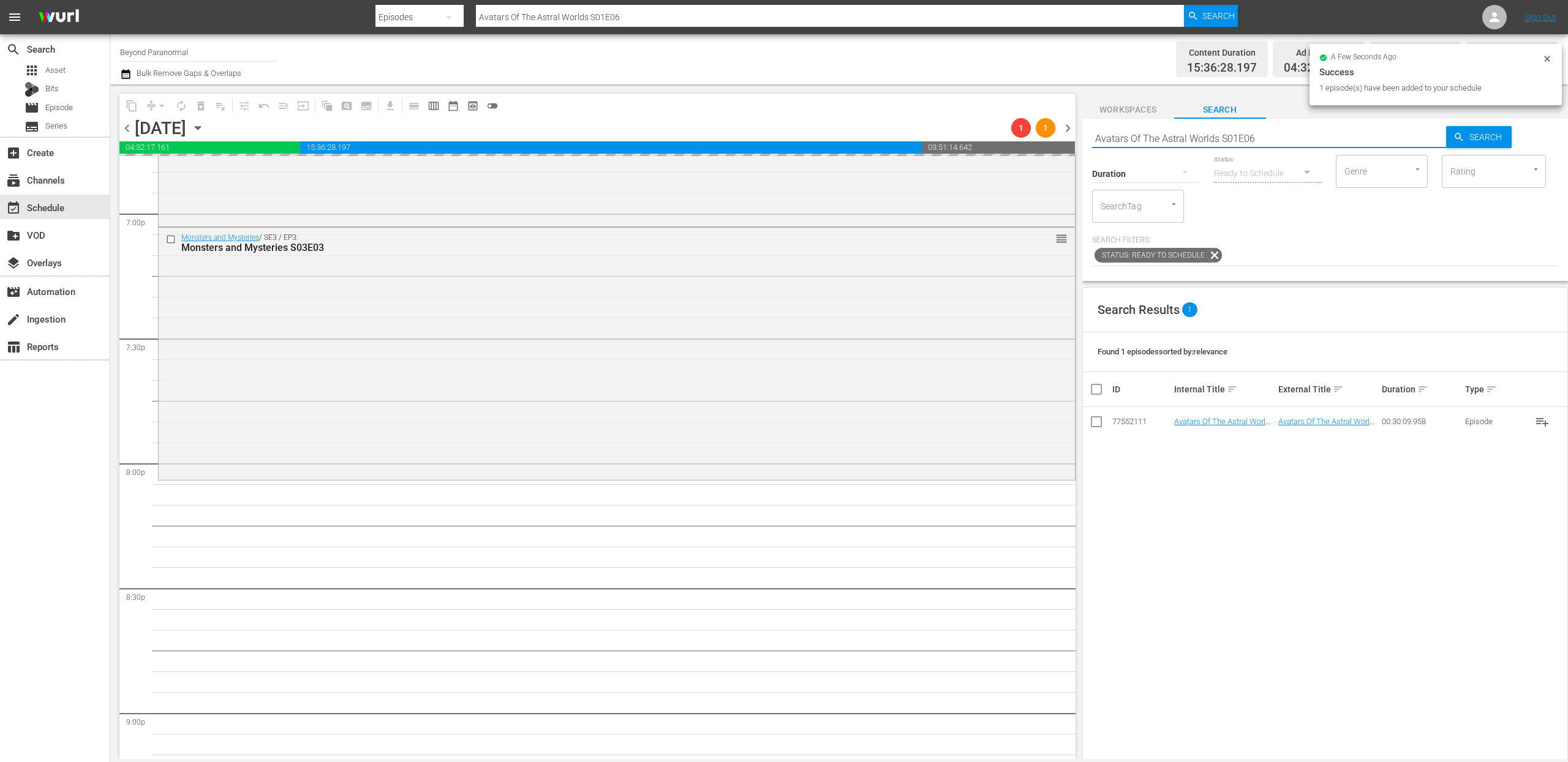
paste input "Ghostly Secrets of [GEOGRAPHIC_DATA][PERSON_NAME] S01E01"
type input "Ghostly Secrets of [GEOGRAPHIC_DATA][PERSON_NAME] S01E01"
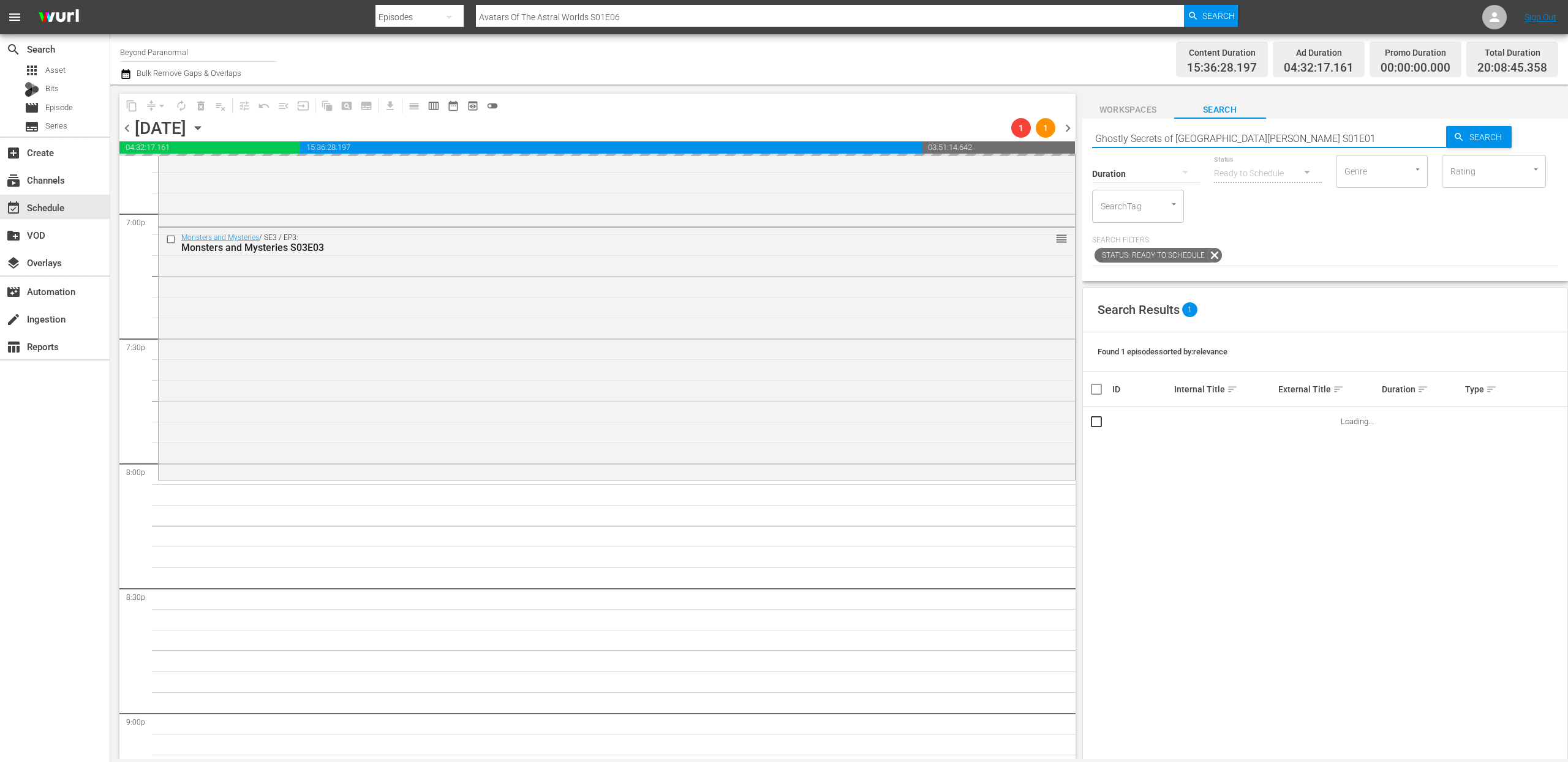
type input "Ghostly Secrets of [GEOGRAPHIC_DATA][PERSON_NAME] S01E01"
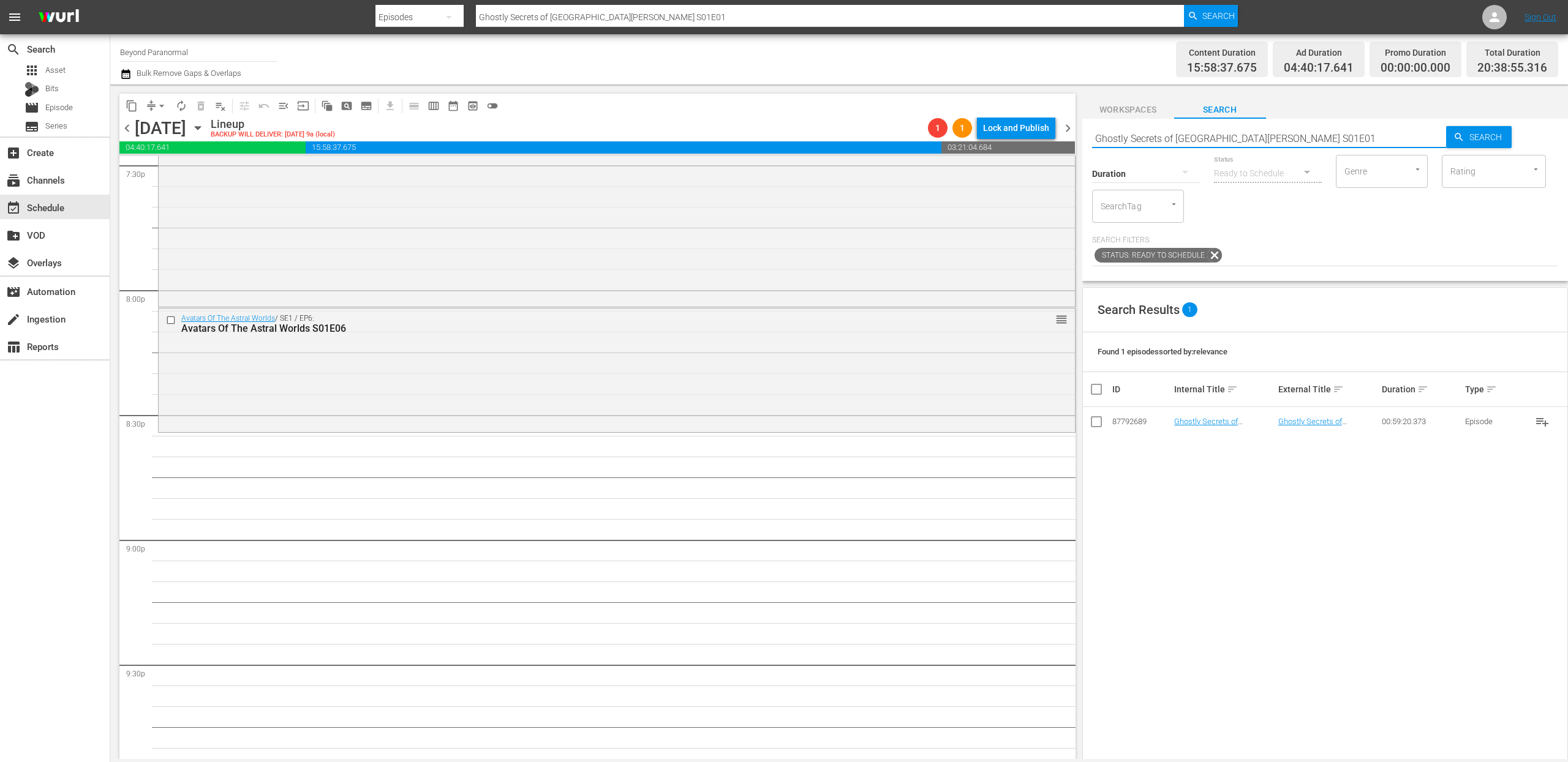
scroll to position [4903, 0]
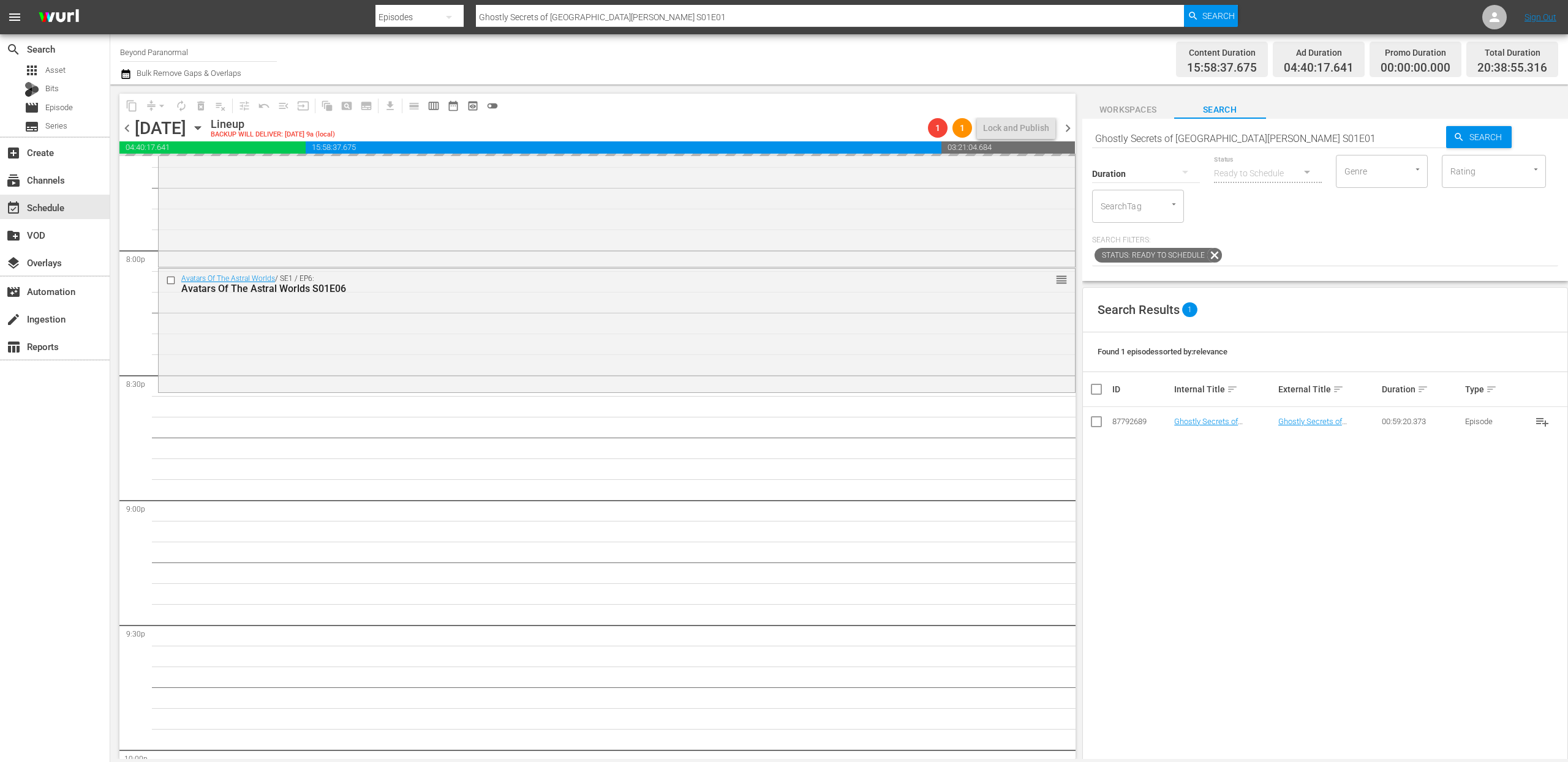
click at [1153, 133] on input "Ghostly Secrets of [GEOGRAPHIC_DATA][PERSON_NAME] S01E01" at bounding box center [1269, 139] width 355 height 29
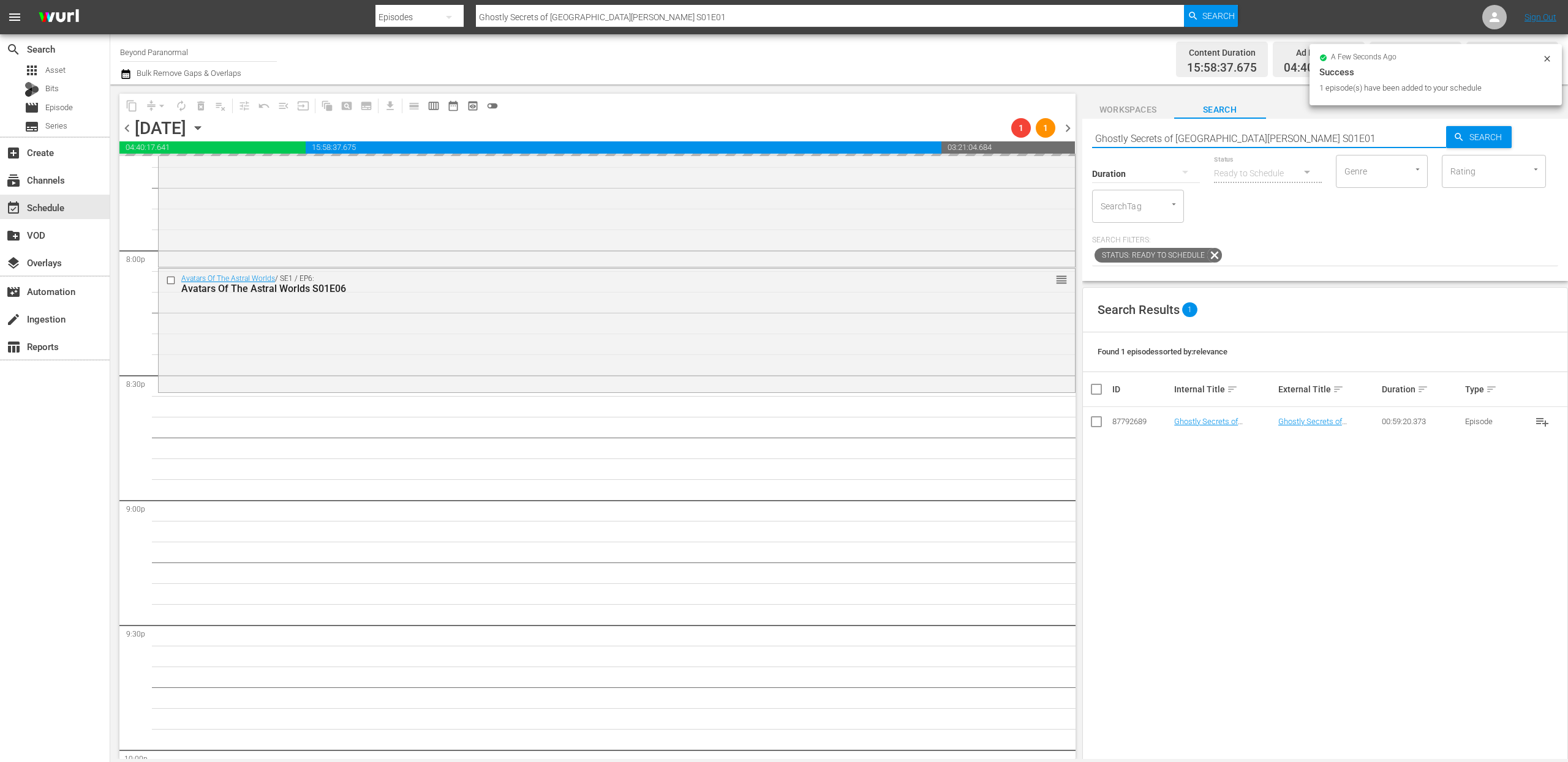
paste input "[PERSON_NAME] Investigates S01E2"
type input "[PERSON_NAME] Investigates S01E21"
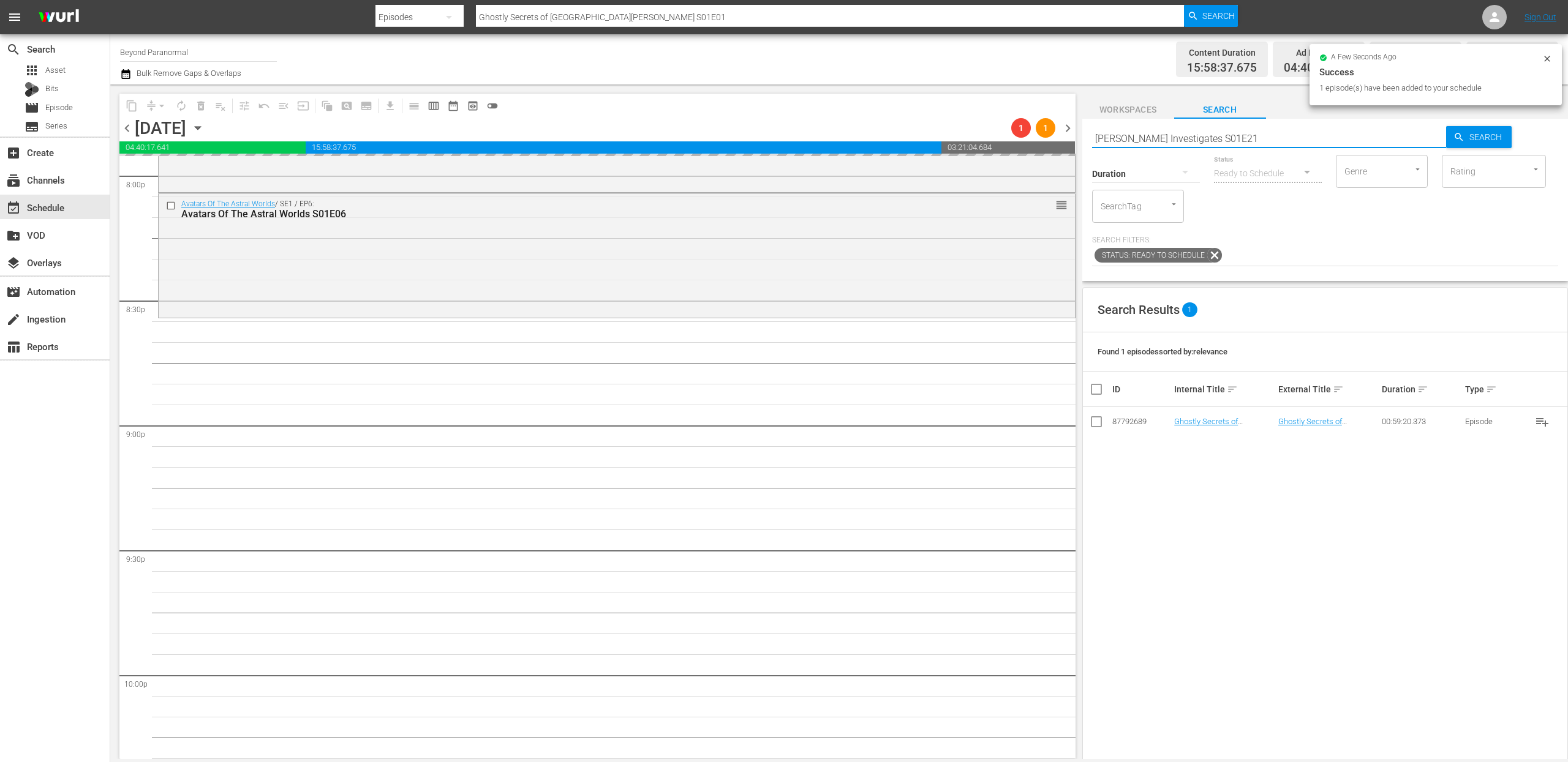
scroll to position [4980, 0]
type input "[PERSON_NAME] Investigates S01E21"
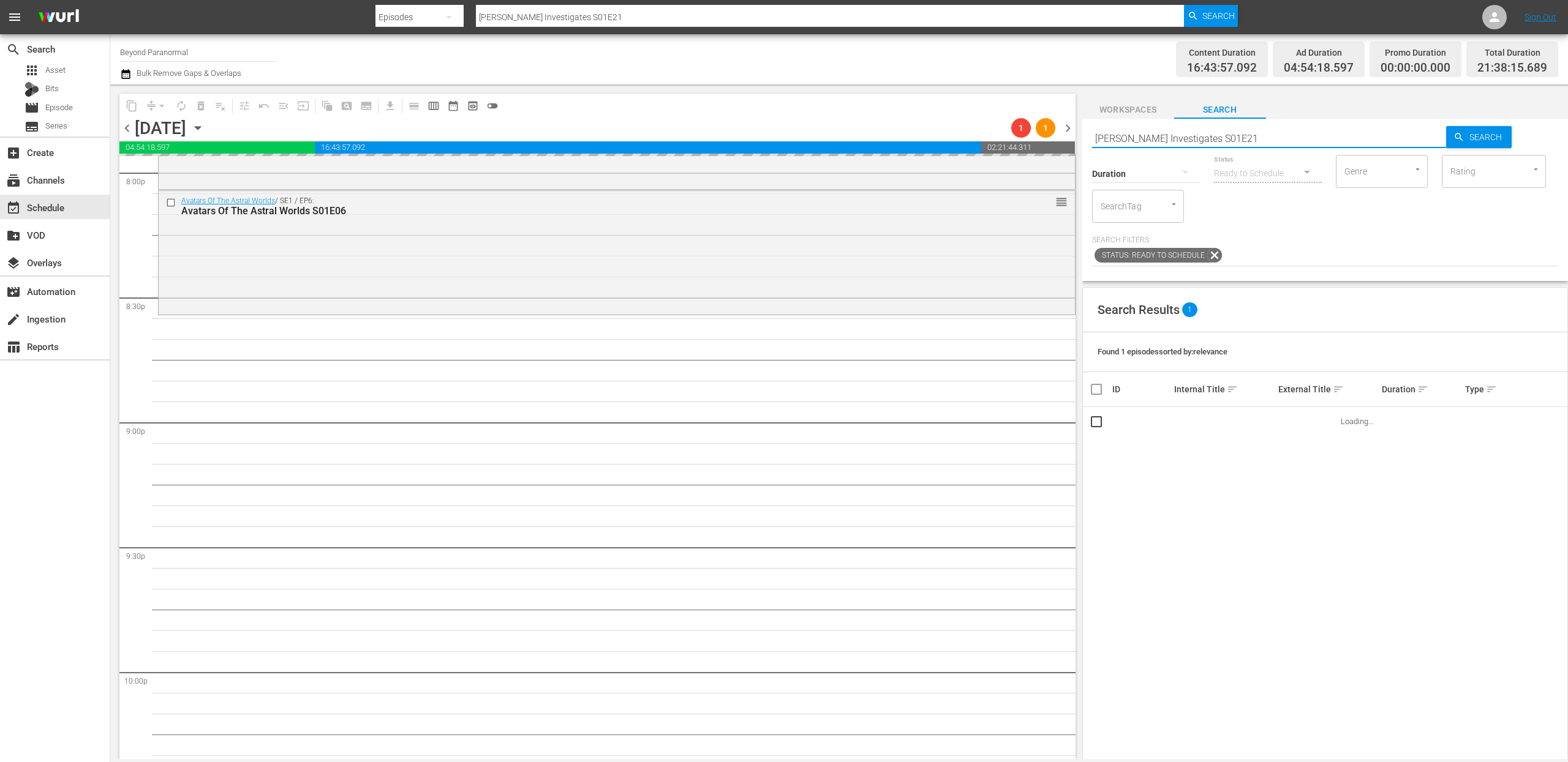
scroll to position [5009, 0]
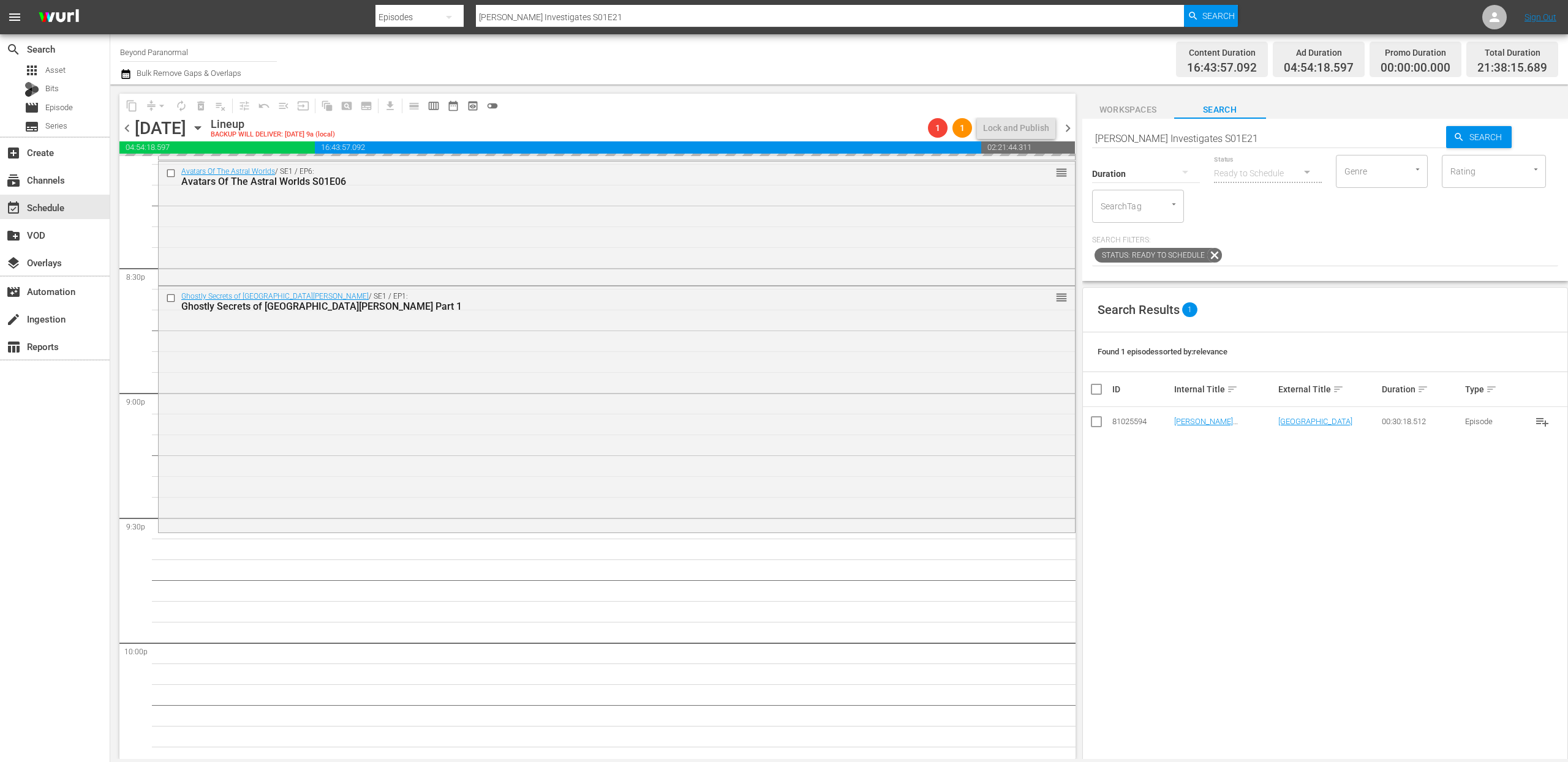
click at [1185, 137] on input "[PERSON_NAME] Investigates S01E21" at bounding box center [1269, 139] width 355 height 29
click at [1185, 136] on input "[PERSON_NAME] Investigates S01E21" at bounding box center [1269, 139] width 355 height 29
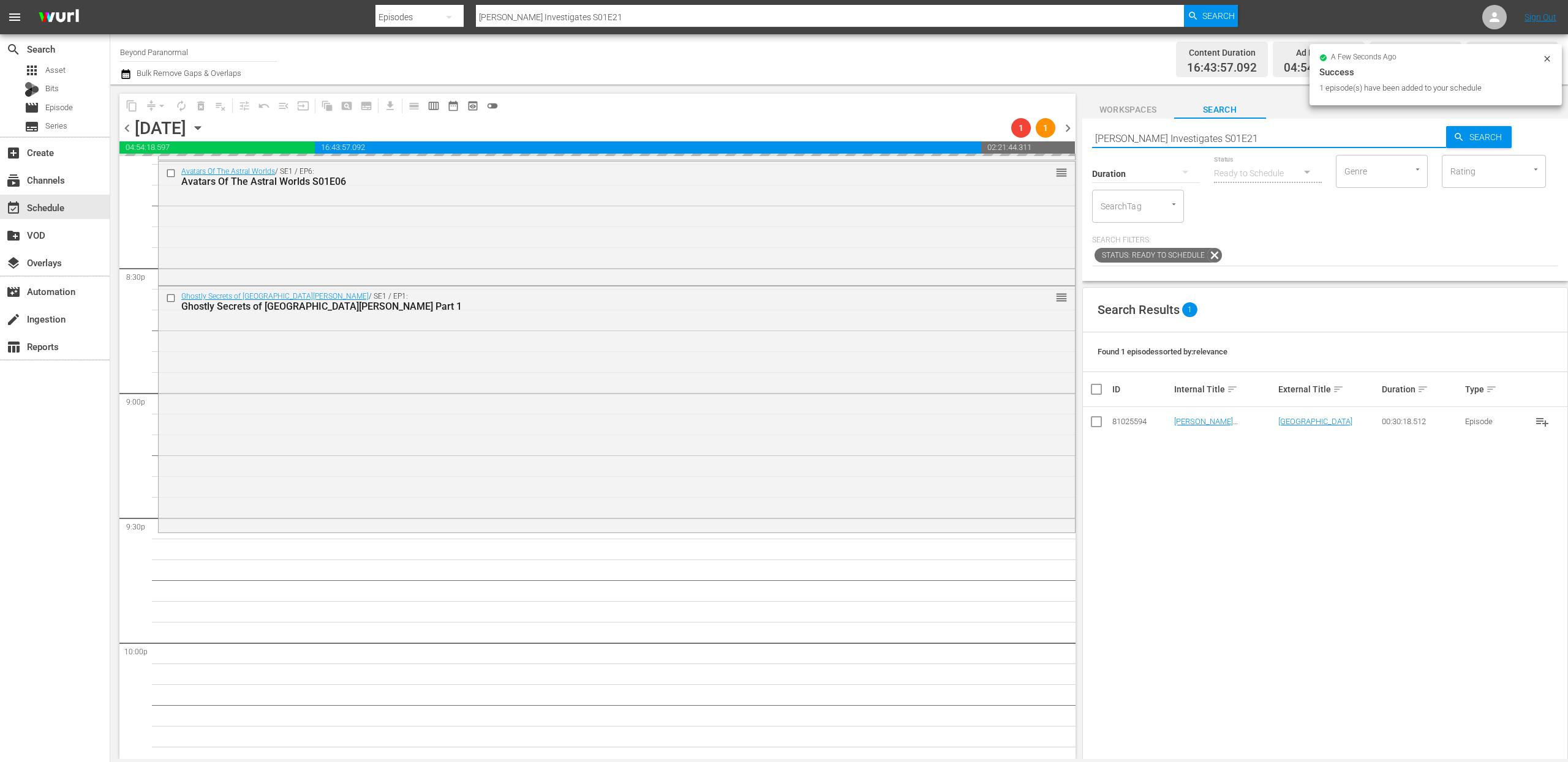
paste input "The Bridgewater Triangle S01E03"
click at [1168, 137] on input "[PERSON_NAME] The Bridgewater Triangle S01E03 S01E21" at bounding box center [1269, 139] width 355 height 29
paste input "The Bridgewater Triangle S01E03"
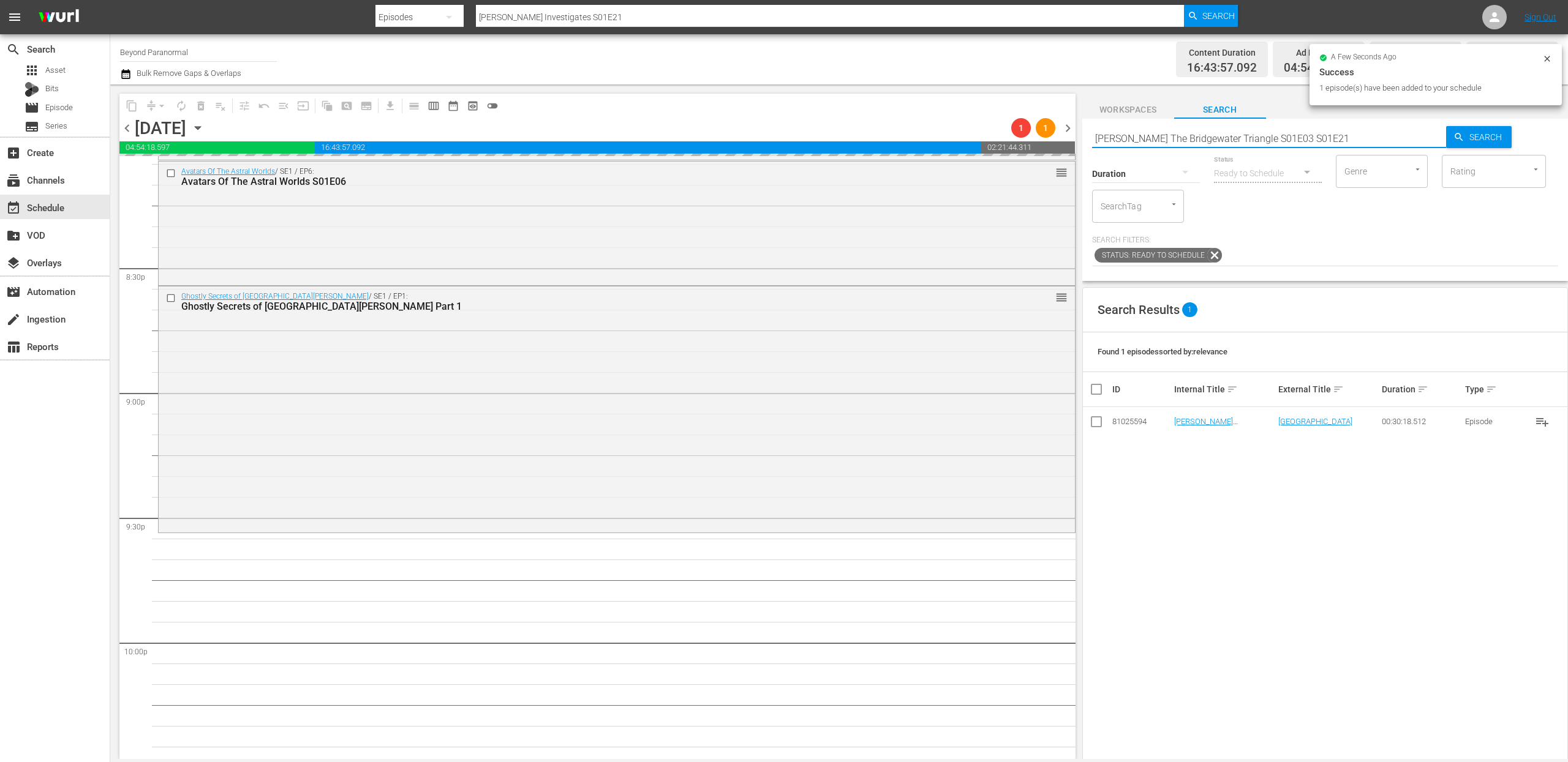
type input "The Bridgewater Triangle S01E03"
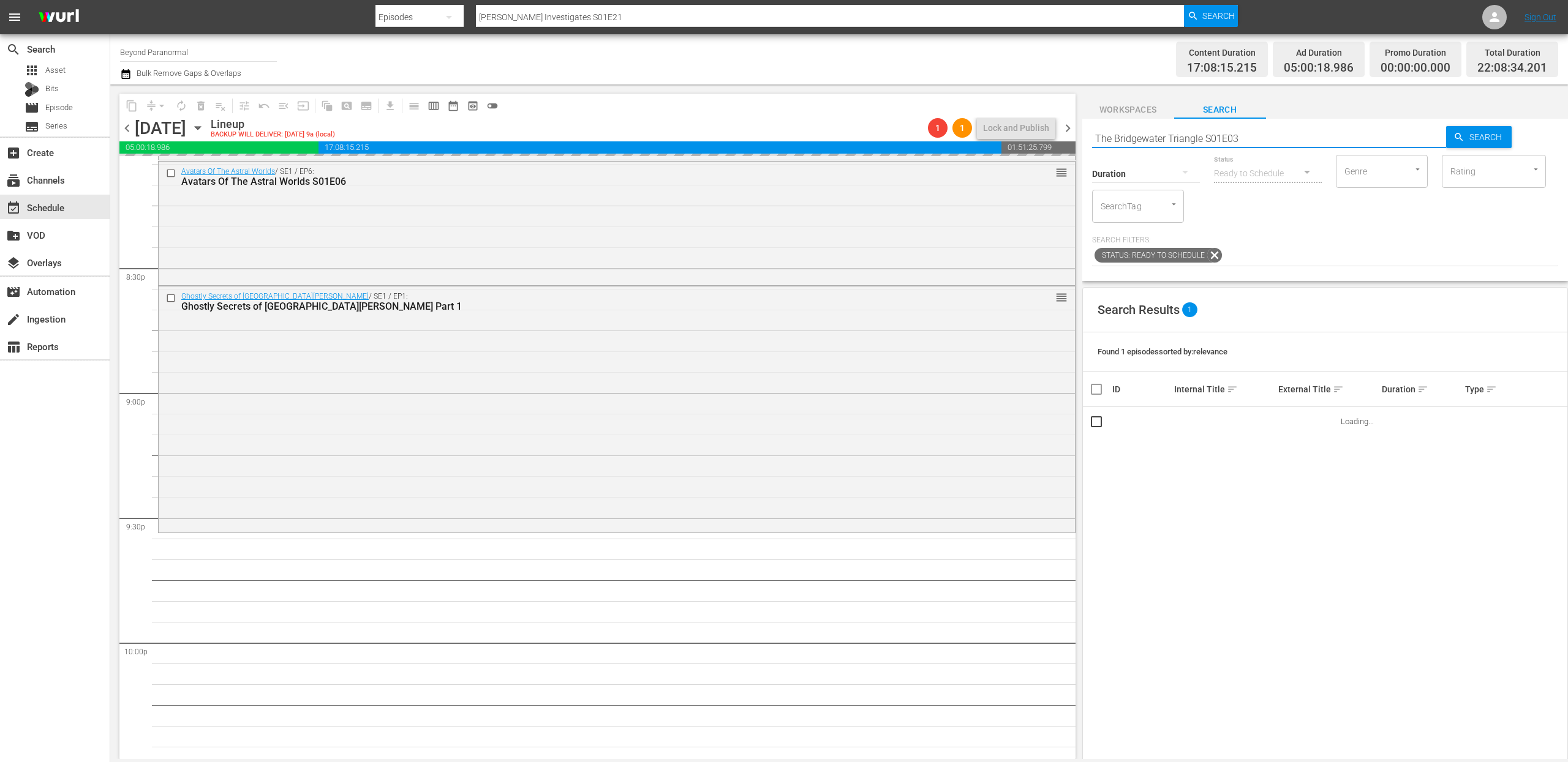
type input "The Bridgewater Triangle S01E03"
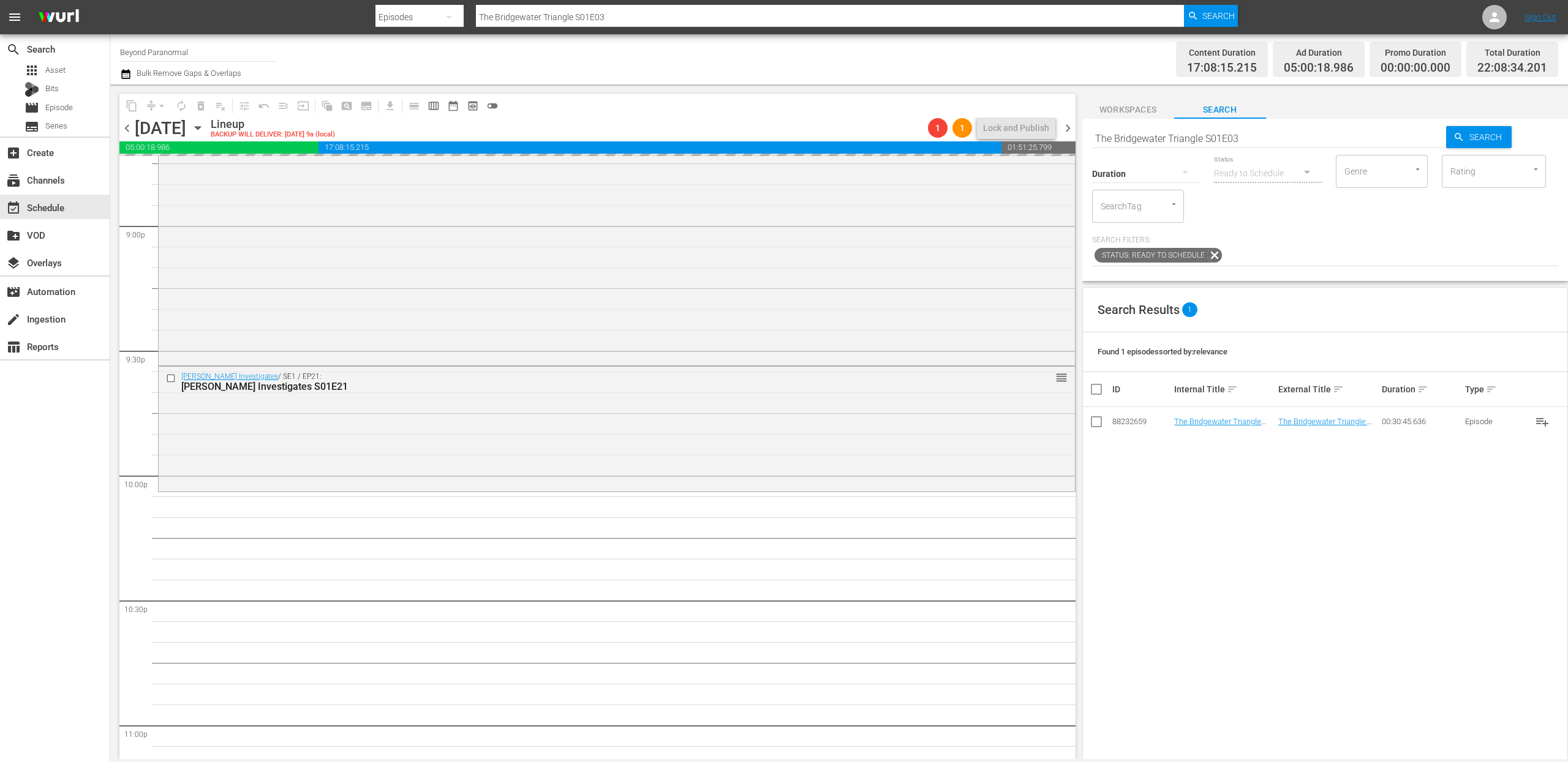
click at [1174, 141] on input "The Bridgewater Triangle S01E03" at bounding box center [1269, 139] width 355 height 29
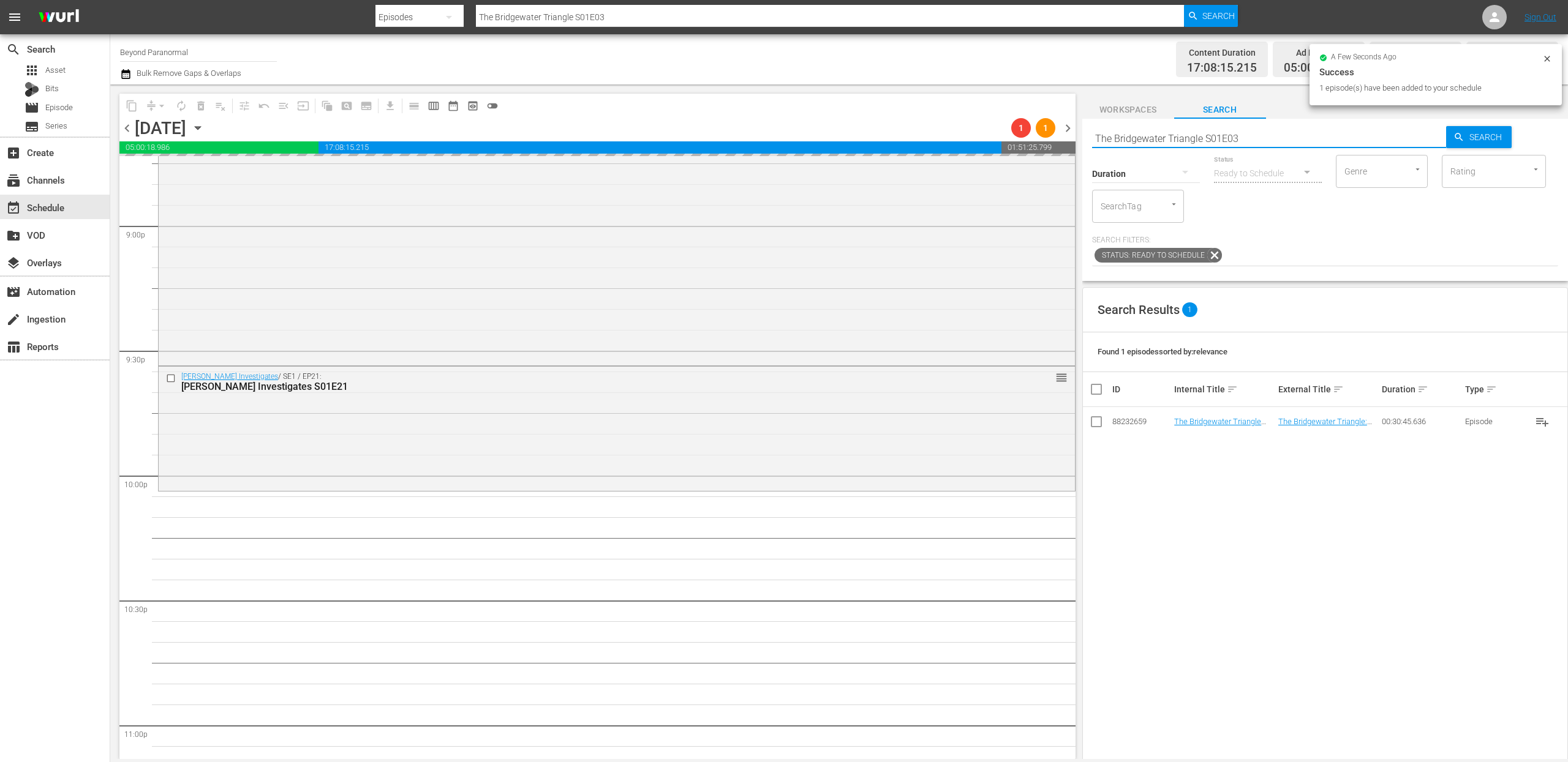
paste input "Monsters and Mysteries S03"
type input "Monsters and Mysteries S03E03"
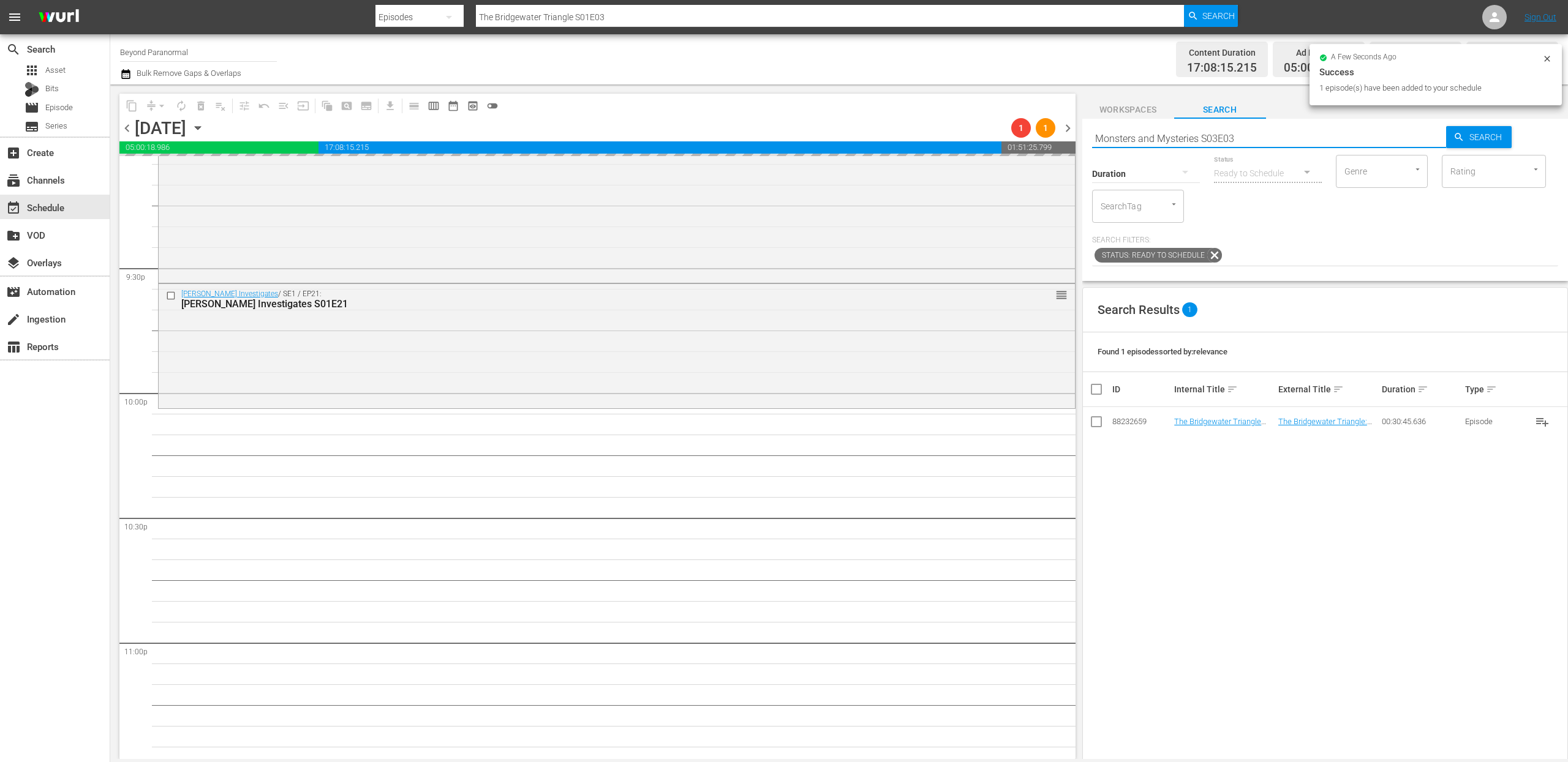
scroll to position [5269, 0]
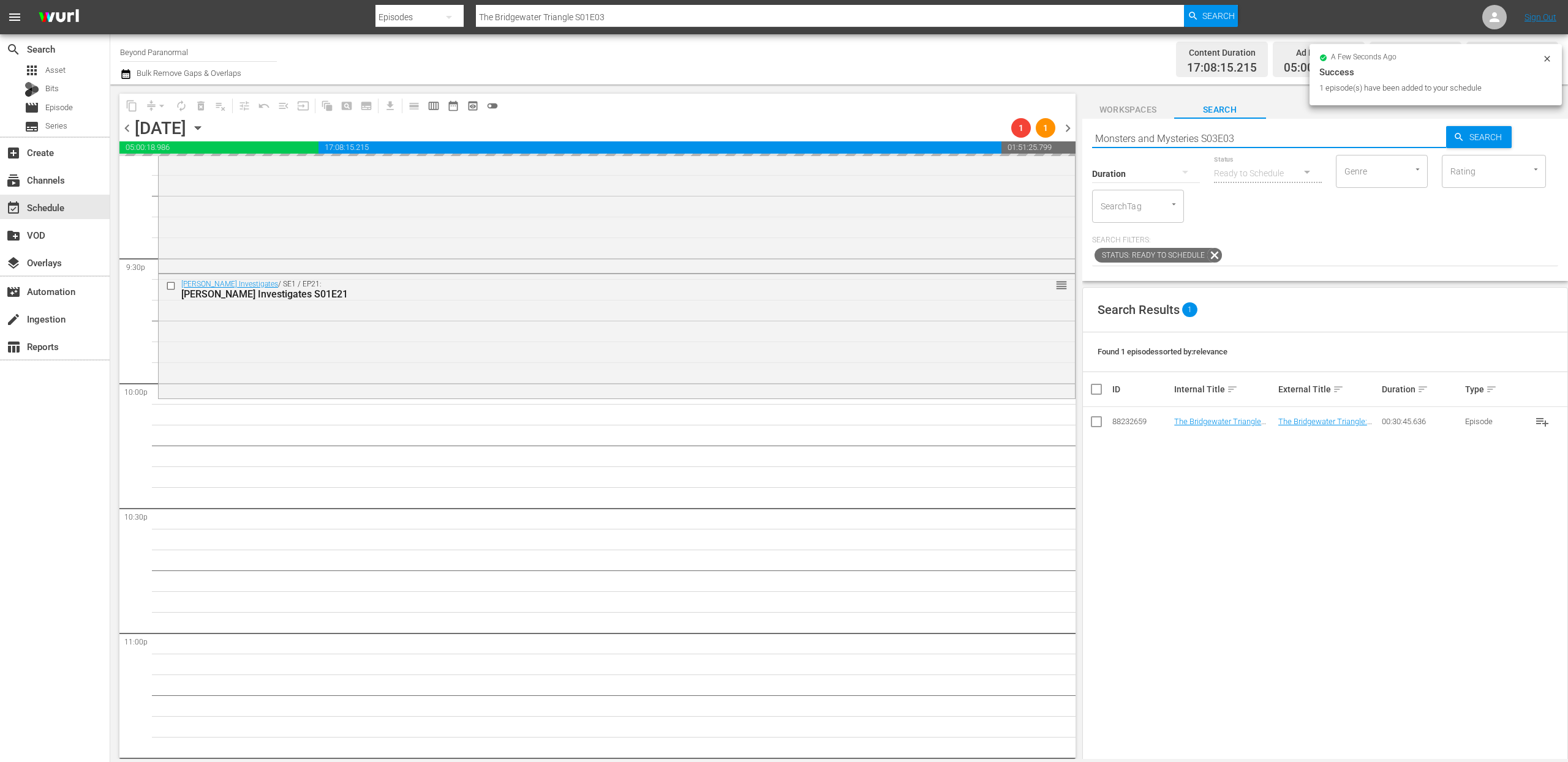
type input "Monsters and Mysteries S03E03"
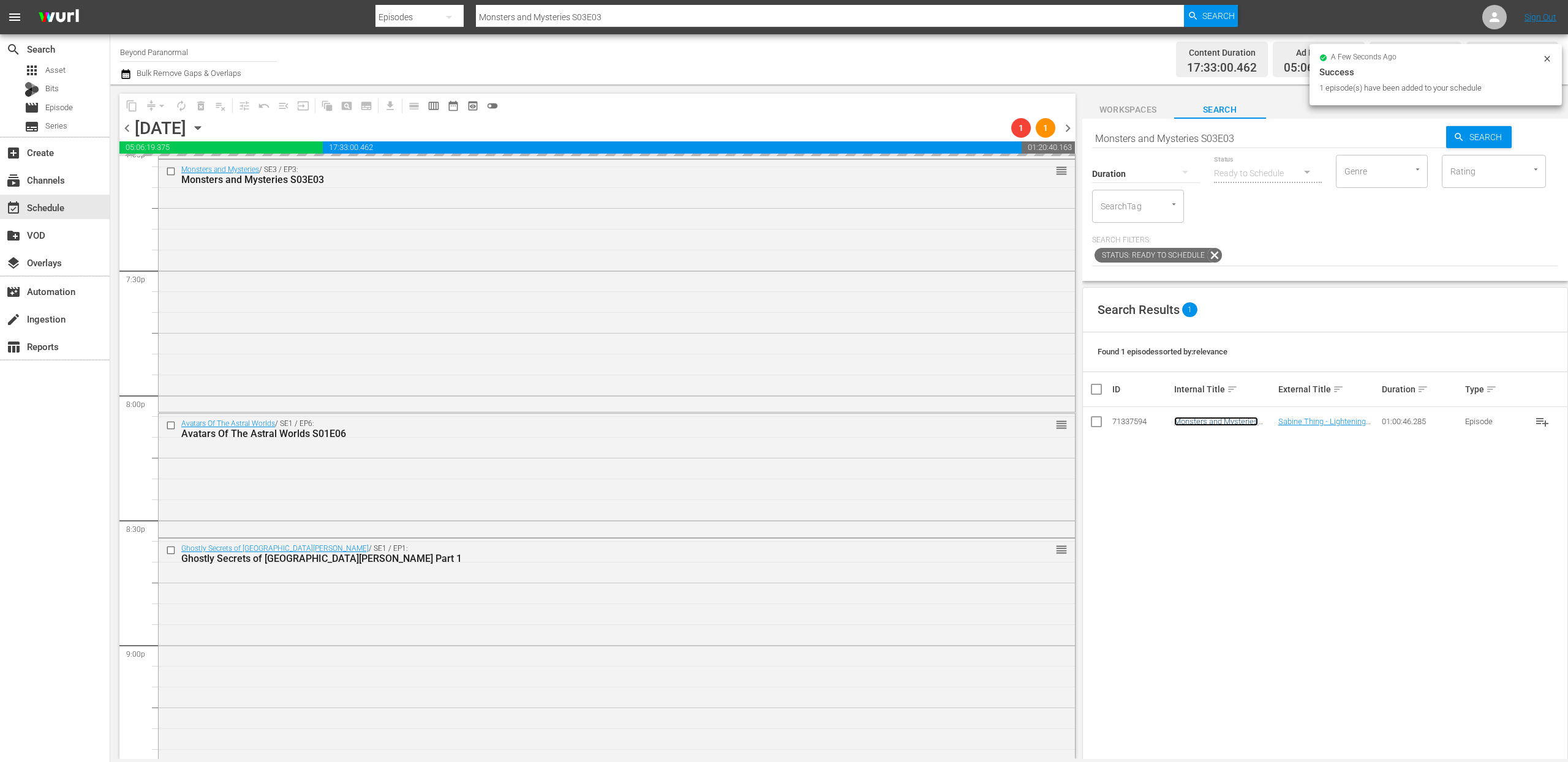
scroll to position [4749, 0]
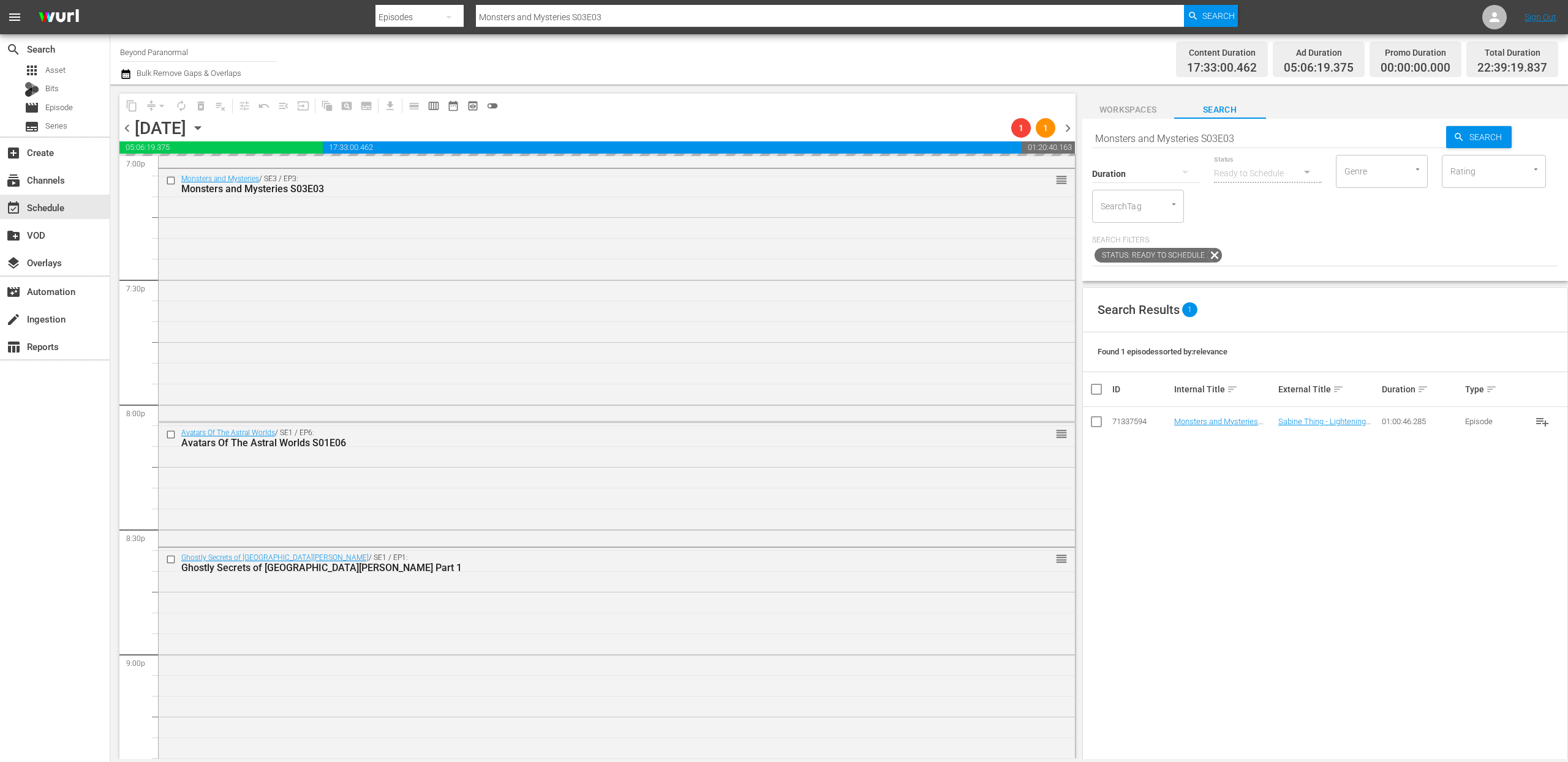
click at [1199, 136] on input "Monsters and Mysteries S03E03" at bounding box center [1269, 139] width 355 height 29
paste input "Avatars Of The Astral Worlds S01E06"
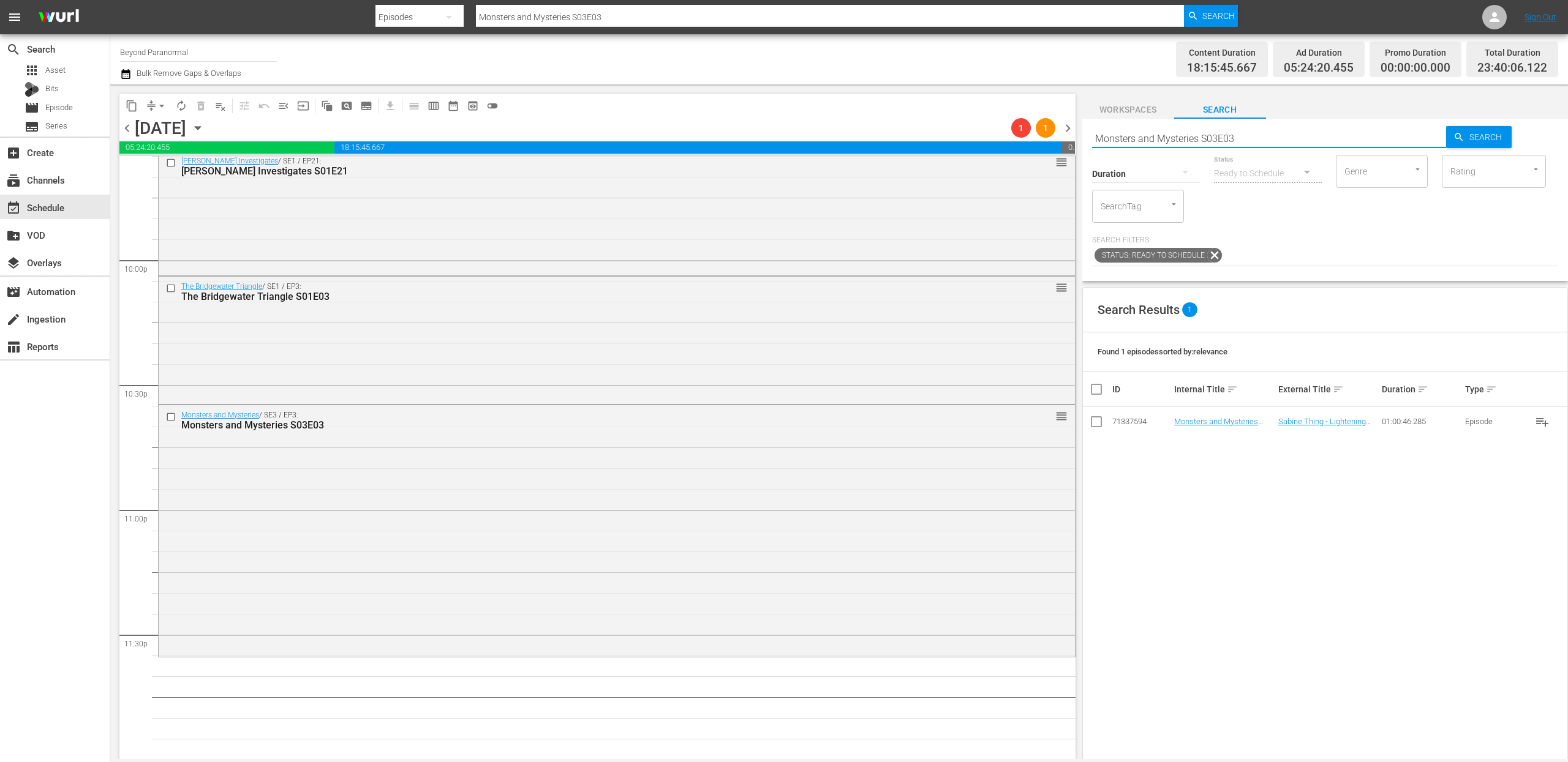
type input "Avatars Of The Astral Worlds S01E06"
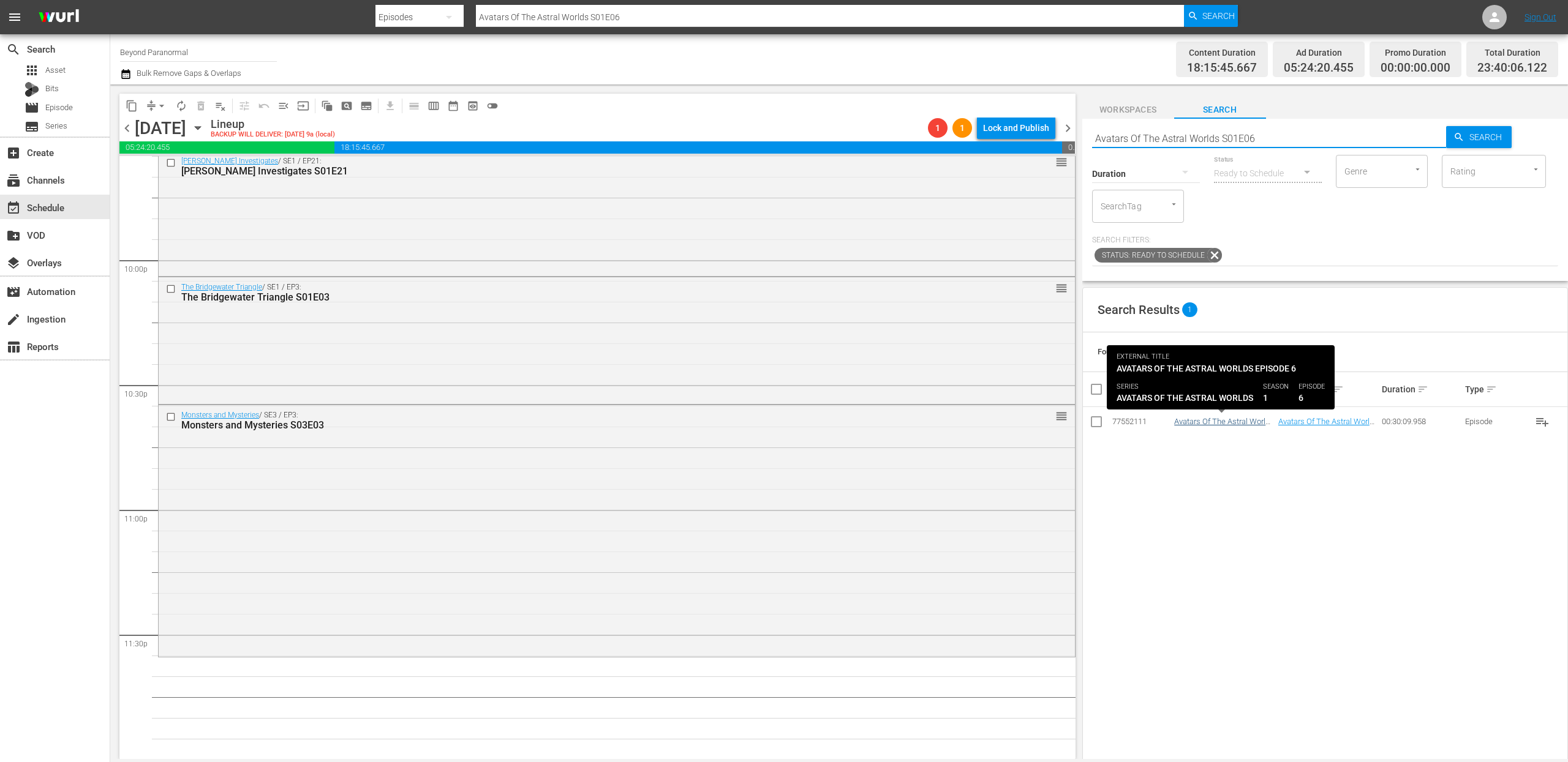
type input "Avatars Of The Astral Worlds S01E06"
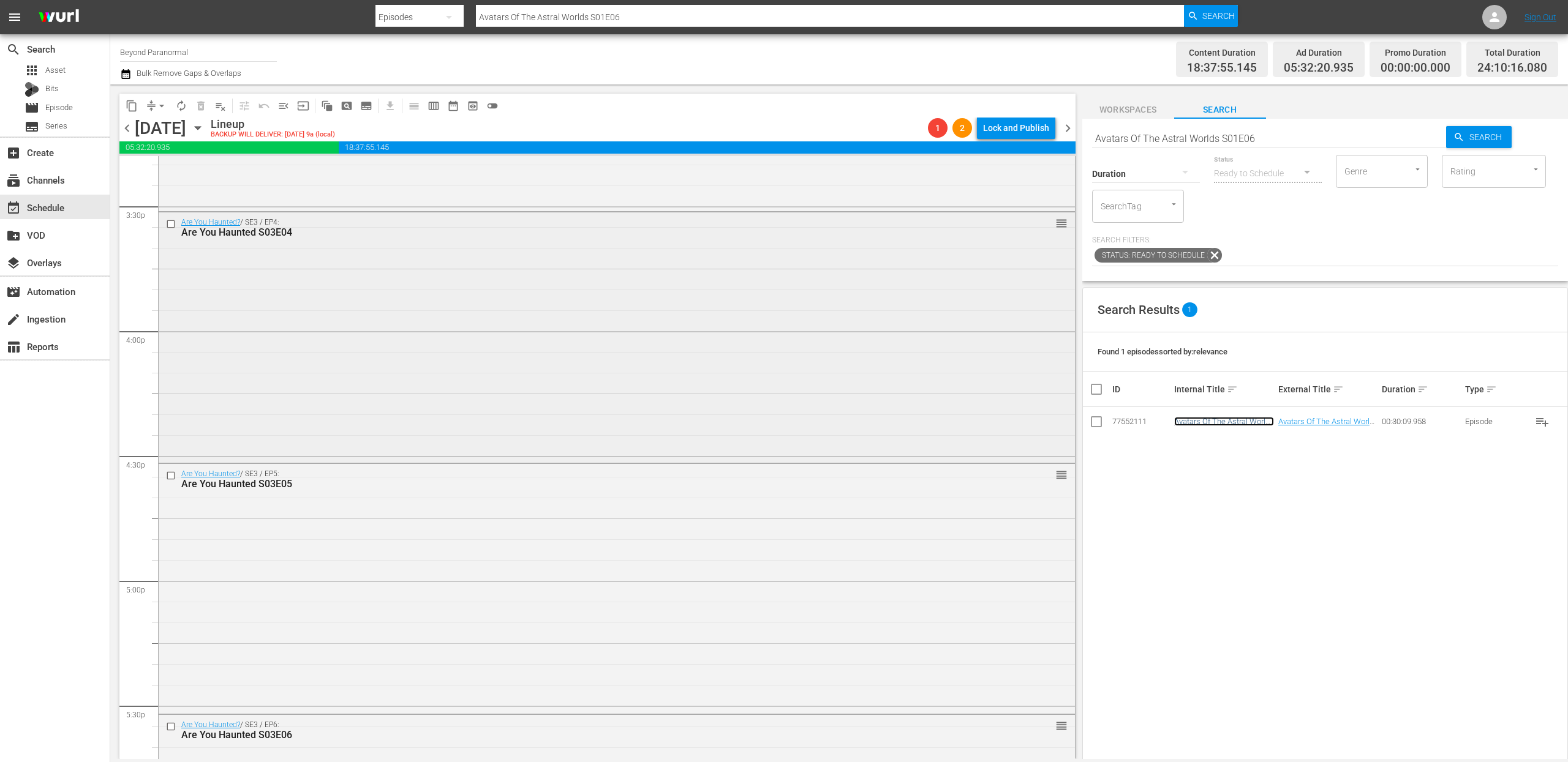
scroll to position [3805, 0]
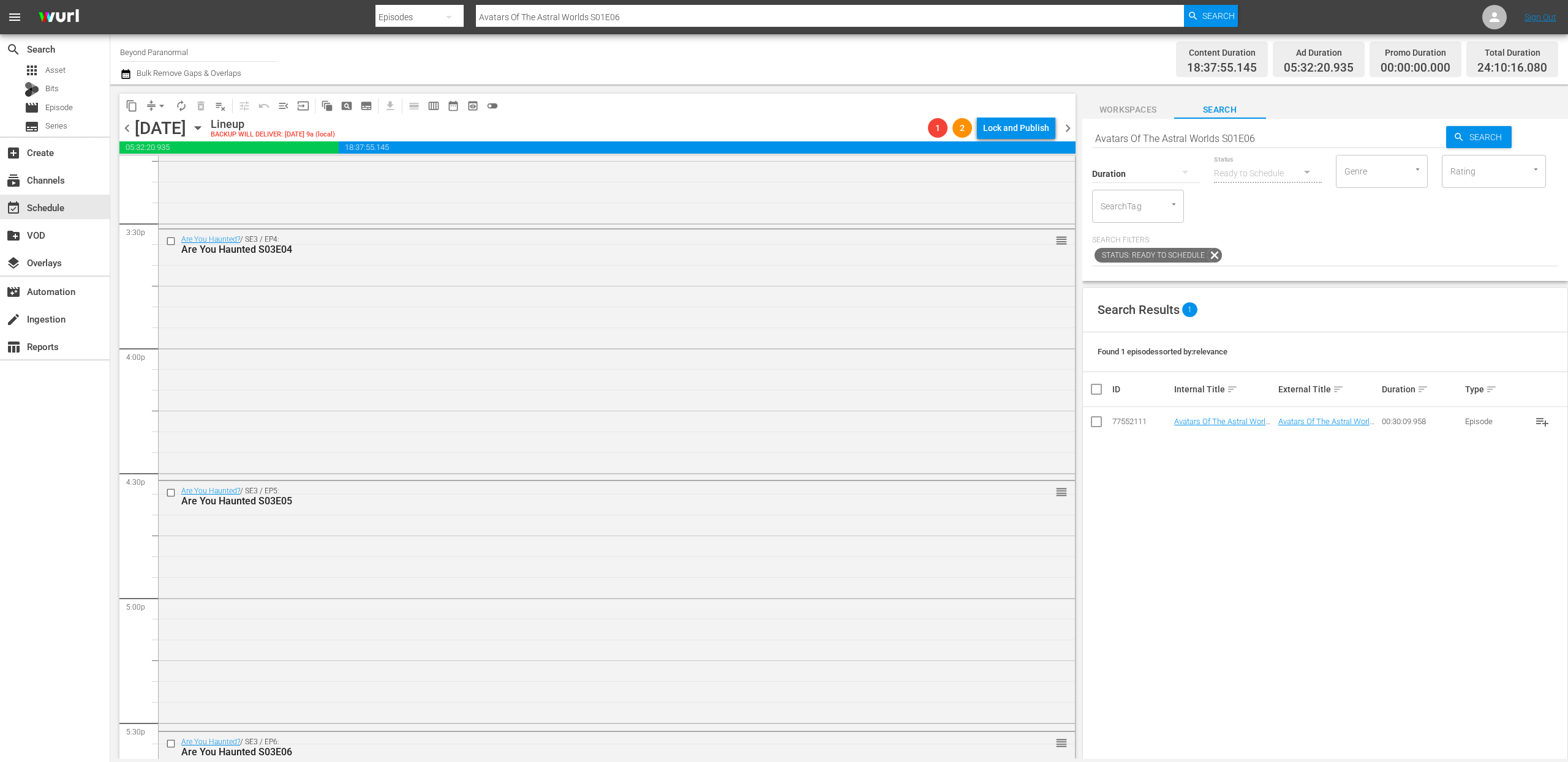
drag, startPoint x: 1204, startPoint y: 426, endPoint x: 898, endPoint y: 60, distance: 477.1
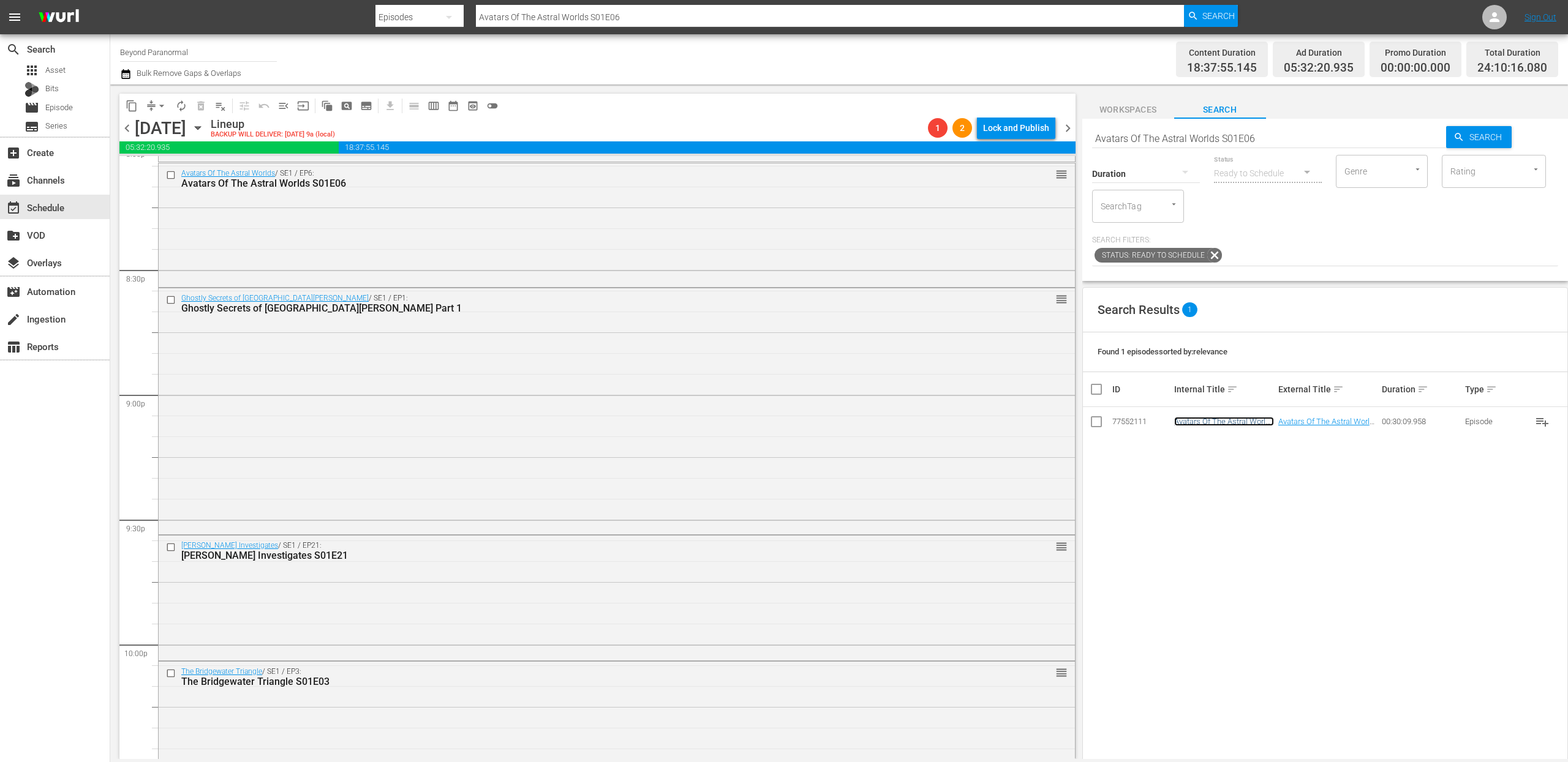
scroll to position [5002, 0]
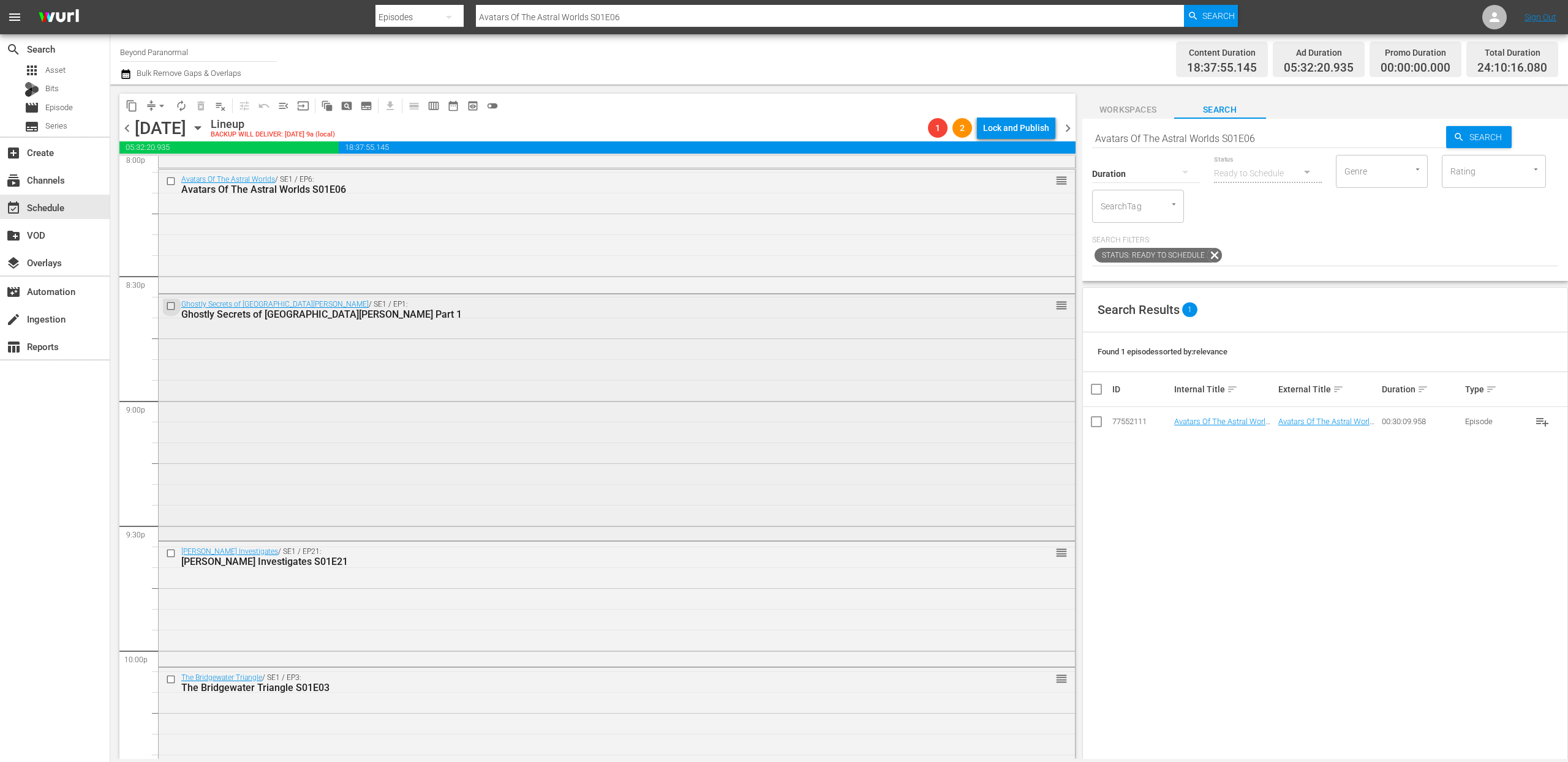
click at [172, 308] on input "checkbox" at bounding box center [172, 307] width 13 height 10
click at [170, 554] on input "checkbox" at bounding box center [172, 554] width 13 height 10
click at [170, 682] on input "checkbox" at bounding box center [172, 679] width 13 height 10
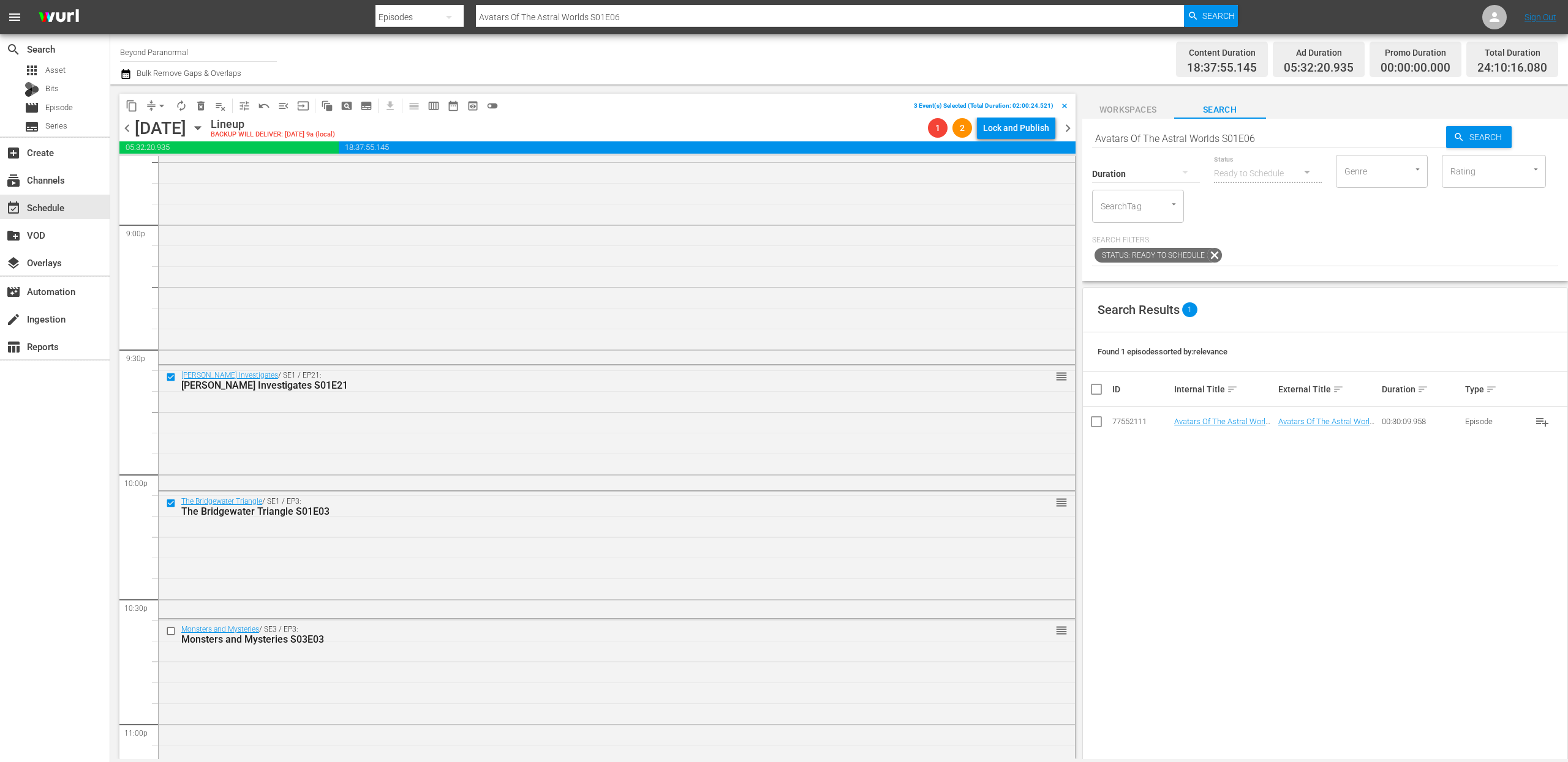
scroll to position [5218, 0]
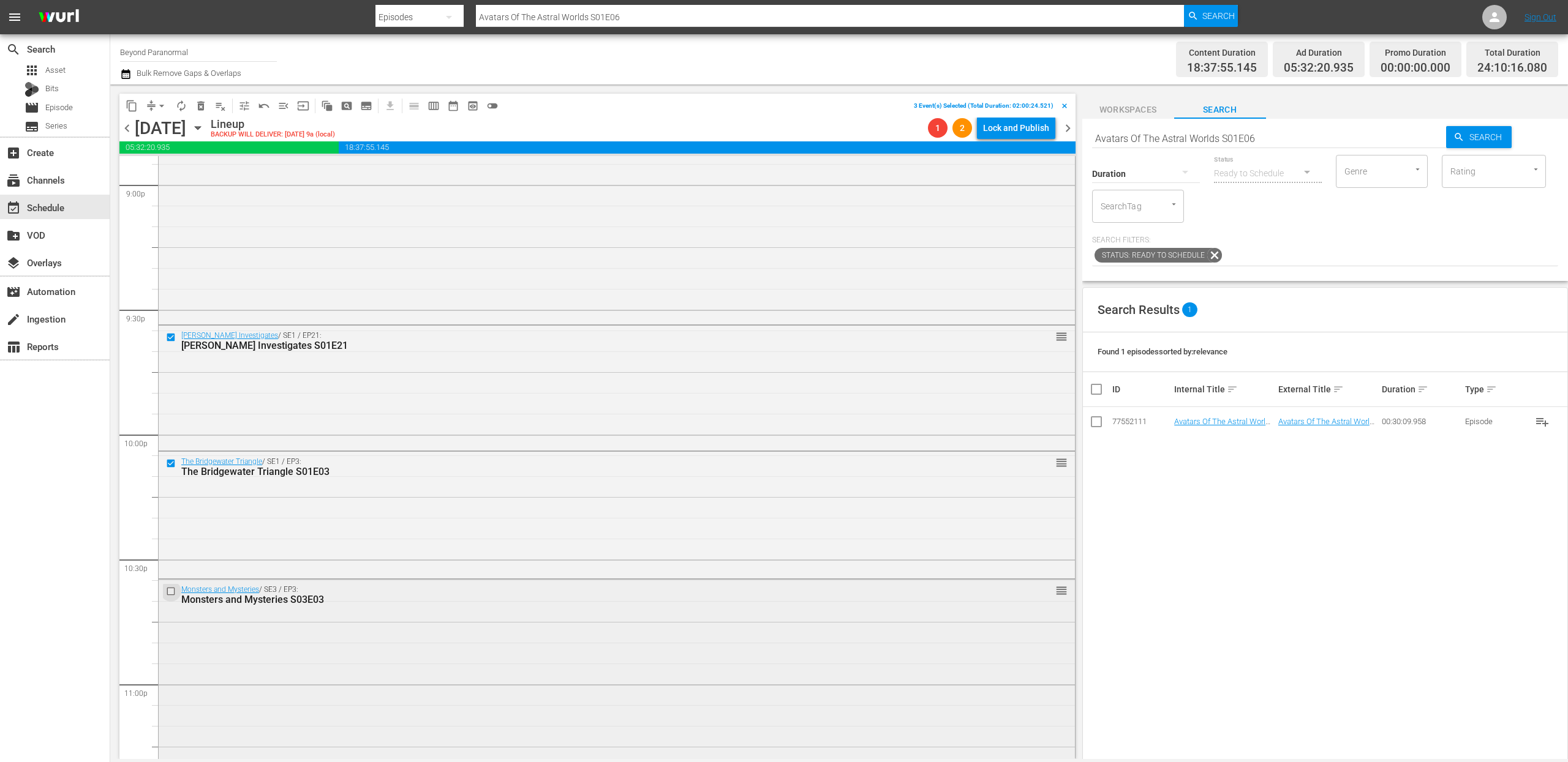
click at [171, 588] on input "checkbox" at bounding box center [172, 592] width 13 height 10
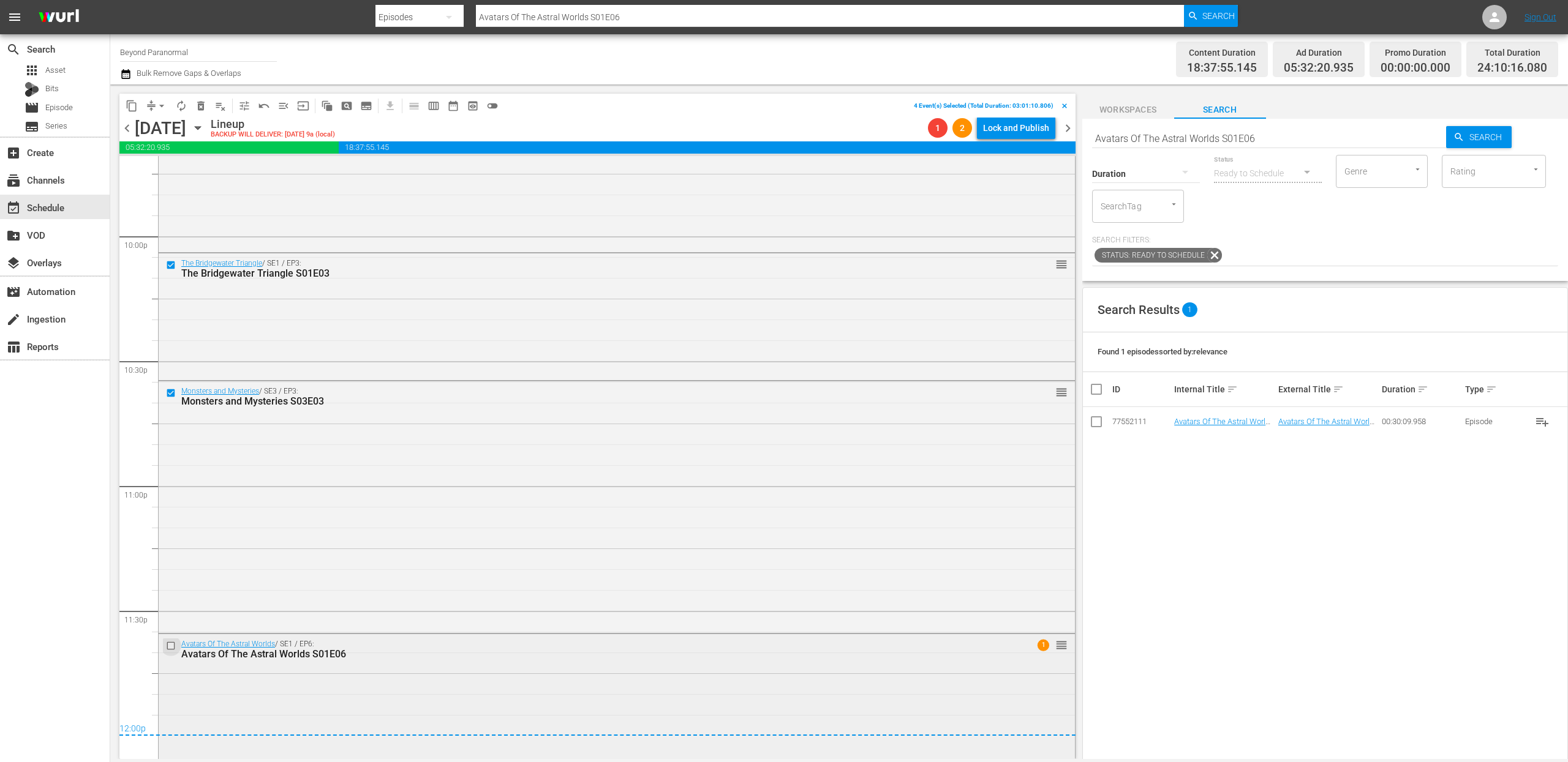
click at [173, 645] on input "checkbox" at bounding box center [172, 647] width 13 height 10
click at [133, 105] on span "content_copy" at bounding box center [132, 106] width 12 height 12
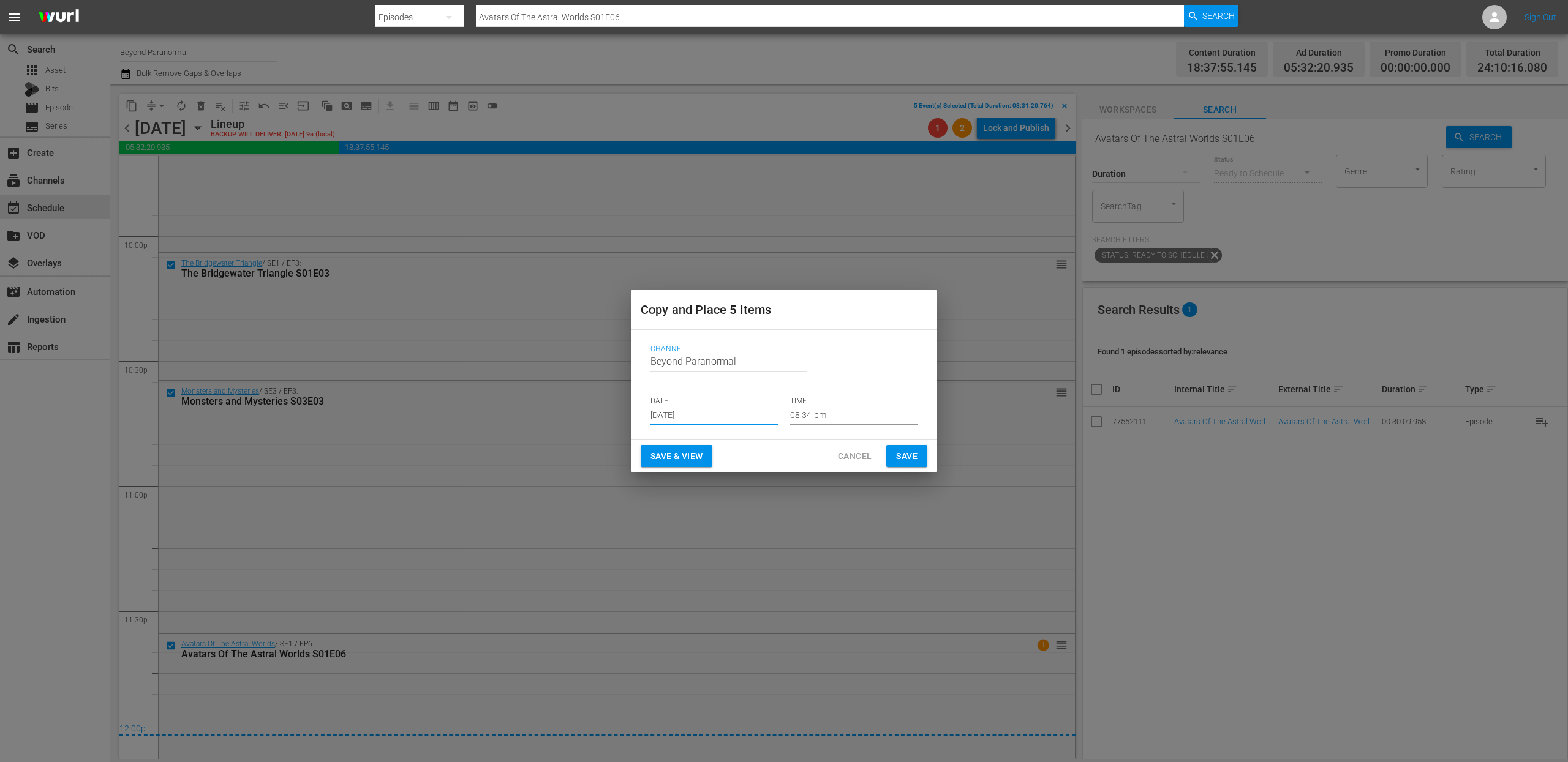
click at [679, 416] on input "[DATE]" at bounding box center [714, 415] width 127 height 18
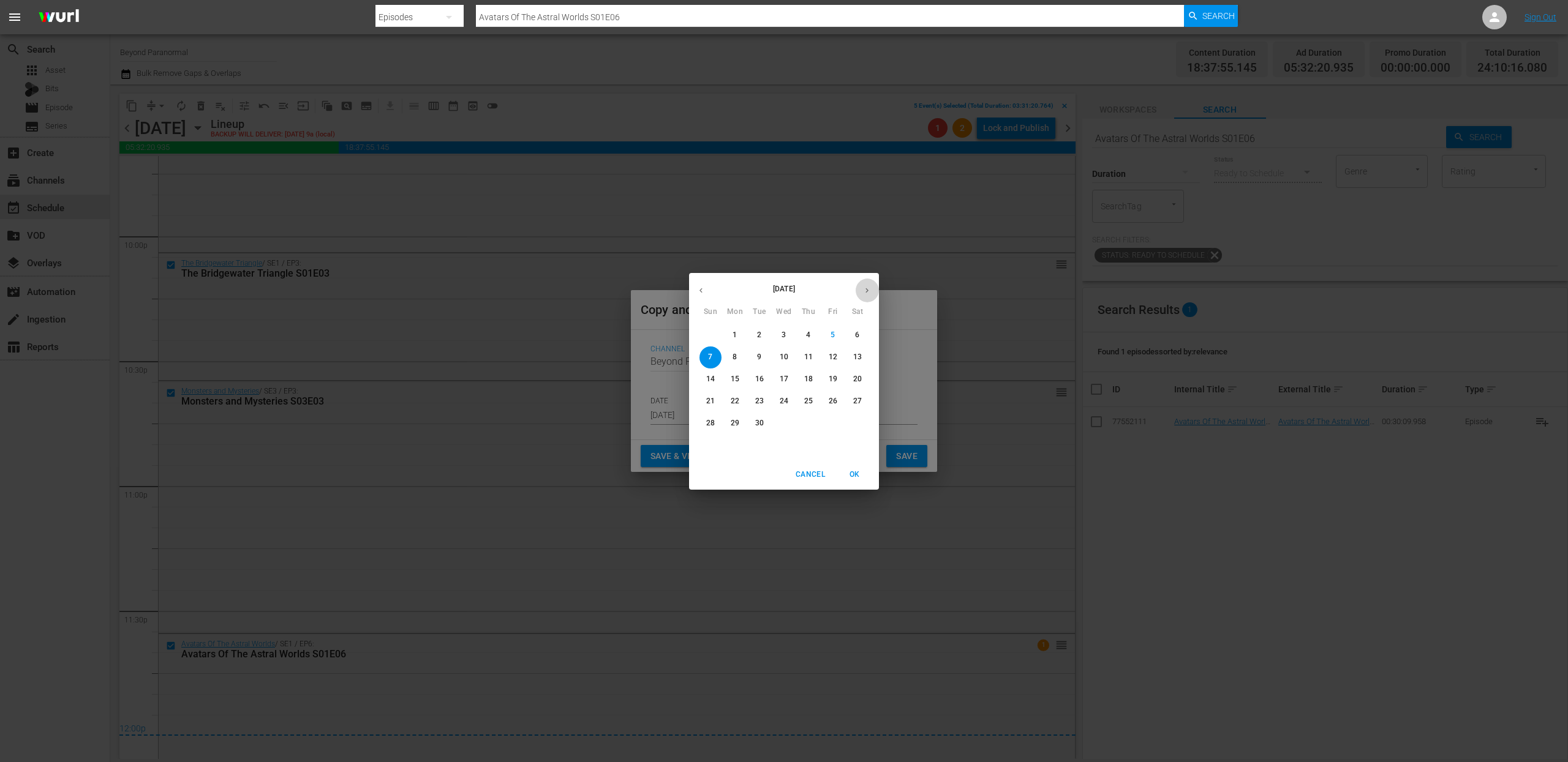
click at [873, 285] on button "button" at bounding box center [867, 291] width 24 height 24
click at [708, 376] on p "12" at bounding box center [710, 380] width 9 height 10
type input "[DATE]"
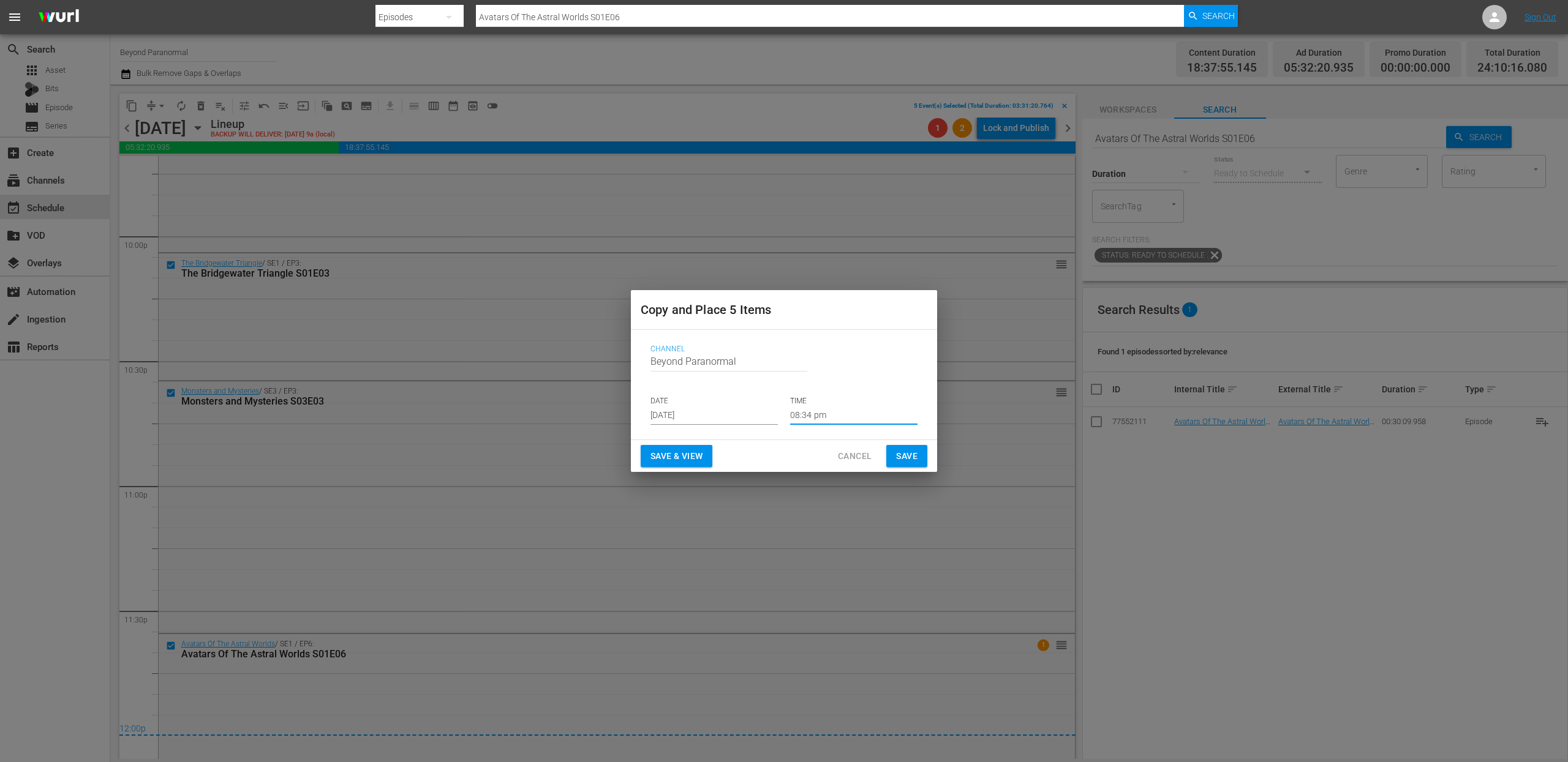
click at [814, 411] on input "08:34 pm" at bounding box center [853, 415] width 127 height 18
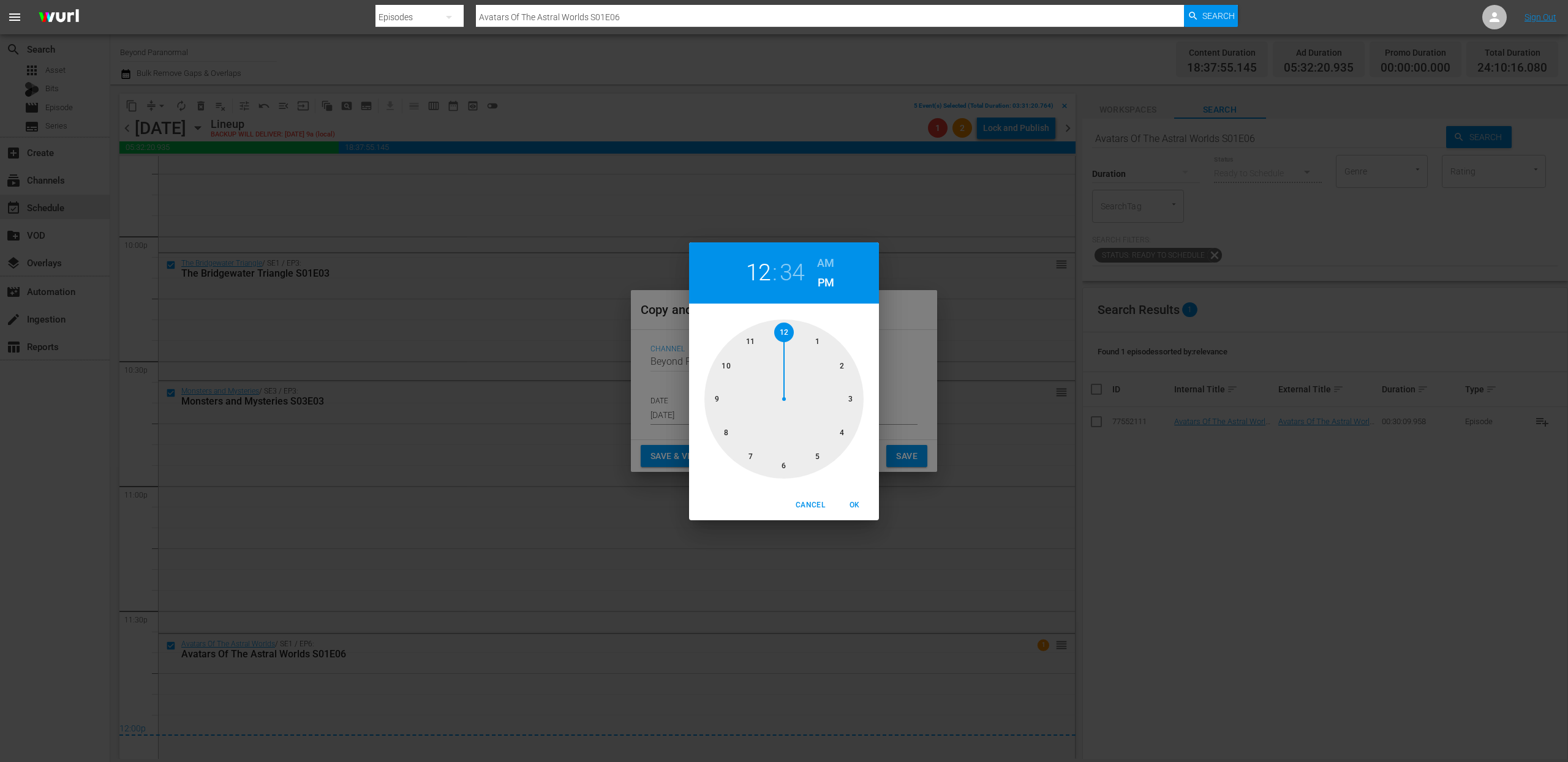
click at [784, 335] on div at bounding box center [784, 399] width 159 height 159
click at [821, 265] on h6 "AM" at bounding box center [826, 263] width 17 height 20
click at [777, 327] on div at bounding box center [784, 399] width 159 height 159
click at [860, 504] on span "OK" at bounding box center [854, 505] width 29 height 13
type input "12:00 am"
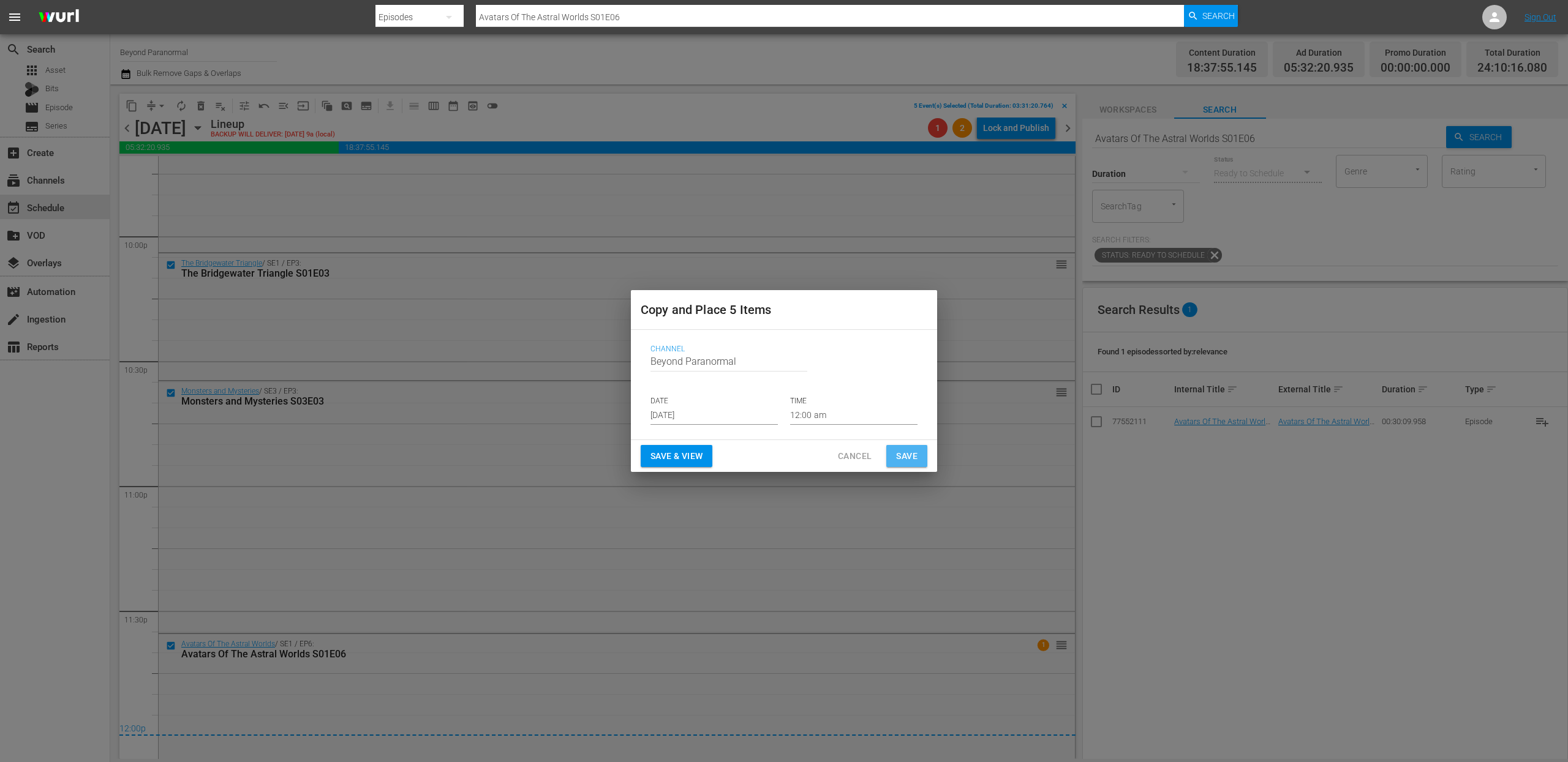
click at [912, 450] on span "Save" at bounding box center [906, 456] width 22 height 15
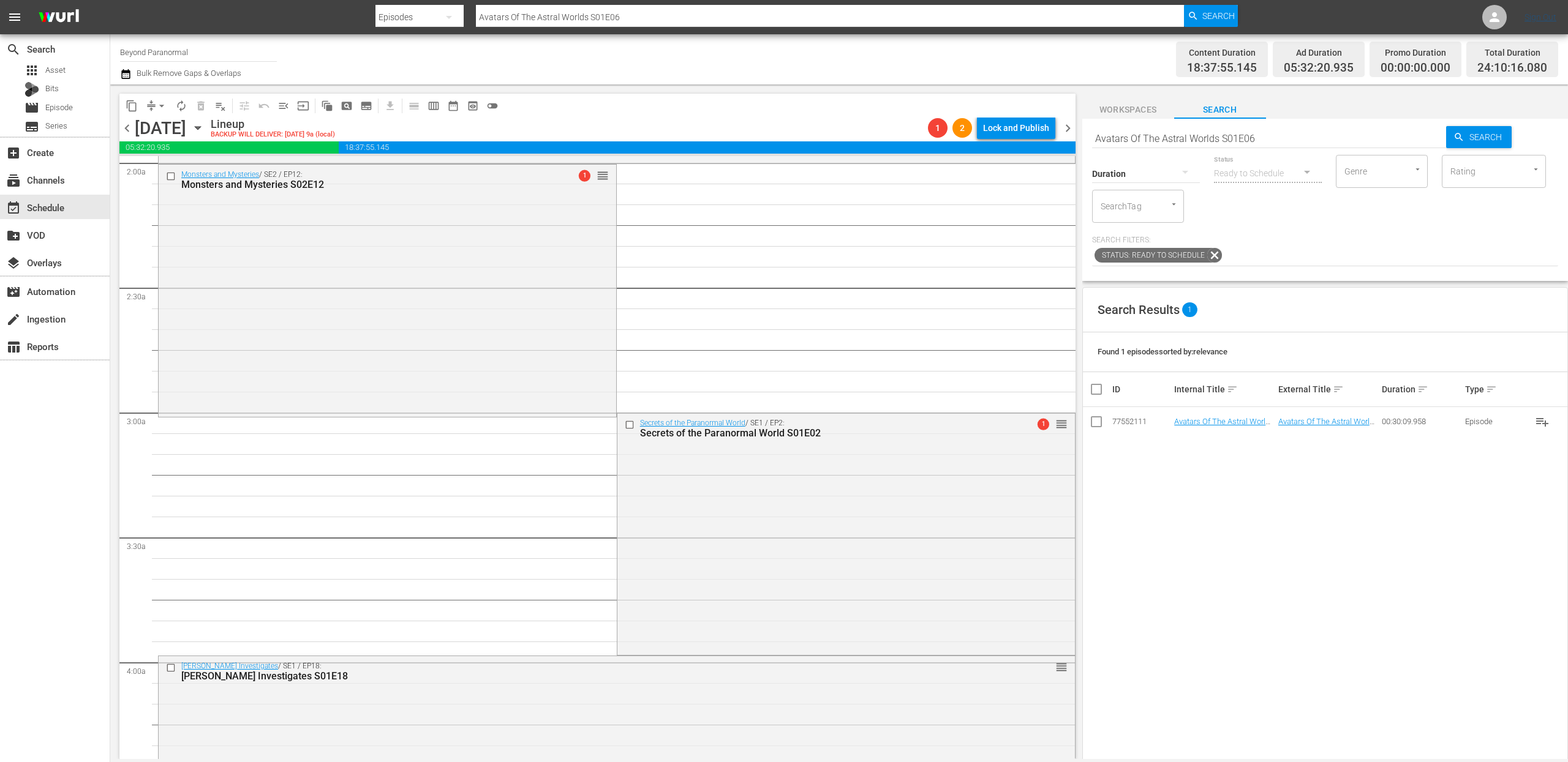
scroll to position [0, 0]
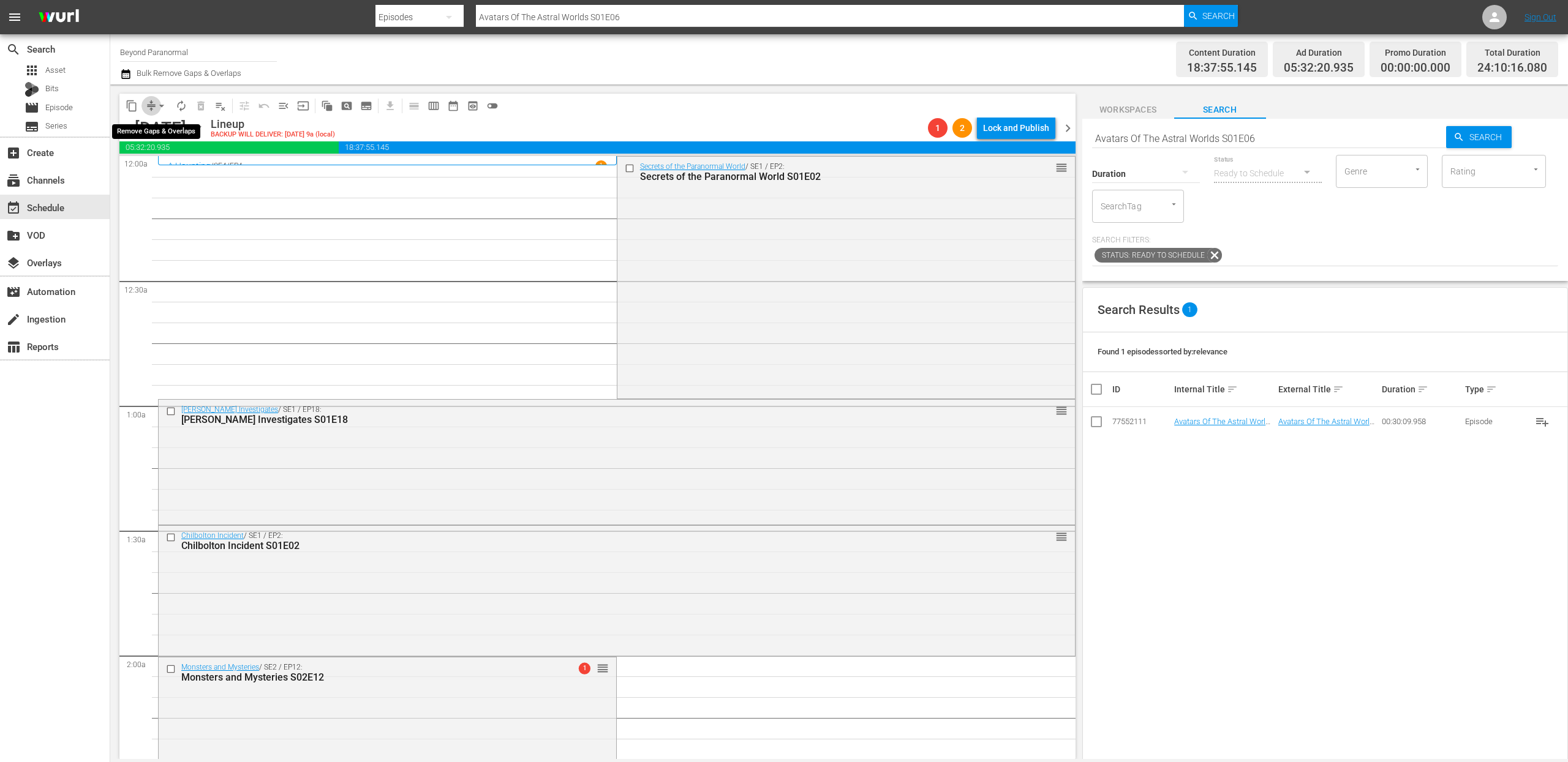
click at [150, 106] on span "compress" at bounding box center [152, 106] width 12 height 12
click at [154, 109] on button "arrow_drop_down" at bounding box center [161, 106] width 20 height 20
click at [154, 169] on li "Align to End of Previous Day" at bounding box center [162, 170] width 128 height 20
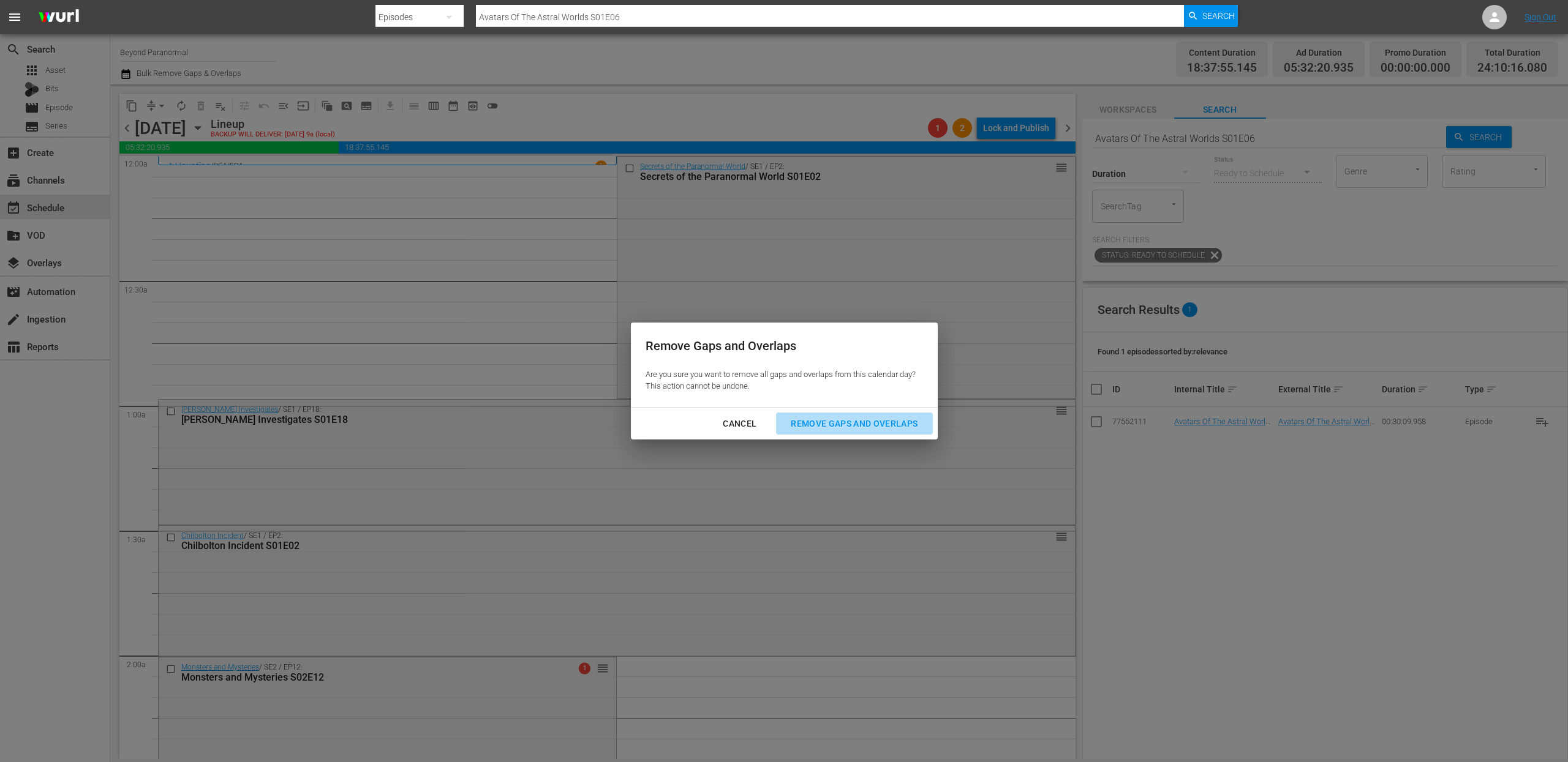
click at [822, 421] on div "Remove Gaps and Overlaps" at bounding box center [854, 424] width 146 height 15
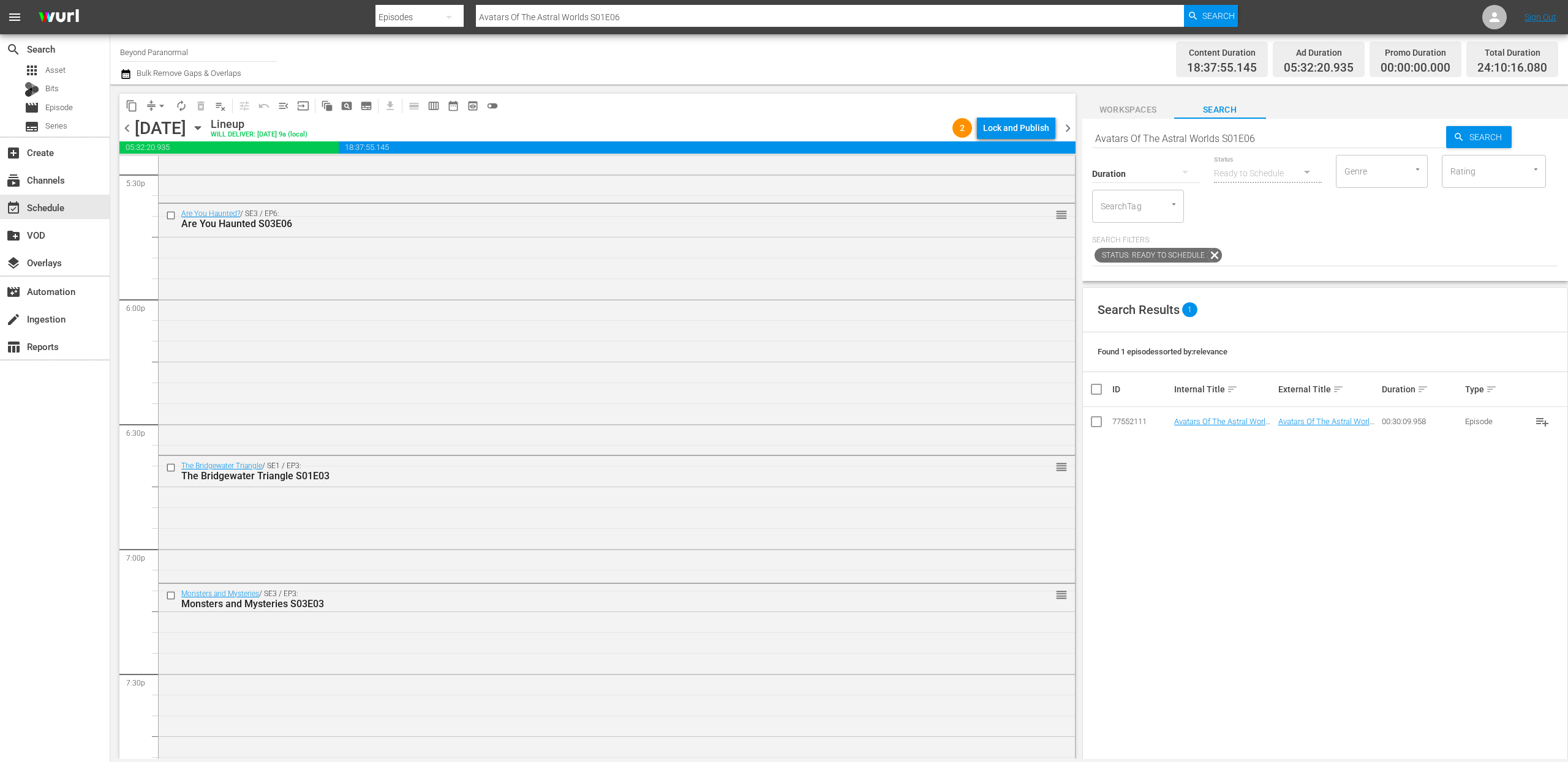
scroll to position [4436, 0]
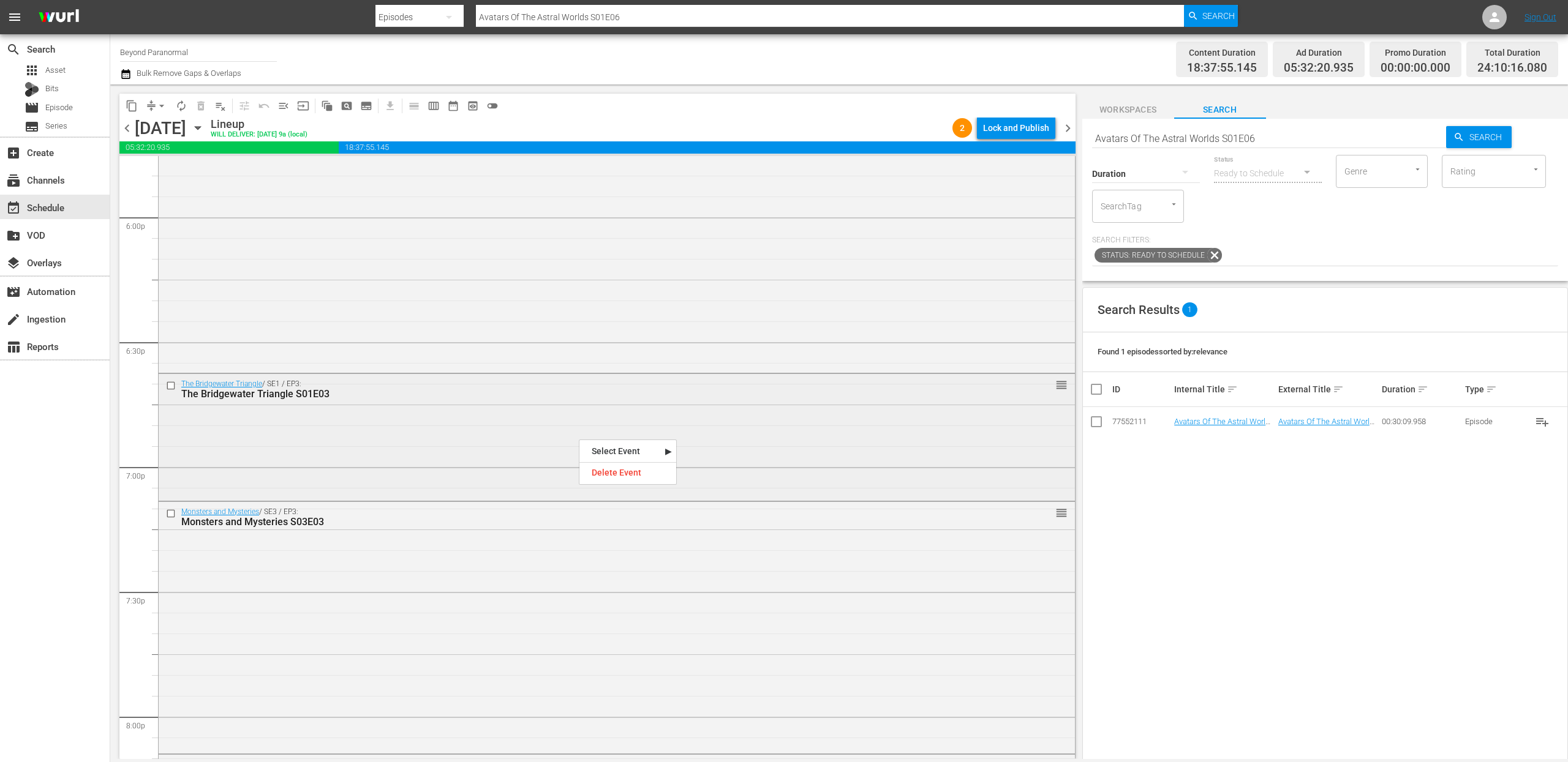
click at [537, 432] on div "The Bridgewater Triangle / SE1 / EP3: The Bridgewater Triangle S01E03 reorder" at bounding box center [617, 437] width 916 height 124
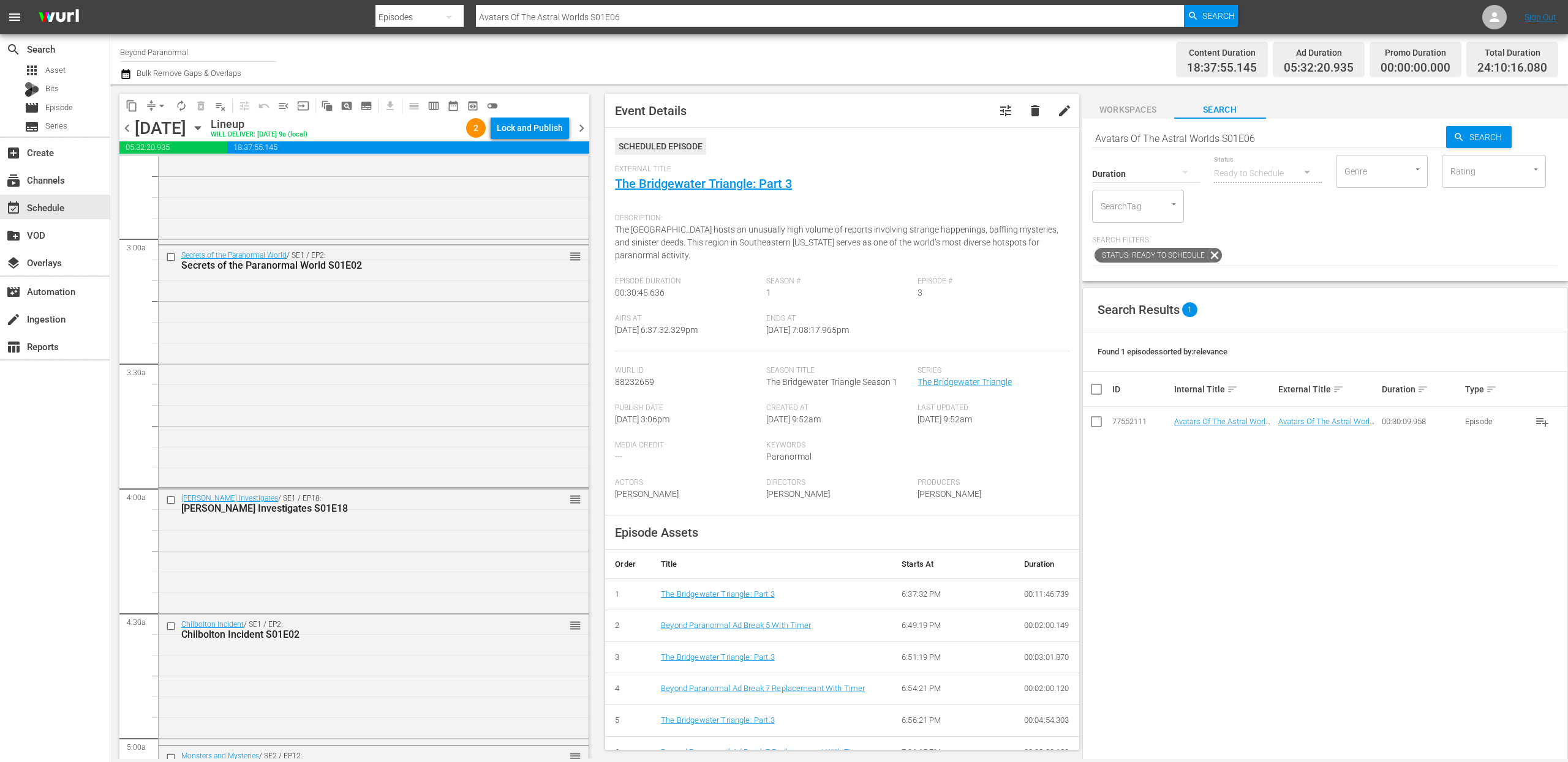
scroll to position [676, 0]
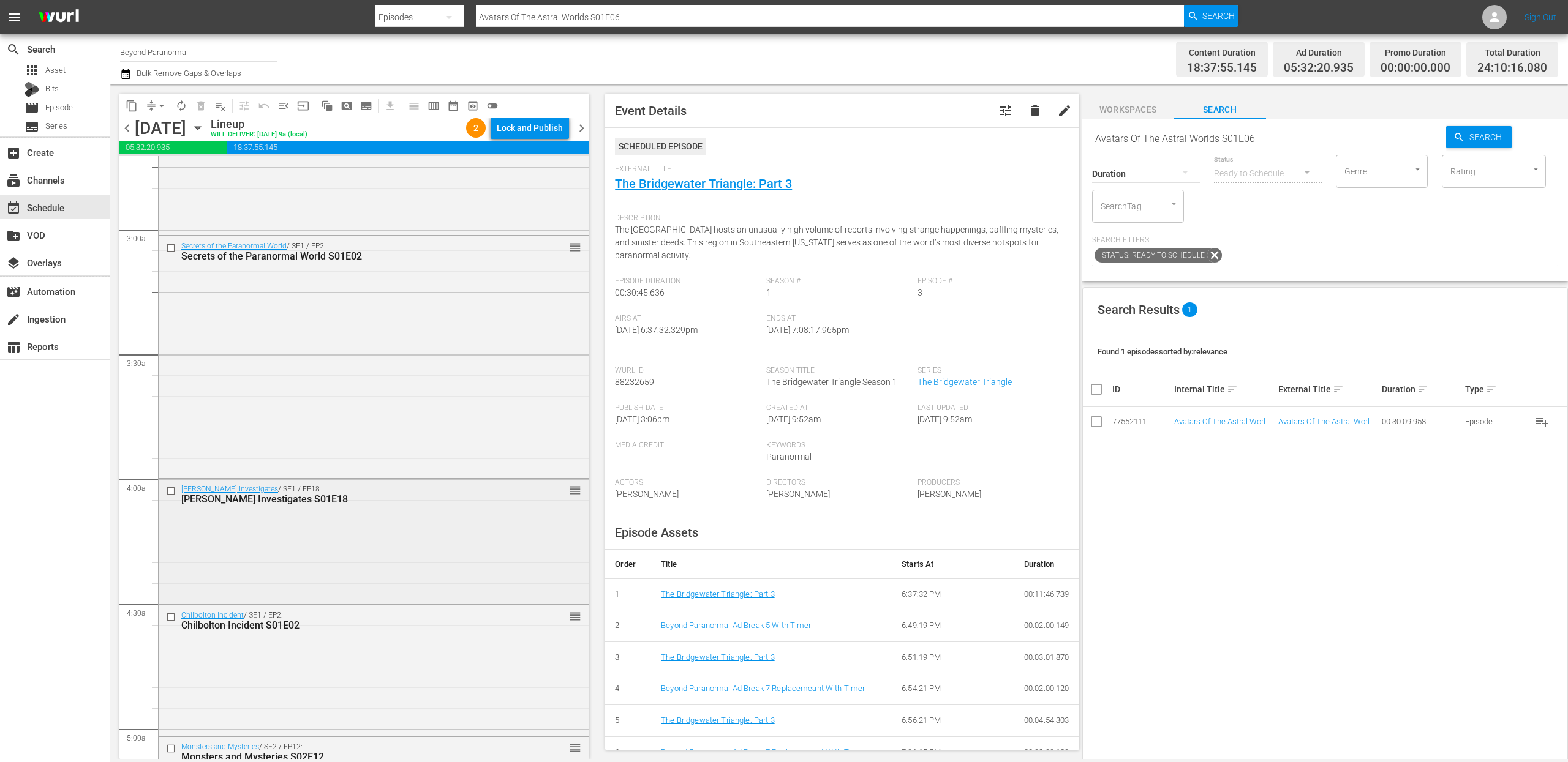
click at [170, 493] on input "checkbox" at bounding box center [172, 492] width 13 height 10
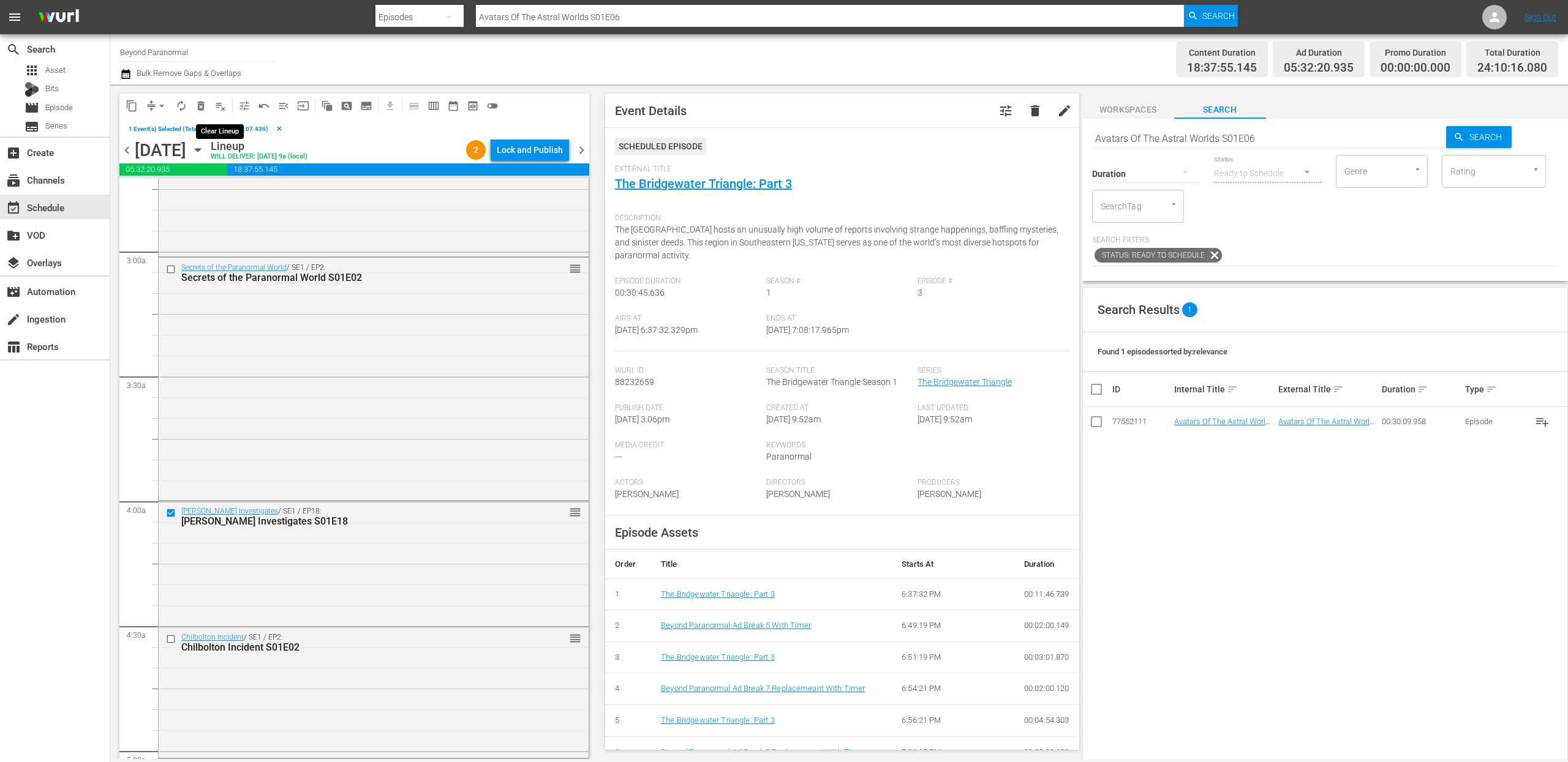
click at [202, 107] on span "delete_forever_outlined" at bounding box center [201, 106] width 12 height 12
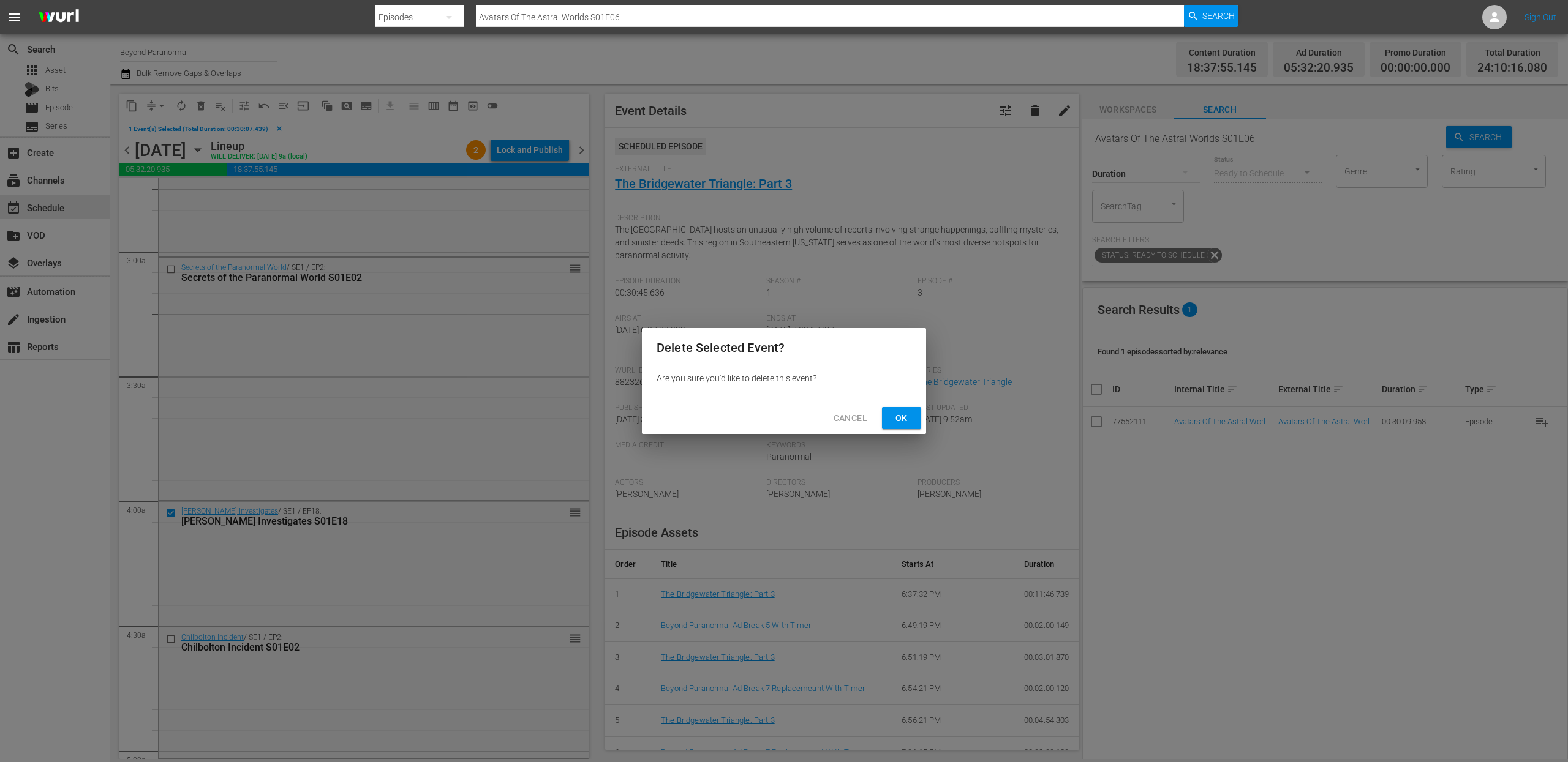
click at [903, 412] on span "Ok" at bounding box center [902, 418] width 20 height 15
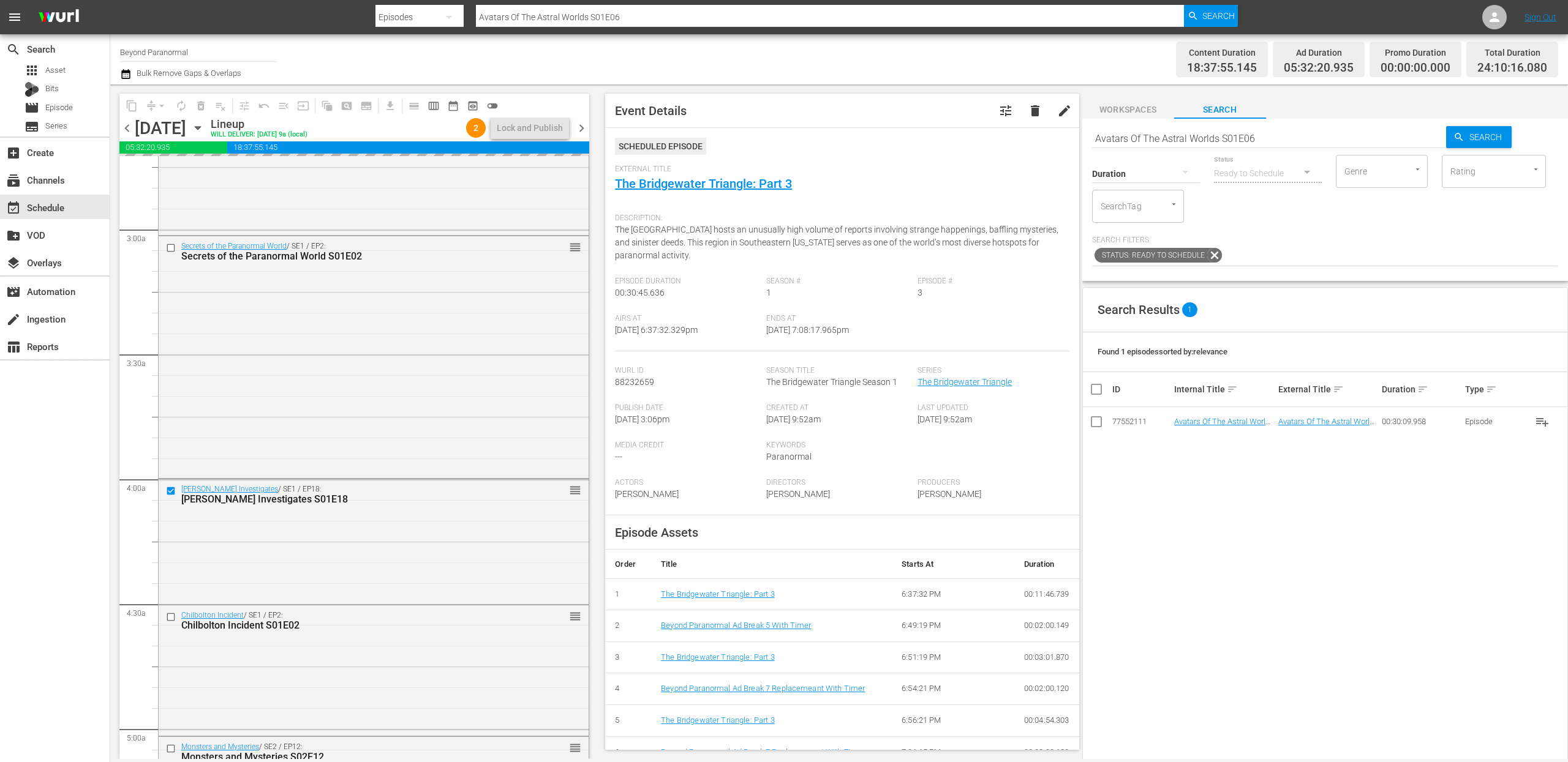
click at [1165, 139] on input "Avatars Of The Astral Worlds S01E06" at bounding box center [1269, 139] width 355 height 29
type input "unveiled"
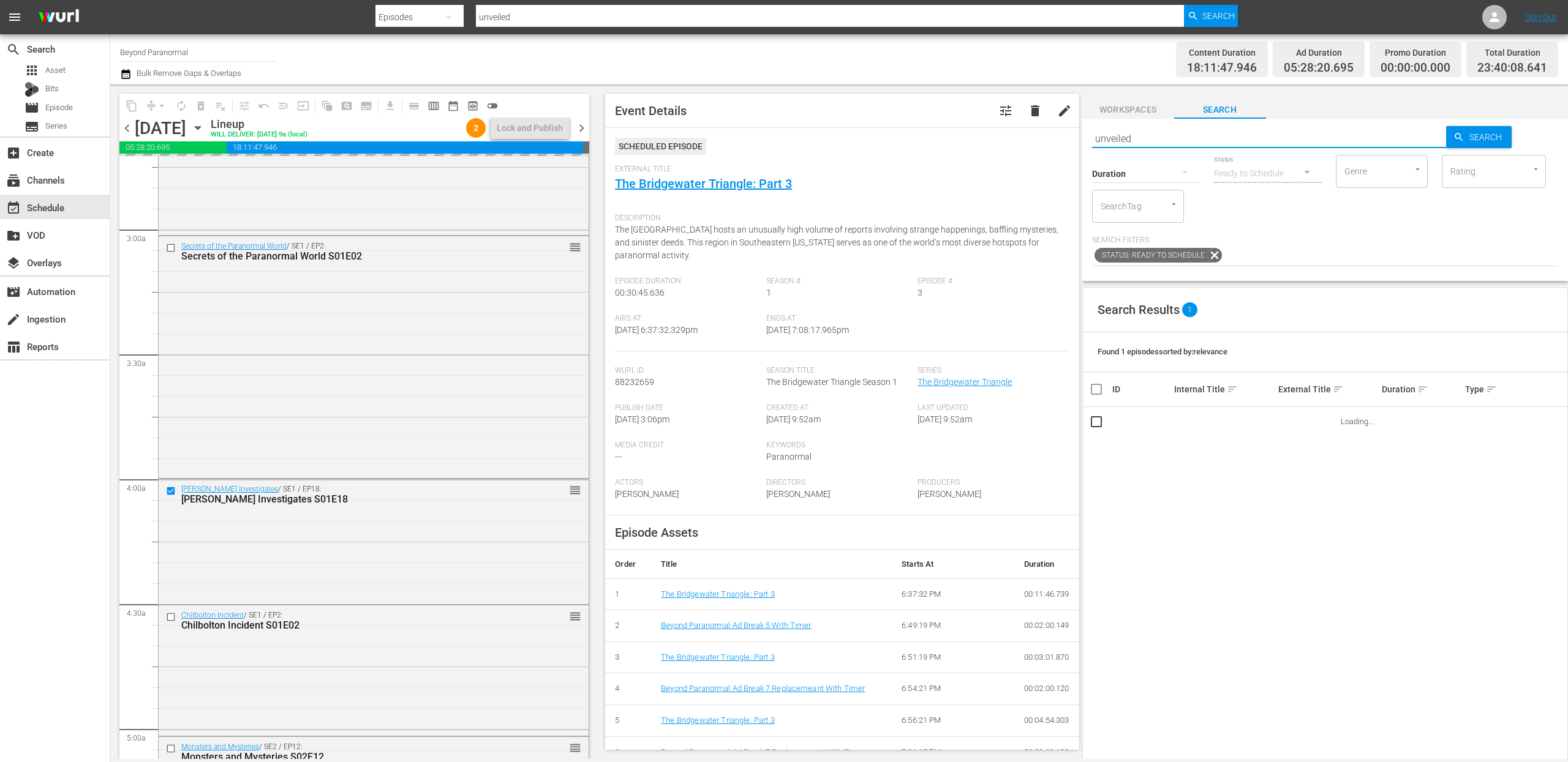
type input "unveiled"
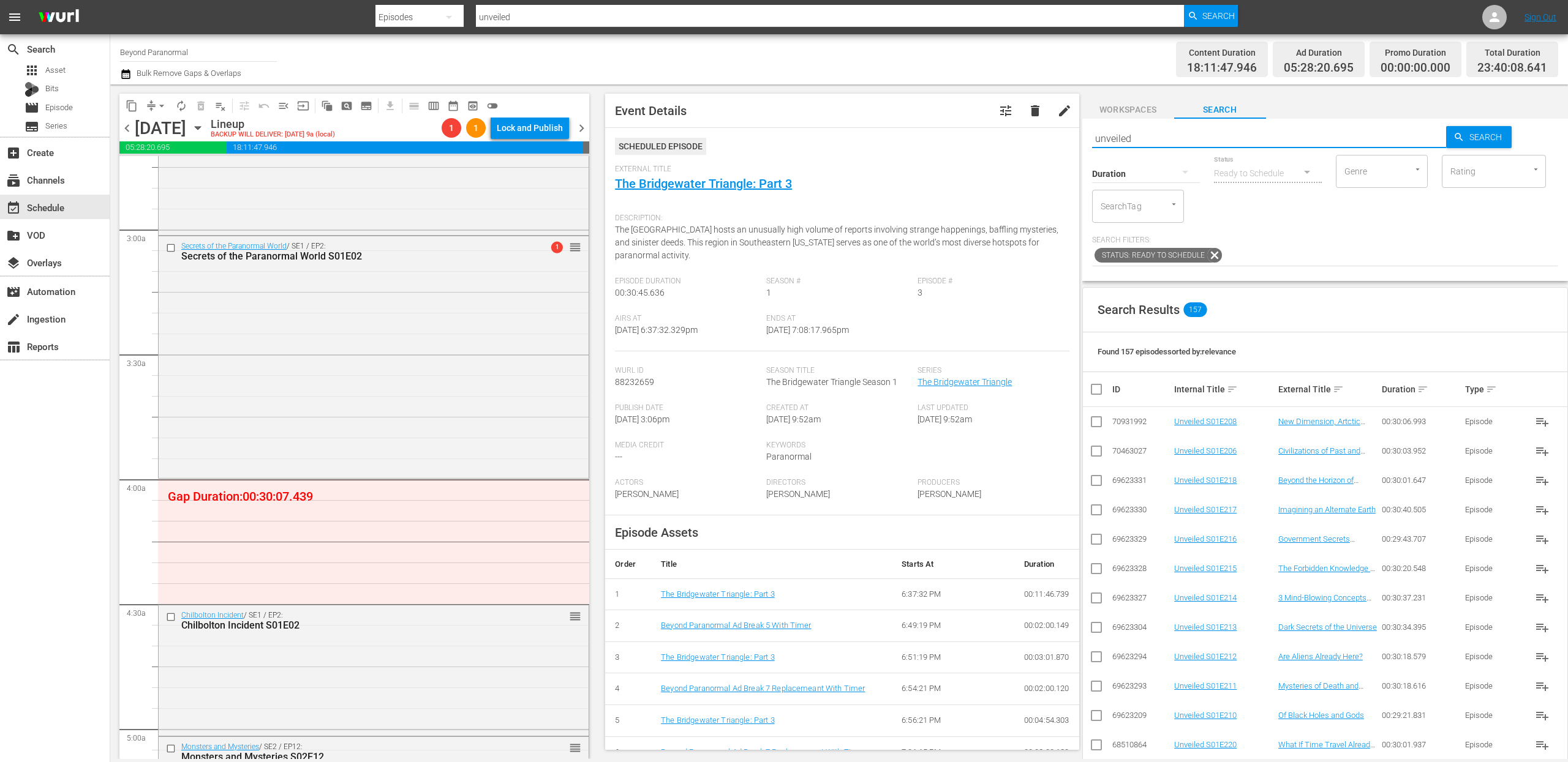
click at [1174, 173] on button "button" at bounding box center [1185, 172] width 29 height 29
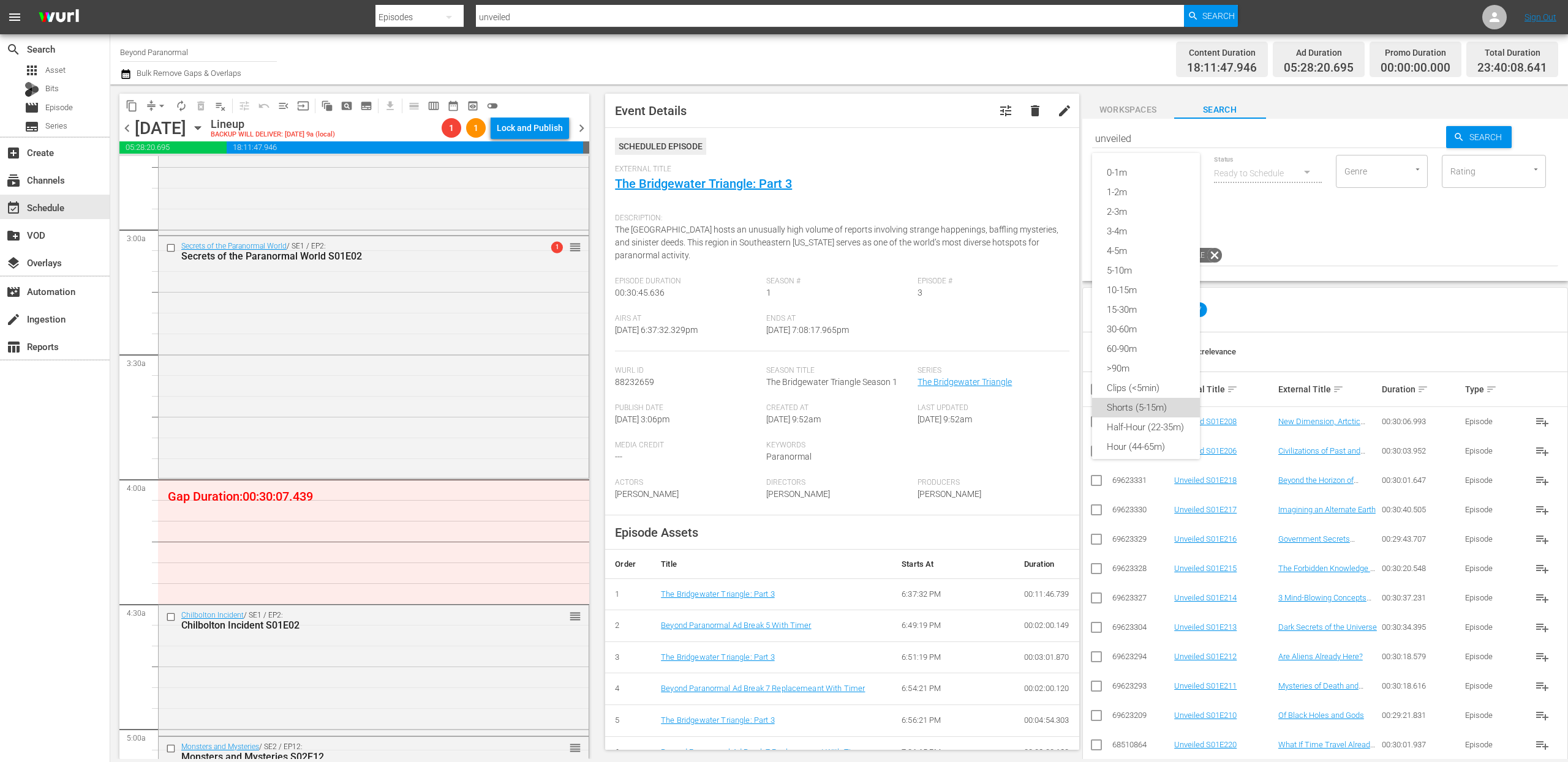
click at [1150, 411] on div "Shorts (5-15m)" at bounding box center [1145, 407] width 108 height 20
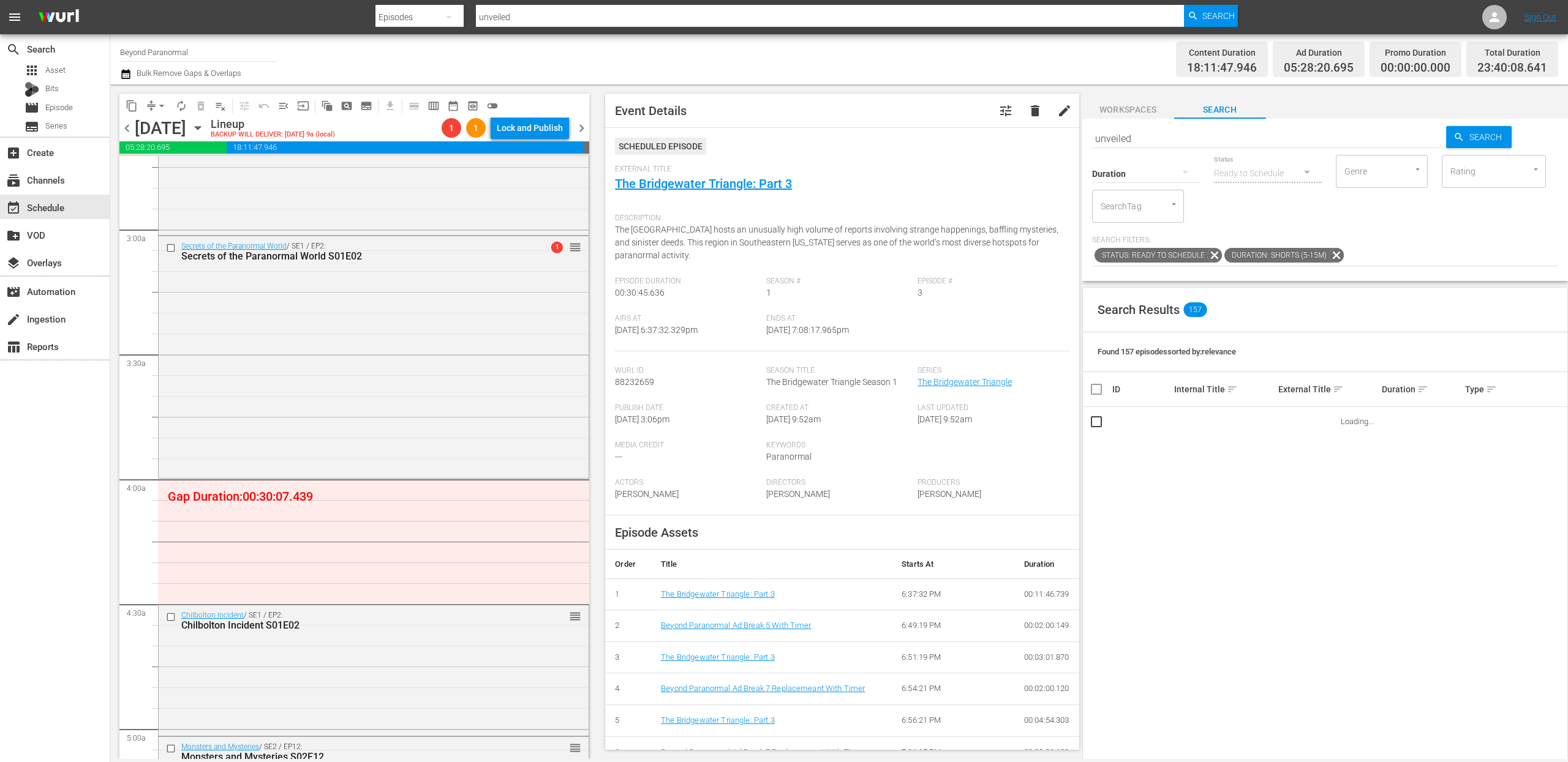
click at [1417, 391] on span "sort" at bounding box center [1422, 389] width 11 height 11
click at [1417, 391] on span "keyboard_arrow_up" at bounding box center [1422, 389] width 11 height 11
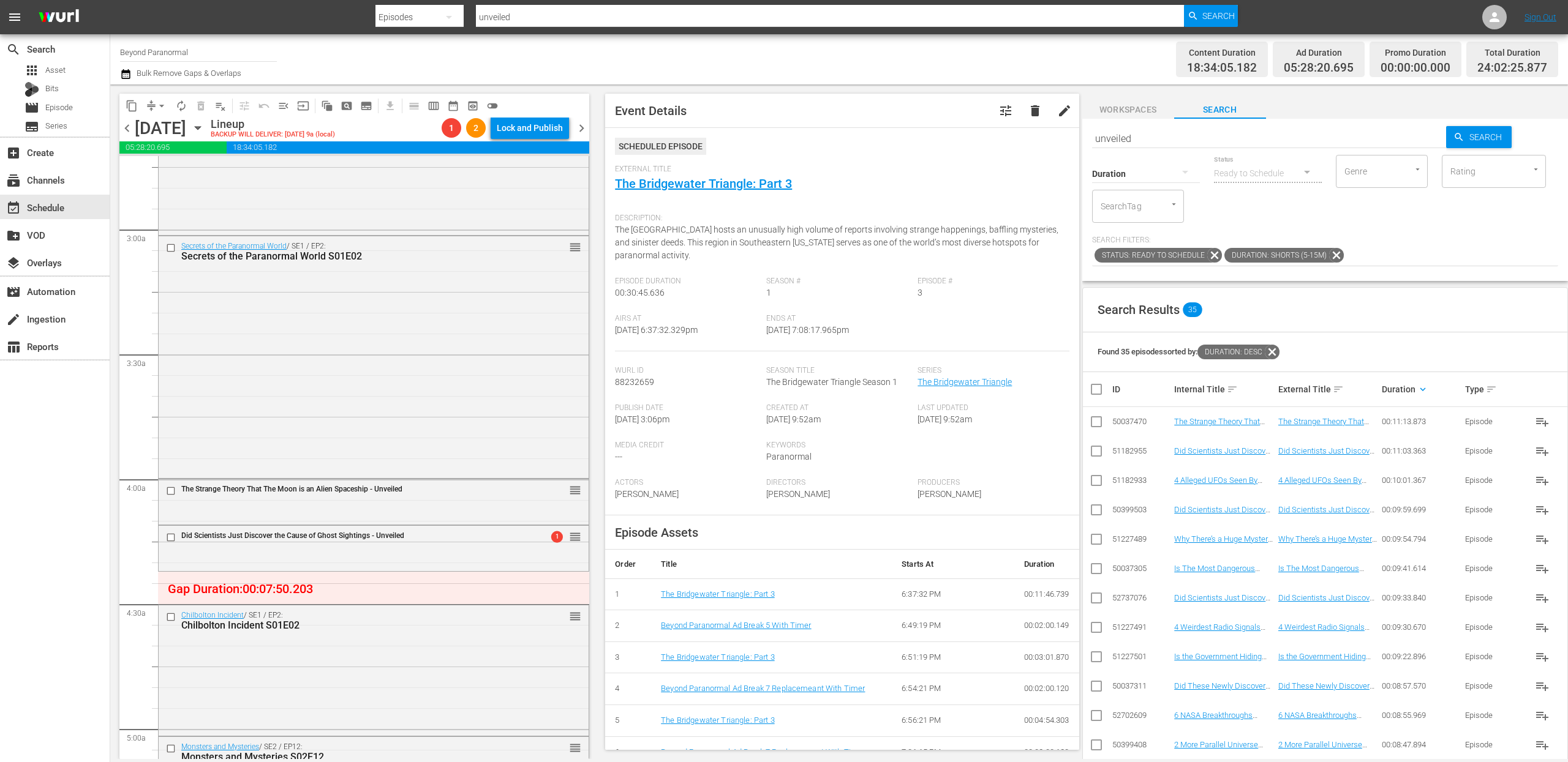
click at [156, 111] on span "arrow_drop_down" at bounding box center [162, 106] width 12 height 12
click at [160, 173] on li "Align to End of Previous Day" at bounding box center [162, 170] width 128 height 20
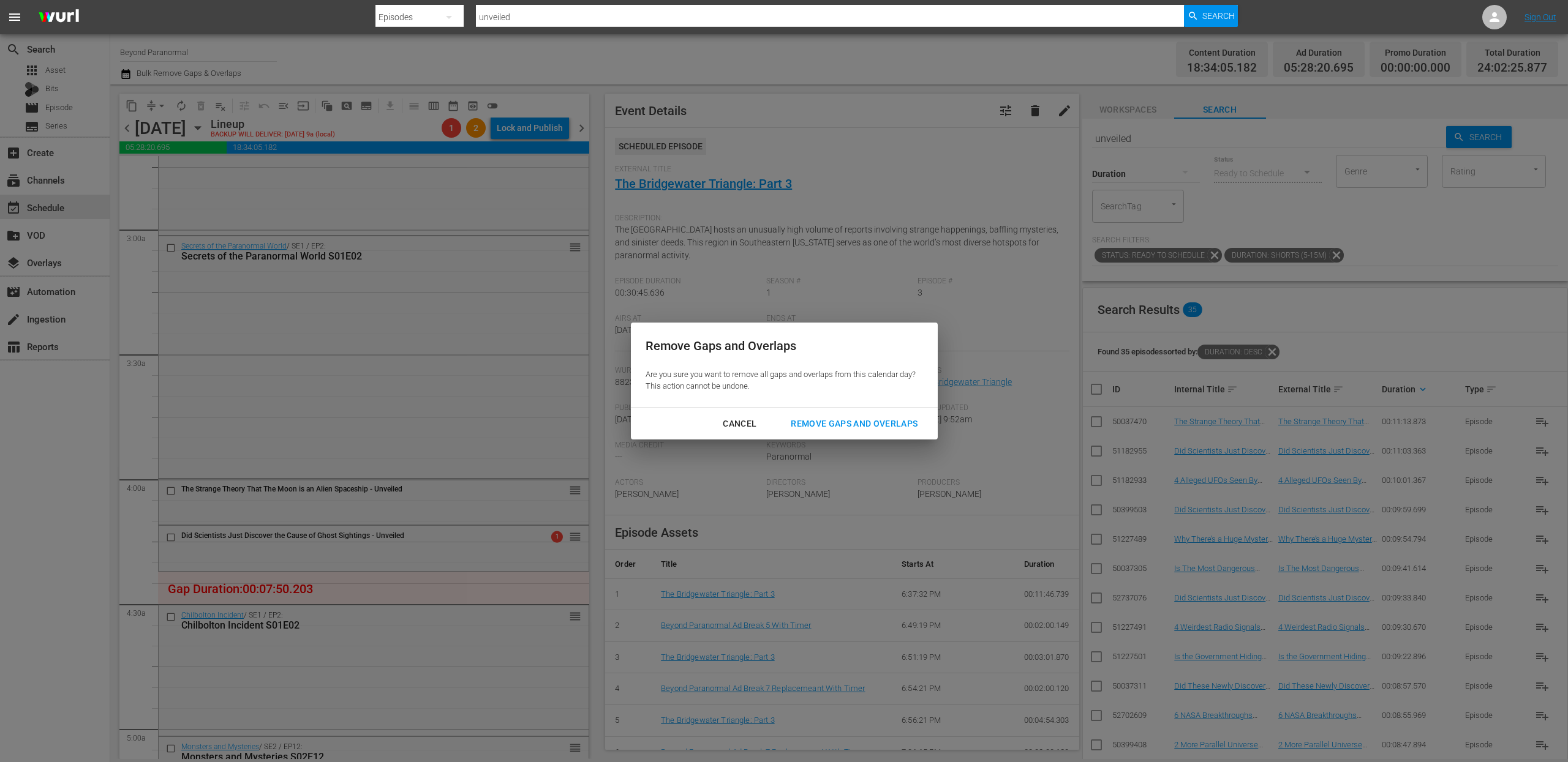
click at [816, 421] on div "Remove Gaps and Overlaps" at bounding box center [854, 424] width 146 height 15
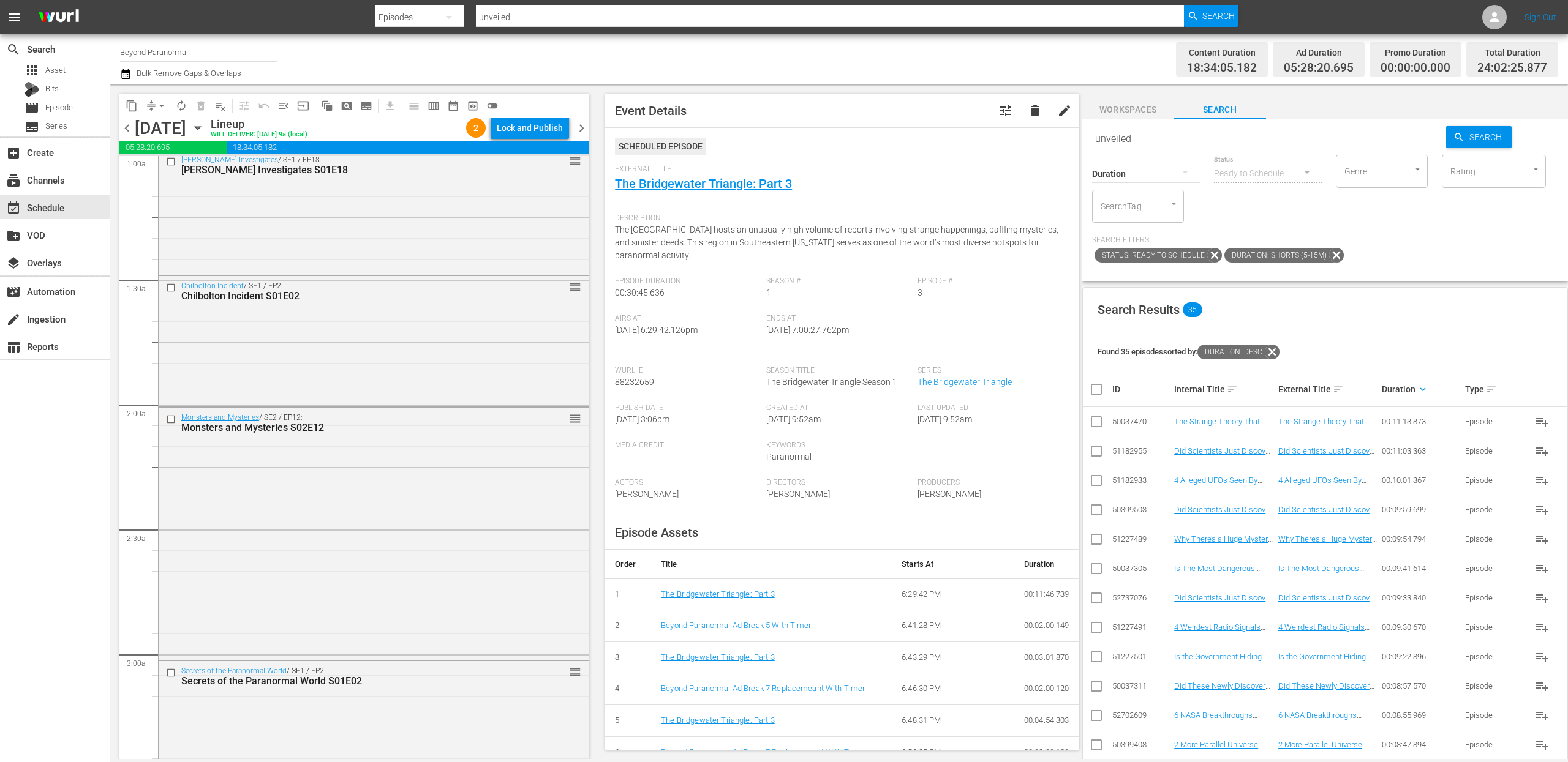
scroll to position [0, 0]
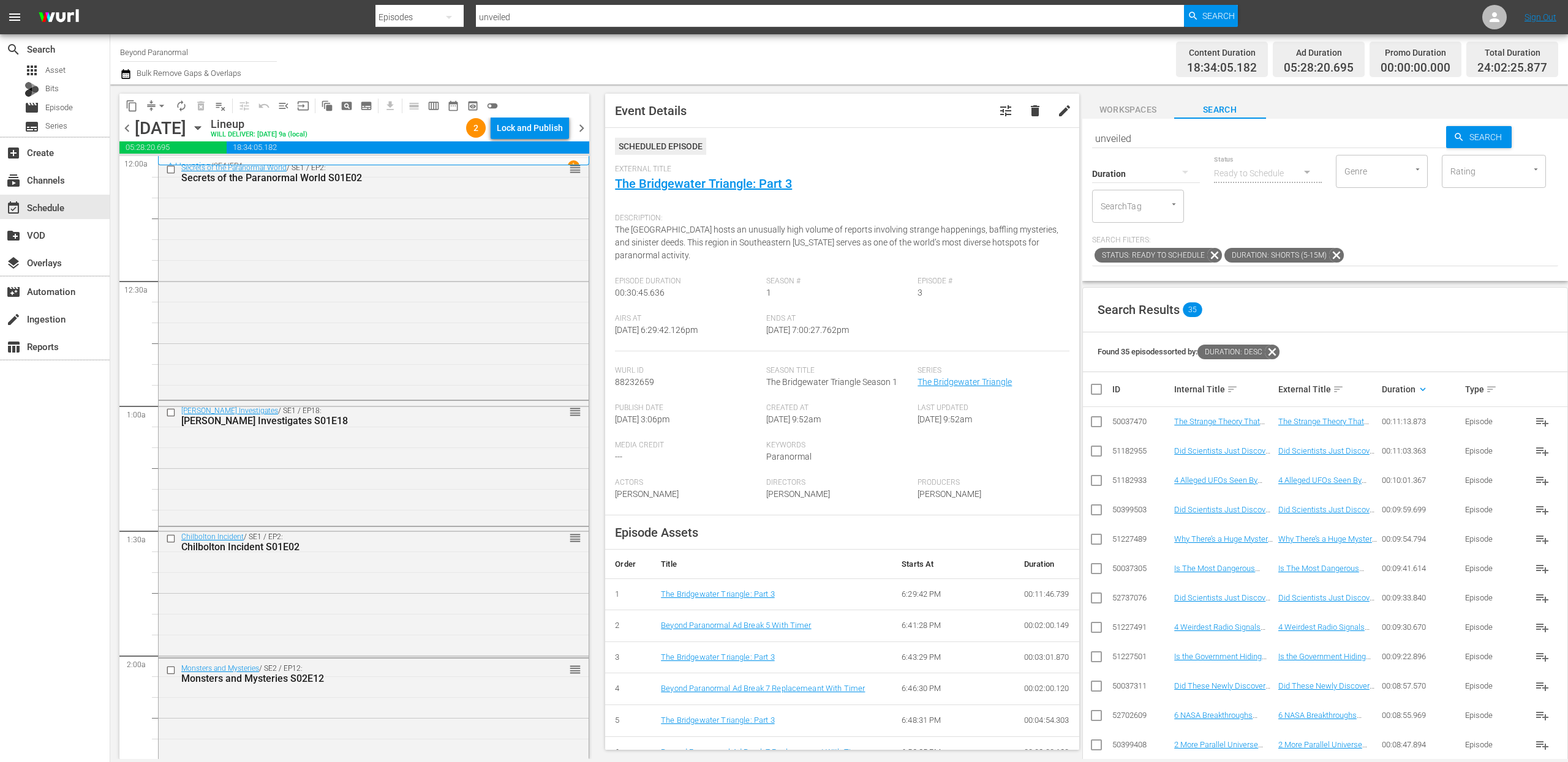
click at [581, 121] on span "chevron_right" at bounding box center [581, 128] width 15 height 15
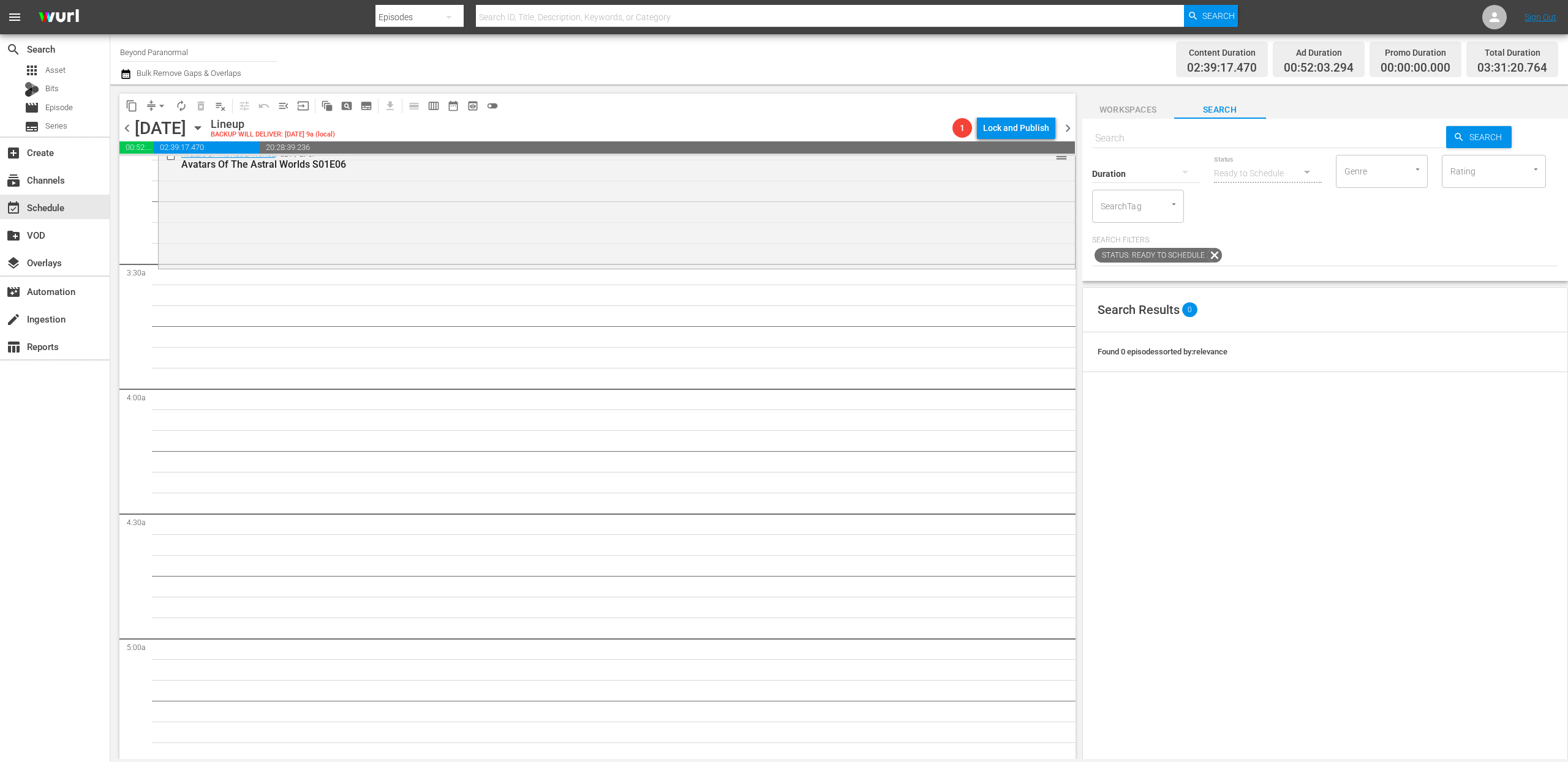
scroll to position [765, 0]
click at [134, 106] on span "content_copy" at bounding box center [132, 106] width 12 height 12
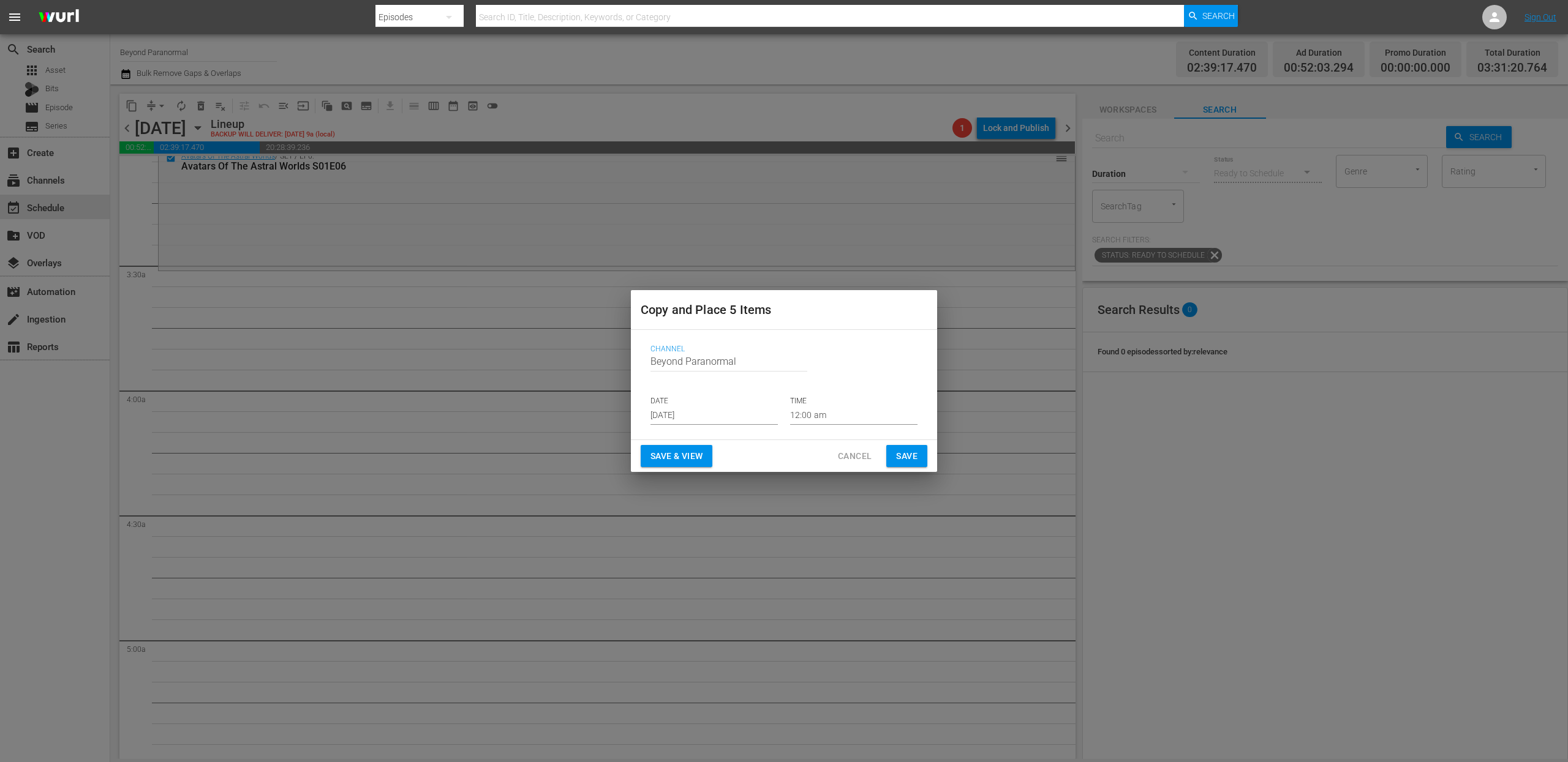
click at [679, 414] on input "[DATE]" at bounding box center [714, 415] width 127 height 18
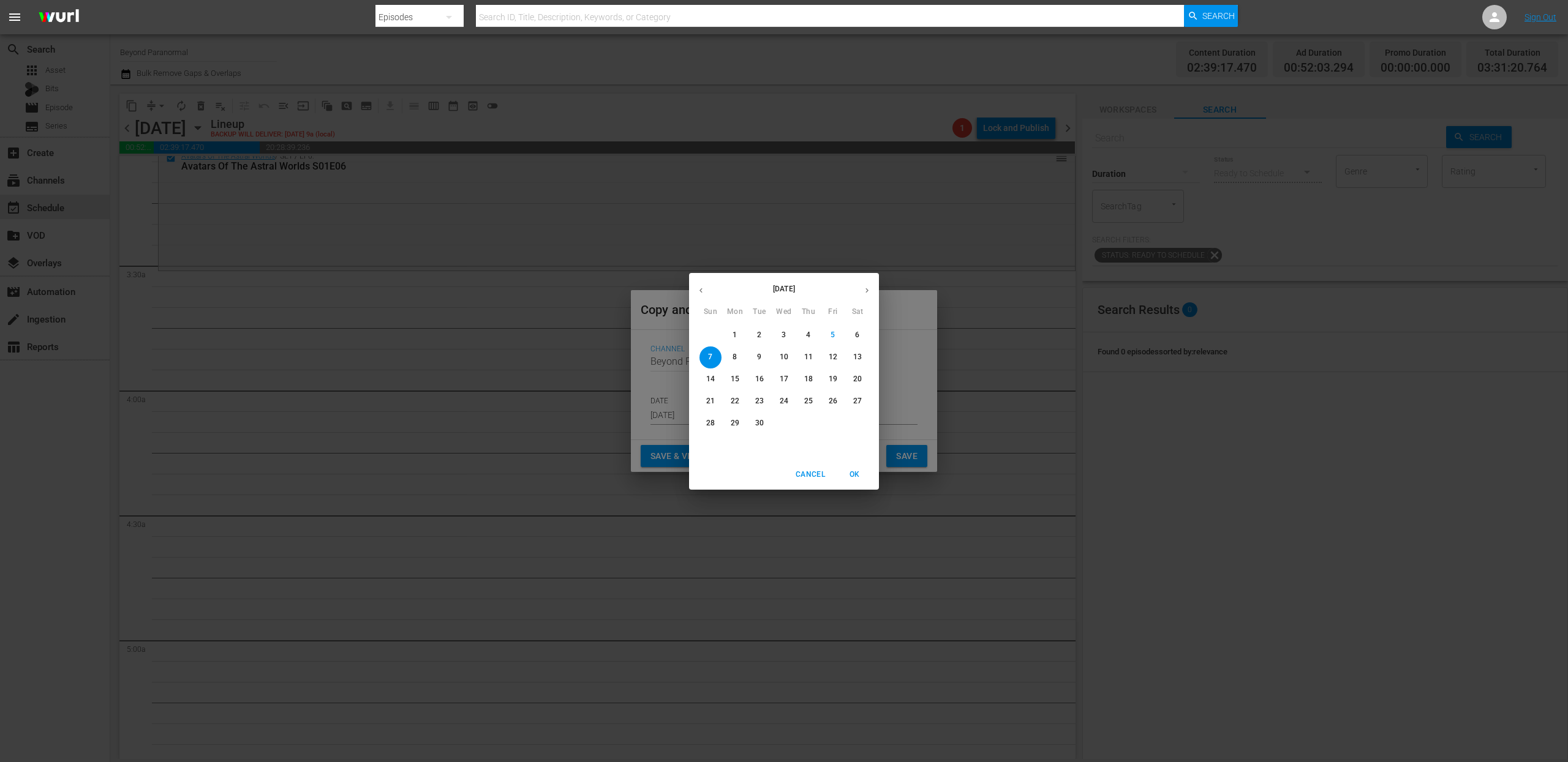
click at [867, 293] on icon "button" at bounding box center [866, 290] width 9 height 9
click at [718, 377] on span "12" at bounding box center [710, 380] width 22 height 10
type input "[DATE]"
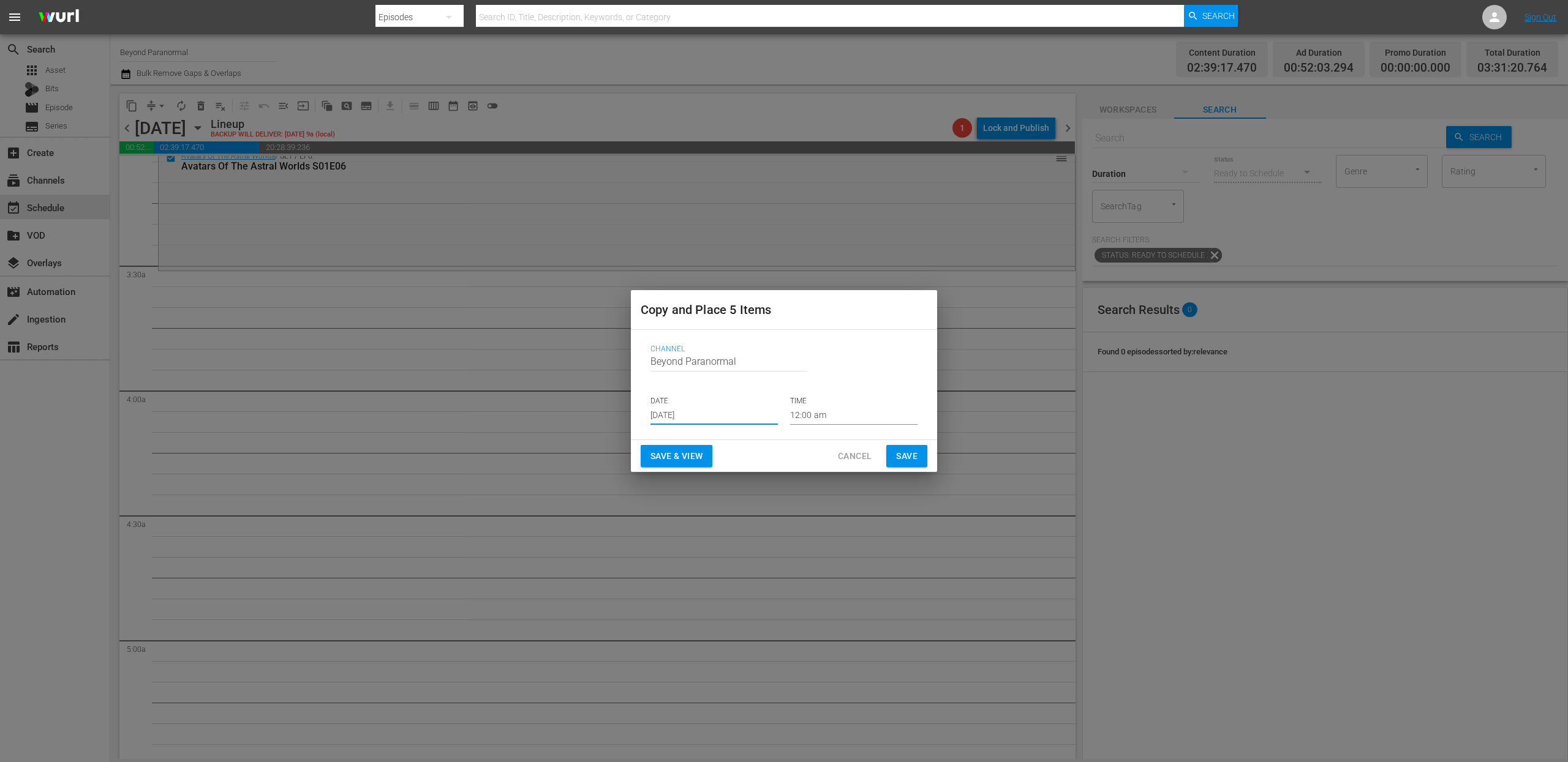
click at [811, 412] on input "12:00 am" at bounding box center [853, 415] width 127 height 18
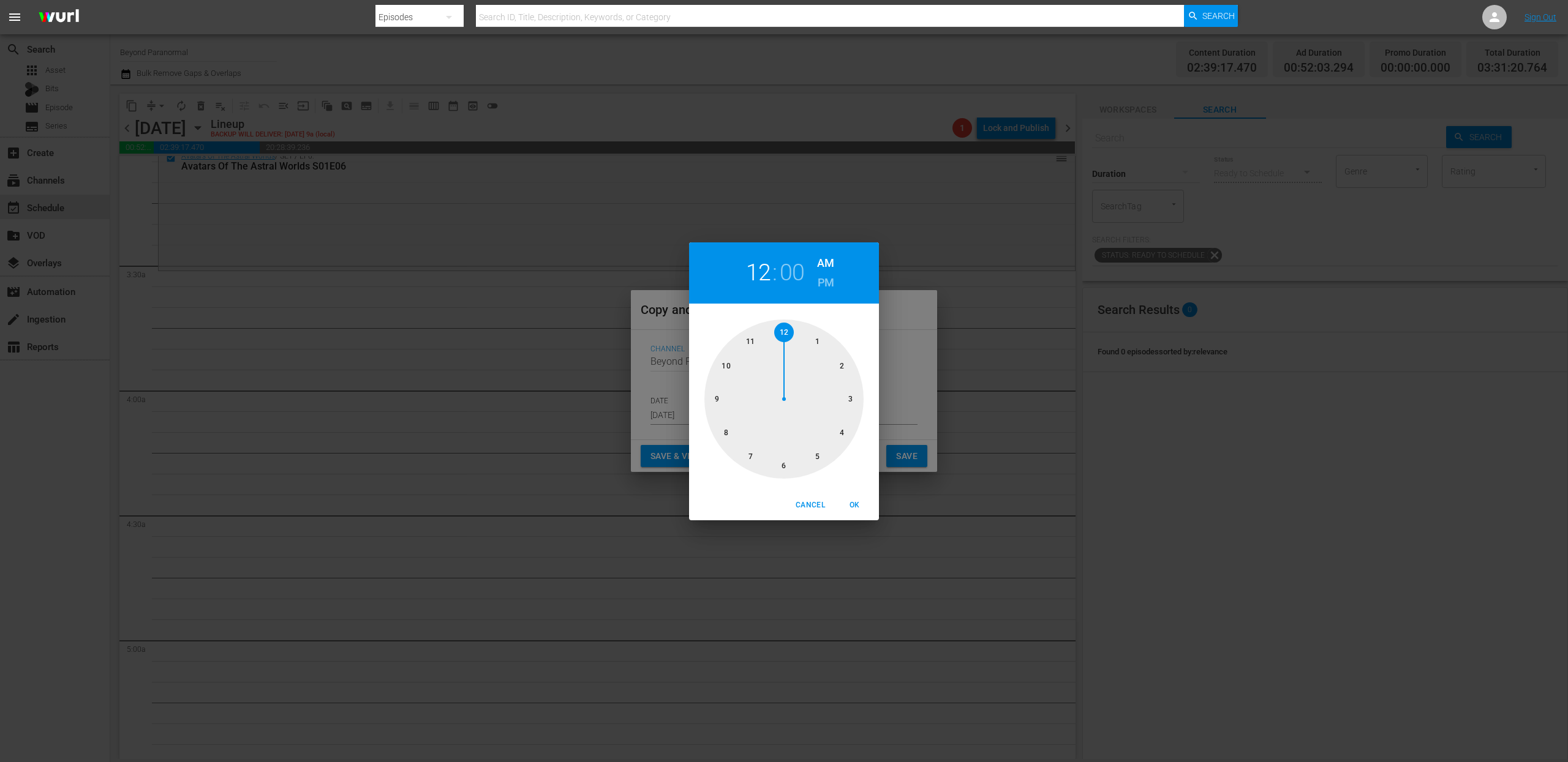
click at [850, 399] on div at bounding box center [784, 399] width 159 height 159
click at [789, 464] on div at bounding box center [784, 399] width 159 height 159
click at [865, 508] on span "OK" at bounding box center [854, 505] width 29 height 13
type input "03:30 am"
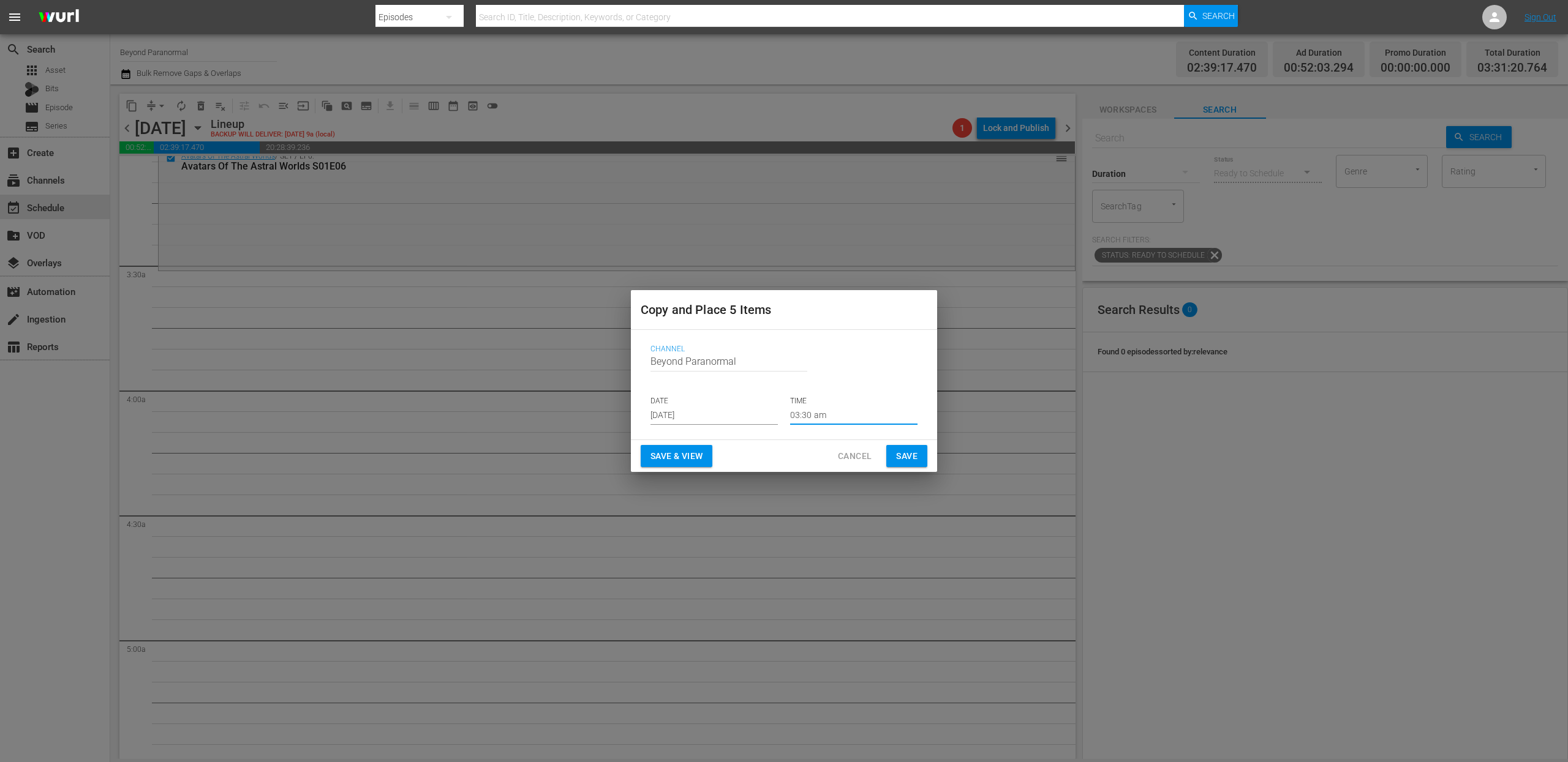
click at [908, 458] on span "Save" at bounding box center [906, 456] width 22 height 15
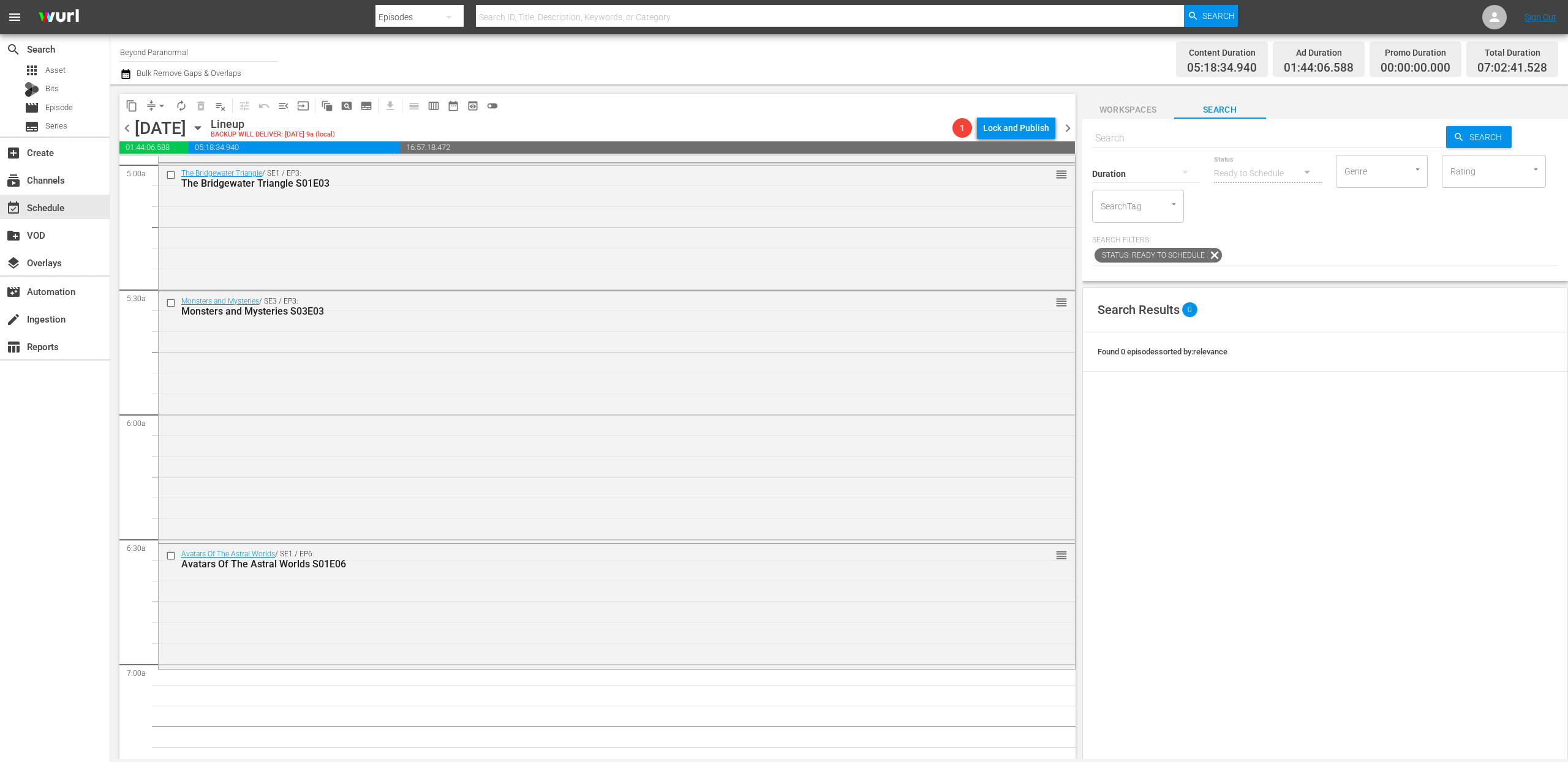
scroll to position [1281, 0]
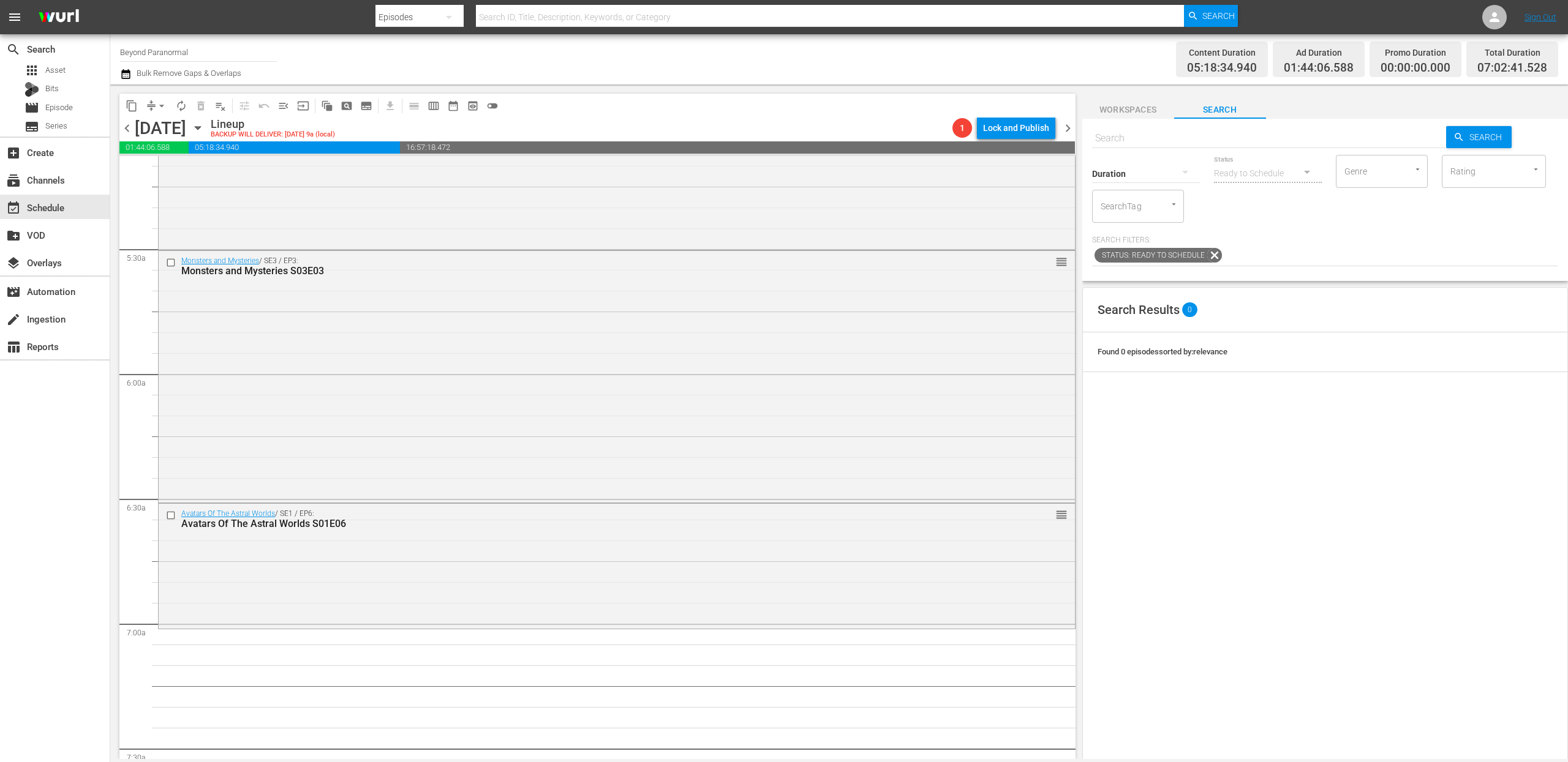
click at [129, 111] on span "content_copy" at bounding box center [132, 106] width 12 height 12
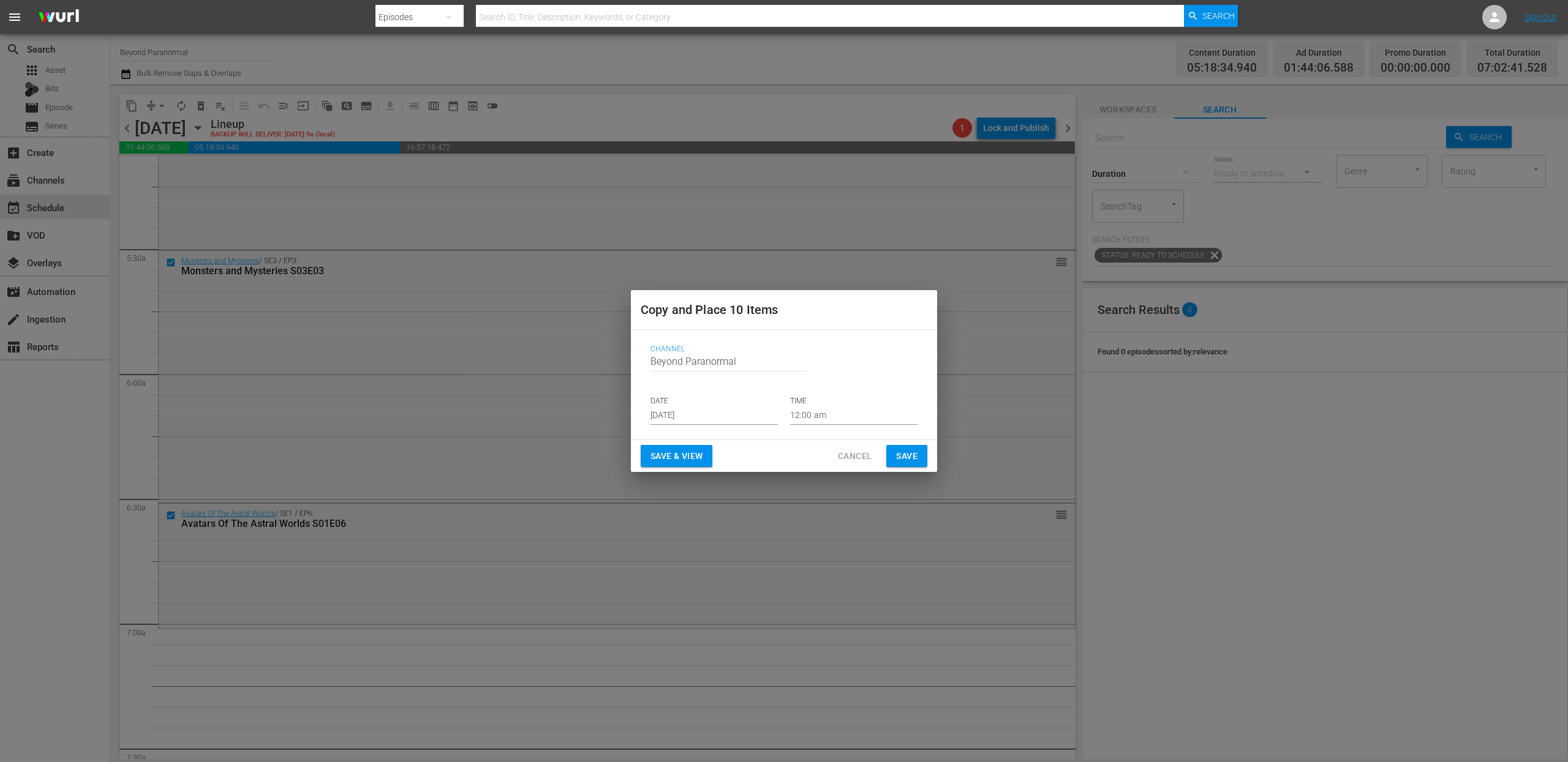
click at [703, 421] on input "[DATE]" at bounding box center [714, 415] width 127 height 18
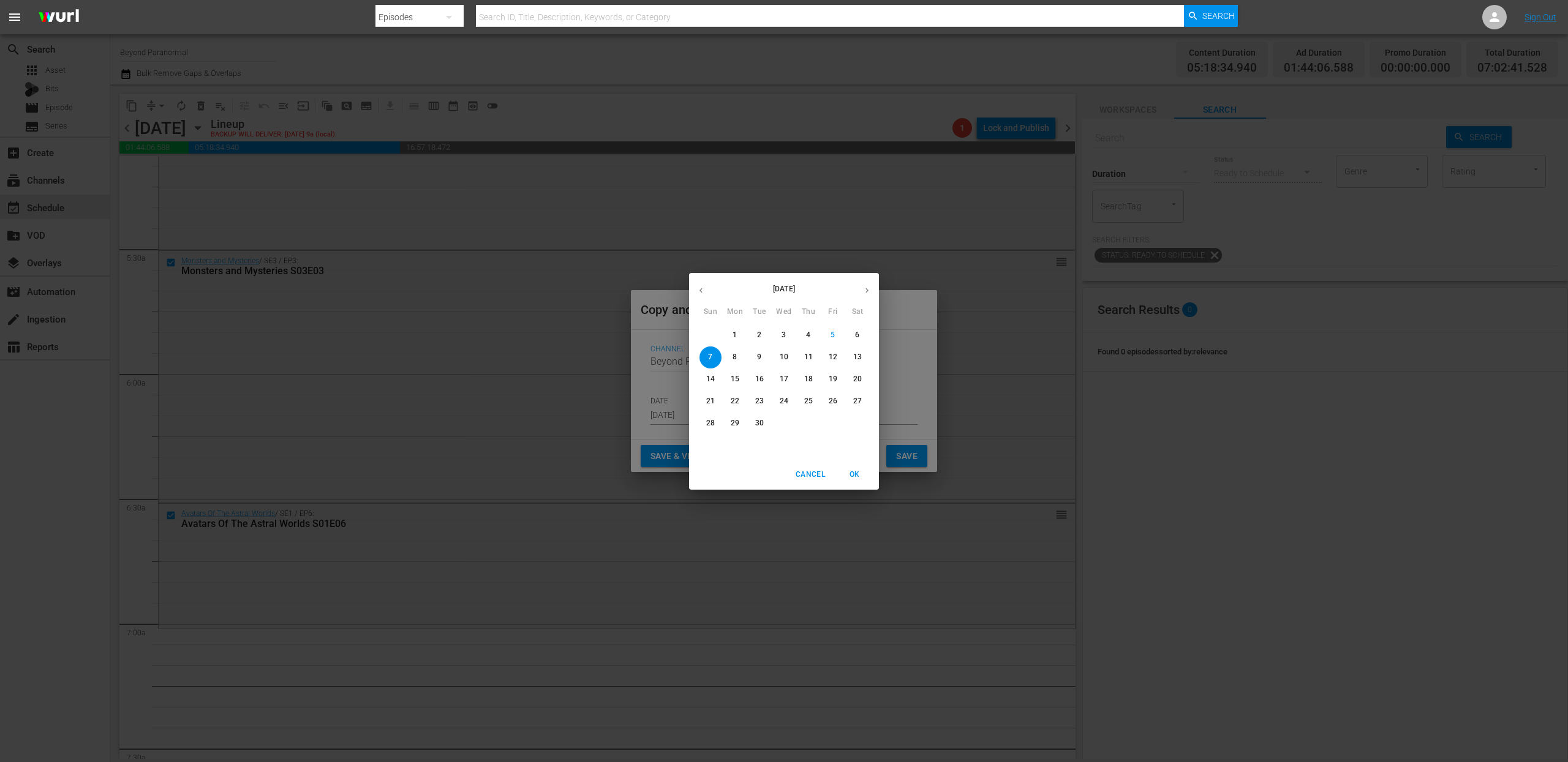
click at [868, 289] on icon "button" at bounding box center [866, 290] width 9 height 9
click at [714, 381] on p "12" at bounding box center [710, 380] width 9 height 10
type input "[DATE]"
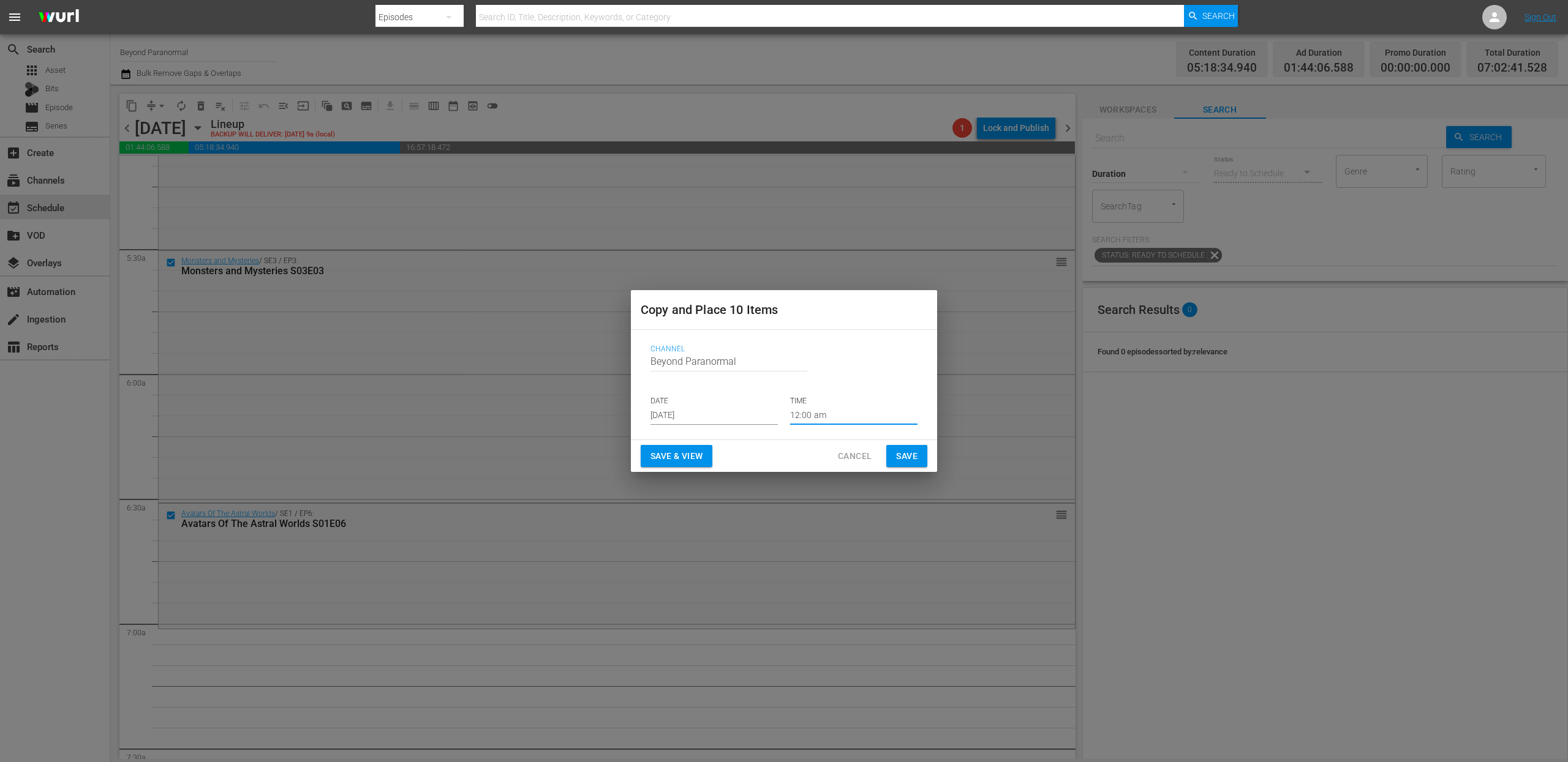
click at [815, 417] on input "12:00 am" at bounding box center [853, 415] width 127 height 18
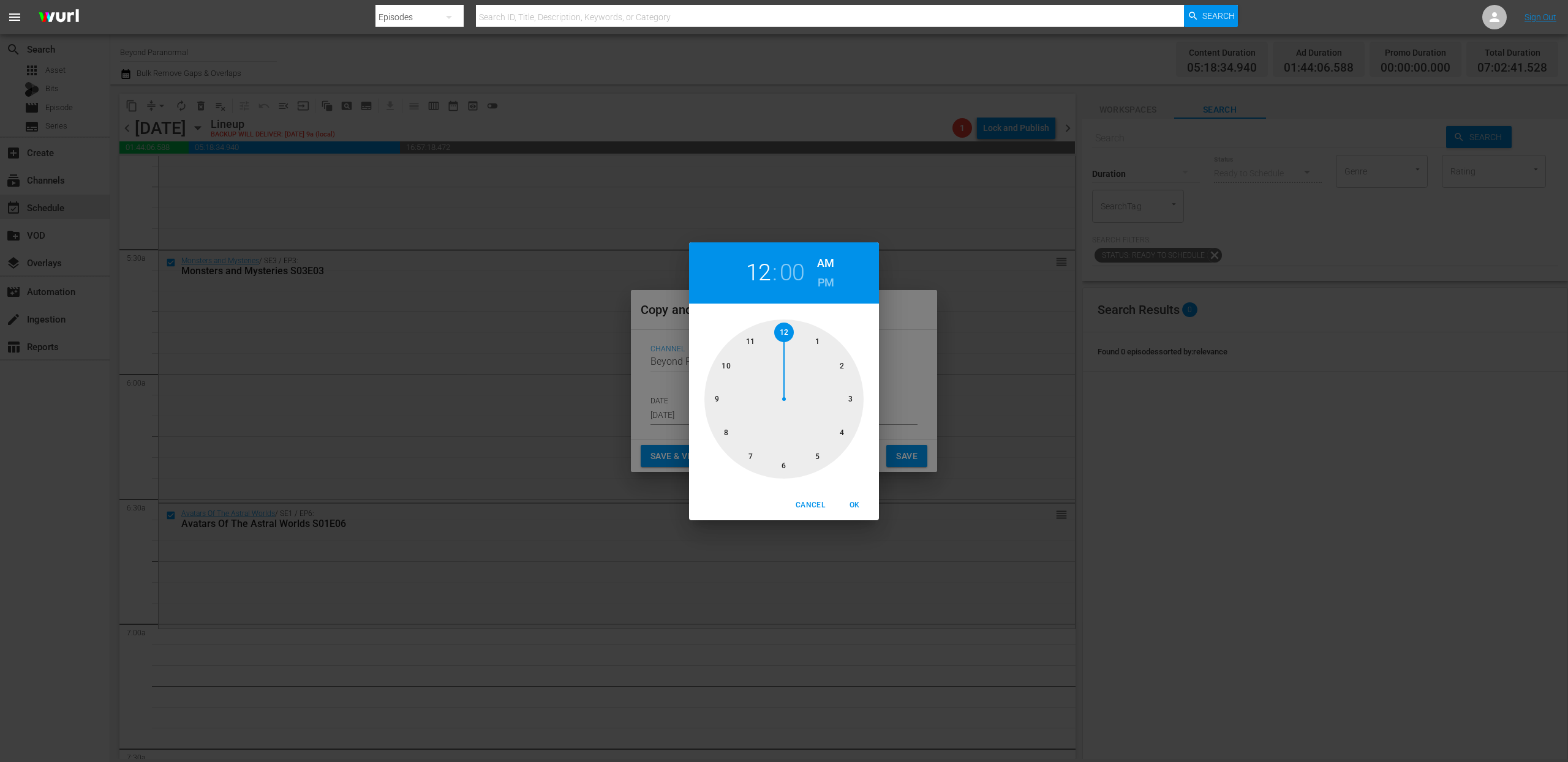
click at [753, 454] on div at bounding box center [784, 399] width 159 height 159
click at [858, 506] on span "OK" at bounding box center [854, 505] width 29 height 13
type input "07:00 am"
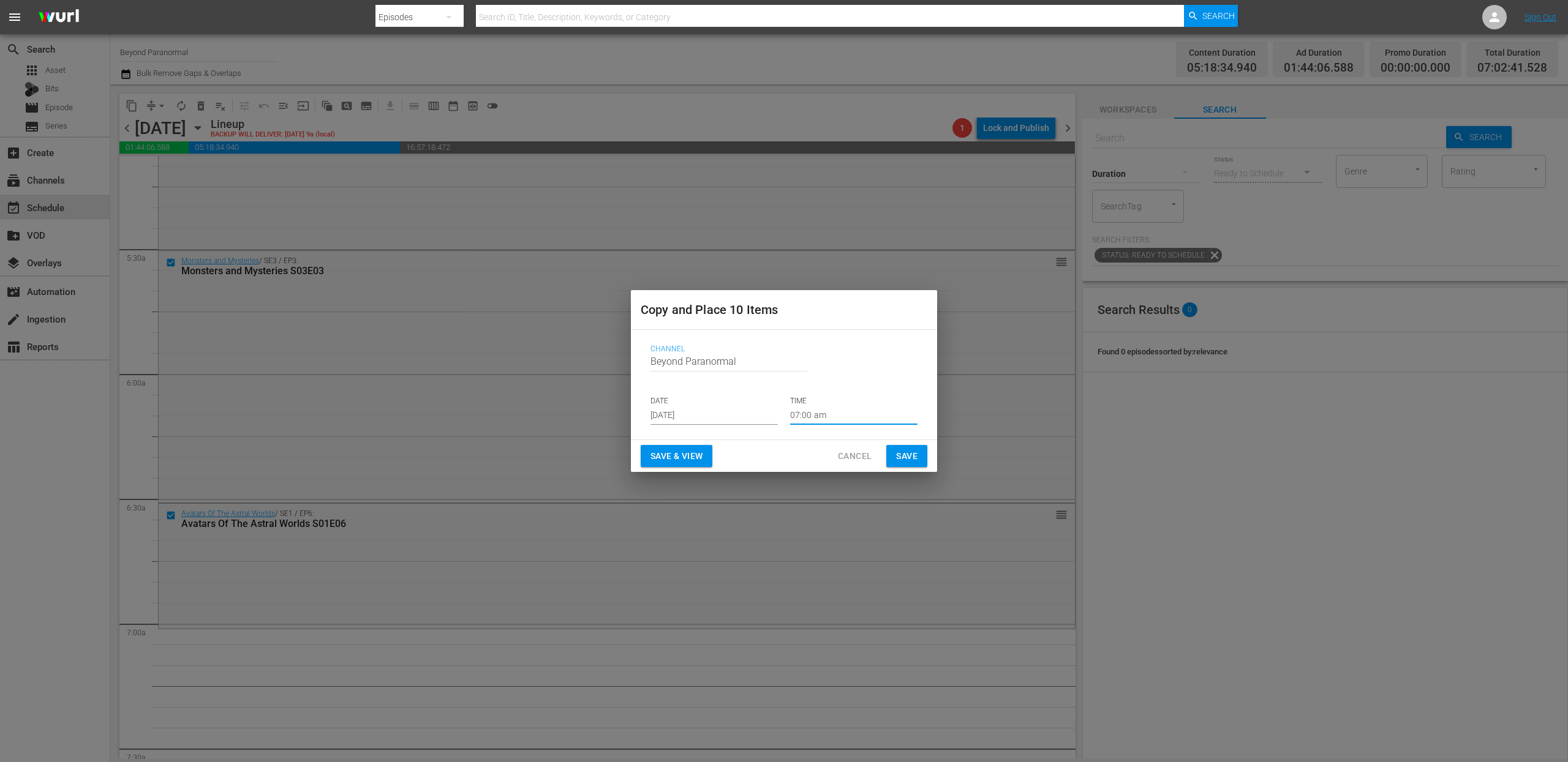
click at [912, 466] on button "Save" at bounding box center [907, 456] width 41 height 22
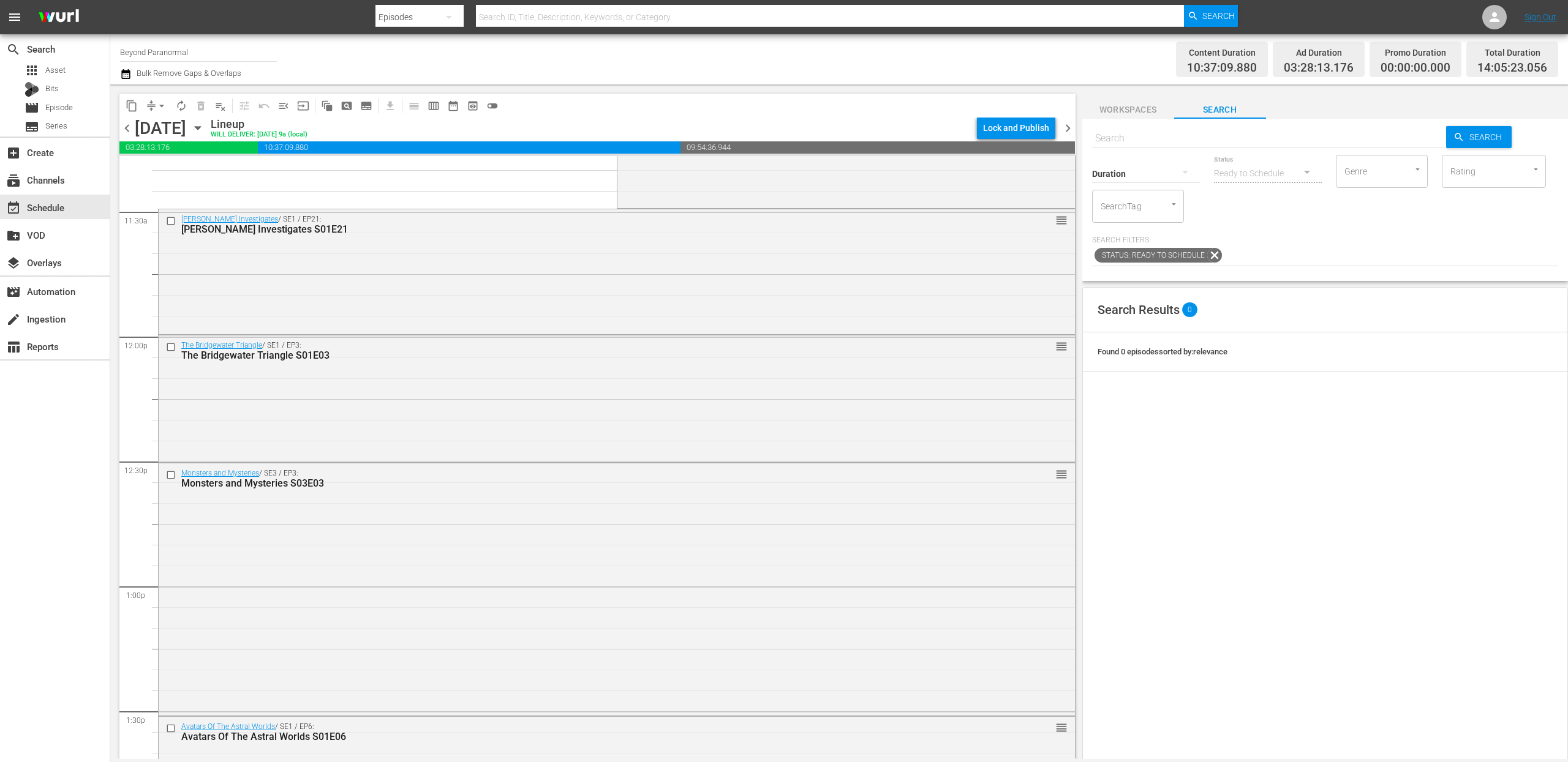
scroll to position [2828, 0]
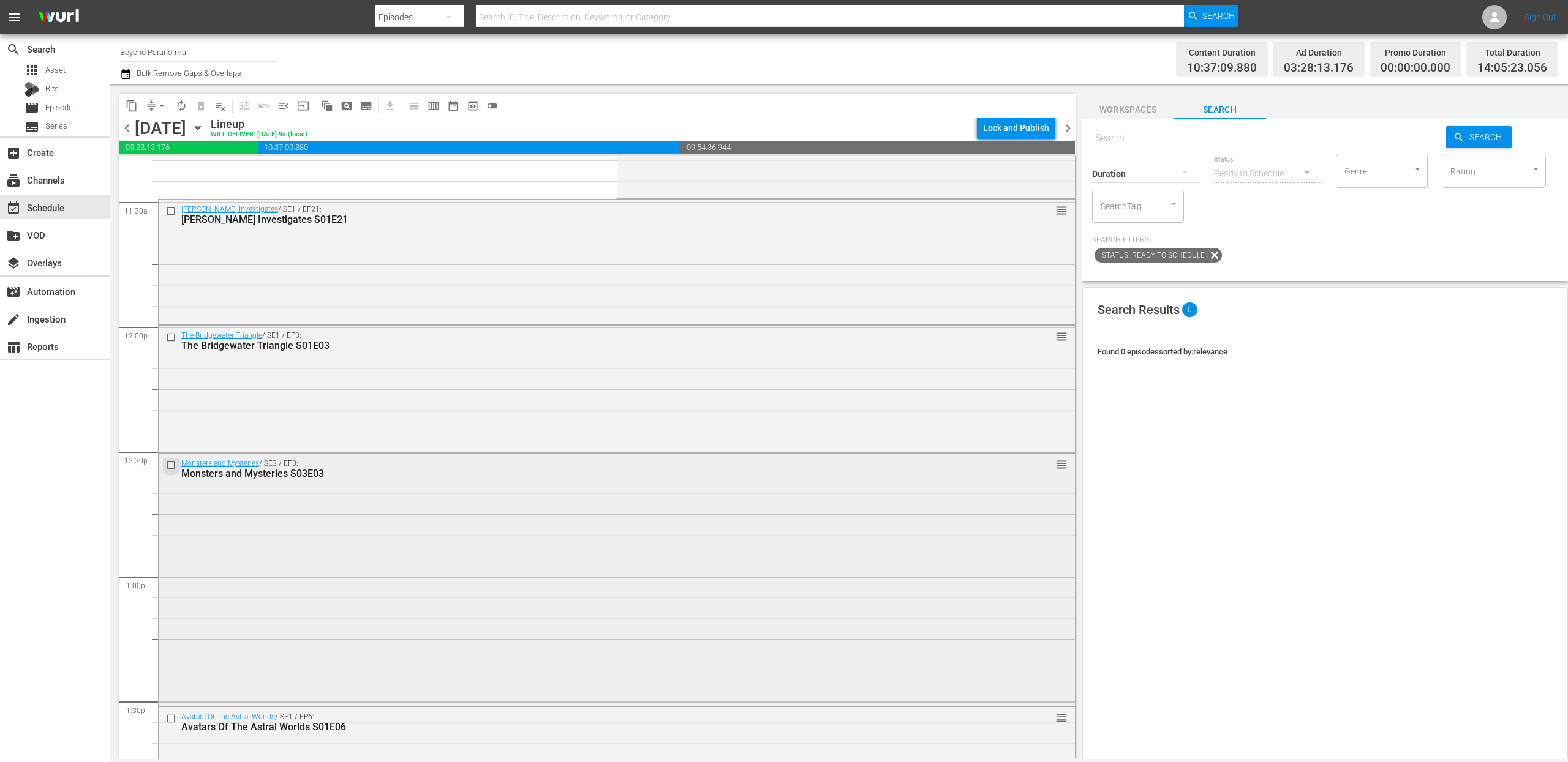
click at [171, 466] on input "checkbox" at bounding box center [172, 466] width 13 height 10
click at [173, 718] on input "checkbox" at bounding box center [172, 719] width 13 height 10
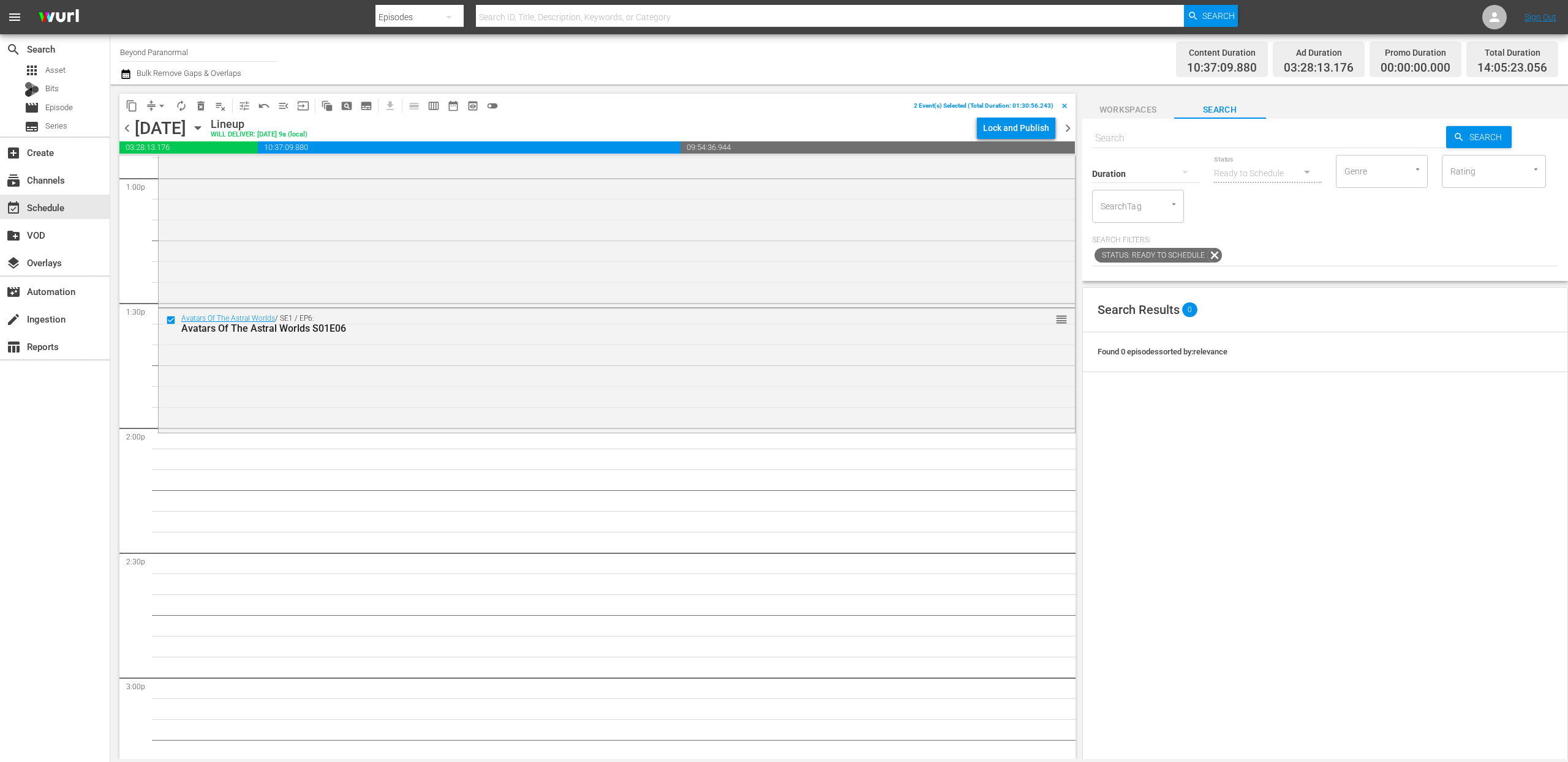
scroll to position [3254, 0]
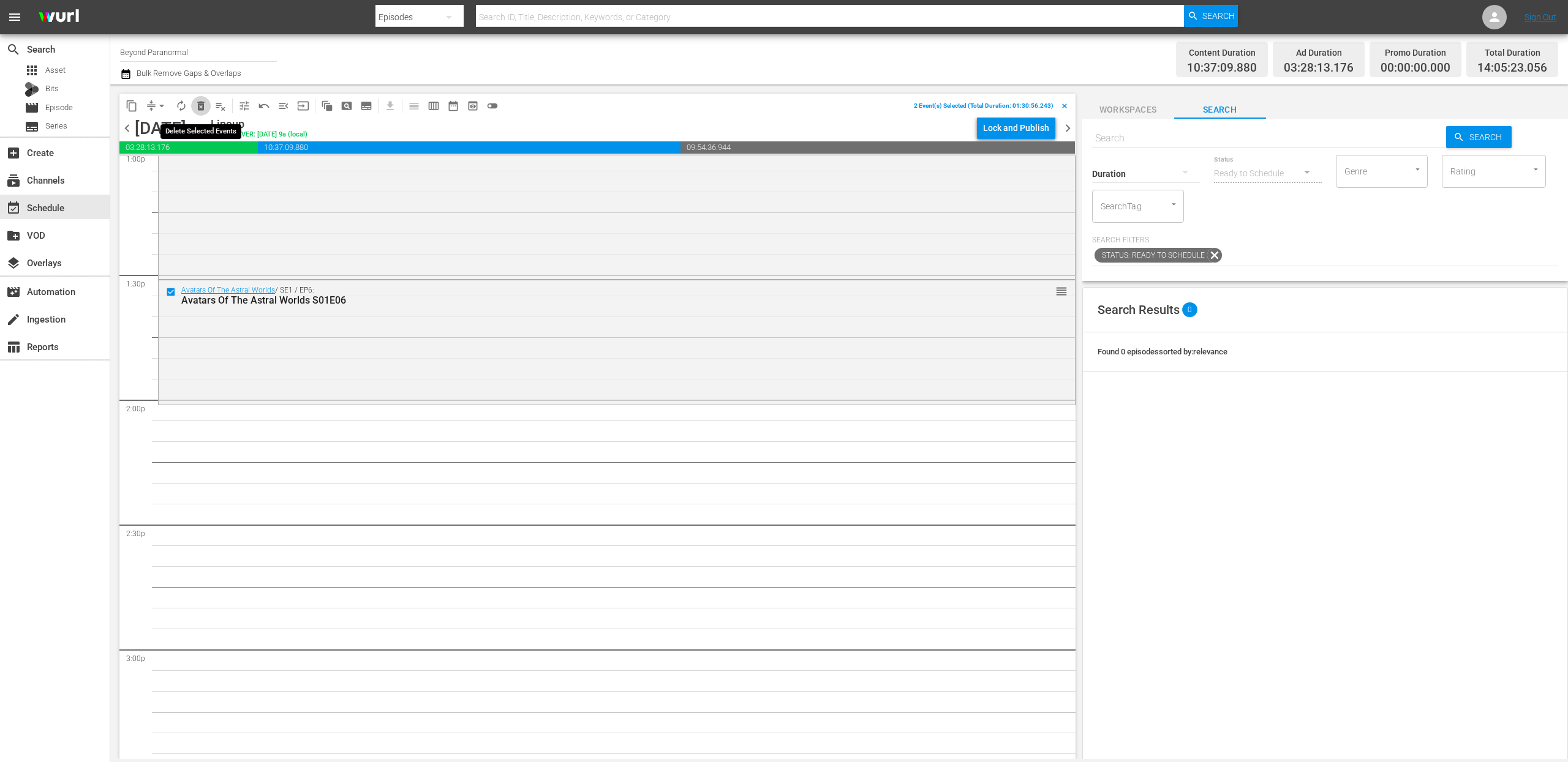
click at [202, 108] on span "delete_forever_outlined" at bounding box center [201, 106] width 12 height 12
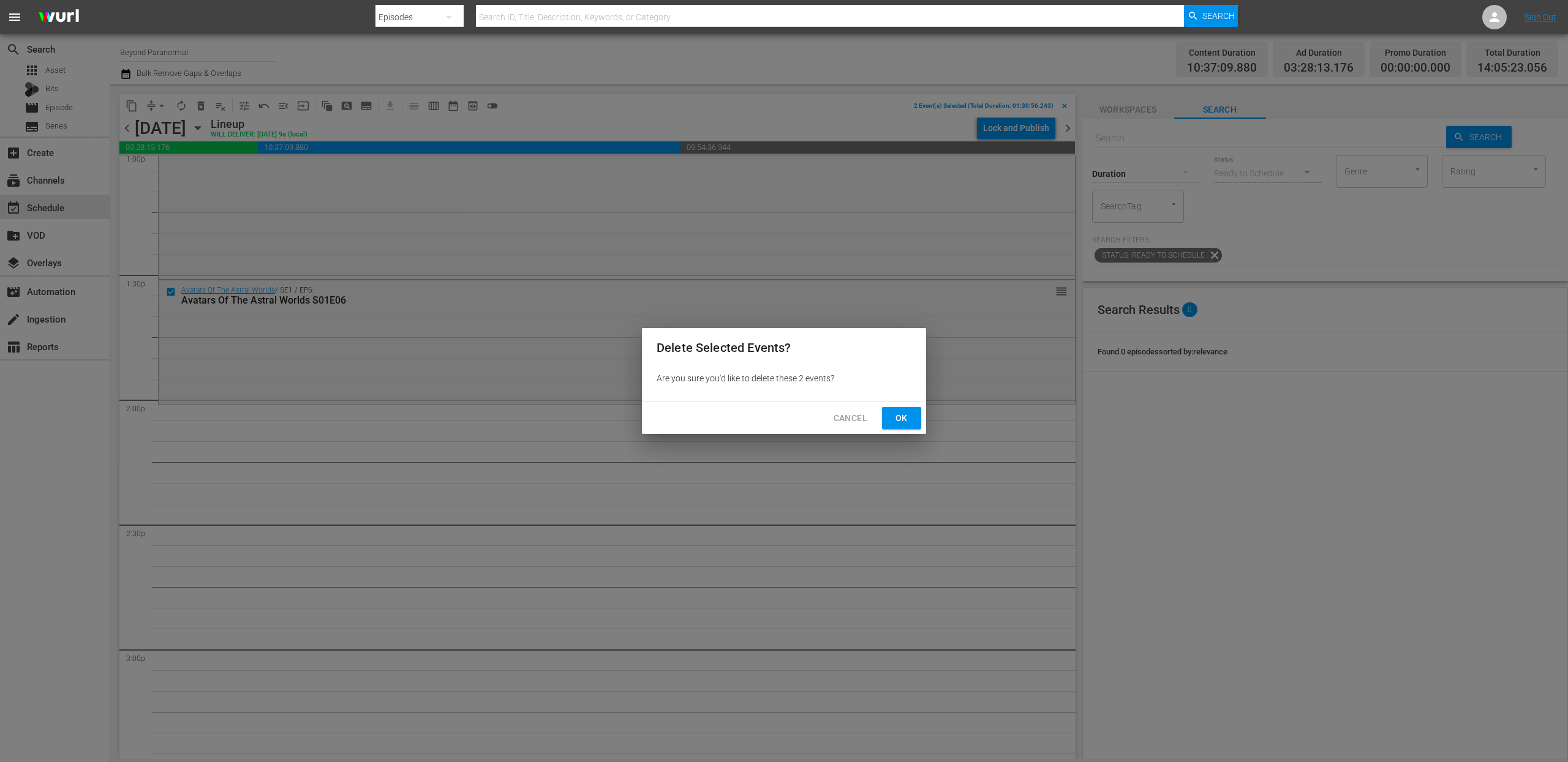
drag, startPoint x: 900, startPoint y: 425, endPoint x: 1130, endPoint y: 15, distance: 470.1
click at [900, 425] on span "Ok" at bounding box center [902, 418] width 20 height 15
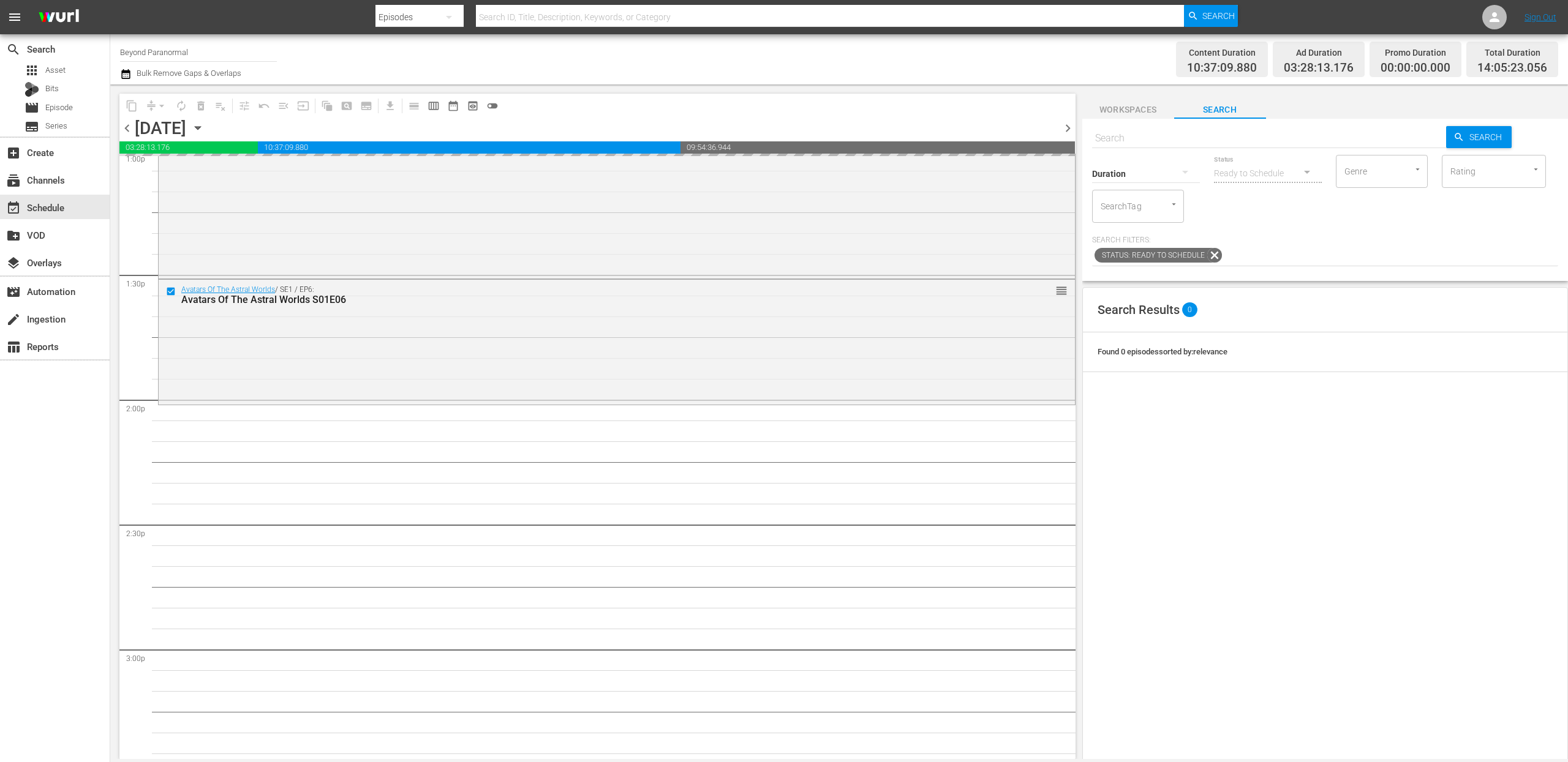
scroll to position [0, 0]
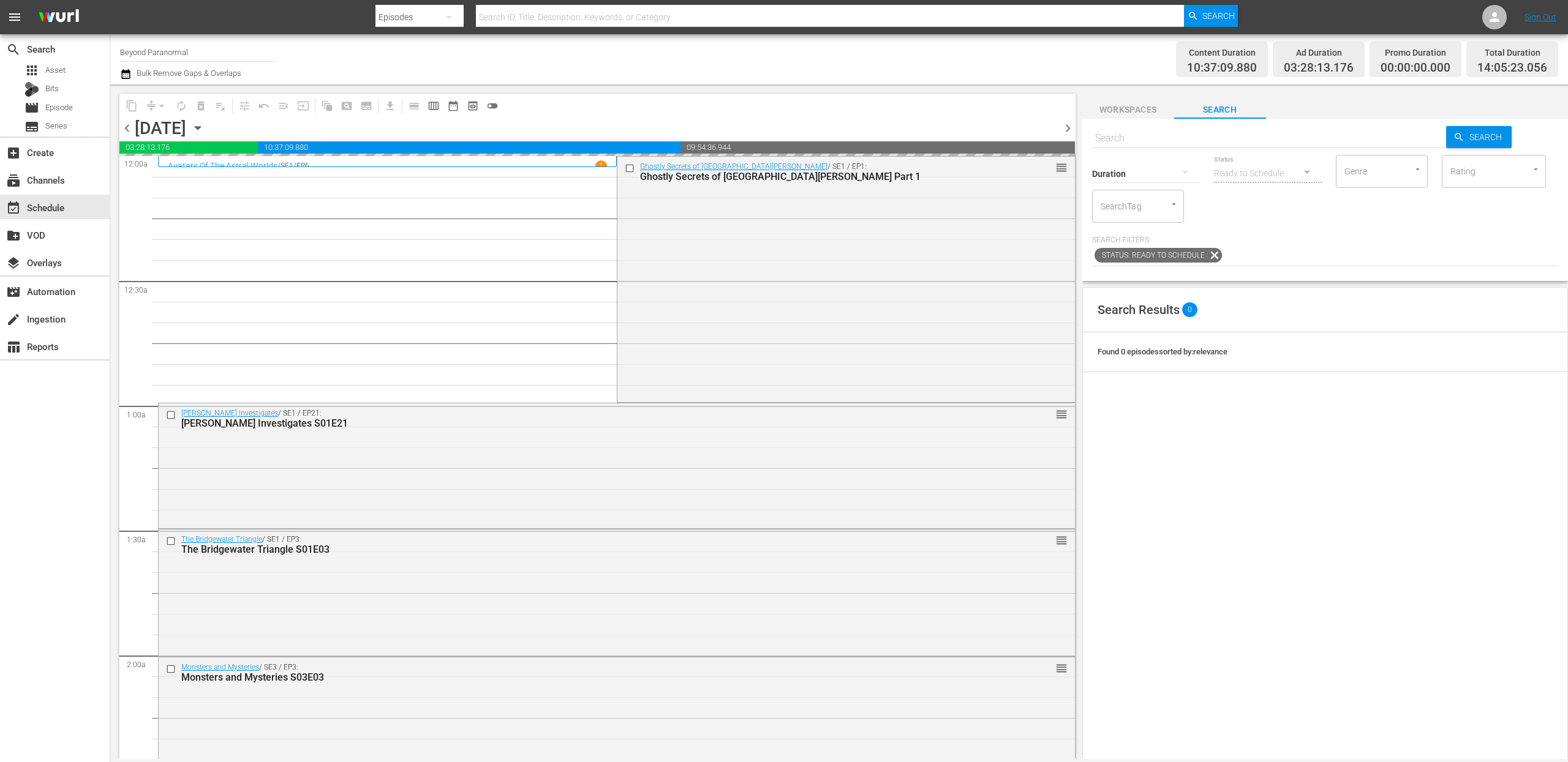
click at [1119, 137] on input "text" at bounding box center [1269, 139] width 355 height 29
paste input "Aliens Uncovered S01E10"
type input "Aliens Uncovered S01E10"
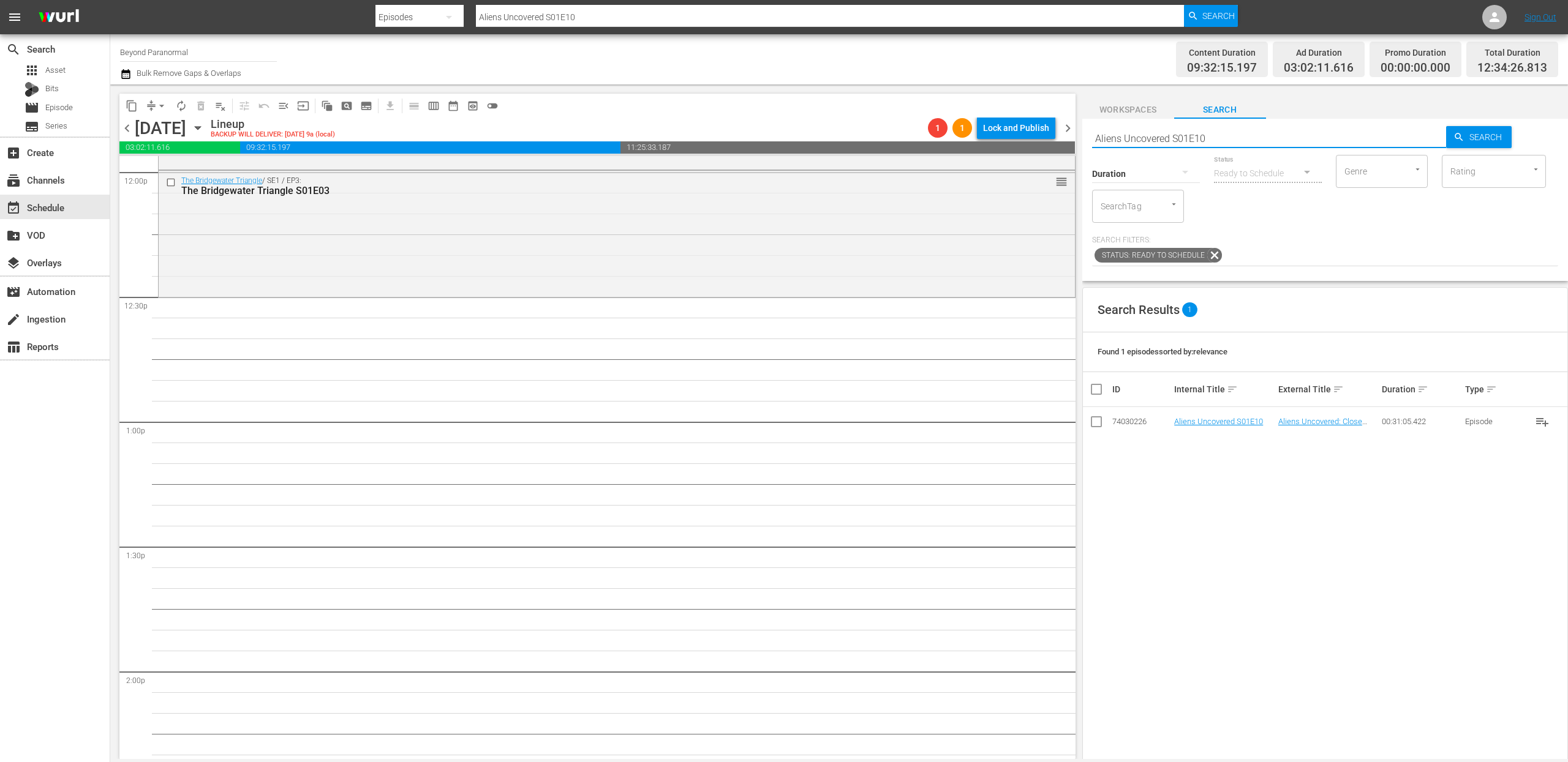
scroll to position [2980, 0]
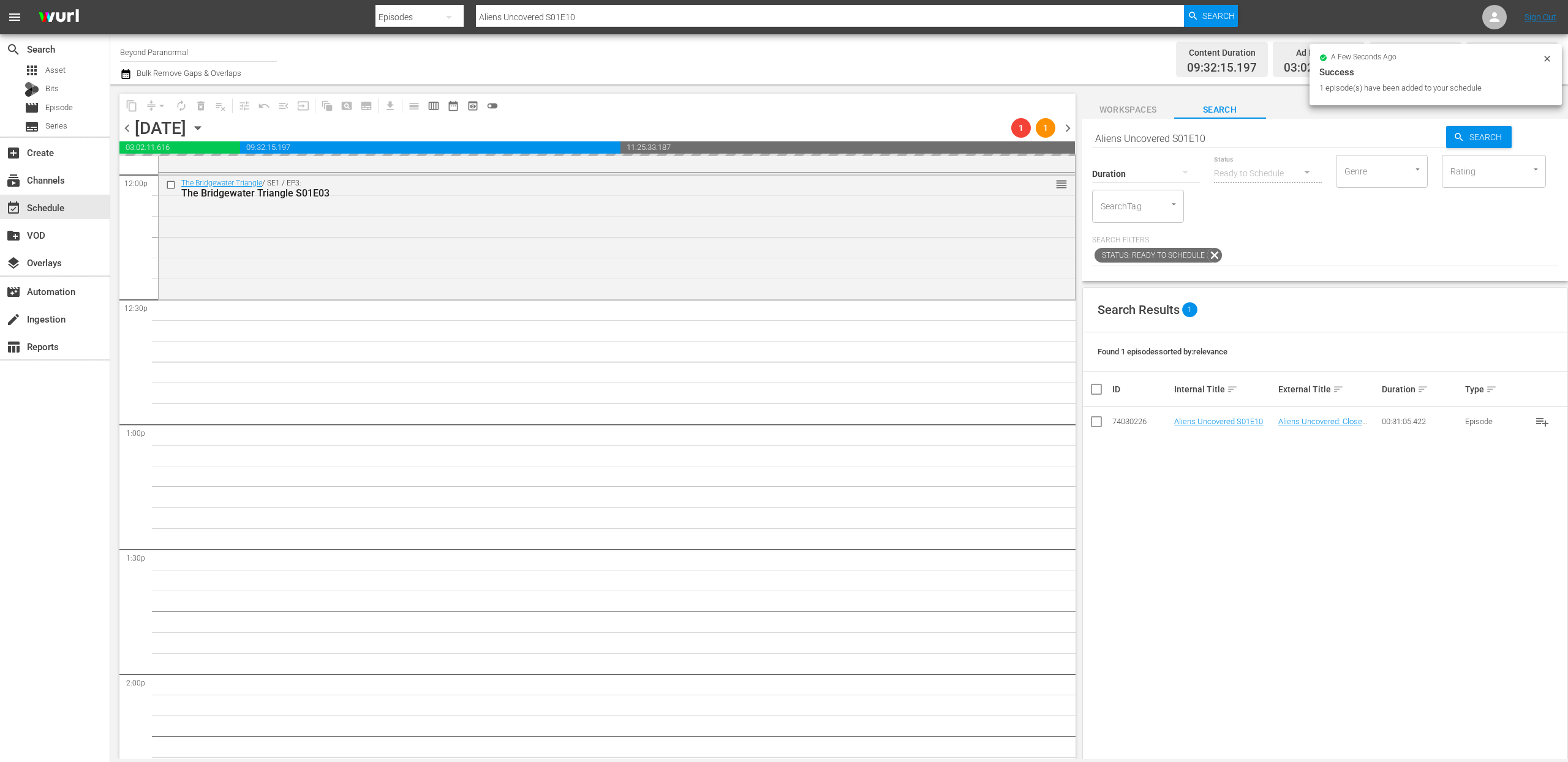
click at [1216, 137] on input "Aliens Uncovered S01E10" at bounding box center [1269, 139] width 355 height 29
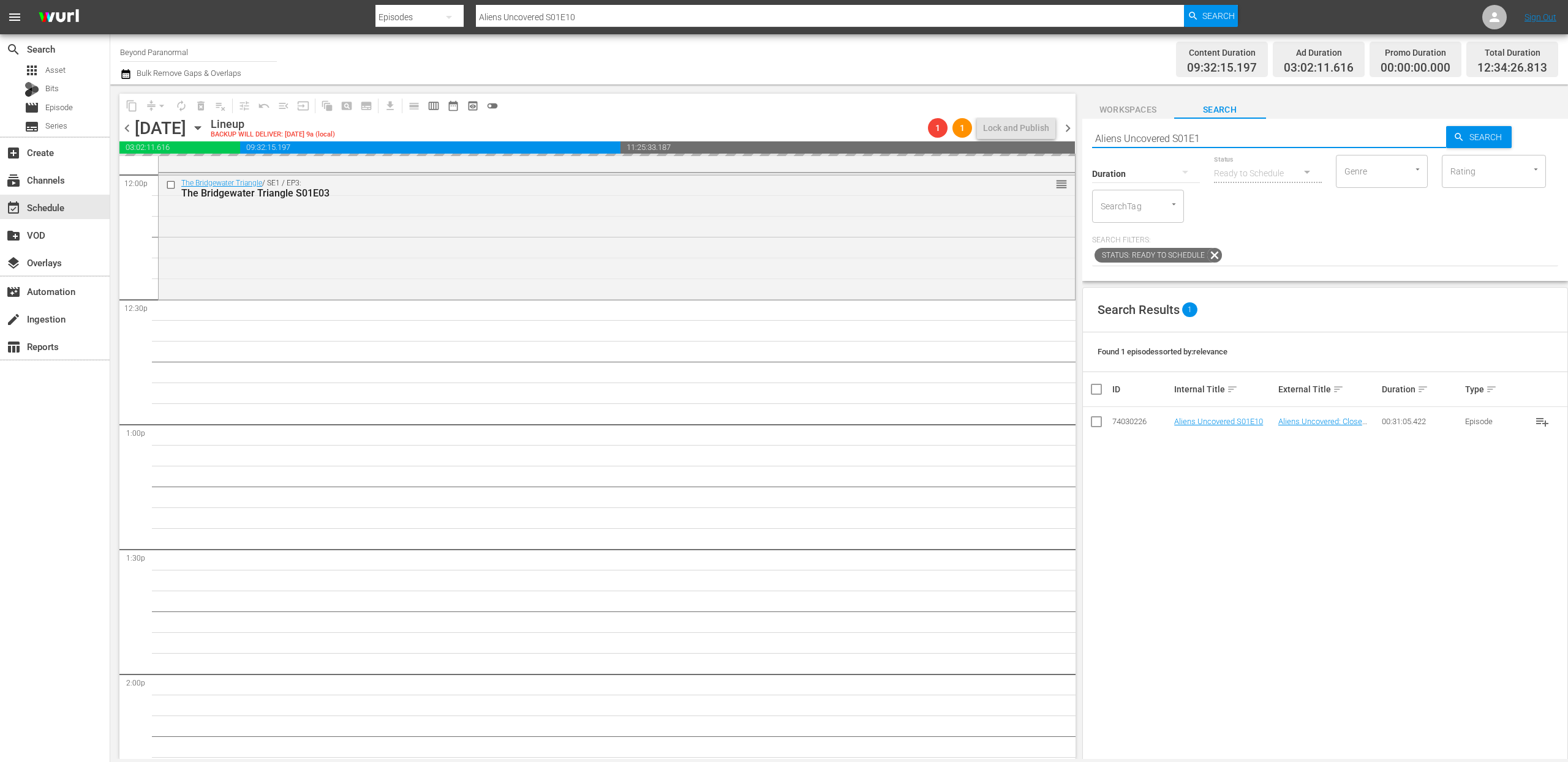
type input "Aliens Uncovered S01E11"
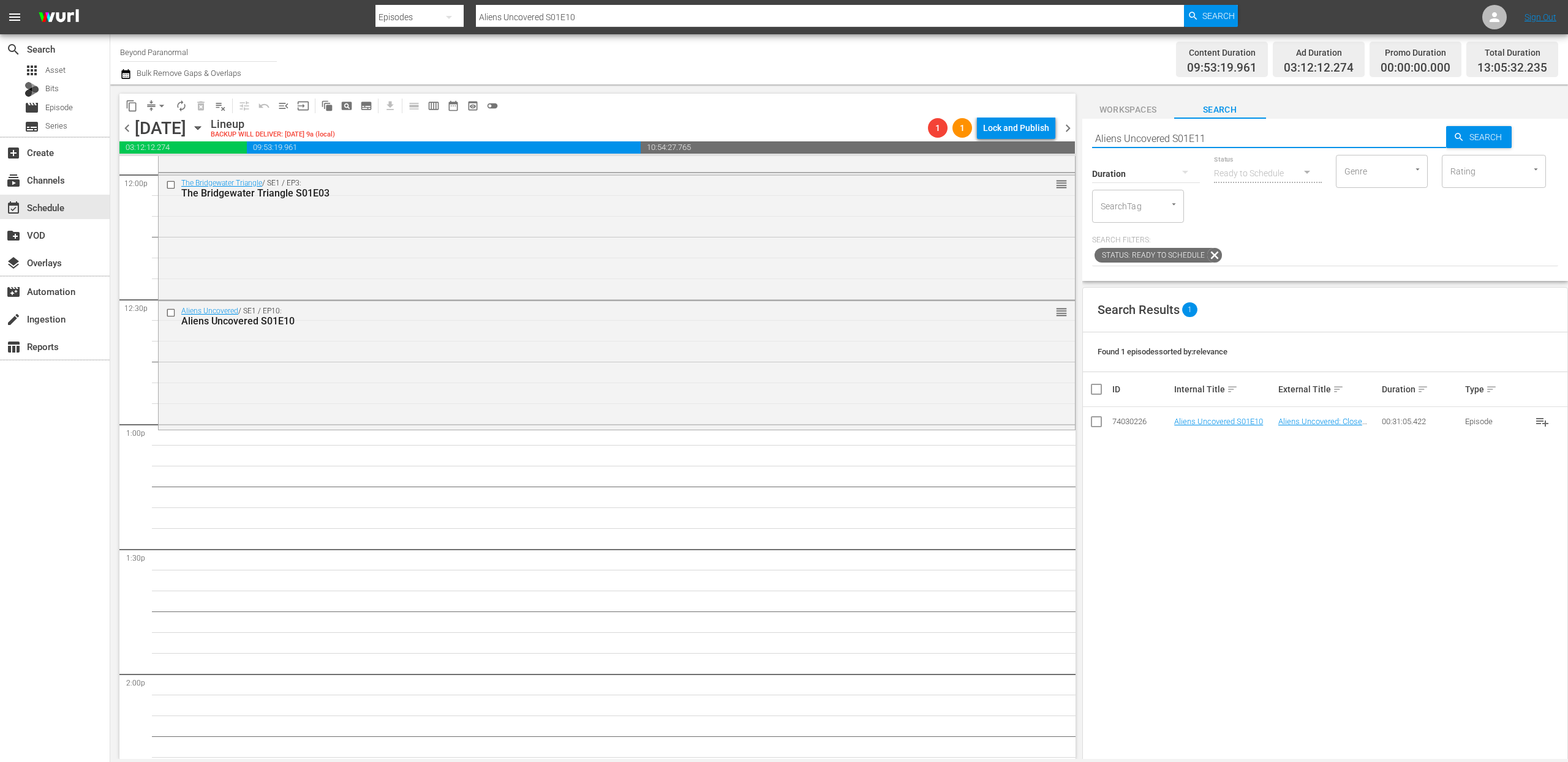
type input "Aliens Uncovered S01E11"
click at [130, 128] on span "chevron_left" at bounding box center [127, 128] width 15 height 15
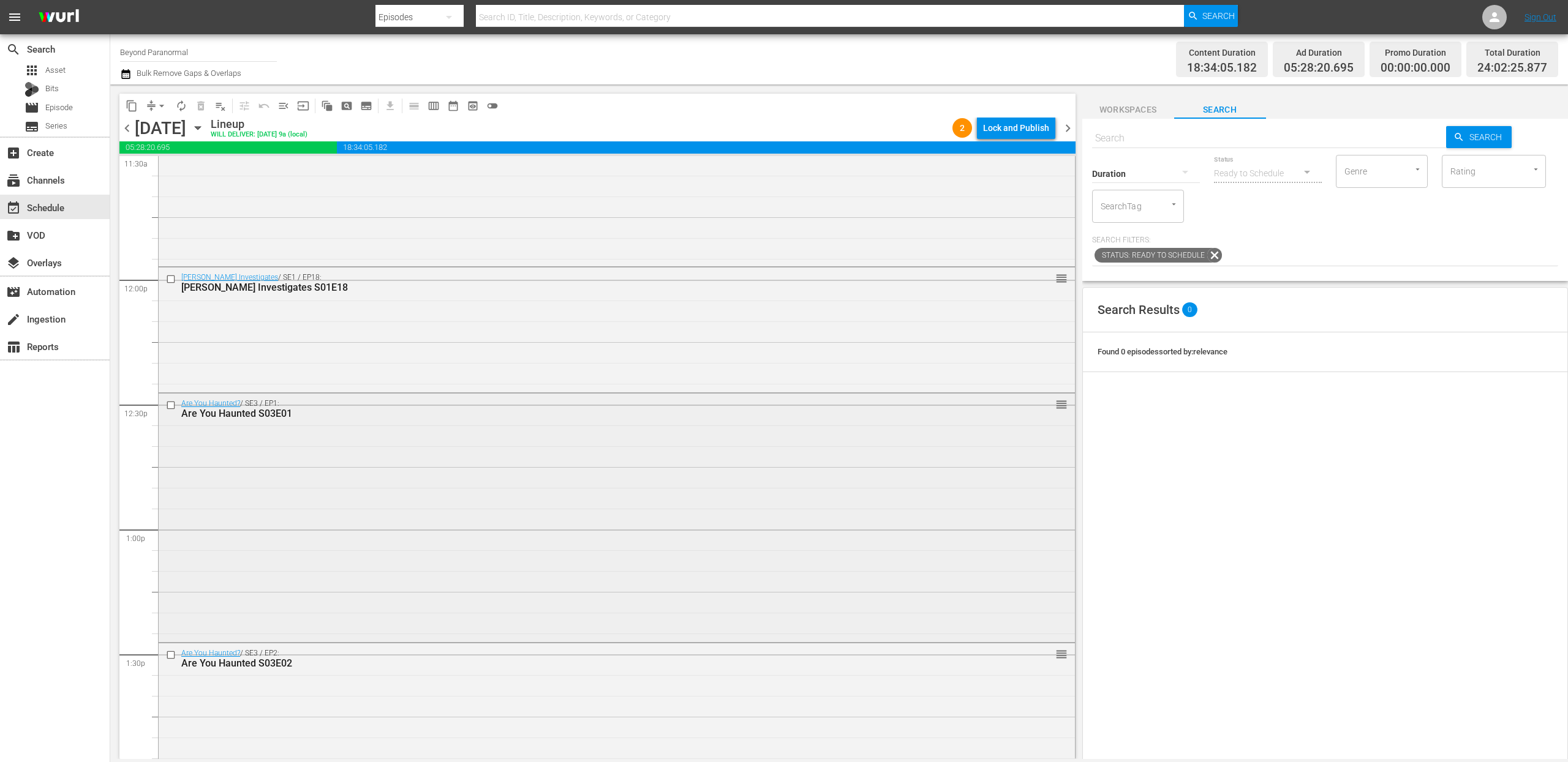
scroll to position [2923, 0]
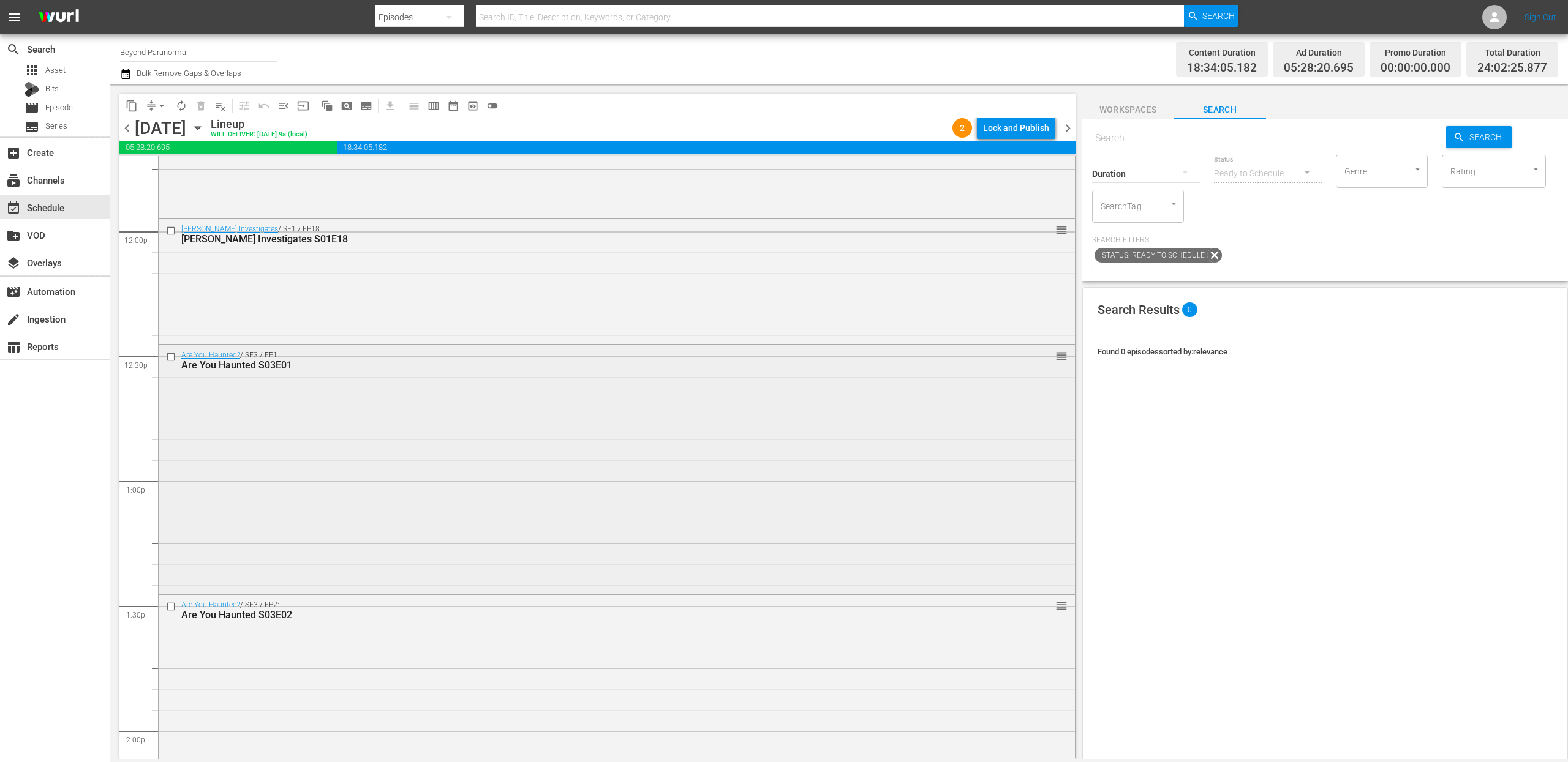
click at [170, 356] on input "checkbox" at bounding box center [172, 356] width 13 height 10
click at [171, 605] on input "checkbox" at bounding box center [172, 607] width 13 height 10
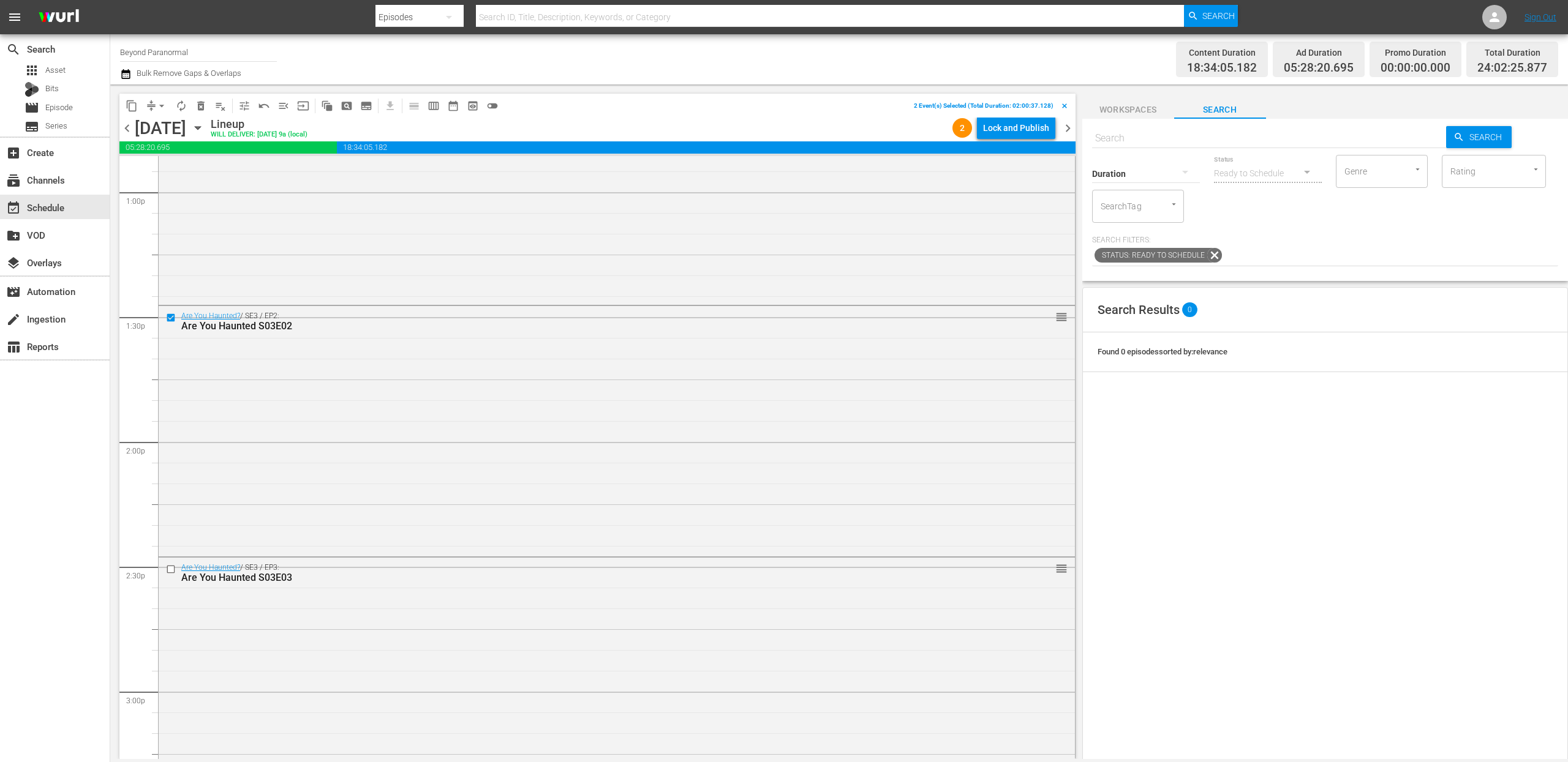
scroll to position [3220, 0]
click at [171, 563] on input "checkbox" at bounding box center [172, 561] width 13 height 10
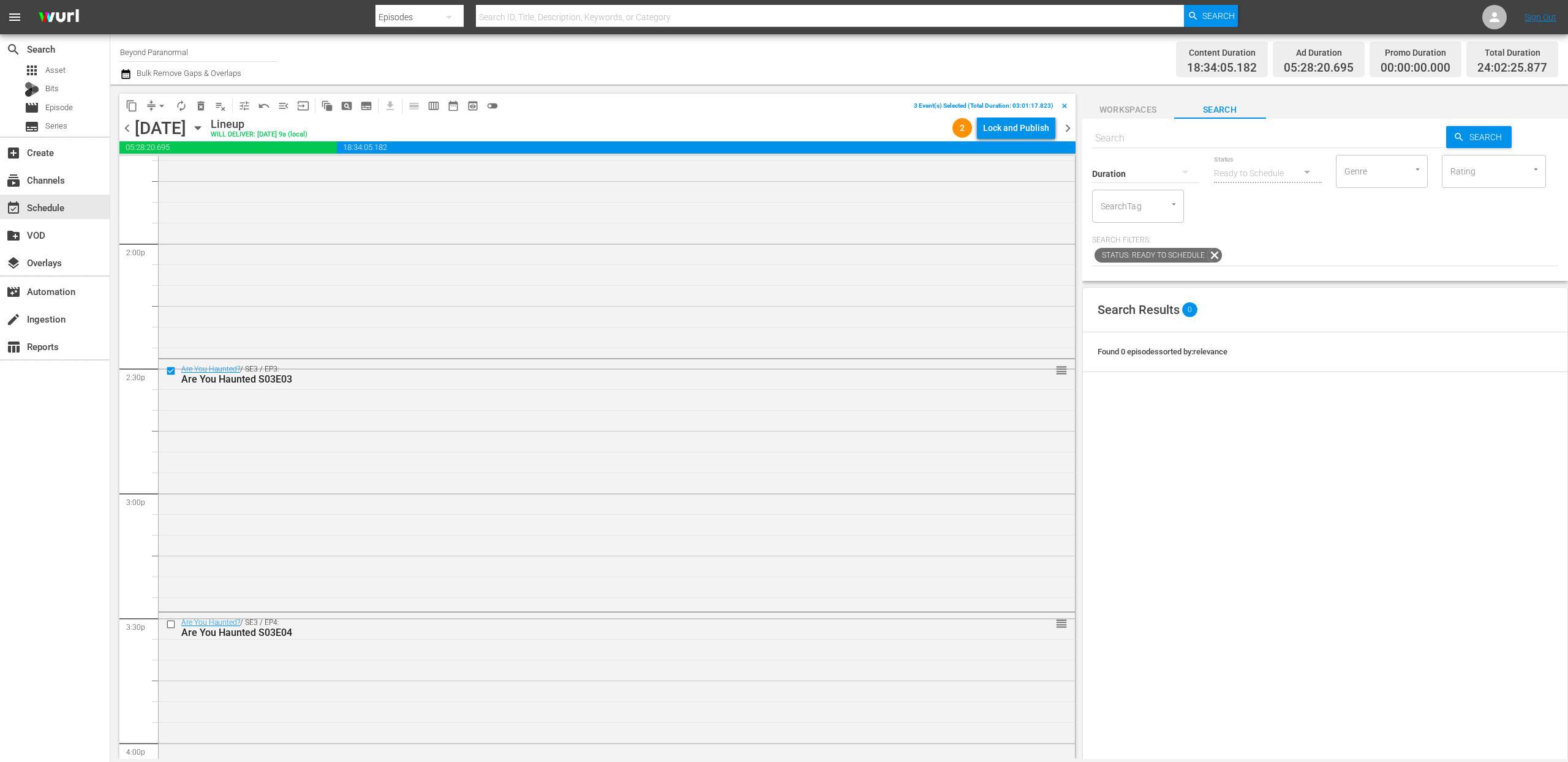
scroll to position [3415, 0]
click at [173, 621] on input "checkbox" at bounding box center [172, 620] width 13 height 10
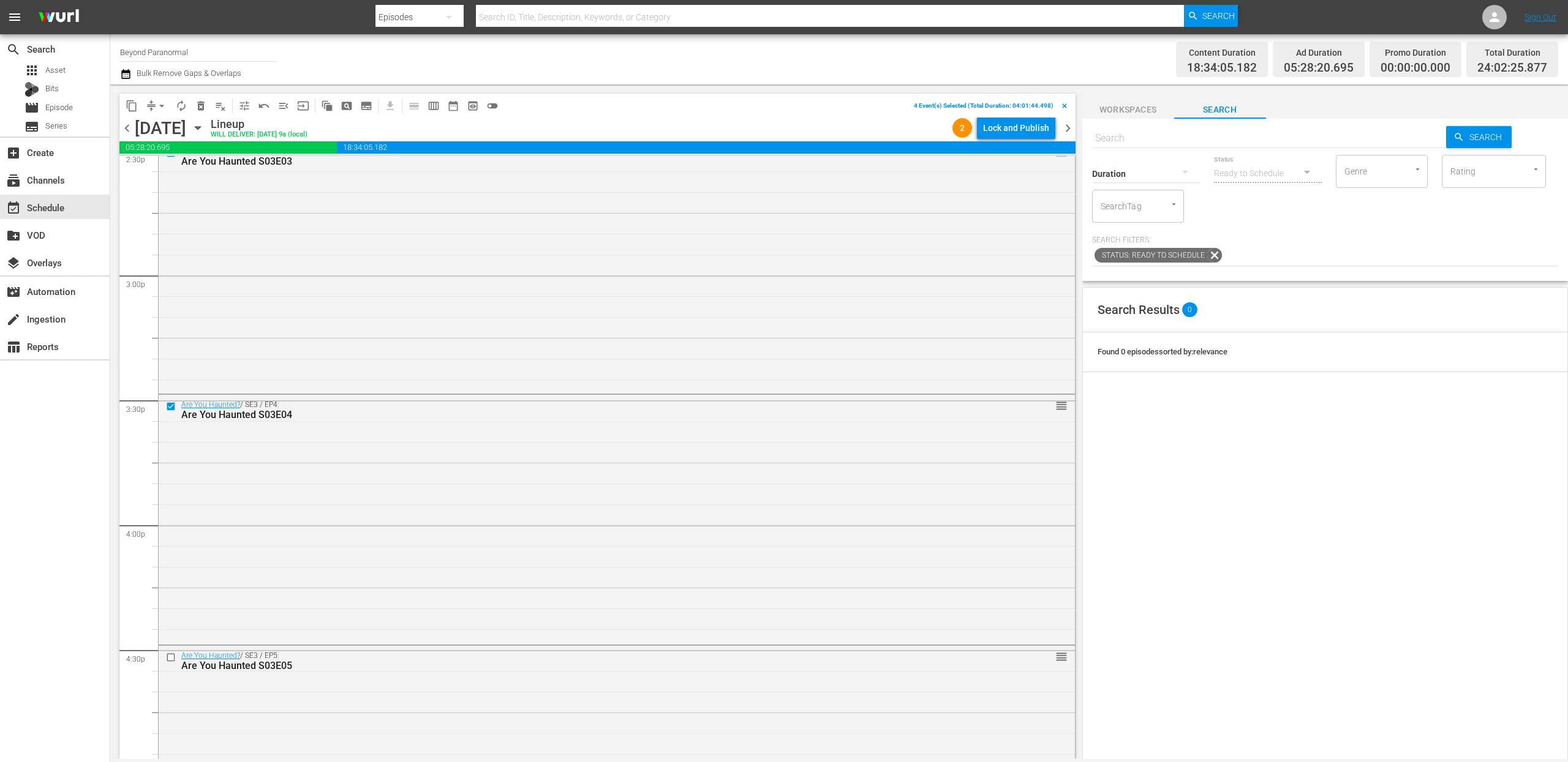
scroll to position [3671, 0]
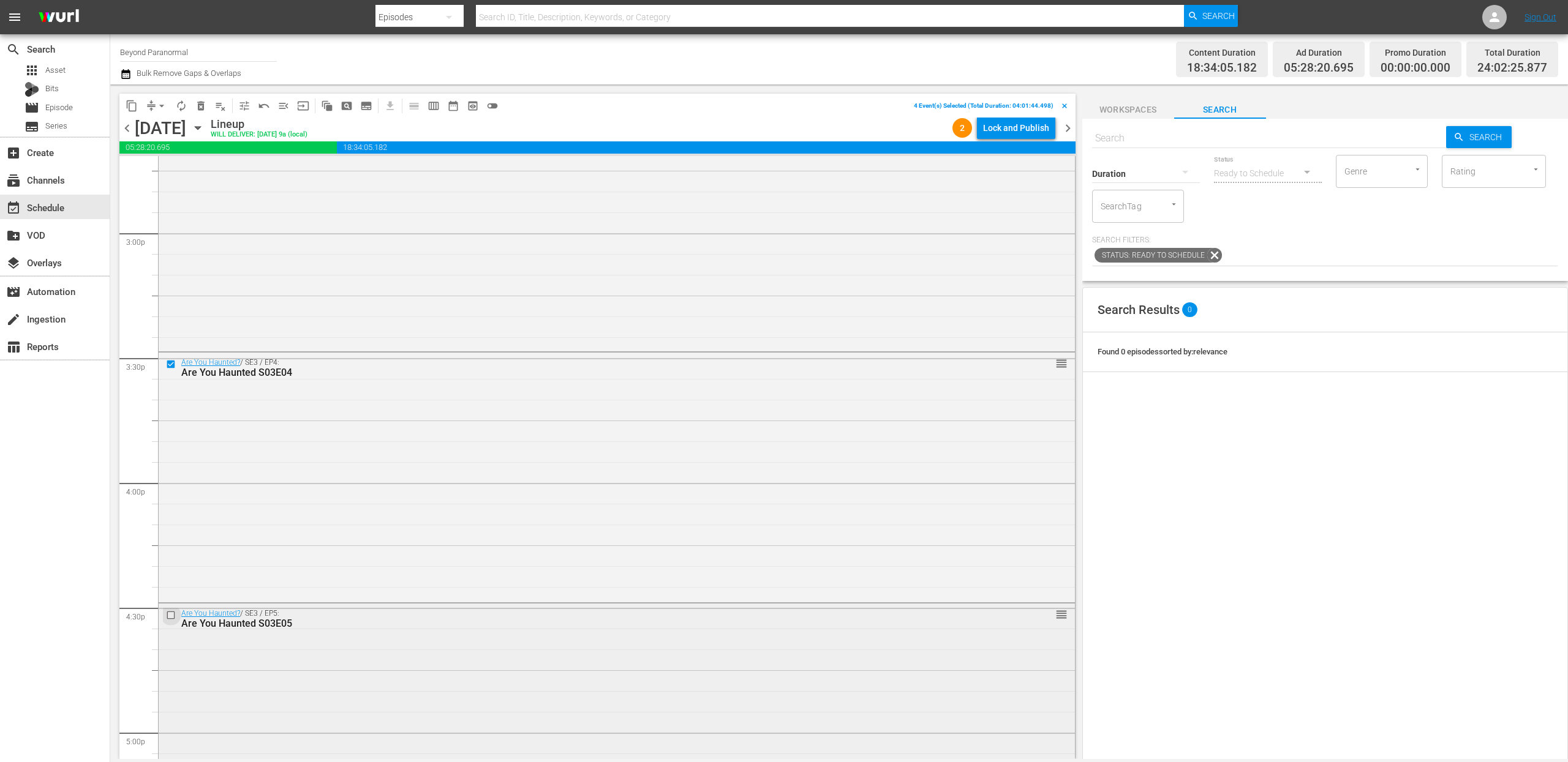
click at [169, 614] on input "checkbox" at bounding box center [172, 616] width 13 height 10
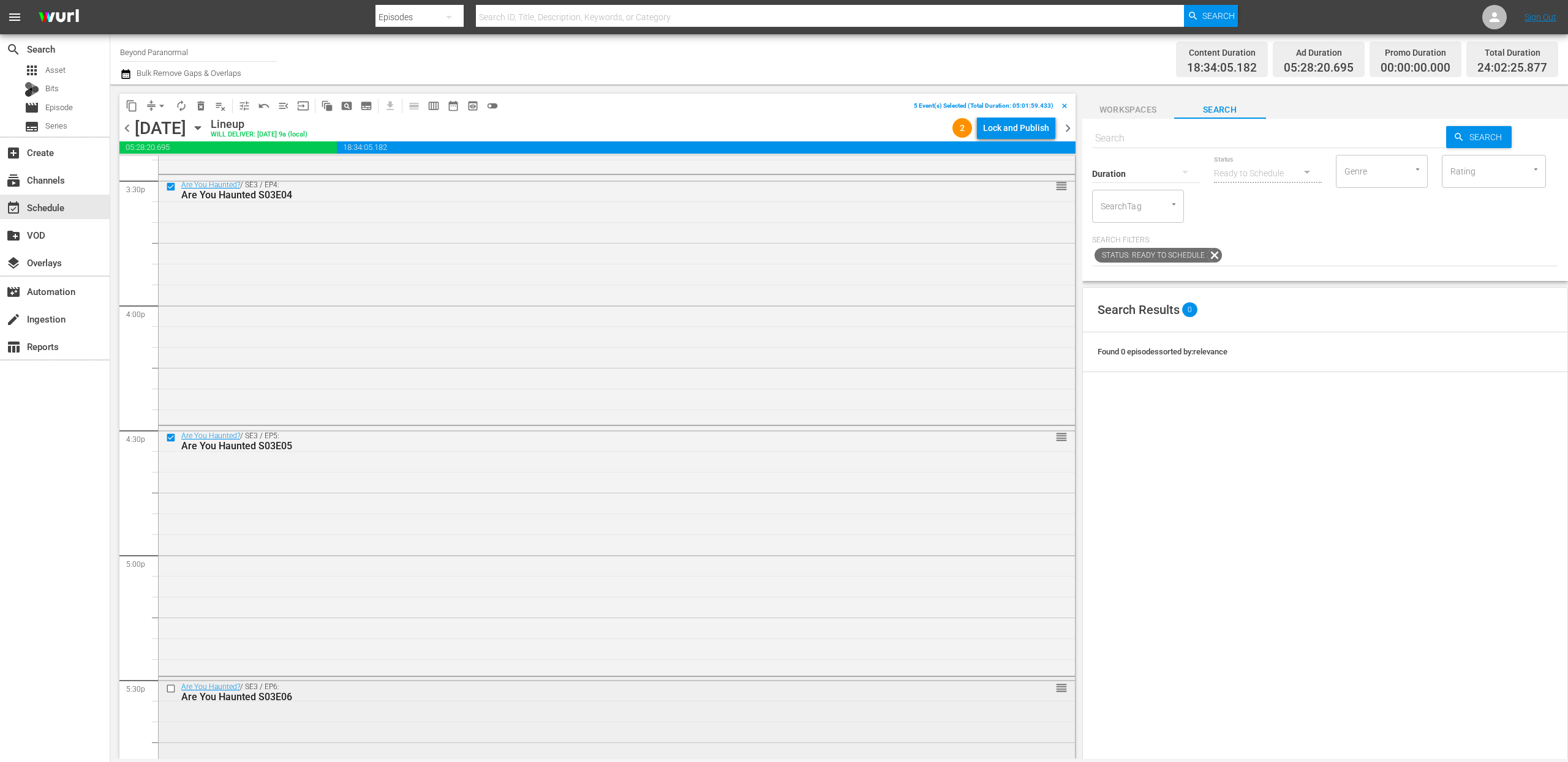
scroll to position [3987, 0]
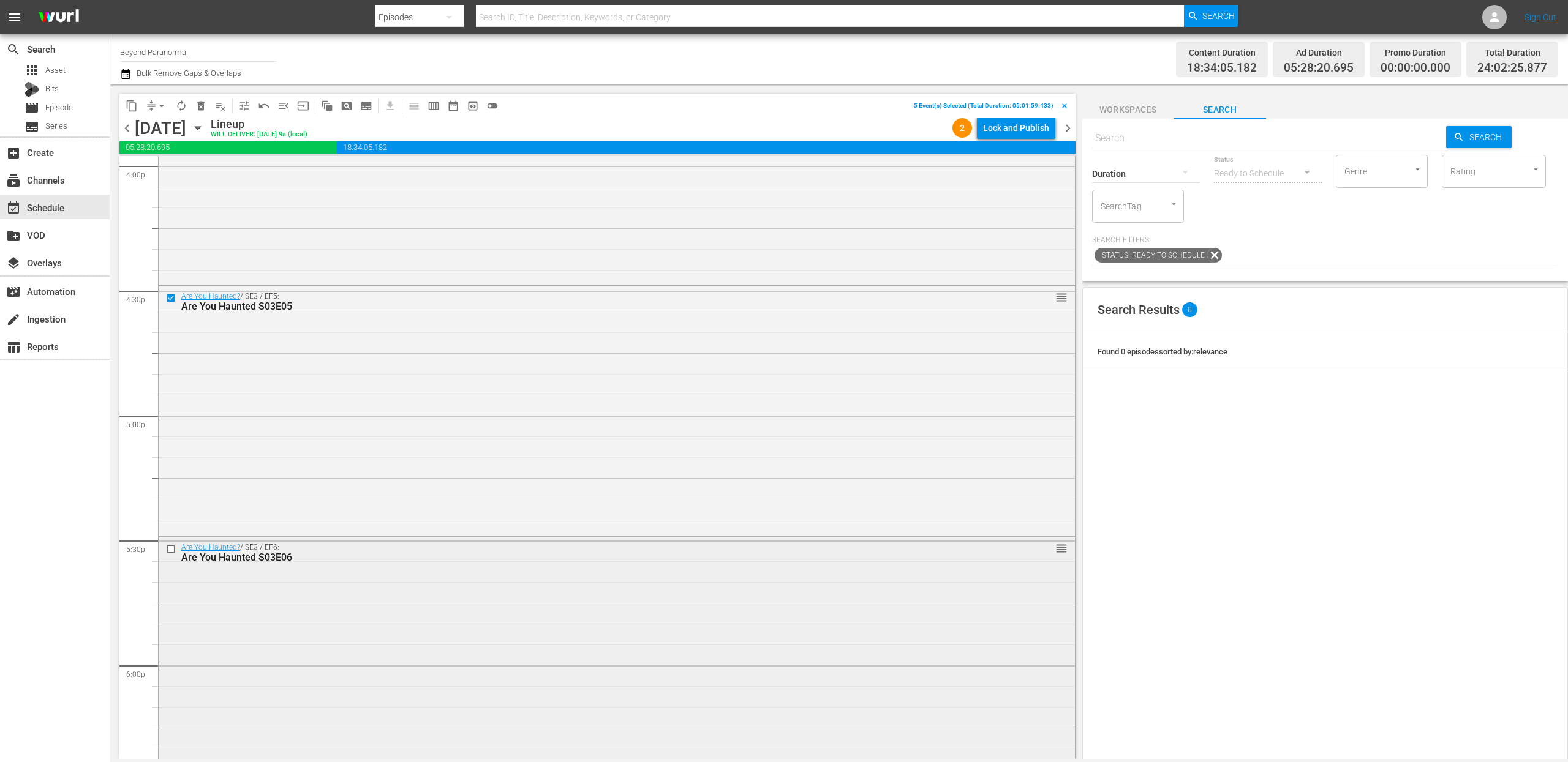
click at [173, 549] on input "checkbox" at bounding box center [172, 549] width 13 height 10
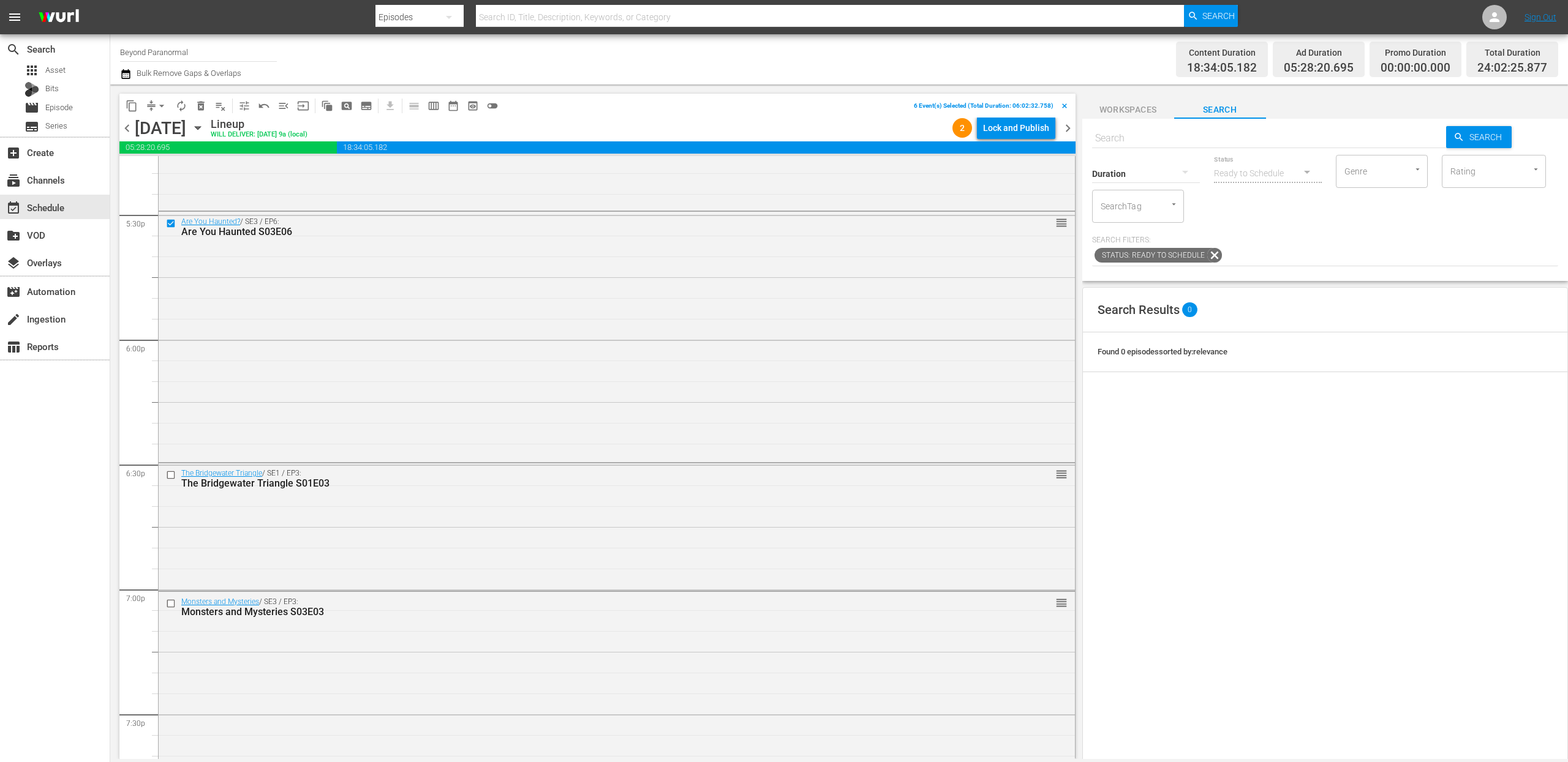
scroll to position [4312, 0]
click at [167, 480] on input "checkbox" at bounding box center [172, 477] width 13 height 10
click at [171, 607] on input "checkbox" at bounding box center [172, 606] width 13 height 10
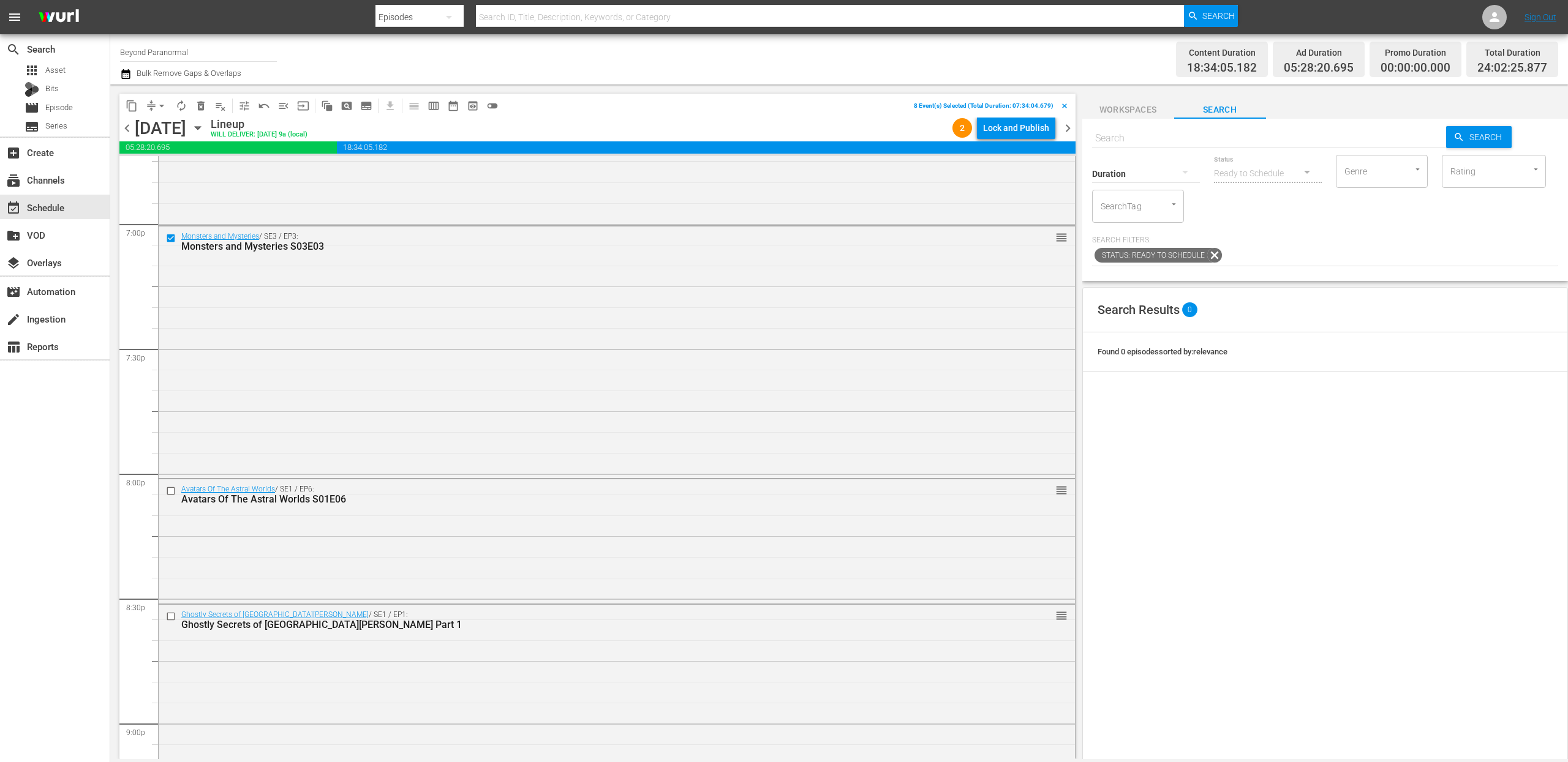
scroll to position [4682, 0]
click at [170, 491] on input "checkbox" at bounding box center [172, 488] width 13 height 10
click at [170, 612] on input "checkbox" at bounding box center [172, 613] width 13 height 10
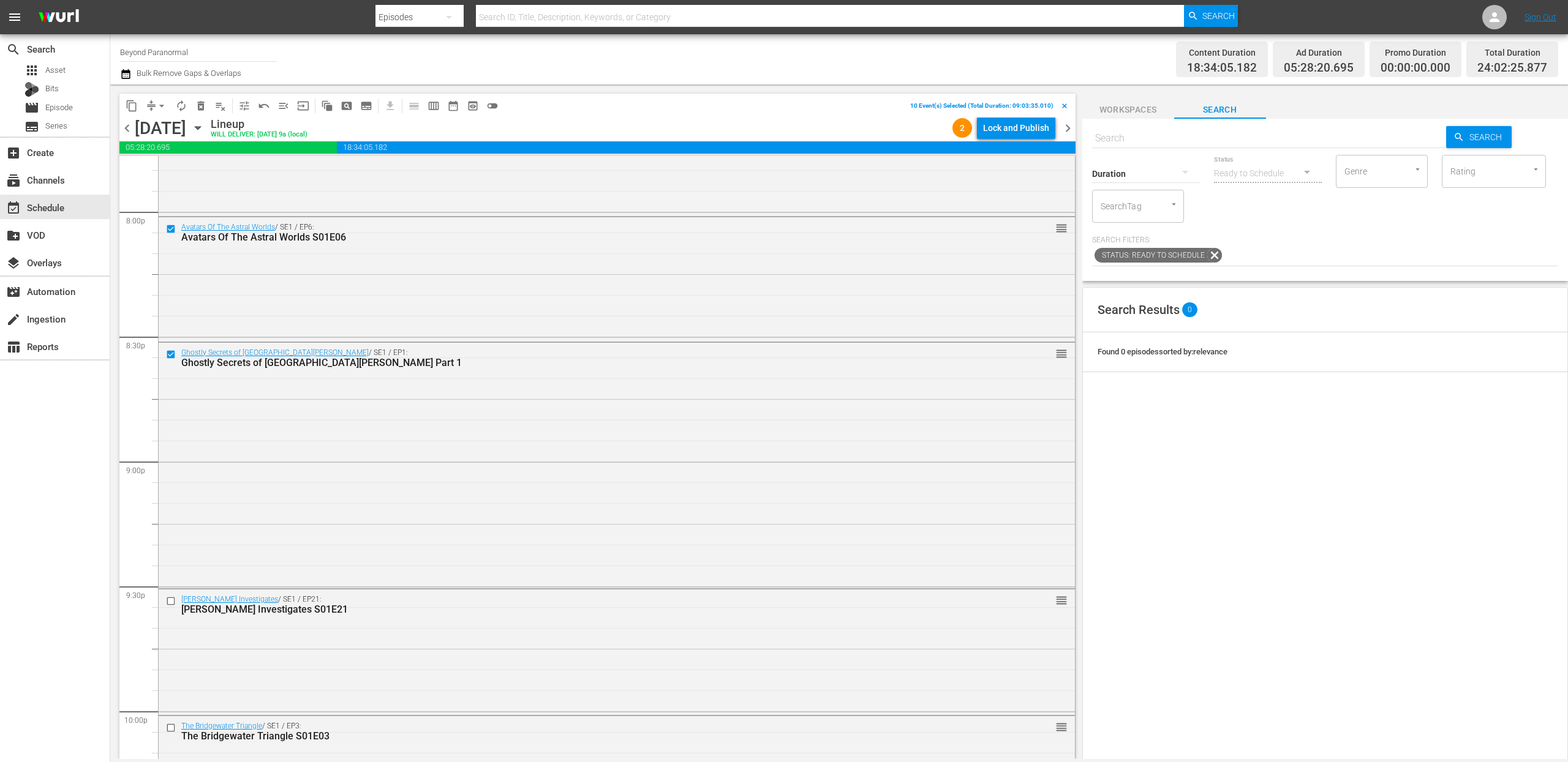
scroll to position [5030, 0]
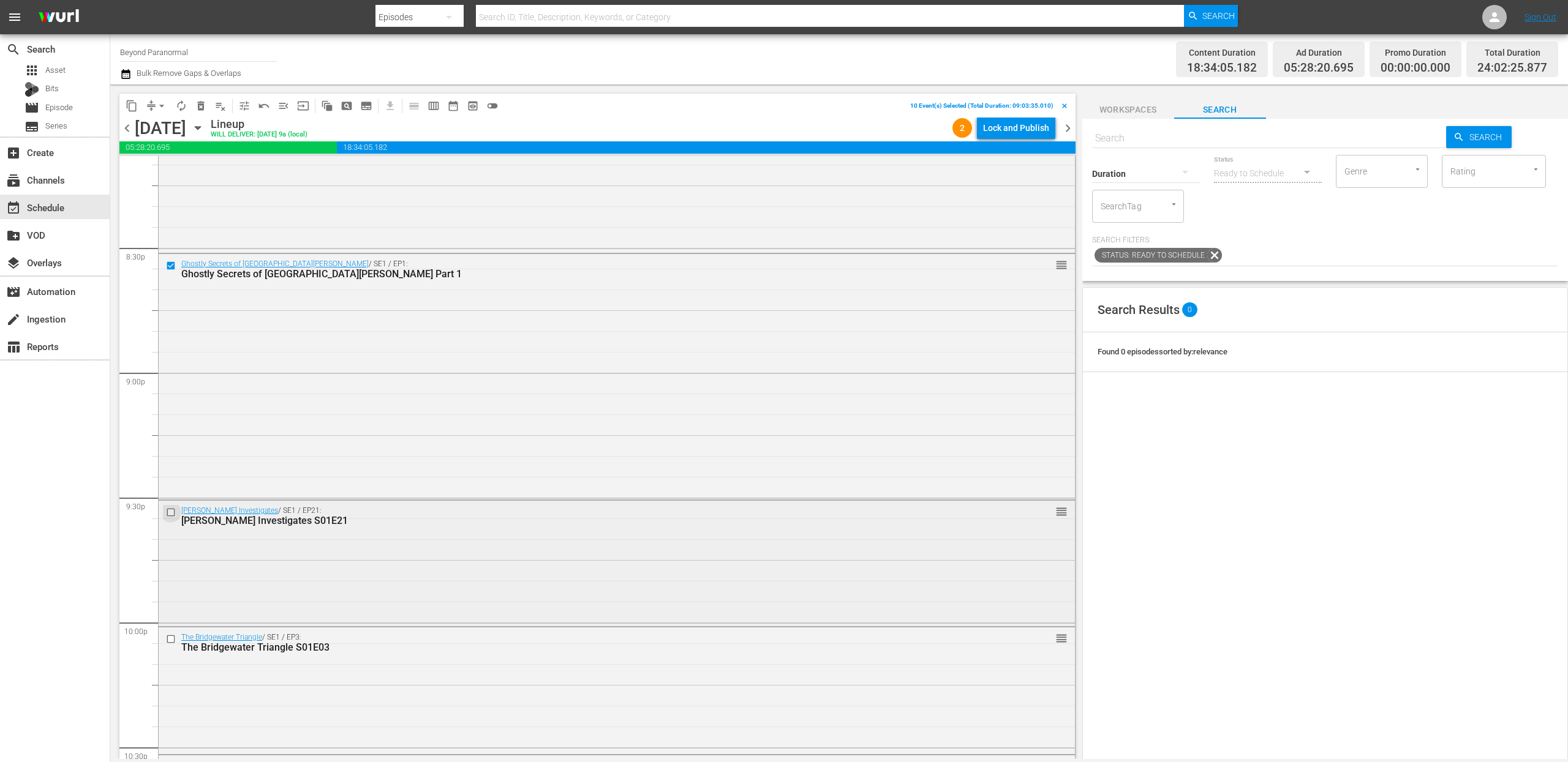
click at [175, 510] on input "checkbox" at bounding box center [172, 513] width 13 height 10
click at [170, 641] on input "checkbox" at bounding box center [172, 640] width 13 height 10
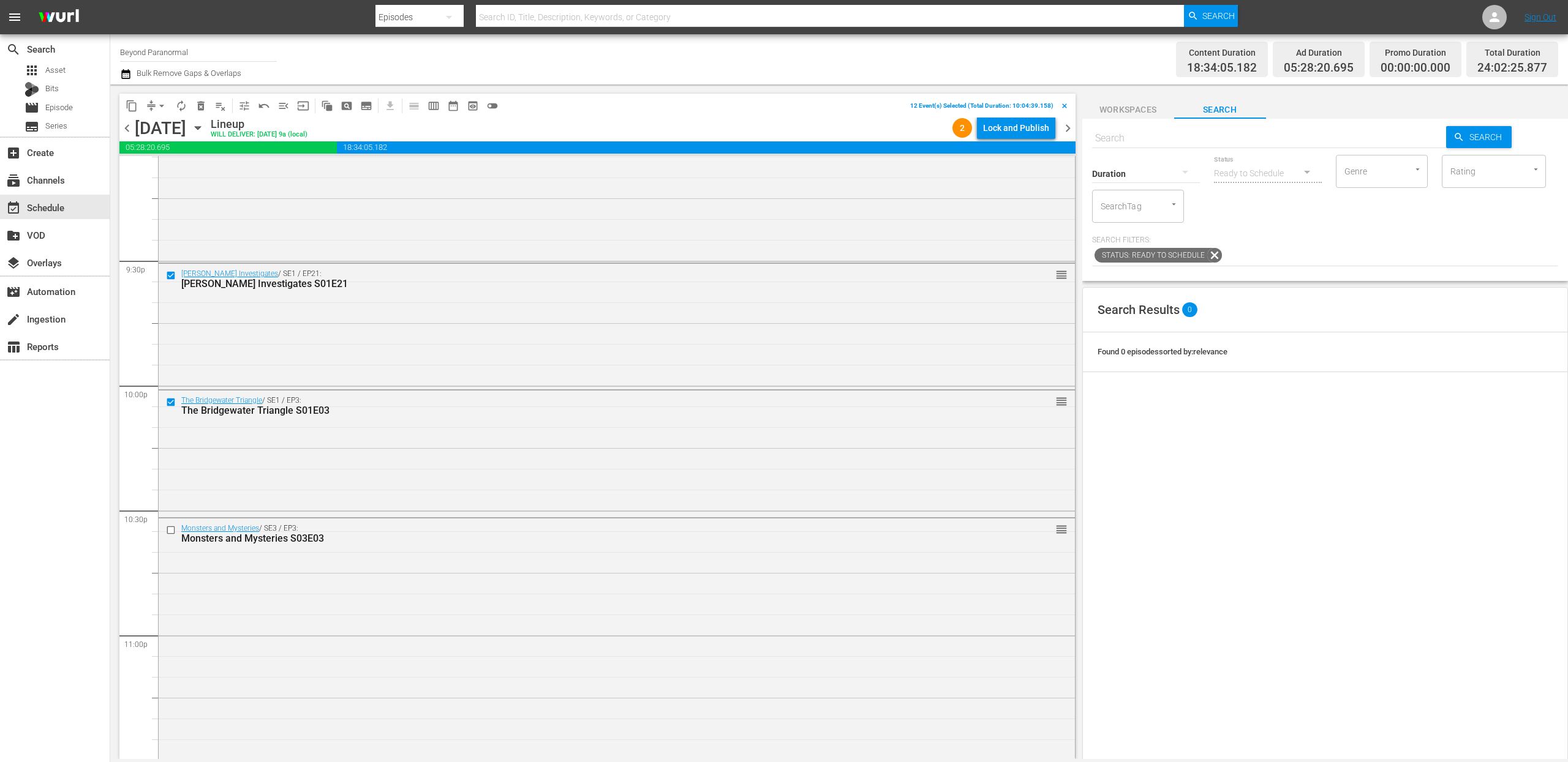
scroll to position [5287, 0]
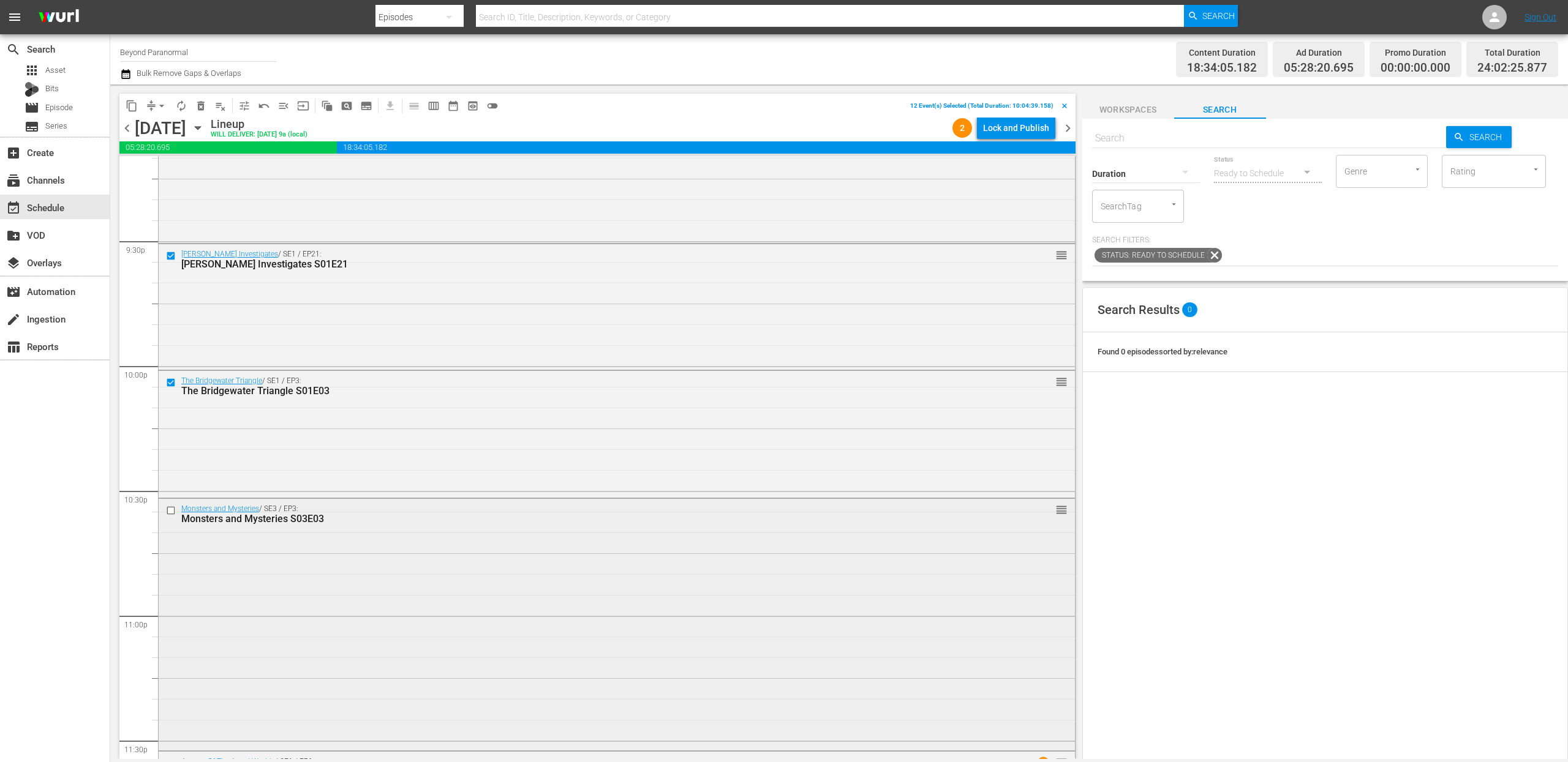
click at [173, 512] on input "checkbox" at bounding box center [172, 511] width 13 height 10
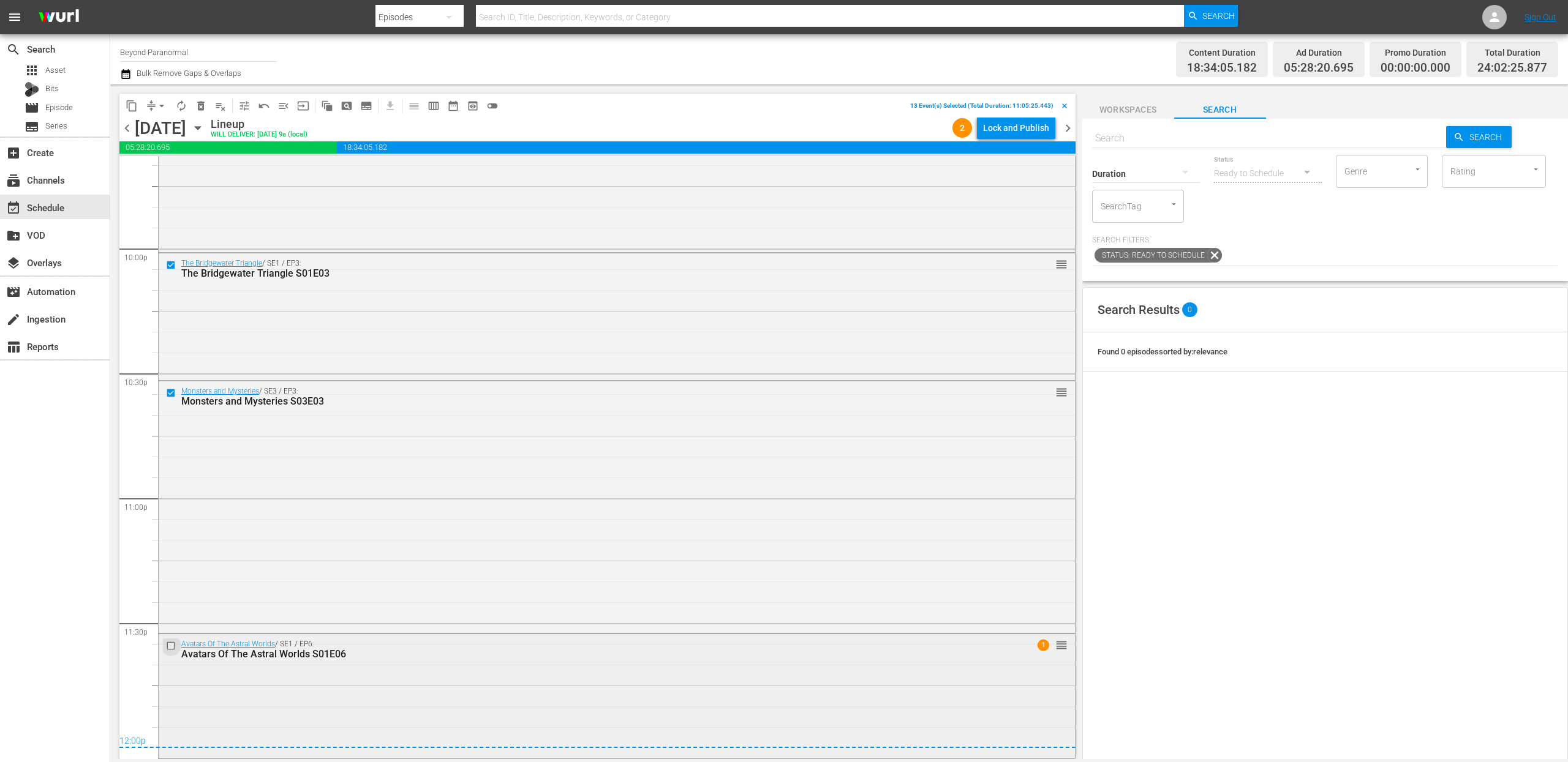
click at [170, 644] on input "checkbox" at bounding box center [172, 646] width 13 height 10
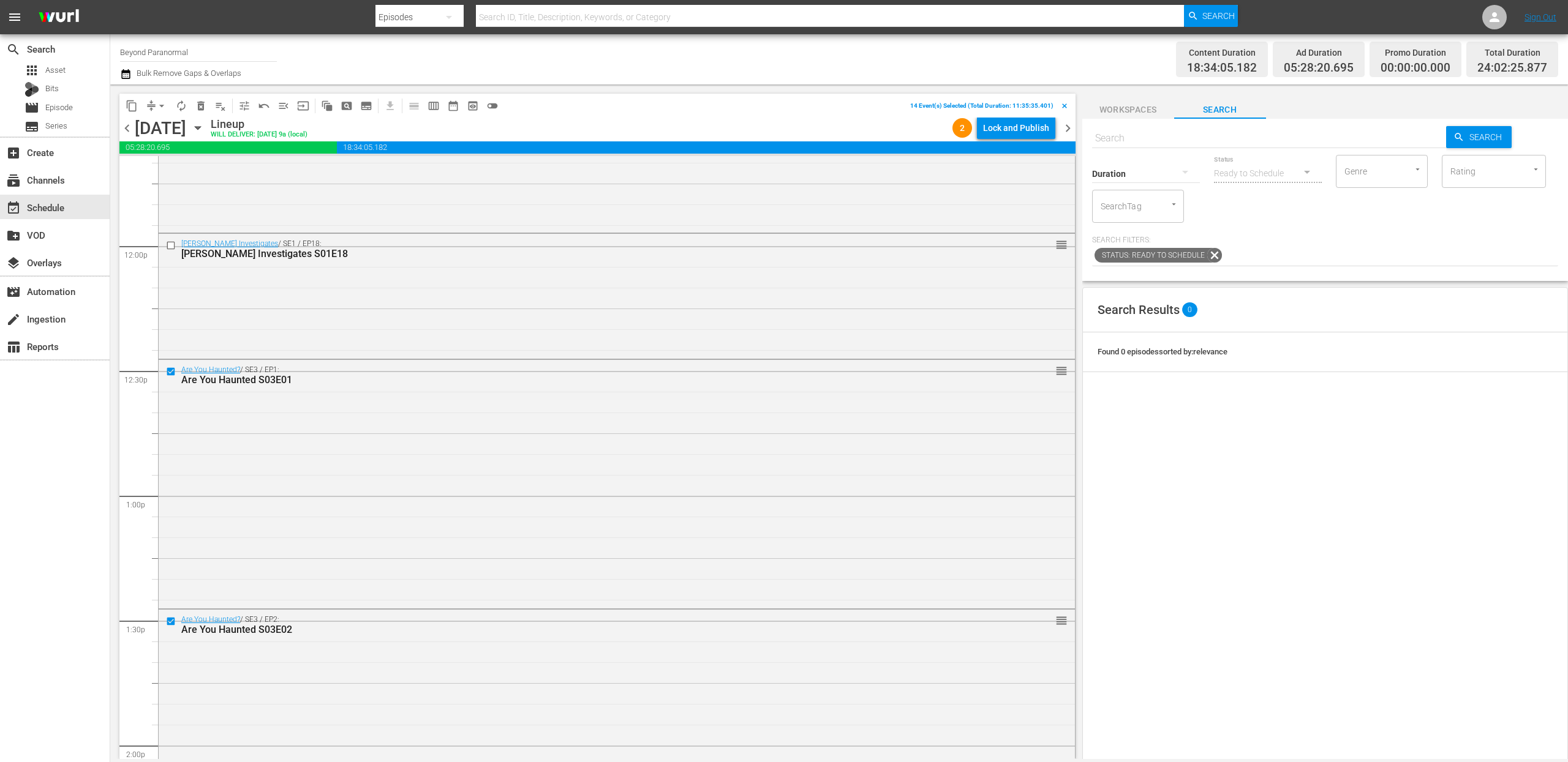
scroll to position [2888, 0]
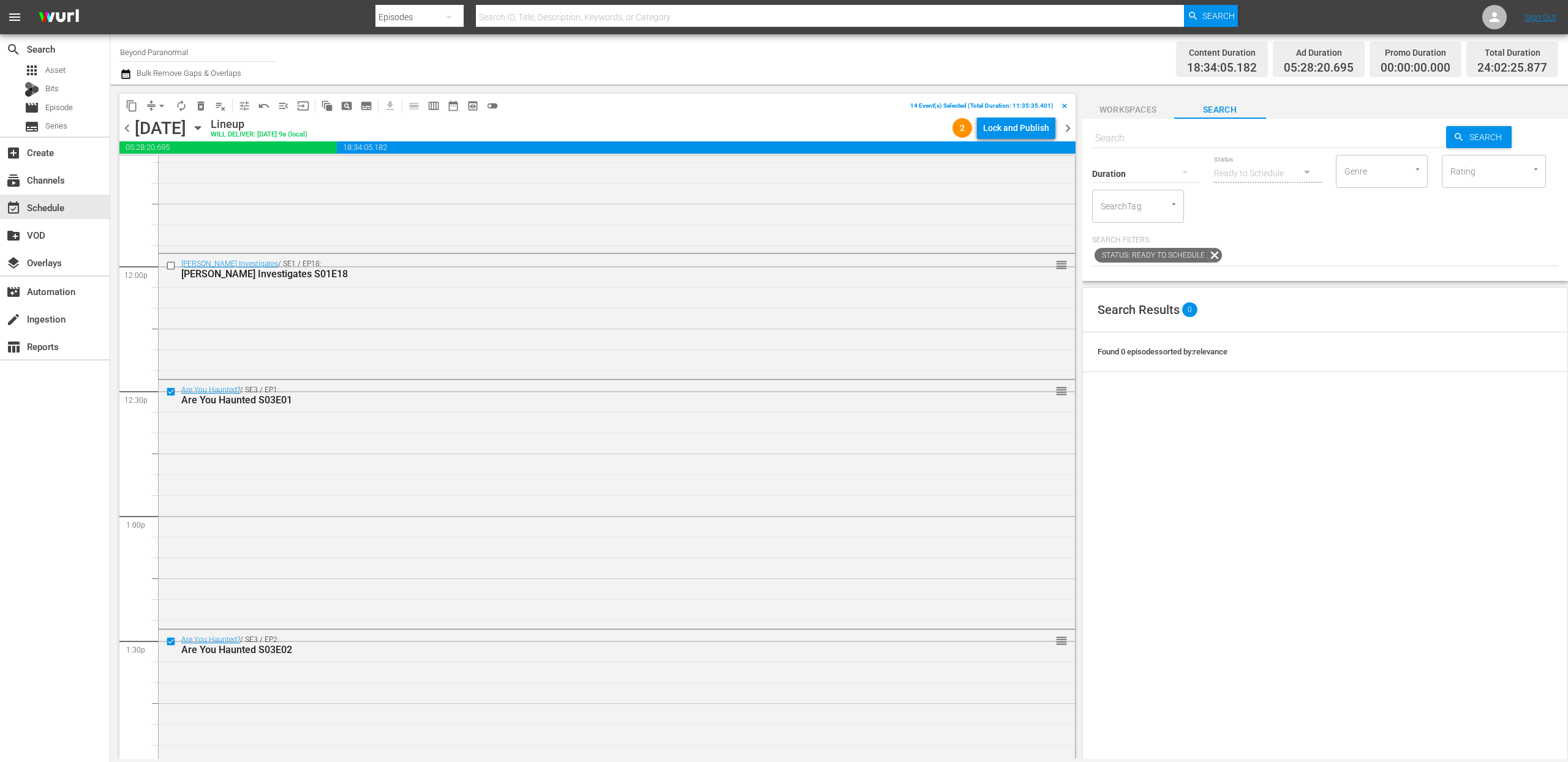
click at [133, 105] on span "content_copy" at bounding box center [132, 106] width 12 height 12
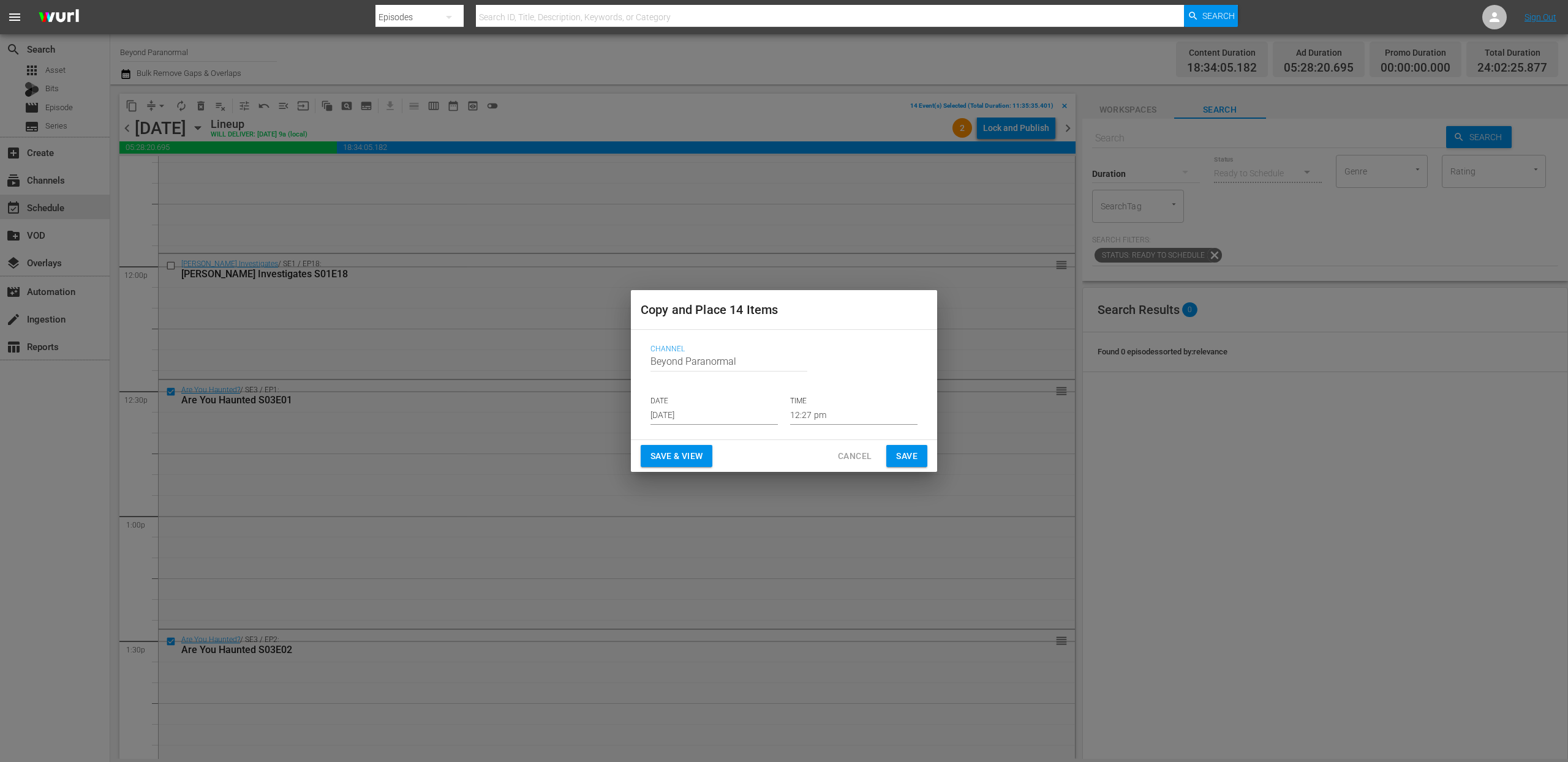
click at [707, 417] on input "[DATE]" at bounding box center [714, 415] width 127 height 18
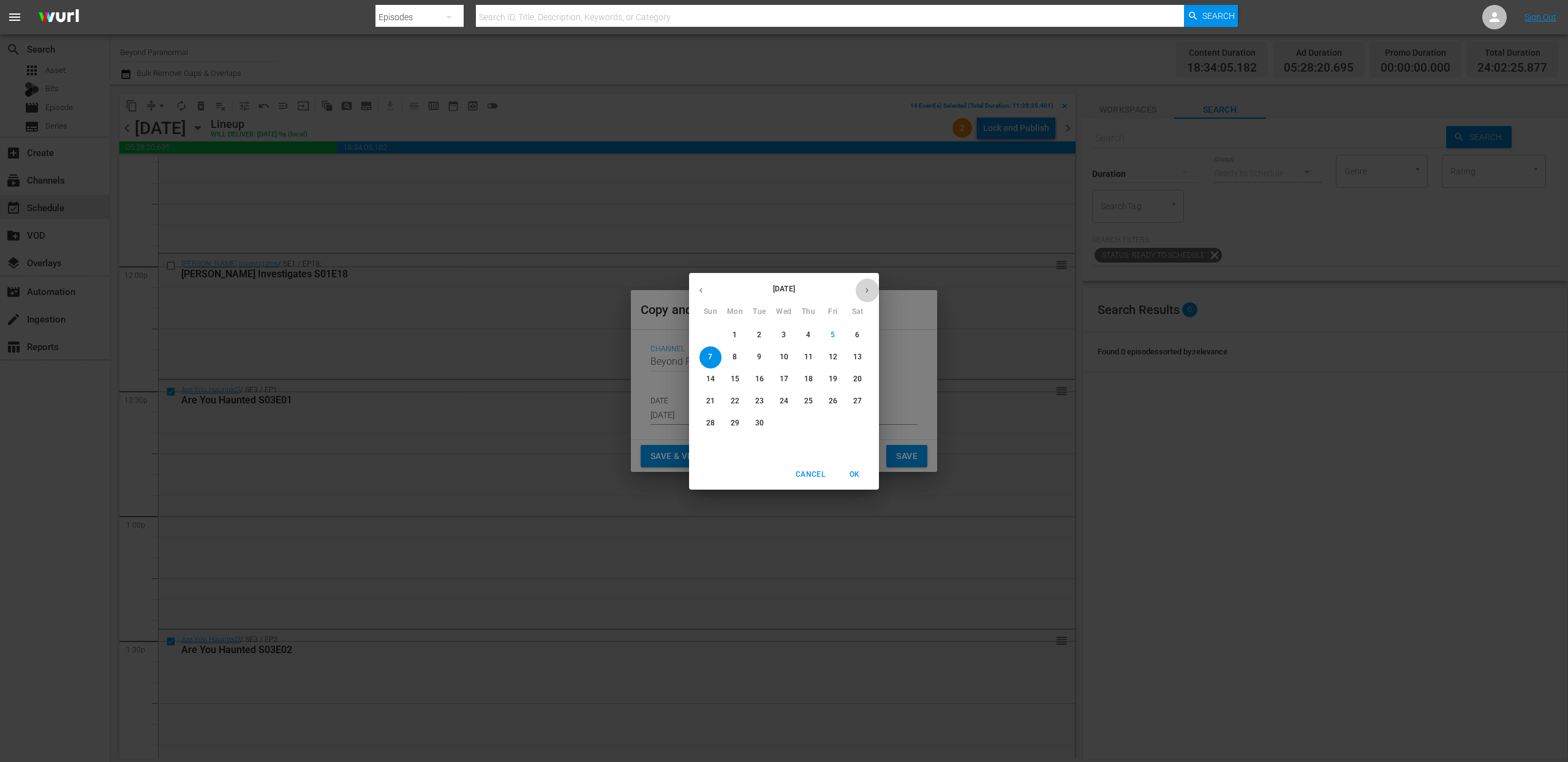
click at [867, 287] on icon "button" at bounding box center [866, 290] width 9 height 9
click at [858, 381] on p "18" at bounding box center [858, 380] width 9 height 10
type input "[DATE]"
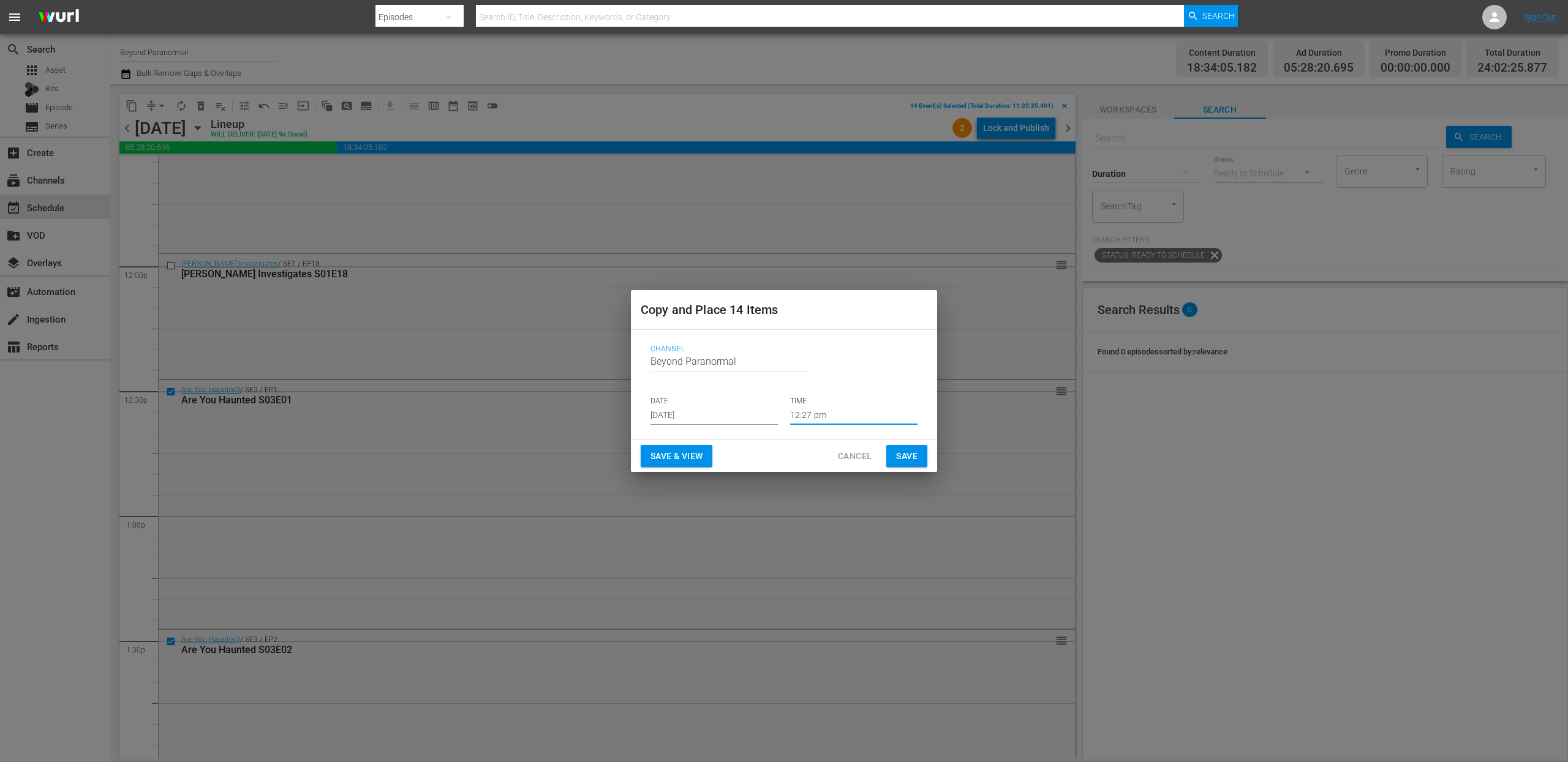
click at [809, 414] on input "12:27 pm" at bounding box center [853, 415] width 127 height 18
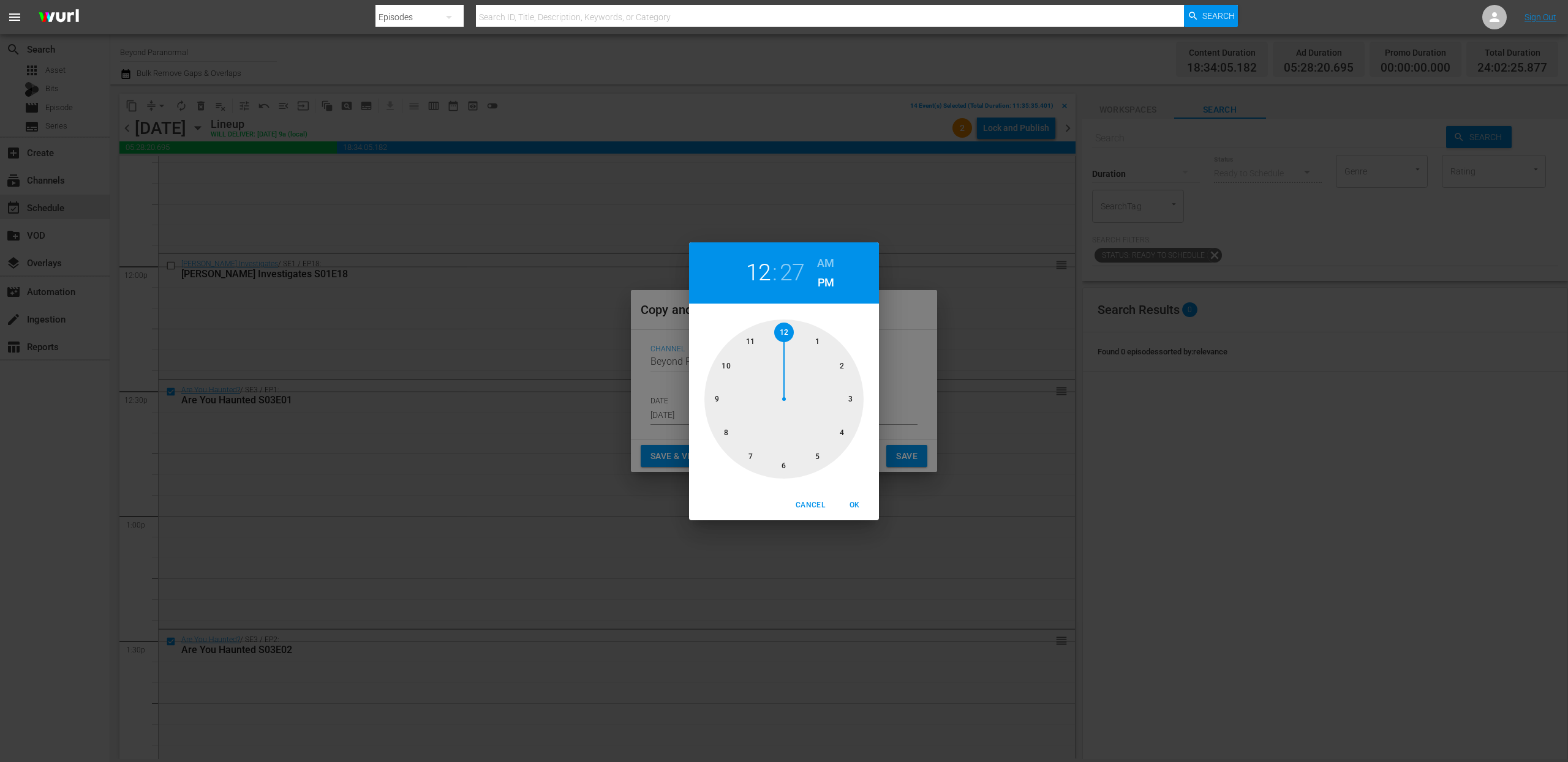
click at [786, 331] on div at bounding box center [784, 399] width 159 height 159
click at [786, 463] on div at bounding box center [784, 399] width 159 height 159
click at [857, 511] on span "OK" at bounding box center [854, 505] width 29 height 13
type input "12:30 pm"
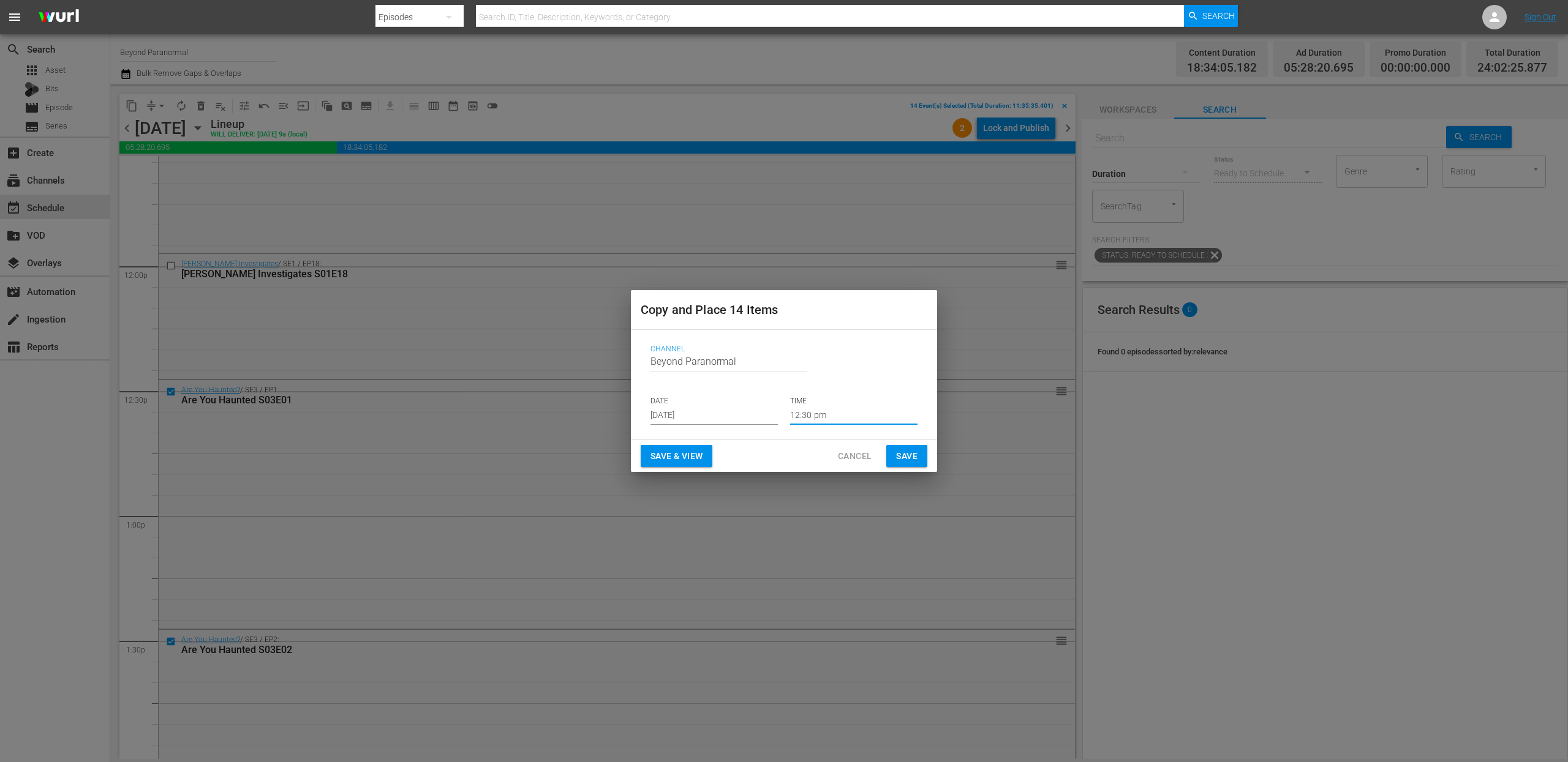
click at [901, 462] on span "Save" at bounding box center [906, 456] width 22 height 15
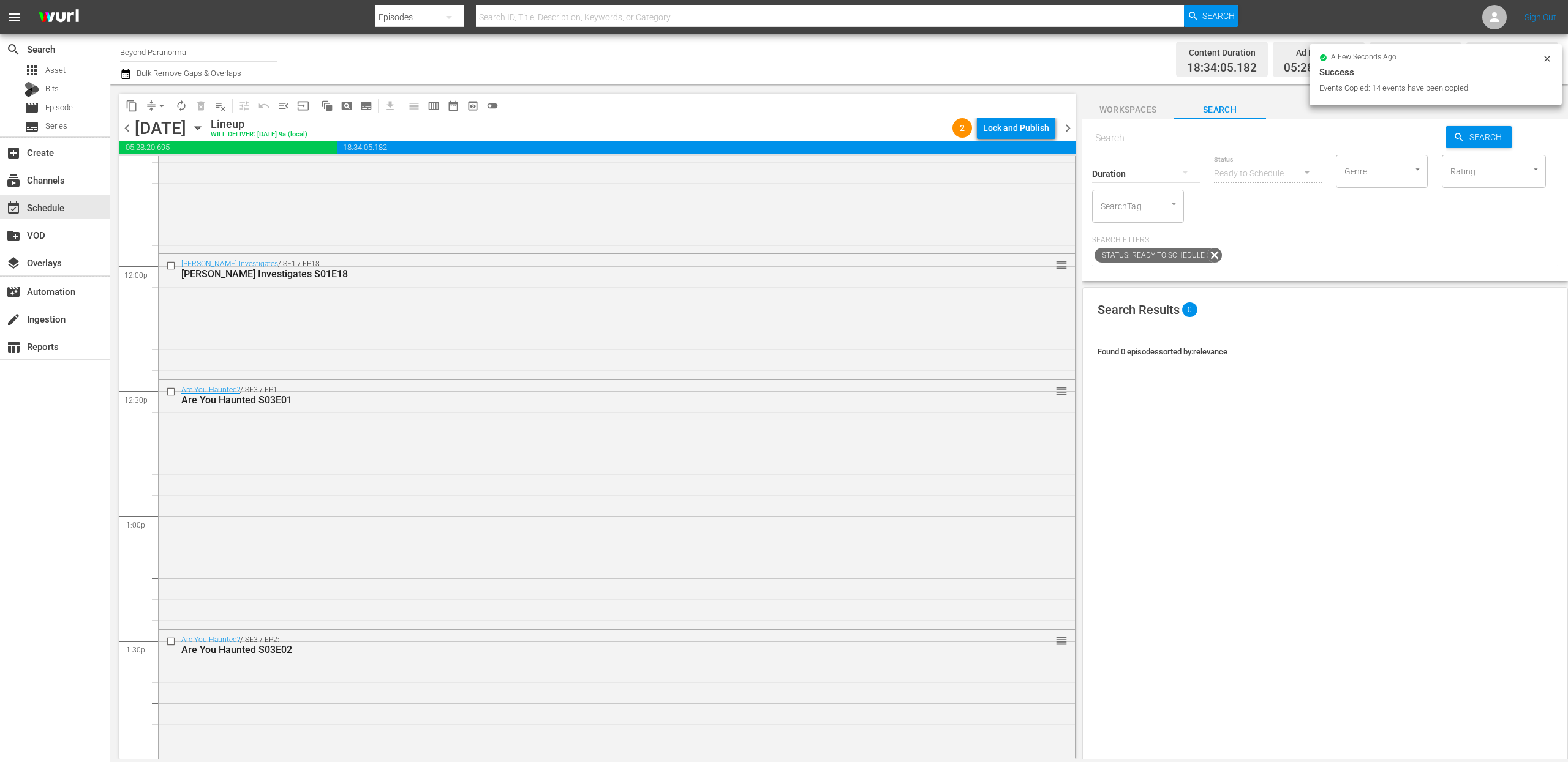
click at [201, 127] on icon "button" at bounding box center [197, 128] width 5 height 3
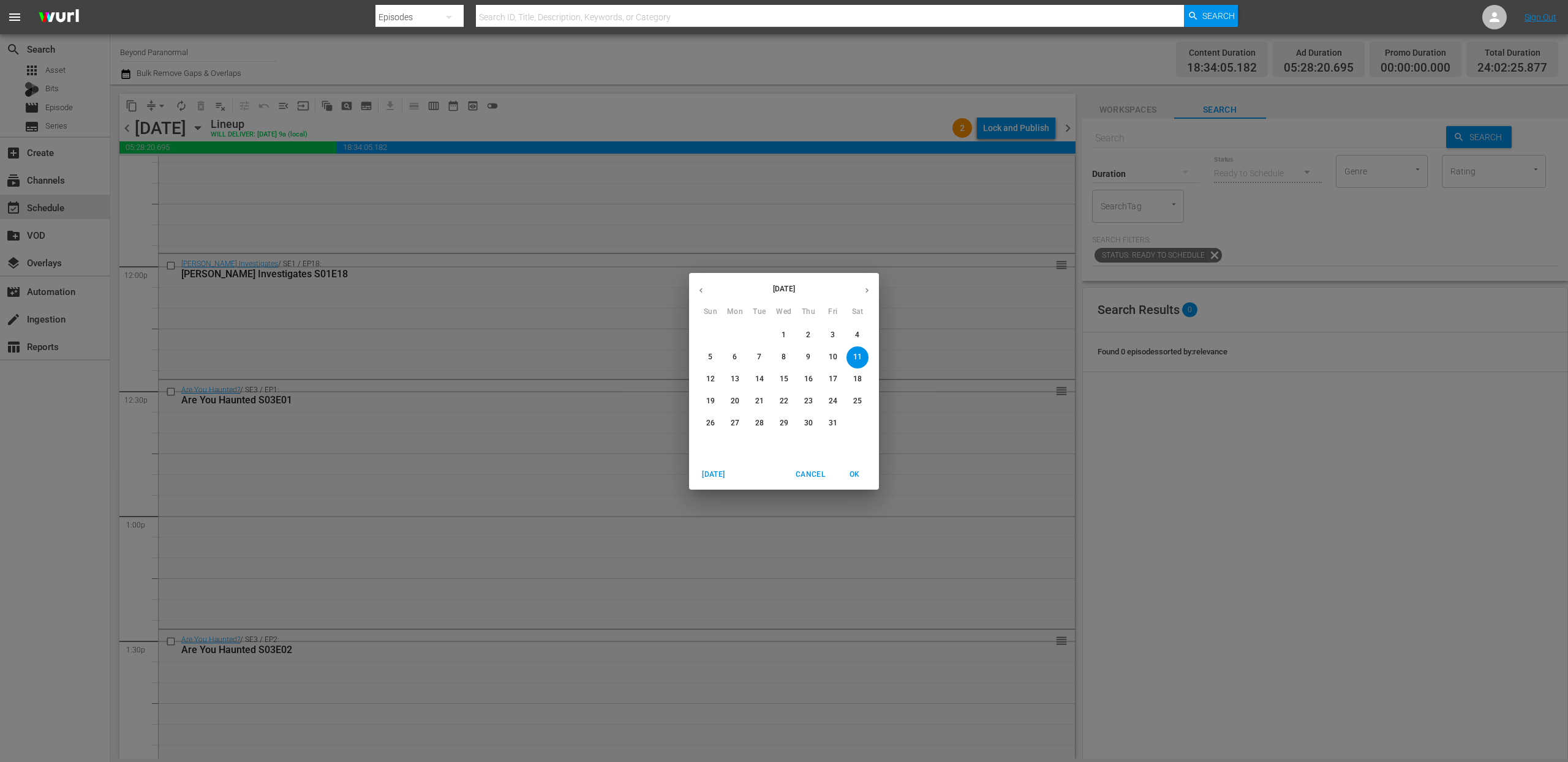
click at [859, 381] on p "18" at bounding box center [858, 380] width 9 height 10
click at [862, 384] on span "18" at bounding box center [858, 380] width 22 height 10
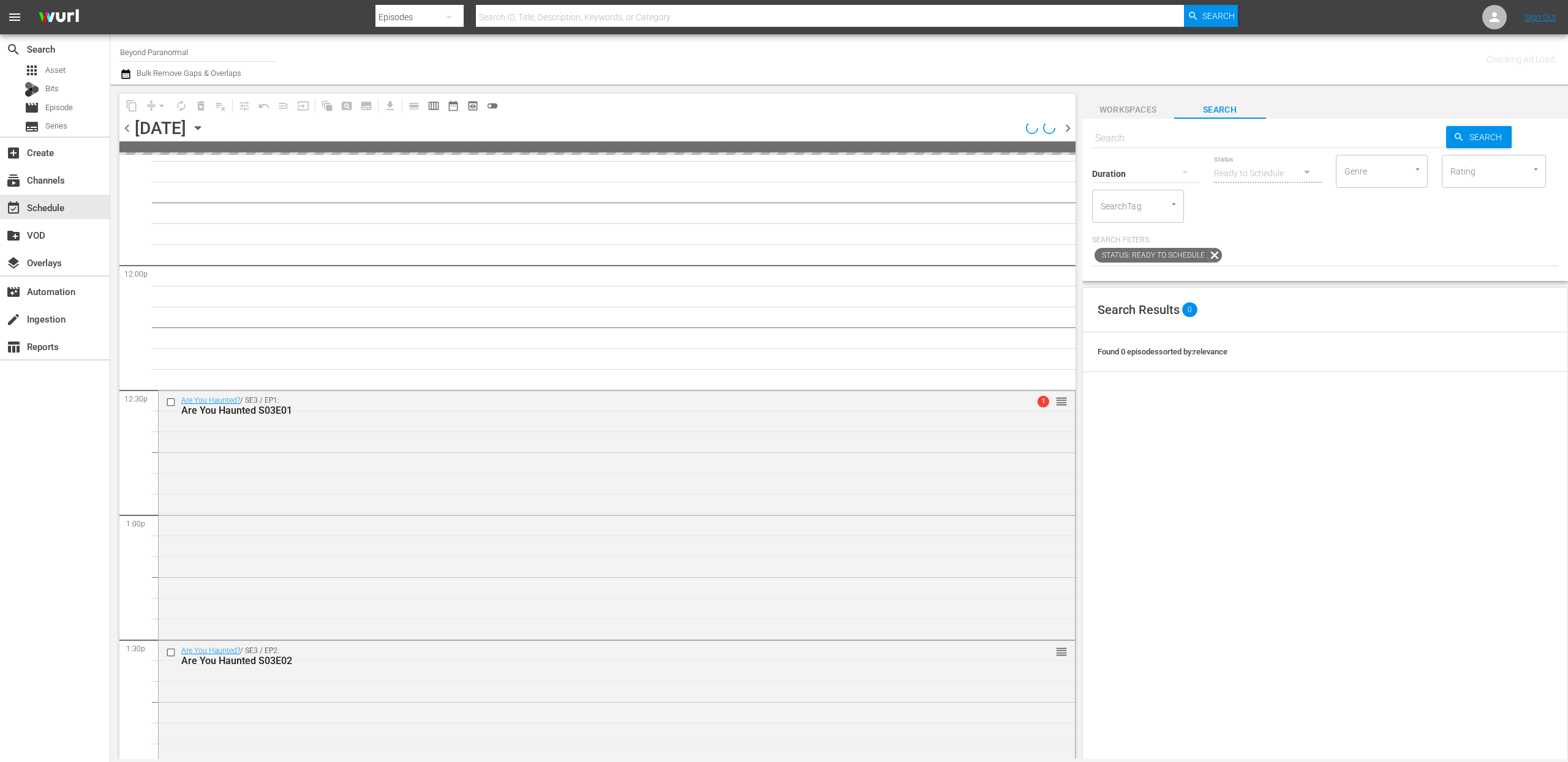
click at [853, 379] on p "18" at bounding box center [858, 380] width 9 height 10
click at [856, 375] on p "18" at bounding box center [858, 380] width 9 height 10
click at [861, 380] on p "18" at bounding box center [858, 380] width 9 height 10
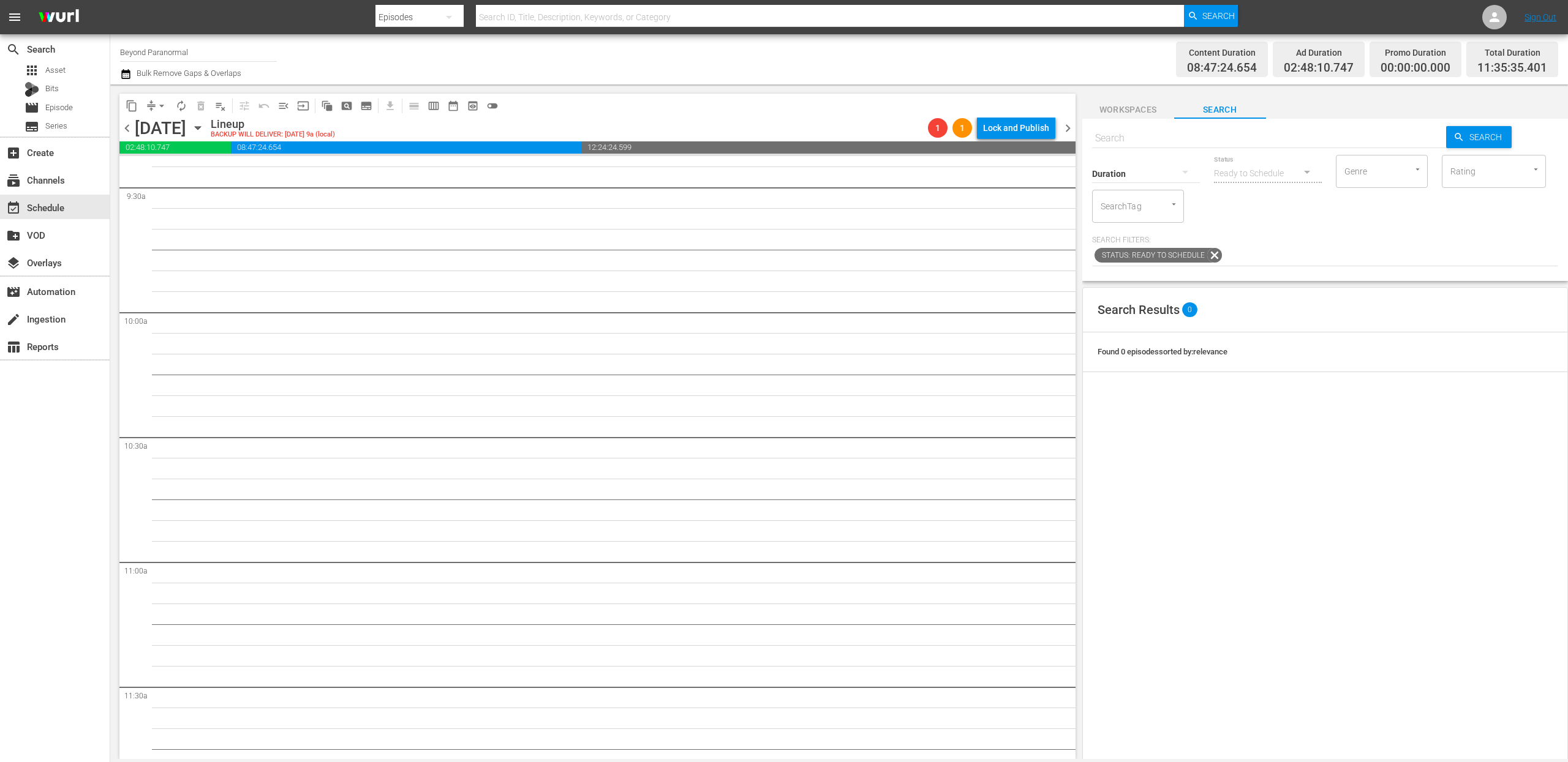
scroll to position [1960, 0]
click at [205, 131] on icon "button" at bounding box center [198, 128] width 14 height 14
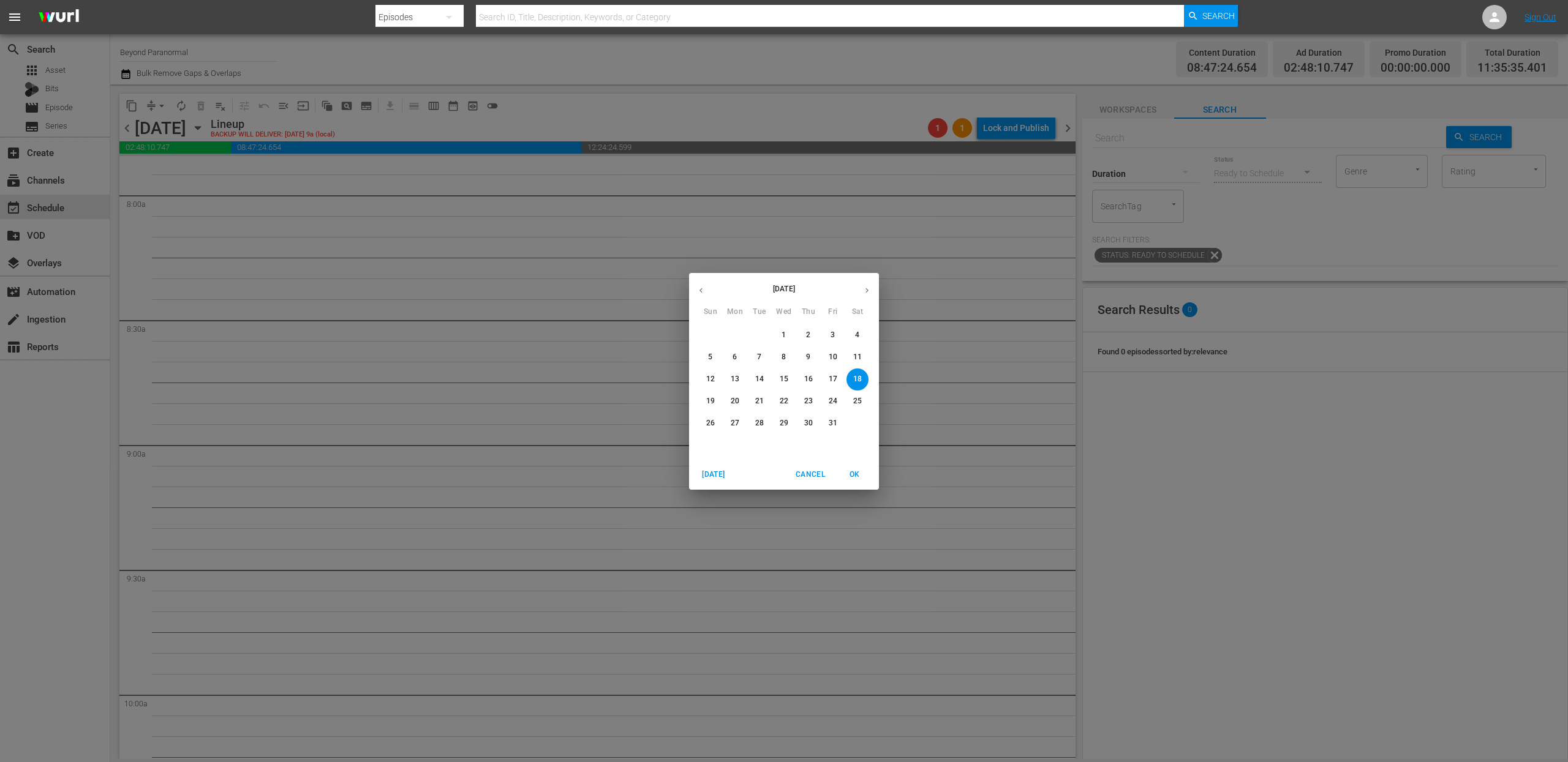
click at [854, 357] on p "11" at bounding box center [858, 357] width 9 height 10
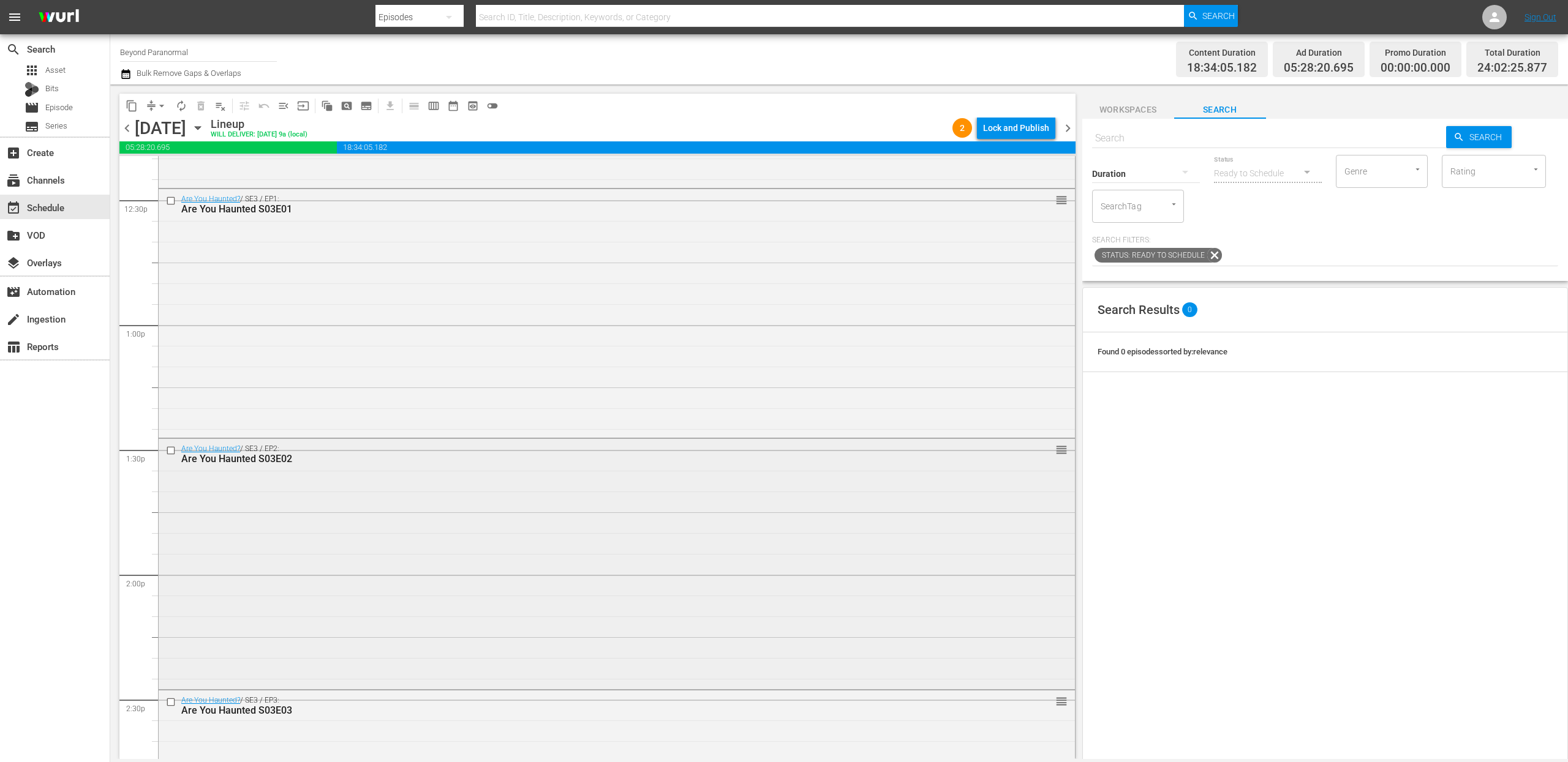
scroll to position [3031, 0]
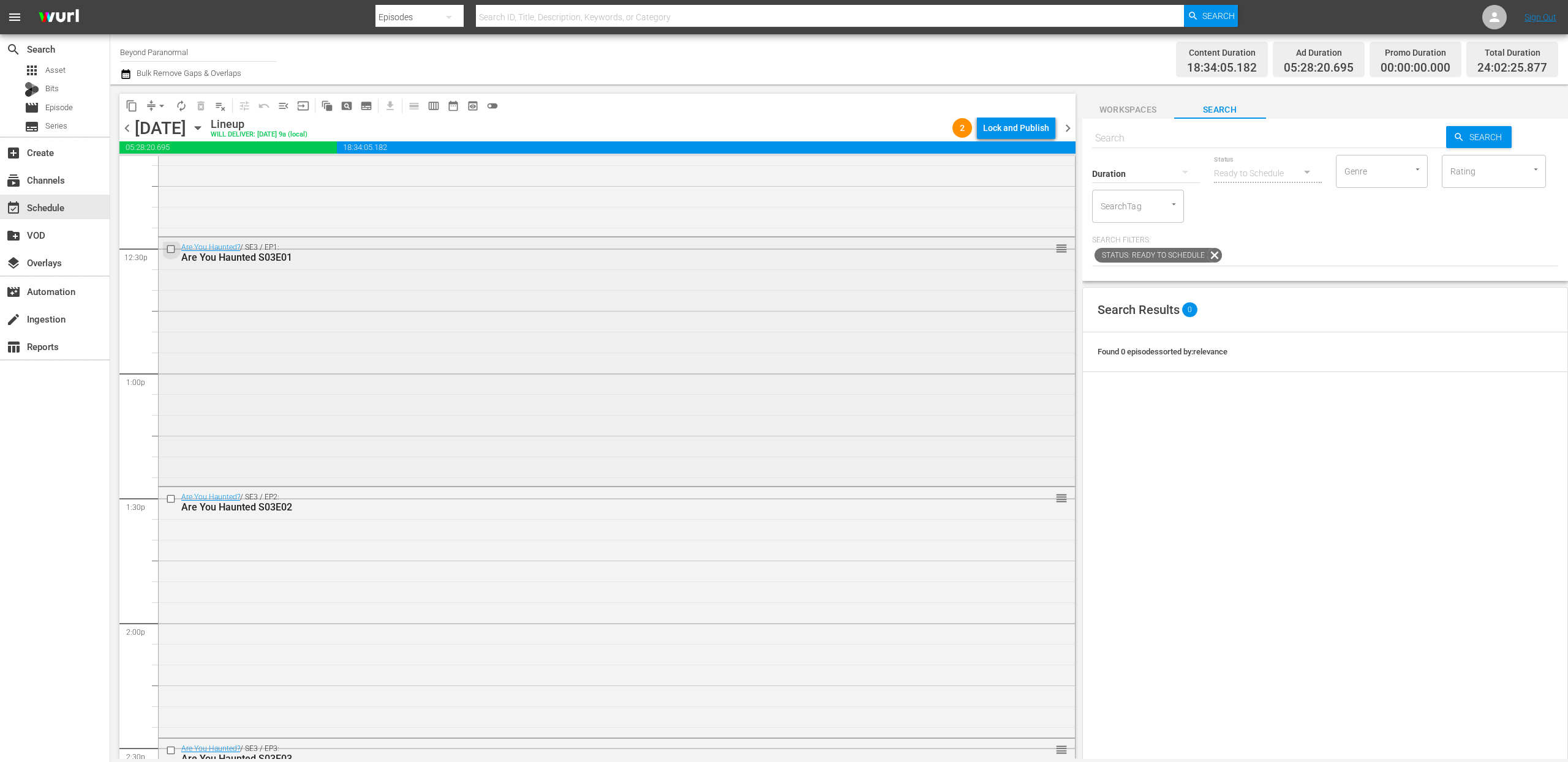
click at [171, 248] on input "checkbox" at bounding box center [172, 249] width 13 height 10
click at [173, 496] on input "checkbox" at bounding box center [172, 499] width 13 height 10
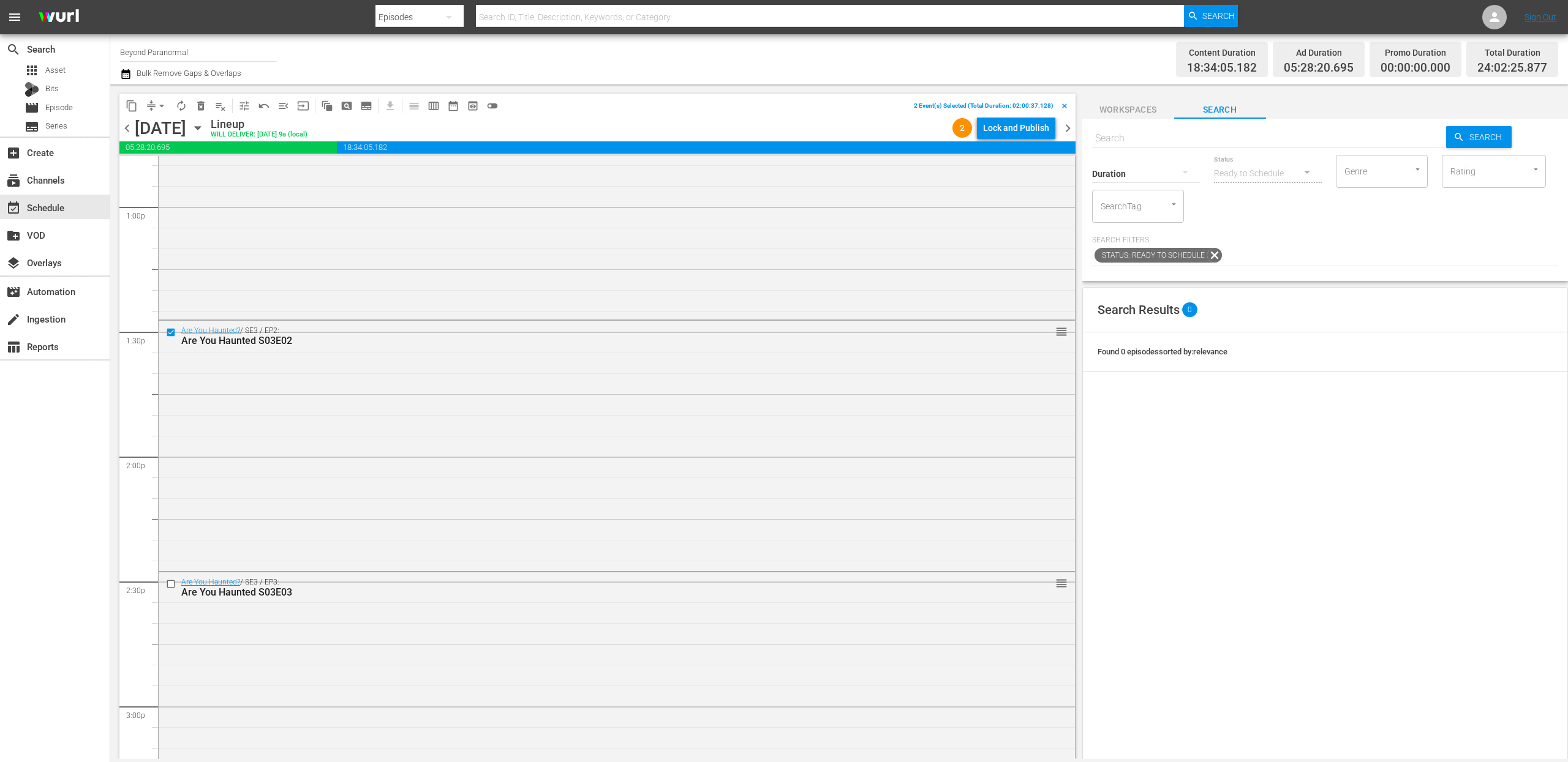
scroll to position [3245, 0]
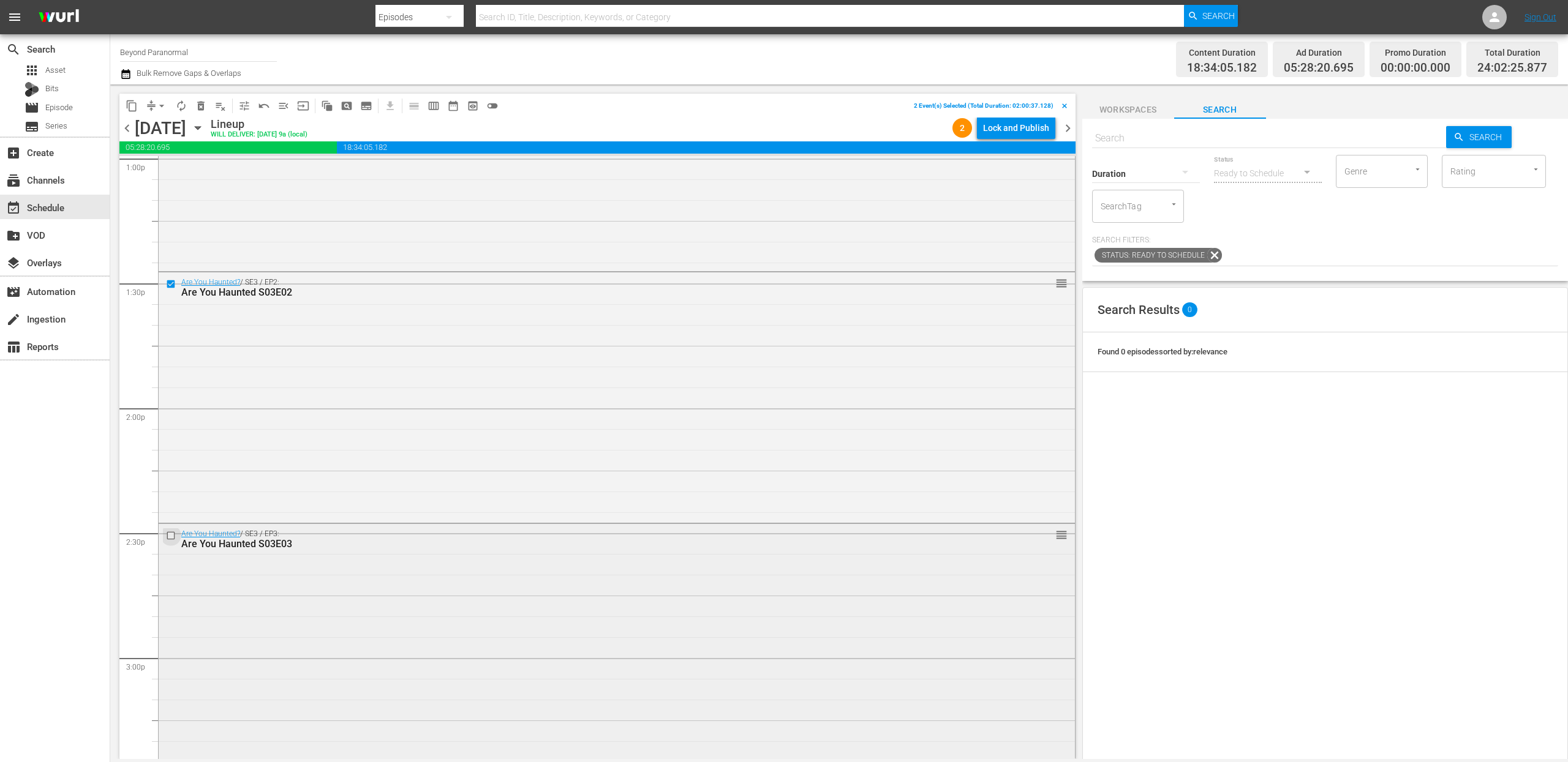
click at [170, 536] on input "checkbox" at bounding box center [172, 536] width 13 height 10
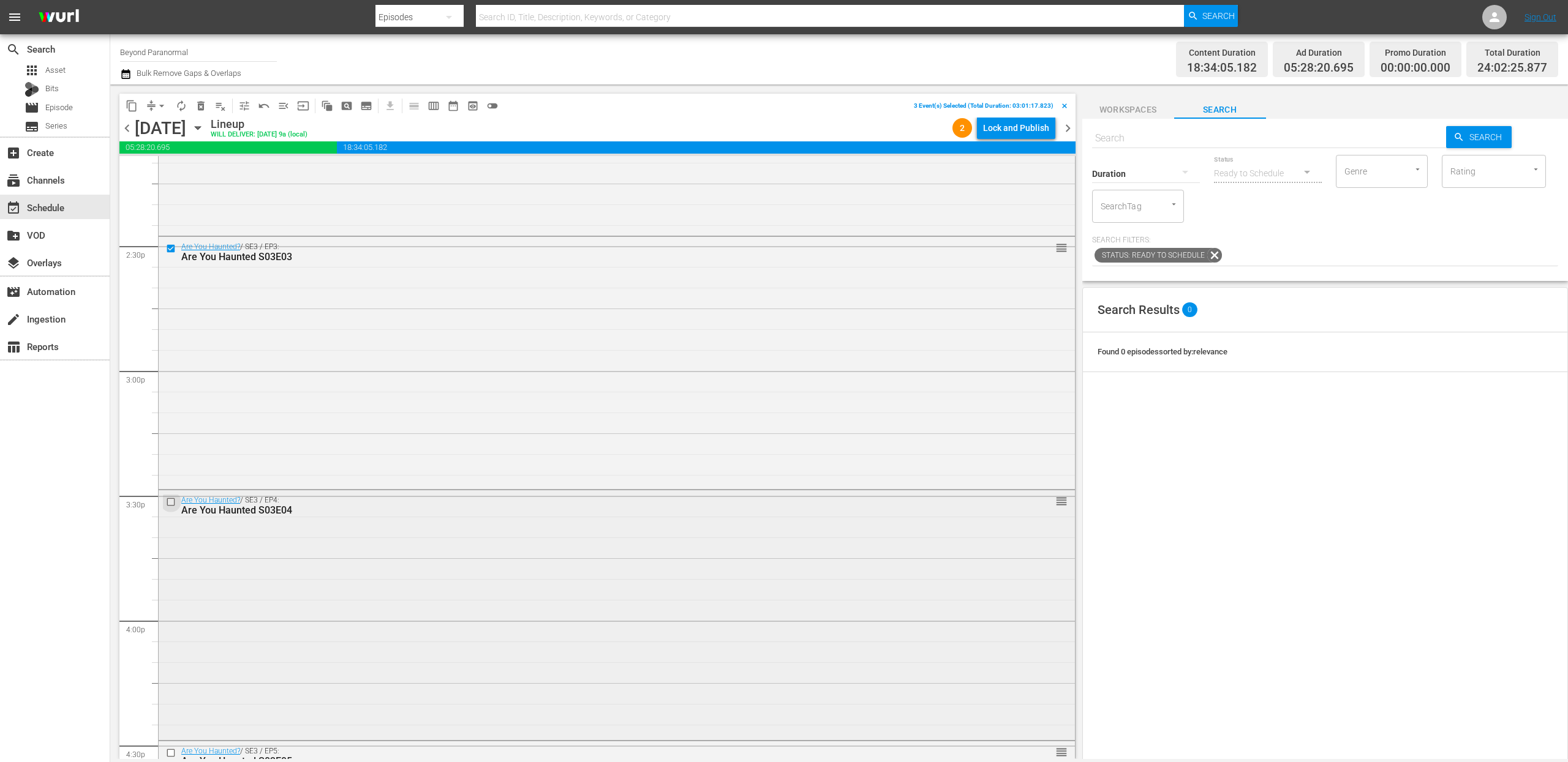
click at [170, 502] on input "checkbox" at bounding box center [172, 502] width 13 height 10
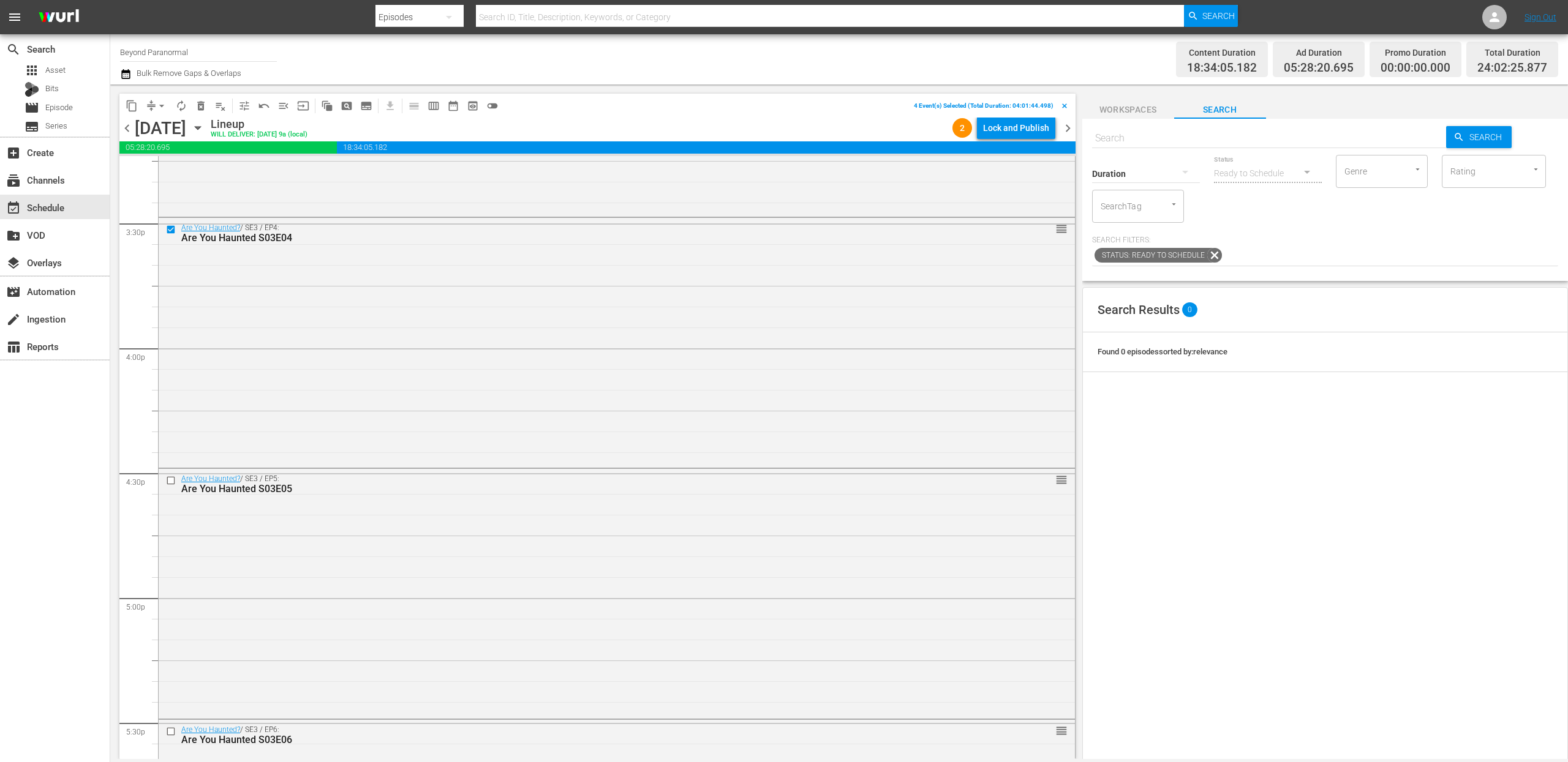
scroll to position [3807, 0]
click at [170, 479] on input "checkbox" at bounding box center [172, 479] width 13 height 10
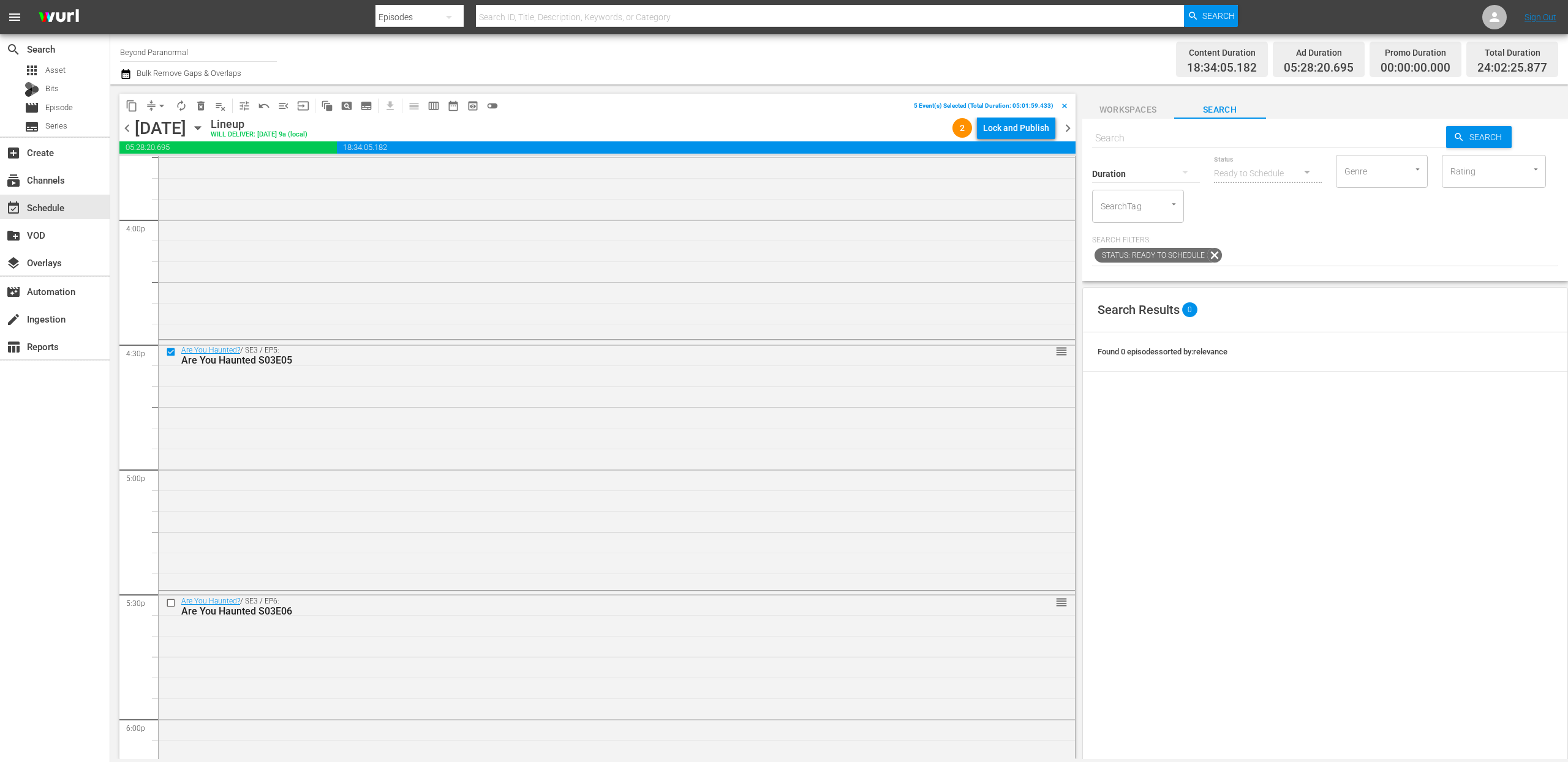
scroll to position [4007, 0]
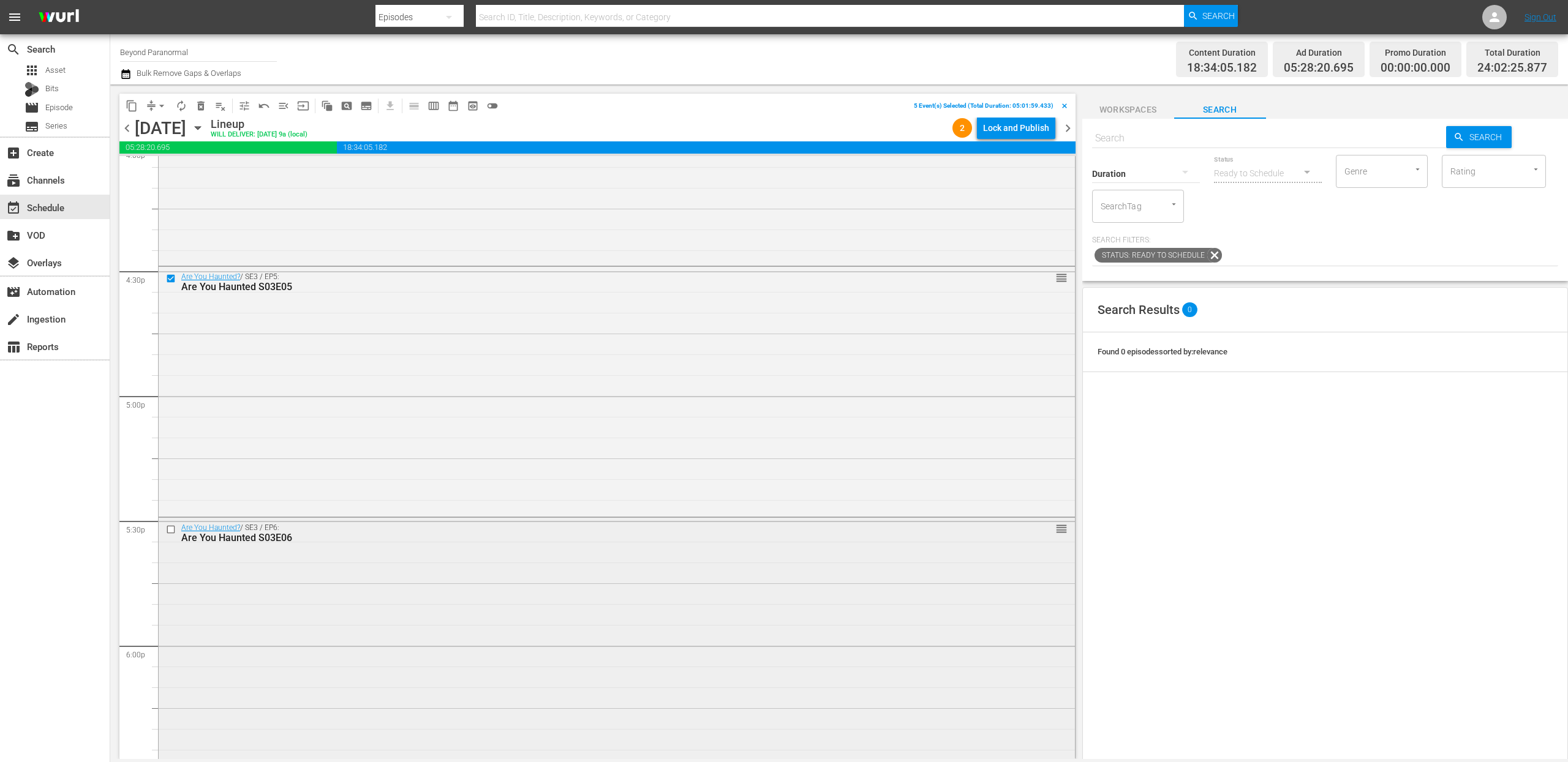
click at [172, 531] on input "checkbox" at bounding box center [172, 530] width 13 height 10
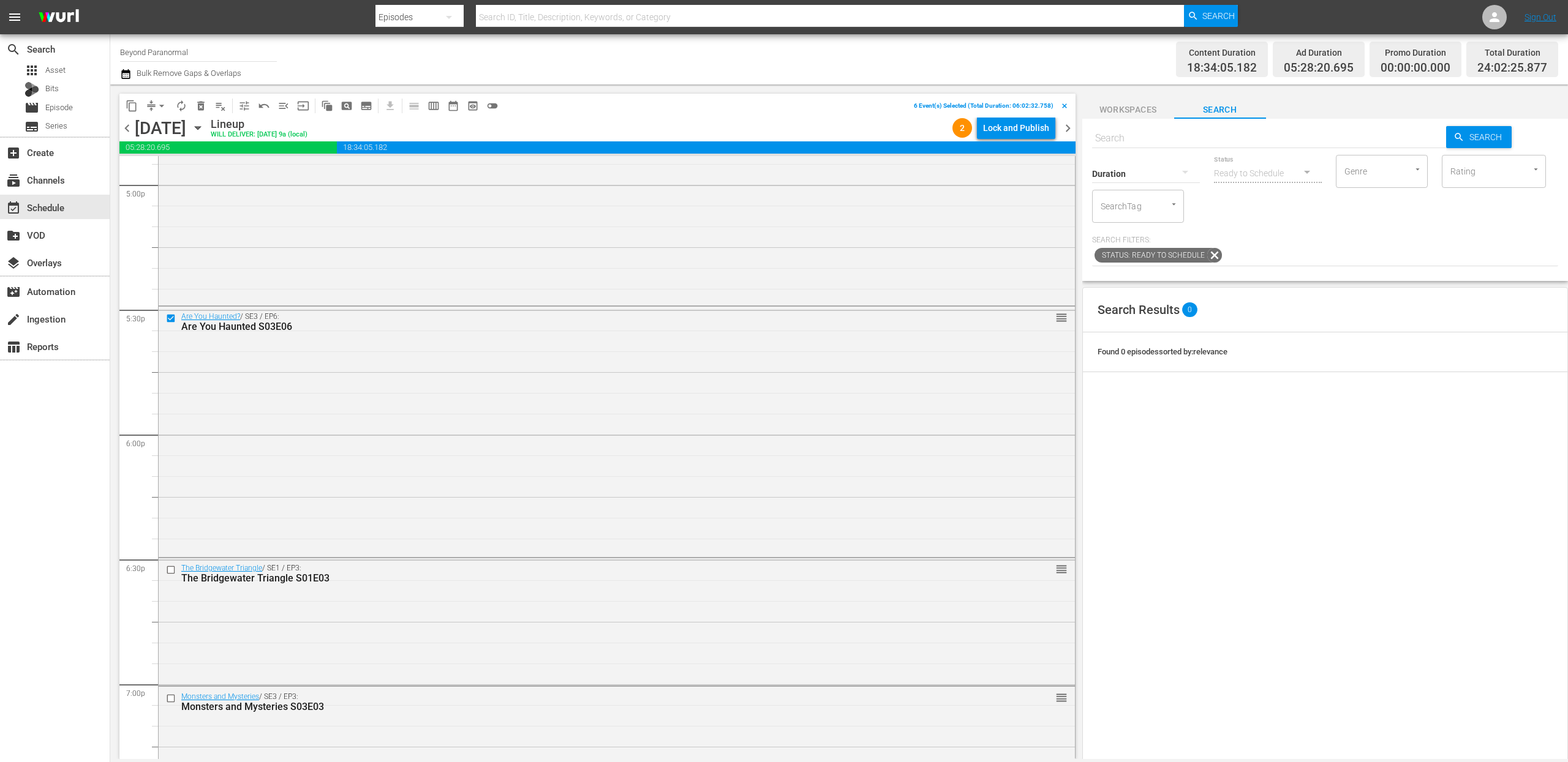
scroll to position [4230, 0]
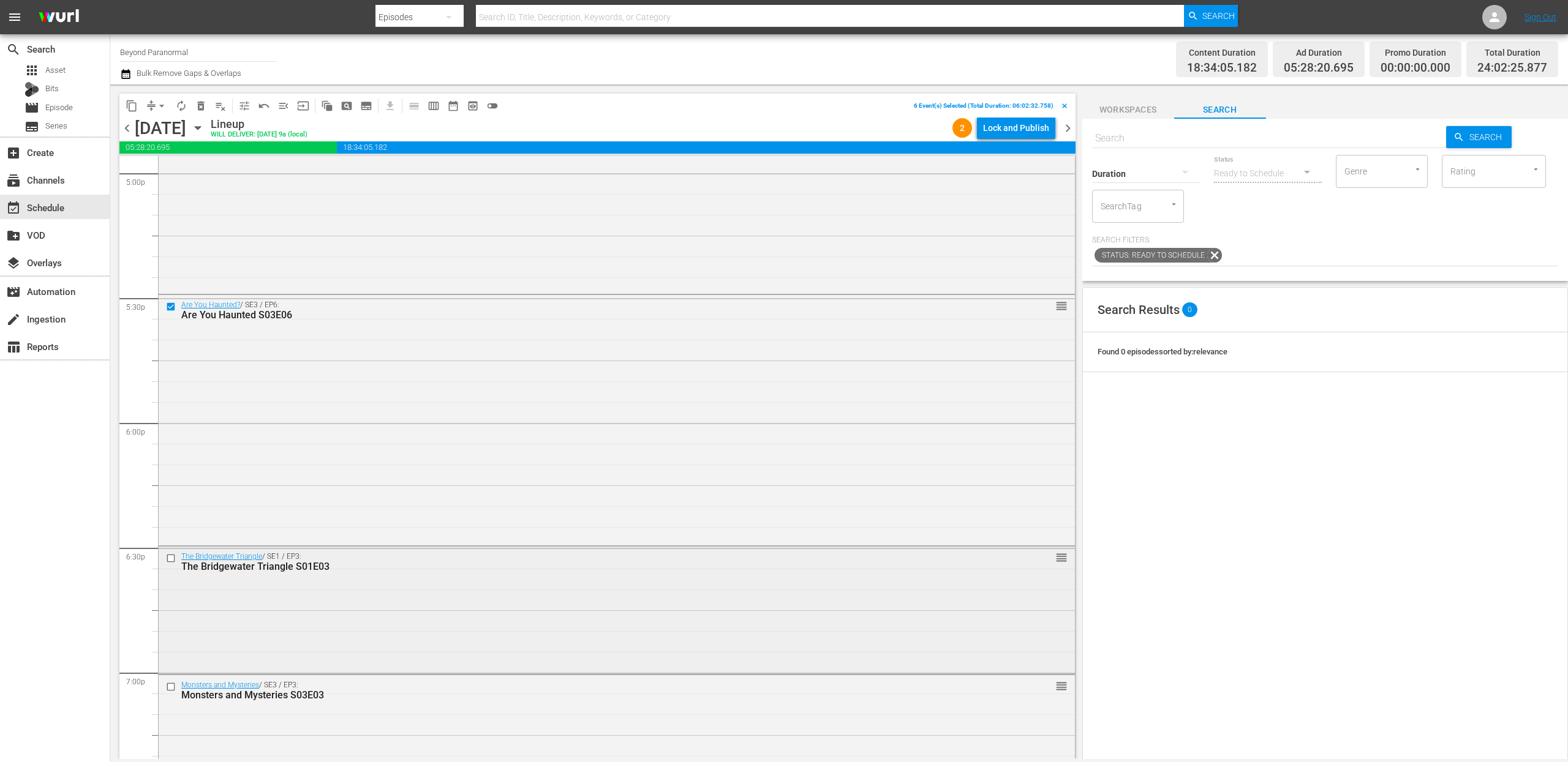
click at [171, 558] on input "checkbox" at bounding box center [172, 559] width 13 height 10
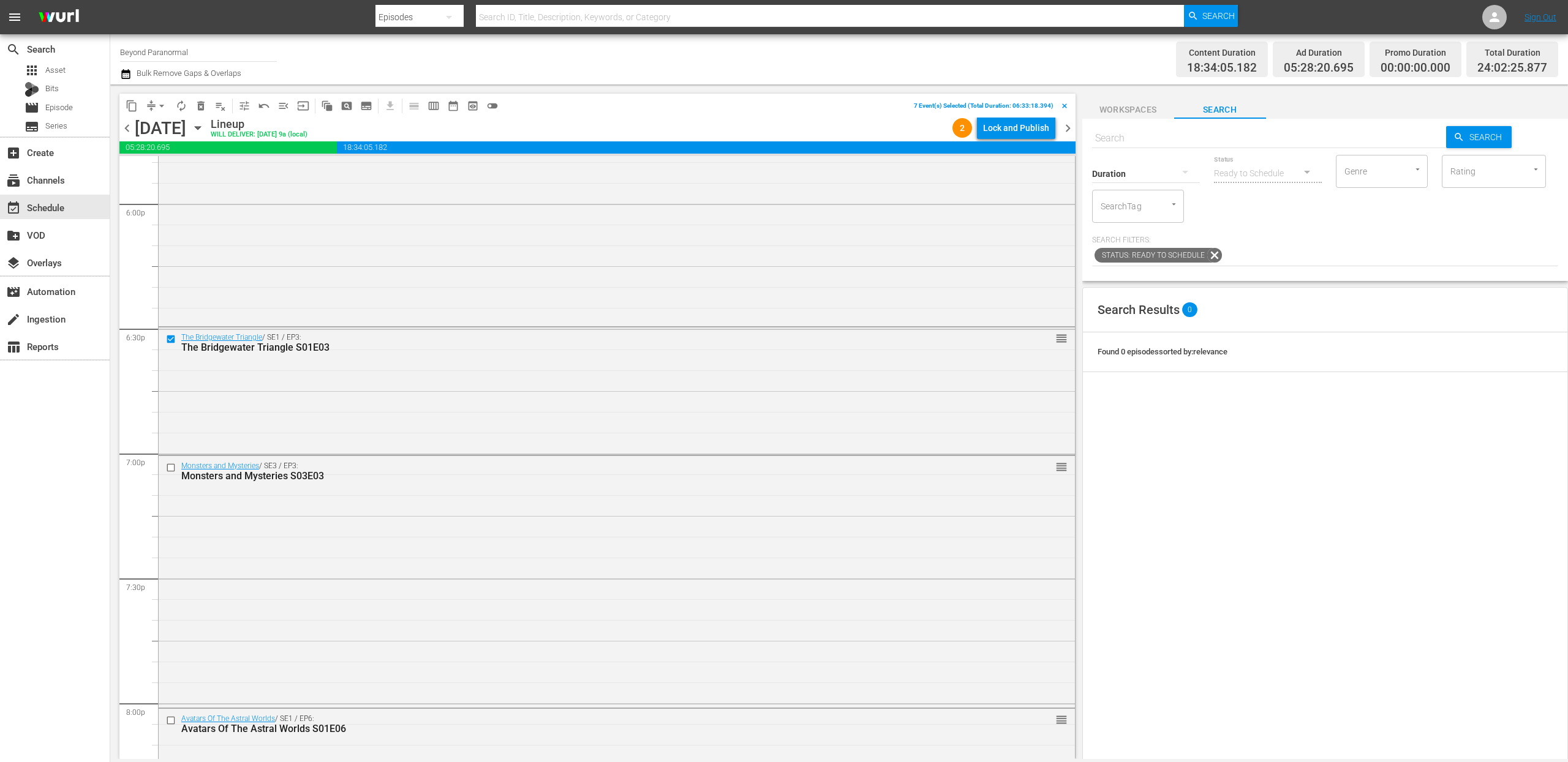
scroll to position [4460, 0]
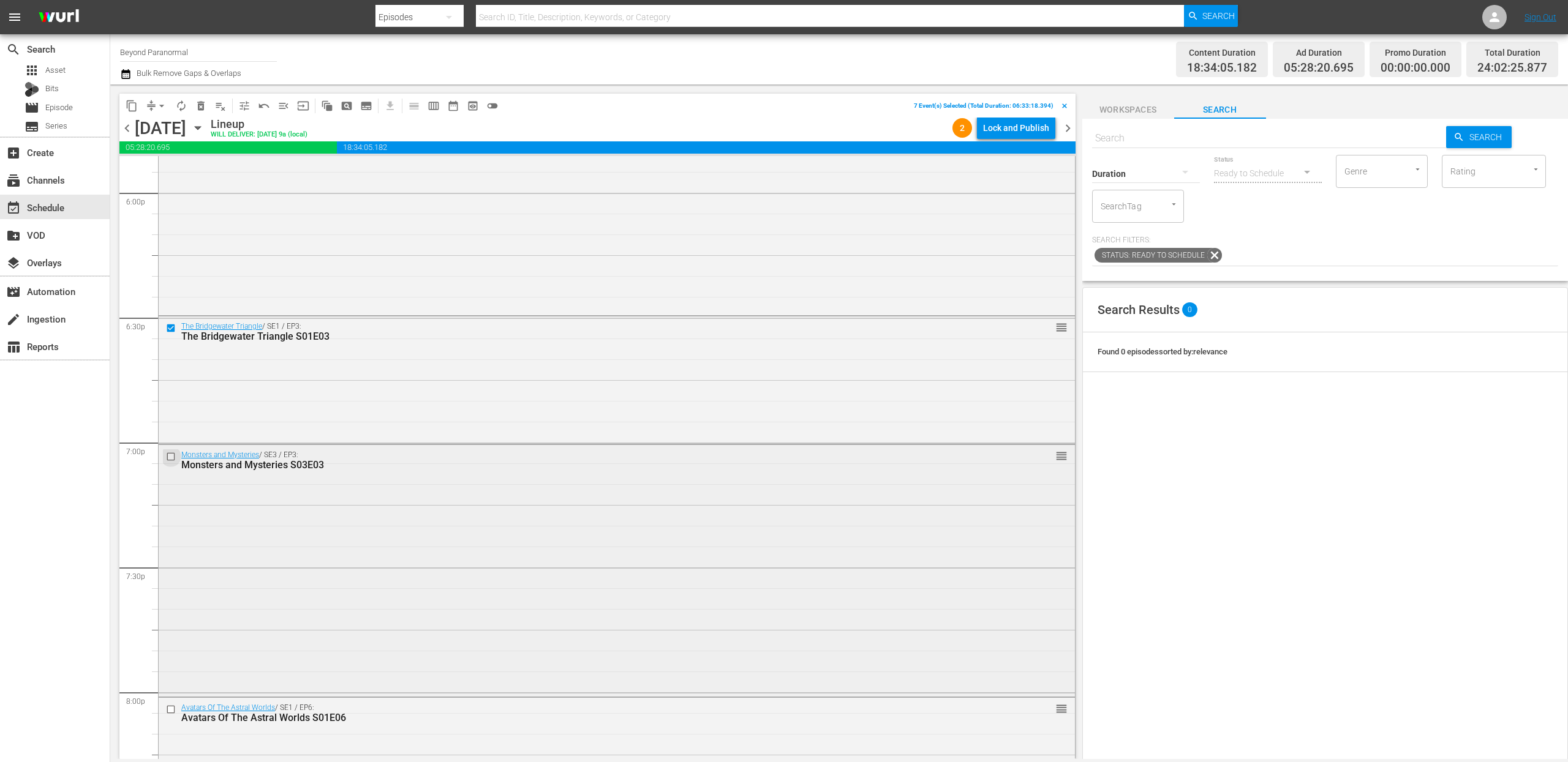
click at [171, 456] on input "checkbox" at bounding box center [172, 457] width 13 height 10
click at [170, 709] on input "checkbox" at bounding box center [172, 710] width 13 height 10
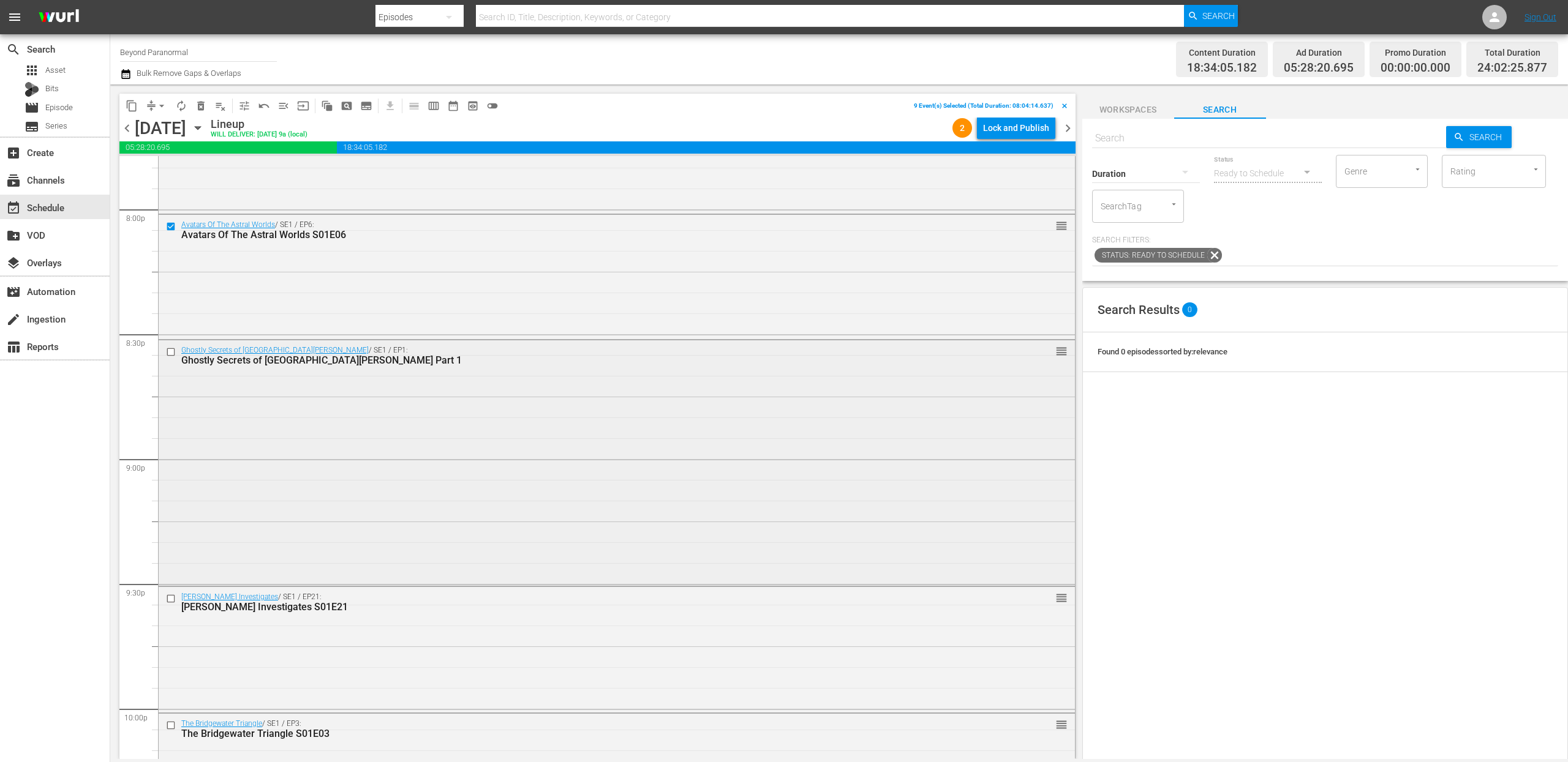
click at [170, 355] on input "checkbox" at bounding box center [172, 352] width 13 height 10
click at [174, 601] on input "checkbox" at bounding box center [172, 599] width 13 height 10
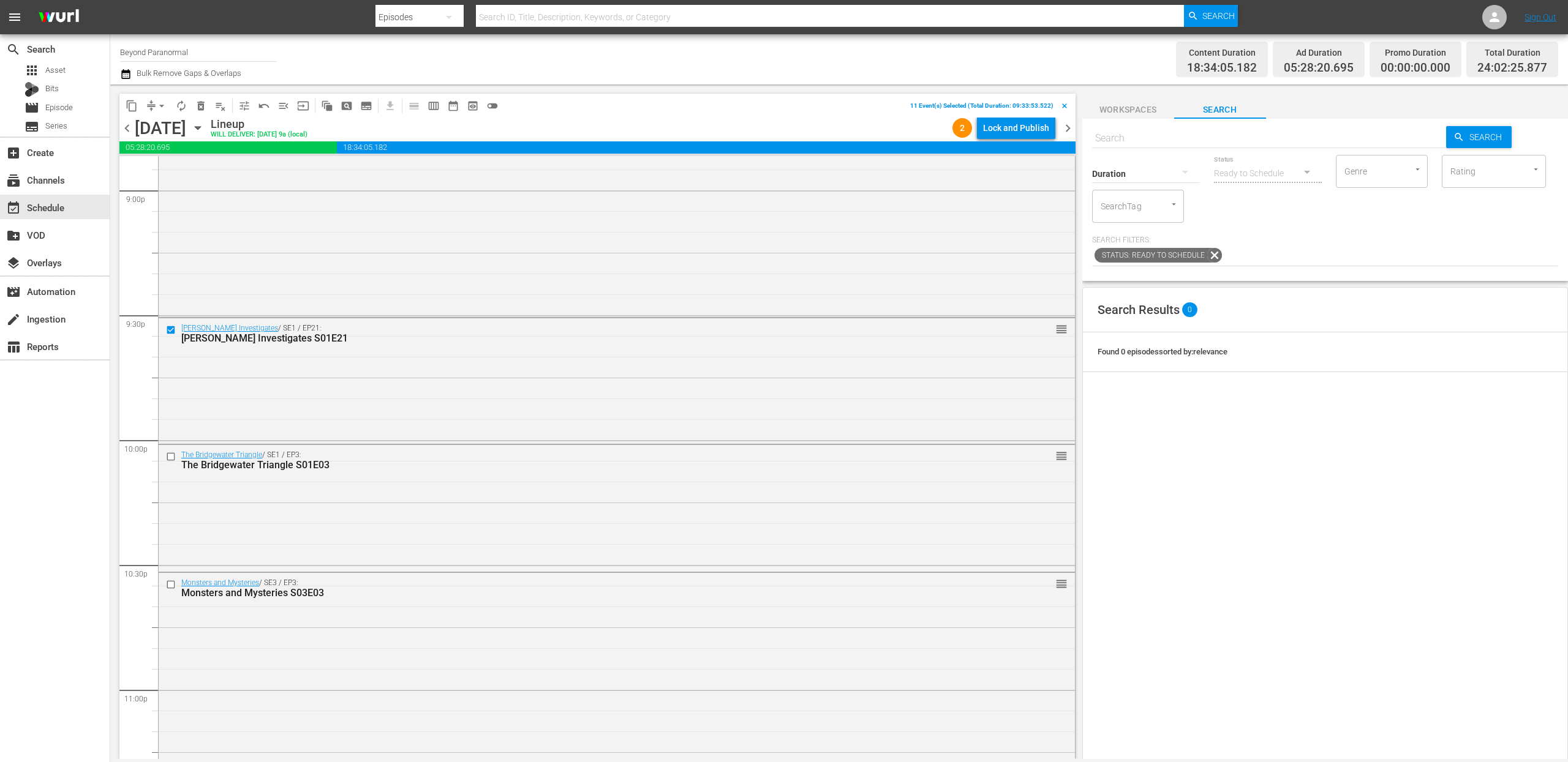
scroll to position [5224, 0]
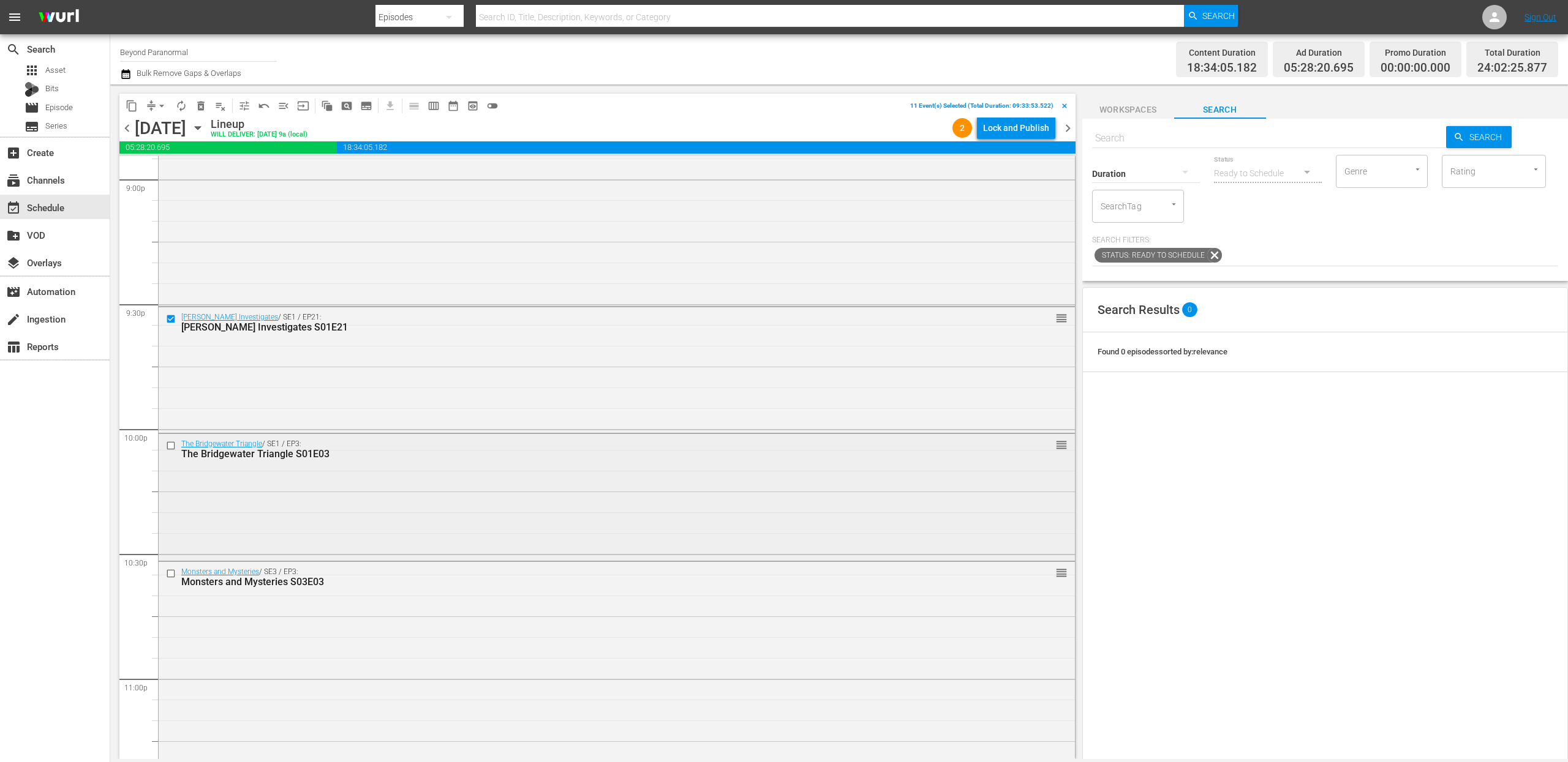
click at [173, 444] on input "checkbox" at bounding box center [172, 446] width 13 height 10
click at [171, 573] on input "checkbox" at bounding box center [172, 574] width 13 height 10
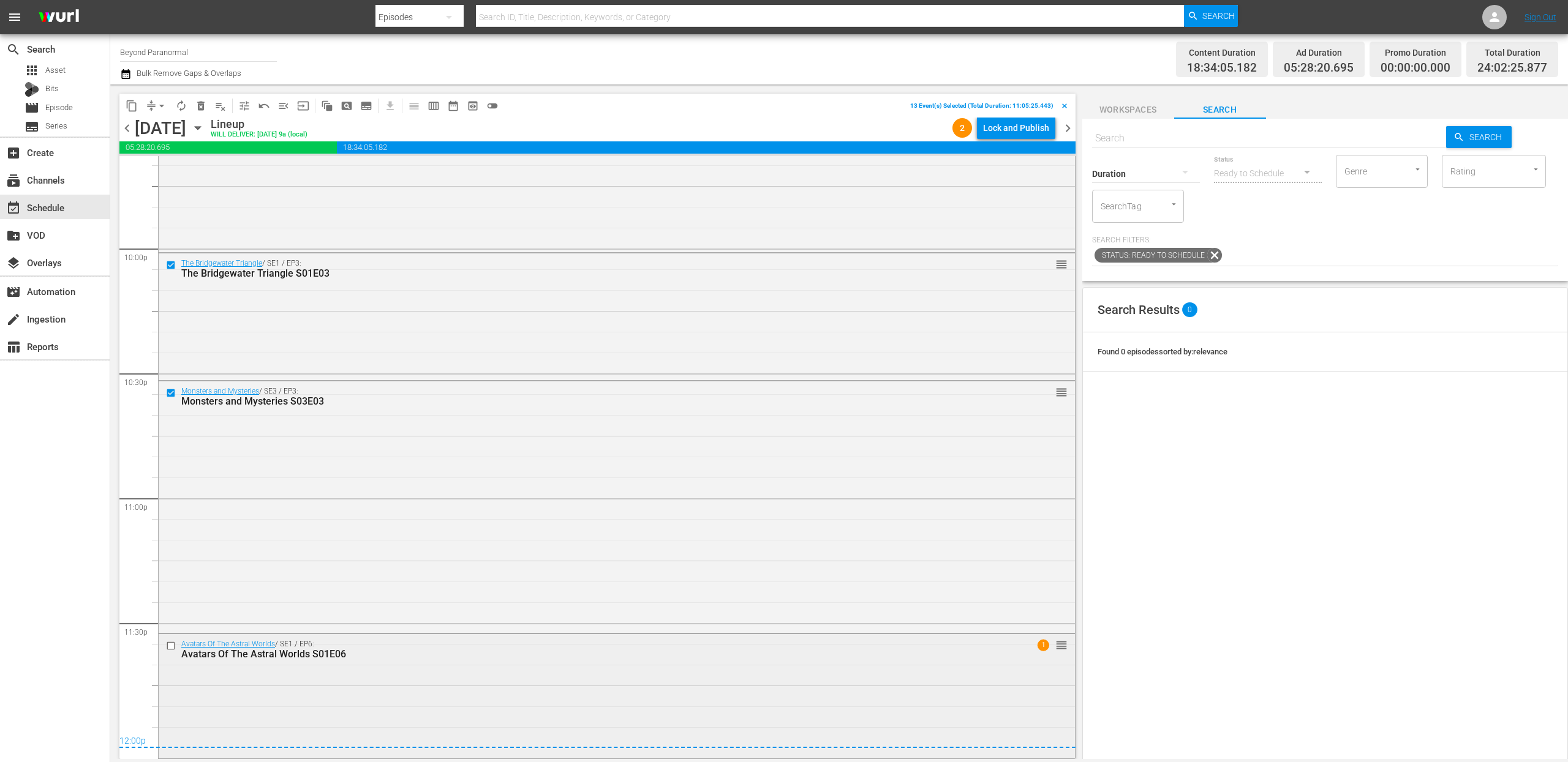
click at [172, 646] on input "checkbox" at bounding box center [172, 646] width 13 height 10
click at [201, 108] on span "delete_forever_outlined" at bounding box center [201, 106] width 12 height 12
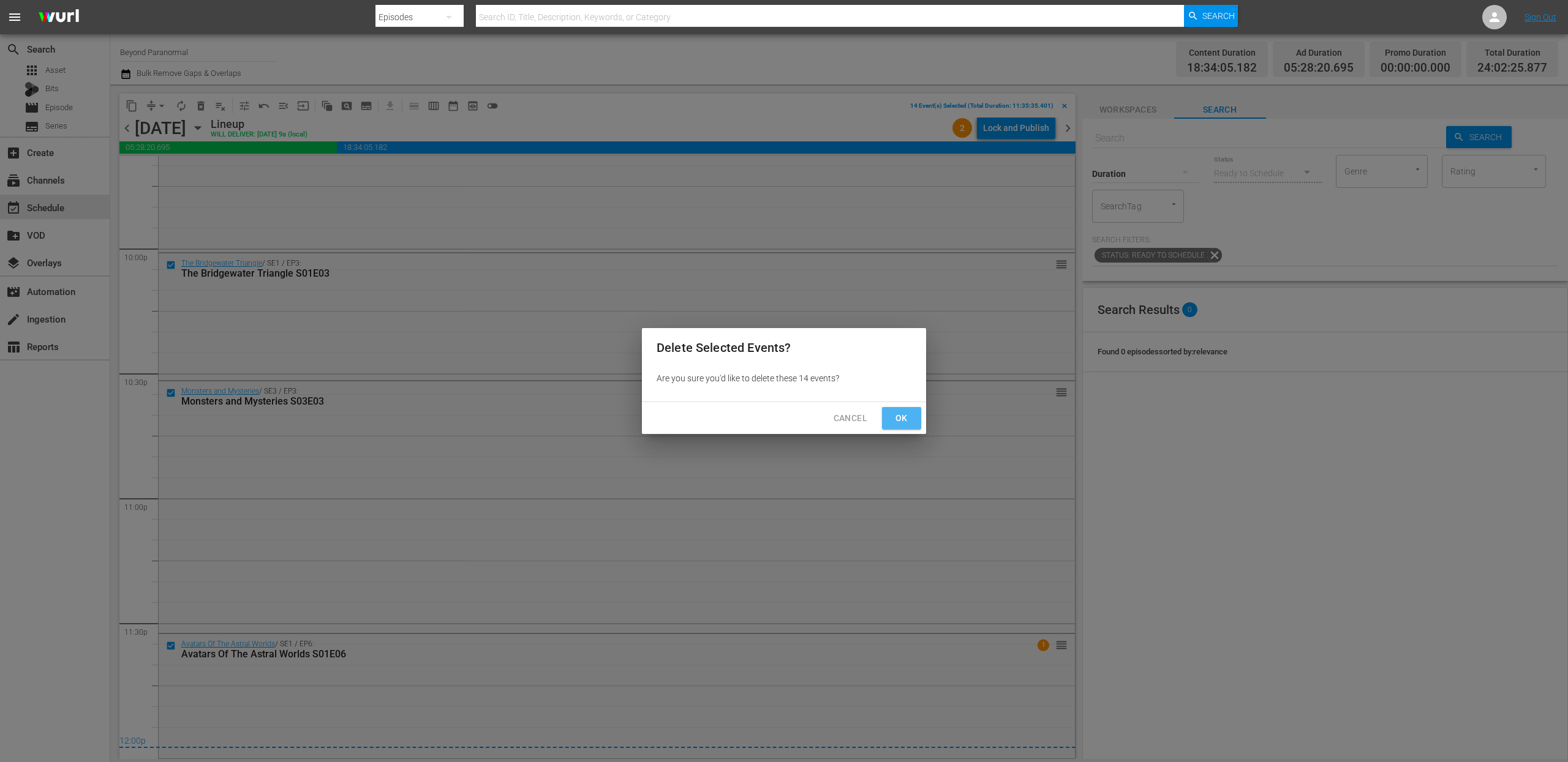
click at [908, 421] on span "Ok" at bounding box center [902, 418] width 20 height 15
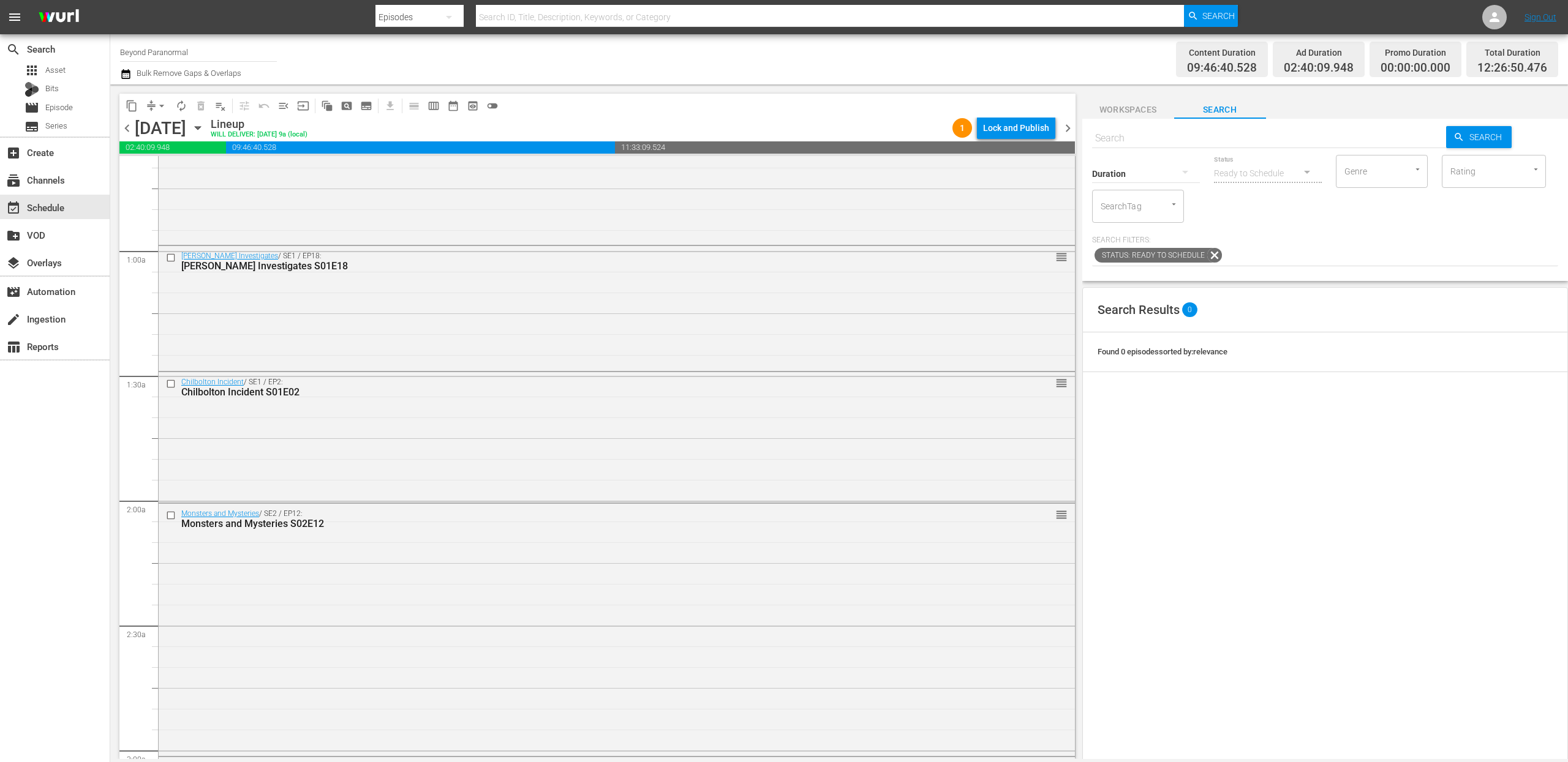
scroll to position [49, 0]
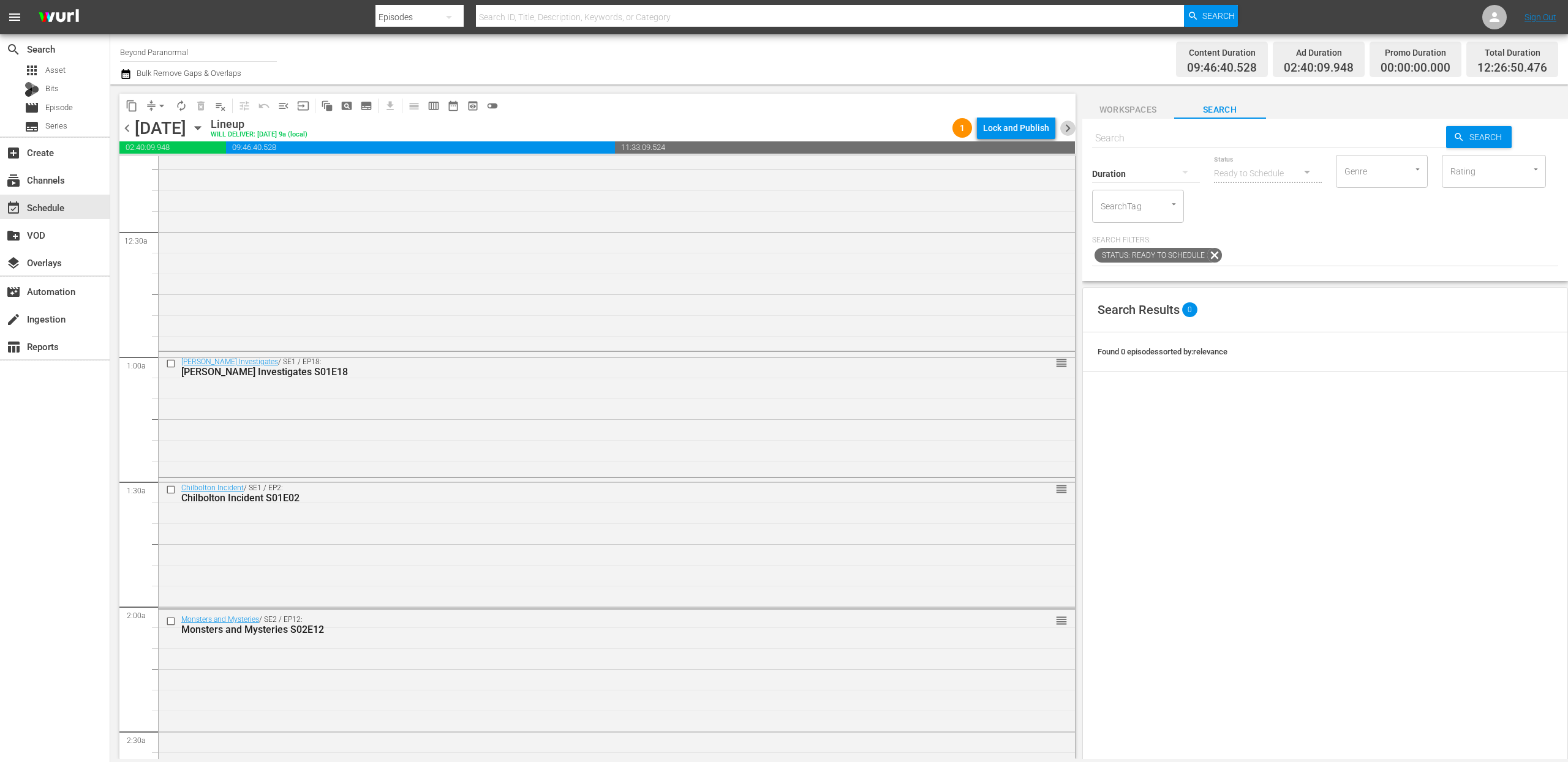
click at [1069, 130] on span "chevron_right" at bounding box center [1068, 128] width 15 height 15
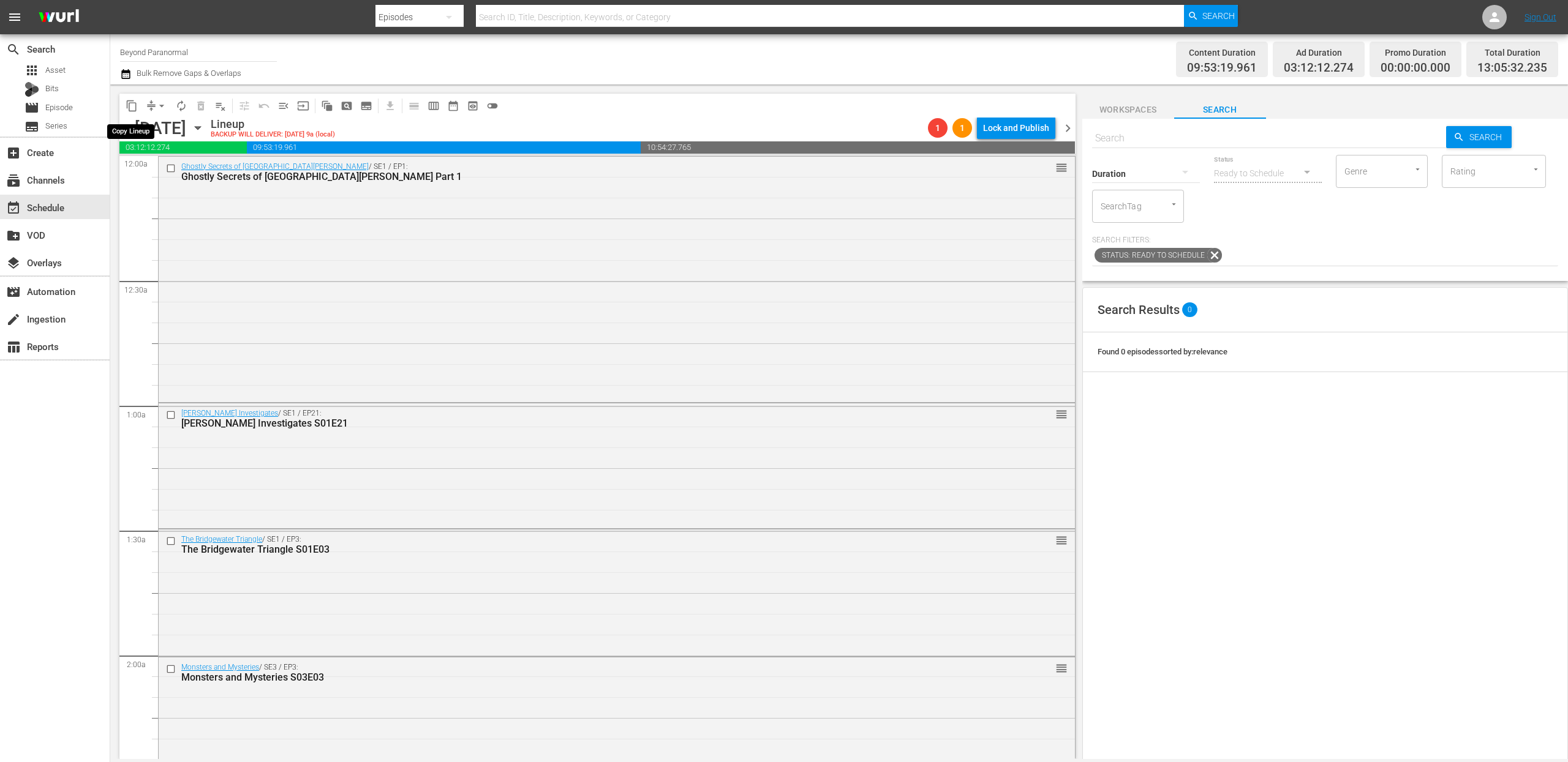
click at [135, 105] on span "content_copy" at bounding box center [132, 106] width 12 height 12
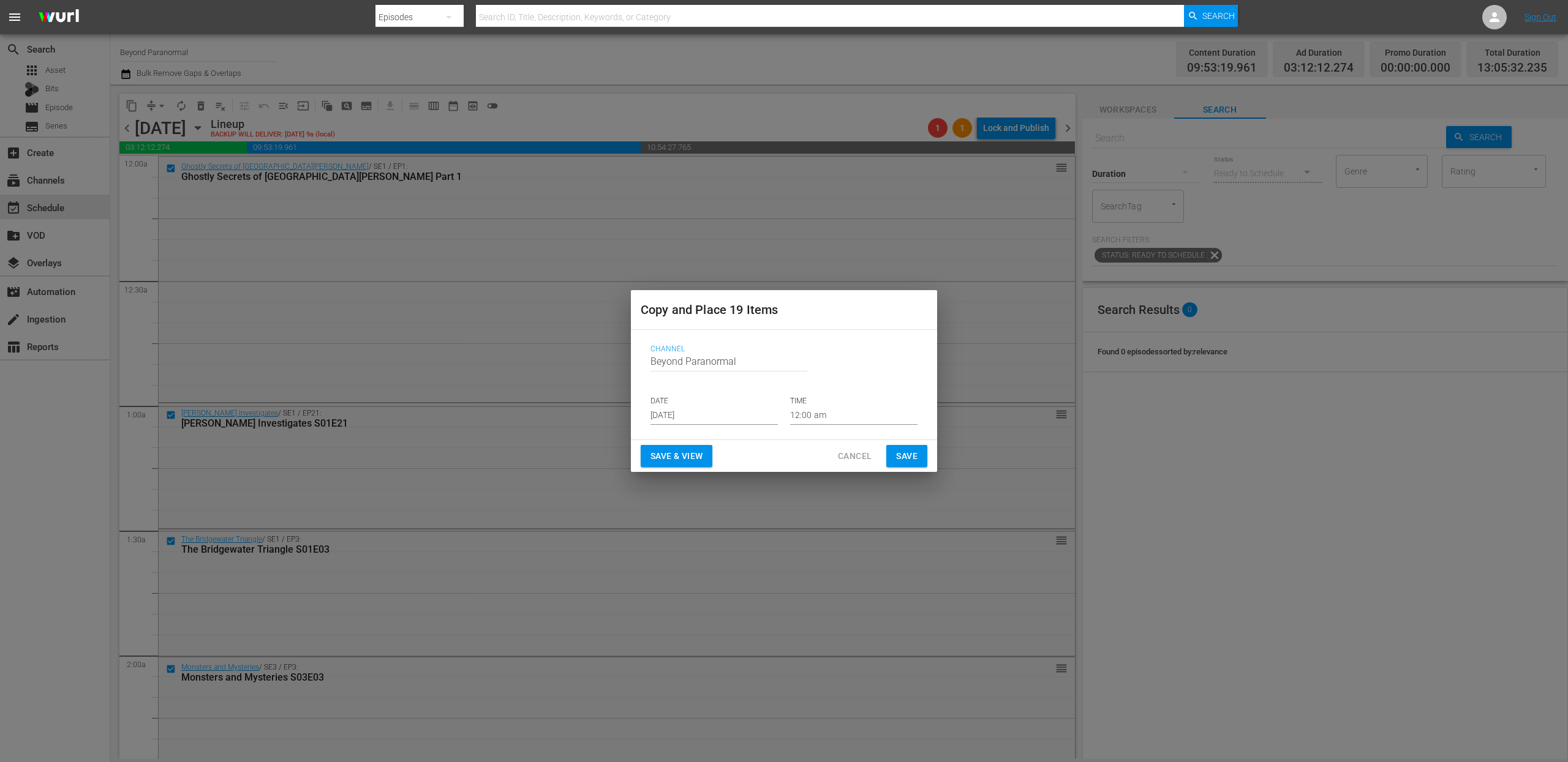
click at [698, 416] on input "[DATE]" at bounding box center [714, 415] width 127 height 18
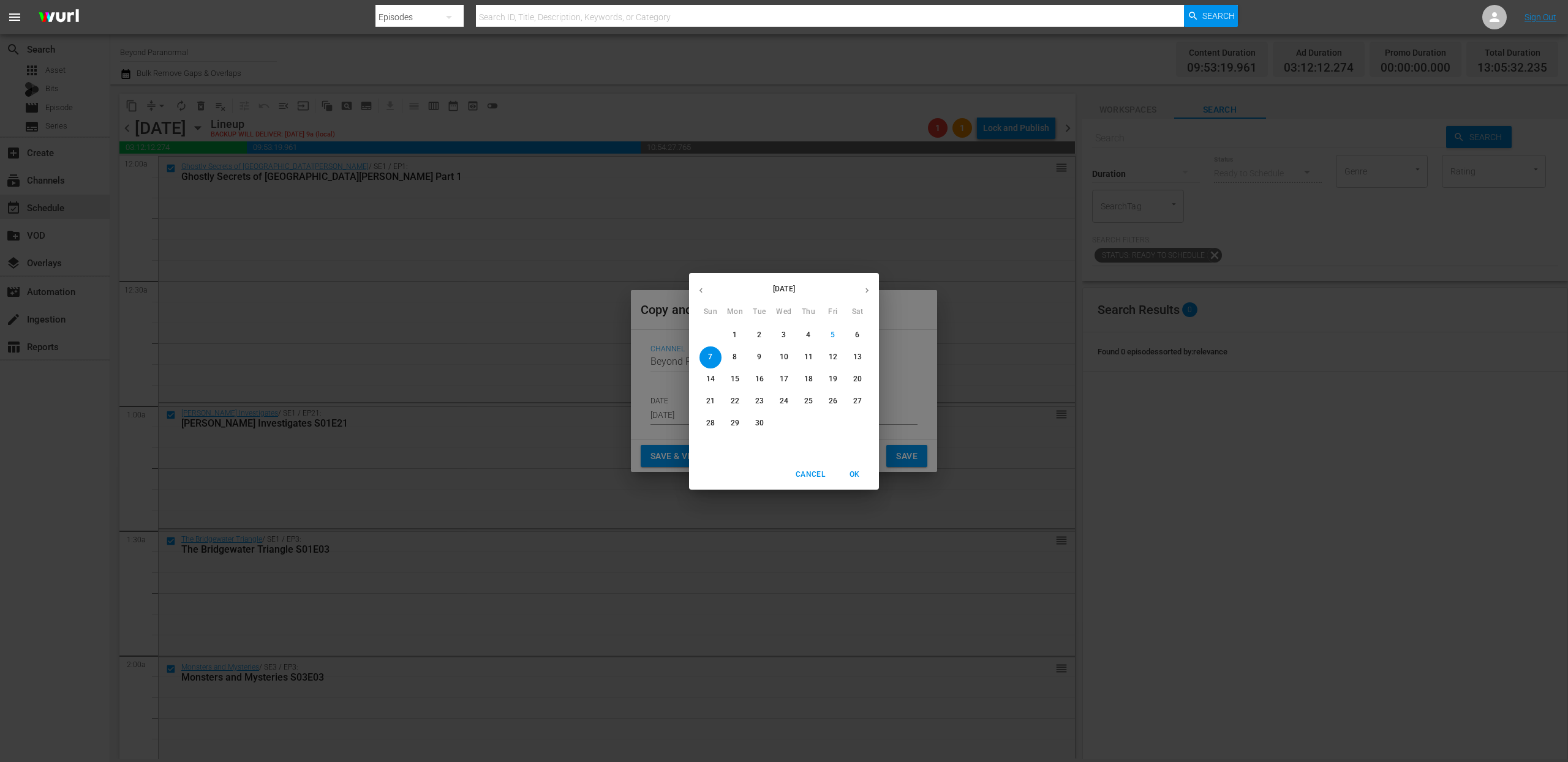
click at [863, 292] on icon "button" at bounding box center [866, 290] width 9 height 9
click at [710, 406] on p "19" at bounding box center [710, 401] width 9 height 10
type input "[DATE]"
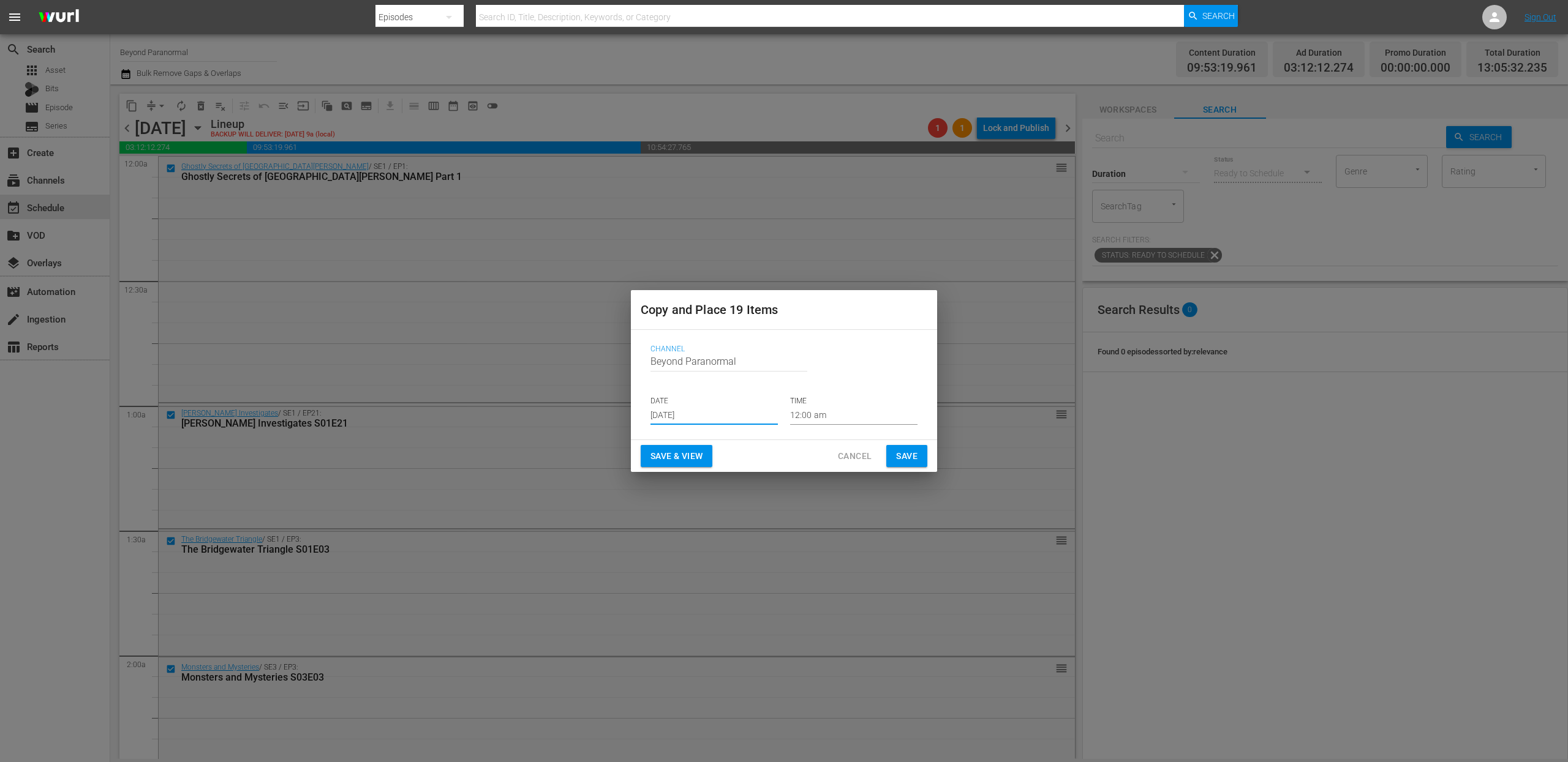
click at [820, 410] on input "12:00 am" at bounding box center [853, 415] width 127 height 18
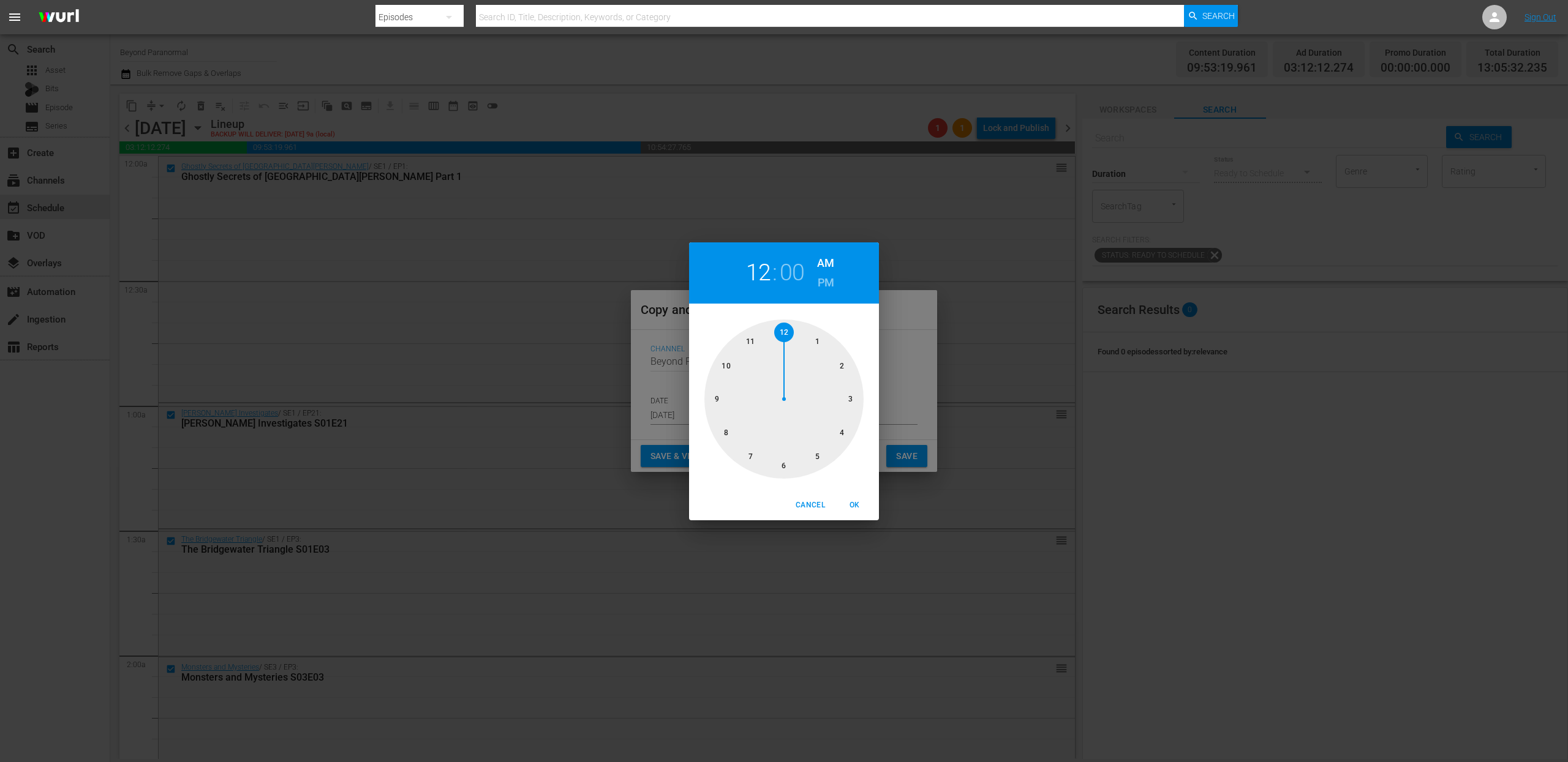
click at [853, 504] on span "OK" at bounding box center [854, 505] width 29 height 13
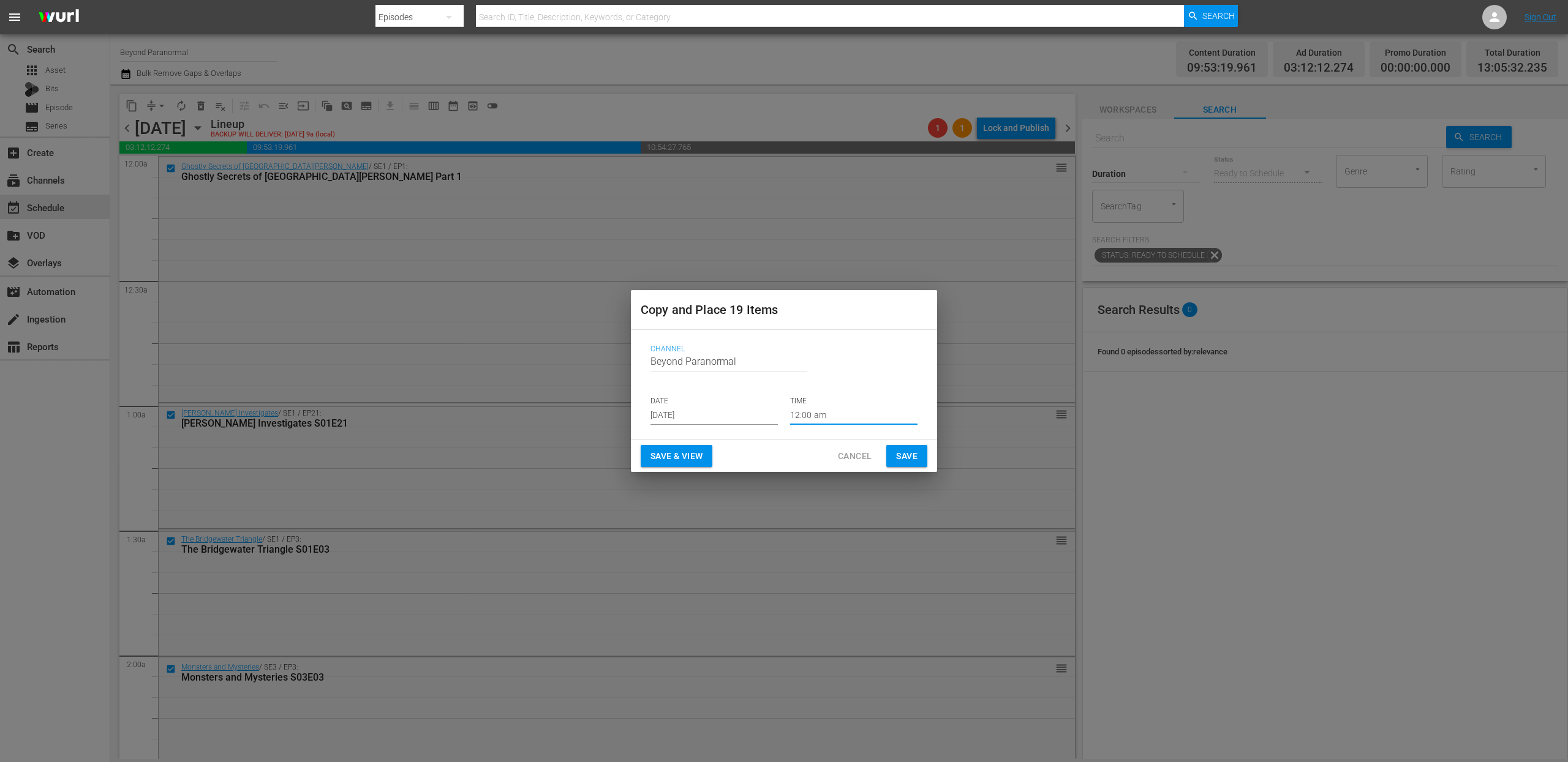
click at [904, 457] on span "Save" at bounding box center [906, 456] width 22 height 15
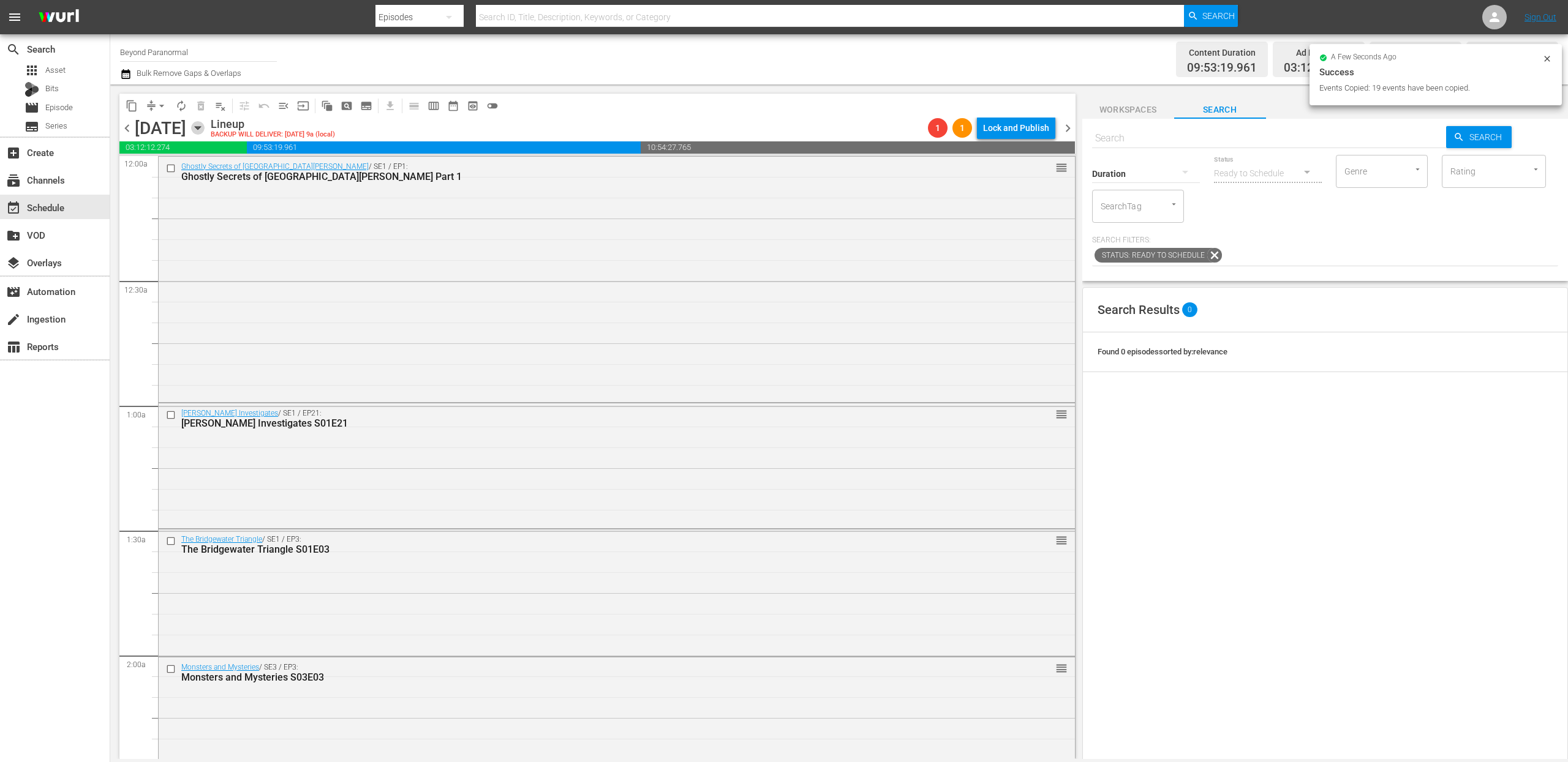
click at [201, 127] on icon "button" at bounding box center [197, 128] width 5 height 3
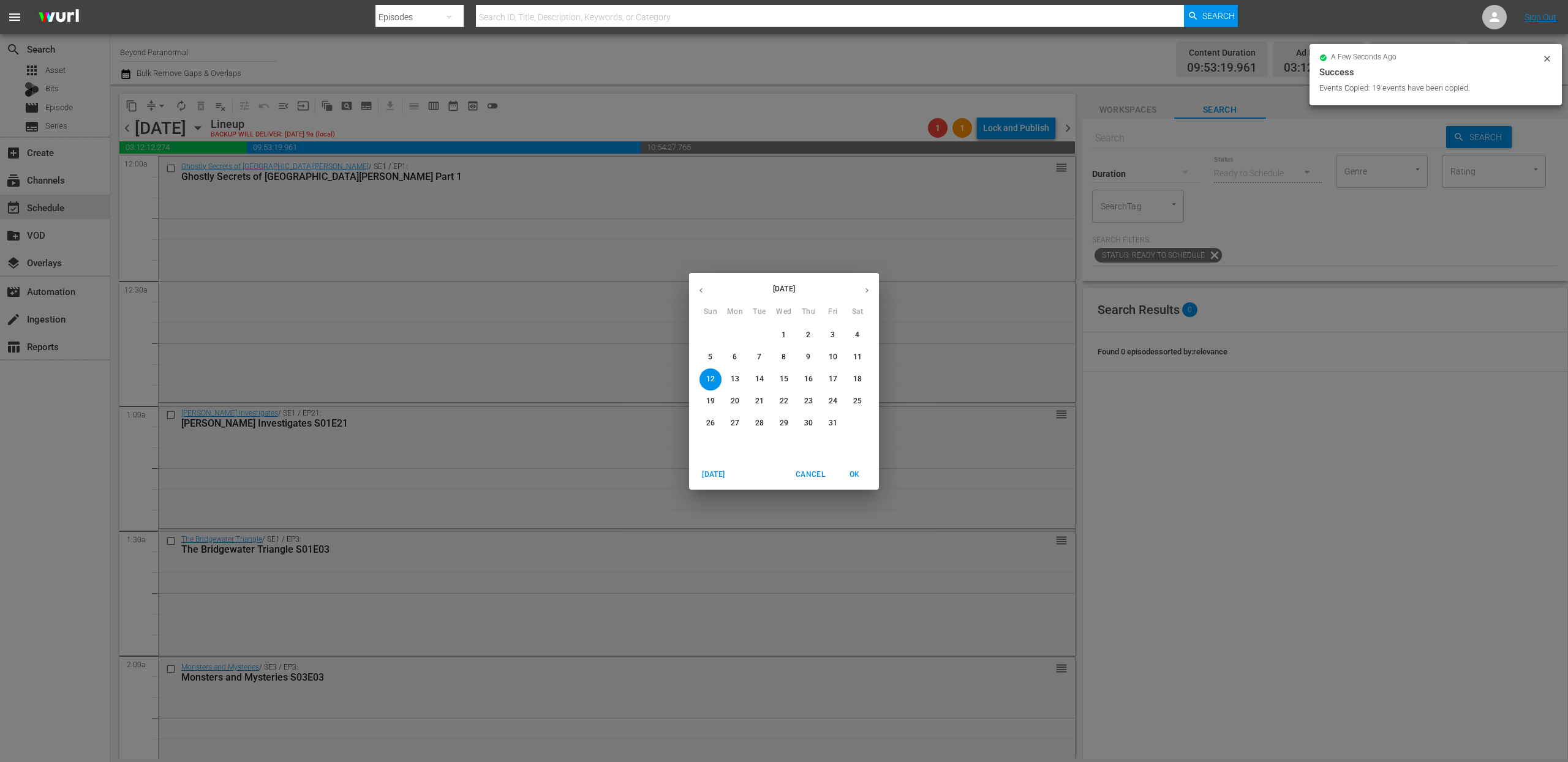
click at [719, 397] on span "19" at bounding box center [710, 401] width 22 height 10
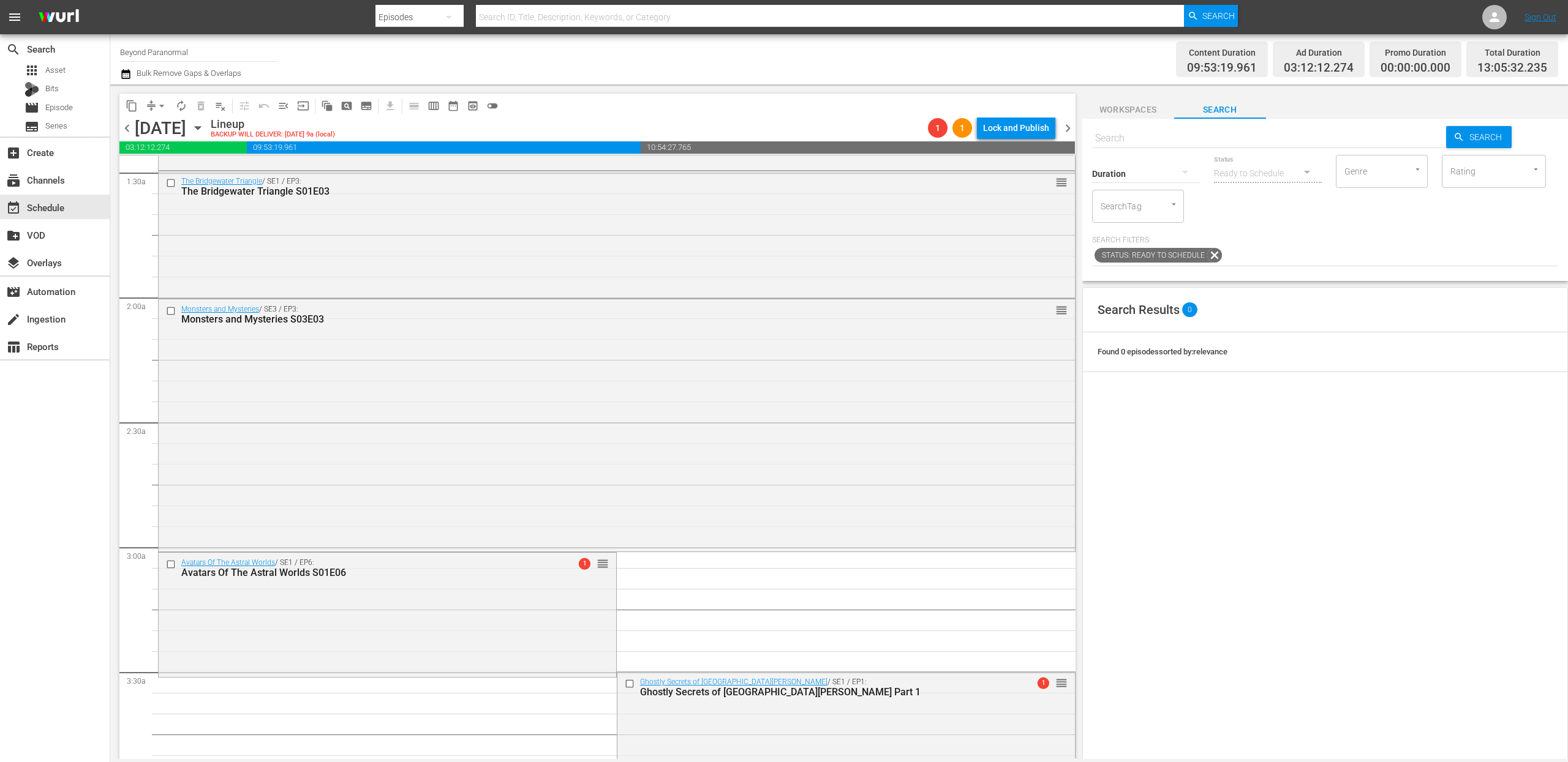
scroll to position [90, 0]
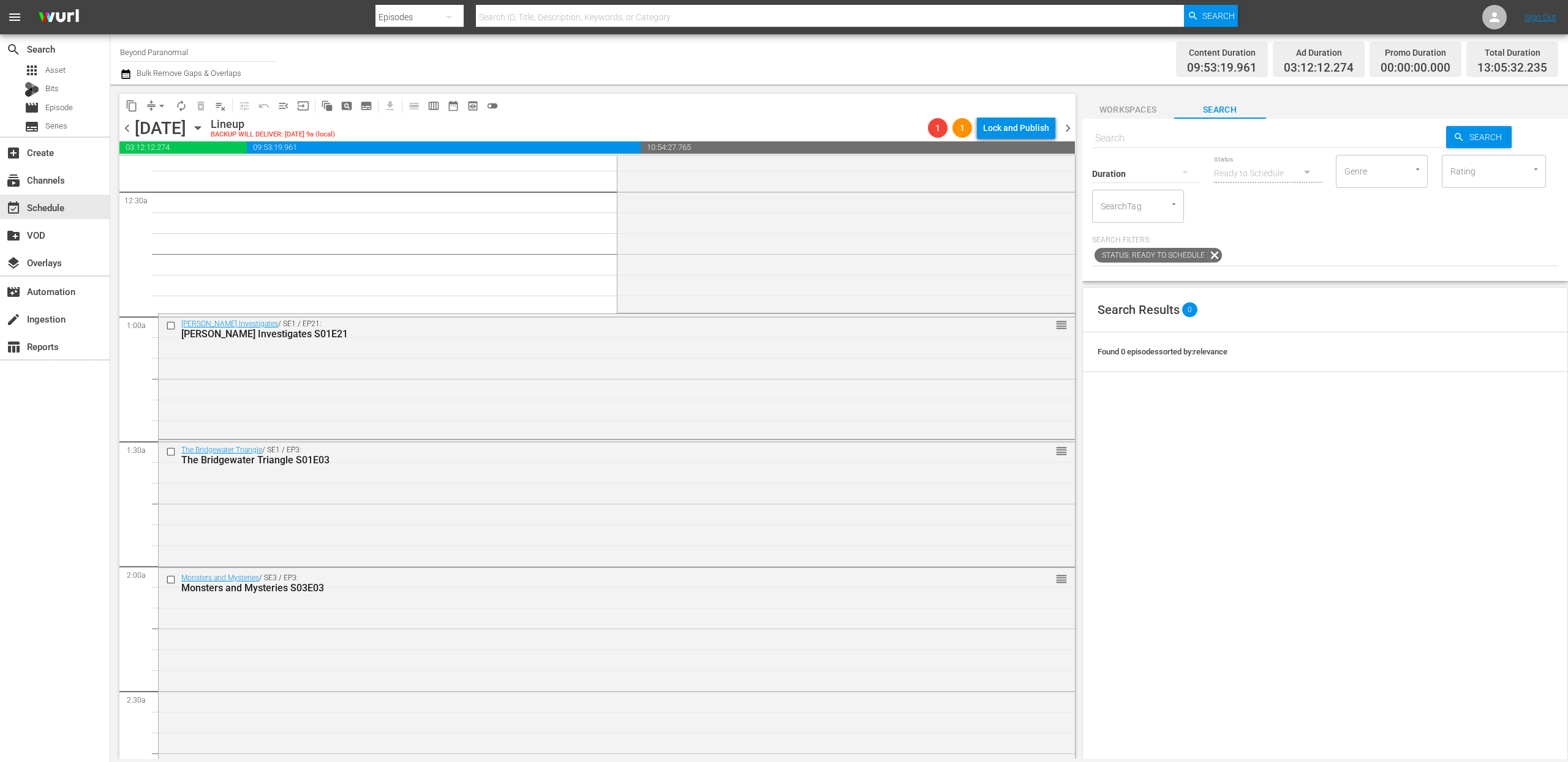
click at [205, 130] on icon "button" at bounding box center [198, 128] width 14 height 14
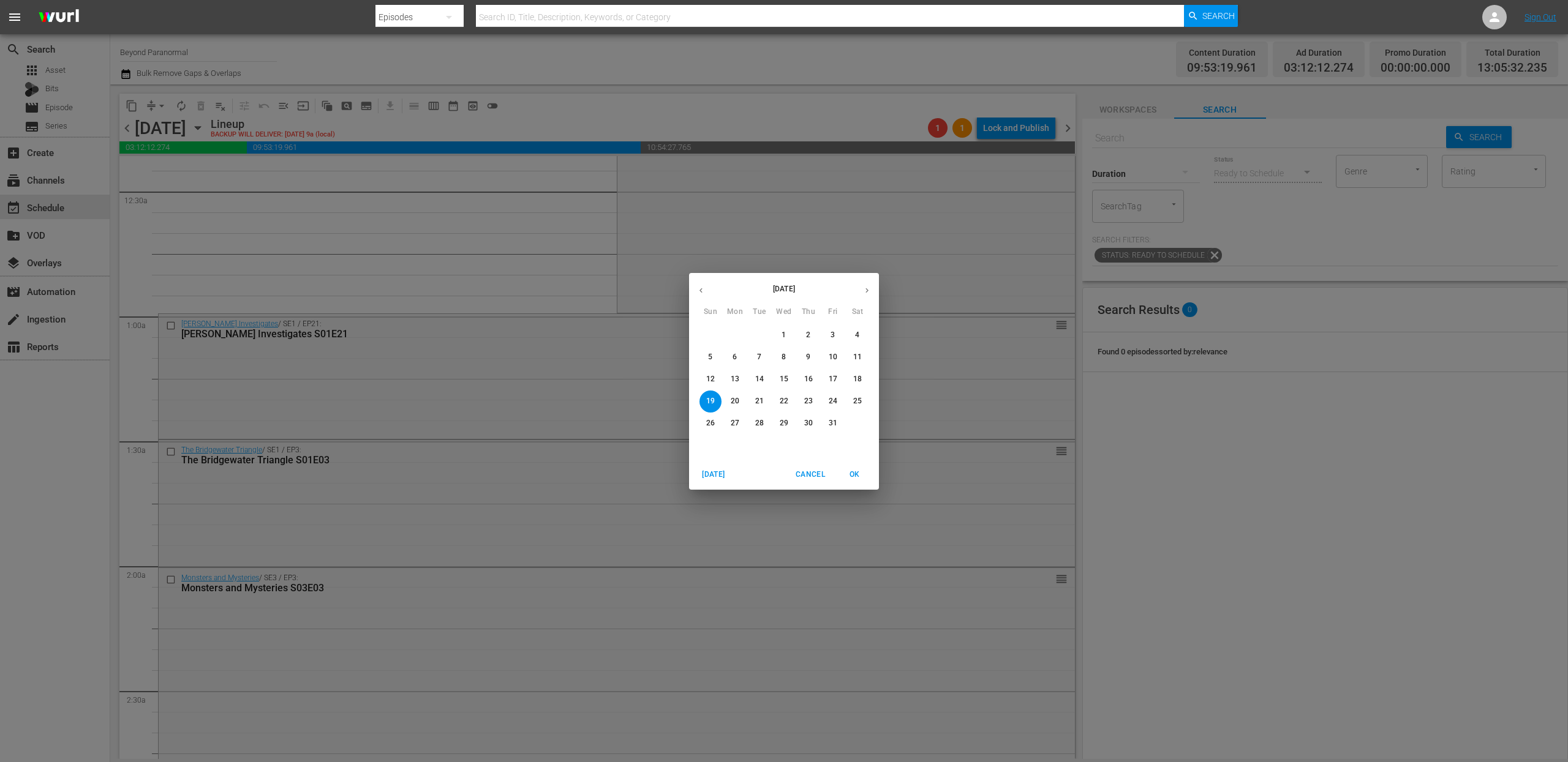
click at [711, 380] on p "12" at bounding box center [710, 380] width 9 height 10
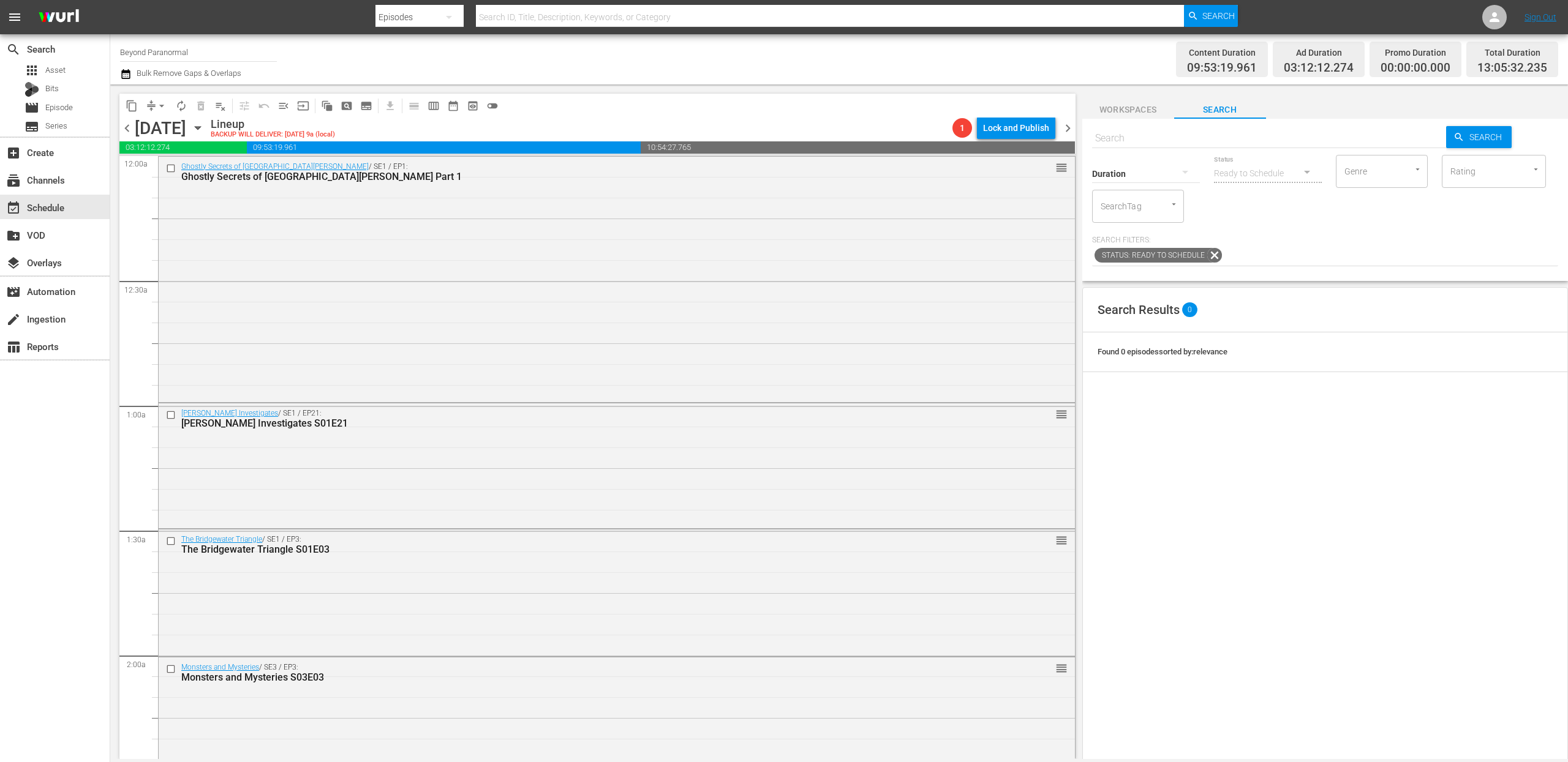
click at [135, 106] on span "content_copy" at bounding box center [132, 106] width 12 height 12
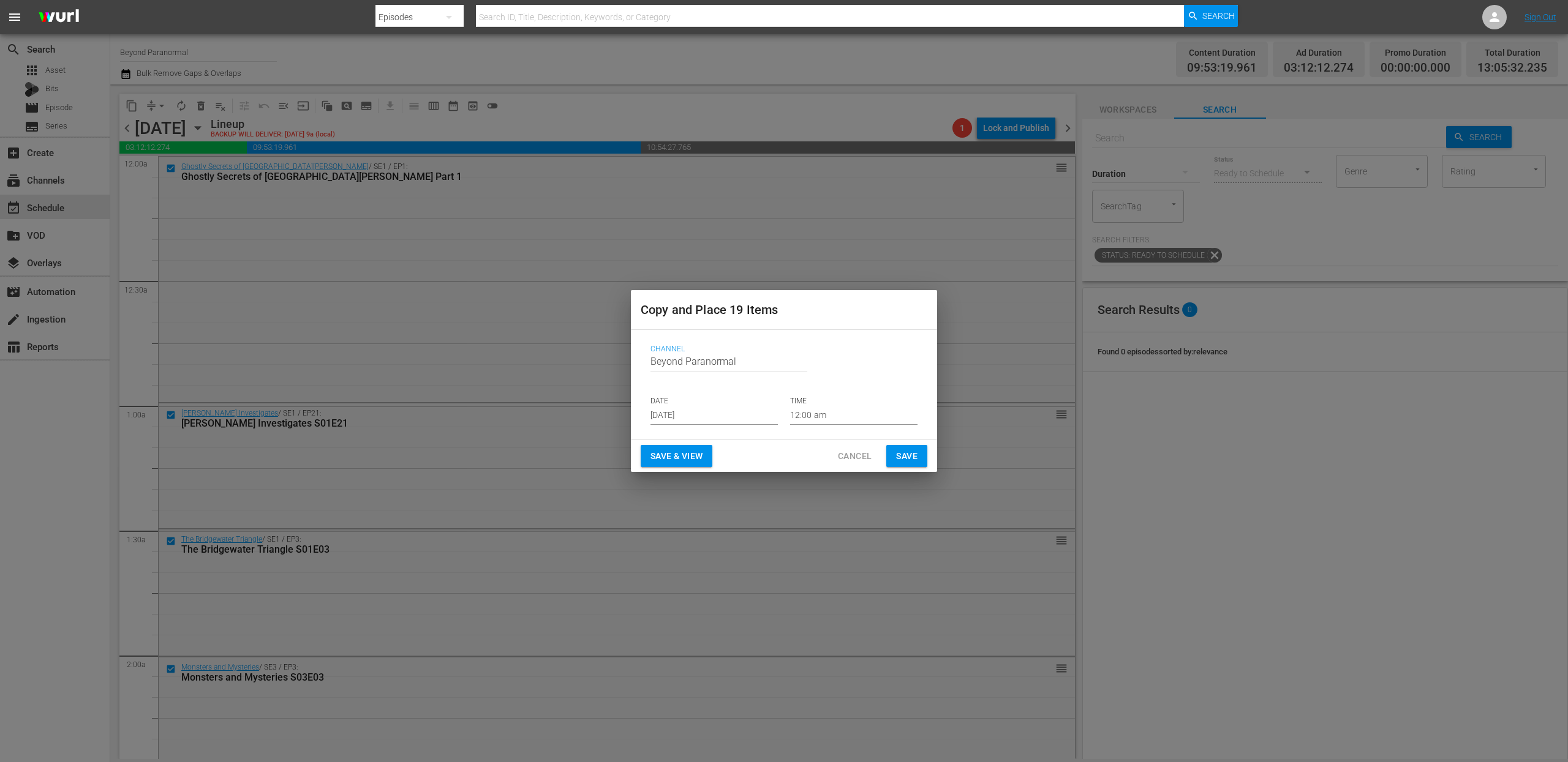
click at [859, 459] on span "Cancel" at bounding box center [854, 456] width 34 height 15
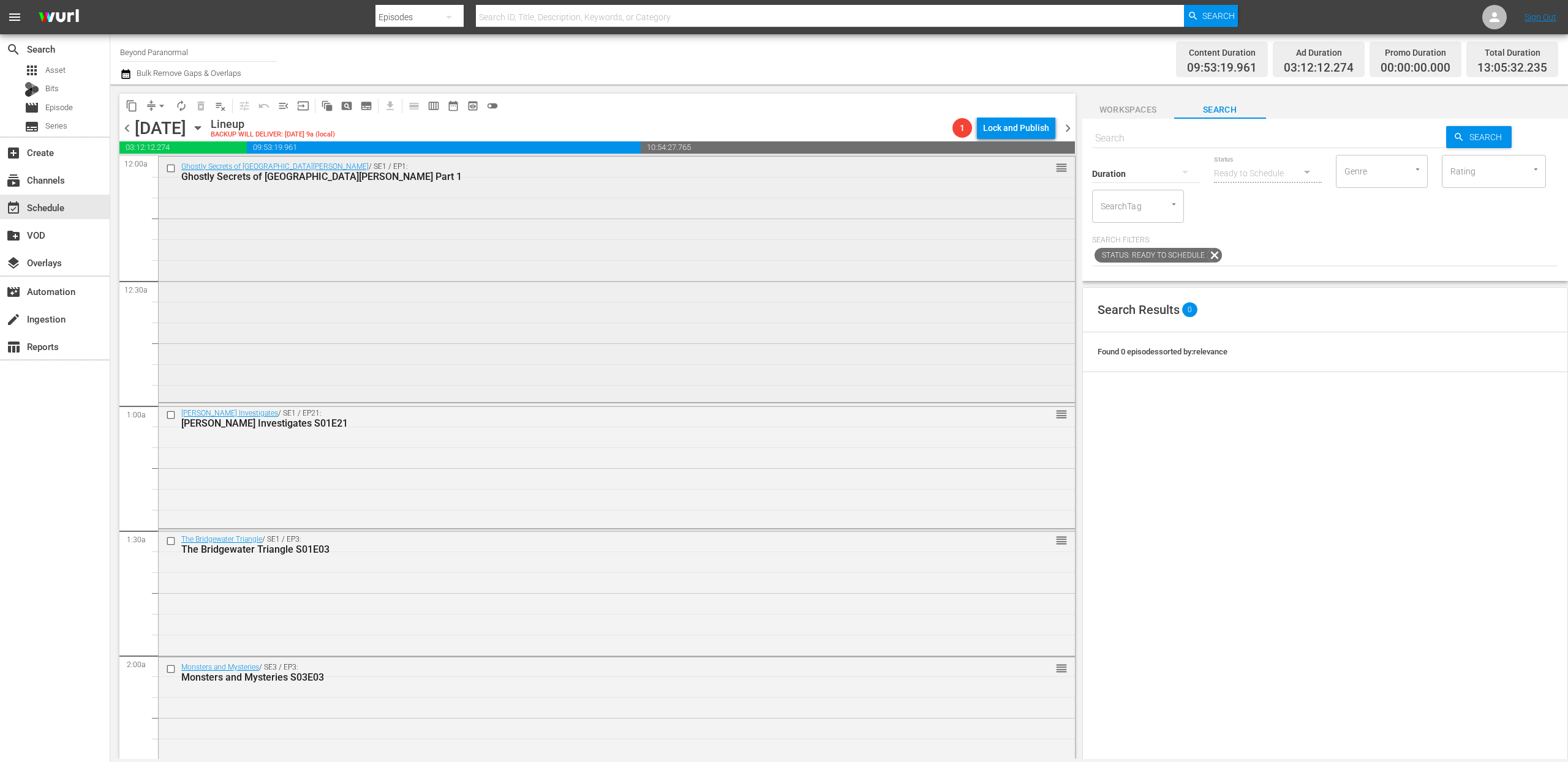
click at [173, 170] on input "checkbox" at bounding box center [172, 168] width 13 height 10
click at [169, 411] on input "checkbox" at bounding box center [172, 416] width 13 height 10
click at [174, 541] on input "checkbox" at bounding box center [172, 541] width 13 height 10
click at [174, 669] on input "checkbox" at bounding box center [172, 670] width 13 height 10
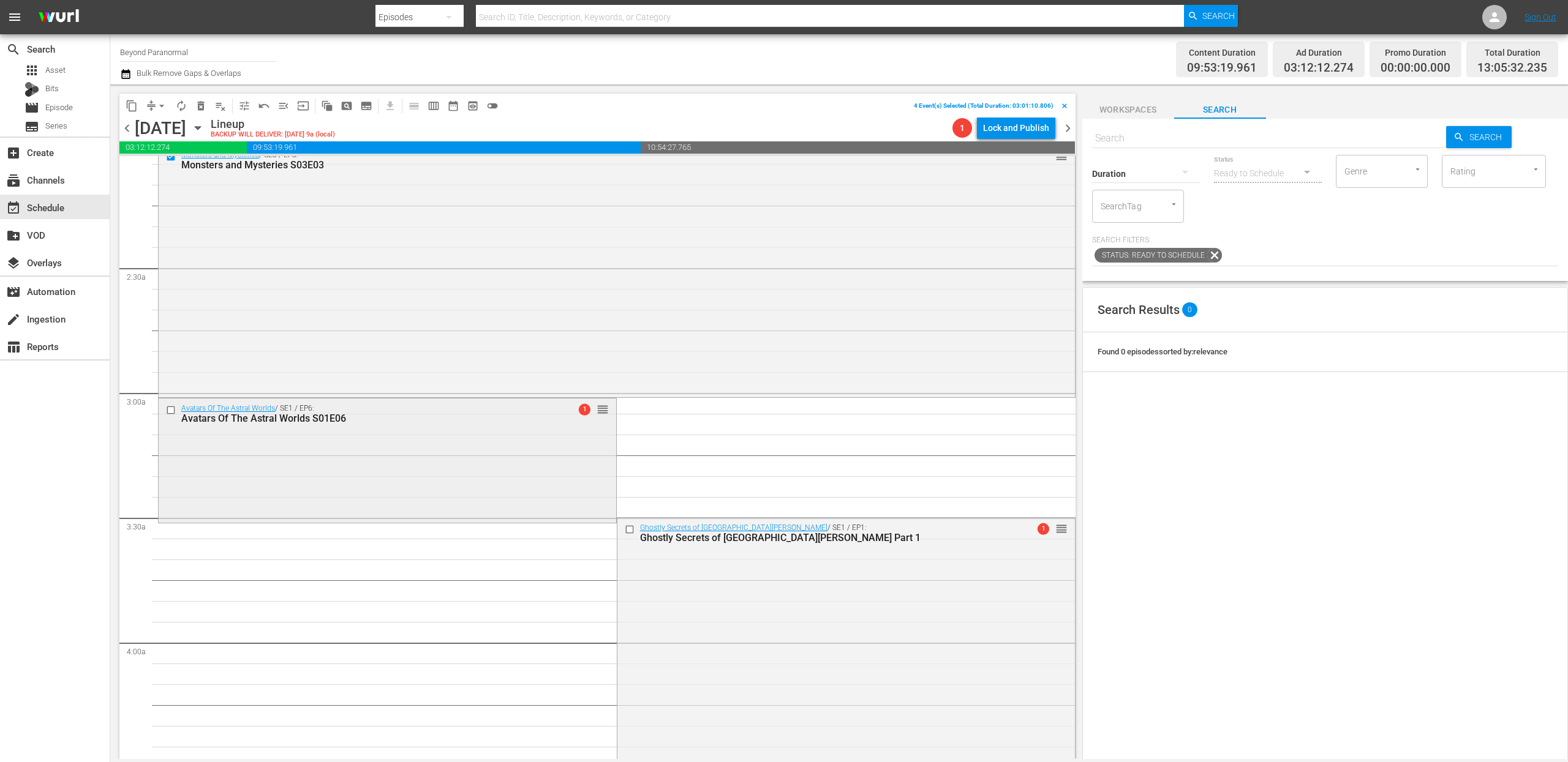
scroll to position [518, 0]
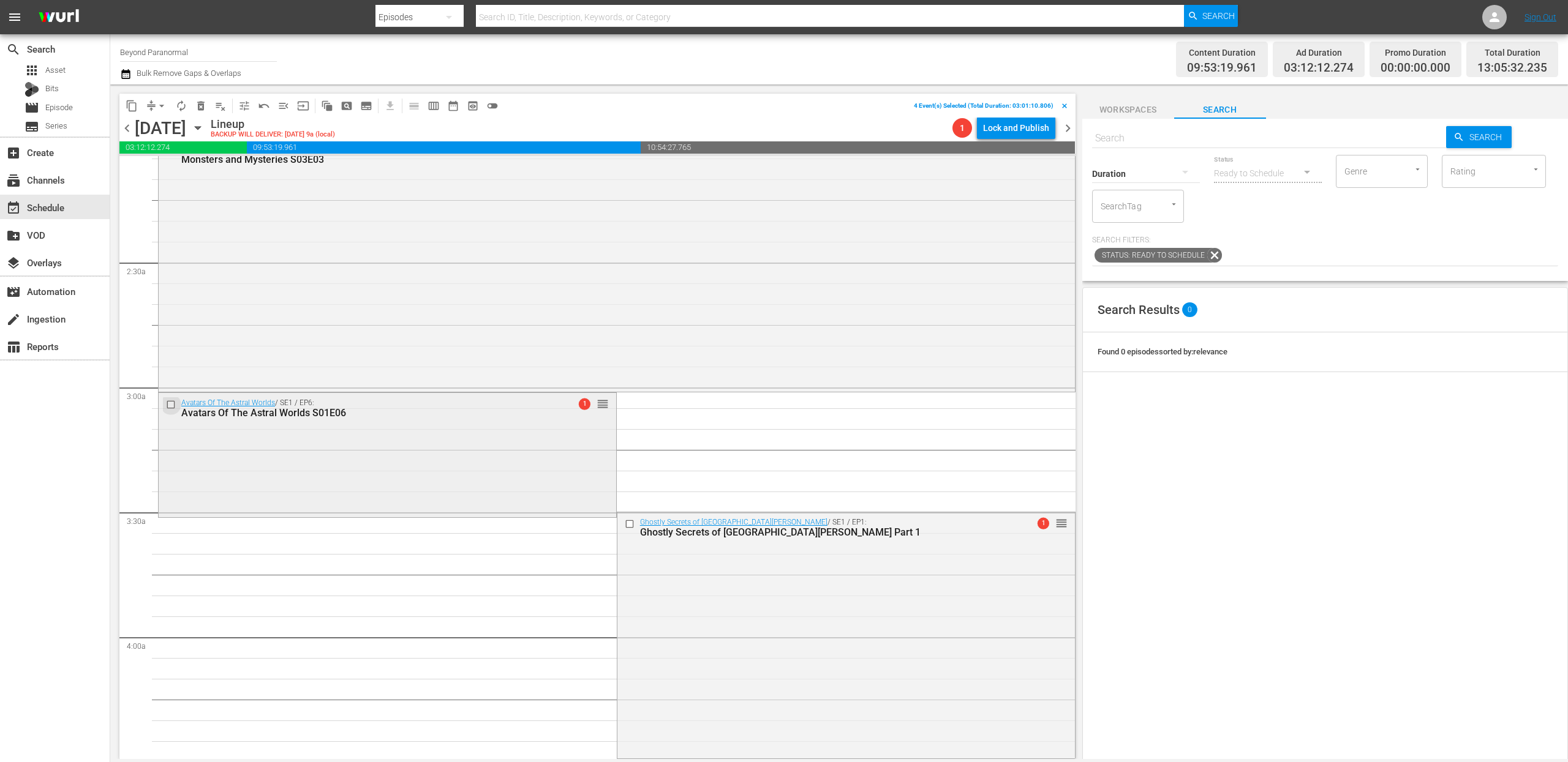
click at [172, 406] on input "checkbox" at bounding box center [172, 405] width 13 height 10
click at [627, 523] on input "checkbox" at bounding box center [630, 524] width 13 height 10
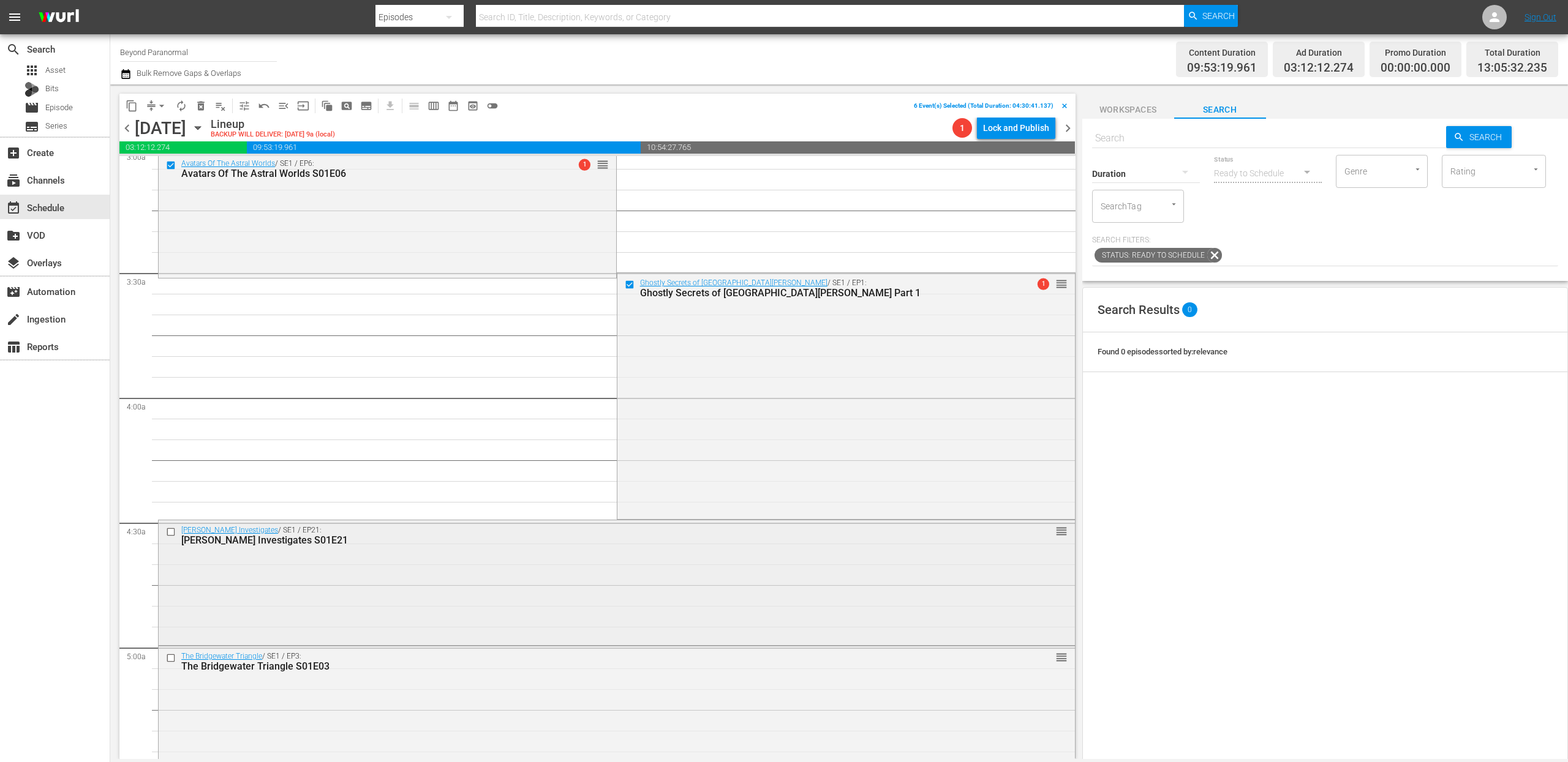
scroll to position [836, 0]
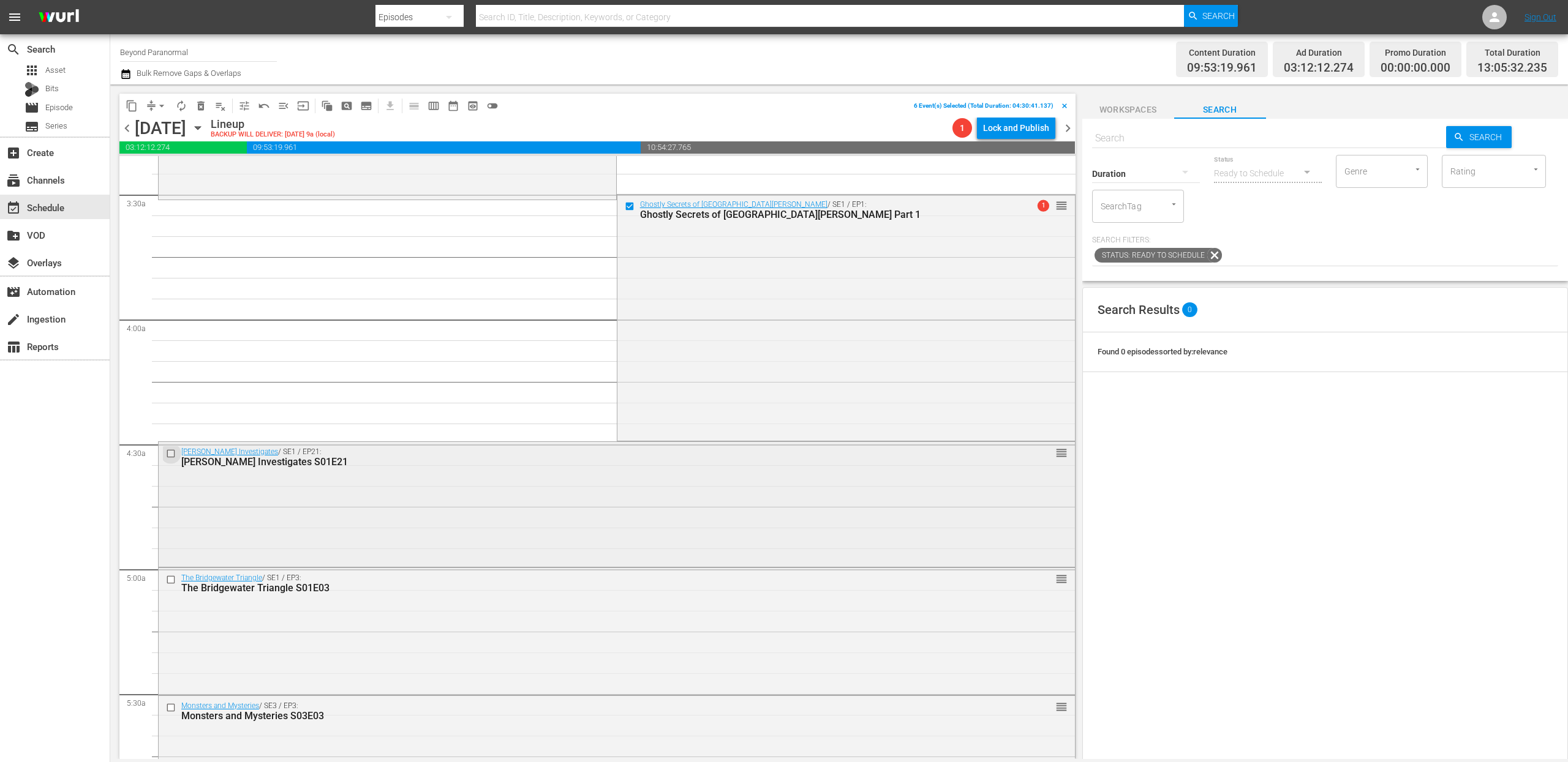
click at [171, 453] on input "checkbox" at bounding box center [172, 454] width 13 height 10
click at [173, 578] on input "checkbox" at bounding box center [172, 580] width 13 height 10
click at [173, 709] on input "checkbox" at bounding box center [172, 708] width 13 height 10
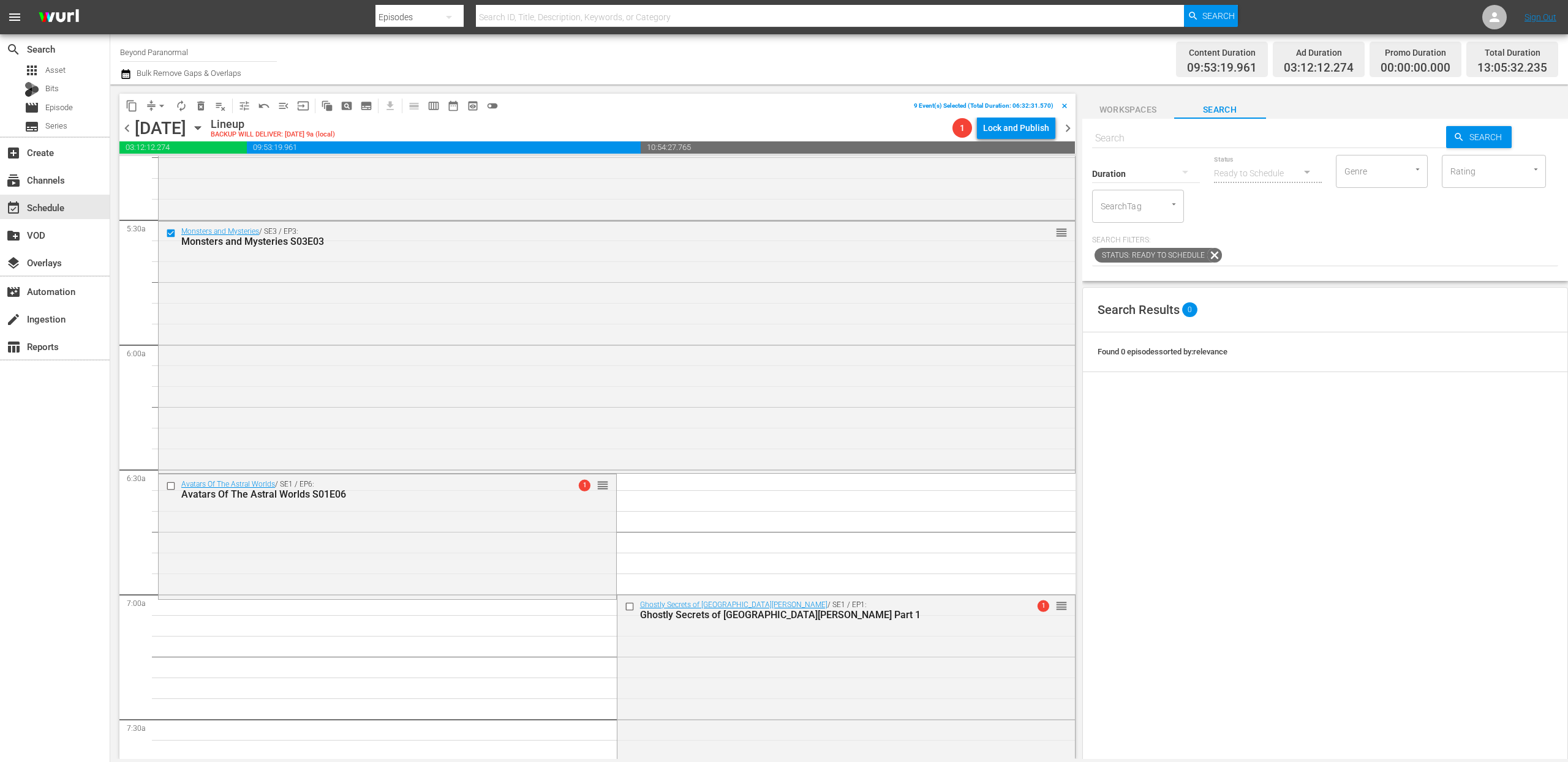
scroll to position [1324, 0]
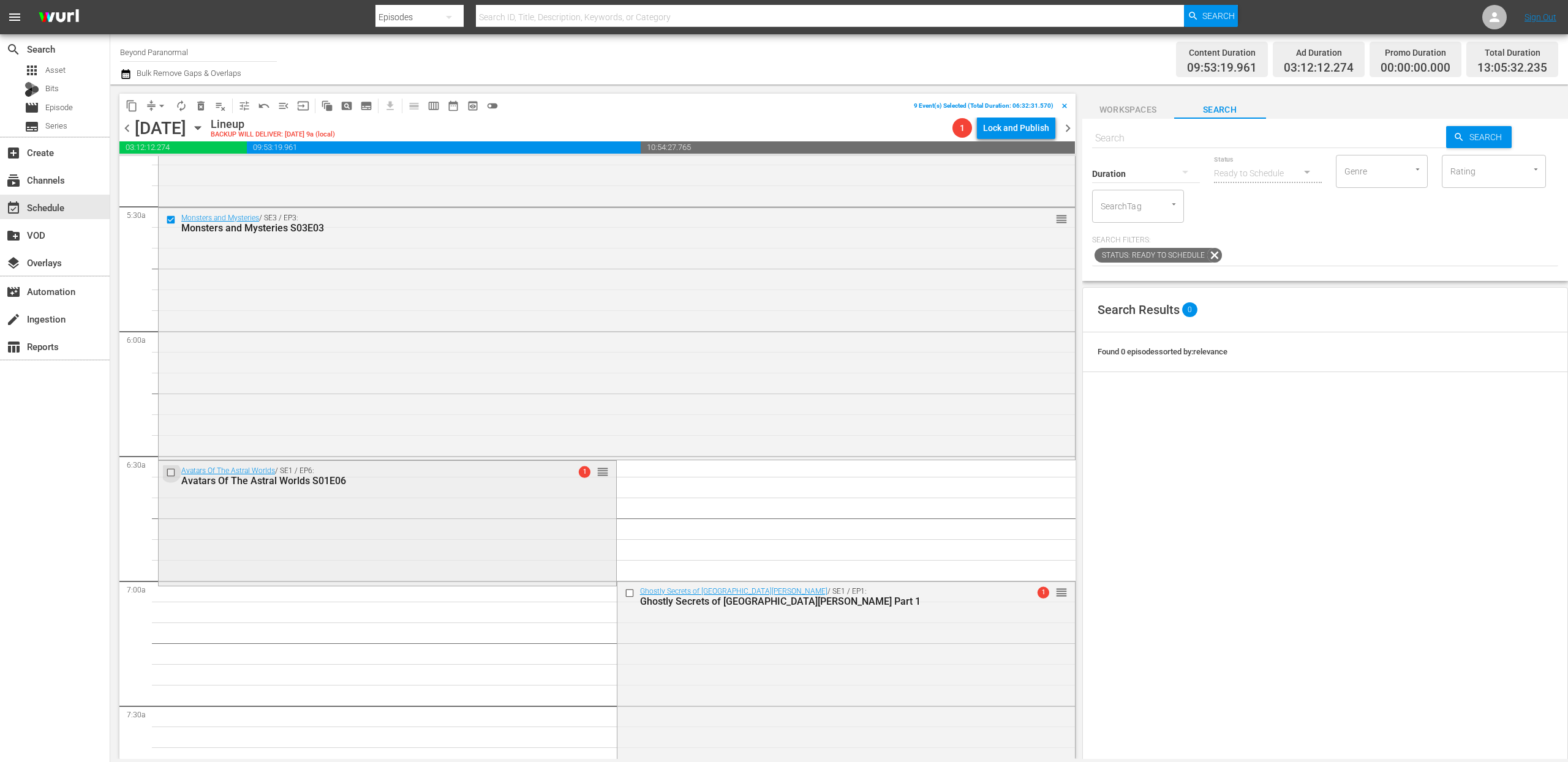
click at [170, 472] on input "checkbox" at bounding box center [172, 473] width 13 height 10
click at [624, 592] on input "checkbox" at bounding box center [630, 593] width 13 height 10
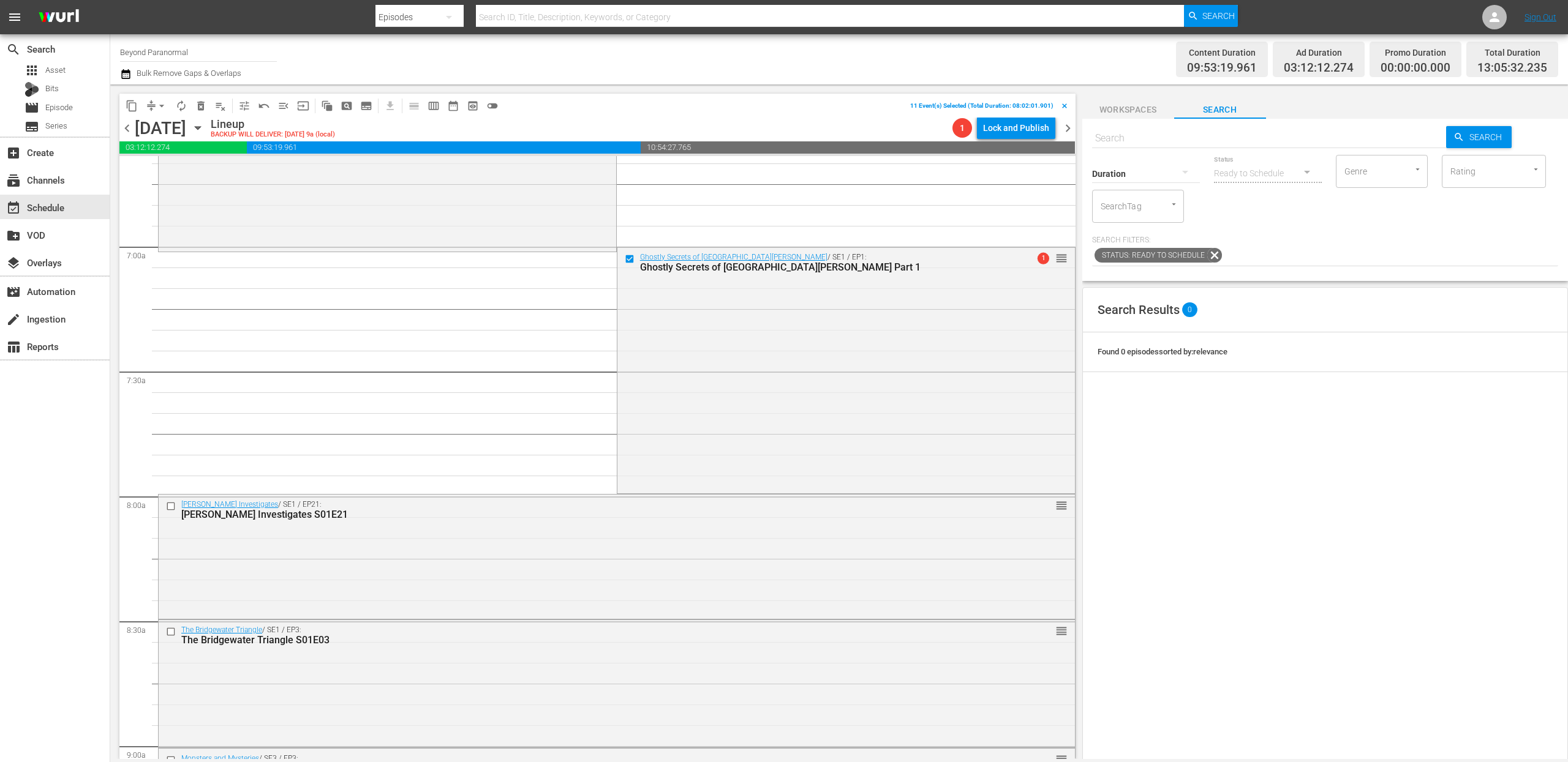
scroll to position [1713, 0]
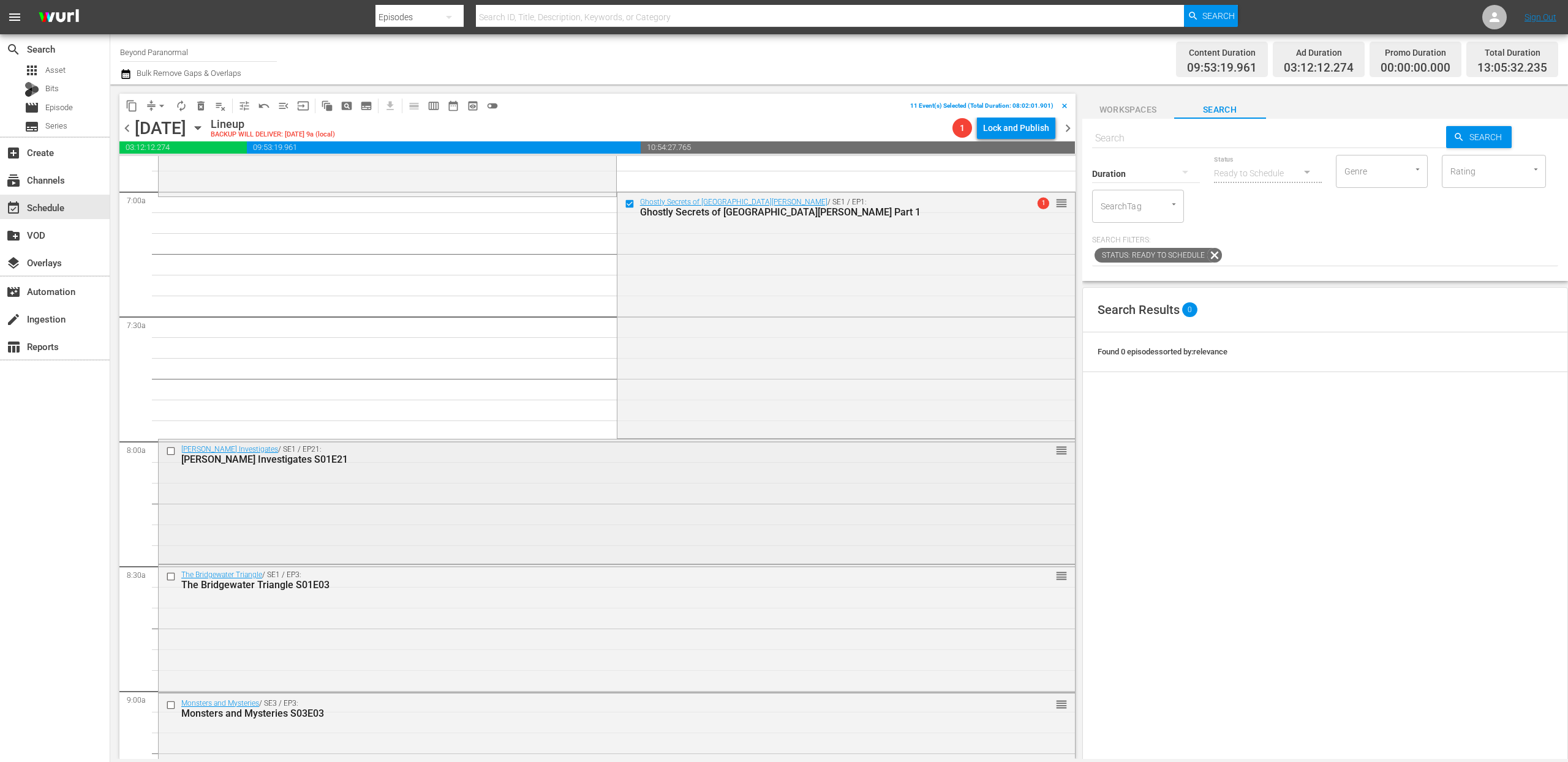
click at [169, 450] on input "checkbox" at bounding box center [172, 451] width 13 height 10
click at [172, 578] on input "checkbox" at bounding box center [172, 577] width 13 height 10
click at [170, 704] on input "checkbox" at bounding box center [172, 705] width 13 height 10
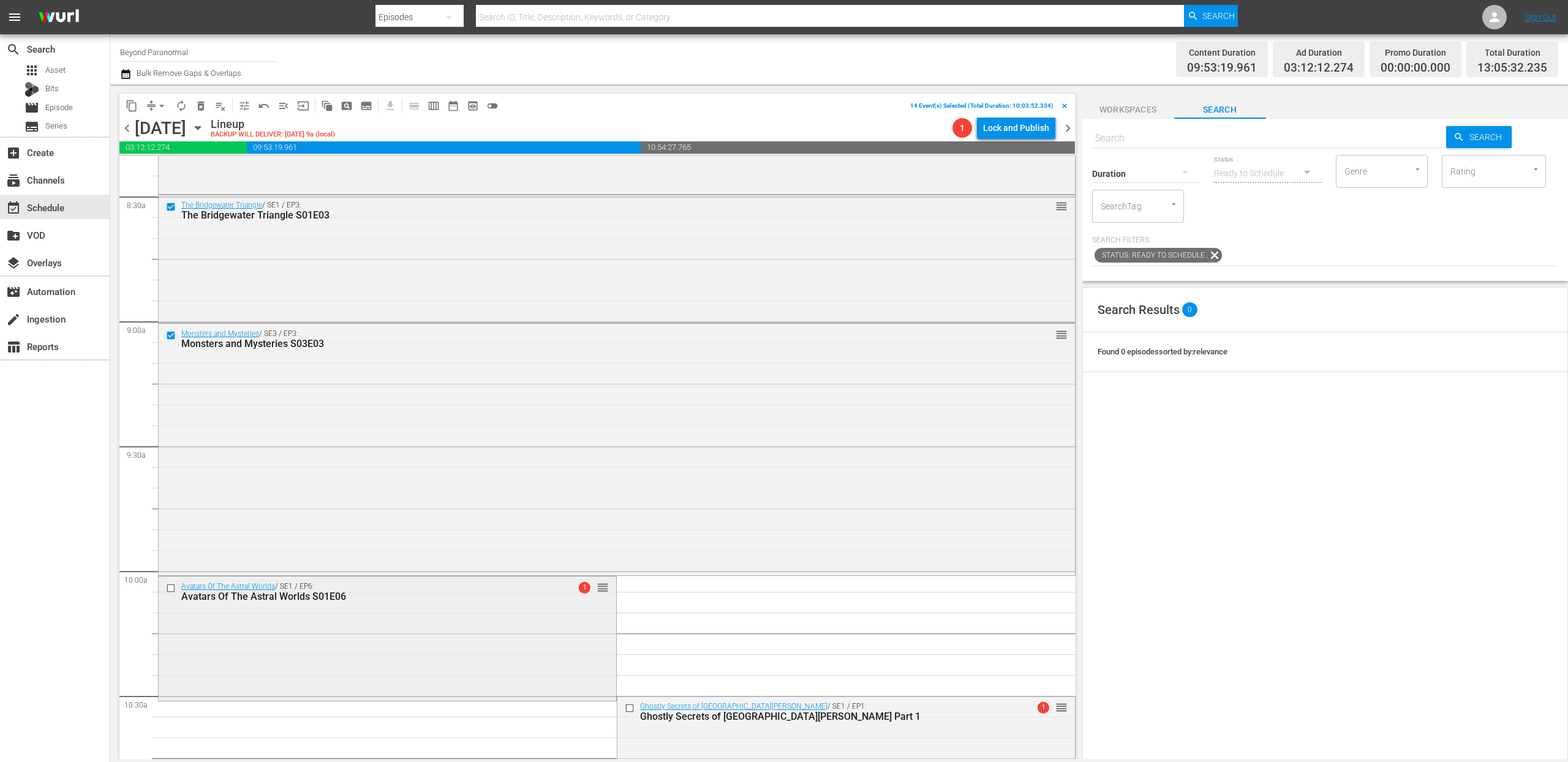
scroll to position [2097, 0]
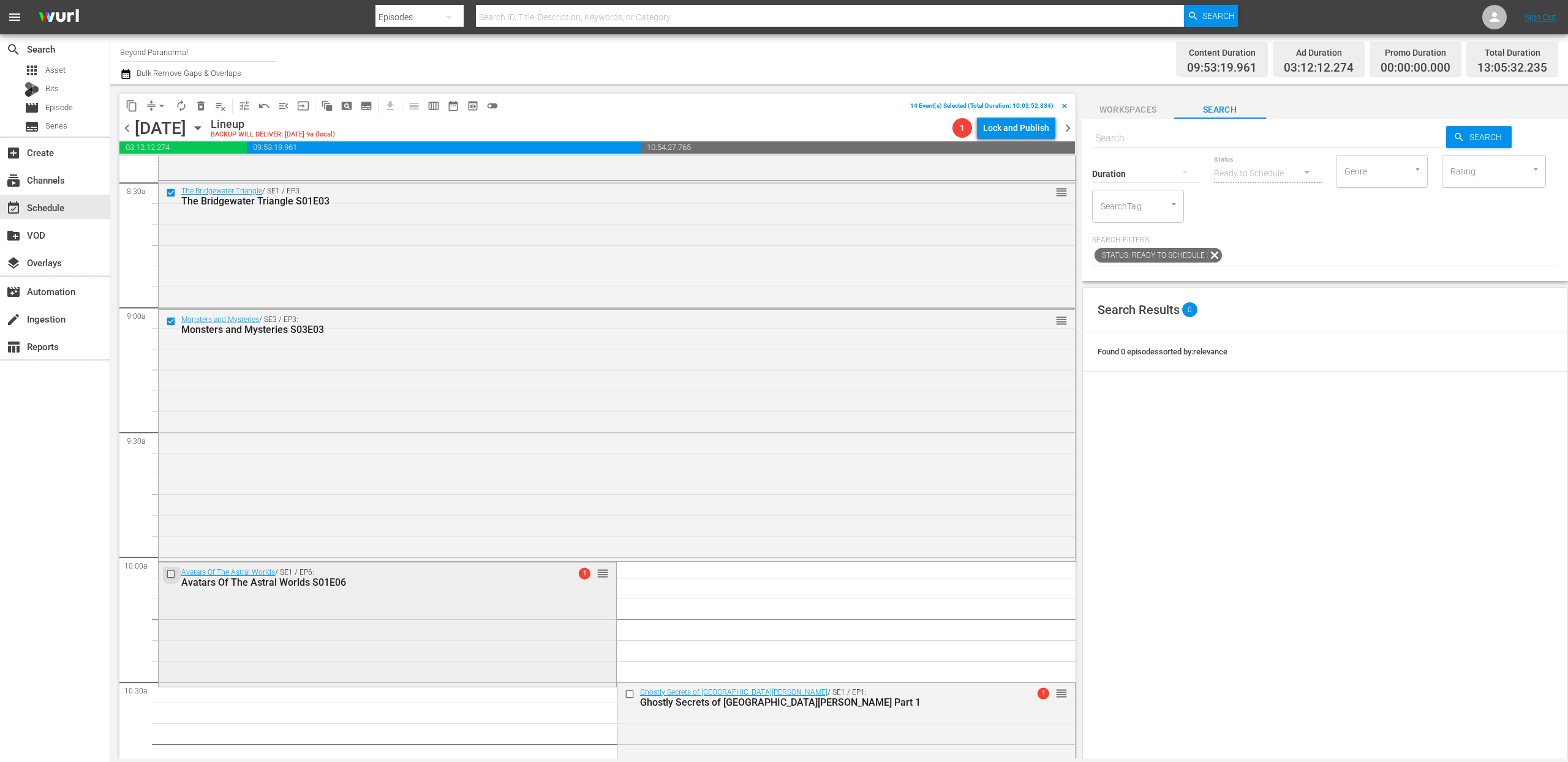
click at [173, 577] on input "checkbox" at bounding box center [172, 574] width 13 height 10
click at [624, 692] on input "checkbox" at bounding box center [630, 694] width 13 height 10
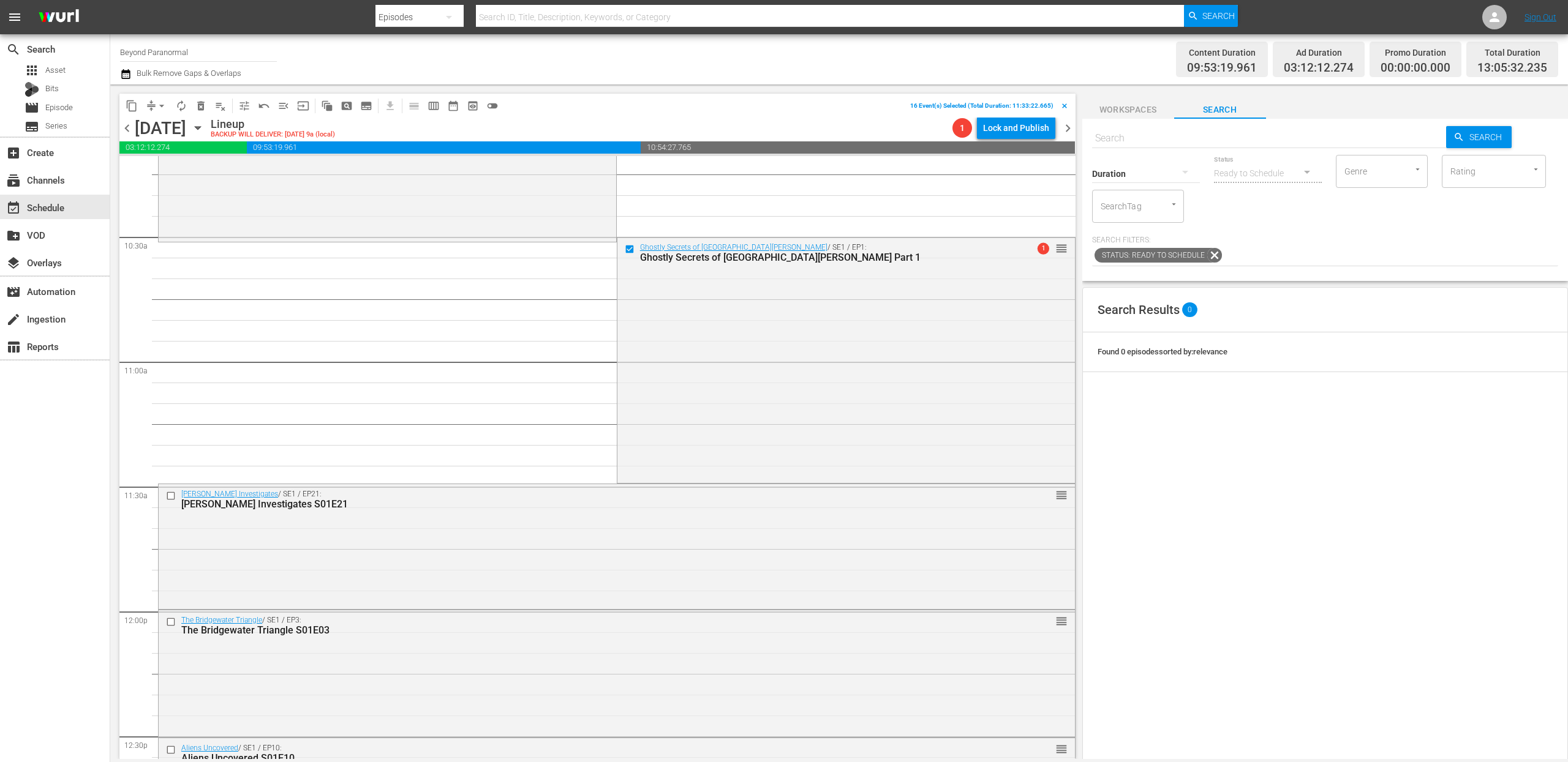
scroll to position [2557, 0]
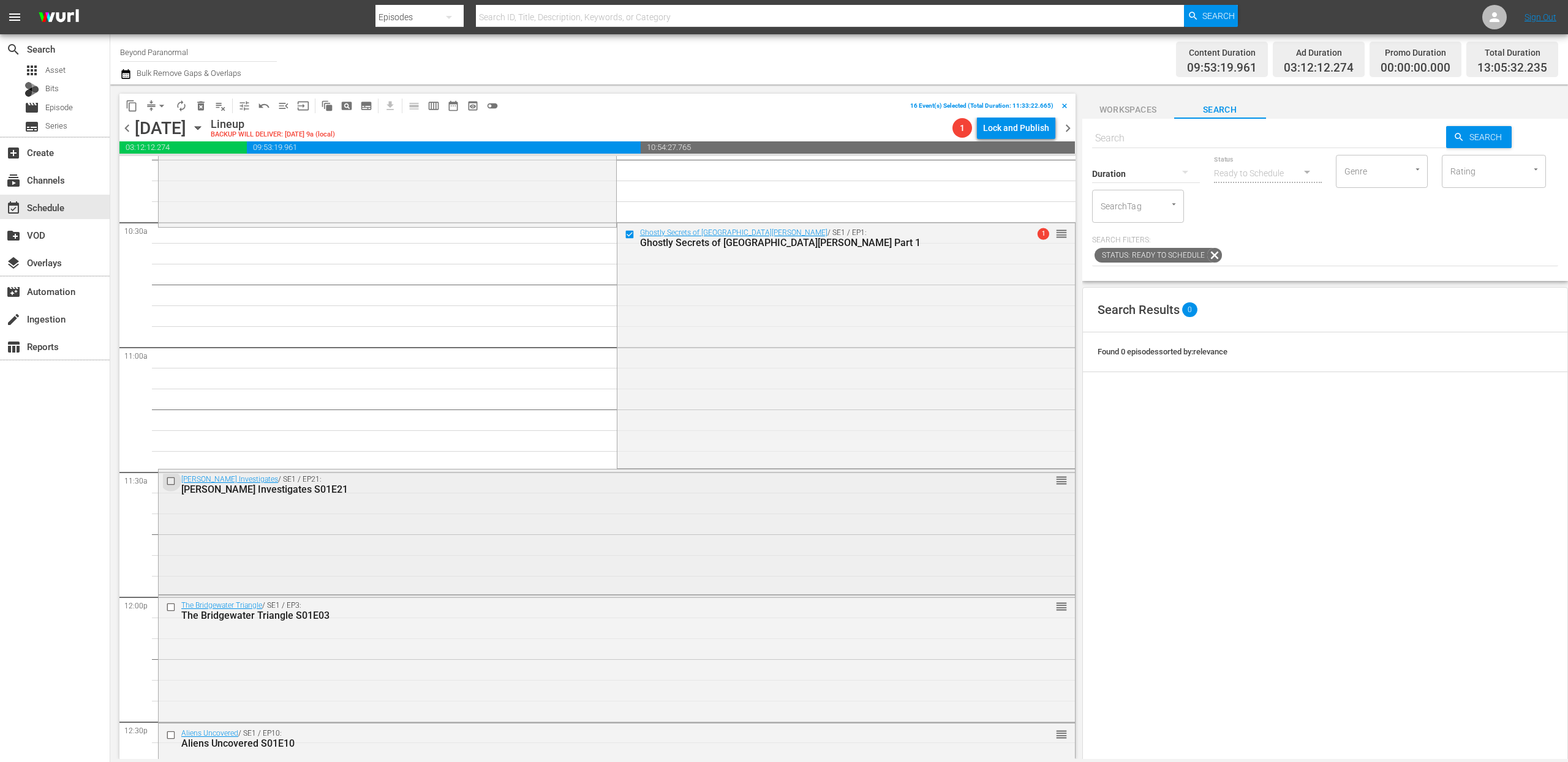
click at [170, 482] on input "checkbox" at bounding box center [172, 481] width 13 height 10
click at [172, 608] on input "checkbox" at bounding box center [172, 607] width 13 height 10
click at [170, 735] on input "checkbox" at bounding box center [172, 735] width 13 height 10
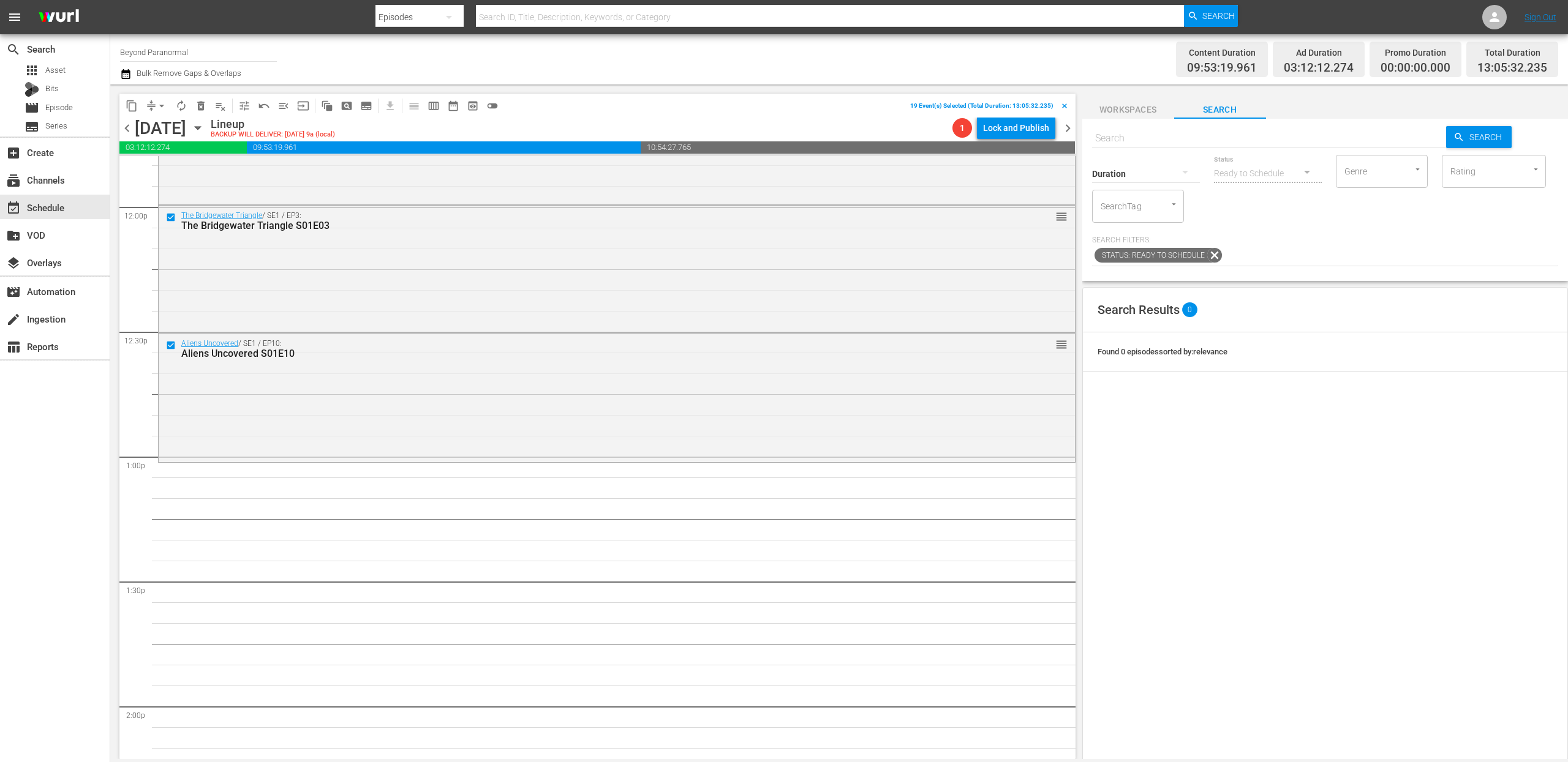
scroll to position [3004, 0]
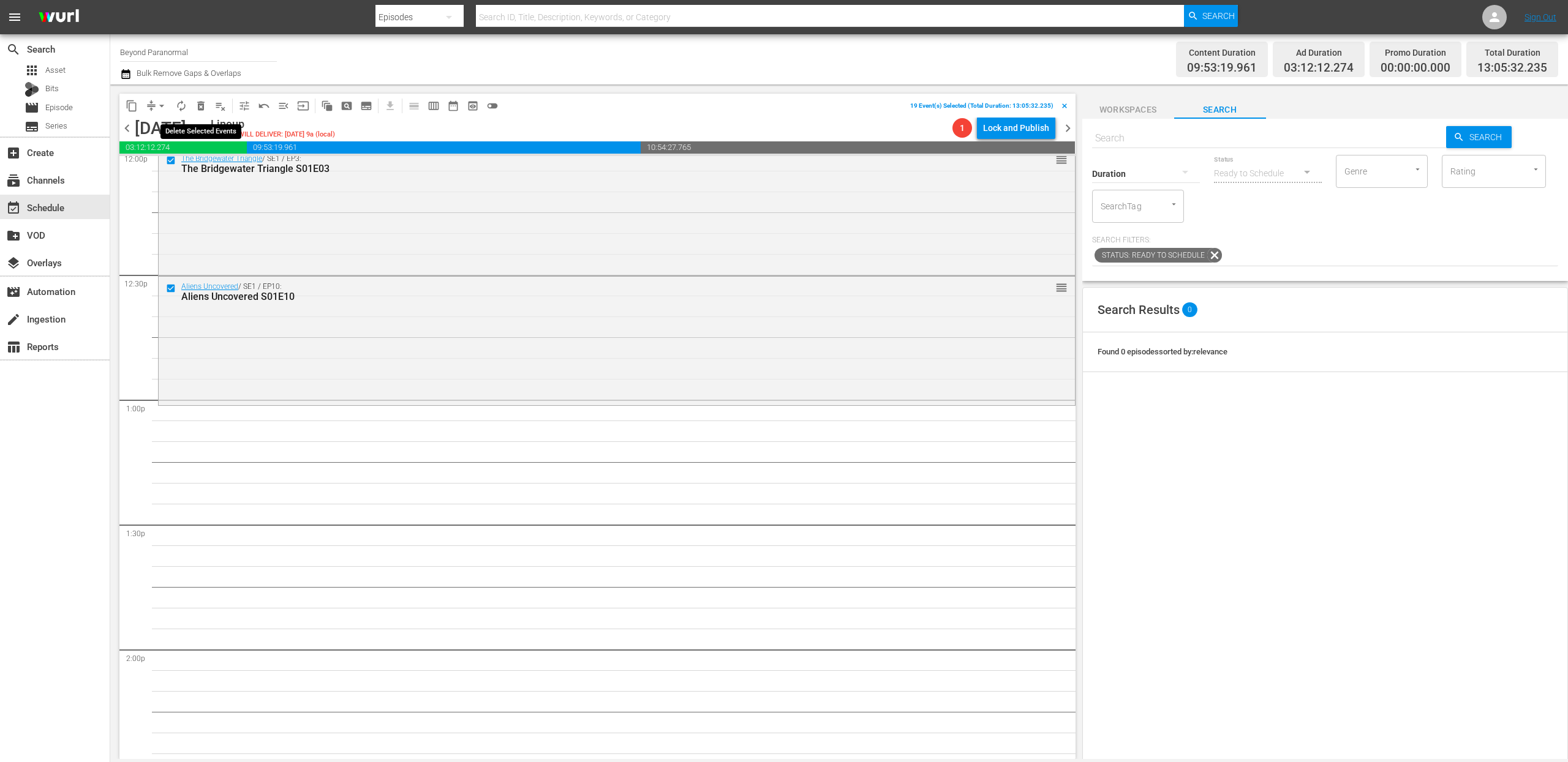
click at [203, 105] on span "delete_forever_outlined" at bounding box center [201, 106] width 12 height 12
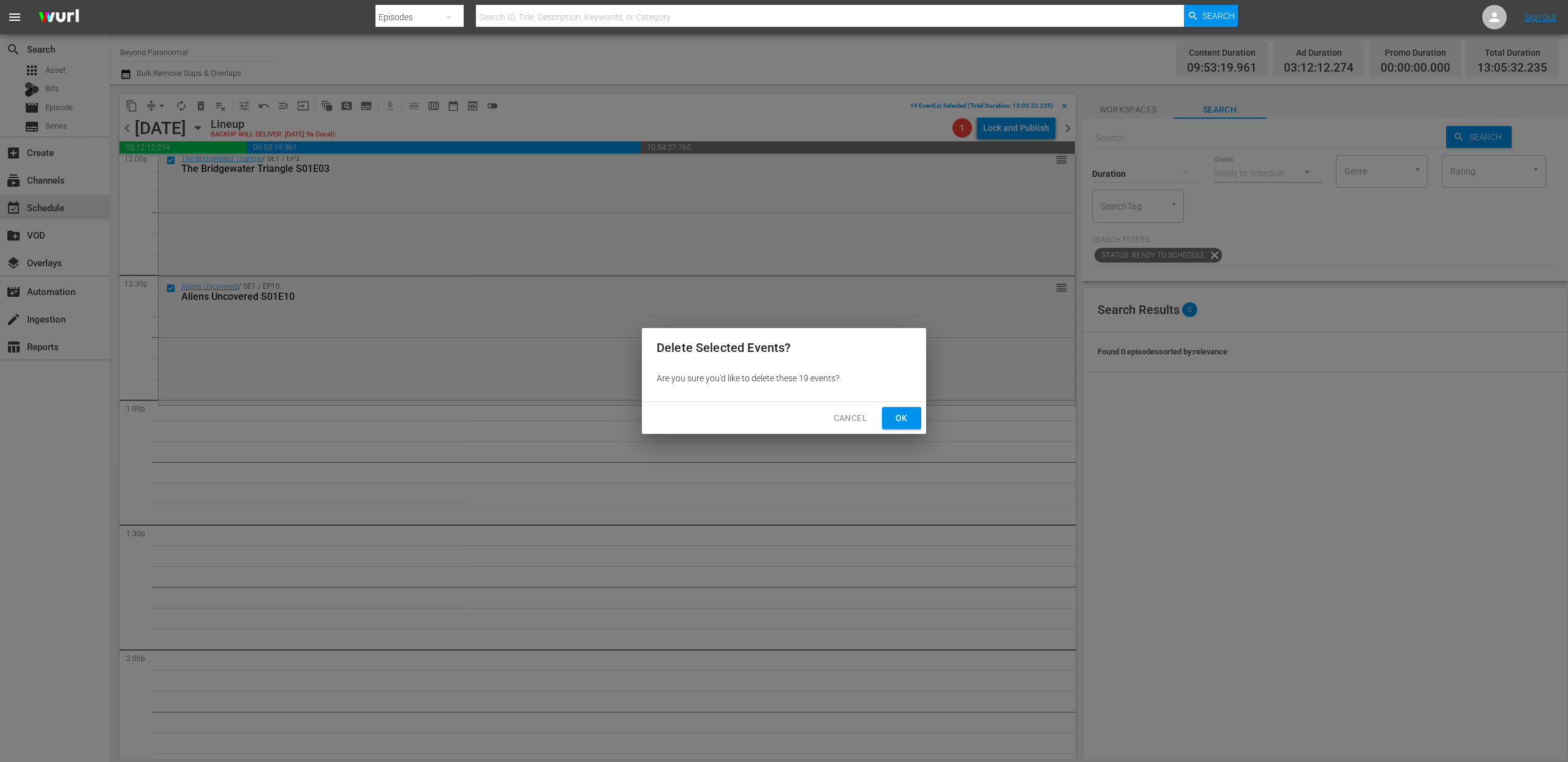
click at [892, 416] on span "Ok" at bounding box center [902, 418] width 20 height 15
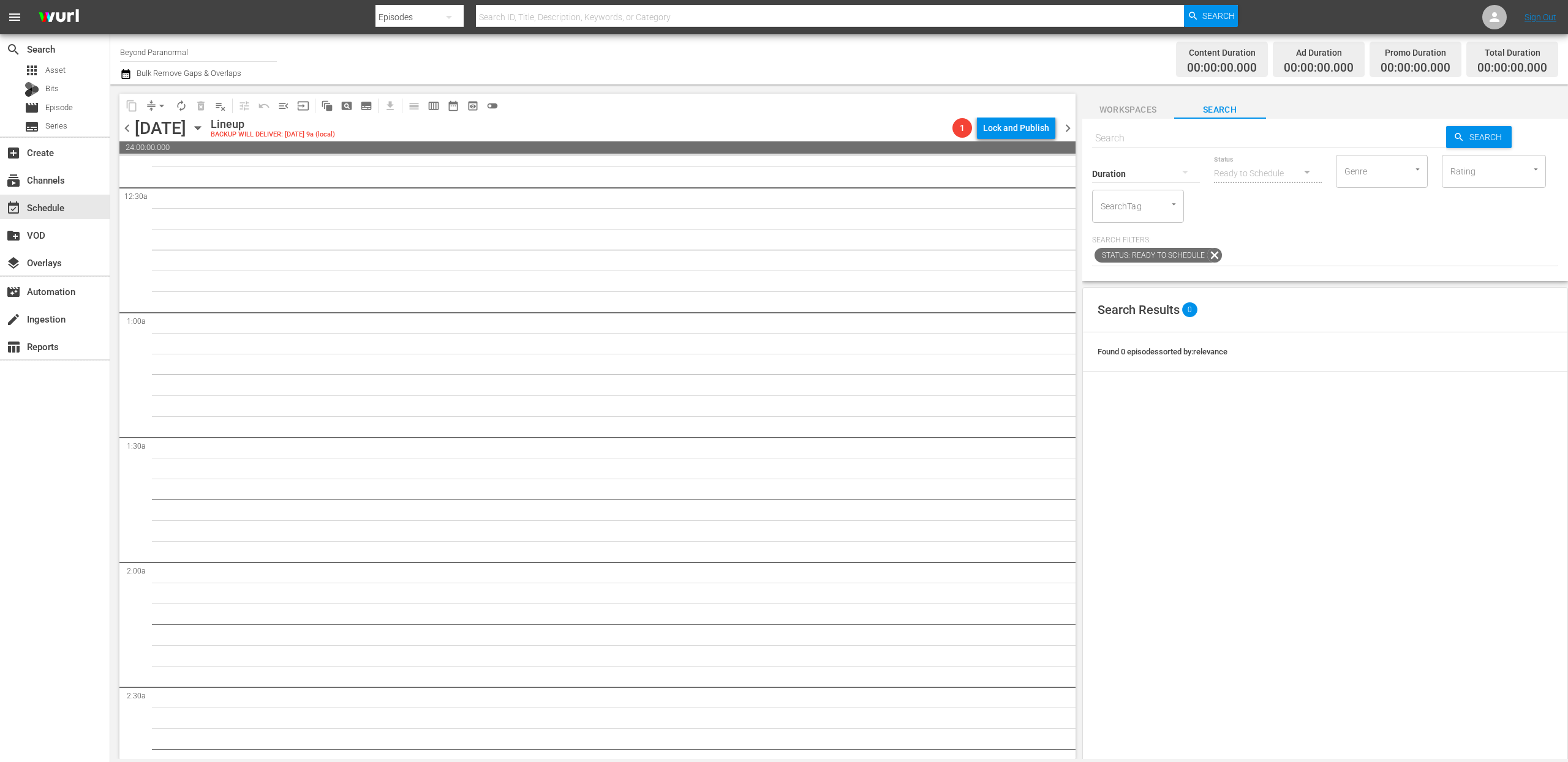
scroll to position [0, 0]
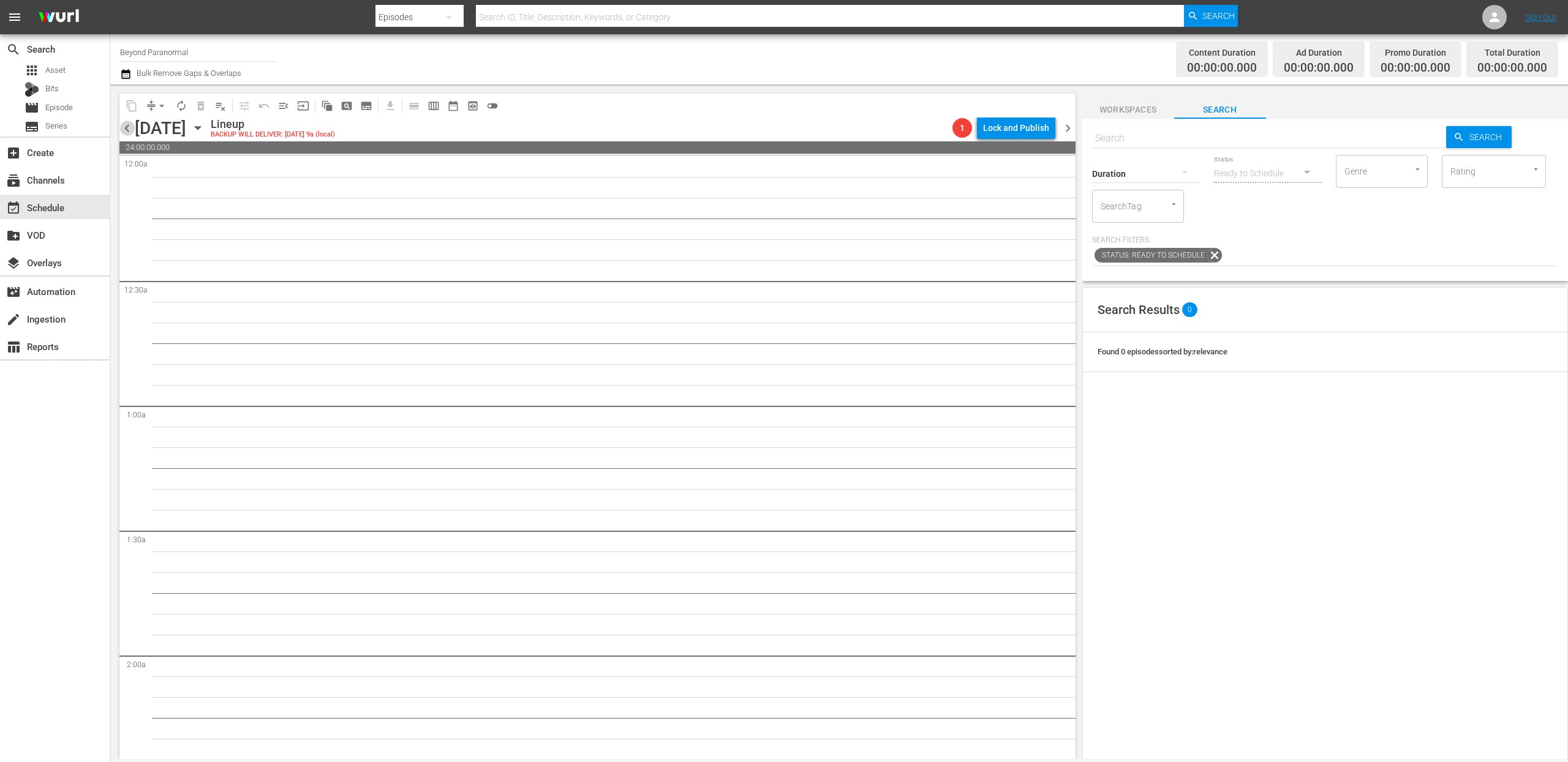
click at [127, 128] on span "chevron_left" at bounding box center [127, 128] width 15 height 15
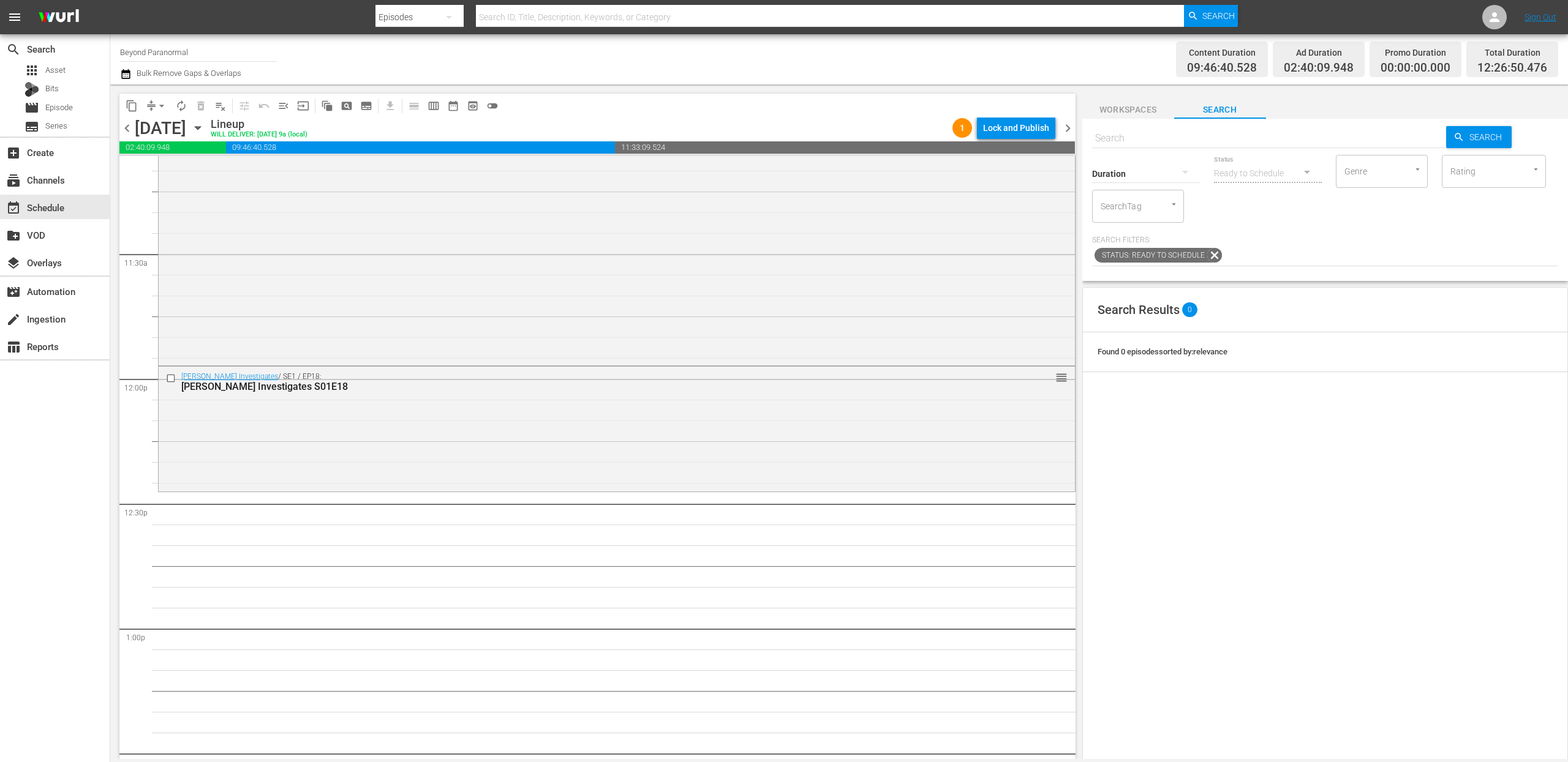
scroll to position [2780, 0]
click at [1143, 139] on input "text" at bounding box center [1269, 139] width 355 height 29
paste input "Dark Arts TV S01E01"
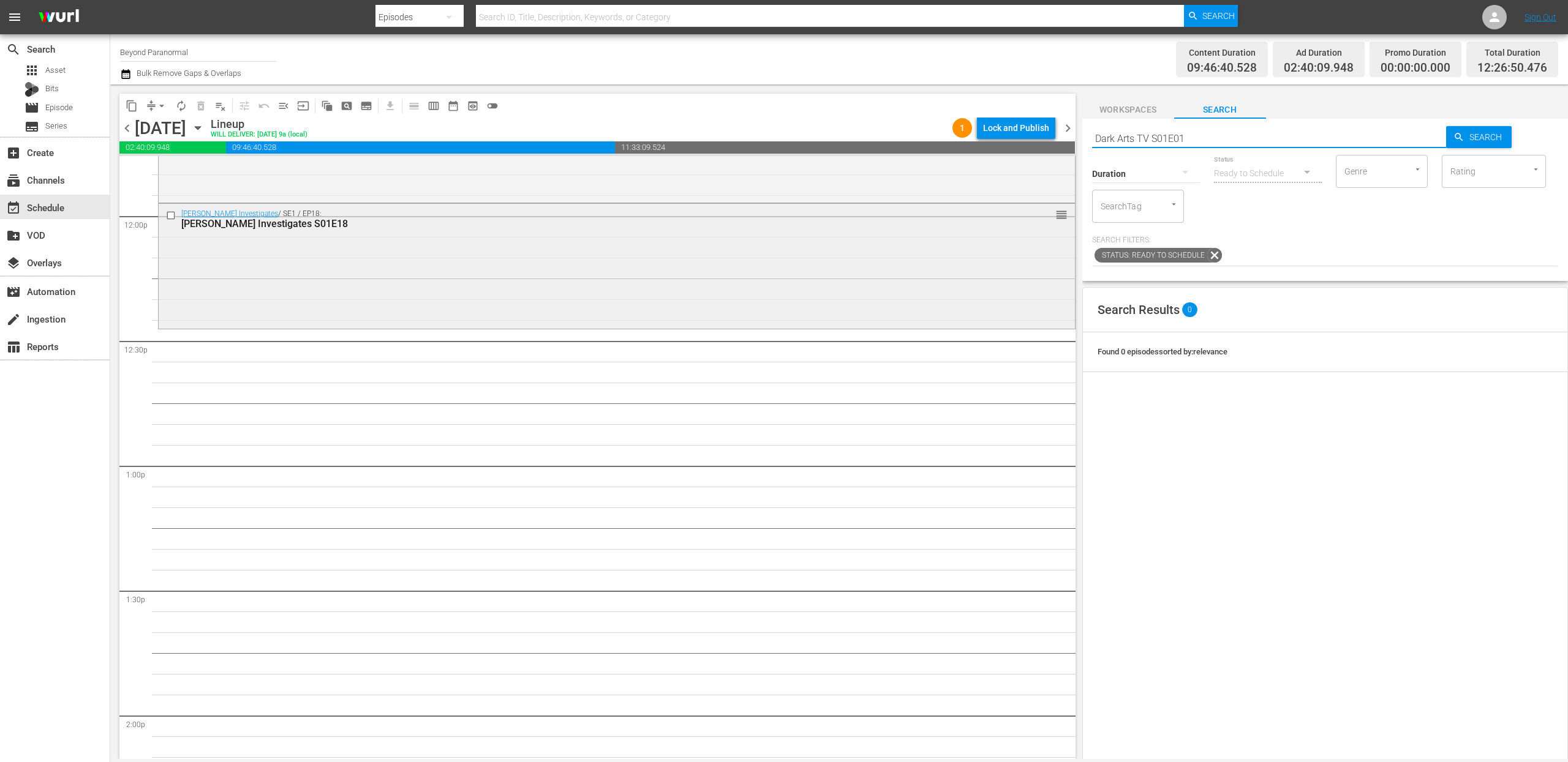
scroll to position [2952, 0]
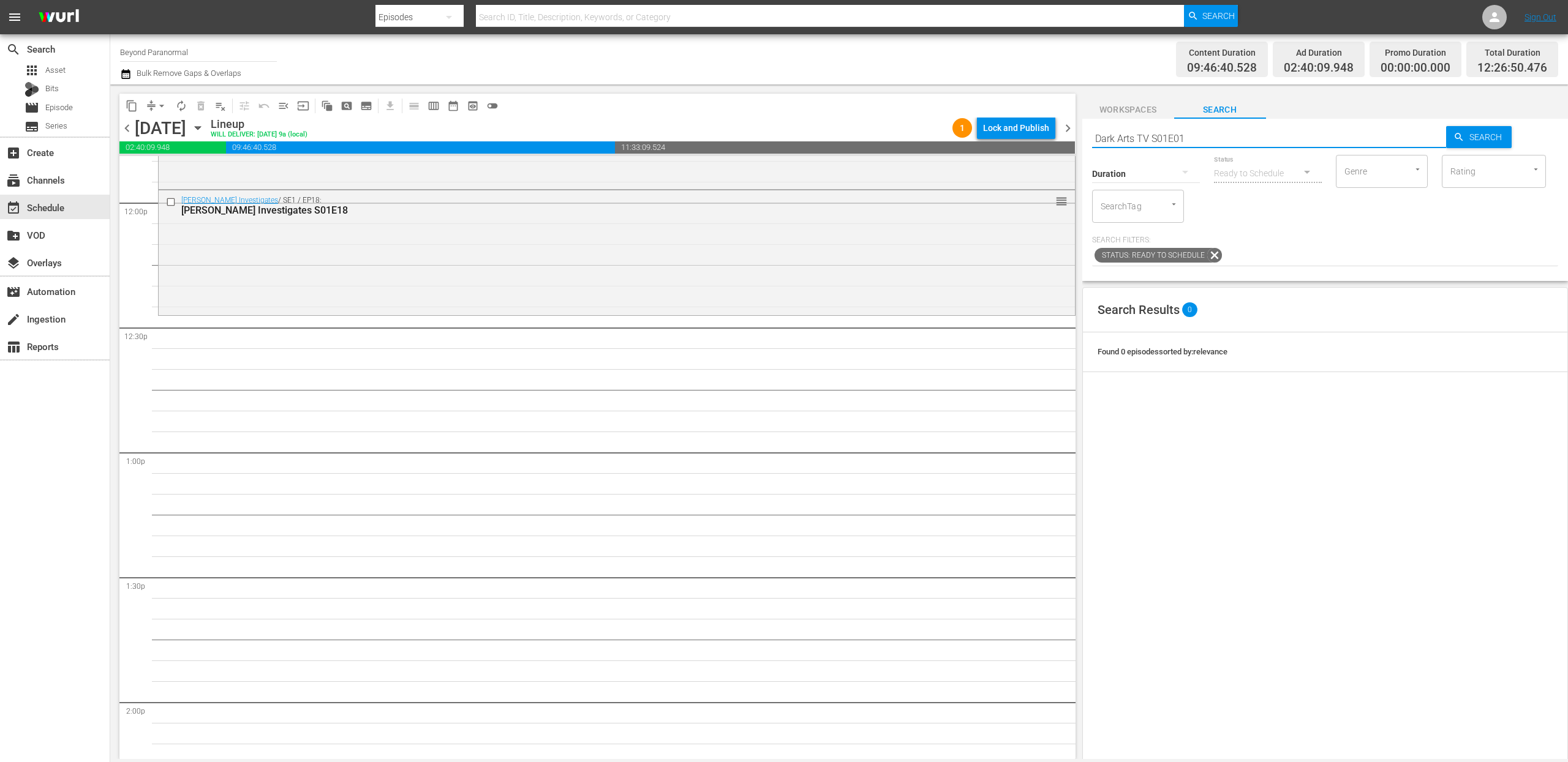
type input "Dark Arts TV S01E01"
click at [1239, 142] on input "Dark Arts TV S01E01" at bounding box center [1269, 139] width 355 height 29
type input "Dark Arts TV S01E02"
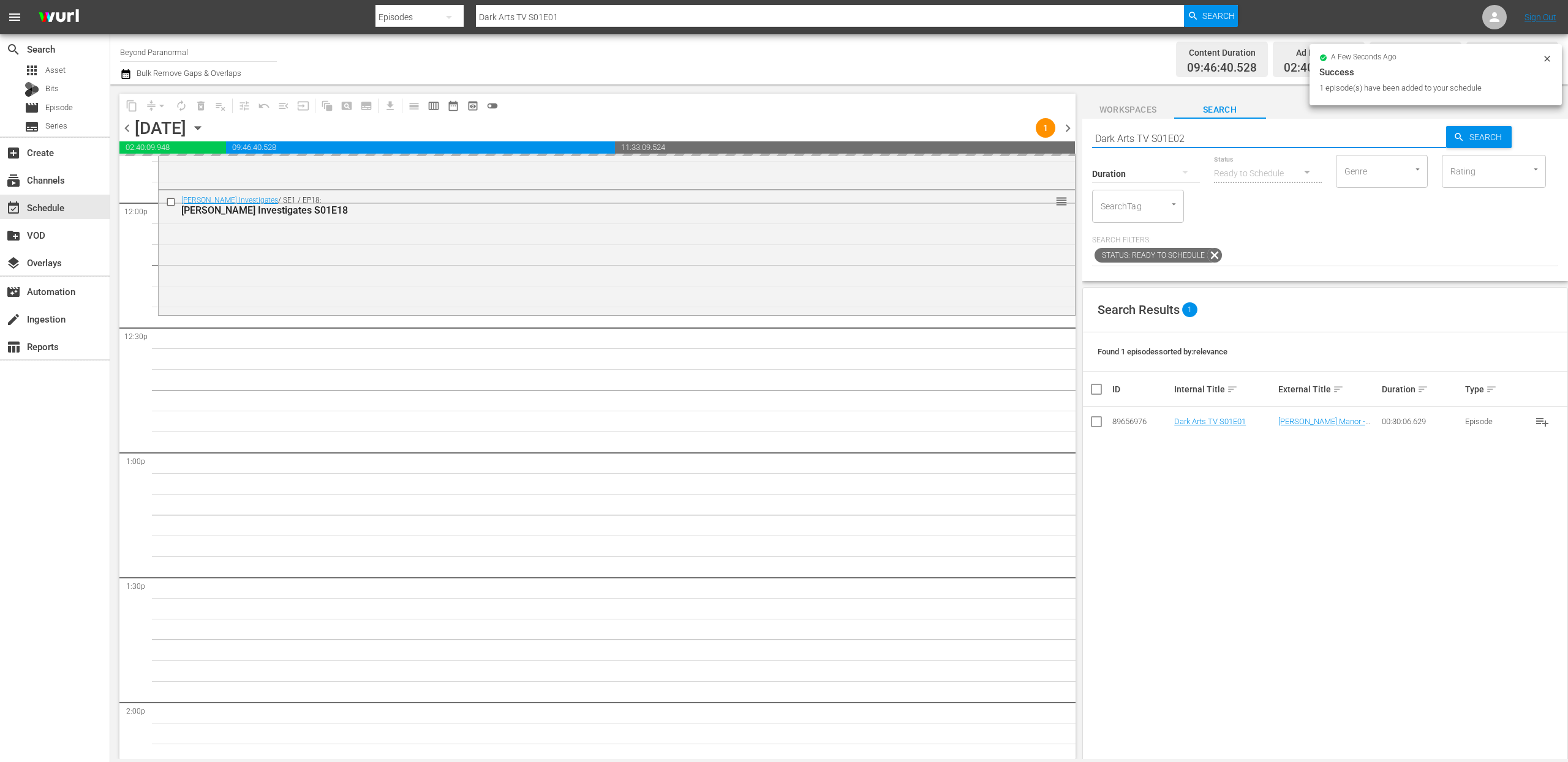
type input "Dark Arts TV S01E02"
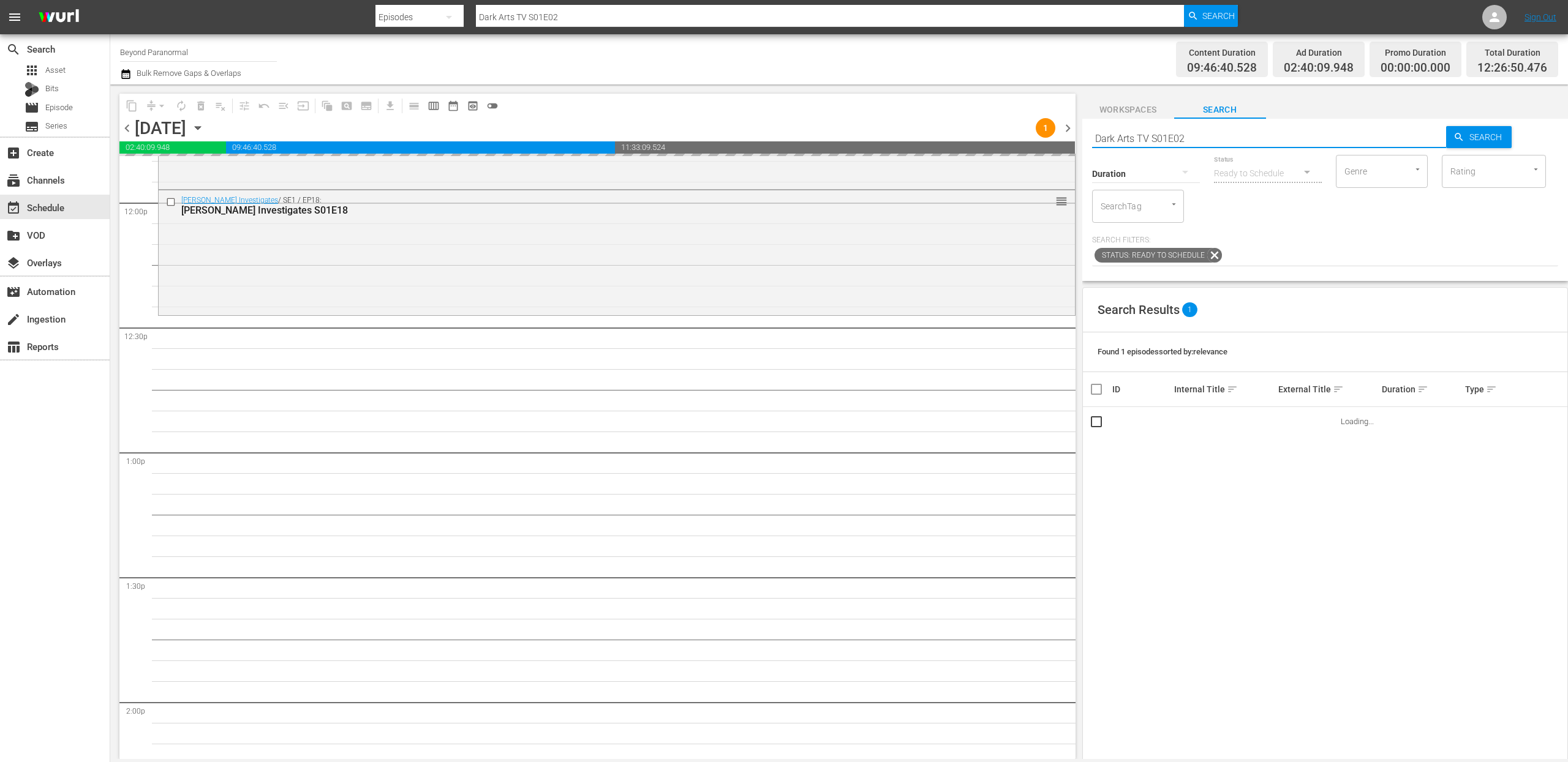
click at [1137, 480] on div "Search Results 1 Found 1 episodes sorted by: relevance ID Internal Title sort E…" at bounding box center [1325, 608] width 486 height 641
click at [1133, 504] on div "Search Results 1 Found 1 episodes sorted by: relevance ID Internal Title sort E…" at bounding box center [1325, 608] width 486 height 641
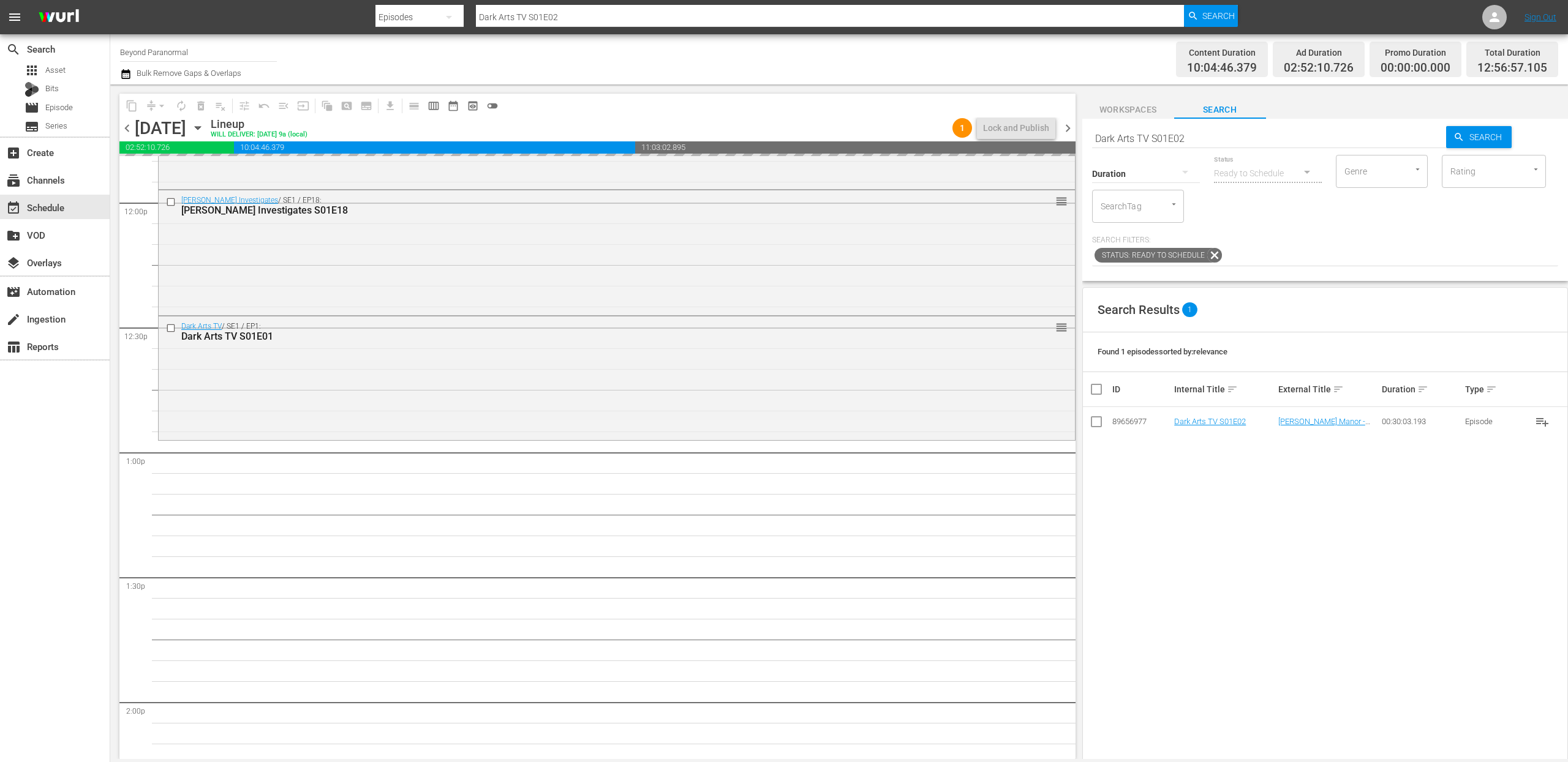
click at [1197, 136] on input "Dark Arts TV S01E02" at bounding box center [1269, 139] width 355 height 29
type input "Dark Arts TV S01E03"
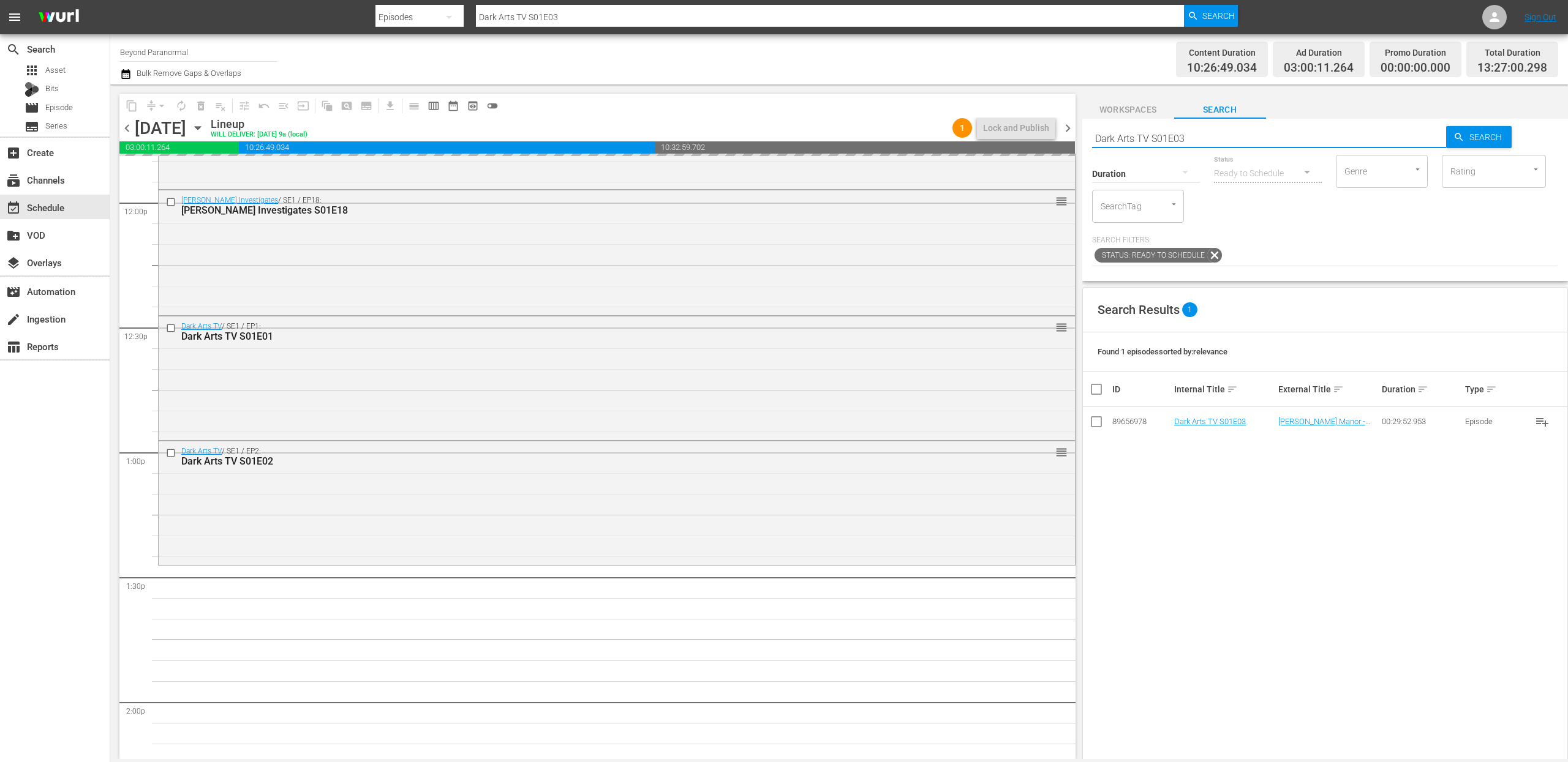
click at [1196, 138] on input "Dark Arts TV S01E03" at bounding box center [1269, 139] width 355 height 29
type input "Dark Arts TV S01E04"
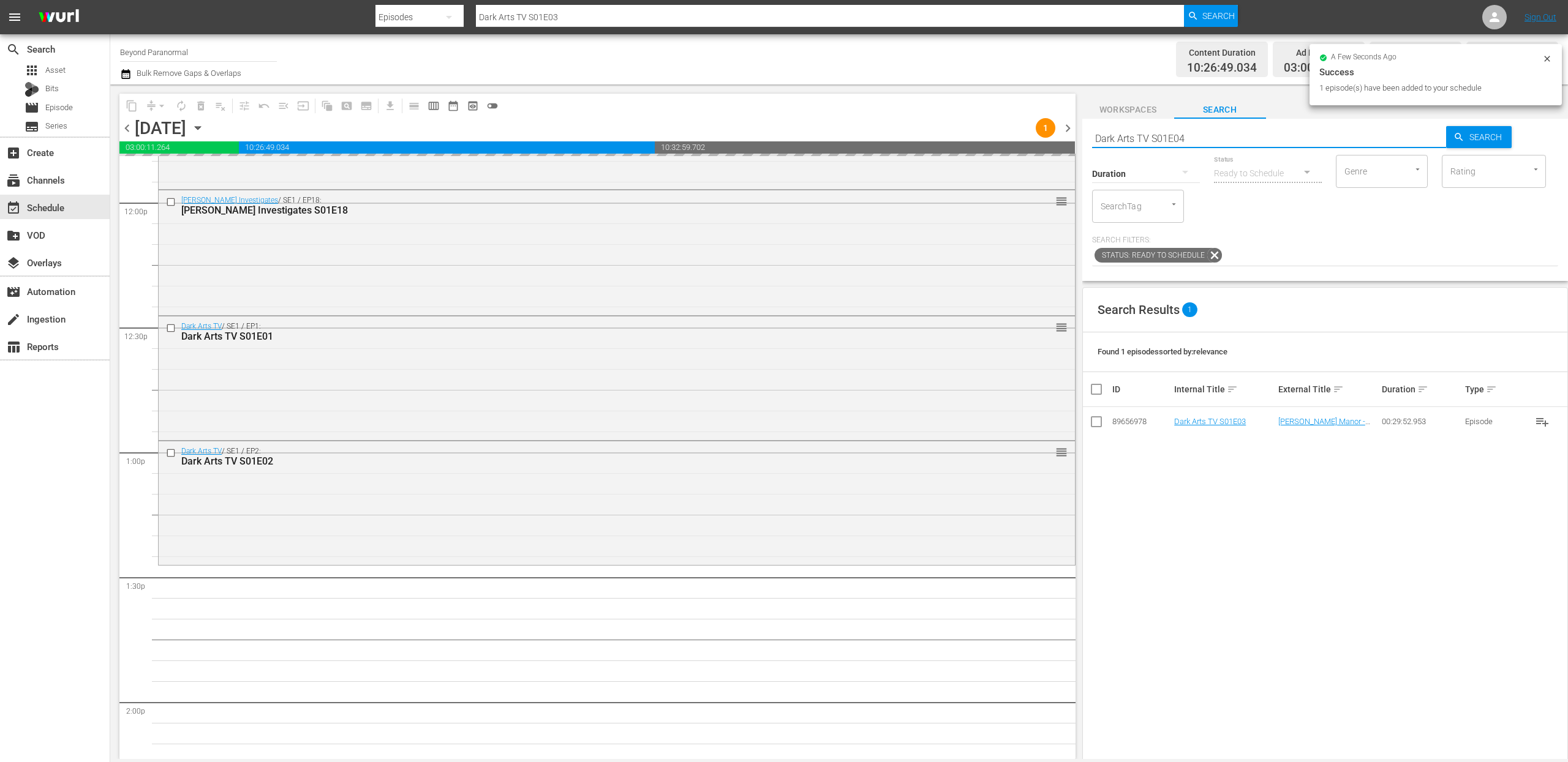
type input "Dark Arts TV S01E04"
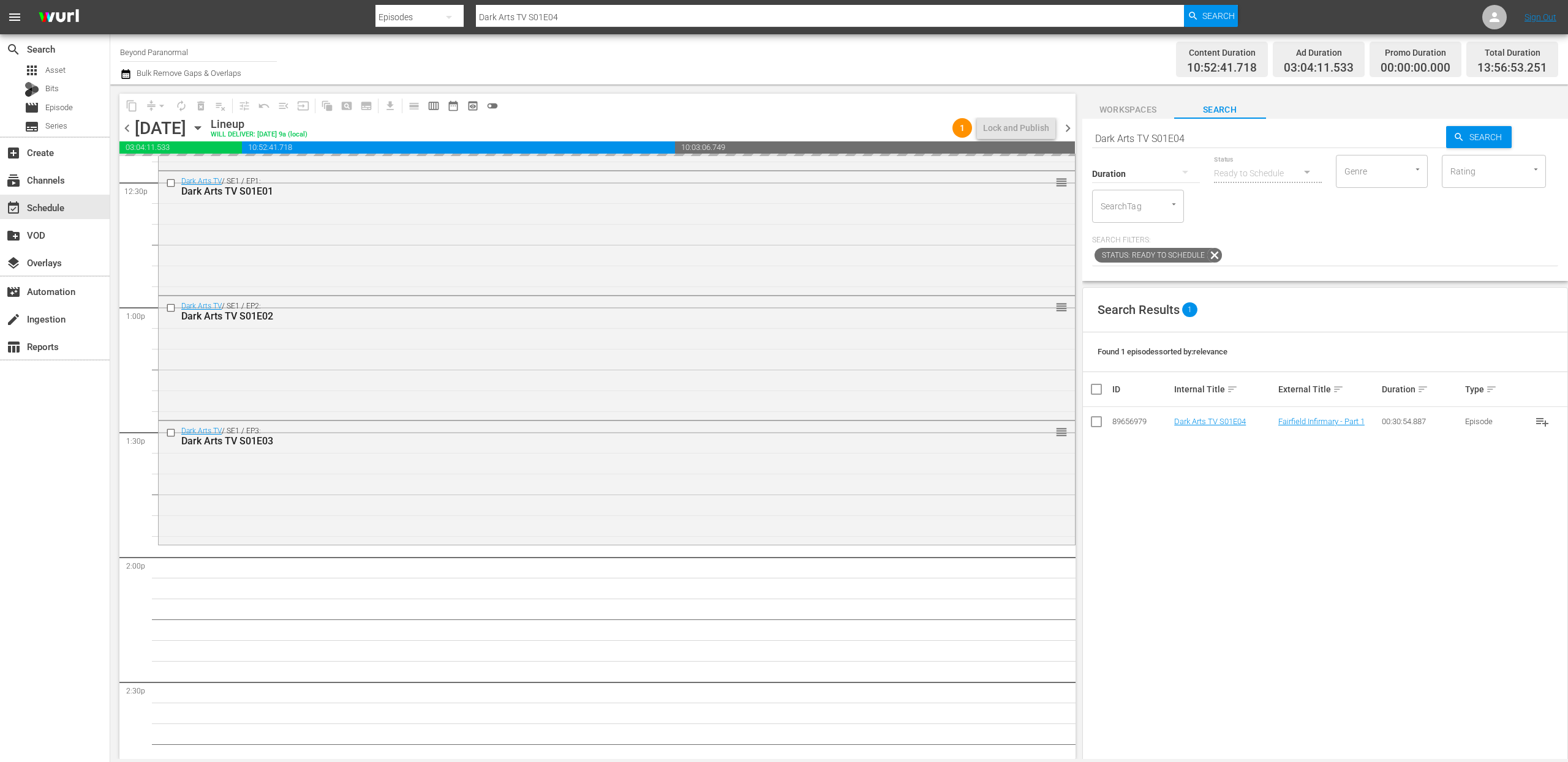
click at [1201, 137] on input "Dark Arts TV S01E04" at bounding box center [1269, 139] width 355 height 29
type input "Dark Arts TV S01E05"
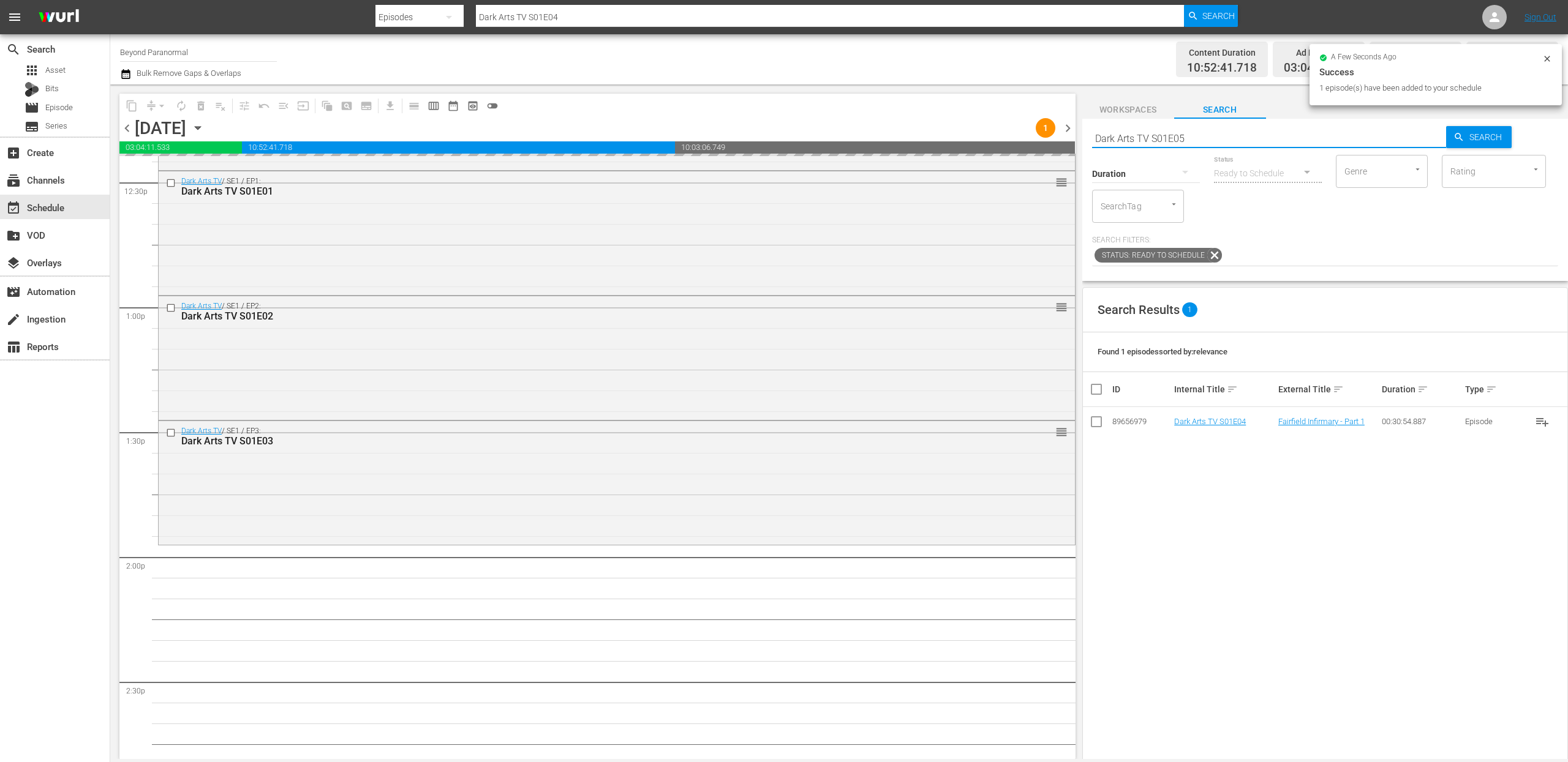
type input "Dark Arts TV S01E05"
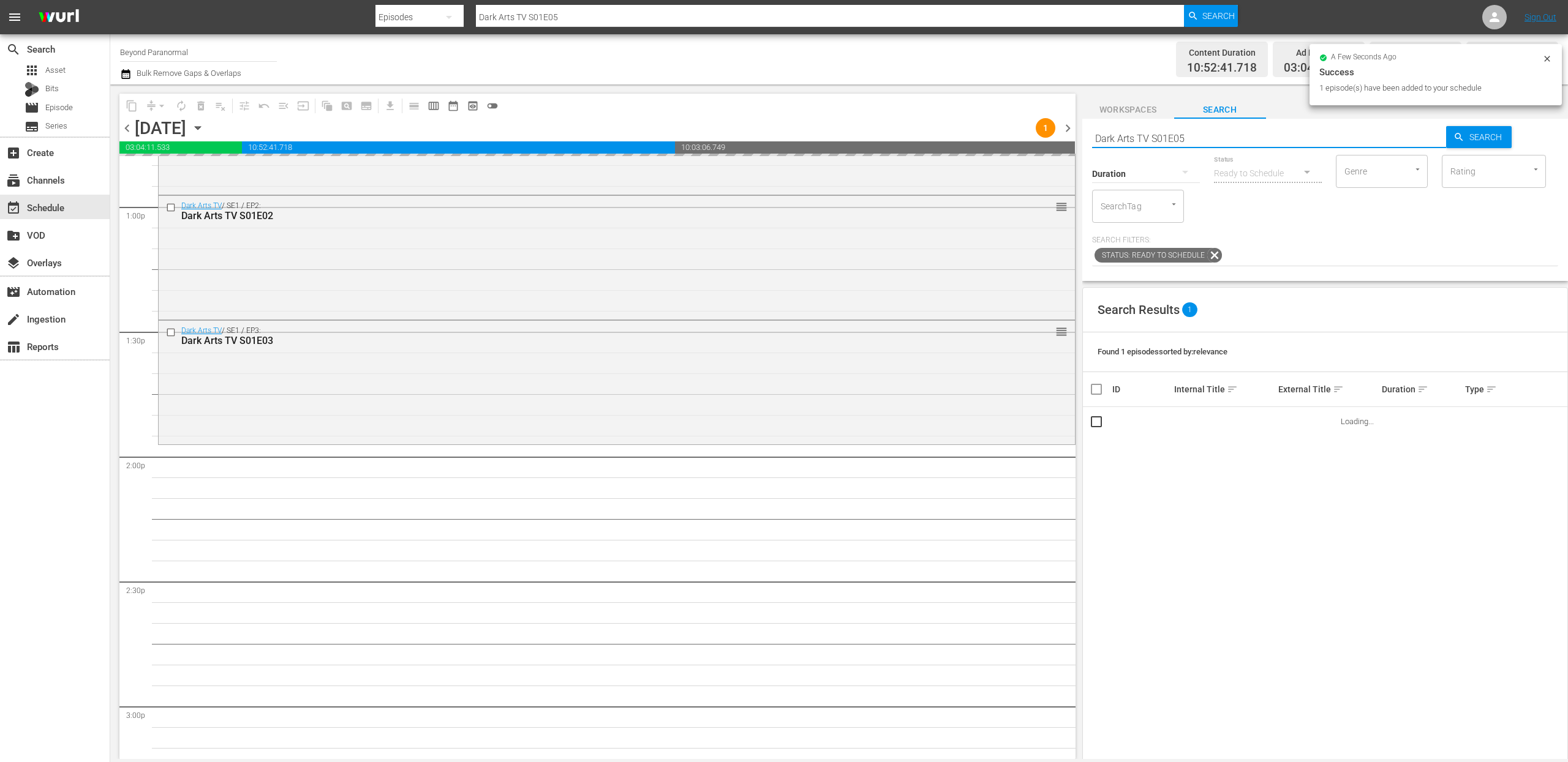
scroll to position [3217, 0]
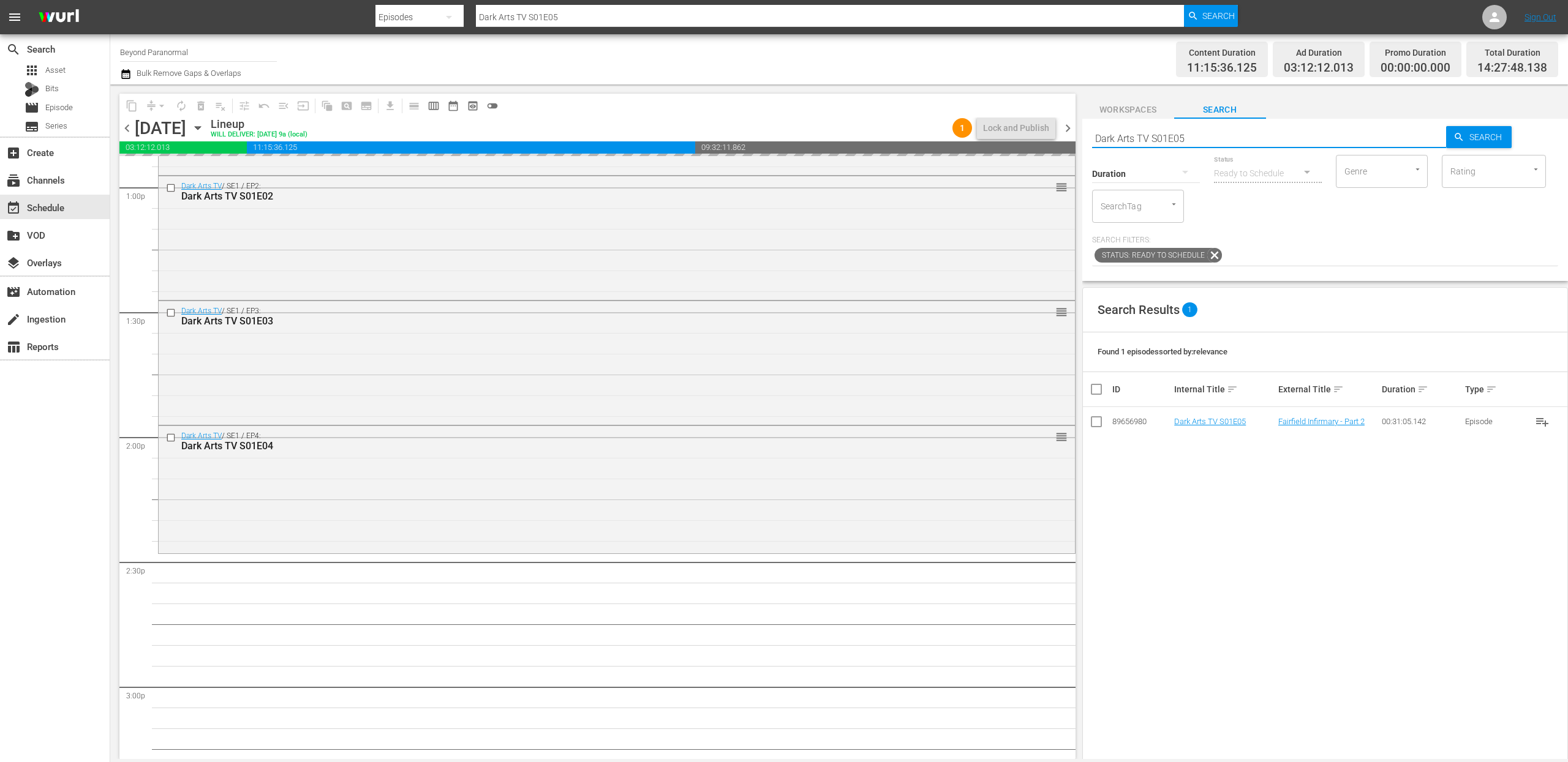
click at [1217, 139] on input "Dark Arts TV S01E05" at bounding box center [1269, 139] width 355 height 29
type input "Dark Arts TV S01E06"
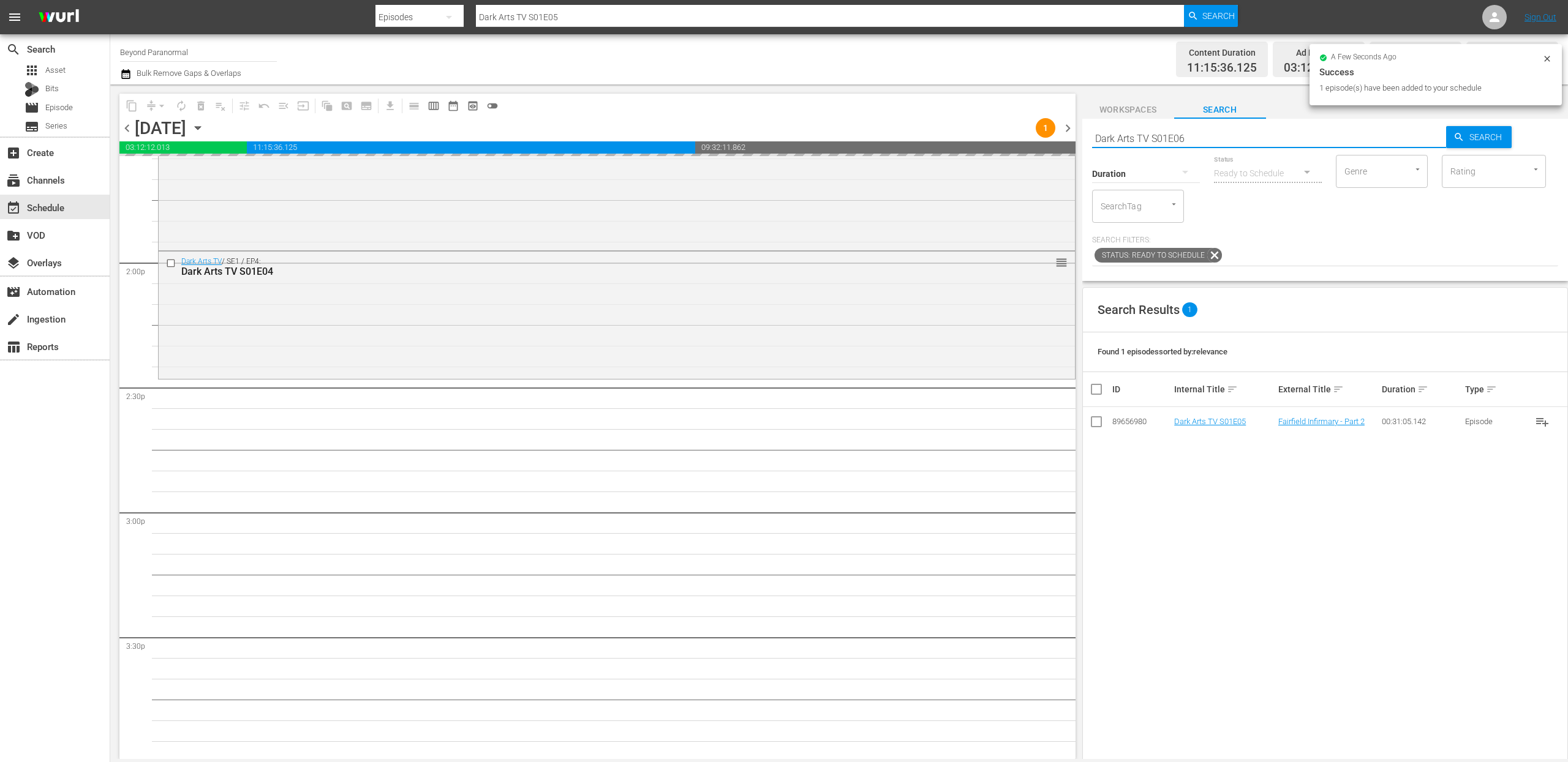
type input "Dark Arts TV S01E06"
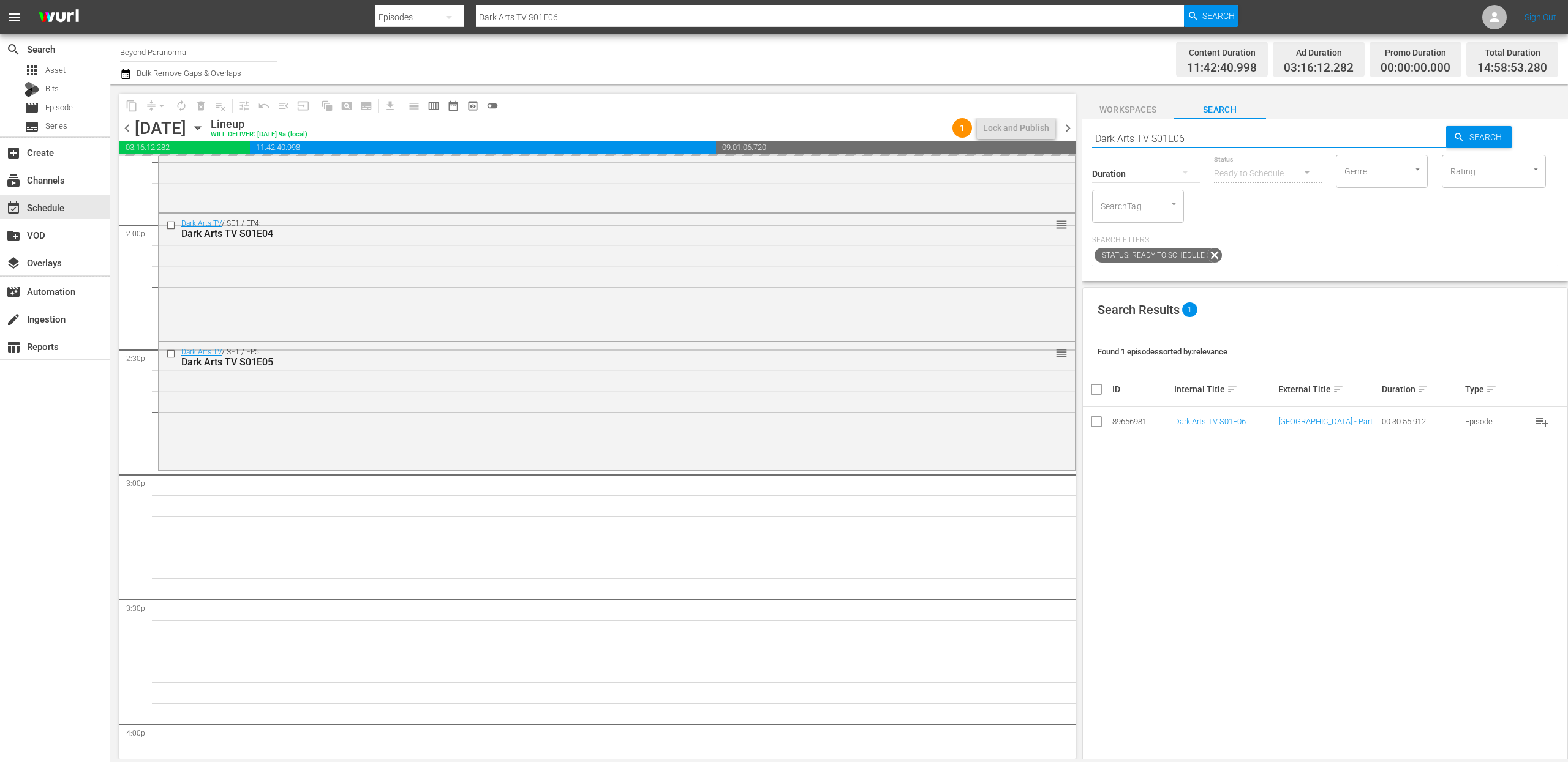
click at [1205, 137] on input "Dark Arts TV S01E06" at bounding box center [1269, 139] width 355 height 29
type input "Dark Arts TV S01E07"
click at [1201, 141] on input "Dark Arts TV S01E07" at bounding box center [1269, 139] width 355 height 29
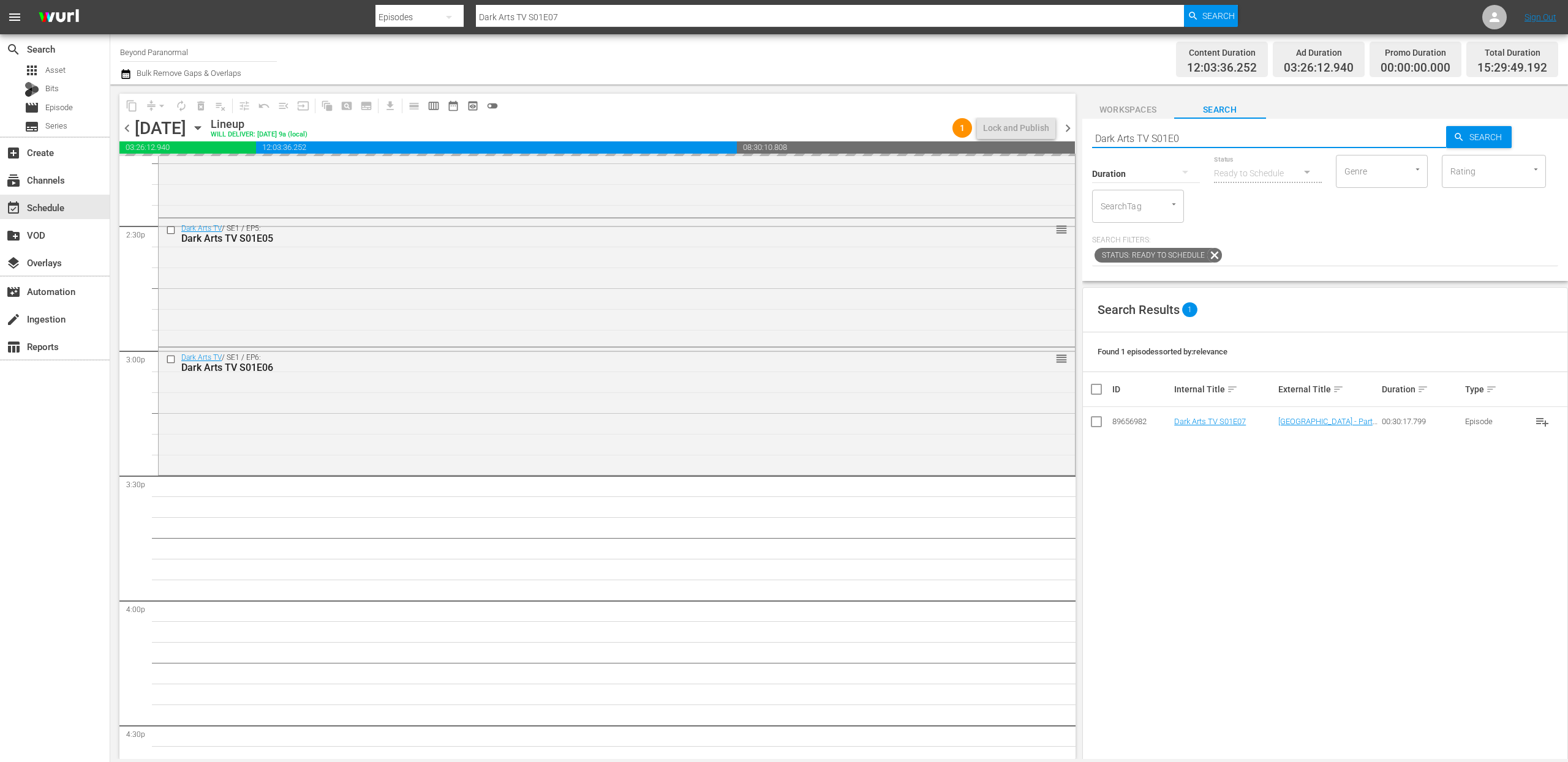
type input "Dark Arts TV S01E08"
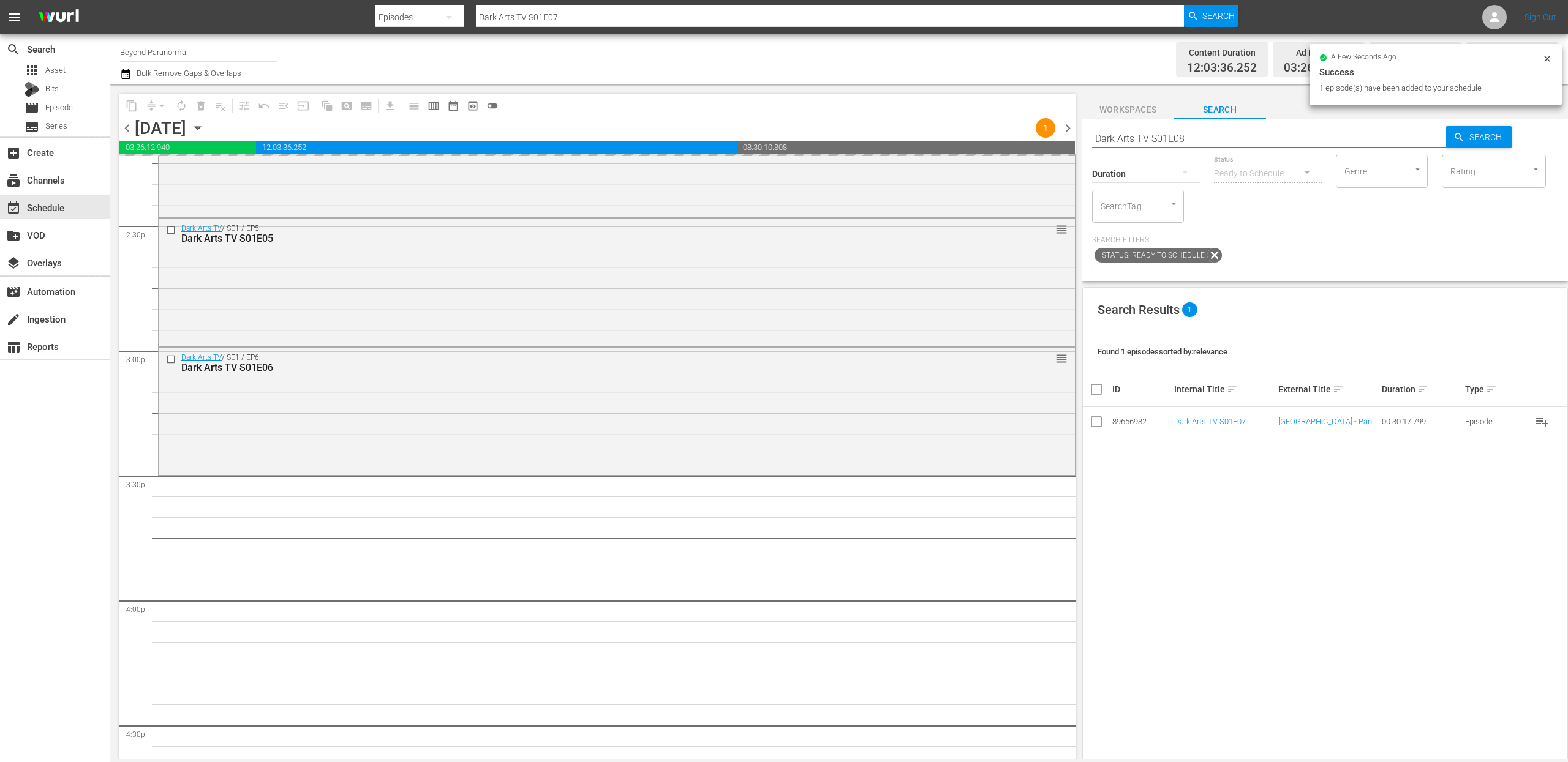
type input "Dark Arts TV S01E08"
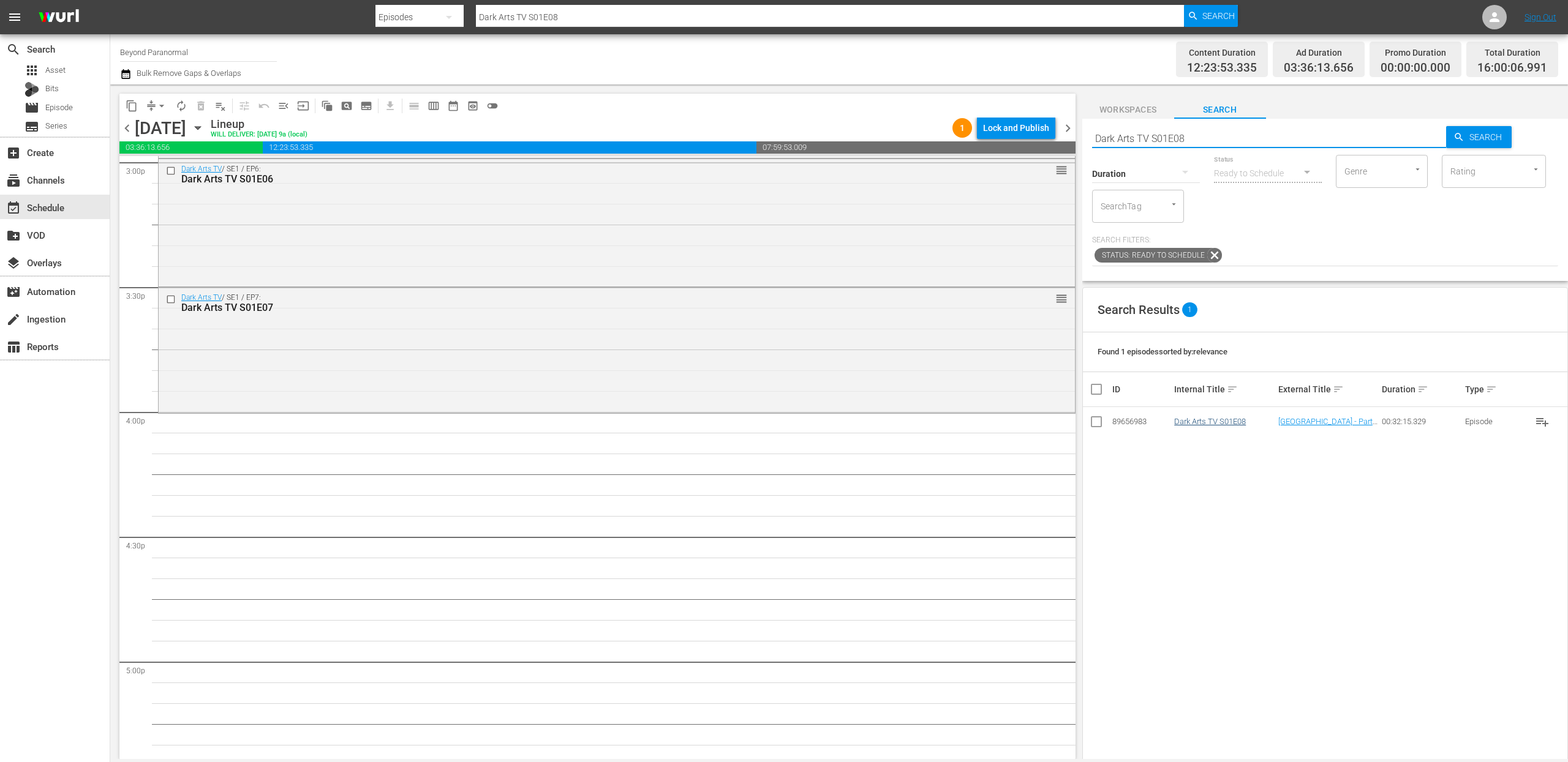
type input "Dark Arts TV S01E08"
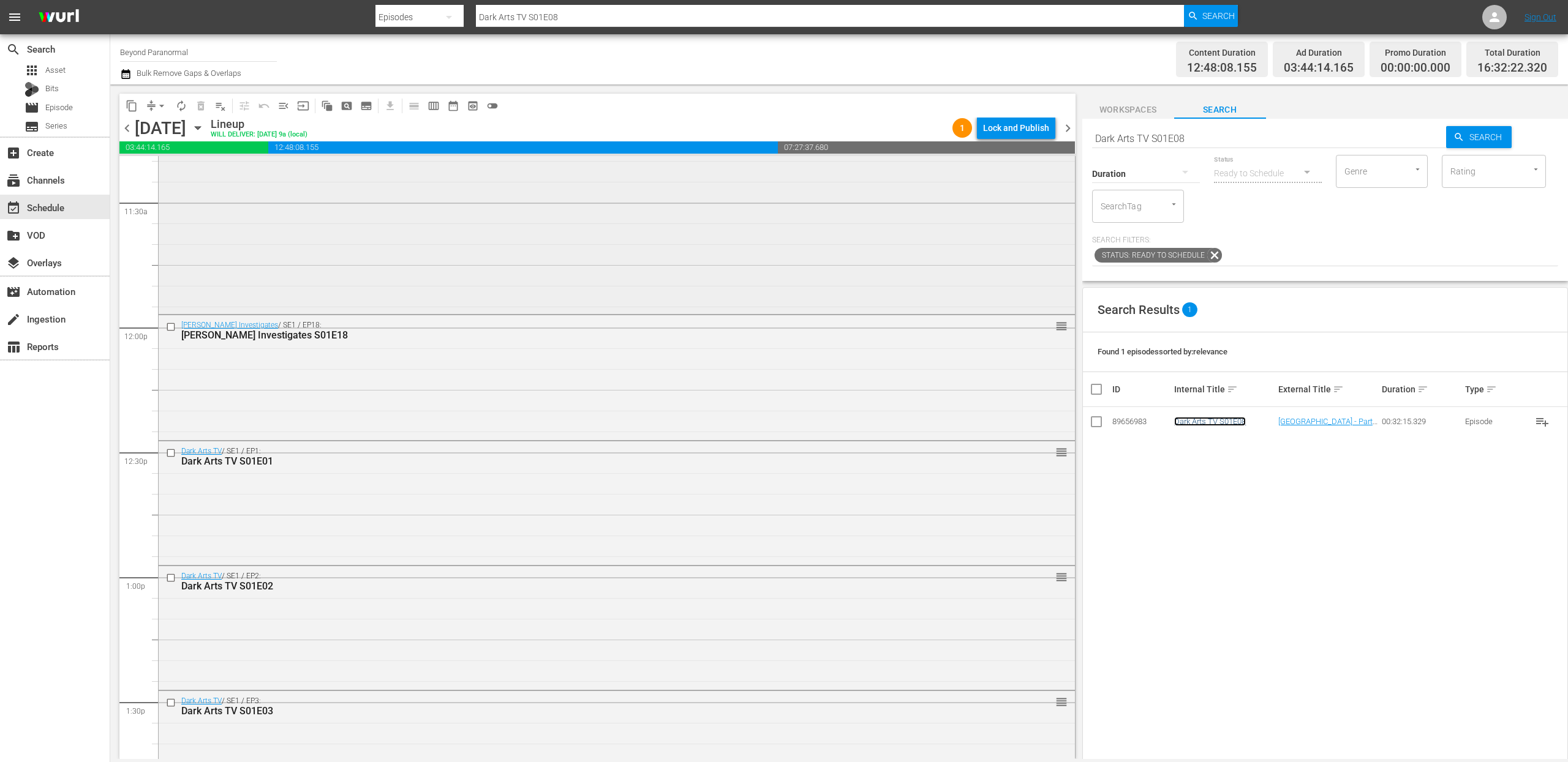
scroll to position [2989, 0]
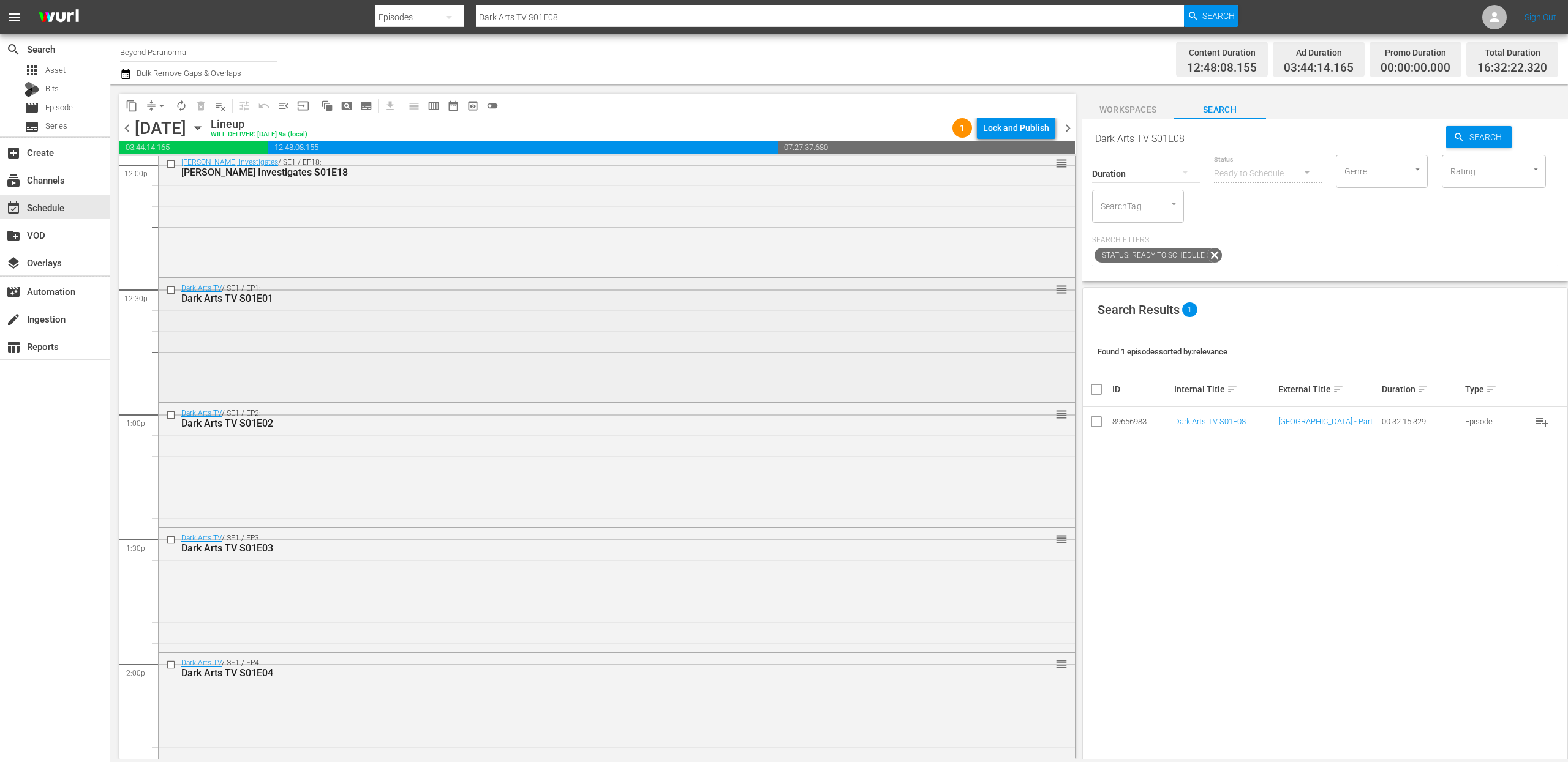
click at [170, 291] on input "checkbox" at bounding box center [172, 290] width 13 height 10
click at [171, 415] on input "checkbox" at bounding box center [172, 416] width 13 height 10
click at [173, 541] on input "checkbox" at bounding box center [172, 541] width 13 height 10
click at [171, 666] on input "checkbox" at bounding box center [172, 665] width 13 height 10
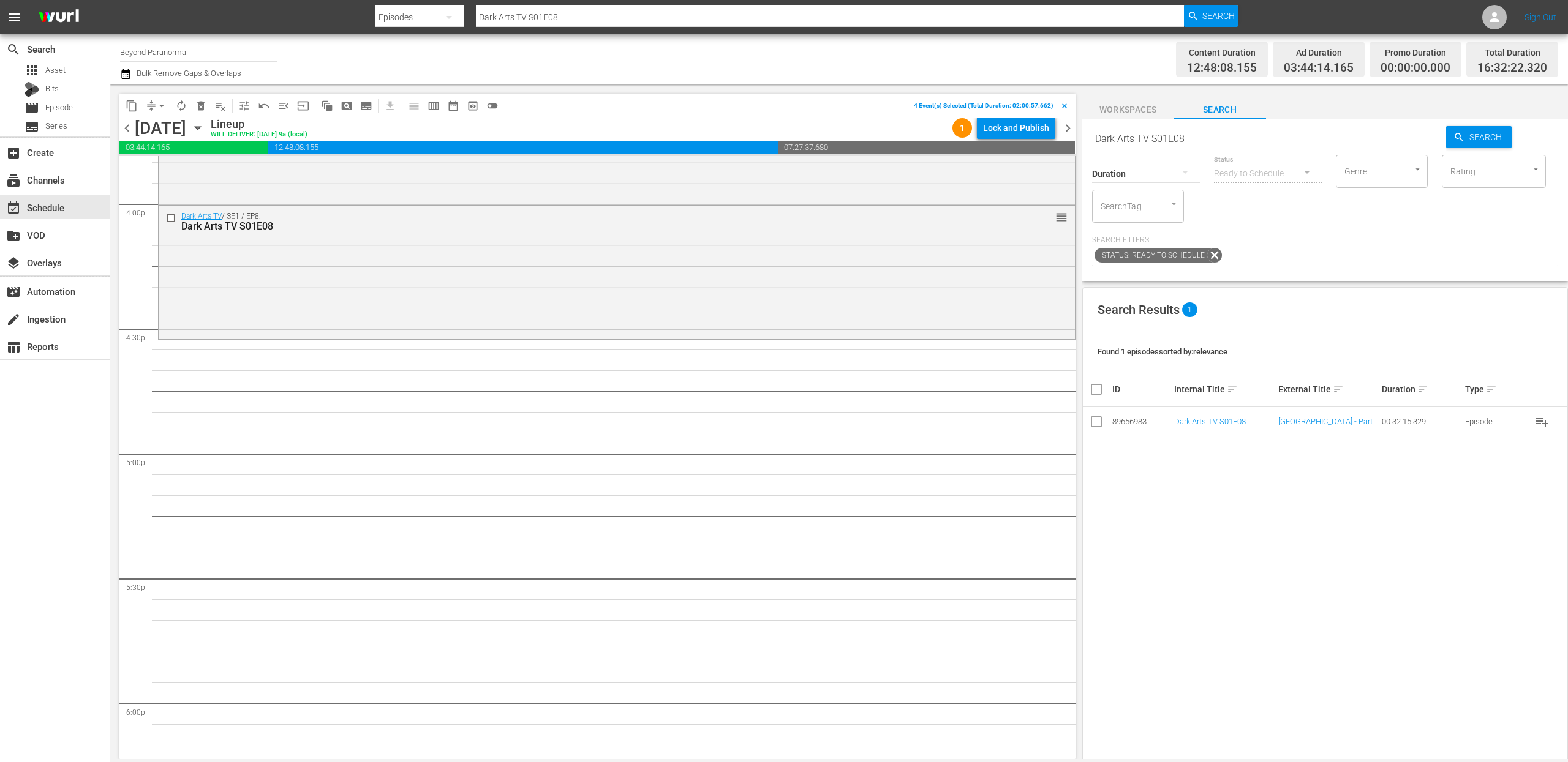
scroll to position [3954, 0]
click at [133, 103] on span "content_copy" at bounding box center [132, 106] width 12 height 12
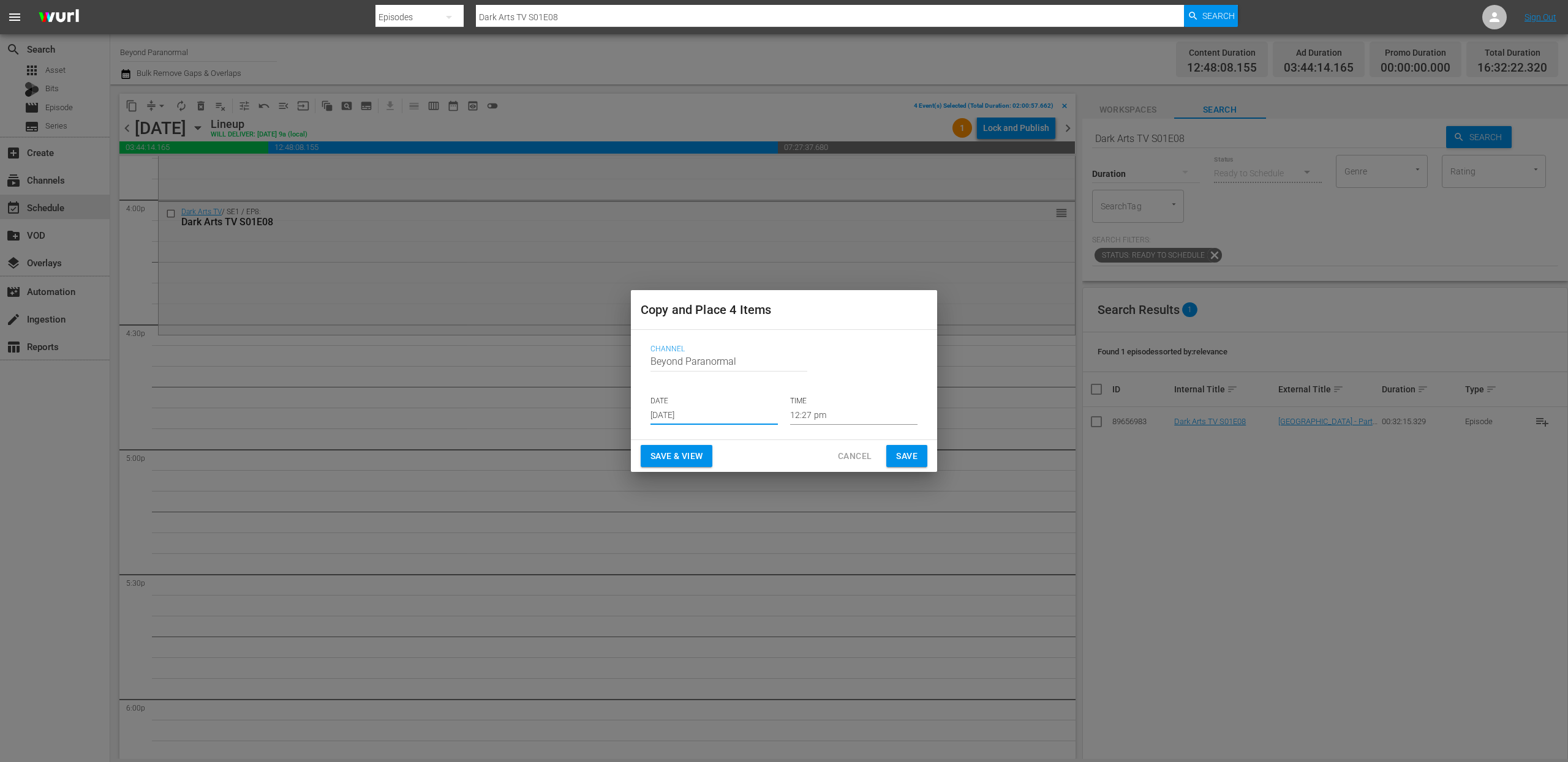
click at [697, 412] on input "[DATE]" at bounding box center [714, 415] width 127 height 18
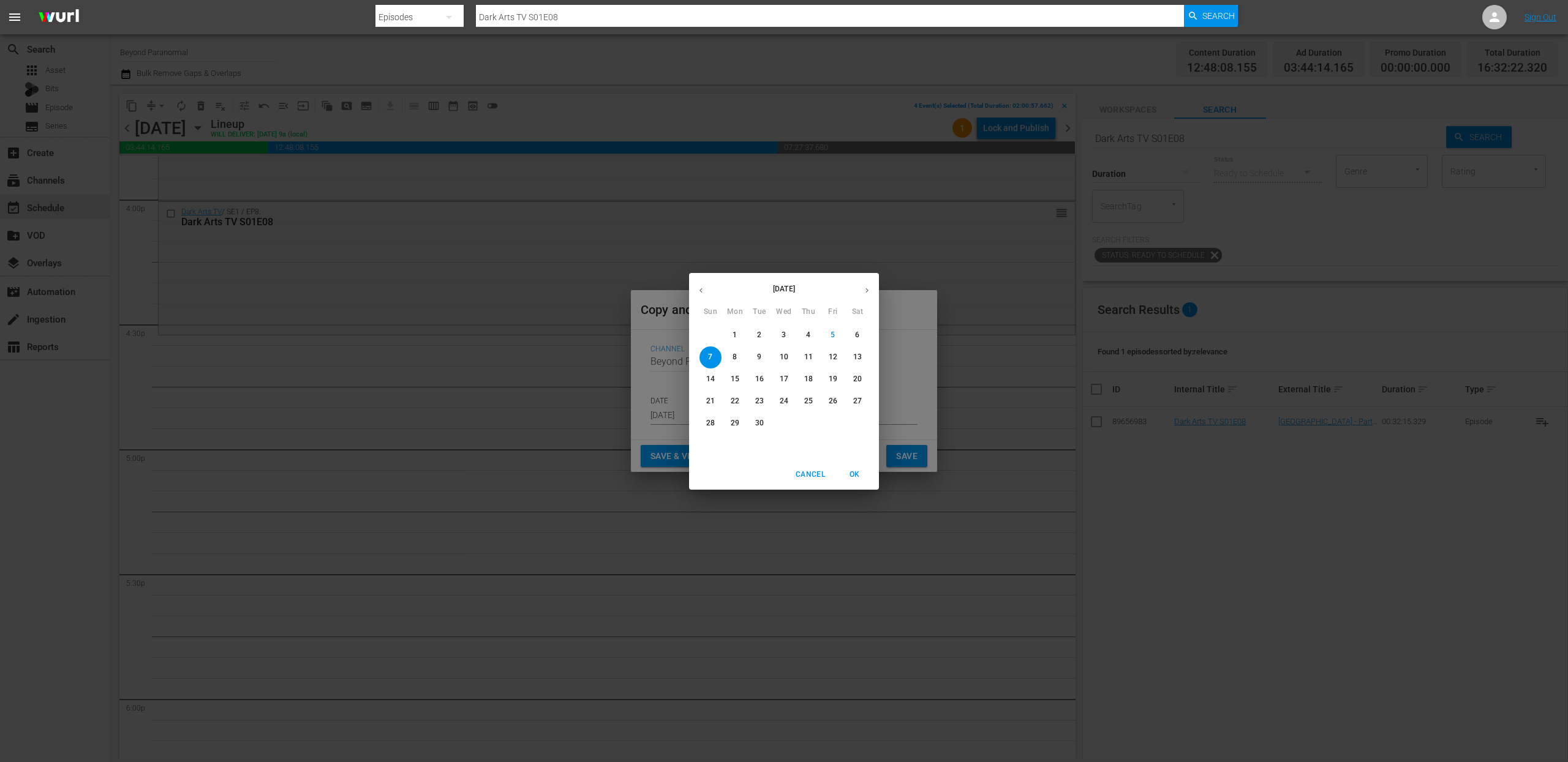
click at [862, 281] on button "button" at bounding box center [867, 291] width 24 height 24
click at [853, 359] on p "11" at bounding box center [858, 357] width 9 height 10
type input "[DATE]"
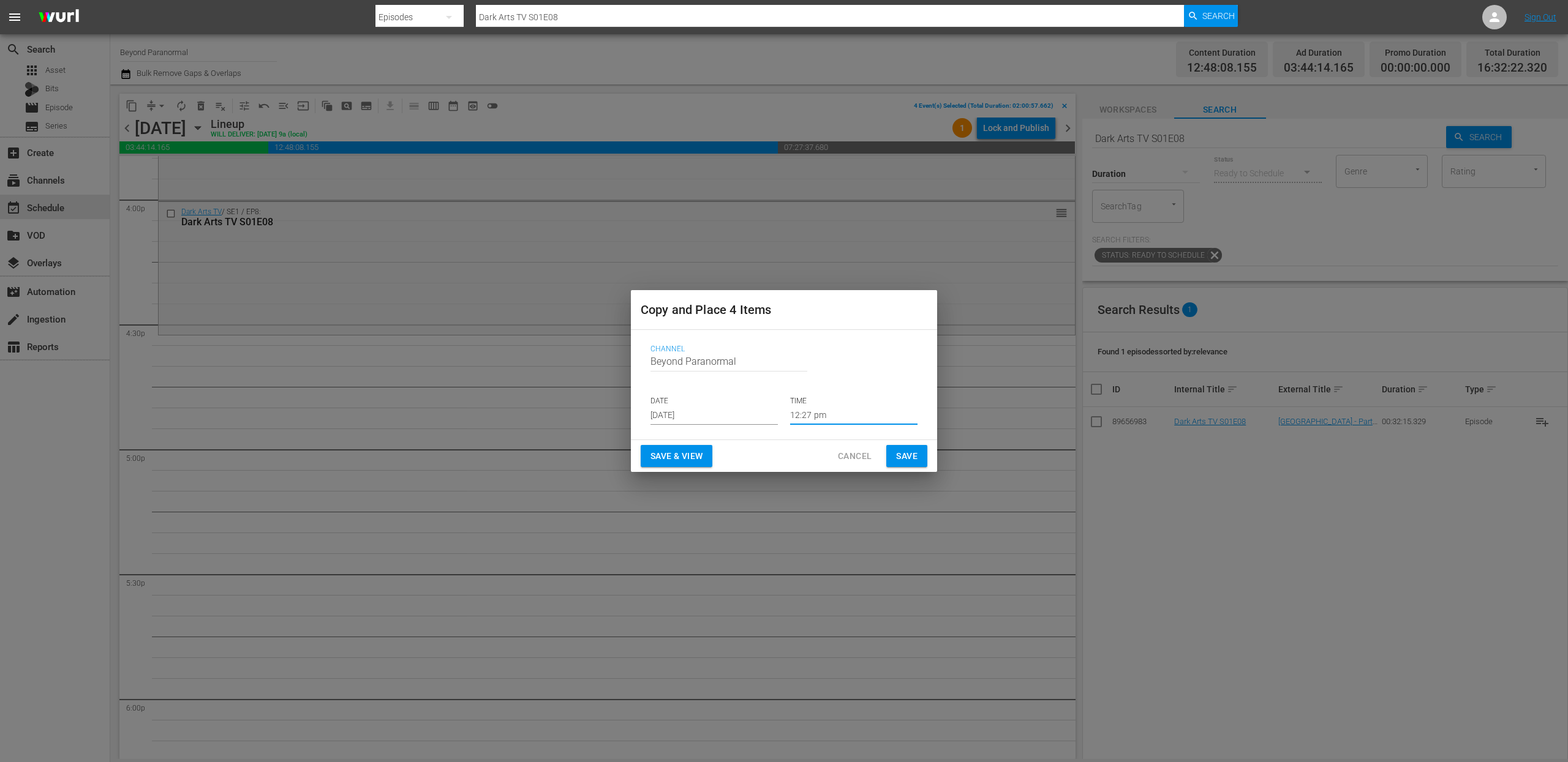
click at [810, 417] on input "12:27 pm" at bounding box center [853, 415] width 127 height 18
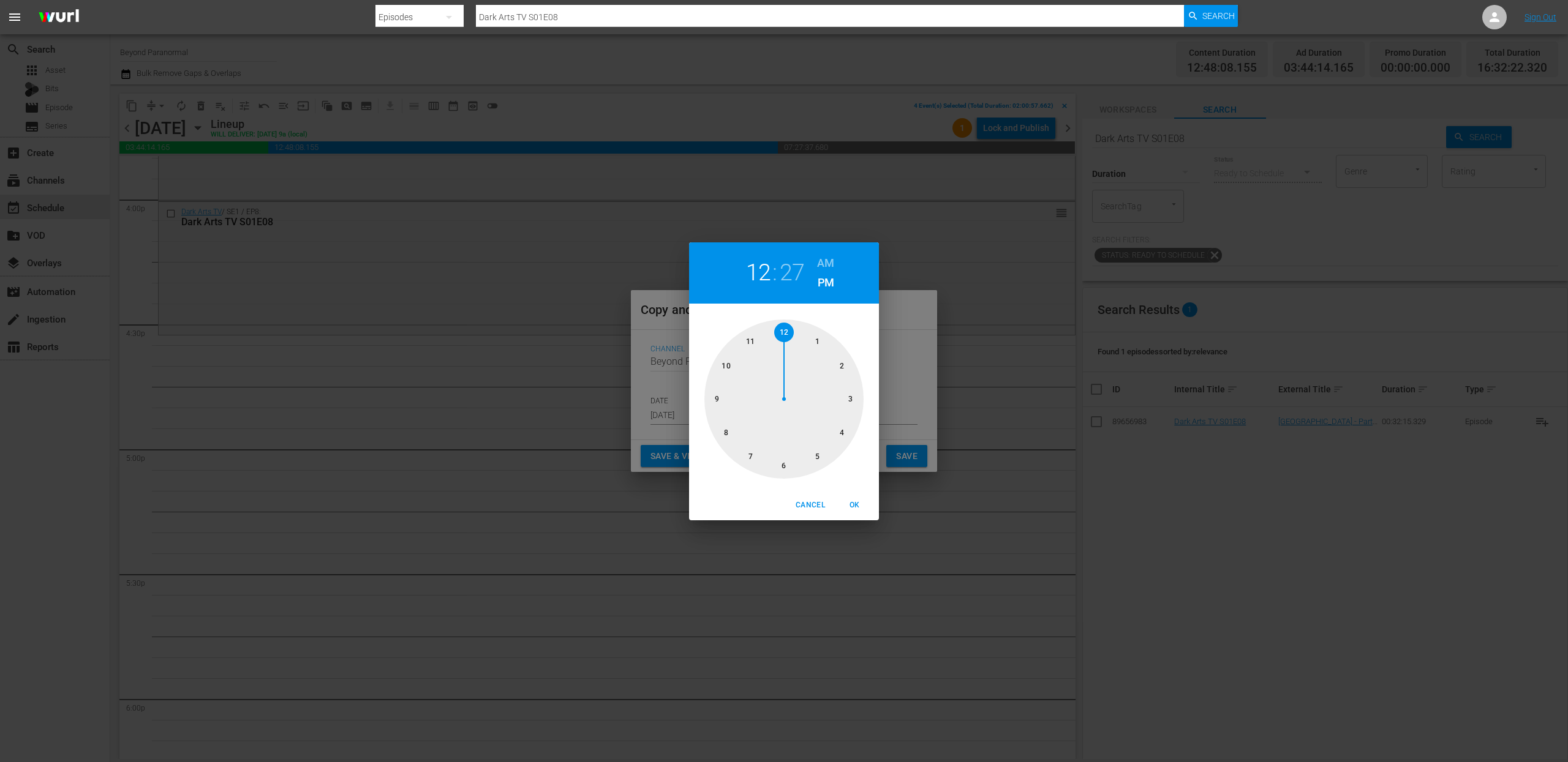
click at [834, 431] on div at bounding box center [784, 399] width 159 height 159
click at [784, 463] on div at bounding box center [784, 399] width 159 height 159
click at [860, 504] on span "OK" at bounding box center [854, 505] width 29 height 13
type input "04:30 pm"
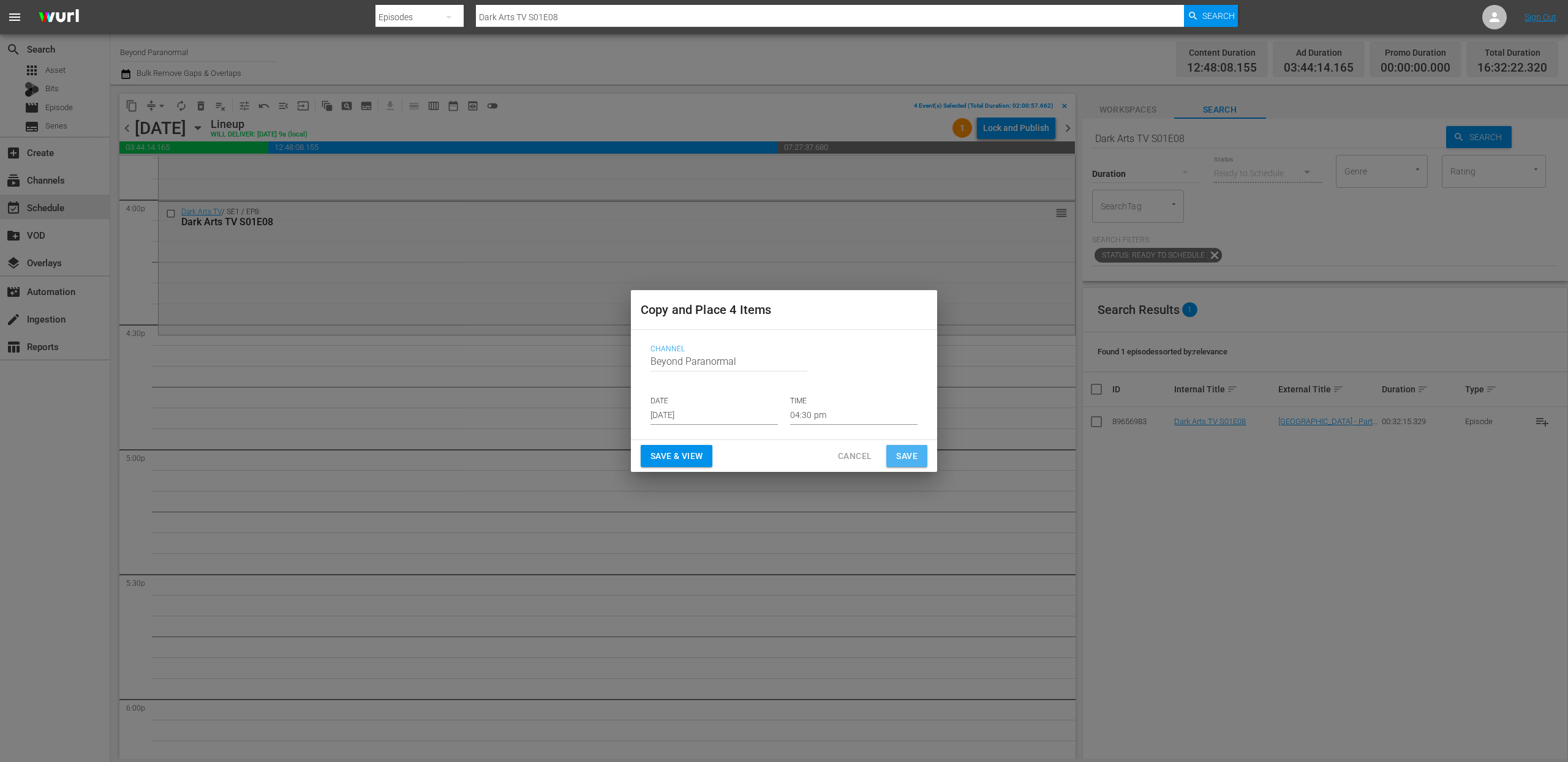
click at [912, 454] on span "Save" at bounding box center [906, 456] width 22 height 15
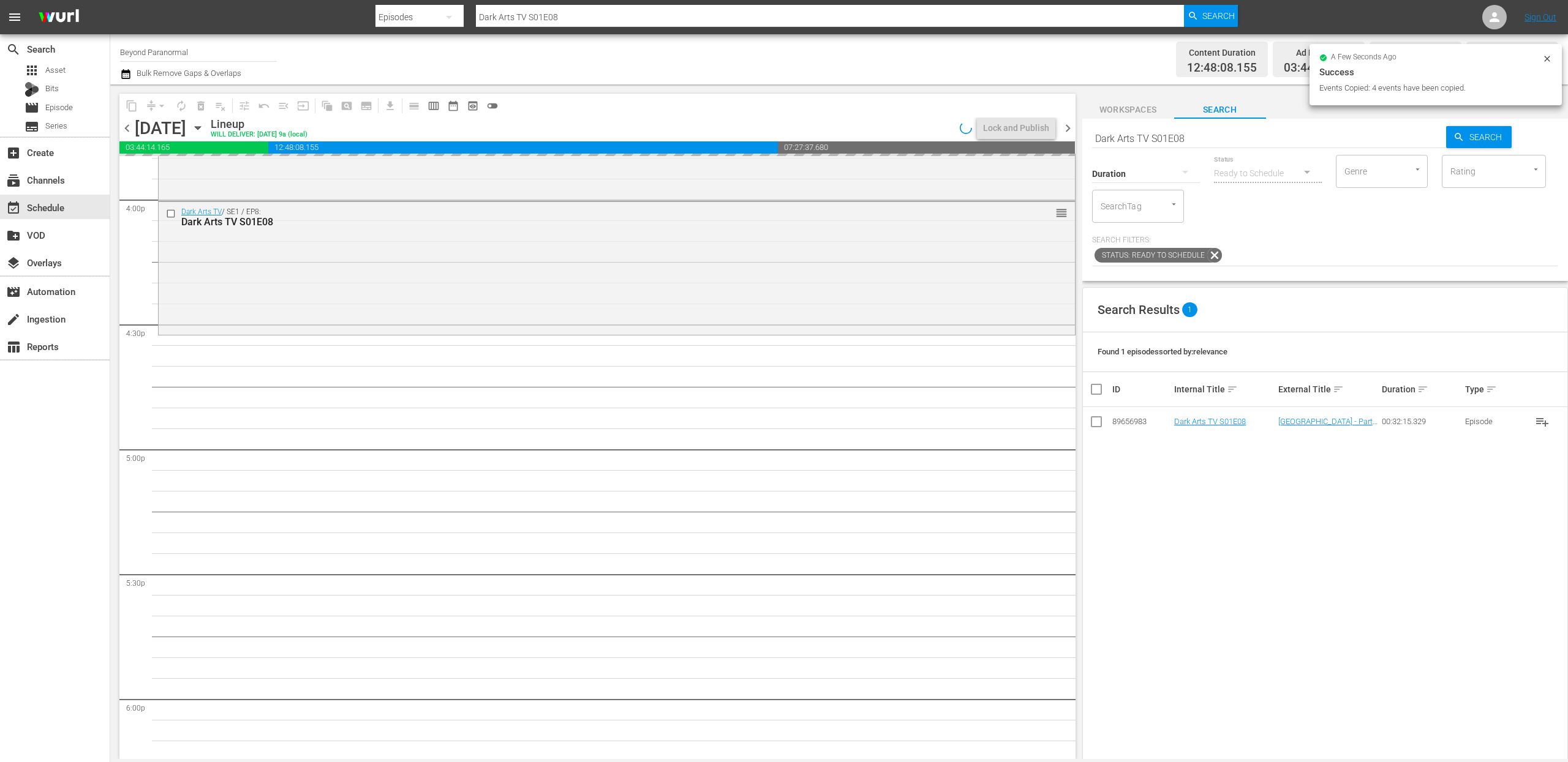
click at [1147, 139] on input "Dark Arts TV S01E08" at bounding box center [1269, 139] width 355 height 29
paste input "The Bridgewater Triangle S01E01"
type input "The Bridgewater Triangle S01E01"
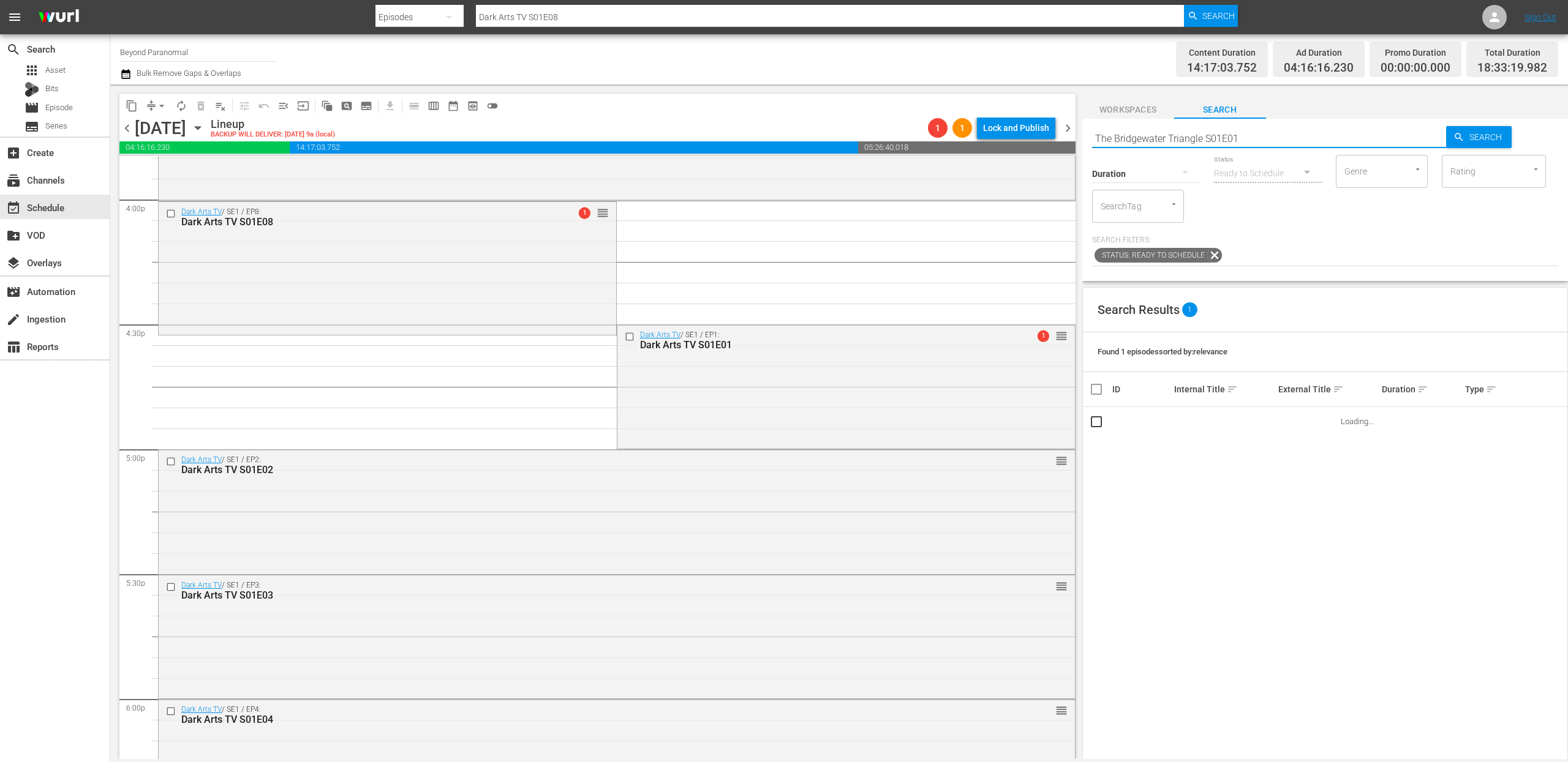
type input "The Bridgewater Triangle S01E01"
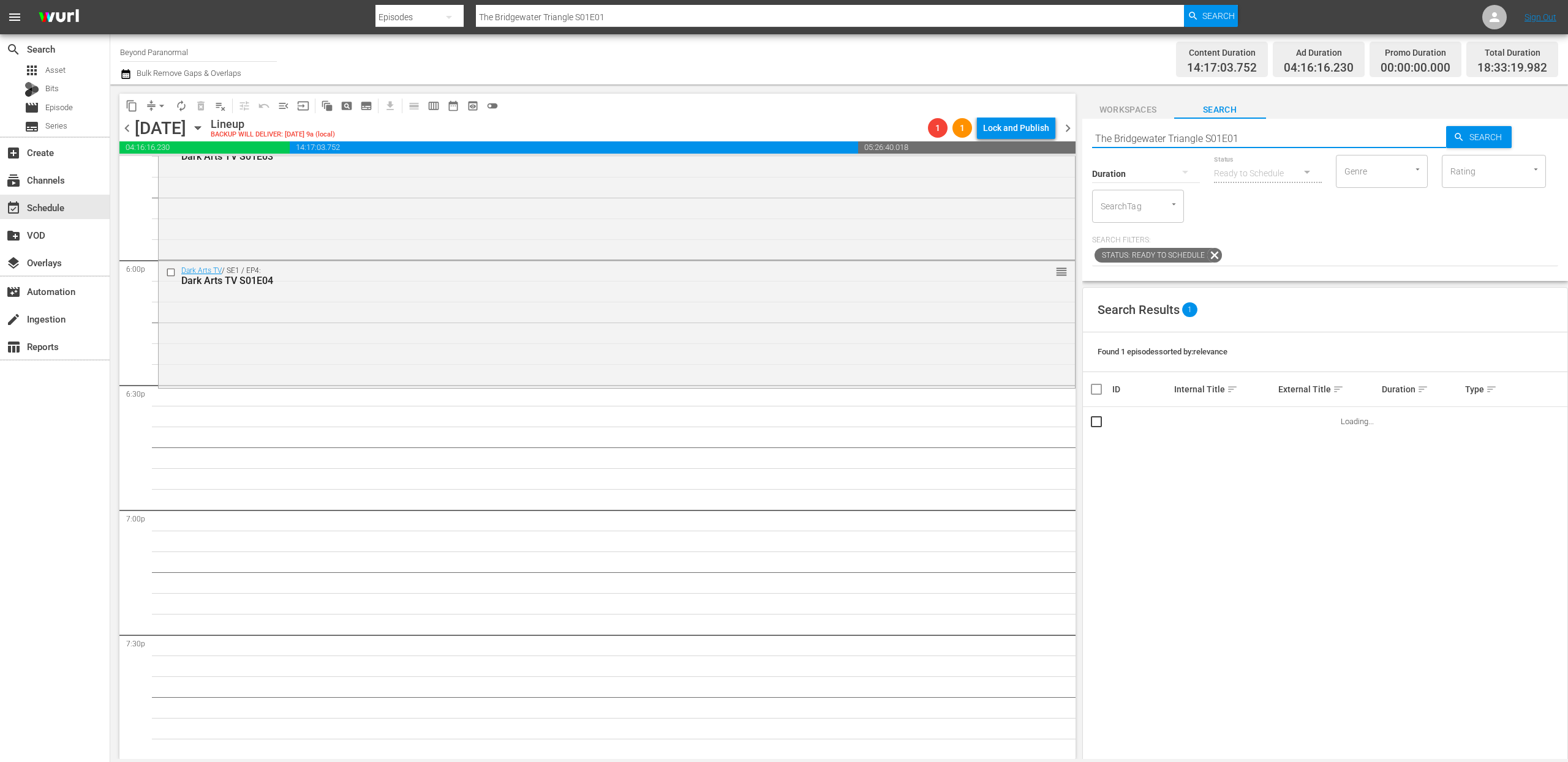
scroll to position [4392, 0]
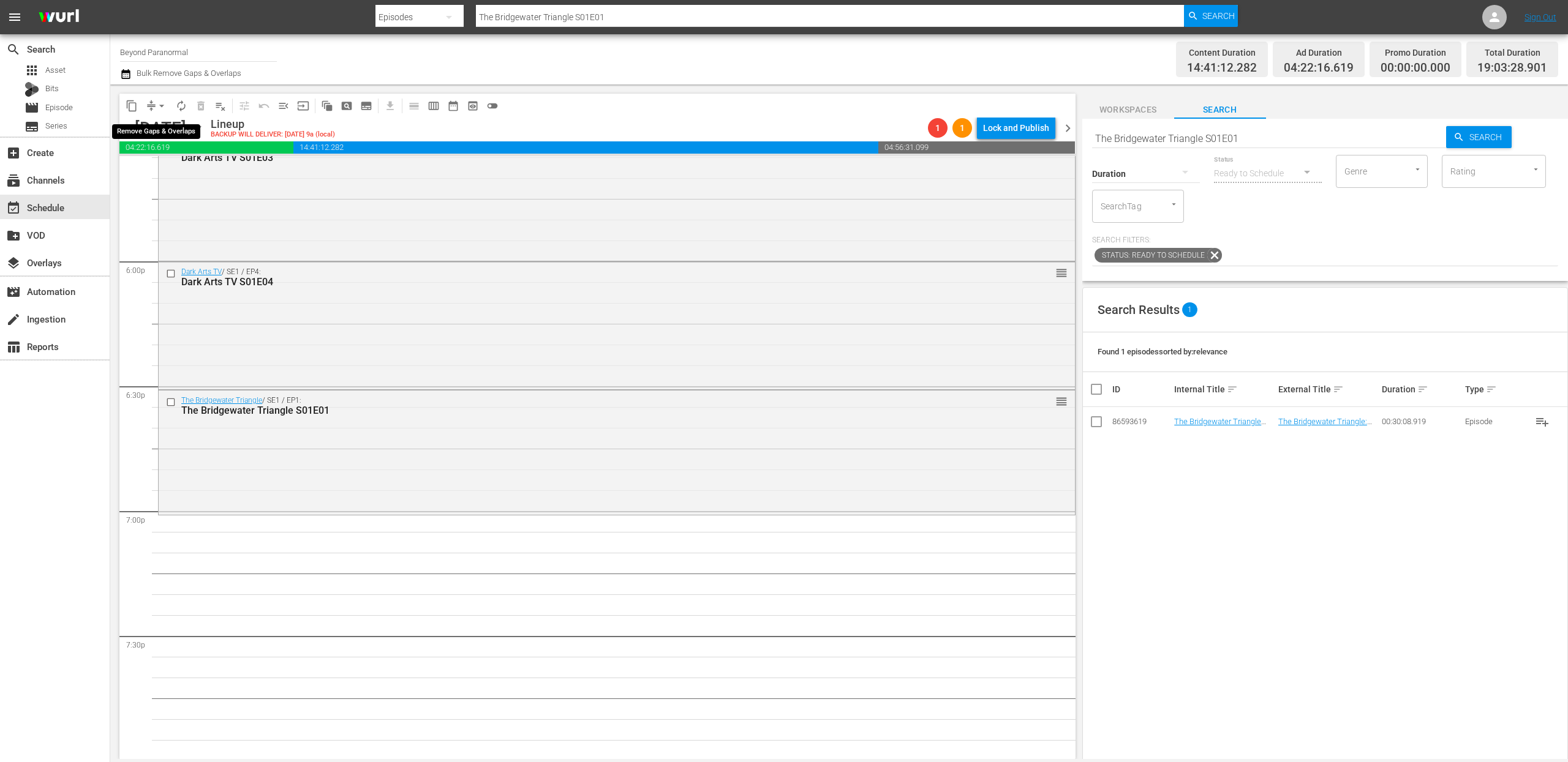
click at [152, 106] on button "arrow_drop_down" at bounding box center [161, 106] width 20 height 20
click at [156, 170] on li "Align to End of Previous Day" at bounding box center [162, 170] width 128 height 20
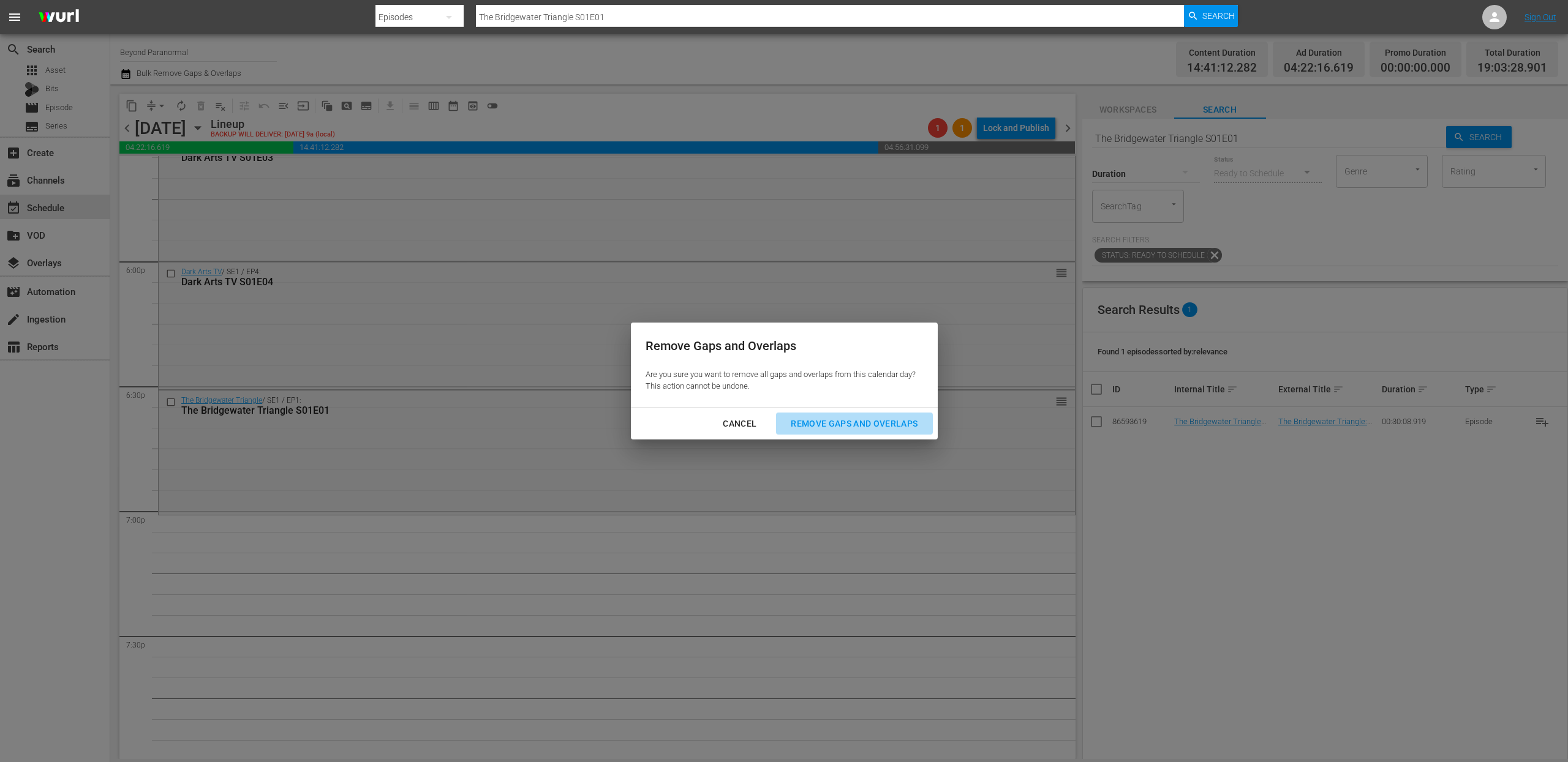
click at [889, 423] on div "Remove Gaps and Overlaps" at bounding box center [854, 424] width 146 height 15
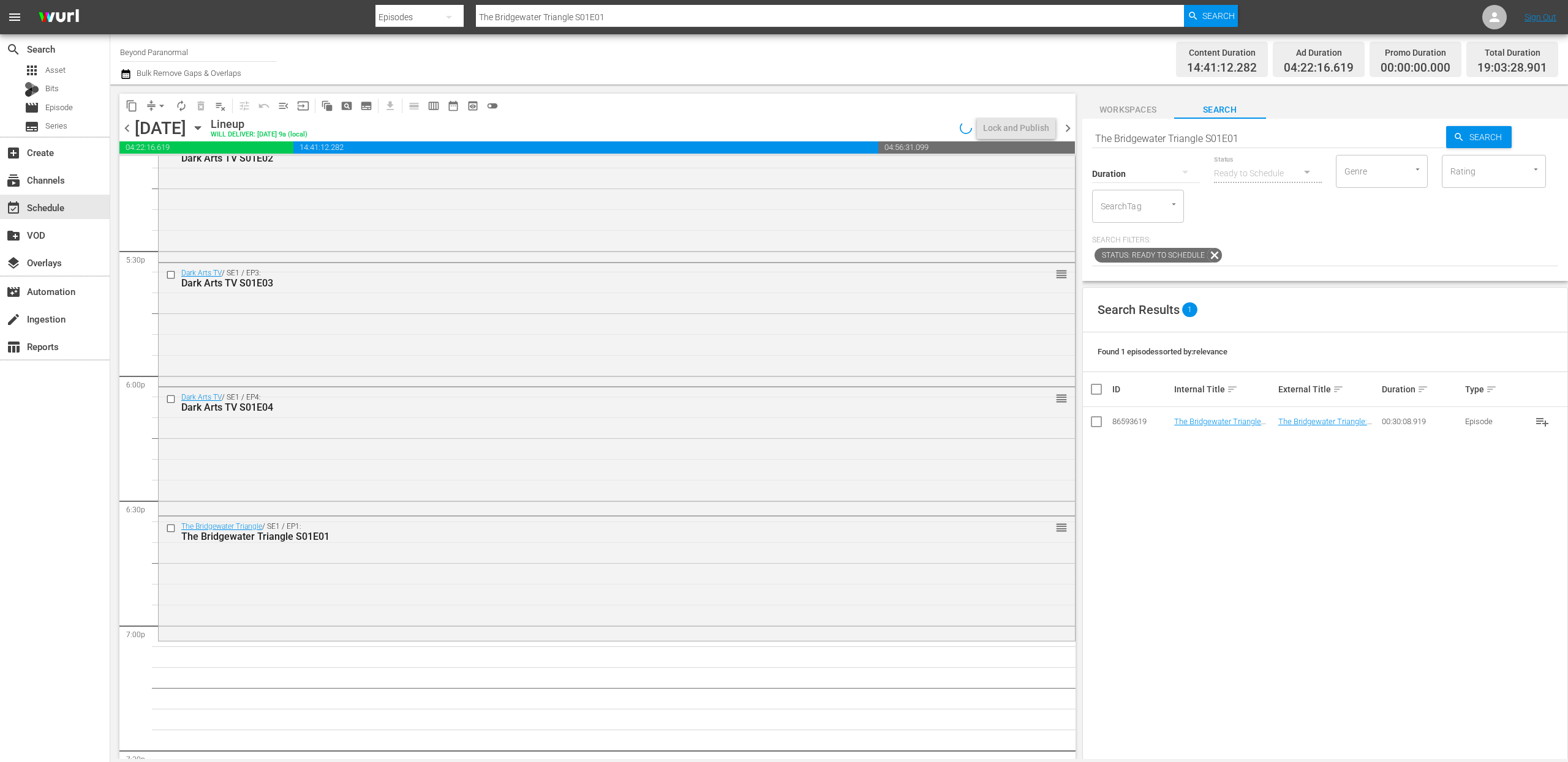
scroll to position [4515, 0]
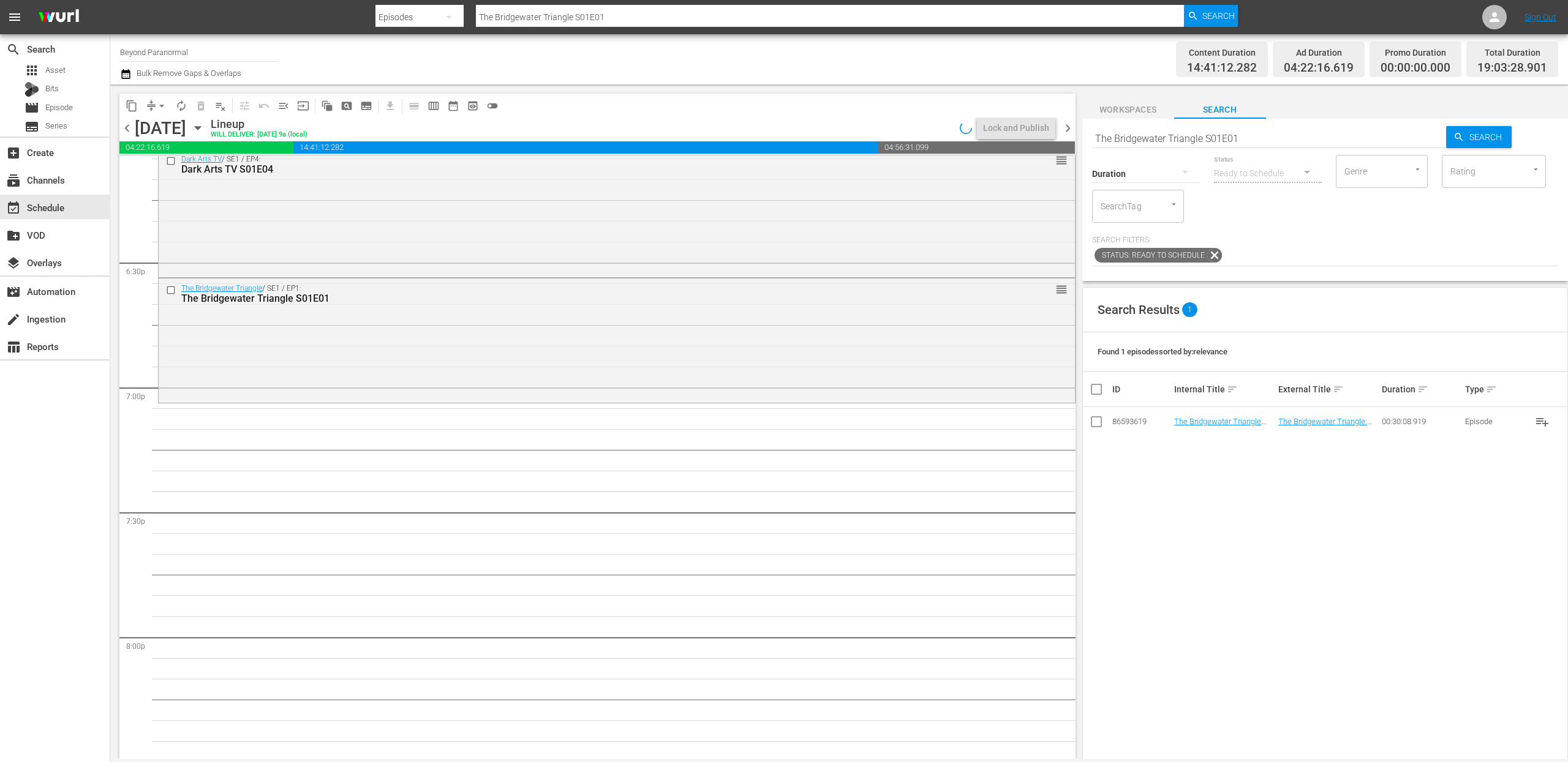
click at [1212, 140] on input "The Bridgewater Triangle S01E01" at bounding box center [1269, 139] width 355 height 29
paste input "Monsters and Mysteries S03"
type input "Monsters and Mysteries S03E01"
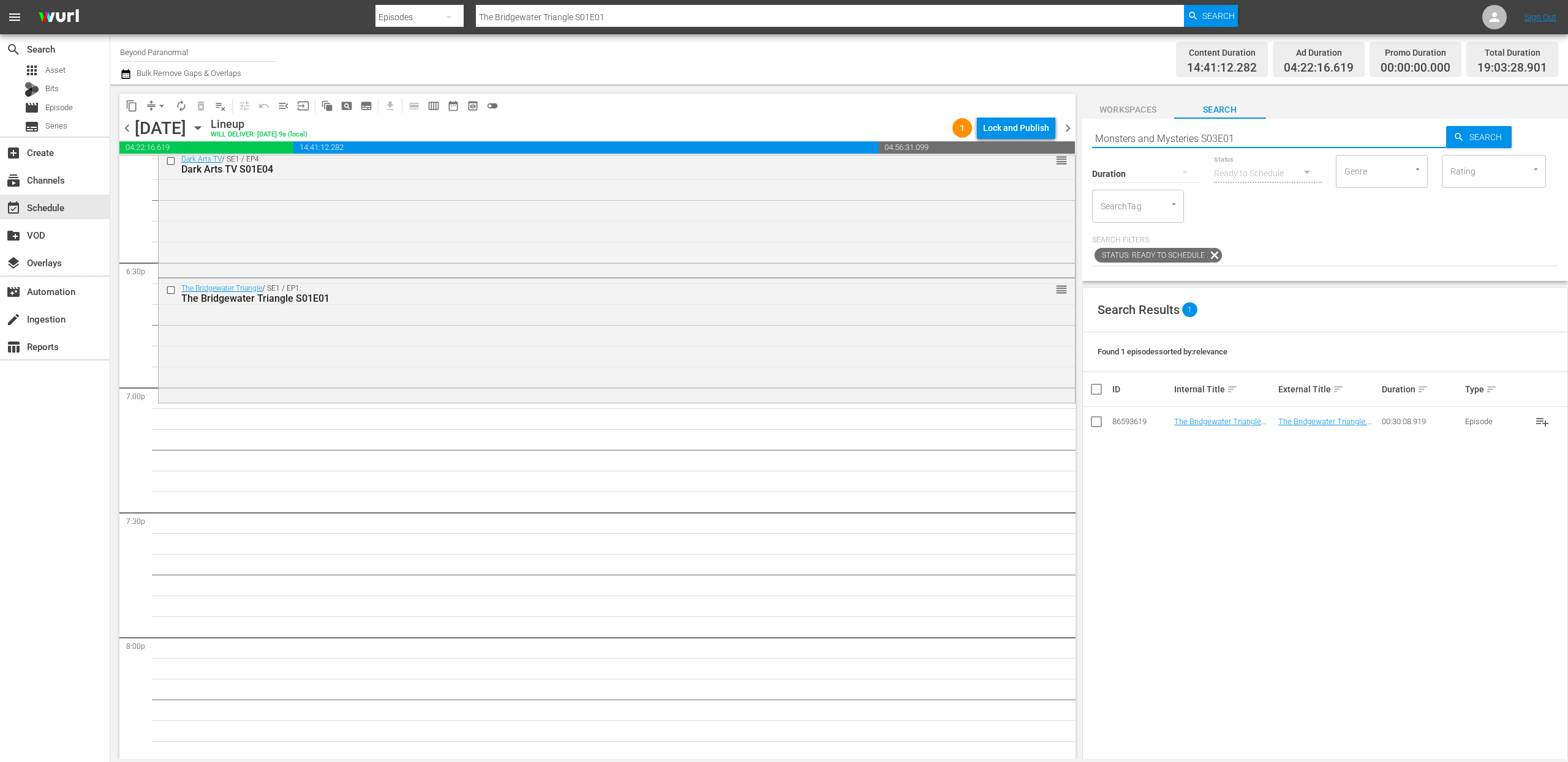
type input "Monsters and Mysteries S03E01"
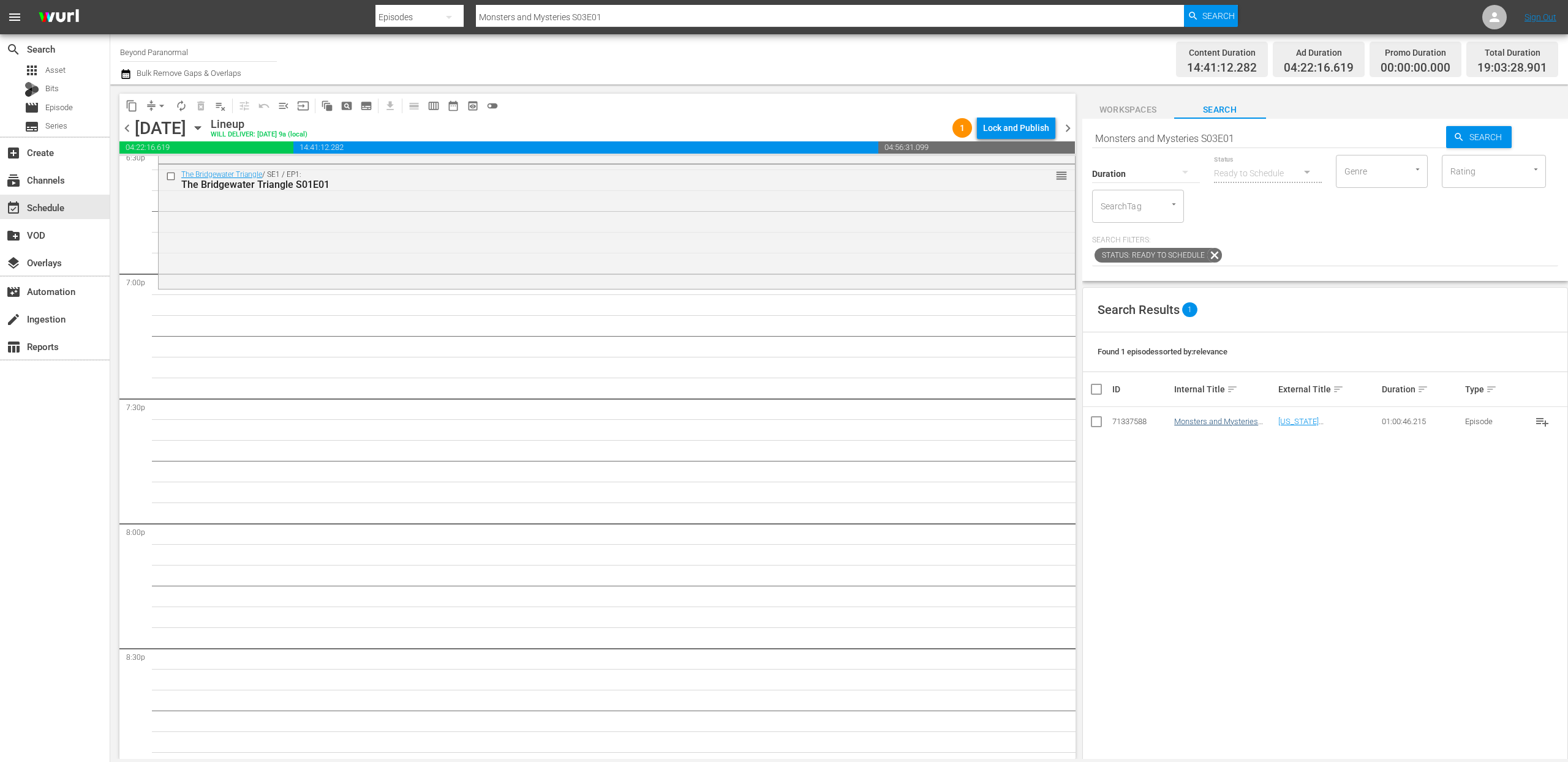
click at [1199, 446] on div "Search Results 1 Found 1 episodes sorted by: relevance ID Internal Title sort E…" at bounding box center [1325, 608] width 486 height 641
click at [1180, 134] on input "Monsters and Mysteries S03E01" at bounding box center [1269, 139] width 355 height 29
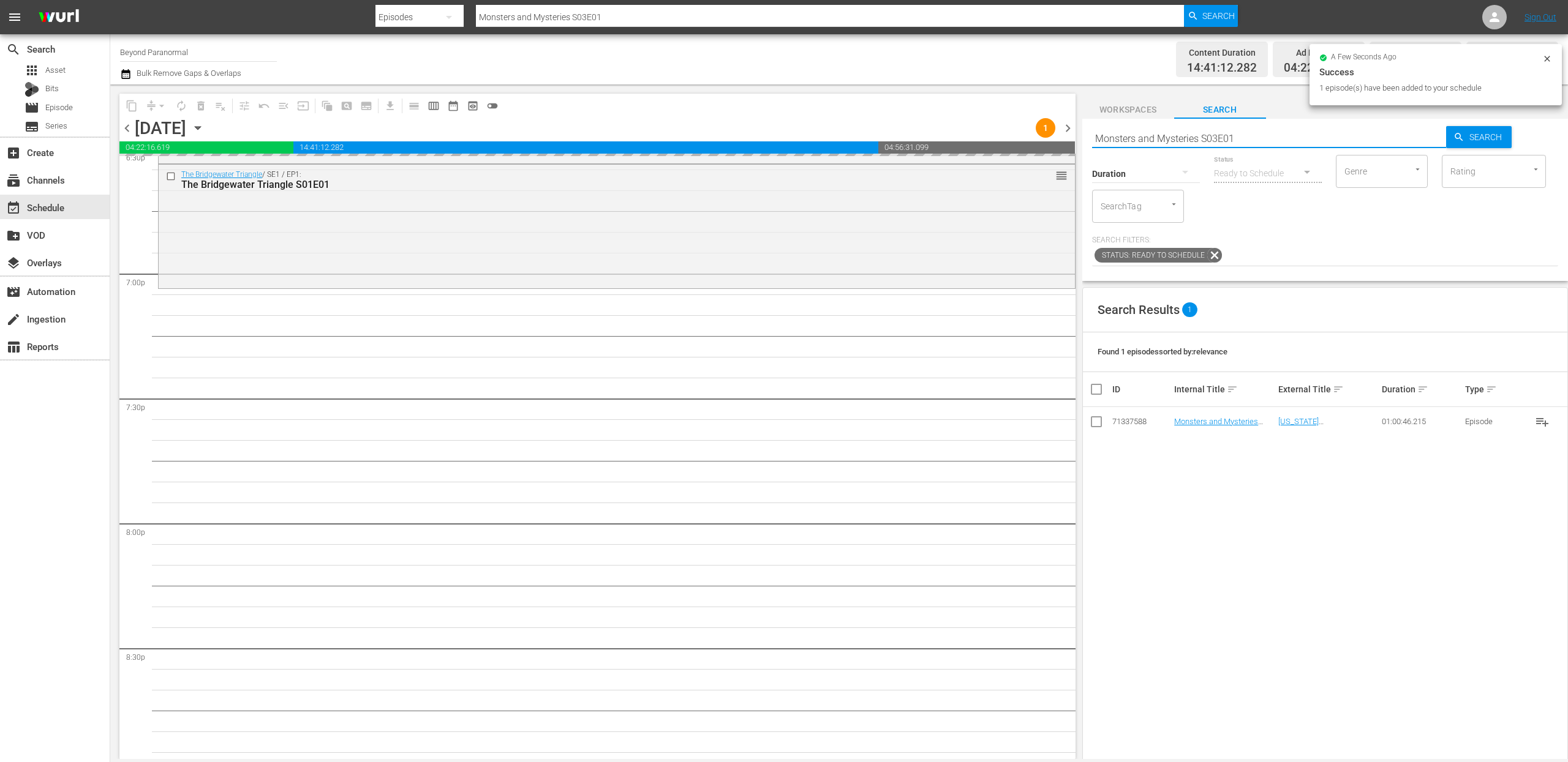
paste input "Avatars Of The Astral Worlds S01E02"
type input "Avatars Of The Astral Worlds S01E02"
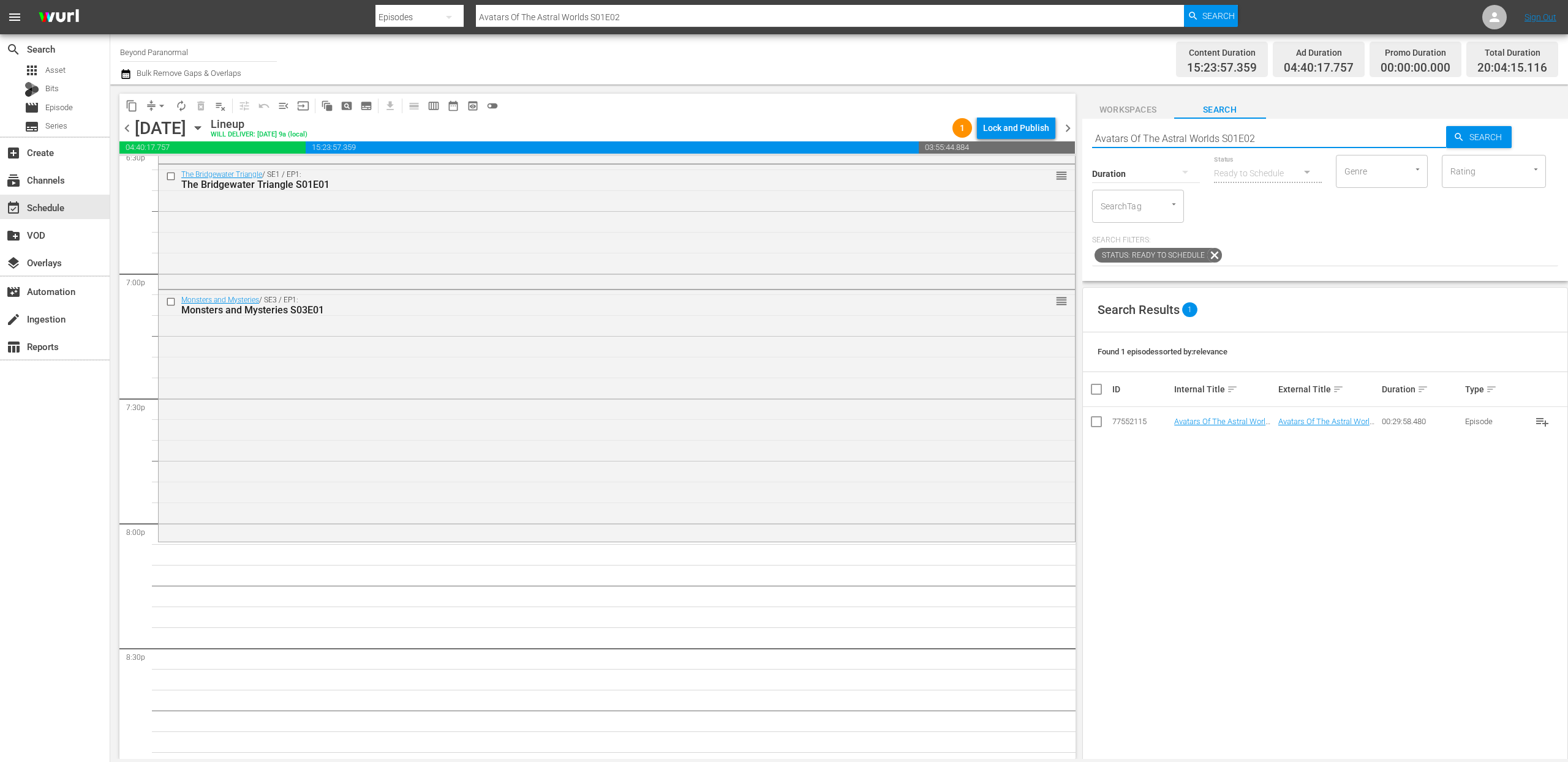
scroll to position [4765, 0]
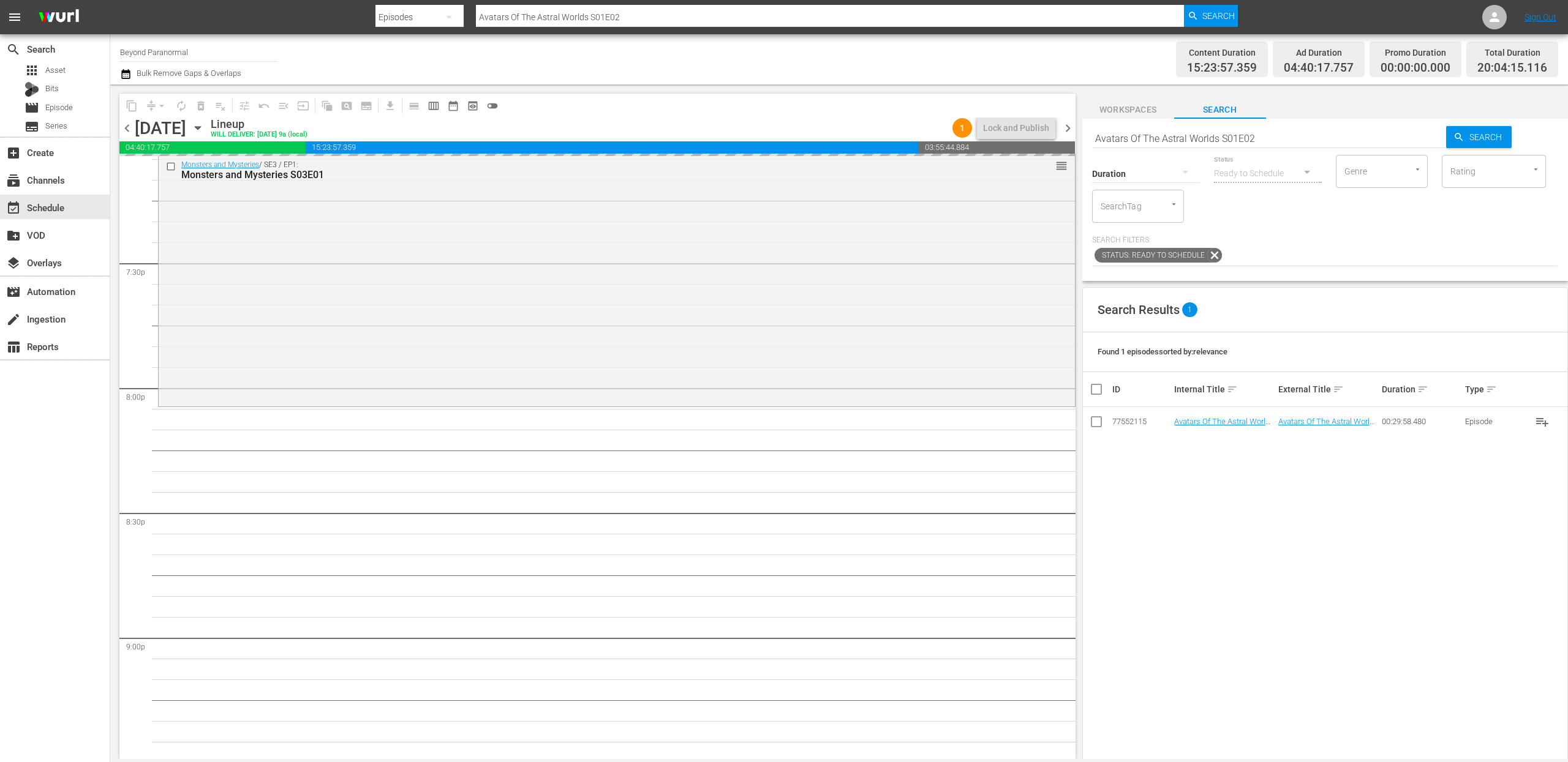
click at [1206, 144] on input "Avatars Of The Astral Worlds S01E02" at bounding box center [1269, 139] width 355 height 29
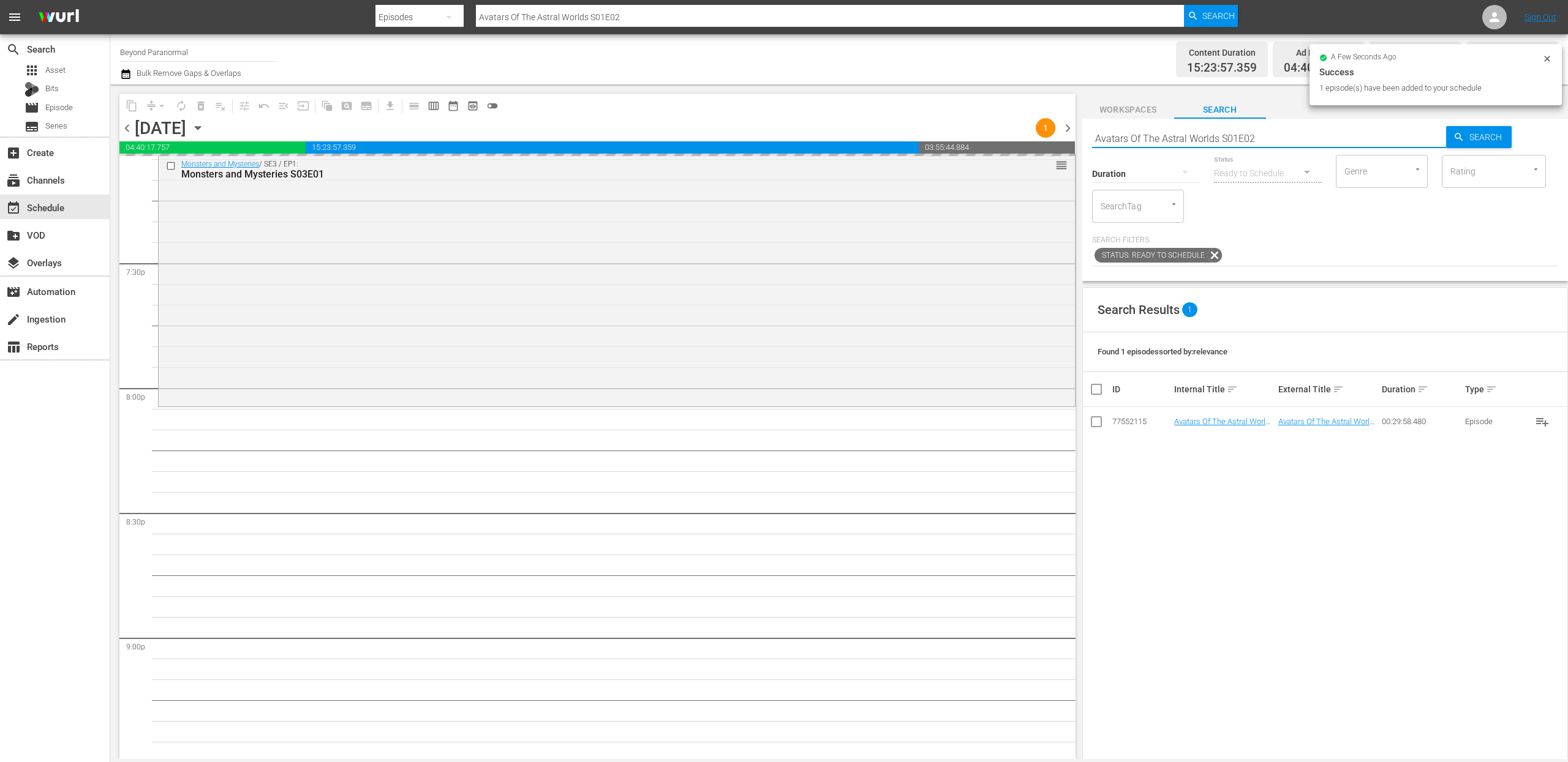
paste input "SECRETS OF PARANORMAL WORLD 103"
type input "SECRETS OF PARANORMAL WORLD 103"
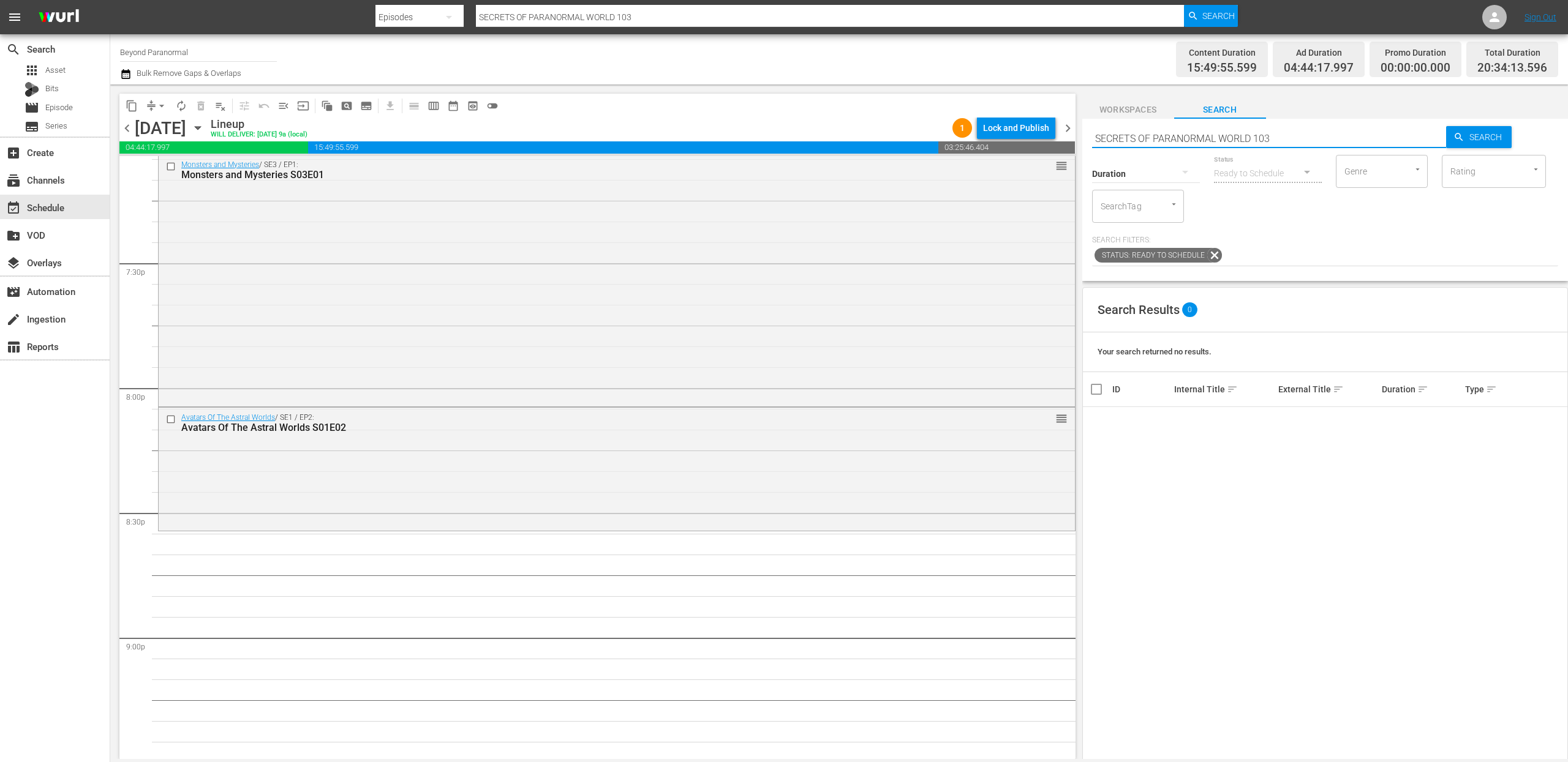
click at [1182, 137] on input "SECRETS OF PARANORMAL WORLD 103" at bounding box center [1269, 139] width 355 height 29
paste input "[PERSON_NAME] Investigates S01E19"
type input "[PERSON_NAME] Investigates S01E19"
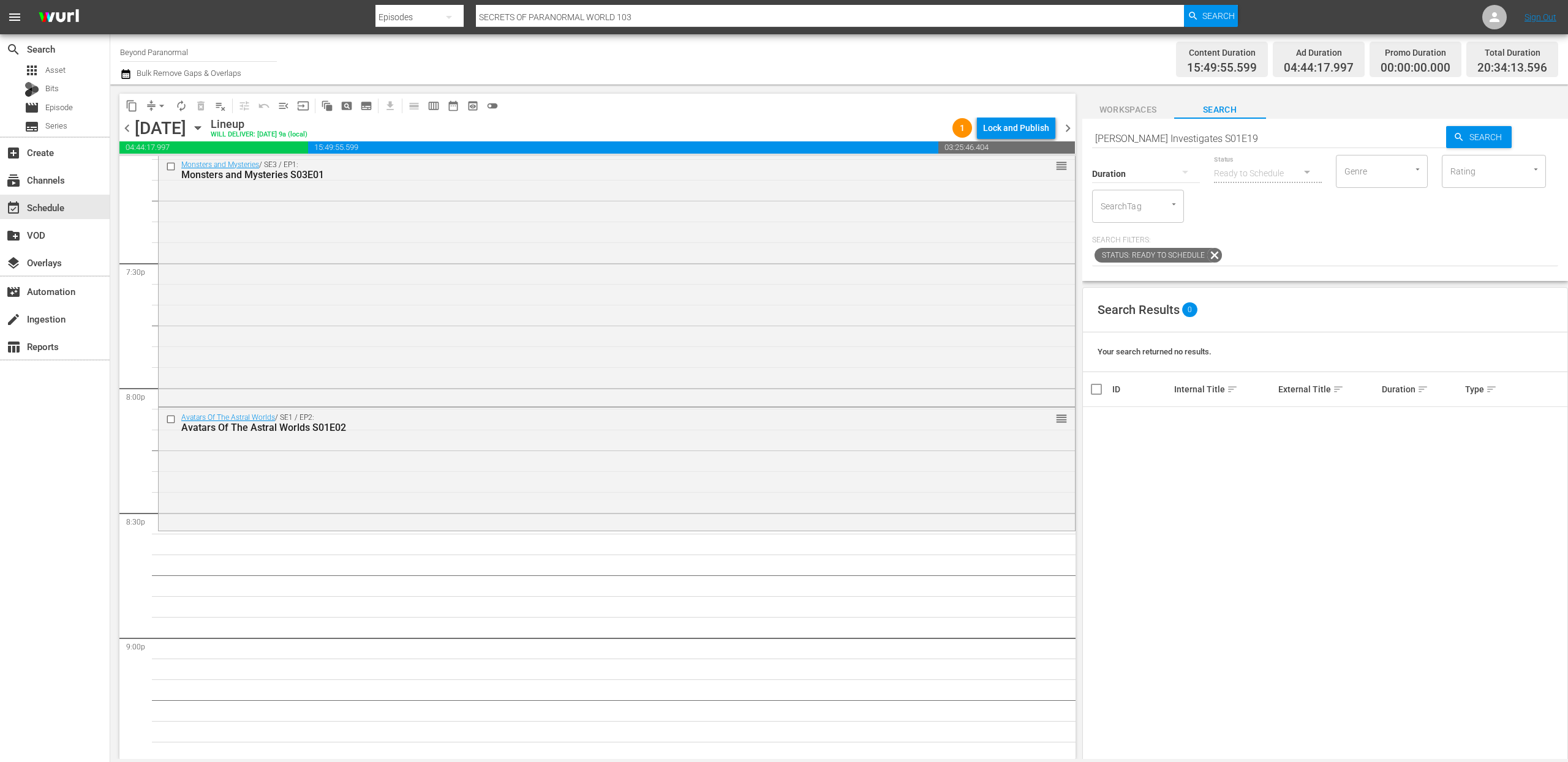
click at [1154, 139] on input "[PERSON_NAME] Investigates S01E19" at bounding box center [1269, 139] width 355 height 29
click at [1153, 139] on input "[PERSON_NAME] Investigates S01E19" at bounding box center [1269, 139] width 355 height 29
type input "[PERSON_NAME] Investigates S01E19"
click at [1168, 141] on input "[PERSON_NAME] Investigates S01E19" at bounding box center [1269, 139] width 355 height 29
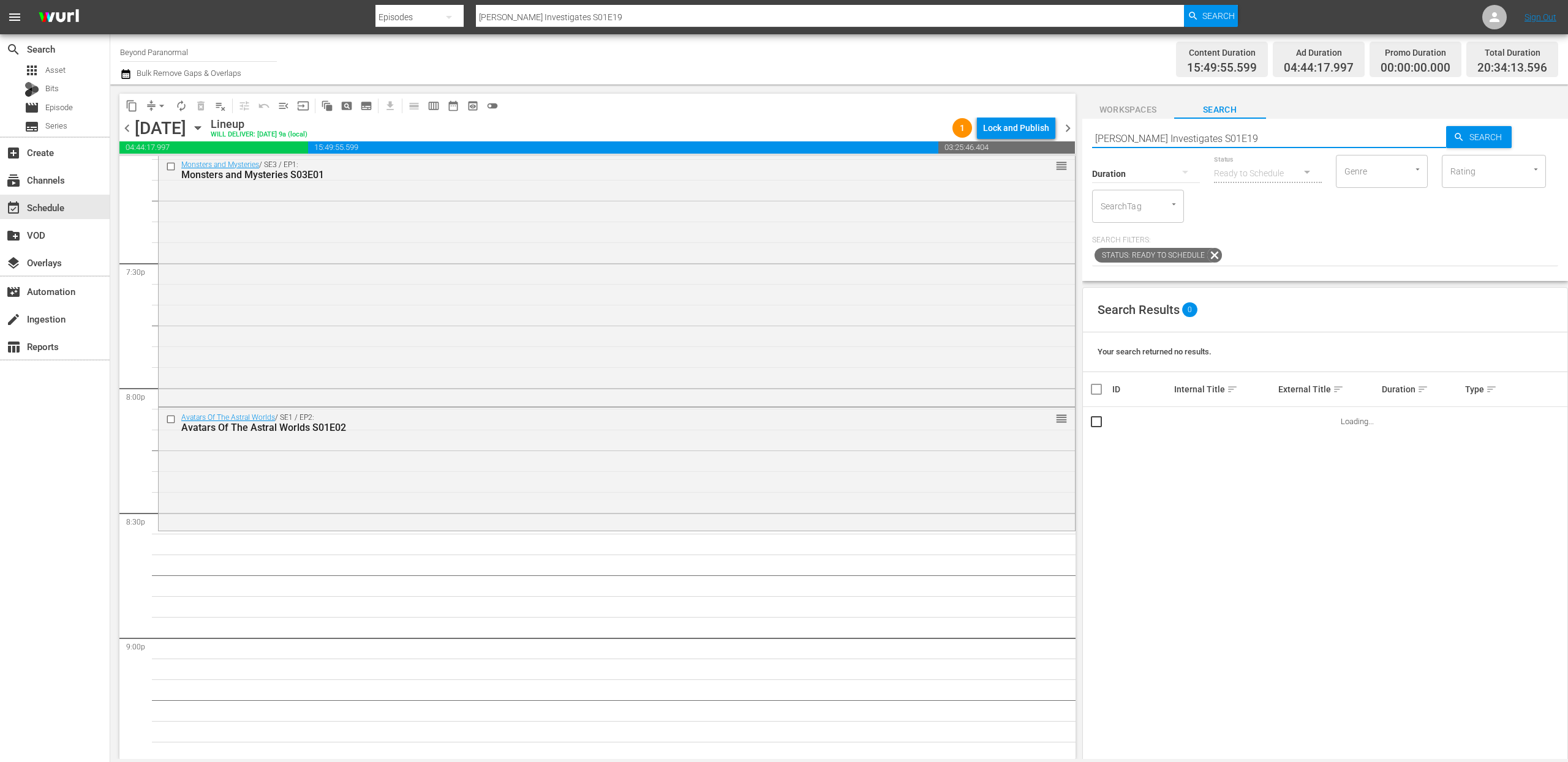
click at [1168, 141] on input "[PERSON_NAME] Investigates S01E19" at bounding box center [1269, 139] width 355 height 29
paste input "SECRETS OF PARANORMAL WORLD 103"
type input "SECRETS OF PARANORMAL WORLD s01e03"
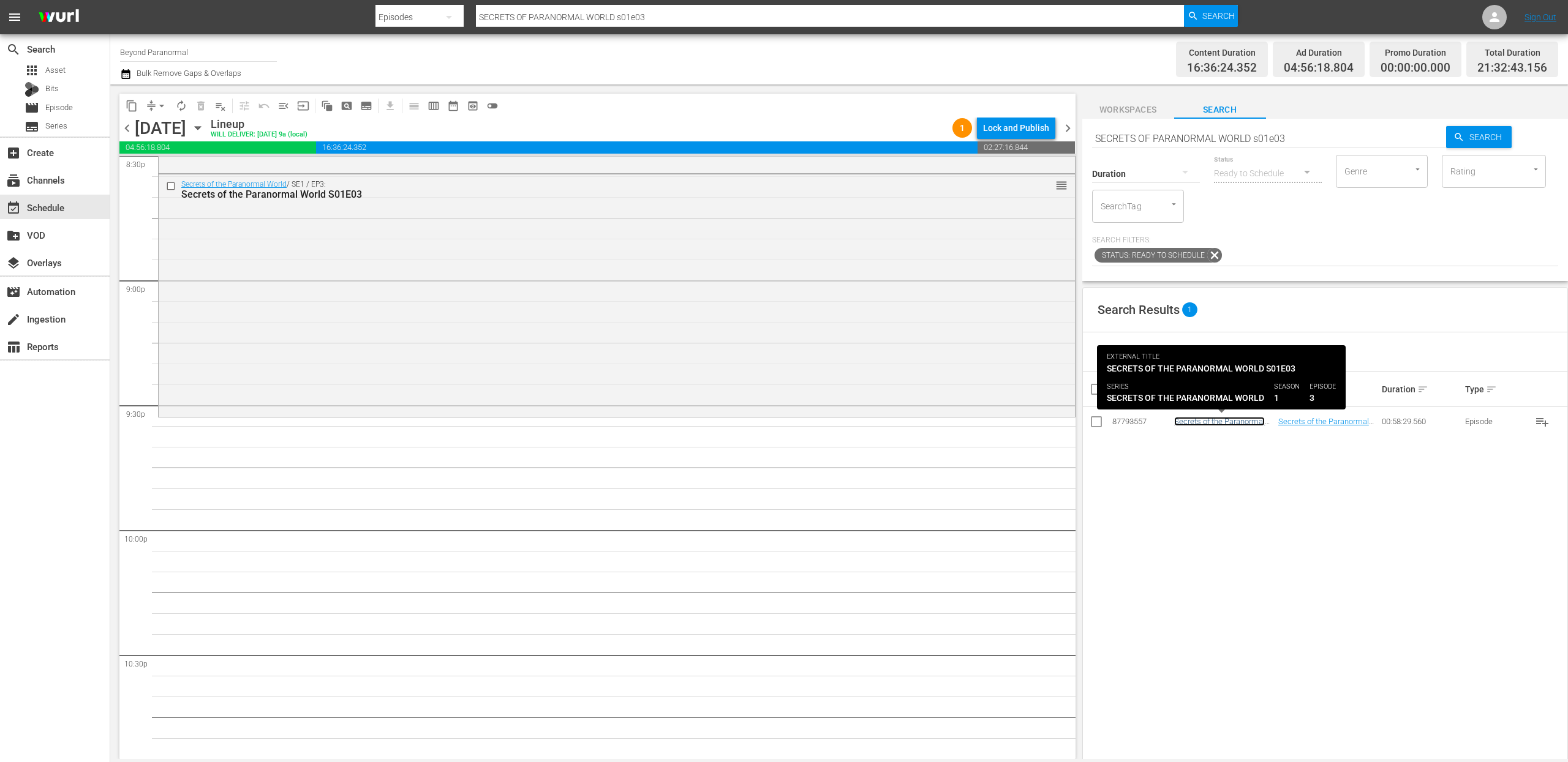
scroll to position [5129, 0]
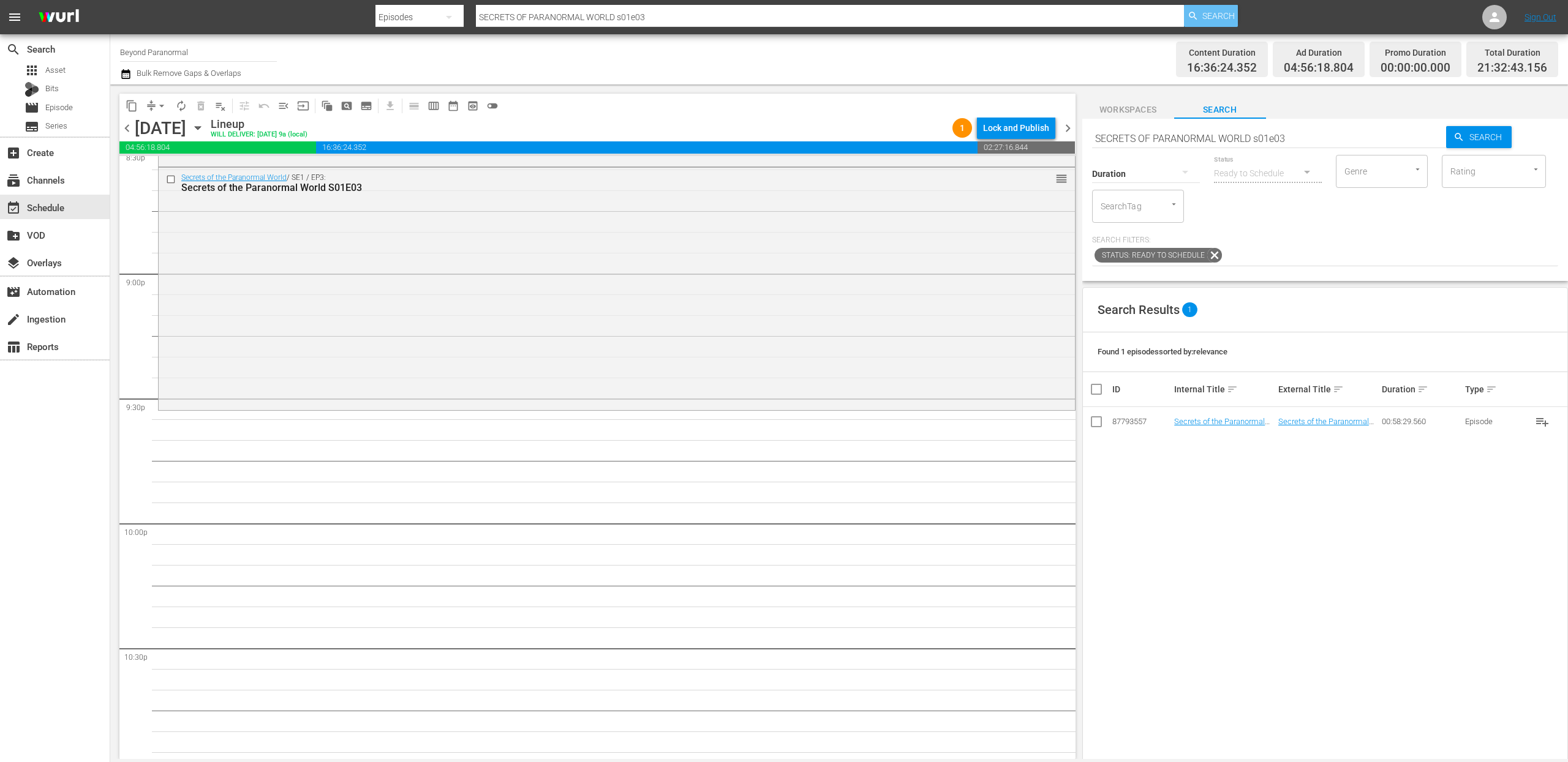
drag, startPoint x: 1211, startPoint y: 424, endPoint x: 1199, endPoint y: 9, distance: 415.2
click at [1200, 143] on input "SECRETS OF PARANORMAL WORLD s01e03" at bounding box center [1269, 139] width 355 height 29
paste input "[PERSON_NAME] Investigates S01E19"
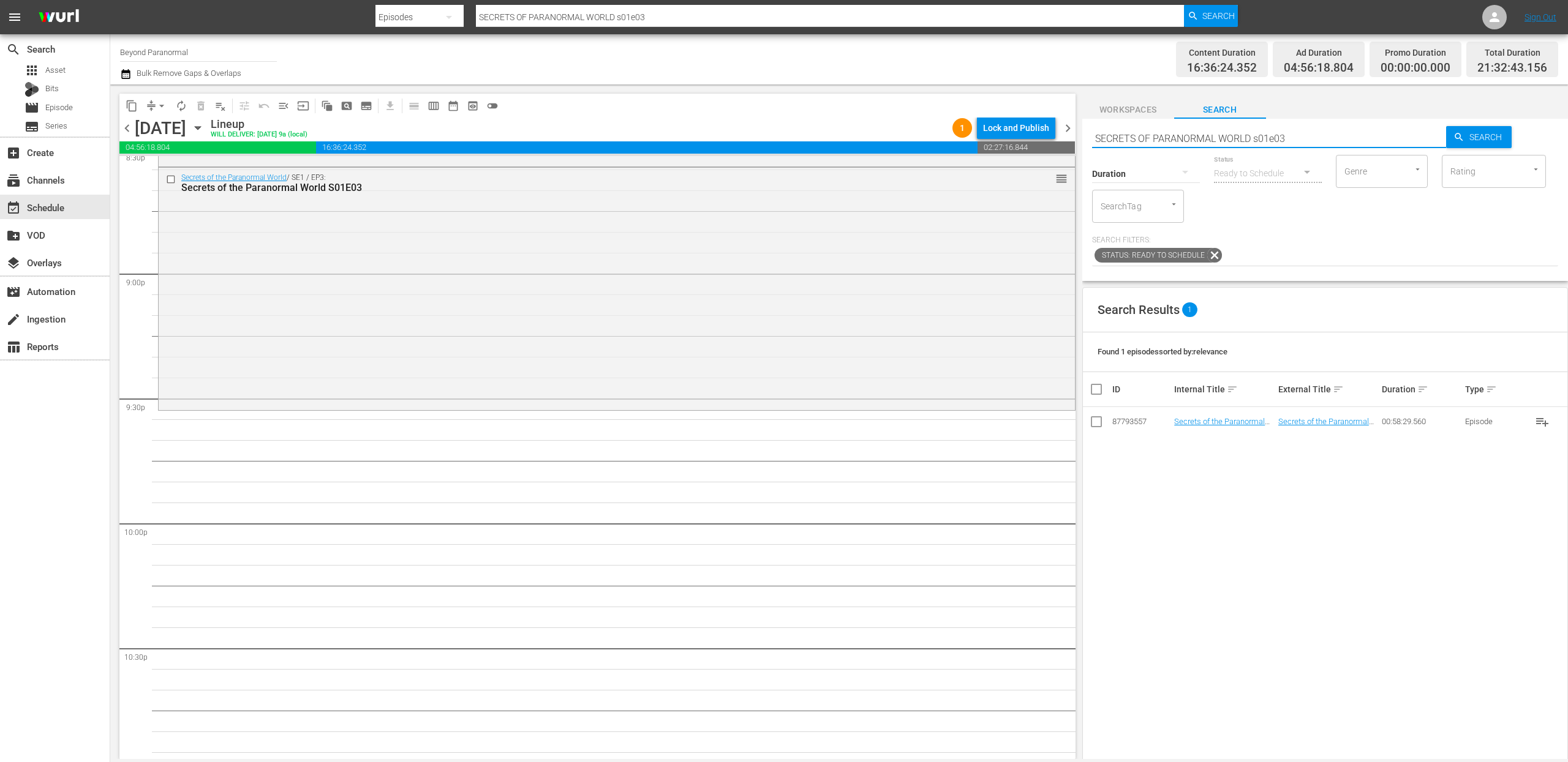
type input "[PERSON_NAME] Investigates S01E19"
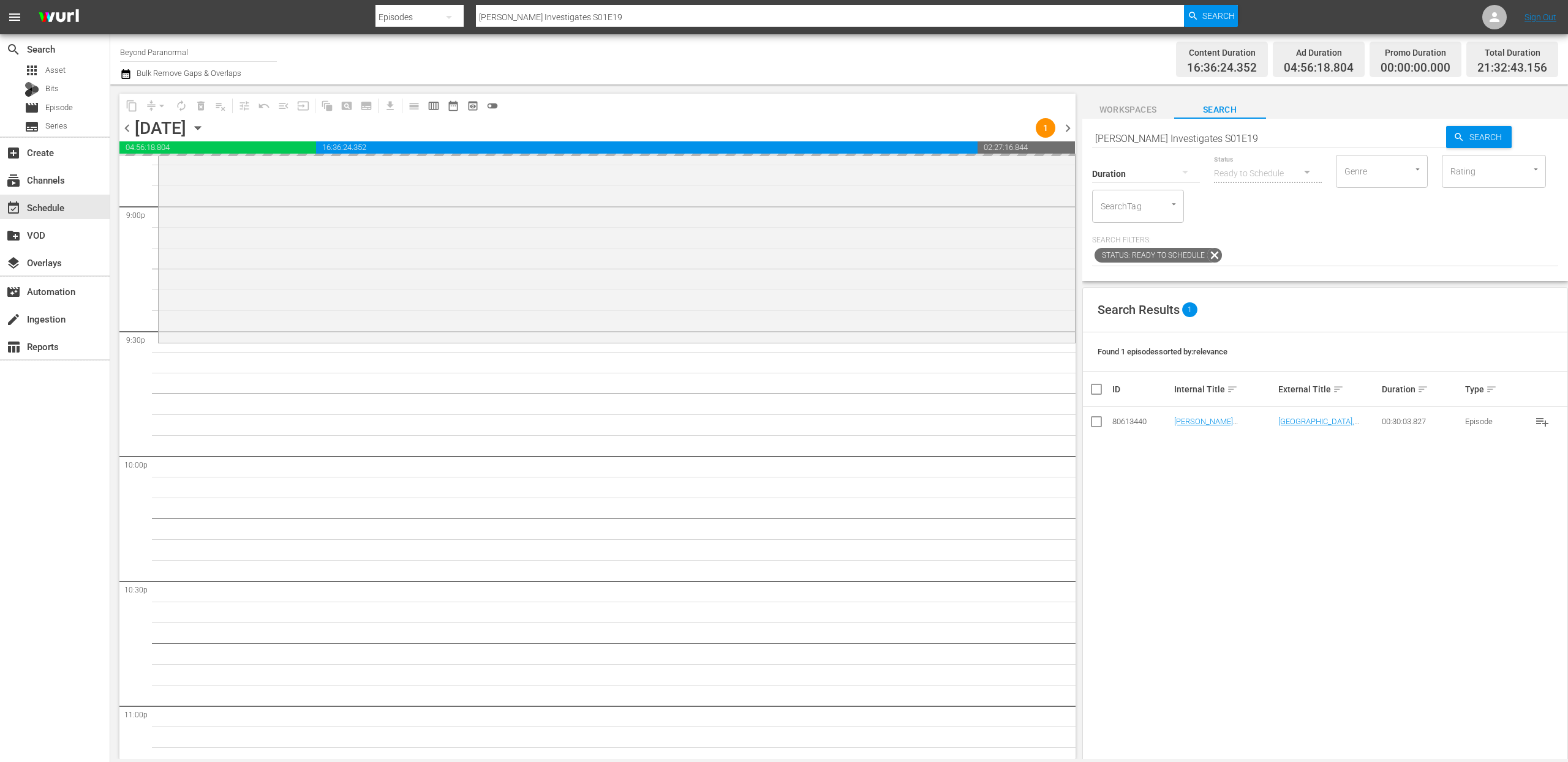
click at [1172, 136] on input "[PERSON_NAME] Investigates S01E19" at bounding box center [1269, 139] width 355 height 29
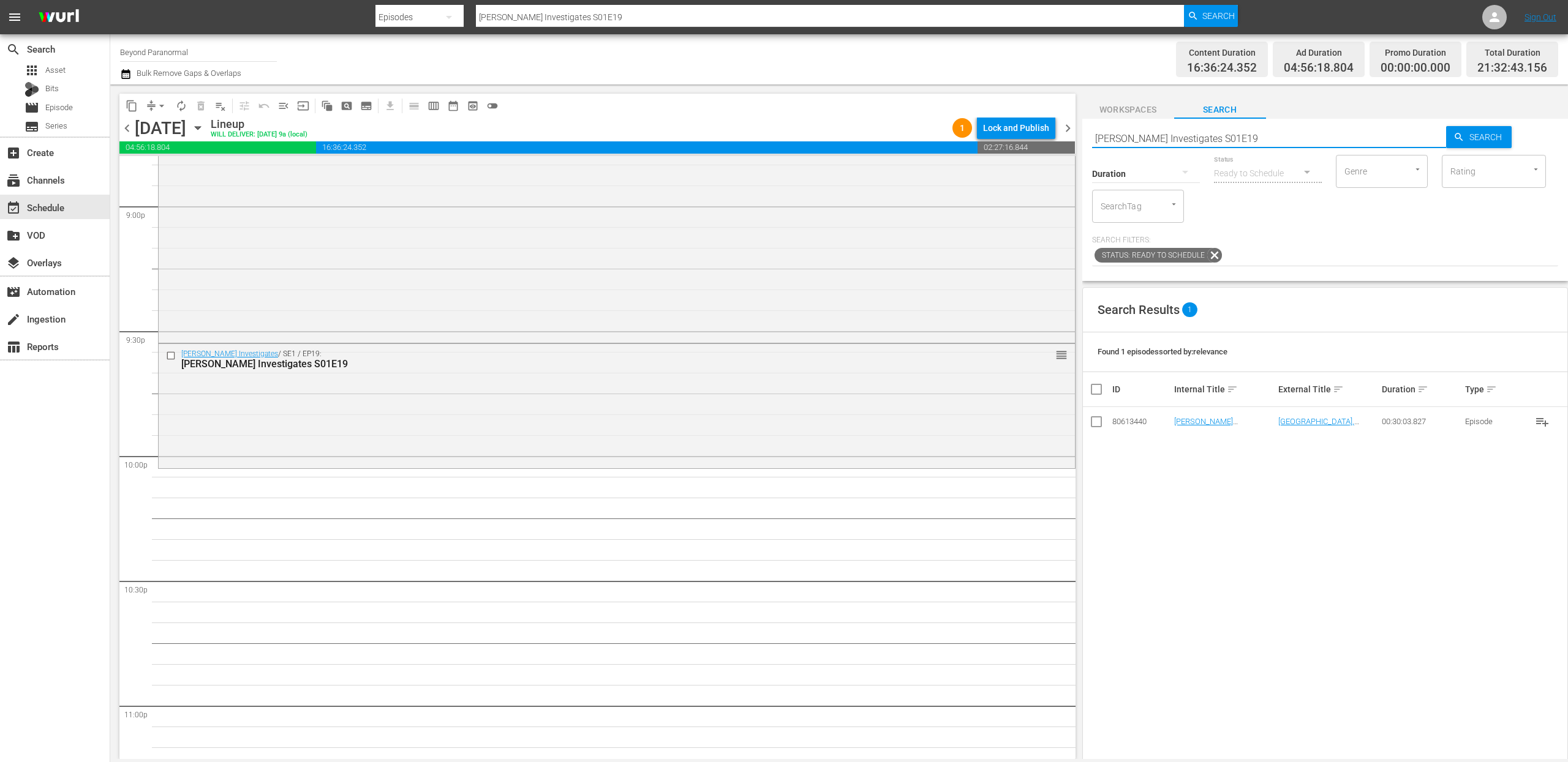
paste input "The Bridgewater Triangle S01E01"
type input "The Bridgewater Triangle S01E01"
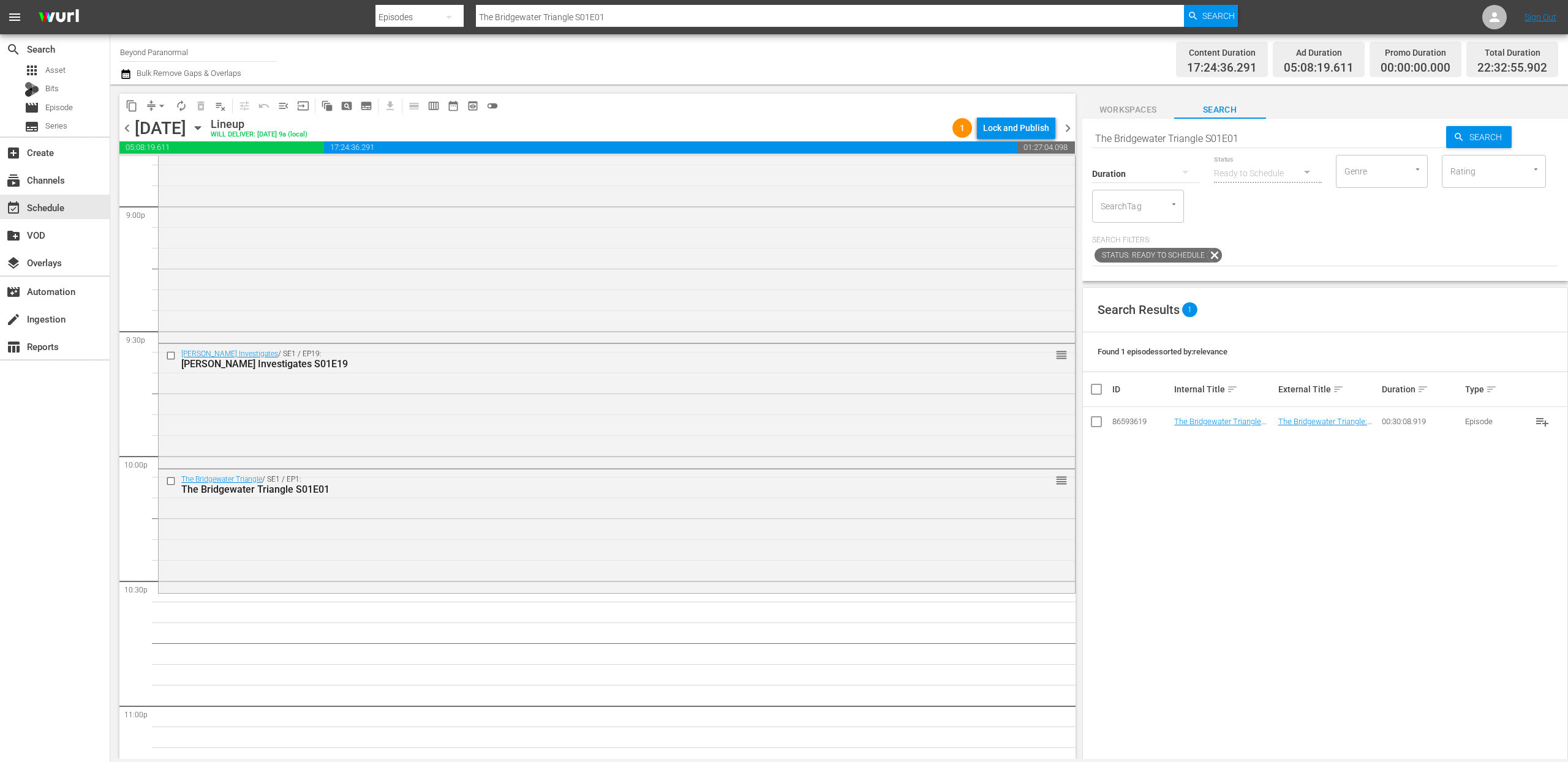
drag, startPoint x: 1196, startPoint y: 423, endPoint x: 1033, endPoint y: 24, distance: 431.0
click at [1137, 143] on input "The Bridgewater Triangle S01E01" at bounding box center [1269, 139] width 355 height 29
paste input "Monsters and Mysteries S03"
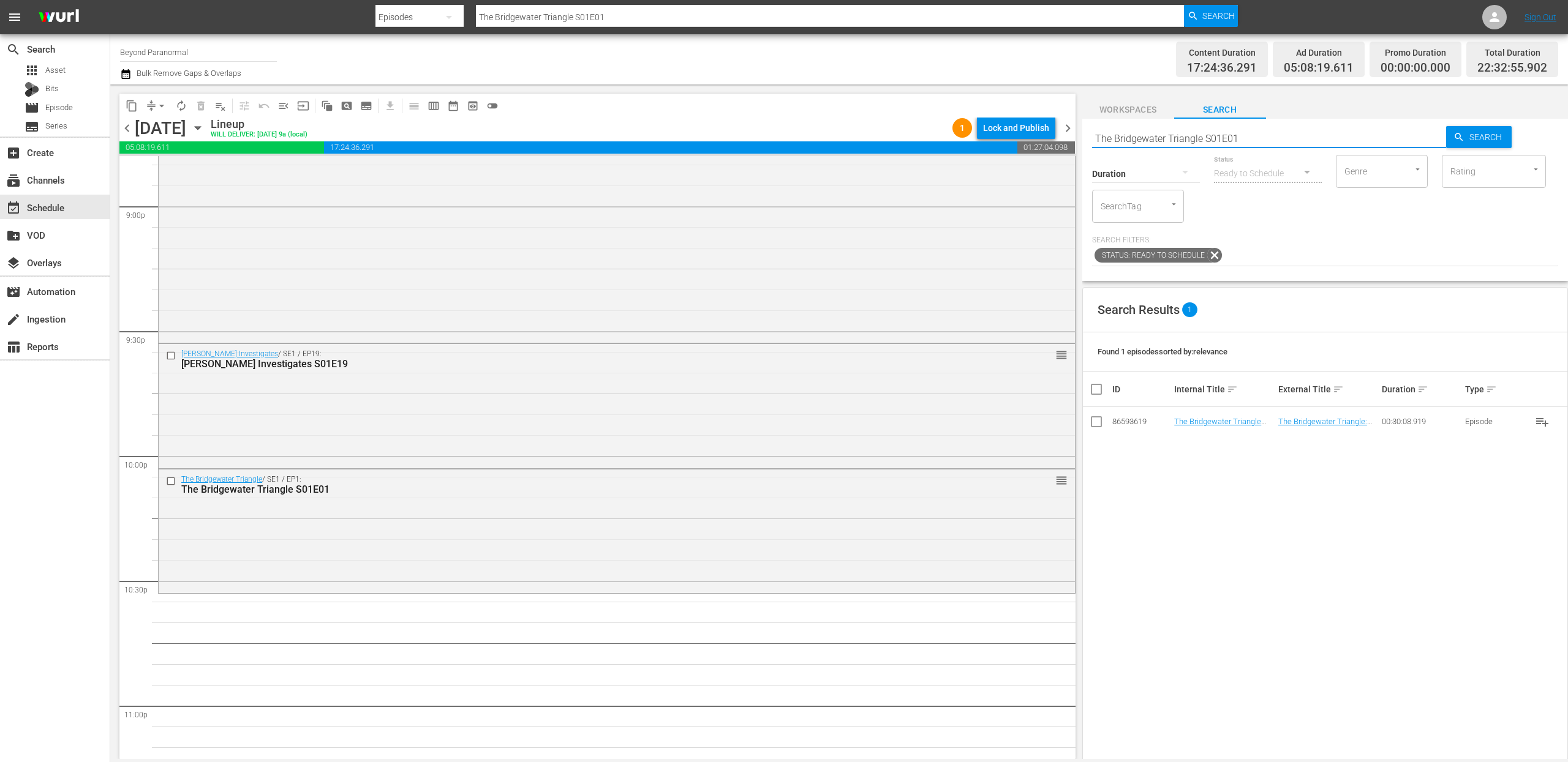
type input "Monsters and Mysteries S03E01"
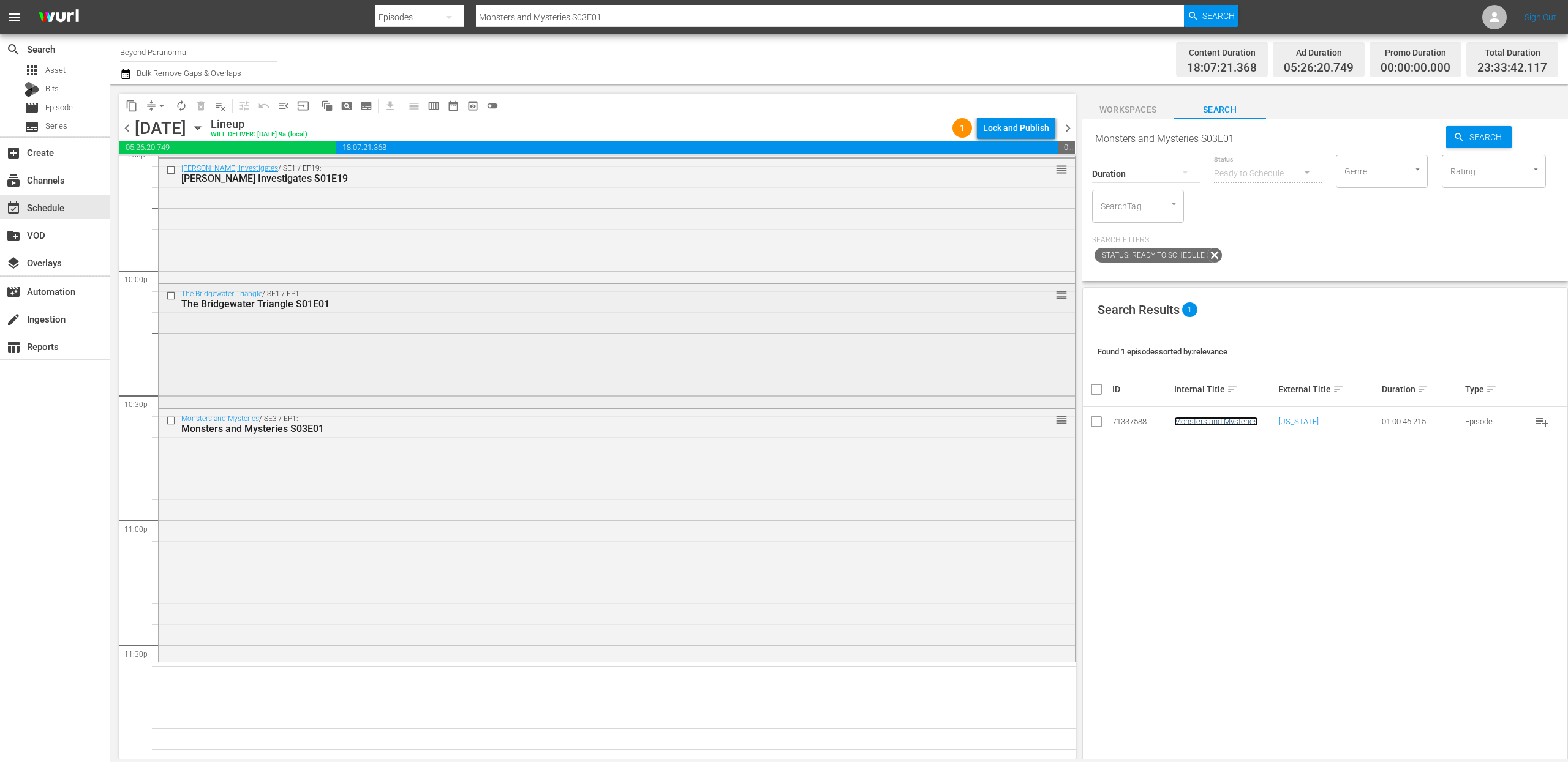
scroll to position [5393, 0]
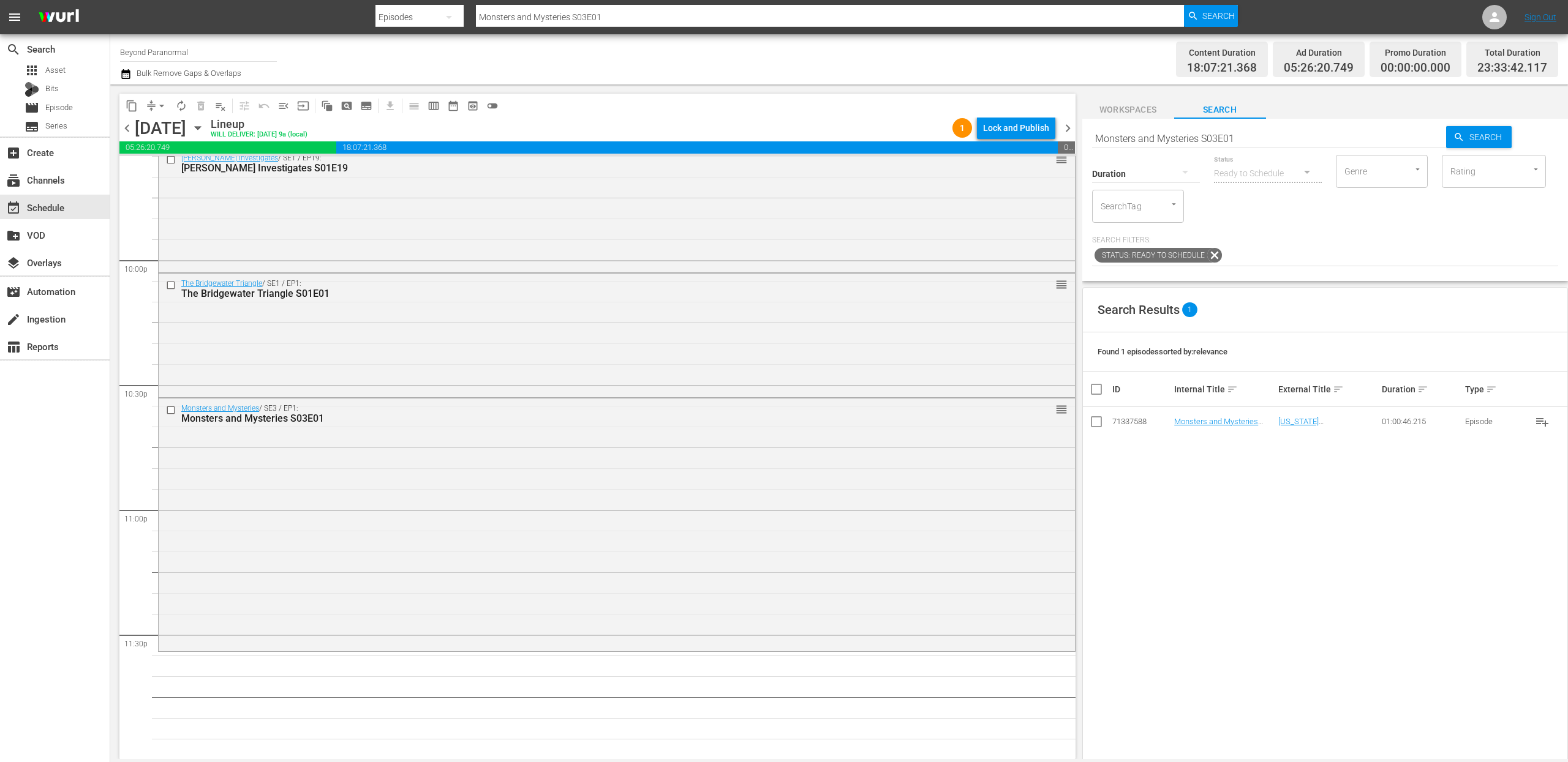
click at [1169, 141] on input "Monsters and Mysteries S03E01" at bounding box center [1269, 139] width 355 height 29
click at [1169, 140] on input "Monsters and Mysteries S03E01" at bounding box center [1269, 139] width 355 height 29
paste input "Avatars Of The Astral Worlds S01E02"
type input "Avatars Of The Astral Worlds S01E02"
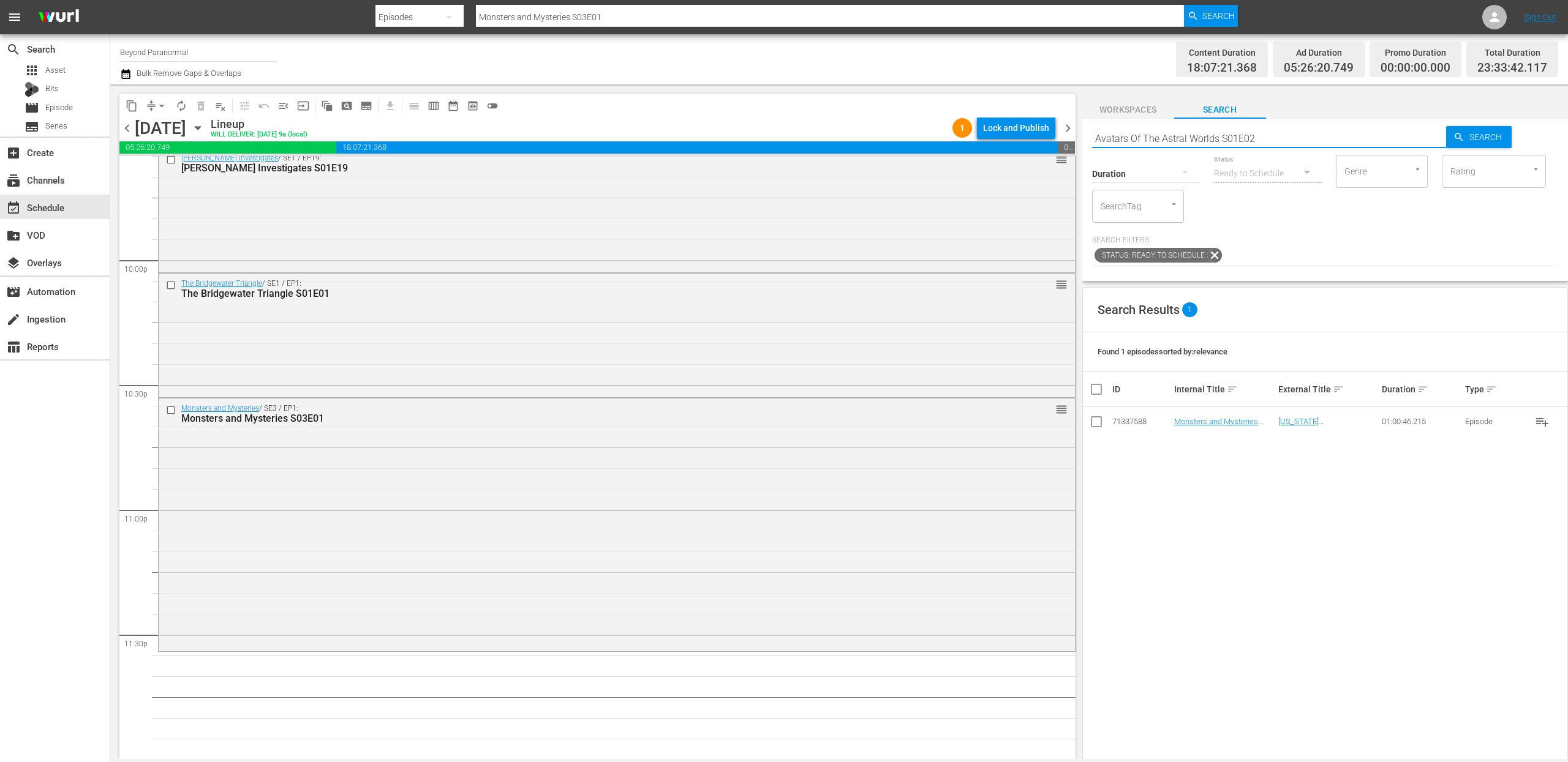
type input "Avatars Of The Astral Worlds S01E02"
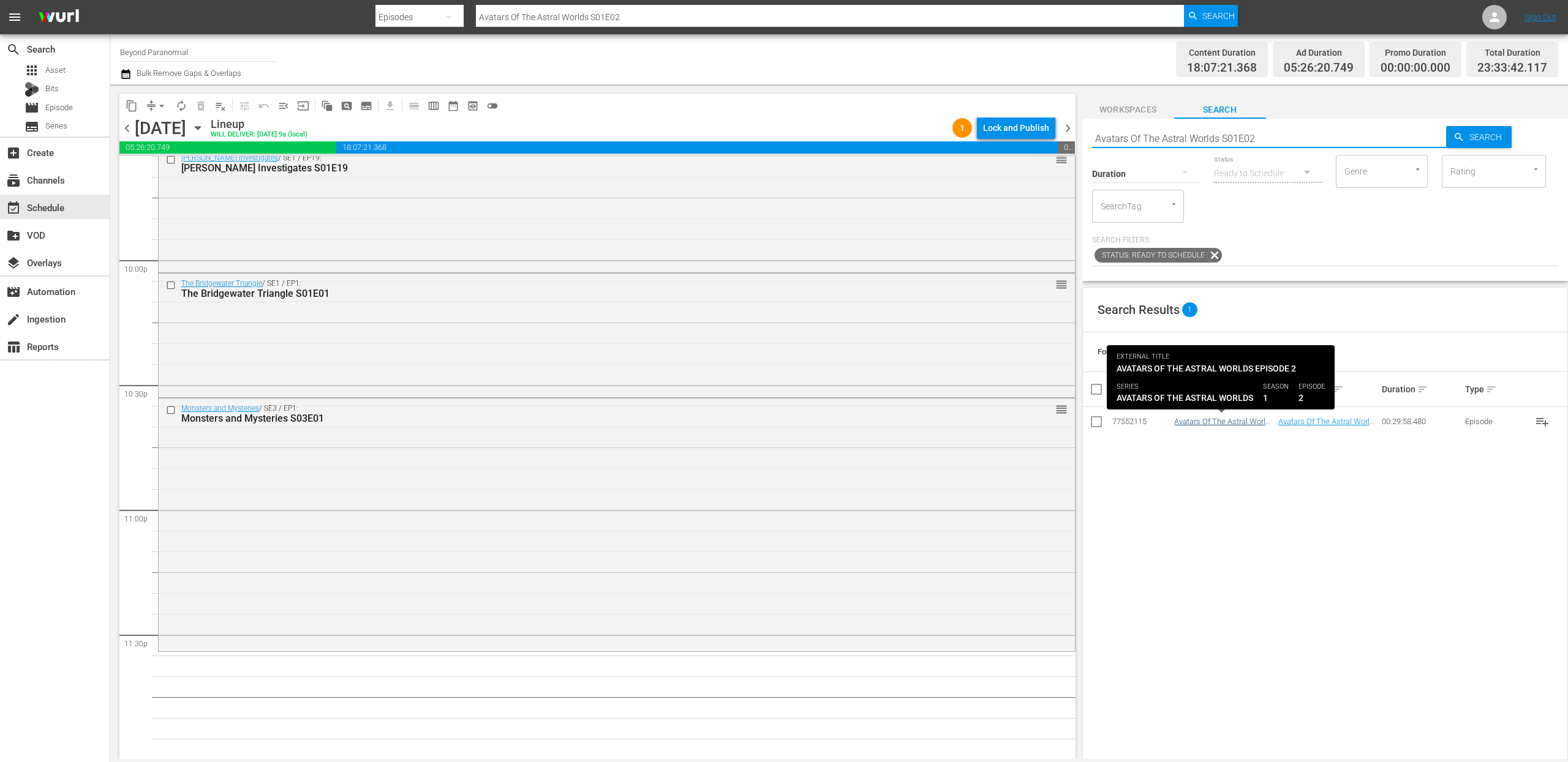
type input "Avatars Of The Astral Worlds S01E02"
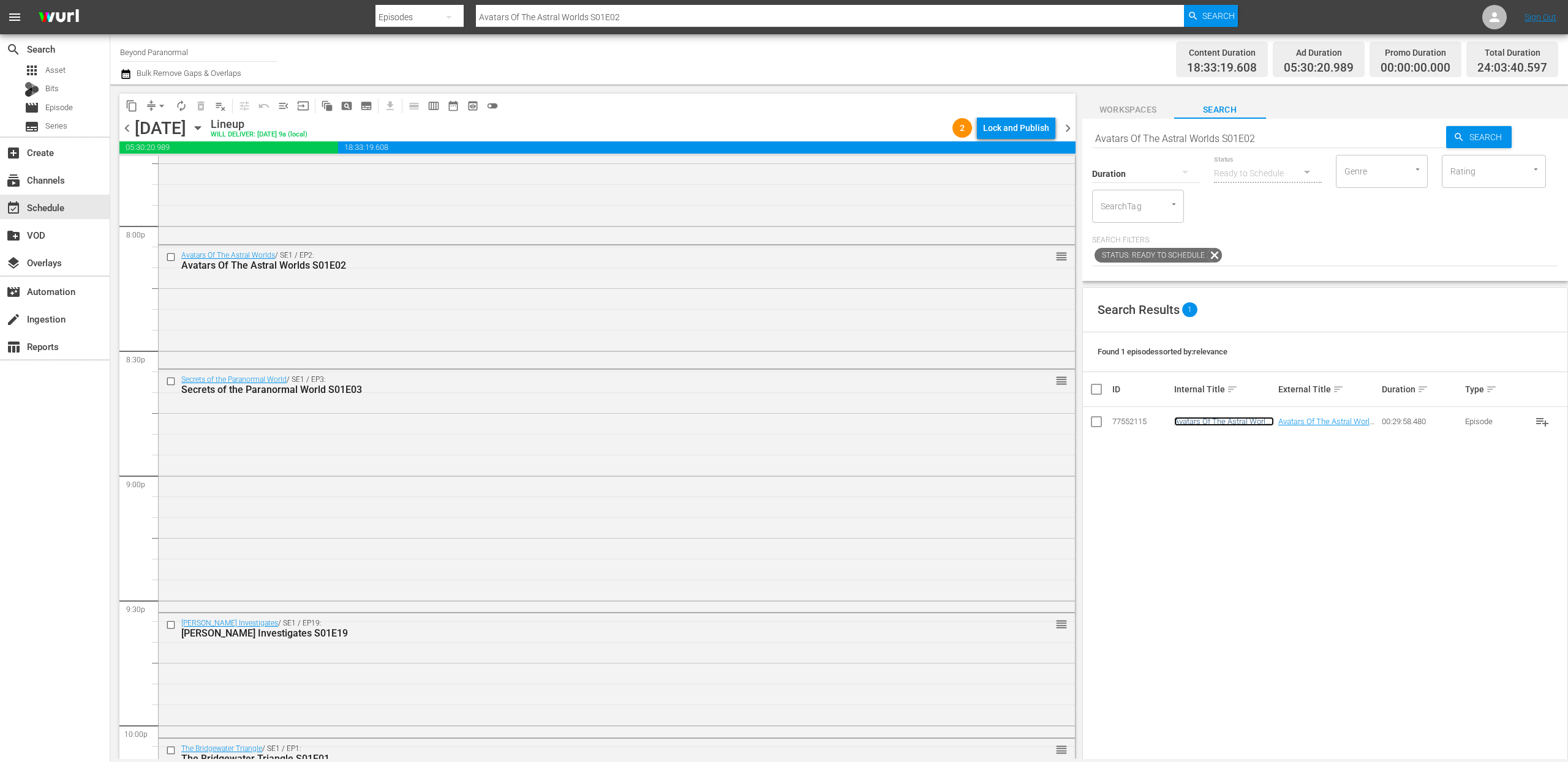
scroll to position [4927, 0]
click at [169, 383] on input "checkbox" at bounding box center [172, 382] width 13 height 10
click at [172, 626] on input "checkbox" at bounding box center [172, 626] width 13 height 10
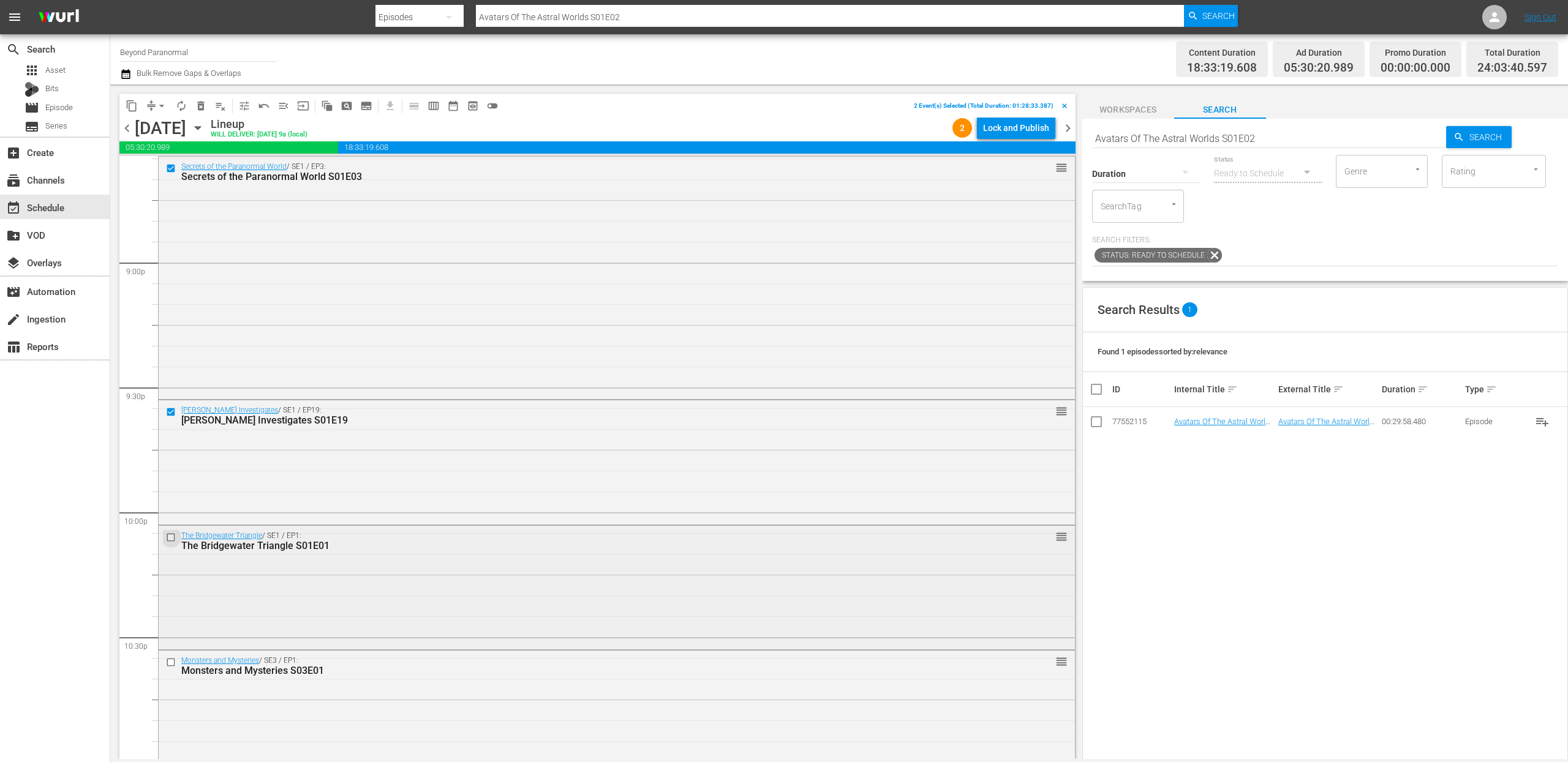
click at [172, 540] on input "checkbox" at bounding box center [172, 537] width 13 height 10
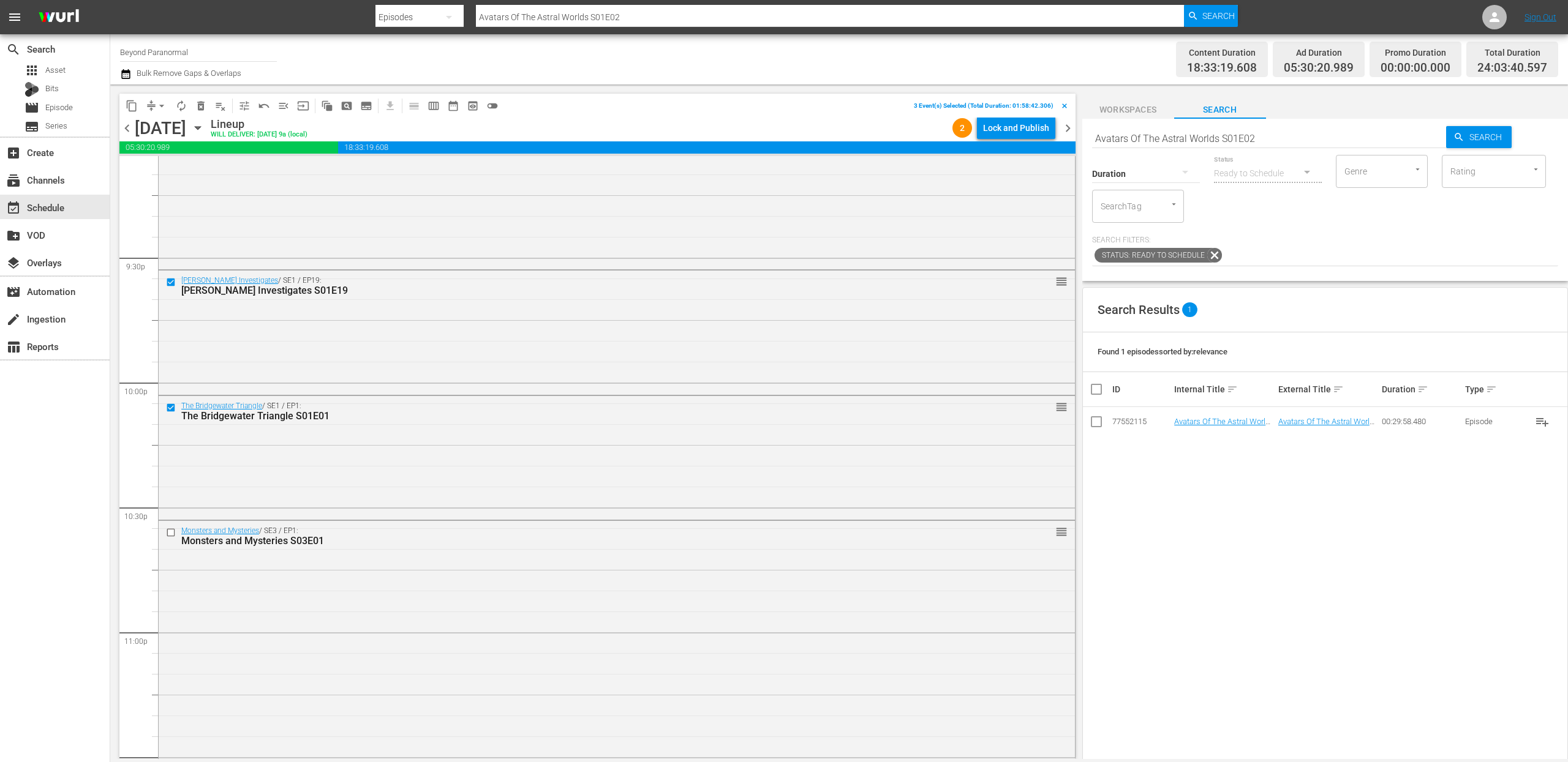
scroll to position [5338, 0]
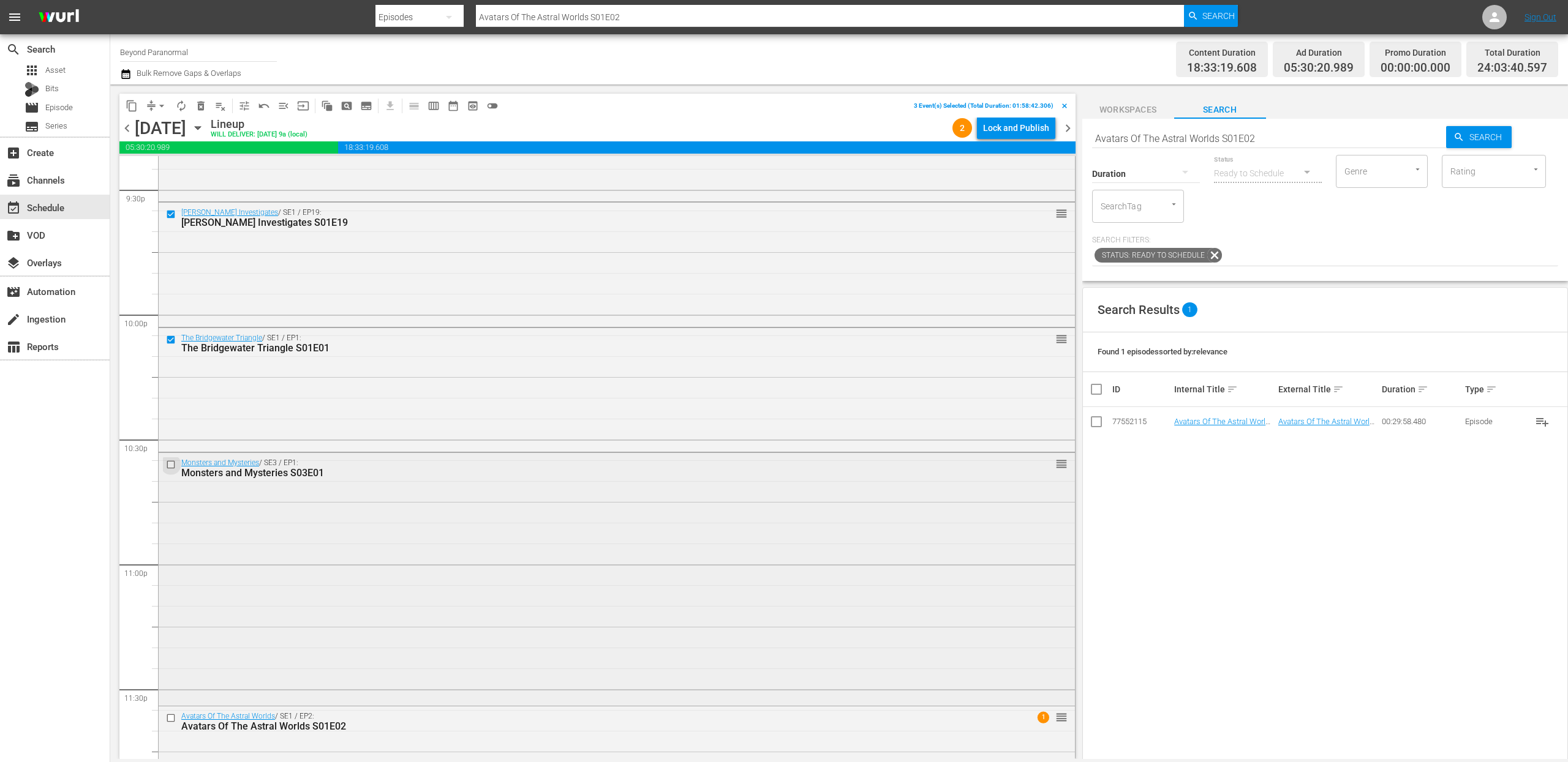
click at [172, 466] on input "checkbox" at bounding box center [172, 465] width 13 height 10
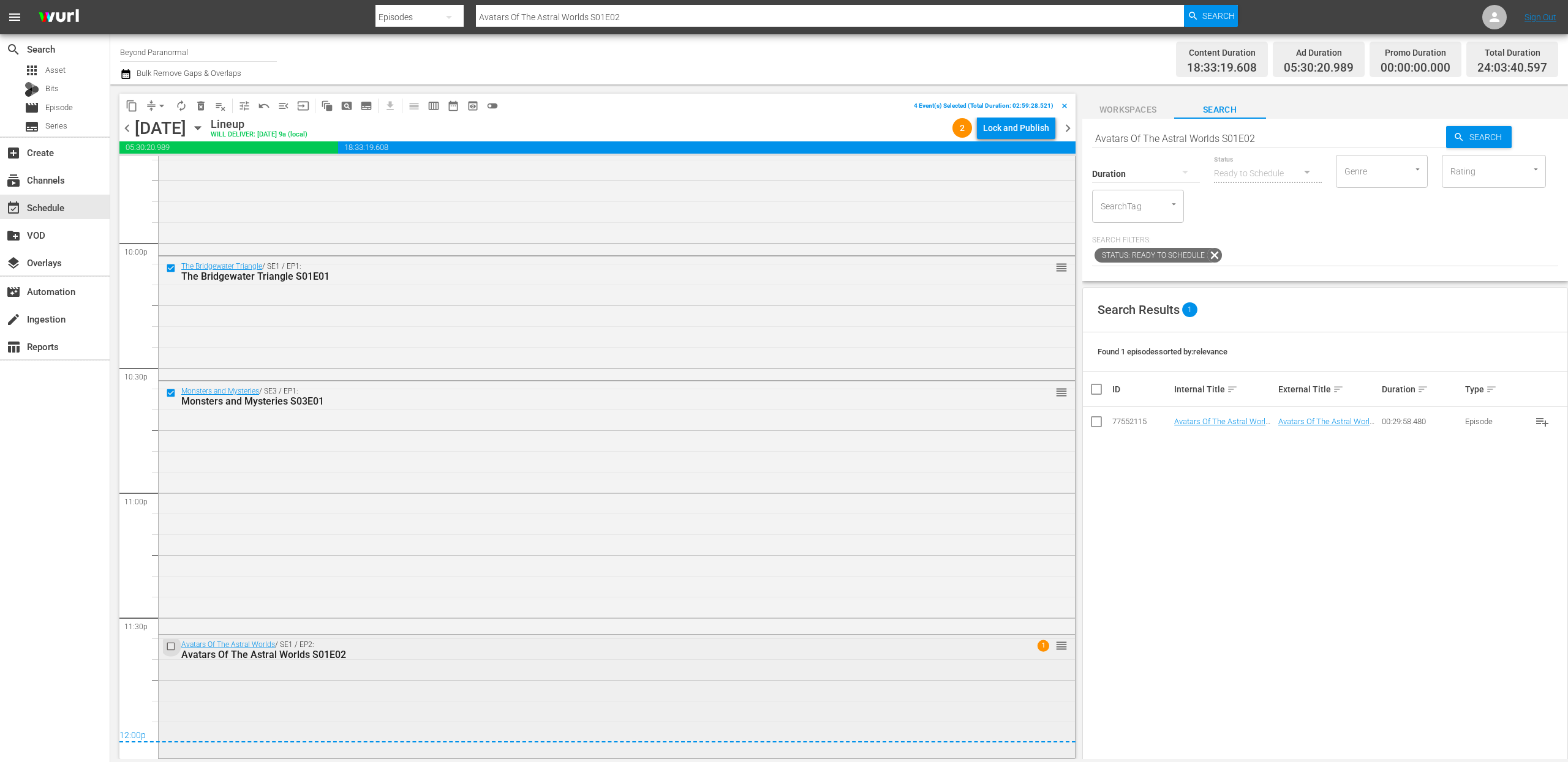
click at [173, 646] on input "checkbox" at bounding box center [172, 647] width 13 height 10
click at [131, 105] on span "content_copy" at bounding box center [132, 106] width 12 height 12
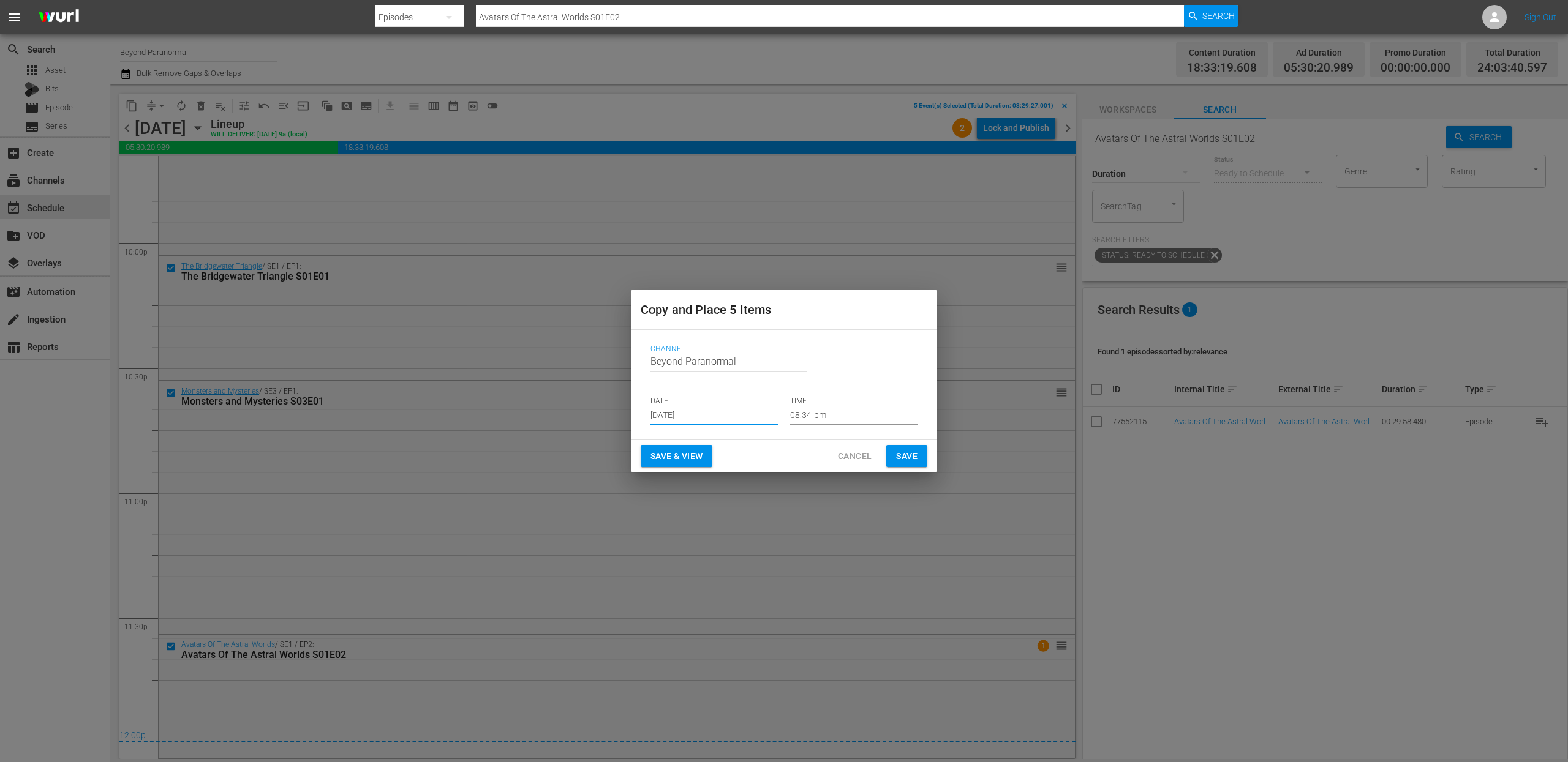
click at [695, 423] on input "[DATE]" at bounding box center [714, 415] width 127 height 18
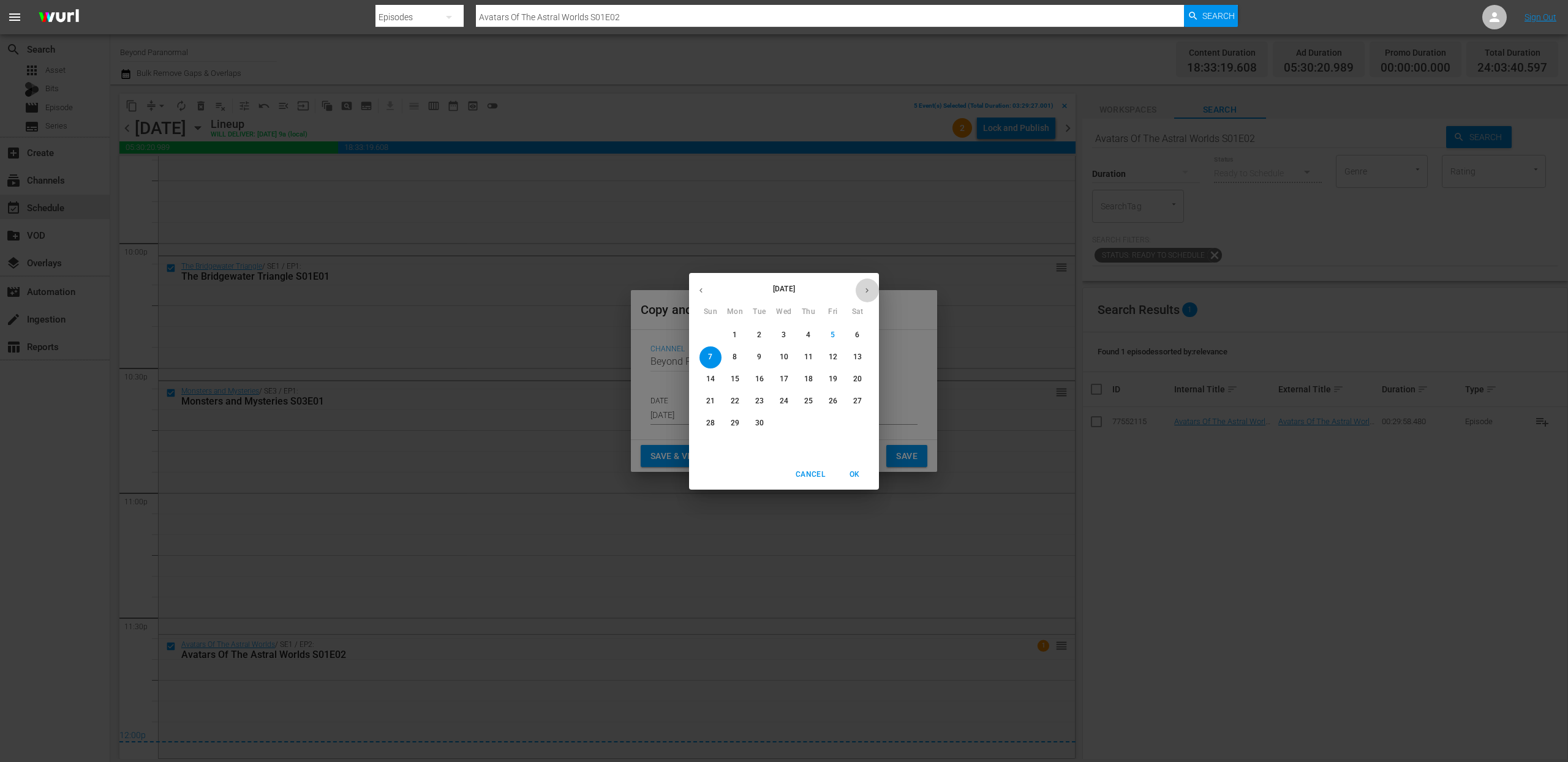
click at [868, 286] on icon "button" at bounding box center [866, 290] width 9 height 9
click at [858, 357] on p "11" at bounding box center [858, 357] width 9 height 10
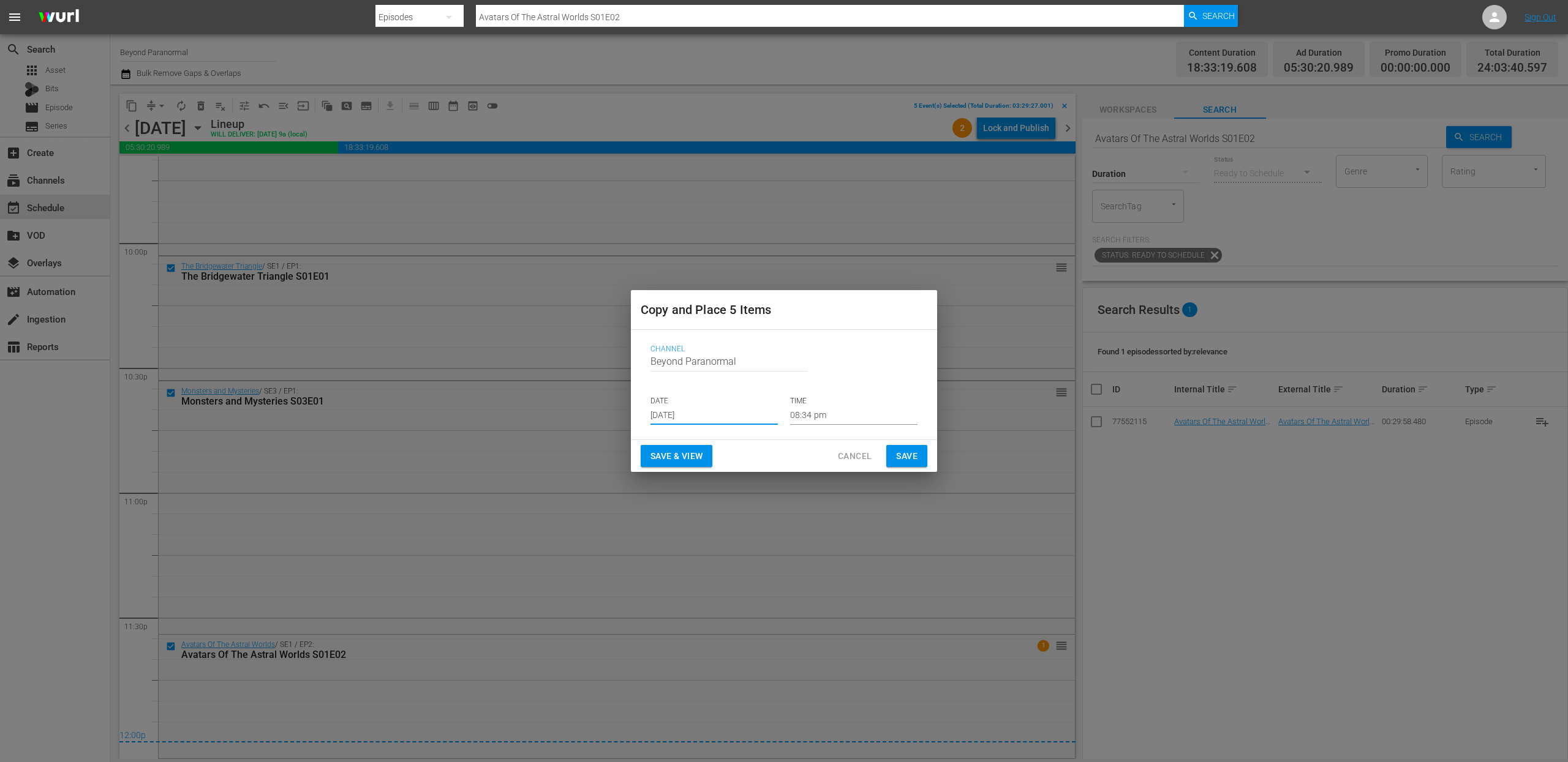
click at [747, 416] on input "[DATE]" at bounding box center [714, 415] width 127 height 18
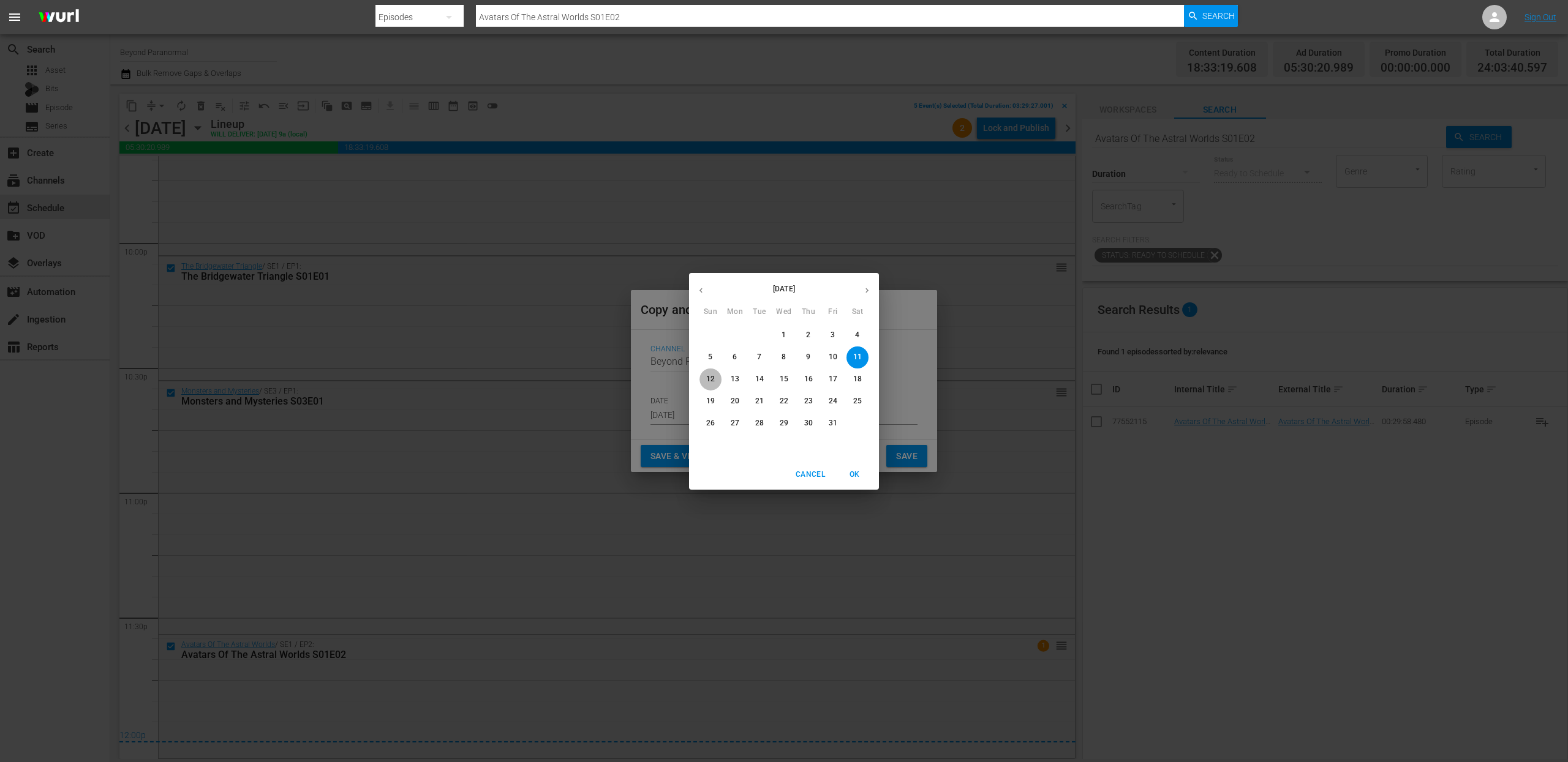
click at [710, 375] on p "12" at bounding box center [710, 380] width 9 height 10
type input "[DATE]"
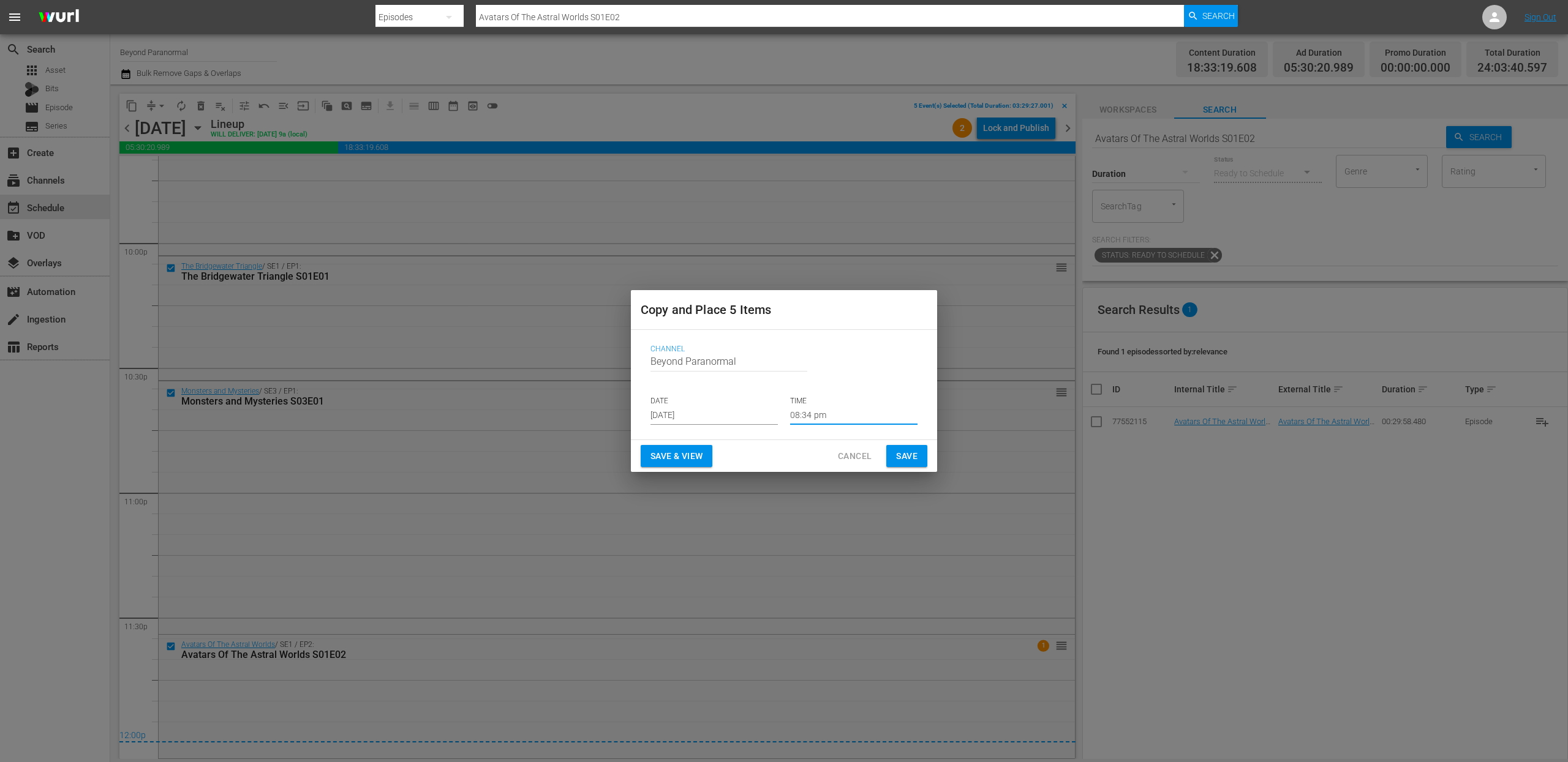
click at [827, 416] on input "08:34 pm" at bounding box center [853, 415] width 127 height 18
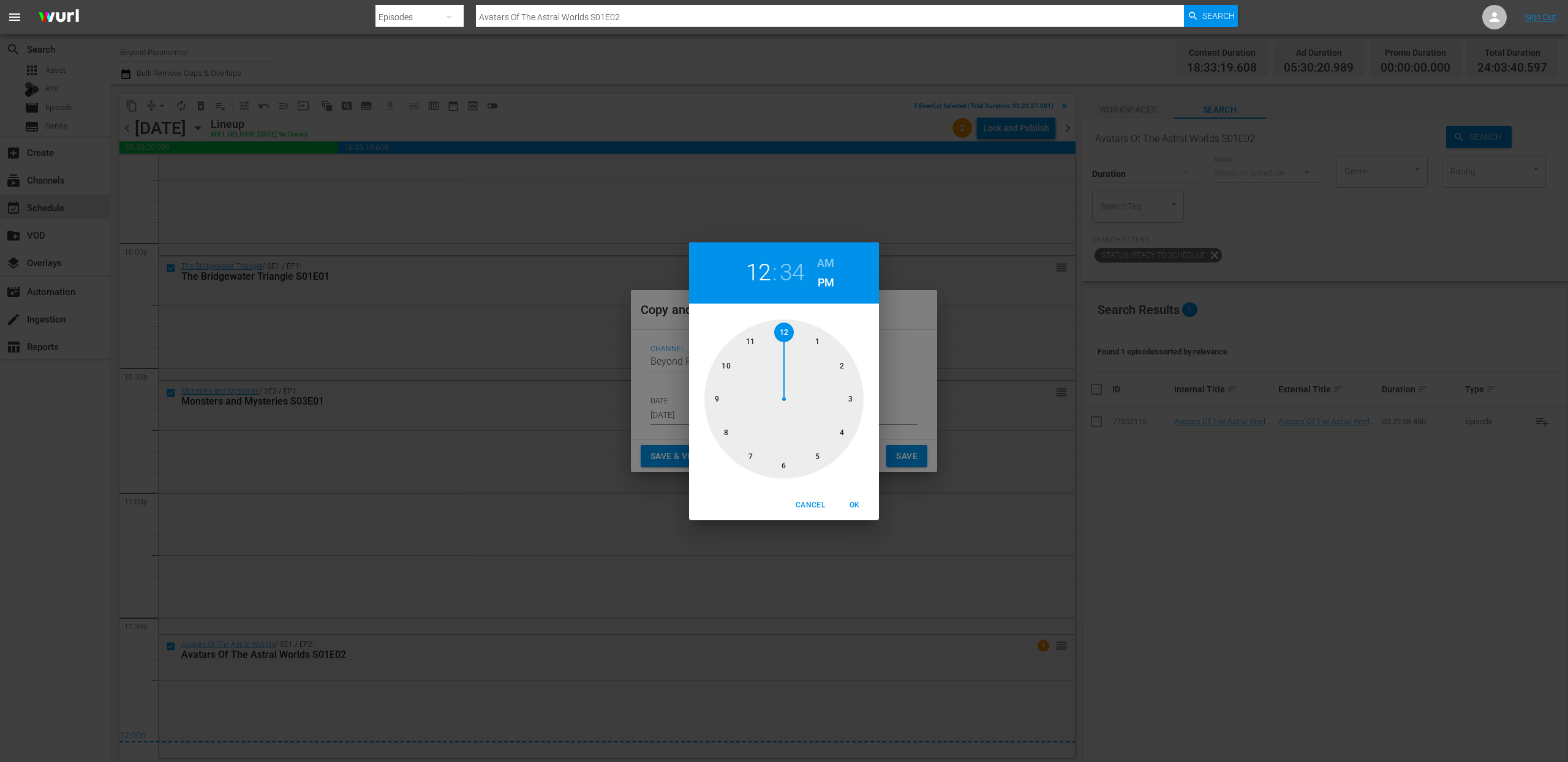
click at [782, 331] on div at bounding box center [784, 399] width 159 height 159
click at [826, 257] on h6 "AM" at bounding box center [826, 263] width 17 height 20
click at [860, 516] on div "Cancel OK" at bounding box center [784, 505] width 189 height 30
click at [856, 506] on span "OK" at bounding box center [854, 505] width 29 height 13
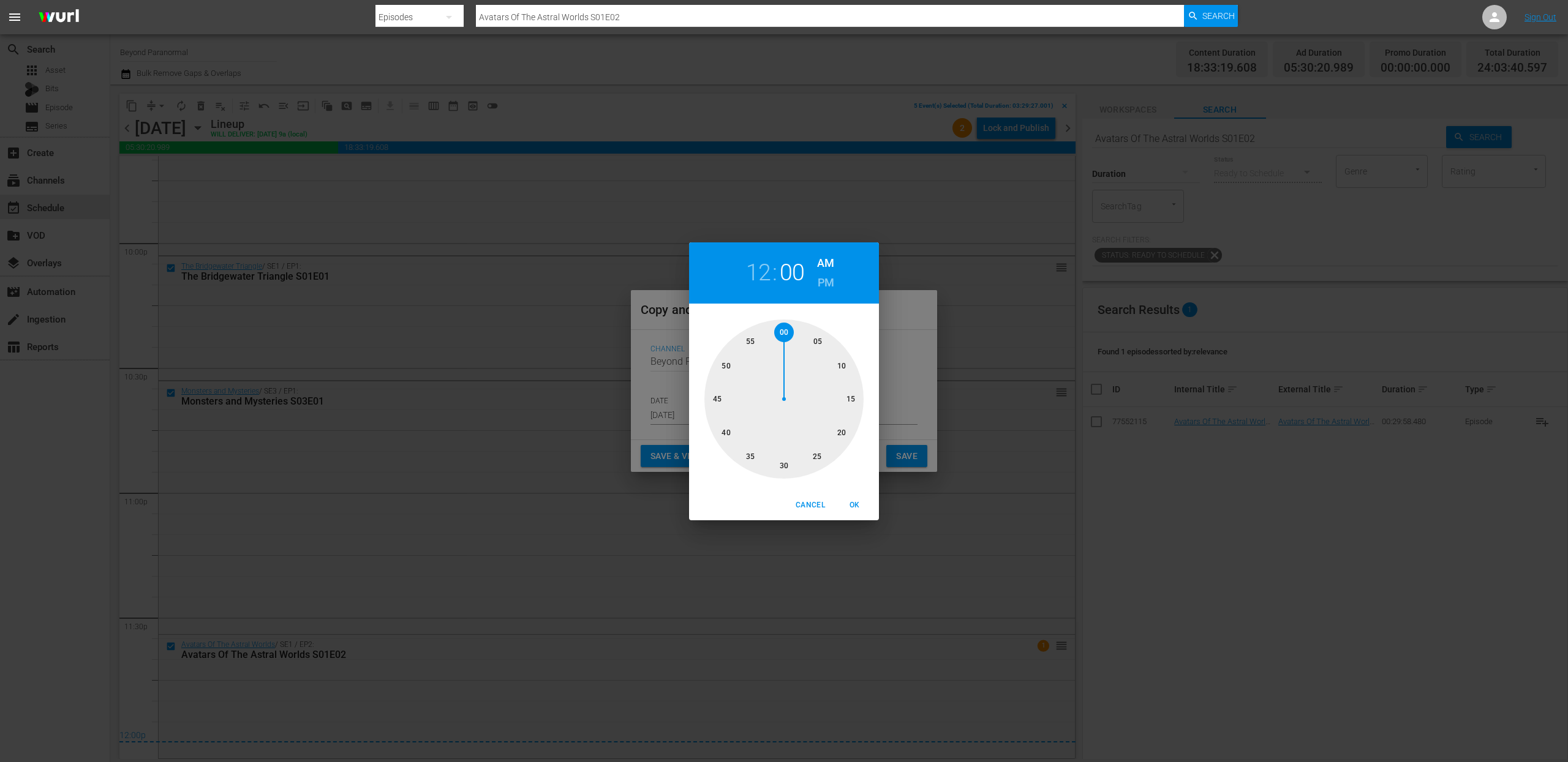
type input "12:00 am"
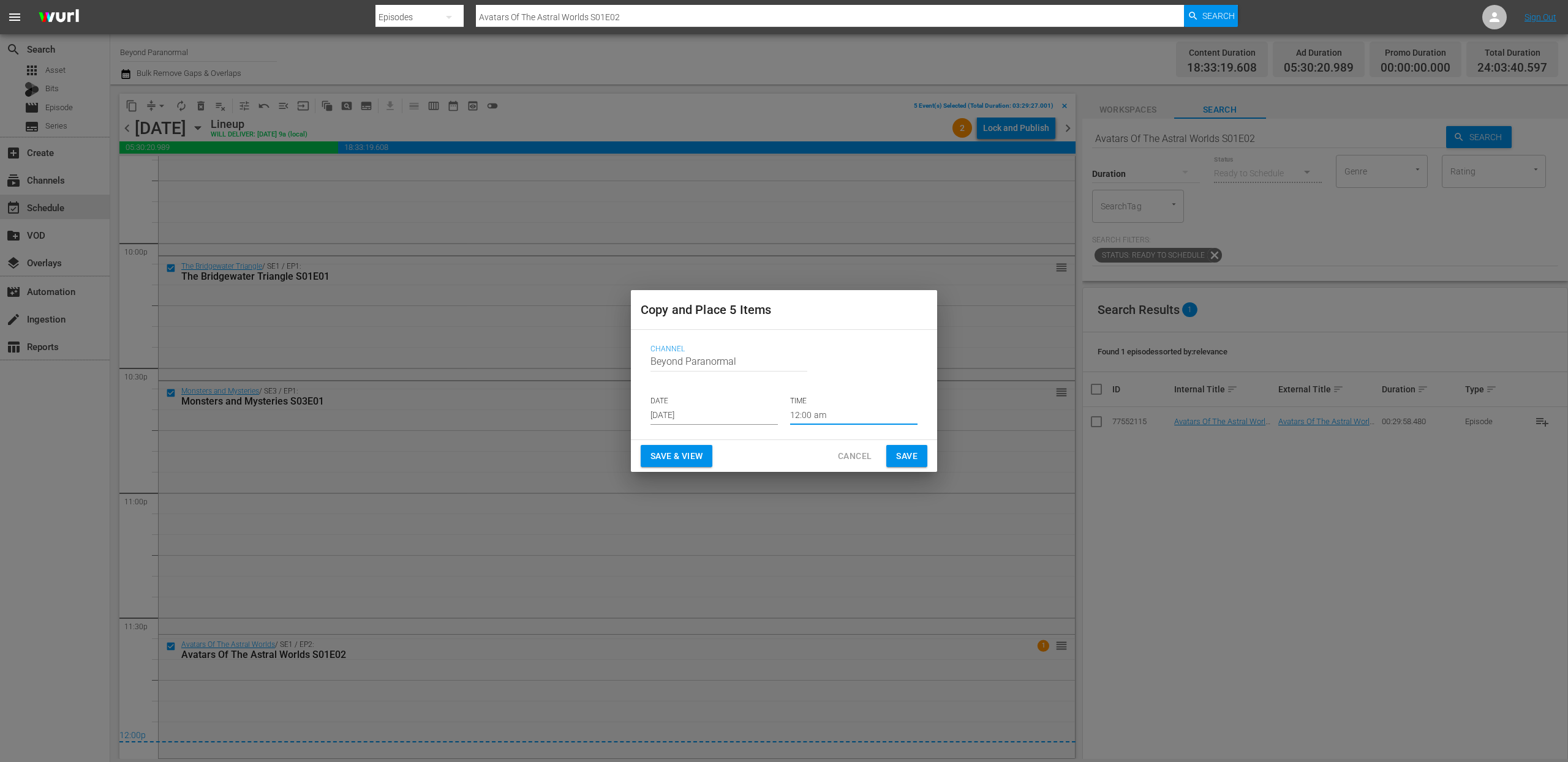
click at [904, 451] on span "Save" at bounding box center [906, 456] width 22 height 15
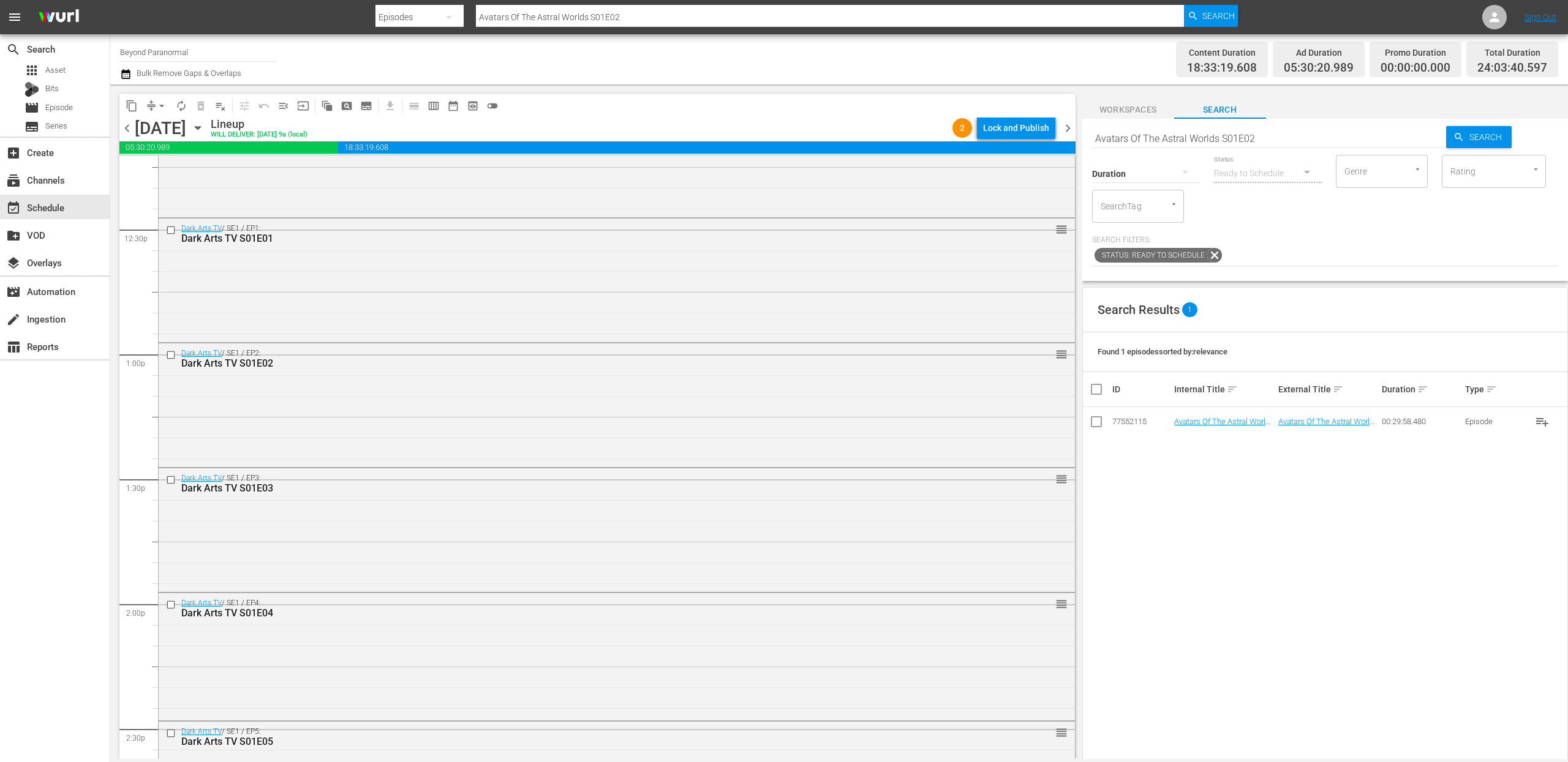
scroll to position [3425, 0]
click at [1070, 128] on span "chevron_right" at bounding box center [1068, 128] width 15 height 15
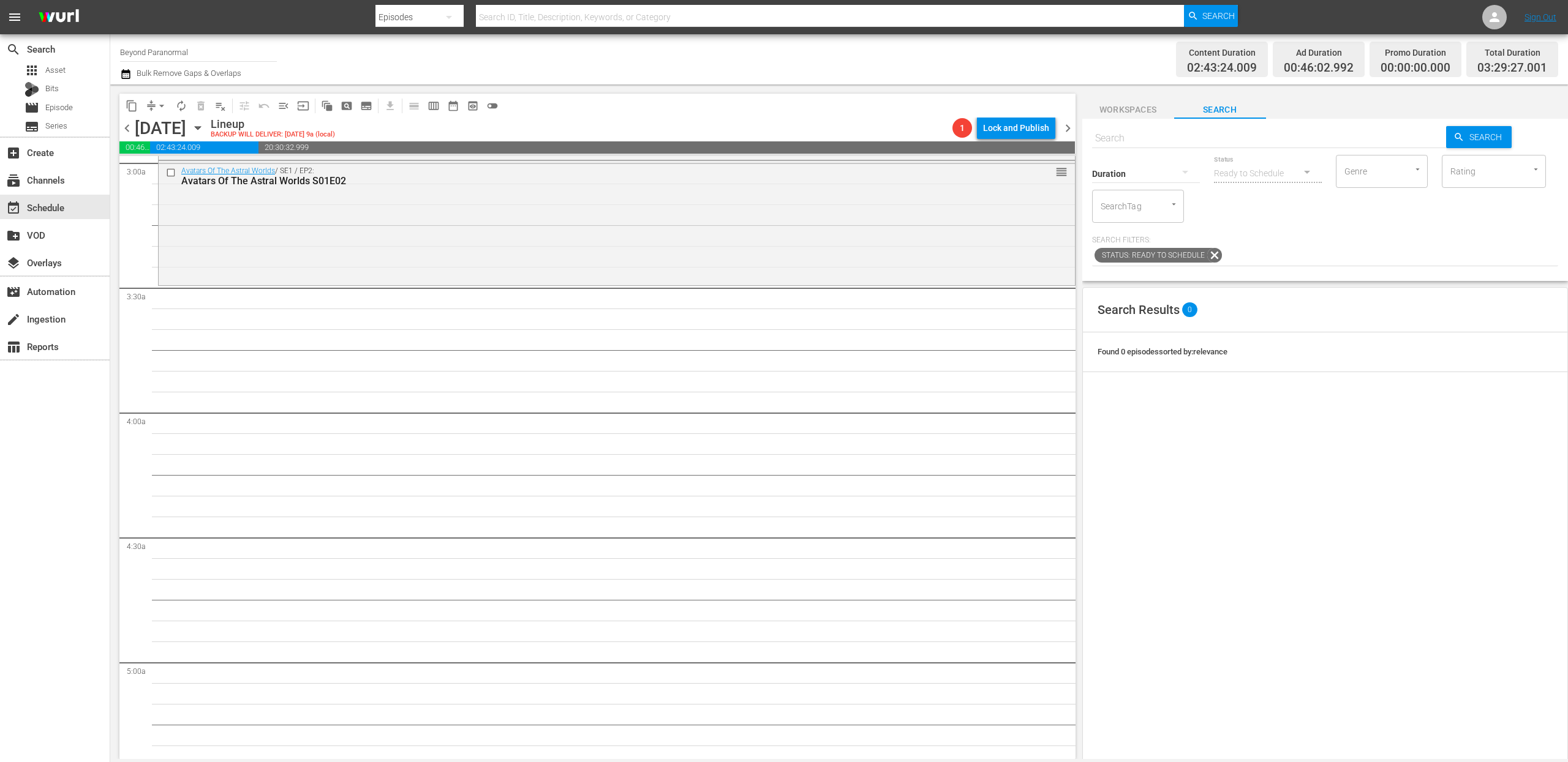
scroll to position [720, 0]
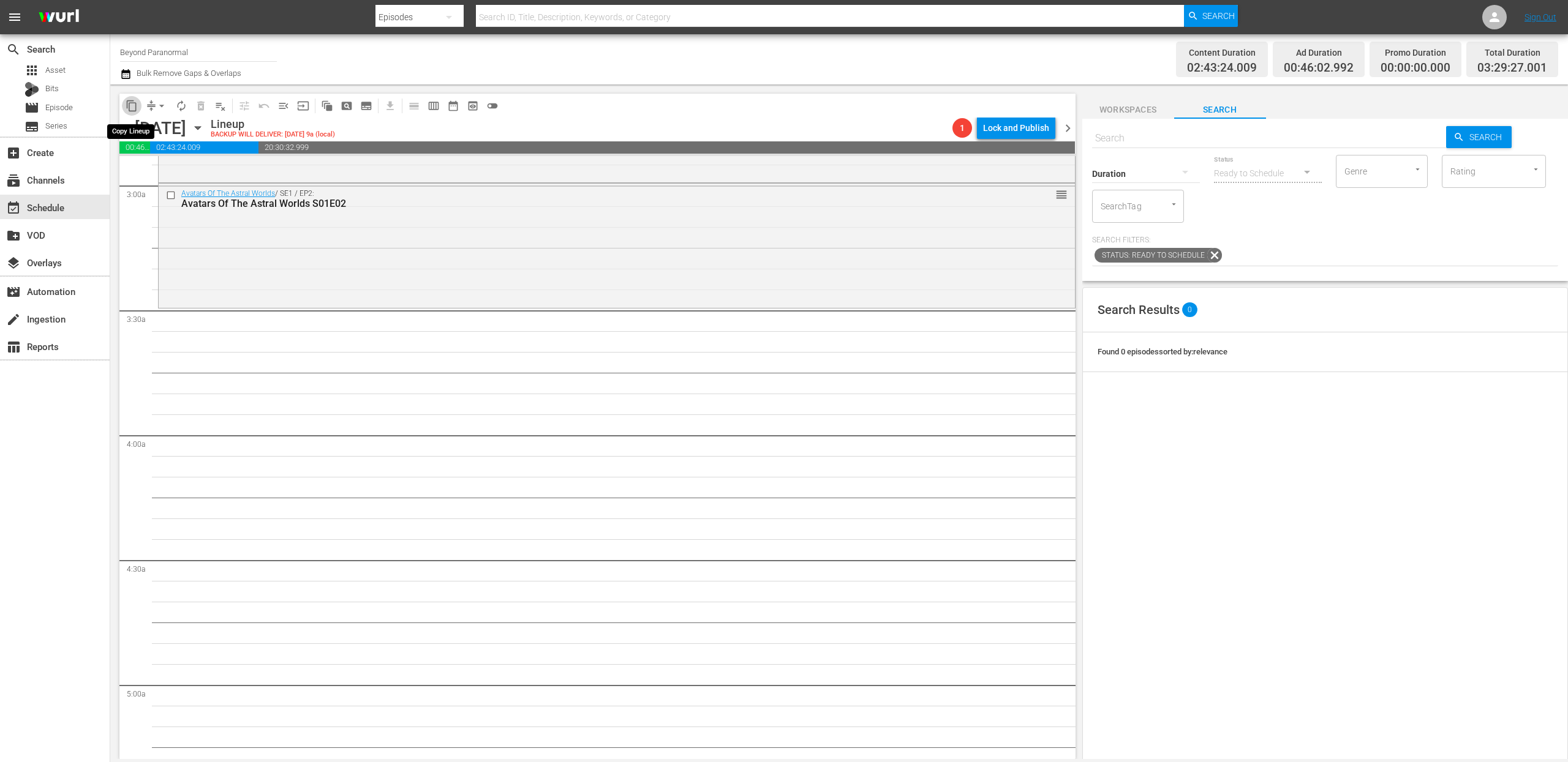
click at [133, 103] on span "content_copy" at bounding box center [132, 106] width 12 height 12
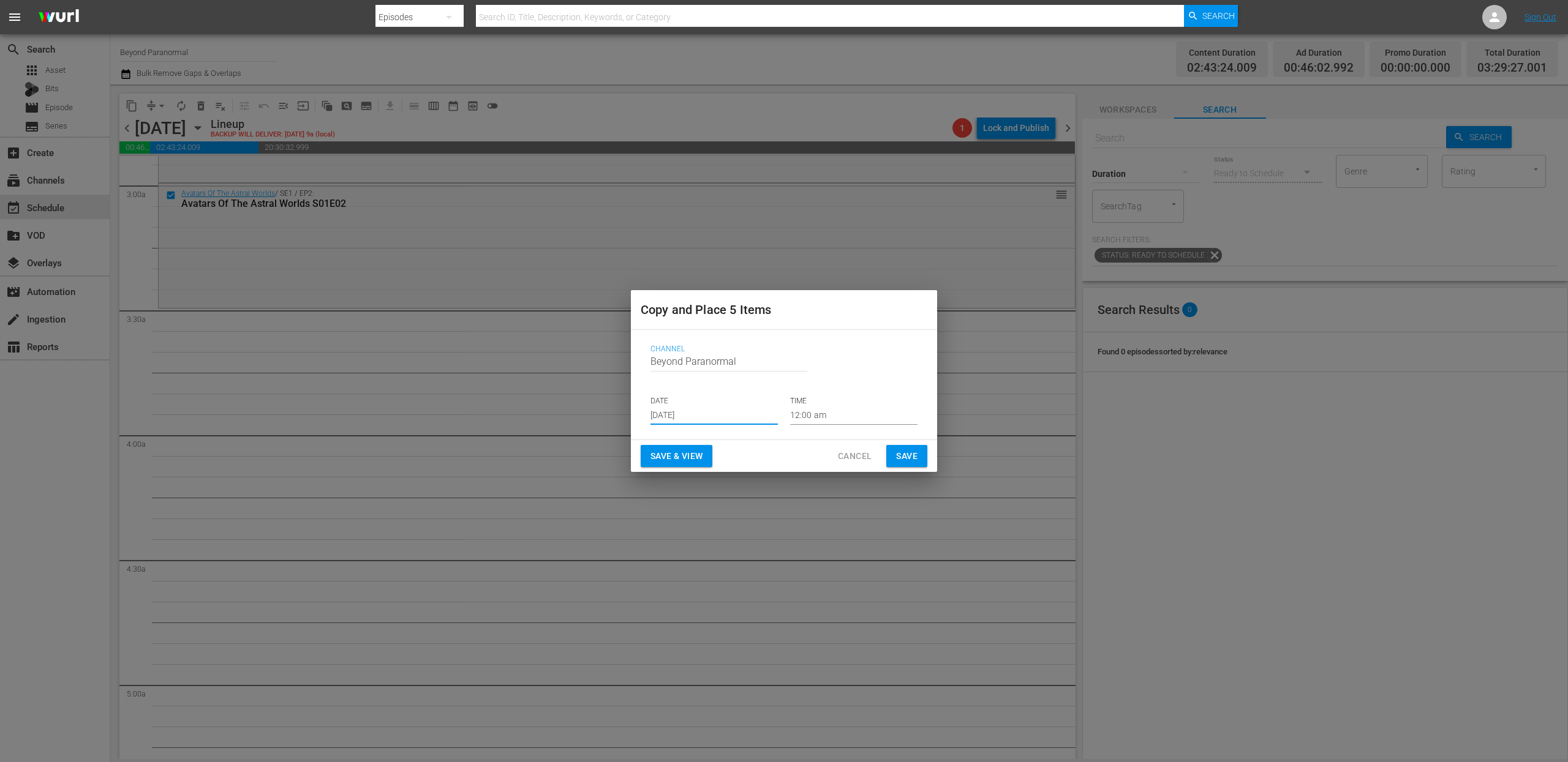
click at [671, 414] on input "[DATE]" at bounding box center [714, 415] width 127 height 18
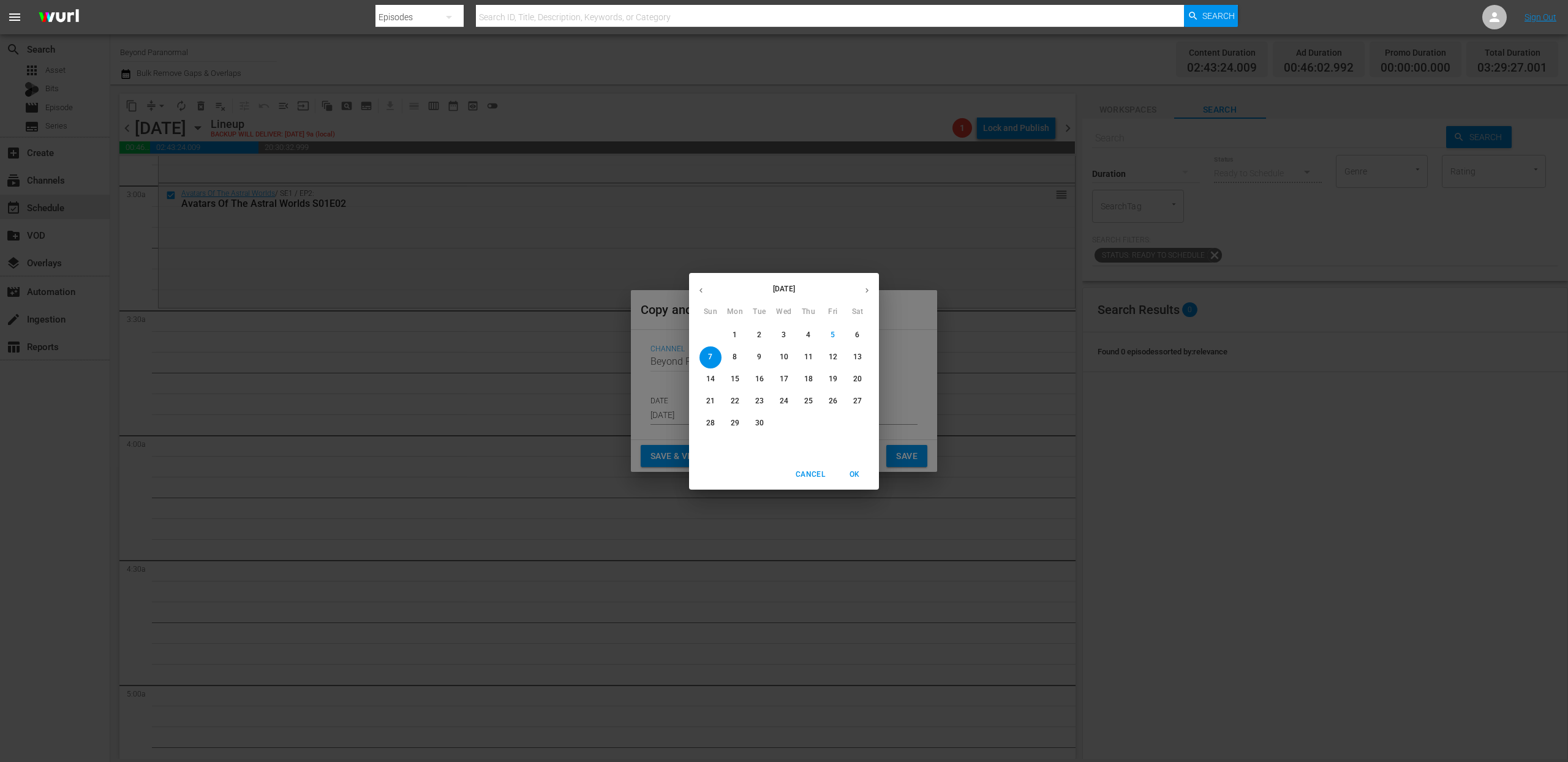
click at [865, 290] on icon "button" at bounding box center [866, 290] width 9 height 9
click at [707, 379] on p "12" at bounding box center [710, 380] width 9 height 10
type input "[DATE]"
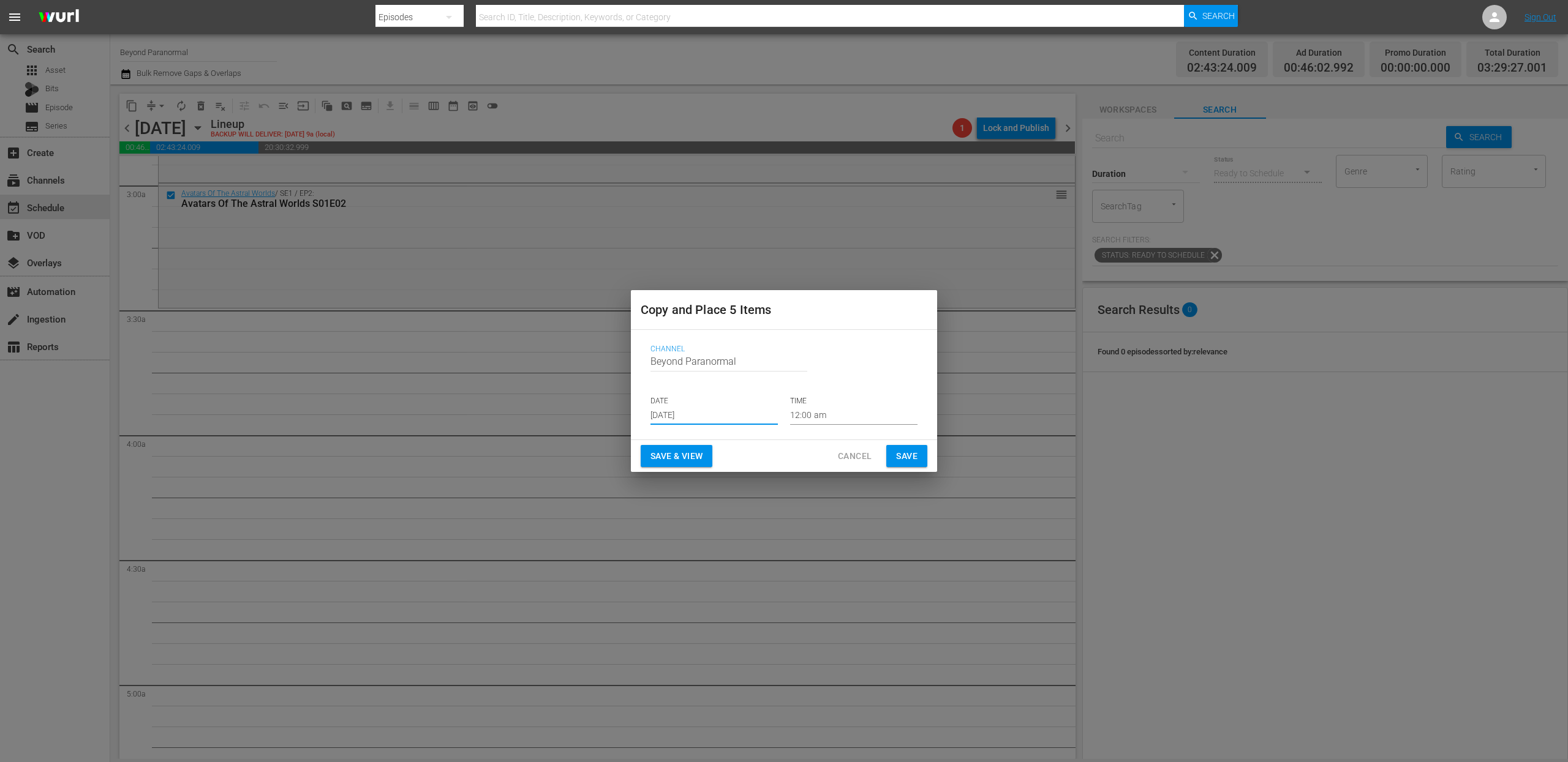
click at [828, 423] on input "12:00 am" at bounding box center [853, 415] width 127 height 18
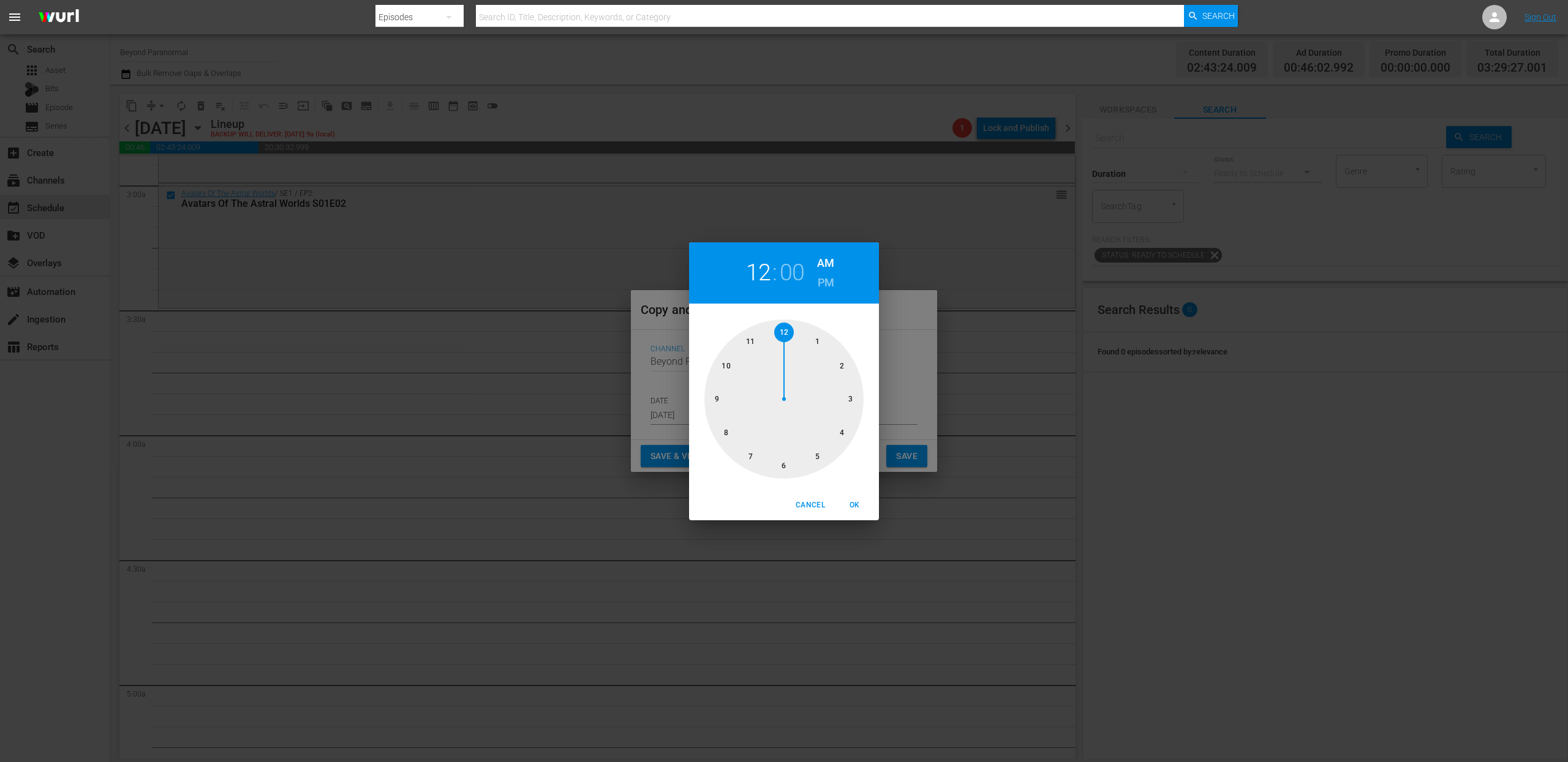
click at [853, 402] on div at bounding box center [784, 399] width 159 height 159
click at [788, 469] on div at bounding box center [784, 399] width 159 height 159
click at [847, 507] on span "OK" at bounding box center [854, 505] width 29 height 13
type input "03:30 am"
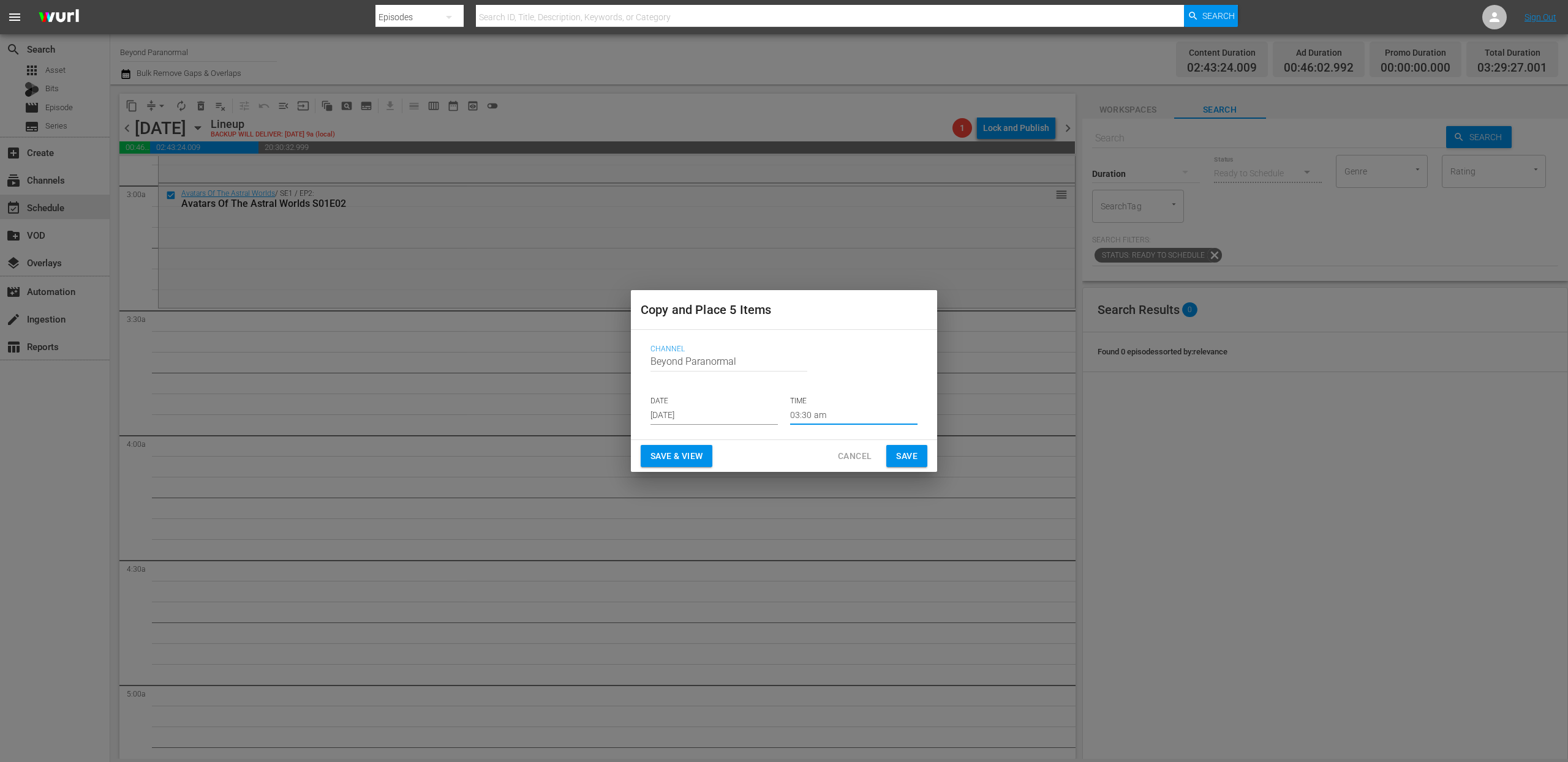
click at [900, 461] on span "Save" at bounding box center [906, 456] width 22 height 15
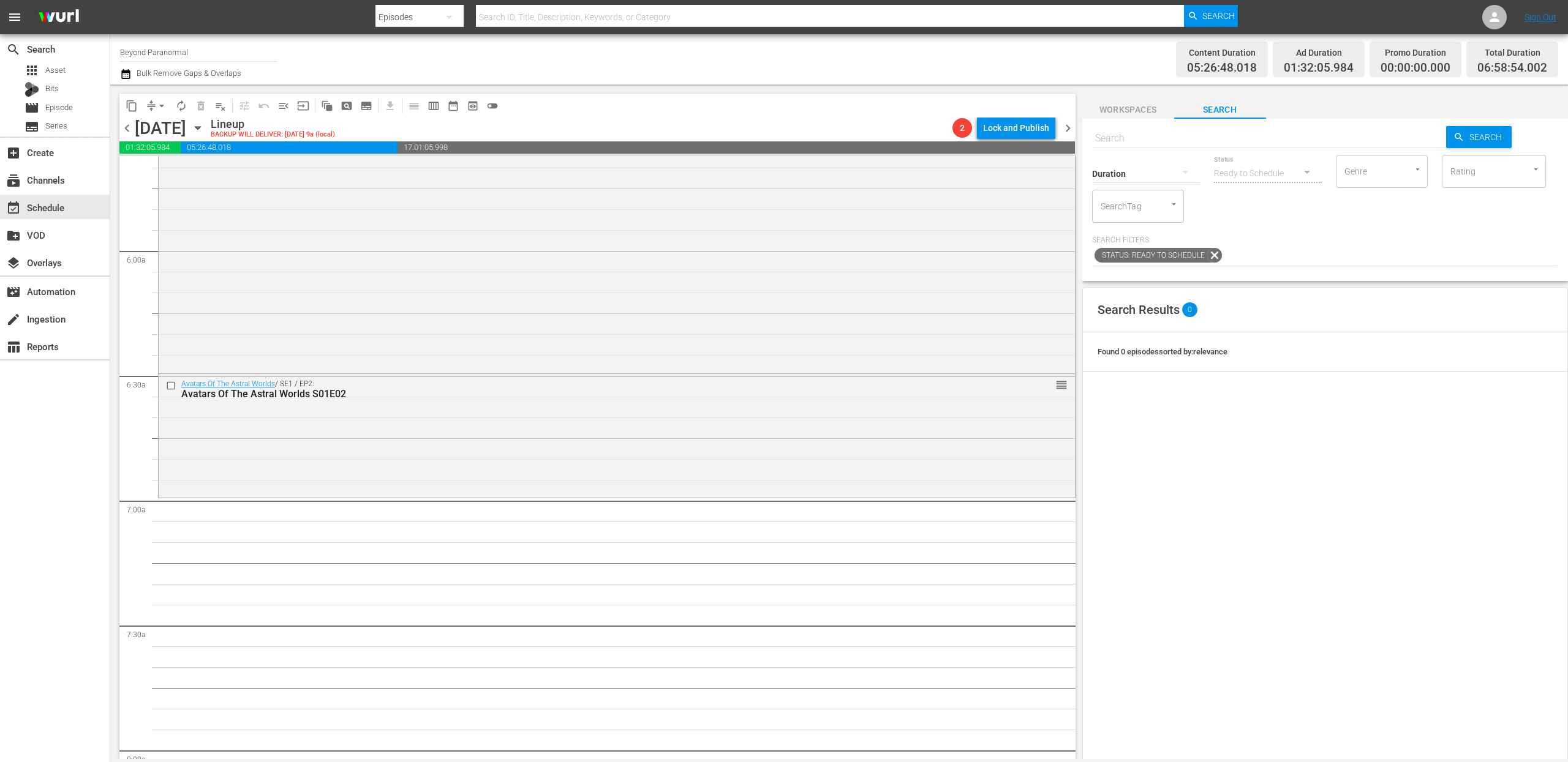
scroll to position [1436, 0]
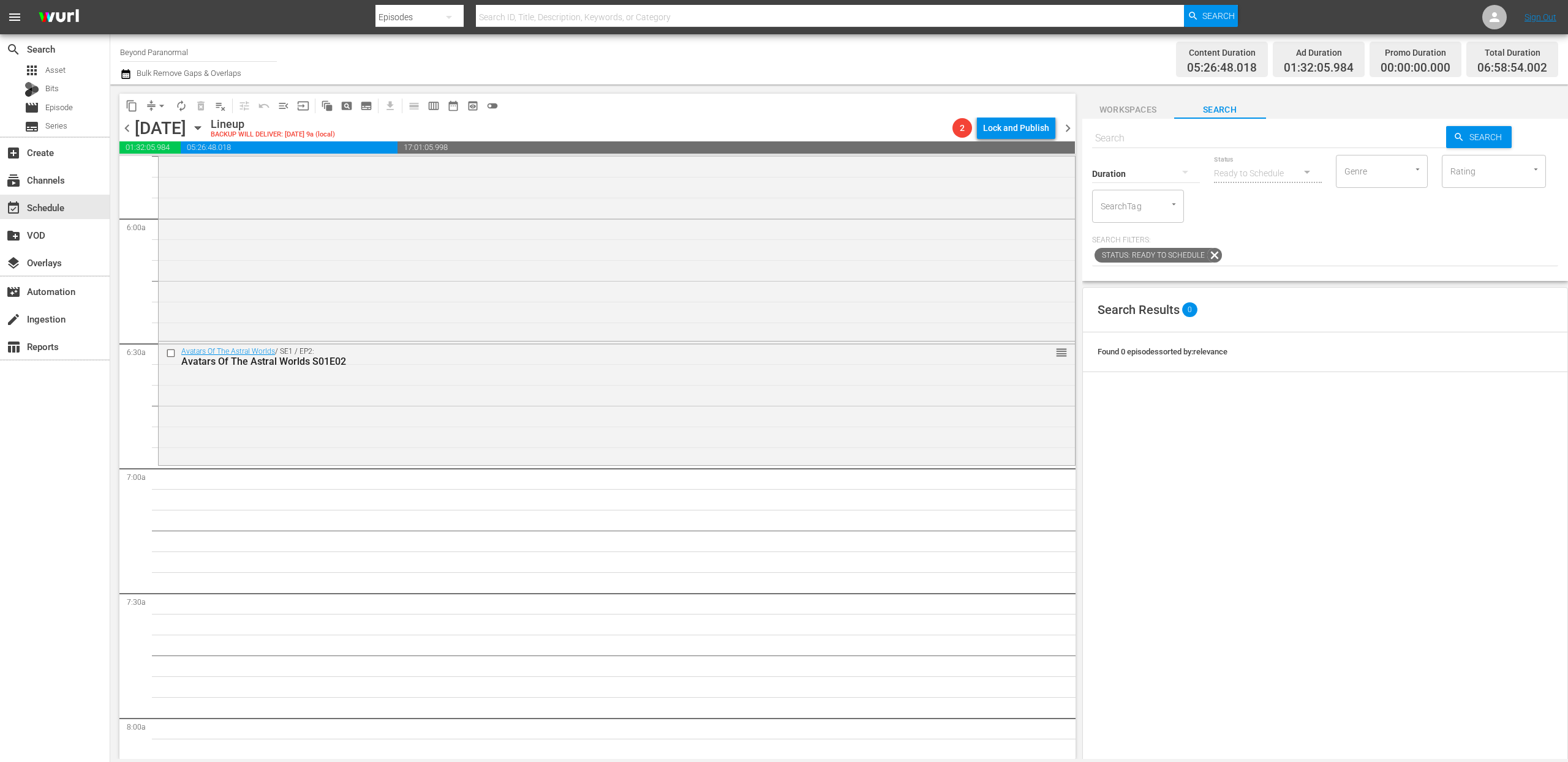
click at [133, 102] on span "content_copy" at bounding box center [132, 106] width 12 height 12
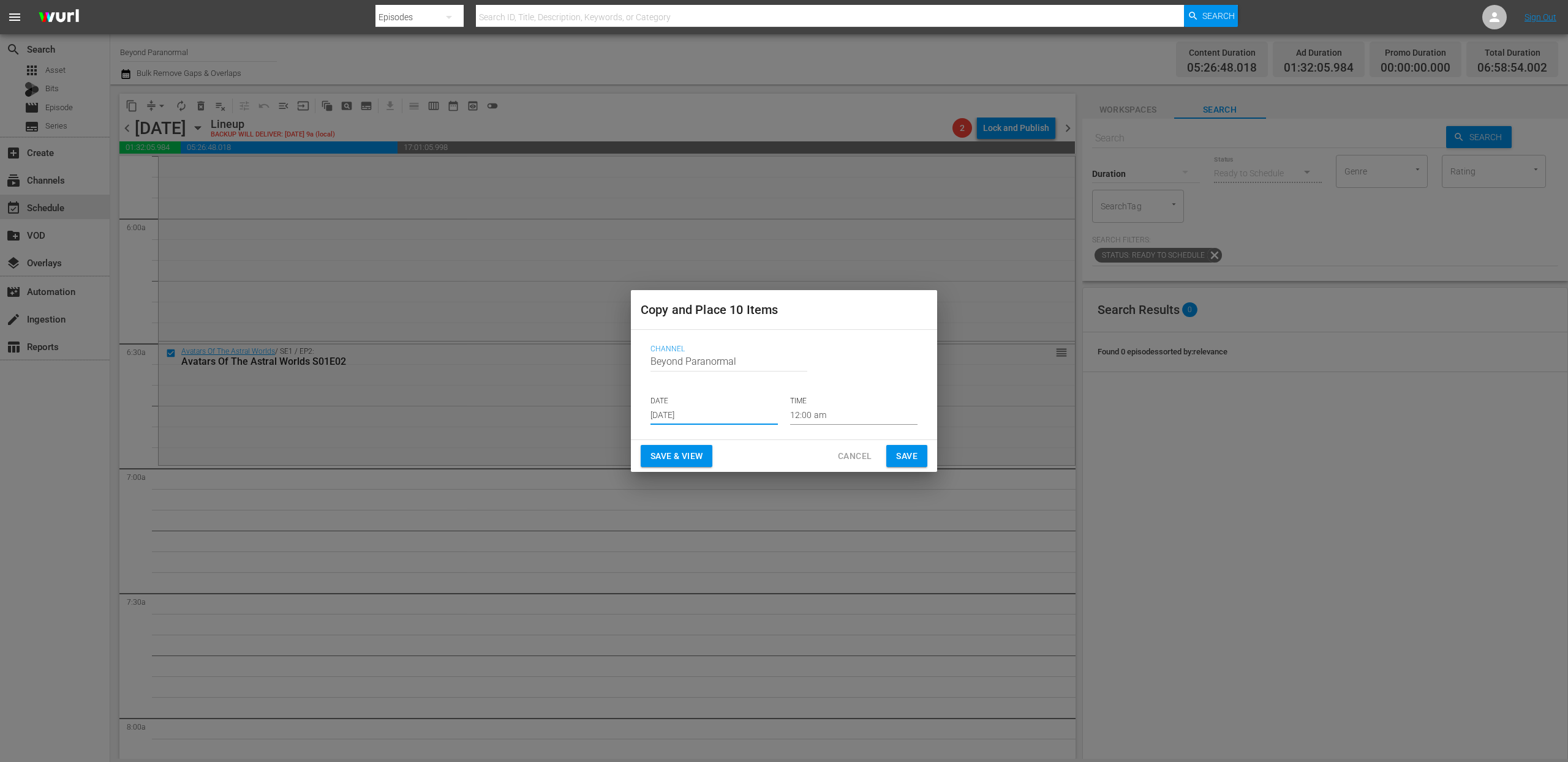
click at [692, 418] on input "[DATE]" at bounding box center [714, 415] width 127 height 18
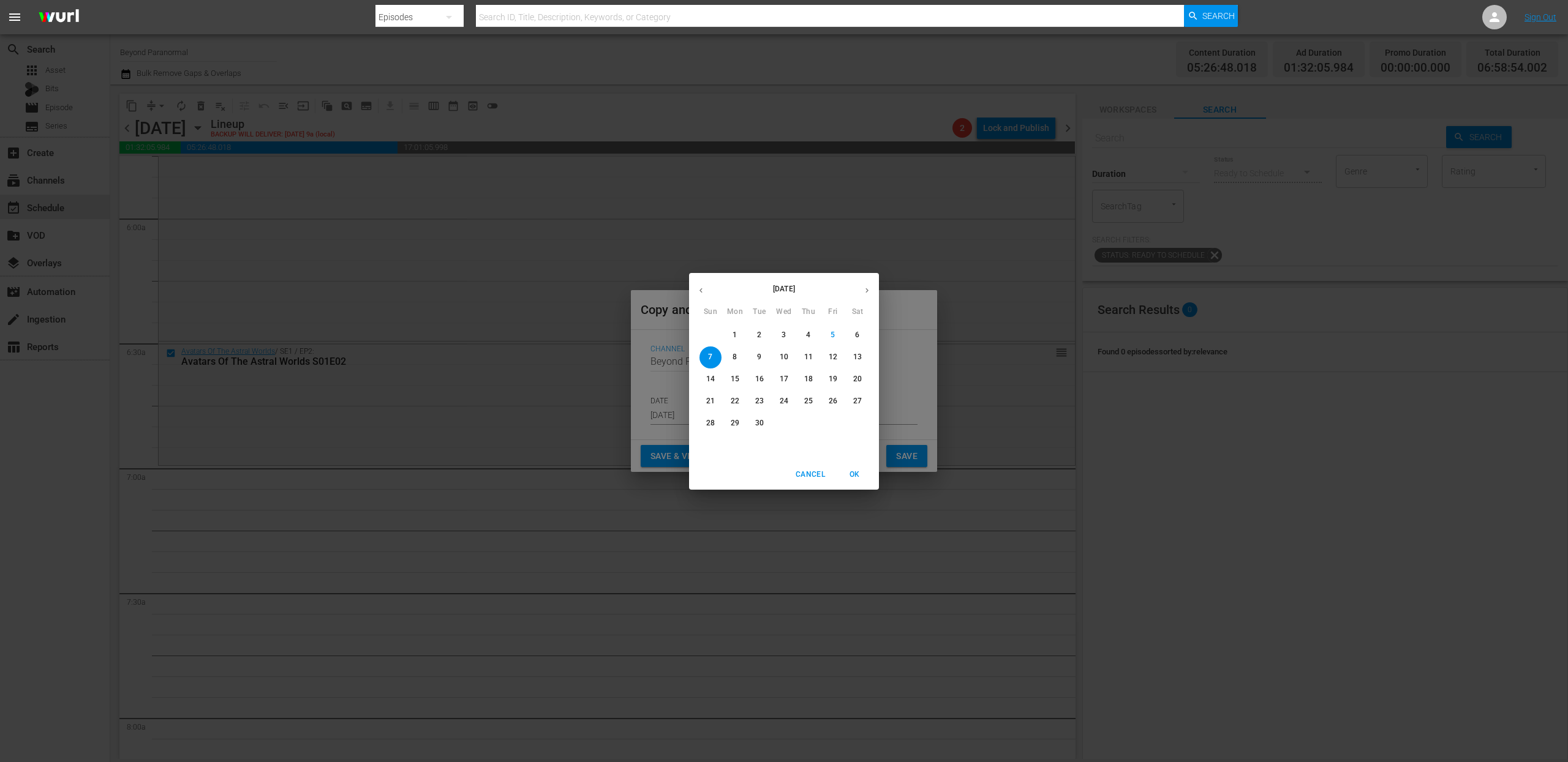
click at [878, 292] on div "[DATE] Sun Mon Tue Wed Thu Fri Sat 31 1 2 3 4 5 6 7 8 9 10 11 12 13 14 15 16 17…" at bounding box center [784, 381] width 1568 height 762
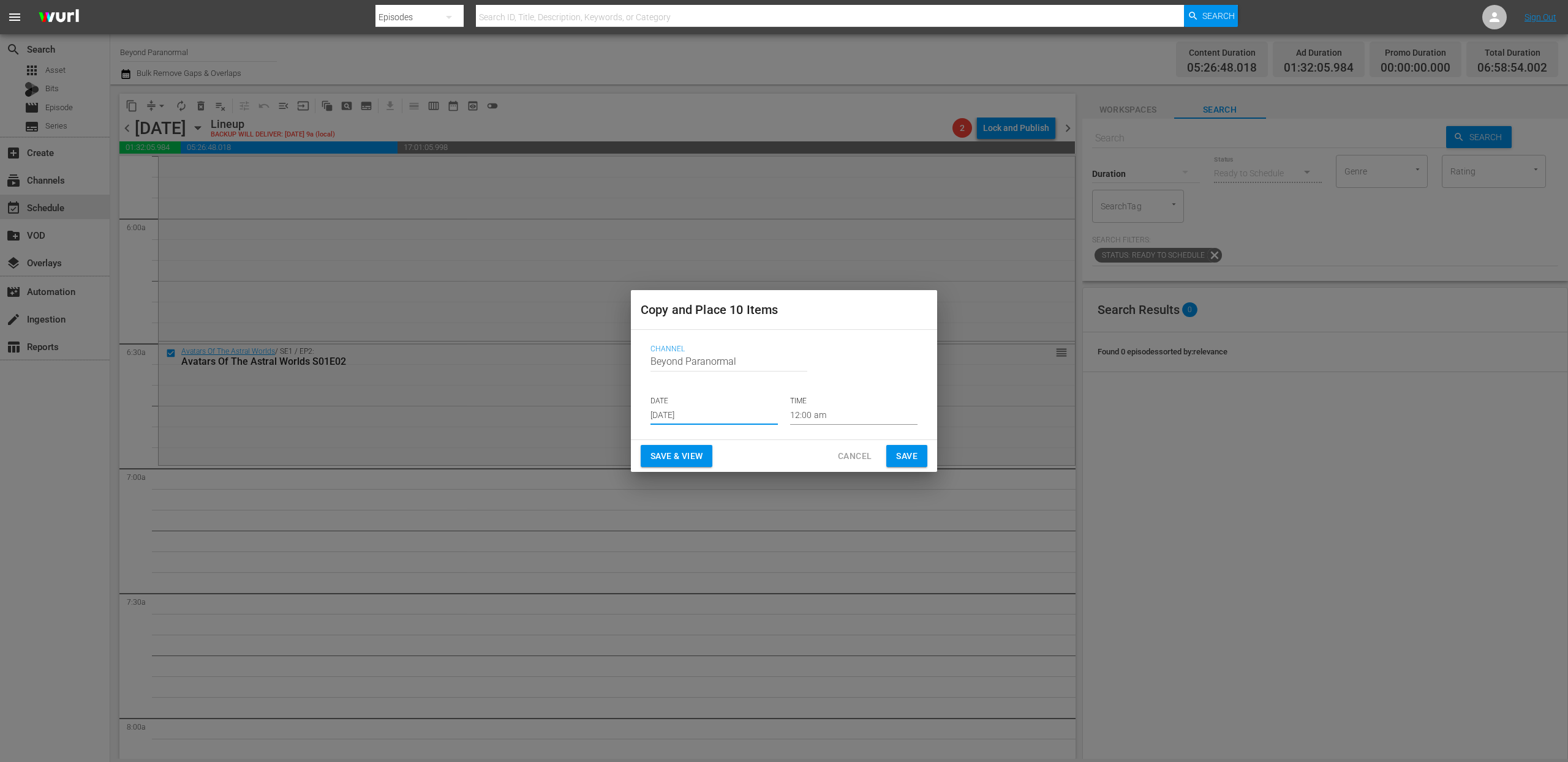
click at [710, 422] on input "[DATE]" at bounding box center [714, 415] width 127 height 18
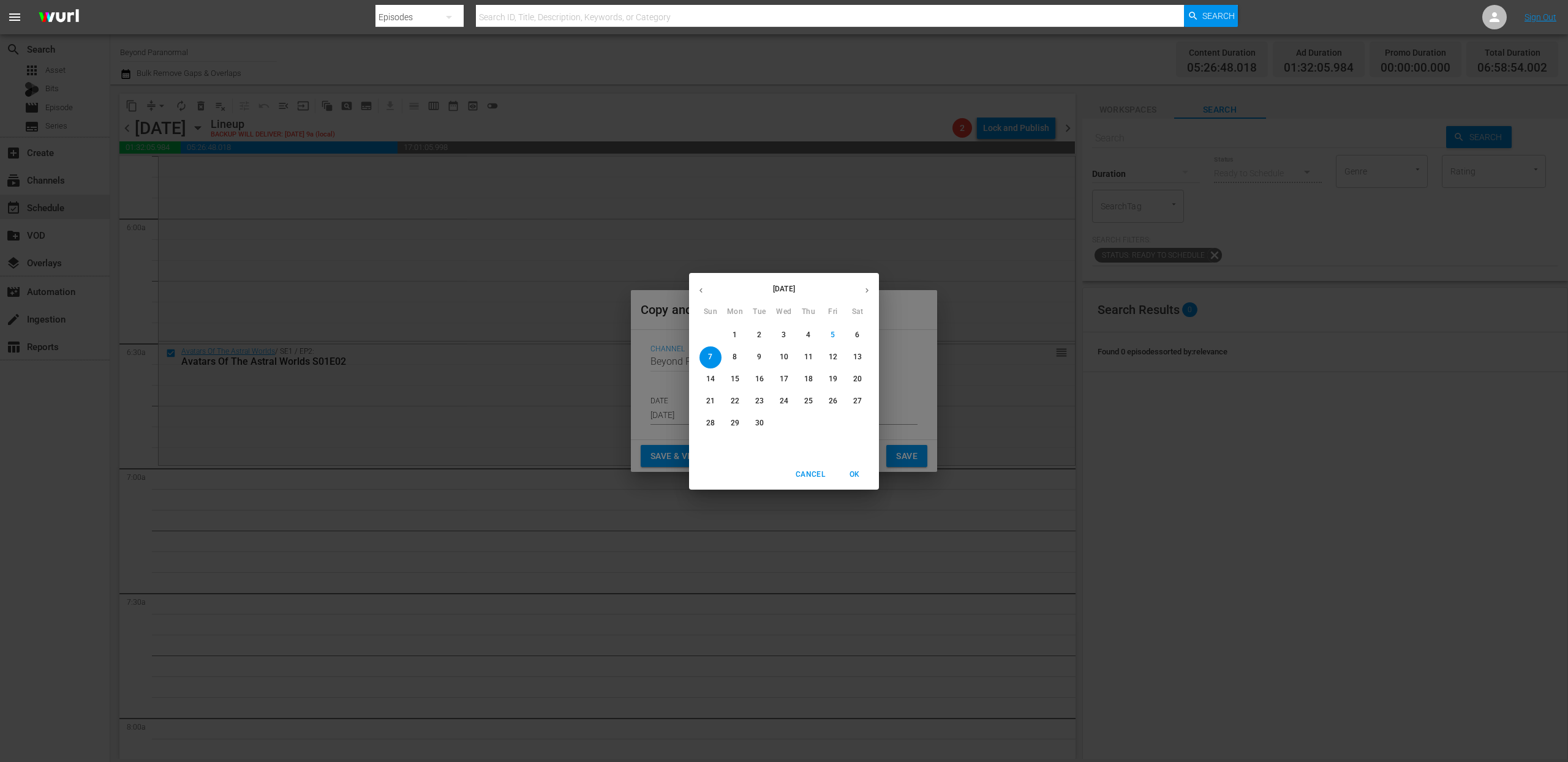
click at [872, 291] on button "button" at bounding box center [867, 291] width 24 height 24
click at [711, 381] on p "12" at bounding box center [710, 380] width 9 height 10
type input "[DATE]"
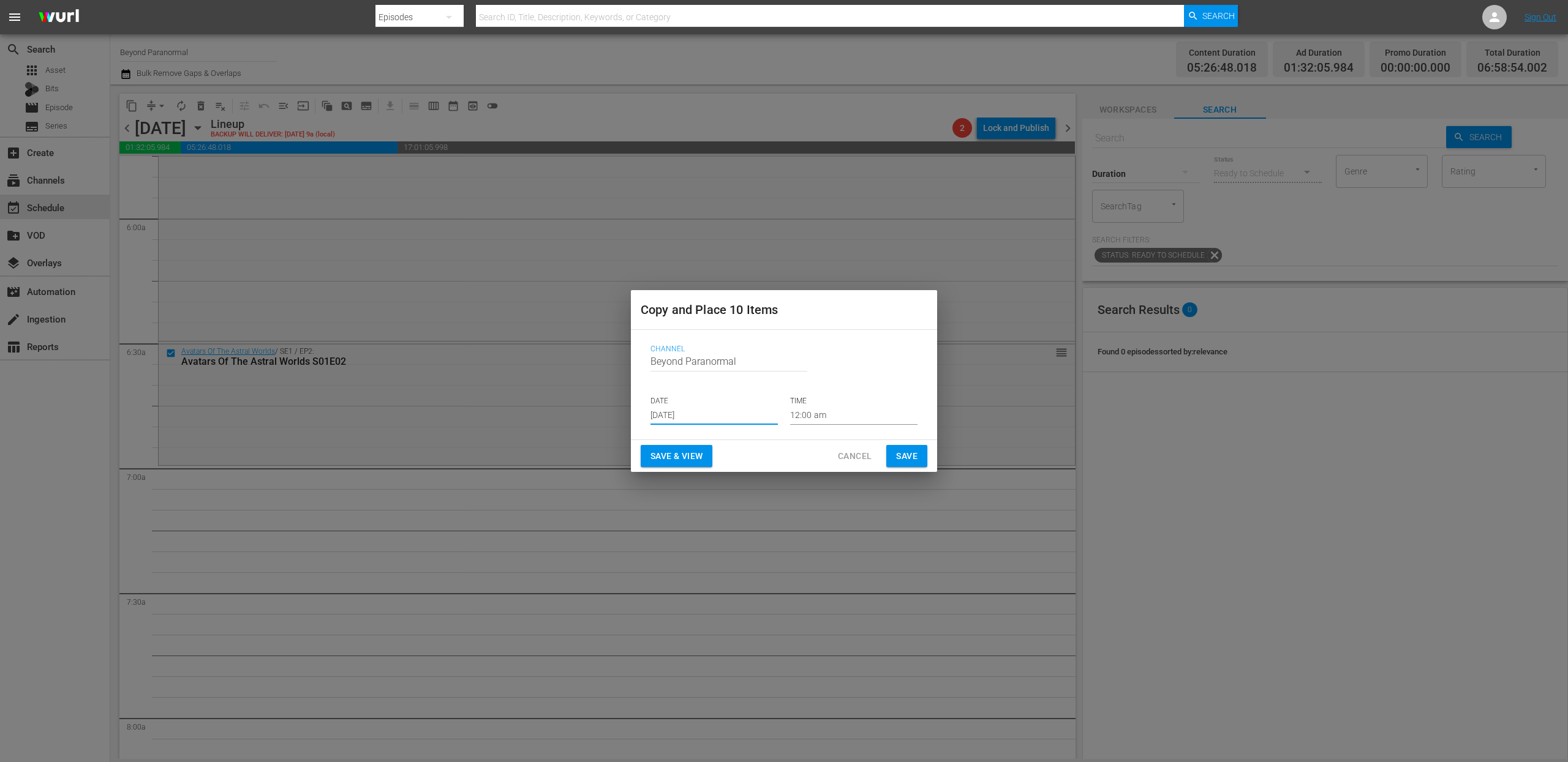
click at [829, 417] on input "12:00 am" at bounding box center [853, 415] width 127 height 18
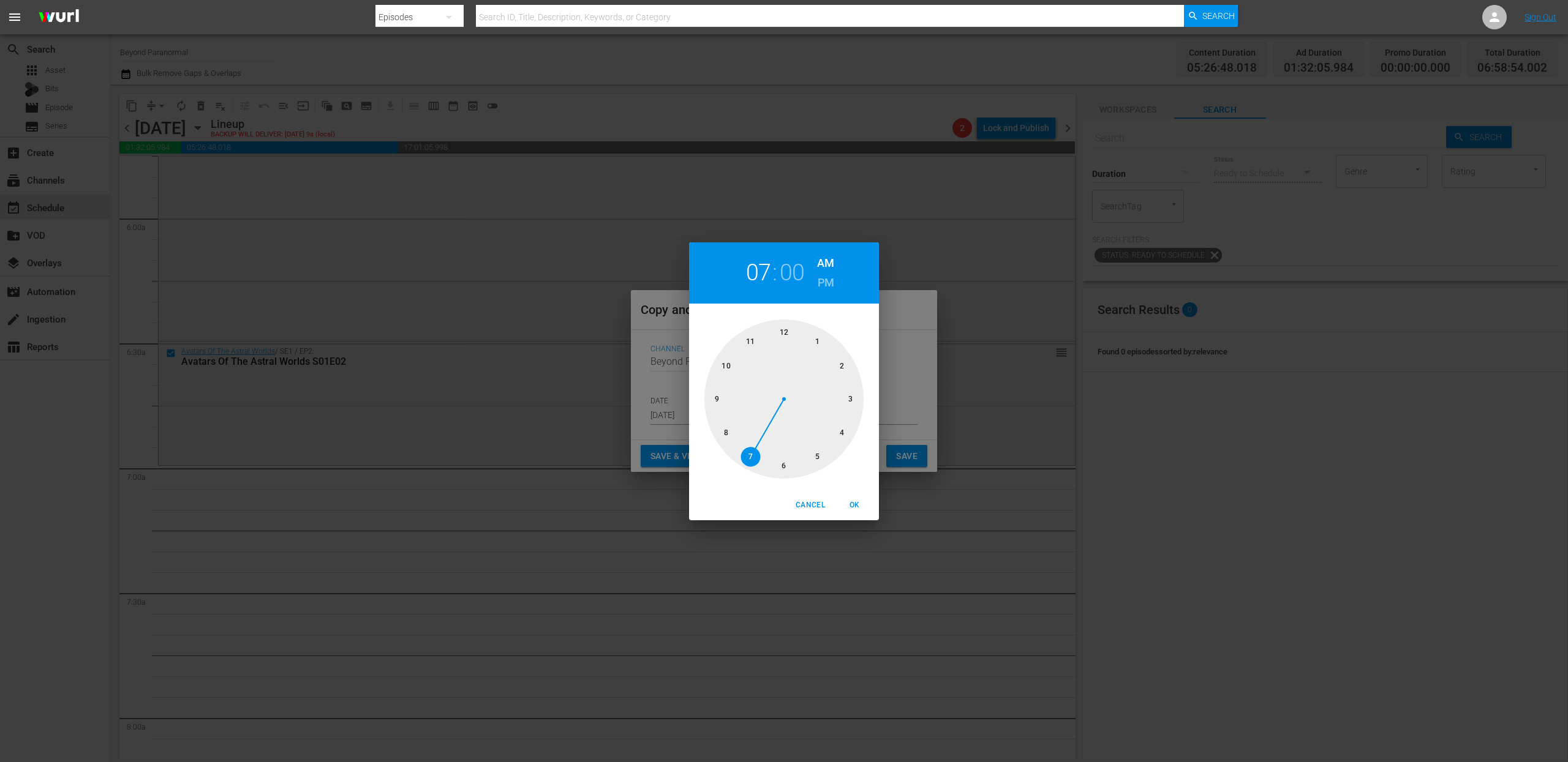
click at [748, 454] on div at bounding box center [784, 399] width 159 height 159
click at [853, 512] on button "OK" at bounding box center [854, 505] width 40 height 20
type input "07:00 am"
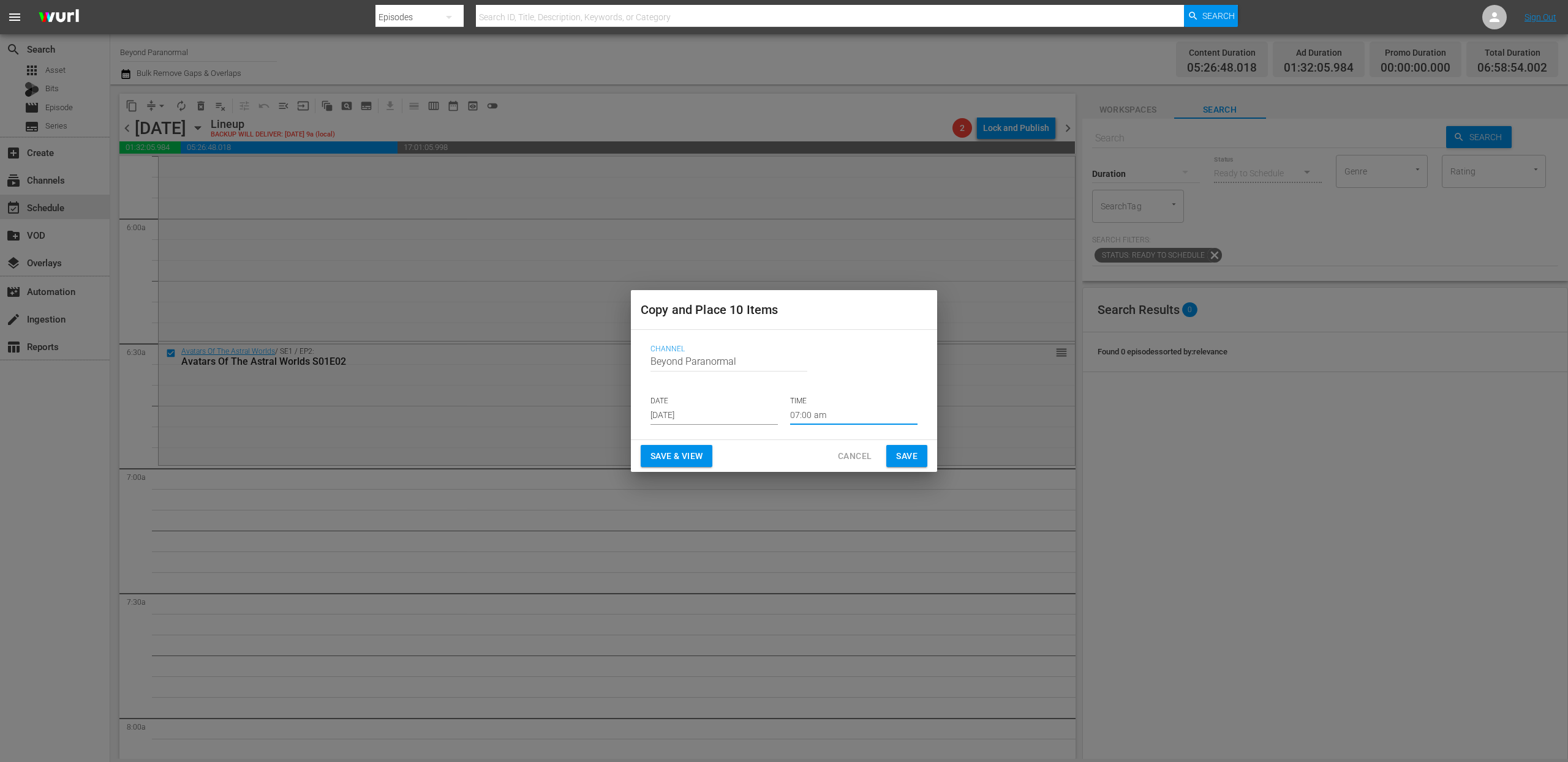
click at [898, 459] on span "Save" at bounding box center [906, 456] width 22 height 15
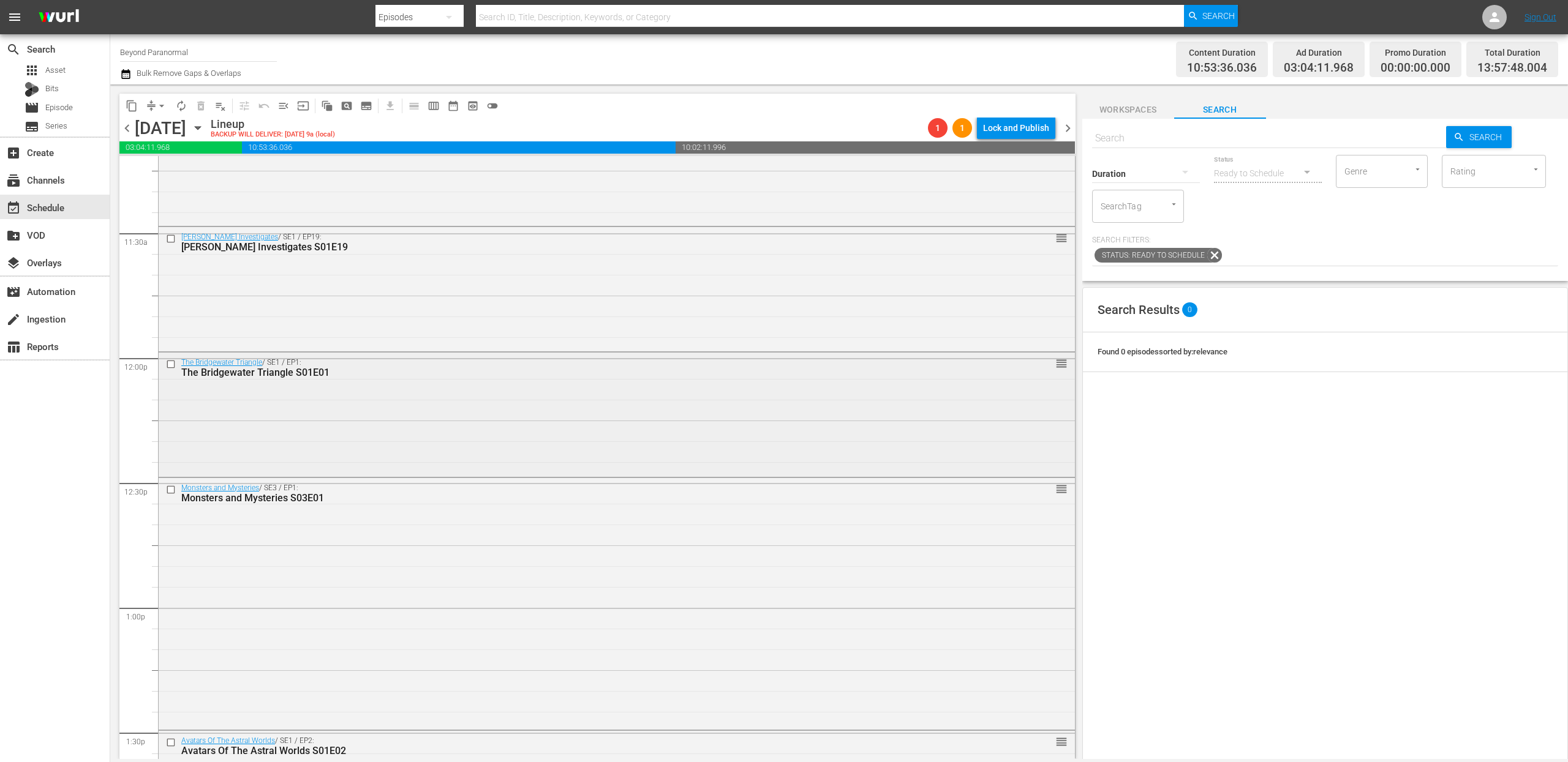
scroll to position [2806, 0]
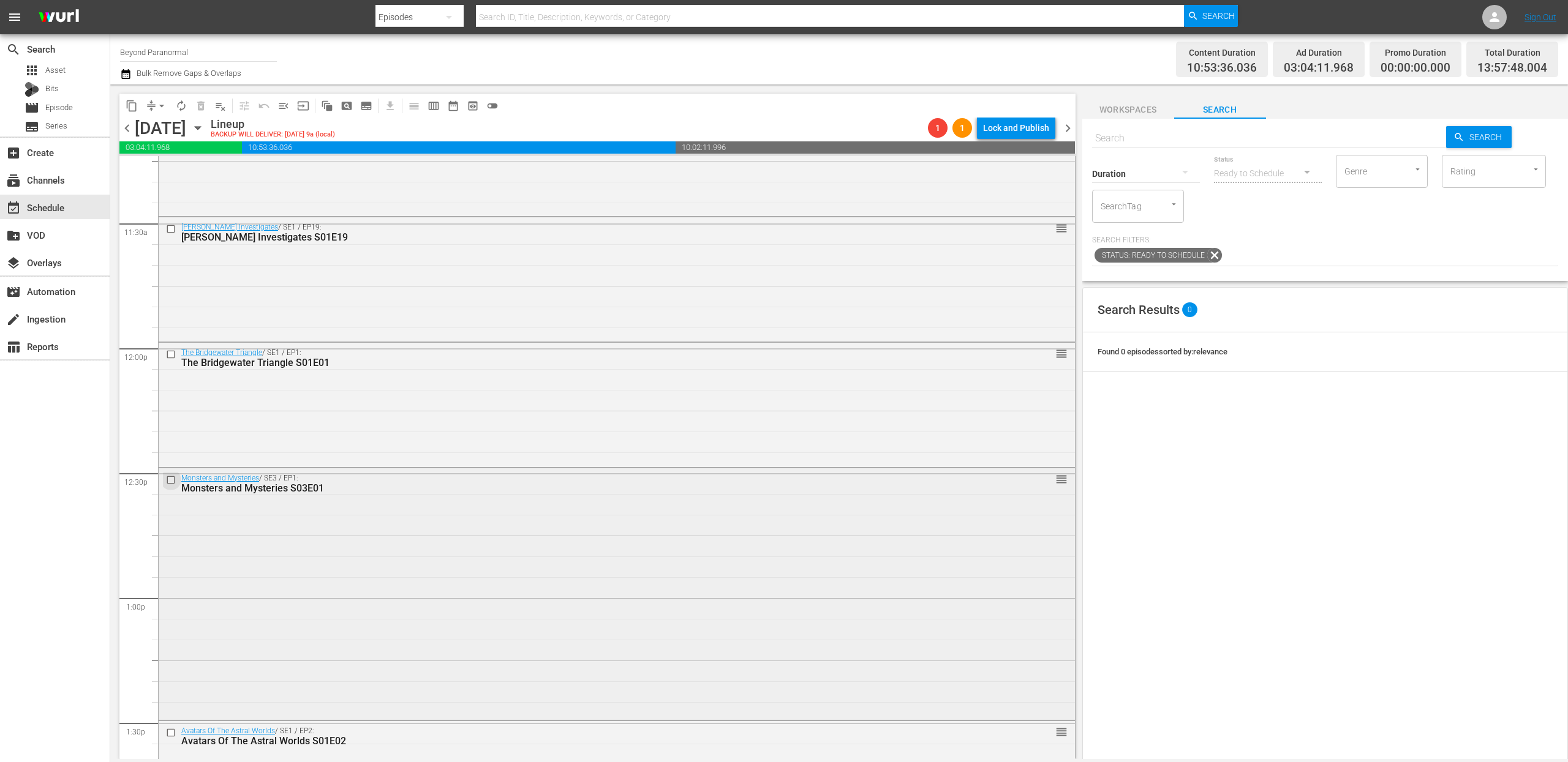
click at [172, 479] on input "checkbox" at bounding box center [172, 480] width 13 height 10
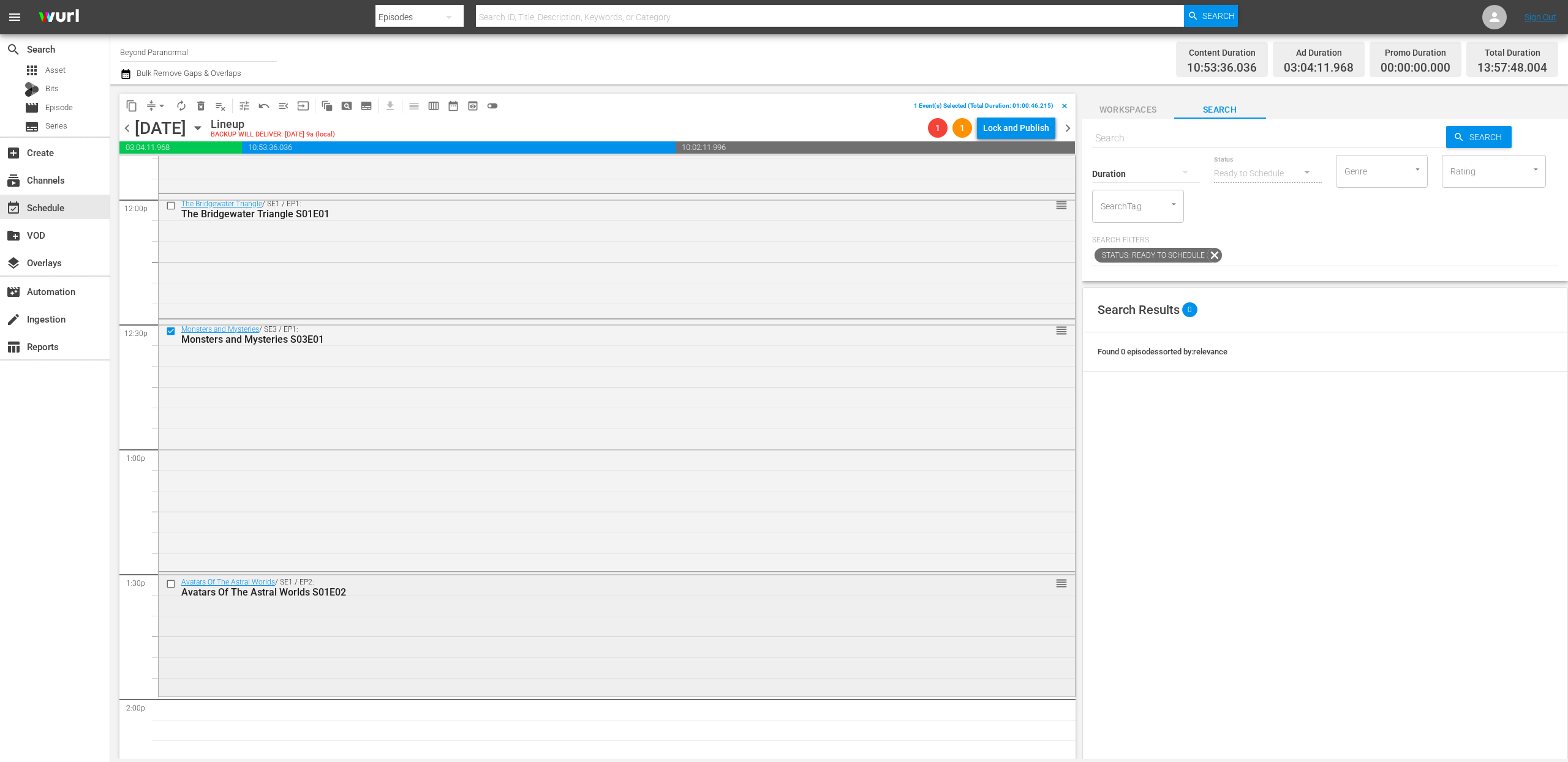
scroll to position [2959, 0]
click at [173, 578] on input "checkbox" at bounding box center [172, 579] width 13 height 10
click at [197, 108] on span "delete_forever_outlined" at bounding box center [201, 106] width 12 height 12
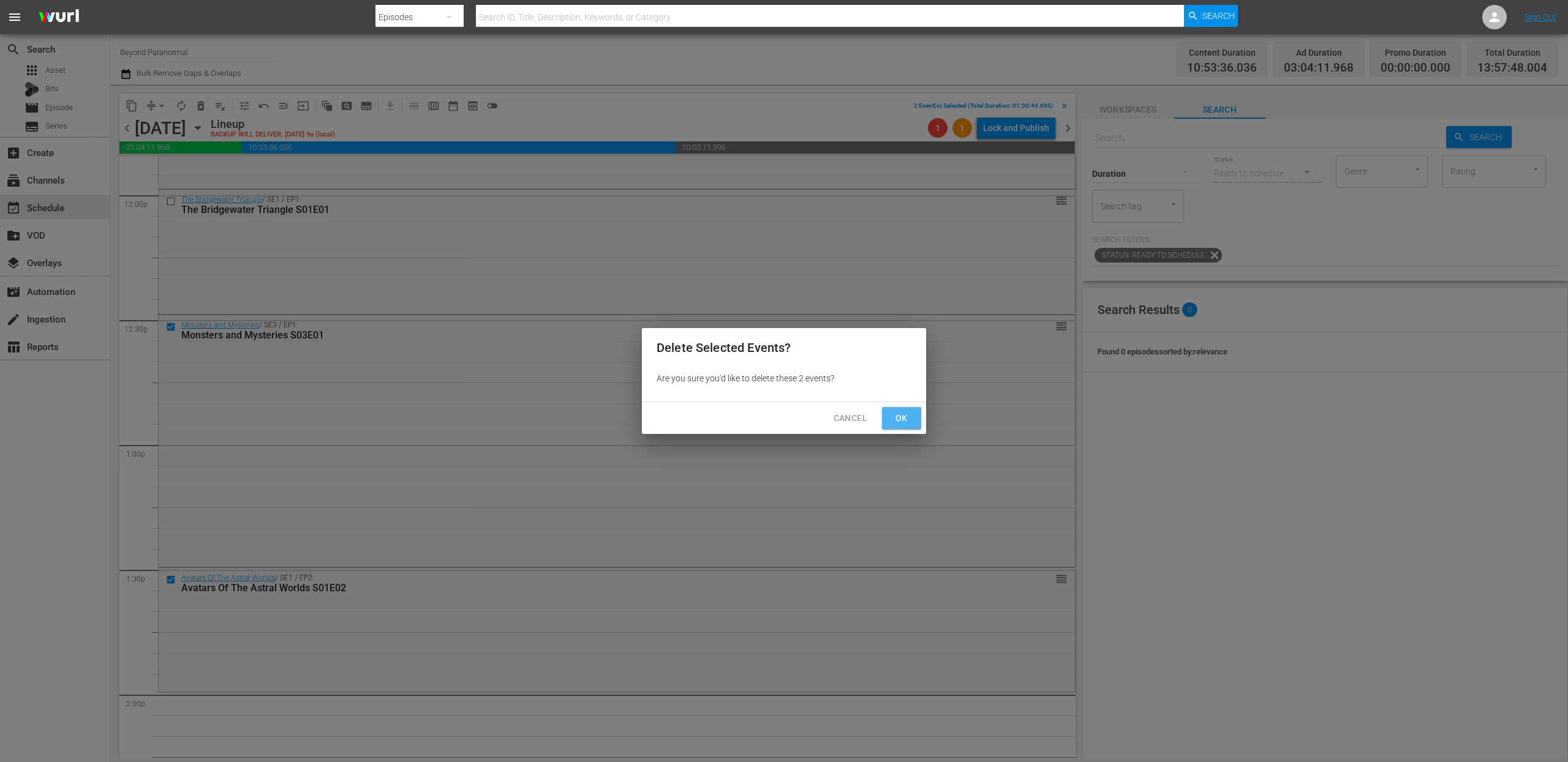
click at [901, 418] on span "Ok" at bounding box center [902, 418] width 20 height 15
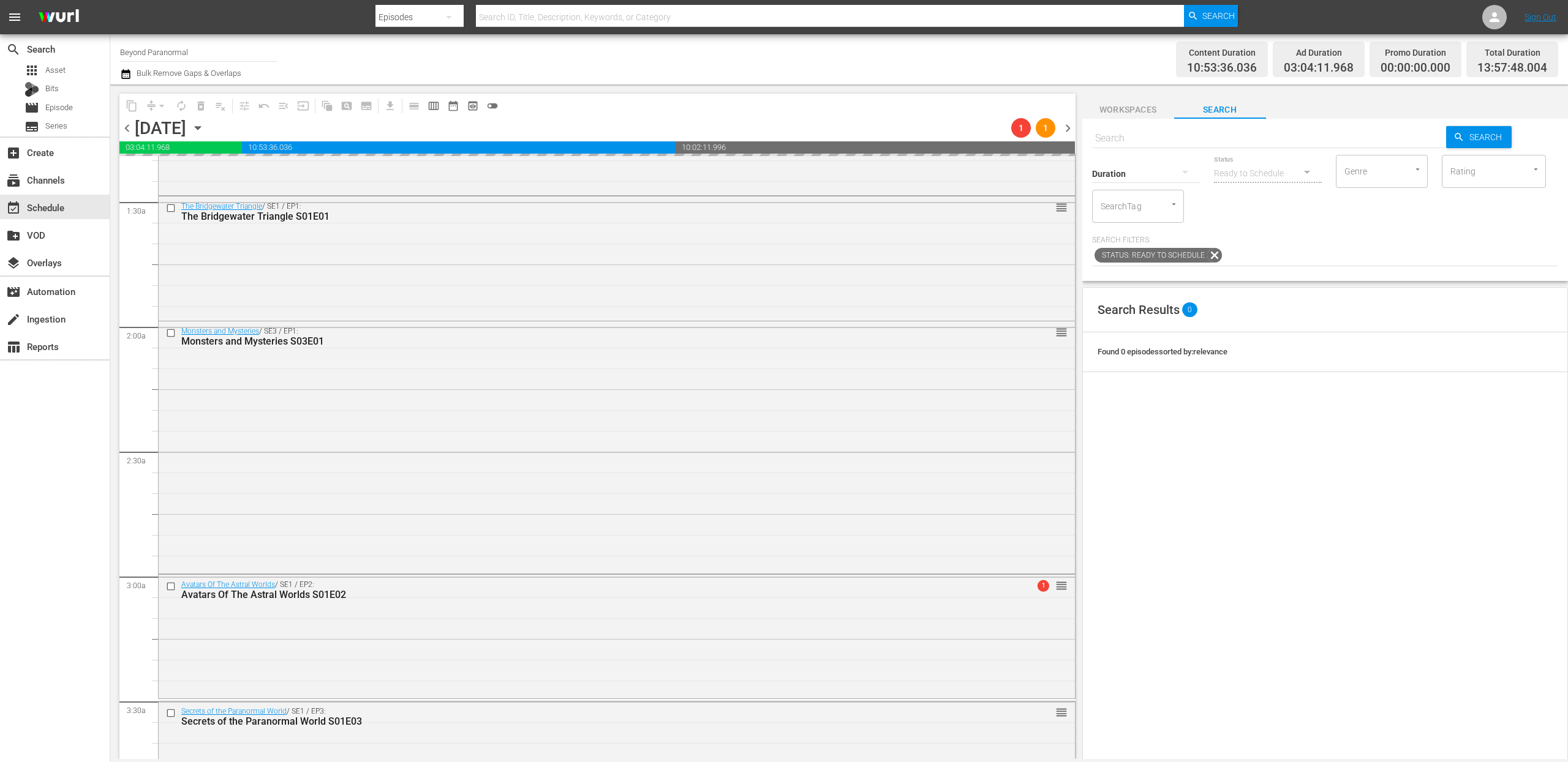
scroll to position [0, 0]
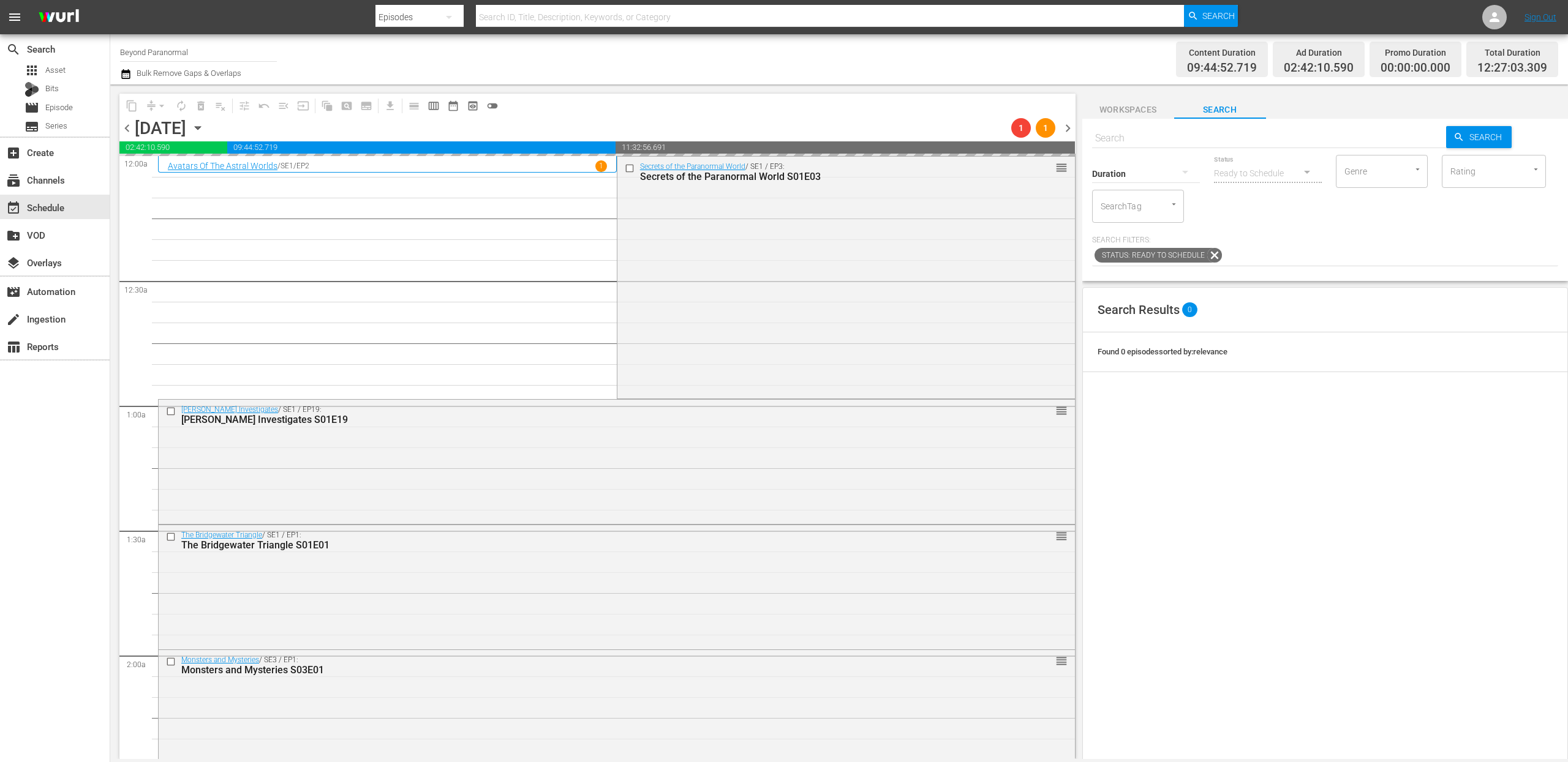
click at [550, 55] on div "Channel Title Beyond Paranormal Bulk Remove Gaps & Overlaps" at bounding box center [511, 59] width 784 height 44
click at [156, 107] on span "arrow_drop_down" at bounding box center [162, 106] width 12 height 12
click at [162, 170] on li "Align to End of Previous Day" at bounding box center [162, 170] width 128 height 20
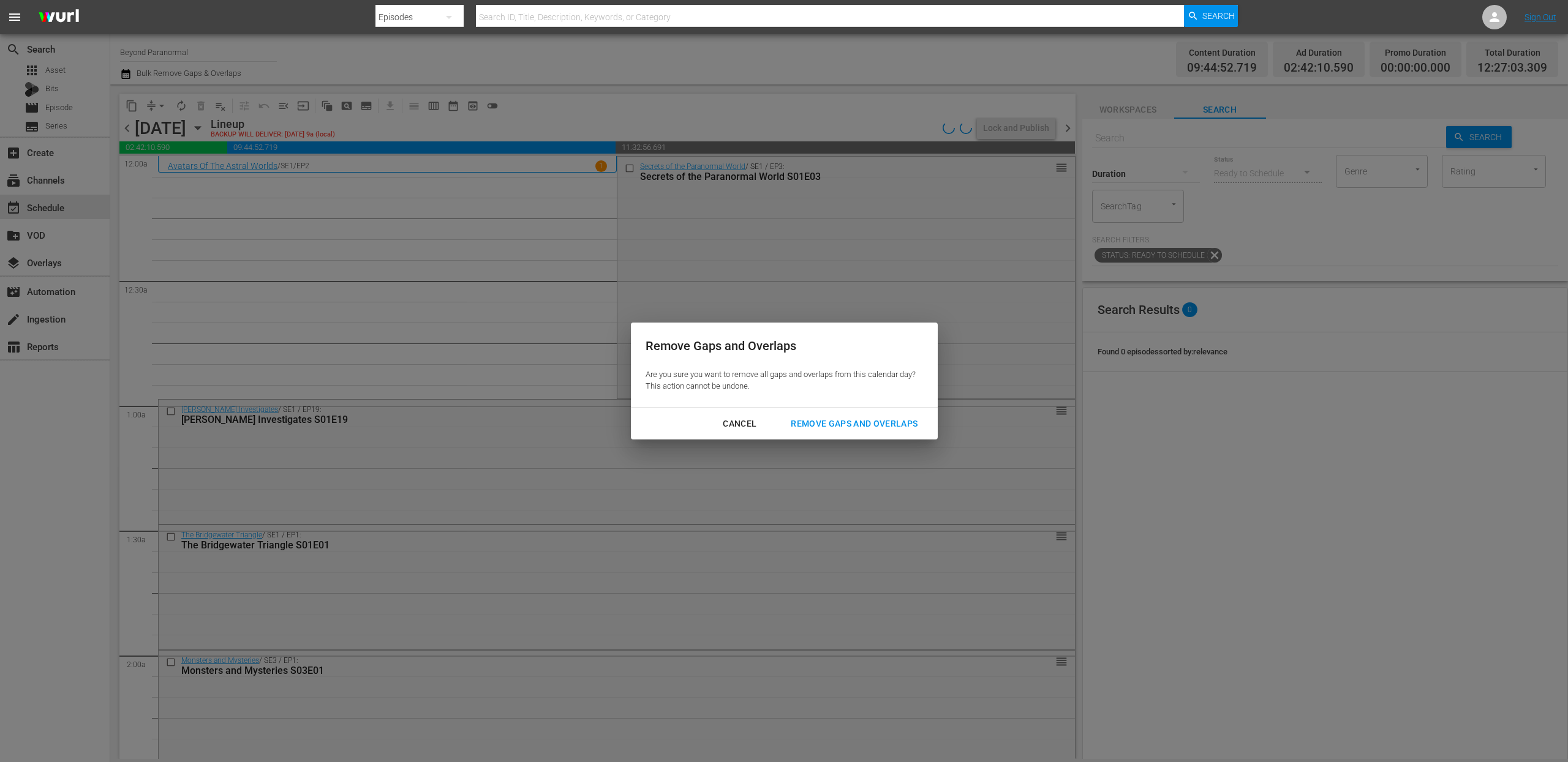
click at [835, 421] on div "Remove Gaps and Overlaps" at bounding box center [854, 424] width 146 height 15
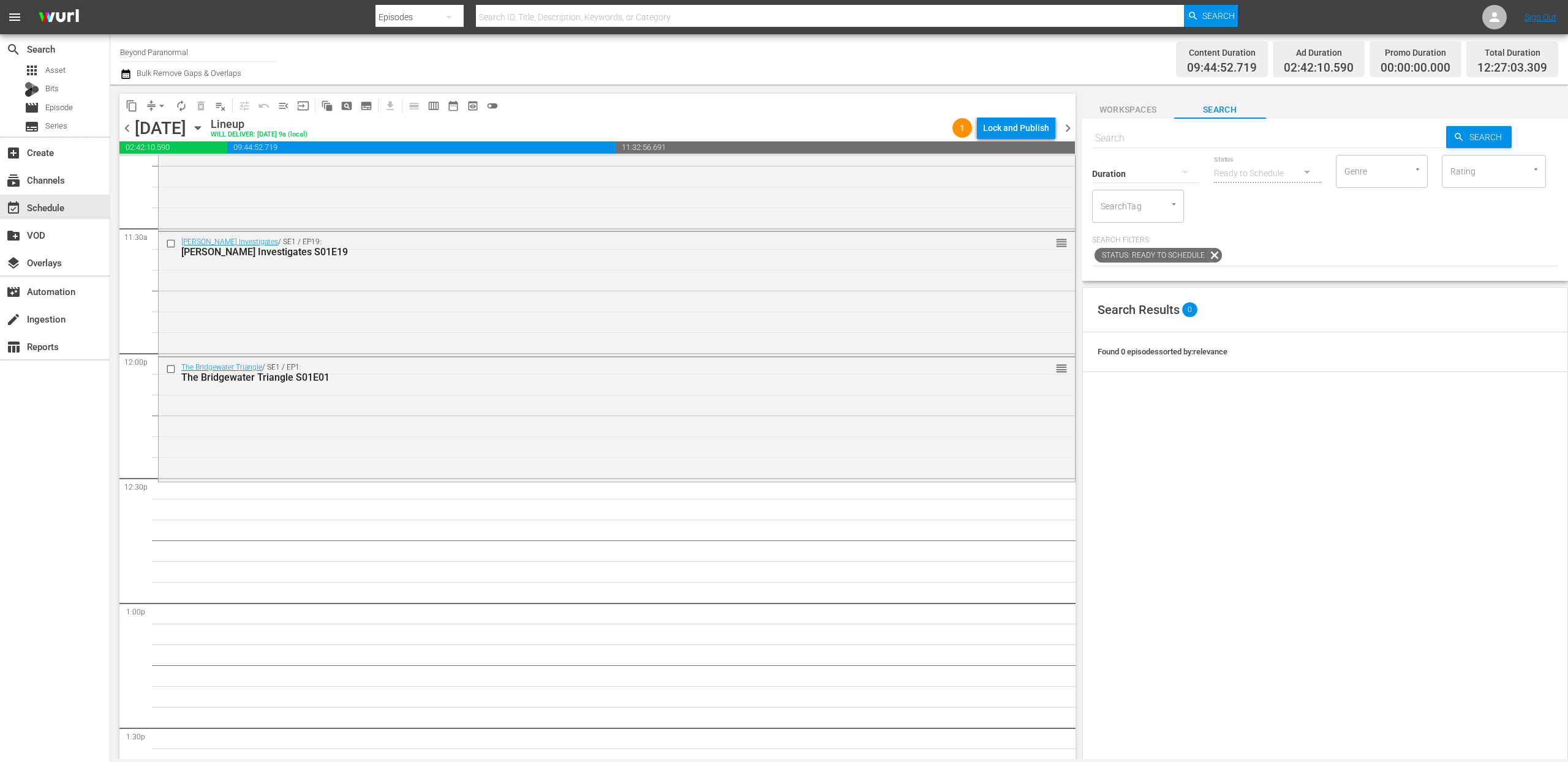
scroll to position [2964, 0]
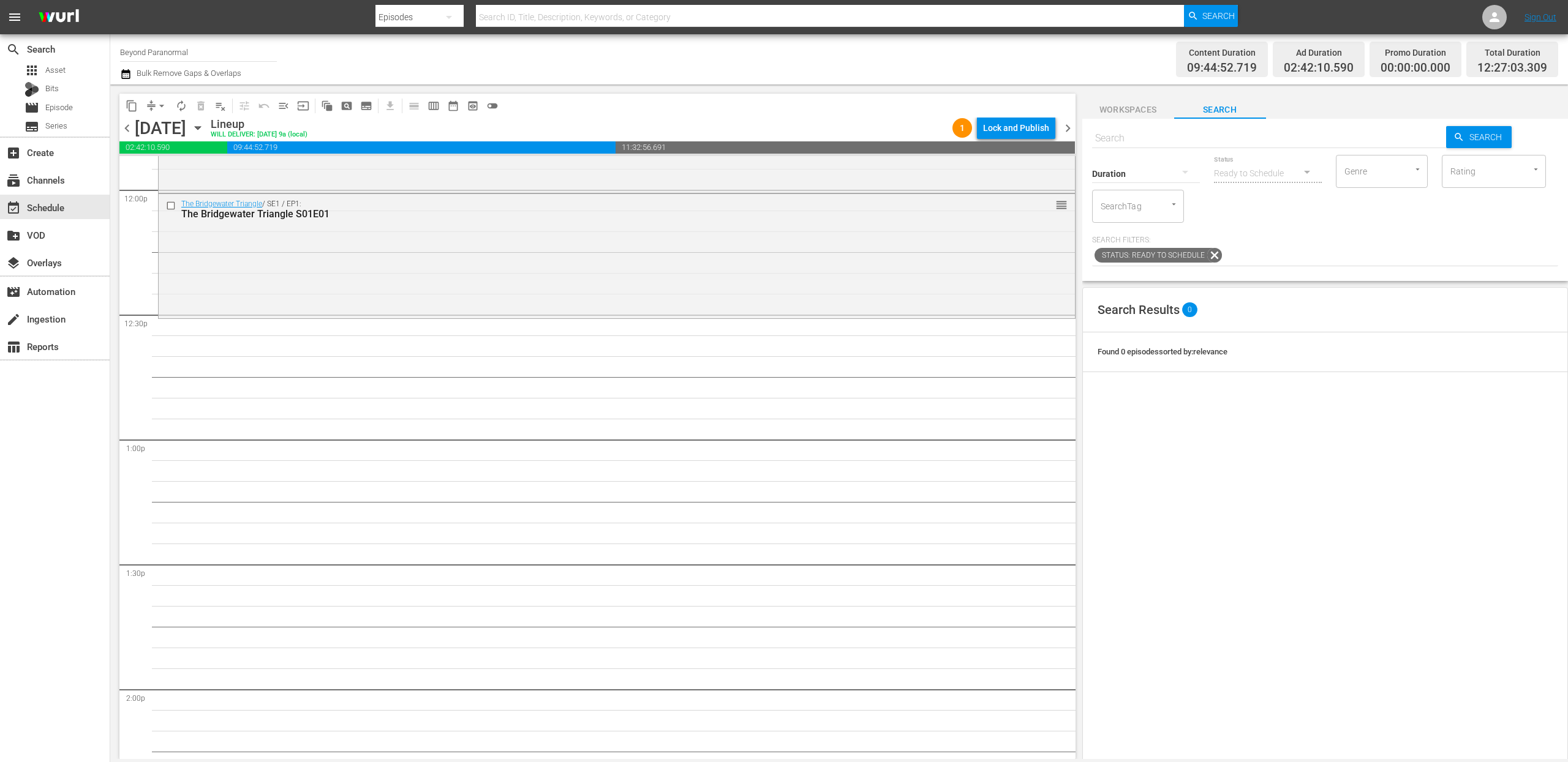
click at [1152, 138] on input "text" at bounding box center [1269, 139] width 355 height 29
paste input "The Conspiracy Show S02E01"
type input "The Conspiracy Show S02E01"
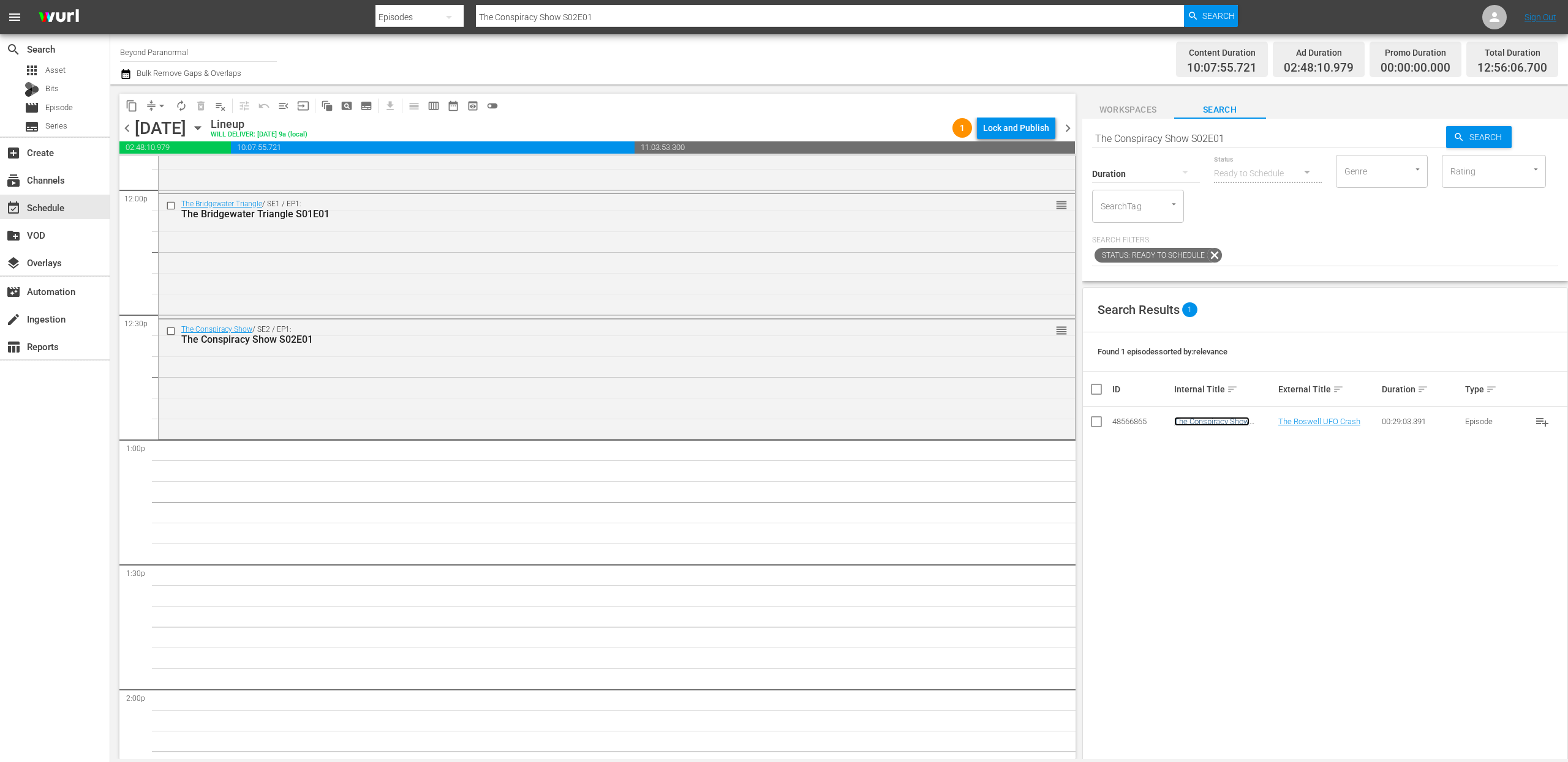
scroll to position [3062, 0]
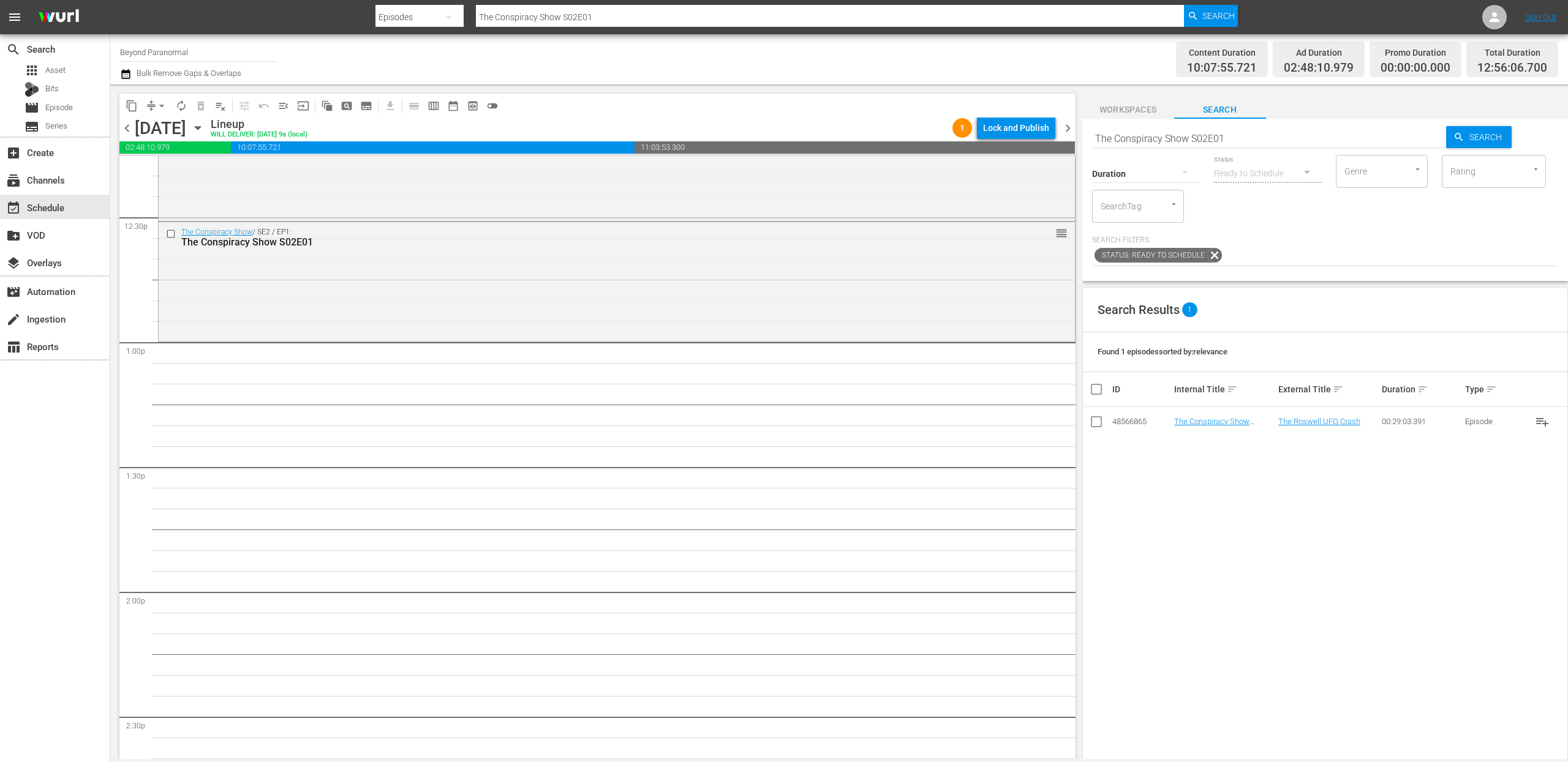
click at [1243, 140] on input "The Conspiracy Show S02E01" at bounding box center [1269, 139] width 355 height 29
type input "The Conspiracy Show S02E02"
click at [1231, 136] on input "The Conspiracy Show S02E02" at bounding box center [1269, 139] width 355 height 29
type input "The Conspiracy Show S02E03"
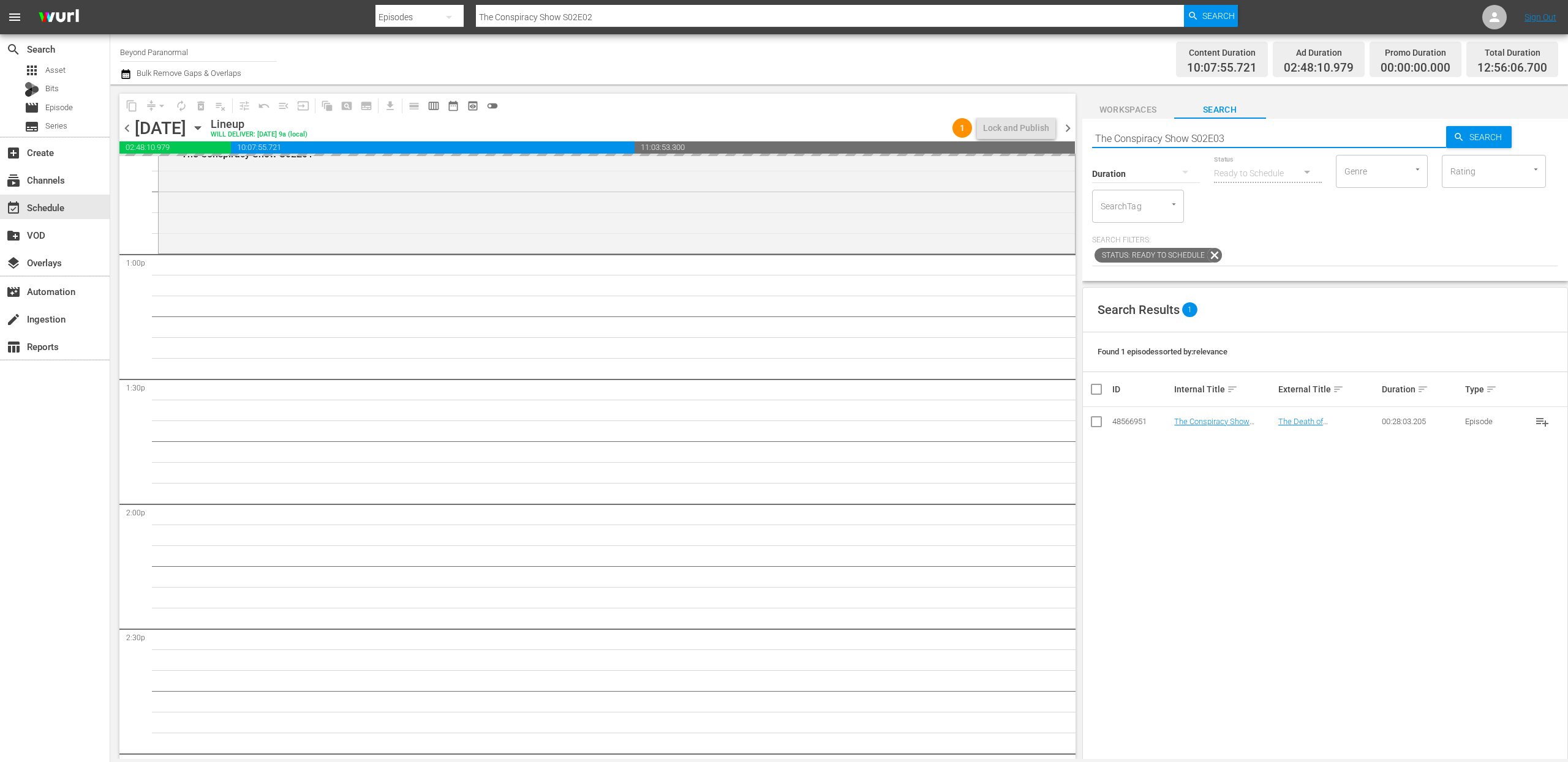
scroll to position [3156, 0]
type input "The Conspiracy Show S02E03"
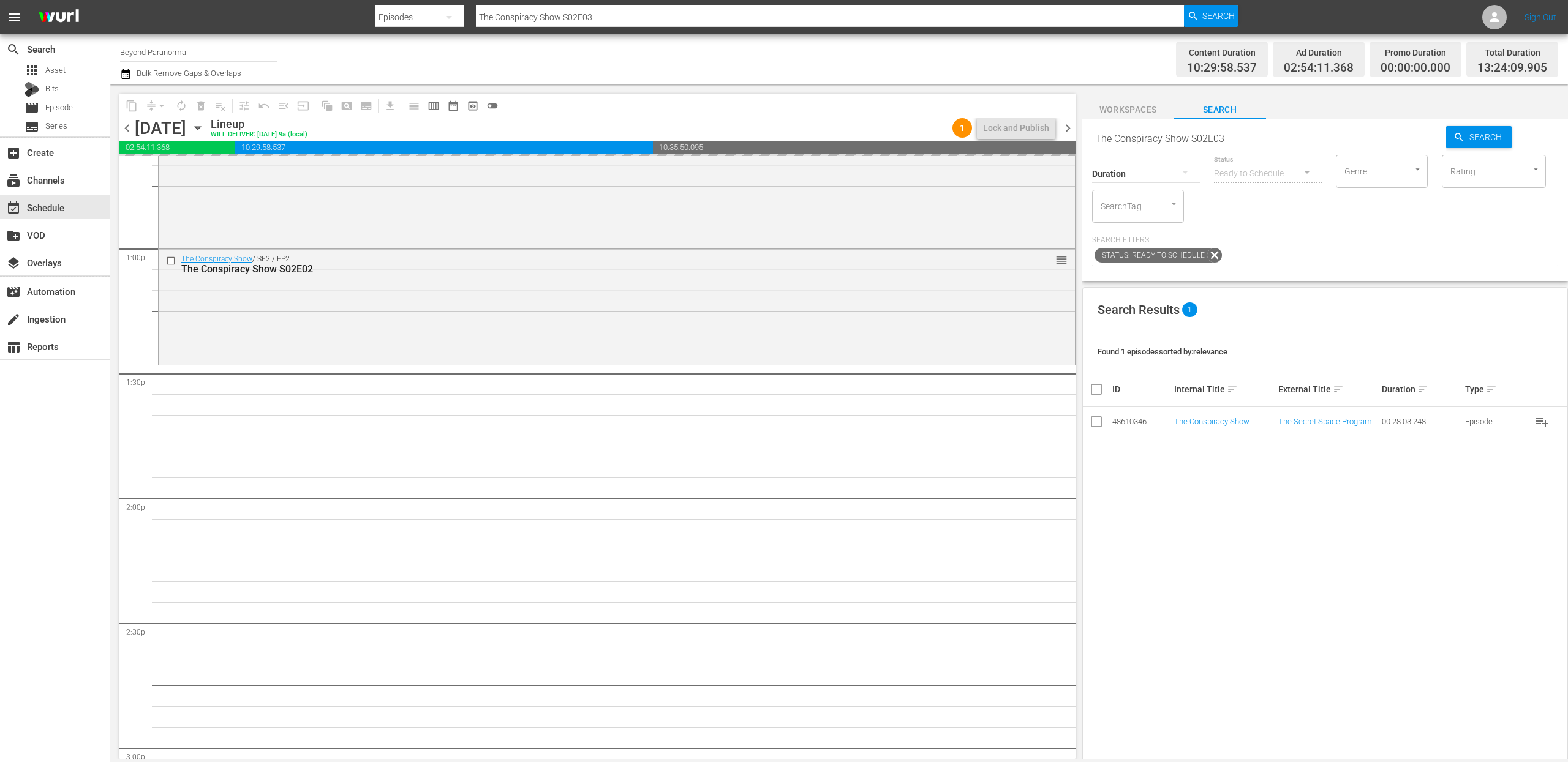
click at [1234, 136] on input "The Conspiracy Show S02E03" at bounding box center [1269, 139] width 355 height 29
type input "The Conspiracy Show S02E04"
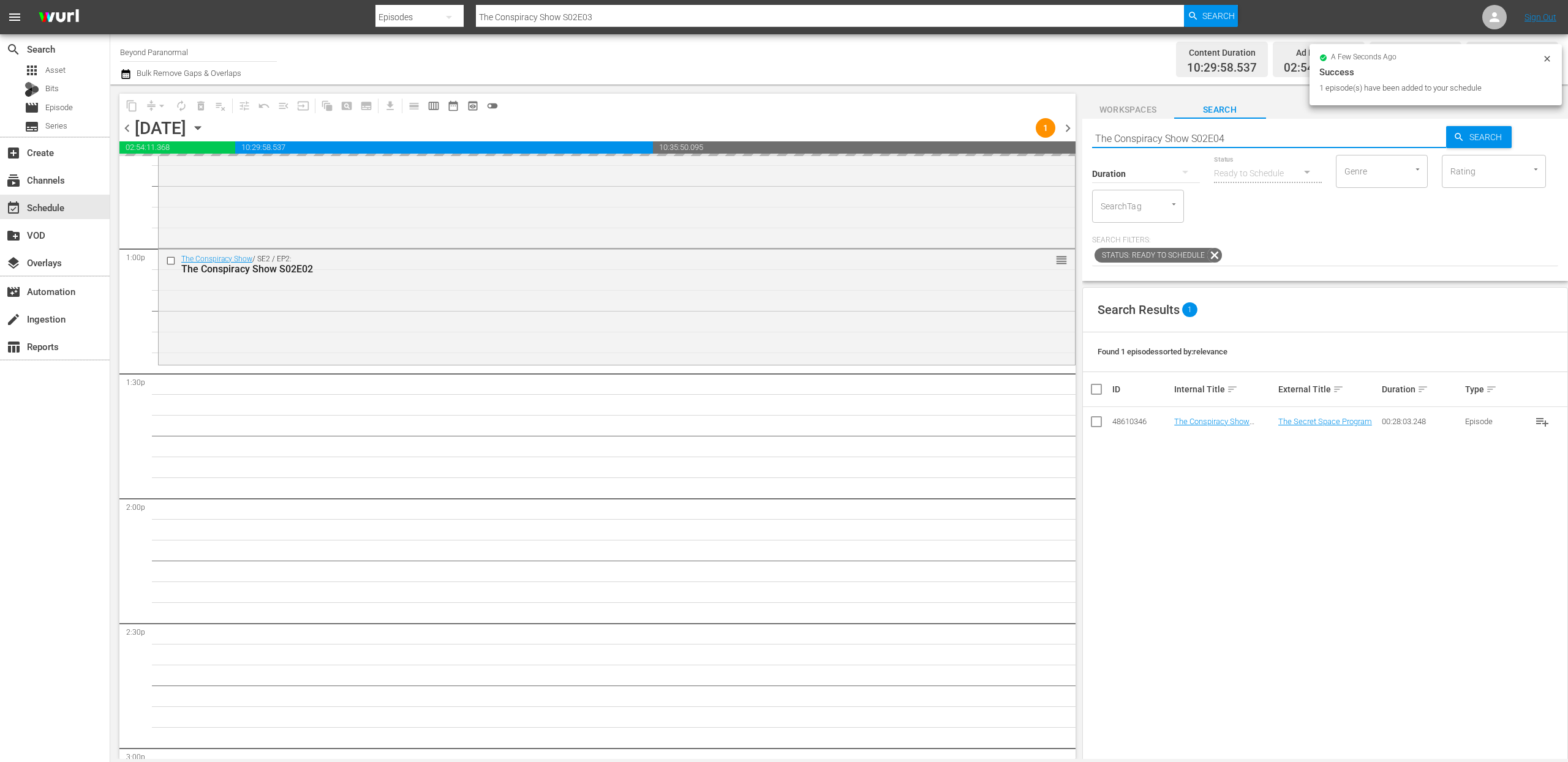
type input "The Conspiracy Show S02E04"
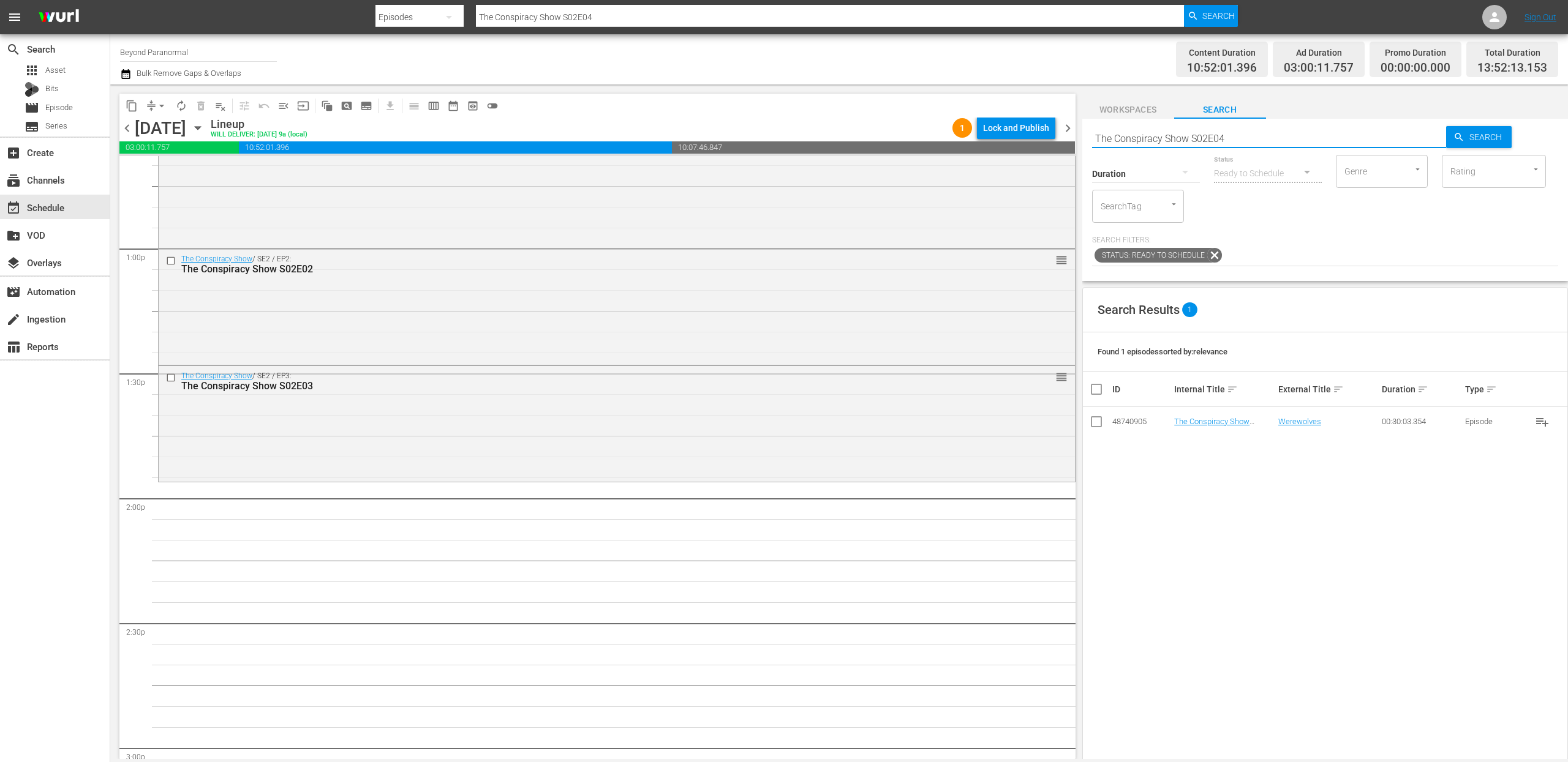
scroll to position [3246, 0]
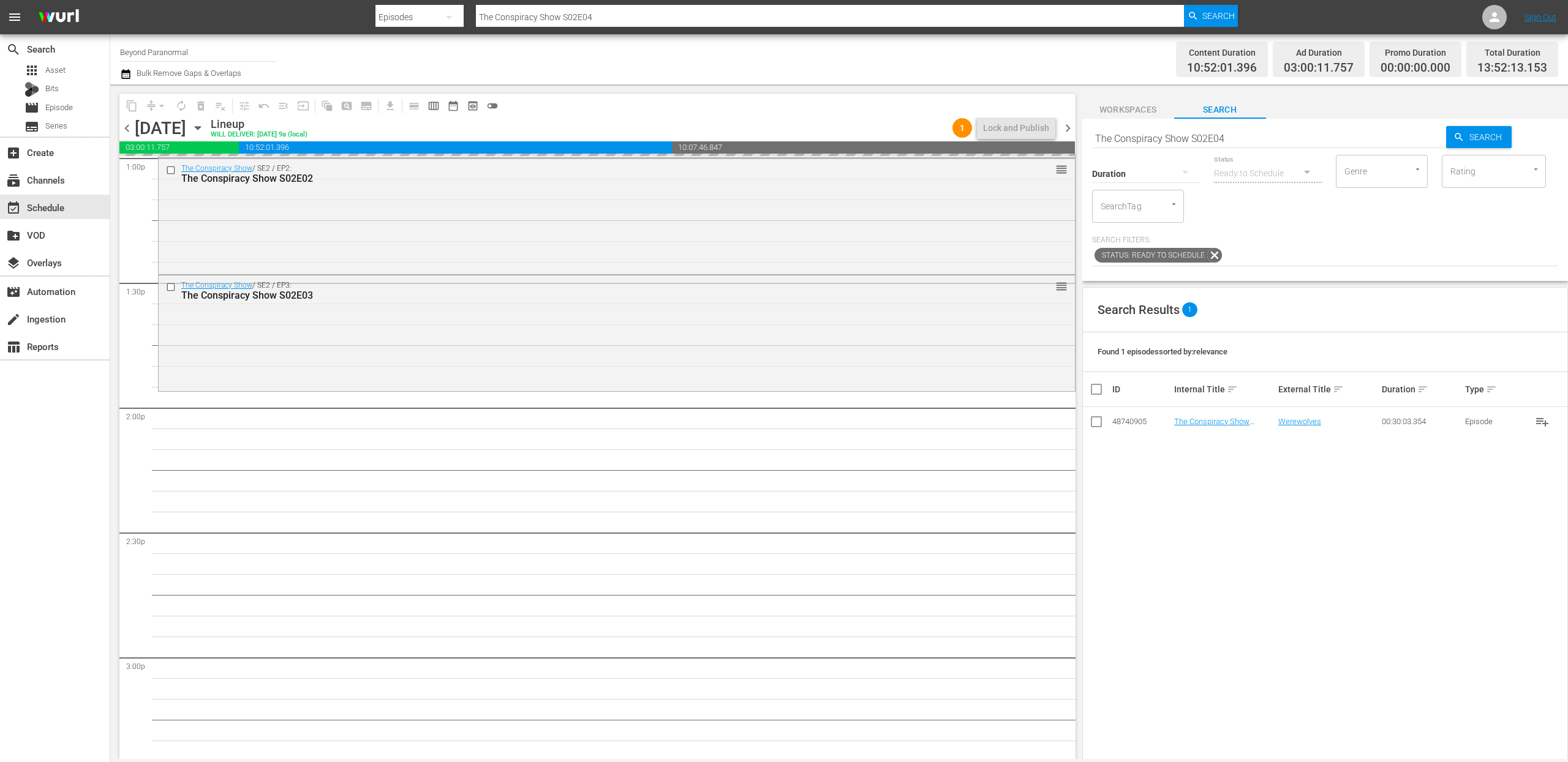
drag, startPoint x: 1212, startPoint y: 421, endPoint x: 1286, endPoint y: 8, distance: 419.6
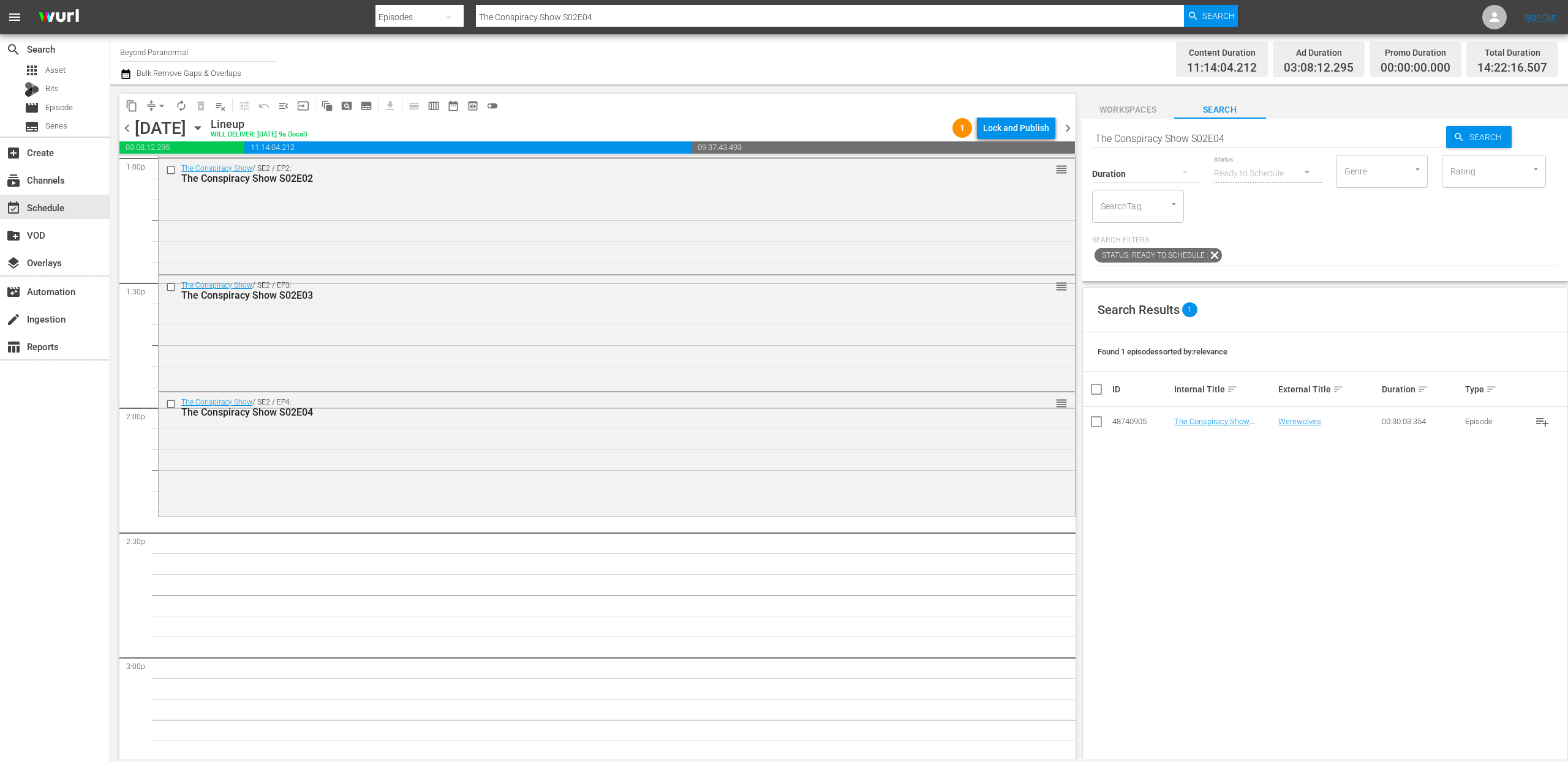
click at [1239, 140] on input "The Conspiracy Show S02E04" at bounding box center [1269, 139] width 355 height 29
type input "The Conspiracy Show S02E05"
click at [1237, 139] on input "The Conspiracy Show S02E05" at bounding box center [1269, 139] width 355 height 29
type input "The Conspiracy Show S02E06"
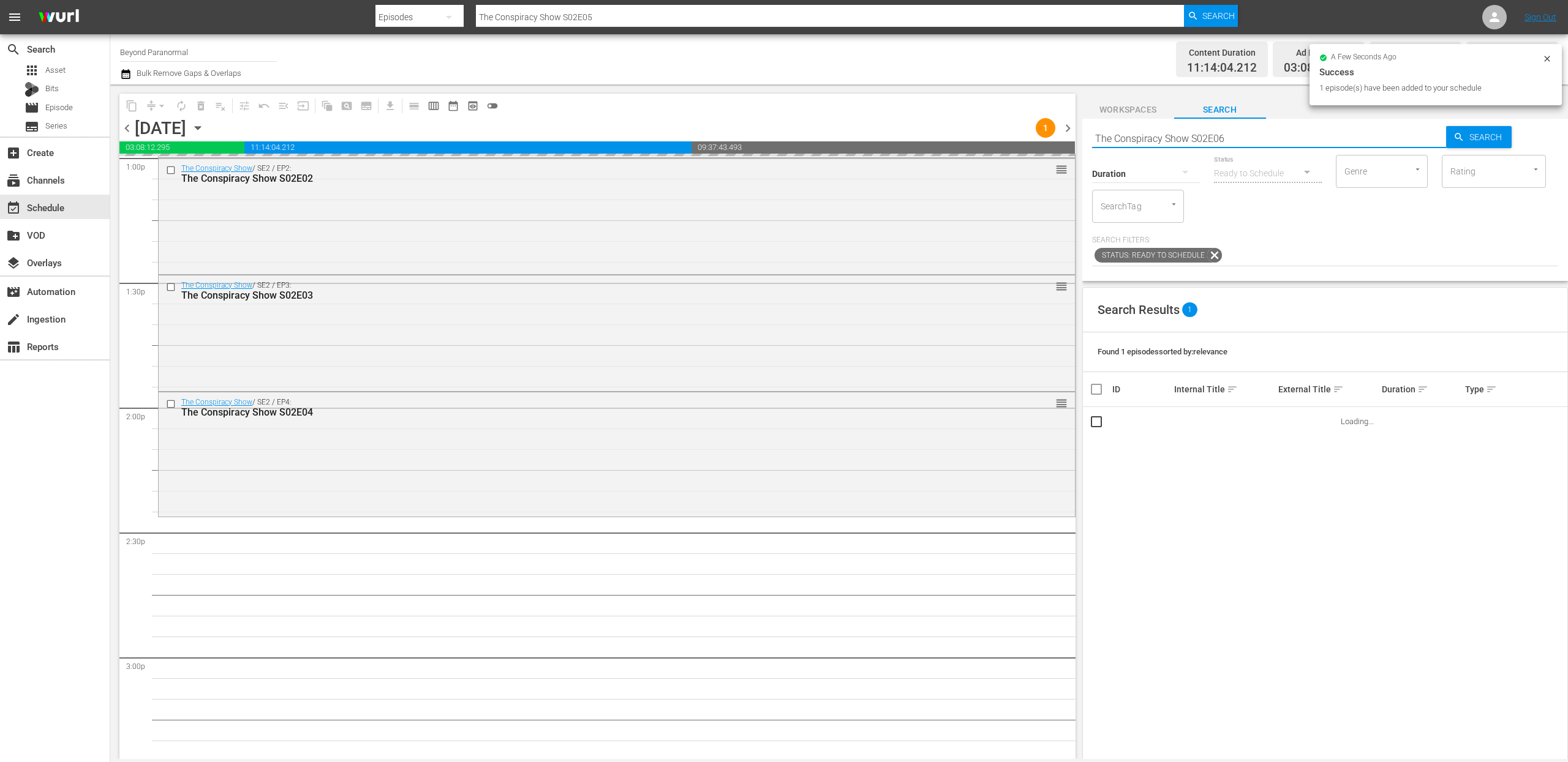
type input "The Conspiracy Show S02E06"
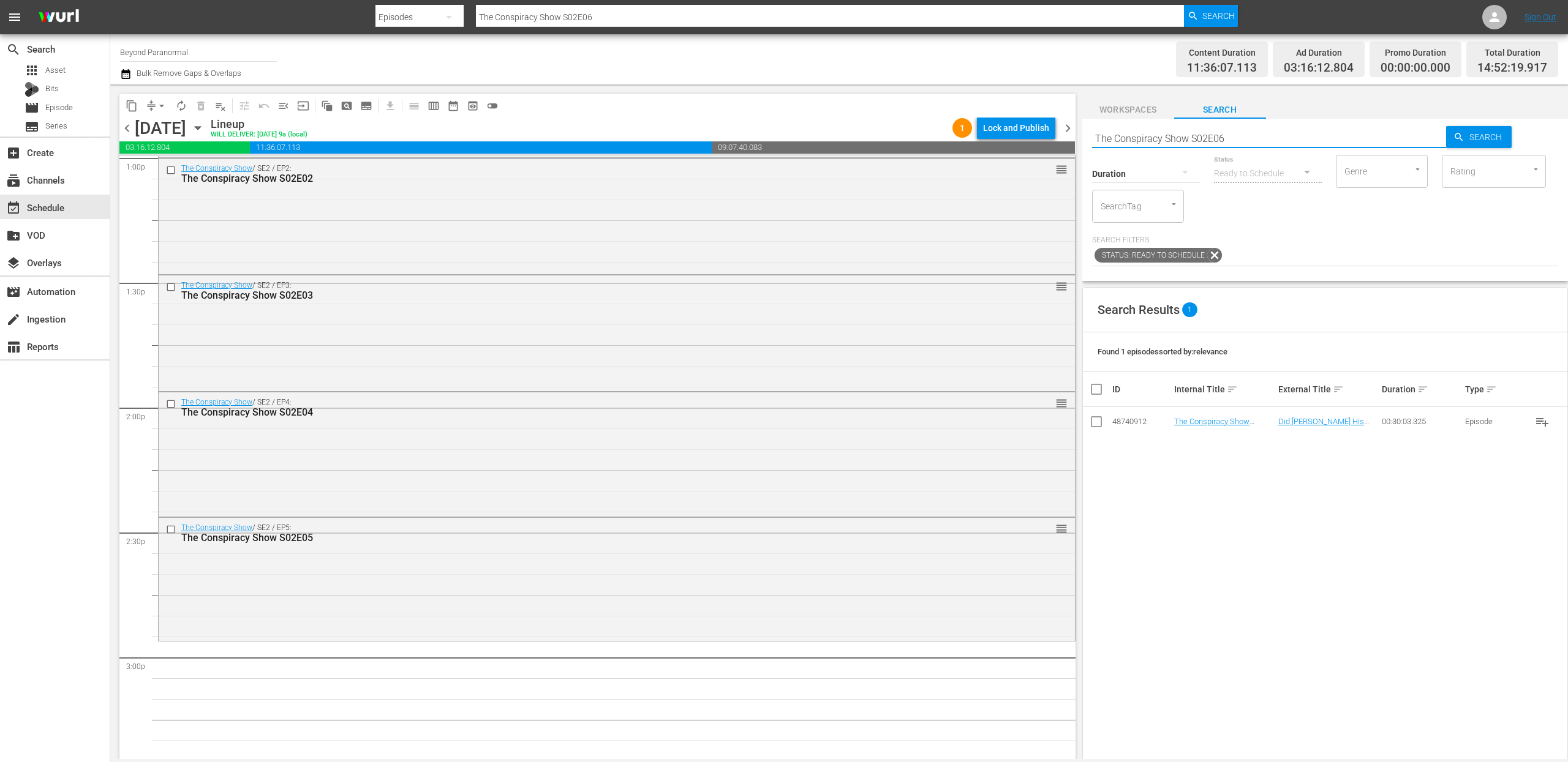
scroll to position [3378, 0]
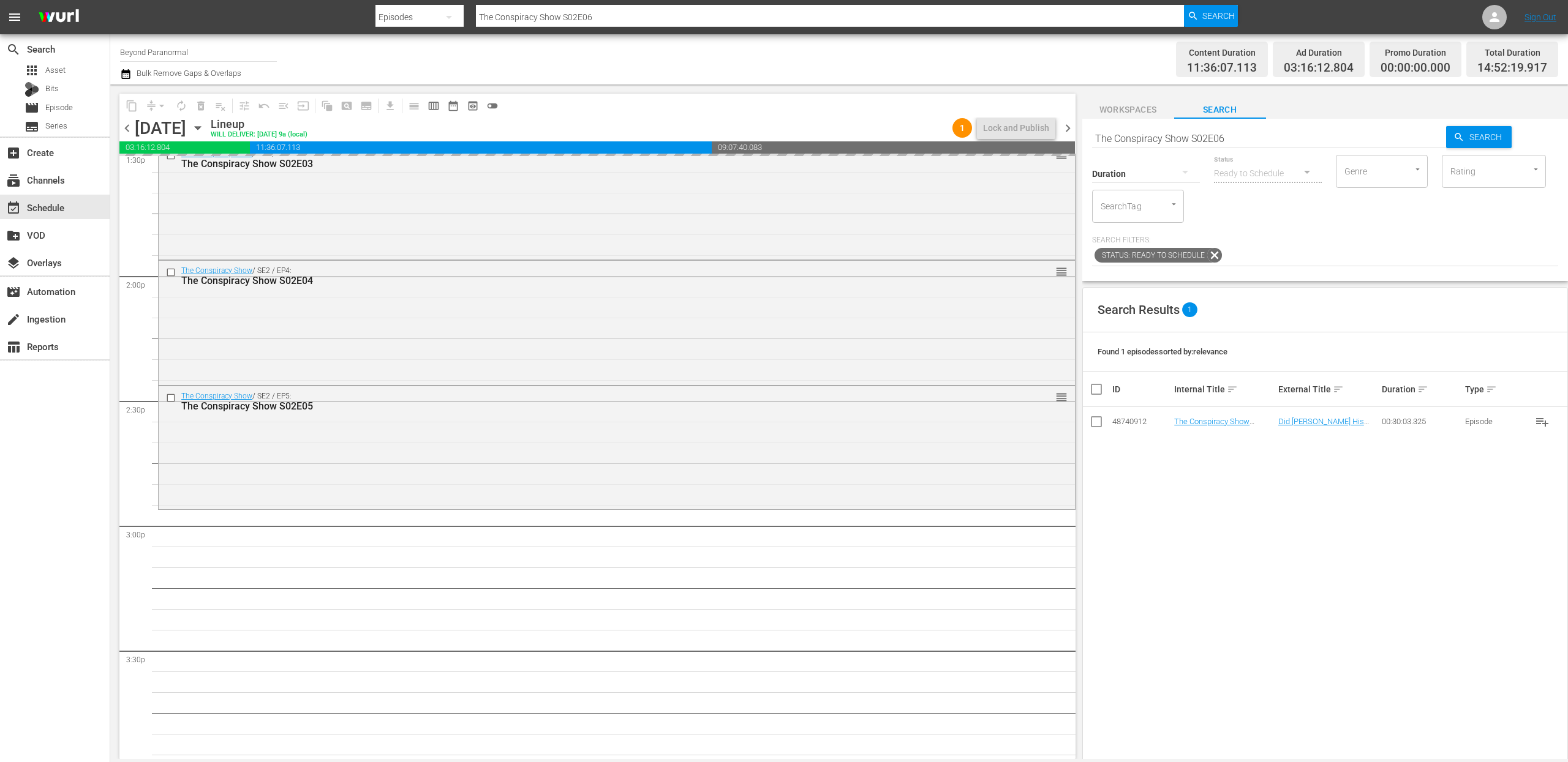
click at [1238, 135] on input "The Conspiracy Show S02E06" at bounding box center [1269, 139] width 355 height 29
type input "The Conspiracy Show S02E07"
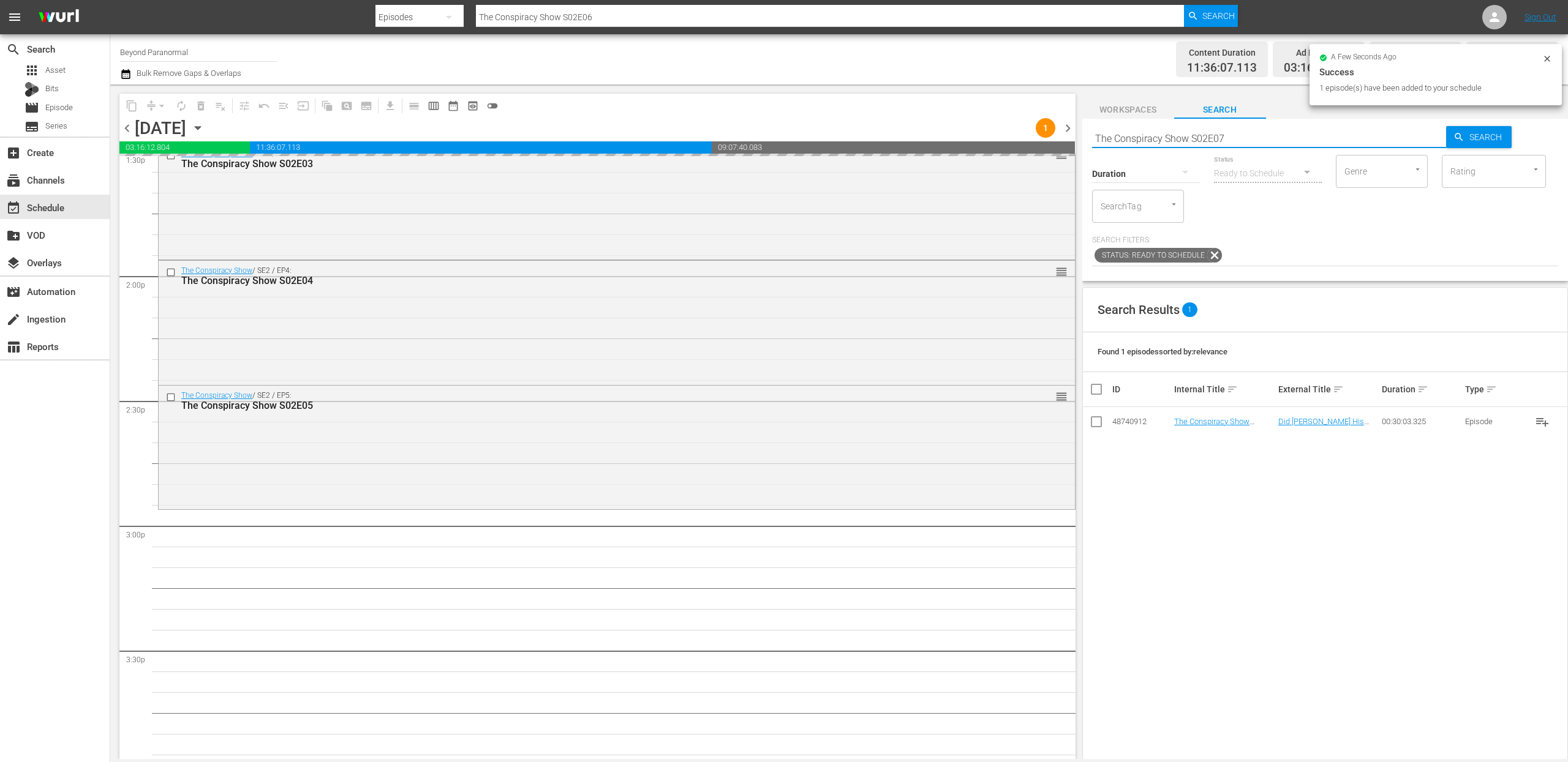
type input "The Conspiracy Show S02E07"
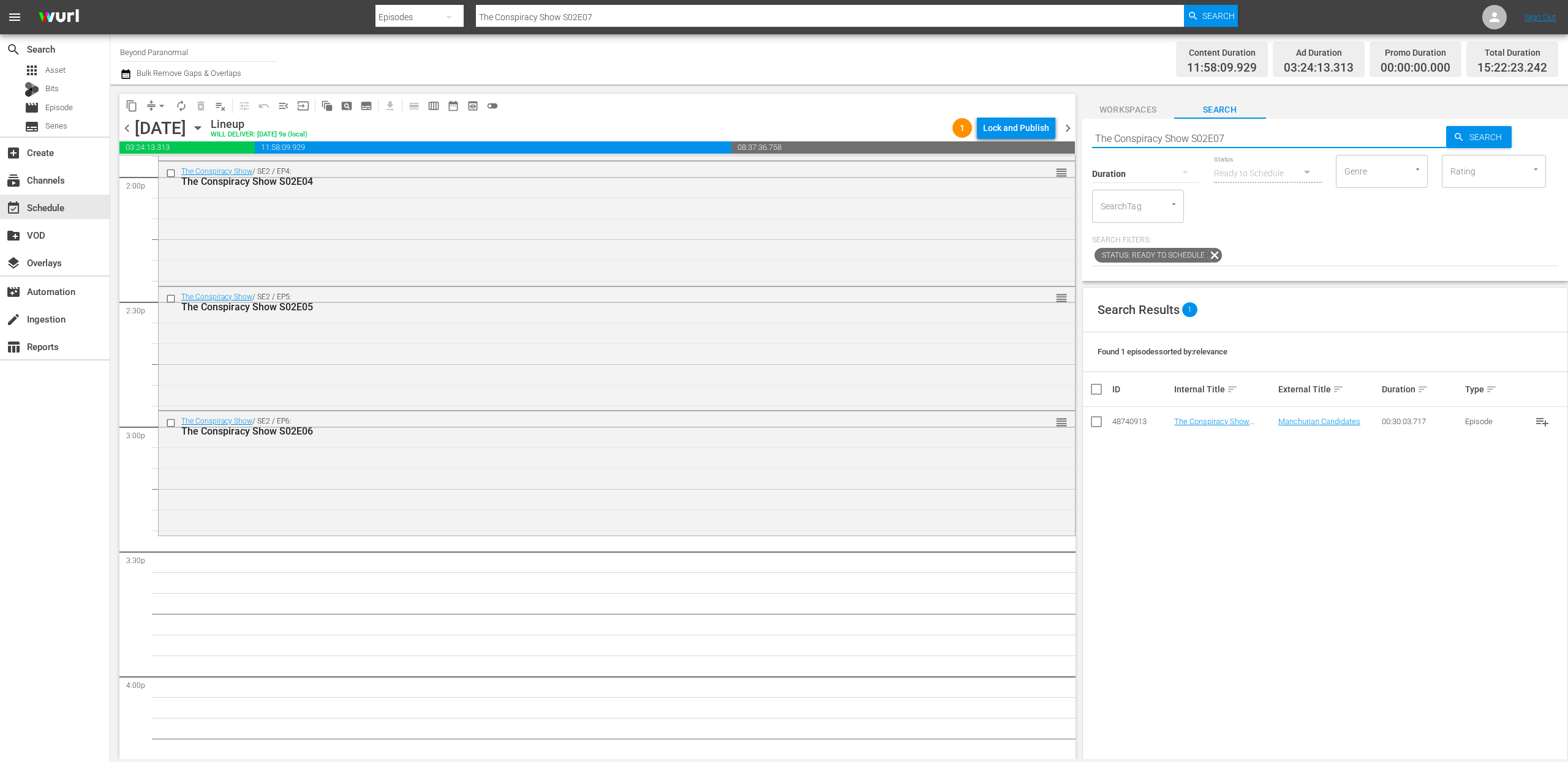
scroll to position [3503, 0]
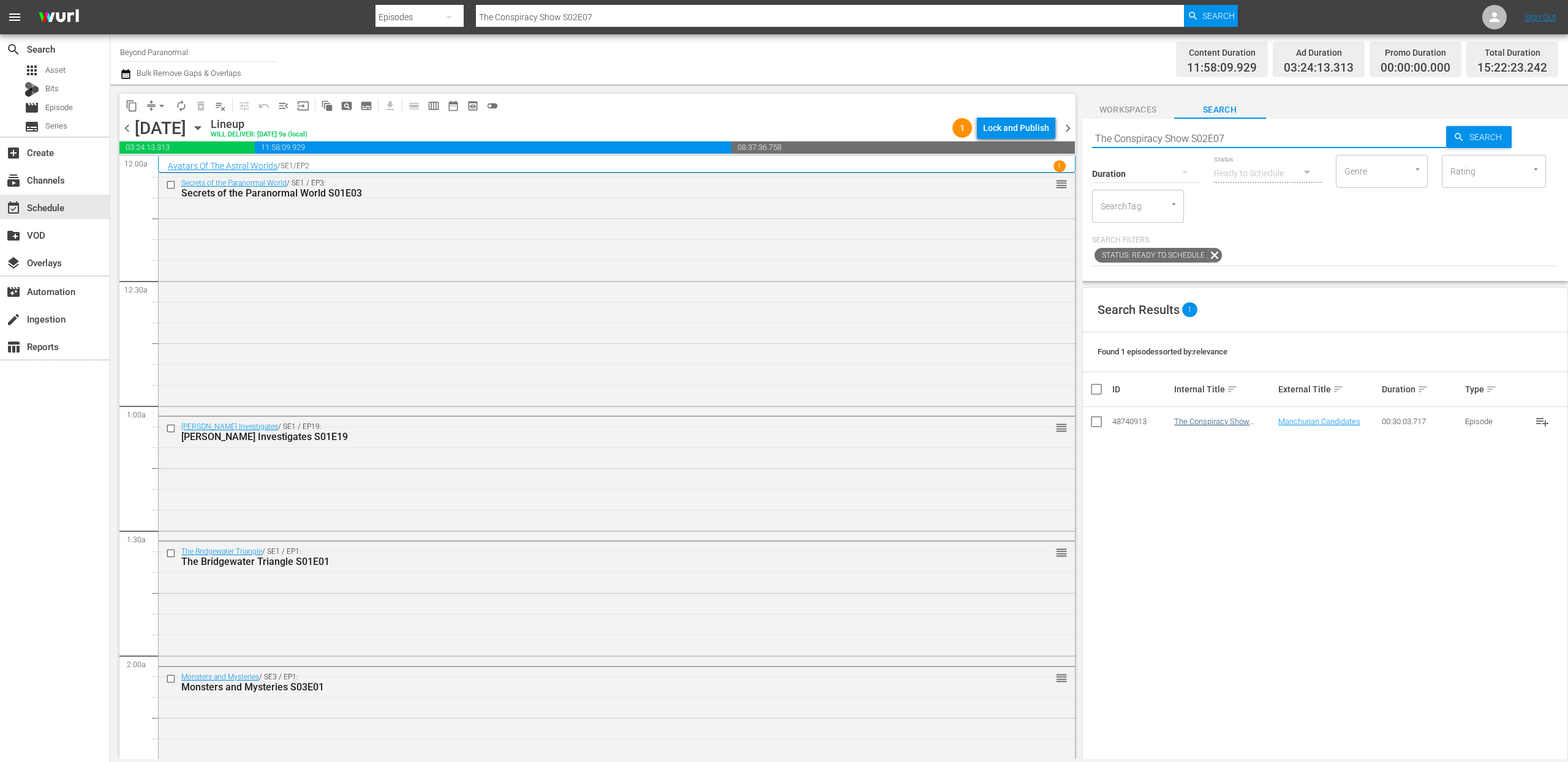
scroll to position [3503, 0]
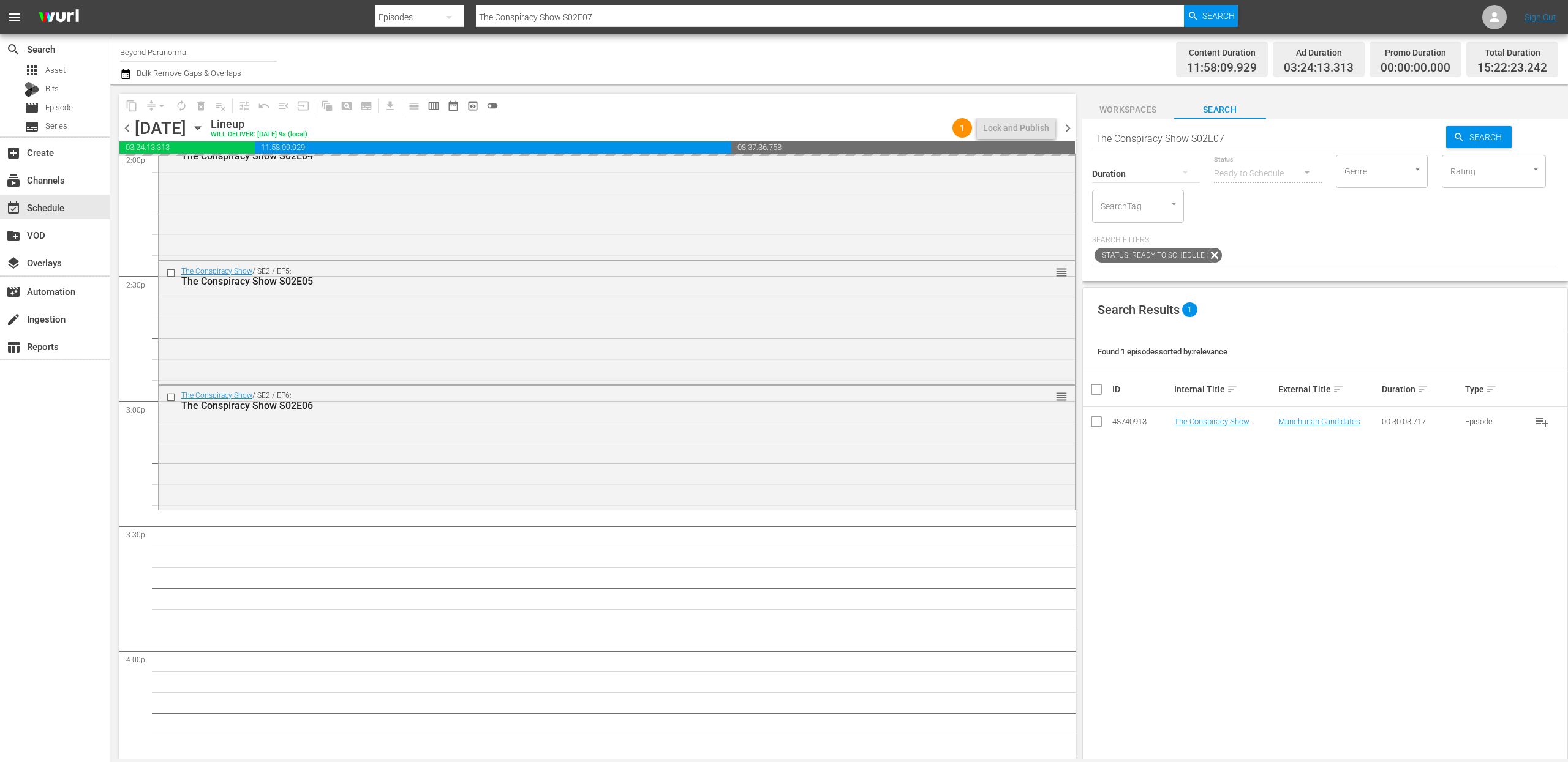
click at [1244, 135] on input "The Conspiracy Show S02E07" at bounding box center [1269, 139] width 355 height 29
type input "The Conspiracy Show S02E08"
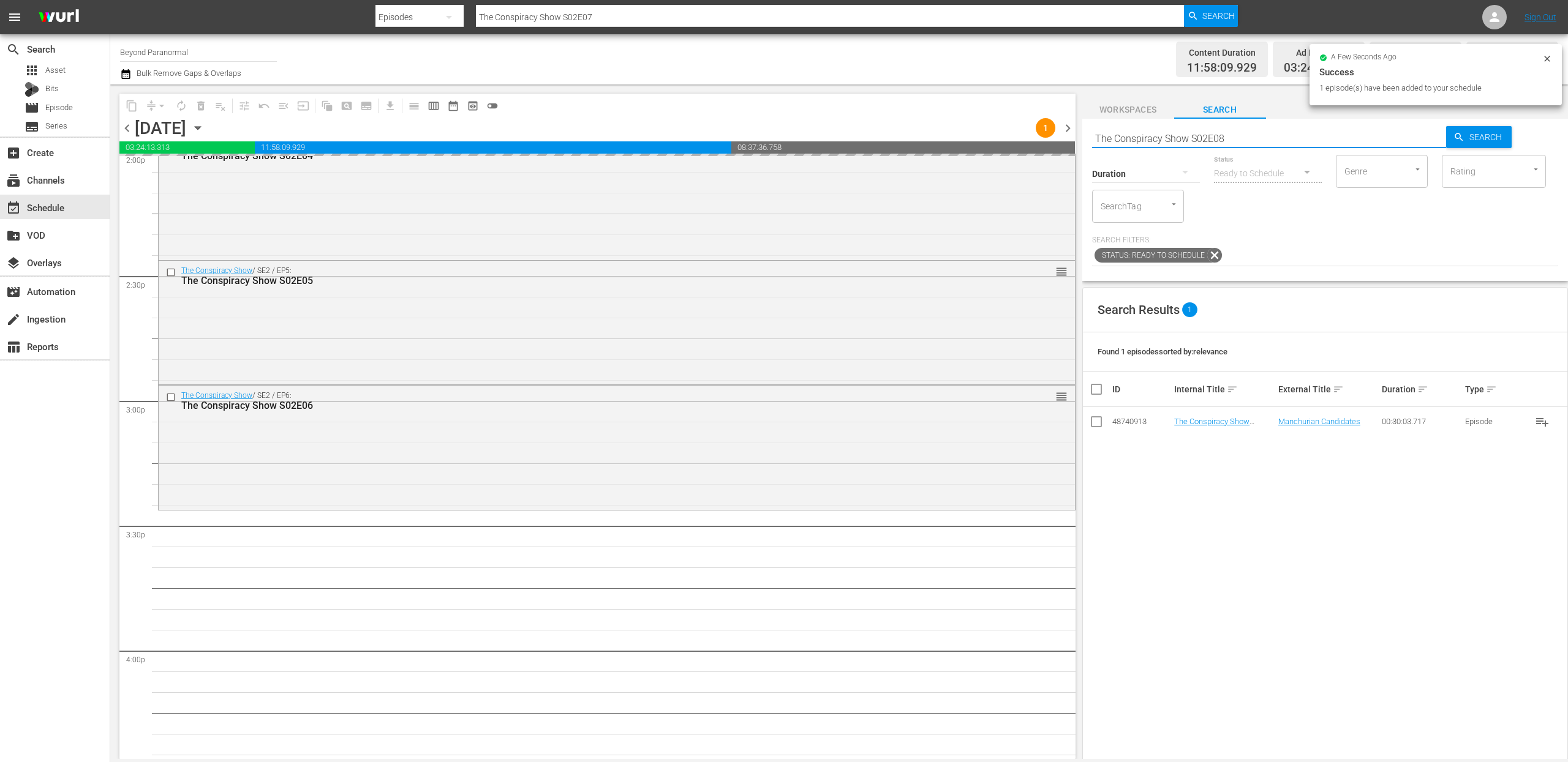
type input "The Conspiracy Show S02E08"
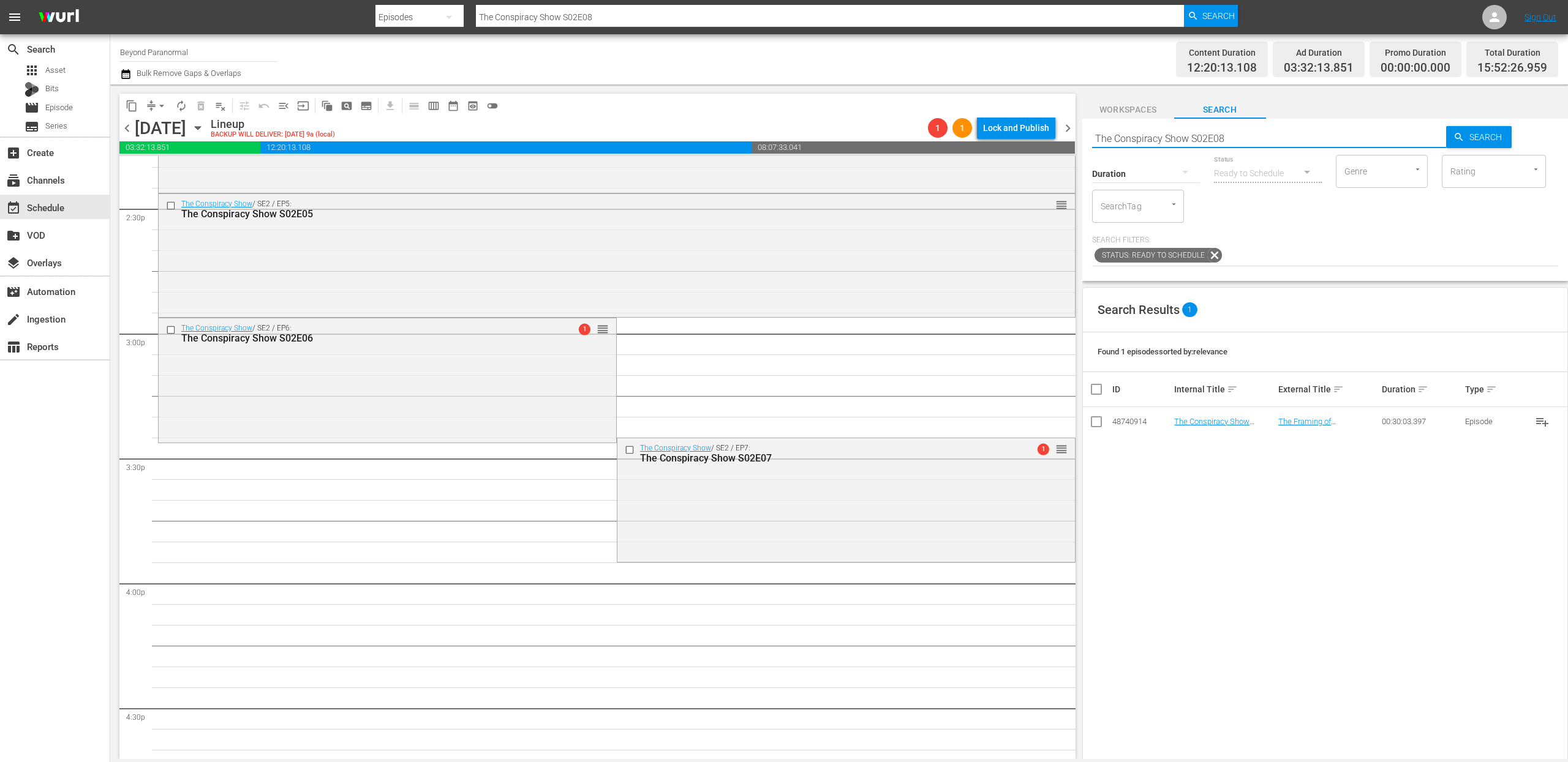
scroll to position [3665, 0]
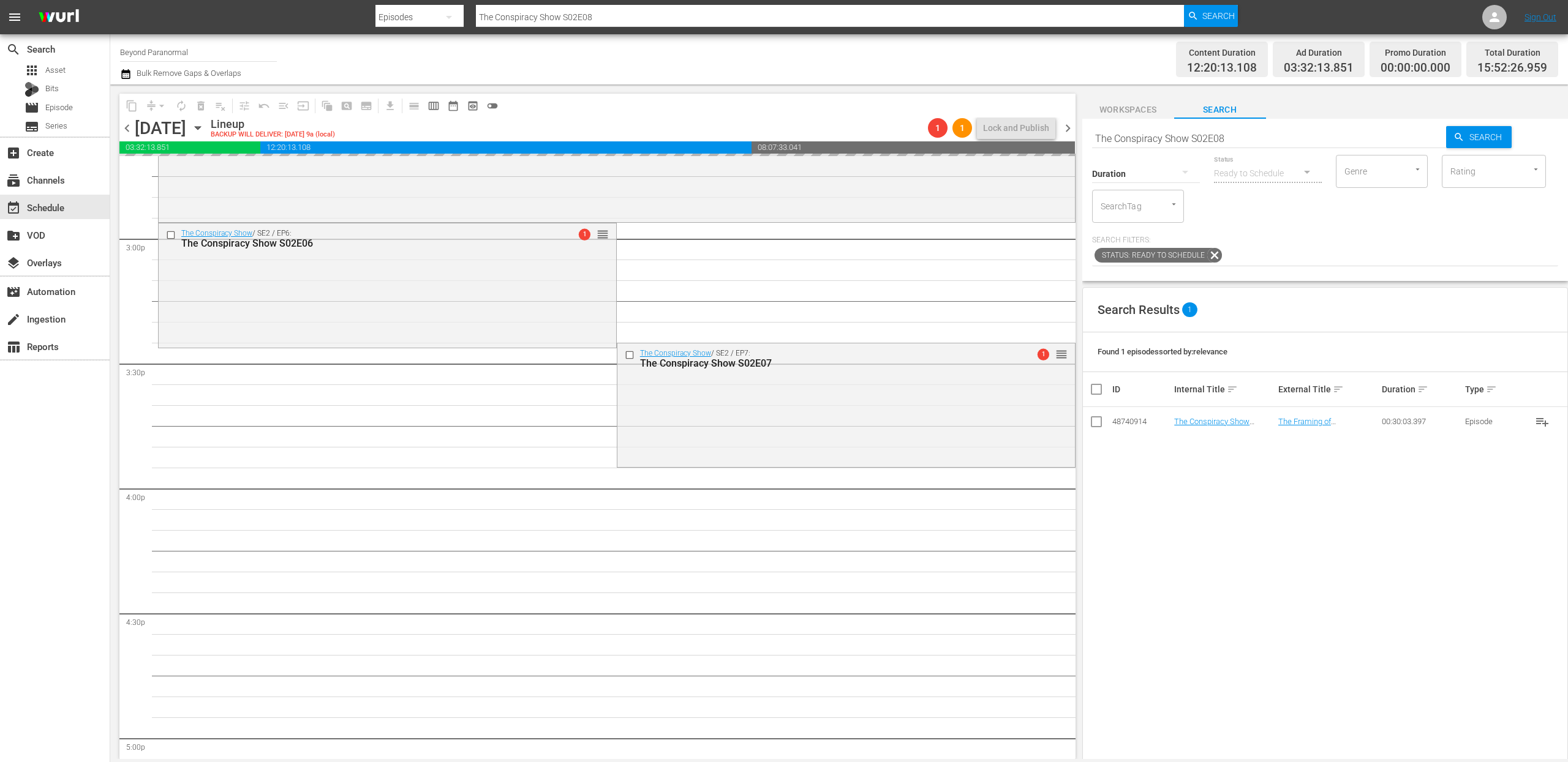
click at [1236, 133] on input "The Conspiracy Show S02E08" at bounding box center [1269, 139] width 355 height 29
type input "The Conspiracy Show S02E09"
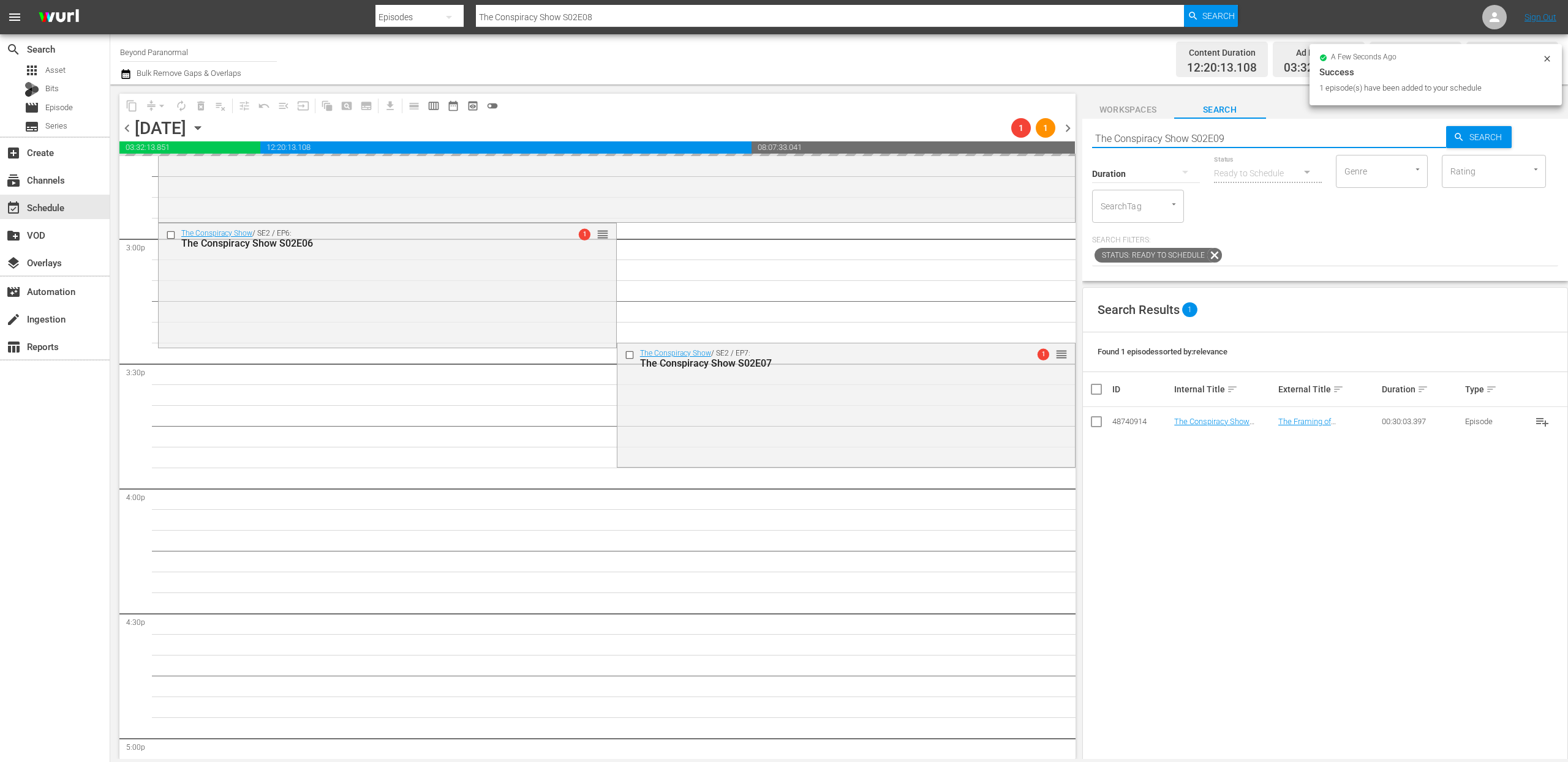
type input "The Conspiracy Show S02E09"
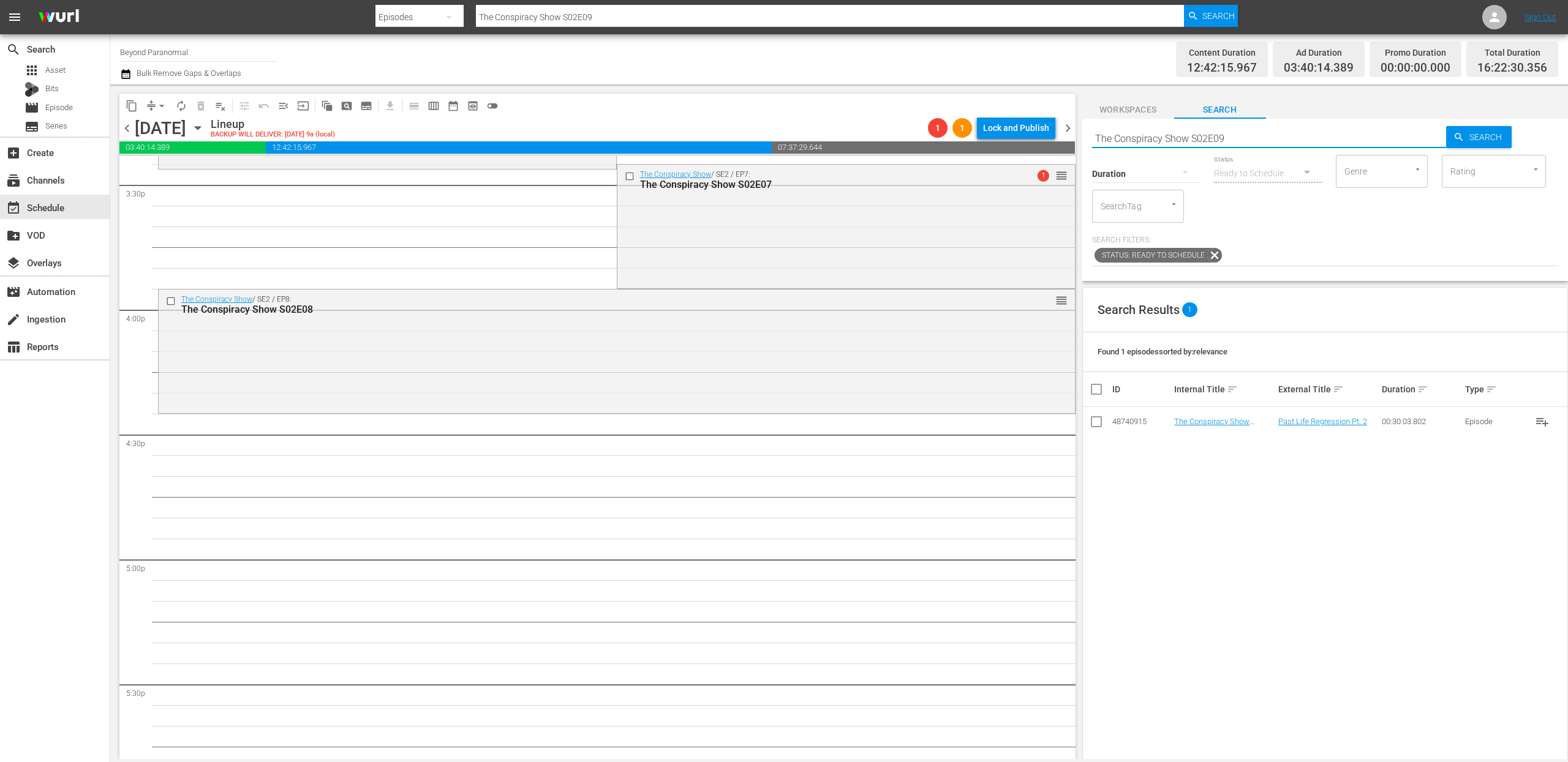
scroll to position [3854, 0]
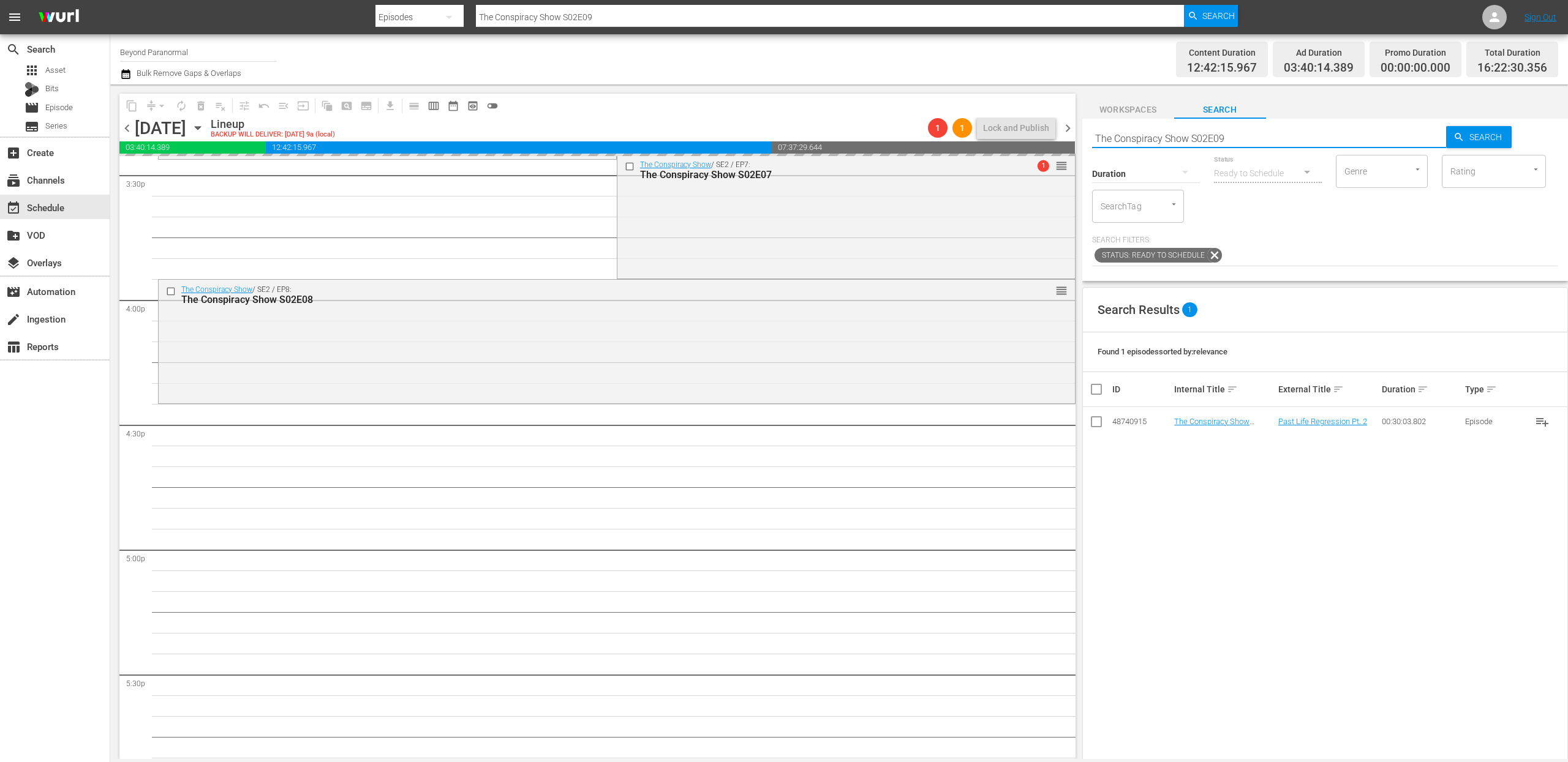
click at [1248, 138] on input "The Conspiracy Show S02E09" at bounding box center [1269, 139] width 355 height 29
type input "The Conspiracy Show S02E10"
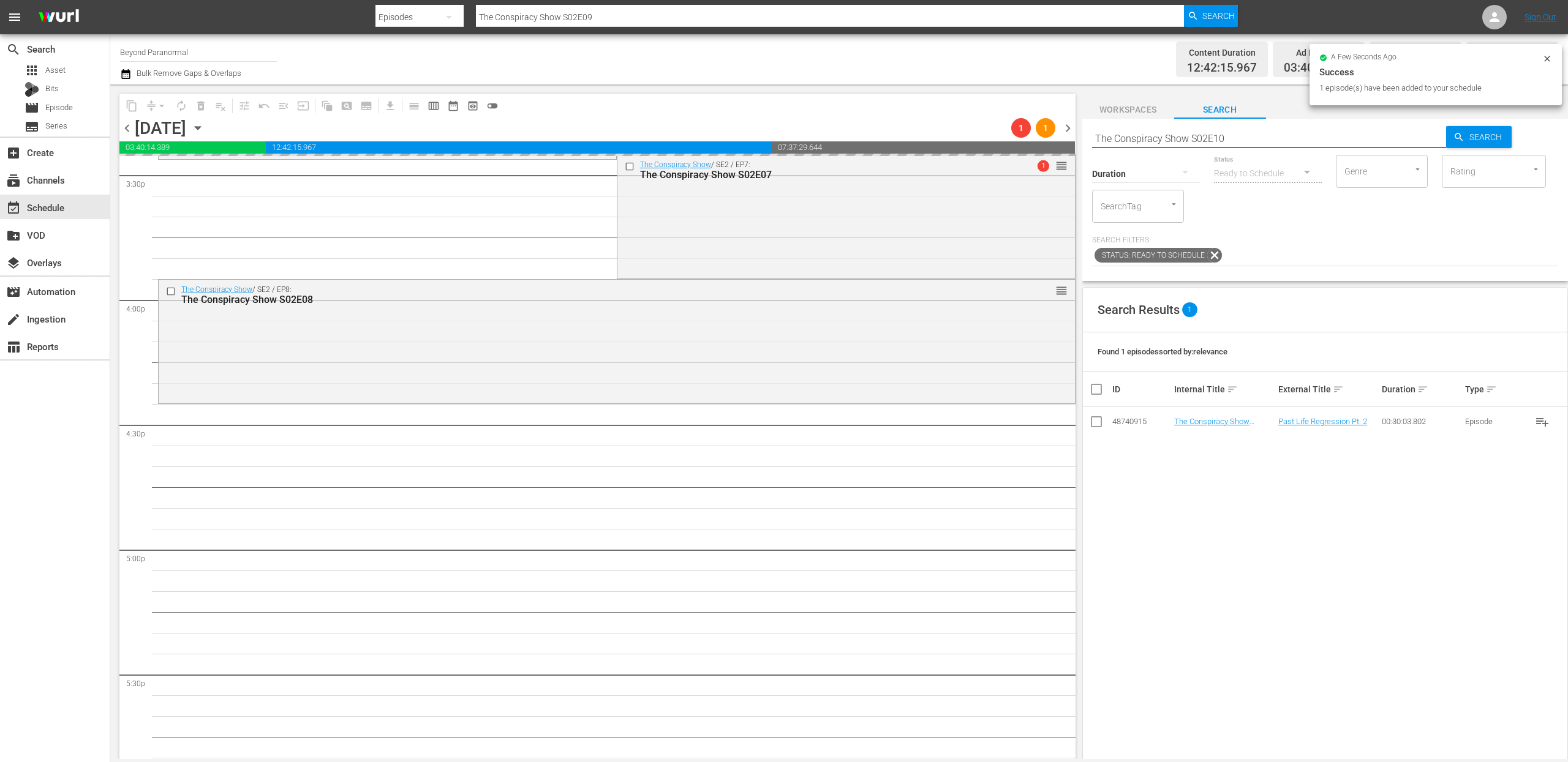
type input "The Conspiracy Show S02E10"
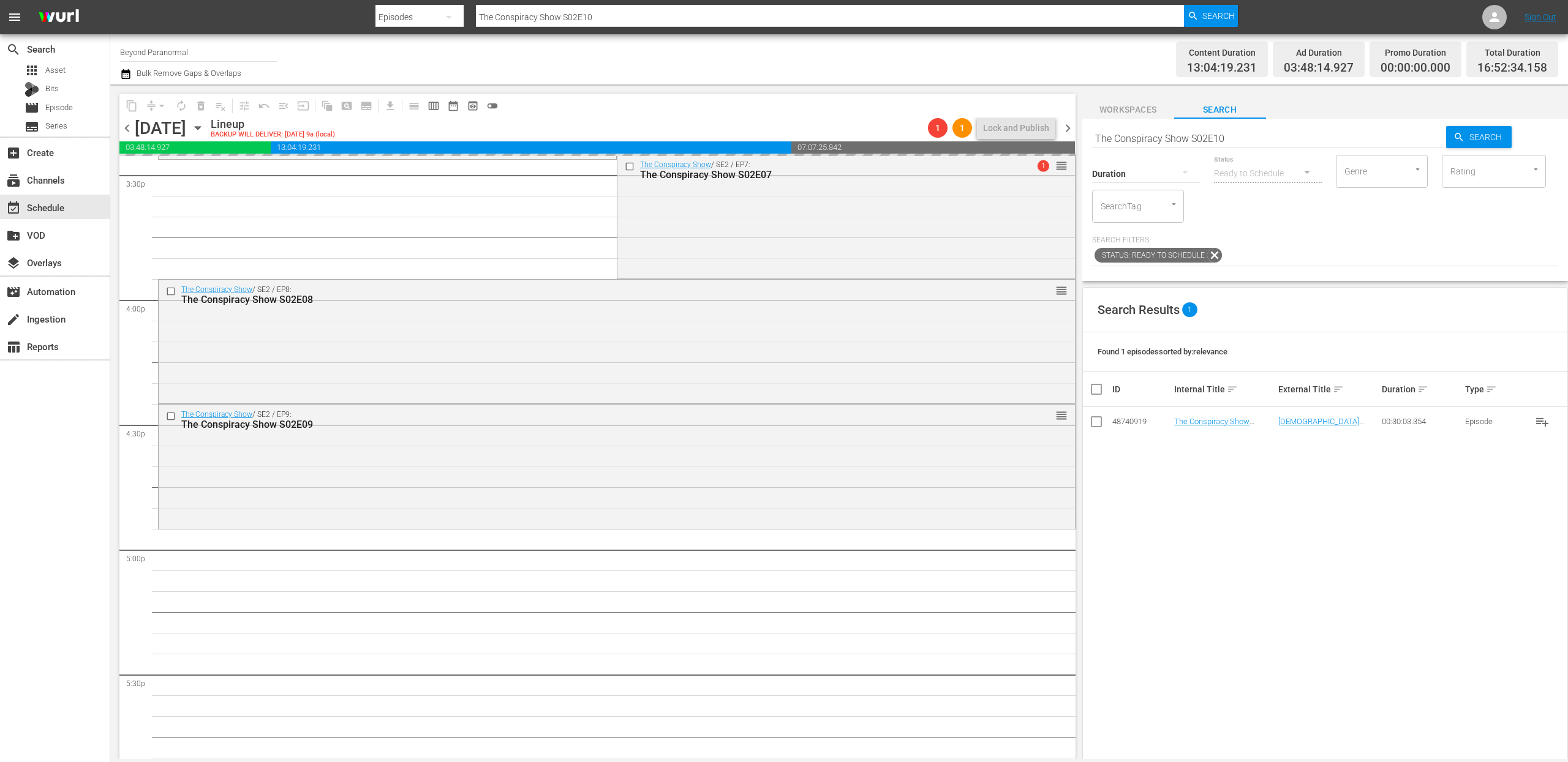
click at [1246, 133] on input "The Conspiracy Show S02E10" at bounding box center [1269, 139] width 355 height 29
type input "The Conspiracy Show S02E11"
click at [1243, 134] on input "The Conspiracy Show S02E11" at bounding box center [1269, 139] width 355 height 29
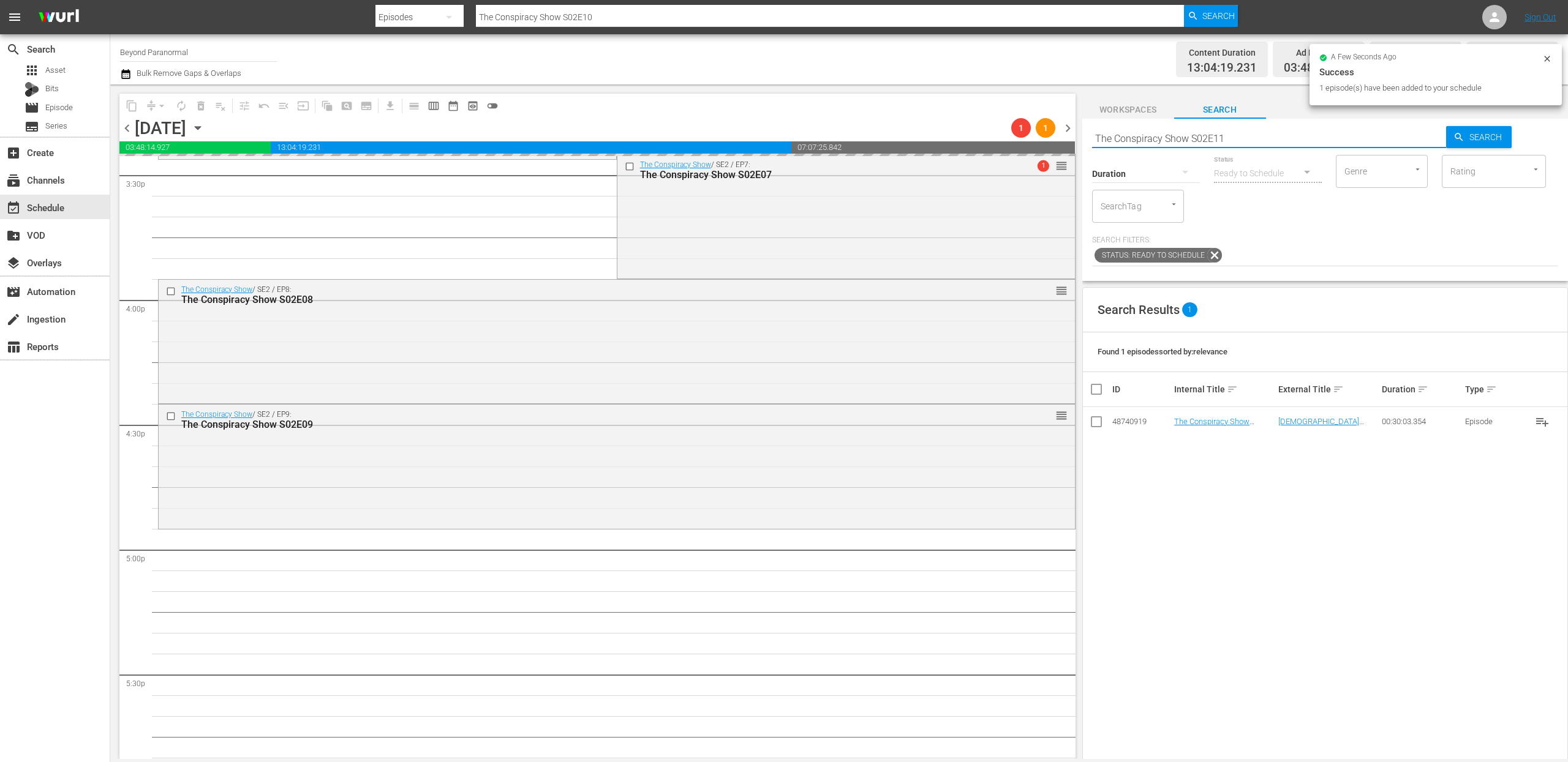
type input "The Conspiracy Show S02E11"
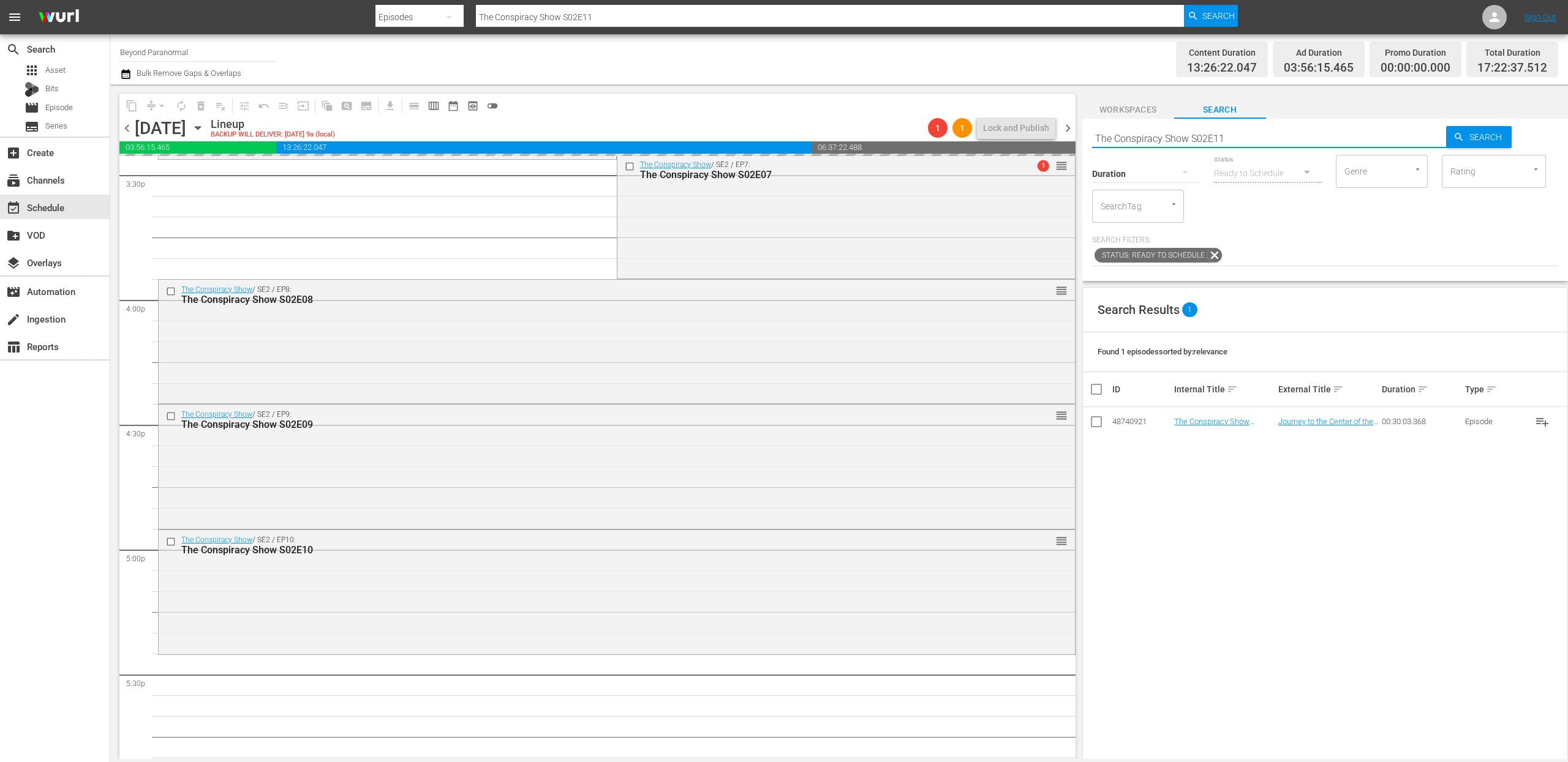
click at [1244, 134] on input "The Conspiracy Show S02E11" at bounding box center [1269, 139] width 355 height 29
type input "The Conspiracy Show S02E12"
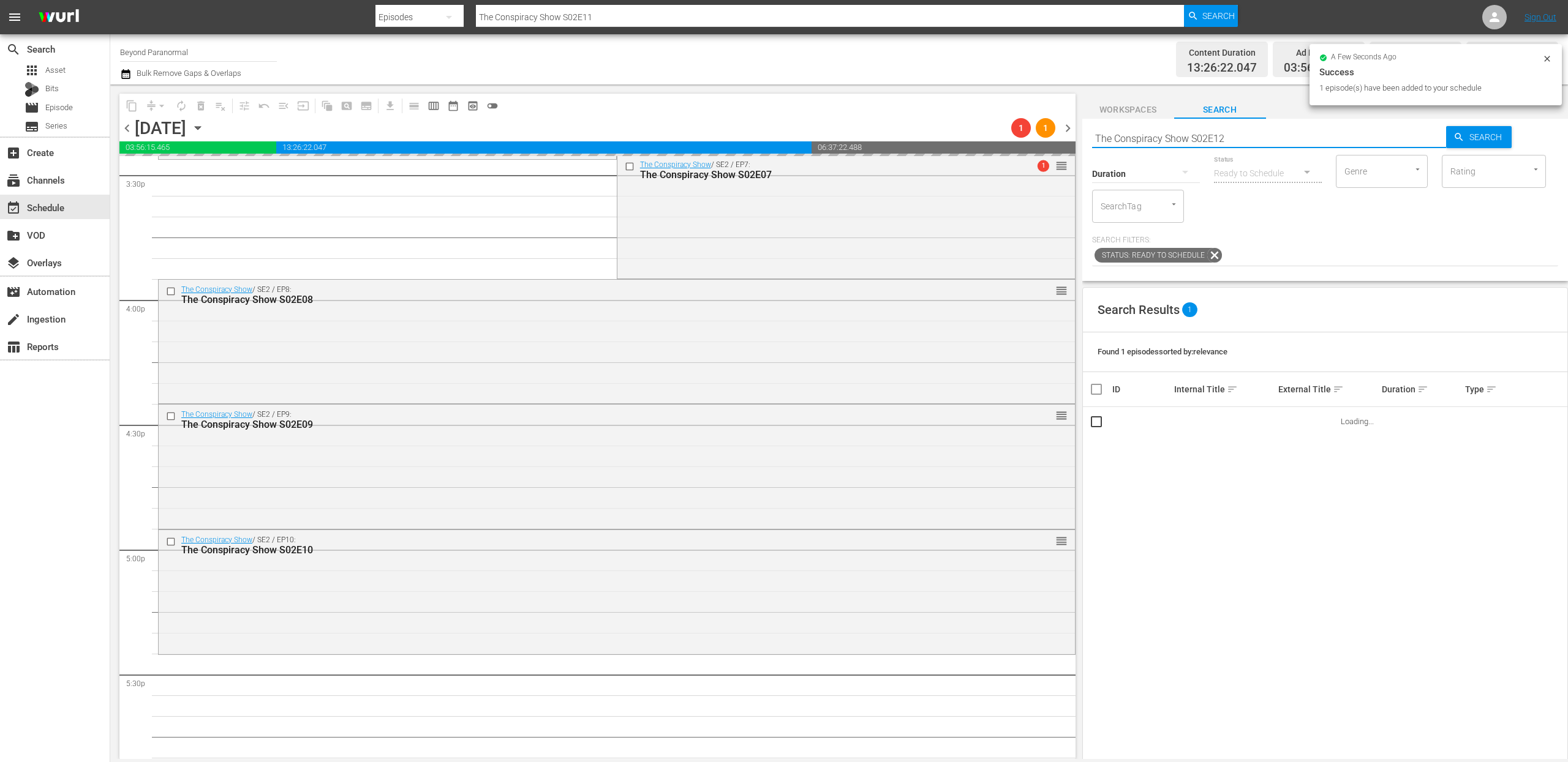
type input "The Conspiracy Show S02E12"
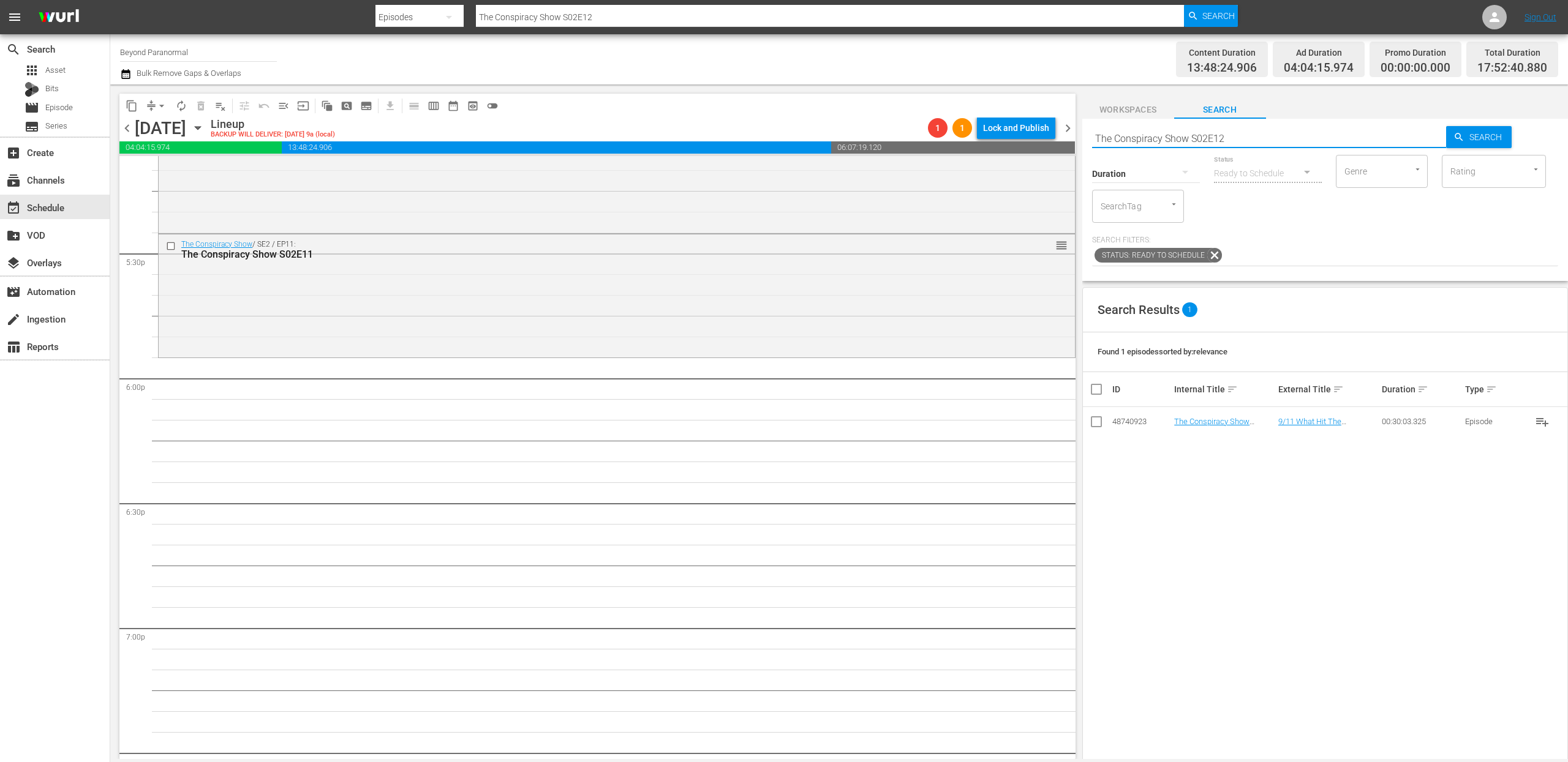
scroll to position [4279, 0]
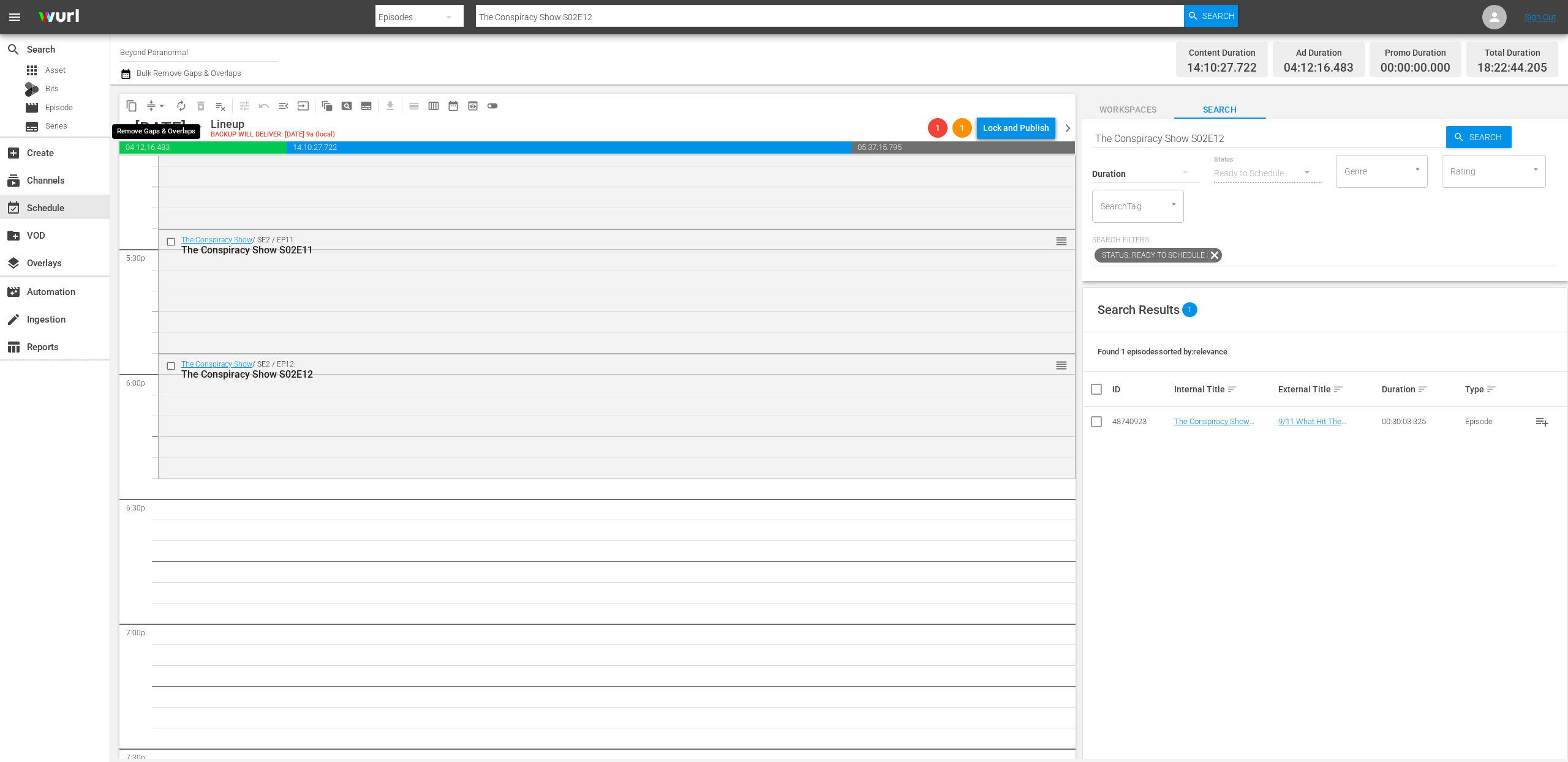
click at [154, 107] on button "arrow_drop_down" at bounding box center [161, 106] width 20 height 20
click at [173, 164] on li "Align to End of Previous Day" at bounding box center [162, 170] width 128 height 20
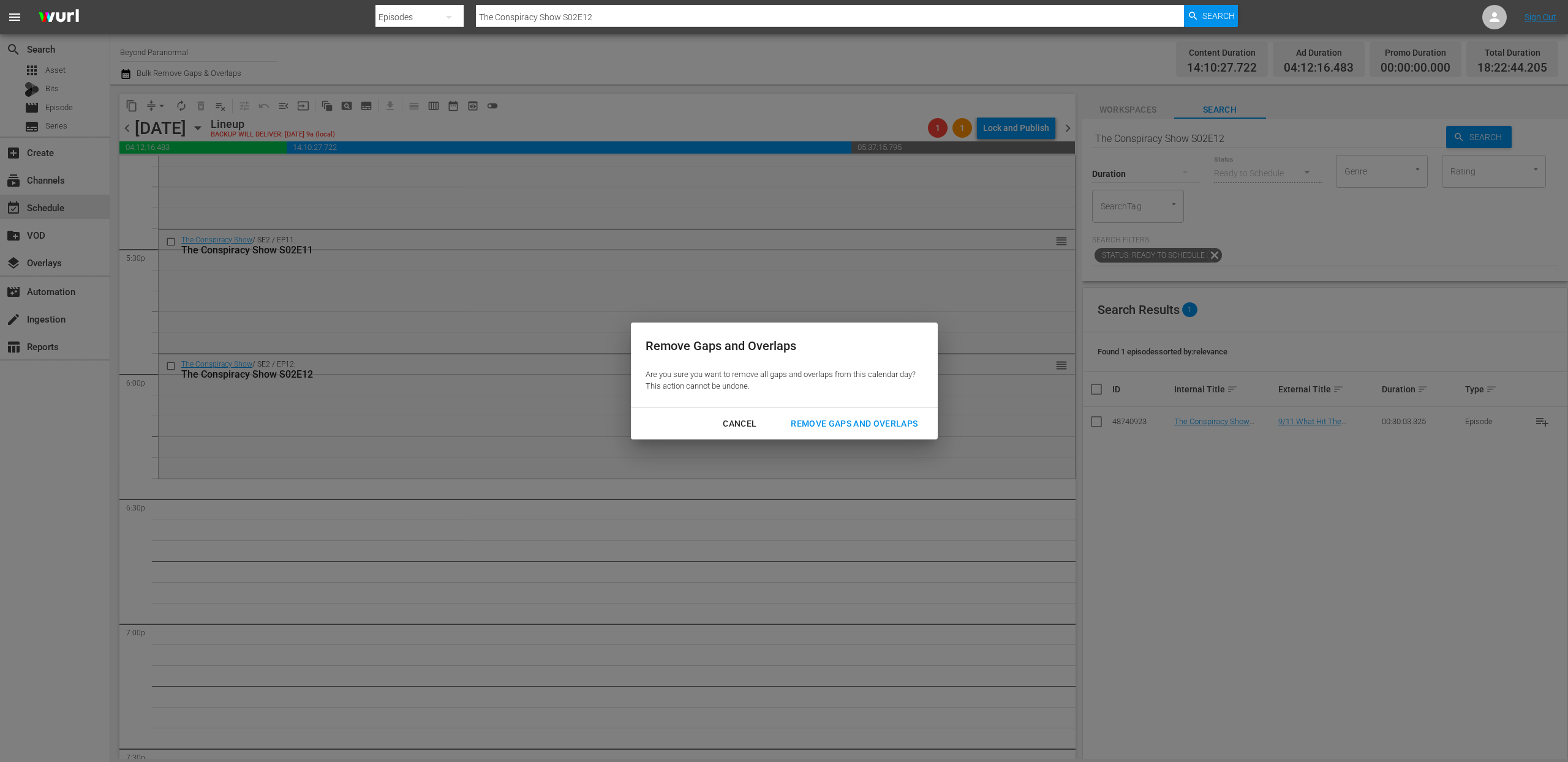
click at [815, 418] on div "Remove Gaps and Overlaps" at bounding box center [854, 424] width 146 height 15
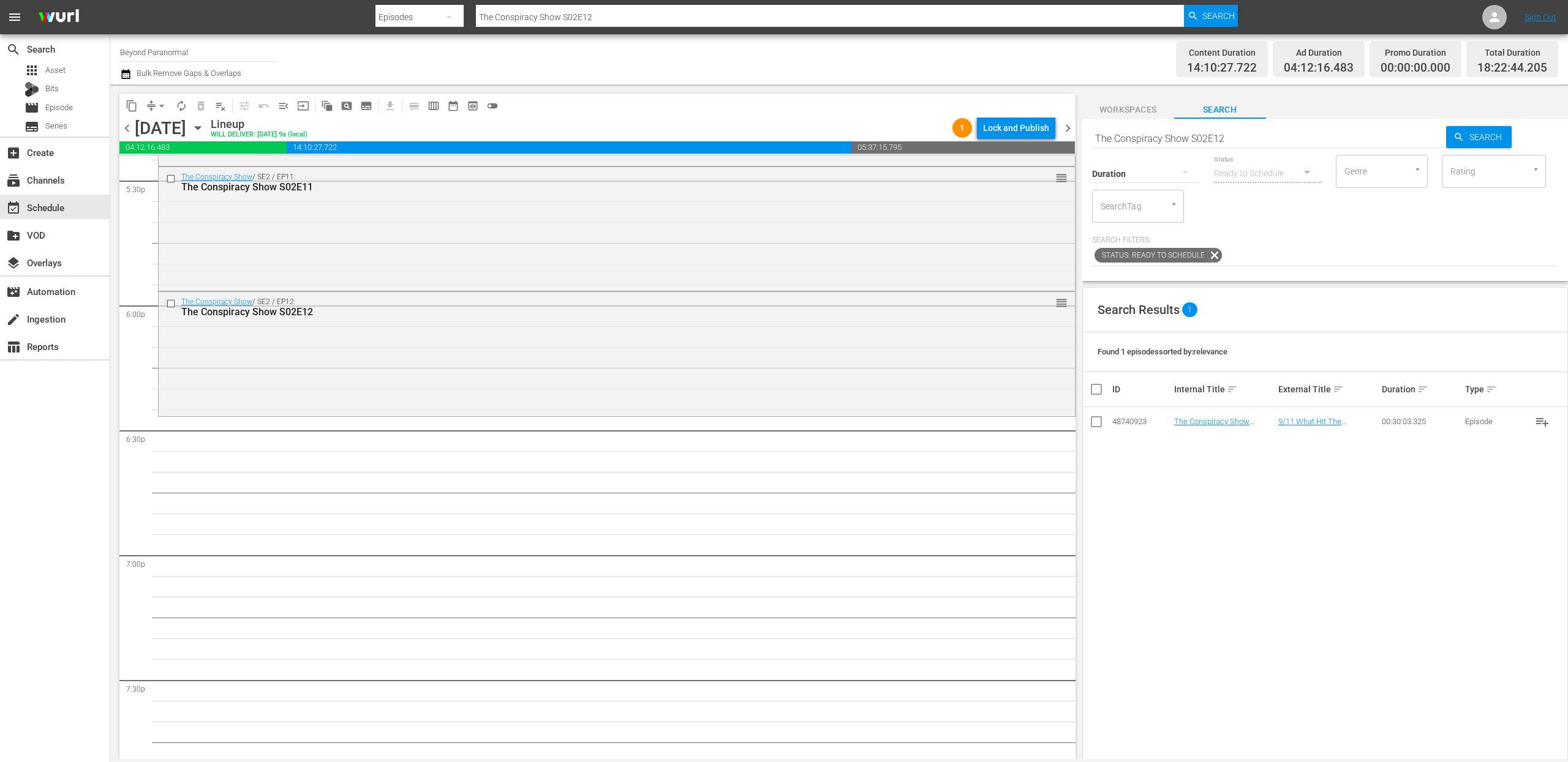
scroll to position [4437, 0]
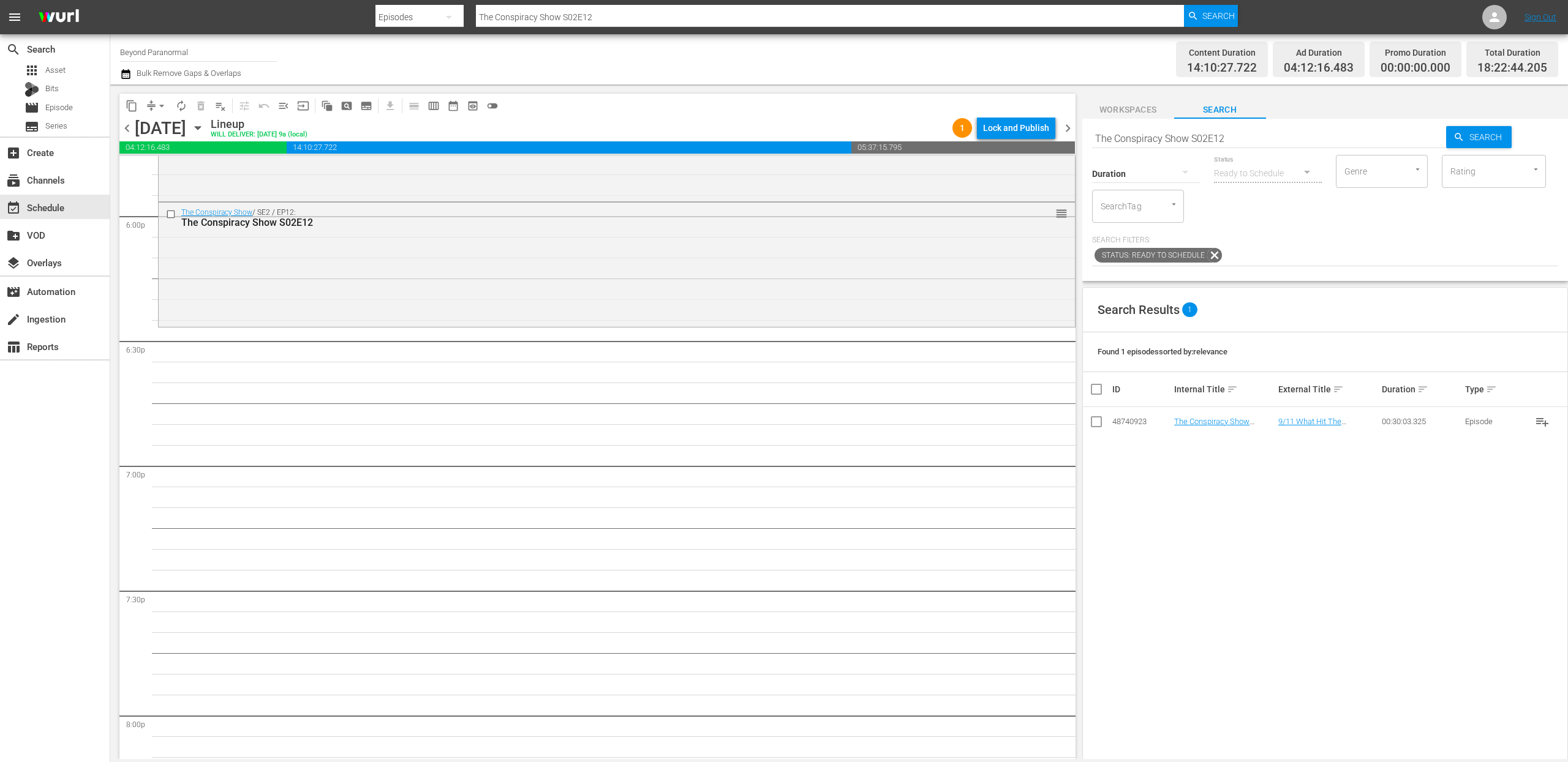
click at [1193, 140] on input "The Conspiracy Show S02E12" at bounding box center [1269, 139] width 355 height 29
paste input "Bridgewater Triangle S01E0"
type input "The Bridgewater Triangle S01E02"
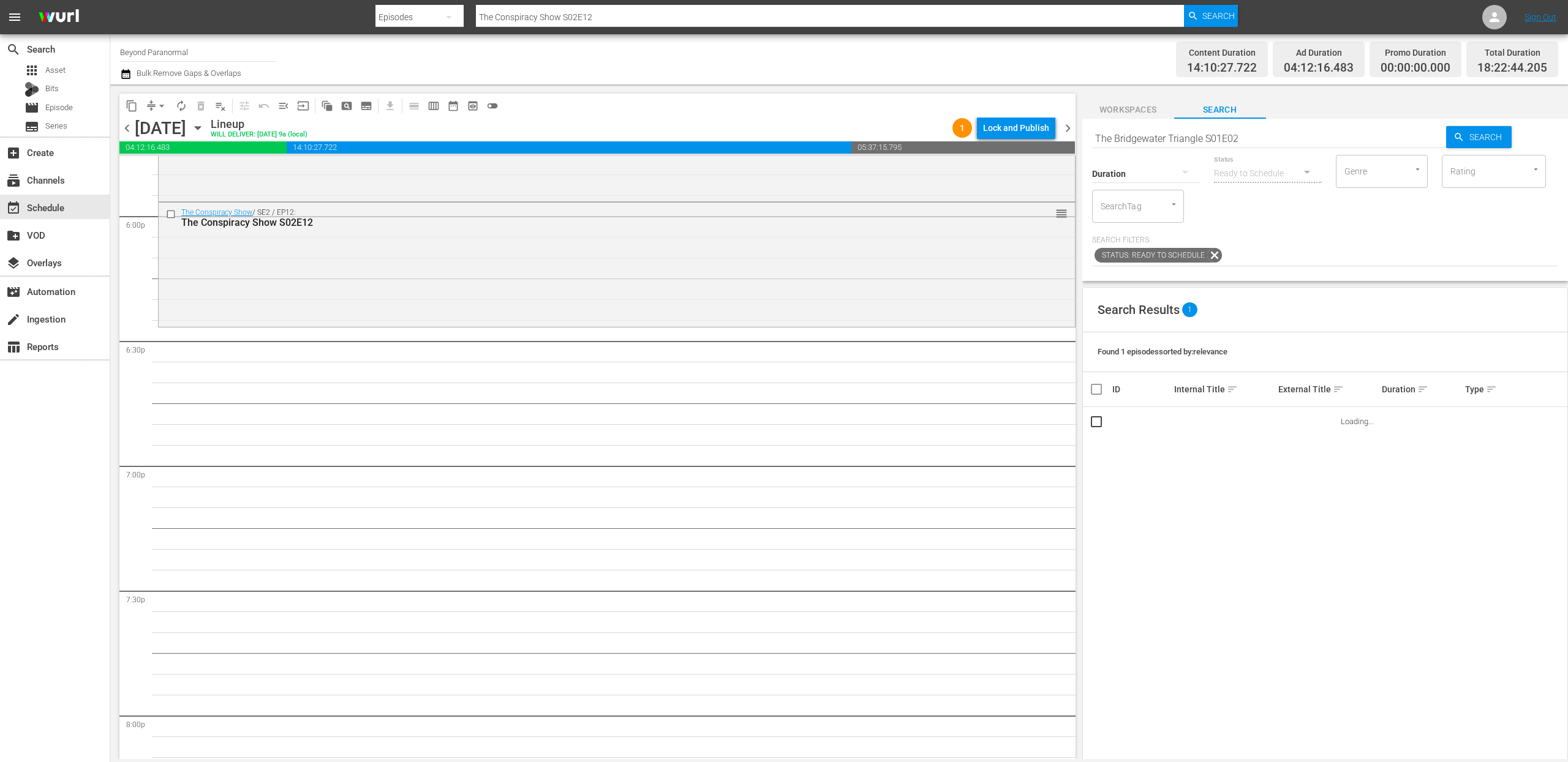
type input "The Bridgewater Triangle S01E02"
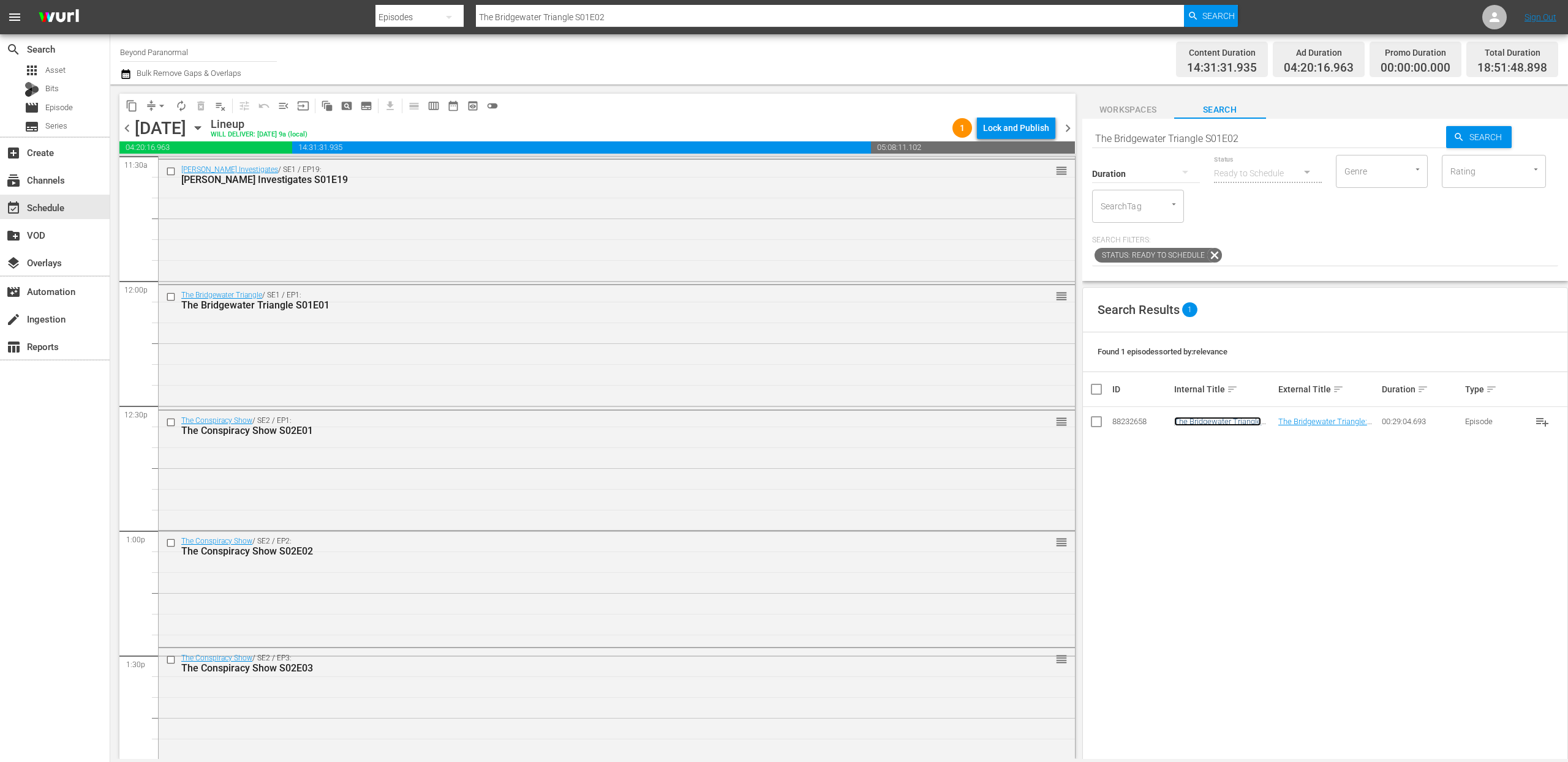
scroll to position [2871, 0]
click at [1179, 141] on input "The Bridgewater Triangle S01E02" at bounding box center [1269, 139] width 355 height 29
type input "unveiled"
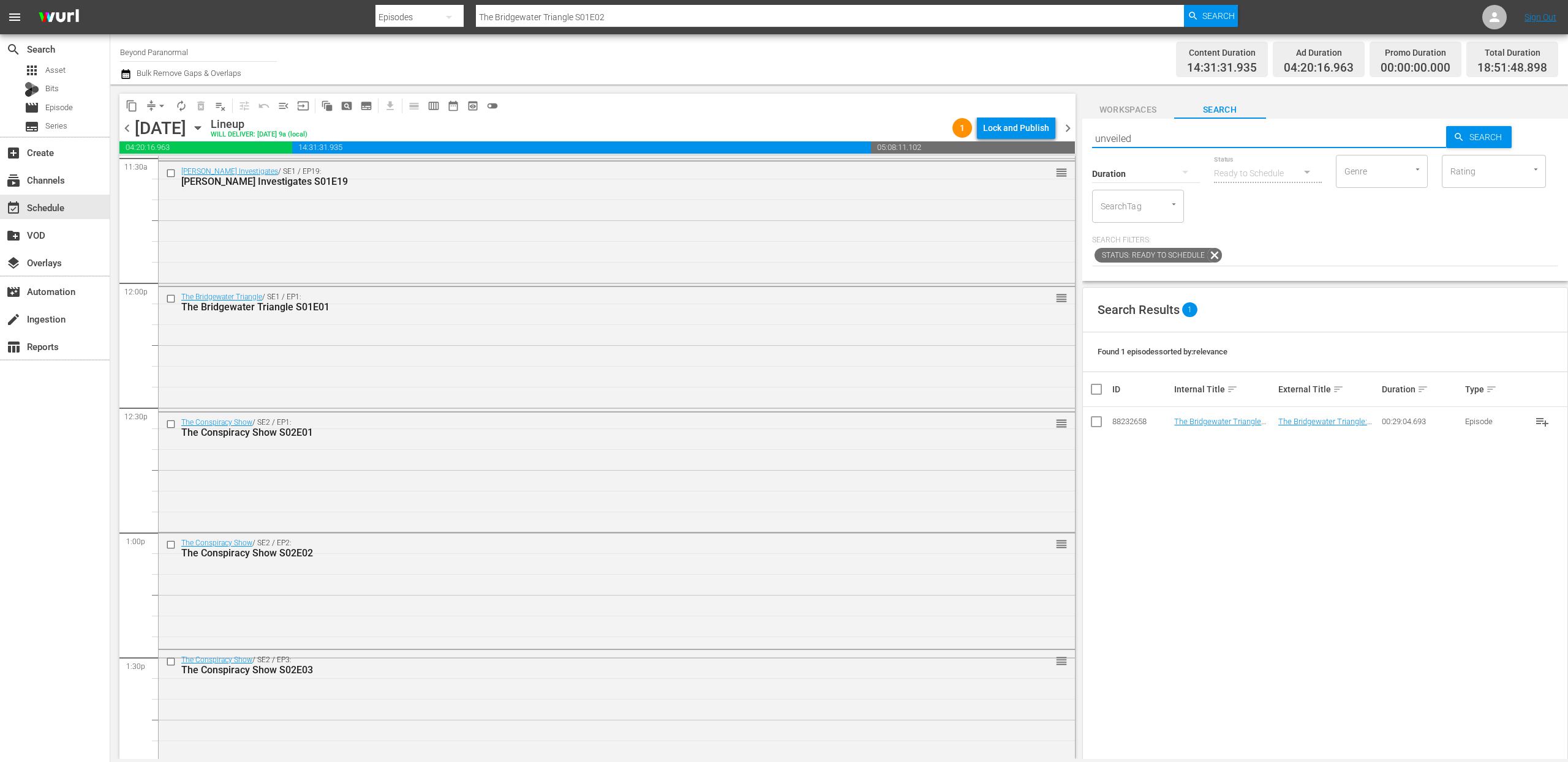
click at [1191, 170] on icon "button" at bounding box center [1185, 171] width 15 height 15
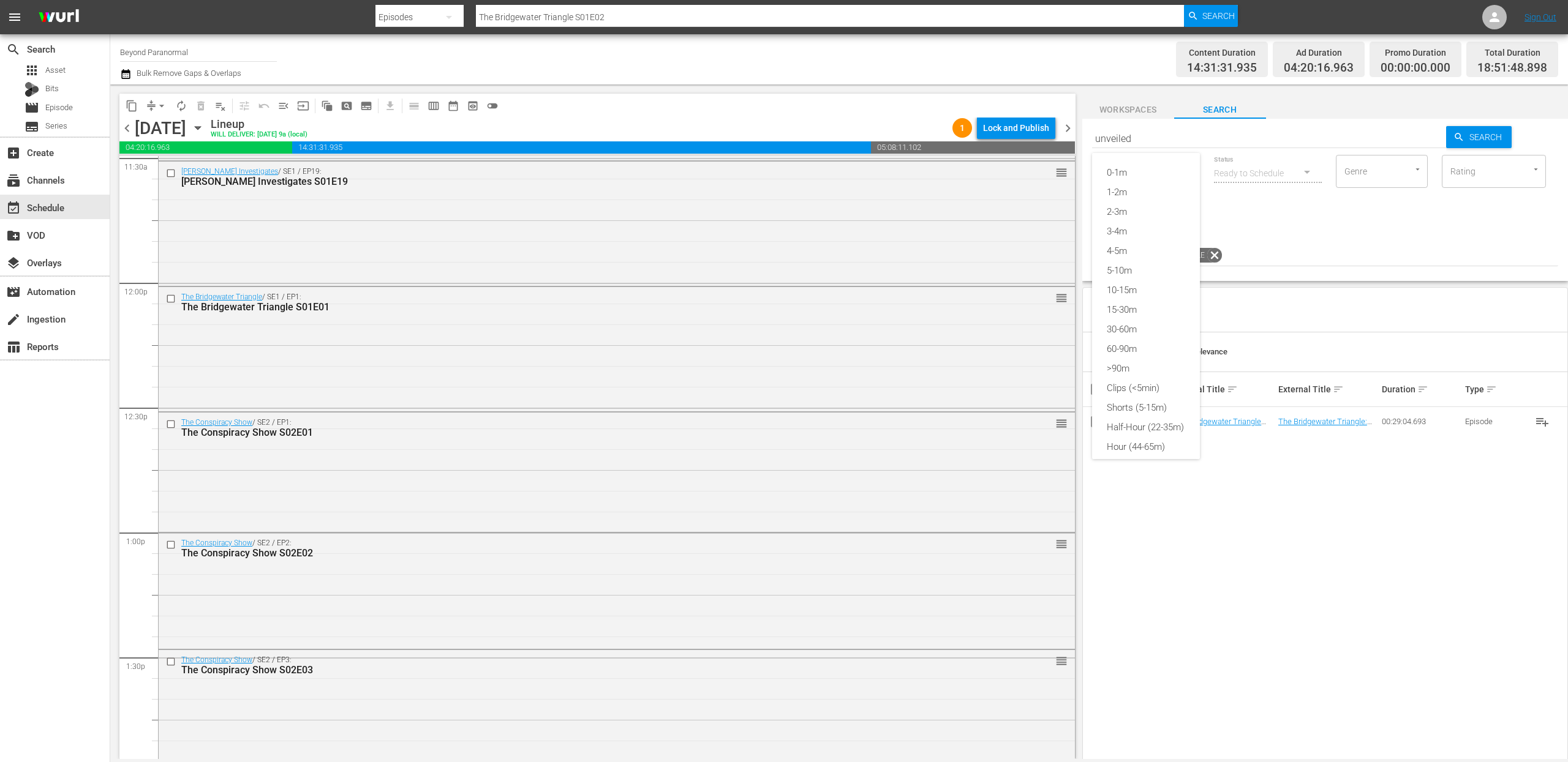
click at [1144, 408] on div "Shorts (5-15m)" at bounding box center [1145, 407] width 108 height 20
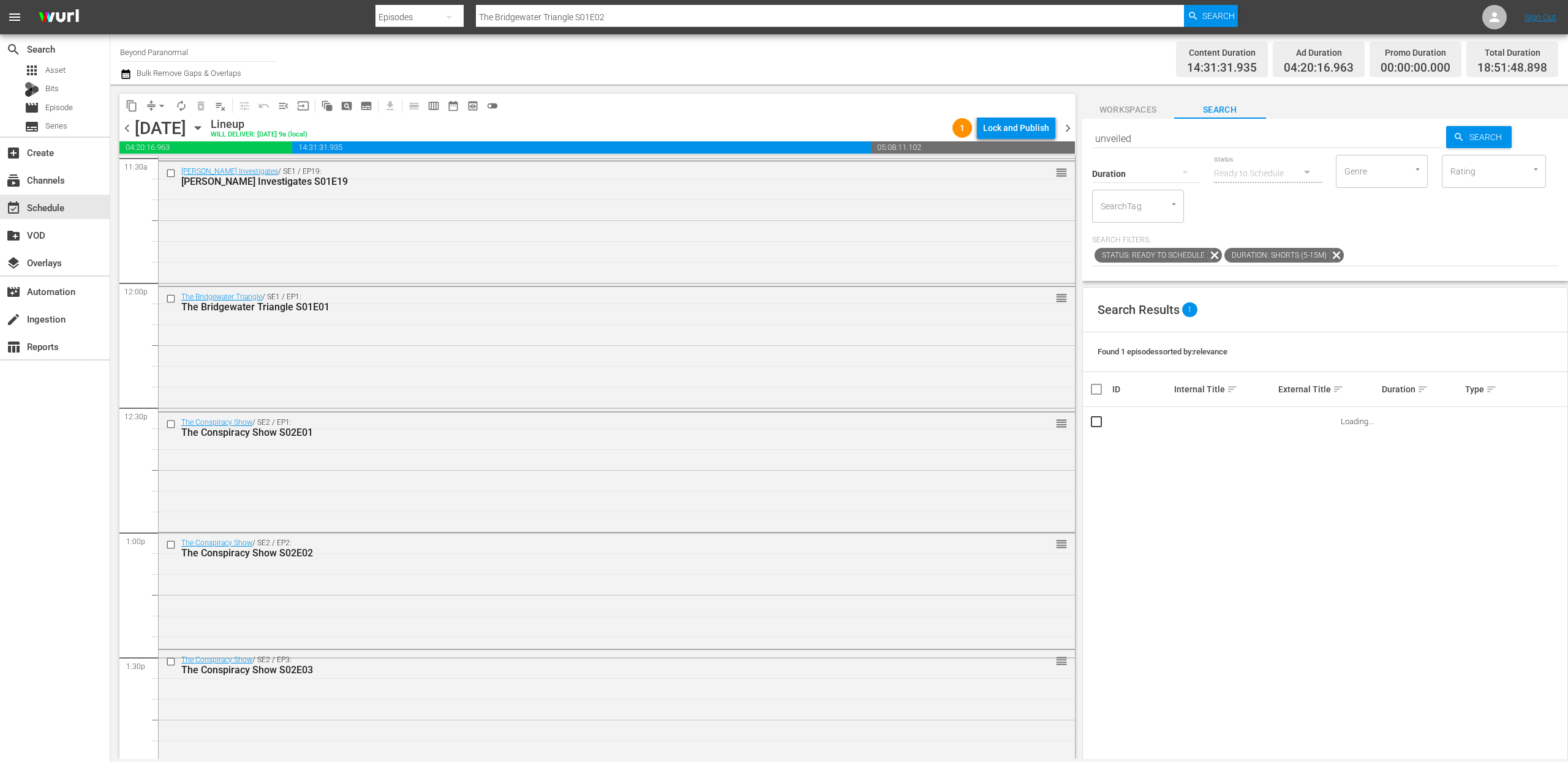
type input "unveiled"
click at [1333, 385] on span "sort" at bounding box center [1338, 389] width 11 height 11
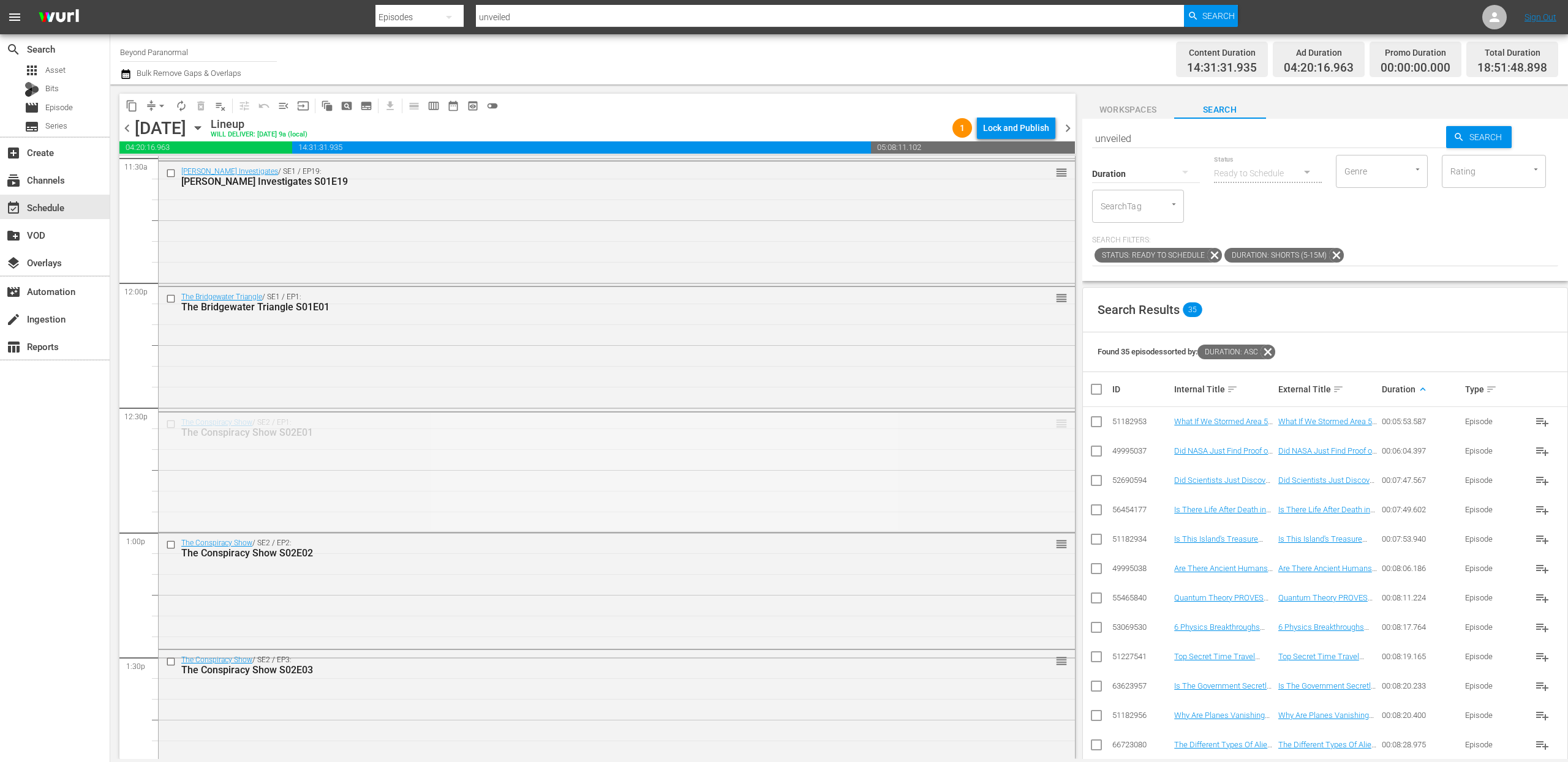
drag, startPoint x: 1050, startPoint y: 424, endPoint x: 1050, endPoint y: 465, distance: 41.0
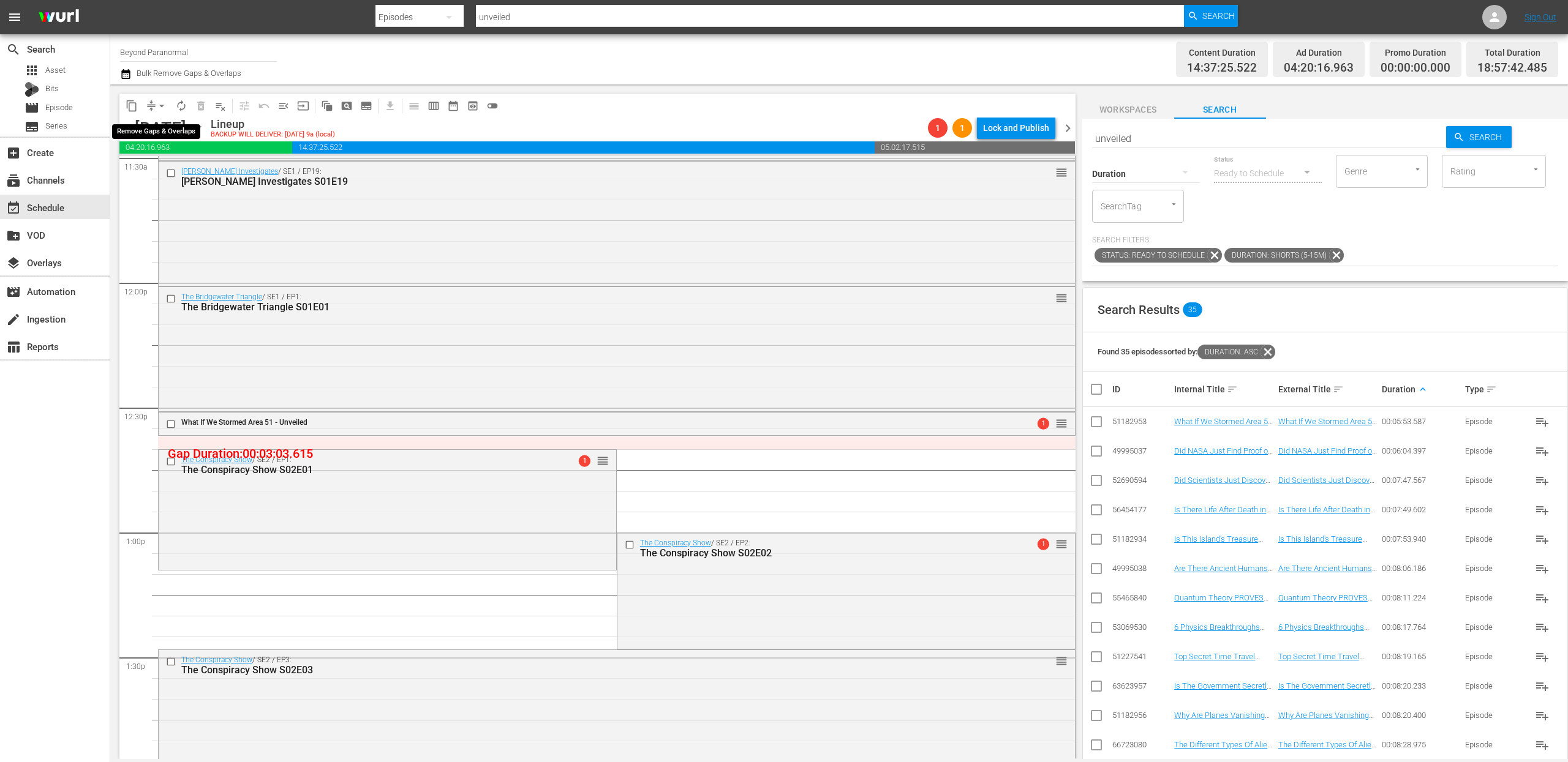
click at [152, 102] on button "arrow_drop_down" at bounding box center [161, 106] width 20 height 20
click at [169, 175] on li "Align to End of Previous Day" at bounding box center [162, 170] width 128 height 20
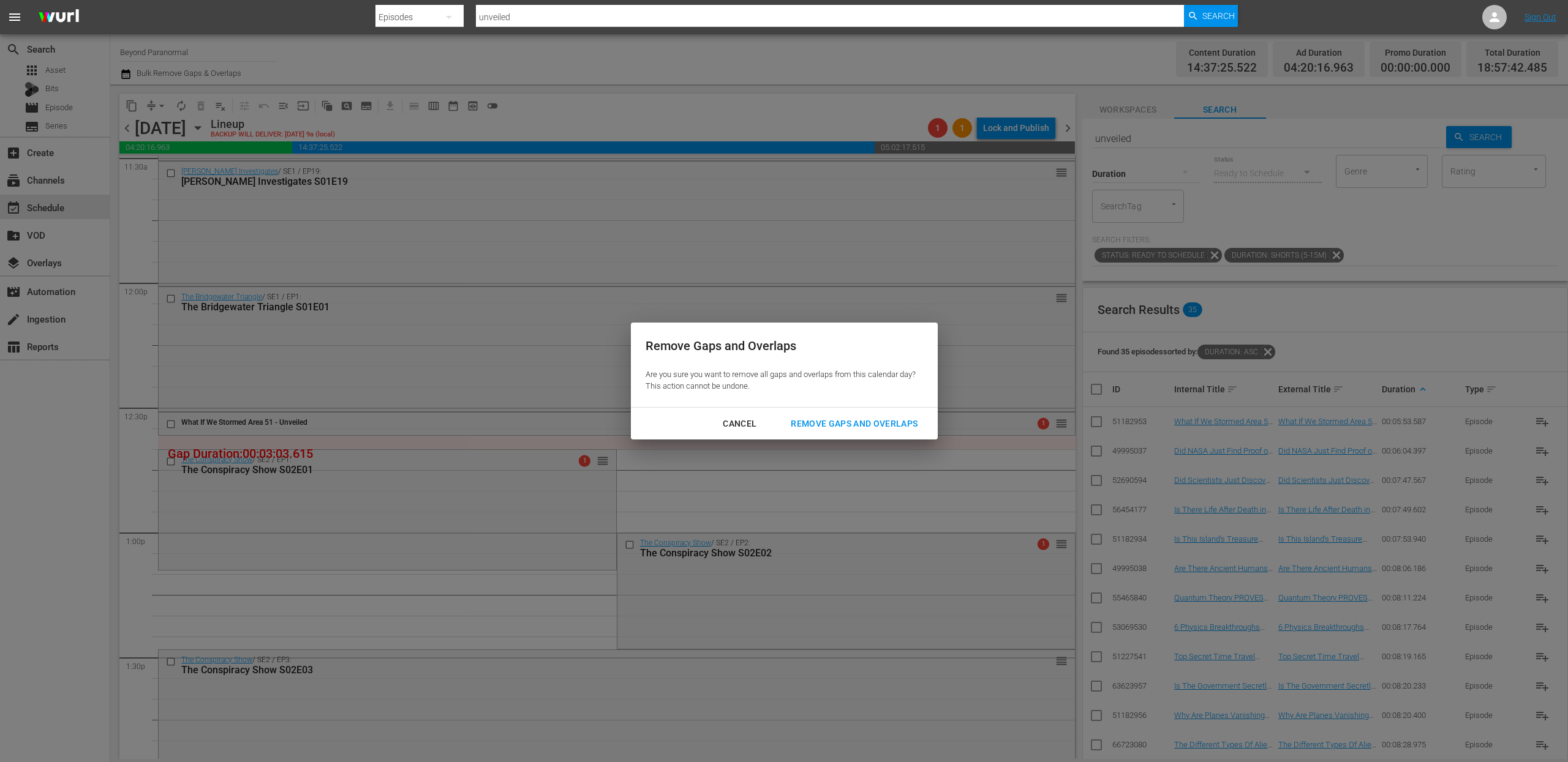
click at [870, 421] on div "Remove Gaps and Overlaps" at bounding box center [854, 424] width 146 height 15
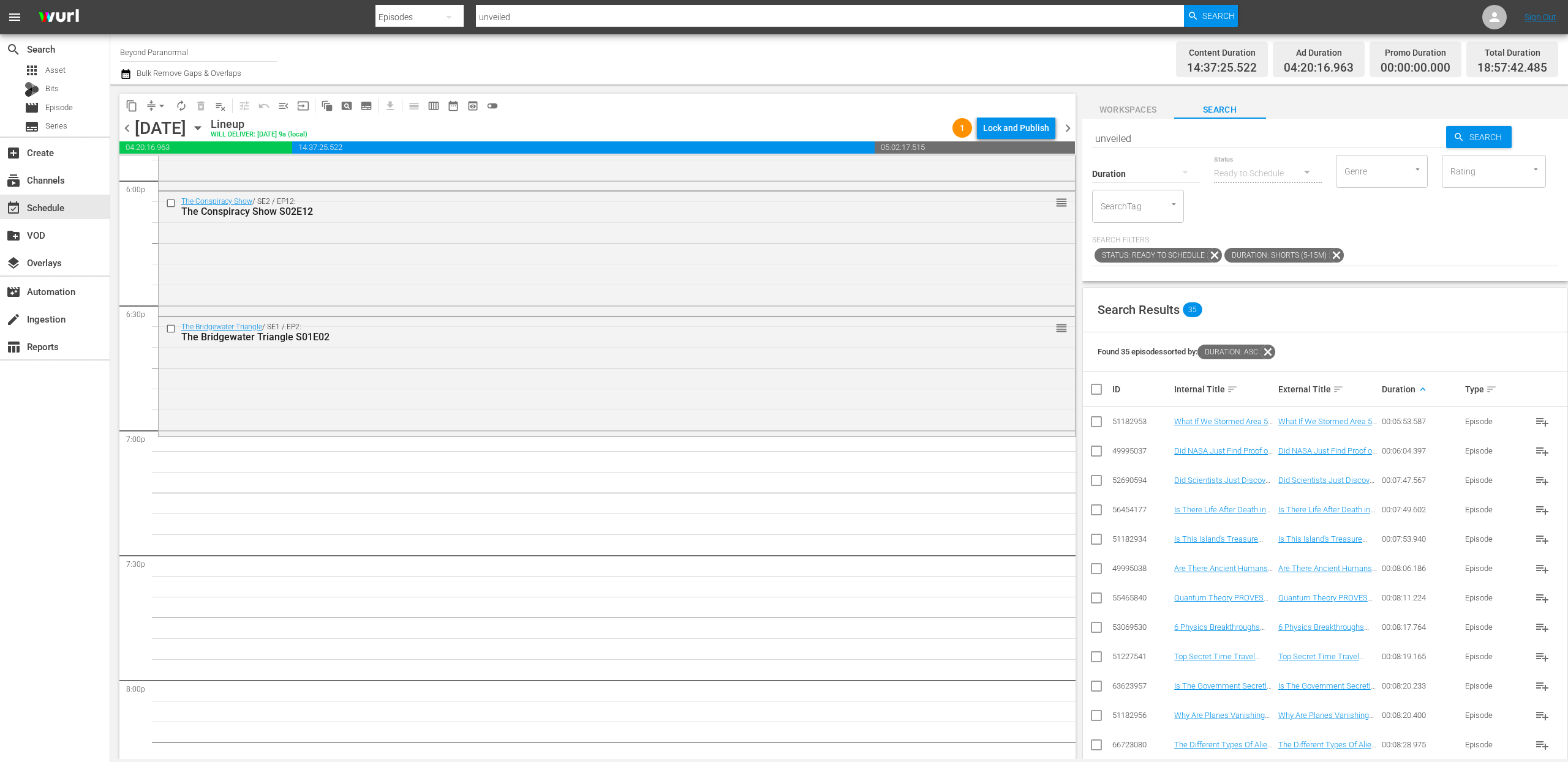
scroll to position [4557, 0]
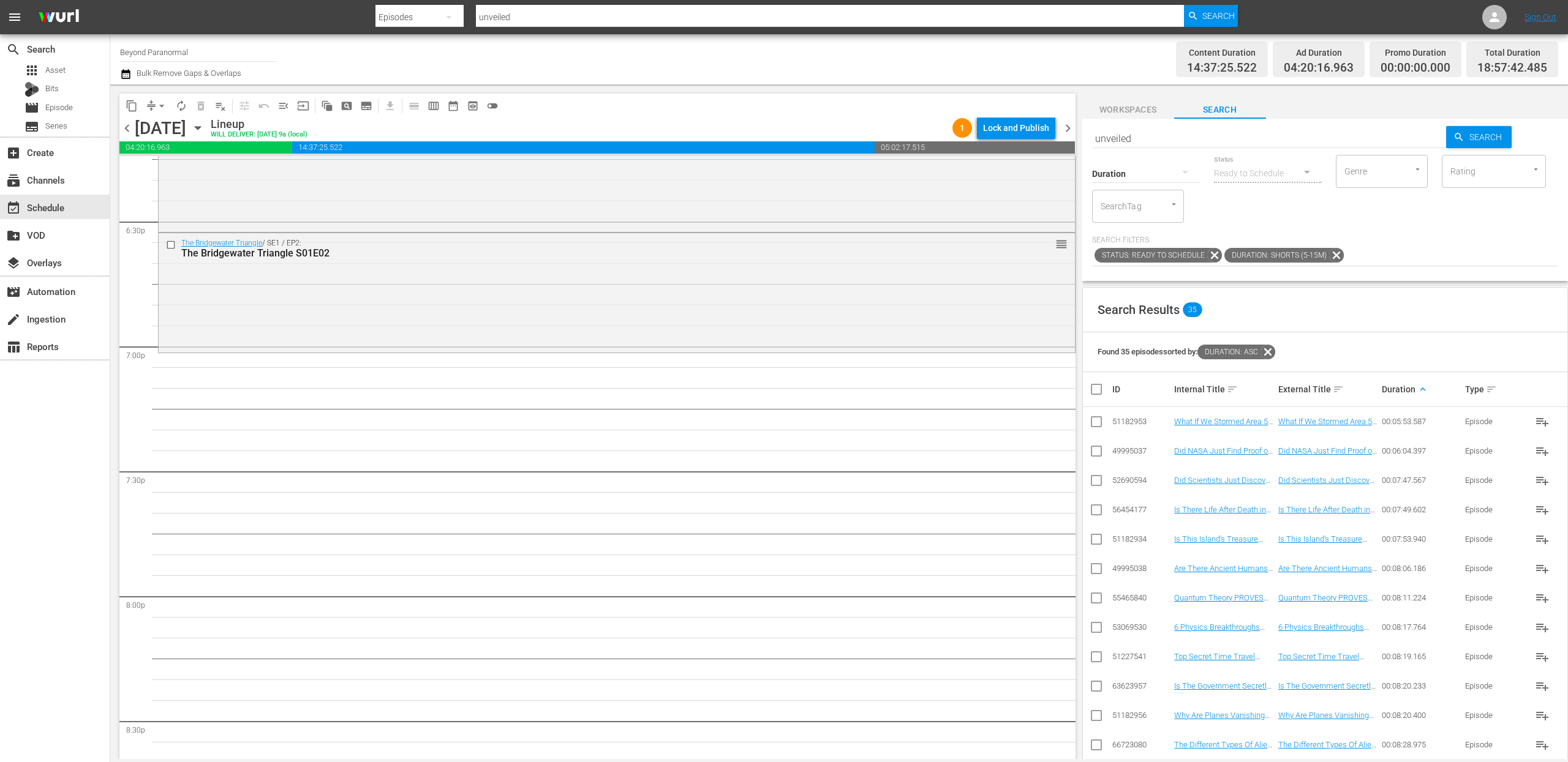
click at [1334, 254] on icon at bounding box center [1336, 255] width 15 height 15
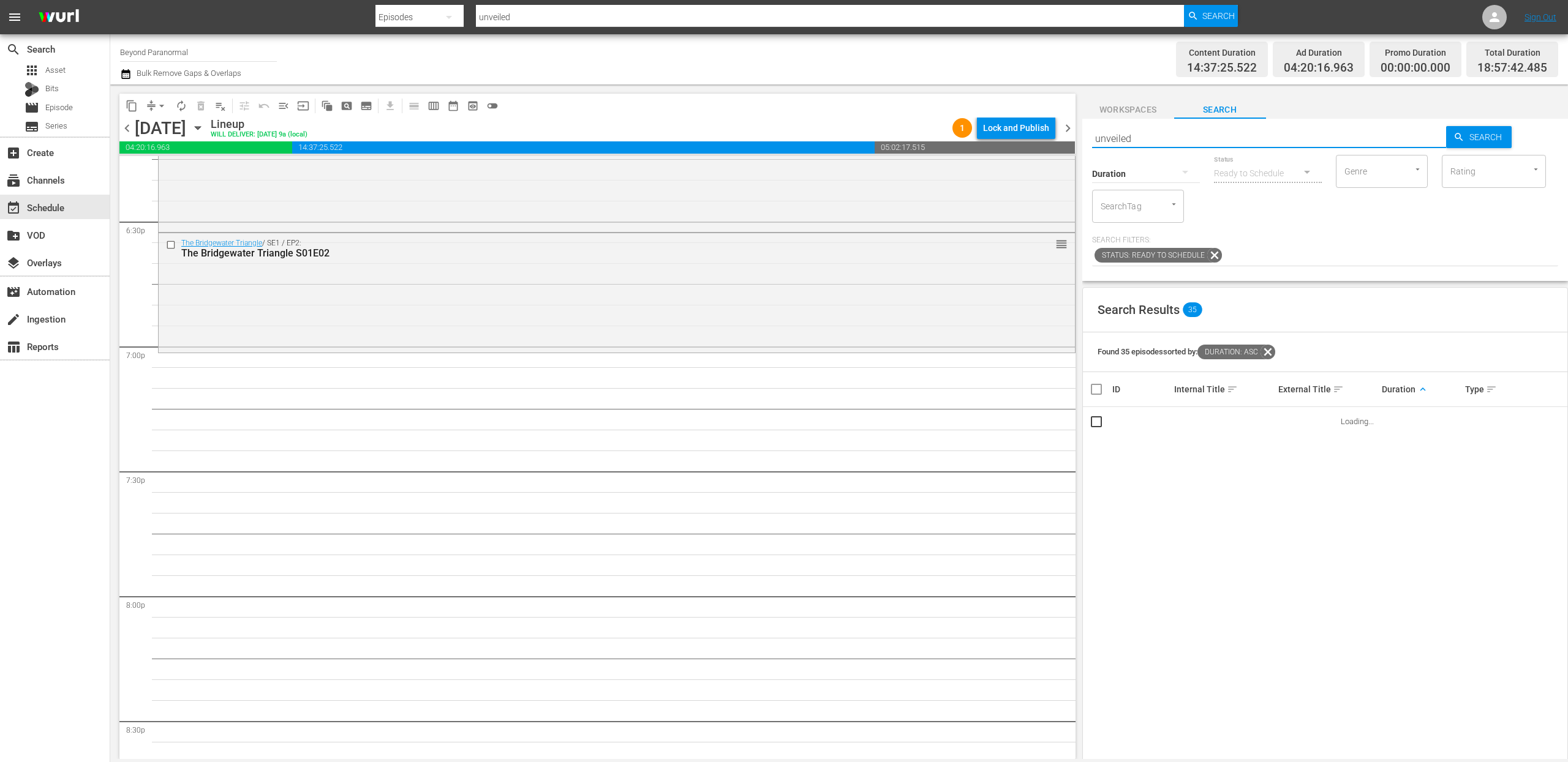
click at [1129, 136] on input "unveiled" at bounding box center [1269, 139] width 355 height 29
paste input "Monsters and Mysteries S03E02"
type input "Monsters and Mysteries S03E02"
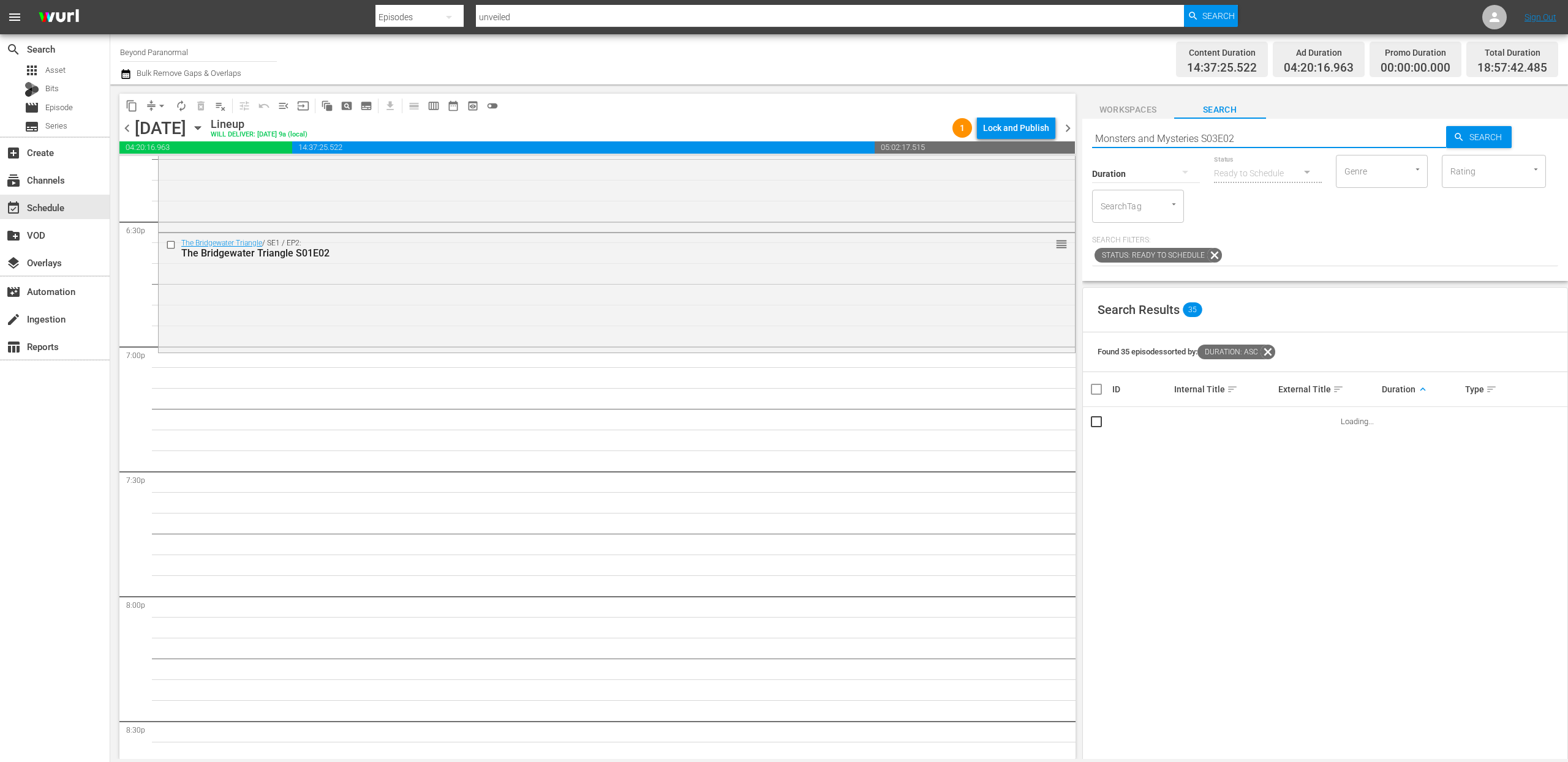
type input "Monsters and Mysteries S03E02"
click at [1168, 139] on input "Monsters and Mysteries S03E02" at bounding box center [1269, 139] width 355 height 29
paste input "Avatars Of The Astral Worlds S01E04"
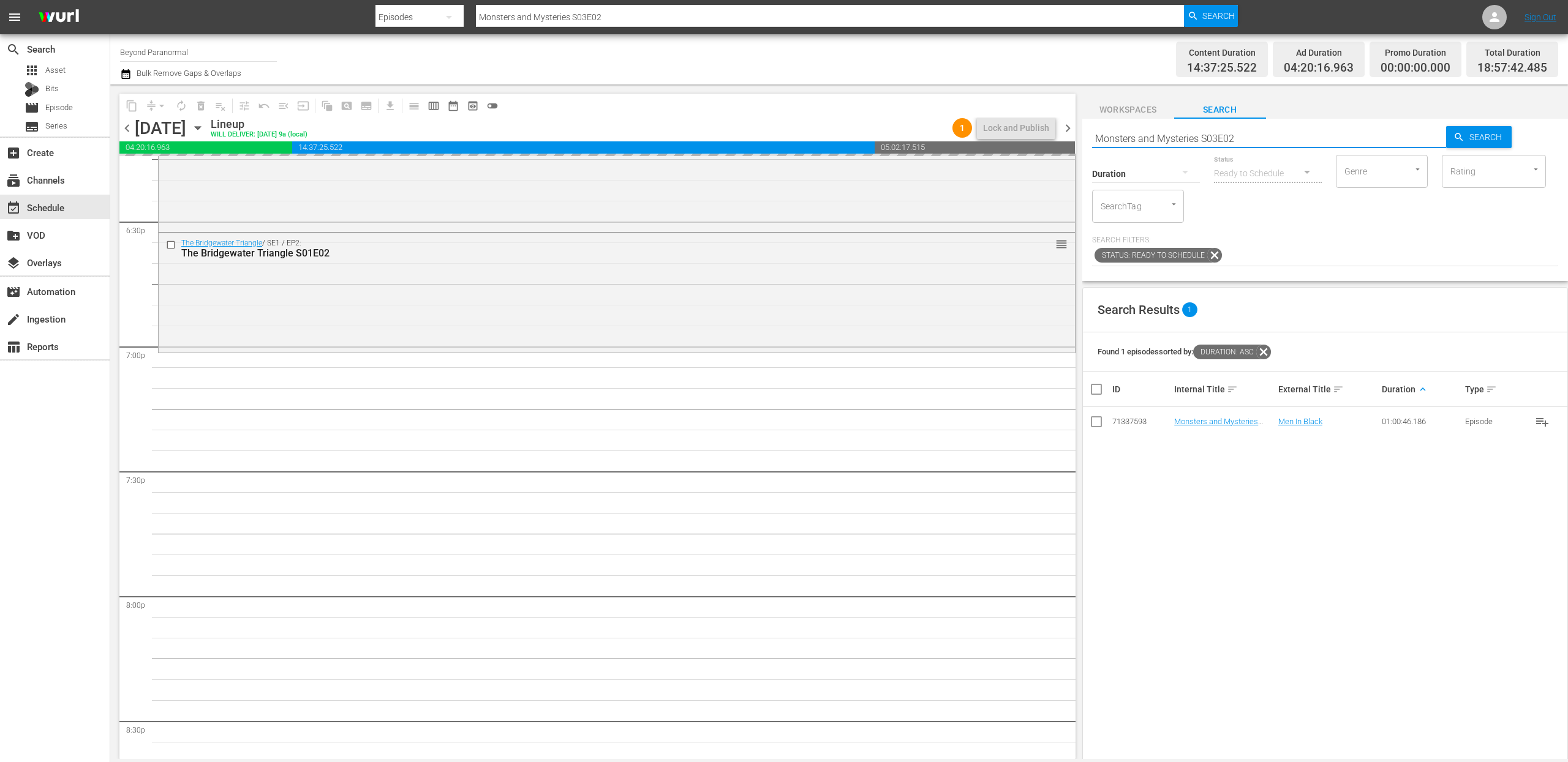
type input "Avatars Of The Astral Worlds S01E04"
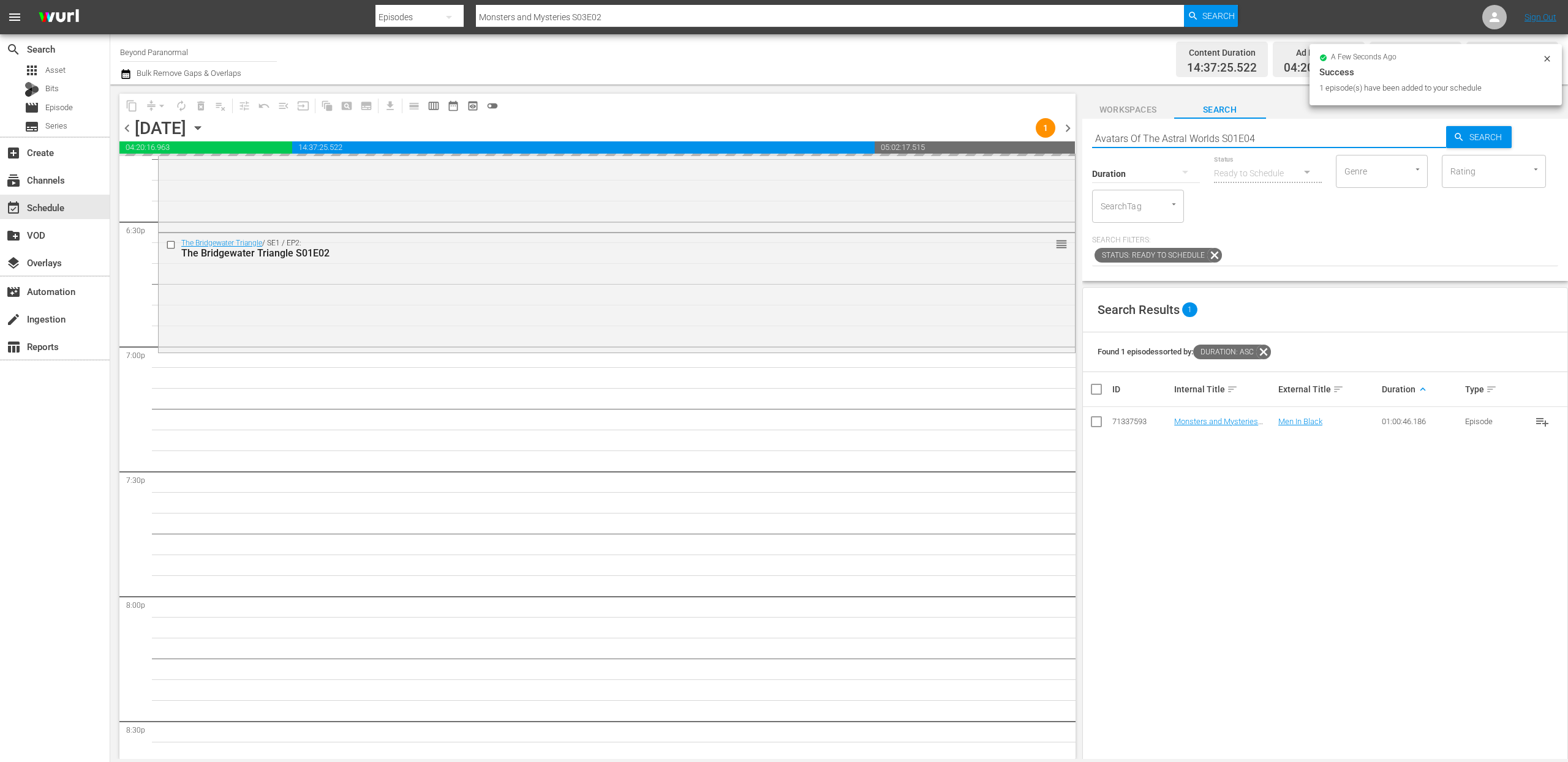
type input "Avatars Of The Astral Worlds S01E04"
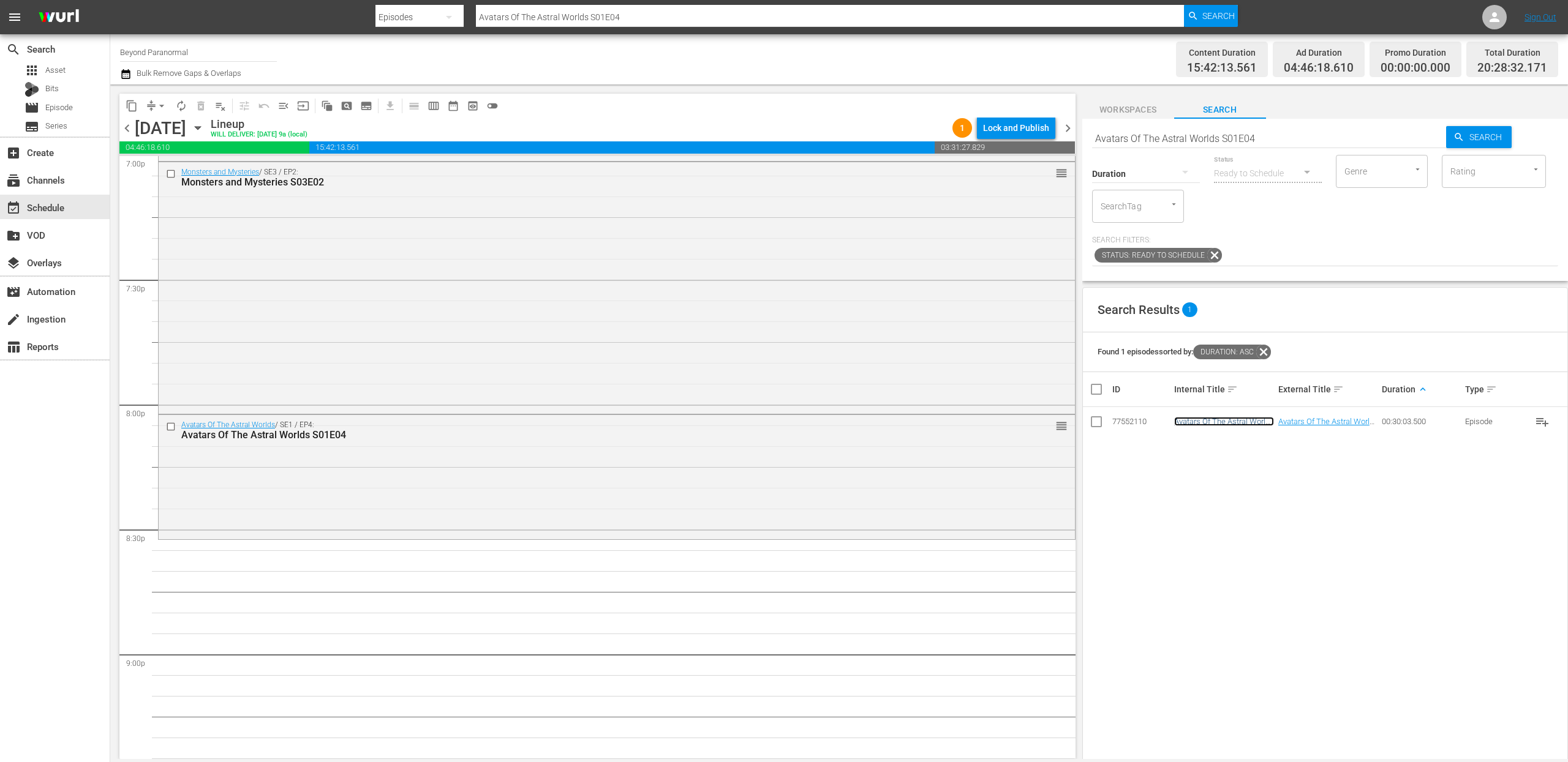
scroll to position [4813, 0]
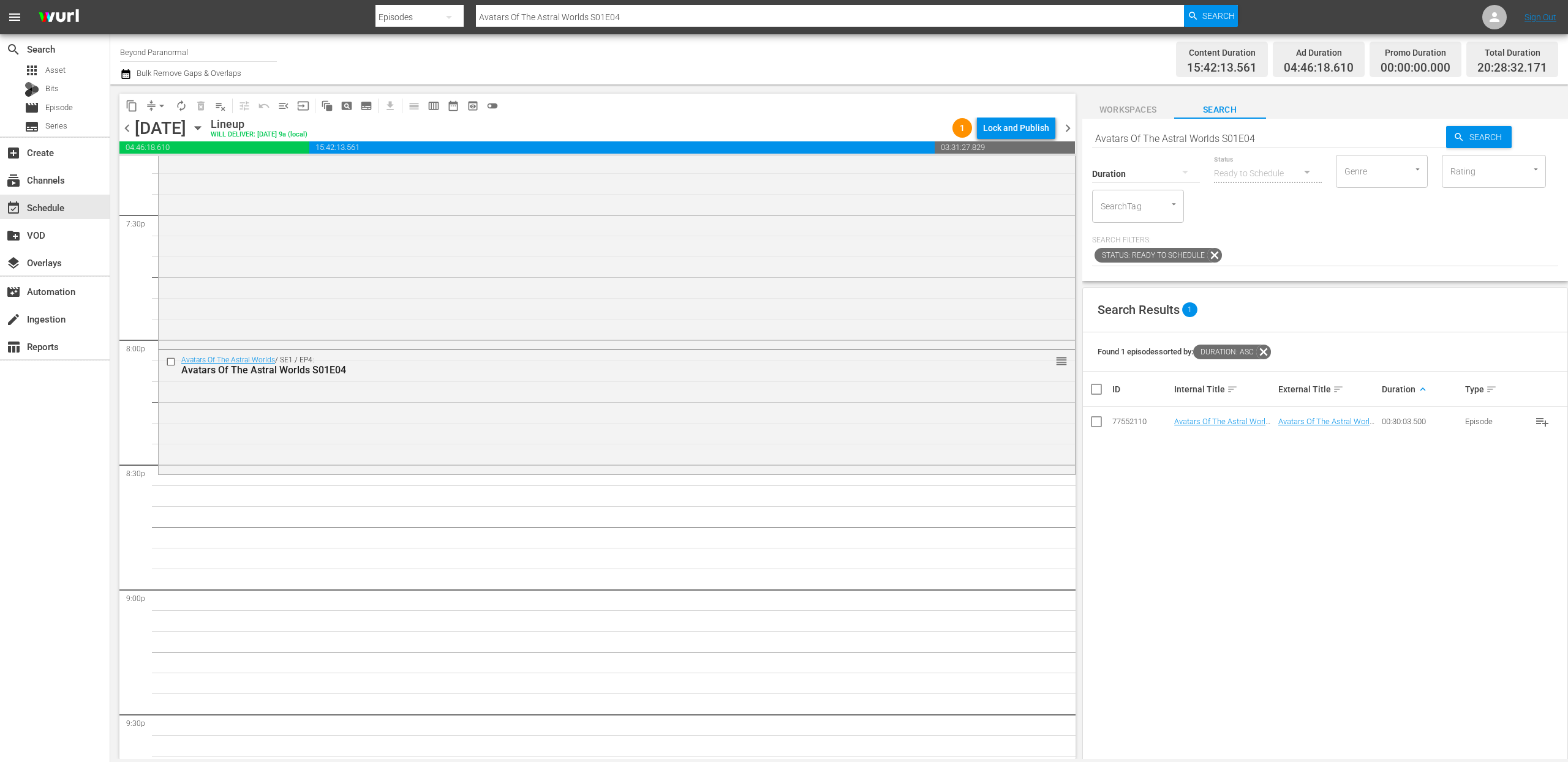
click at [1179, 133] on input "Avatars Of The Astral Worlds S01E04" at bounding box center [1269, 139] width 355 height 29
paste input "SECRETS OF PARANORMAL WORLD 101"
type input "SECRETS OF PARANORMAL WORLD s01e01"
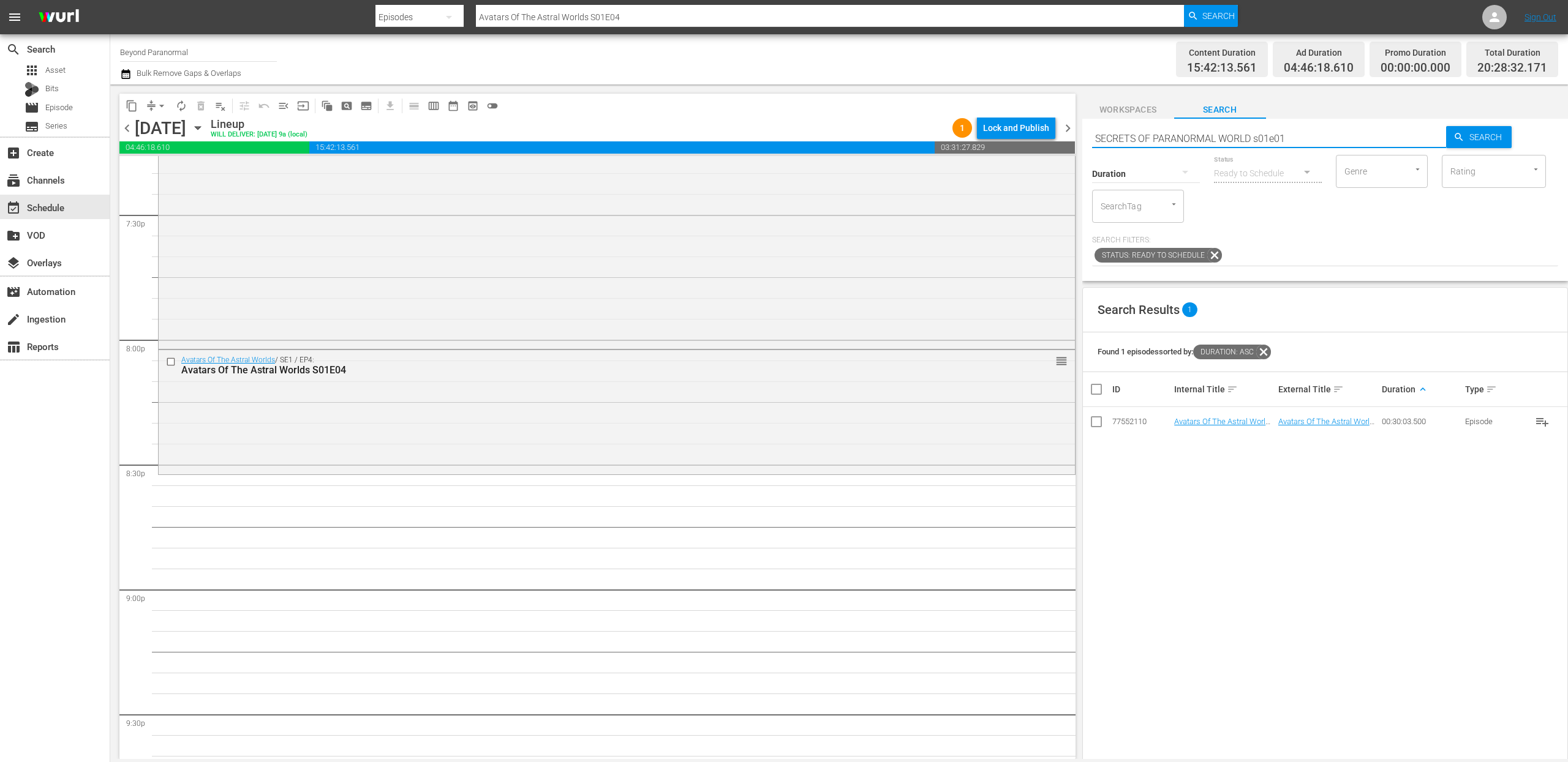
type input "SECRETS OF PARANORMAL WORLD s01e01"
click at [1208, 139] on input "SECRETS OF PARANORMAL WORLD s01e01" at bounding box center [1269, 139] width 355 height 29
paste input "Eric Mintel Investigates S01E20"
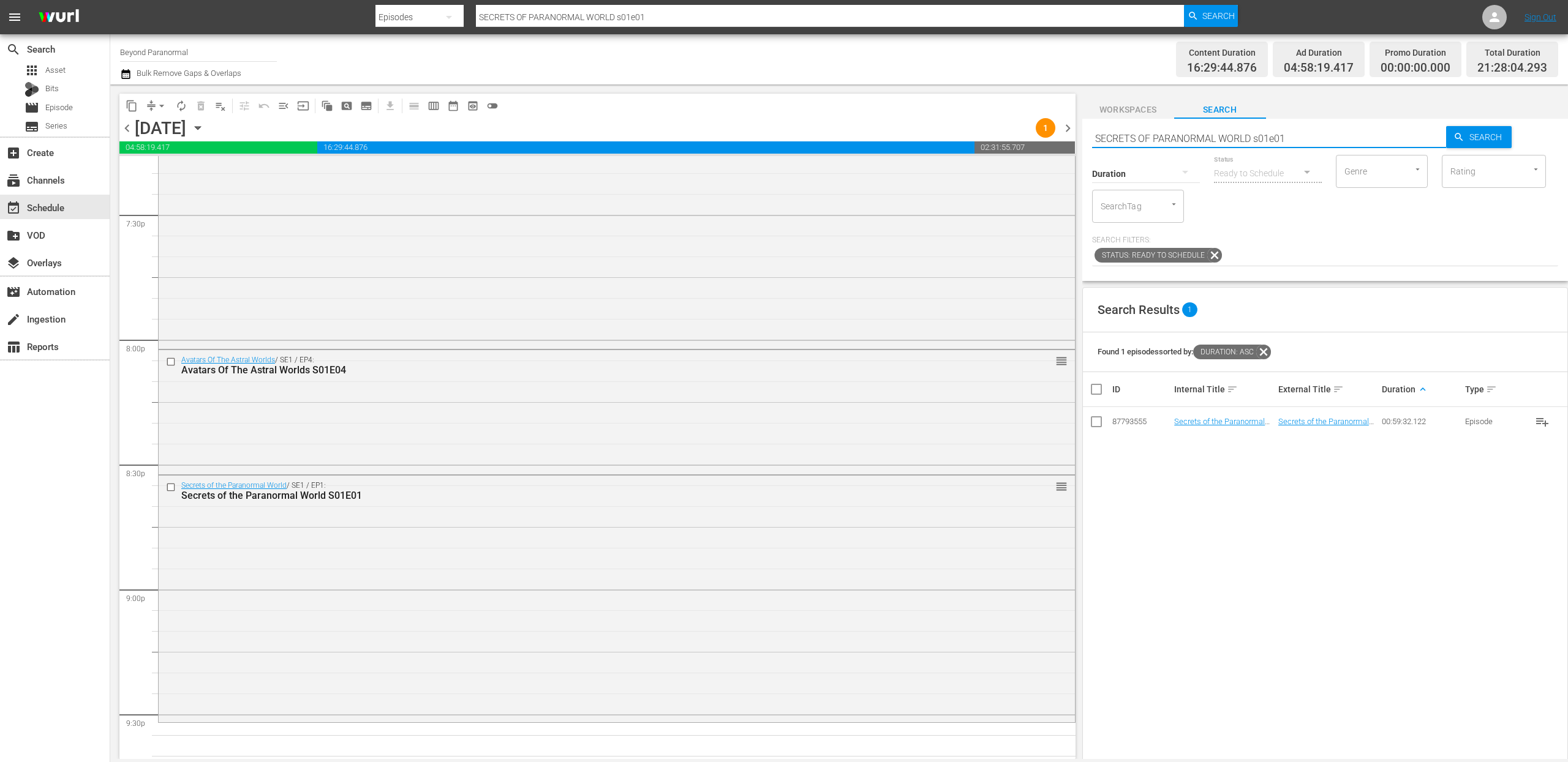
type input "Eric Mintel Investigates S01E20"
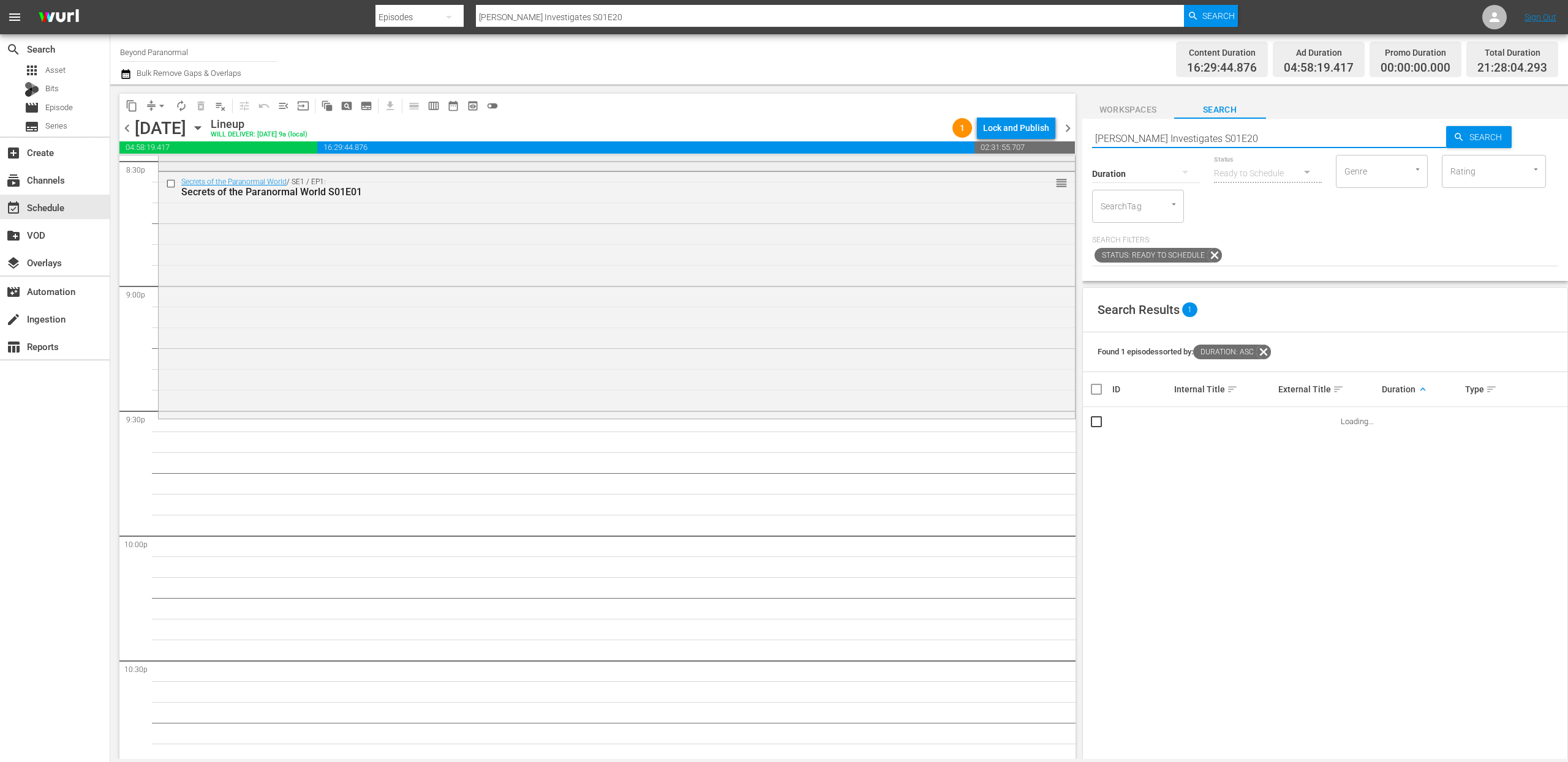
scroll to position [5124, 0]
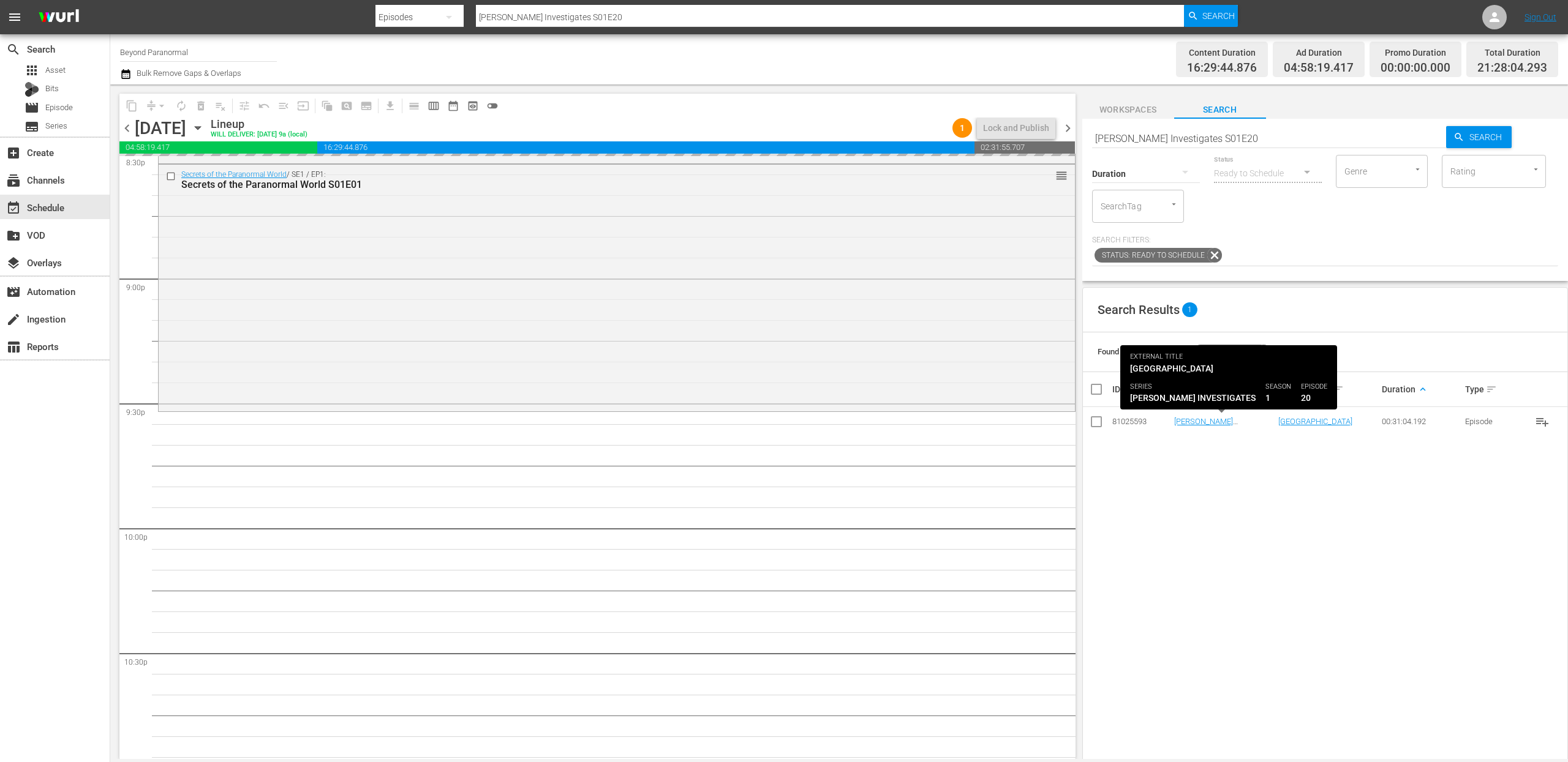
drag, startPoint x: 1215, startPoint y: 422, endPoint x: 1214, endPoint y: 3, distance: 419.0
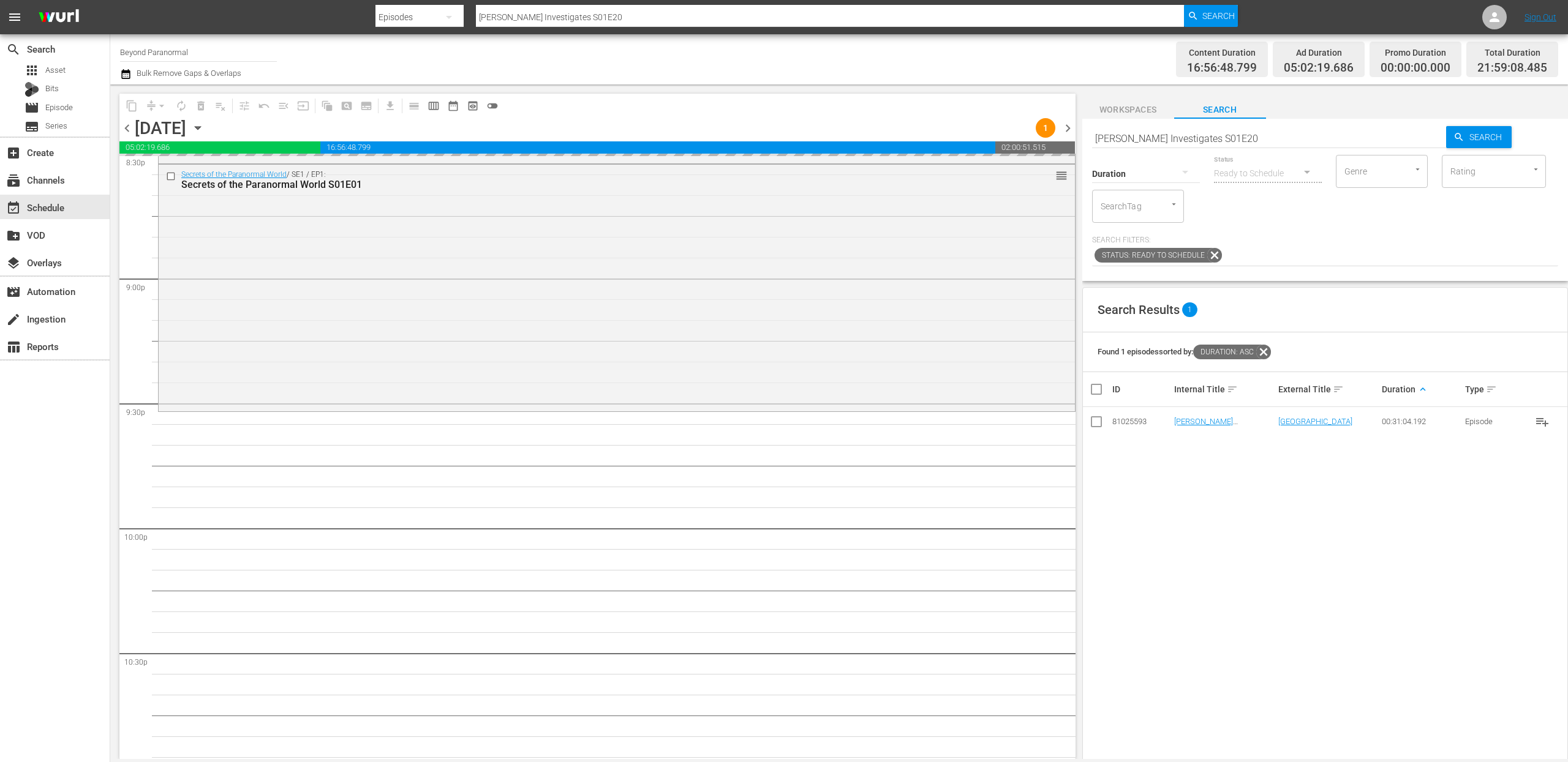
click at [1137, 139] on input "Eric Mintel Investigates S01E20" at bounding box center [1269, 139] width 355 height 29
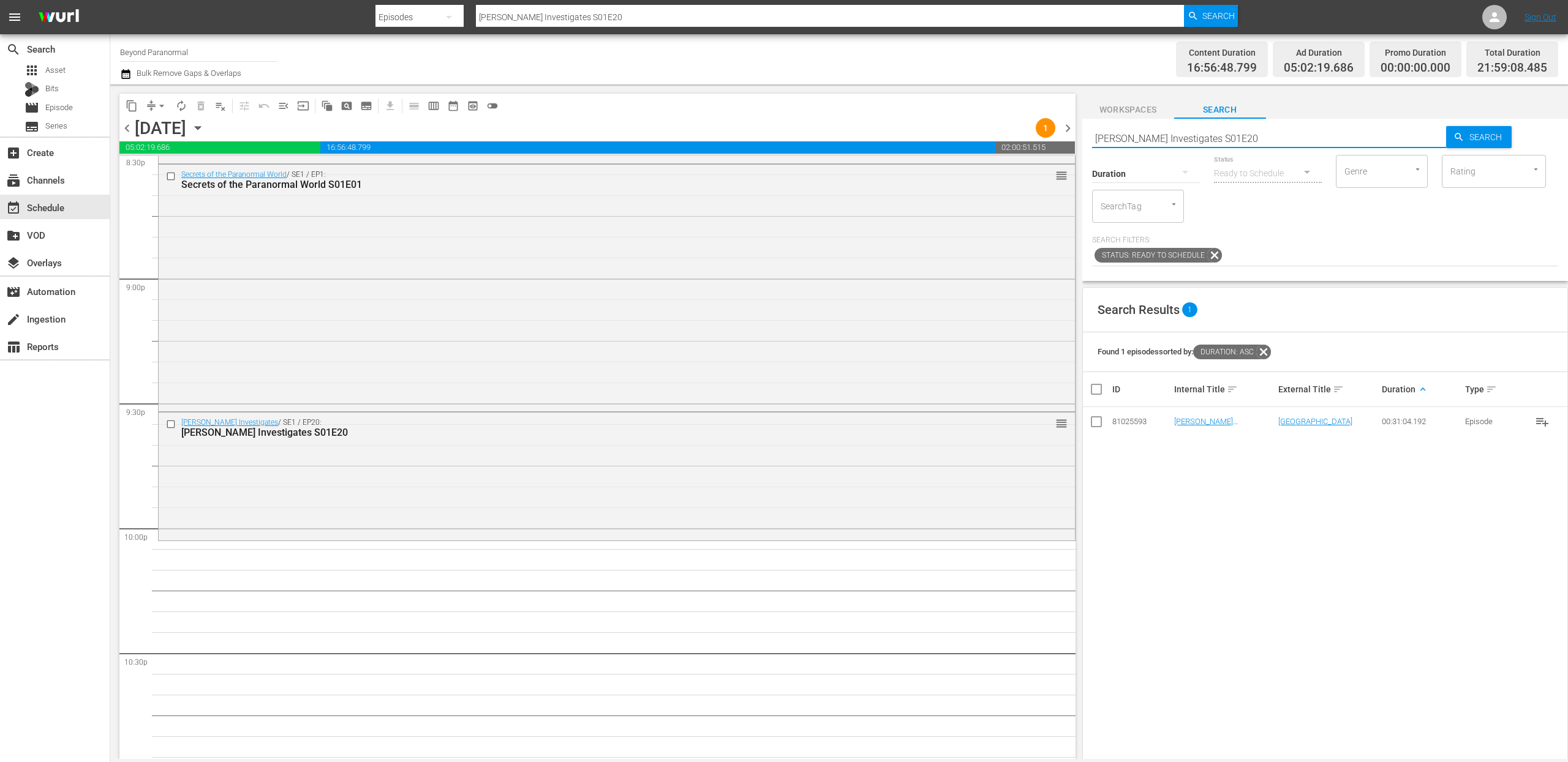
paste input "The Bridgewater Triangle S01E02"
type input "The Bridgewater Triangle S01E02"
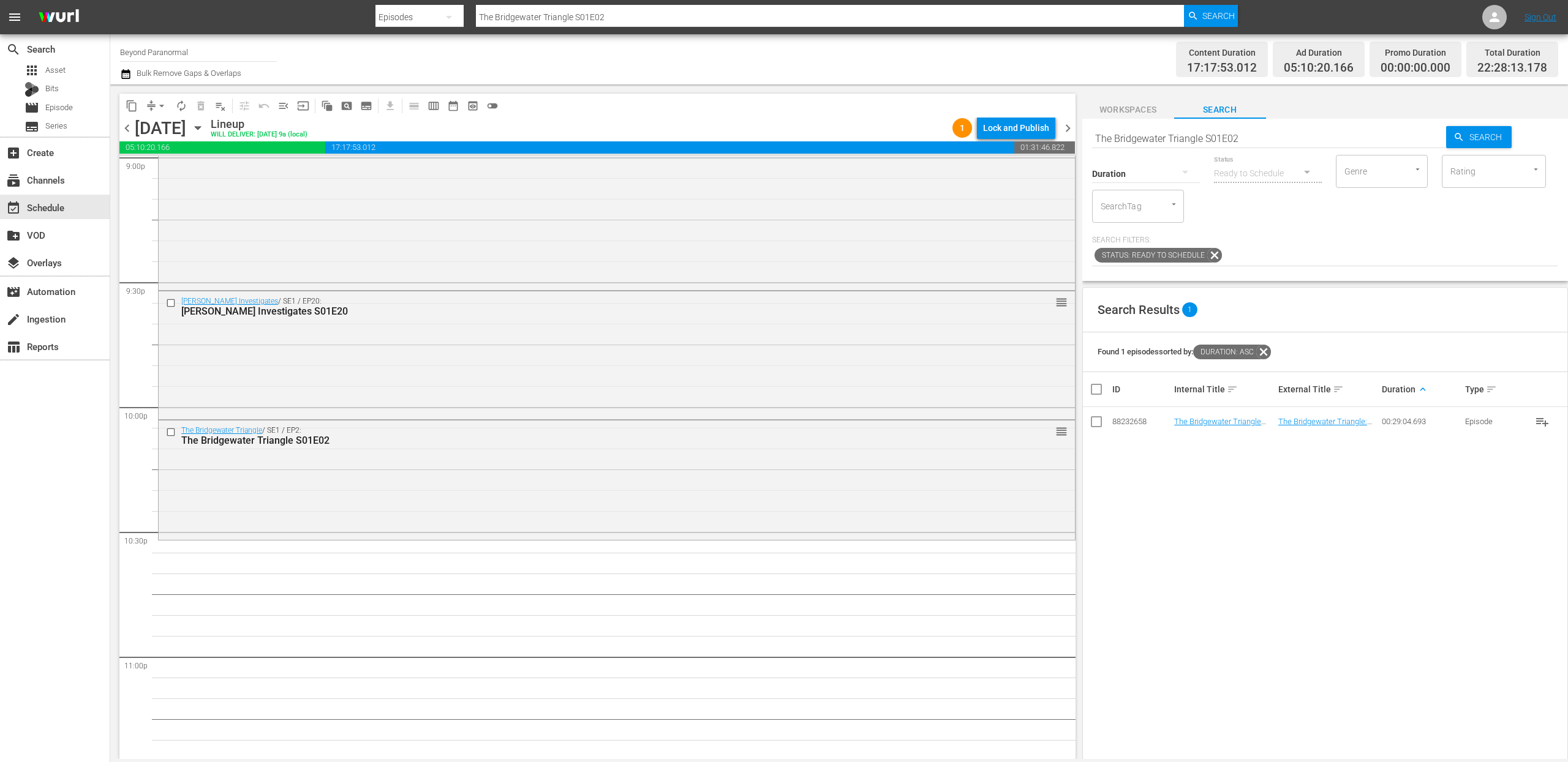
click at [1152, 143] on input "The Bridgewater Triangle S01E02" at bounding box center [1269, 139] width 355 height 29
paste input "Monsters and Mysteries S03"
type input "Monsters and Mysteries S03E02"
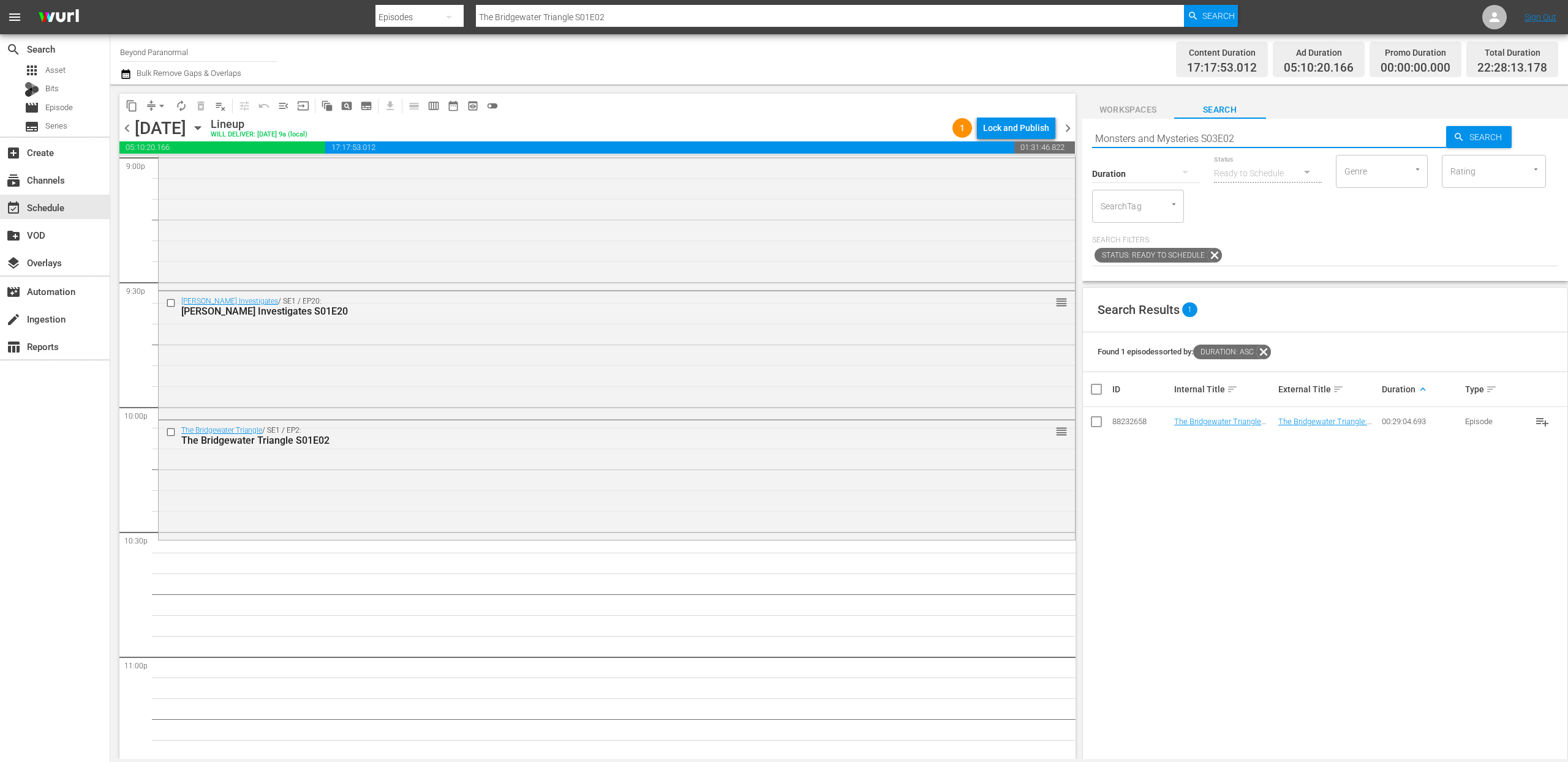
type input "Monsters and Mysteries S03E02"
click at [1191, 152] on div at bounding box center [1145, 174] width 108 height 44
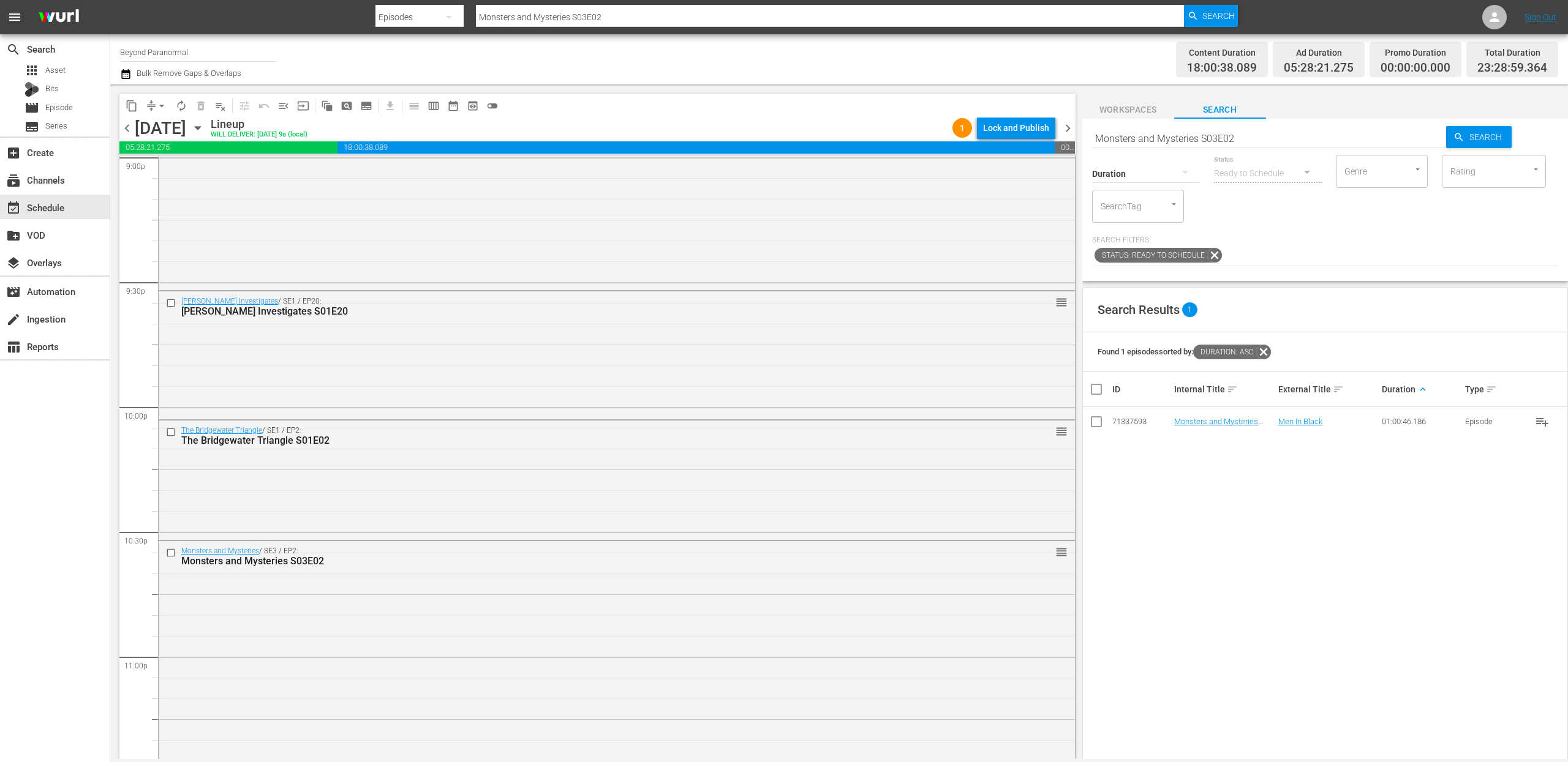
click at [1178, 139] on input "Monsters and Mysteries S03E02" at bounding box center [1269, 139] width 355 height 29
click at [1178, 139] on input "Monsters and Mysteries S03E02" at bounding box center [1269, 139] width 355 height 29
paste input "Avatars Of The Astral Worlds S01E04"
type input "Avatars Of The Astral Worlds S01E04"
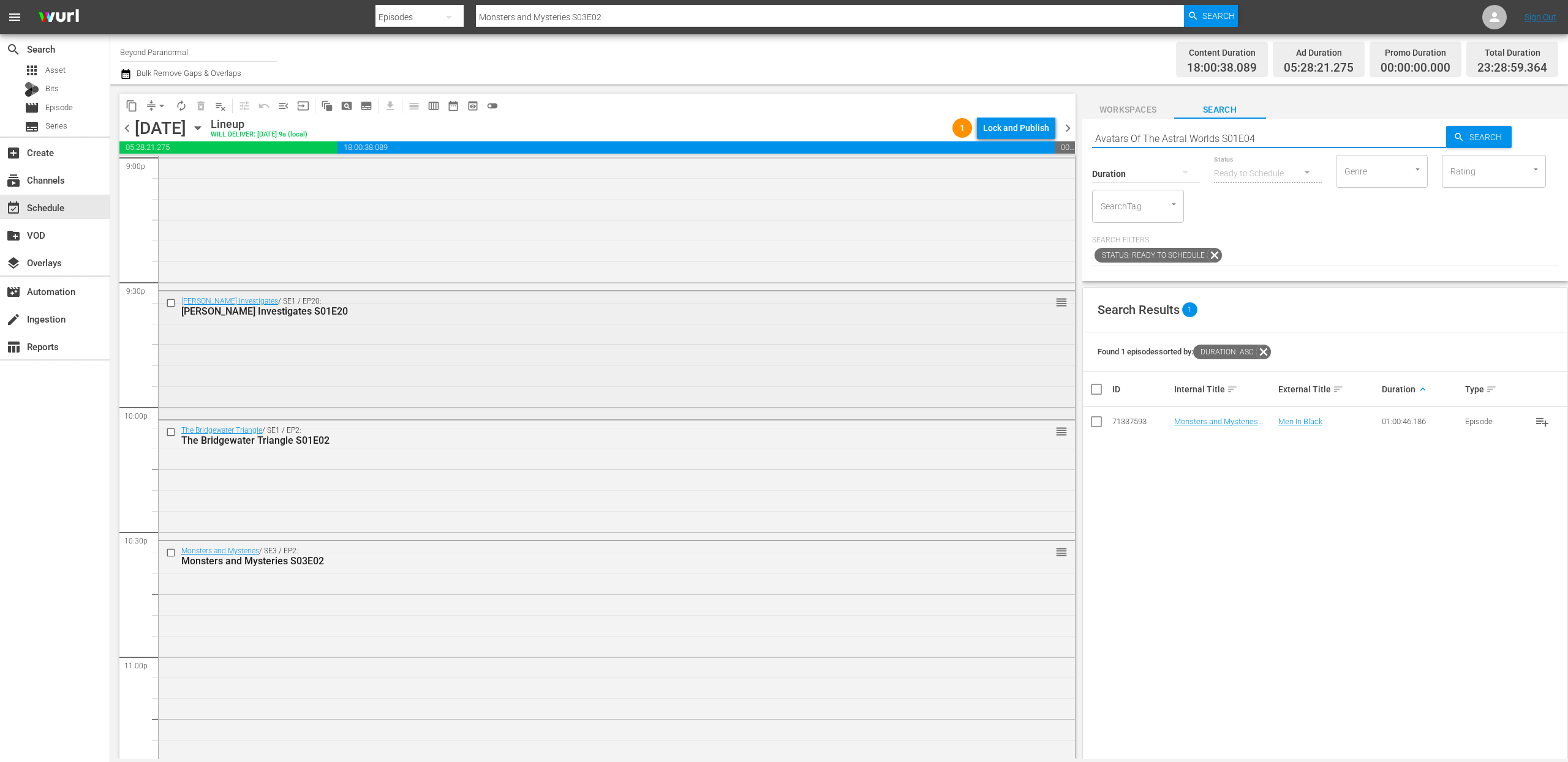
scroll to position [5393, 0]
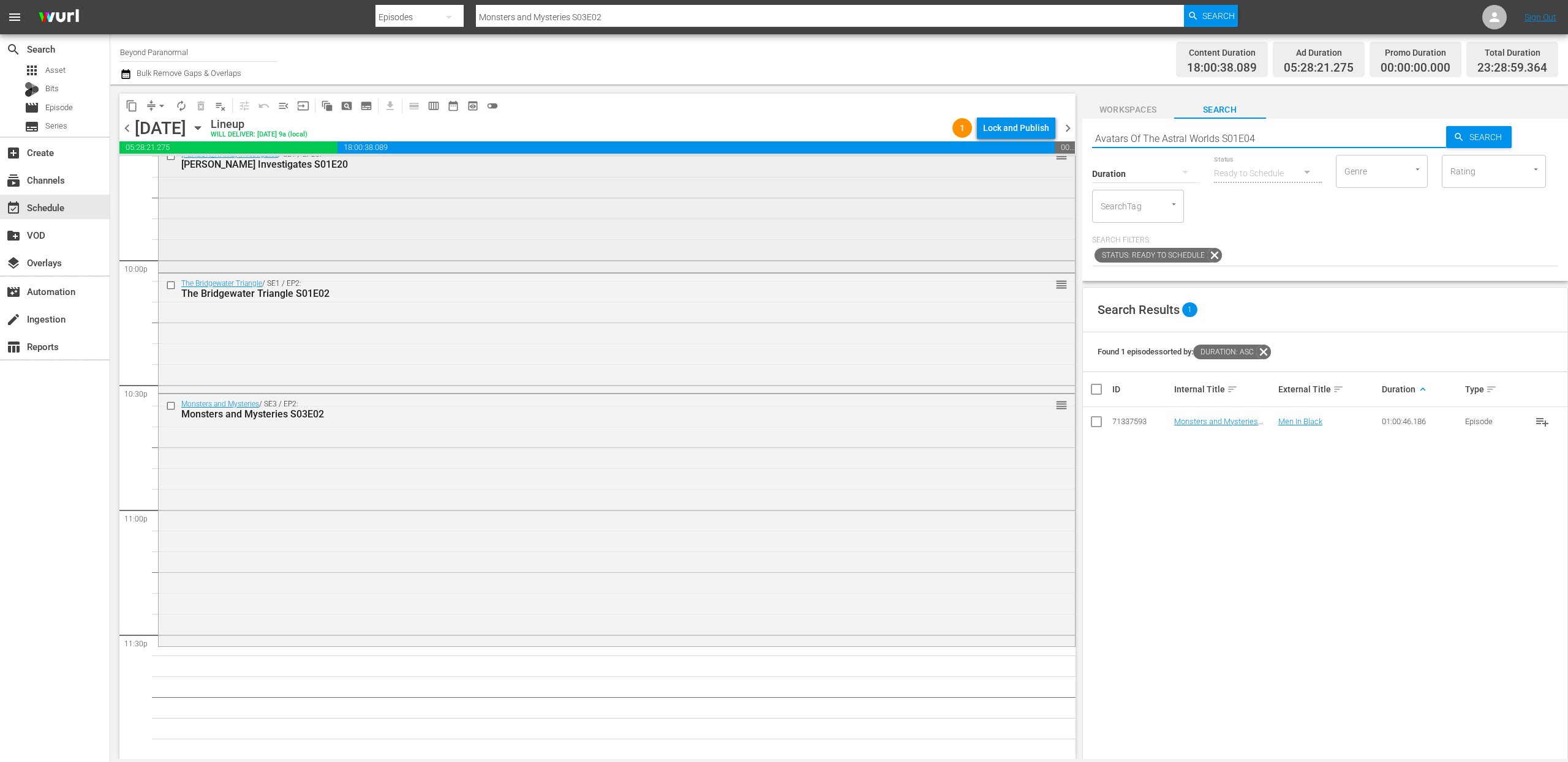
type input "Avatars Of The Astral Worlds S01E04"
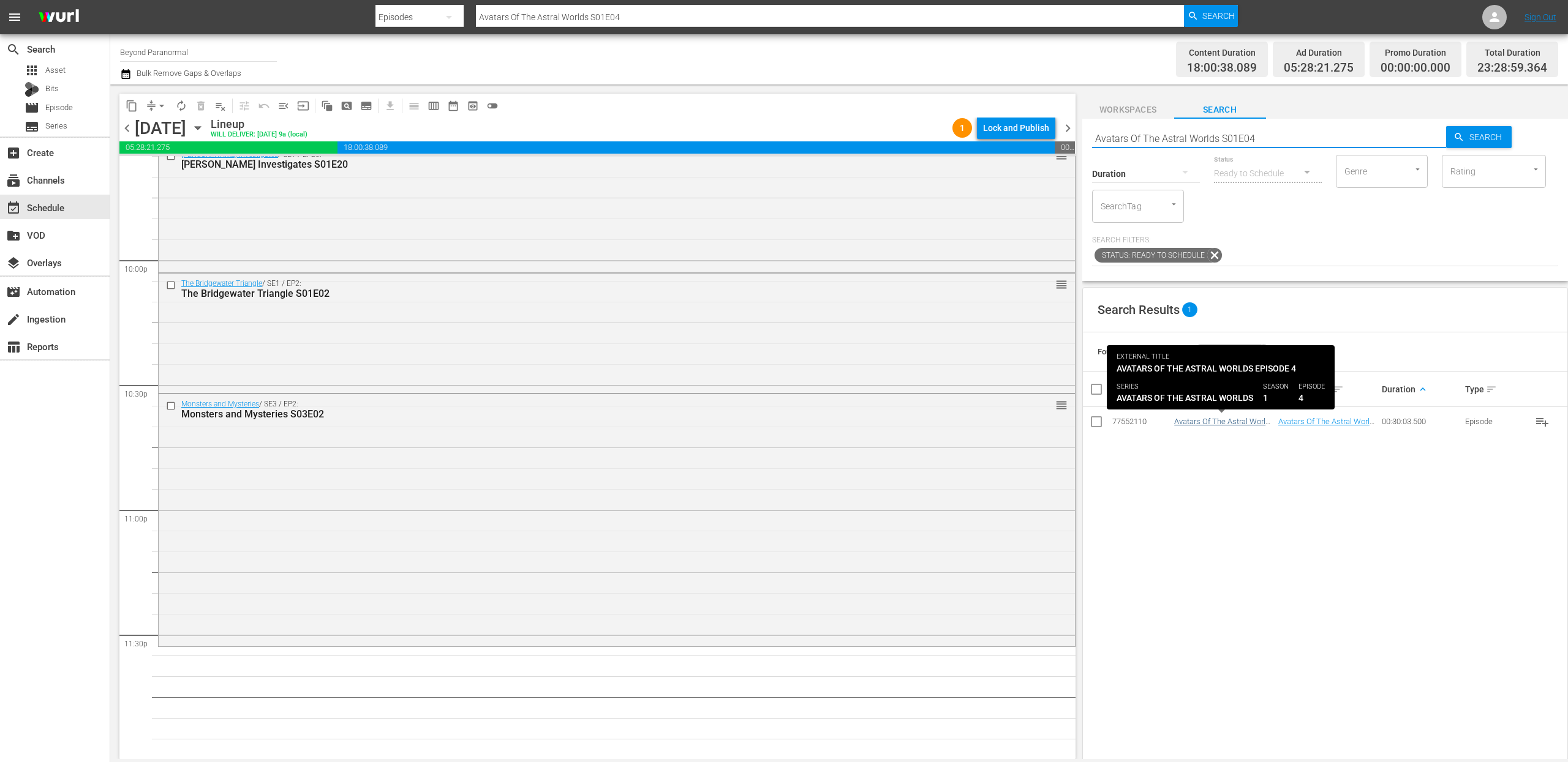
type input "Avatars Of The Astral Worlds S01E04"
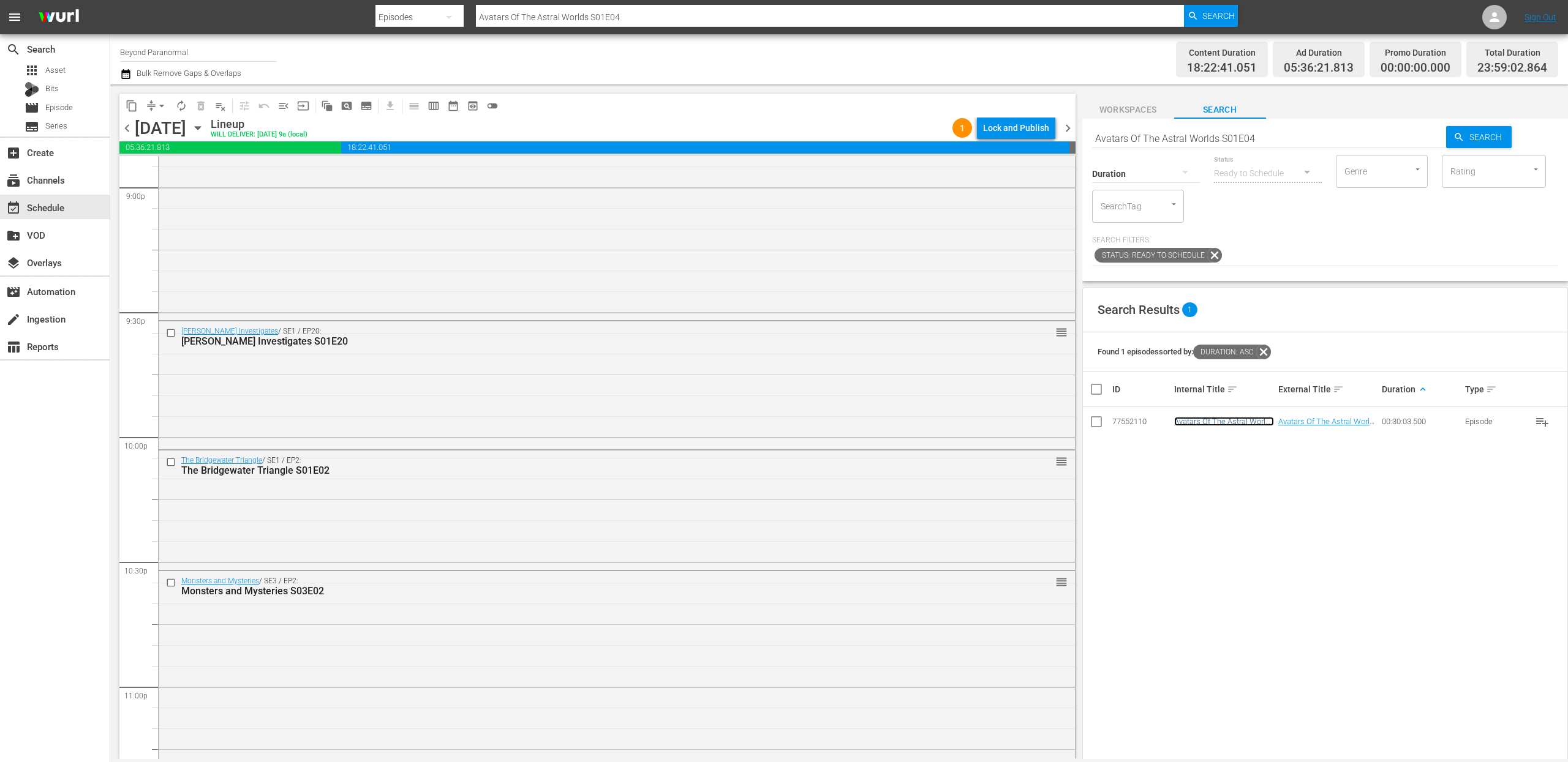
scroll to position [5405, 0]
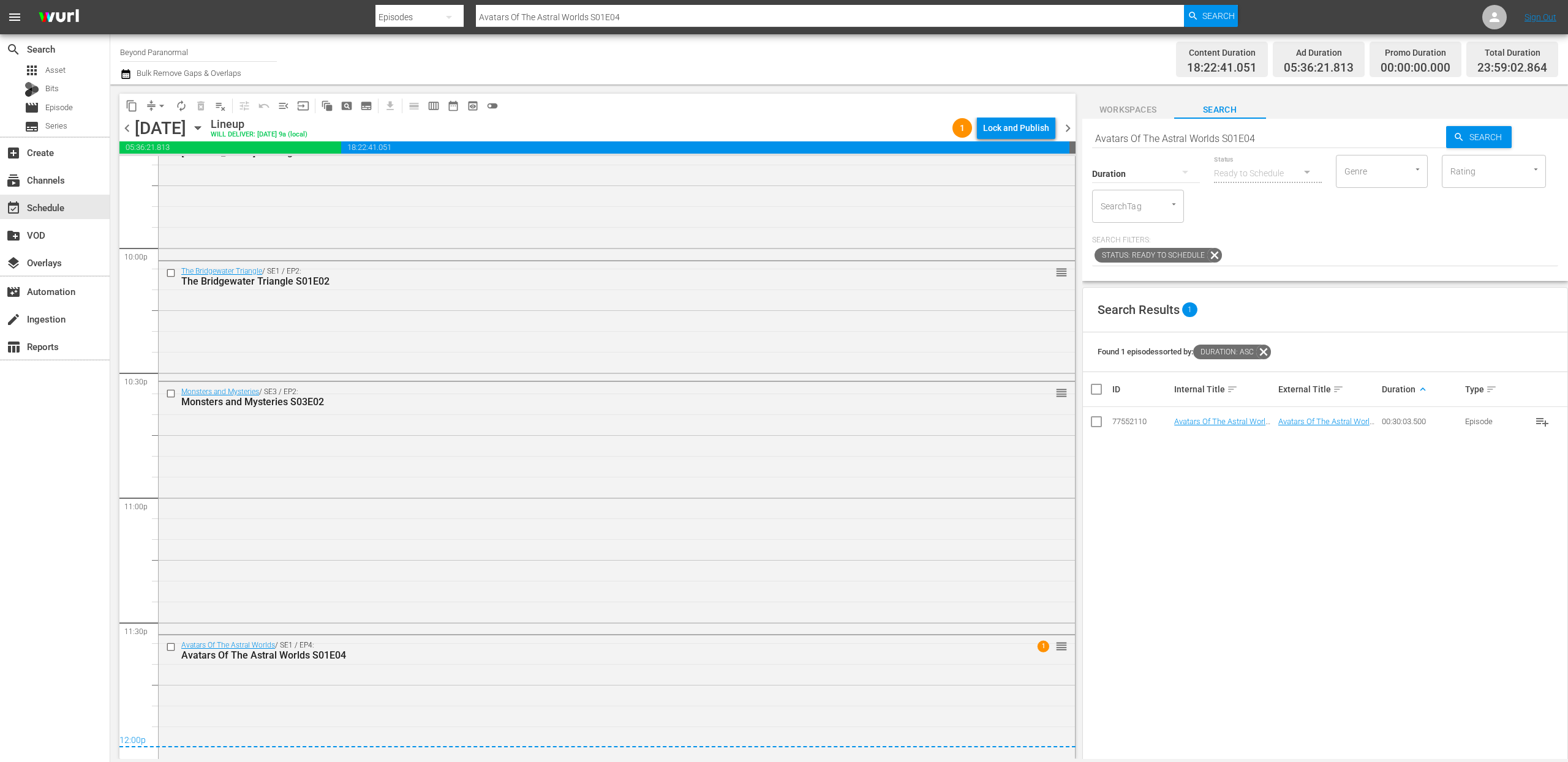
drag, startPoint x: 1208, startPoint y: 420, endPoint x: 1050, endPoint y: 29, distance: 421.7
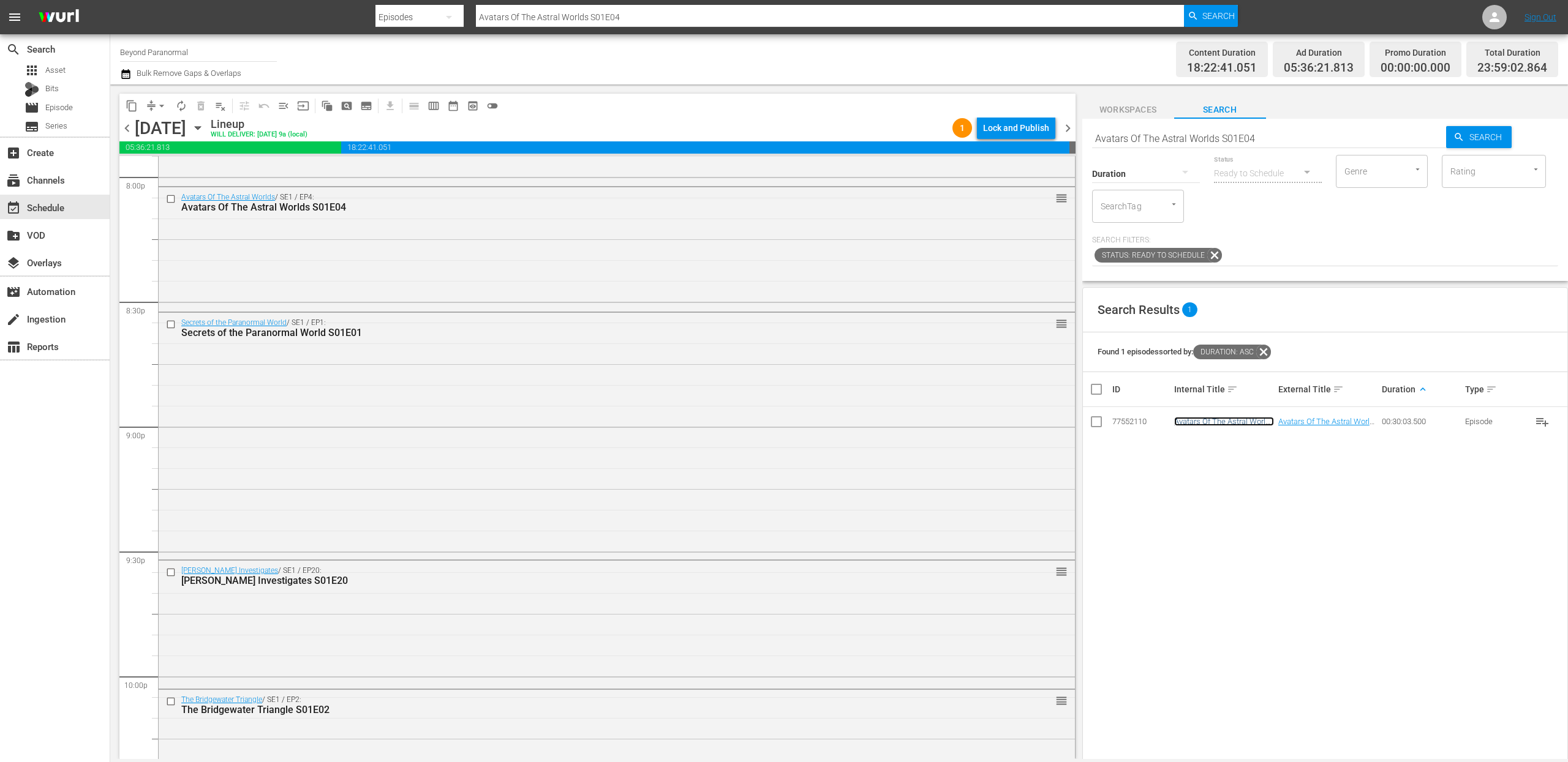
scroll to position [4957, 0]
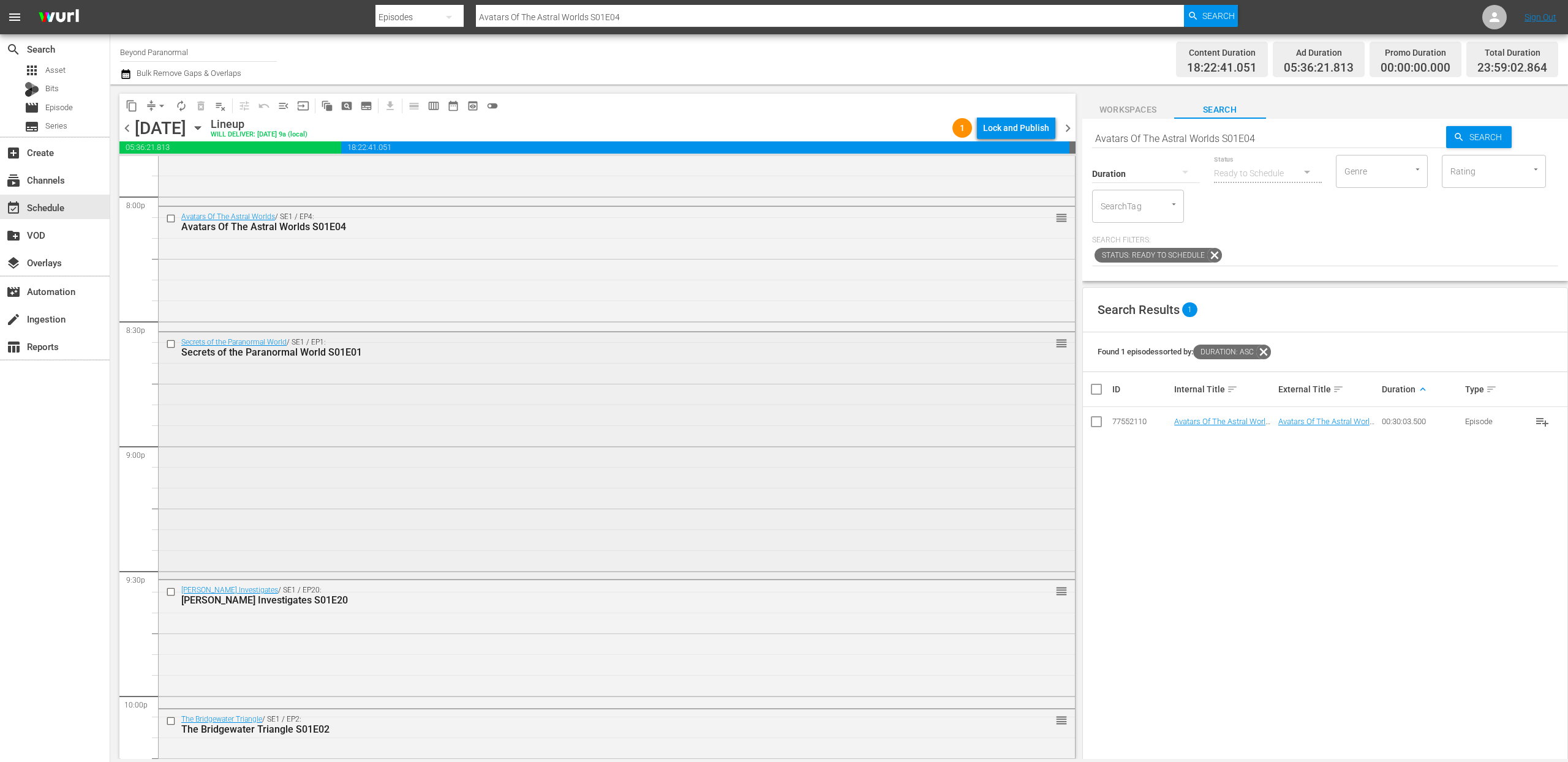
click at [173, 345] on input "checkbox" at bounding box center [172, 344] width 13 height 10
click at [173, 592] on input "checkbox" at bounding box center [172, 592] width 13 height 10
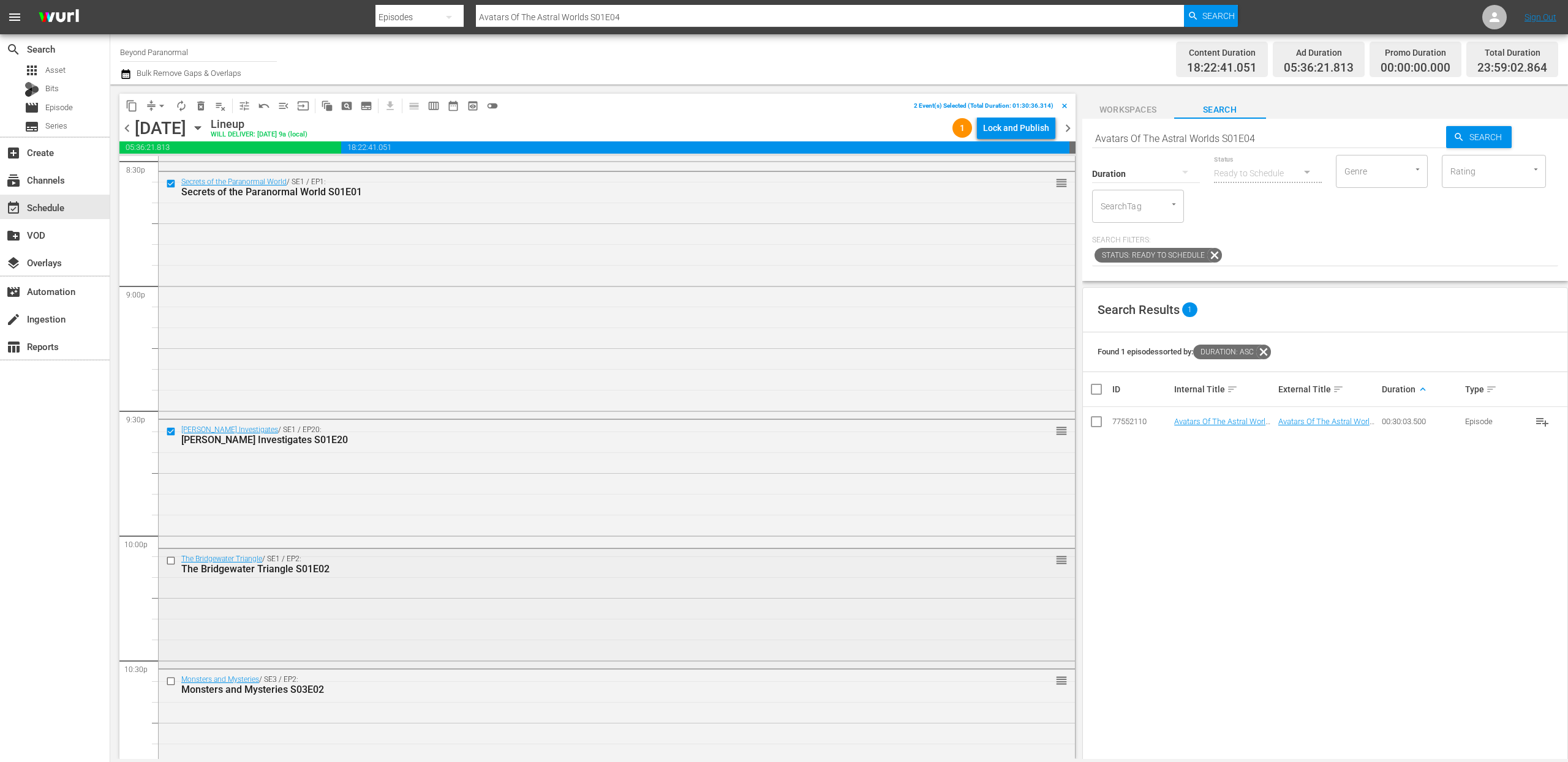
click at [173, 563] on input "checkbox" at bounding box center [172, 561] width 13 height 10
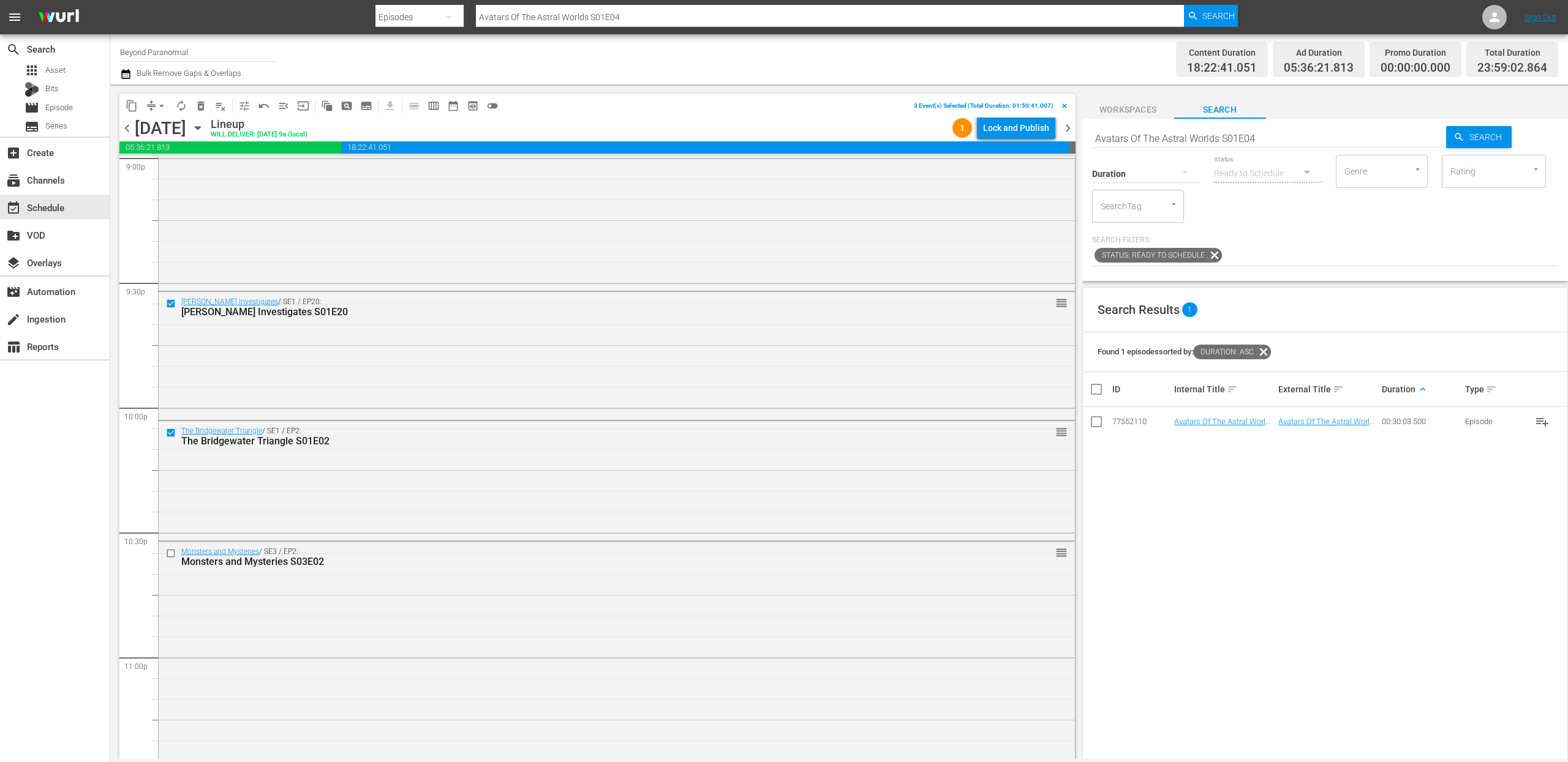
scroll to position [5249, 0]
click at [173, 549] on input "checkbox" at bounding box center [172, 549] width 13 height 10
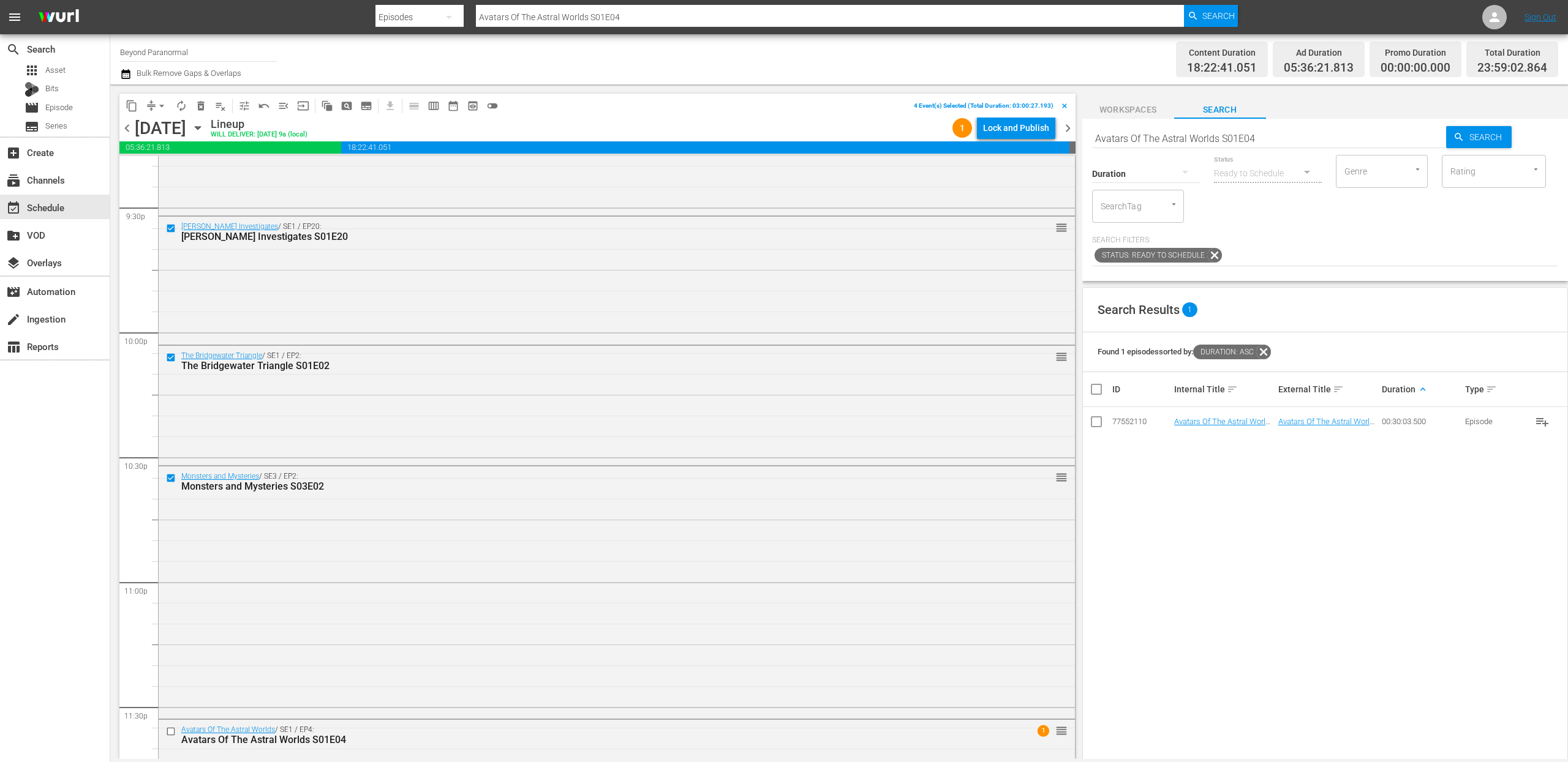
scroll to position [5405, 0]
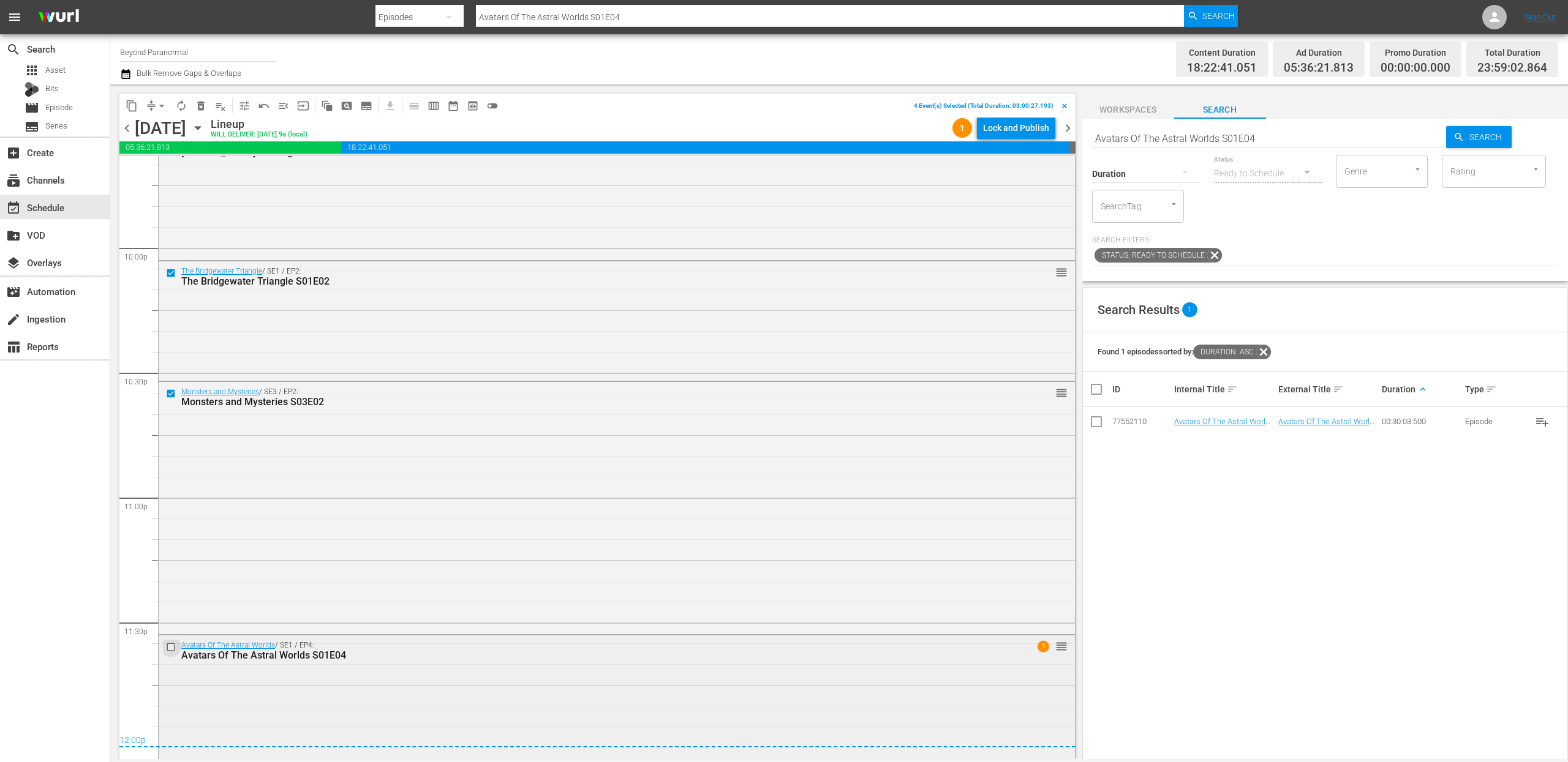
click at [171, 646] on input "checkbox" at bounding box center [172, 647] width 13 height 10
click at [130, 106] on span "content_copy" at bounding box center [132, 106] width 12 height 12
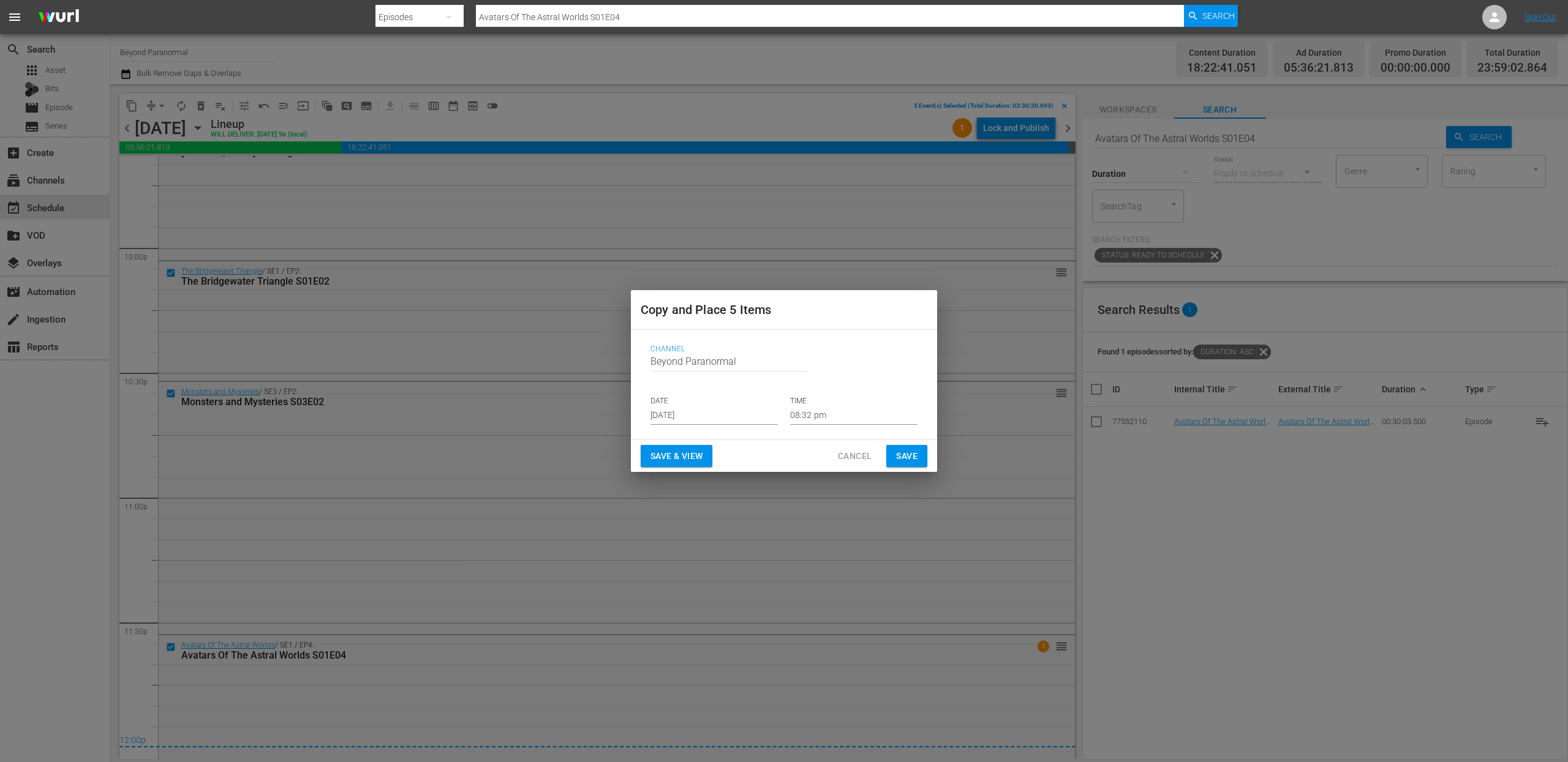
click at [691, 411] on input "[DATE]" at bounding box center [714, 415] width 127 height 18
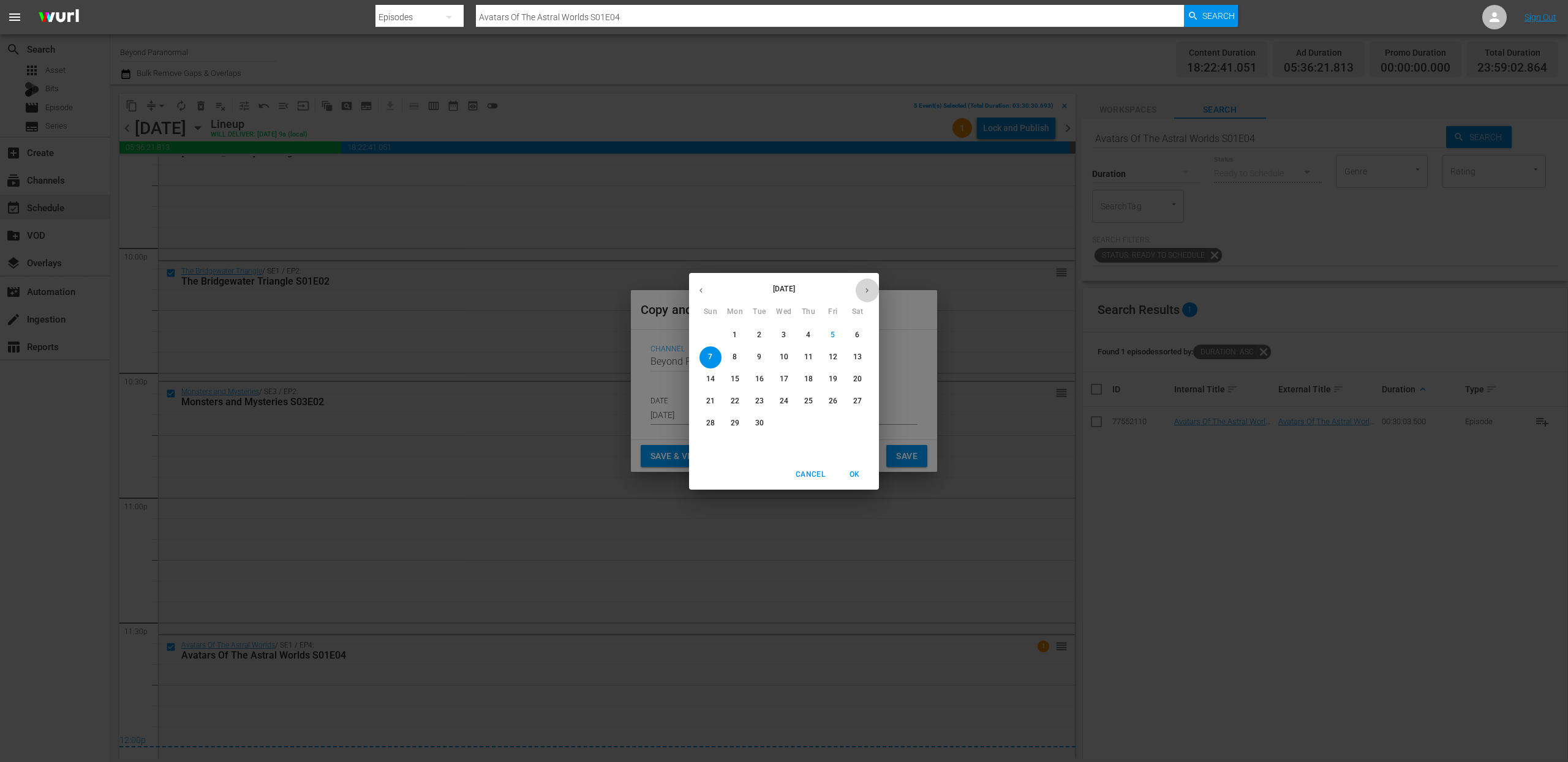
click at [866, 291] on icon "button" at bounding box center [867, 290] width 3 height 5
click at [859, 377] on p "18" at bounding box center [858, 380] width 9 height 10
type input "[DATE]"
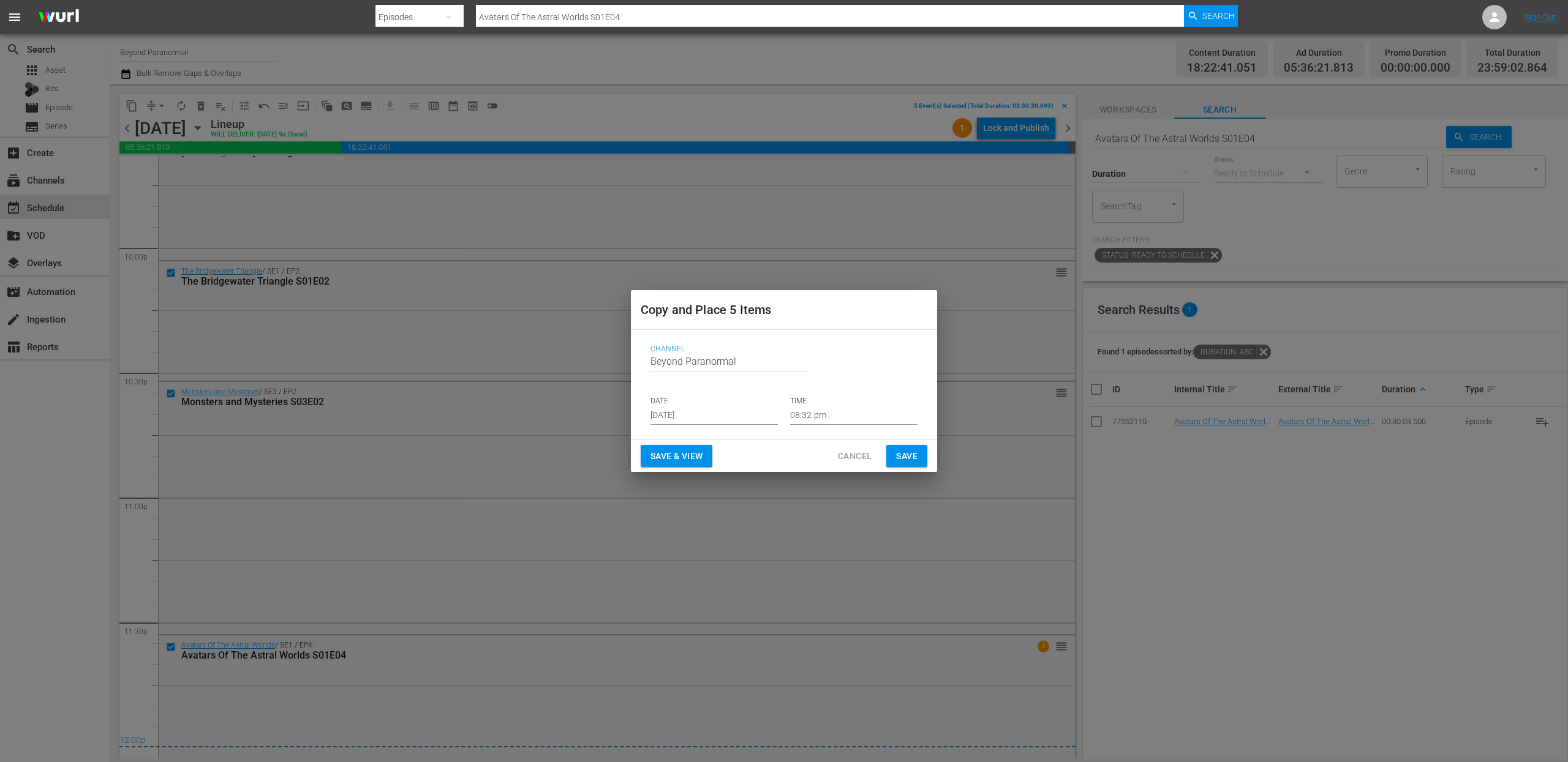
click at [817, 406] on p "TIME" at bounding box center [853, 401] width 127 height 10
click at [809, 417] on input "08:32 pm" at bounding box center [853, 415] width 127 height 18
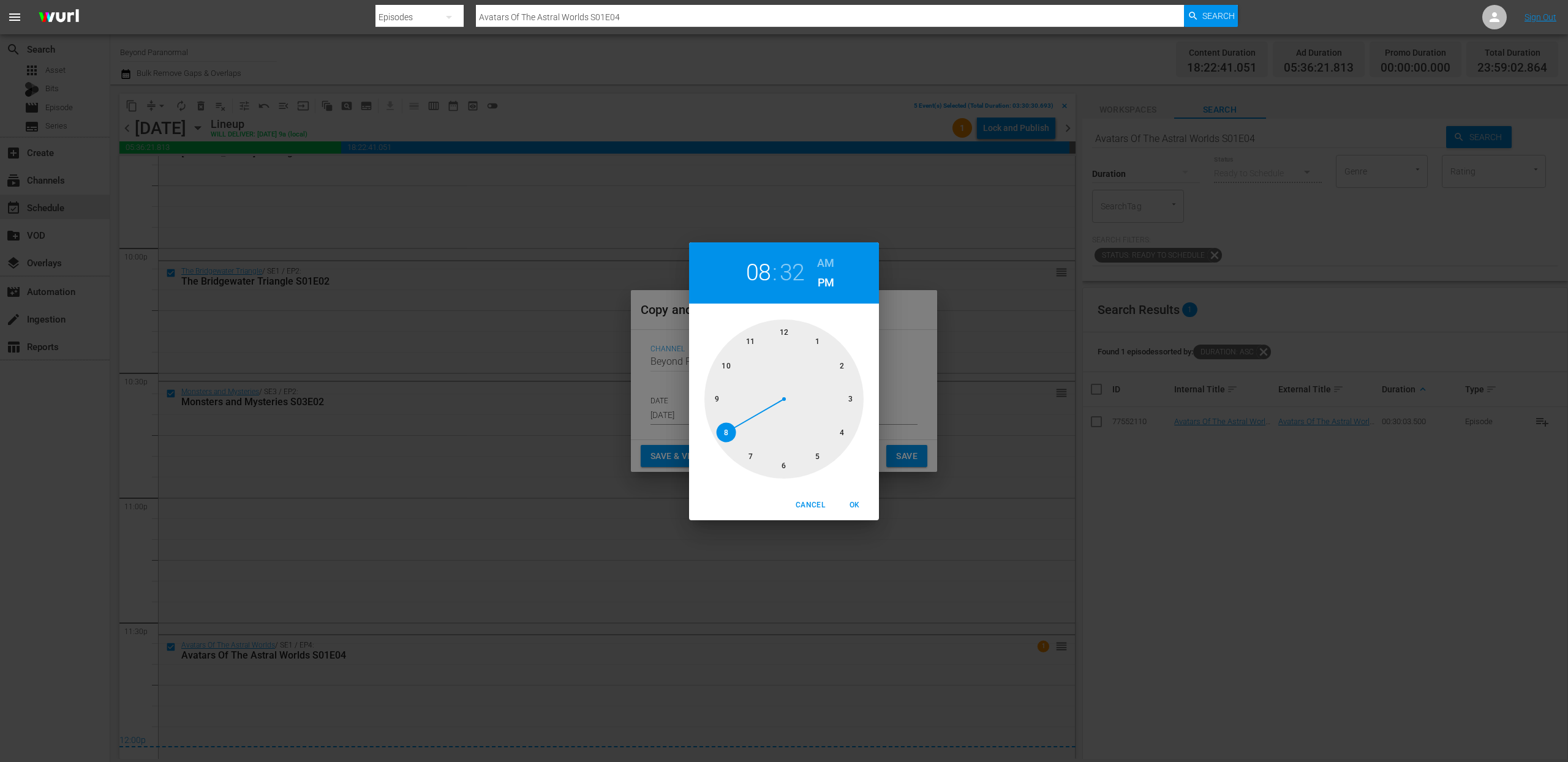
click at [776, 331] on div at bounding box center [784, 399] width 159 height 159
click at [782, 331] on div at bounding box center [784, 399] width 159 height 159
click at [827, 259] on h6 "AM" at bounding box center [826, 263] width 17 height 20
click at [857, 504] on span "OK" at bounding box center [854, 505] width 29 height 13
type input "12:00 am"
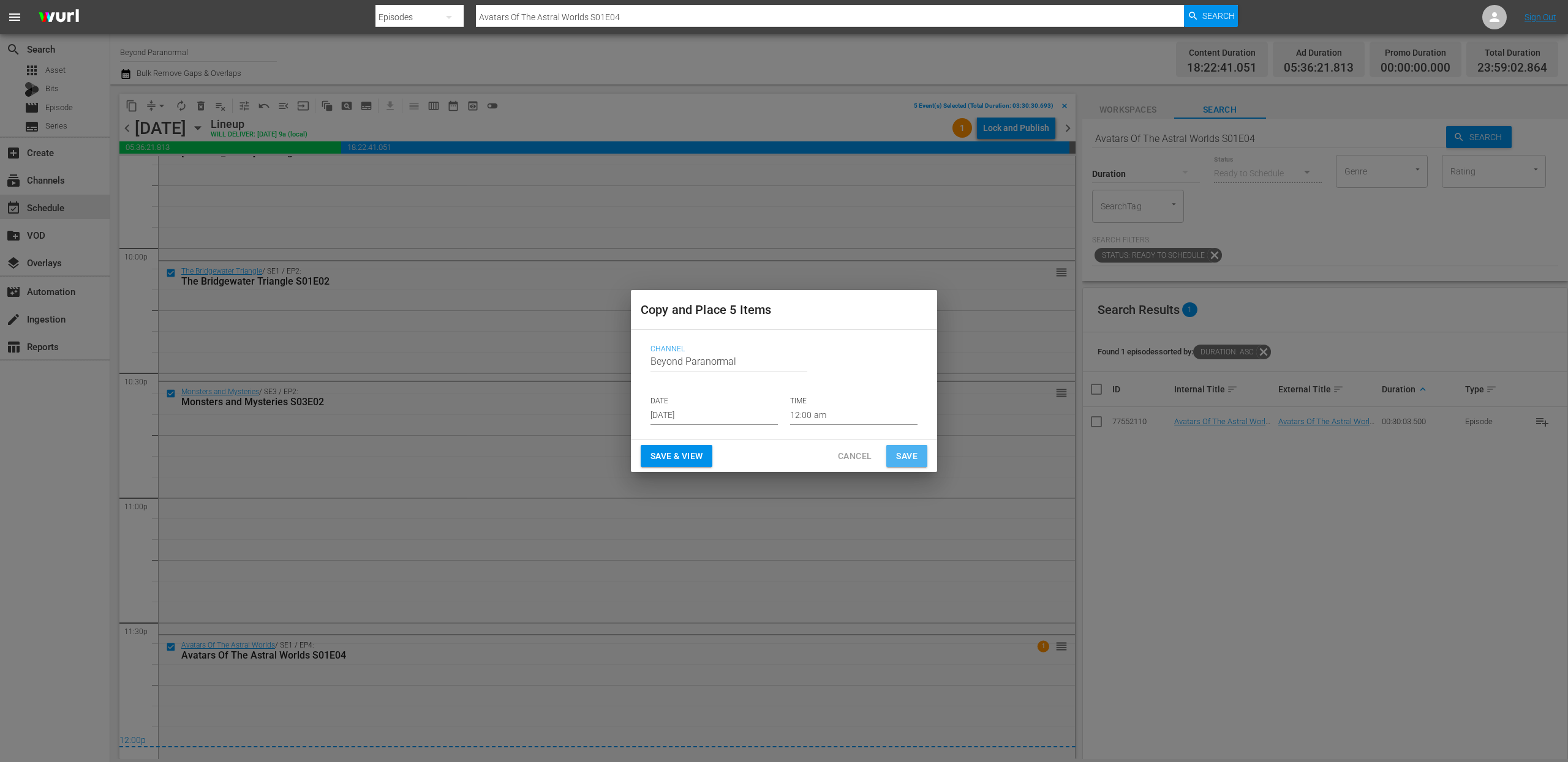
click at [910, 456] on span "Save" at bounding box center [906, 456] width 22 height 15
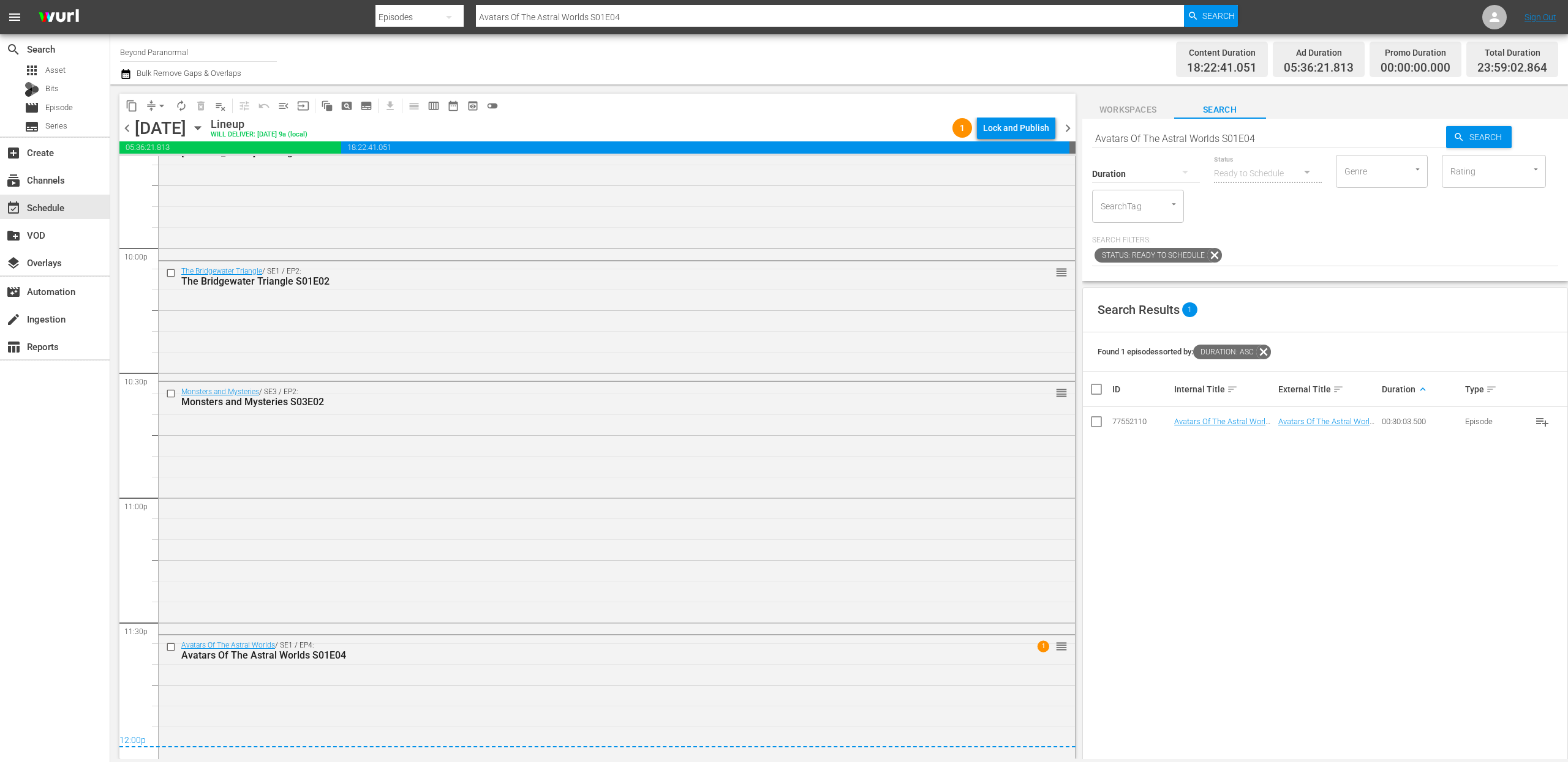
click at [130, 67] on icon "button" at bounding box center [126, 74] width 12 height 15
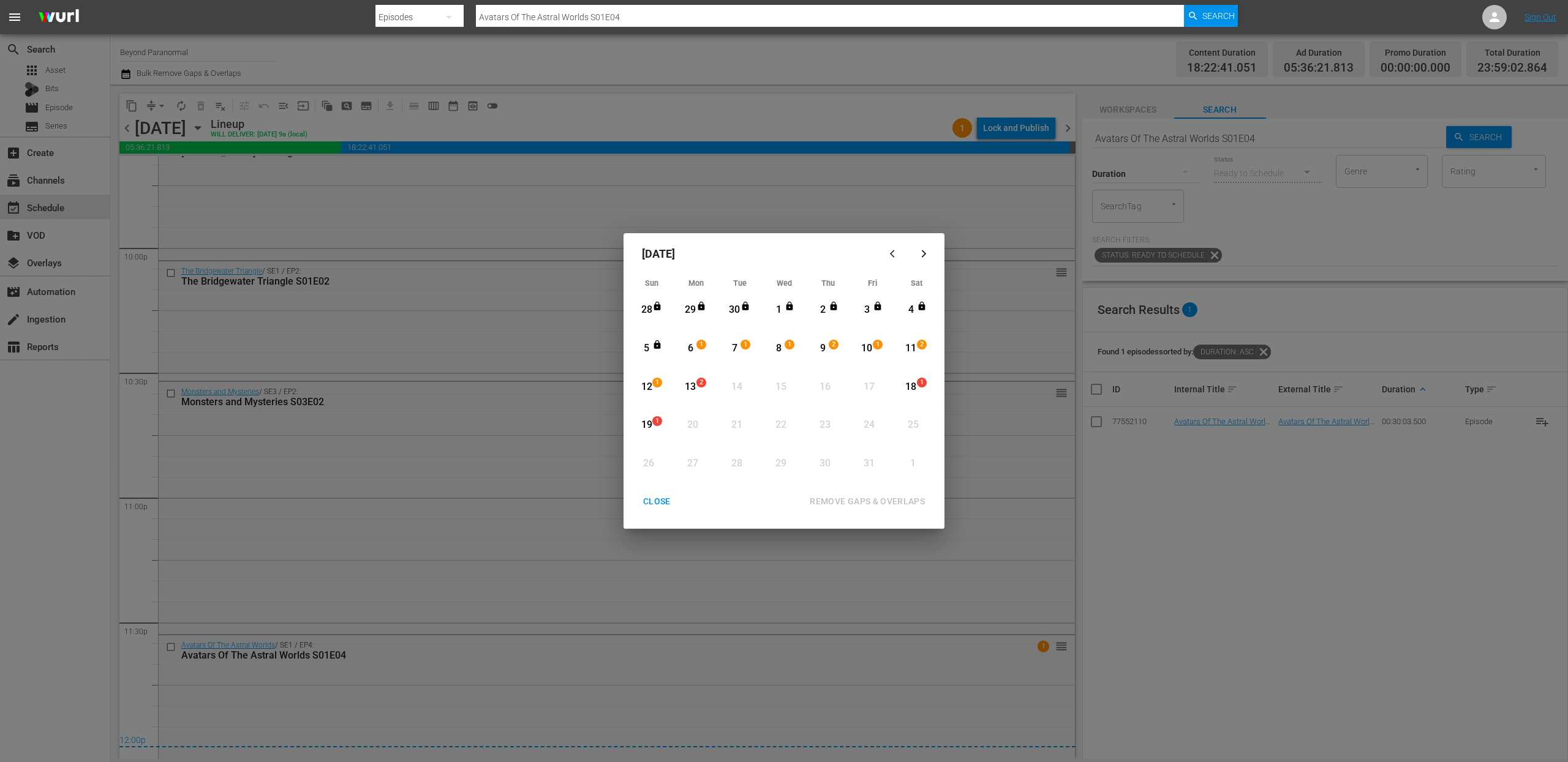
click at [660, 505] on div "CLOSE" at bounding box center [656, 502] width 47 height 15
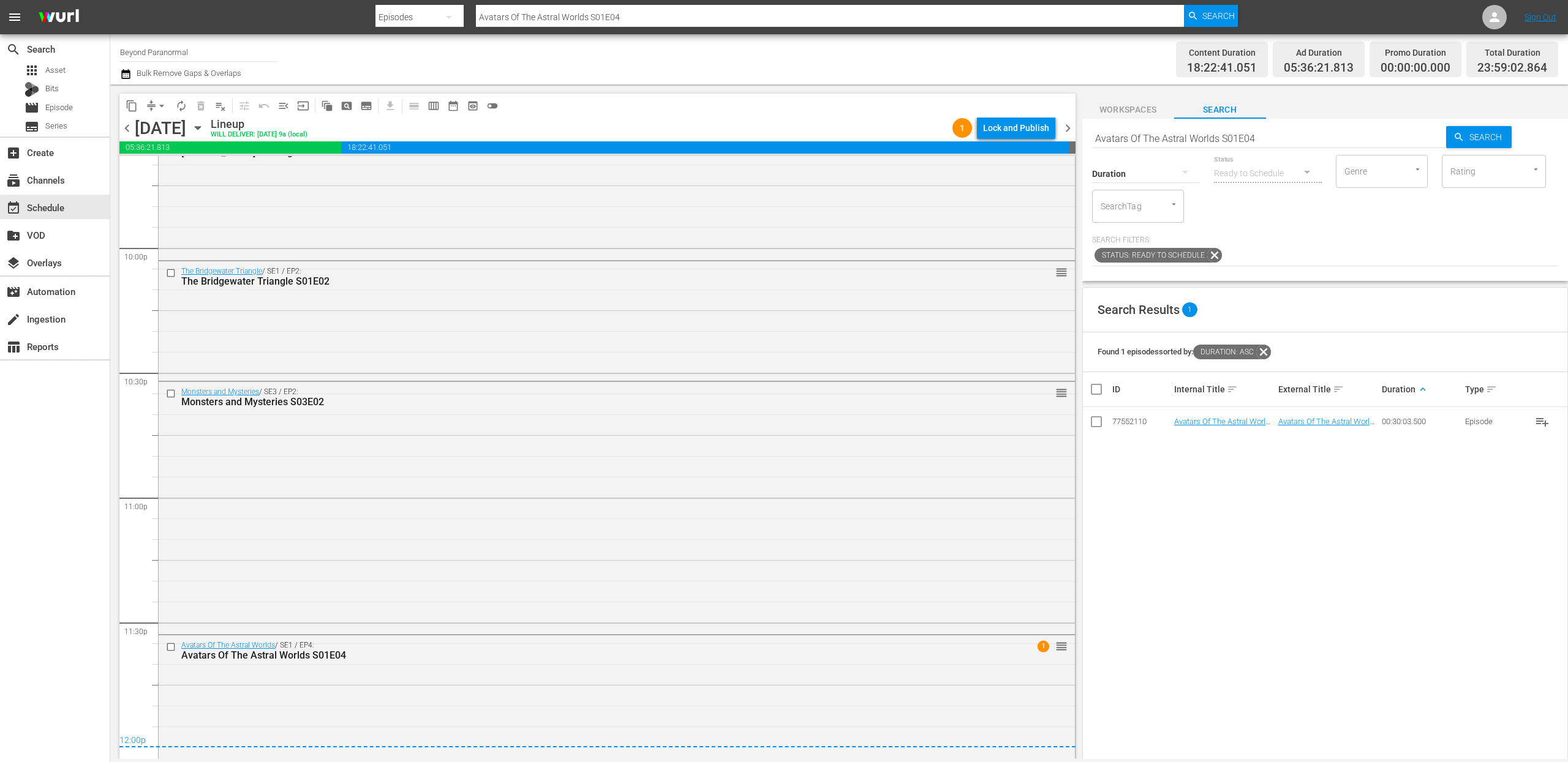
click at [205, 127] on icon "button" at bounding box center [198, 128] width 14 height 14
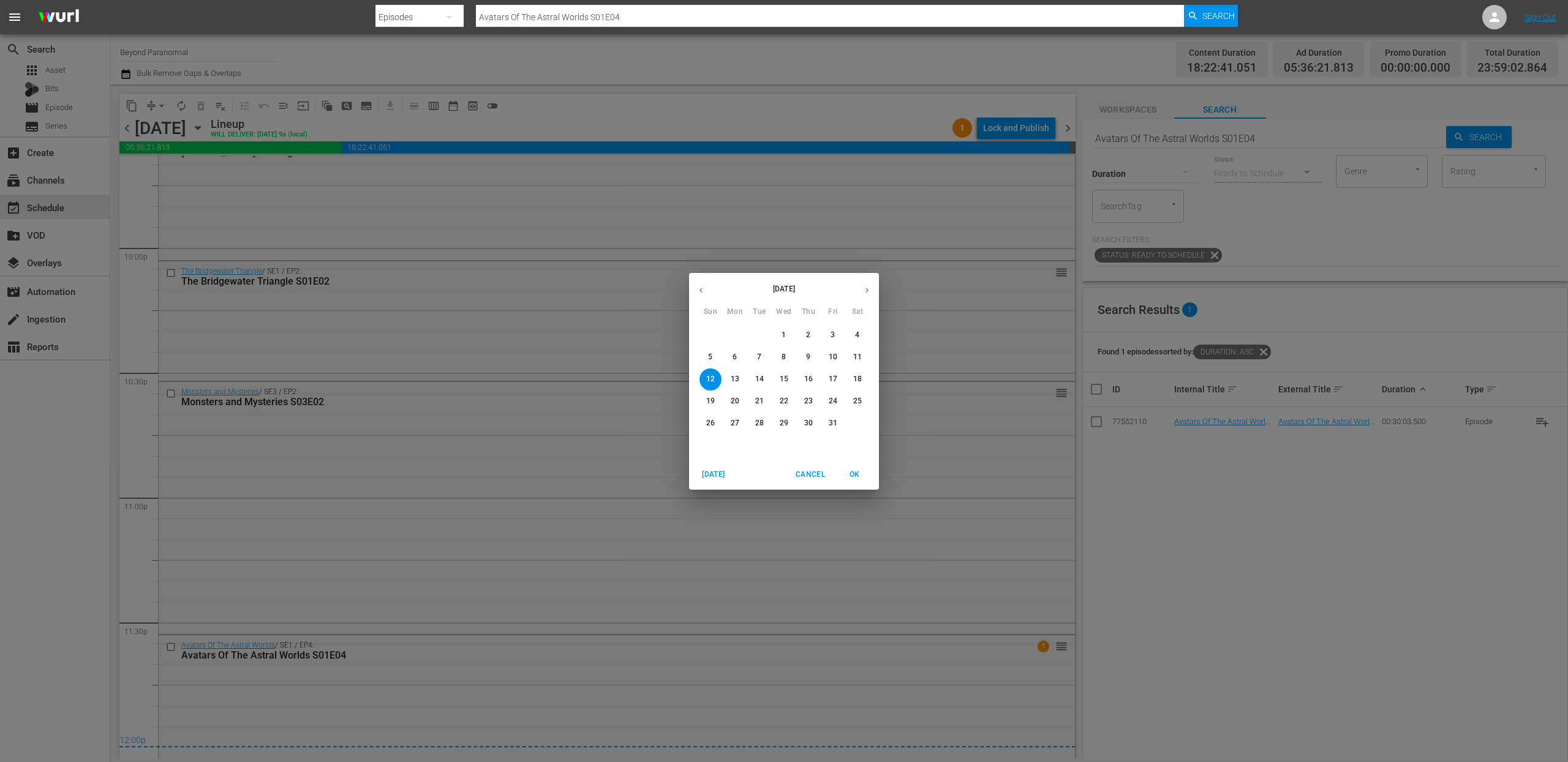
click at [738, 360] on span "6" at bounding box center [735, 357] width 22 height 10
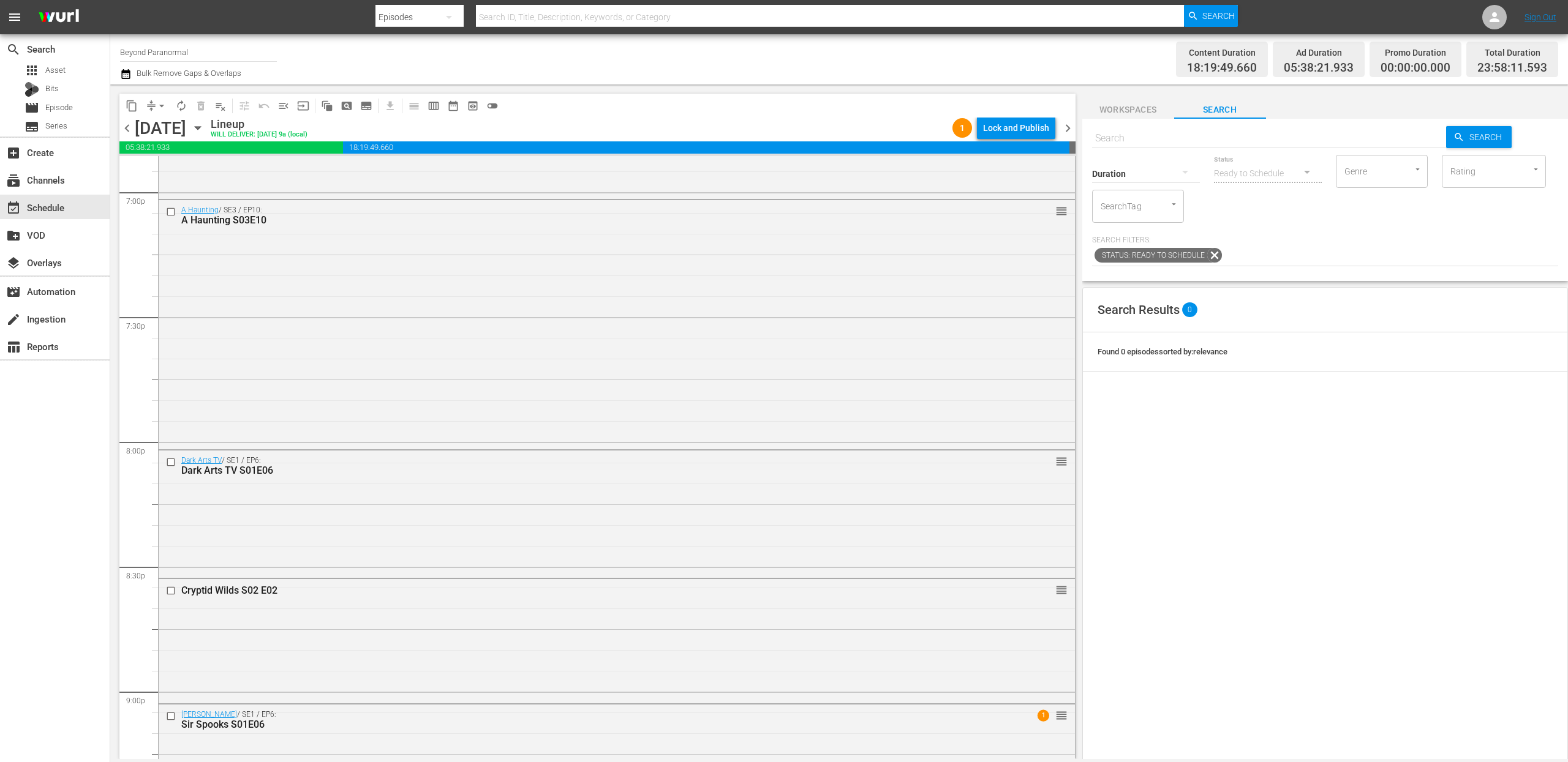
scroll to position [5406, 0]
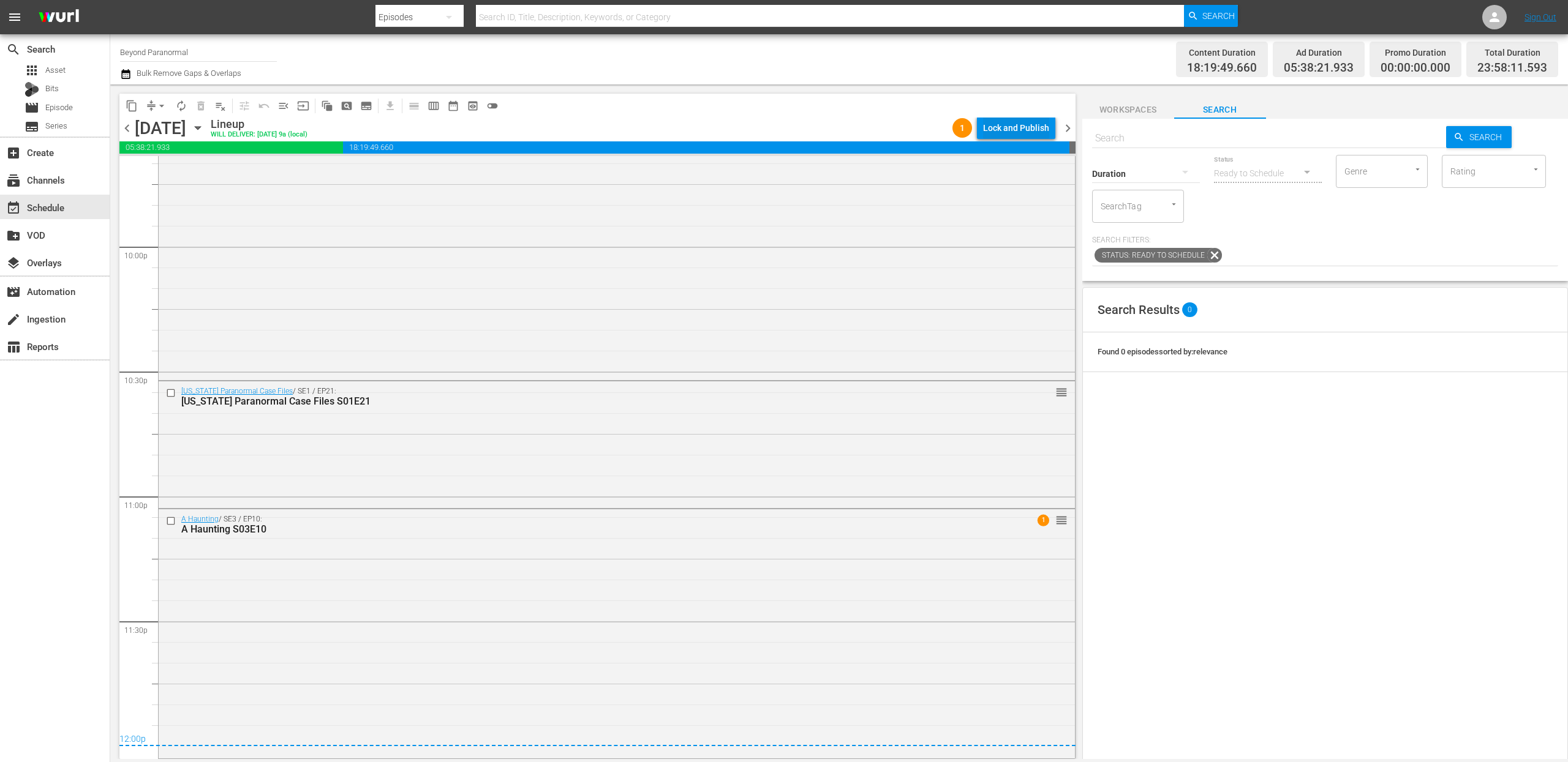
click at [1013, 130] on div "Lock and Publish" at bounding box center [1015, 128] width 66 height 22
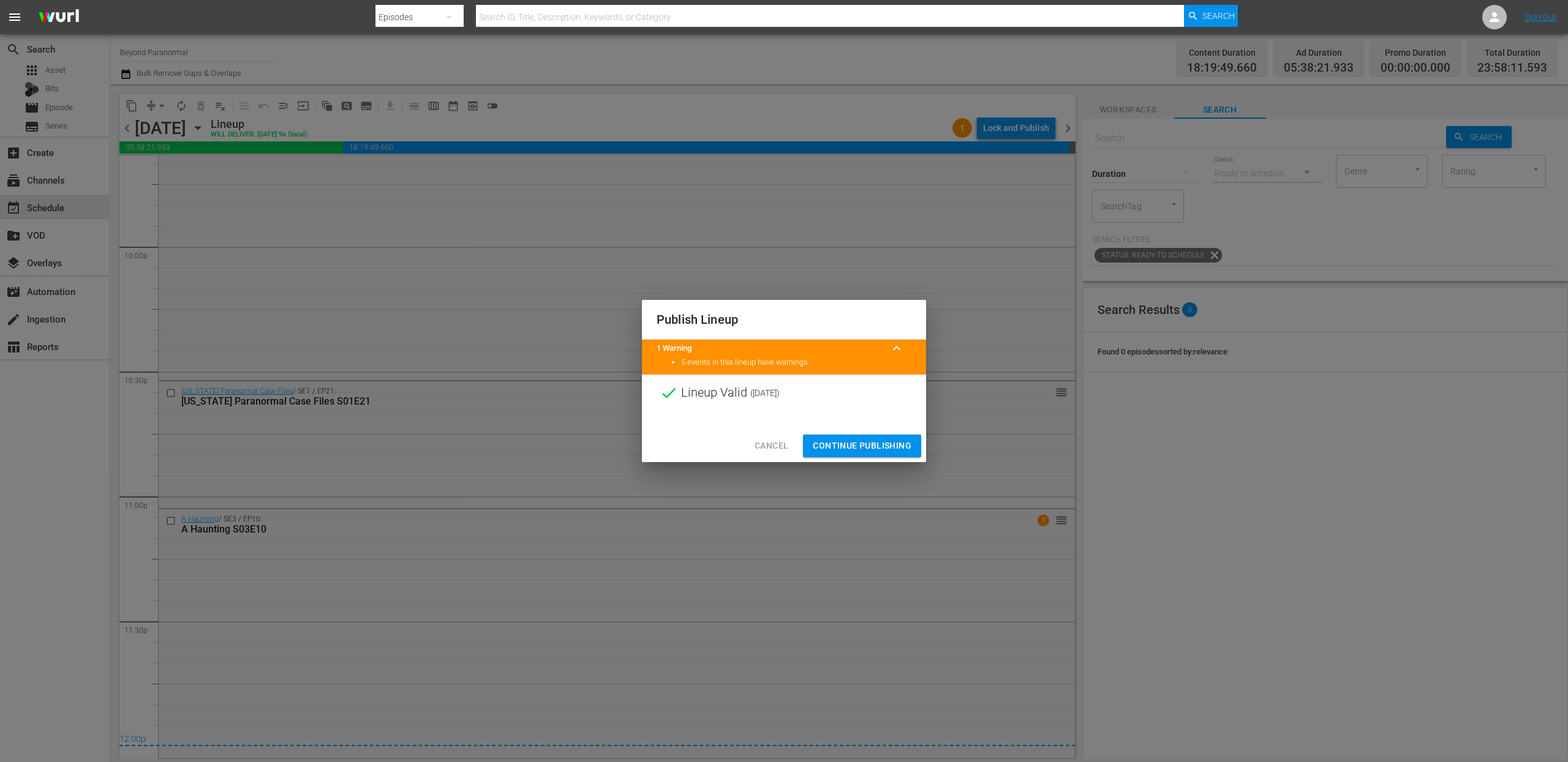
click at [866, 436] on button "Continue Publishing" at bounding box center [861, 446] width 118 height 22
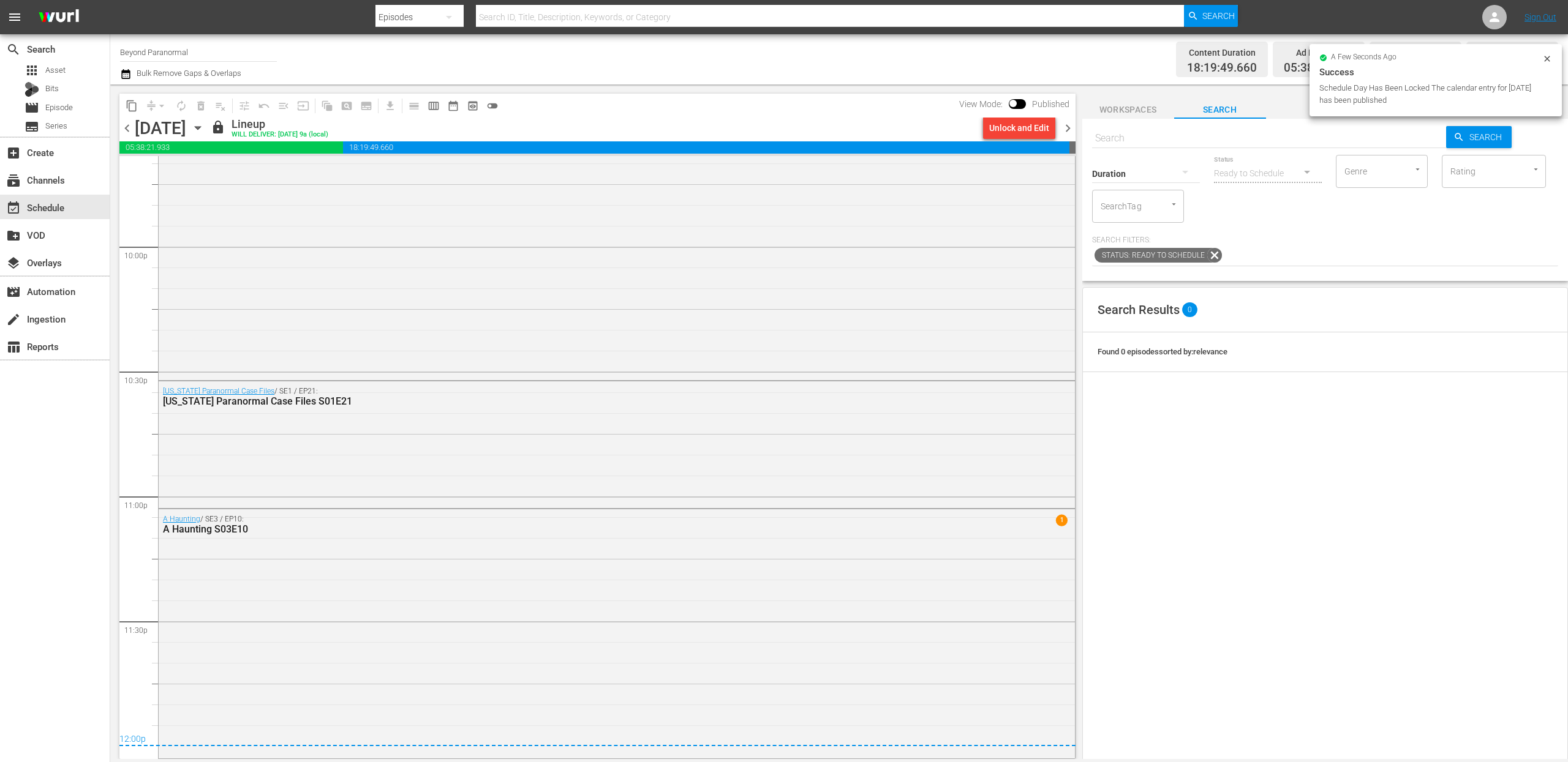
click at [1071, 130] on span "chevron_right" at bounding box center [1068, 128] width 15 height 15
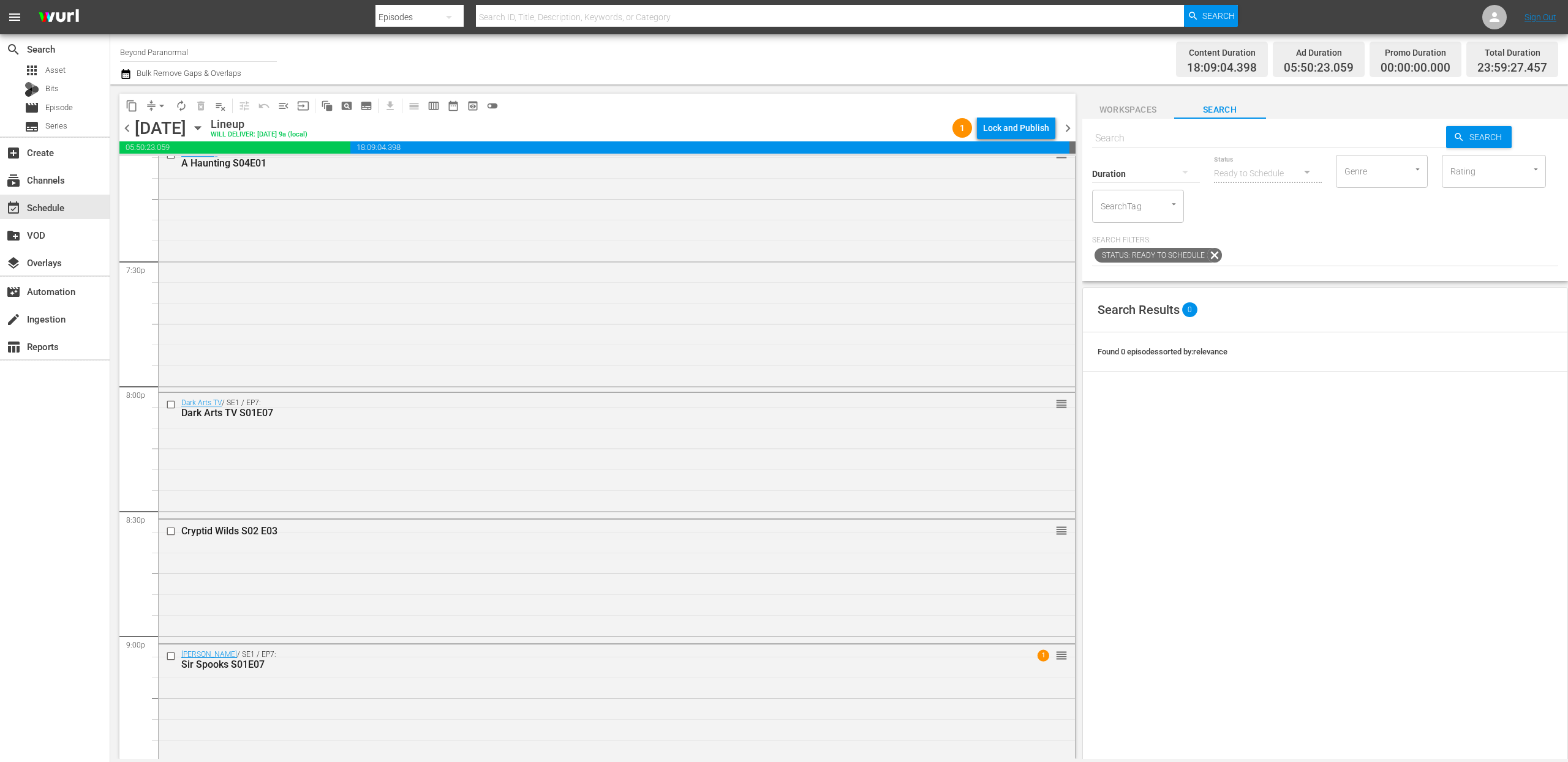
scroll to position [4981, 0]
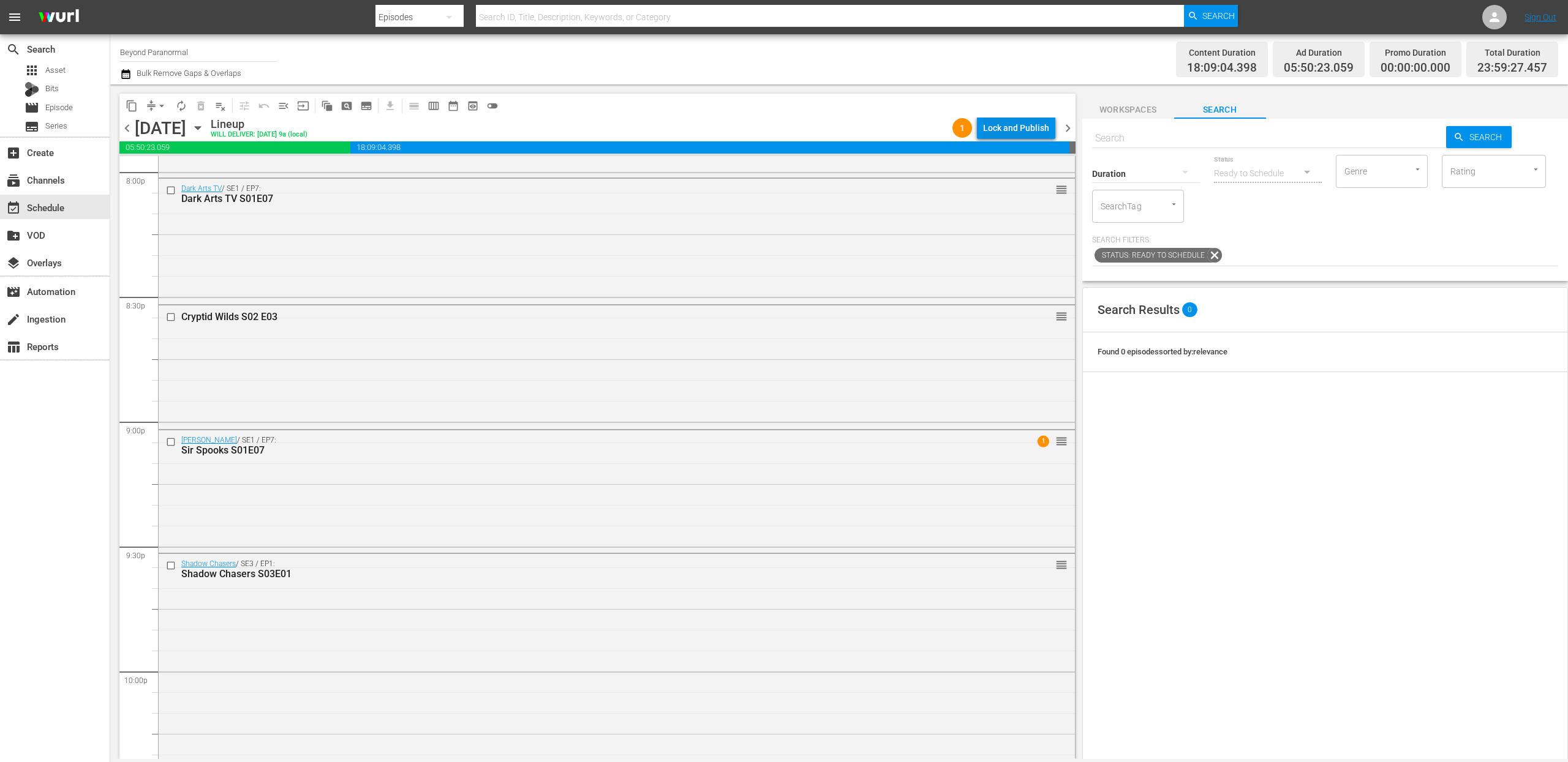
click at [1025, 130] on div "Lock and Publish" at bounding box center [1015, 128] width 66 height 22
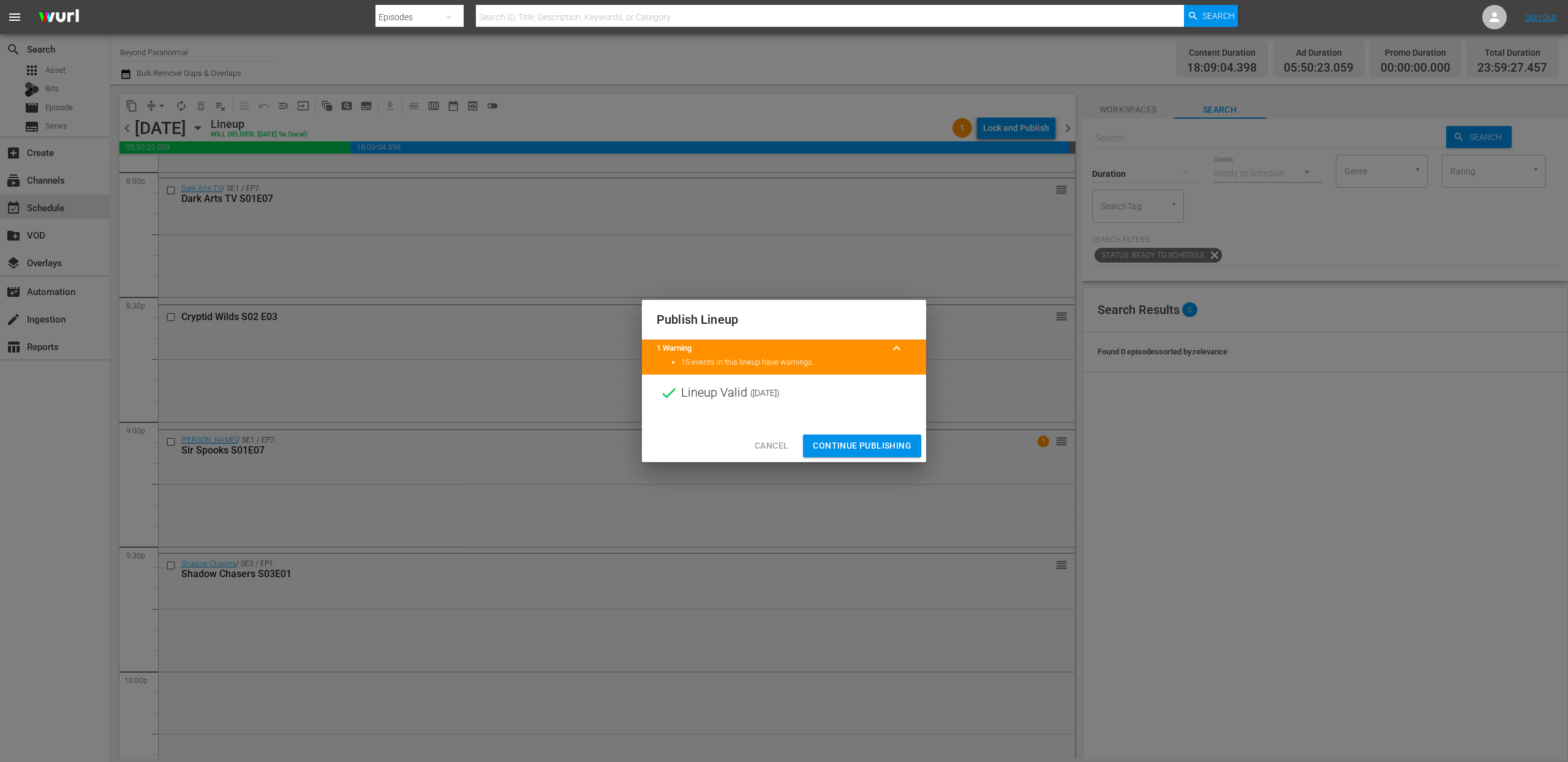
click at [853, 451] on span "Continue Publishing" at bounding box center [862, 446] width 99 height 15
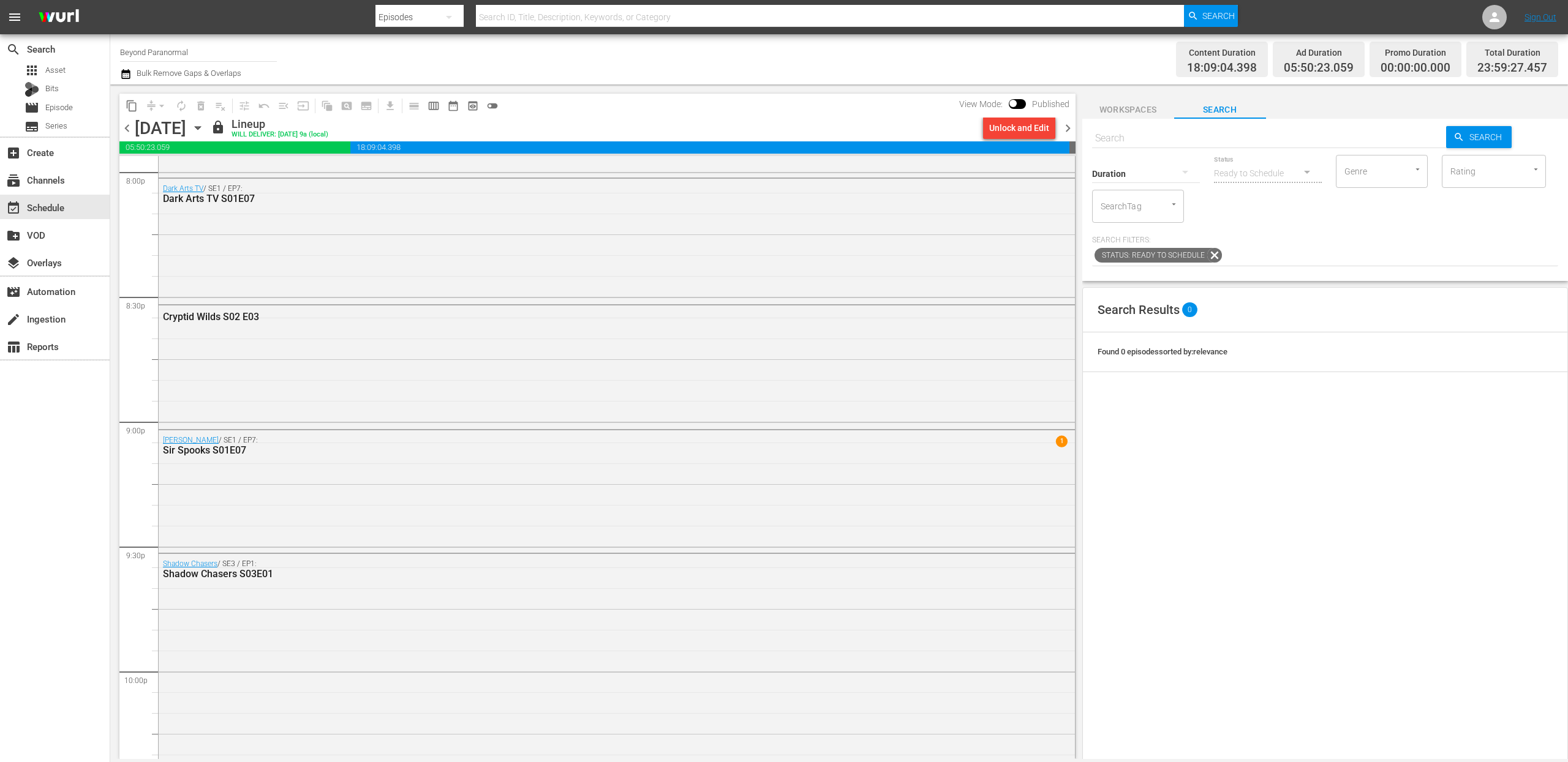
click at [1067, 127] on span "chevron_right" at bounding box center [1068, 128] width 15 height 15
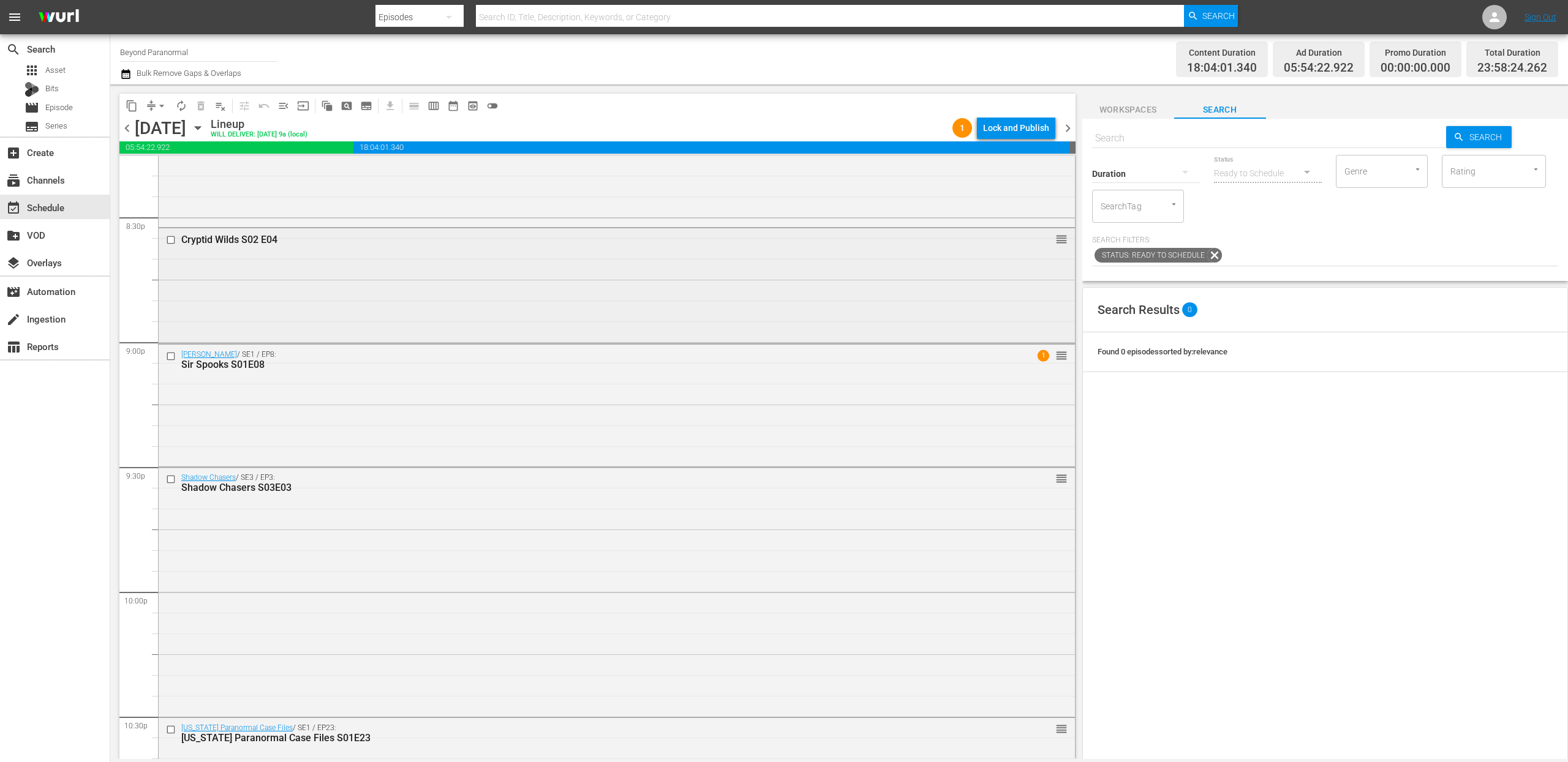
scroll to position [5397, 0]
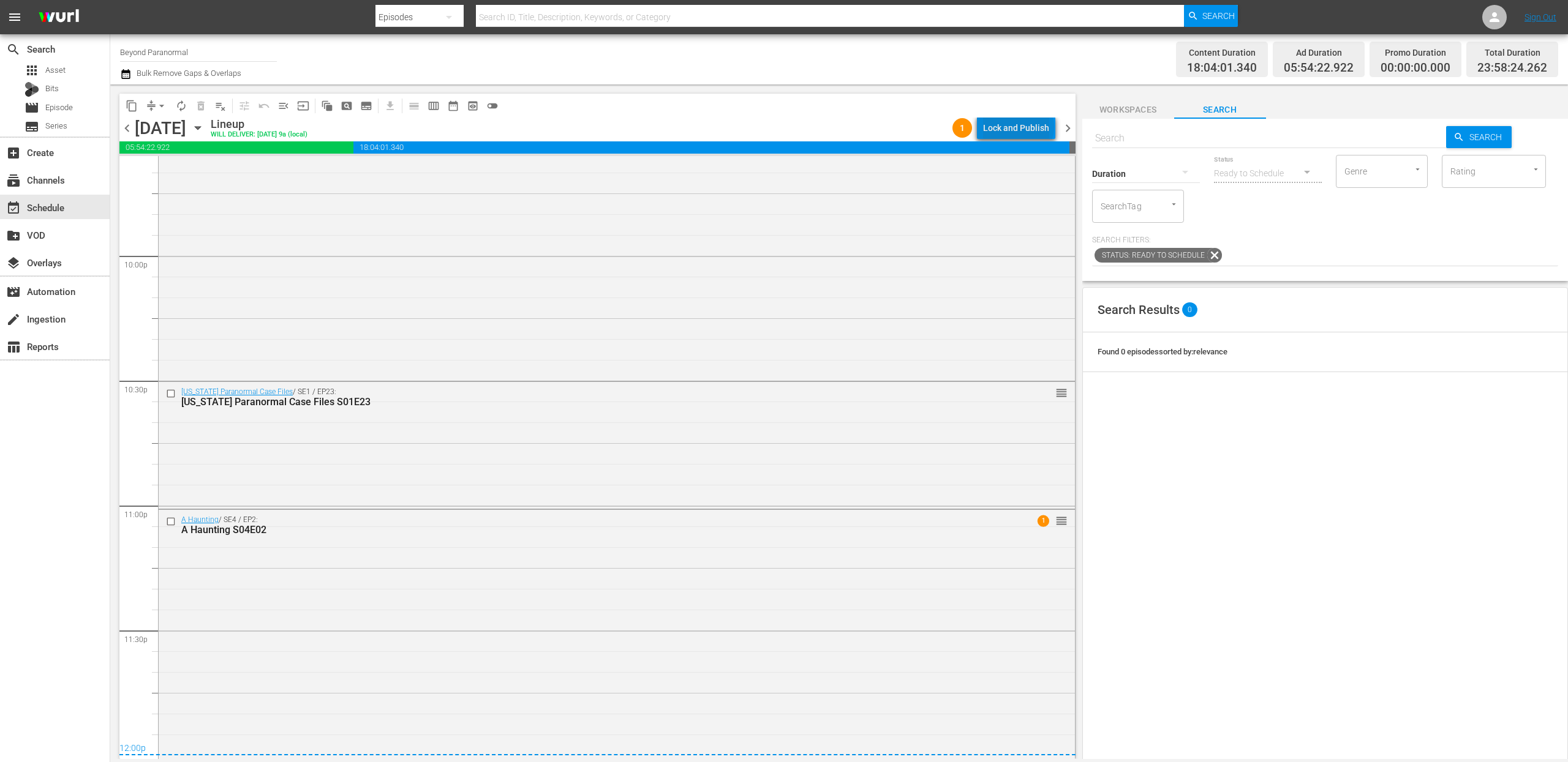
click at [1021, 127] on div "Lock and Publish" at bounding box center [1015, 128] width 66 height 22
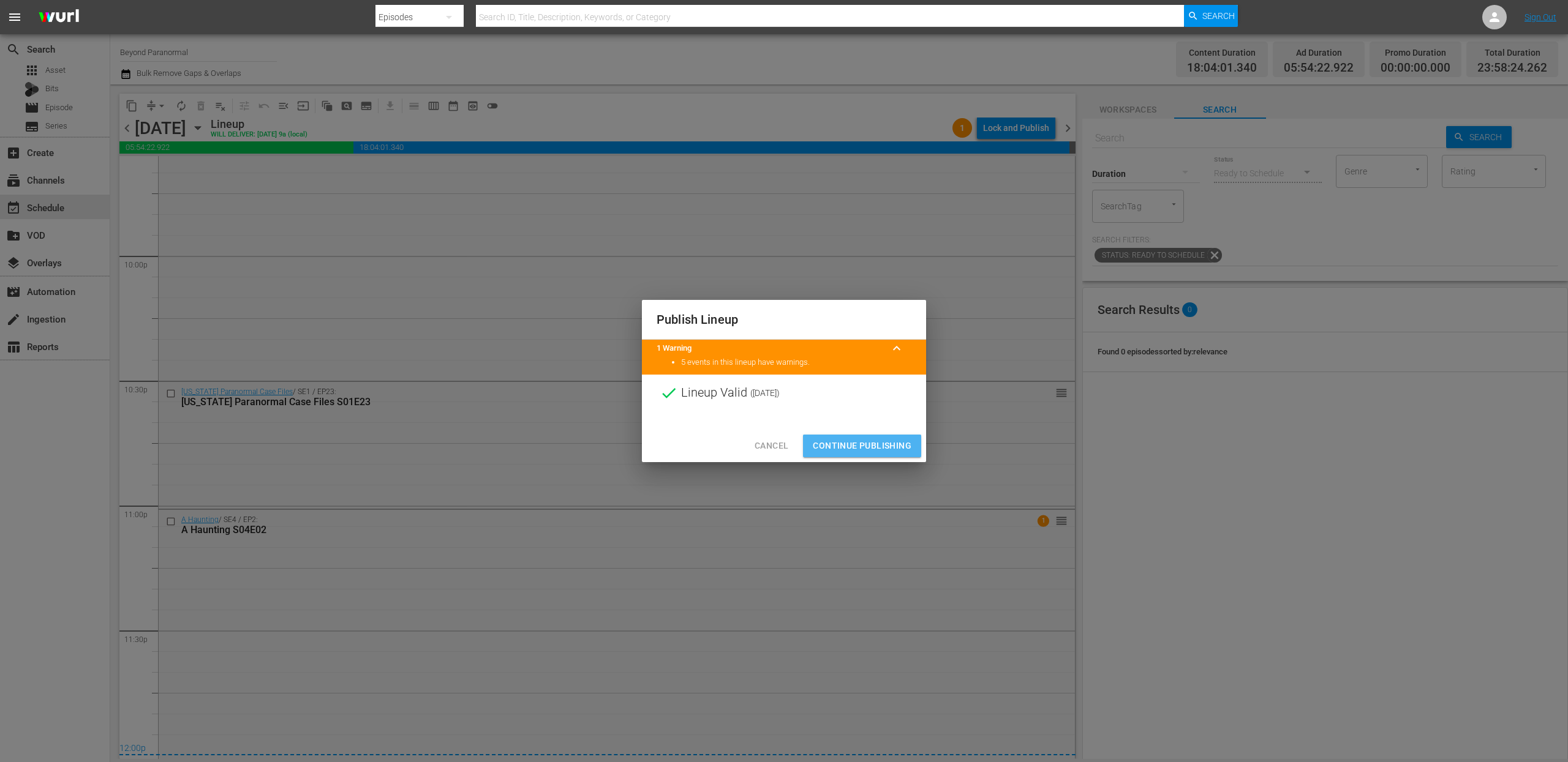
click at [868, 443] on span "Continue Publishing" at bounding box center [862, 446] width 99 height 15
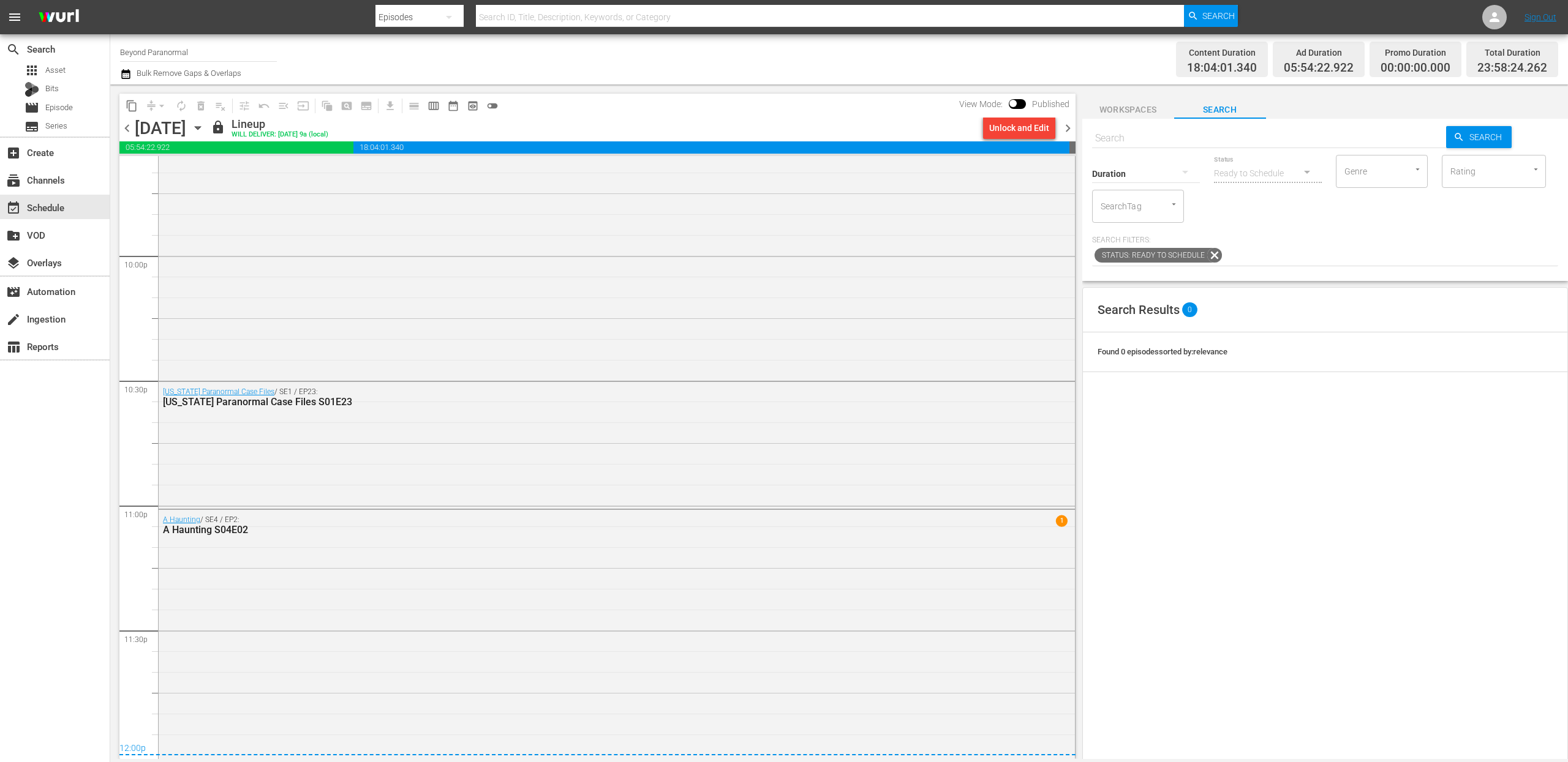
click at [1071, 127] on span "chevron_right" at bounding box center [1068, 128] width 15 height 15
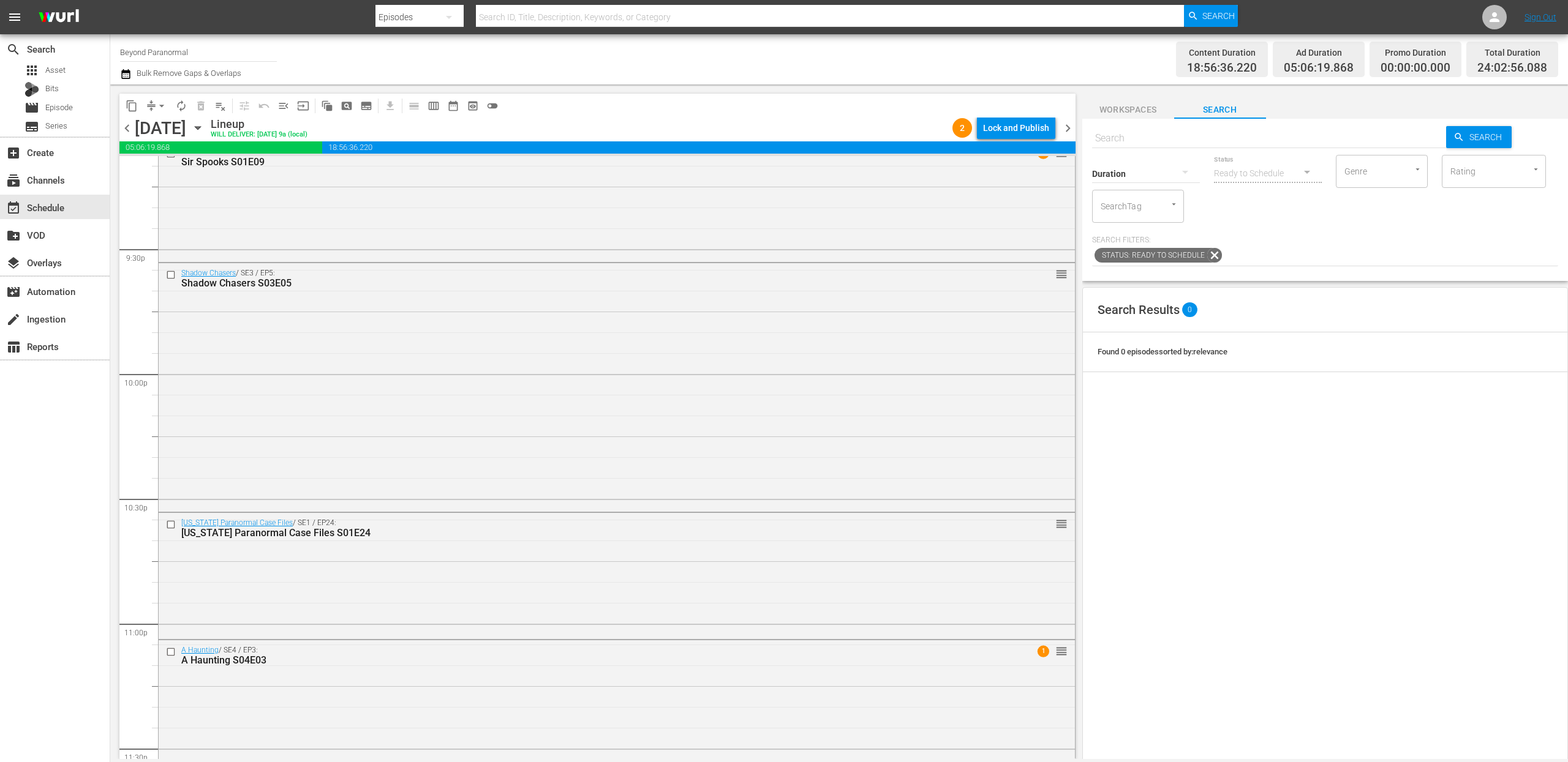
scroll to position [5409, 0]
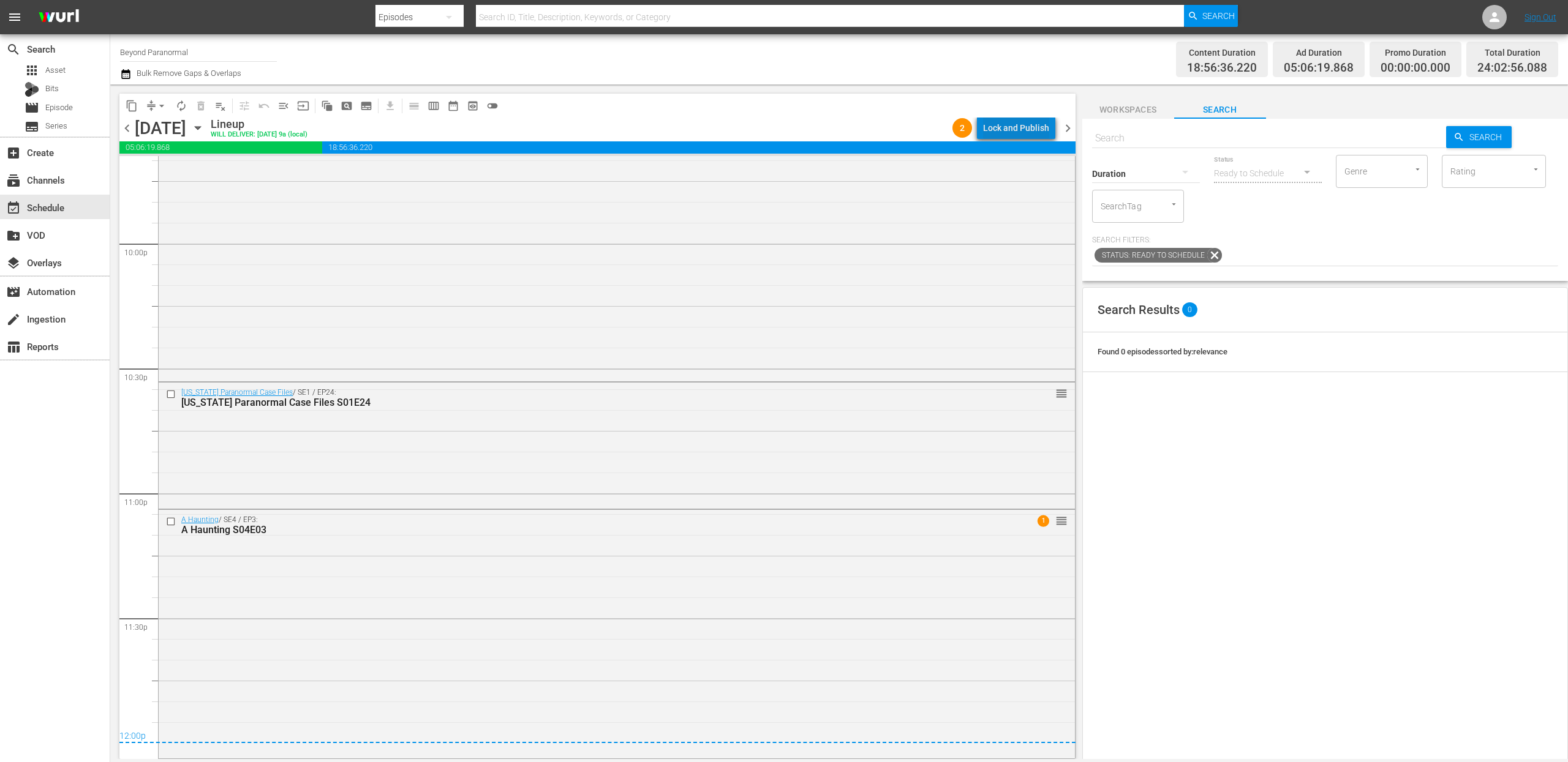
click at [1030, 122] on div "Lock and Publish" at bounding box center [1015, 128] width 66 height 22
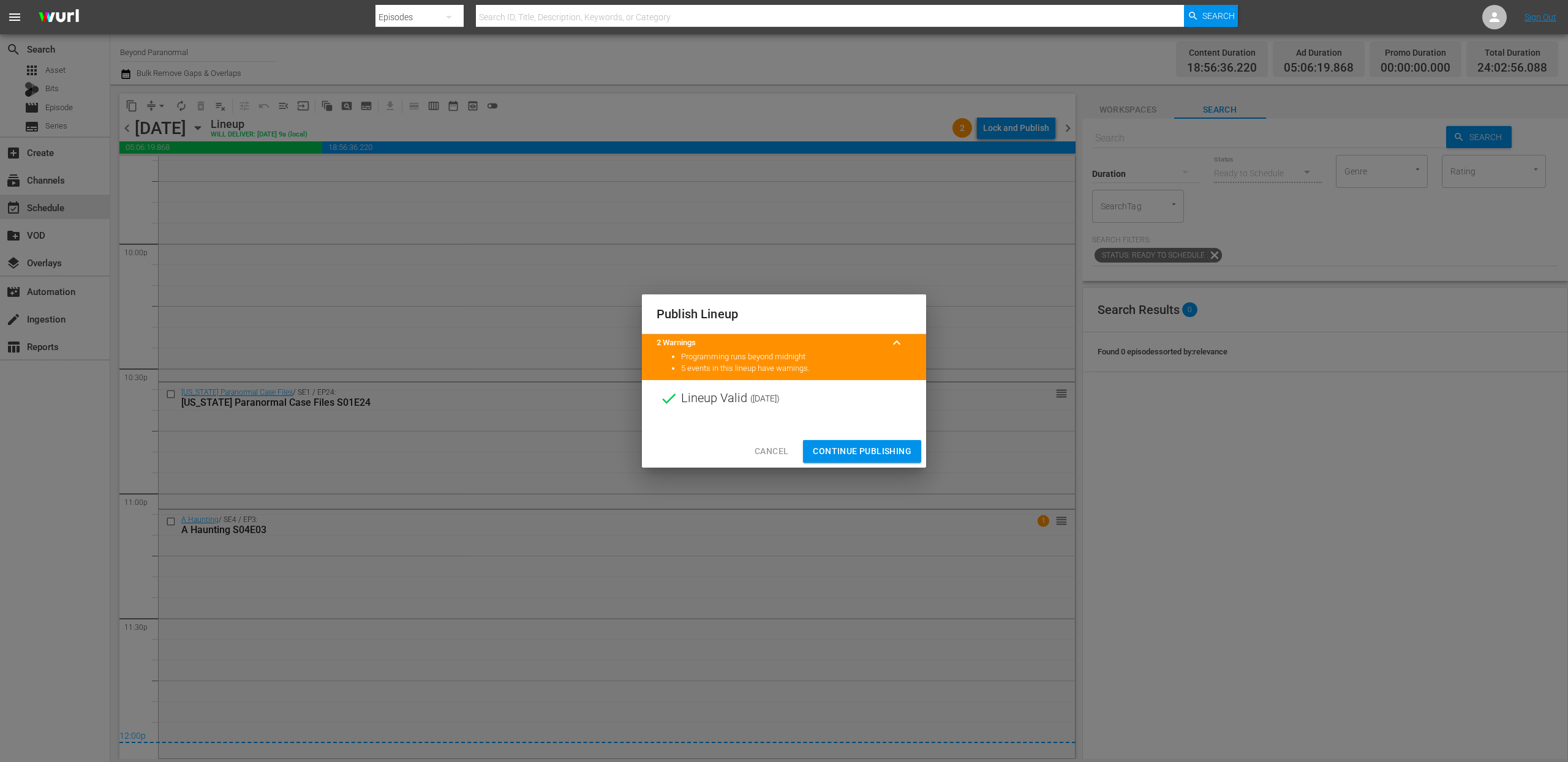
click at [853, 450] on span "Continue Publishing" at bounding box center [862, 452] width 99 height 15
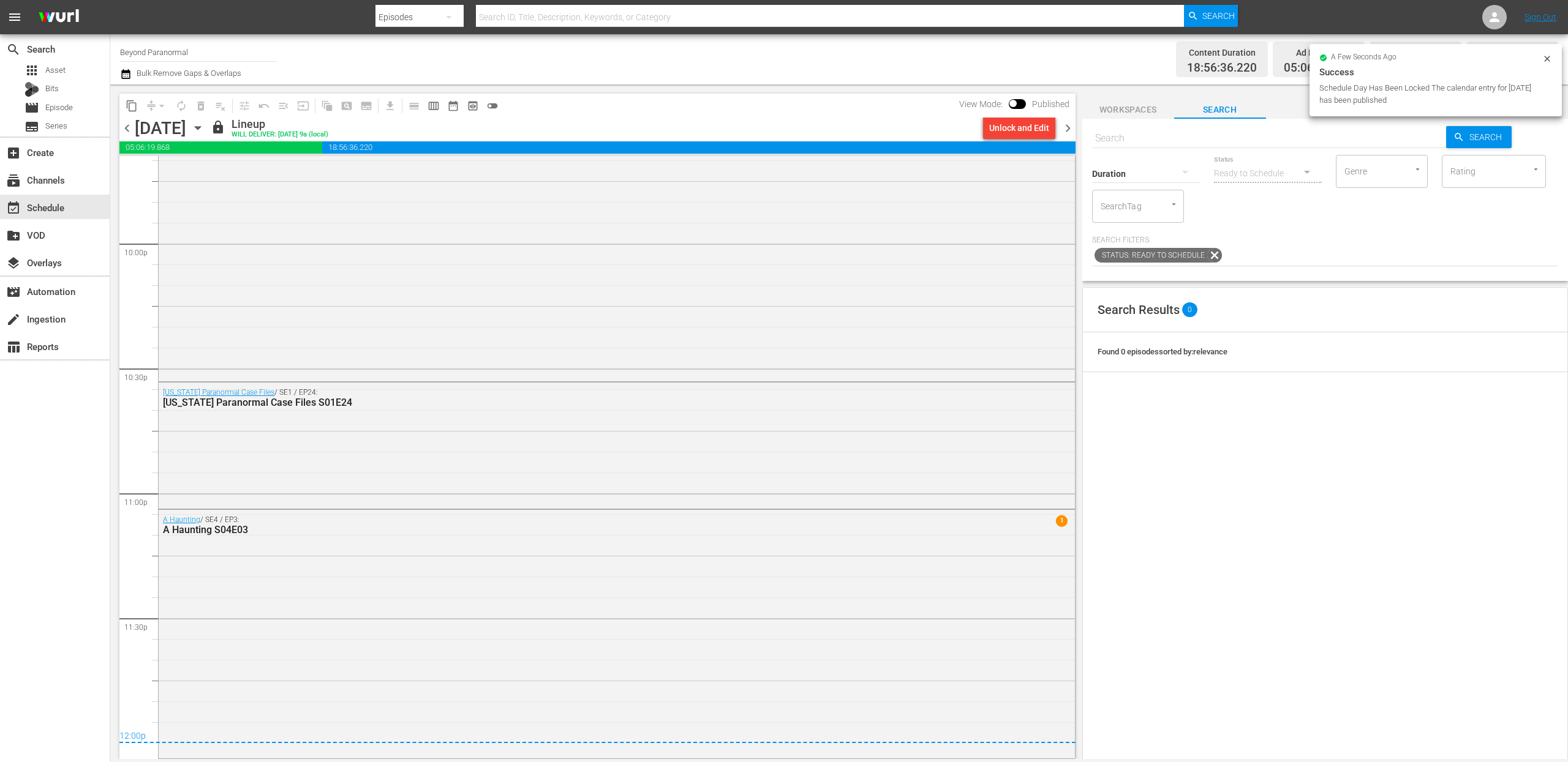
click at [1069, 129] on span "chevron_right" at bounding box center [1068, 128] width 15 height 15
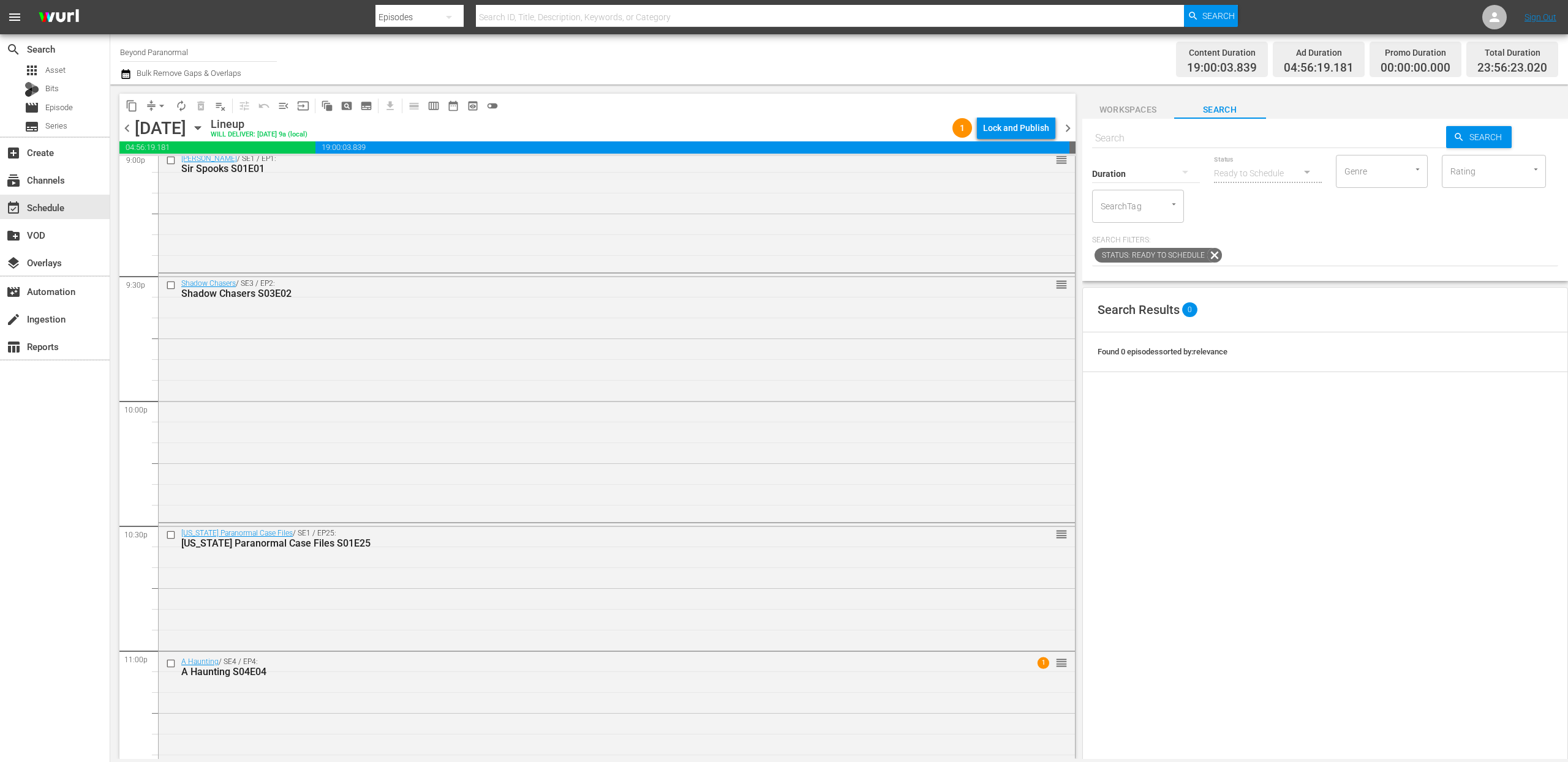
scroll to position [5393, 0]
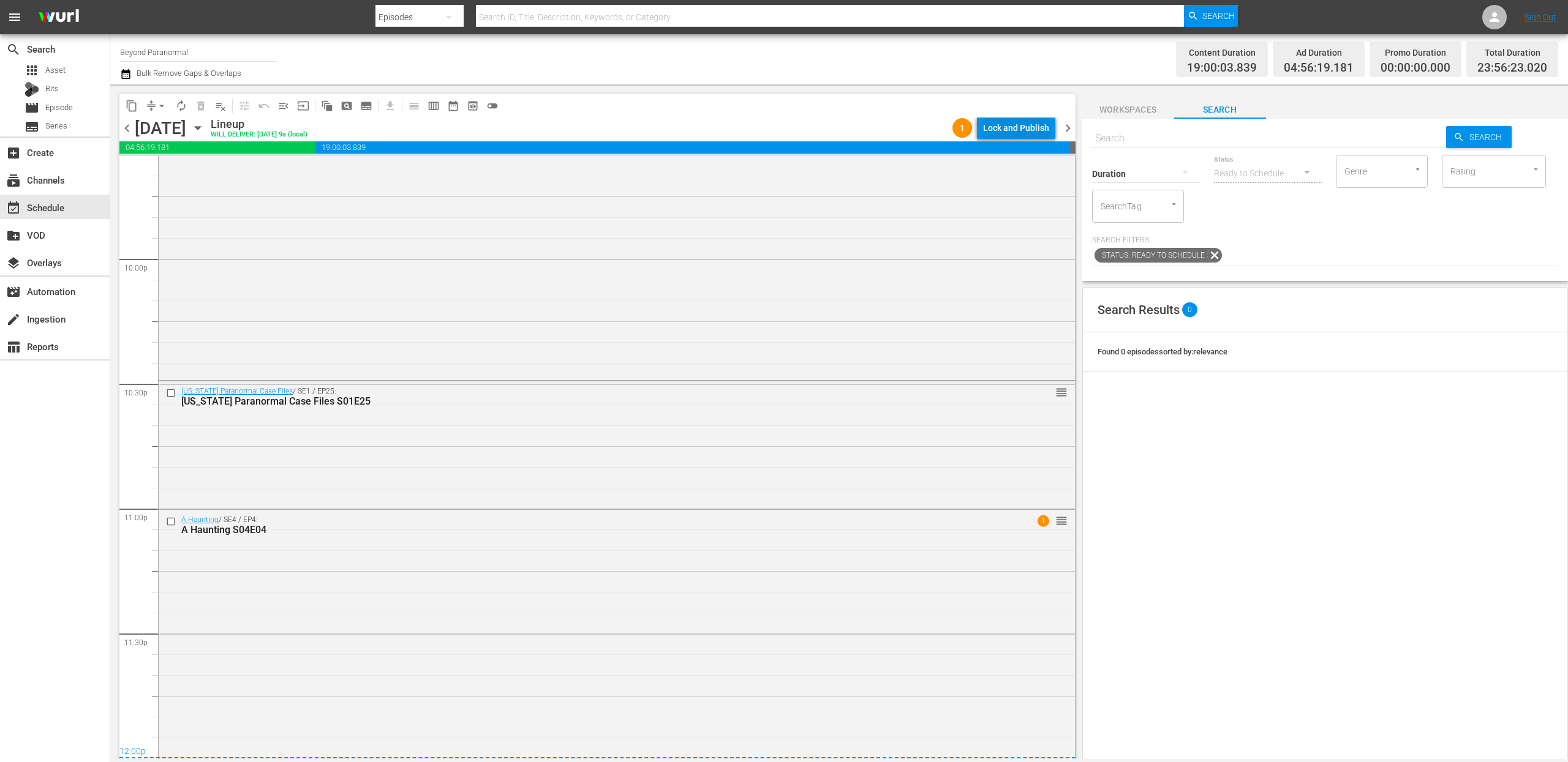
click at [1012, 130] on div "Lock and Publish" at bounding box center [1015, 128] width 66 height 22
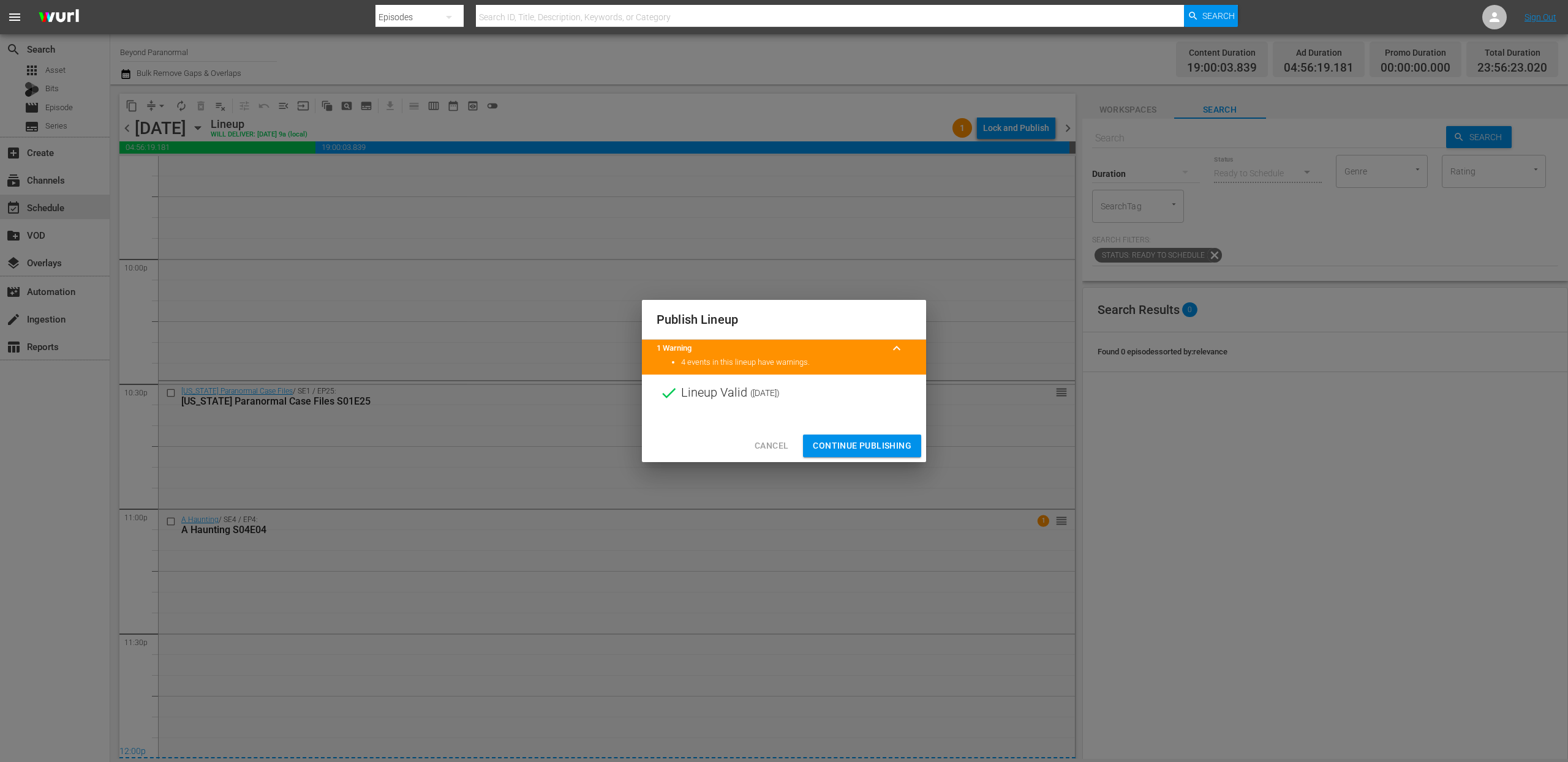
click at [872, 445] on span "Continue Publishing" at bounding box center [862, 446] width 99 height 15
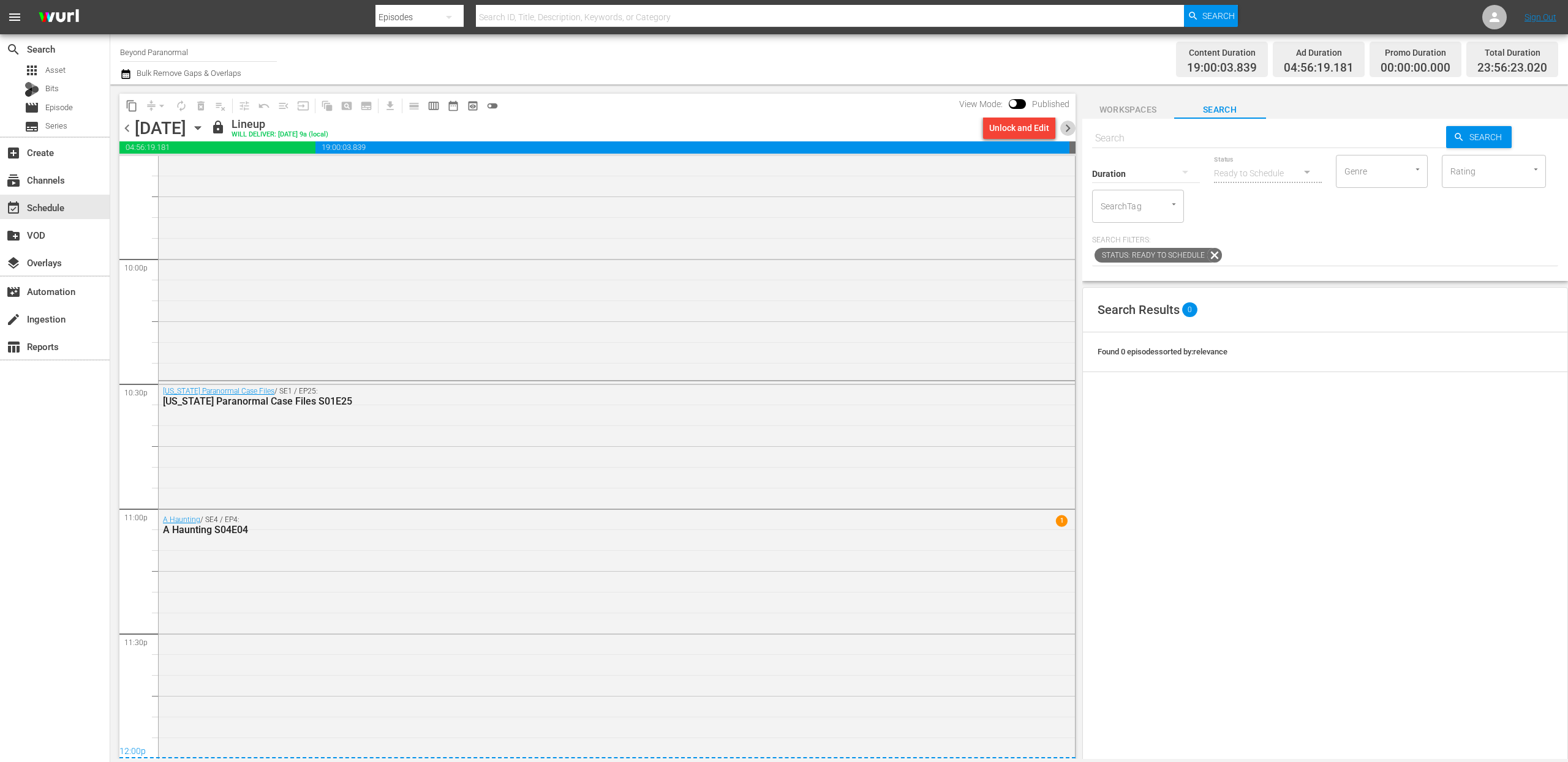
click at [1069, 127] on span "chevron_right" at bounding box center [1068, 128] width 15 height 15
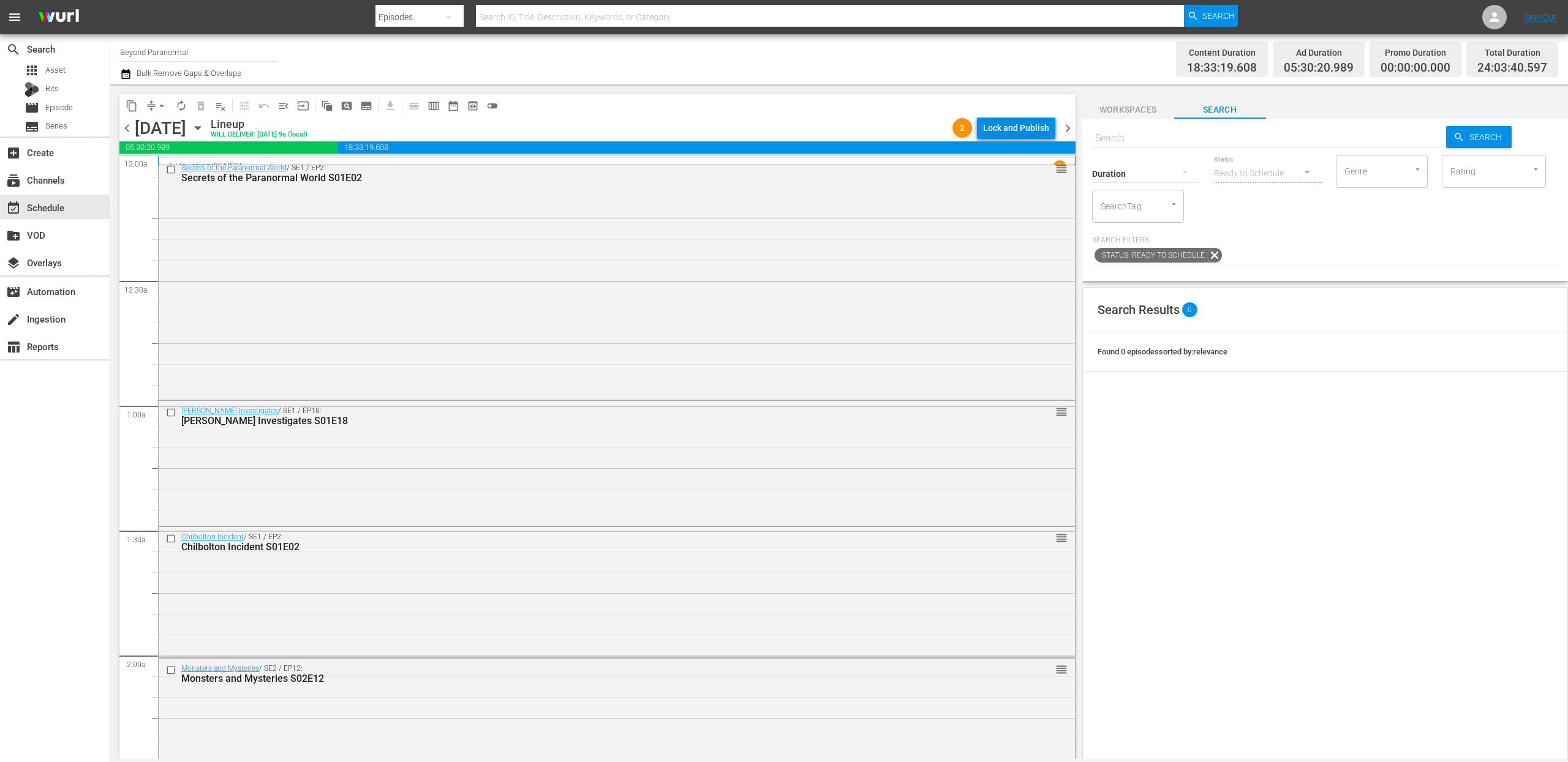
click at [1005, 129] on div "Lock and Publish" at bounding box center [1015, 128] width 66 height 22
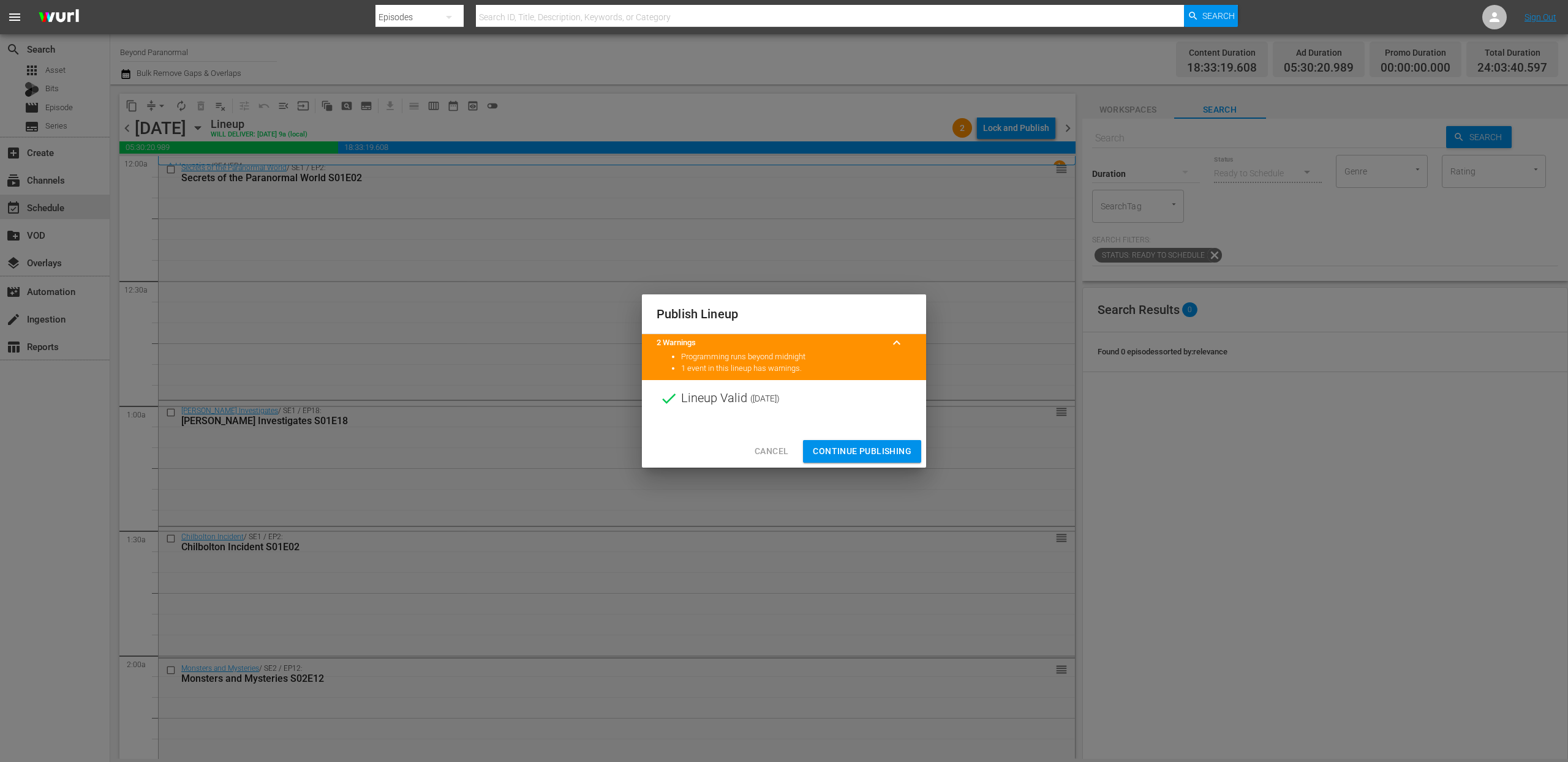
click at [837, 455] on span "Continue Publishing" at bounding box center [862, 452] width 99 height 15
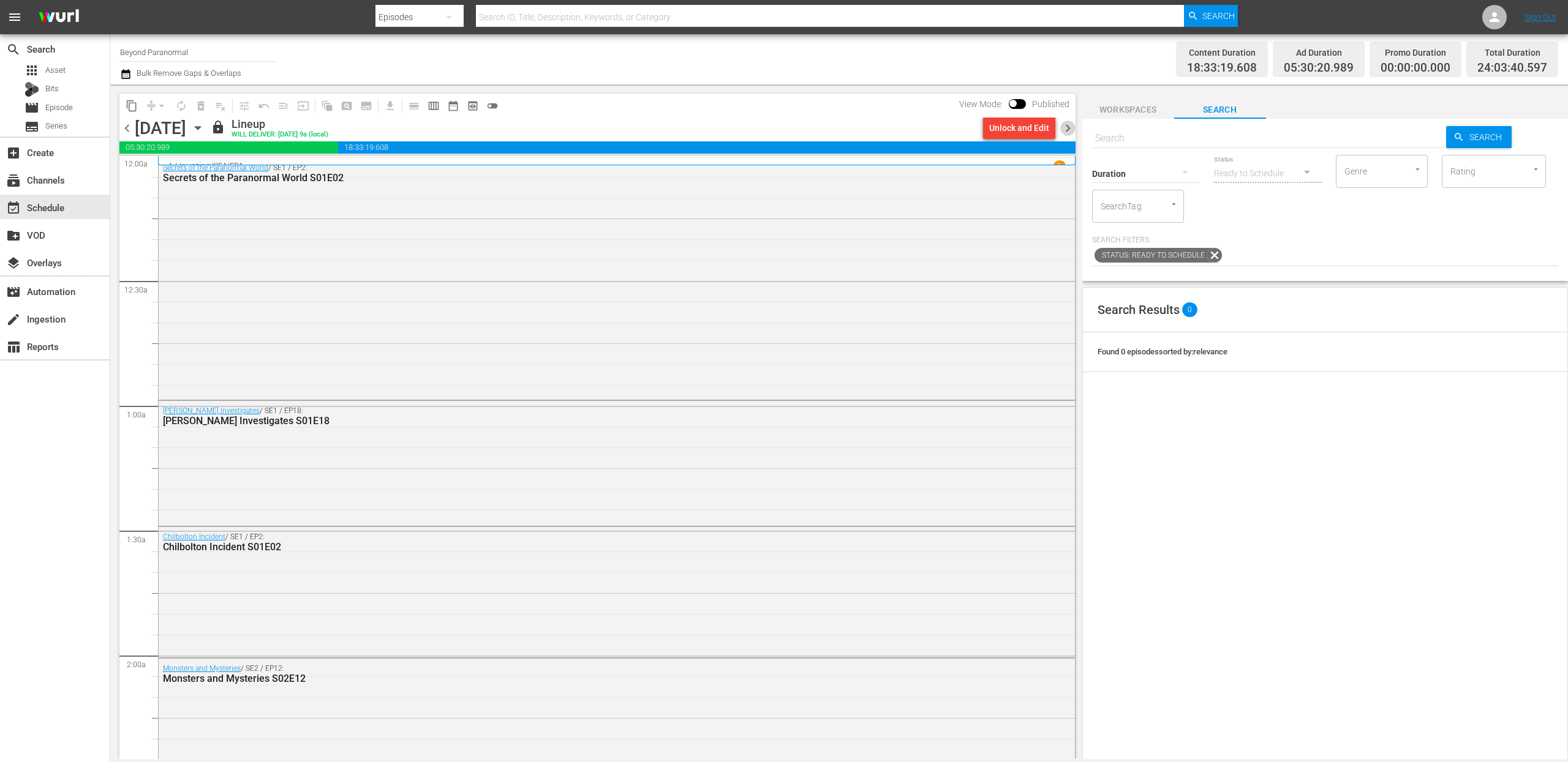
click at [1069, 122] on span "chevron_right" at bounding box center [1068, 128] width 15 height 15
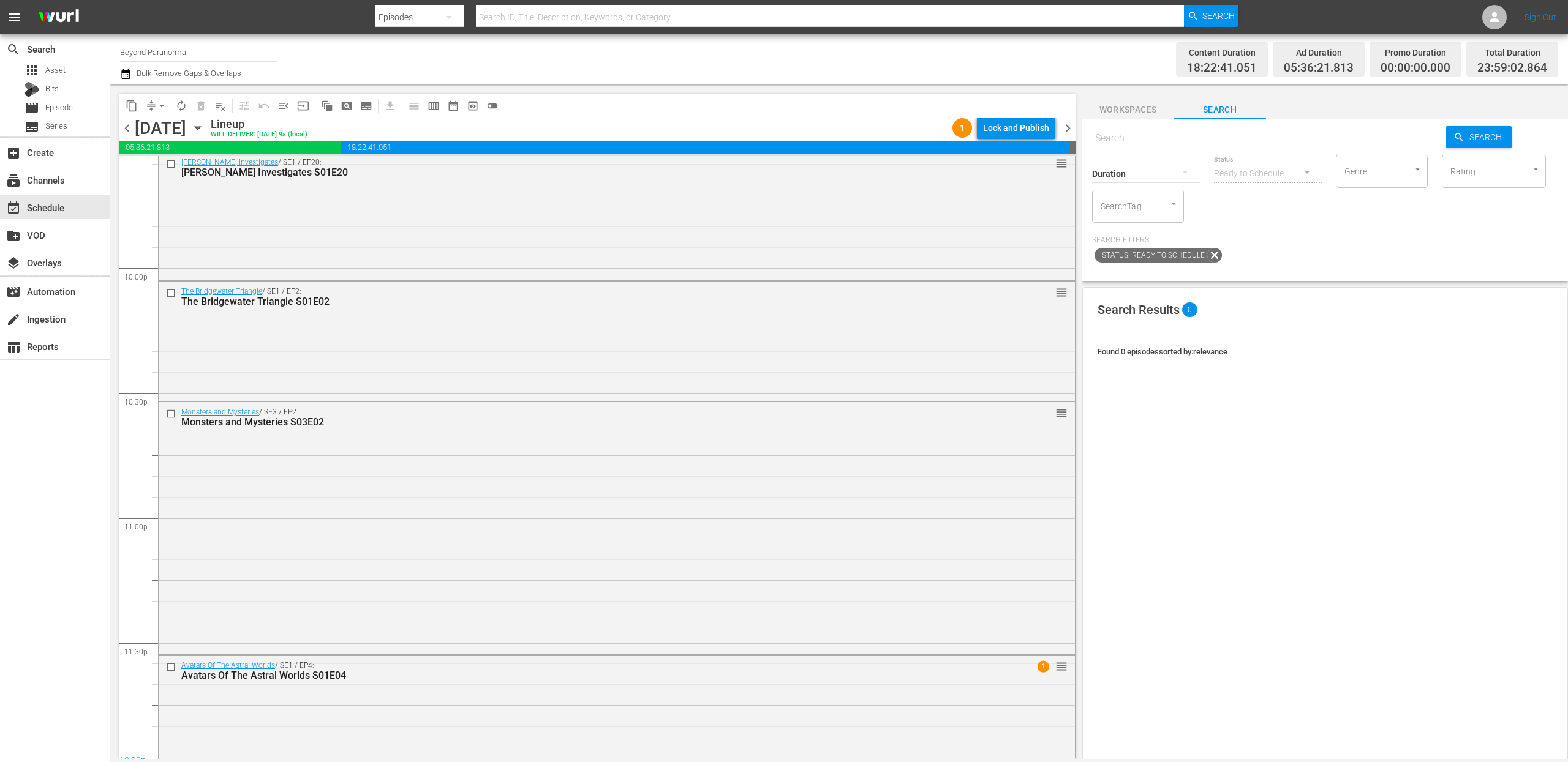
scroll to position [5405, 0]
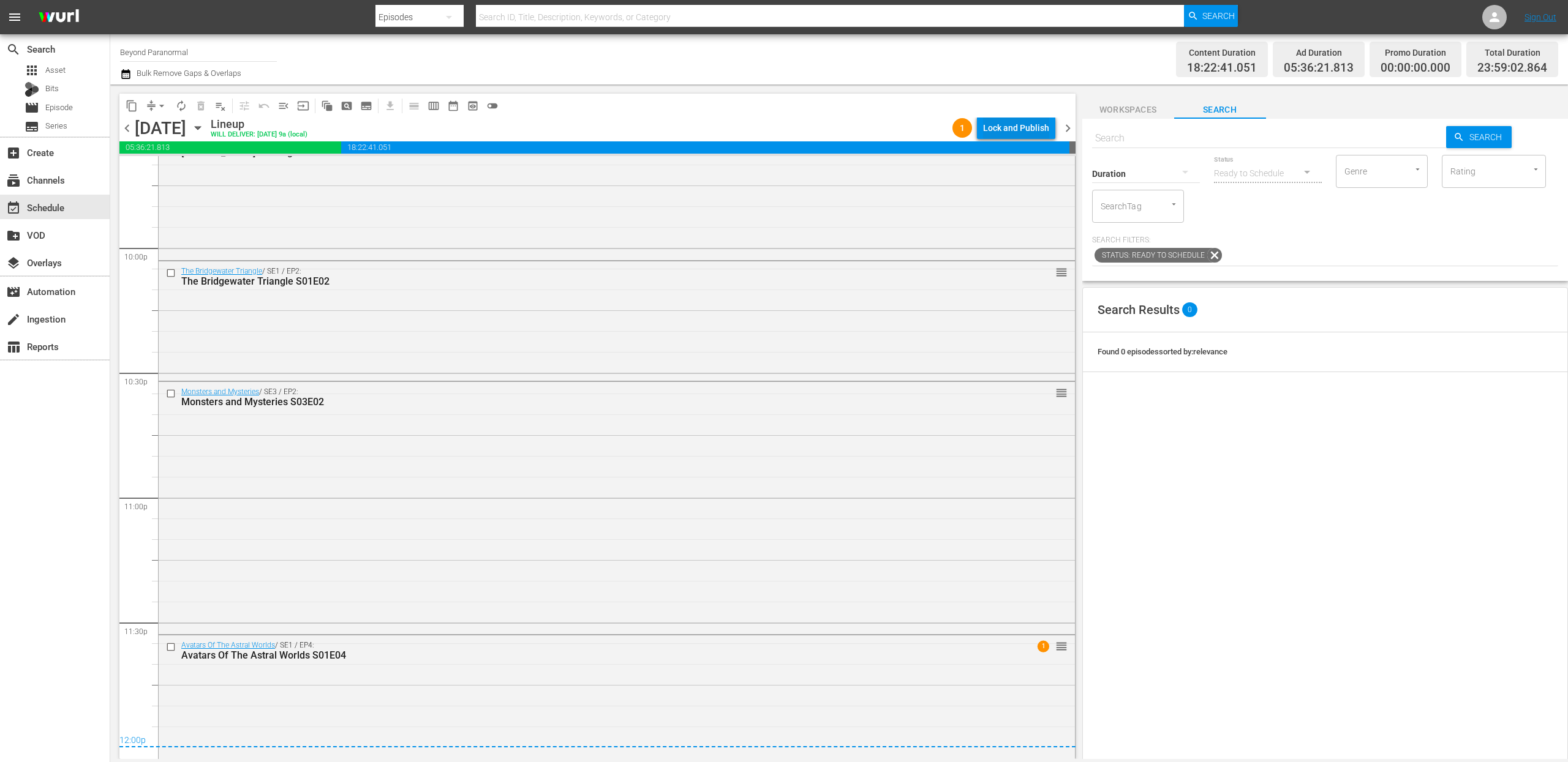
click at [1023, 121] on div "Lock and Publish" at bounding box center [1015, 128] width 66 height 22
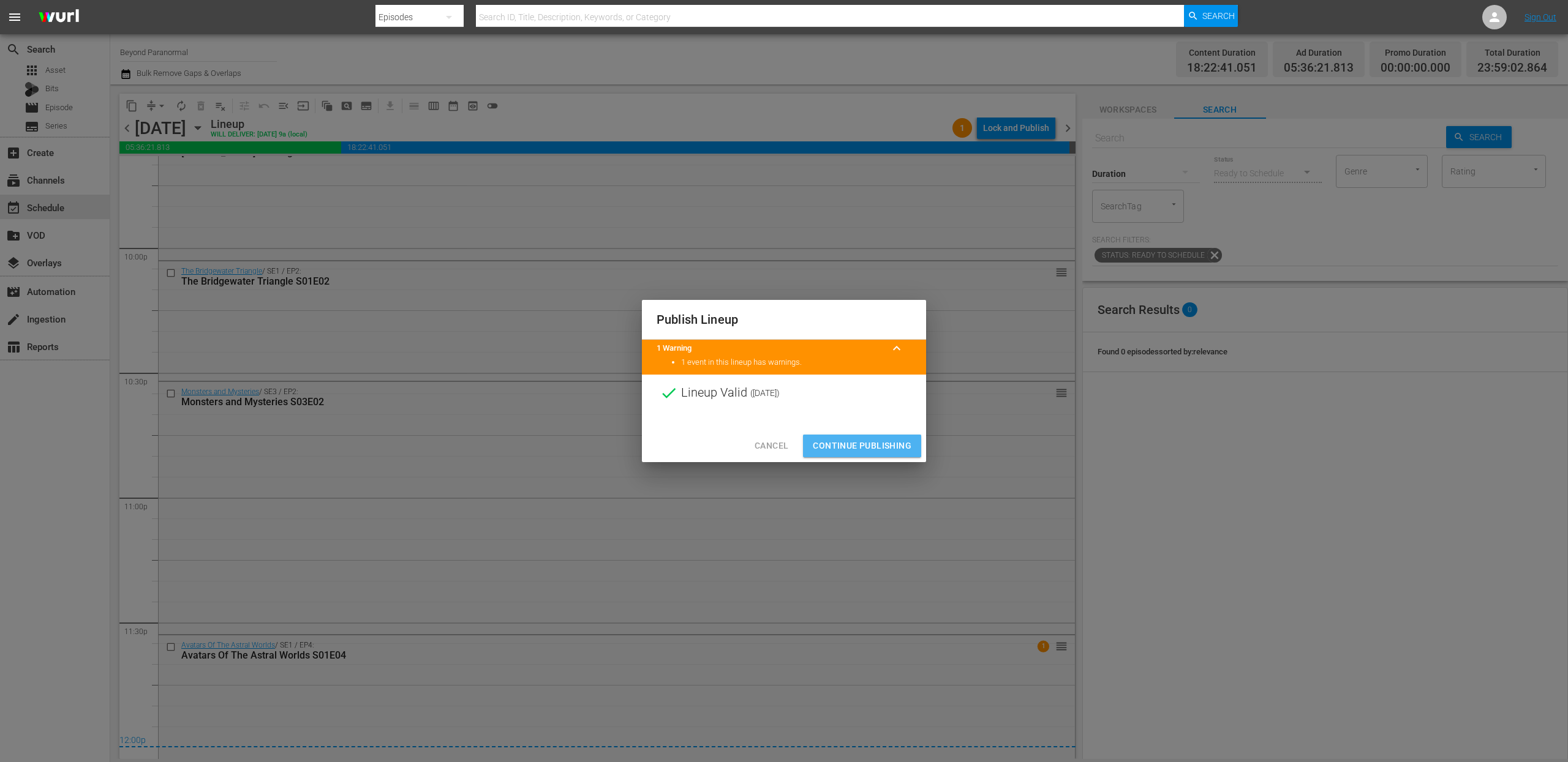
click at [840, 441] on span "Continue Publishing" at bounding box center [862, 446] width 99 height 15
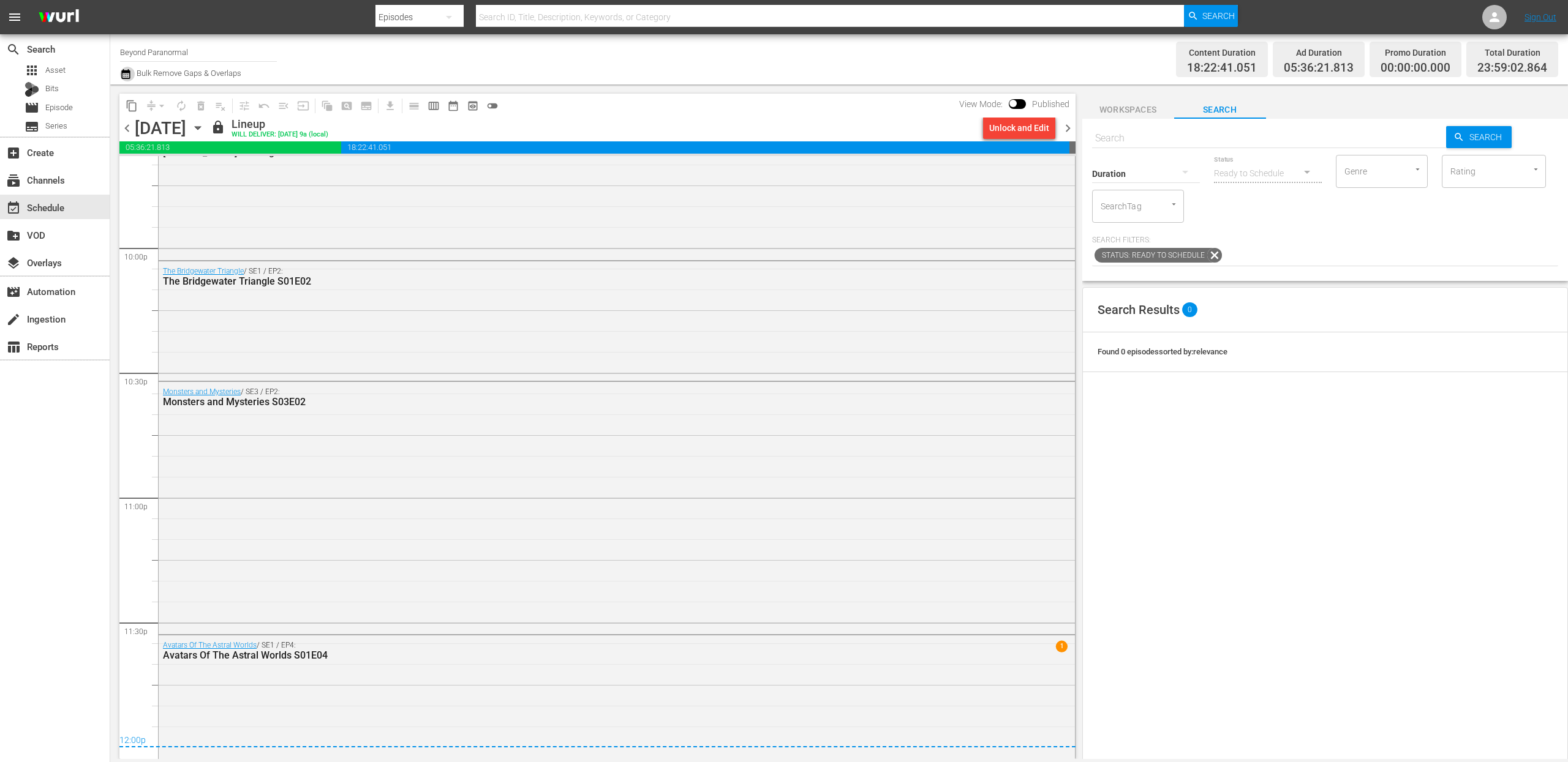
click at [127, 76] on icon "button" at bounding box center [126, 74] width 12 height 15
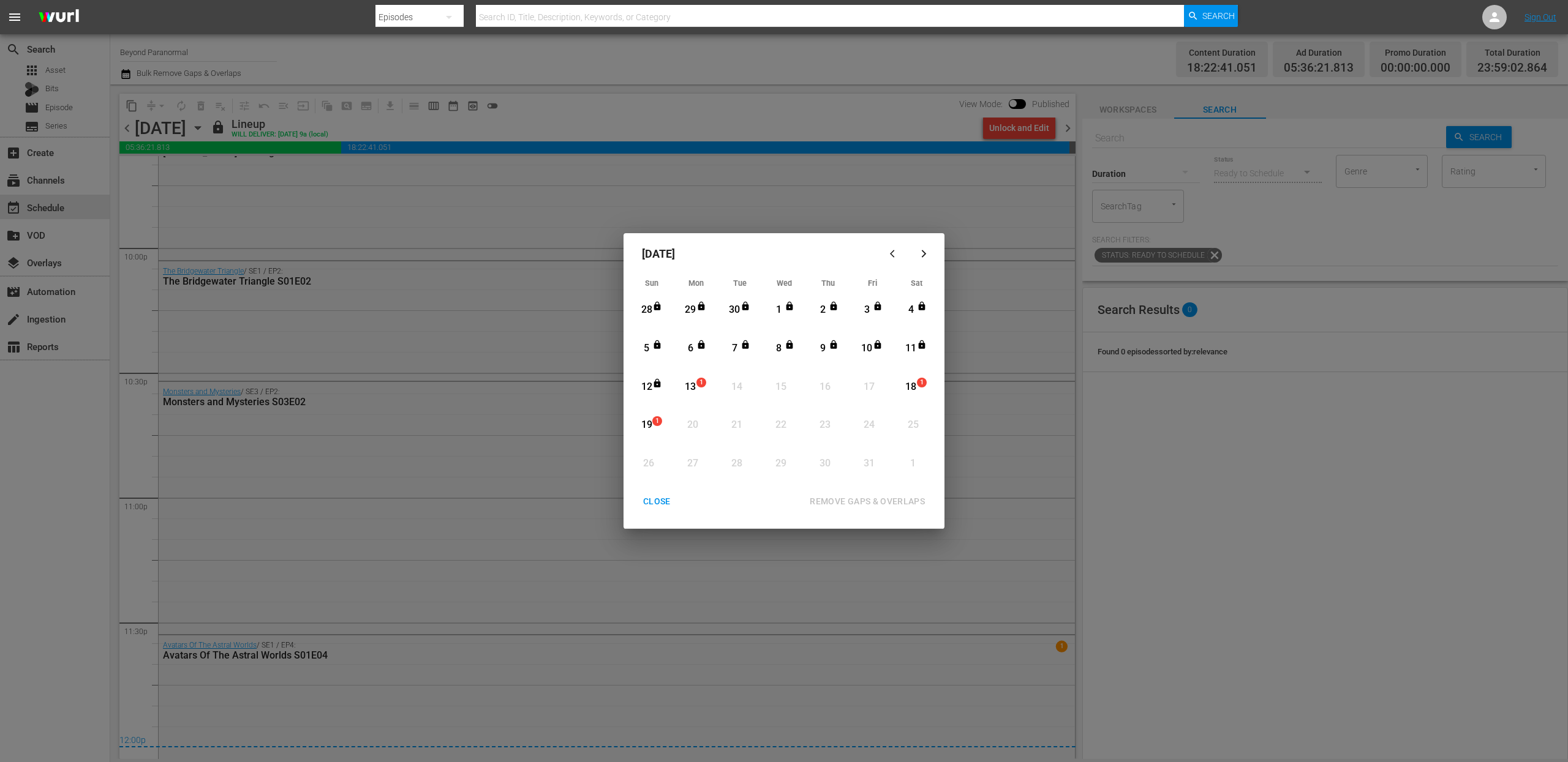
click at [654, 505] on div "CLOSE" at bounding box center [656, 502] width 47 height 15
